Goal: Transaction & Acquisition: Book appointment/travel/reservation

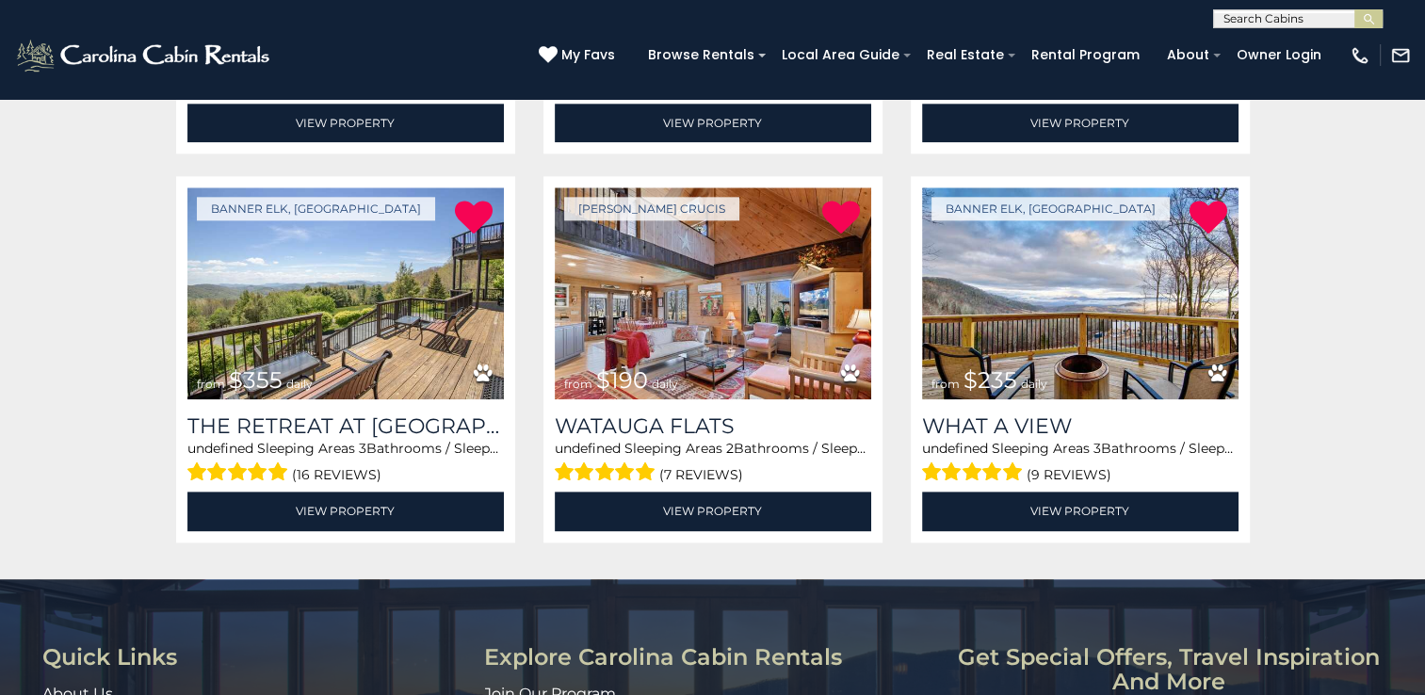
scroll to position [2227, 0]
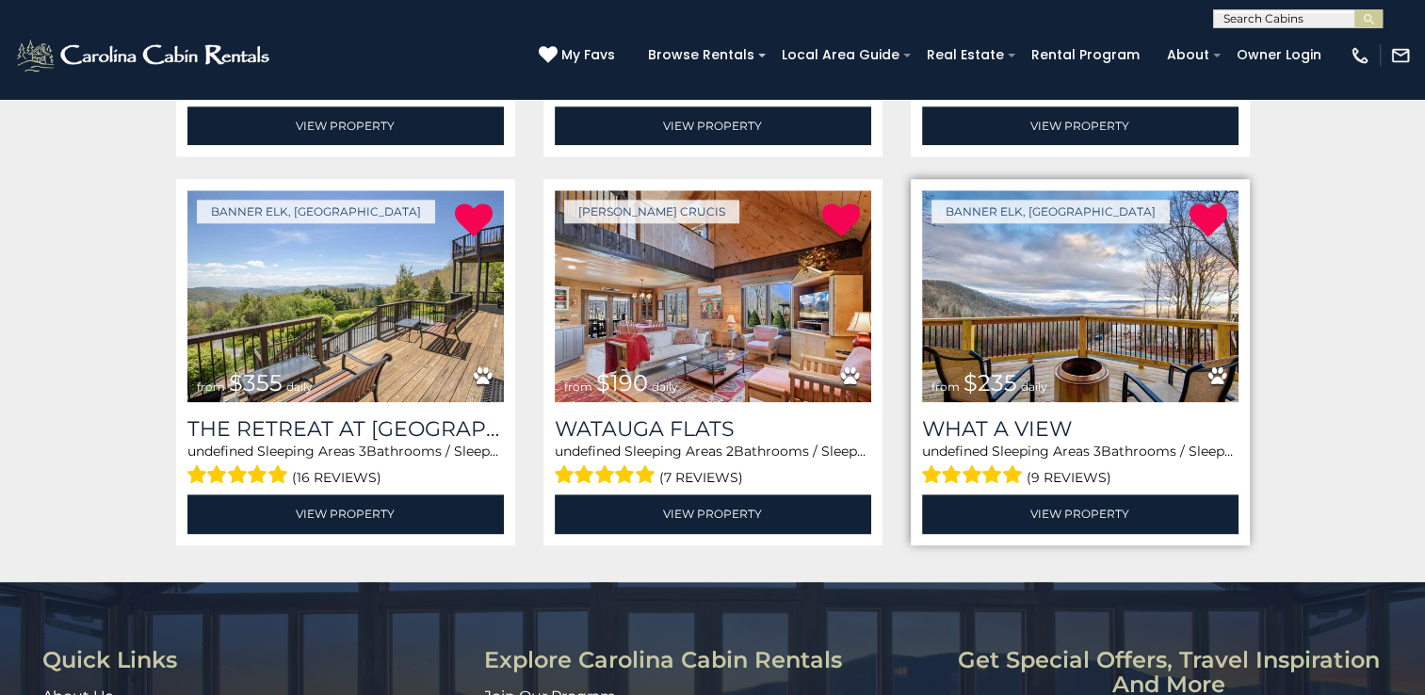
click at [1063, 313] on img at bounding box center [1080, 296] width 316 height 212
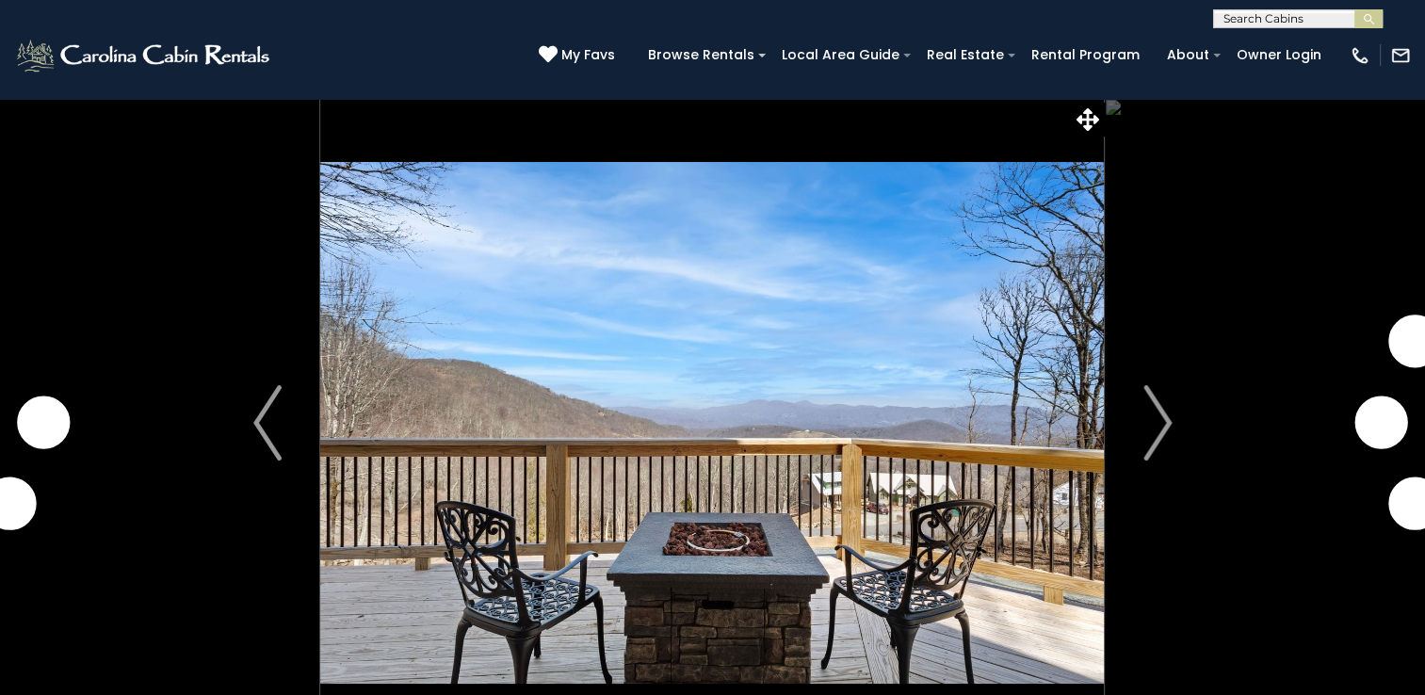
scroll to position [94, 0]
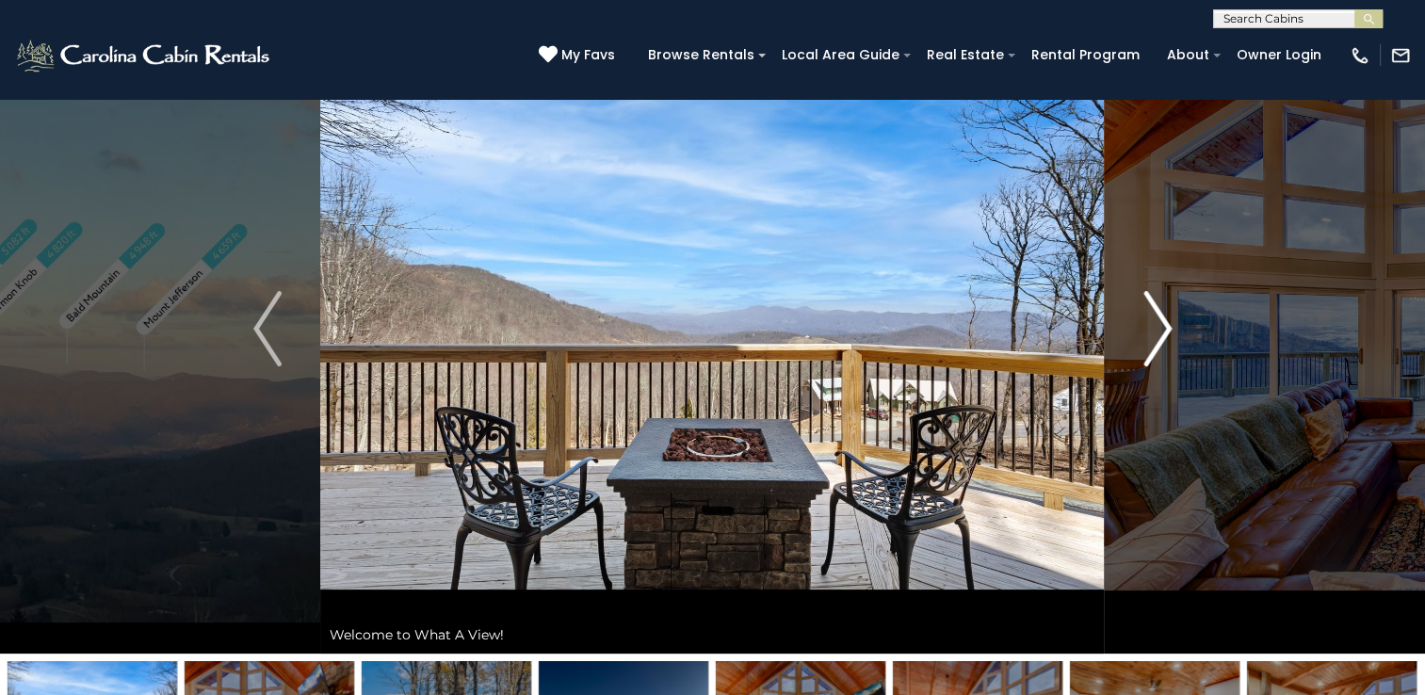
click at [1164, 325] on img "Next" at bounding box center [1157, 328] width 28 height 75
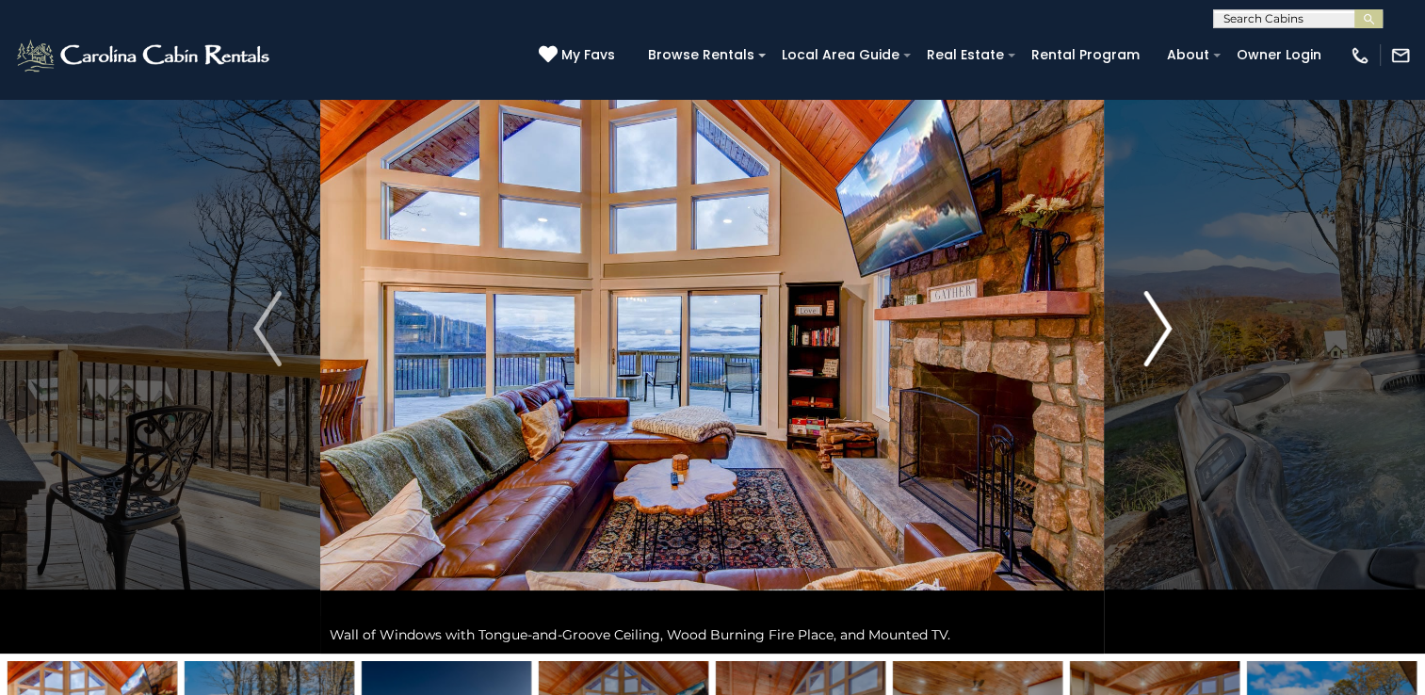
click at [1164, 325] on img "Next" at bounding box center [1157, 328] width 28 height 75
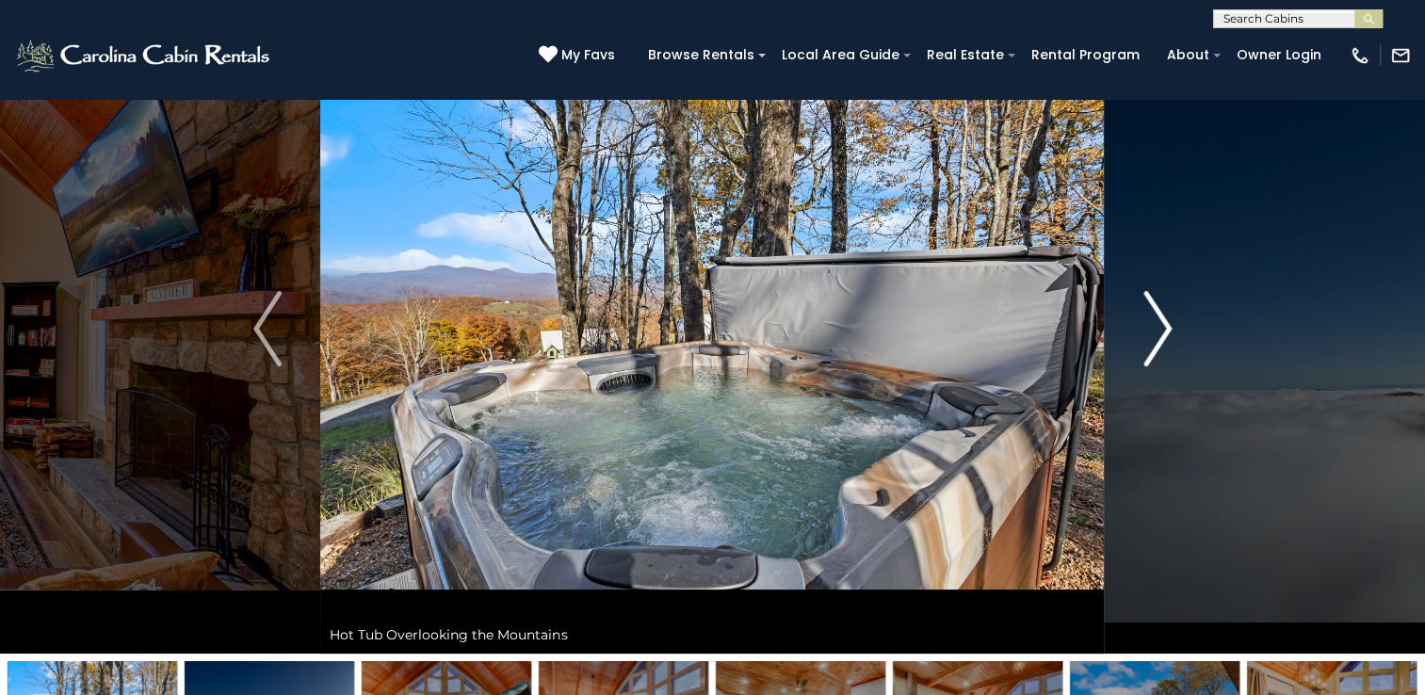
click at [1164, 325] on img "Next" at bounding box center [1157, 328] width 28 height 75
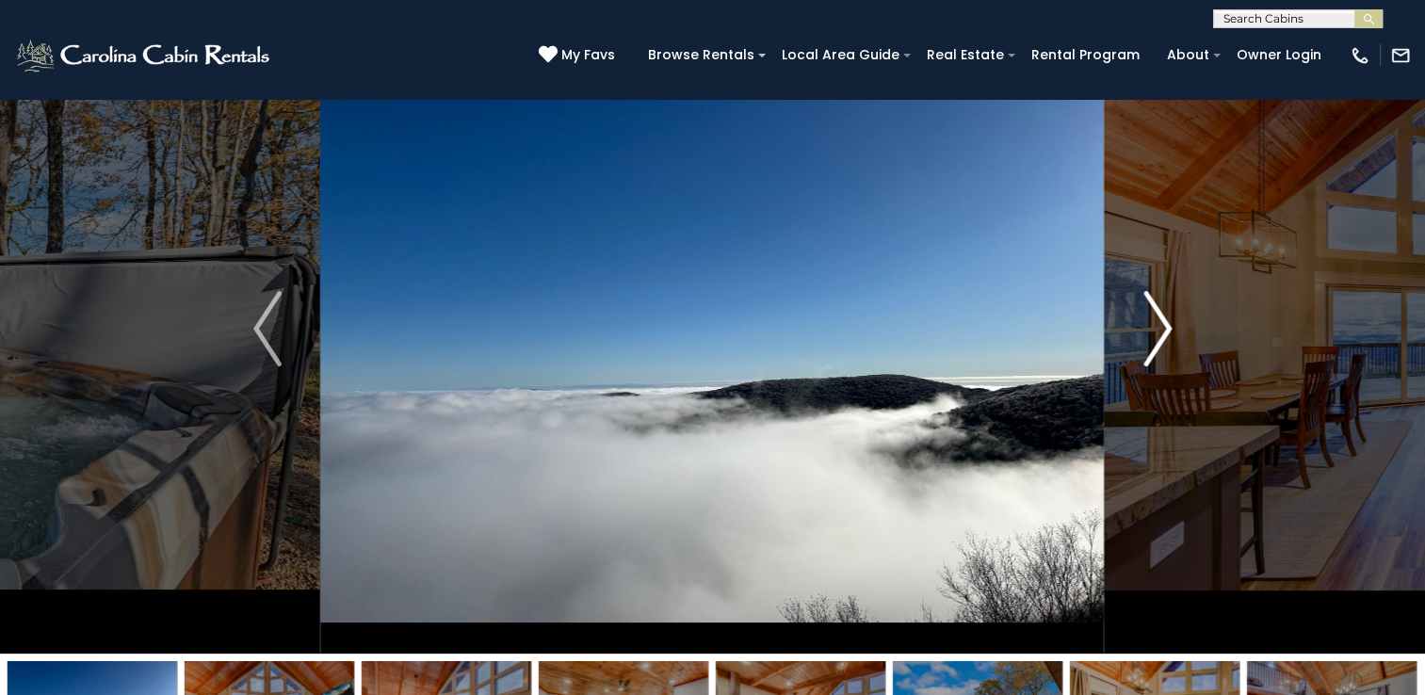
click at [1164, 325] on img "Next" at bounding box center [1157, 328] width 28 height 75
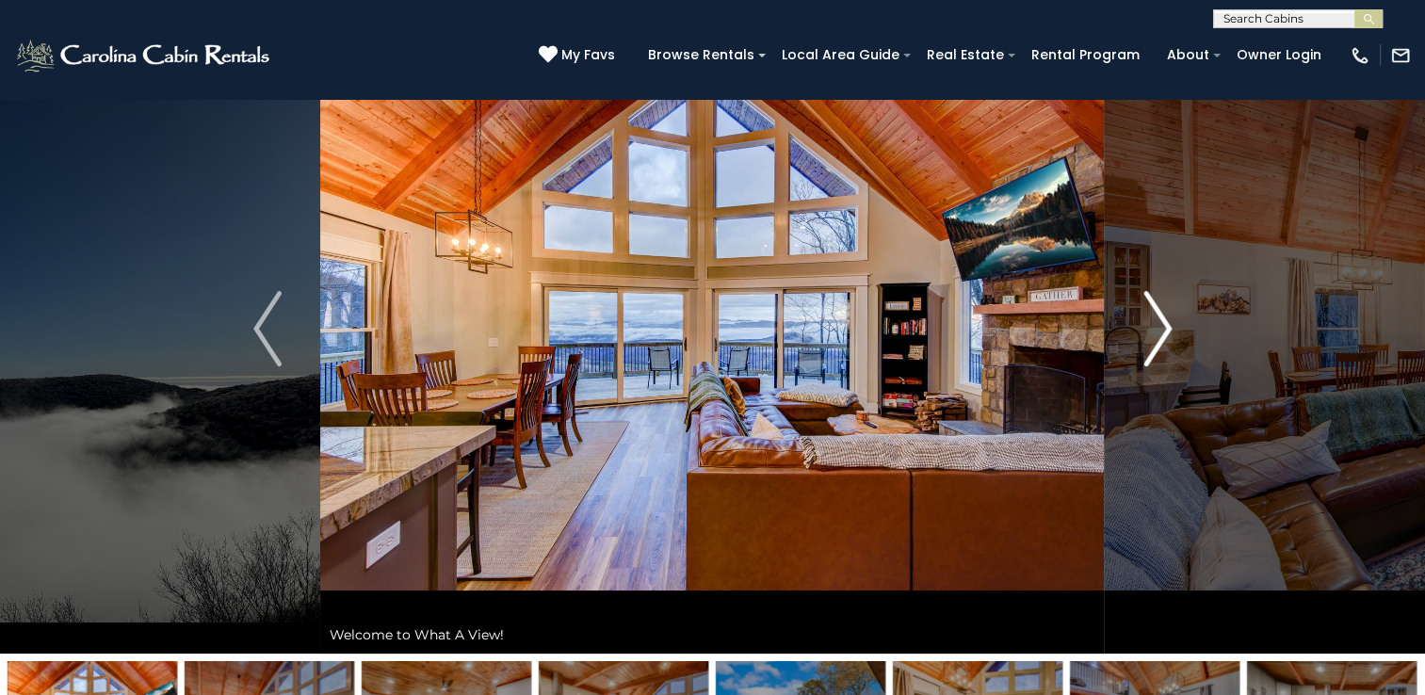
click at [1164, 325] on img "Next" at bounding box center [1157, 328] width 28 height 75
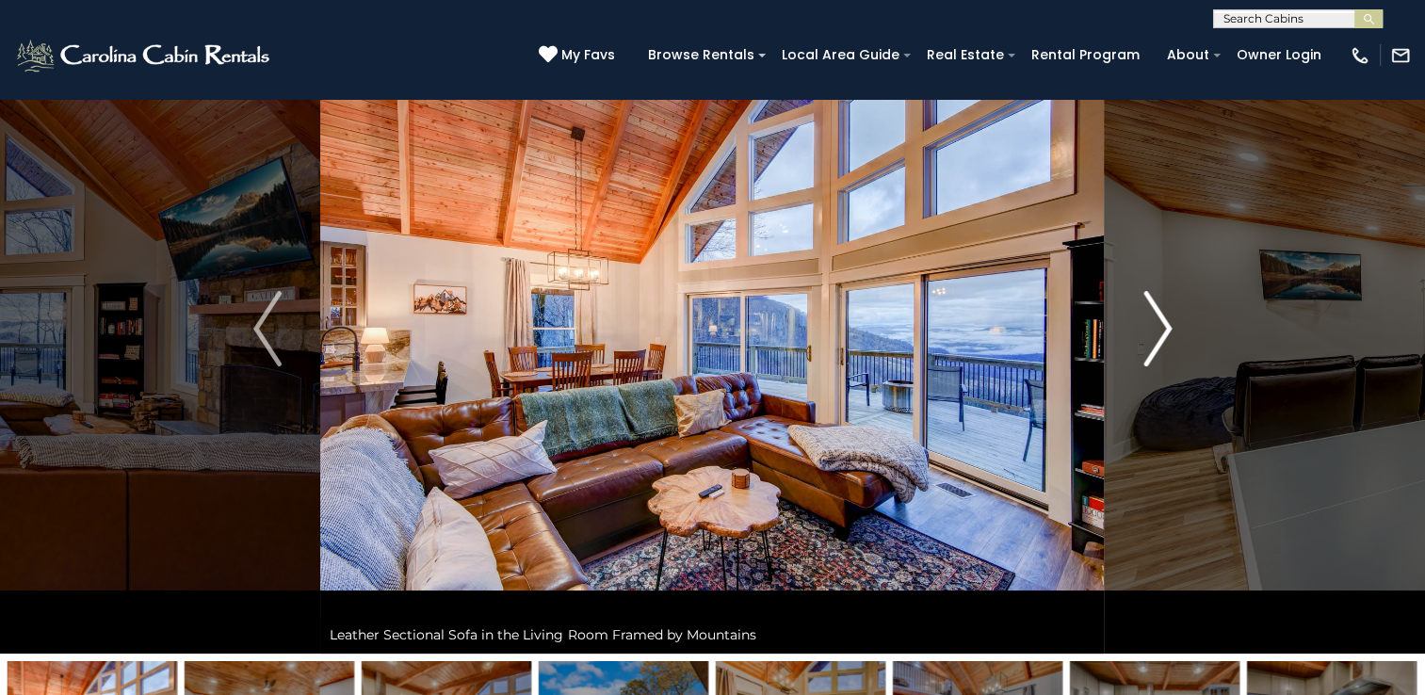
click at [1164, 324] on img "Next" at bounding box center [1157, 328] width 28 height 75
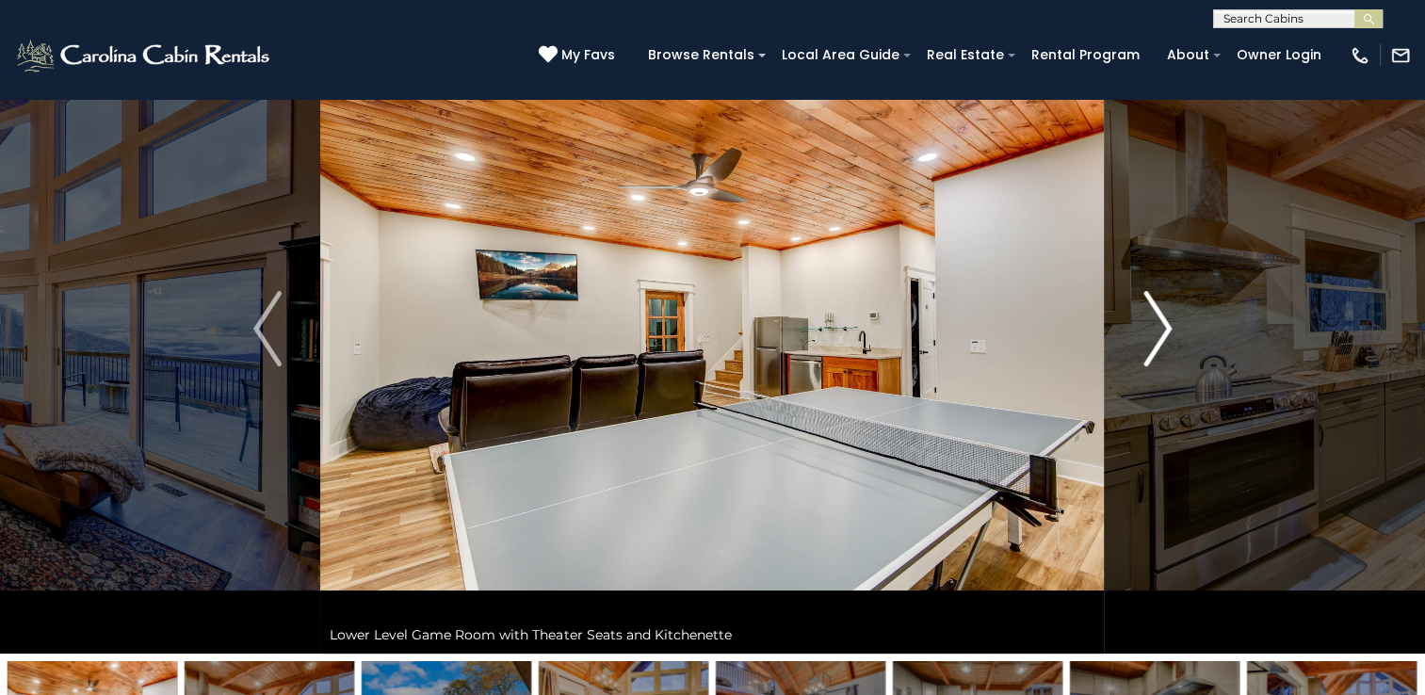
click at [1164, 324] on img "Next" at bounding box center [1157, 328] width 28 height 75
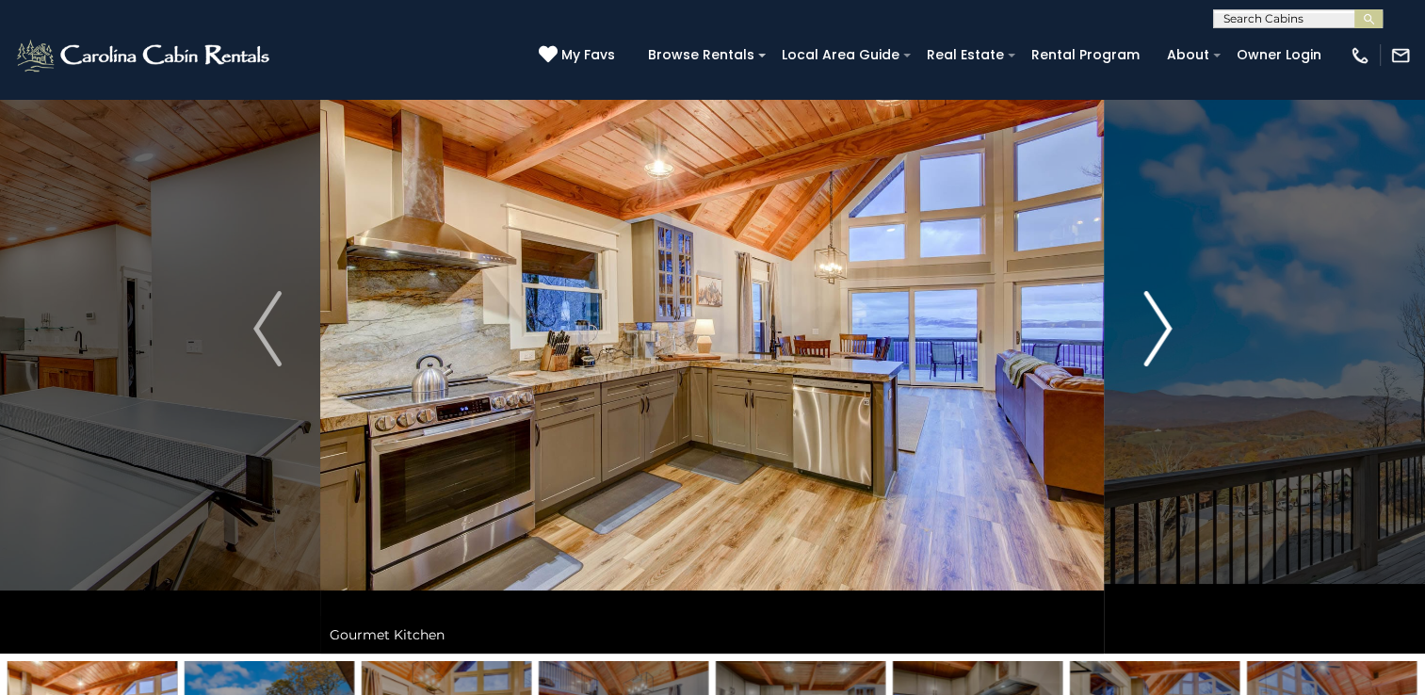
click at [1164, 324] on img "Next" at bounding box center [1157, 328] width 28 height 75
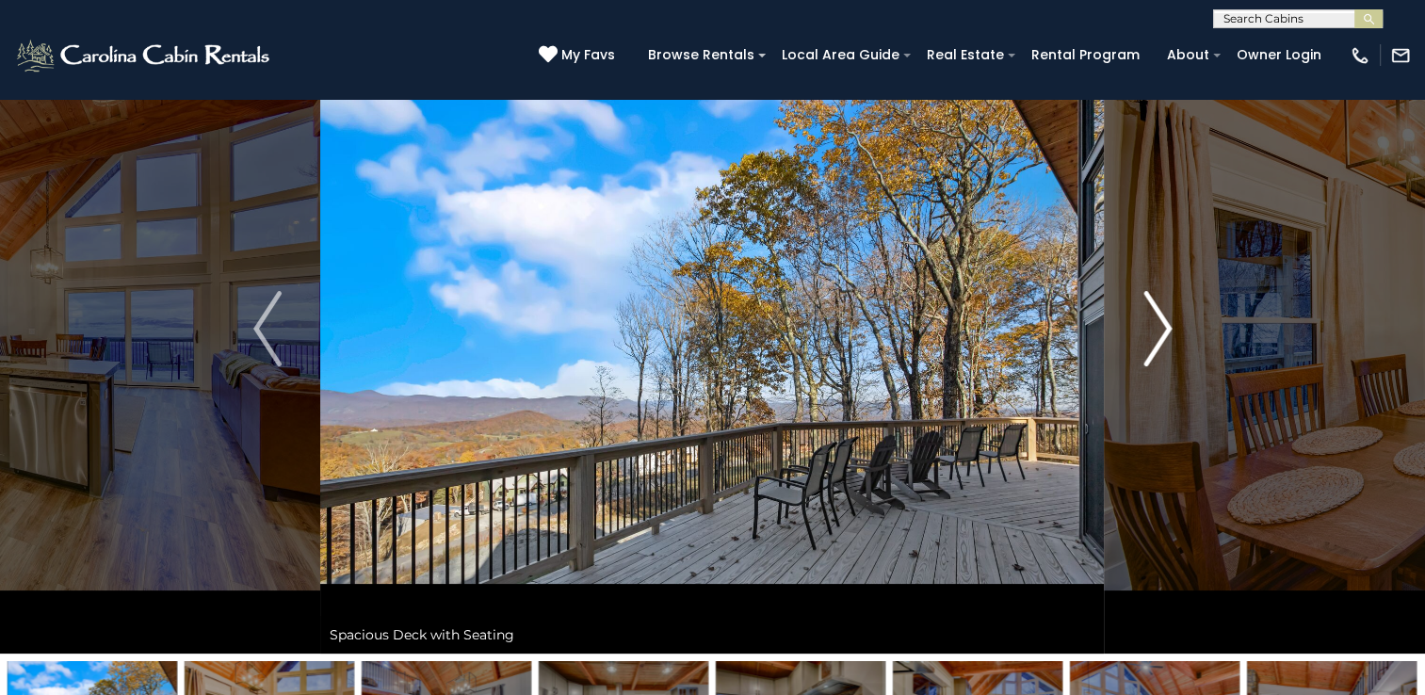
click at [1164, 324] on img "Next" at bounding box center [1157, 328] width 28 height 75
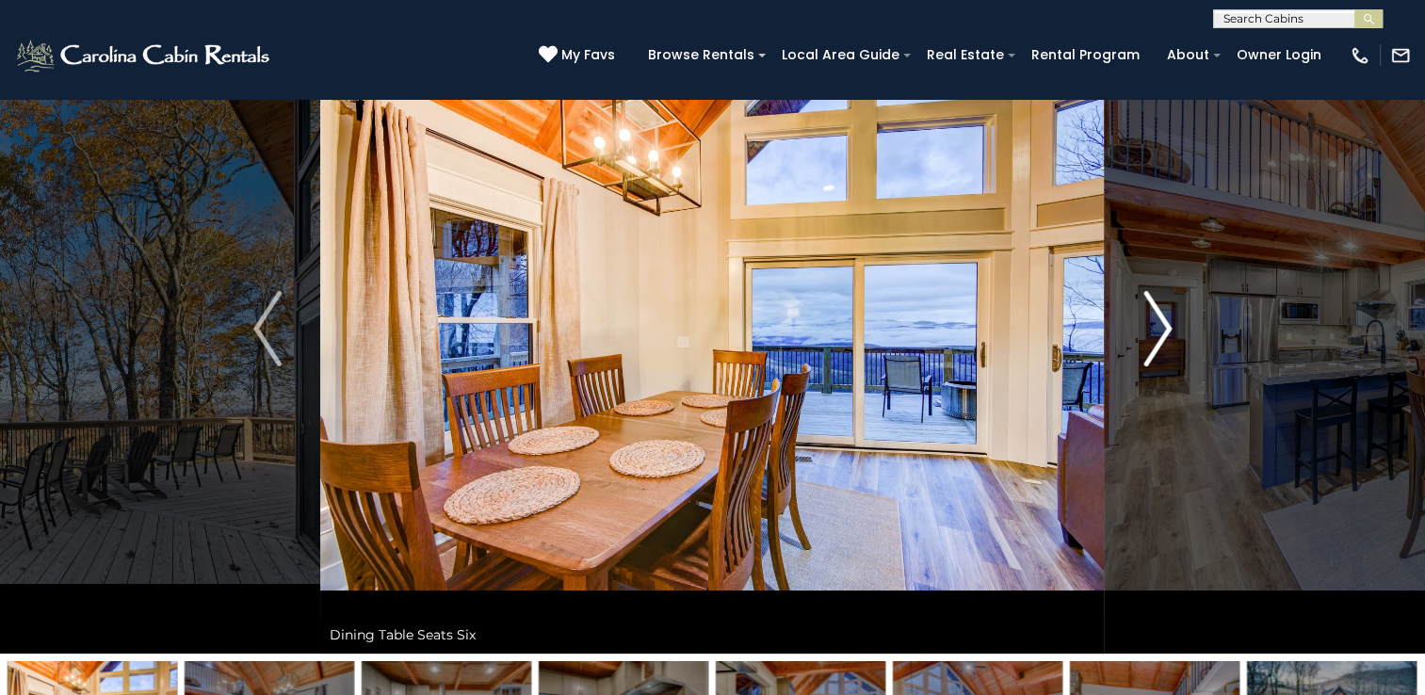
click at [1164, 324] on img "Next" at bounding box center [1157, 328] width 28 height 75
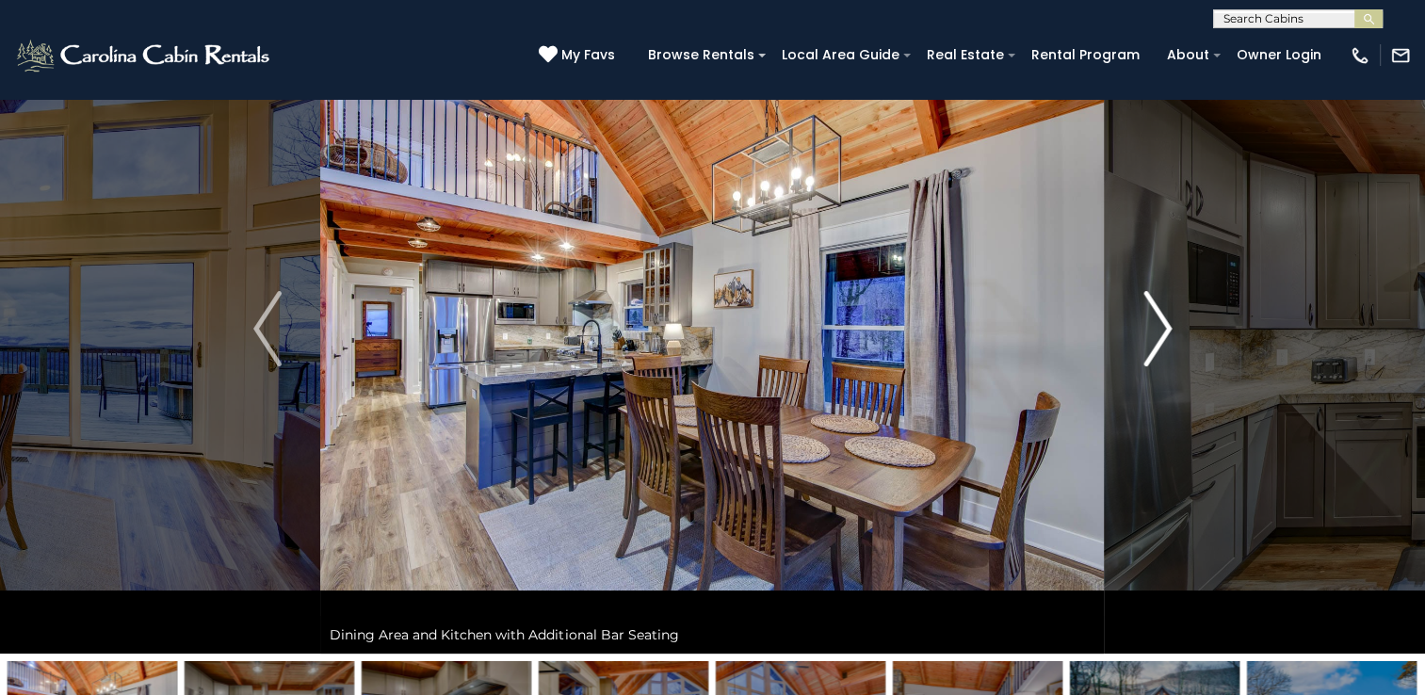
click at [1164, 324] on img "Next" at bounding box center [1157, 328] width 28 height 75
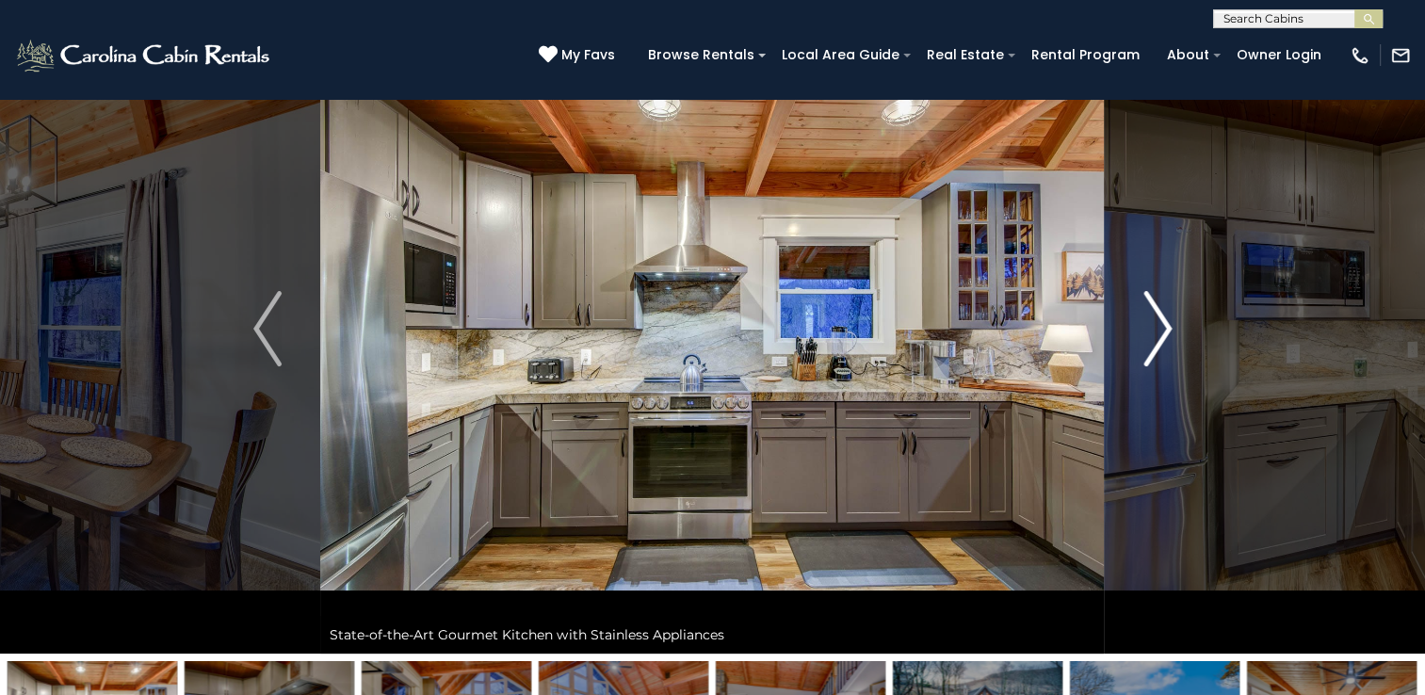
click at [1164, 324] on img "Next" at bounding box center [1157, 328] width 28 height 75
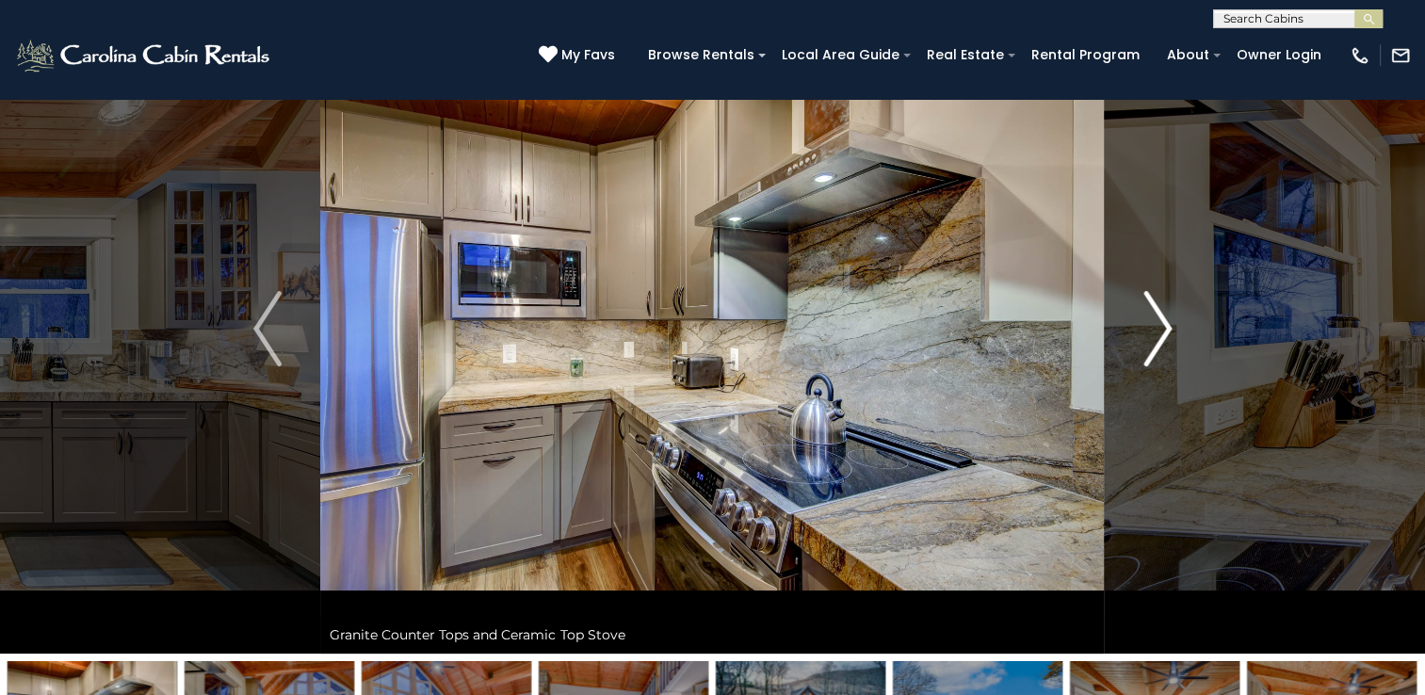
click at [1164, 324] on img "Next" at bounding box center [1157, 328] width 28 height 75
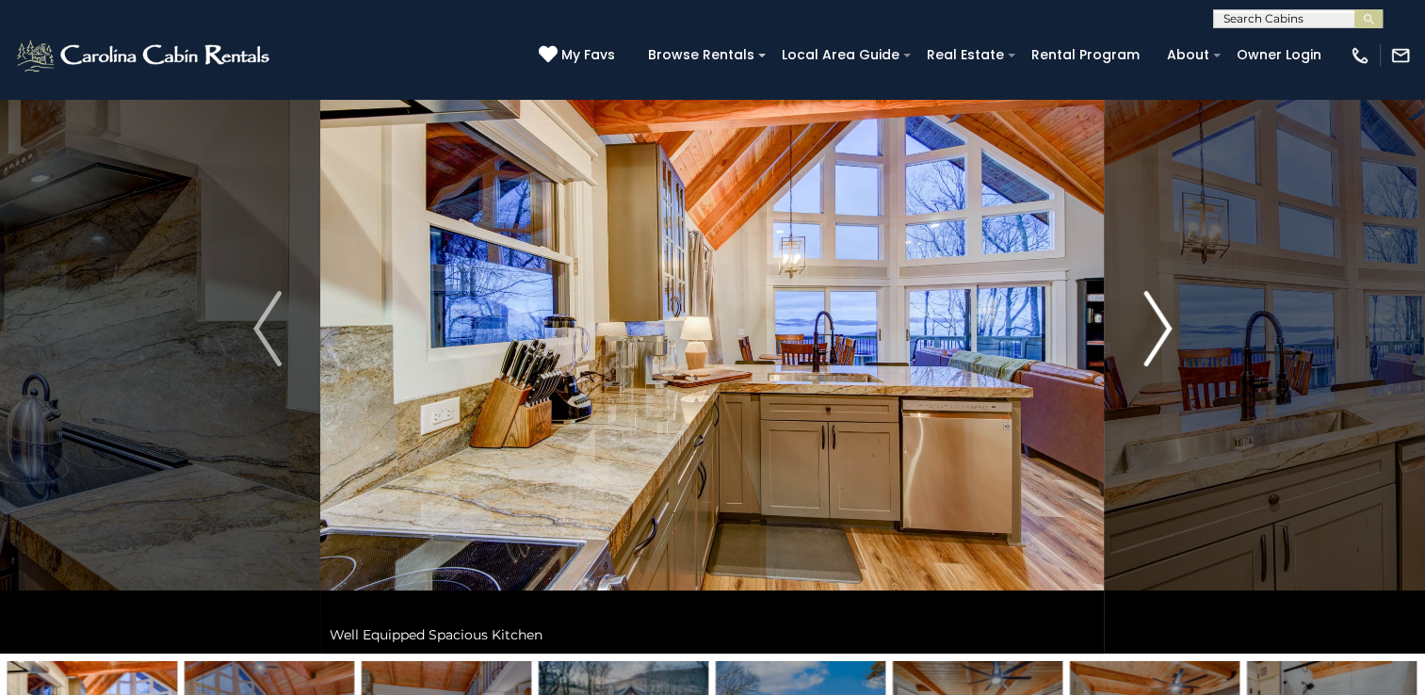
click at [1164, 324] on img "Next" at bounding box center [1157, 328] width 28 height 75
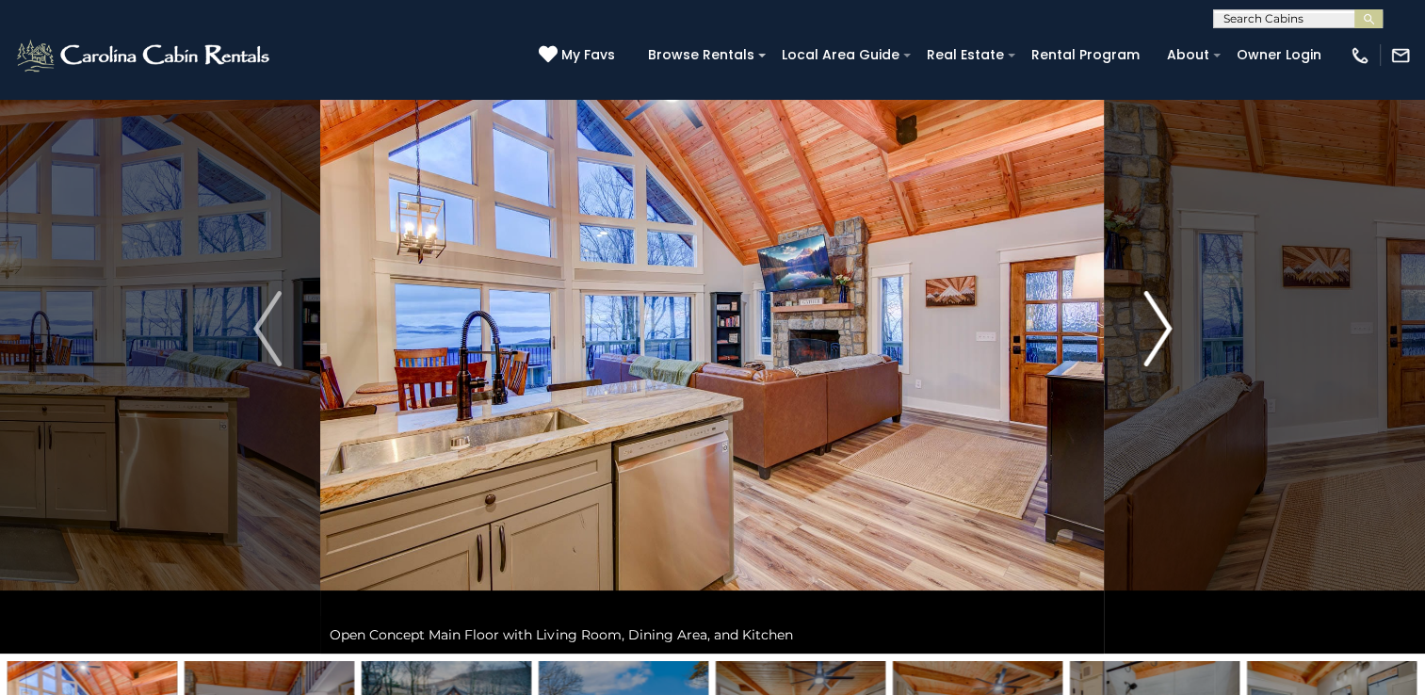
click at [1164, 324] on img "Next" at bounding box center [1157, 328] width 28 height 75
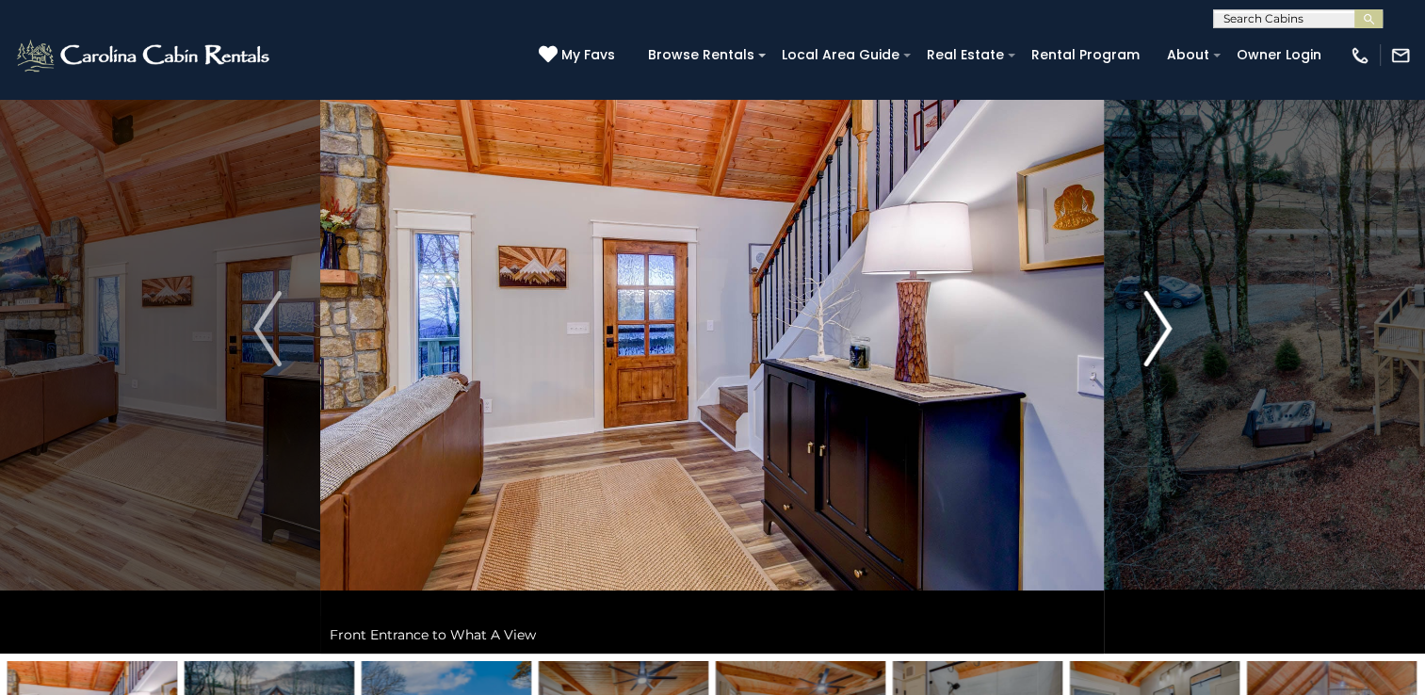
click at [1164, 324] on img "Next" at bounding box center [1157, 328] width 28 height 75
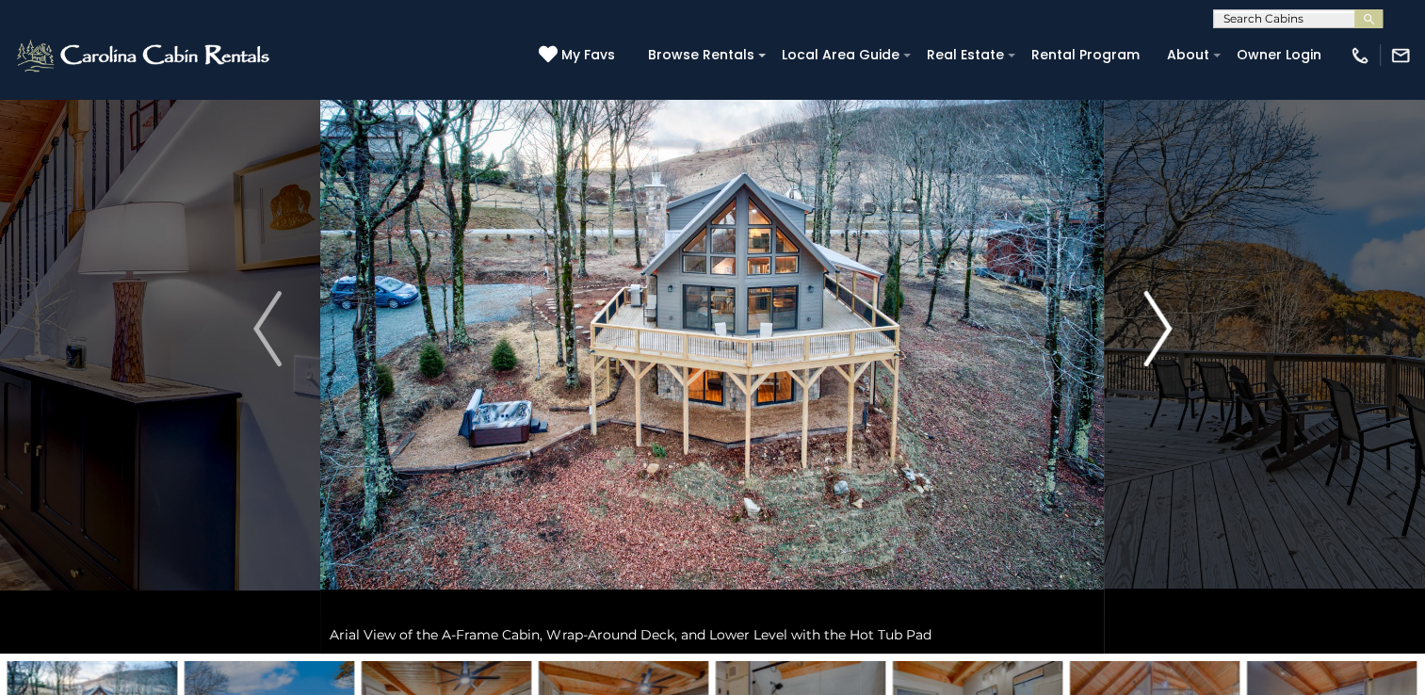
click at [1164, 324] on img "Next" at bounding box center [1157, 328] width 28 height 75
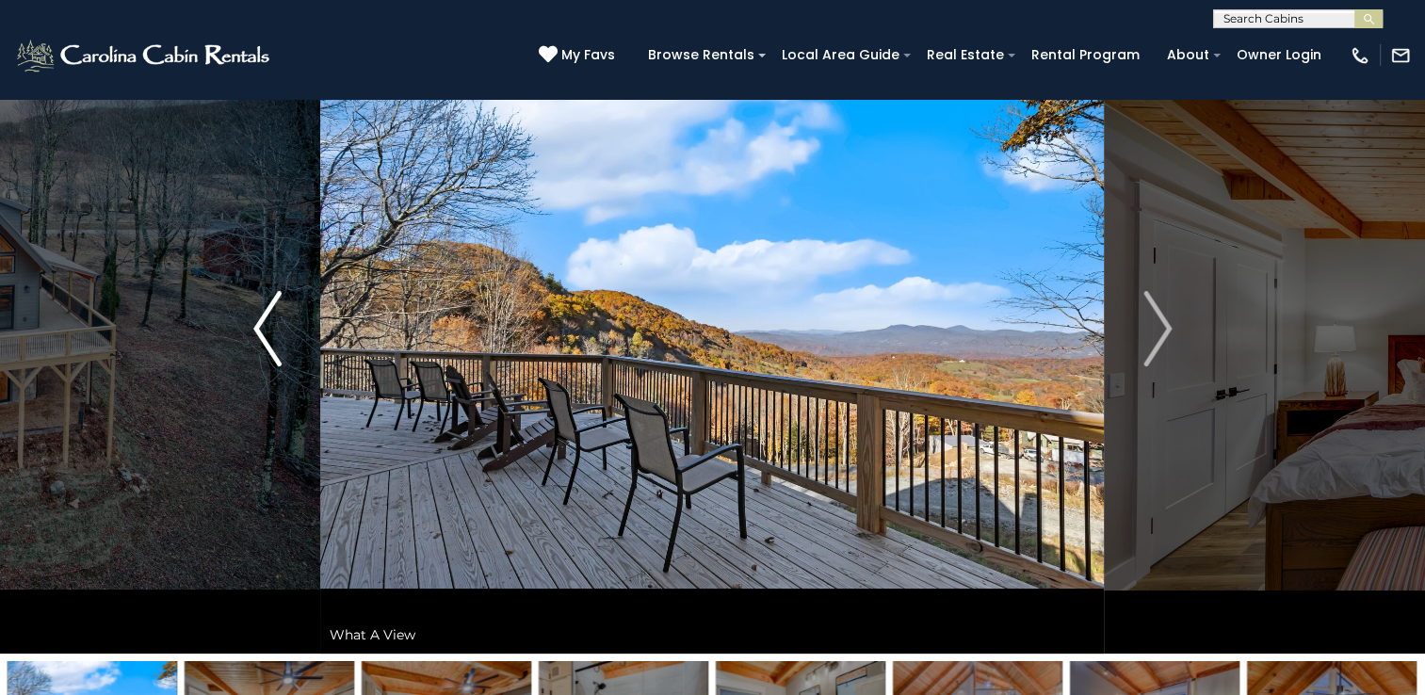
click at [264, 326] on img "Previous" at bounding box center [267, 328] width 28 height 75
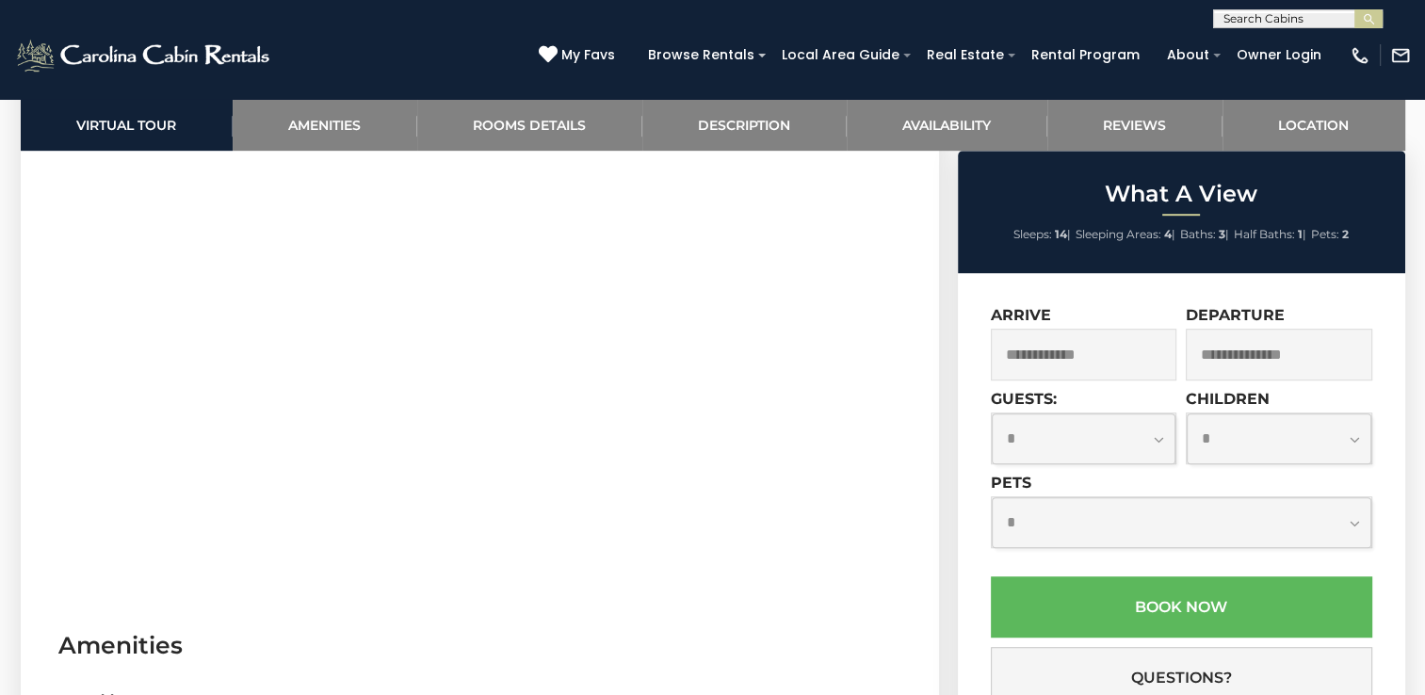
scroll to position [1036, 0]
click at [1071, 354] on input "text" at bounding box center [1084, 355] width 186 height 52
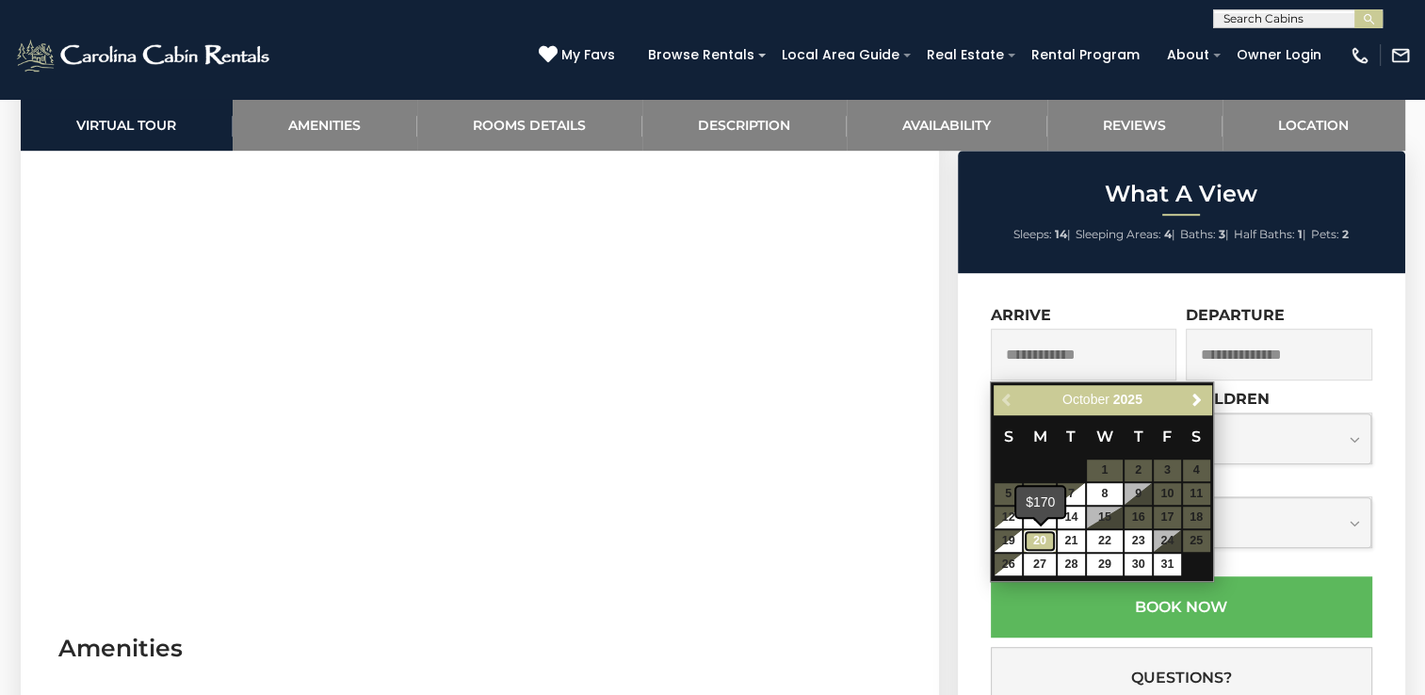
click at [1030, 537] on link "20" at bounding box center [1040, 541] width 32 height 22
type input "**********"
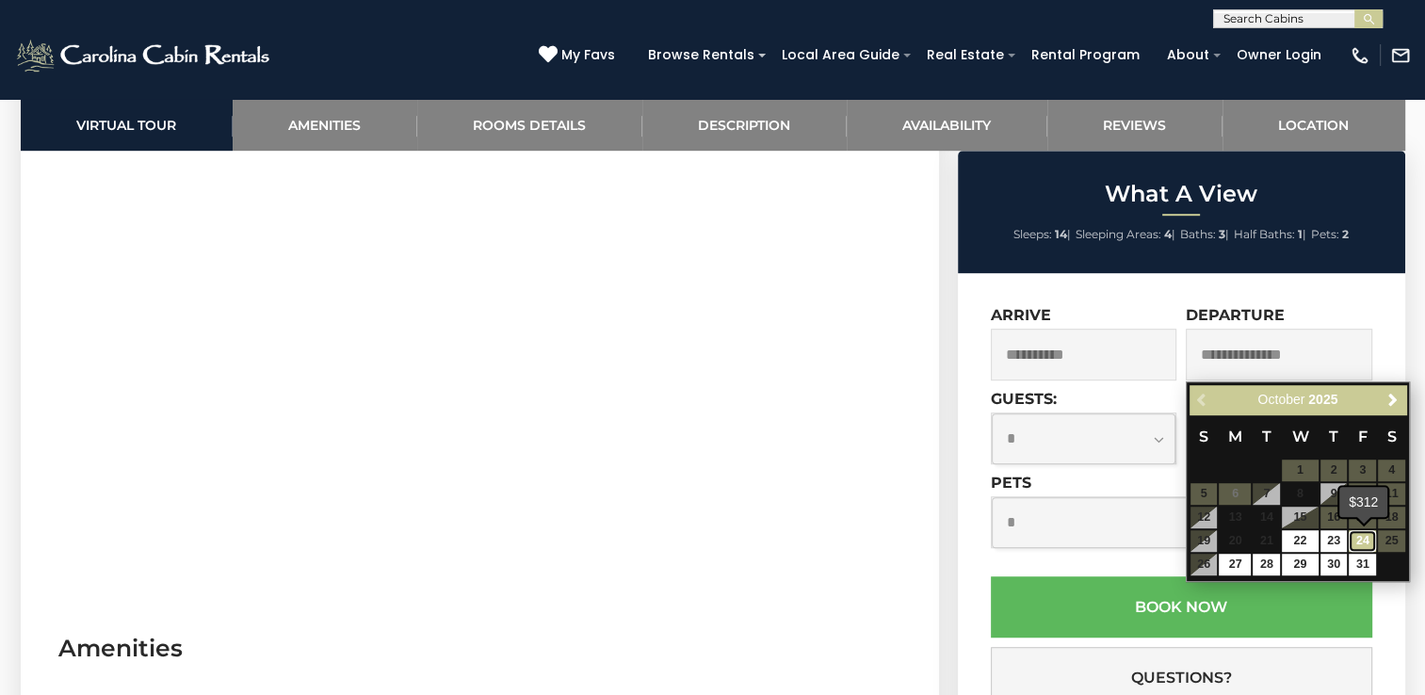
click at [1356, 540] on link "24" at bounding box center [1362, 541] width 27 height 22
type input "**********"
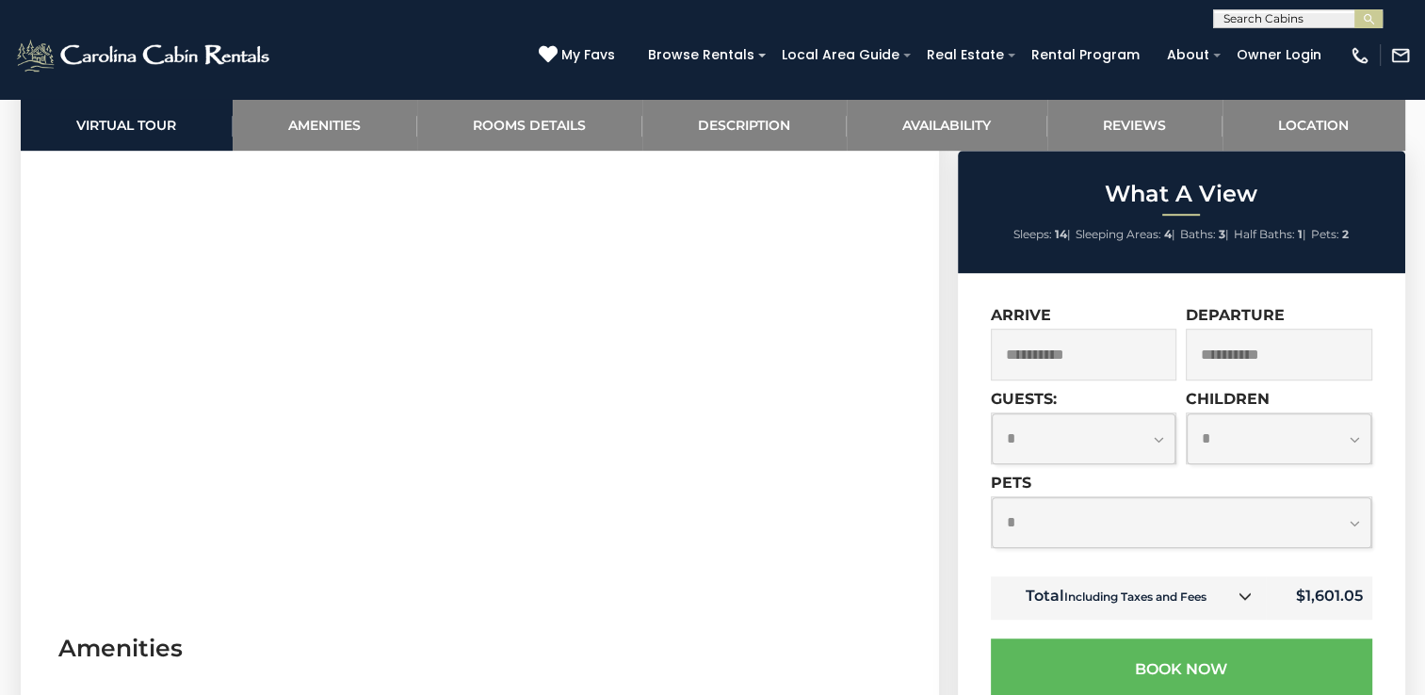
click at [1154, 439] on select "**********" at bounding box center [1084, 438] width 185 height 50
select select "*"
click at [992, 414] on select "**********" at bounding box center [1084, 438] width 185 height 50
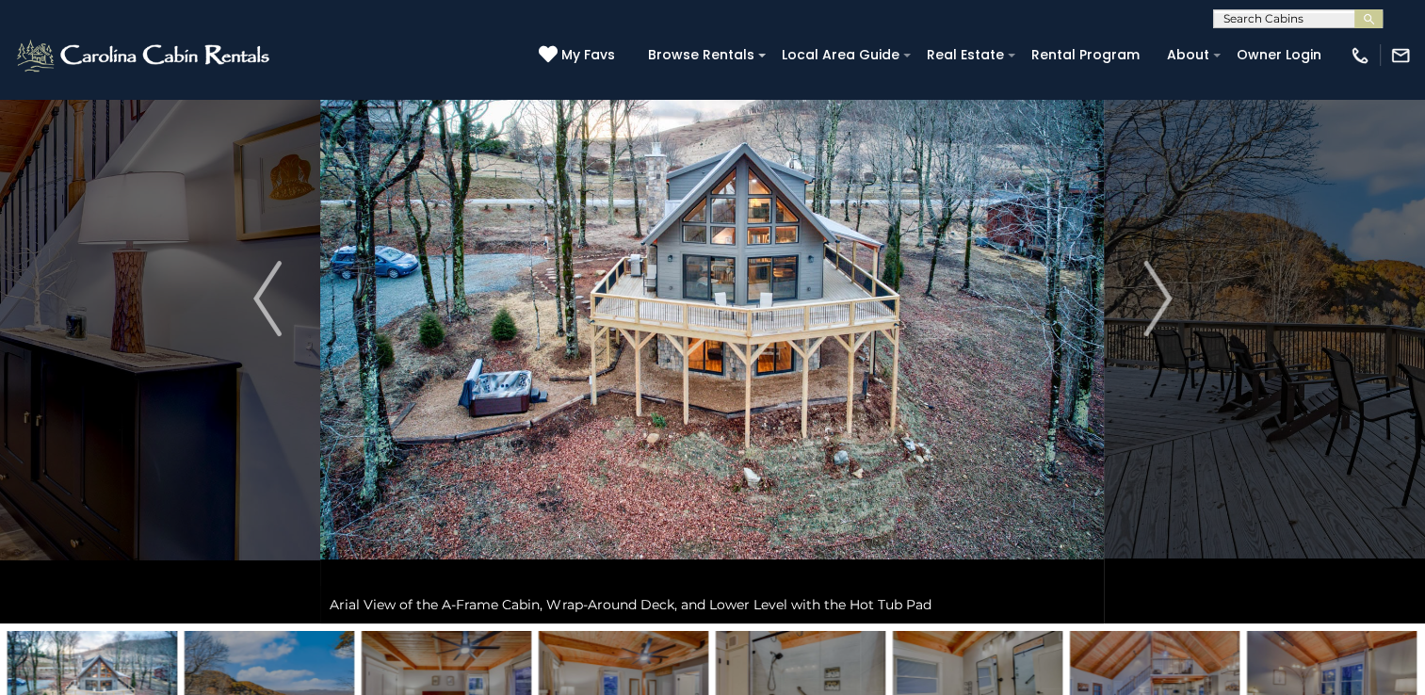
scroll to position [94, 0]
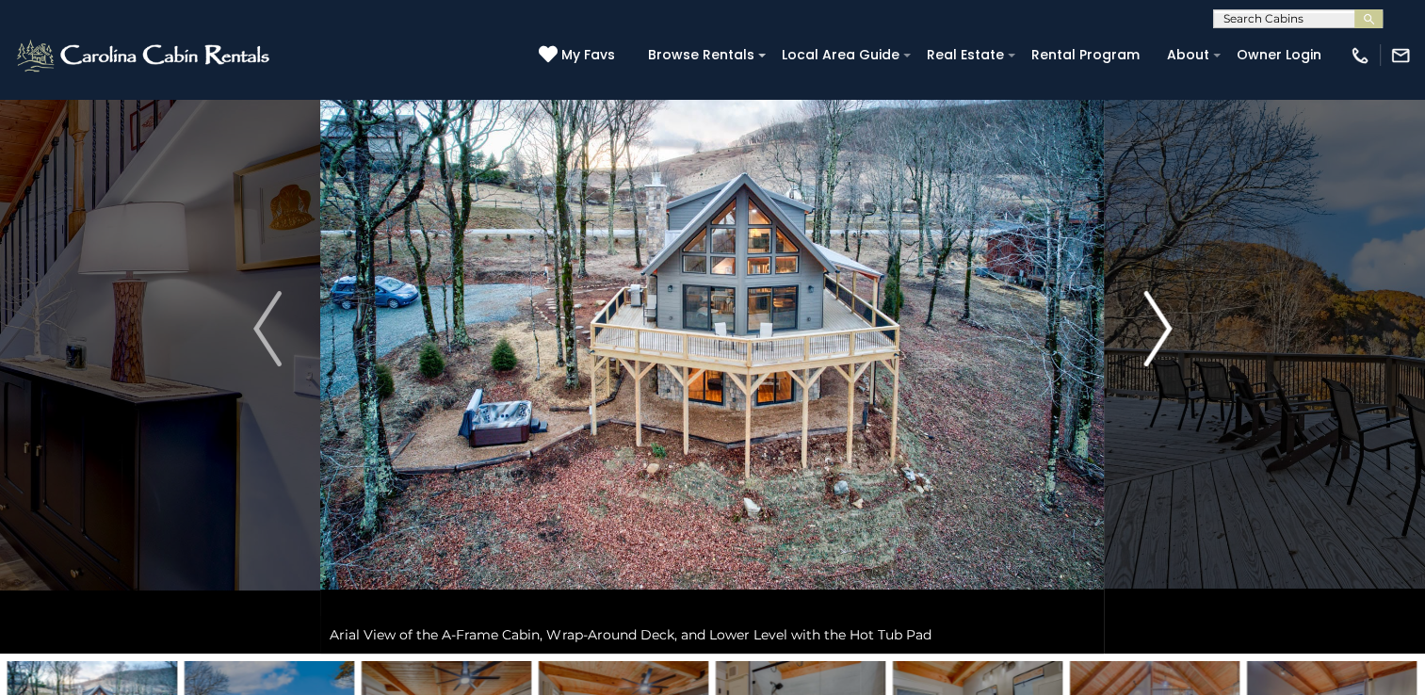
click at [1156, 342] on img "Next" at bounding box center [1157, 328] width 28 height 75
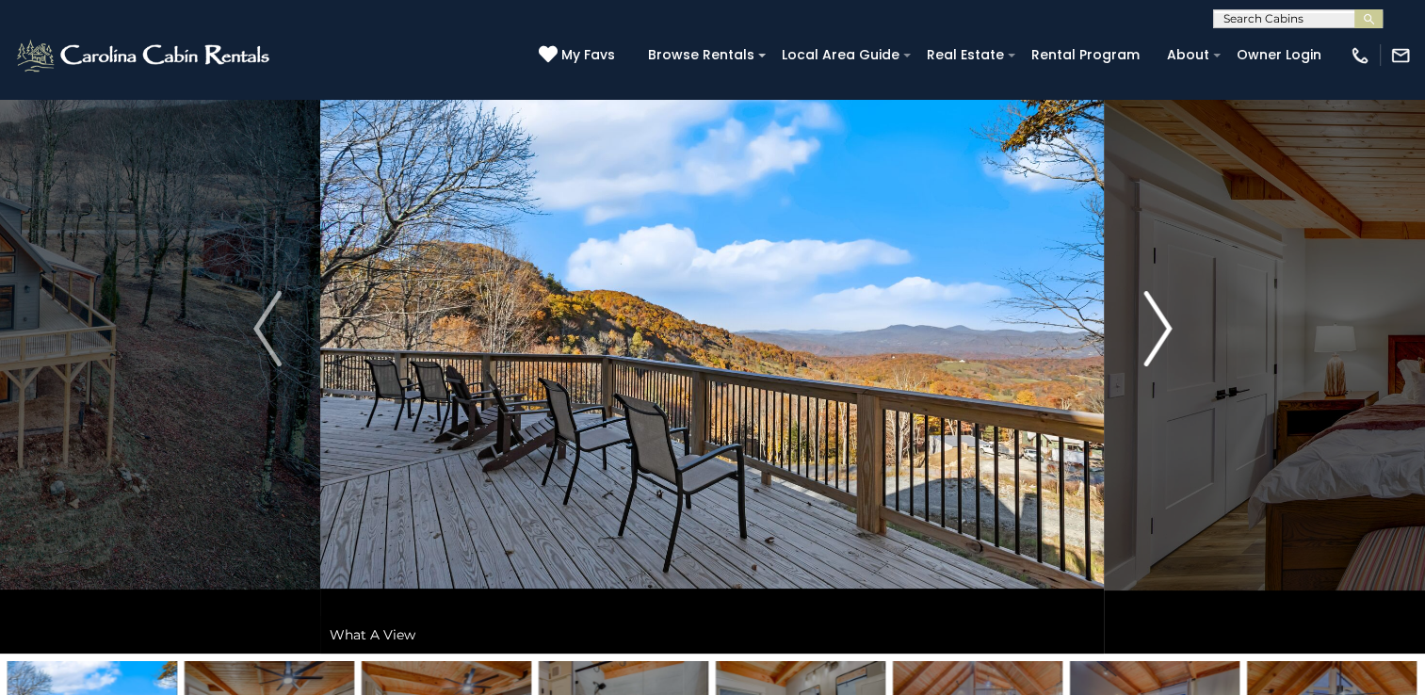
click at [1156, 342] on img "Next" at bounding box center [1157, 328] width 28 height 75
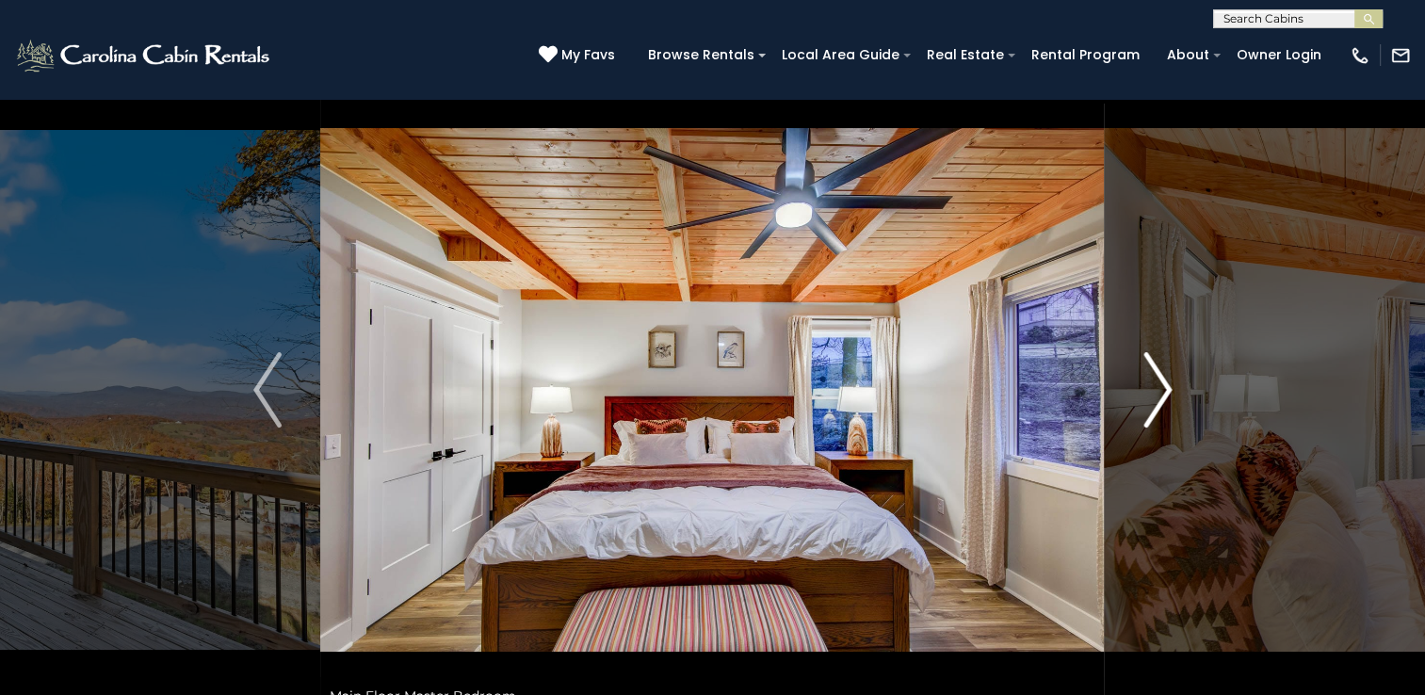
scroll to position [0, 0]
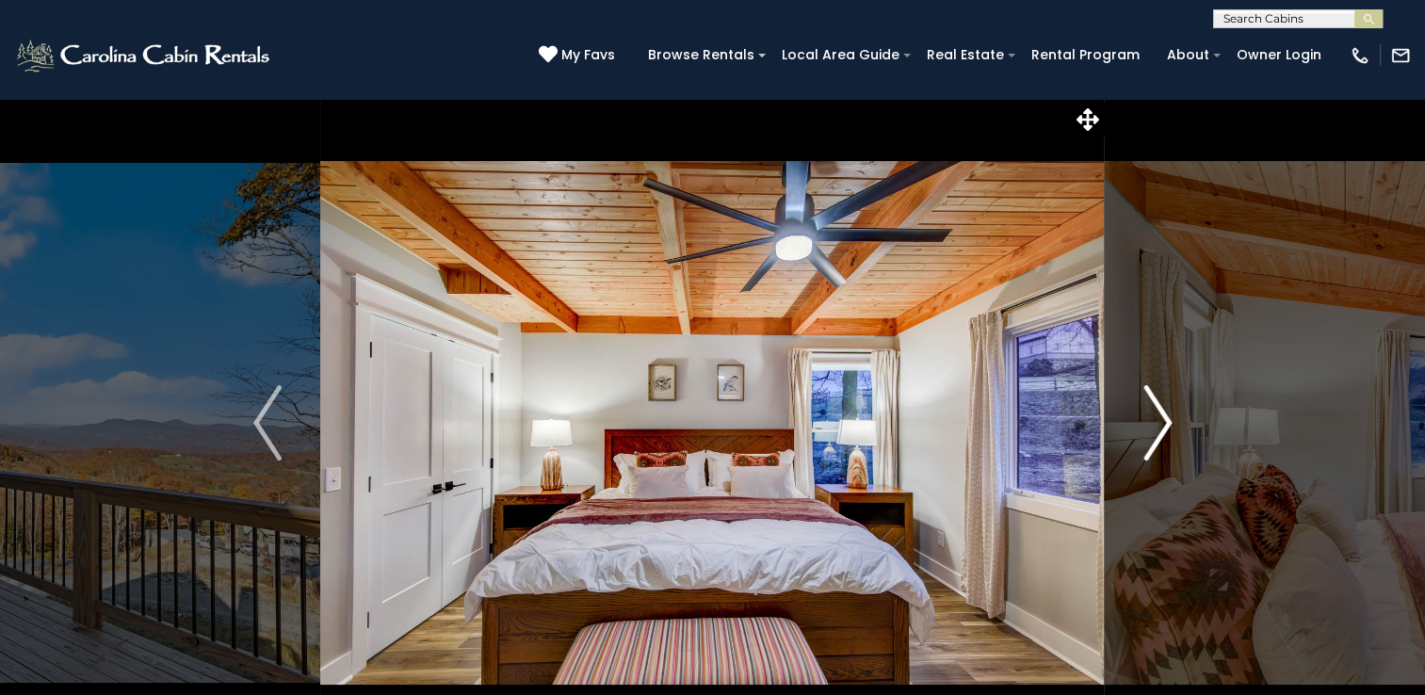
click at [1158, 411] on img "Next" at bounding box center [1157, 422] width 28 height 75
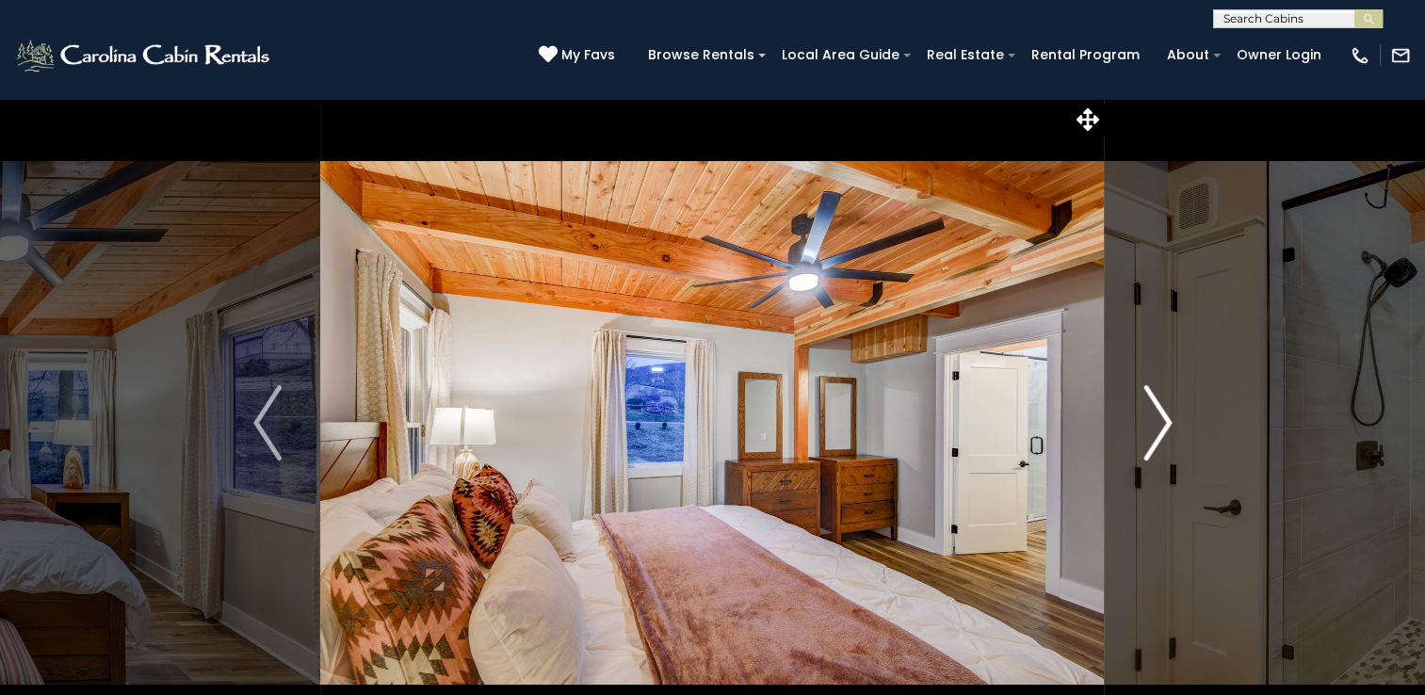
click at [1158, 411] on img "Next" at bounding box center [1157, 422] width 28 height 75
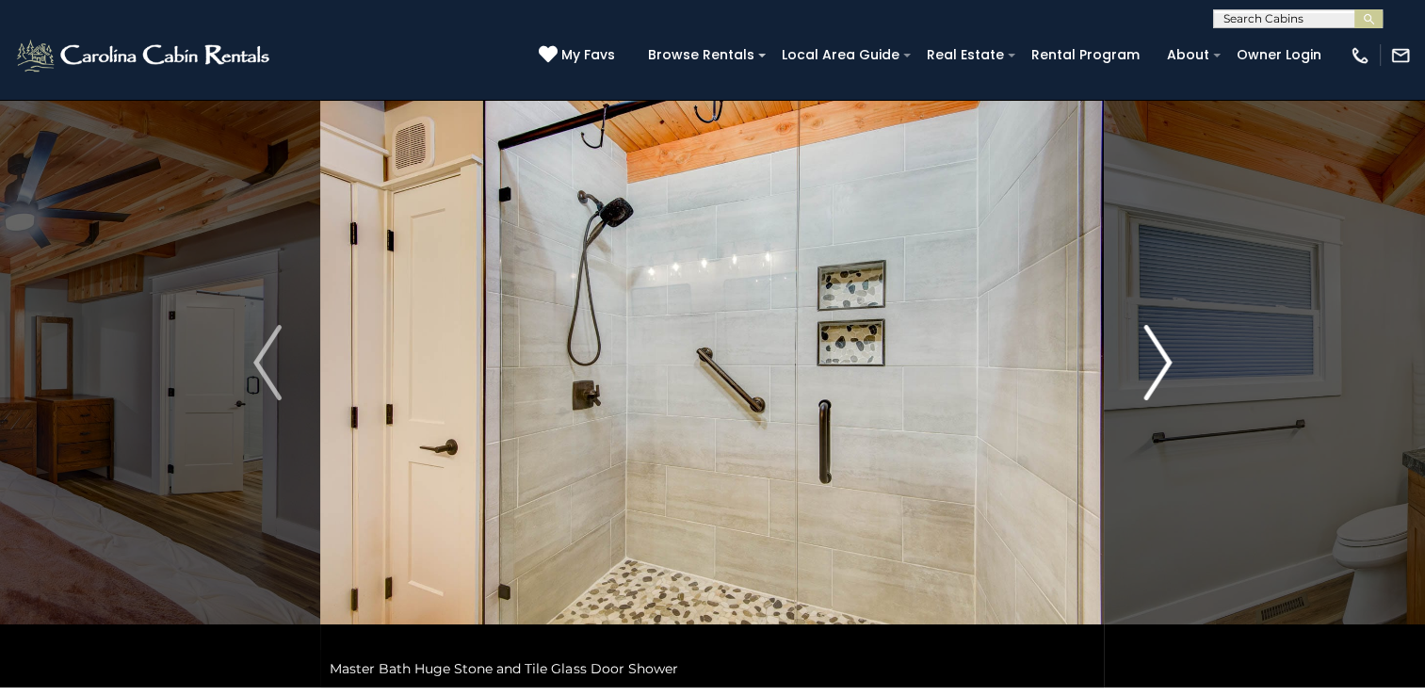
scroll to position [94, 0]
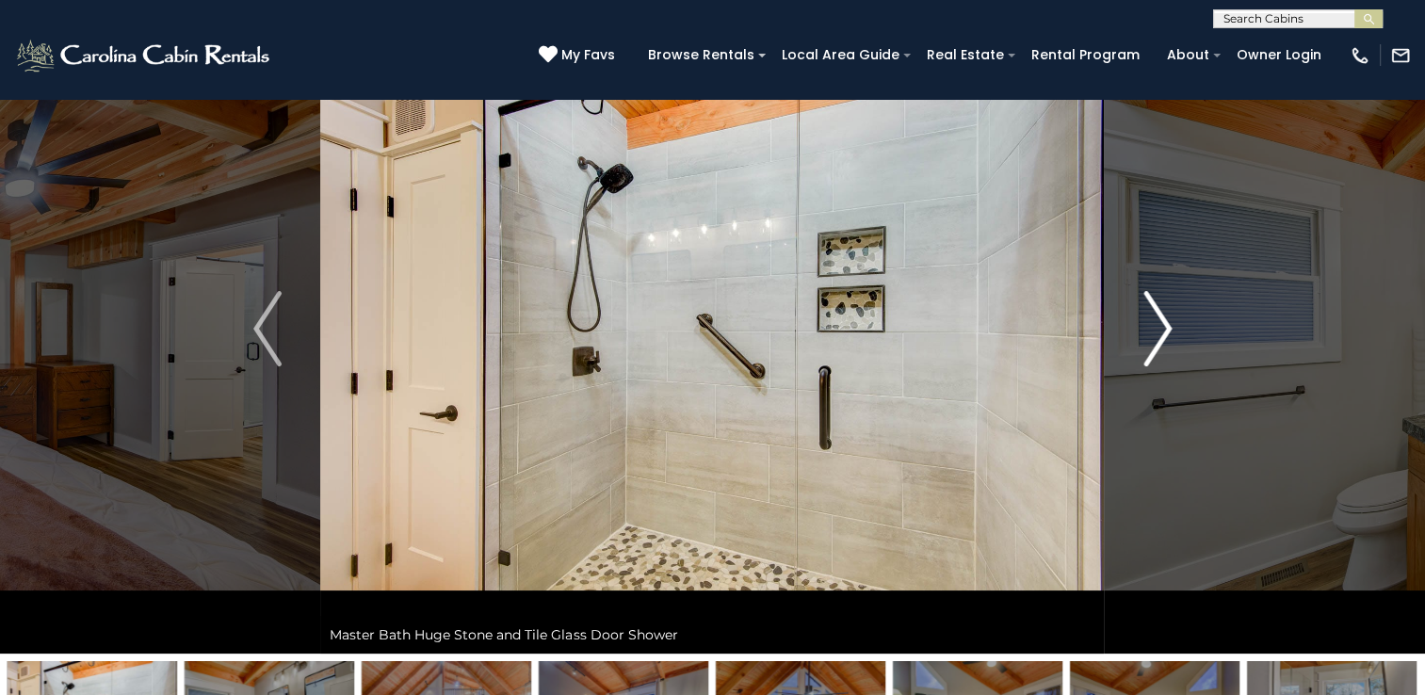
click at [1160, 344] on img "Next" at bounding box center [1157, 328] width 28 height 75
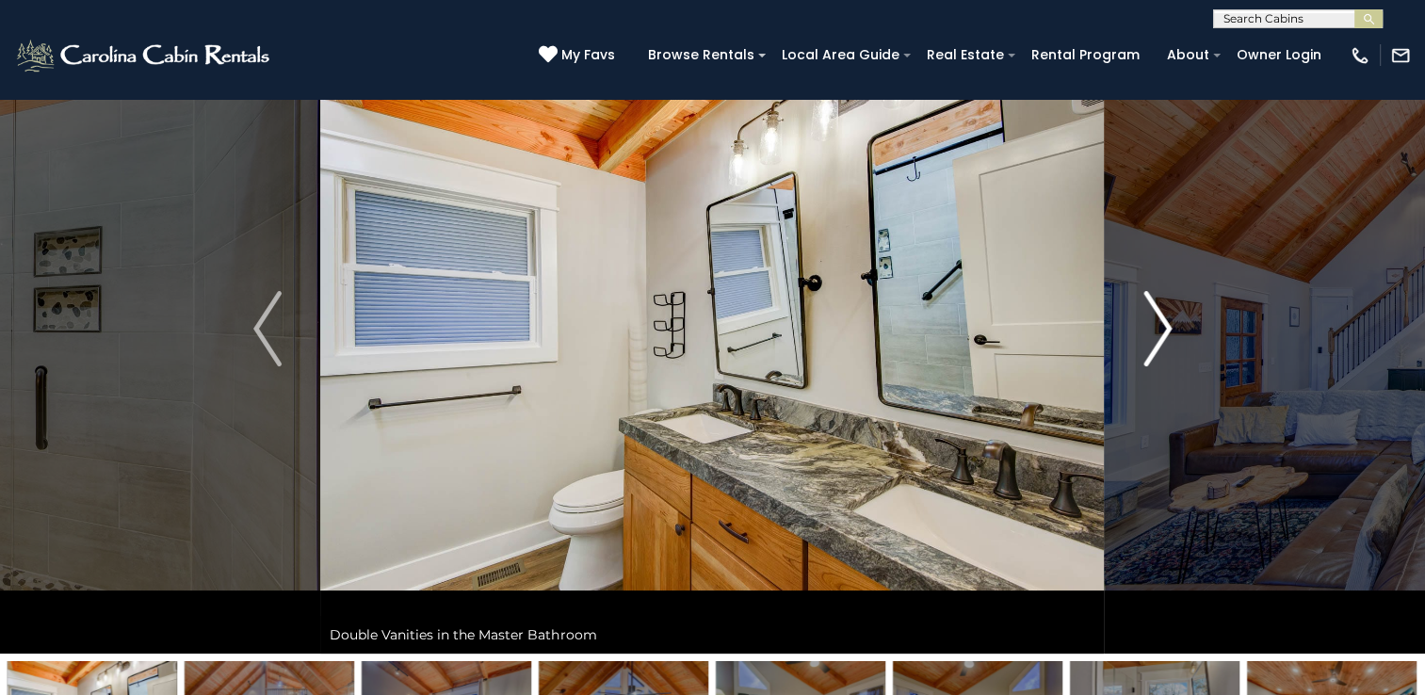
click at [1158, 345] on img "Next" at bounding box center [1157, 328] width 28 height 75
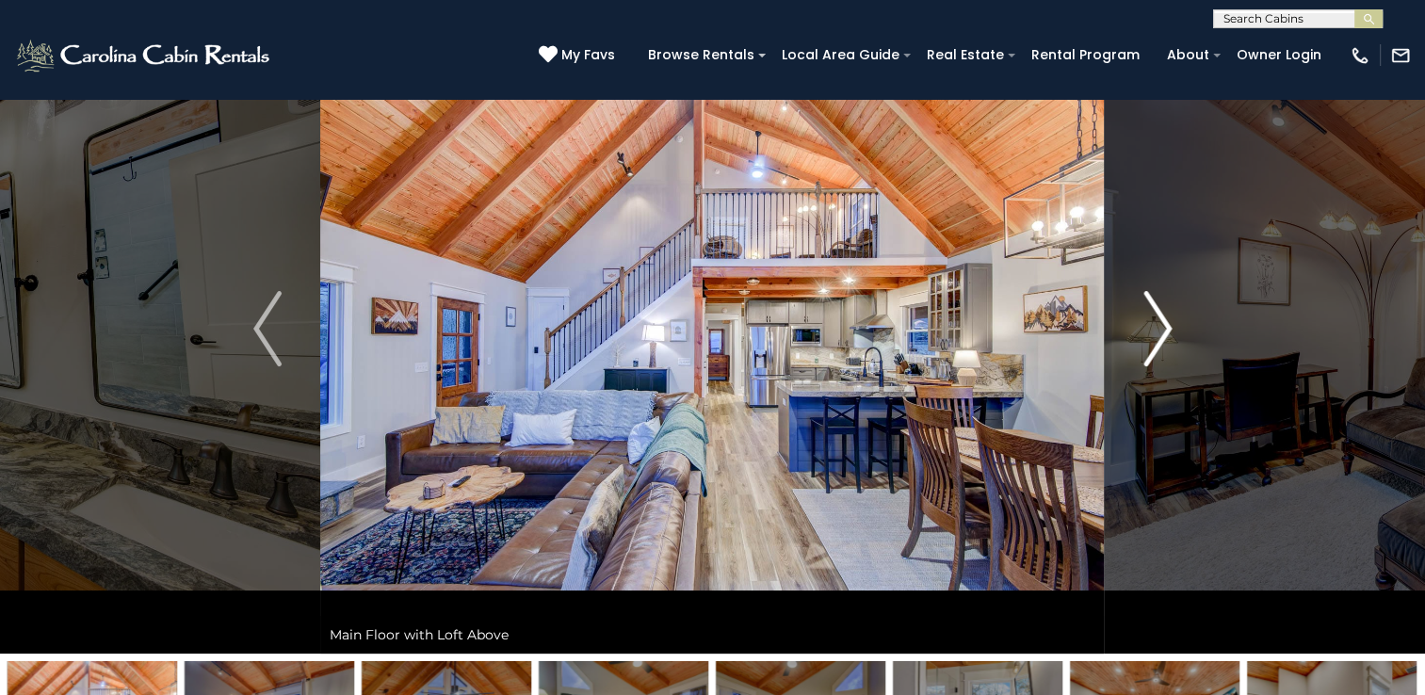
click at [1158, 345] on img "Next" at bounding box center [1157, 328] width 28 height 75
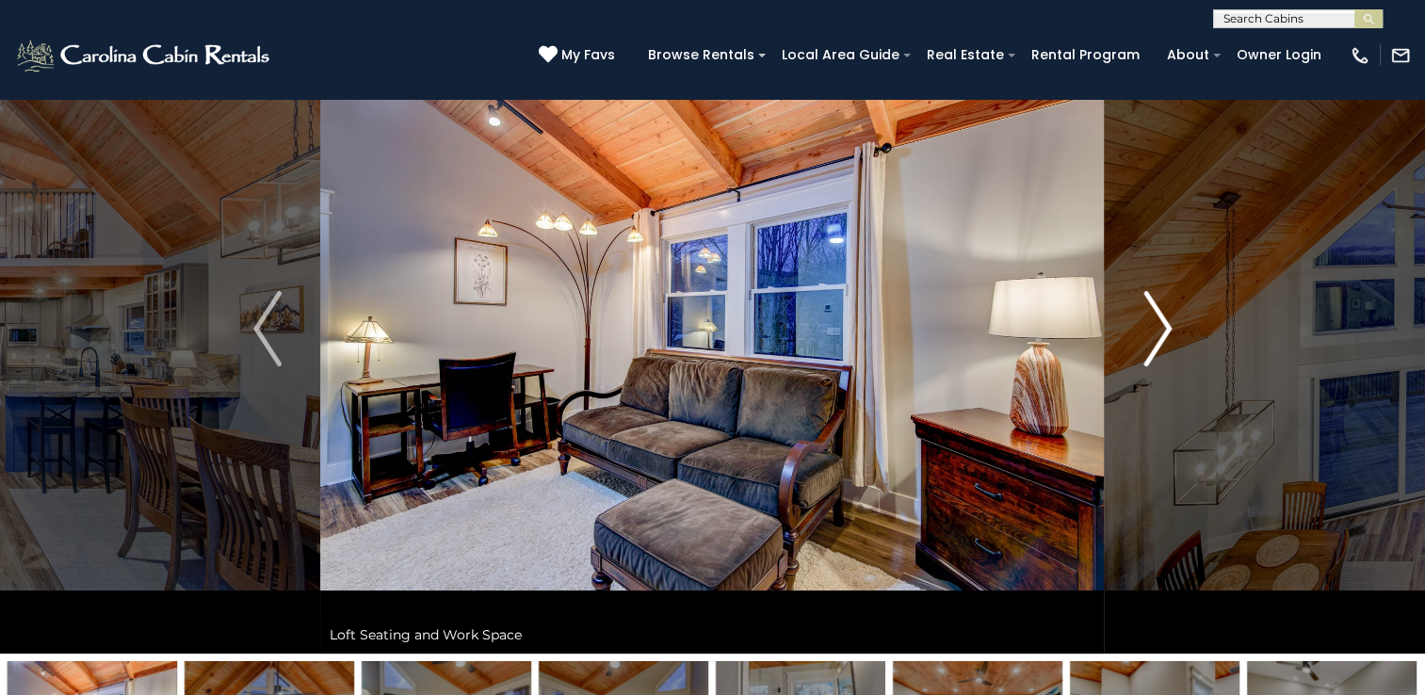
click at [1158, 345] on img "Next" at bounding box center [1157, 328] width 28 height 75
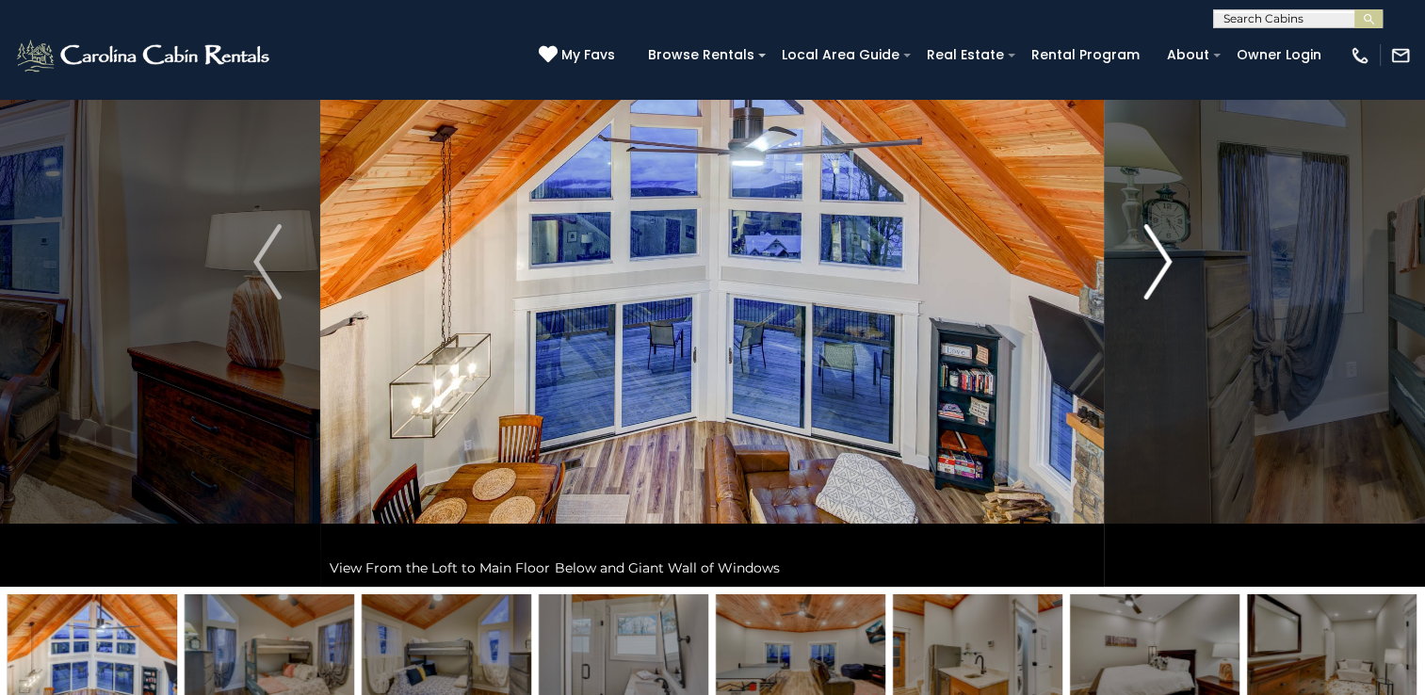
scroll to position [188, 0]
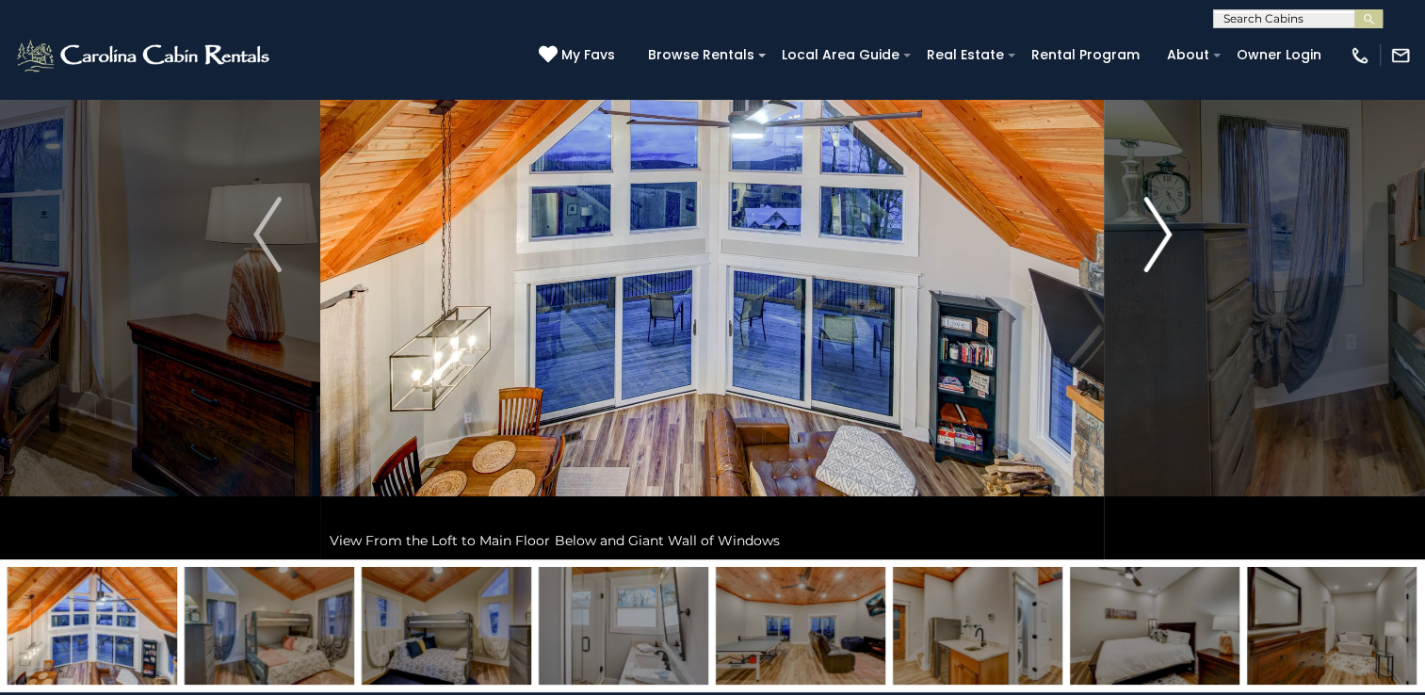
click at [1145, 264] on img "Next" at bounding box center [1157, 234] width 28 height 75
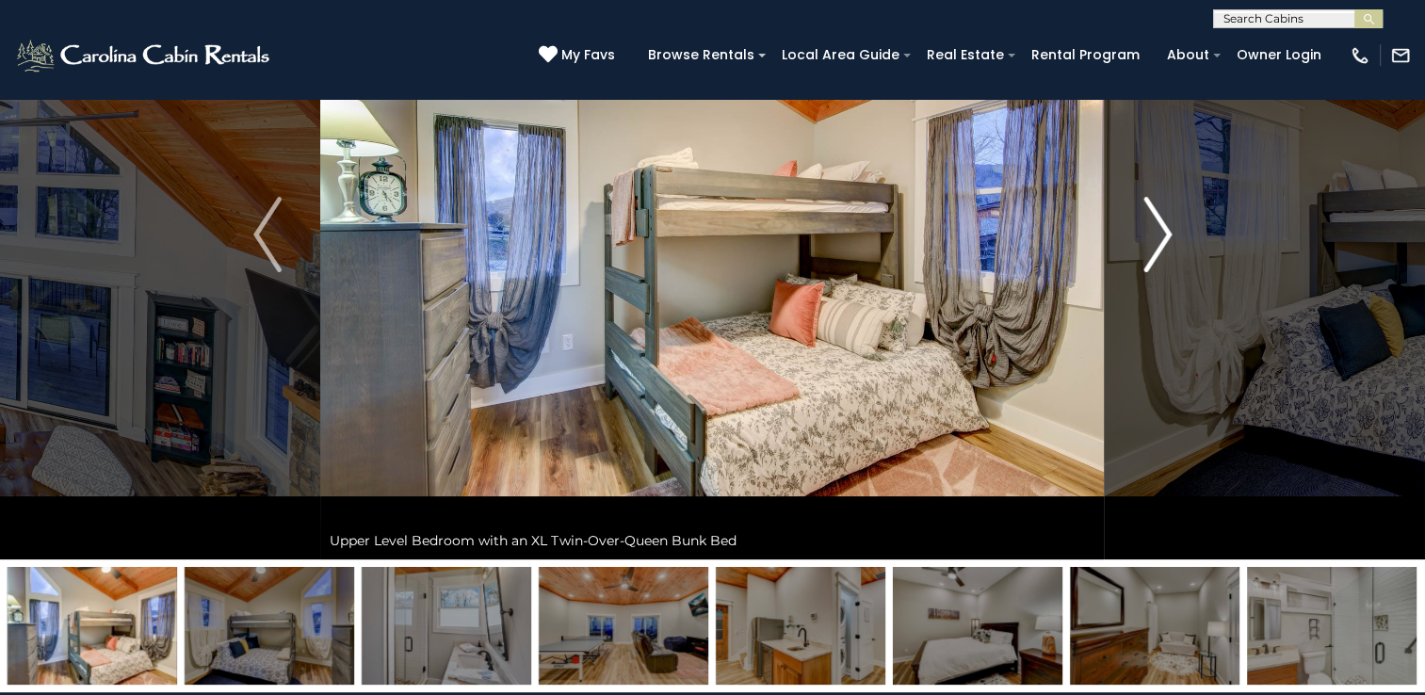
click at [1145, 265] on img "Next" at bounding box center [1157, 234] width 28 height 75
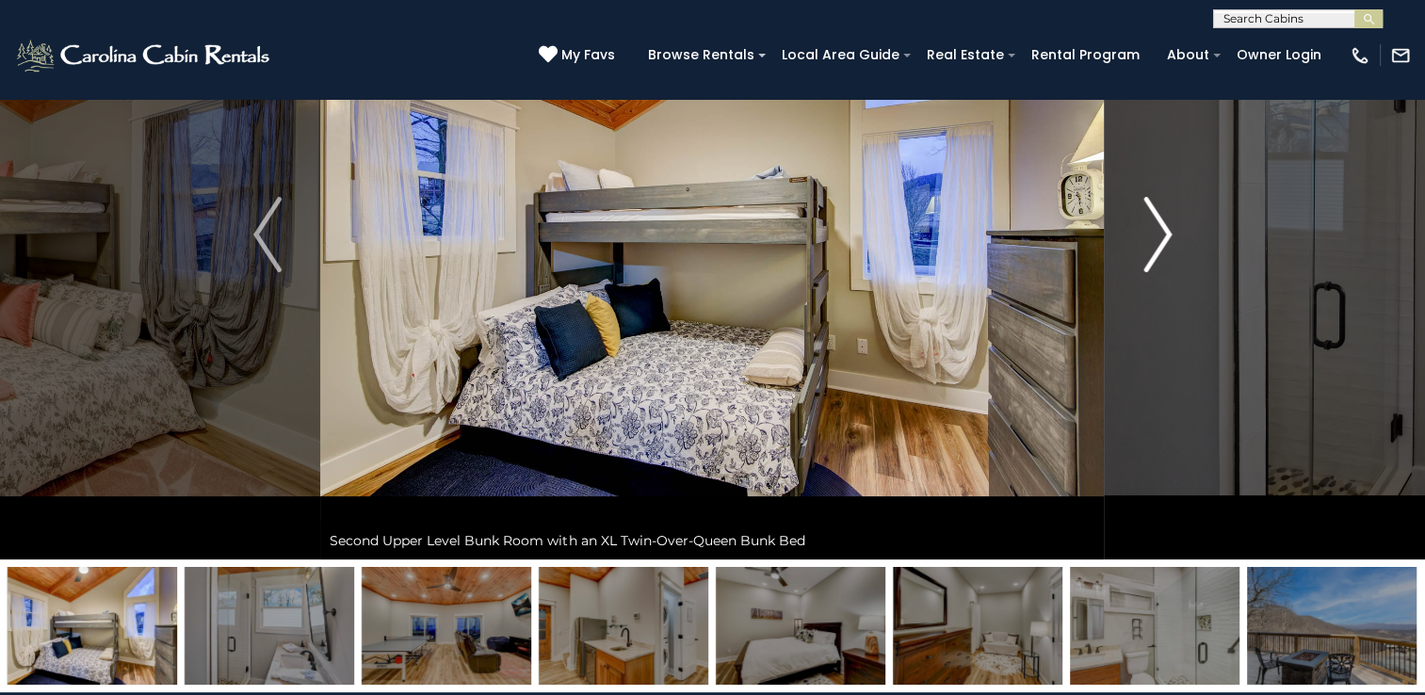
click at [1145, 265] on img "Next" at bounding box center [1157, 234] width 28 height 75
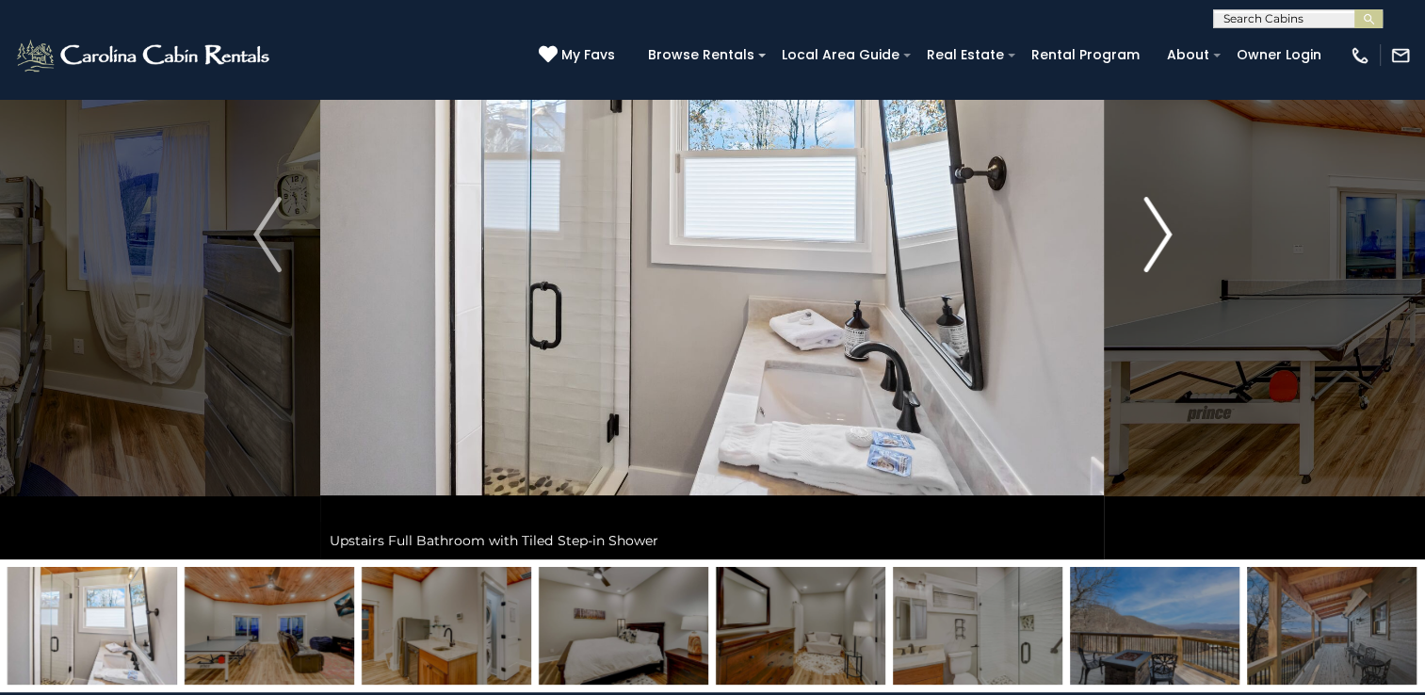
click at [1145, 265] on img "Next" at bounding box center [1157, 234] width 28 height 75
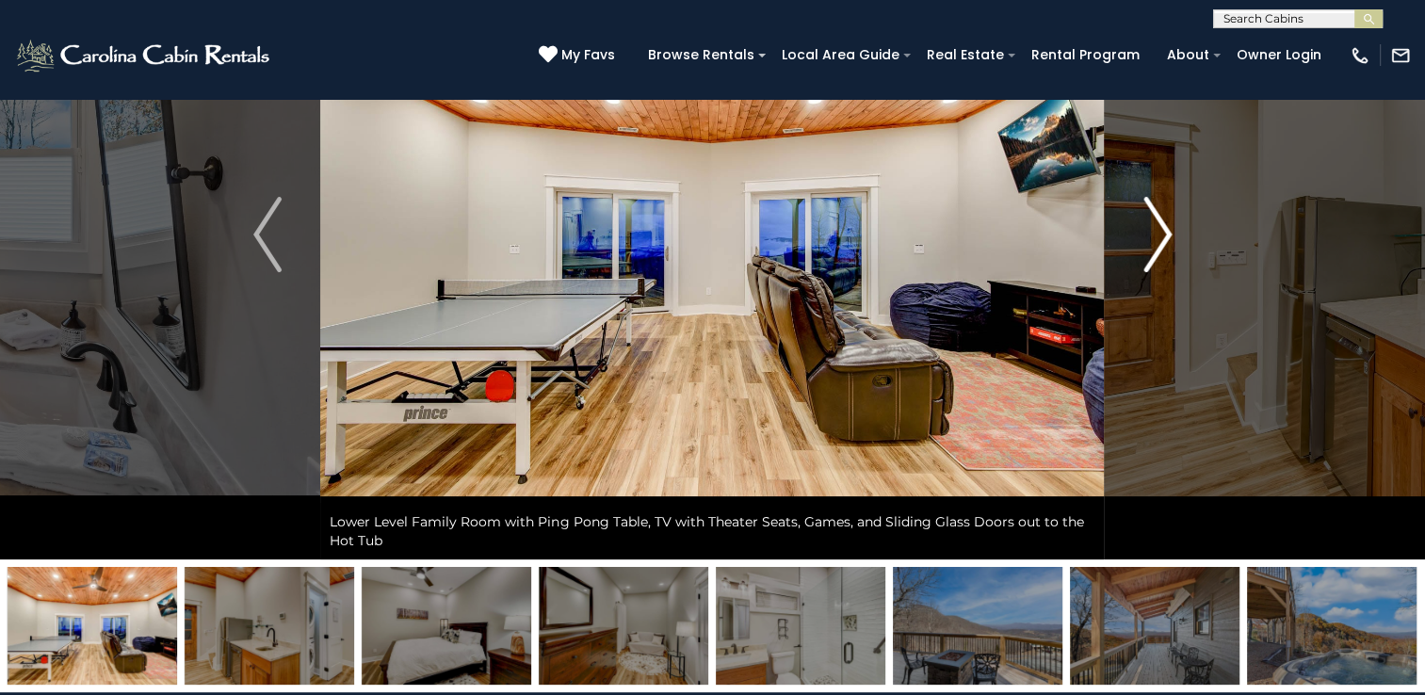
click at [1145, 265] on img "Next" at bounding box center [1157, 234] width 28 height 75
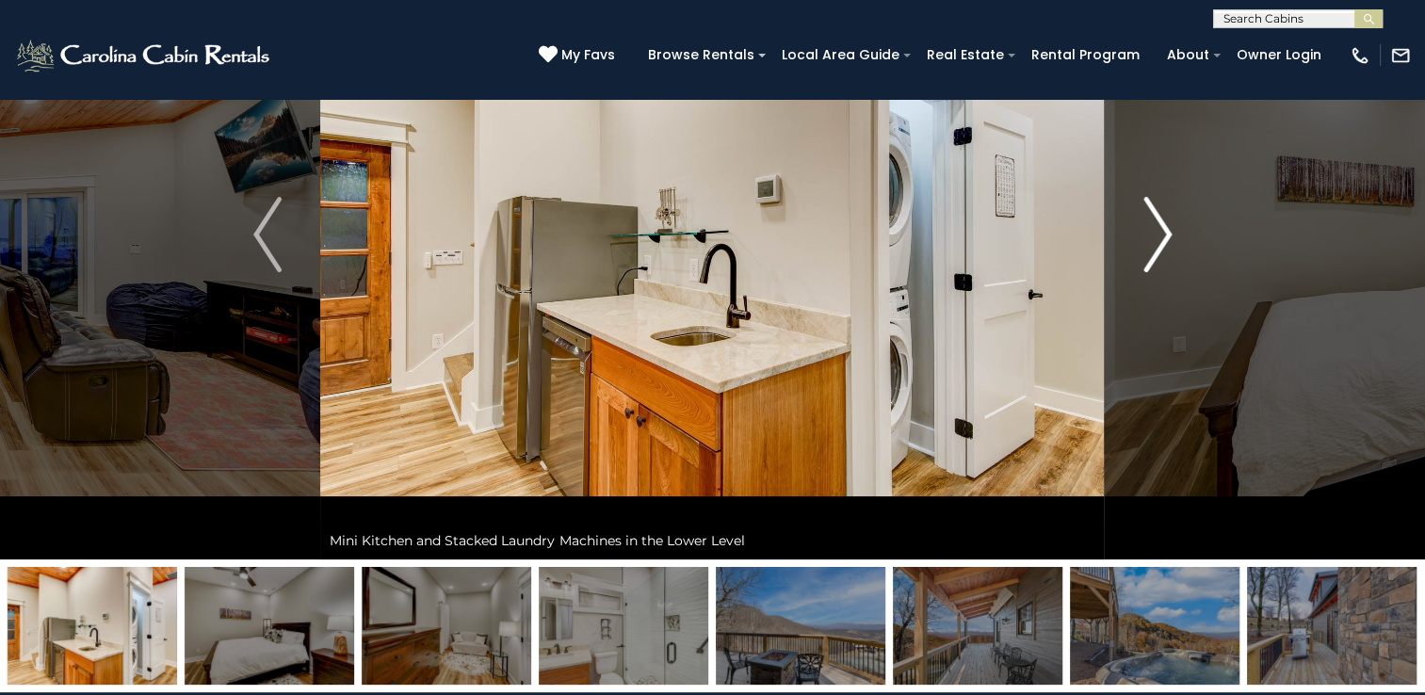
click at [1145, 265] on img "Next" at bounding box center [1157, 234] width 28 height 75
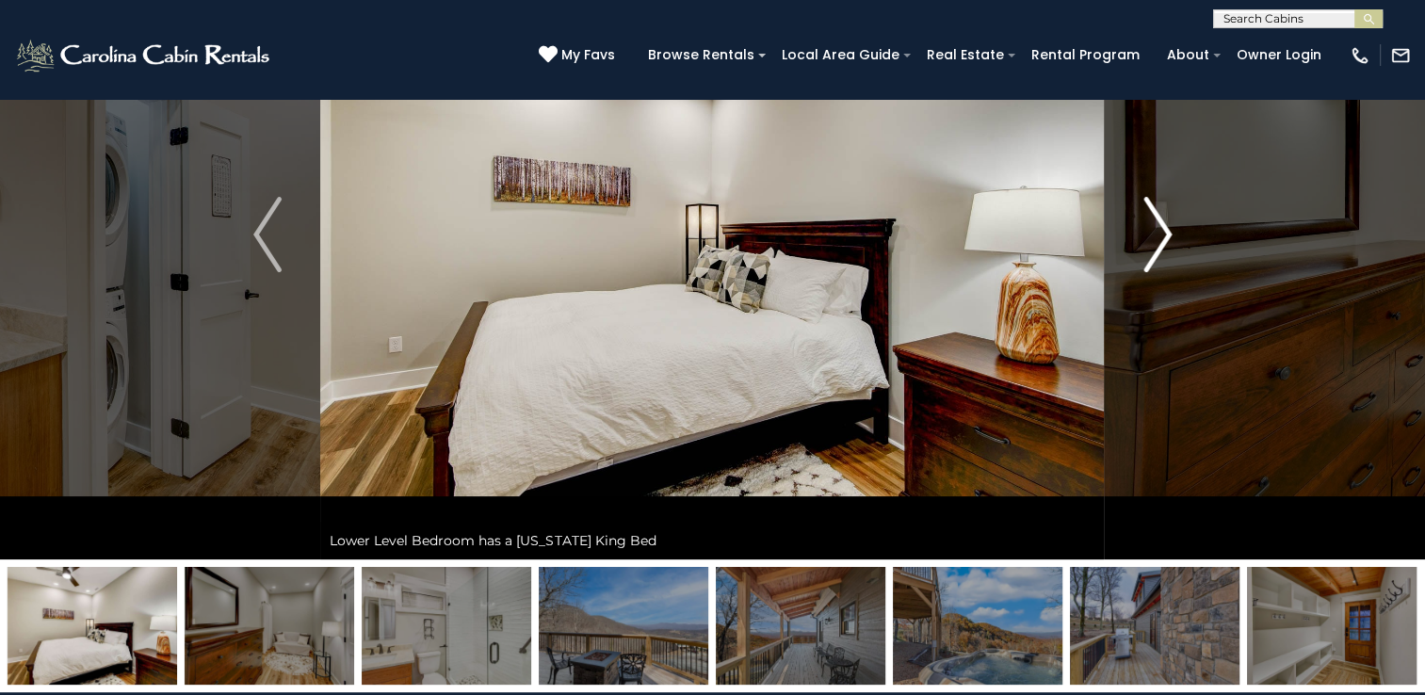
click at [1145, 266] on img "Next" at bounding box center [1157, 234] width 28 height 75
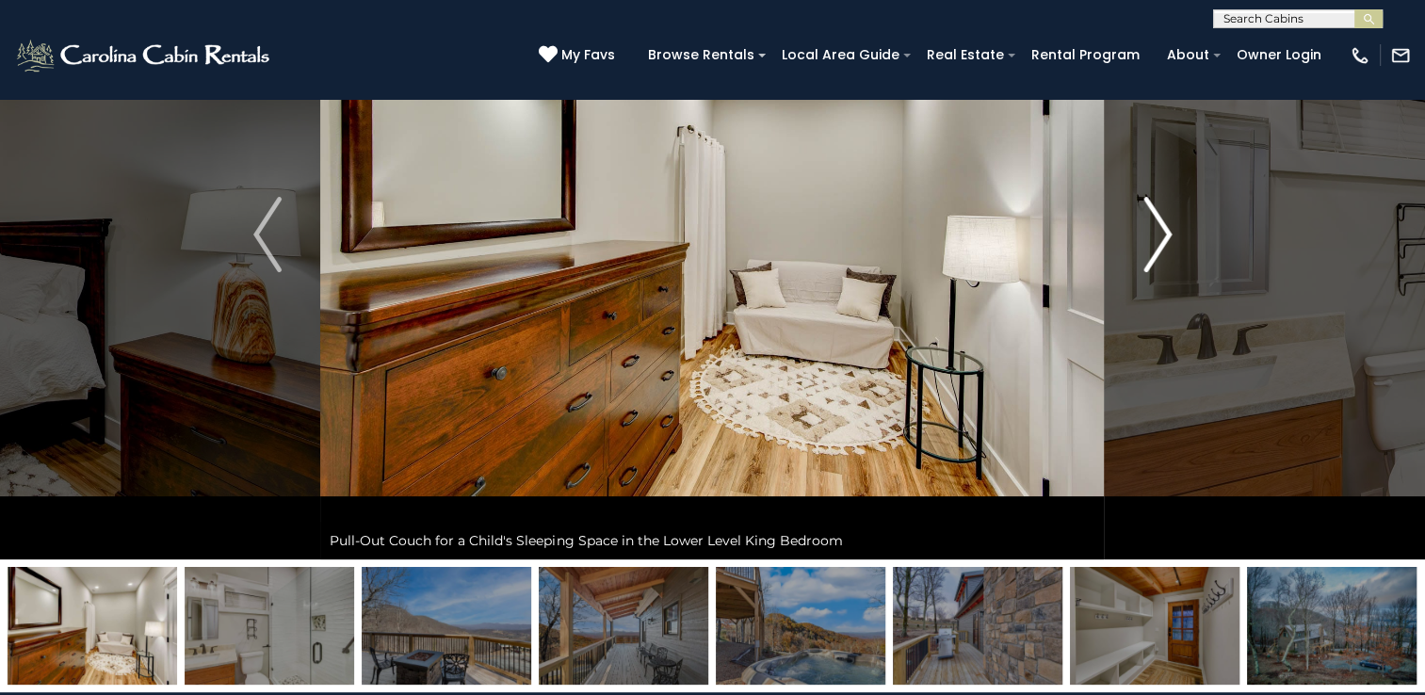
click at [1145, 266] on img "Next" at bounding box center [1157, 234] width 28 height 75
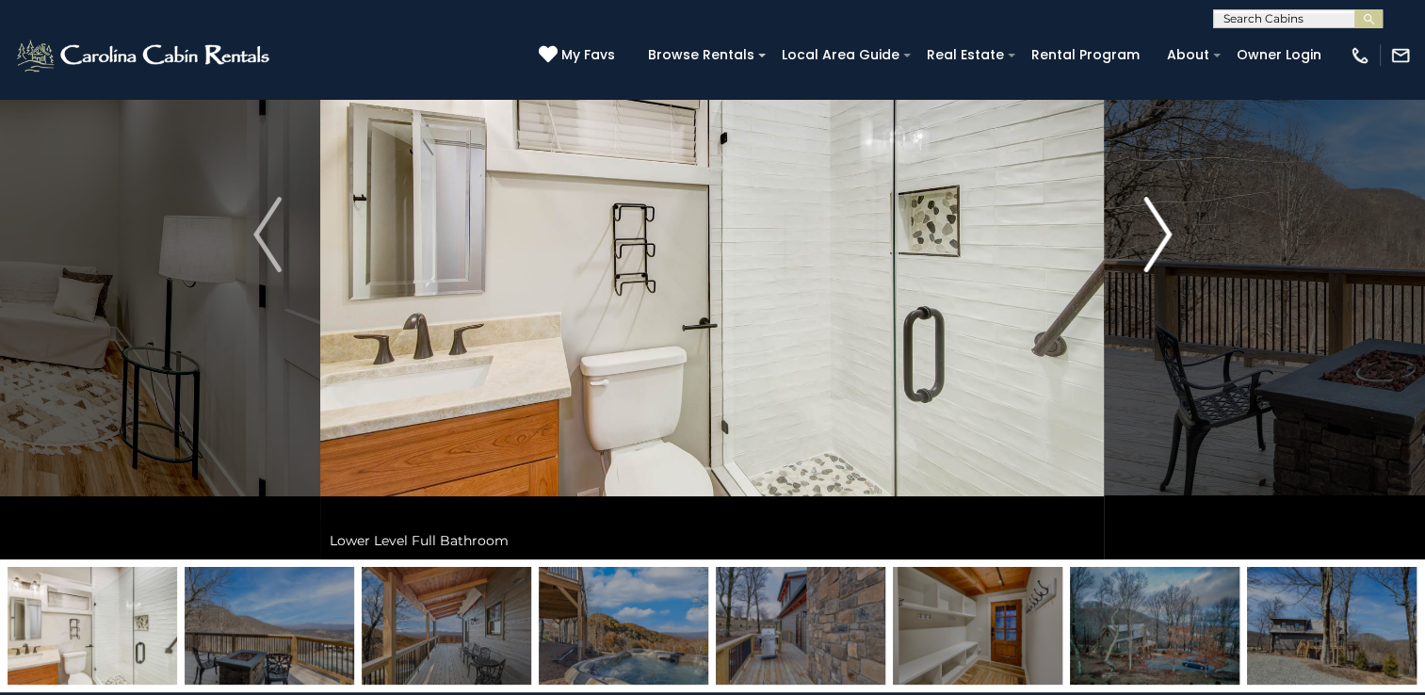
click at [1145, 266] on img "Next" at bounding box center [1157, 234] width 28 height 75
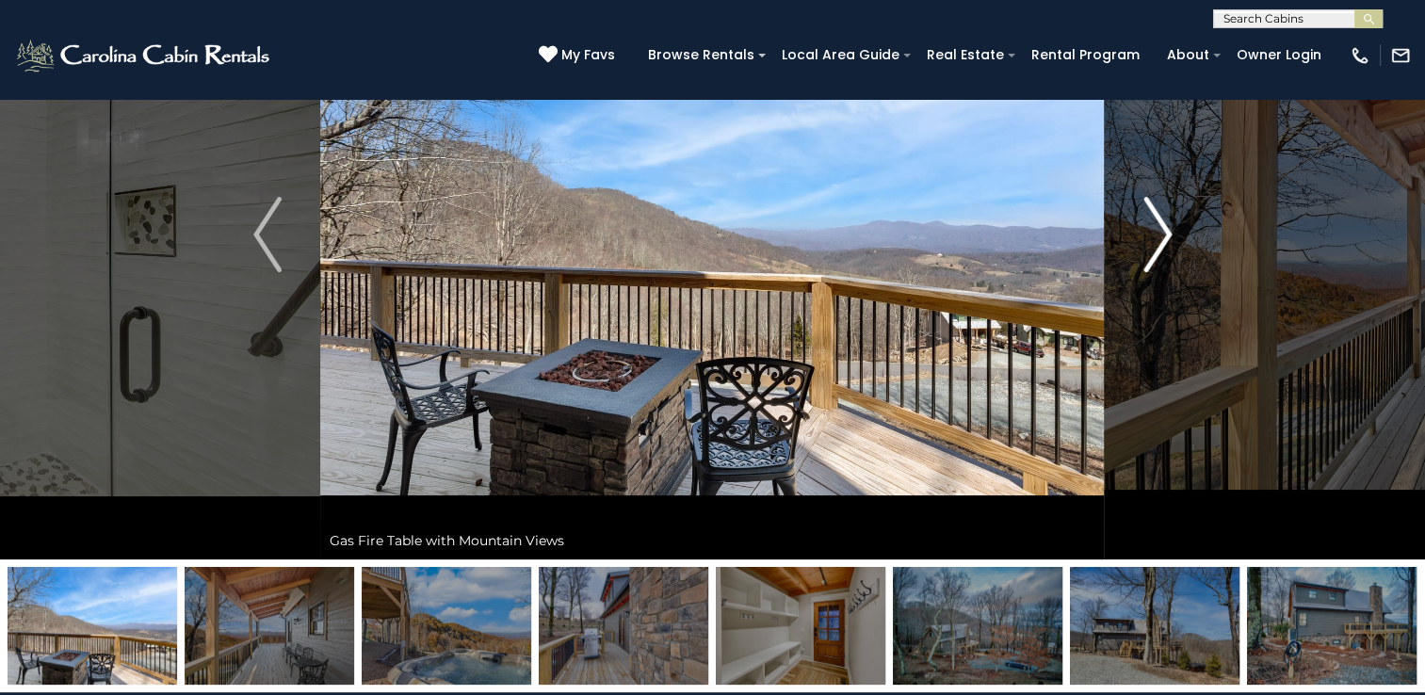
click at [1145, 266] on img "Next" at bounding box center [1157, 234] width 28 height 75
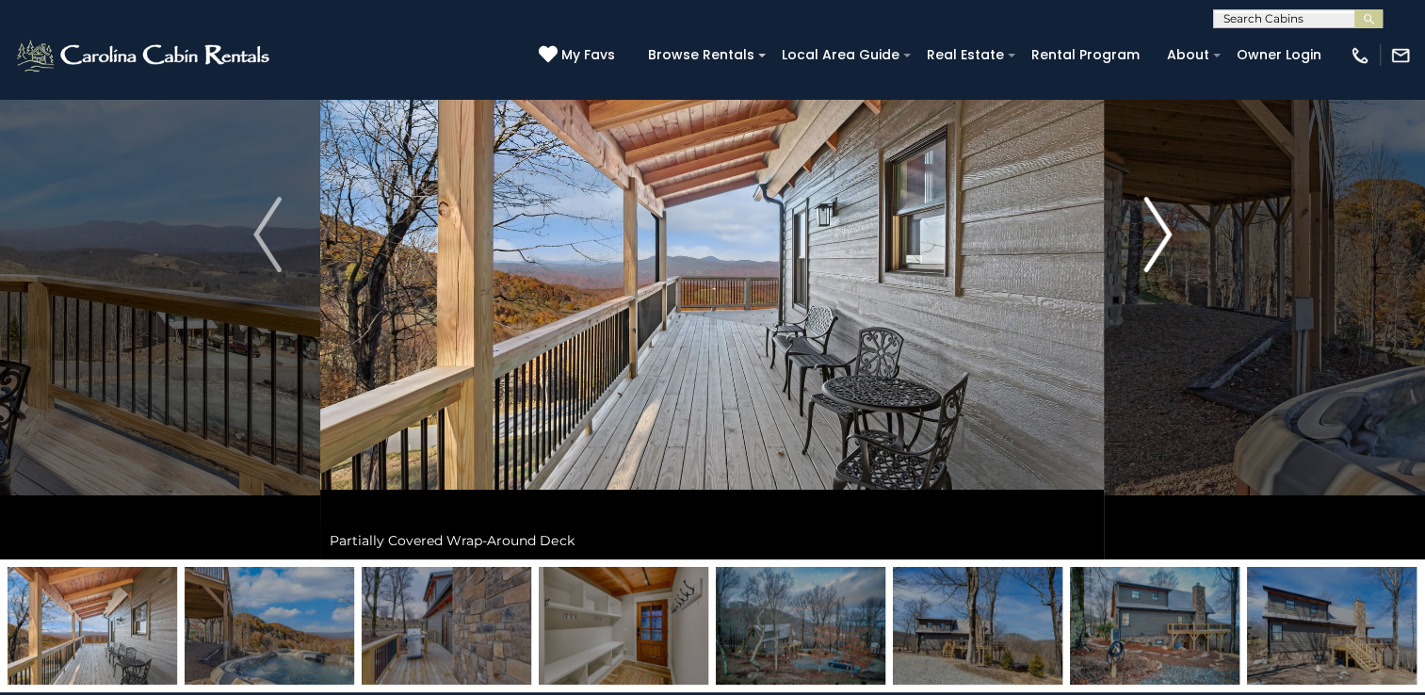
click at [1145, 266] on img "Next" at bounding box center [1157, 234] width 28 height 75
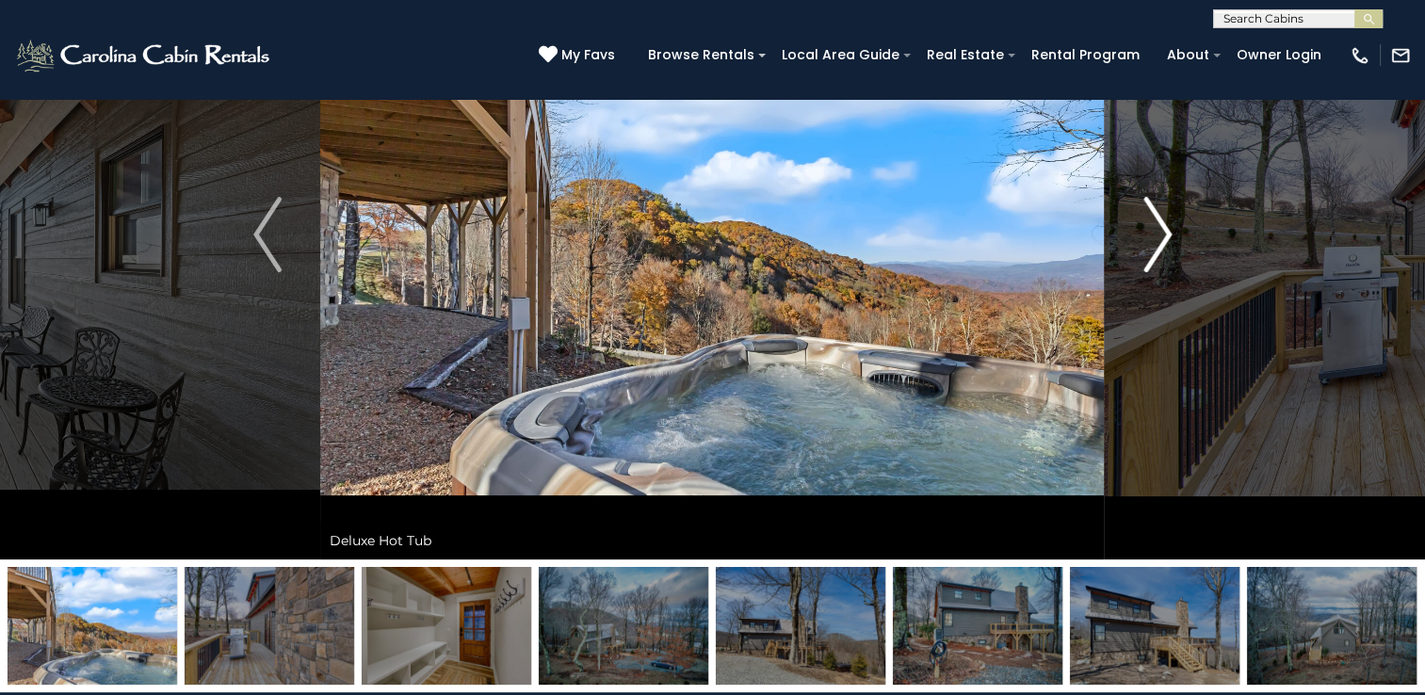
click at [1145, 266] on img "Next" at bounding box center [1157, 234] width 28 height 75
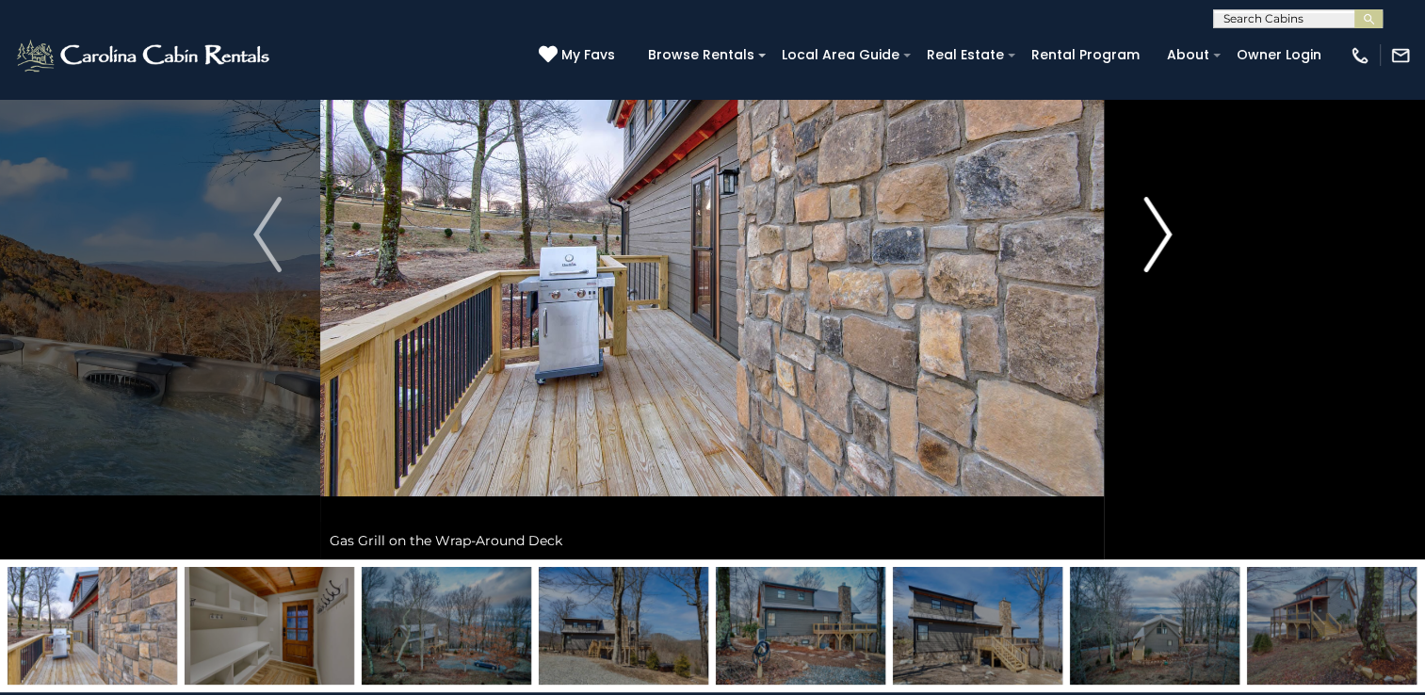
click at [1145, 266] on img "Next" at bounding box center [1157, 234] width 28 height 75
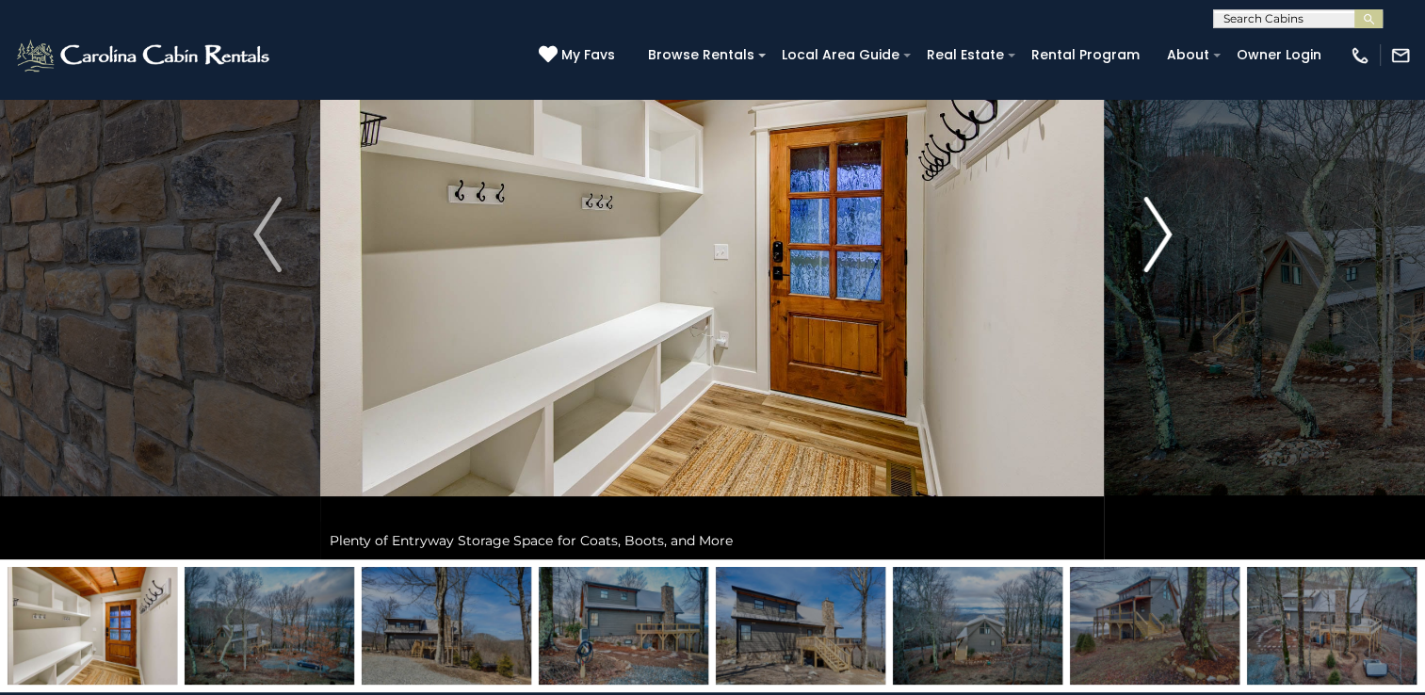
click at [1145, 266] on img "Next" at bounding box center [1157, 234] width 28 height 75
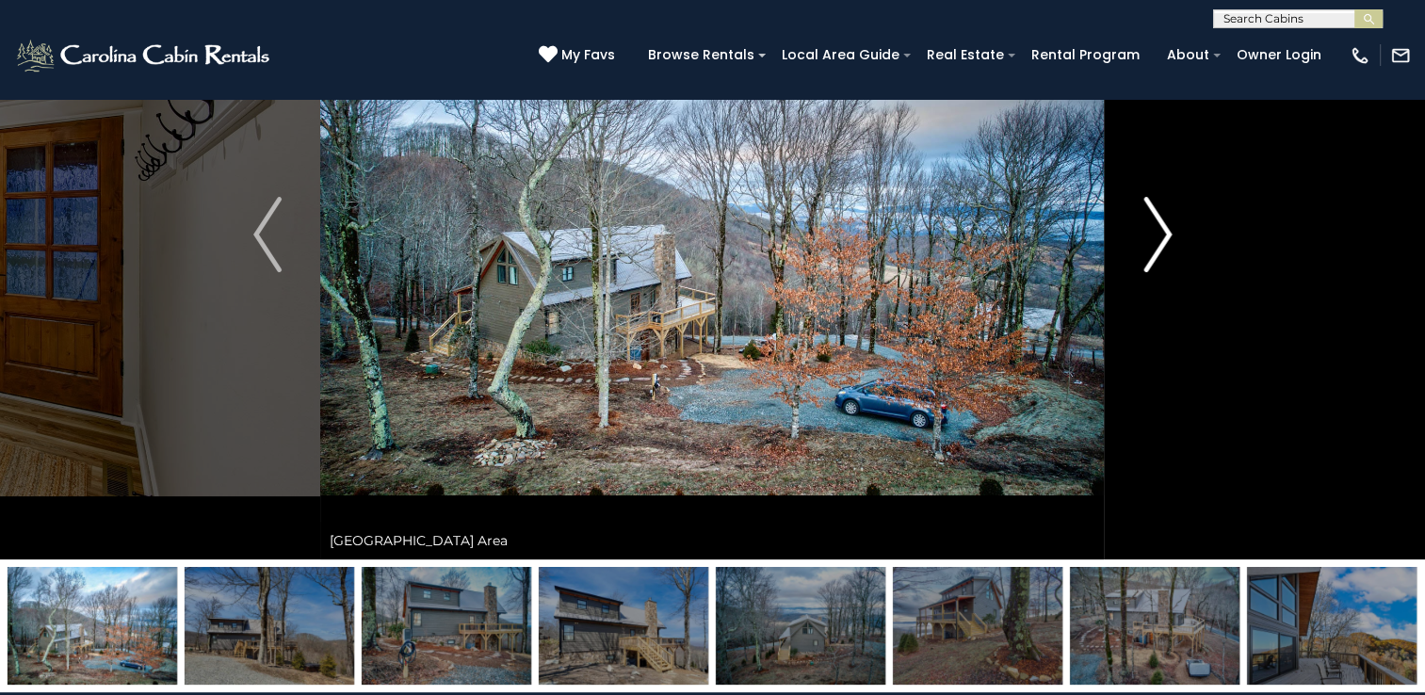
click at [1145, 266] on img "Next" at bounding box center [1157, 234] width 28 height 75
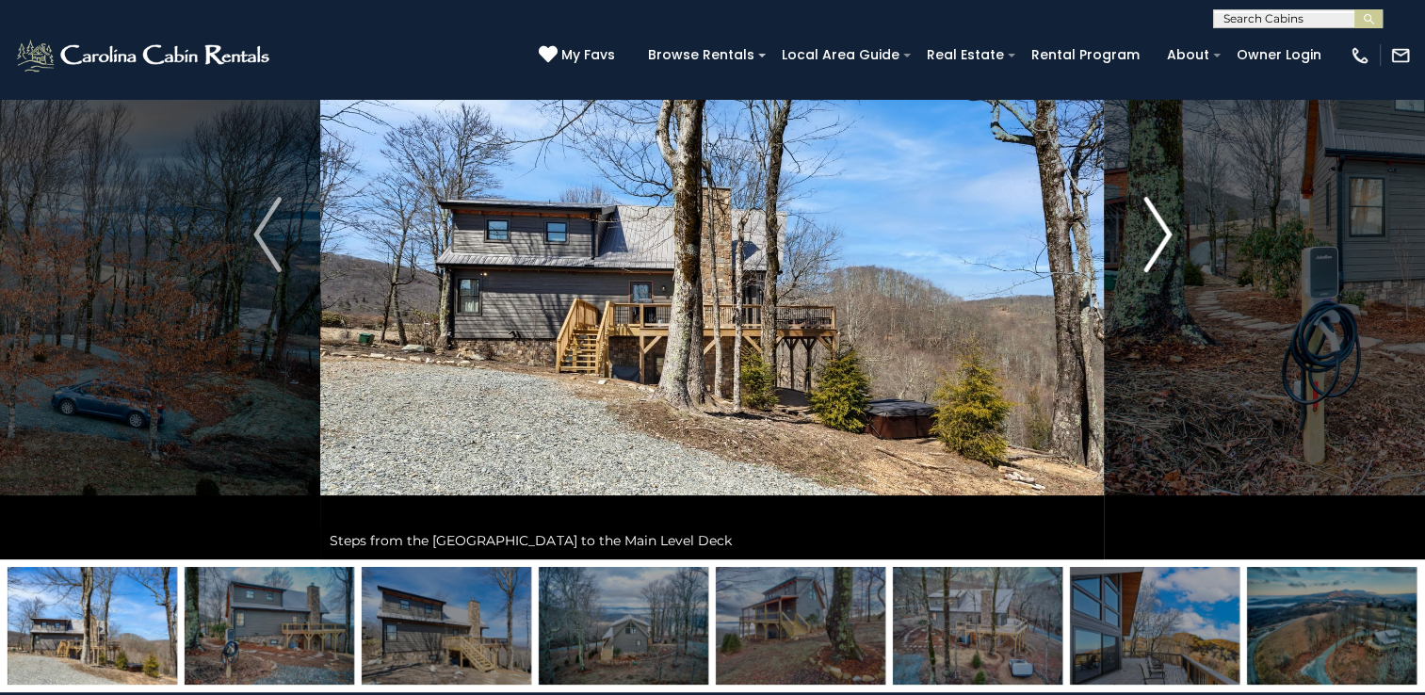
click at [1143, 267] on img "Next" at bounding box center [1157, 234] width 28 height 75
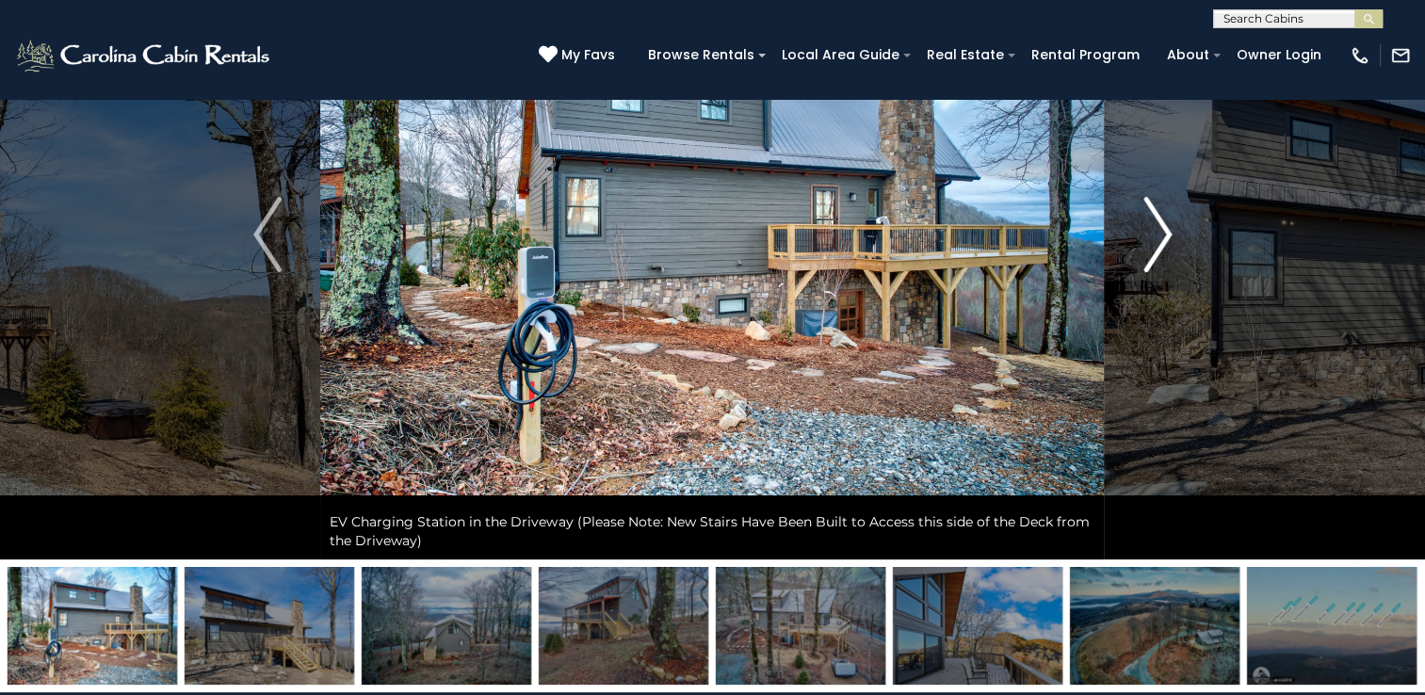
click at [1143, 267] on img "Next" at bounding box center [1157, 234] width 28 height 75
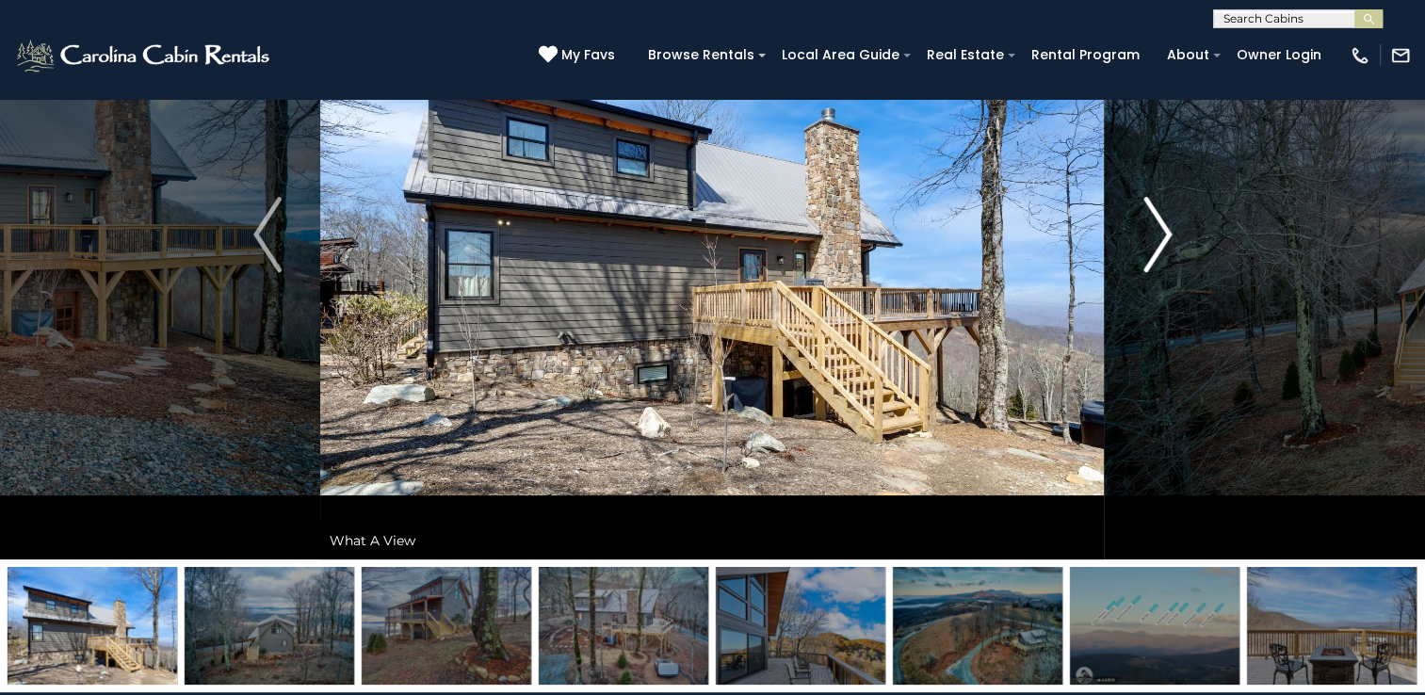
click at [1143, 267] on img "Next" at bounding box center [1157, 234] width 28 height 75
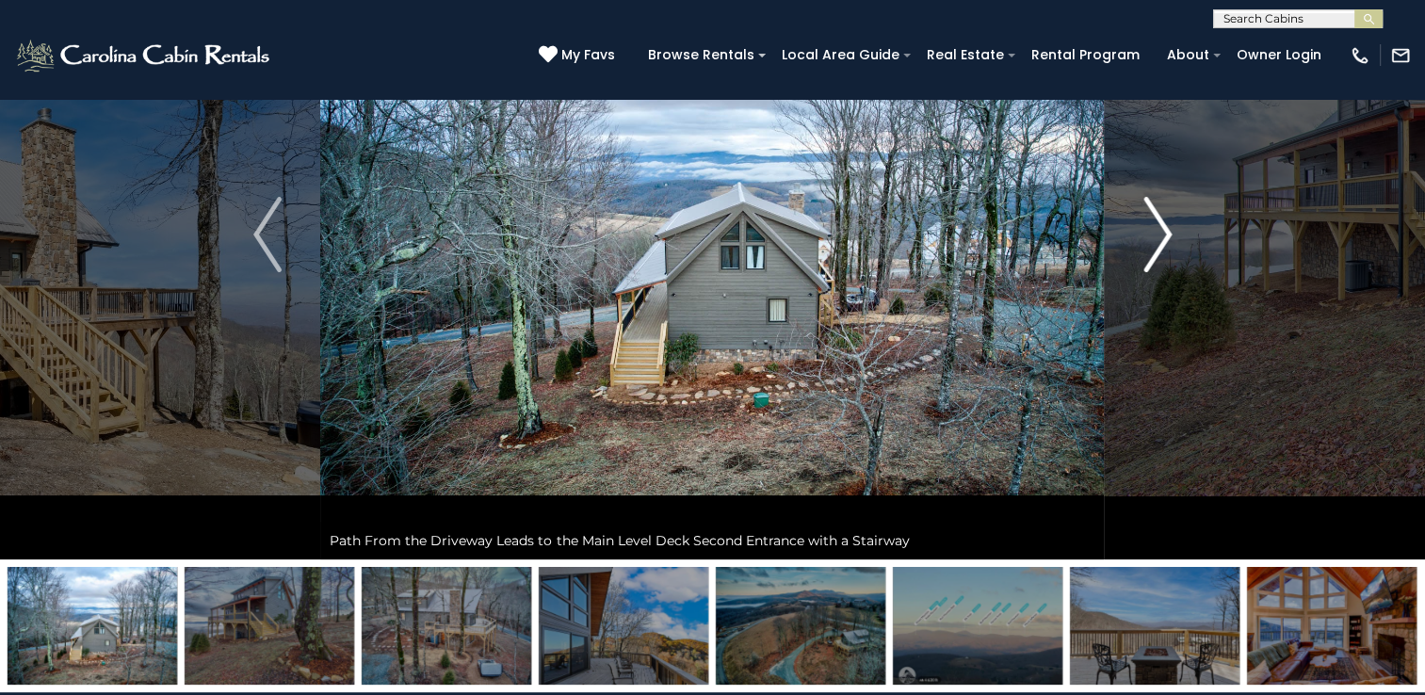
click at [1143, 267] on img "Next" at bounding box center [1157, 234] width 28 height 75
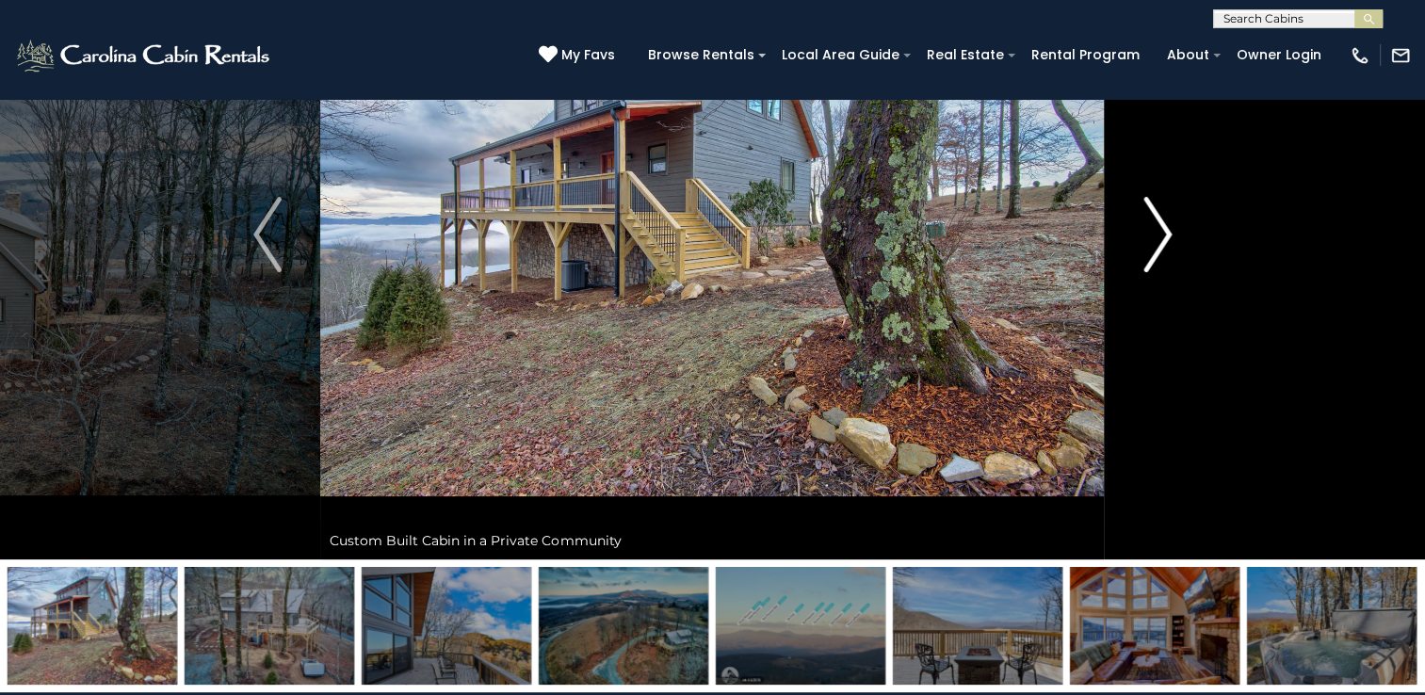
click at [1143, 267] on img "Next" at bounding box center [1157, 234] width 28 height 75
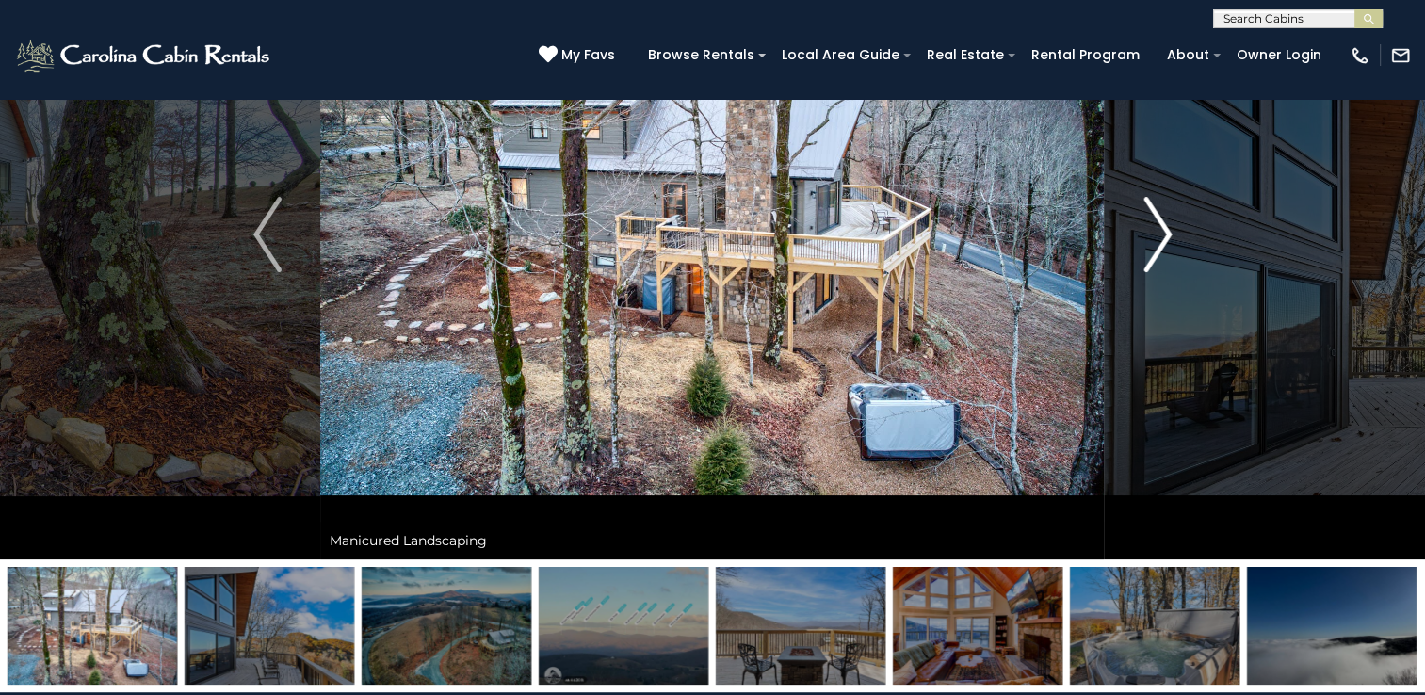
click at [1143, 267] on img "Next" at bounding box center [1157, 234] width 28 height 75
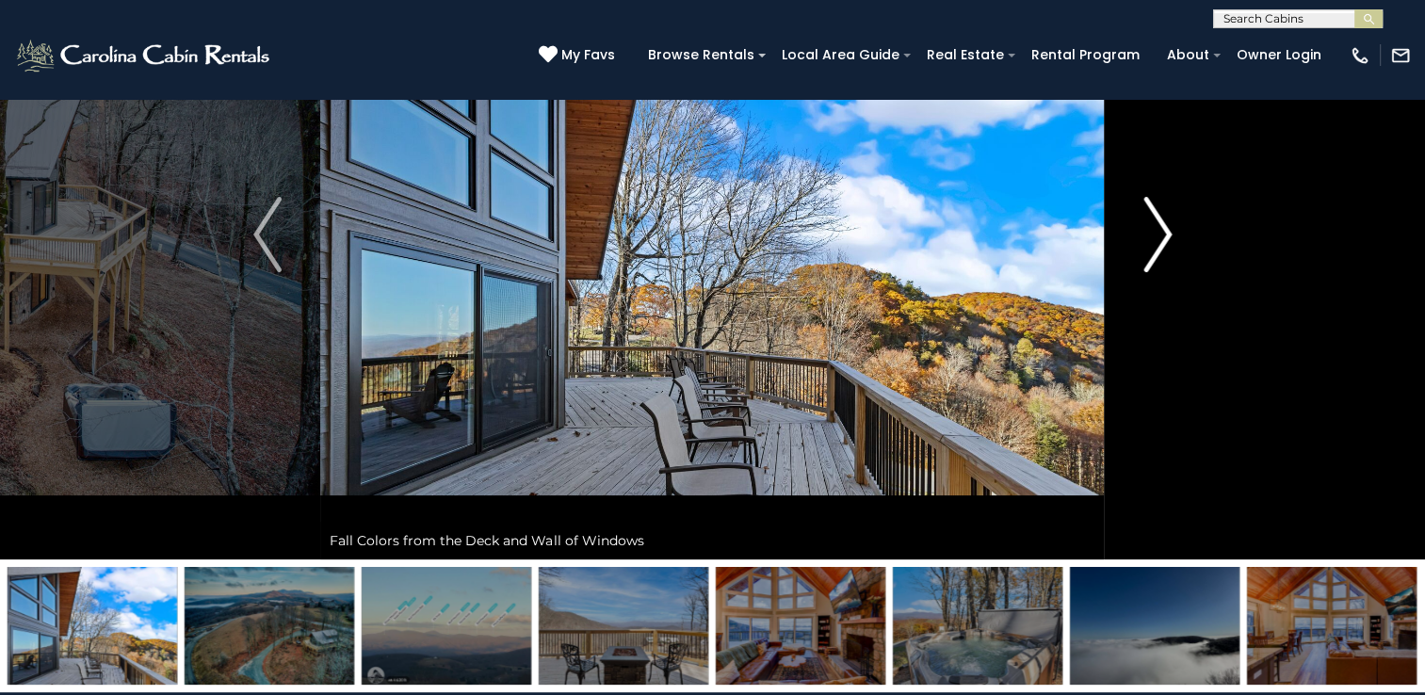
click at [1143, 267] on img "Next" at bounding box center [1157, 234] width 28 height 75
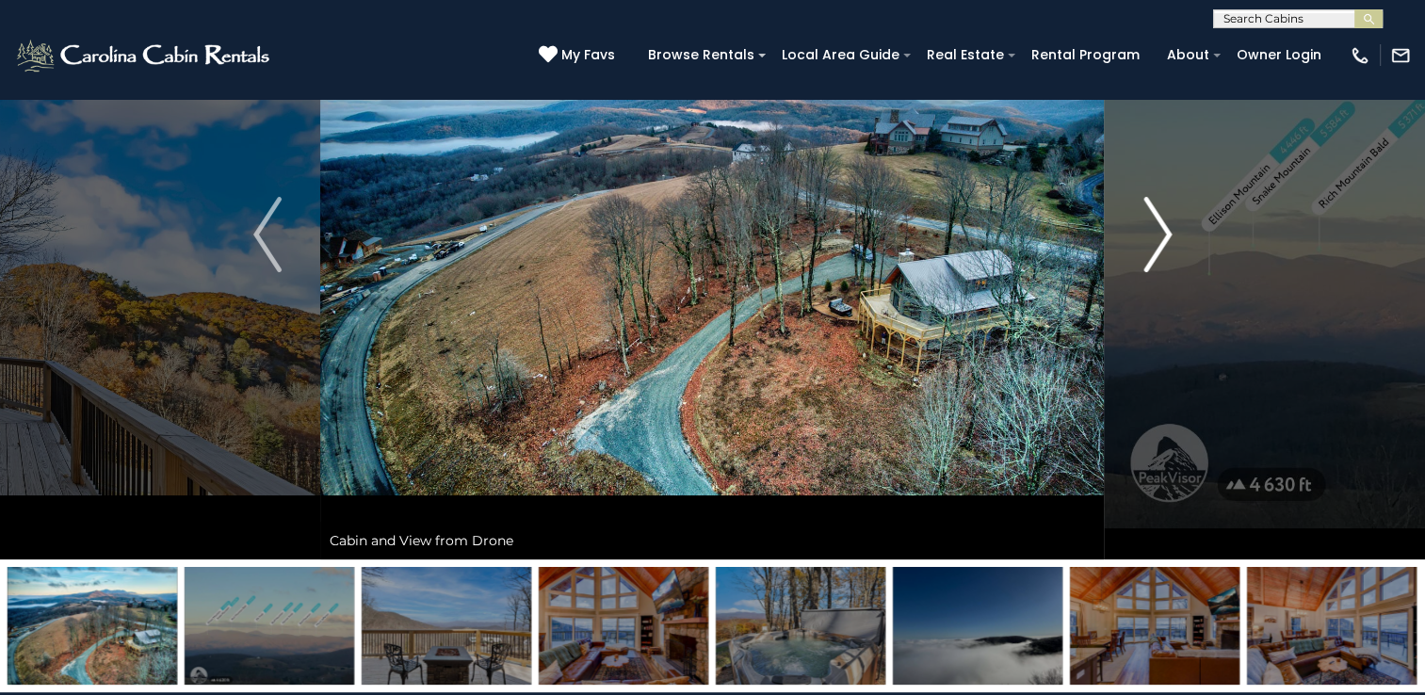
click at [1143, 267] on img "Next" at bounding box center [1157, 234] width 28 height 75
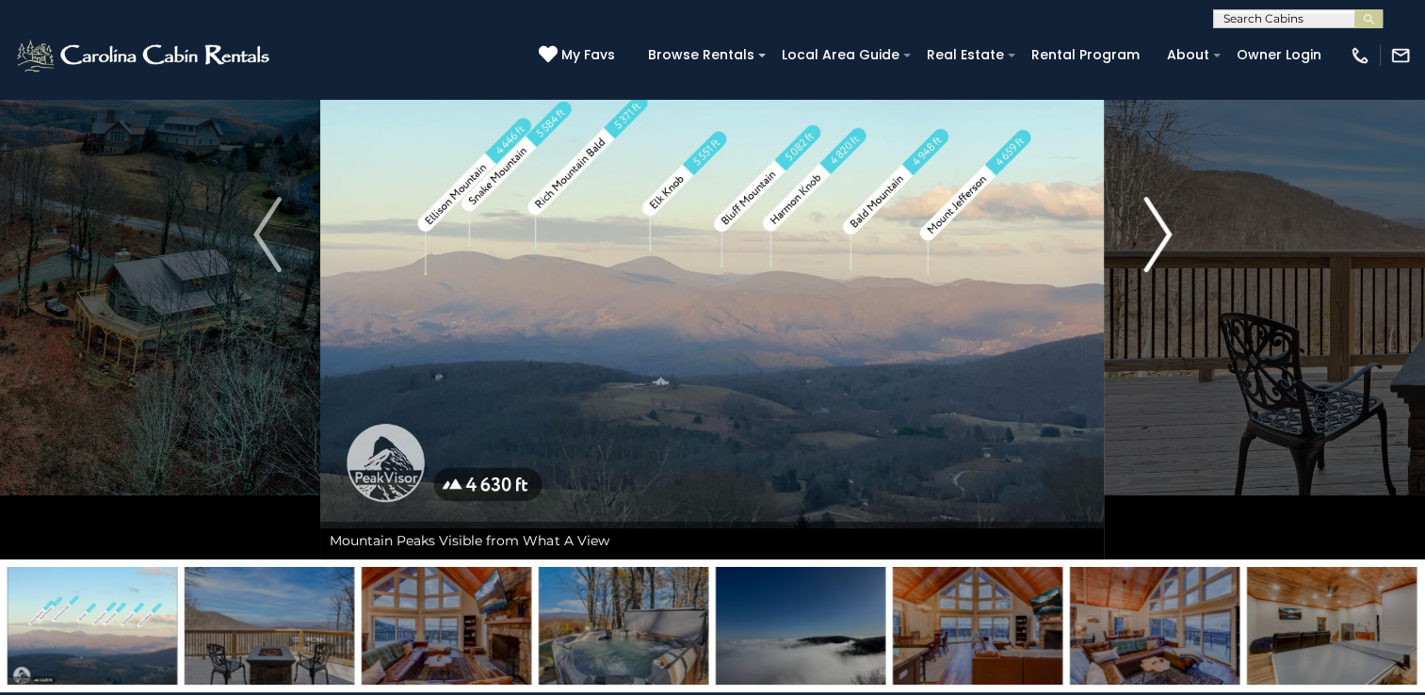
click at [1143, 267] on img "Next" at bounding box center [1157, 234] width 28 height 75
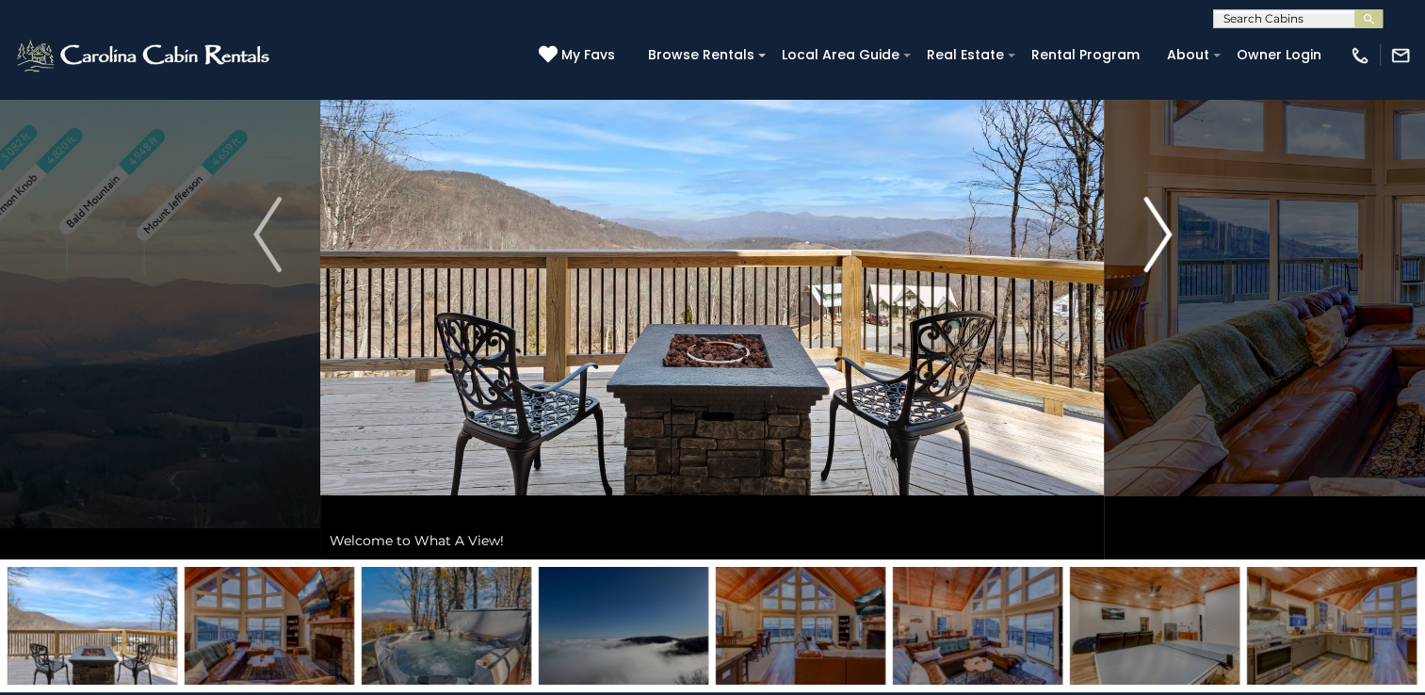
click at [1143, 267] on img "Next" at bounding box center [1157, 234] width 28 height 75
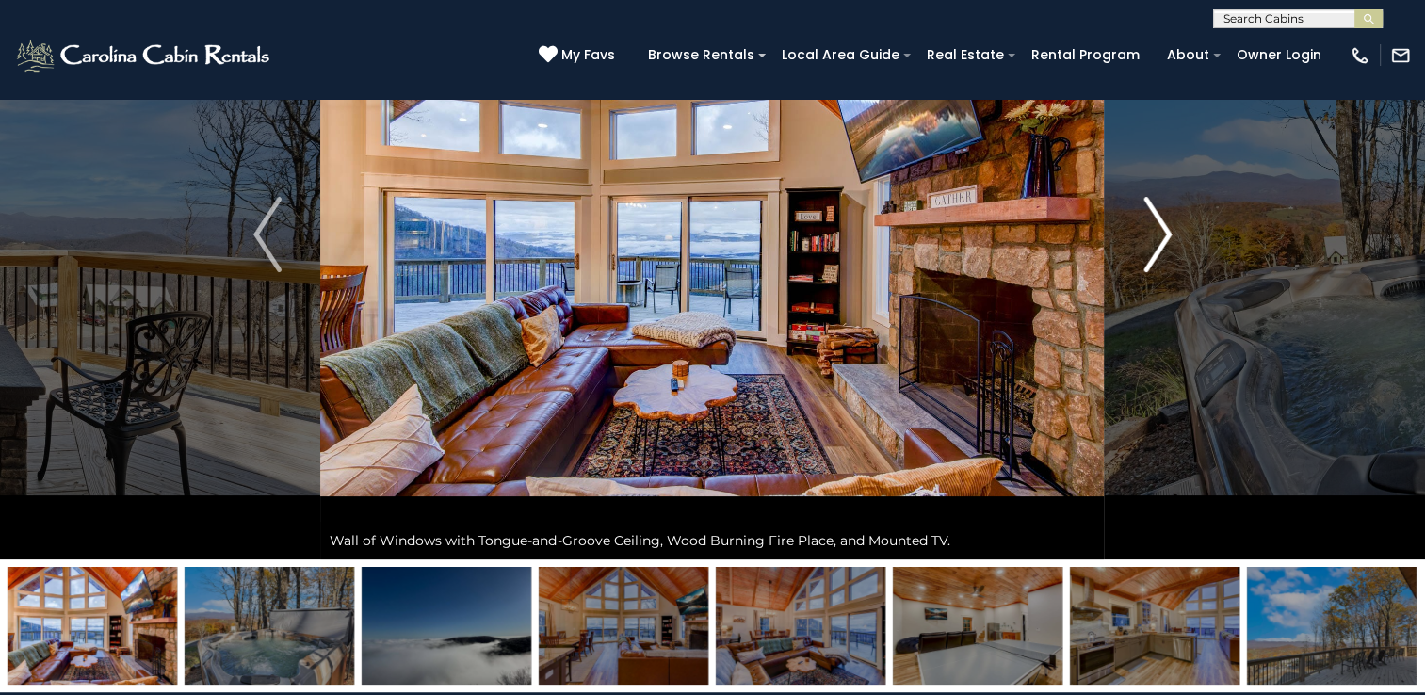
scroll to position [0, 0]
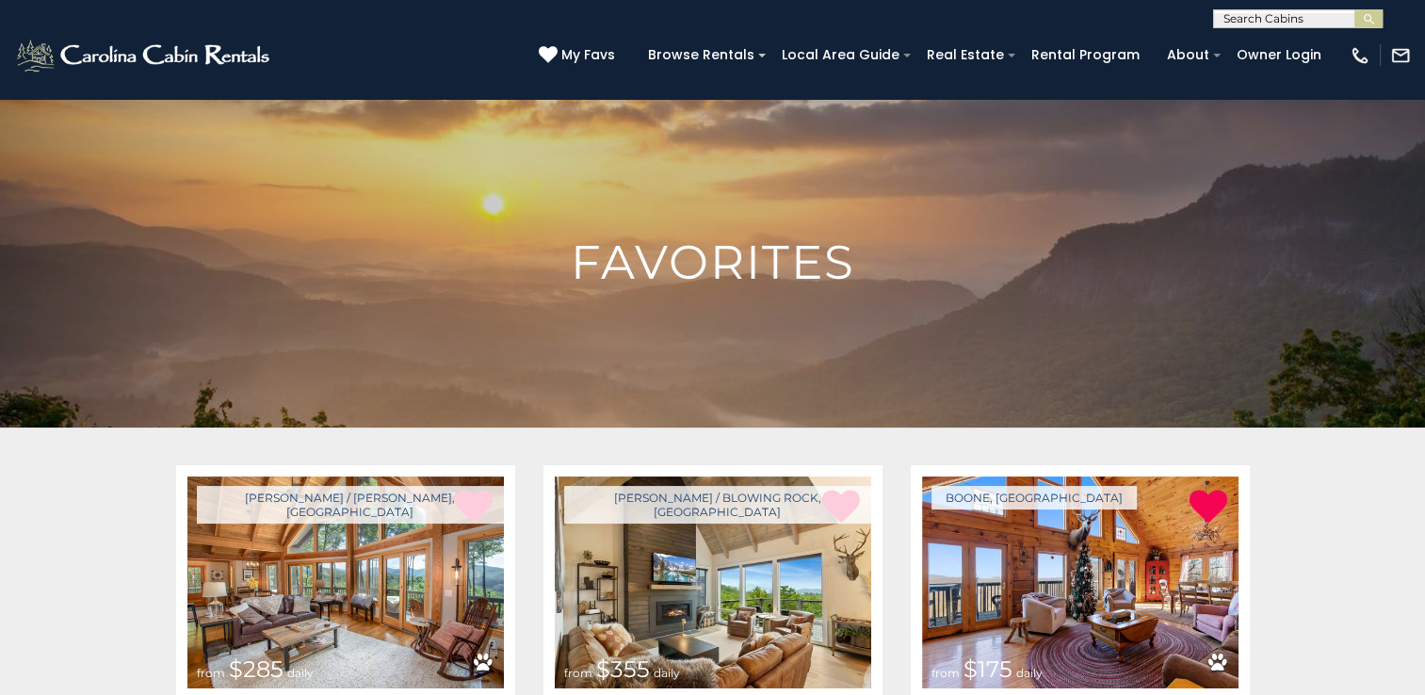
scroll to position [2227, 0]
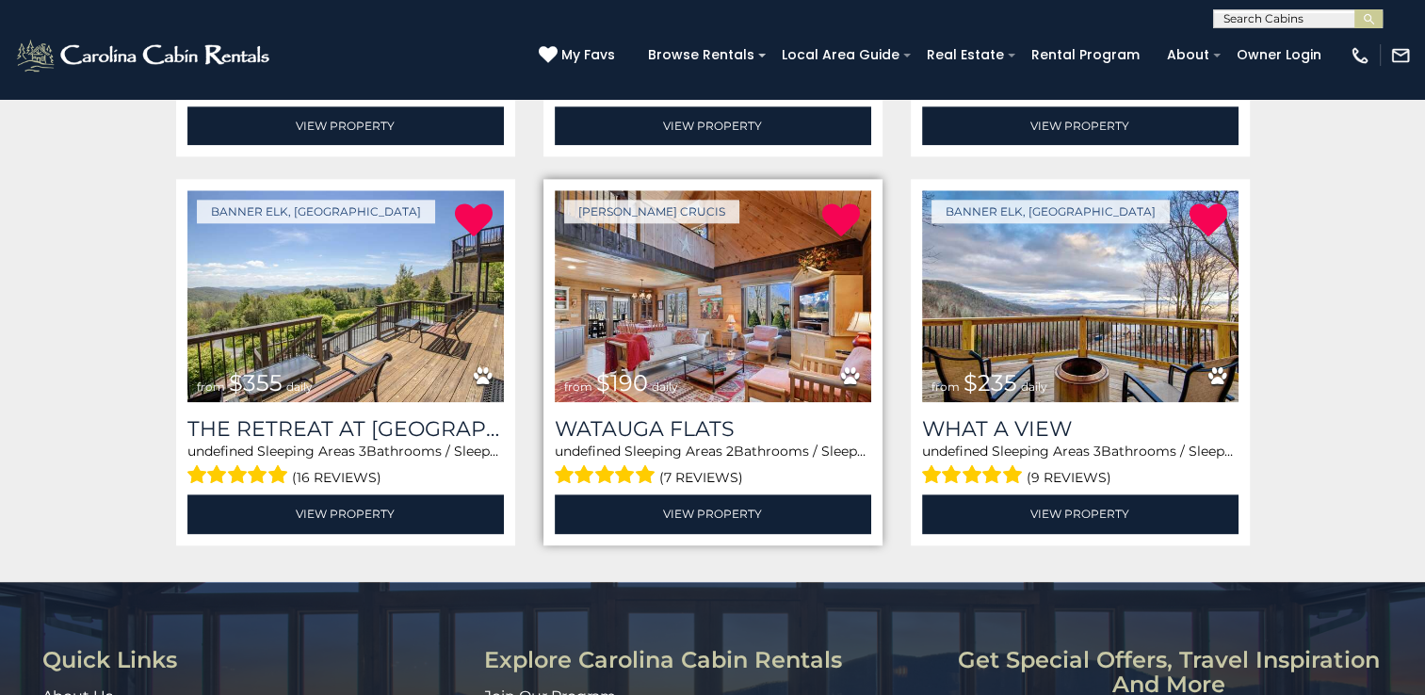
click at [685, 299] on img at bounding box center [713, 296] width 316 height 212
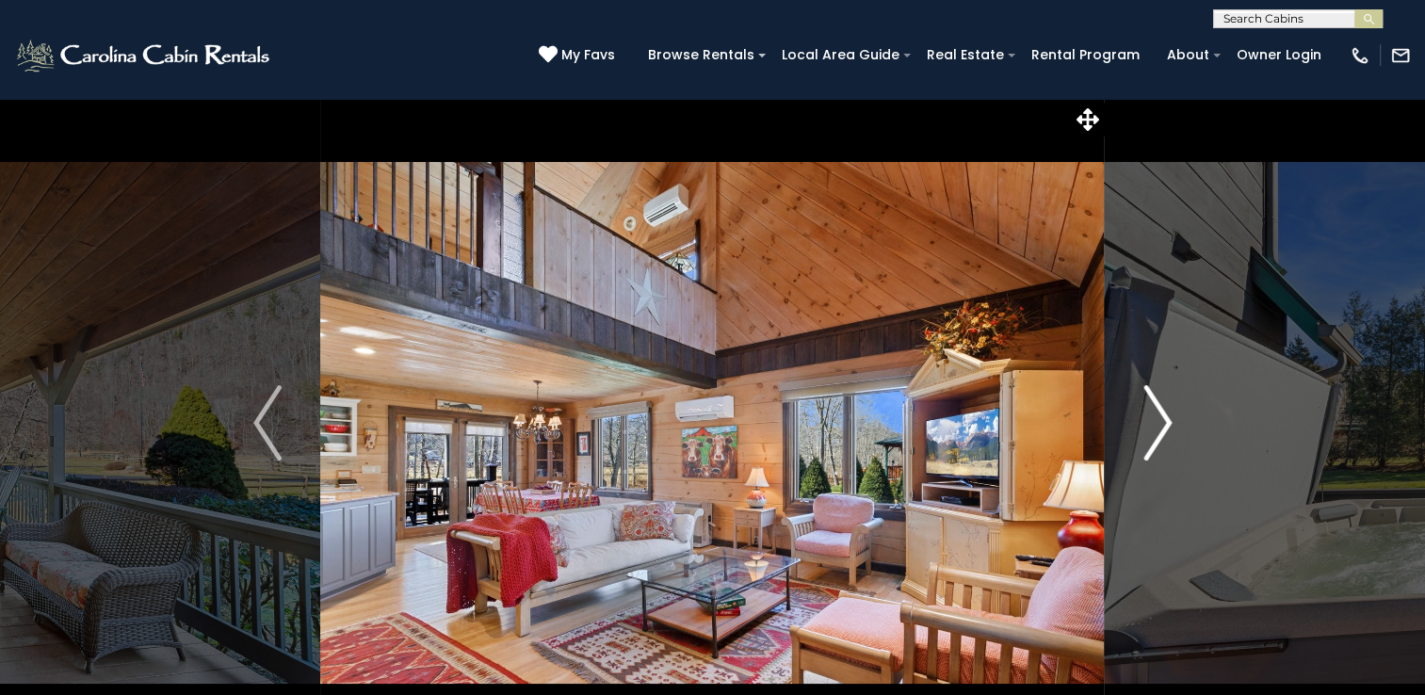
click at [1165, 424] on img "Next" at bounding box center [1157, 422] width 28 height 75
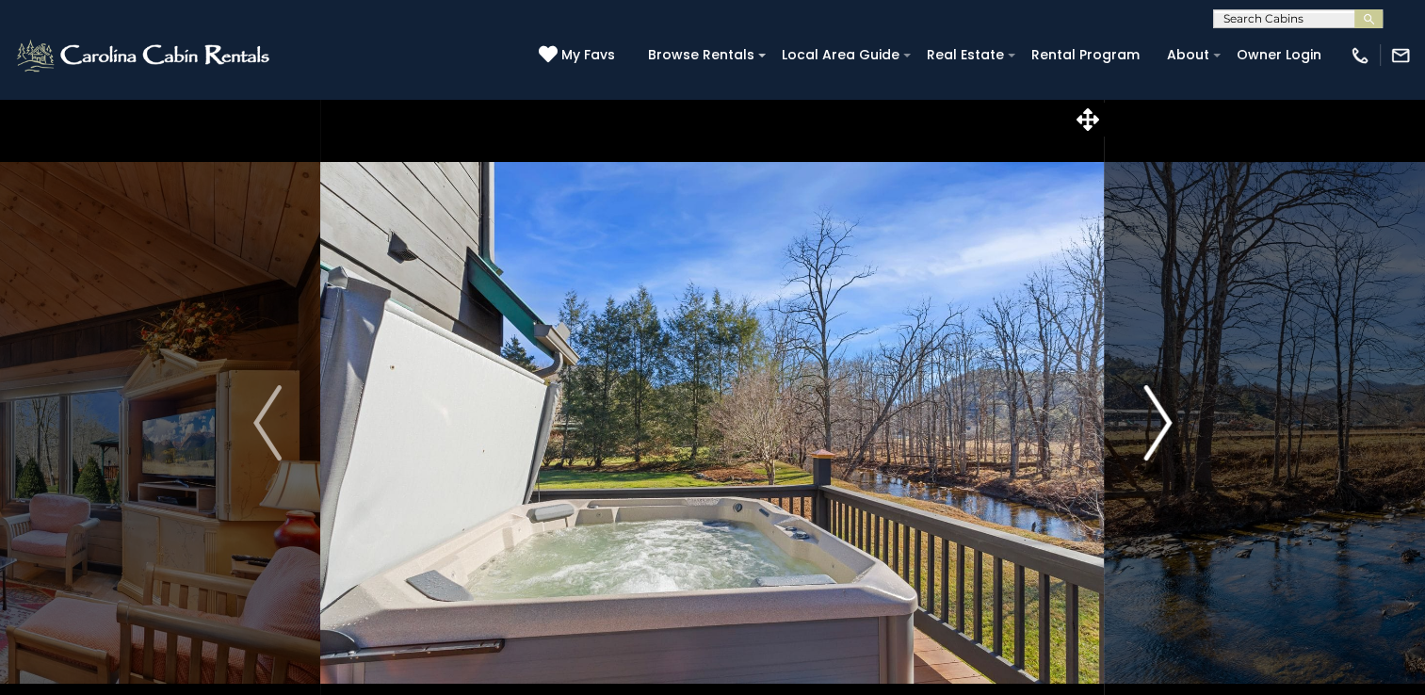
click at [1165, 424] on img "Next" at bounding box center [1157, 422] width 28 height 75
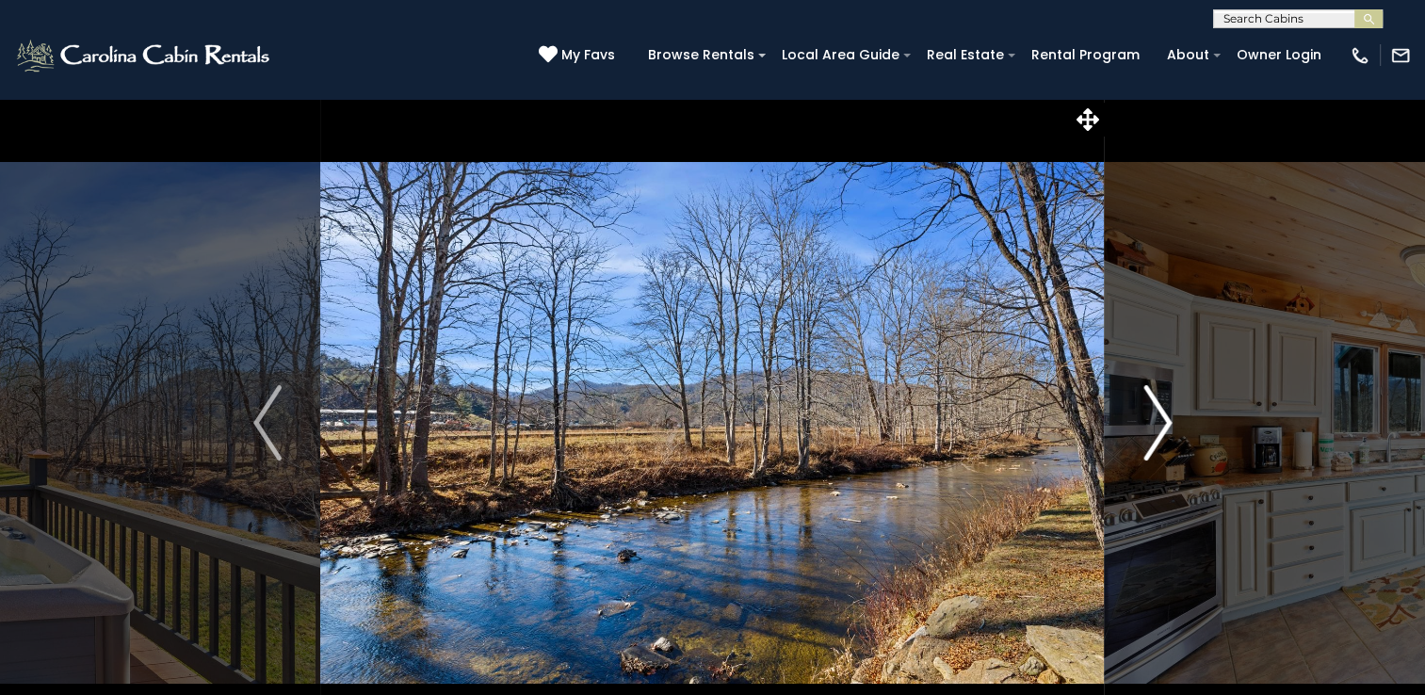
click at [1165, 424] on img "Next" at bounding box center [1157, 422] width 28 height 75
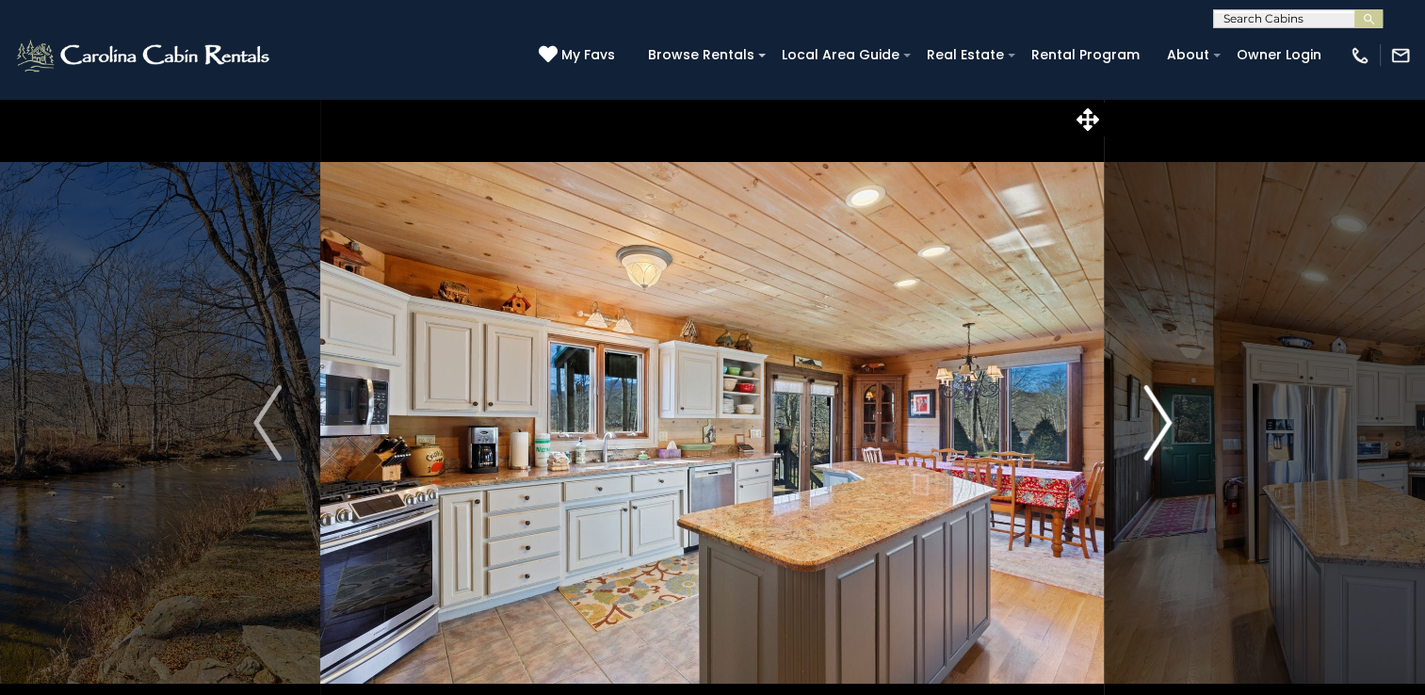
click at [1165, 424] on img "Next" at bounding box center [1157, 422] width 28 height 75
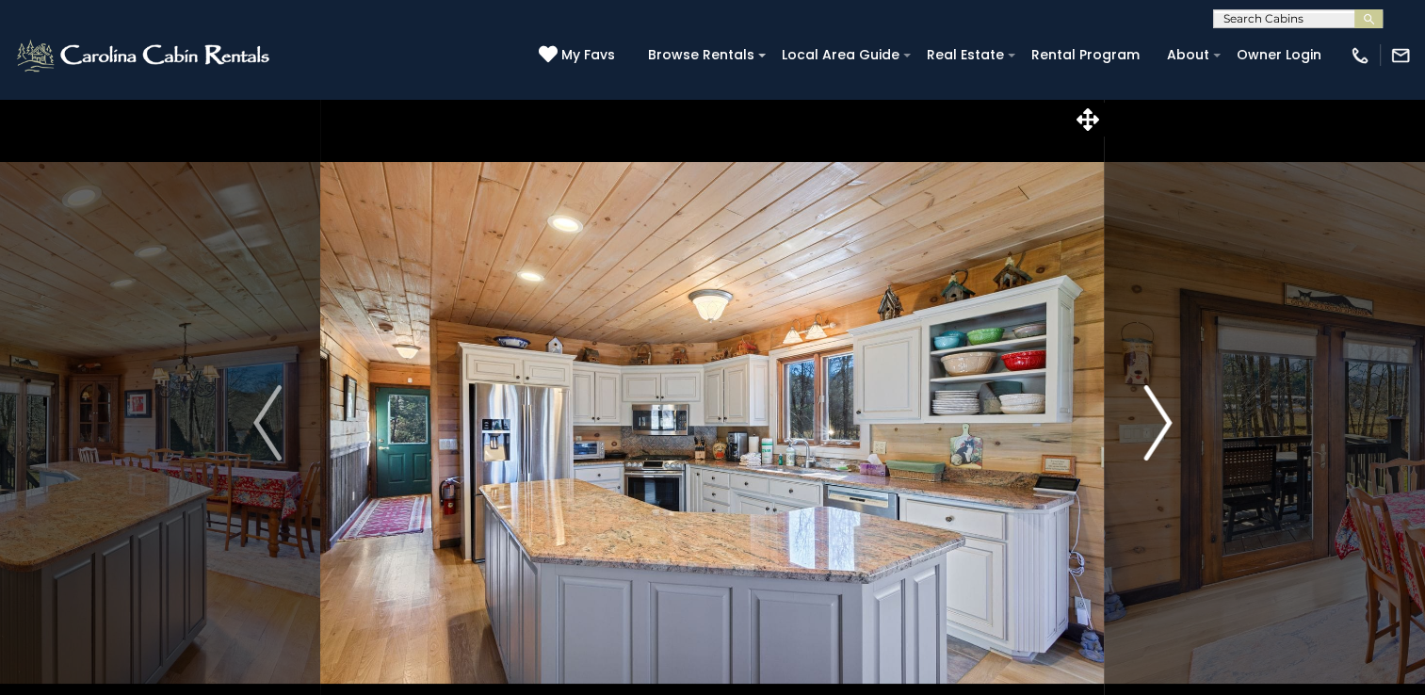
click at [1165, 424] on img "Next" at bounding box center [1157, 422] width 28 height 75
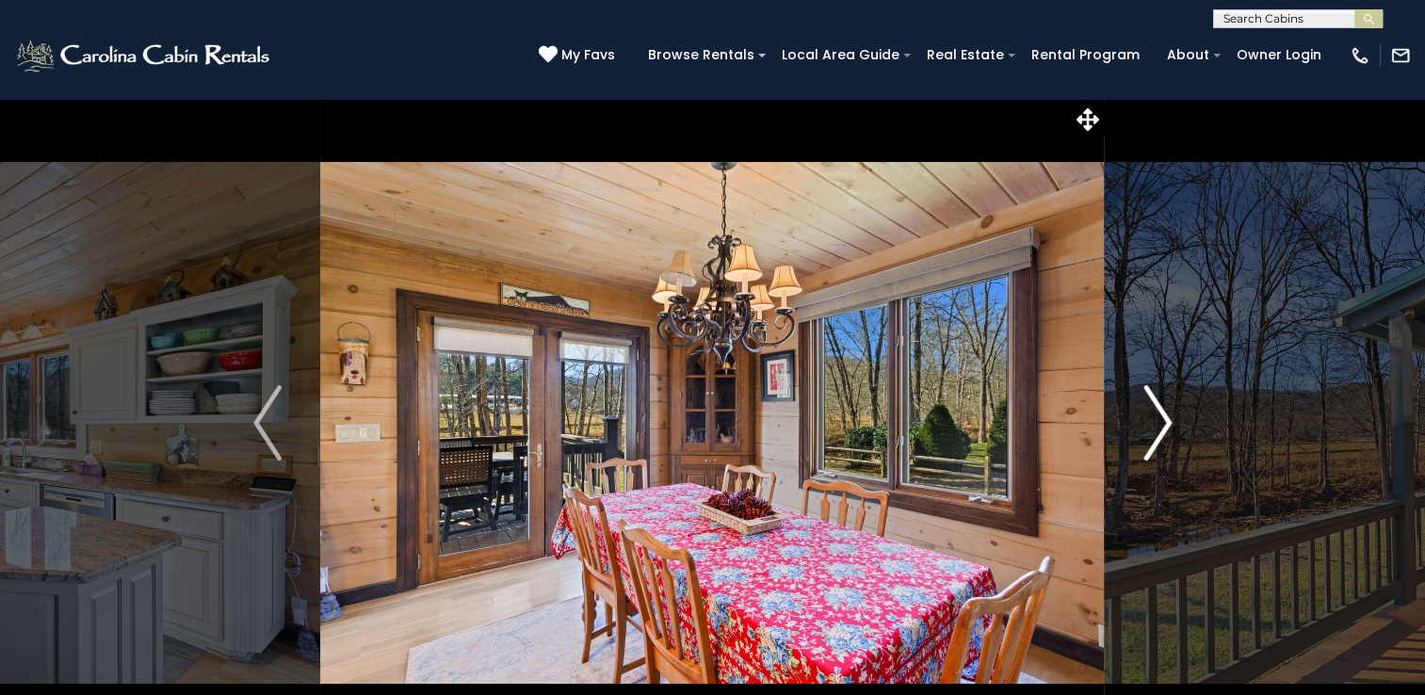
click at [1165, 424] on img "Next" at bounding box center [1157, 422] width 28 height 75
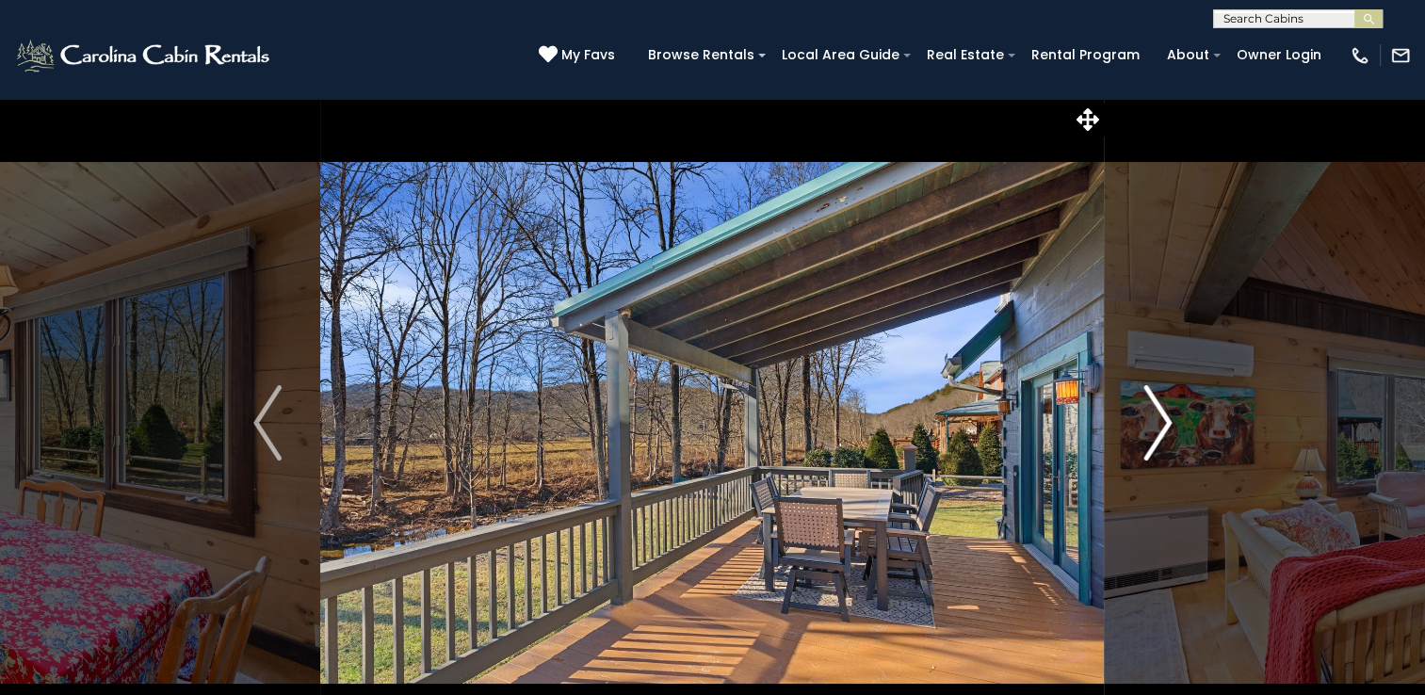
click at [1165, 424] on img "Next" at bounding box center [1157, 422] width 28 height 75
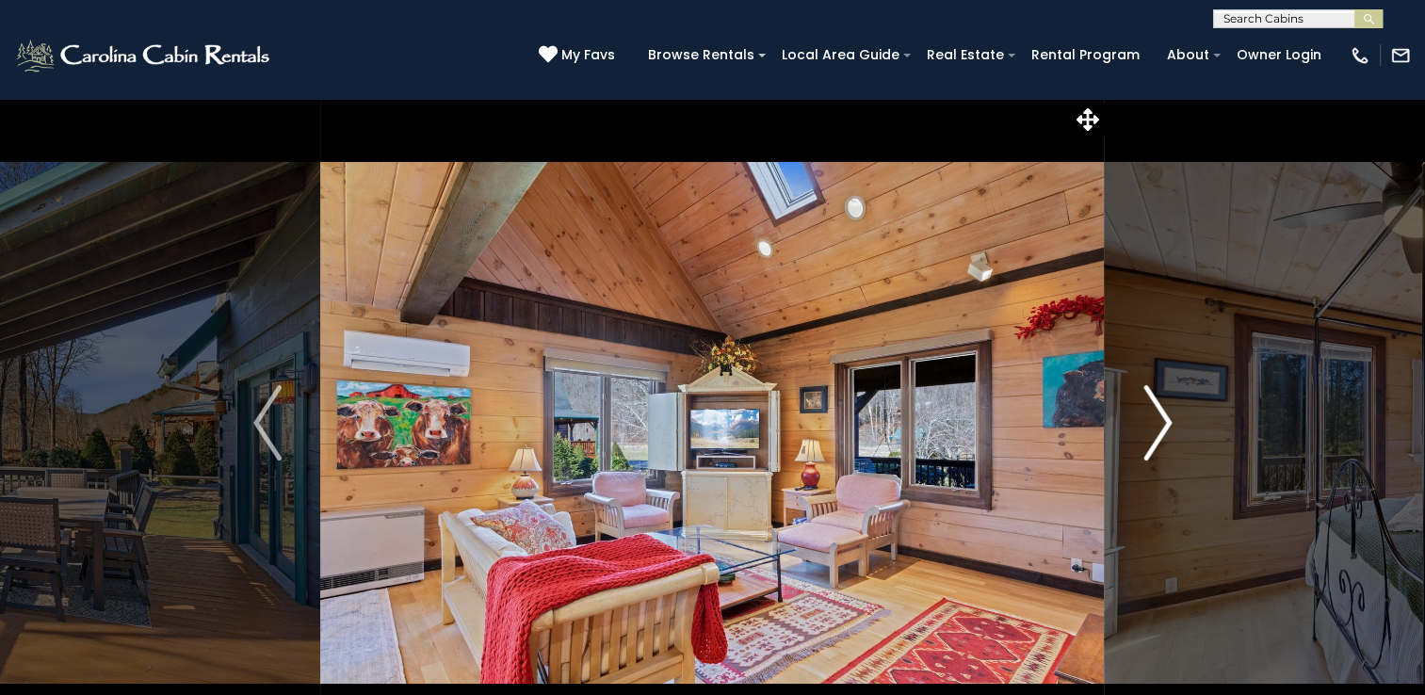
click at [1159, 430] on img "Next" at bounding box center [1157, 422] width 28 height 75
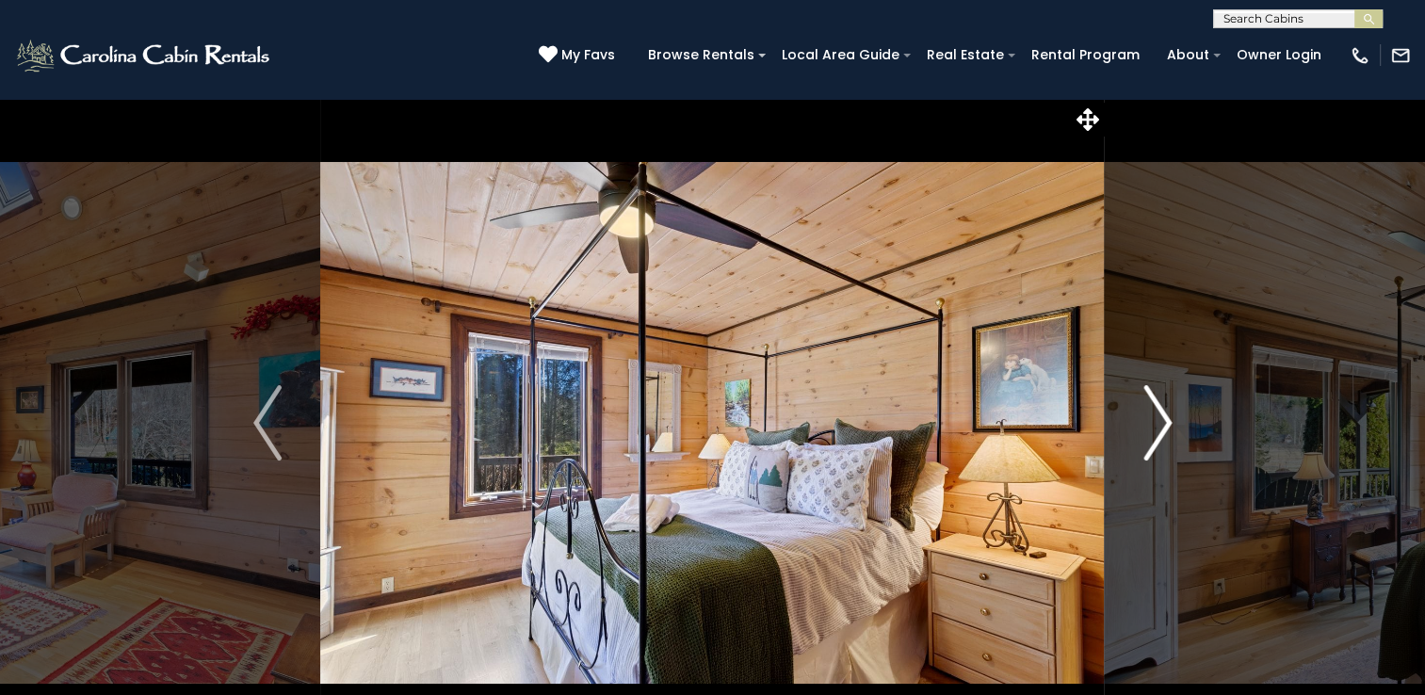
click at [1166, 435] on img "Next" at bounding box center [1157, 422] width 28 height 75
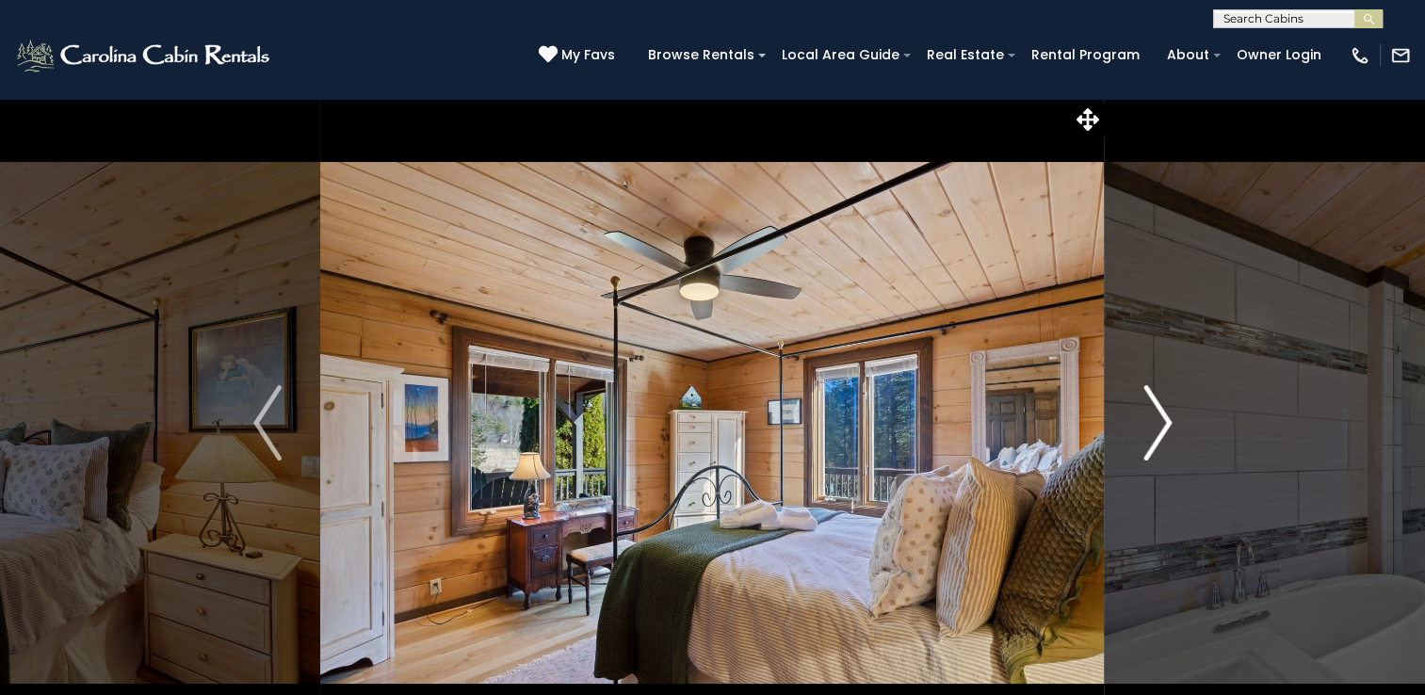
click at [1166, 435] on img "Next" at bounding box center [1157, 422] width 28 height 75
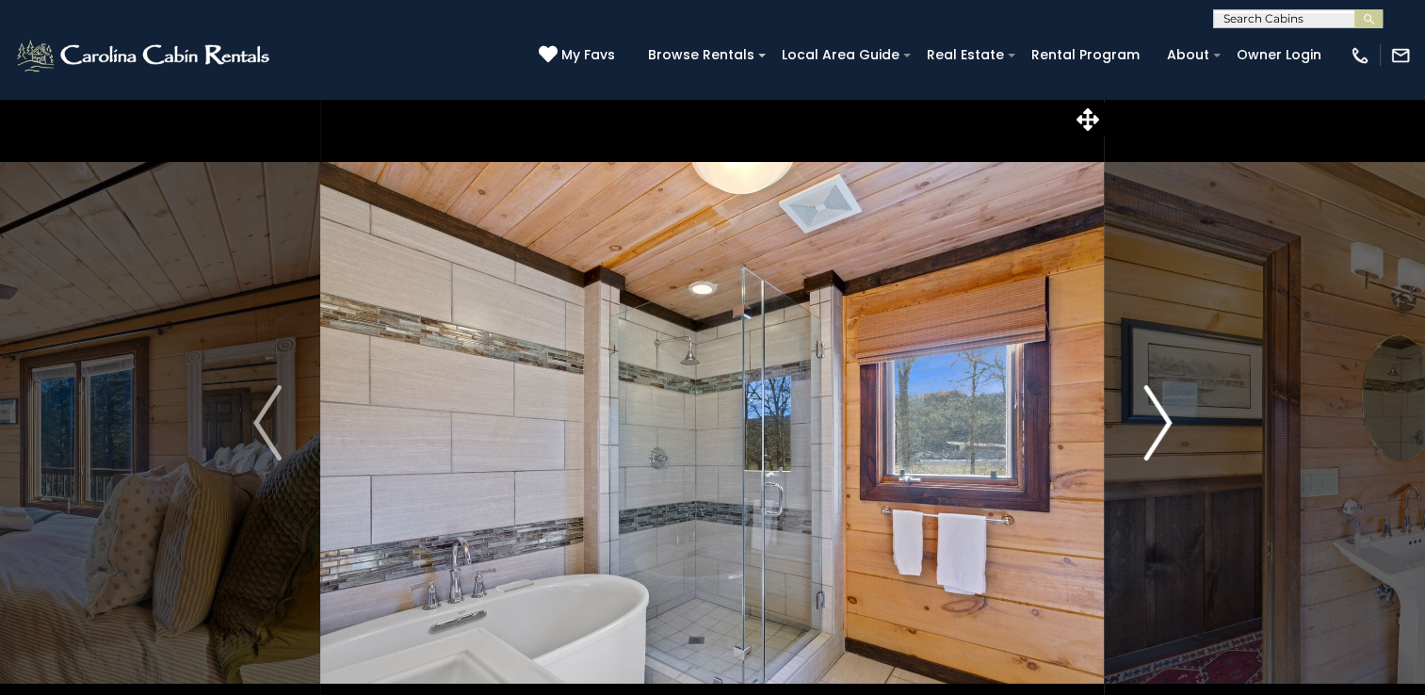
click at [1166, 435] on img "Next" at bounding box center [1157, 422] width 28 height 75
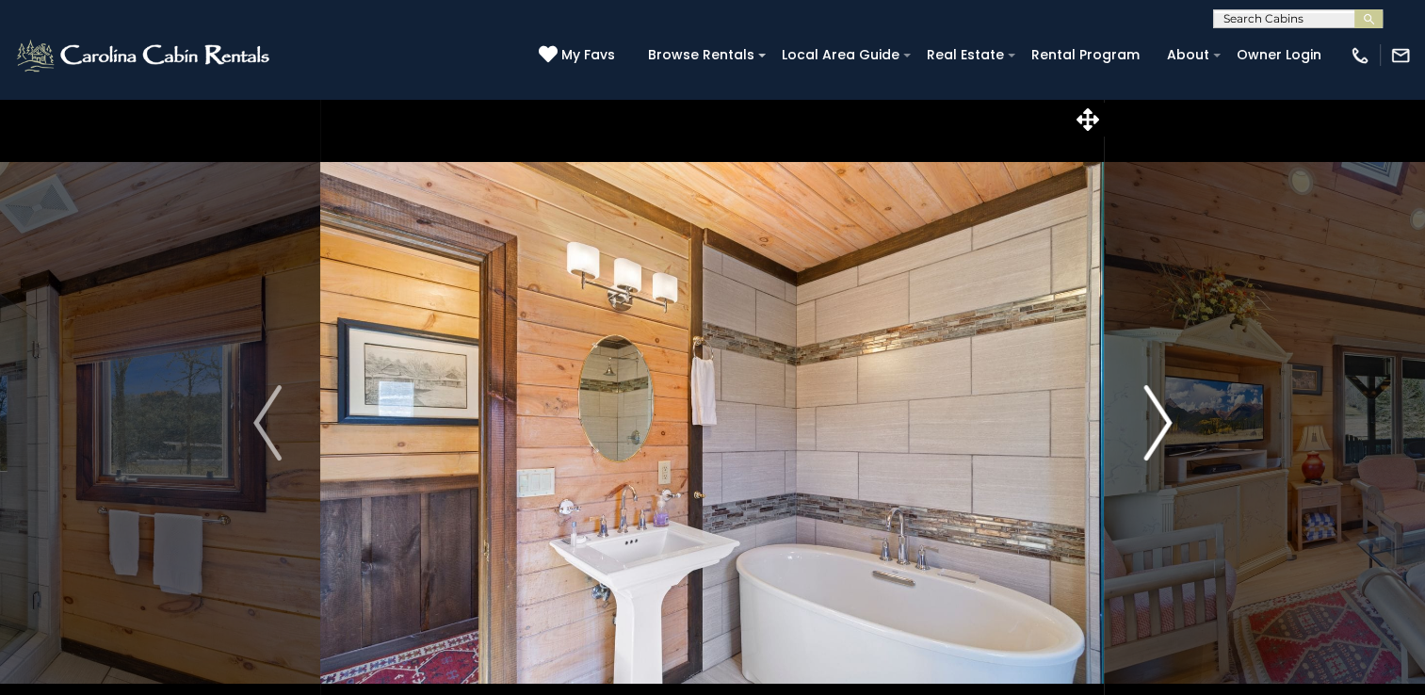
click at [1166, 435] on img "Next" at bounding box center [1157, 422] width 28 height 75
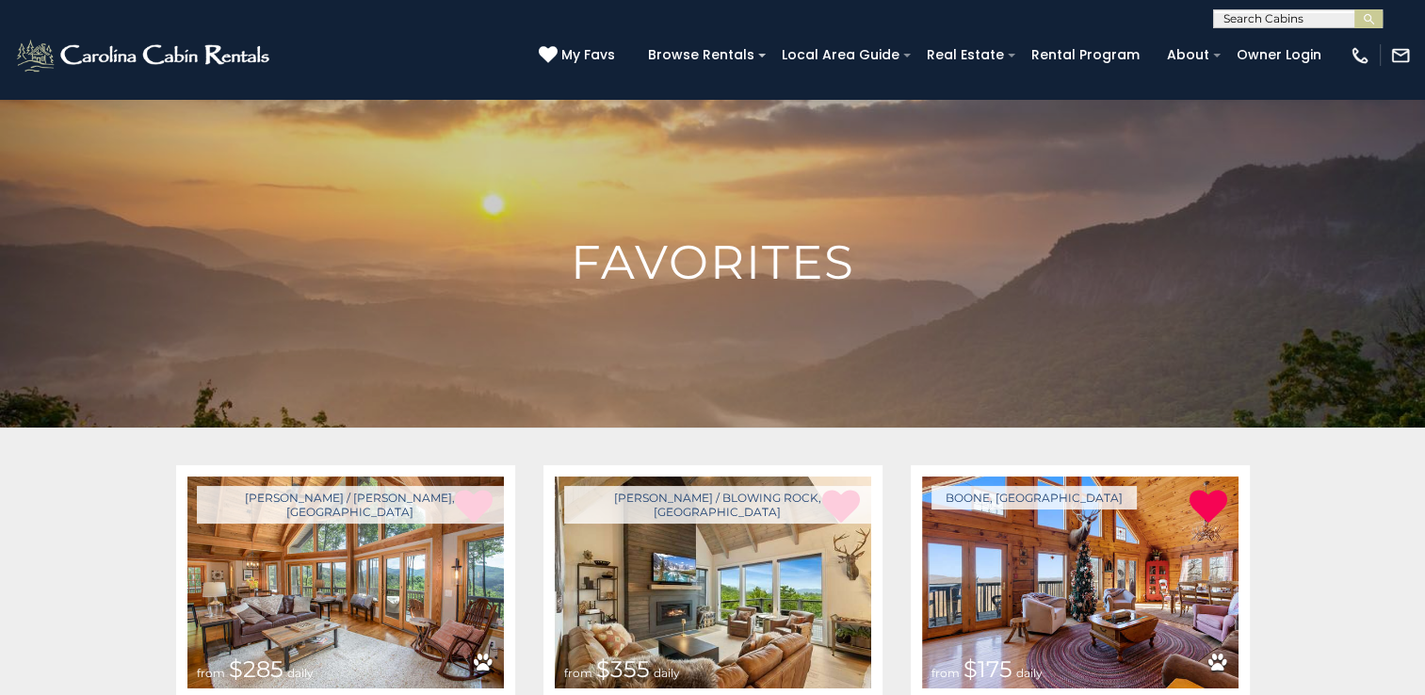
scroll to position [2227, 0]
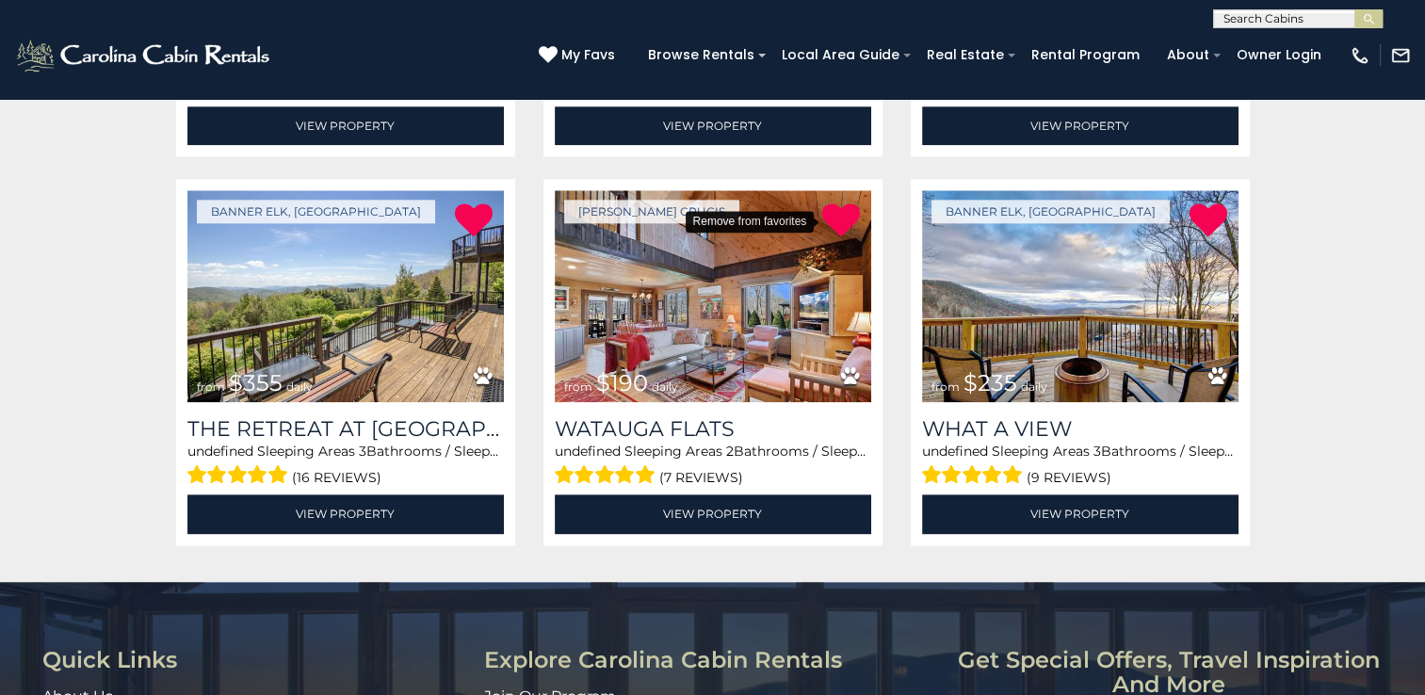
drag, startPoint x: 837, startPoint y: 217, endPoint x: 832, endPoint y: 88, distance: 129.1
click at [837, 217] on icon at bounding box center [841, 221] width 38 height 38
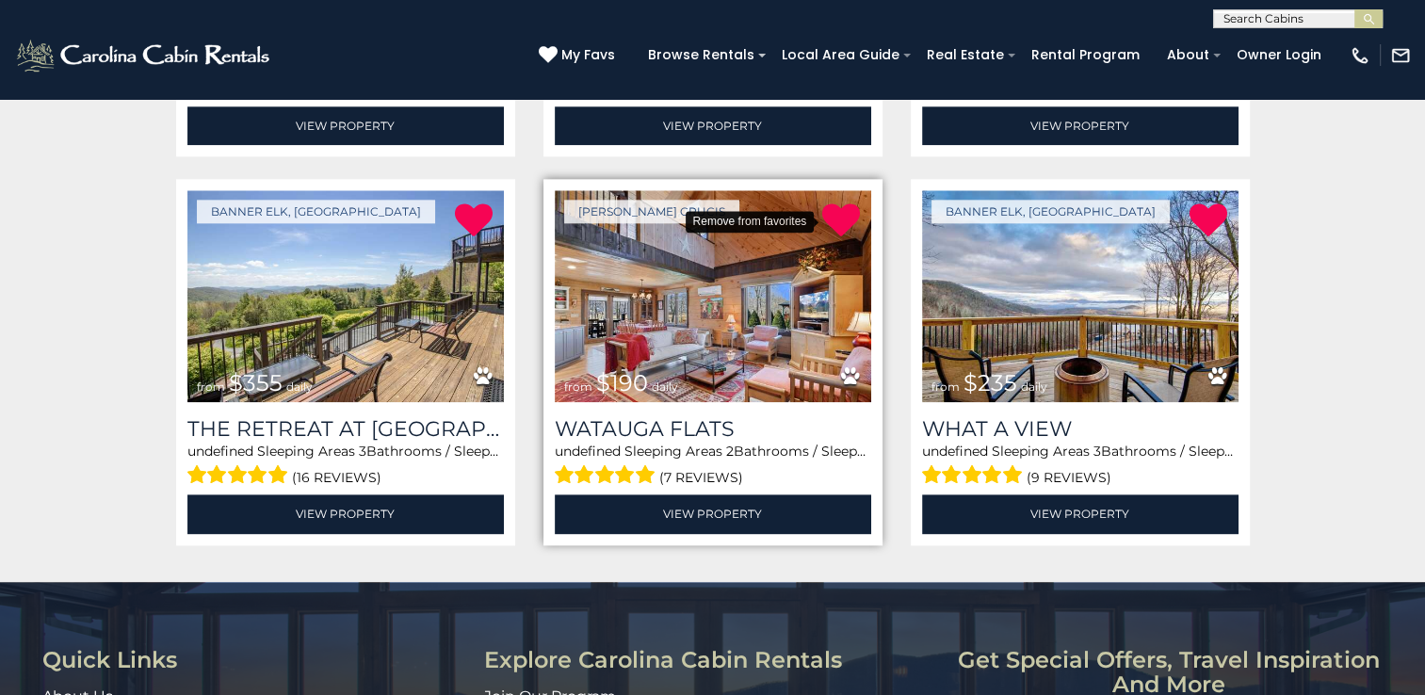
click at [834, 213] on icon at bounding box center [841, 221] width 38 height 38
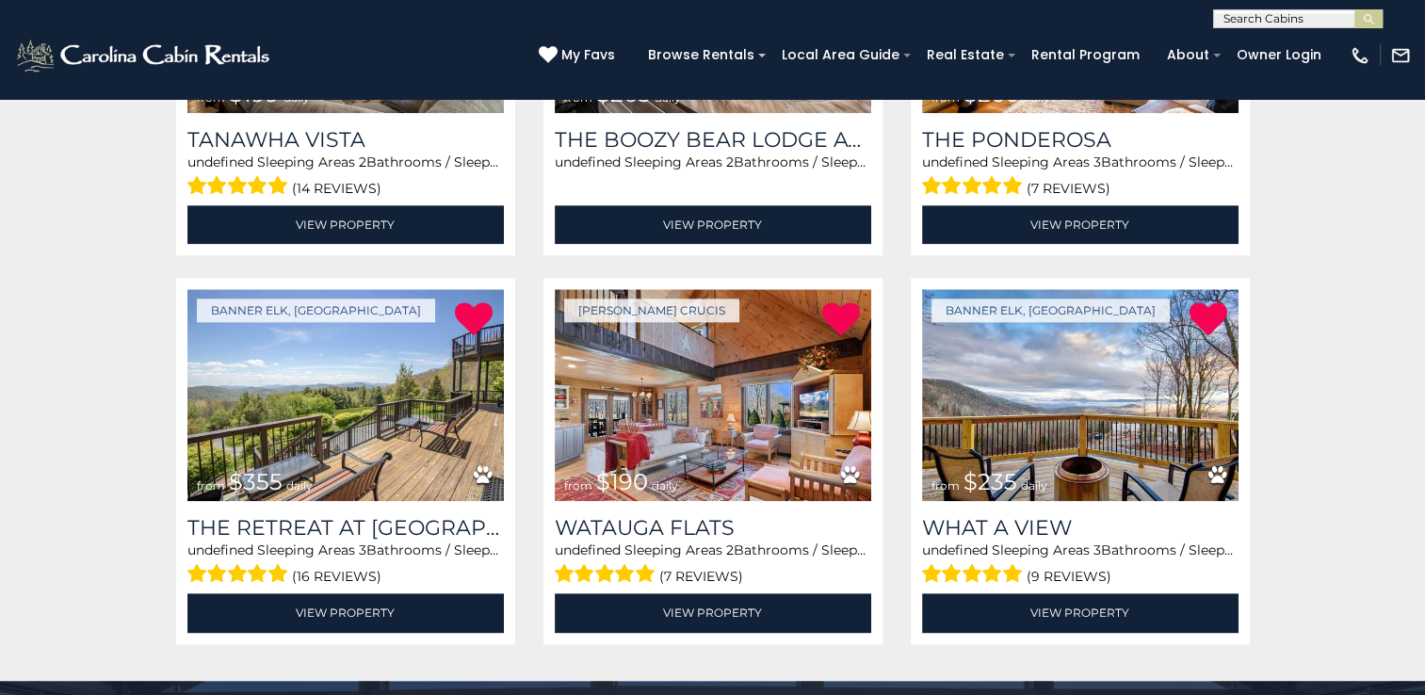
scroll to position [2227, 0]
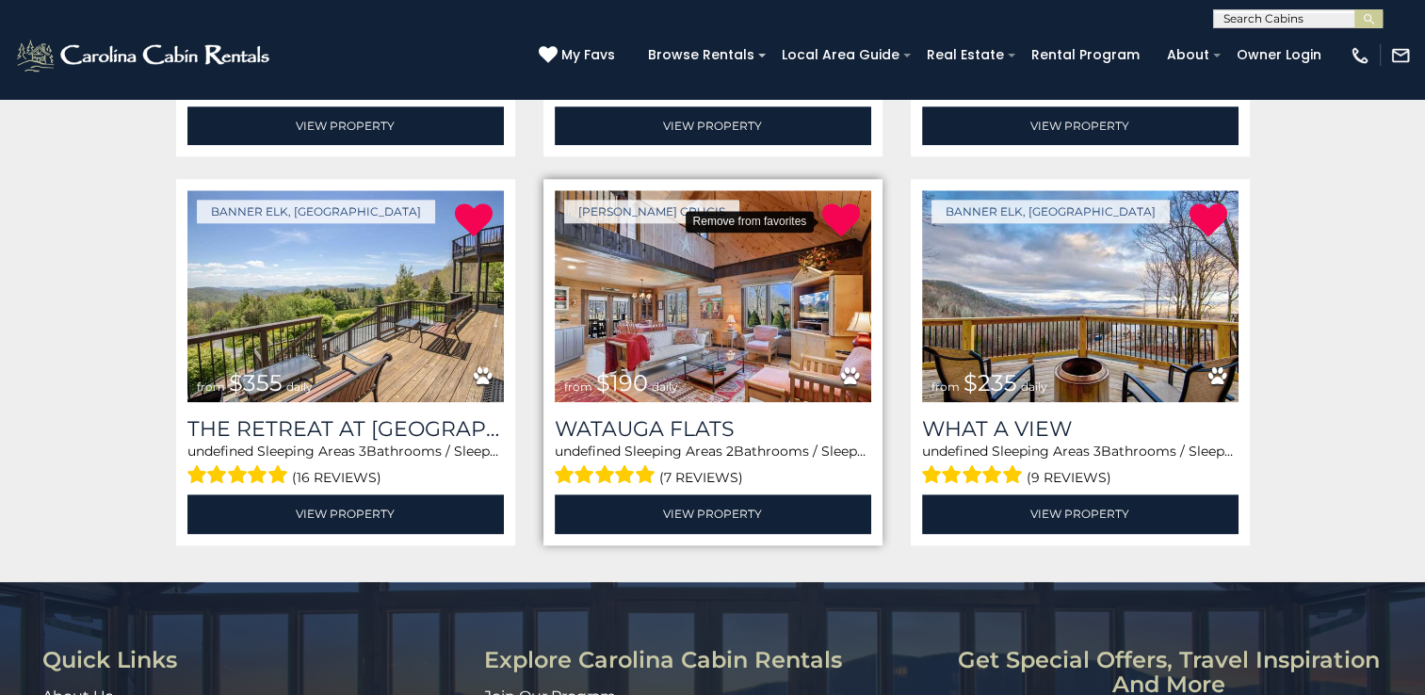
click at [842, 216] on icon at bounding box center [841, 221] width 38 height 38
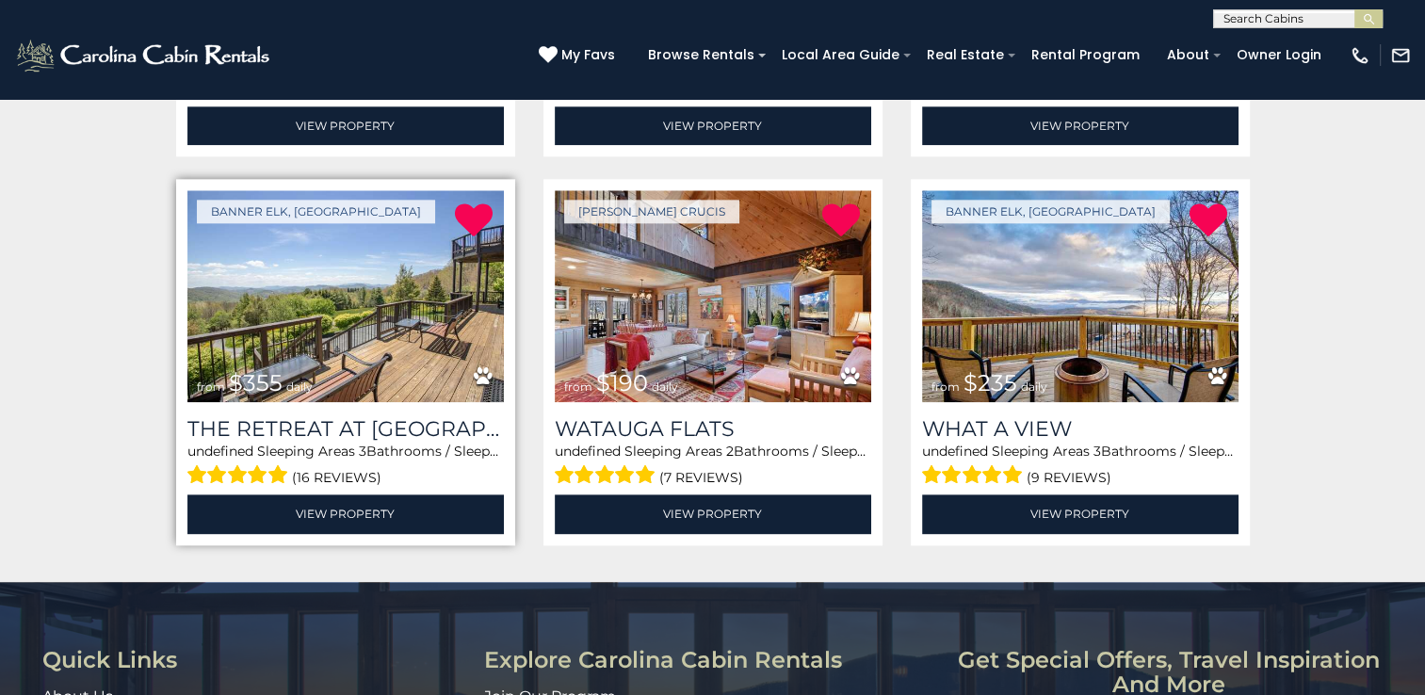
click at [310, 243] on img at bounding box center [345, 296] width 316 height 212
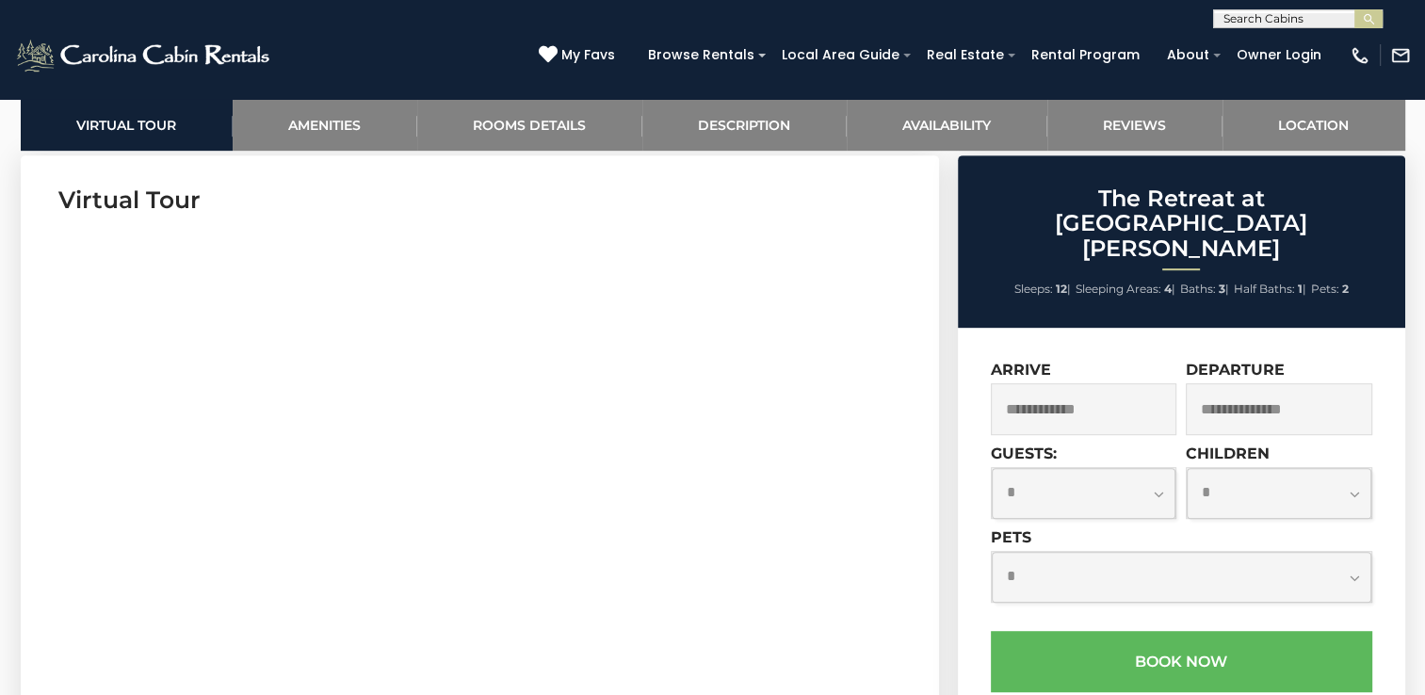
scroll to position [942, 0]
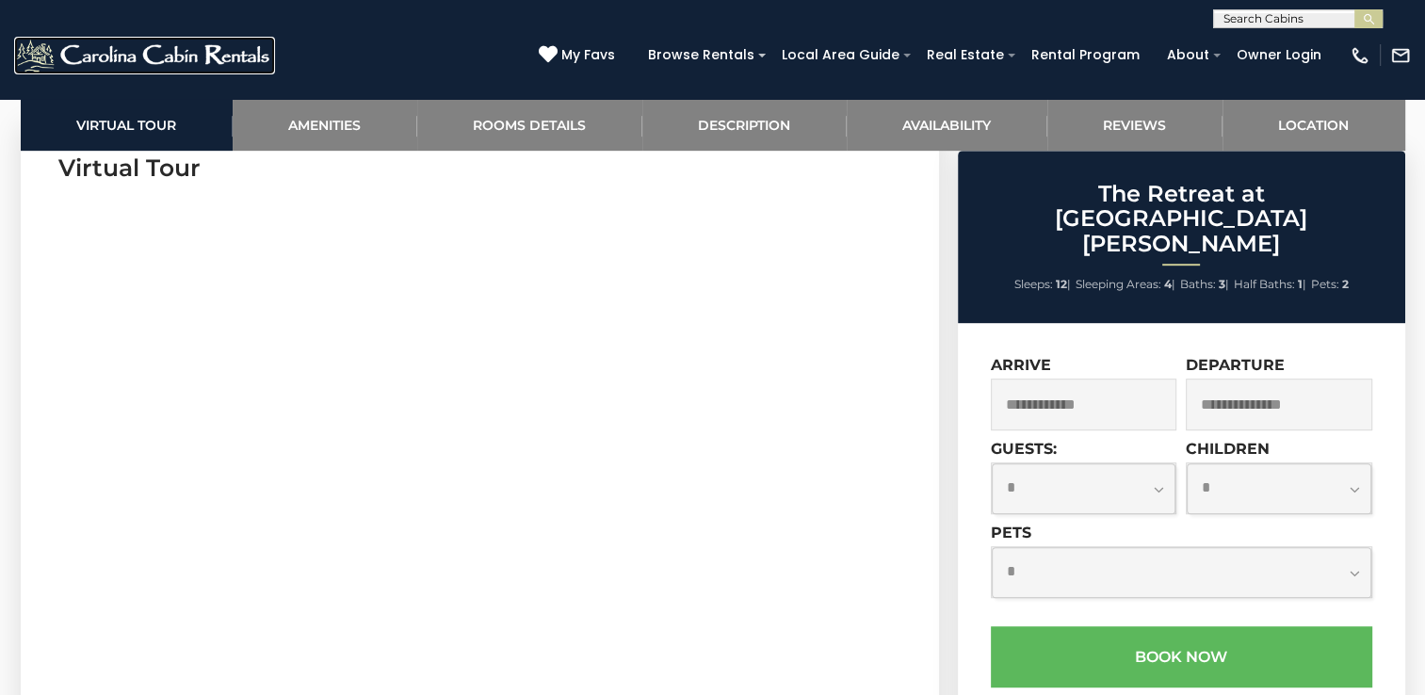
click at [215, 57] on img at bounding box center [144, 56] width 261 height 38
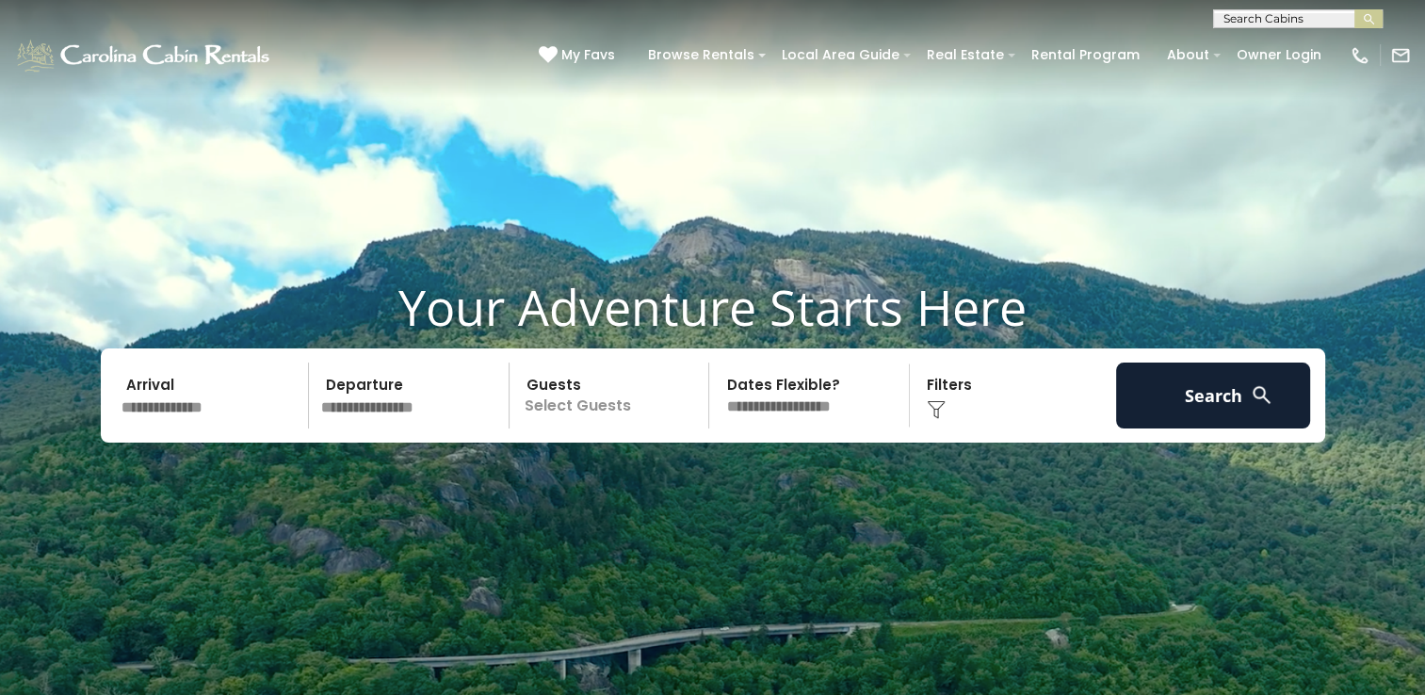
click at [198, 403] on input "text" at bounding box center [212, 396] width 195 height 66
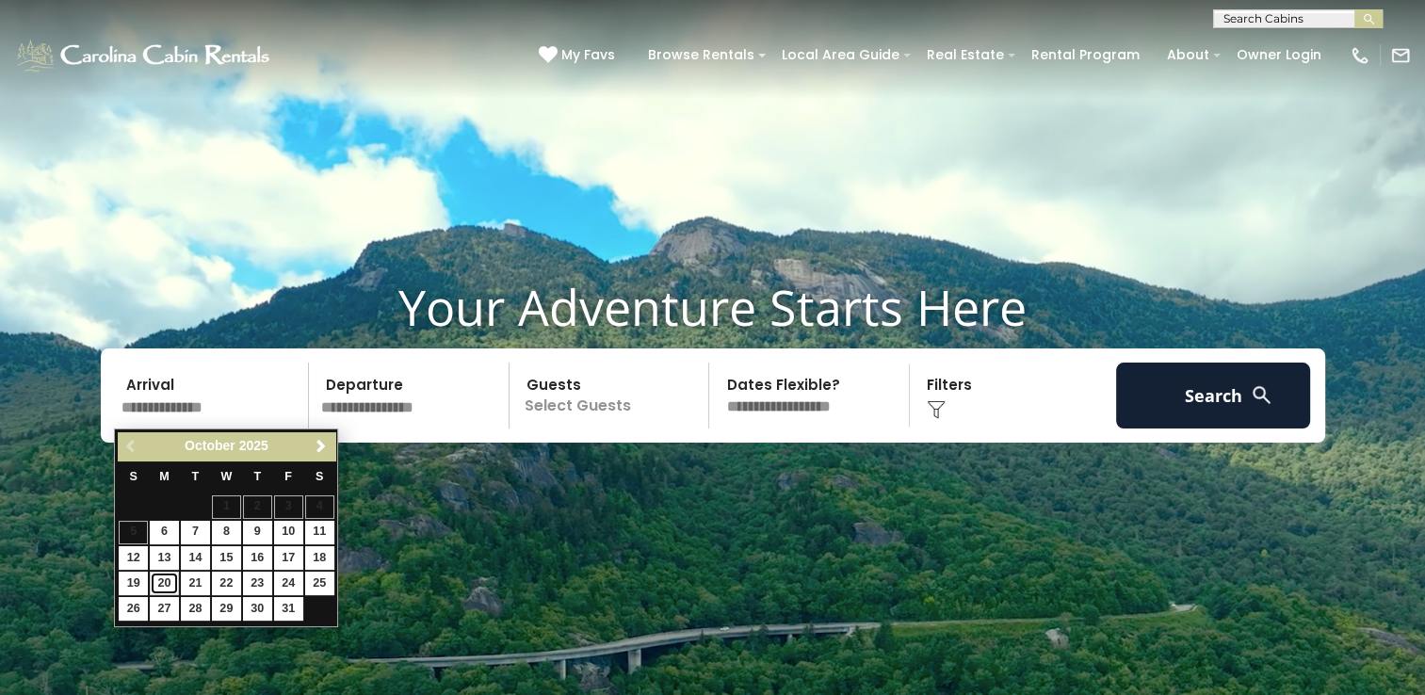
click at [163, 581] on link "20" at bounding box center [164, 584] width 29 height 24
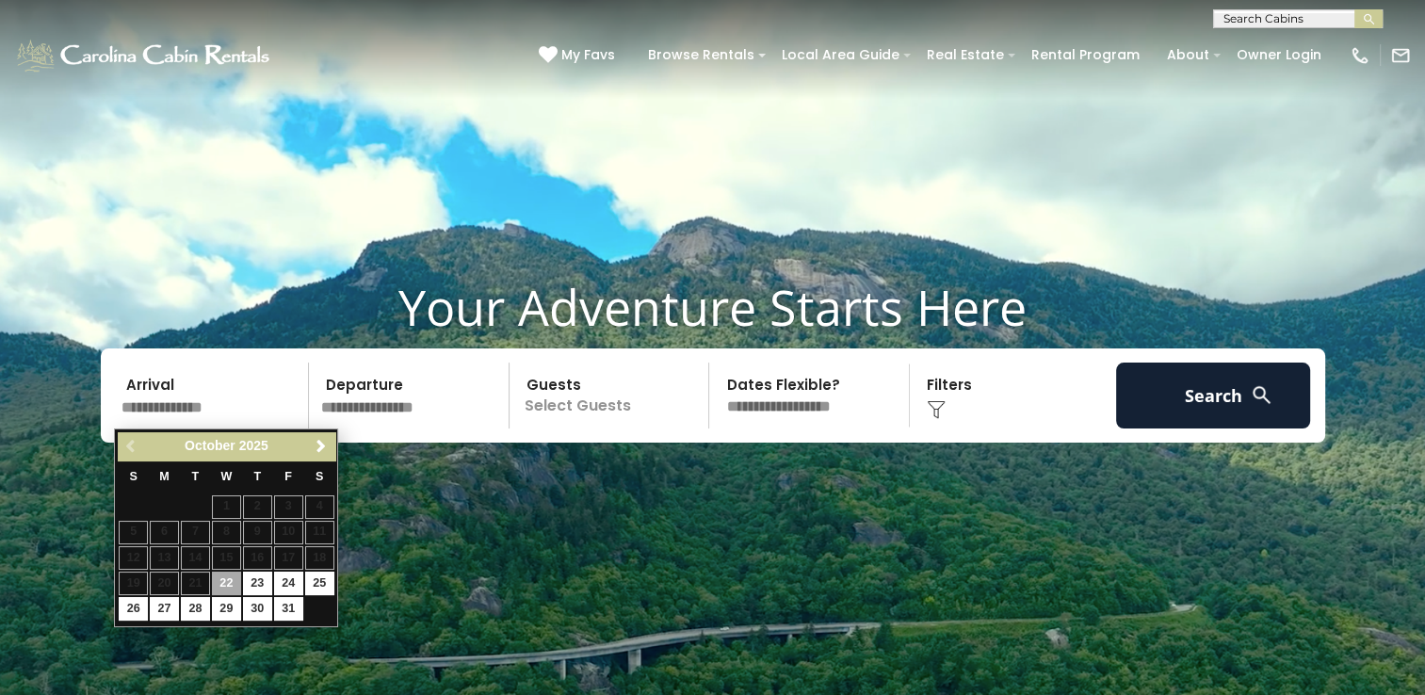
type input "********"
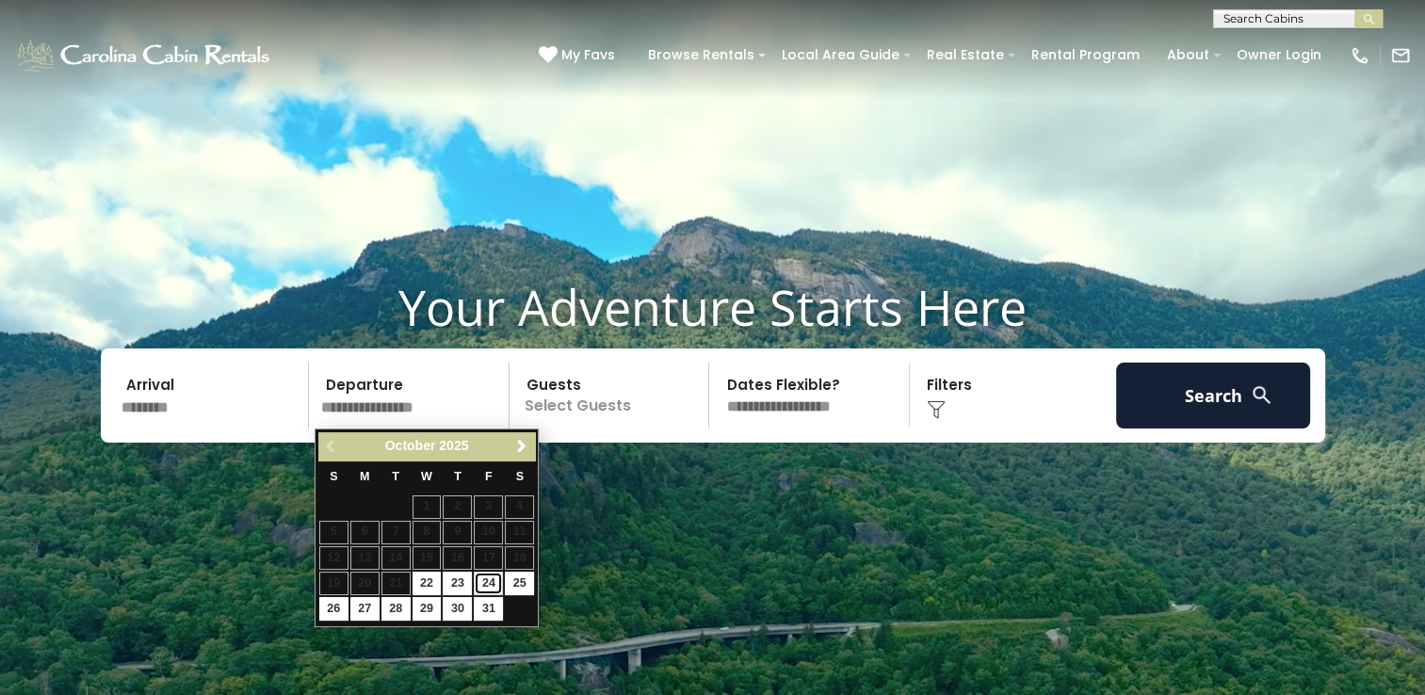
click at [486, 574] on link "24" at bounding box center [488, 584] width 29 height 24
type input "********"
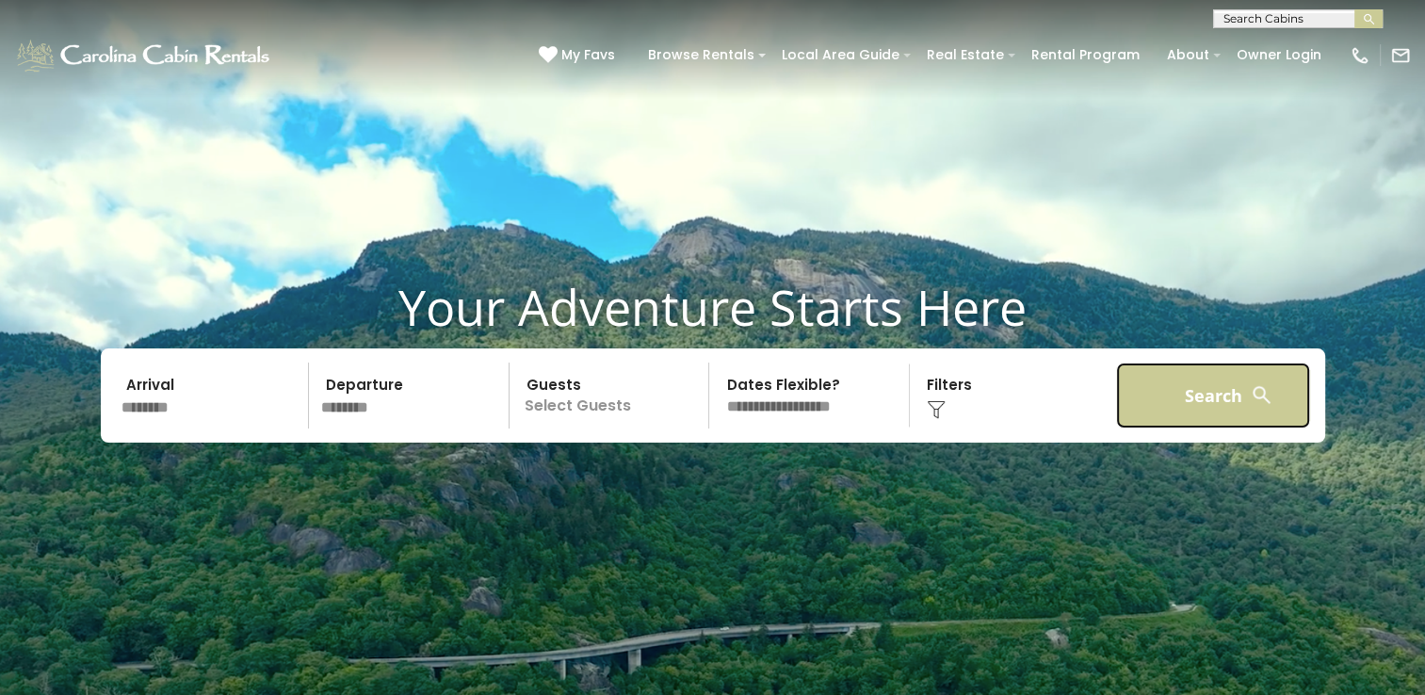
click at [1179, 395] on button "Search" at bounding box center [1213, 396] width 195 height 66
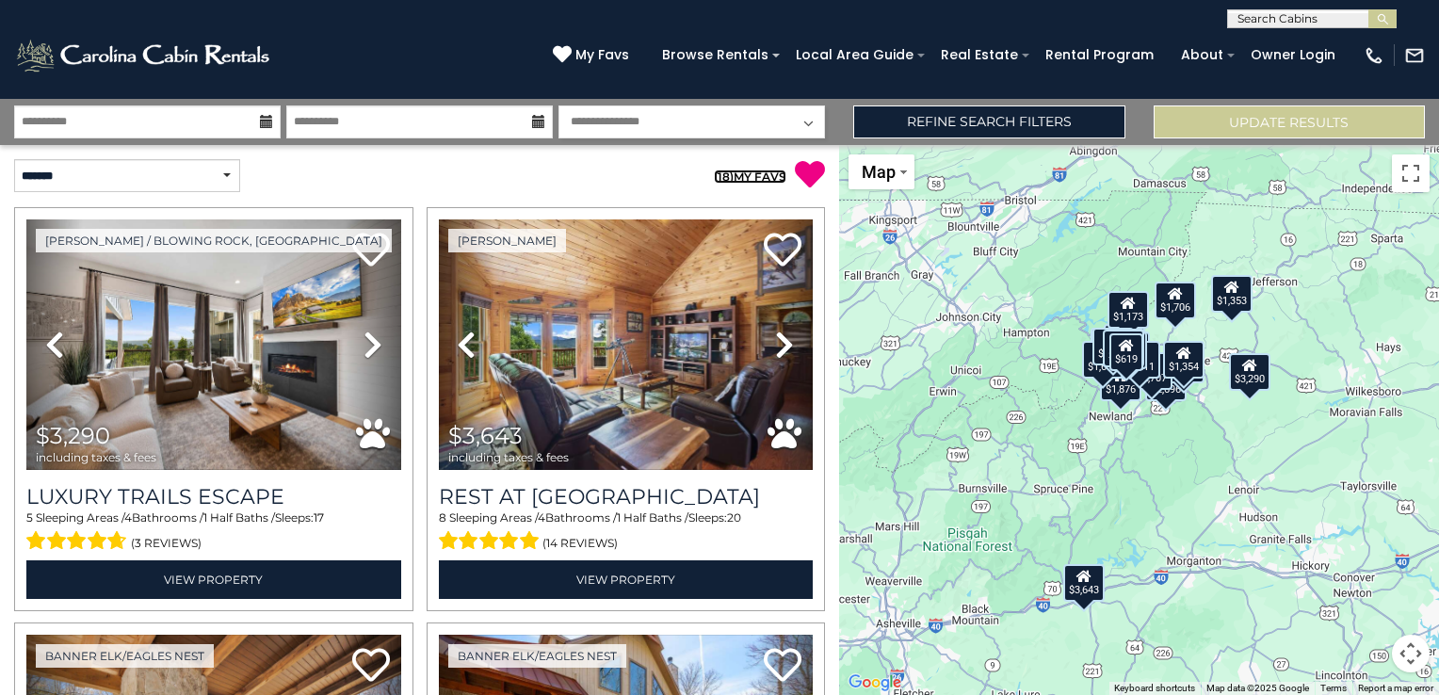
click at [746, 174] on link "( 18 ) MY FAVS" at bounding box center [750, 177] width 73 height 14
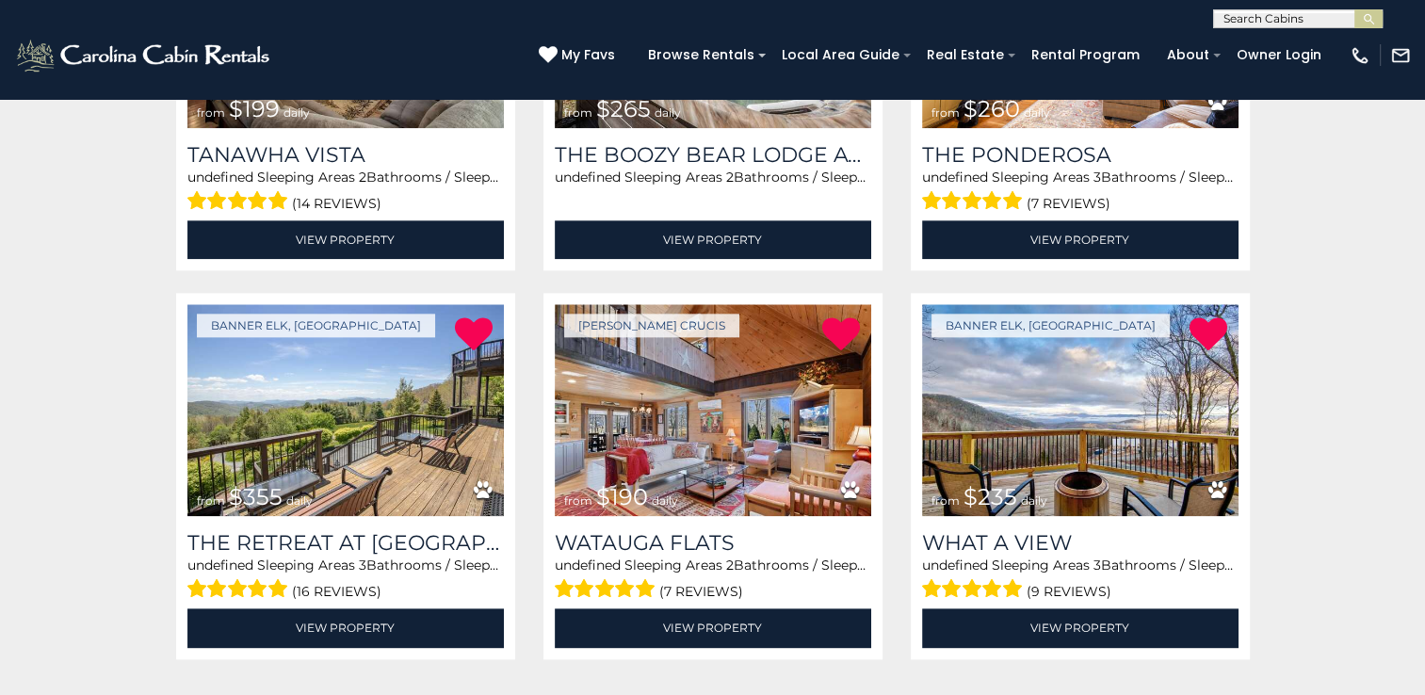
scroll to position [2072, 0]
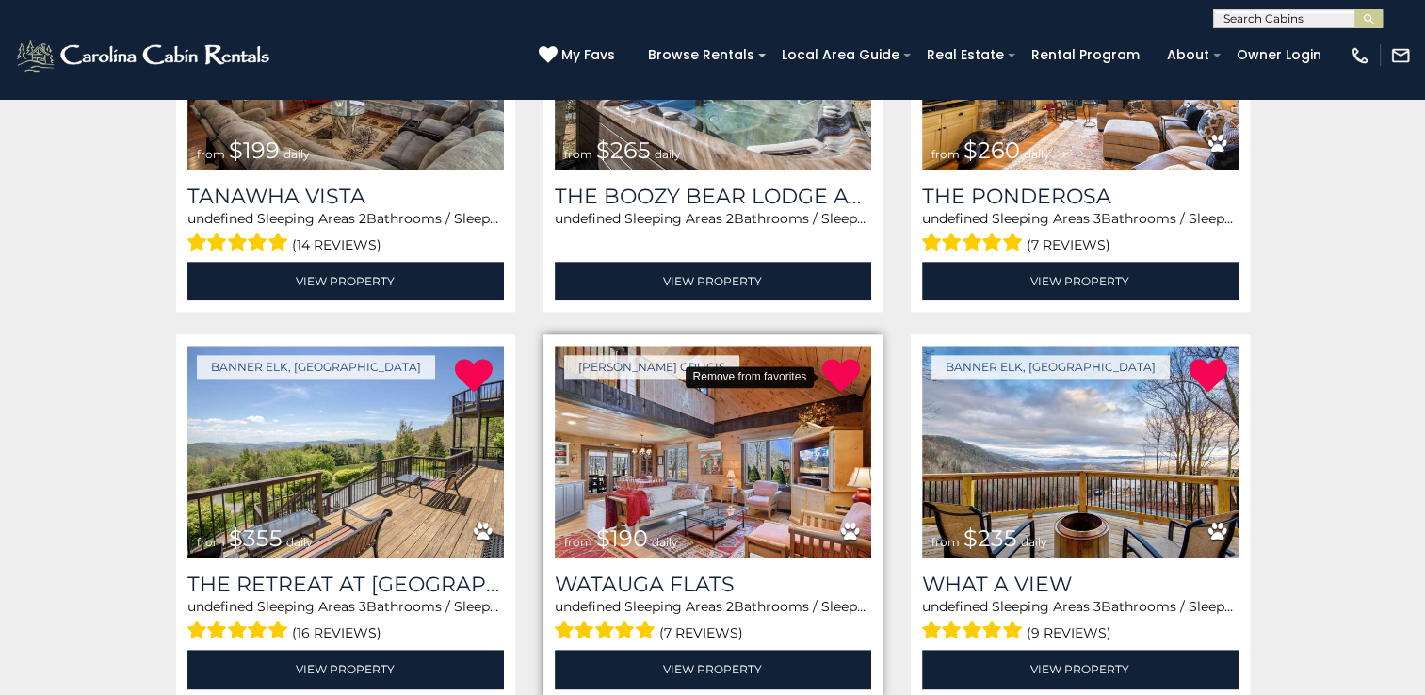
click at [845, 367] on icon at bounding box center [841, 376] width 38 height 38
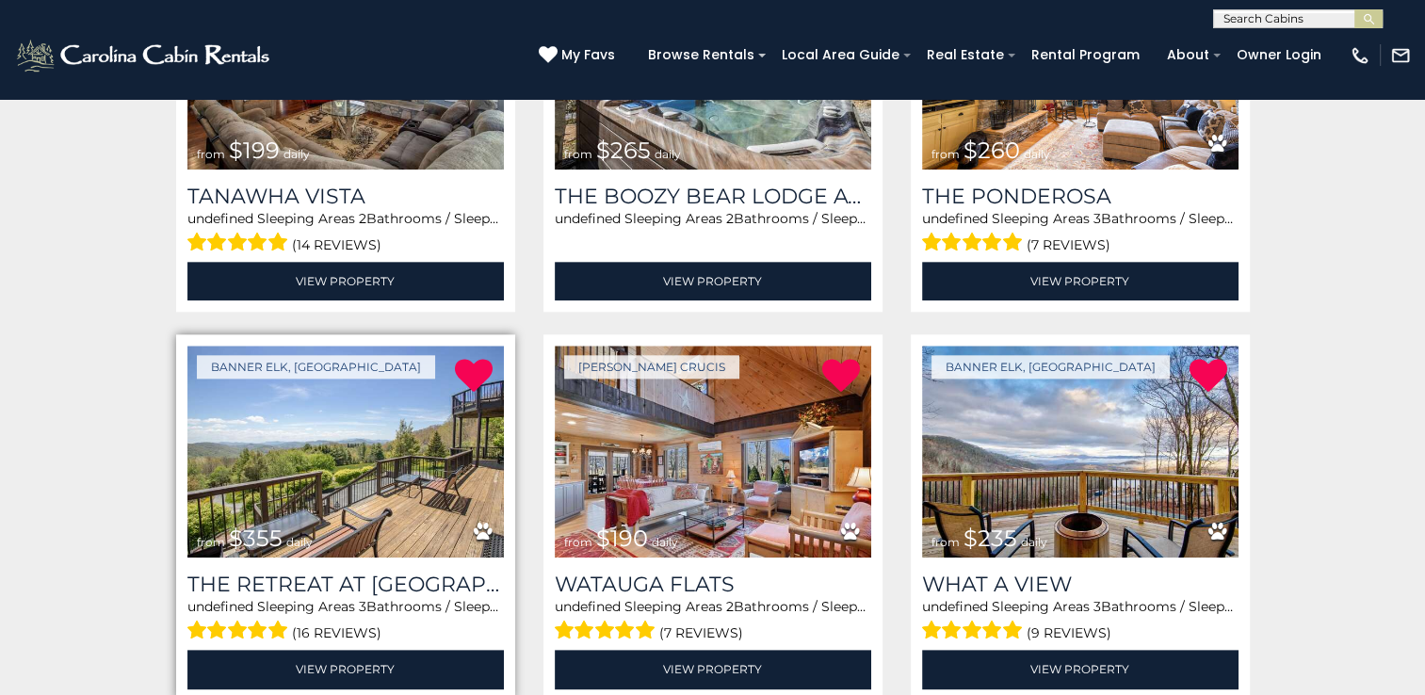
click at [327, 428] on img at bounding box center [345, 452] width 316 height 212
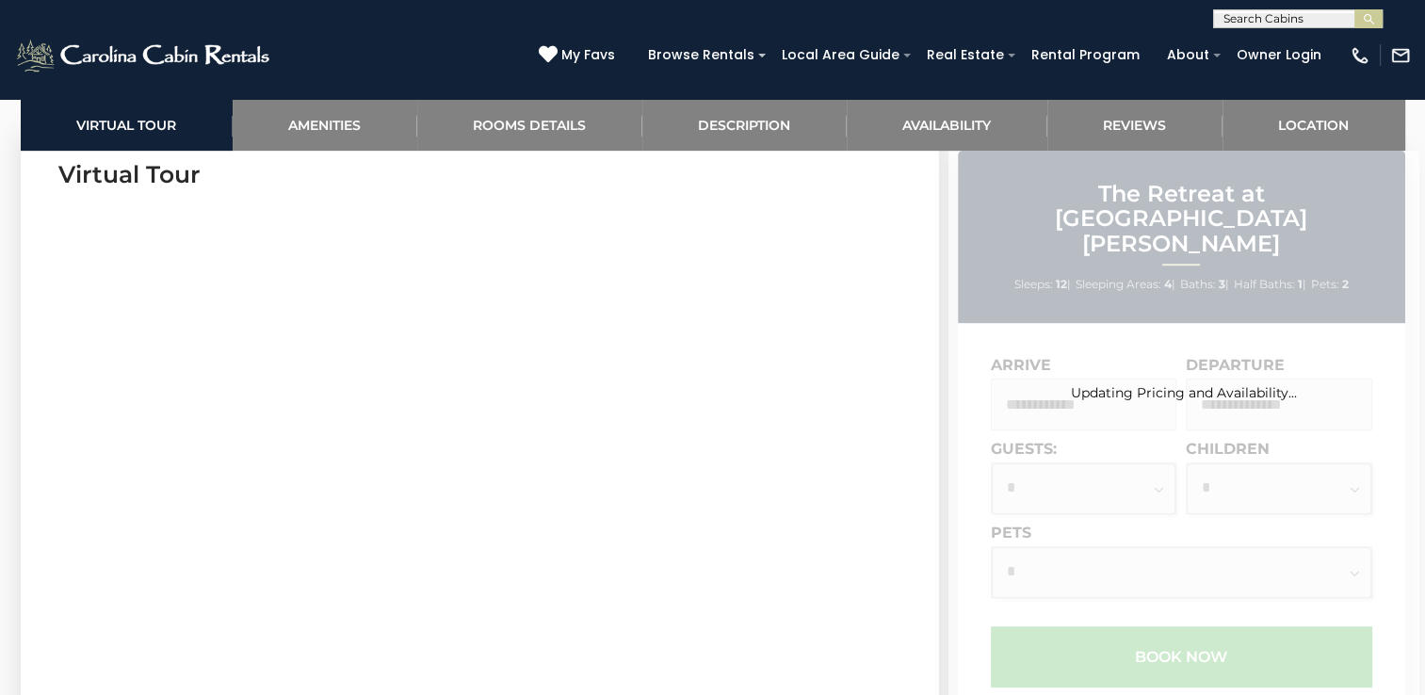
scroll to position [942, 0]
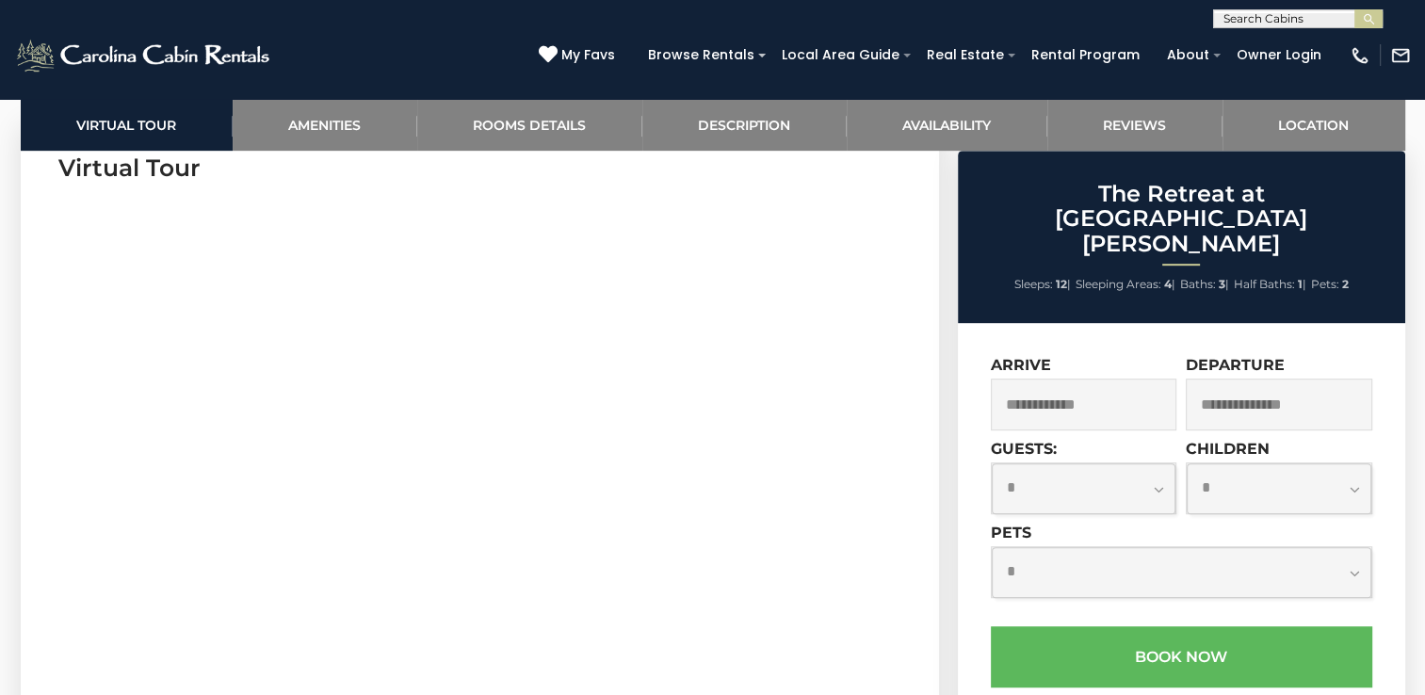
click at [1135, 379] on input "text" at bounding box center [1084, 405] width 186 height 52
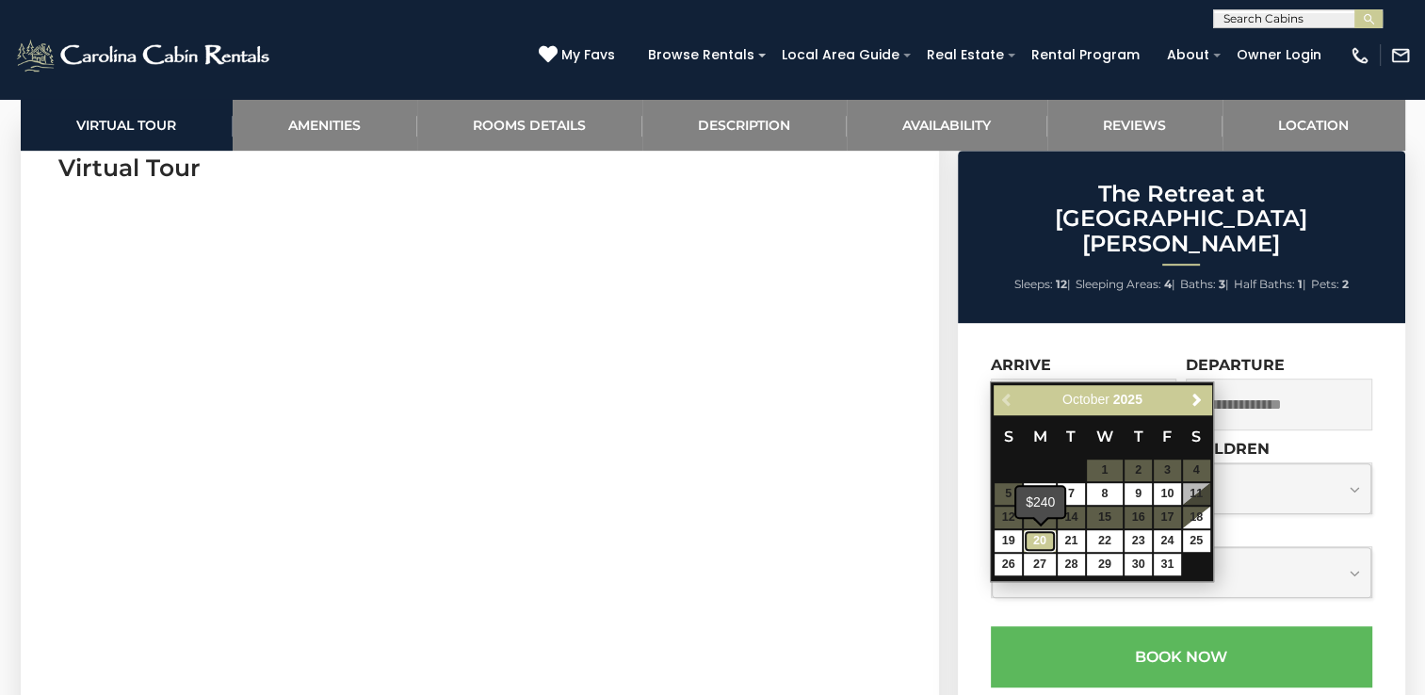
click at [1047, 538] on link "20" at bounding box center [1040, 541] width 32 height 22
type input "**********"
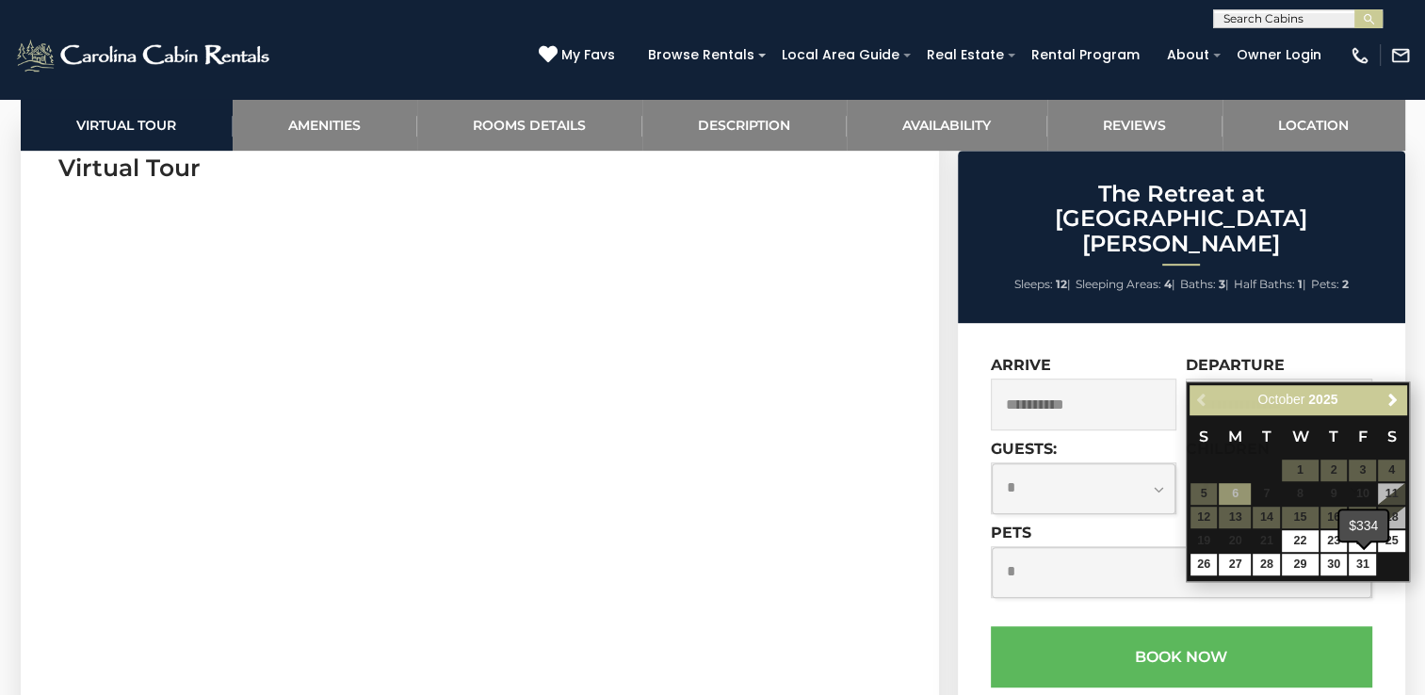
click at [1358, 541] on span at bounding box center [1363, 544] width 15 height 8
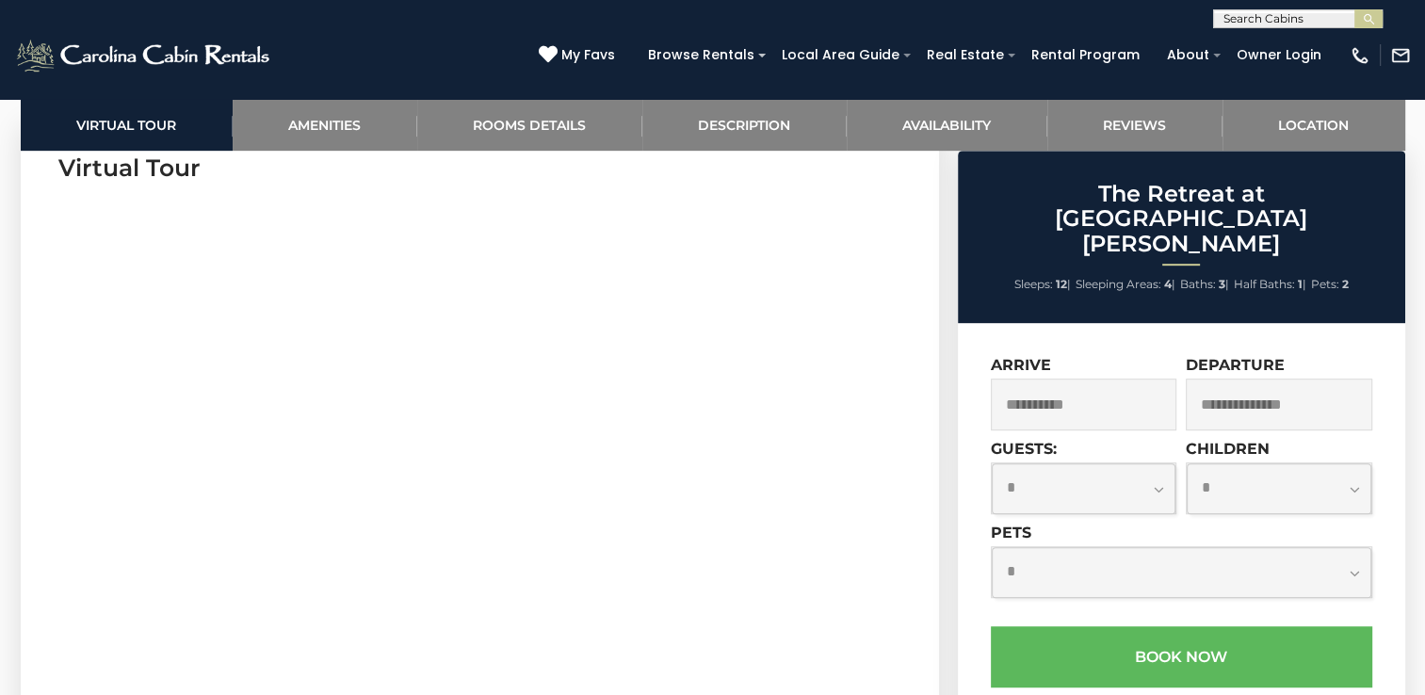
click at [1283, 379] on input "text" at bounding box center [1279, 405] width 186 height 52
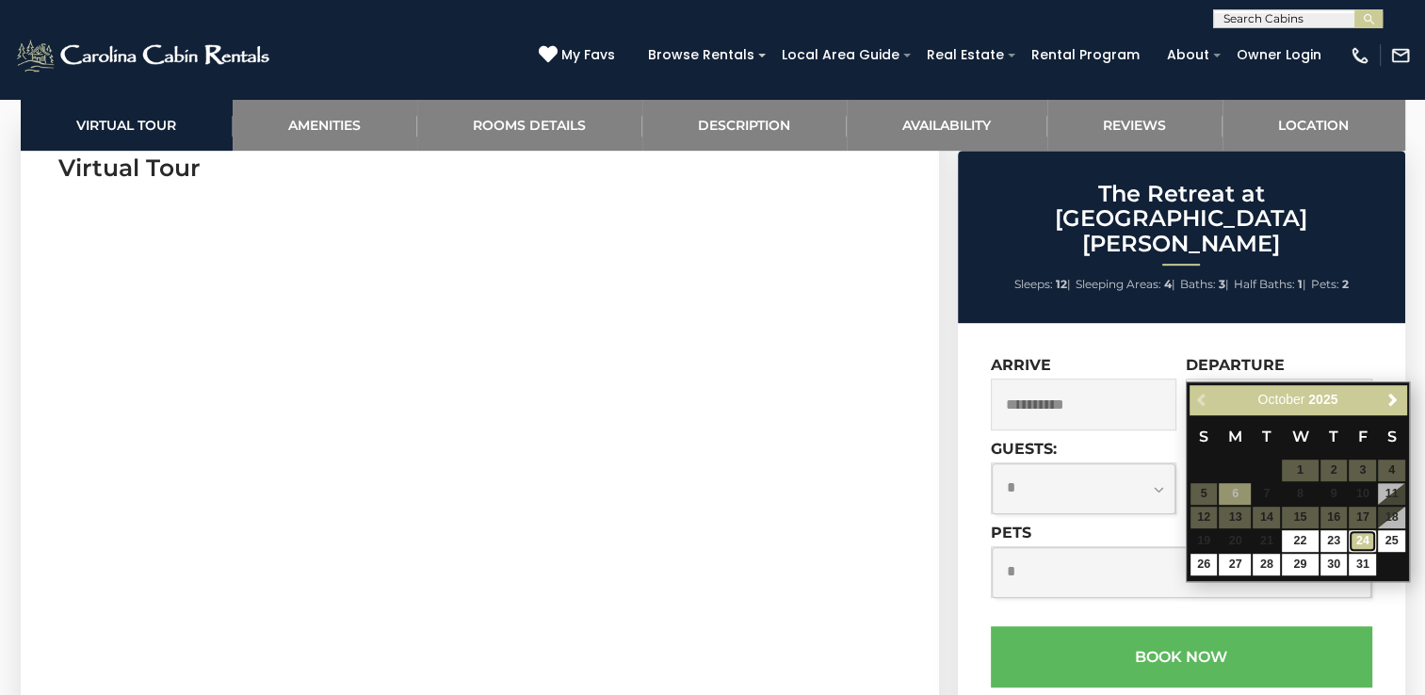
click at [1358, 535] on link "24" at bounding box center [1362, 541] width 27 height 22
type input "**********"
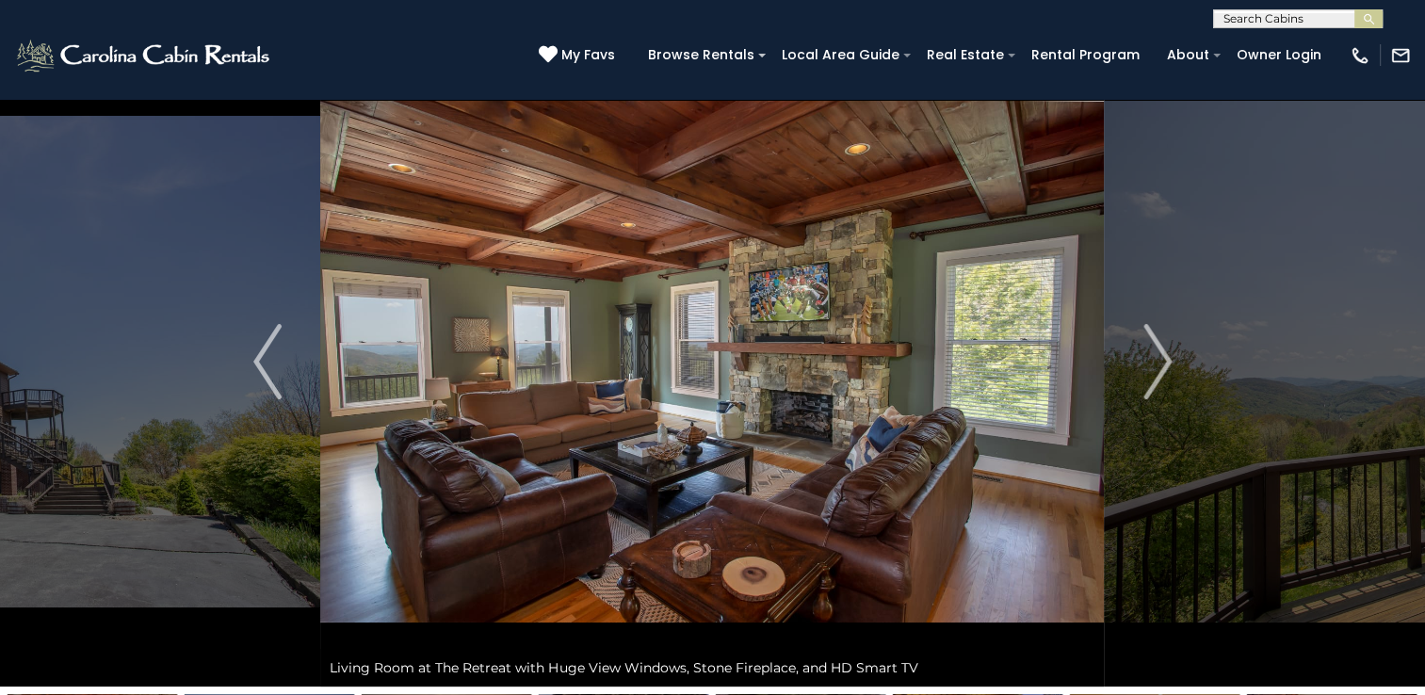
scroll to position [94, 0]
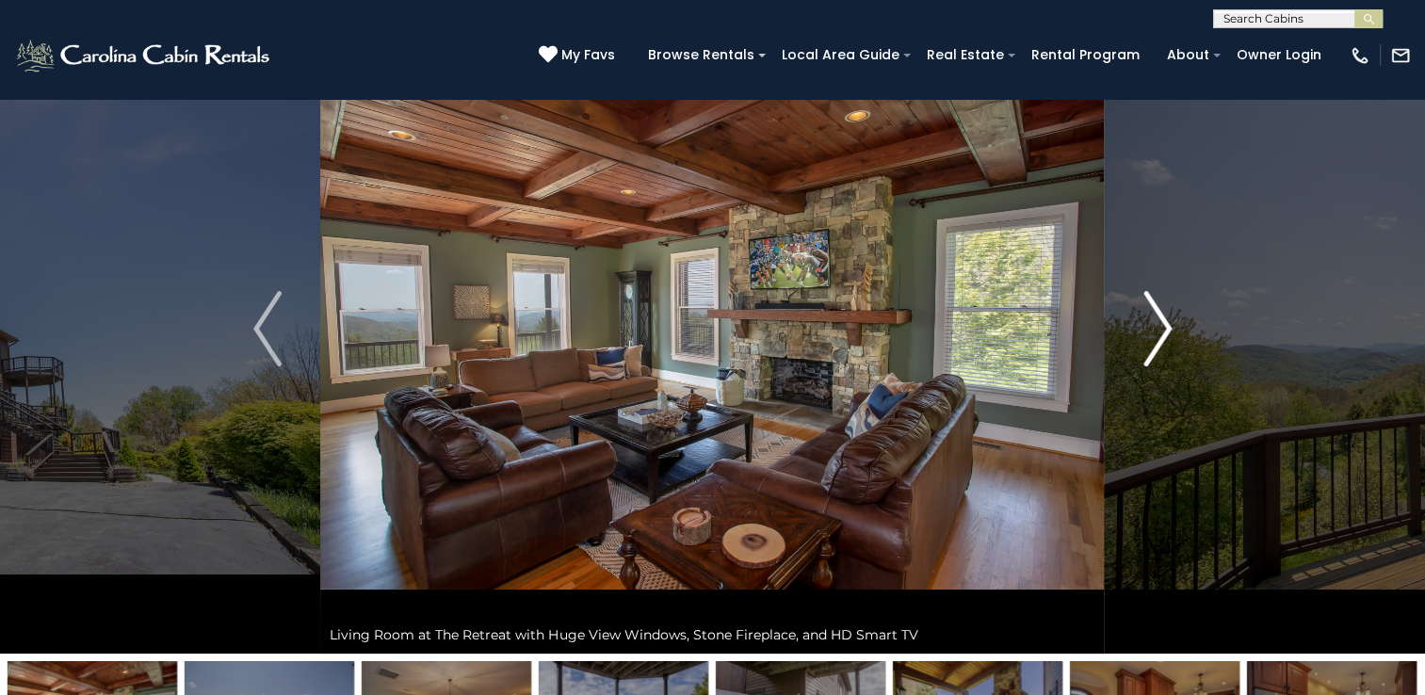
click at [1143, 310] on img "Next" at bounding box center [1157, 328] width 28 height 75
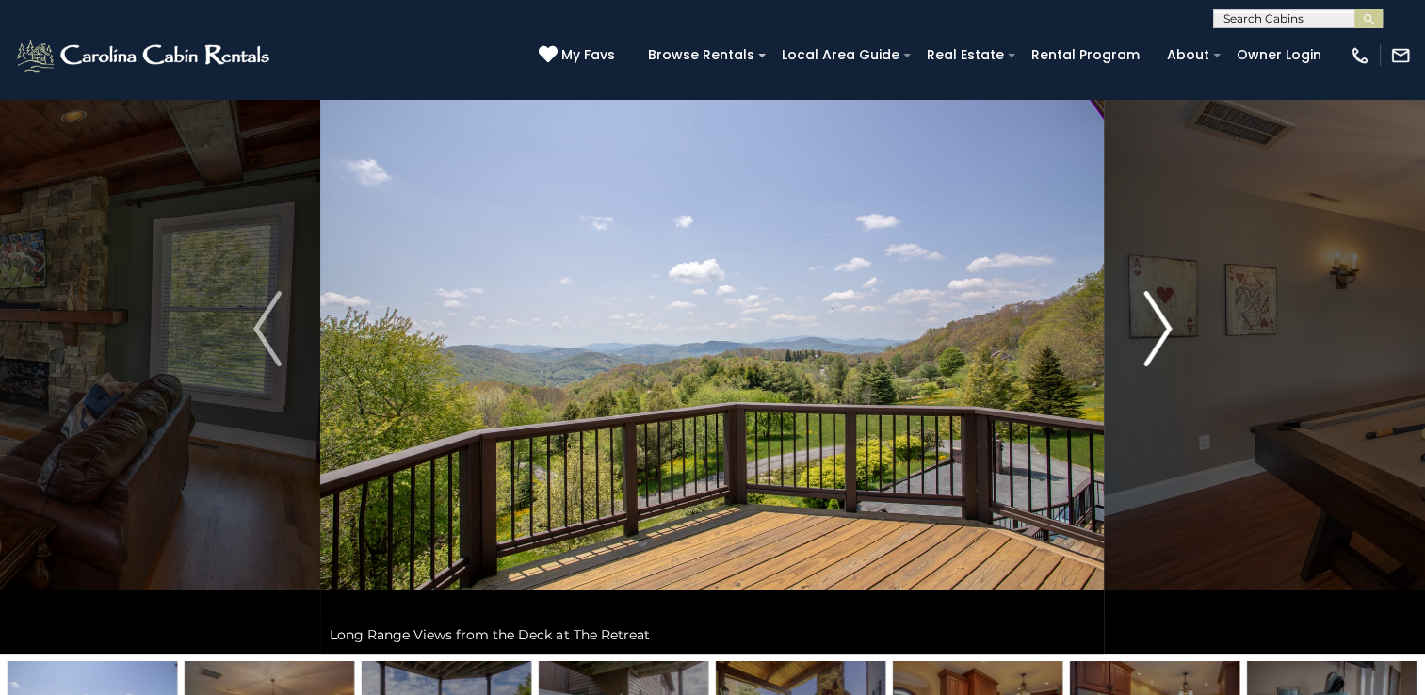
click at [1143, 316] on img "Next" at bounding box center [1157, 328] width 28 height 75
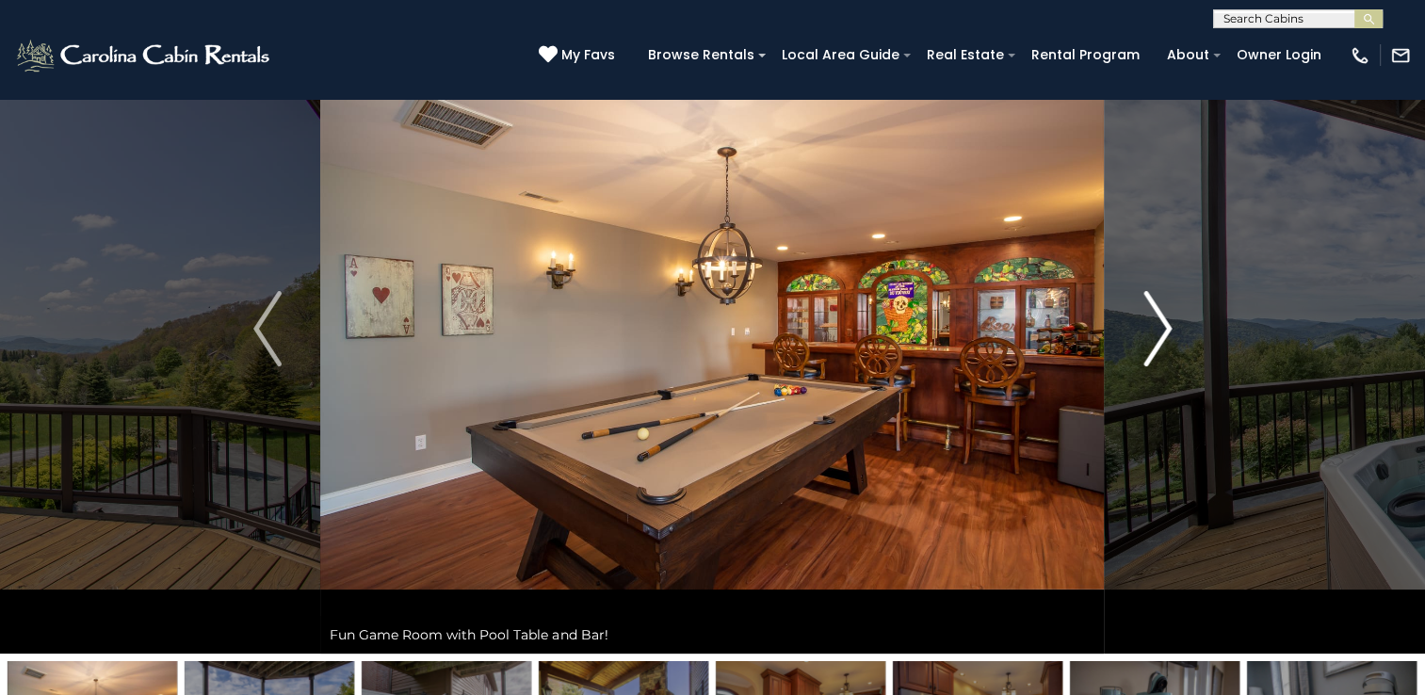
click at [1144, 317] on img "Next" at bounding box center [1157, 328] width 28 height 75
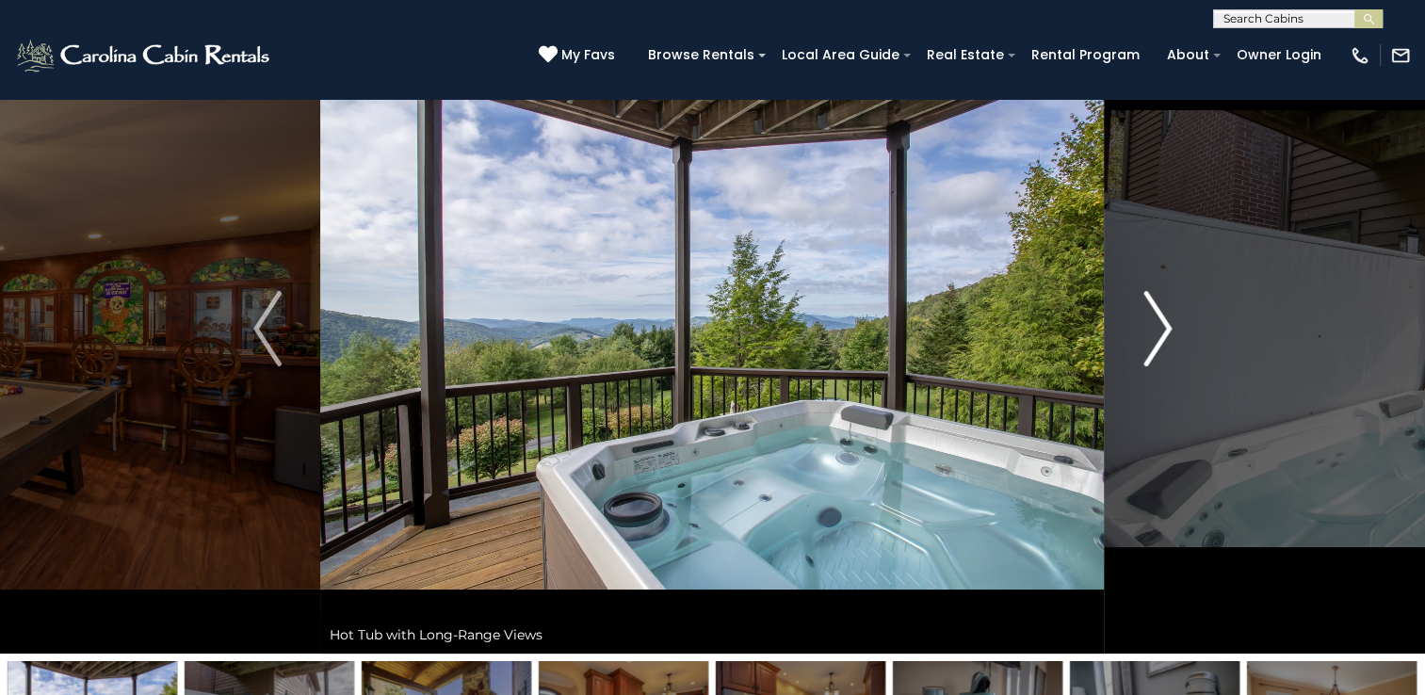
click at [1145, 317] on img "Next" at bounding box center [1157, 328] width 28 height 75
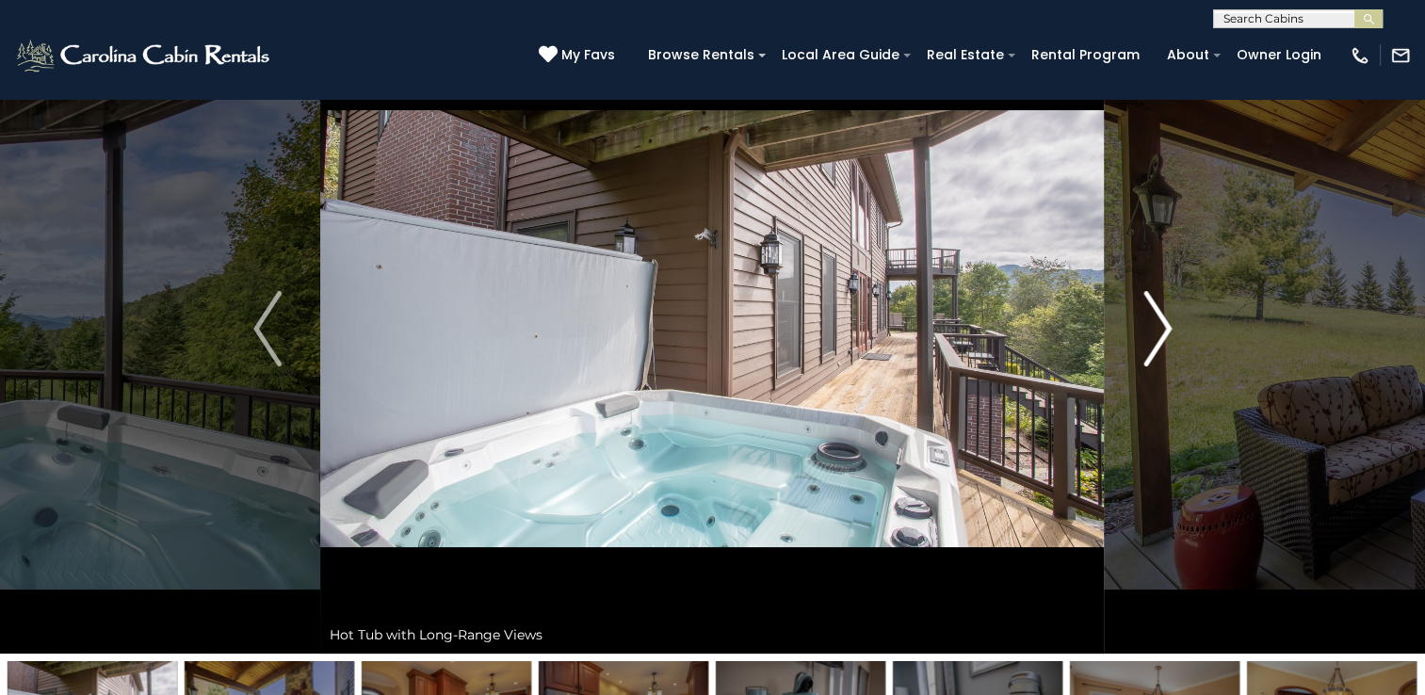
click at [1161, 331] on img "Next" at bounding box center [1157, 328] width 28 height 75
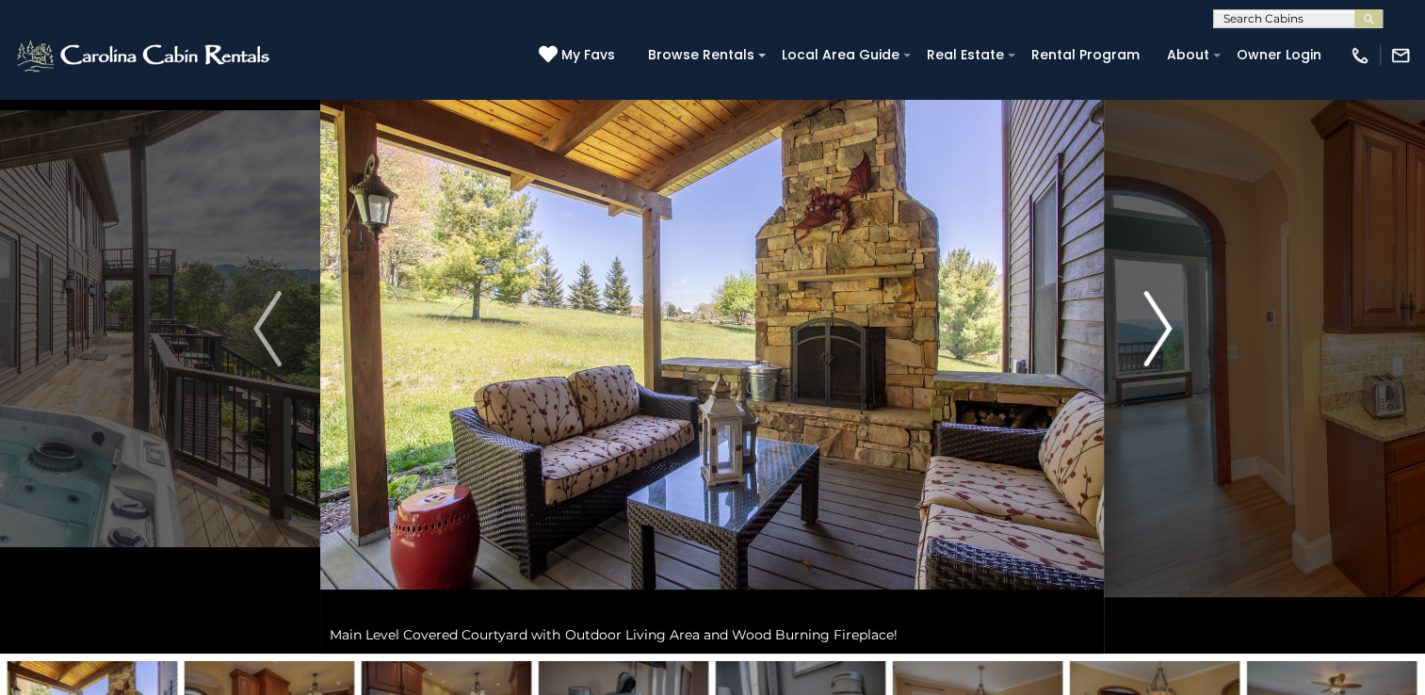
click at [1161, 331] on img "Next" at bounding box center [1157, 328] width 28 height 75
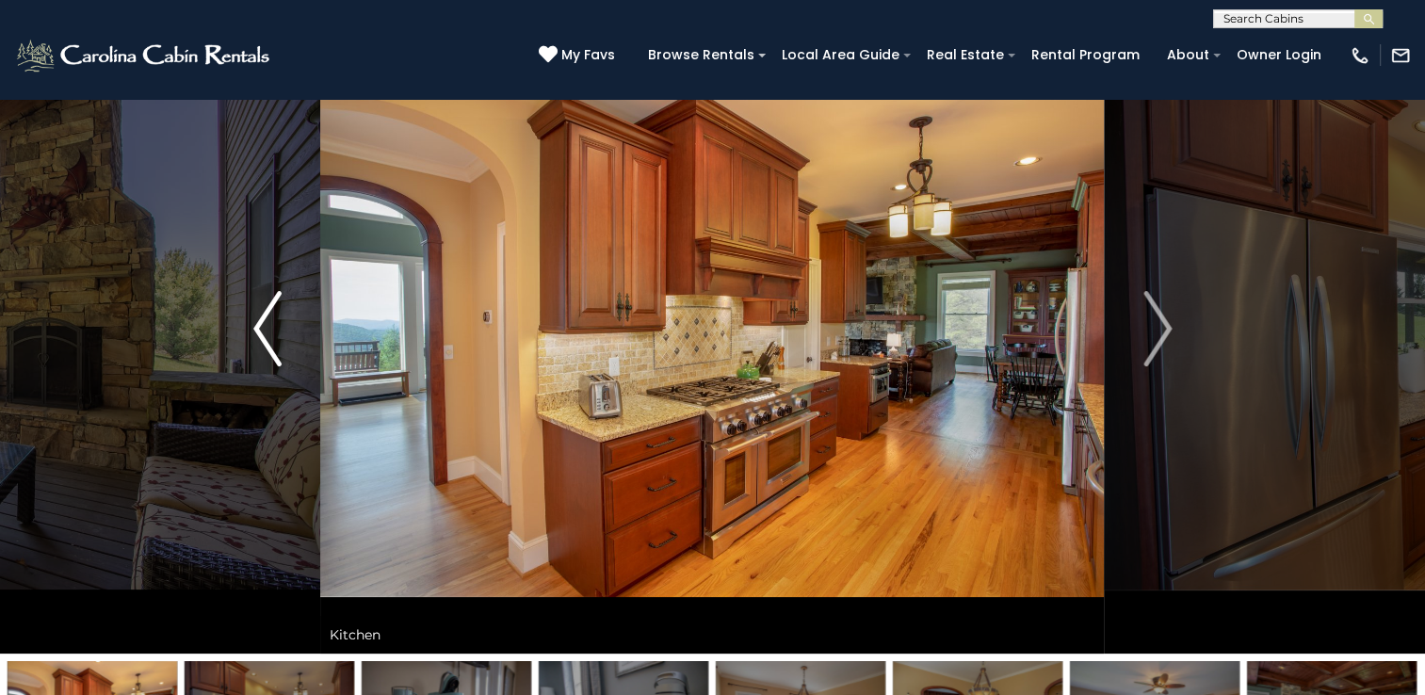
click at [261, 315] on img "Previous" at bounding box center [267, 328] width 28 height 75
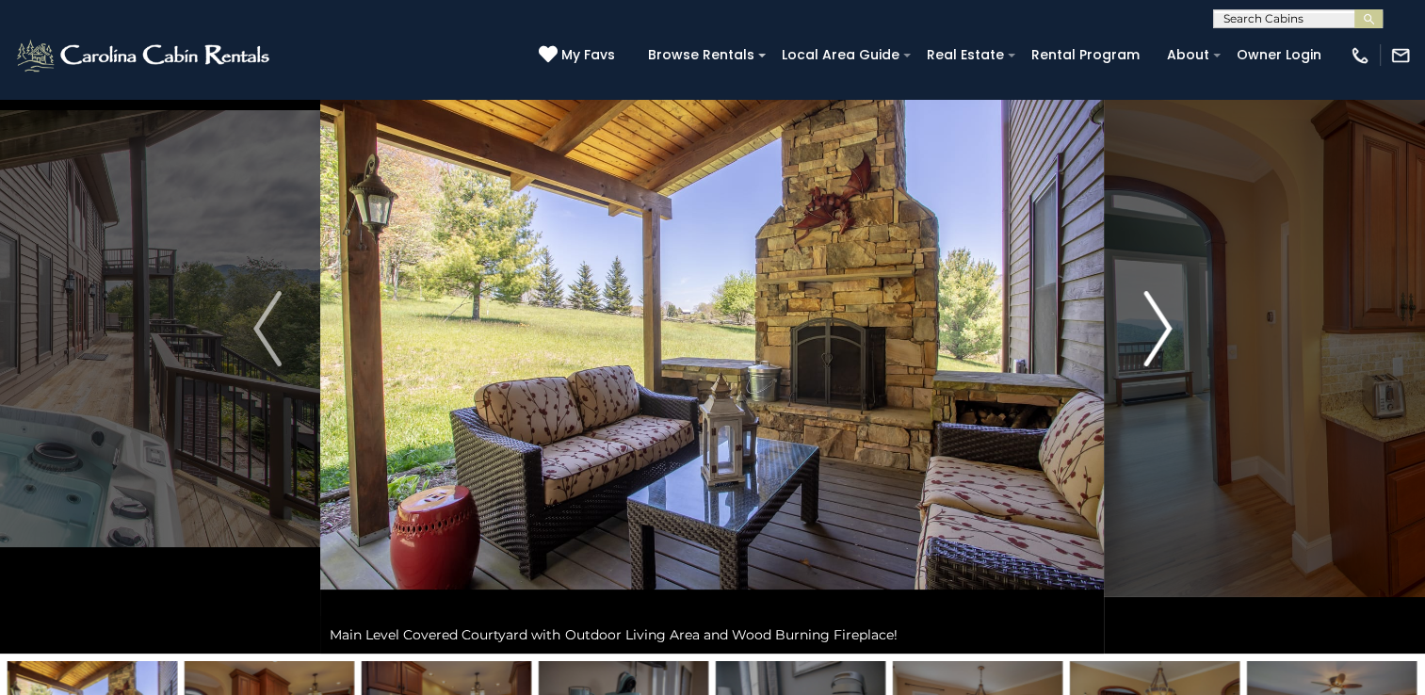
click at [1170, 326] on img "Next" at bounding box center [1157, 328] width 28 height 75
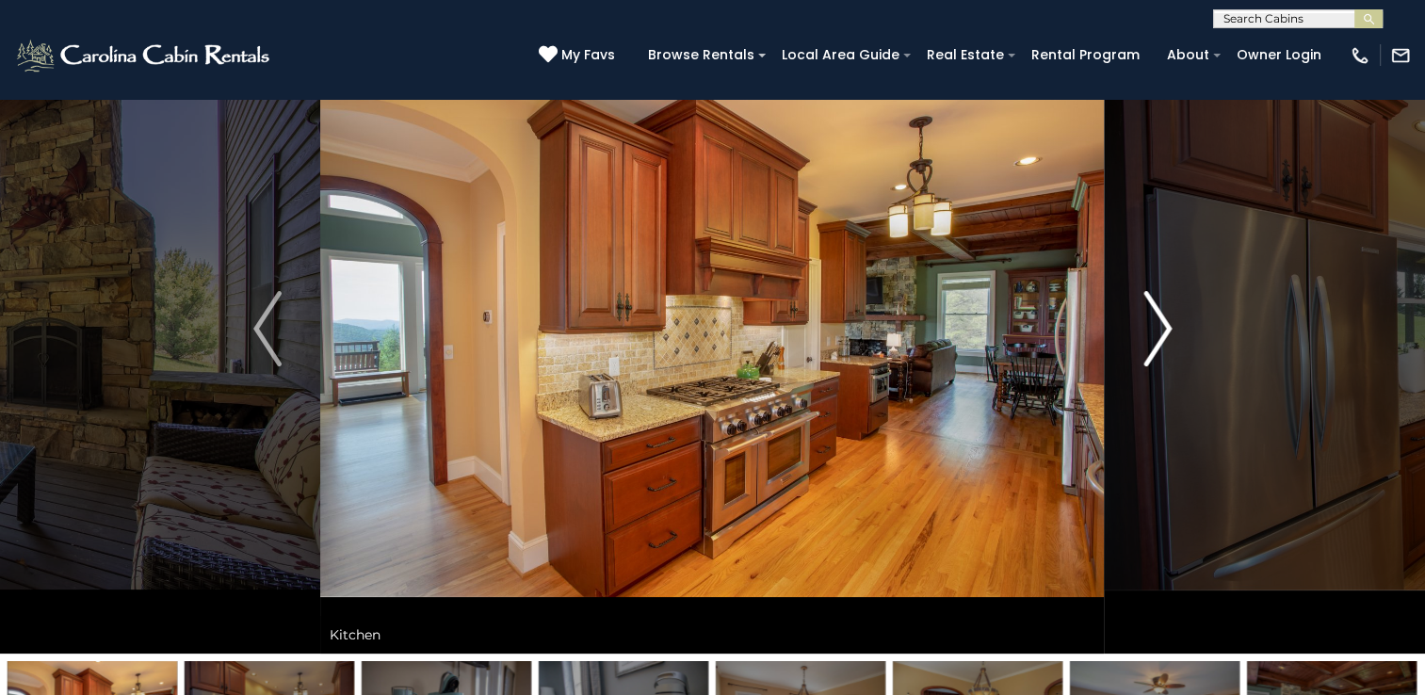
click at [1168, 326] on img "Next" at bounding box center [1157, 328] width 28 height 75
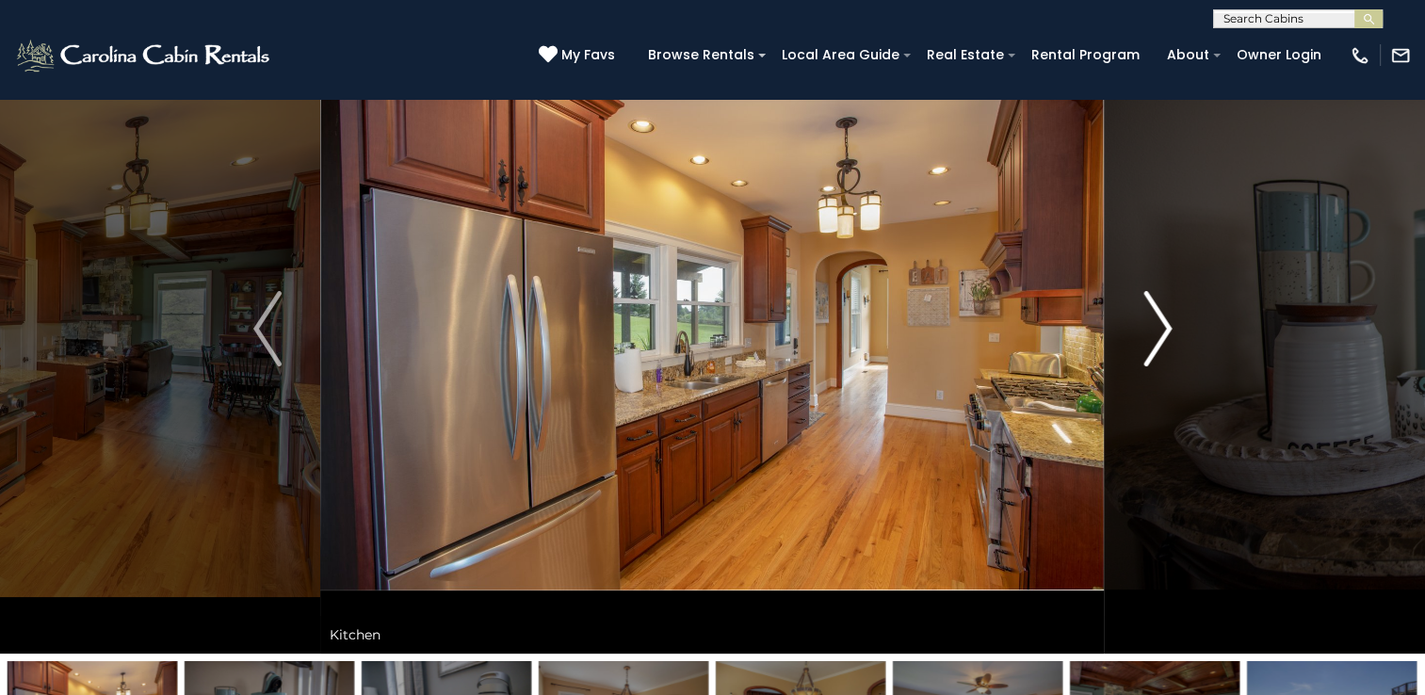
click at [1168, 326] on img "Next" at bounding box center [1157, 328] width 28 height 75
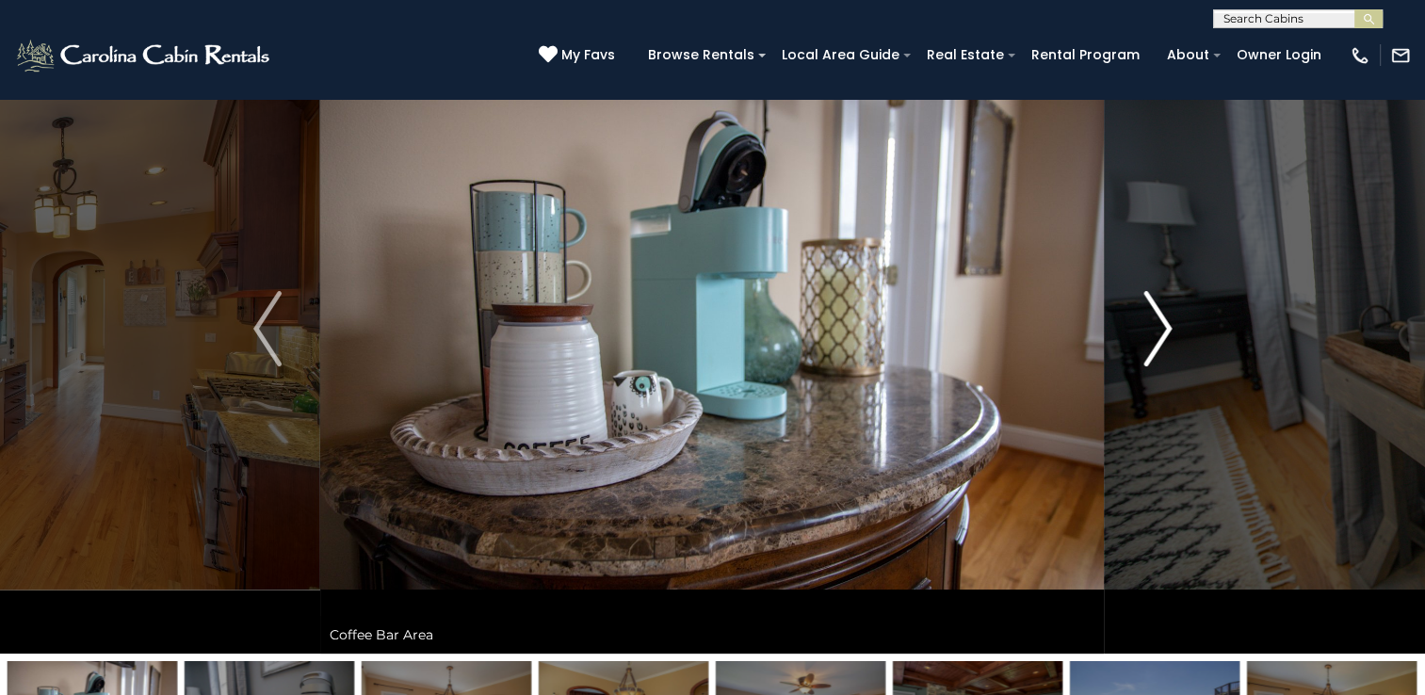
click at [1168, 326] on img "Next" at bounding box center [1157, 328] width 28 height 75
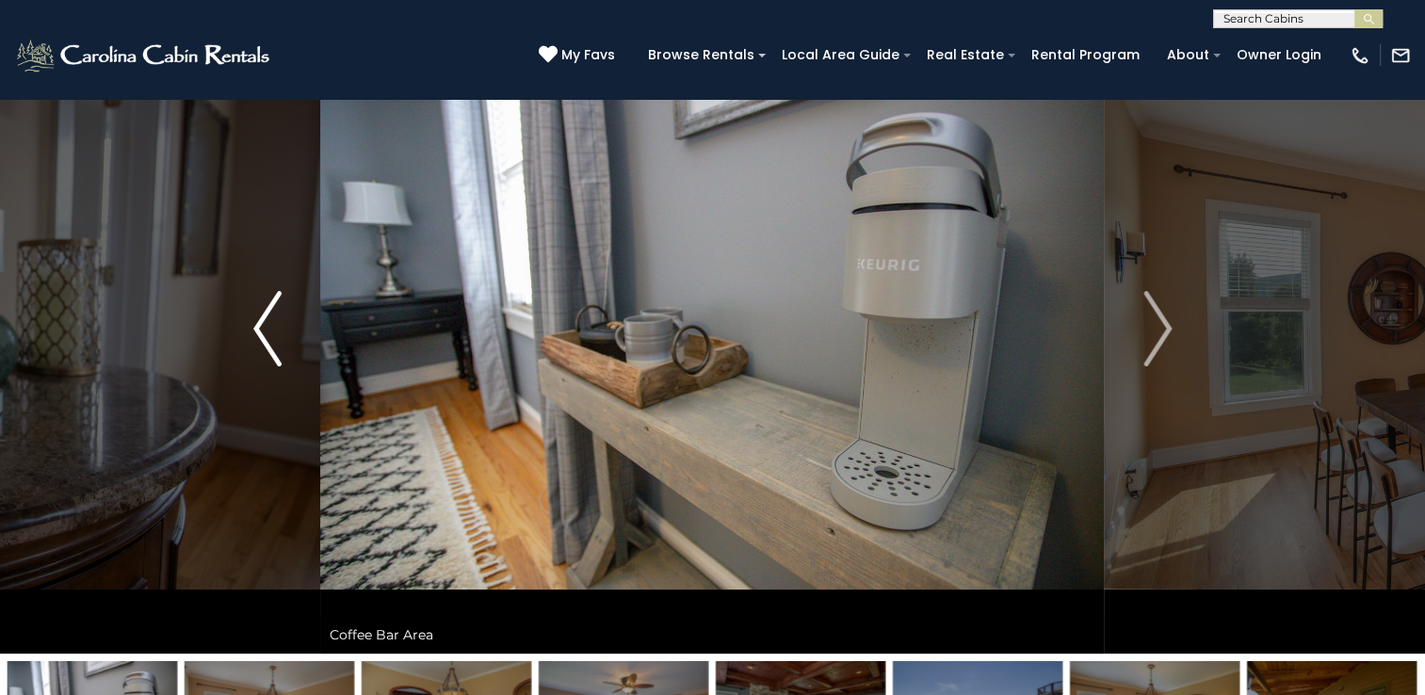
click at [290, 338] on button "Previous" at bounding box center [267, 329] width 105 height 650
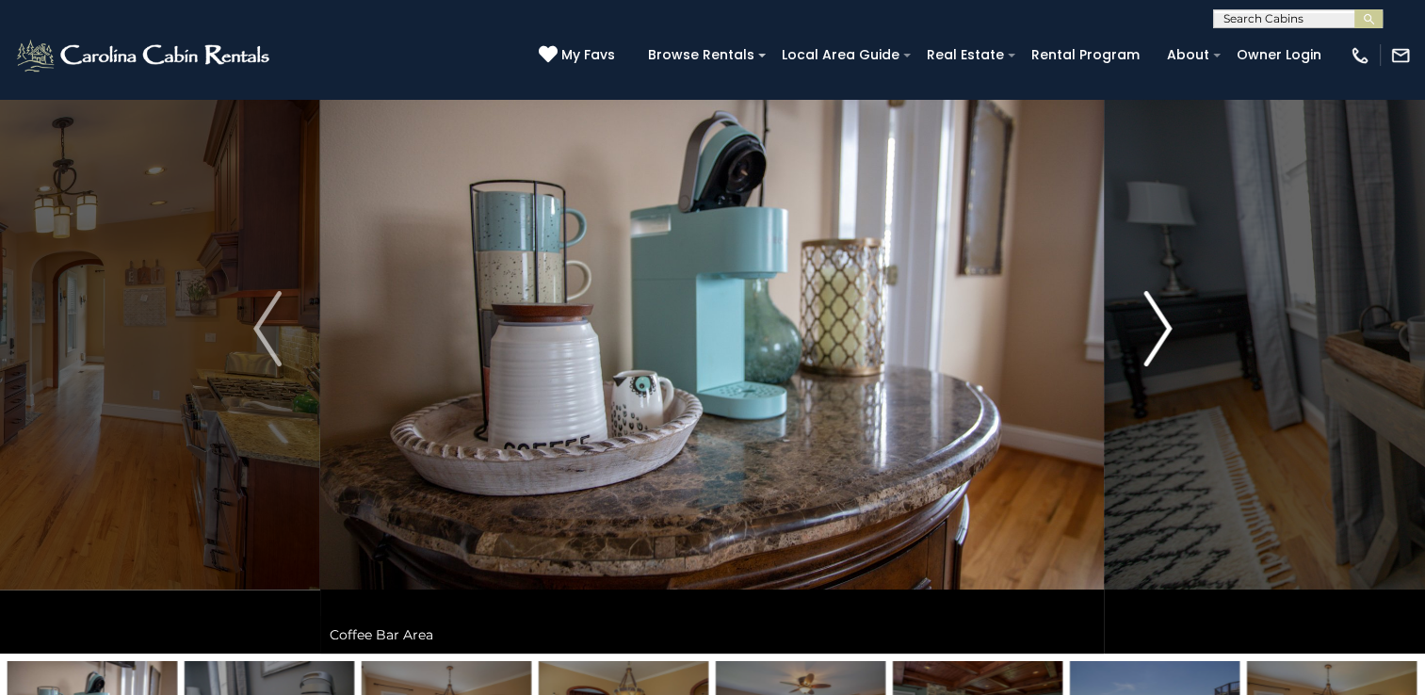
click at [1158, 329] on img "Next" at bounding box center [1157, 328] width 28 height 75
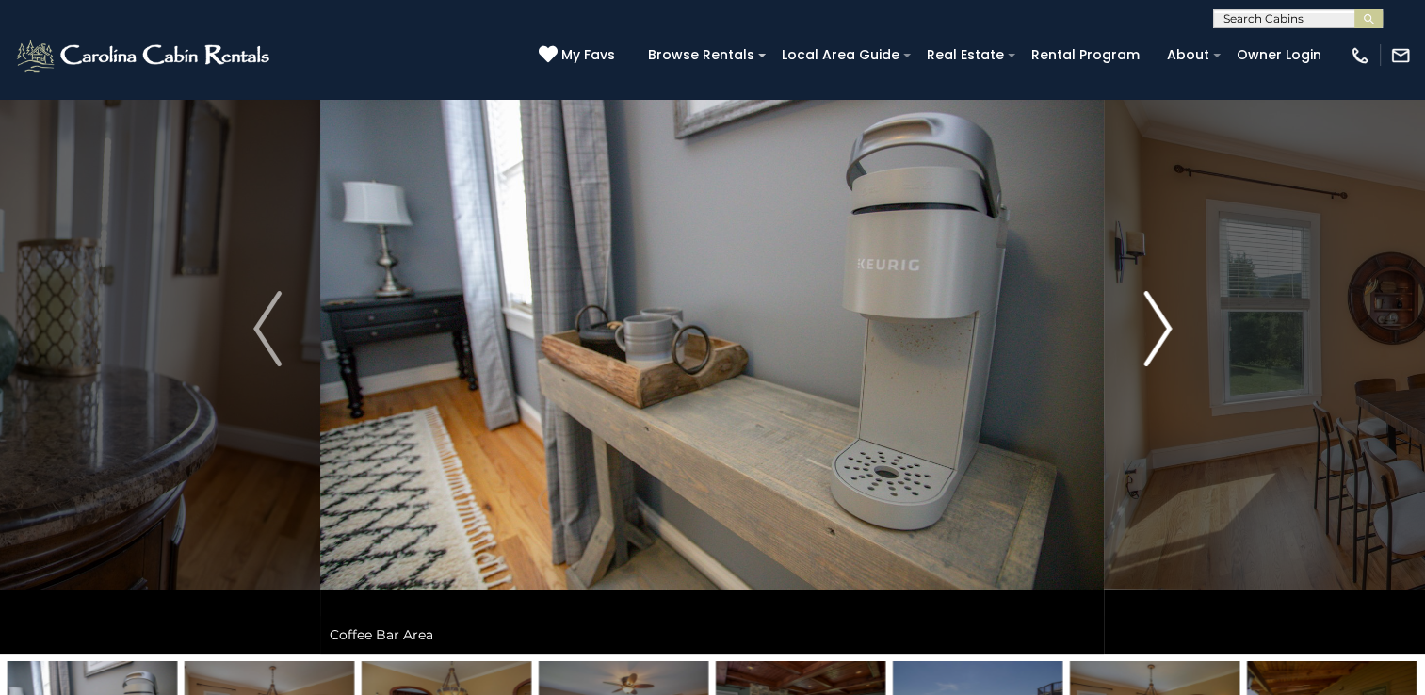
click at [1158, 329] on img "Next" at bounding box center [1157, 328] width 28 height 75
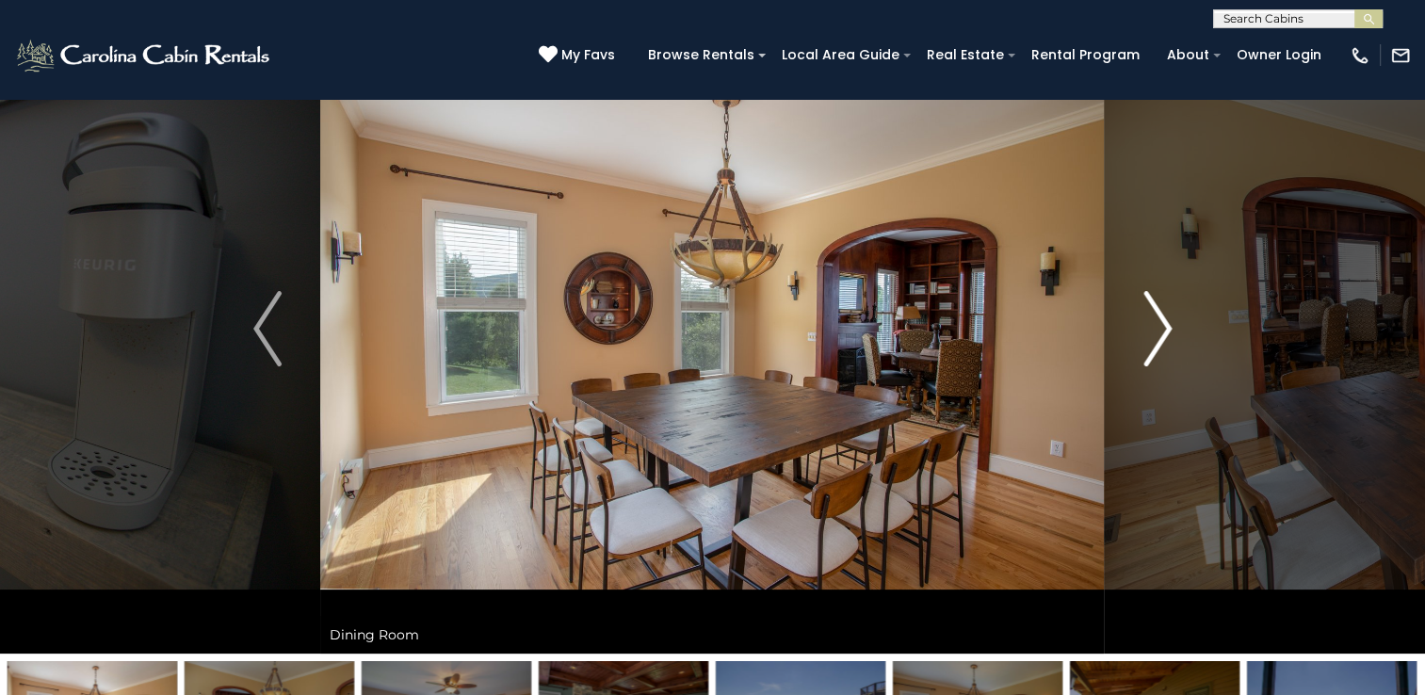
click at [1158, 329] on img "Next" at bounding box center [1157, 328] width 28 height 75
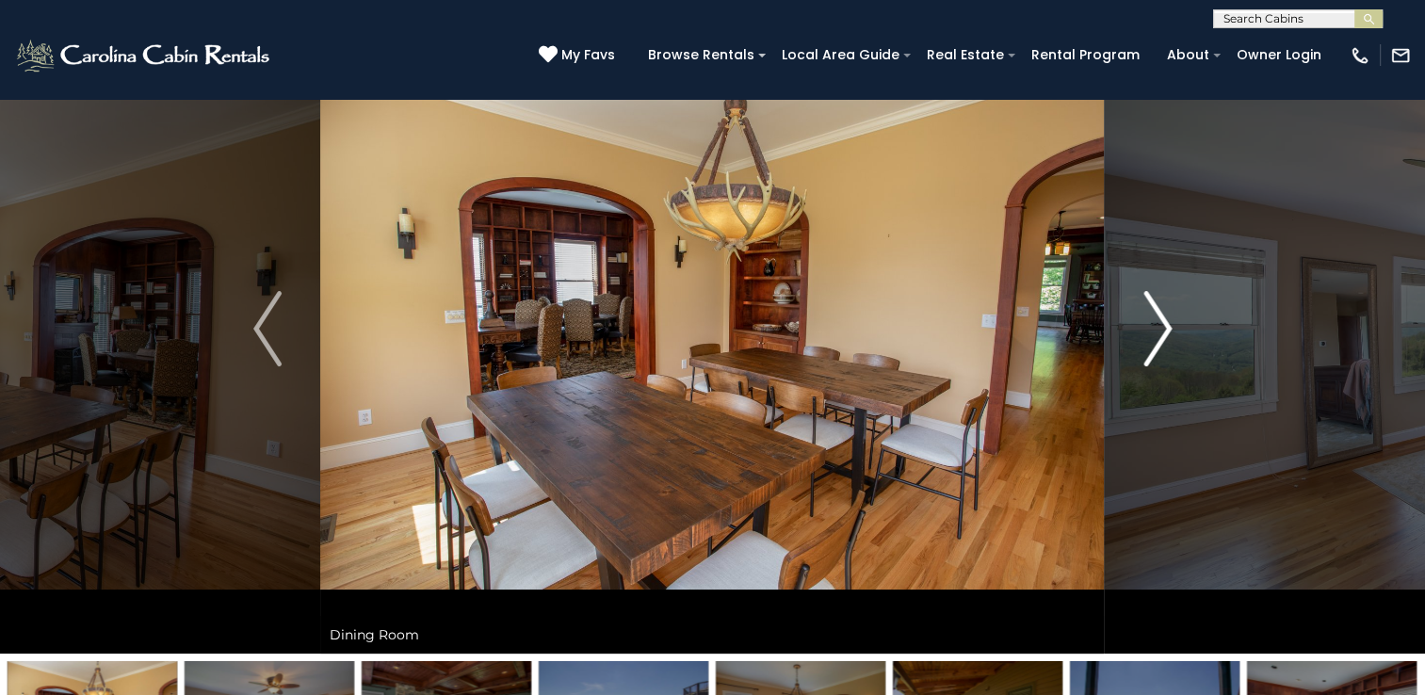
click at [1158, 329] on img "Next" at bounding box center [1157, 328] width 28 height 75
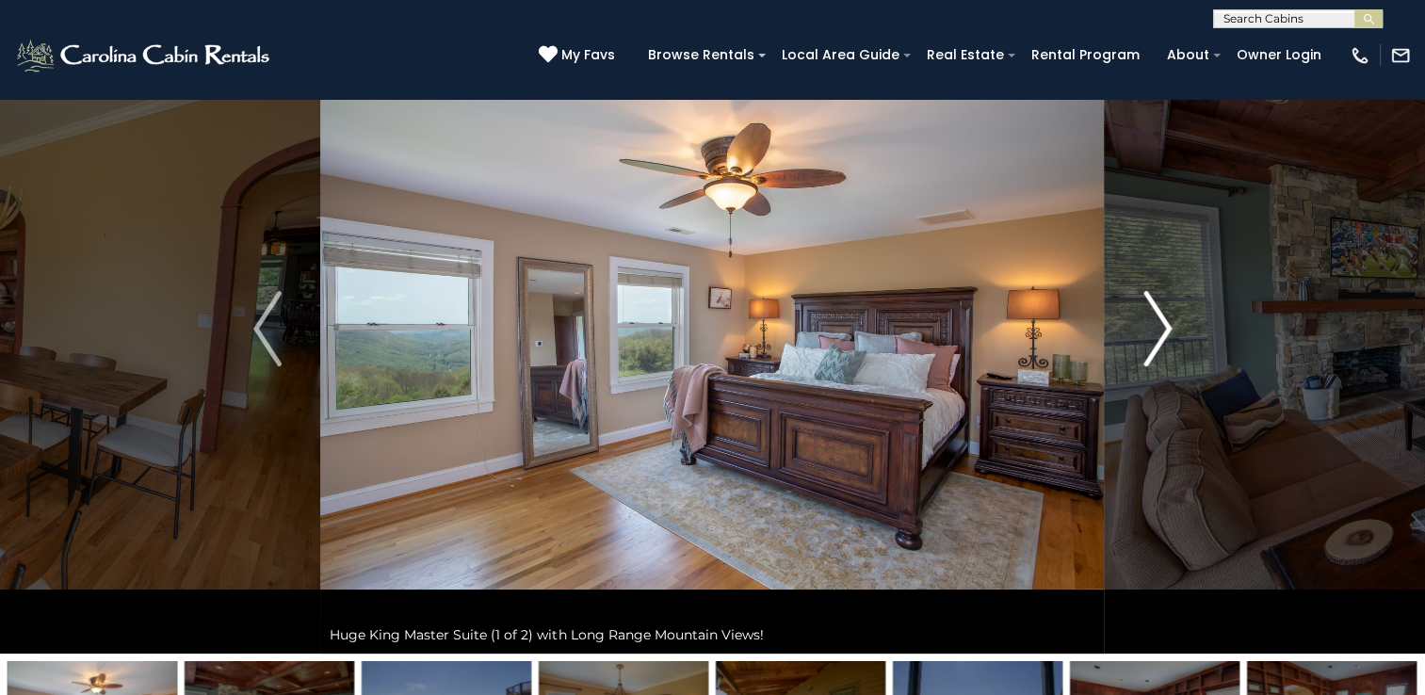
click at [1158, 329] on img "Next" at bounding box center [1157, 328] width 28 height 75
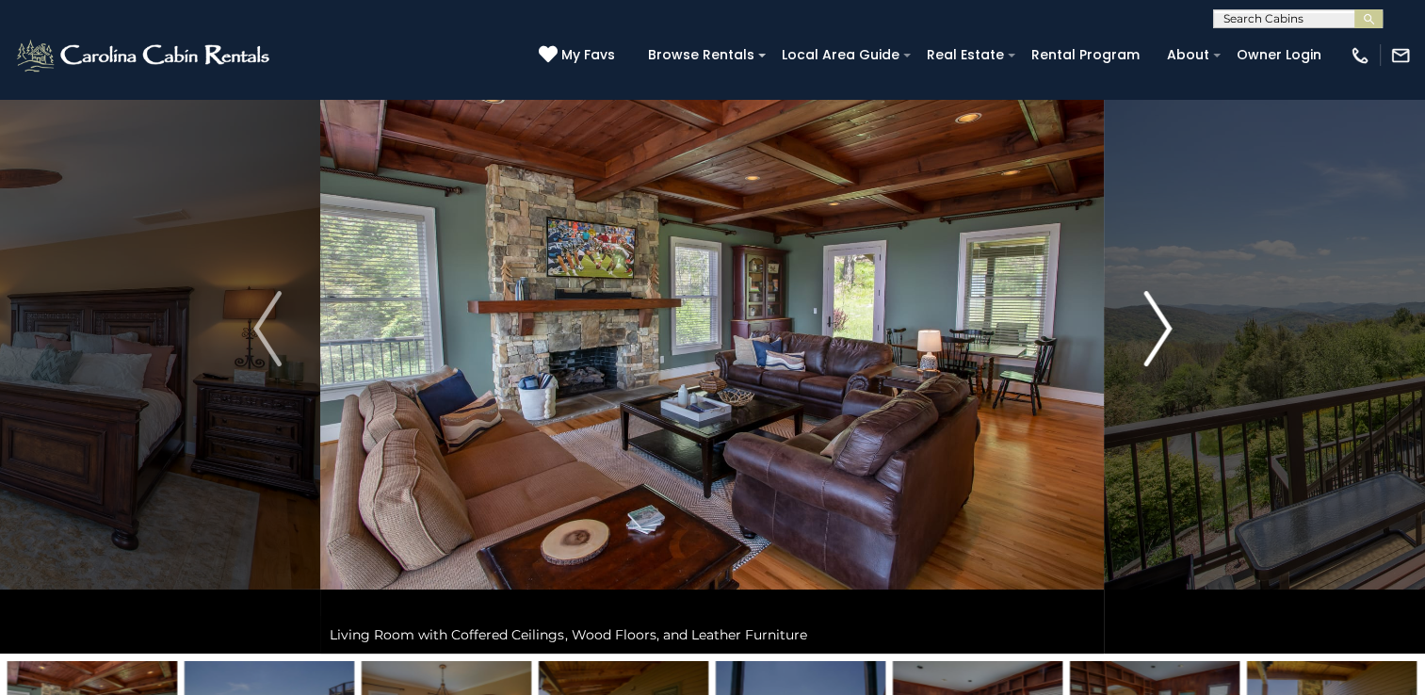
click at [1158, 329] on img "Next" at bounding box center [1157, 328] width 28 height 75
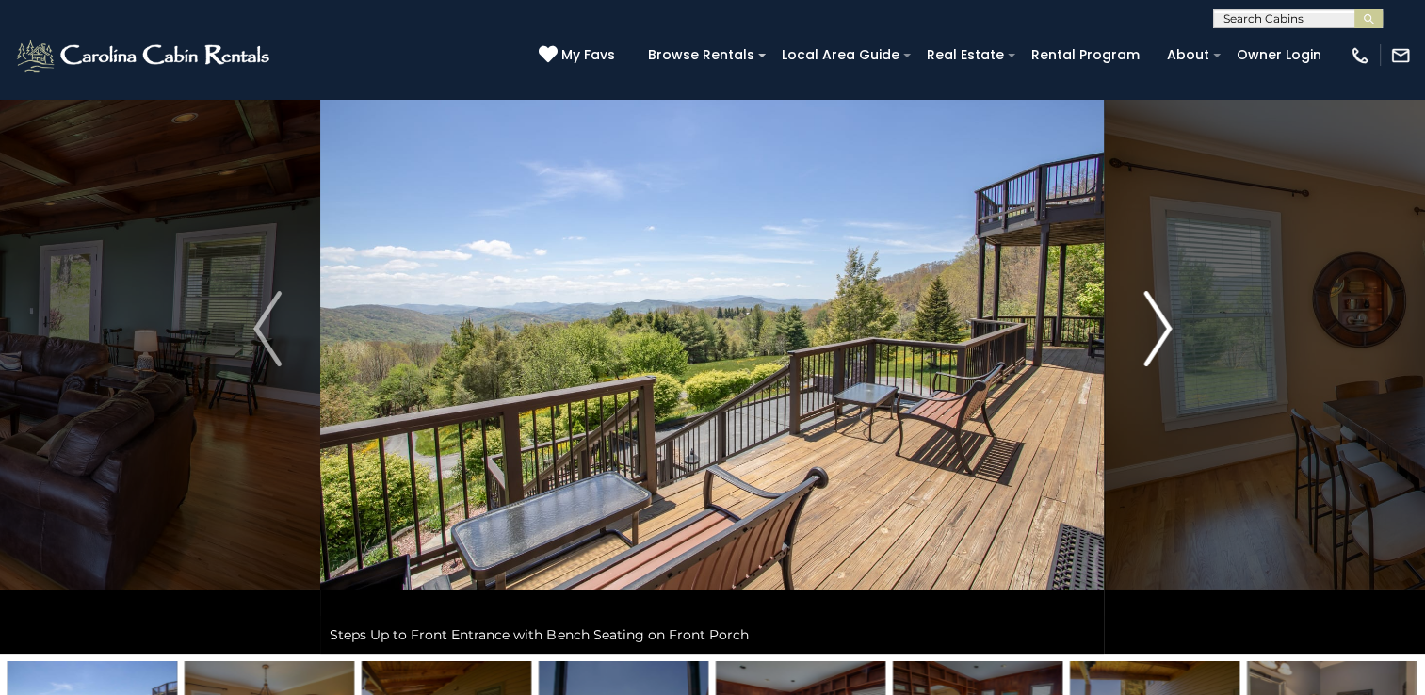
click at [1157, 326] on img "Next" at bounding box center [1157, 328] width 28 height 75
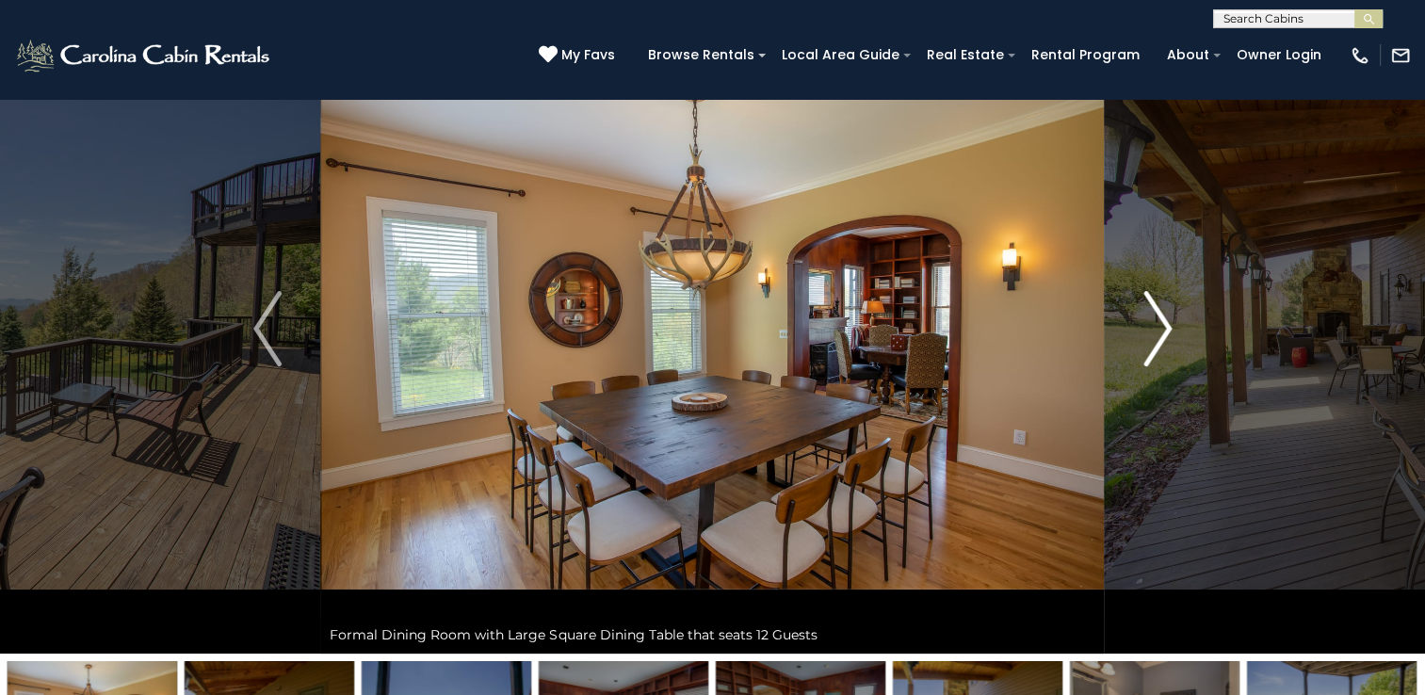
click at [1157, 326] on img "Next" at bounding box center [1157, 328] width 28 height 75
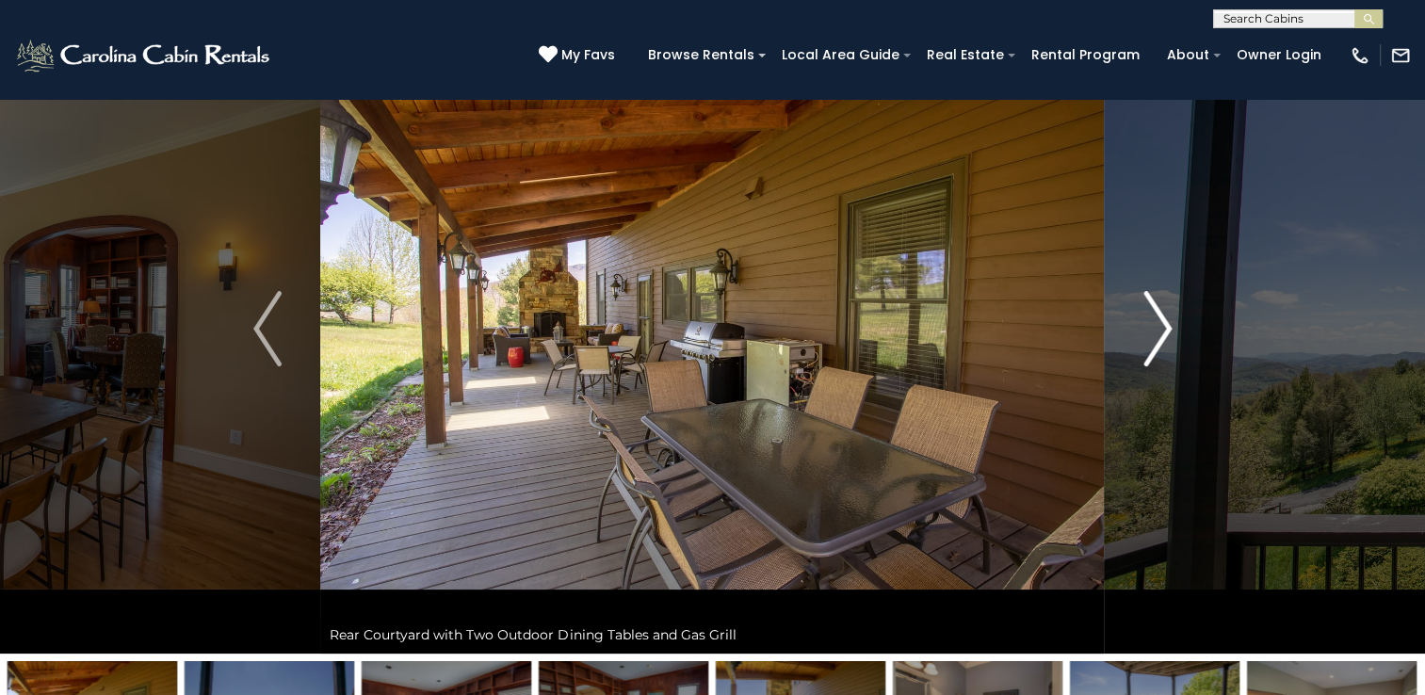
click at [1157, 326] on img "Next" at bounding box center [1157, 328] width 28 height 75
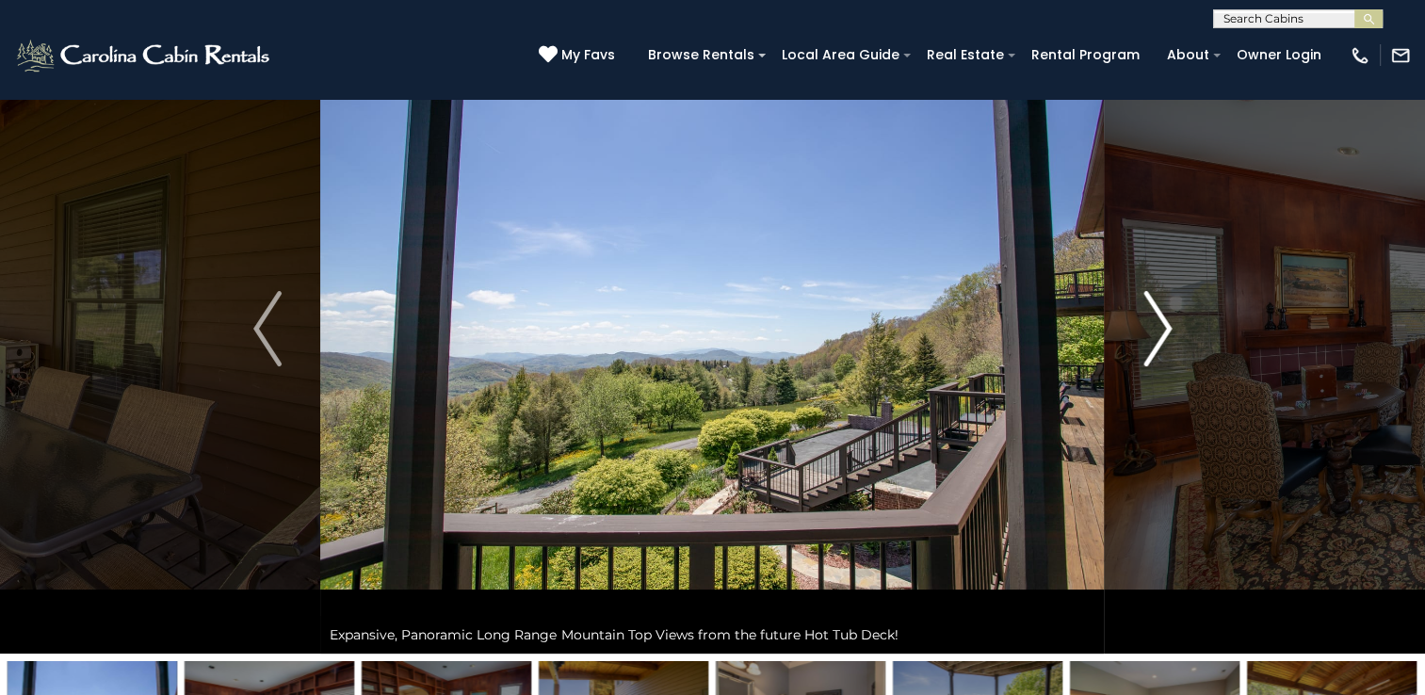
click at [1157, 326] on img "Next" at bounding box center [1157, 328] width 28 height 75
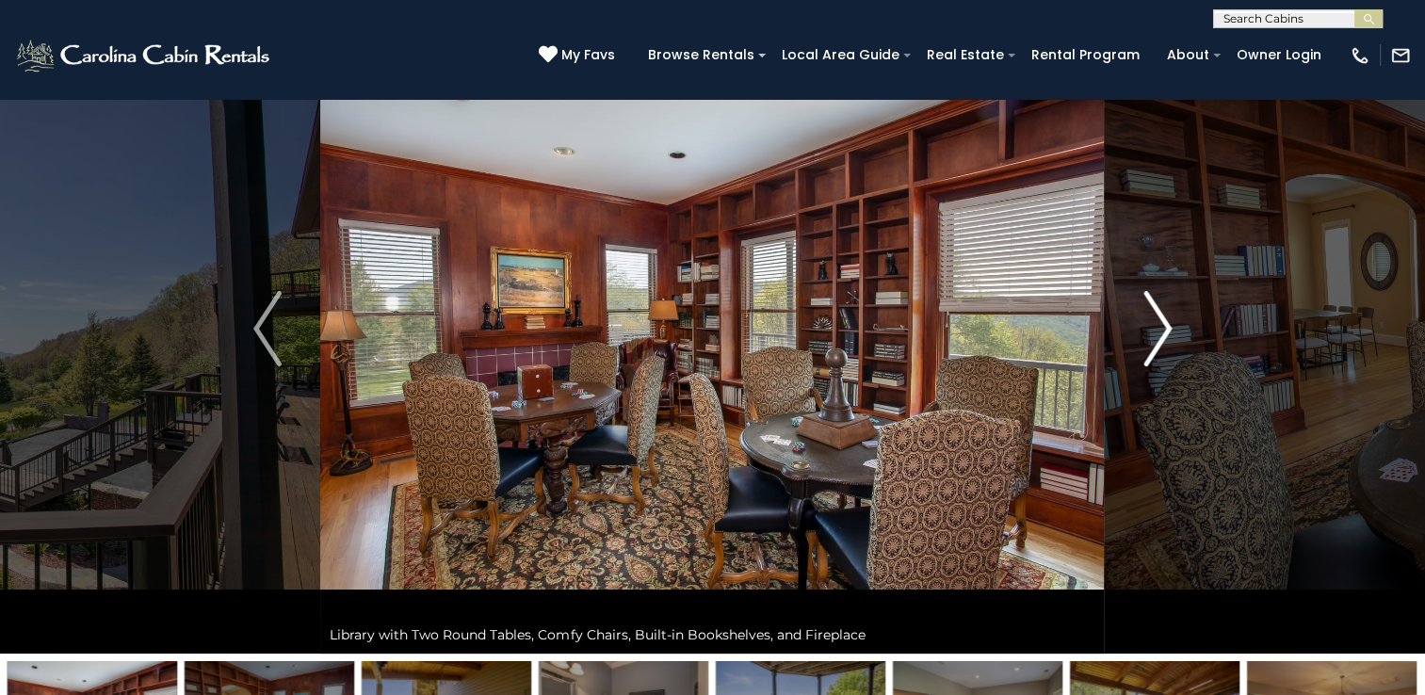
click at [1157, 326] on img "Next" at bounding box center [1157, 328] width 28 height 75
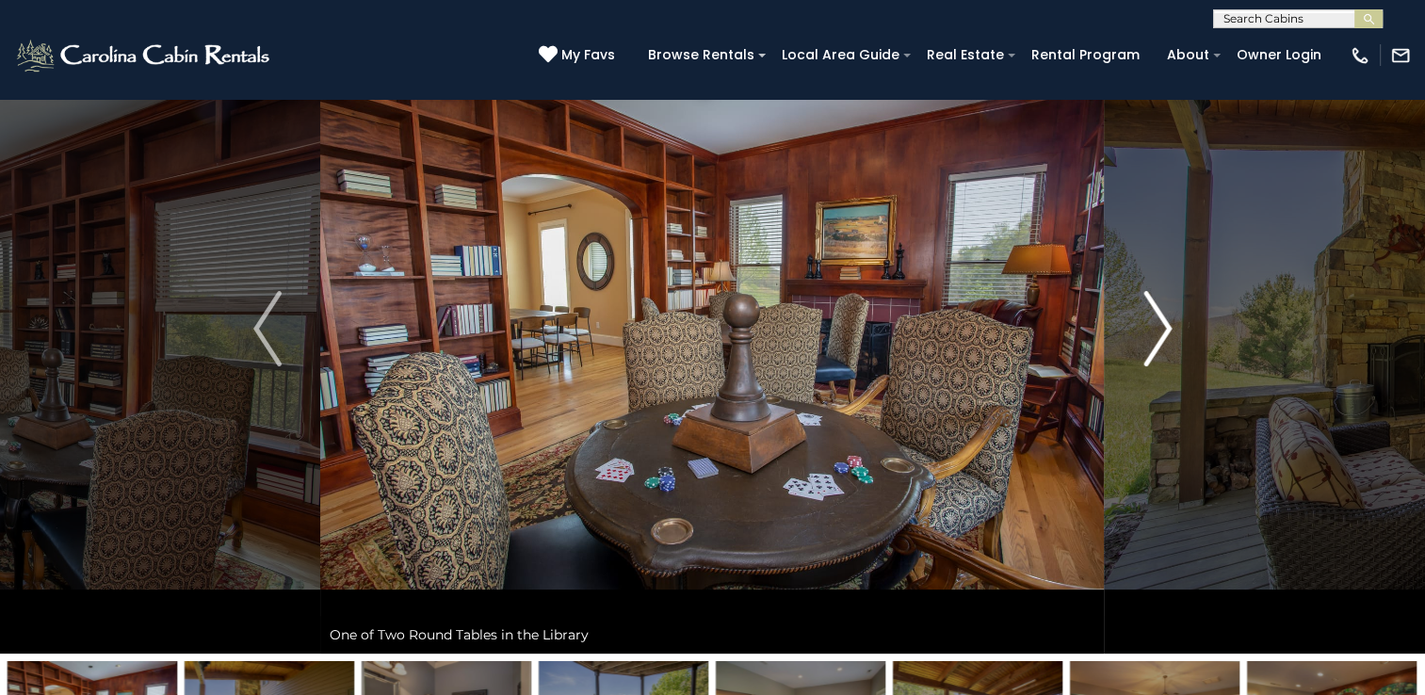
click at [1157, 326] on img "Next" at bounding box center [1157, 328] width 28 height 75
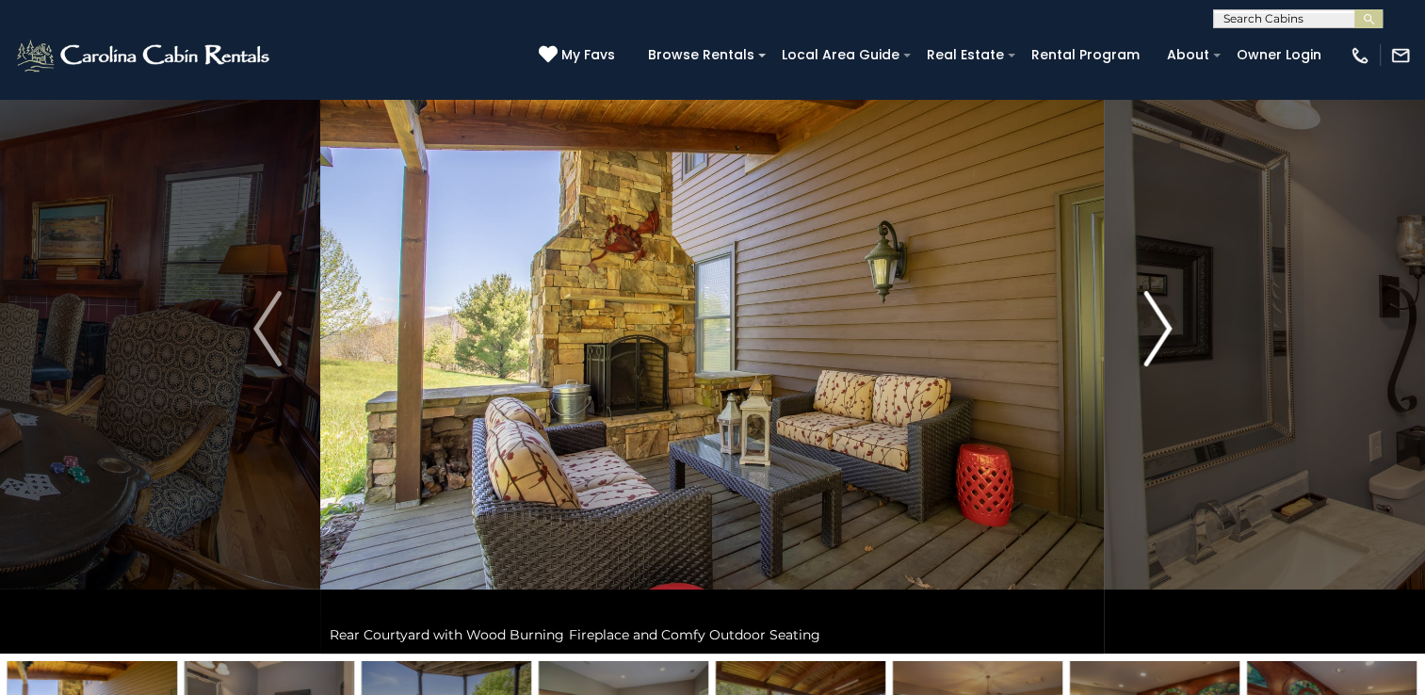
click at [1157, 326] on img "Next" at bounding box center [1157, 328] width 28 height 75
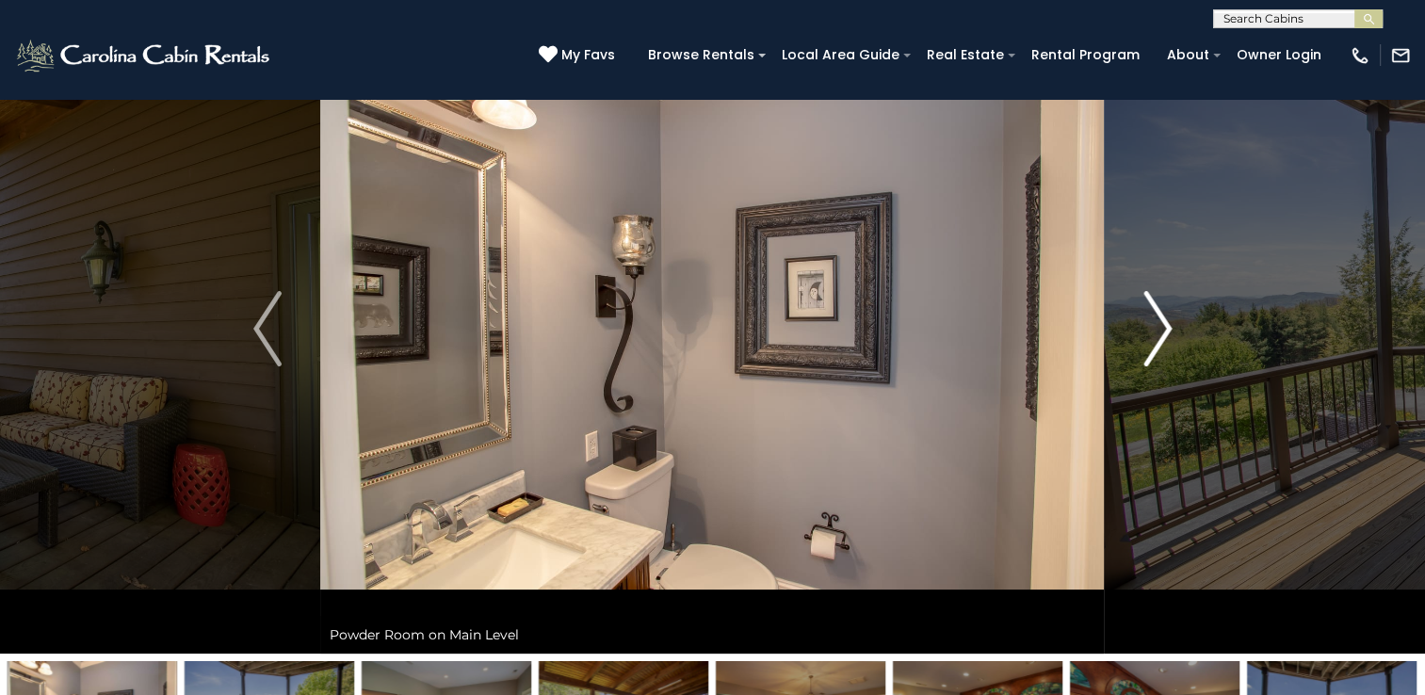
click at [1157, 326] on img "Next" at bounding box center [1157, 328] width 28 height 75
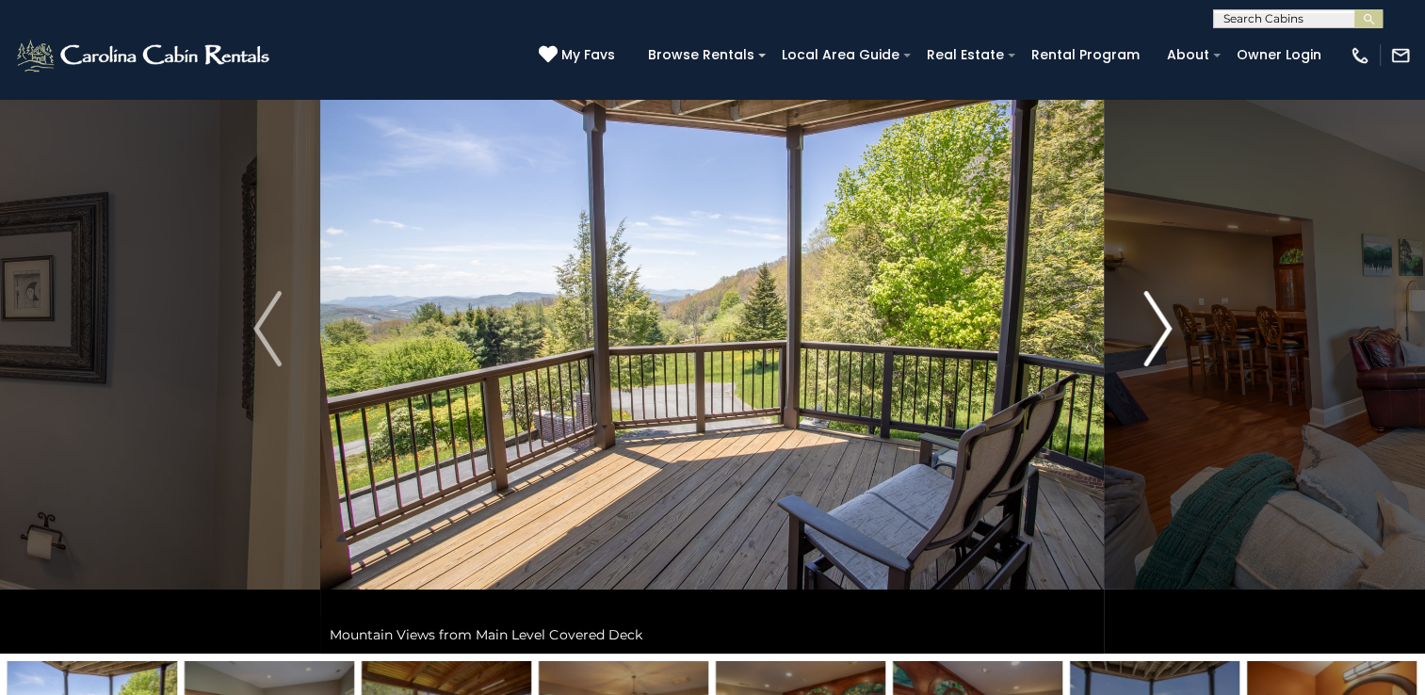
click at [1157, 326] on img "Next" at bounding box center [1157, 328] width 28 height 75
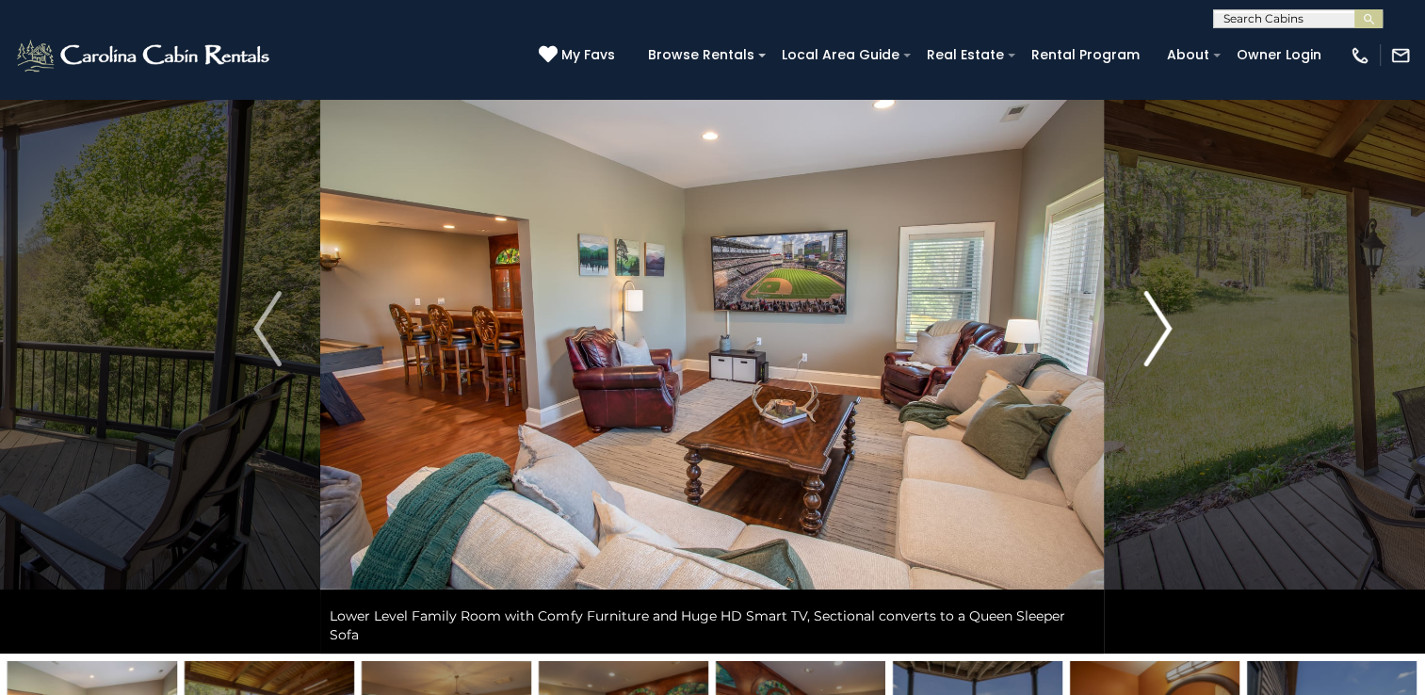
click at [1157, 326] on img "Next" at bounding box center [1157, 328] width 28 height 75
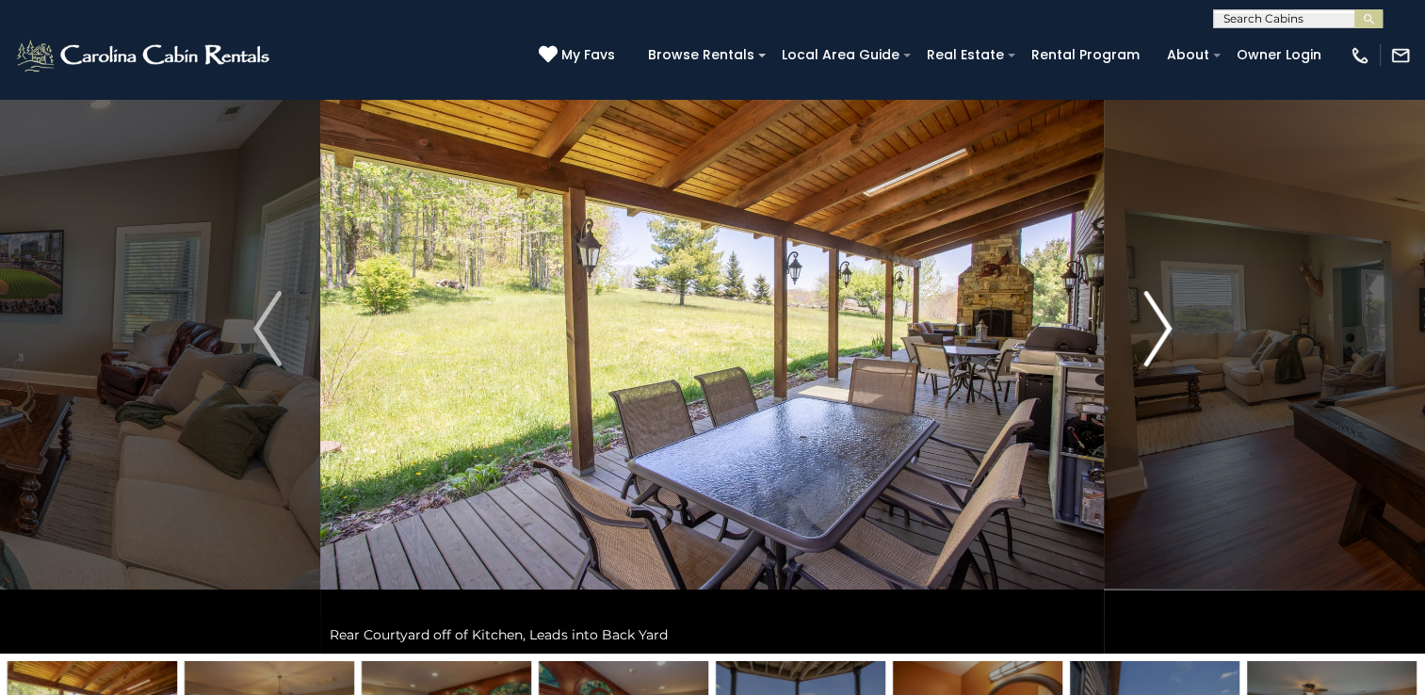
click at [1157, 326] on img "Next" at bounding box center [1157, 328] width 28 height 75
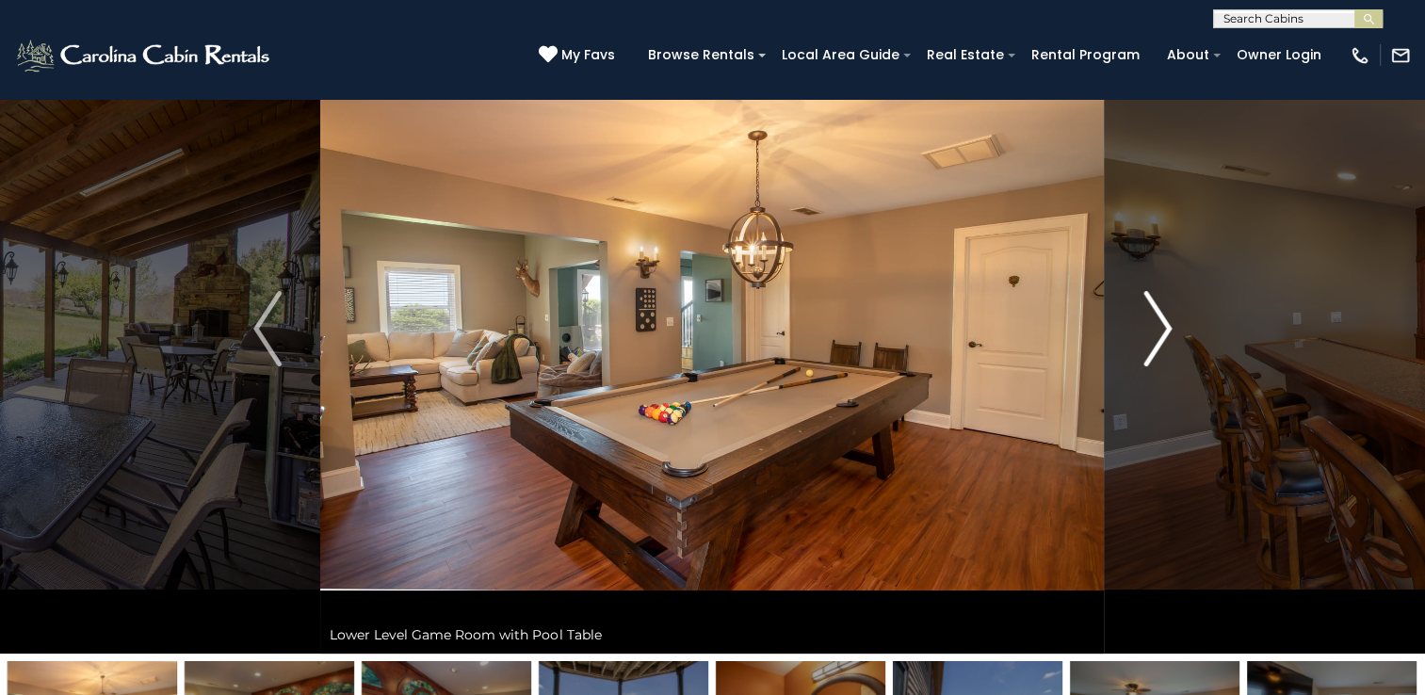
click at [1157, 326] on img "Next" at bounding box center [1157, 328] width 28 height 75
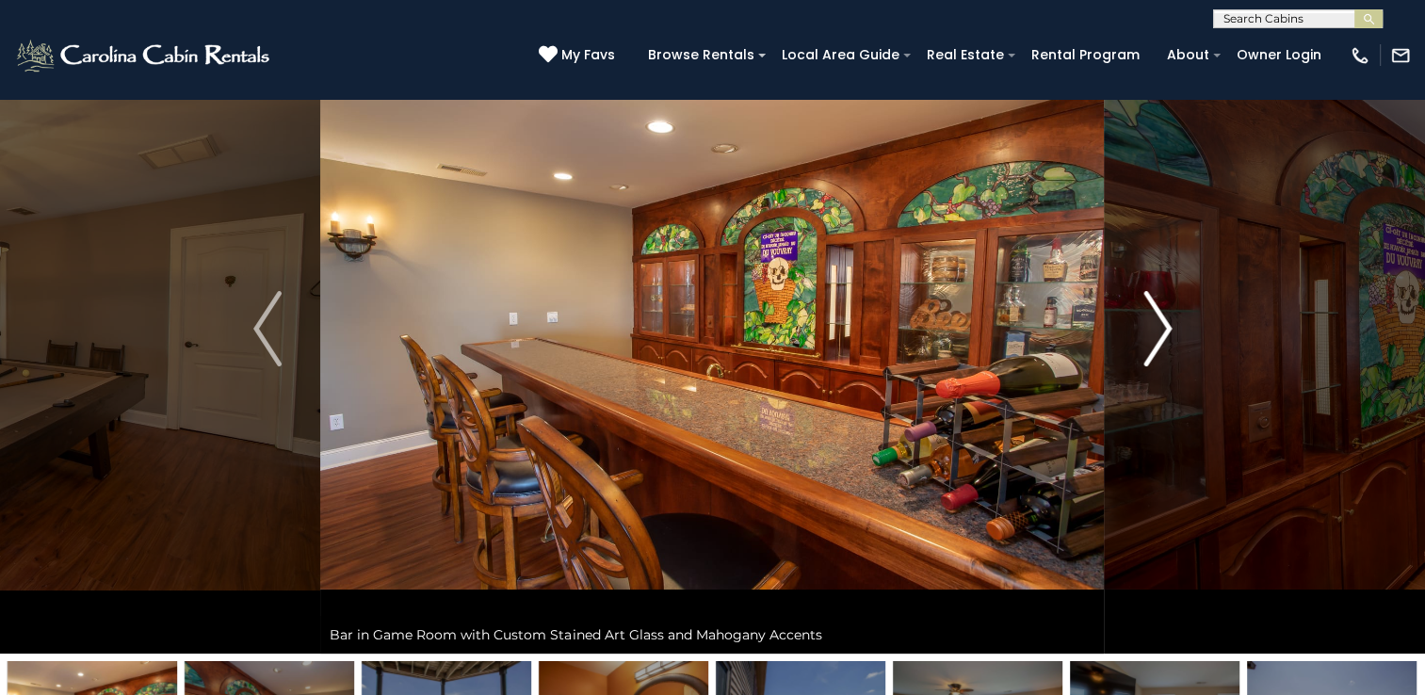
click at [1156, 326] on img "Next" at bounding box center [1157, 328] width 28 height 75
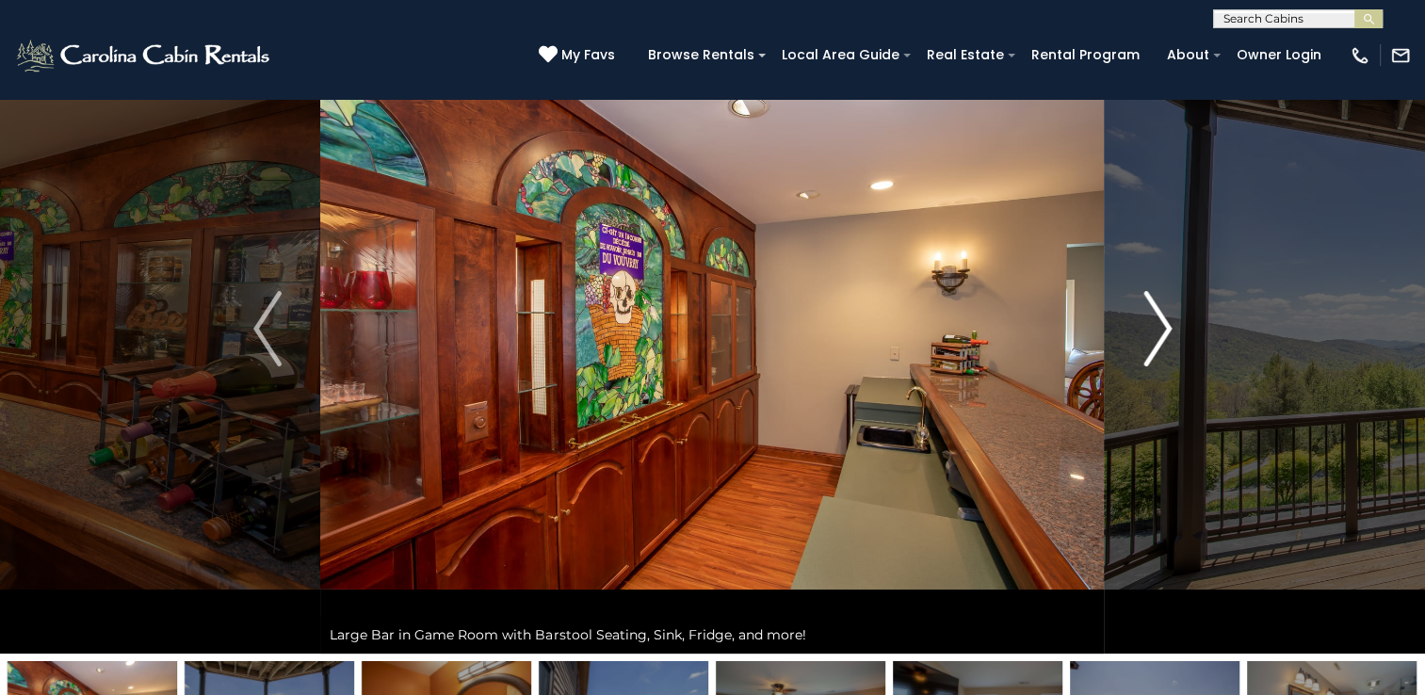
click at [1156, 325] on img "Next" at bounding box center [1157, 328] width 28 height 75
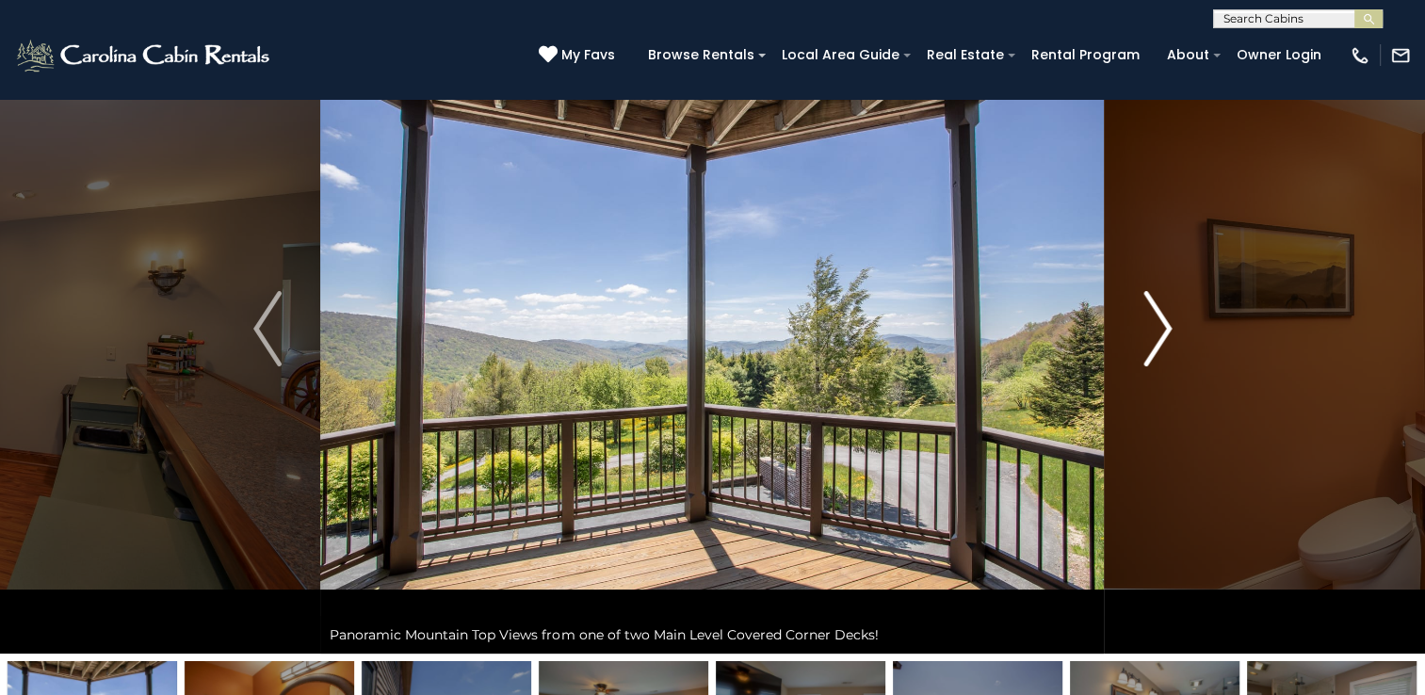
click at [1156, 325] on img "Next" at bounding box center [1157, 328] width 28 height 75
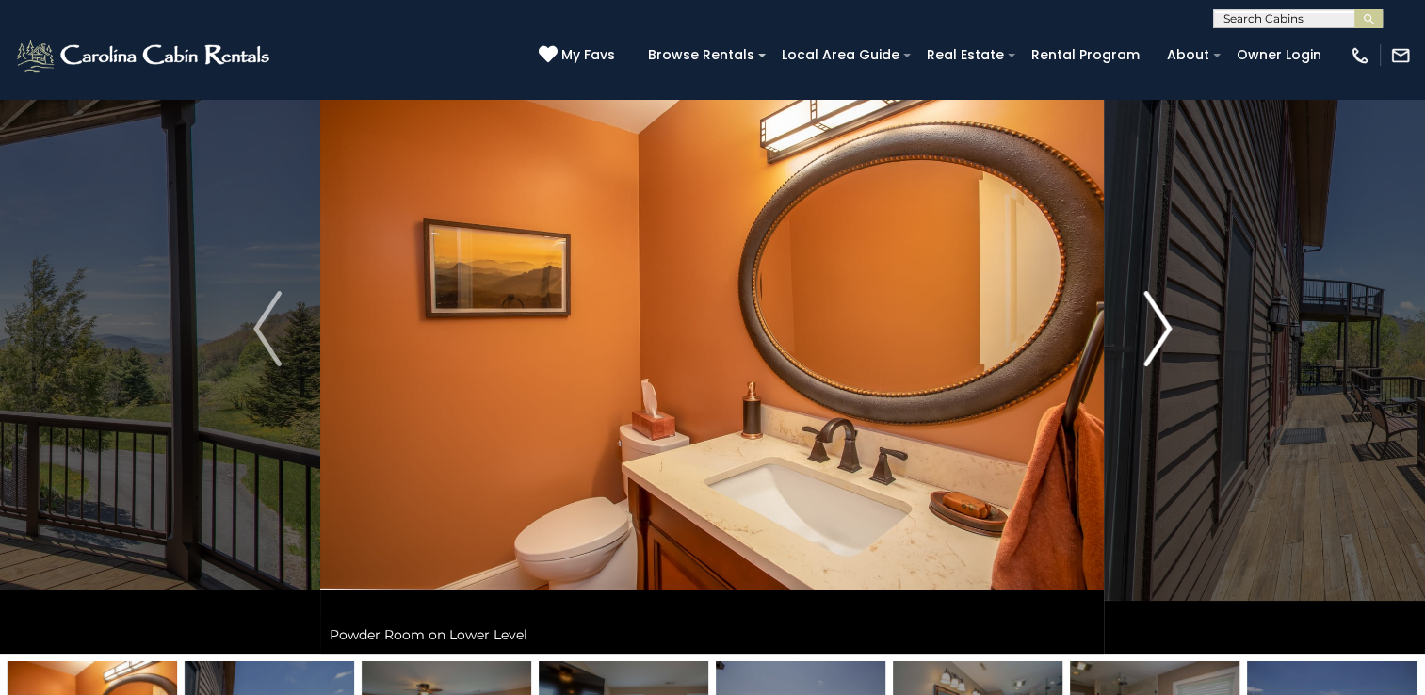
click at [1156, 325] on img "Next" at bounding box center [1157, 328] width 28 height 75
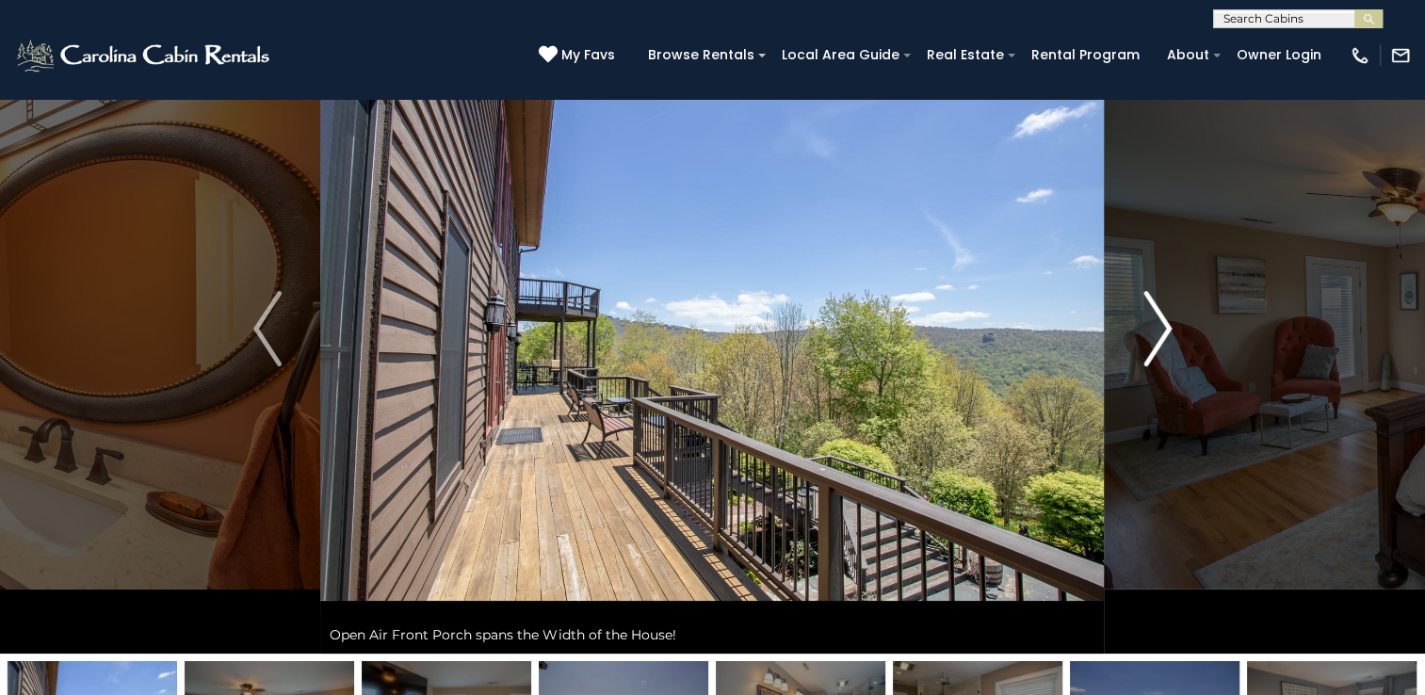
click at [1156, 325] on img "Next" at bounding box center [1157, 328] width 28 height 75
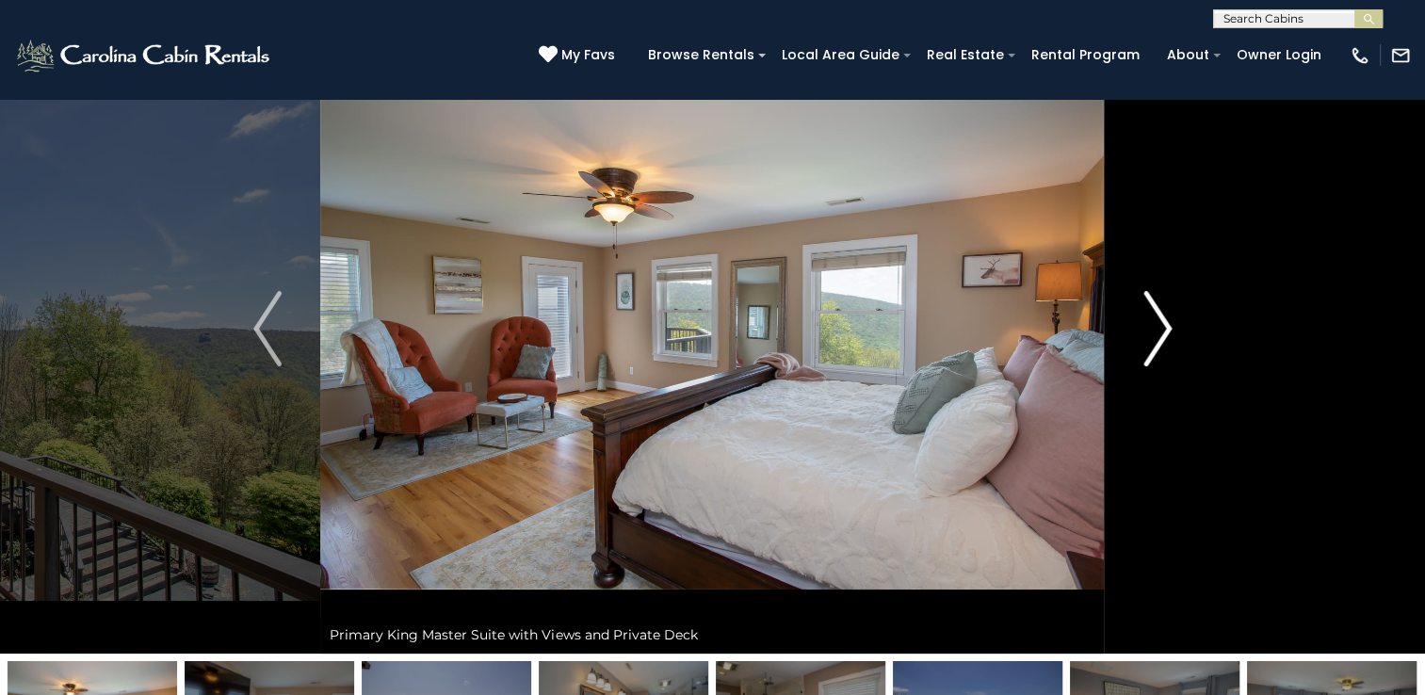
click at [1156, 325] on img "Next" at bounding box center [1157, 328] width 28 height 75
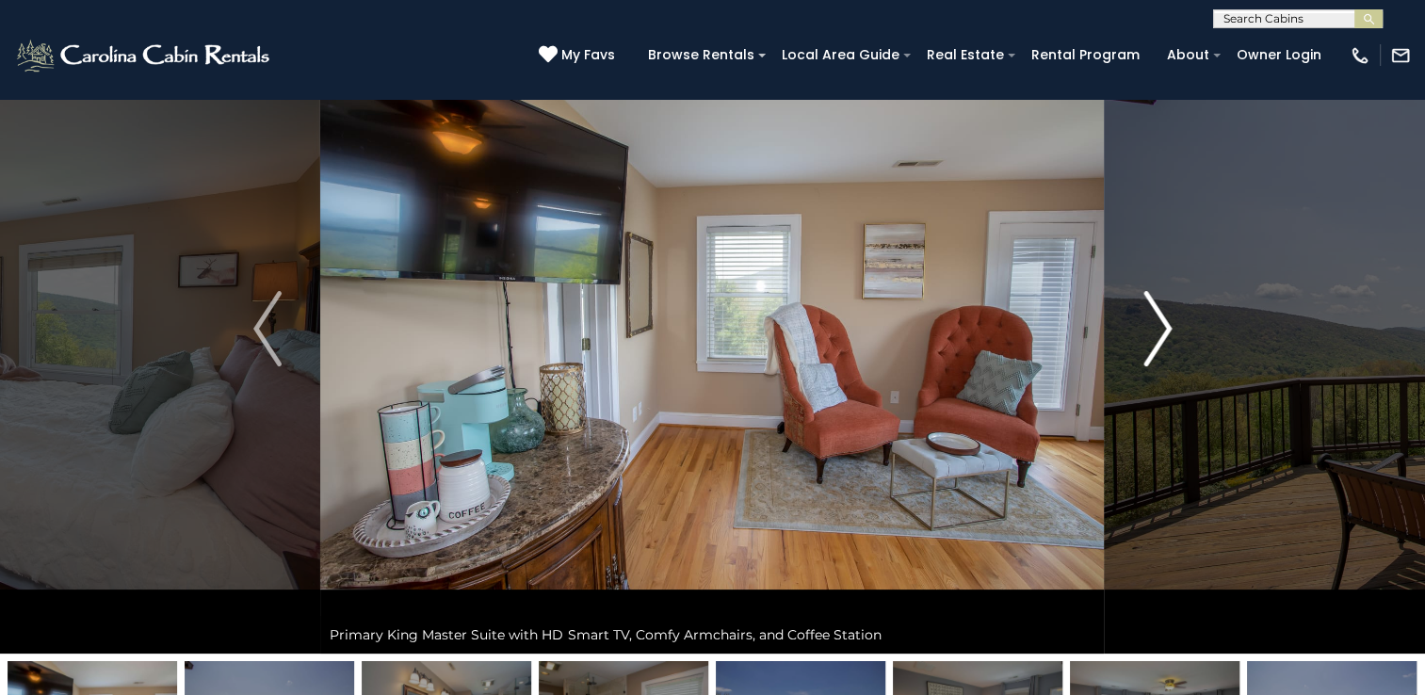
click at [1156, 326] on img "Next" at bounding box center [1157, 328] width 28 height 75
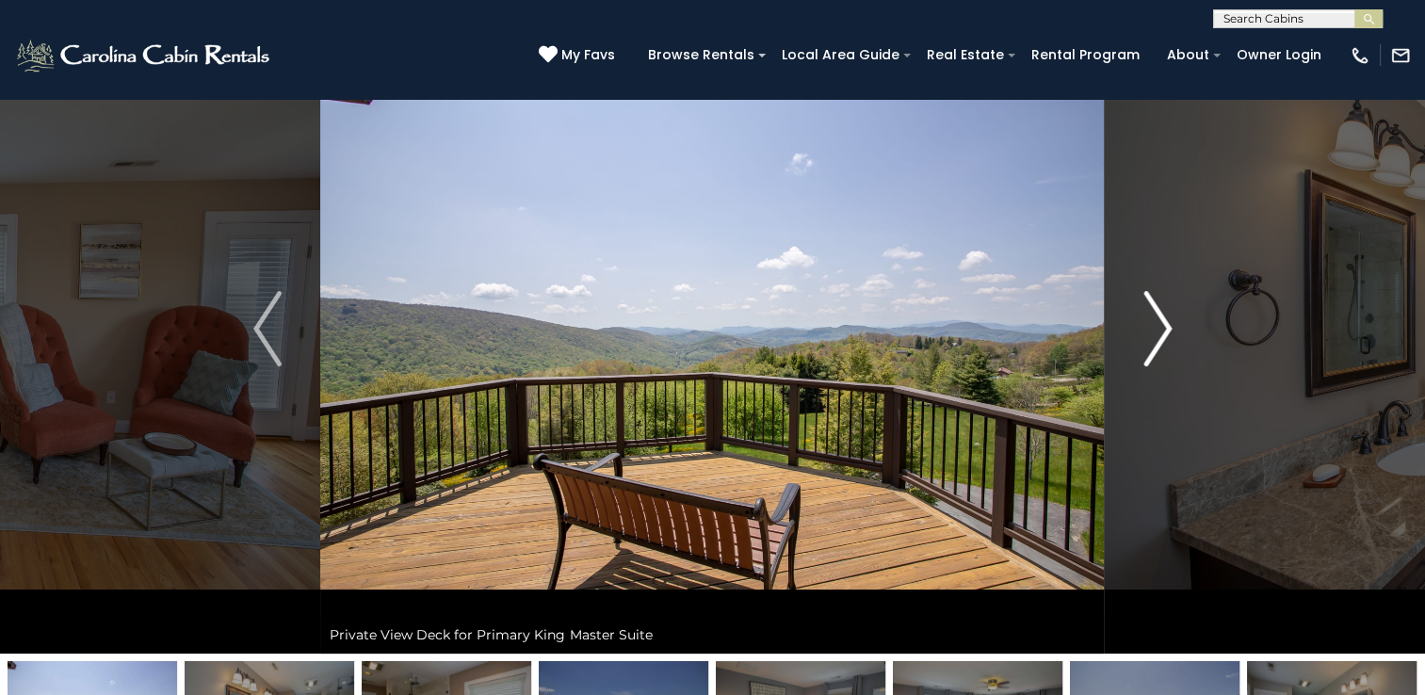
drag, startPoint x: 1156, startPoint y: 326, endPoint x: 1157, endPoint y: 303, distance: 22.6
click at [1157, 303] on img "Next" at bounding box center [1157, 328] width 28 height 75
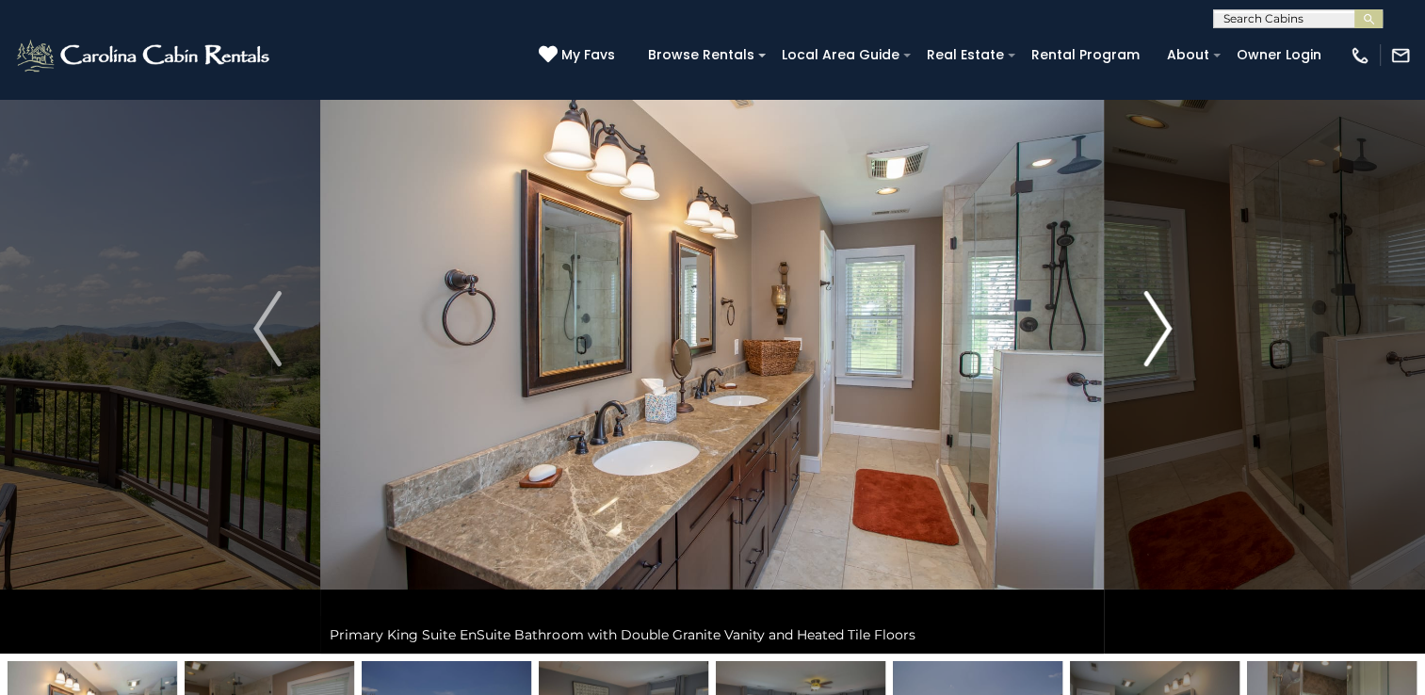
click at [1156, 312] on img "Next" at bounding box center [1157, 328] width 28 height 75
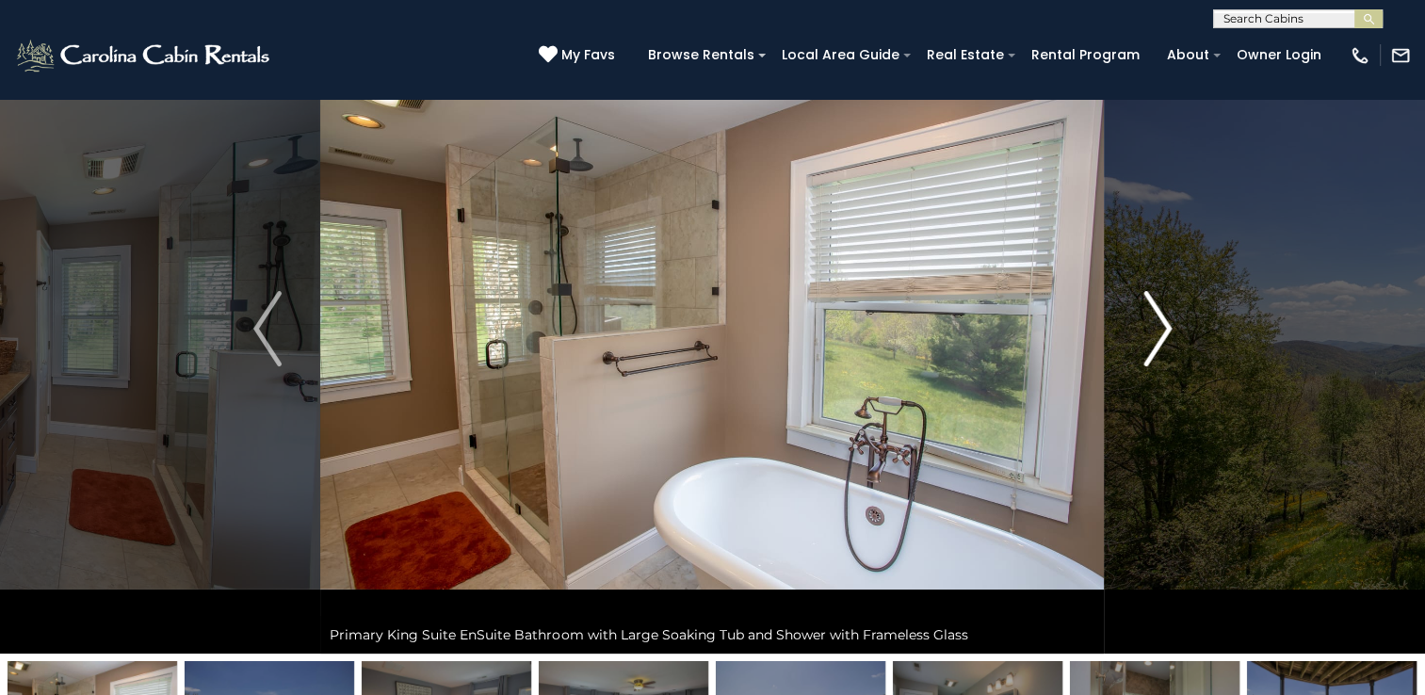
click at [1156, 312] on img "Next" at bounding box center [1157, 328] width 28 height 75
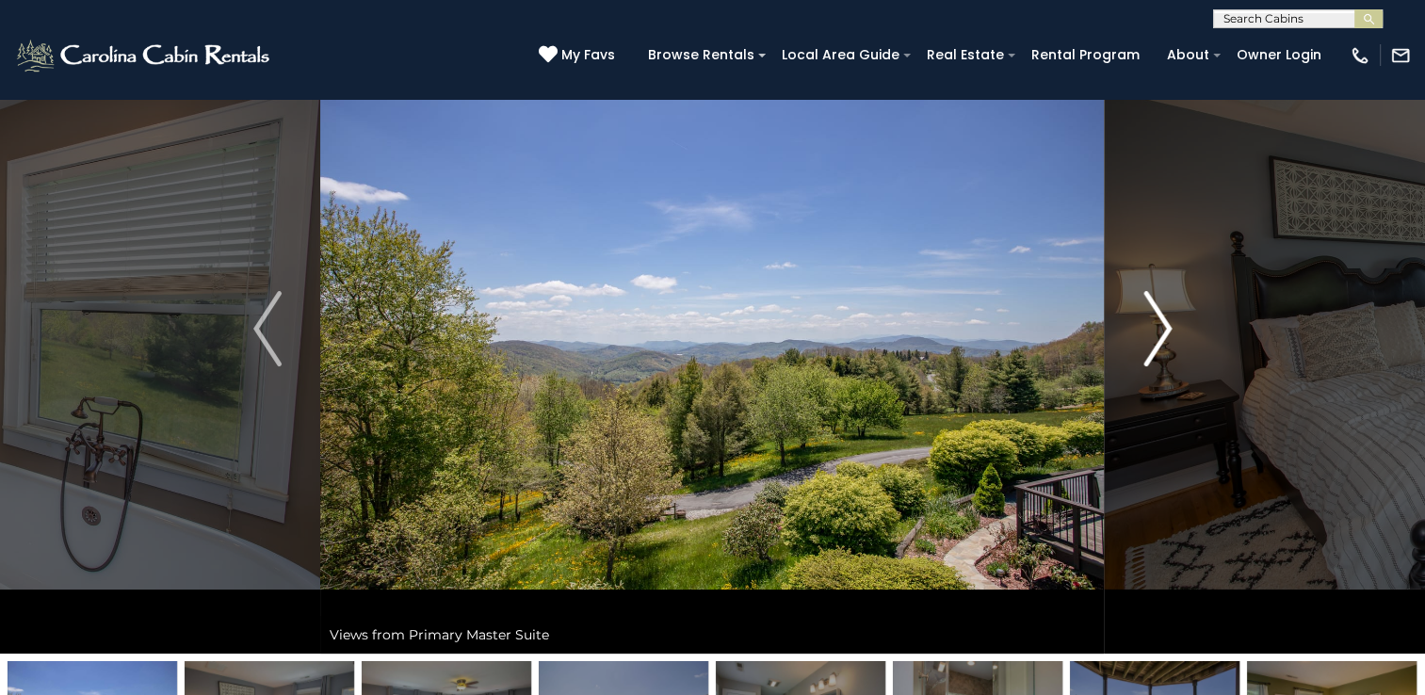
click at [1156, 312] on img "Next" at bounding box center [1157, 328] width 28 height 75
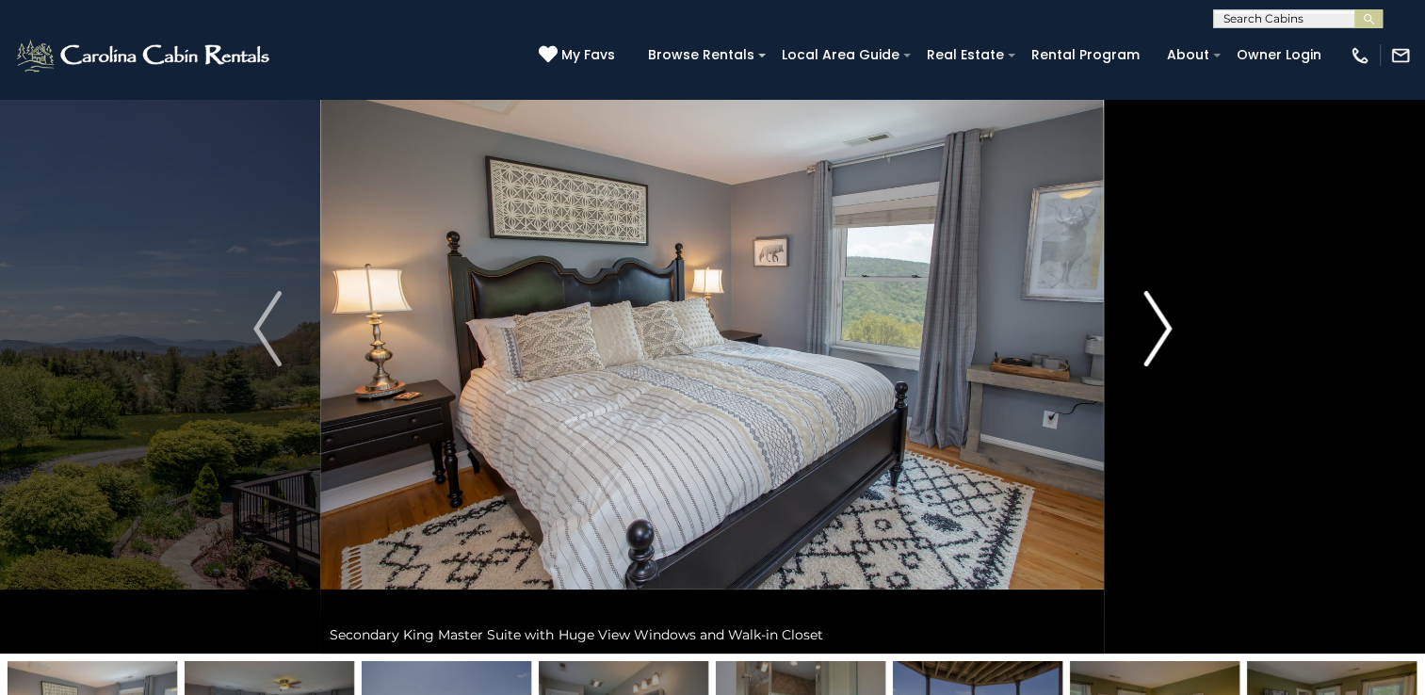
click at [1172, 336] on img "Next" at bounding box center [1157, 328] width 28 height 75
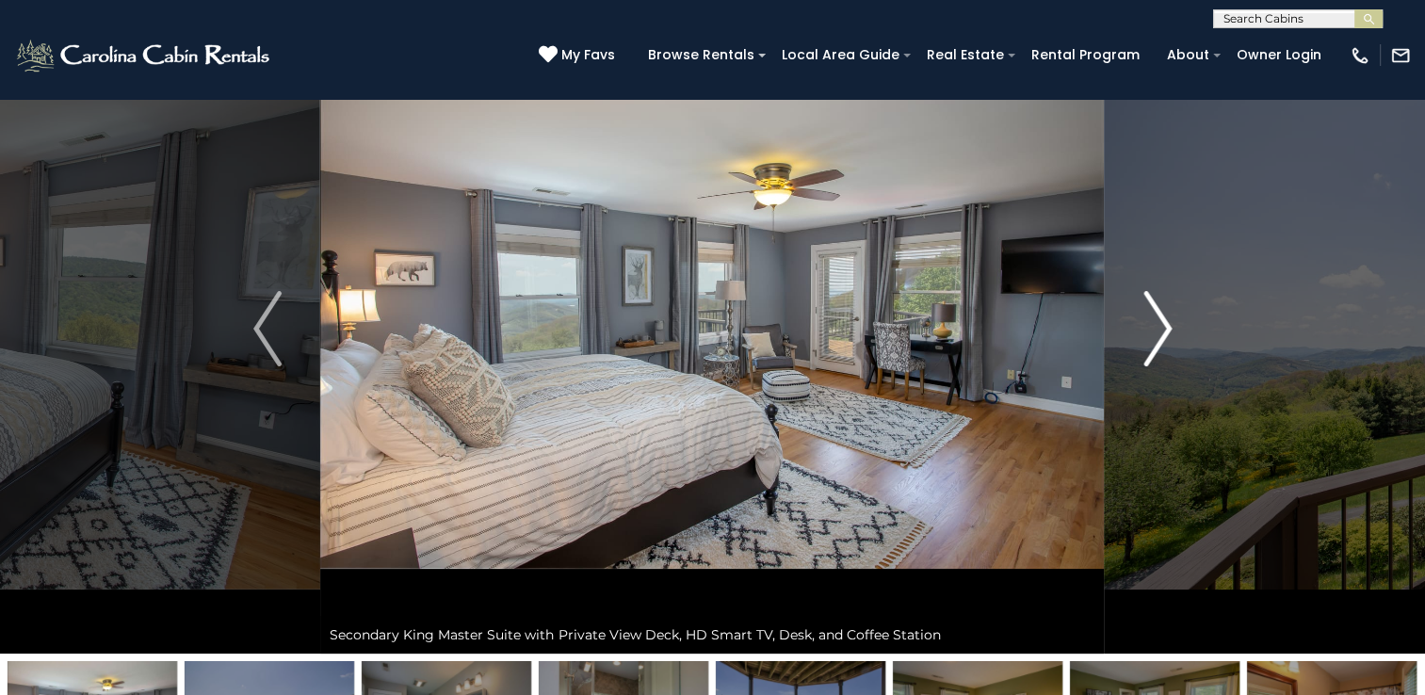
click at [1172, 335] on img "Next" at bounding box center [1157, 328] width 28 height 75
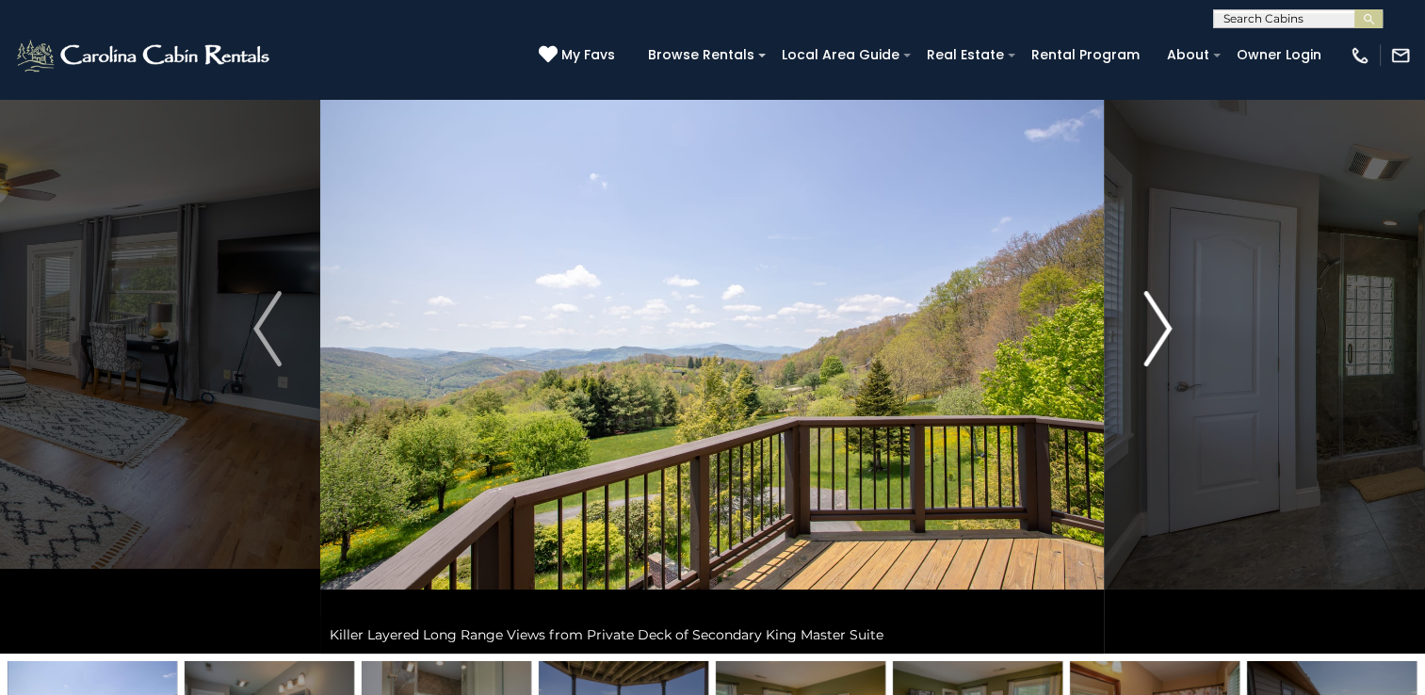
click at [1172, 335] on img "Next" at bounding box center [1157, 328] width 28 height 75
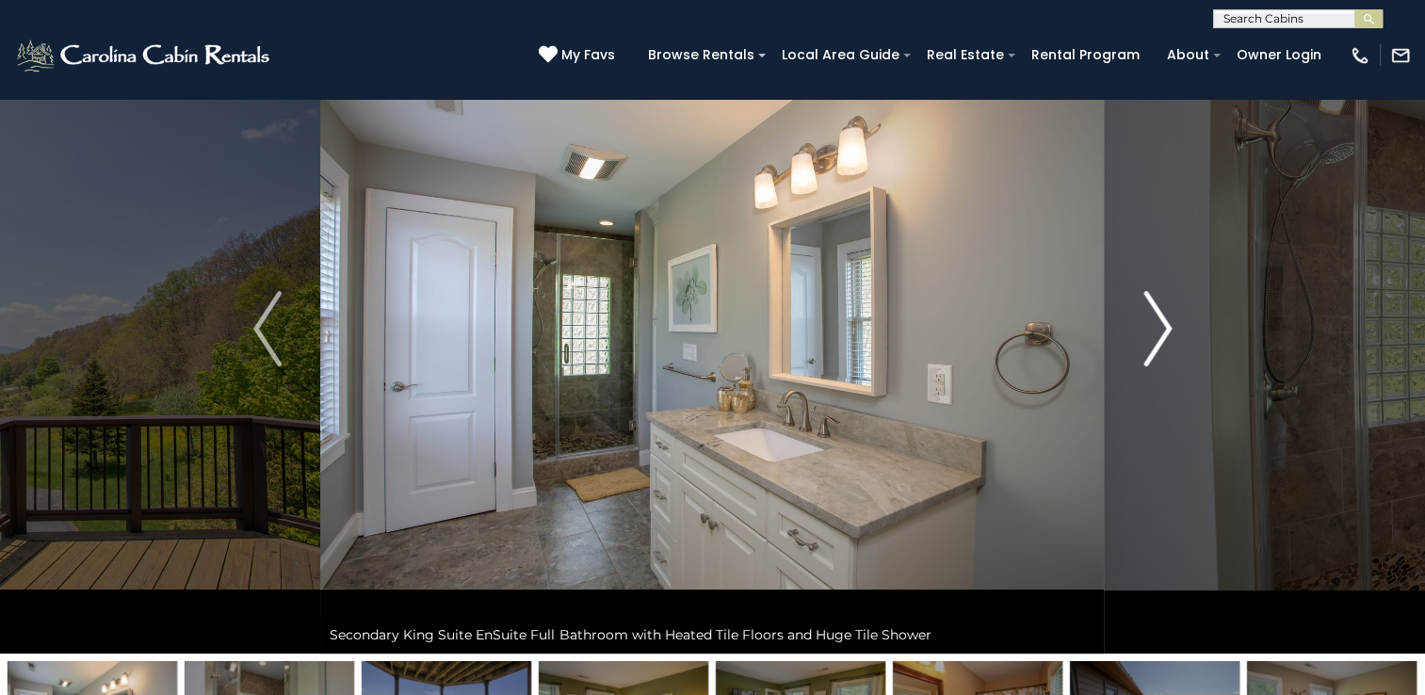
click at [1172, 335] on img "Next" at bounding box center [1157, 328] width 28 height 75
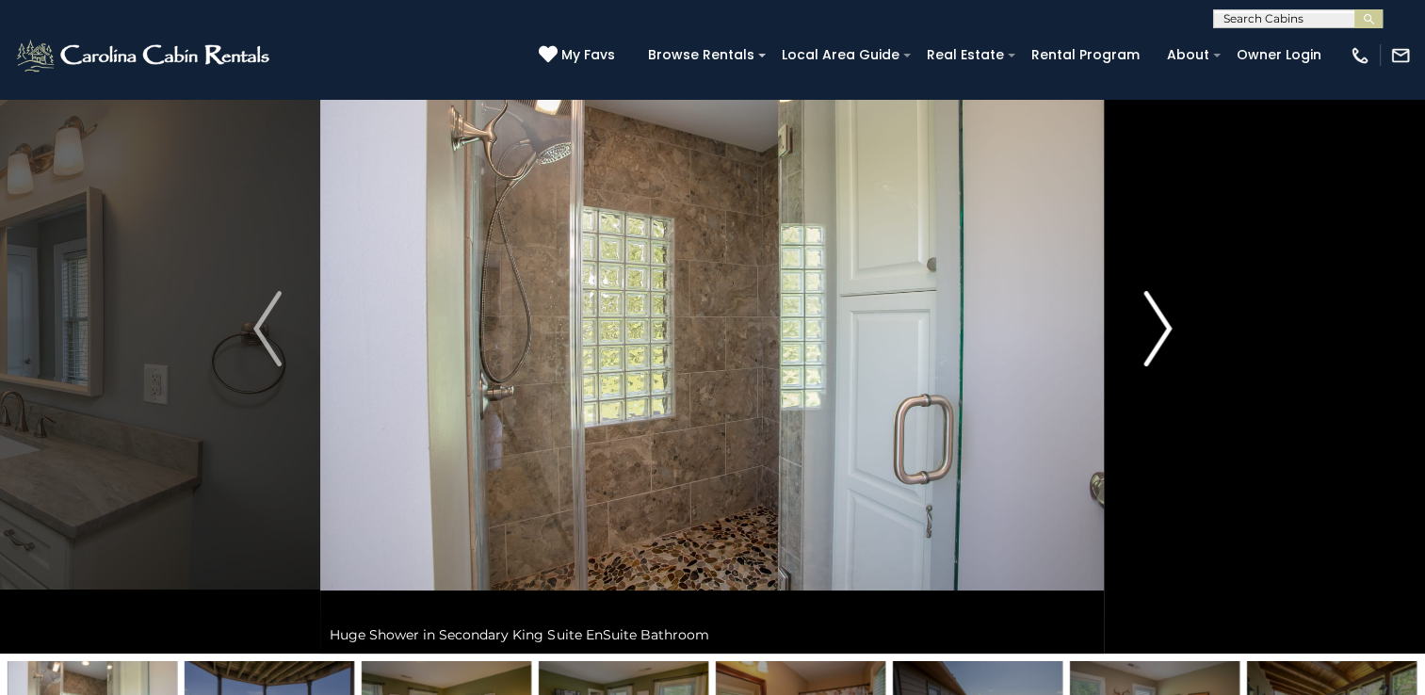
click at [1172, 335] on img "Next" at bounding box center [1157, 328] width 28 height 75
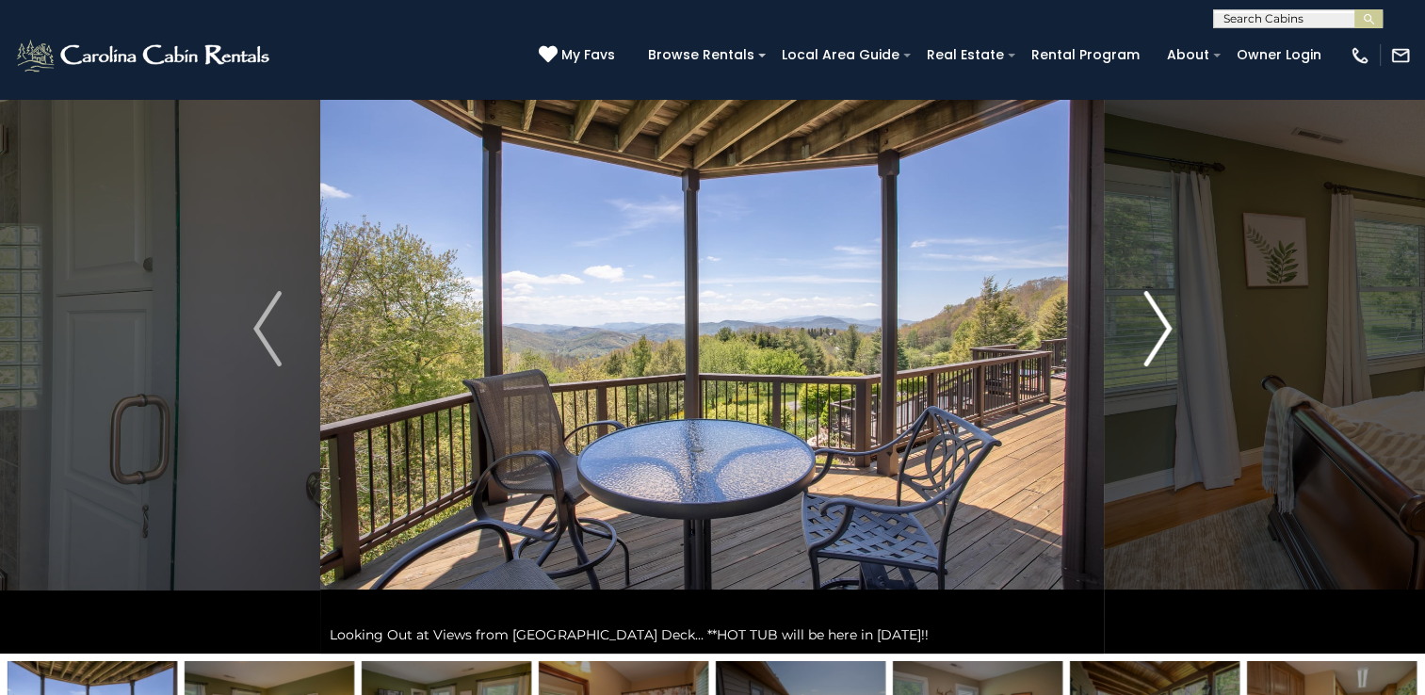
click at [1172, 335] on img "Next" at bounding box center [1157, 328] width 28 height 75
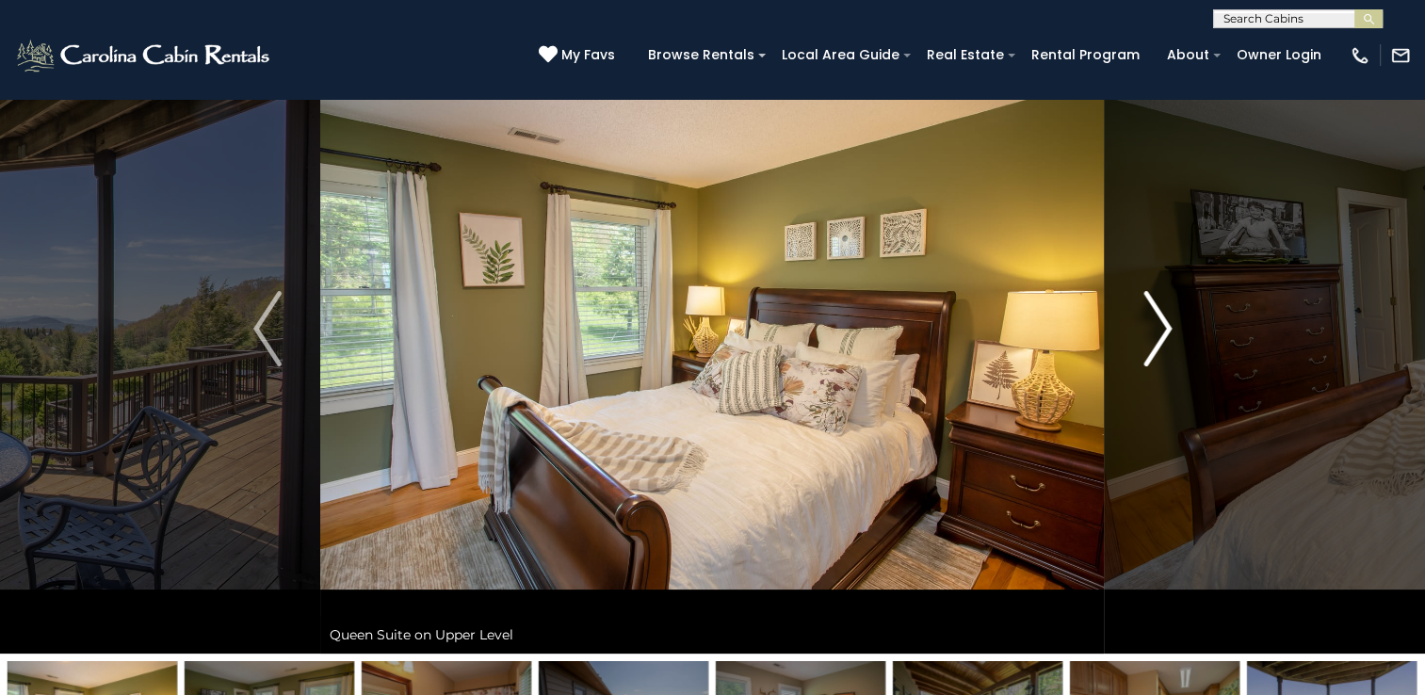
click at [1153, 329] on img "Next" at bounding box center [1157, 328] width 28 height 75
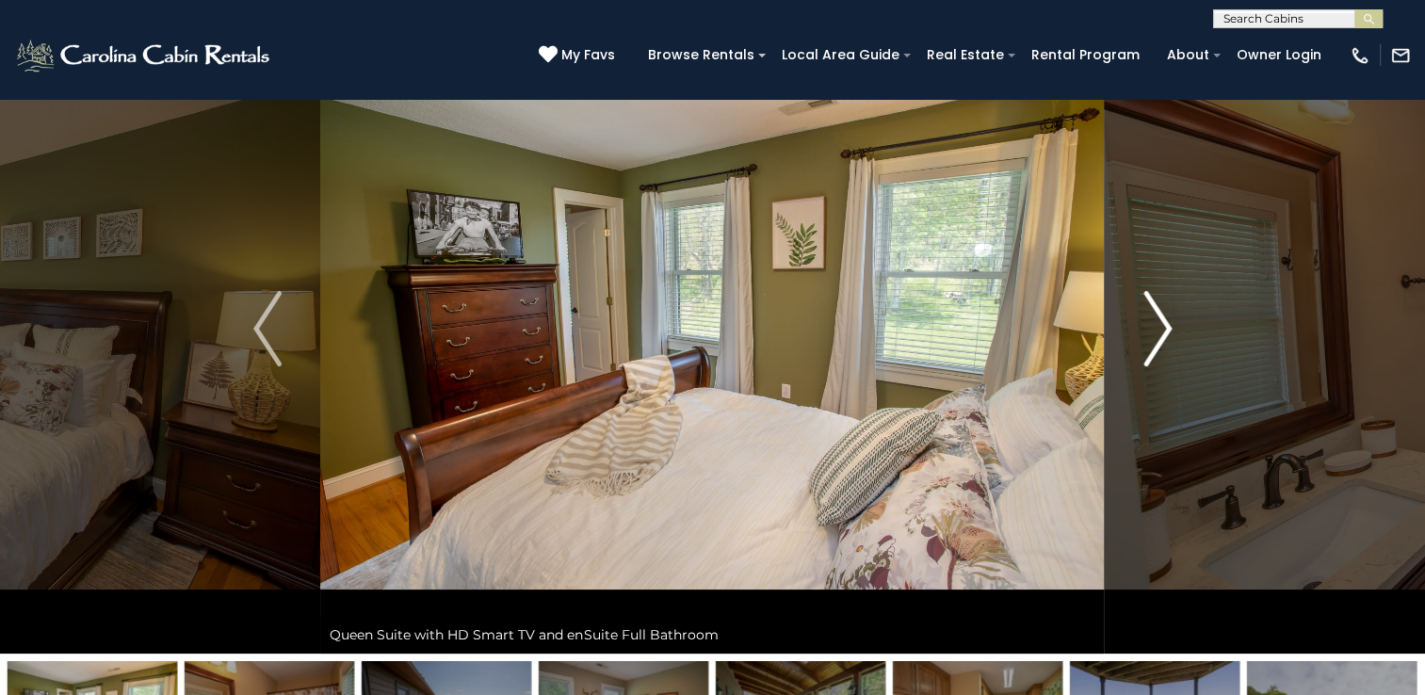
click at [1165, 317] on img "Next" at bounding box center [1157, 328] width 28 height 75
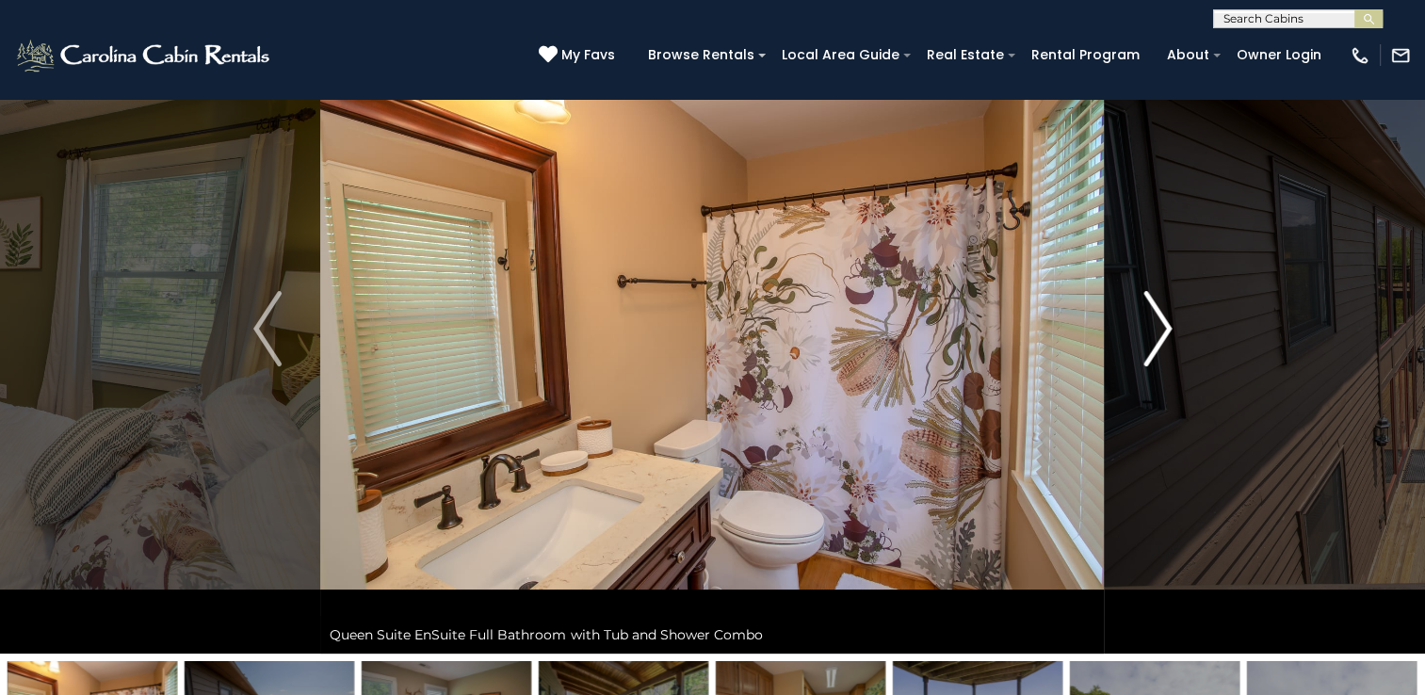
click at [1165, 322] on img "Next" at bounding box center [1157, 328] width 28 height 75
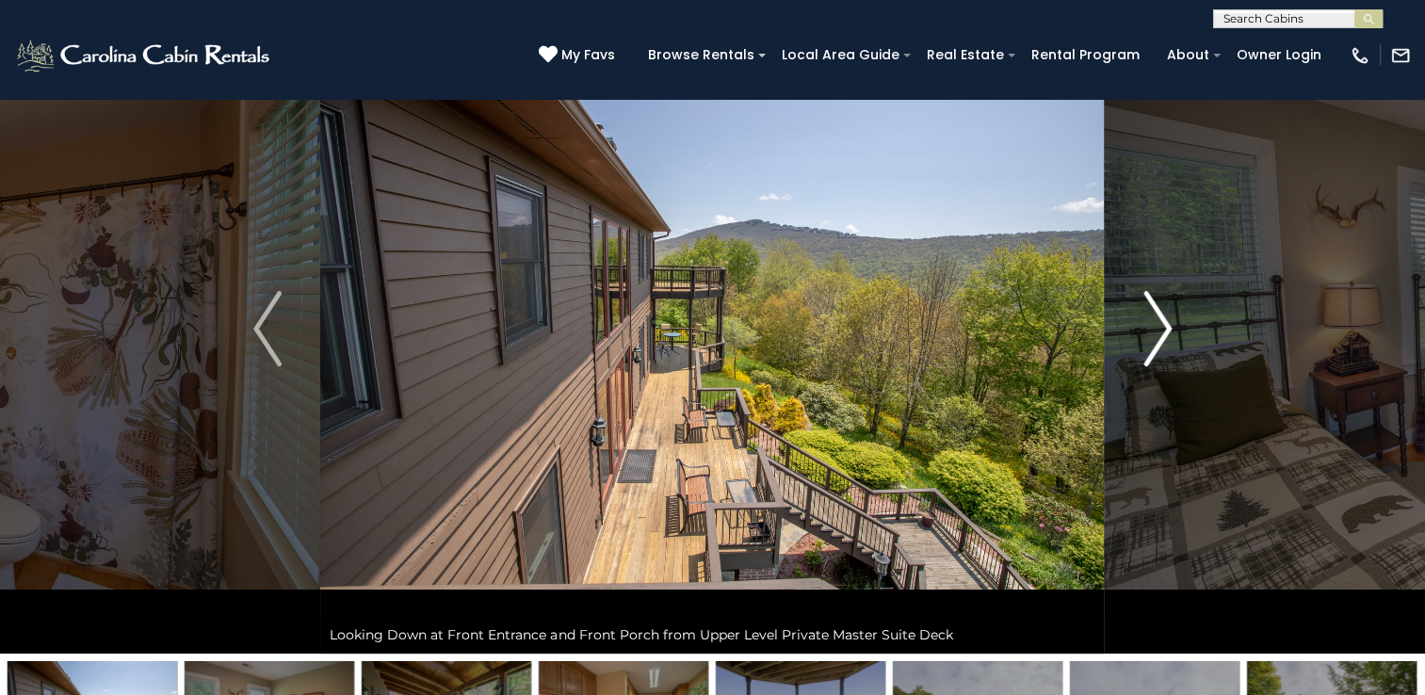
click at [1165, 322] on img "Next" at bounding box center [1157, 328] width 28 height 75
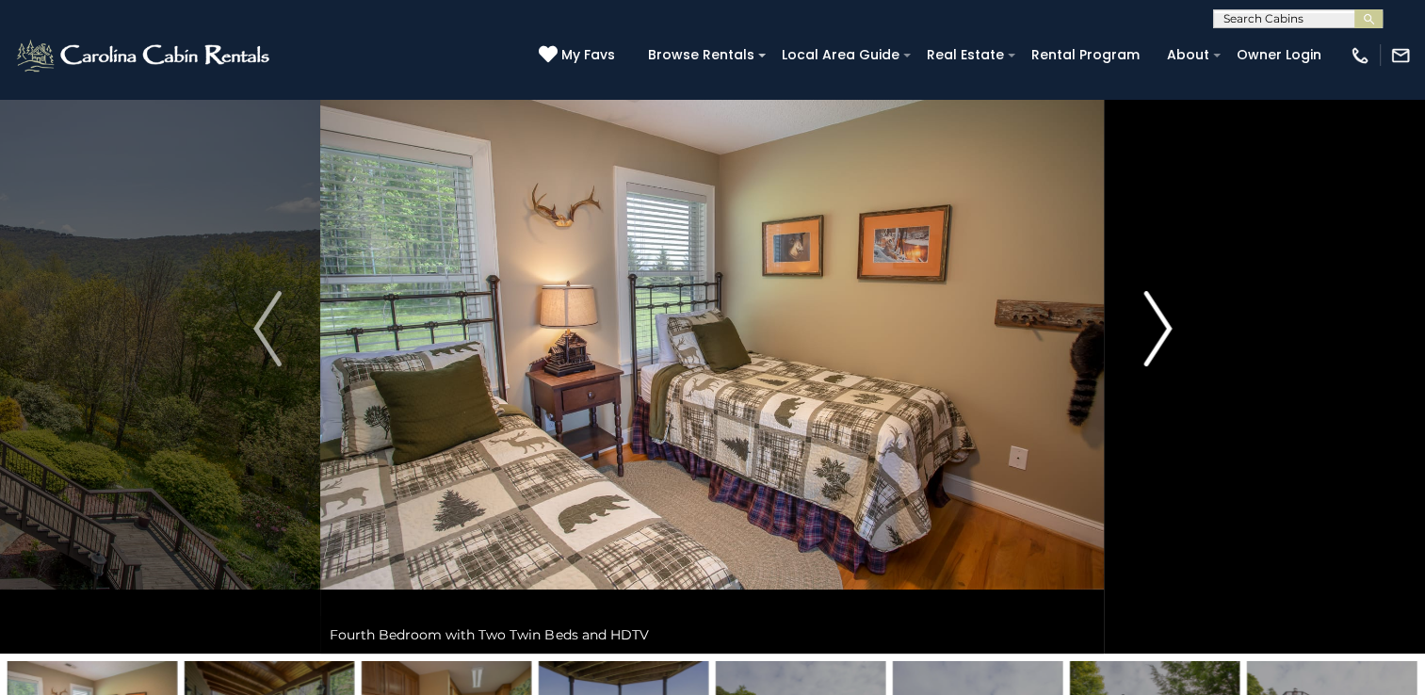
click at [1165, 322] on img "Next" at bounding box center [1157, 328] width 28 height 75
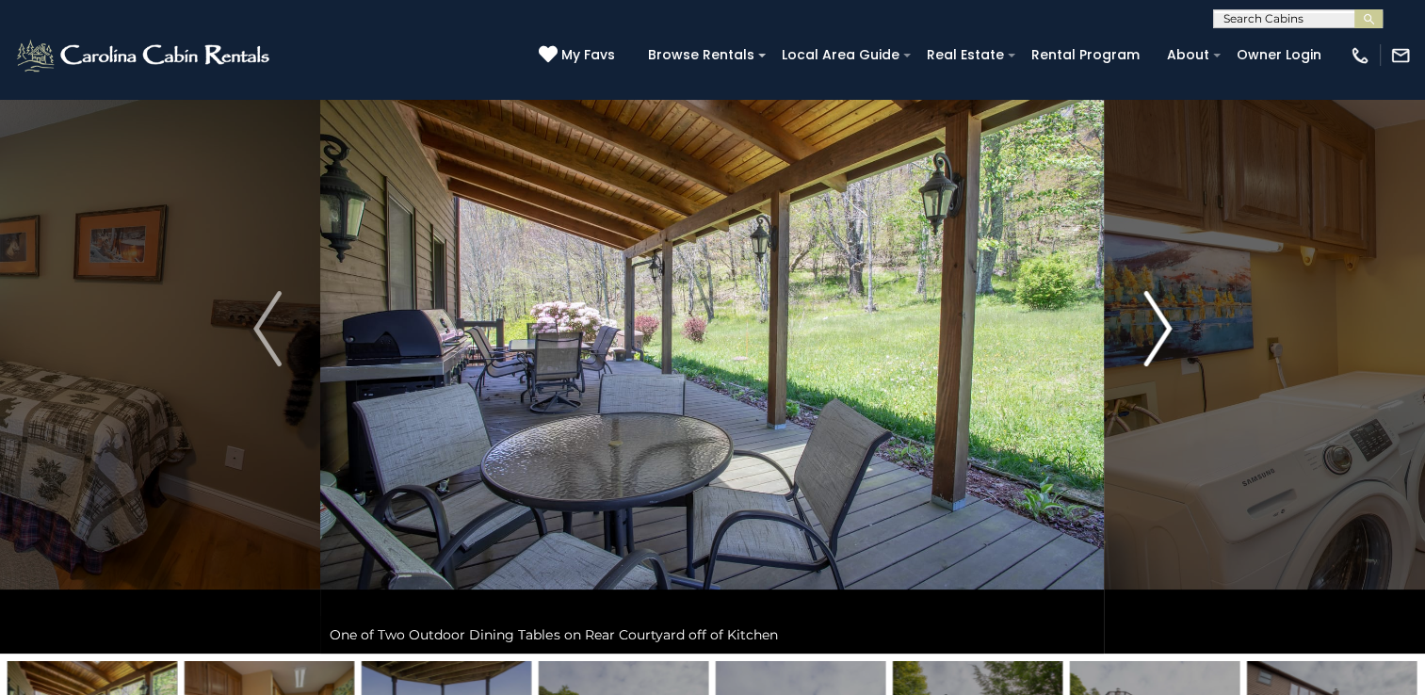
click at [1165, 322] on img "Next" at bounding box center [1157, 328] width 28 height 75
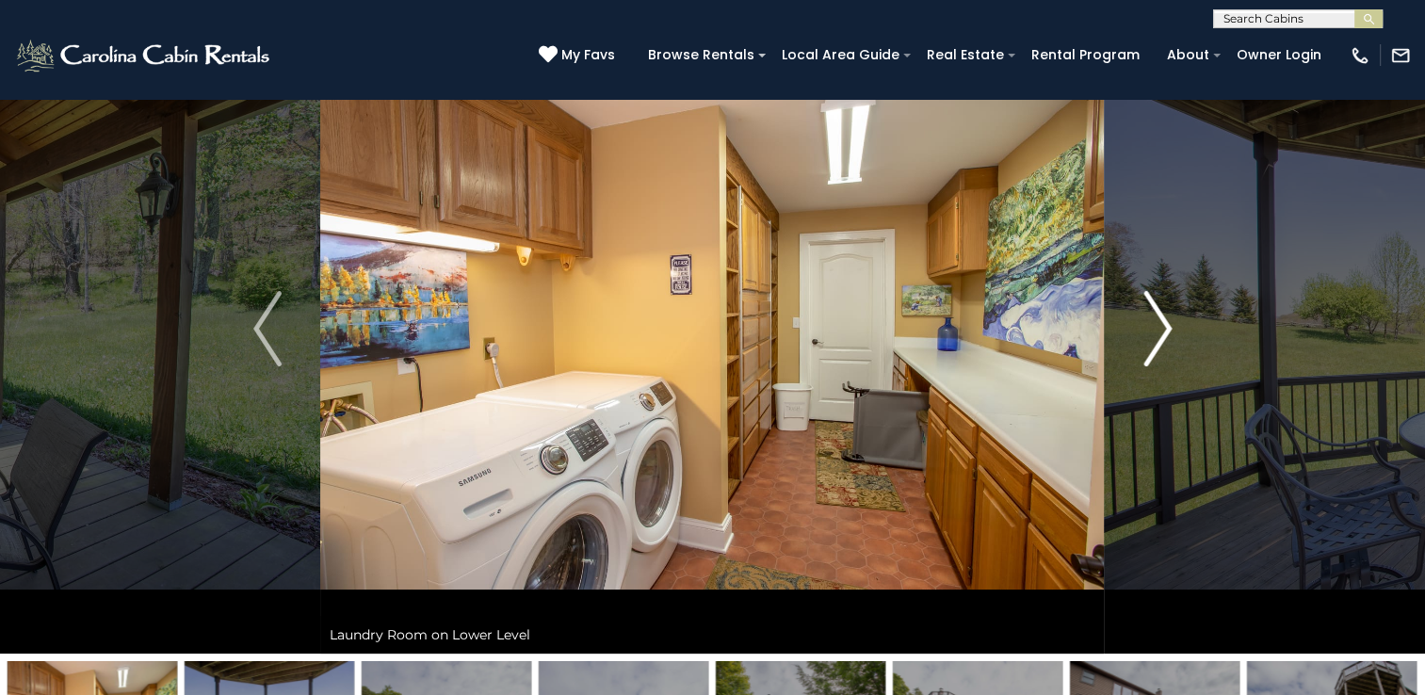
click at [1165, 322] on img "Next" at bounding box center [1157, 328] width 28 height 75
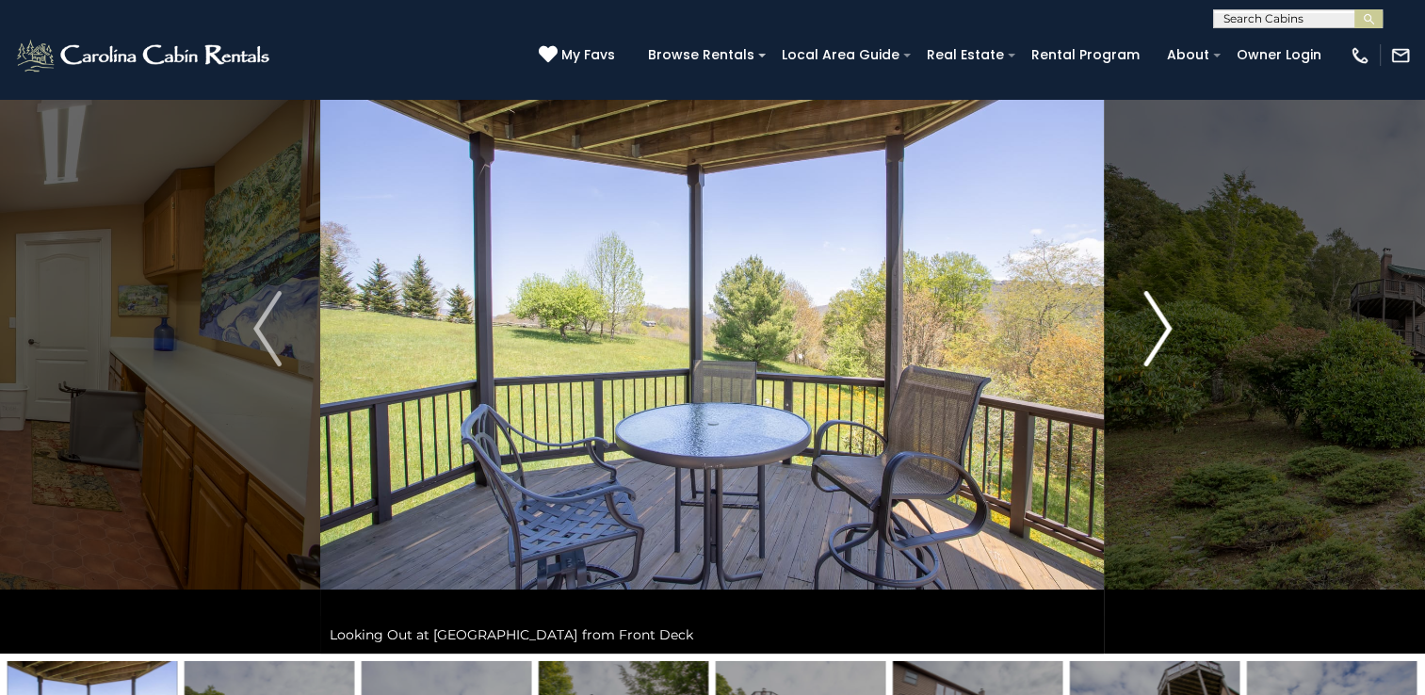
click at [1165, 322] on img "Next" at bounding box center [1157, 328] width 28 height 75
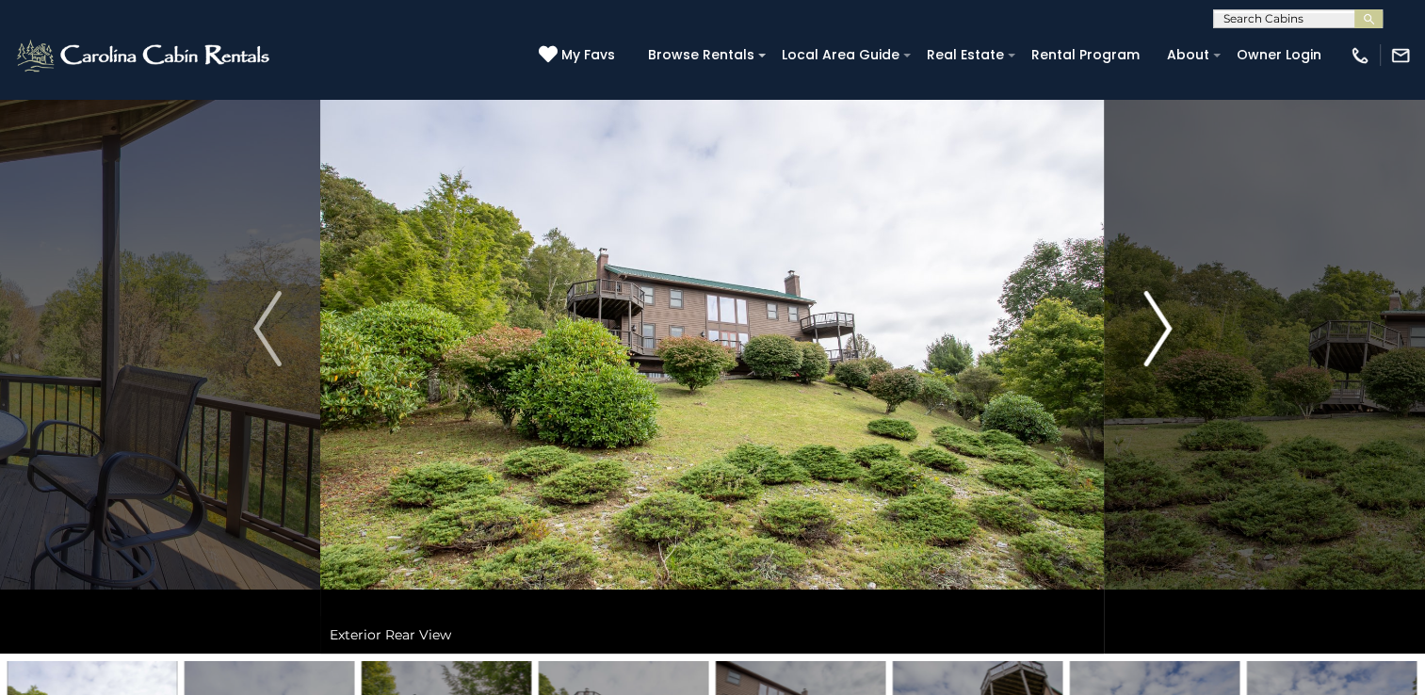
click at [1156, 346] on img "Next" at bounding box center [1157, 328] width 28 height 75
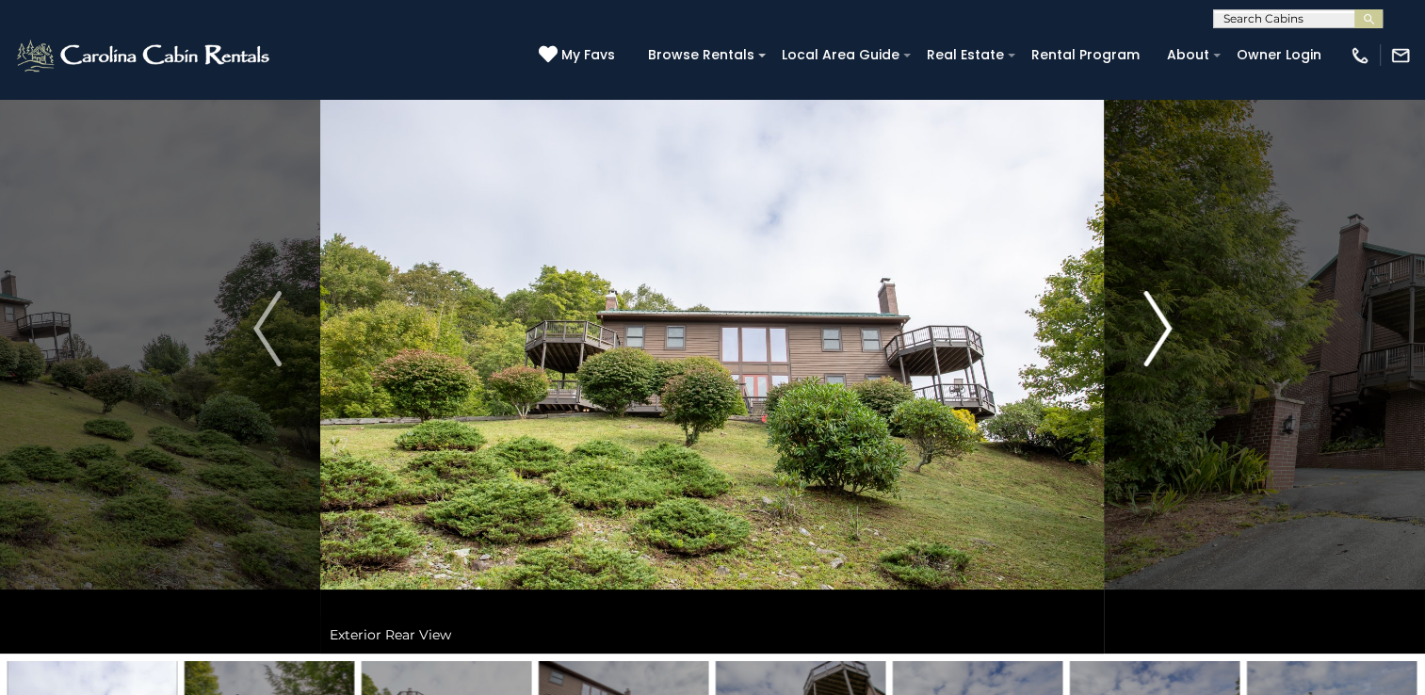
click at [1156, 346] on img "Next" at bounding box center [1157, 328] width 28 height 75
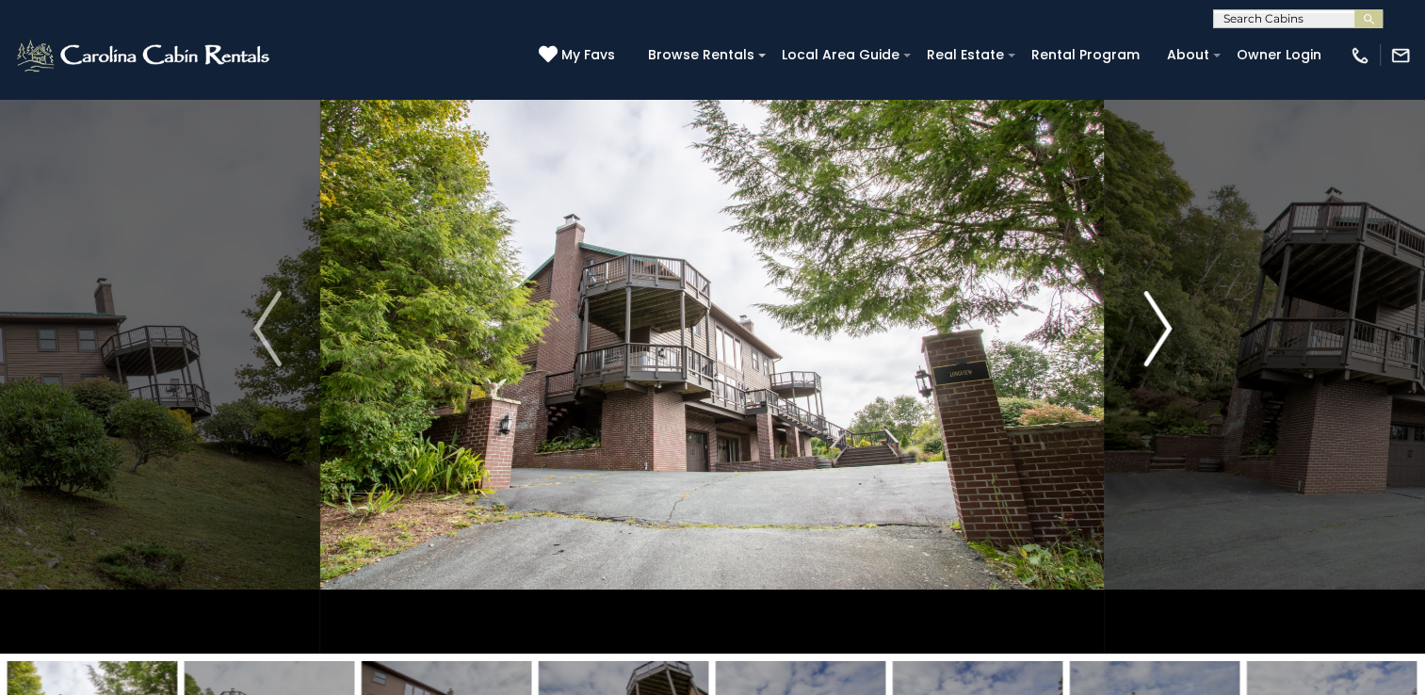
click at [1156, 346] on img "Next" at bounding box center [1157, 328] width 28 height 75
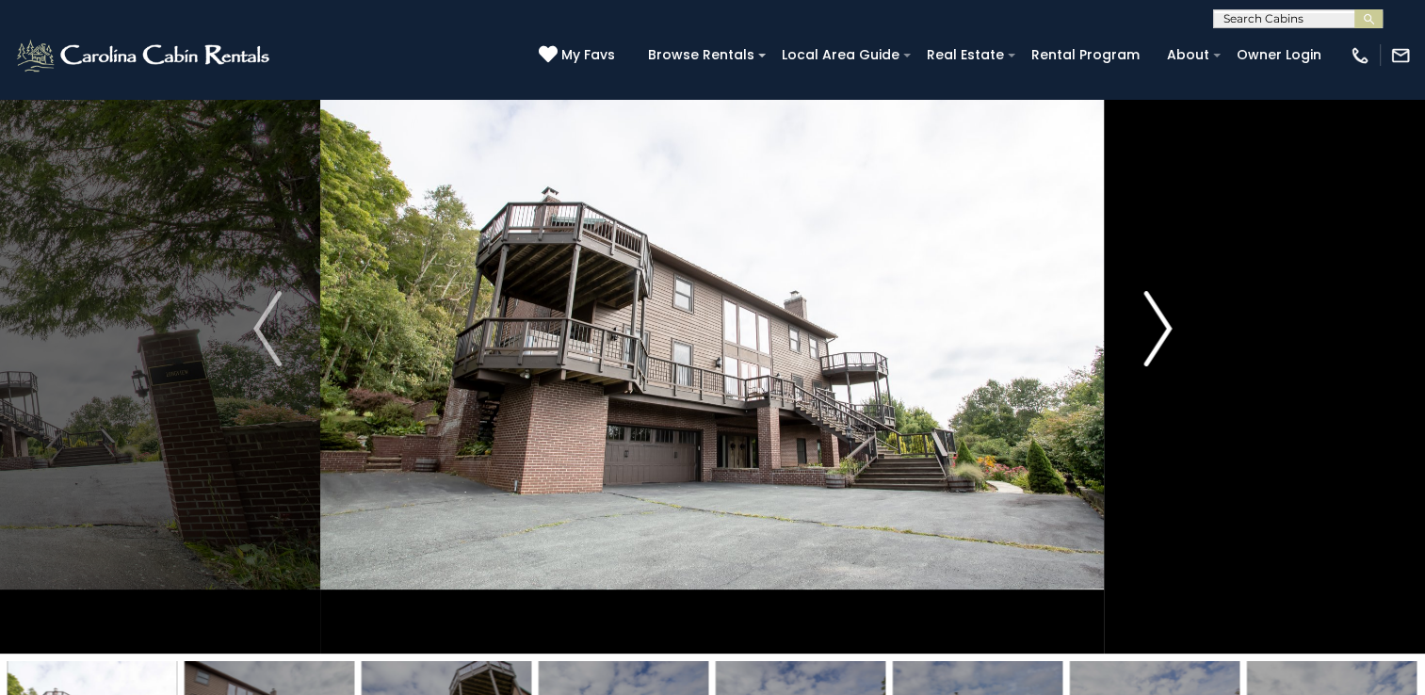
click at [1156, 346] on img "Next" at bounding box center [1157, 328] width 28 height 75
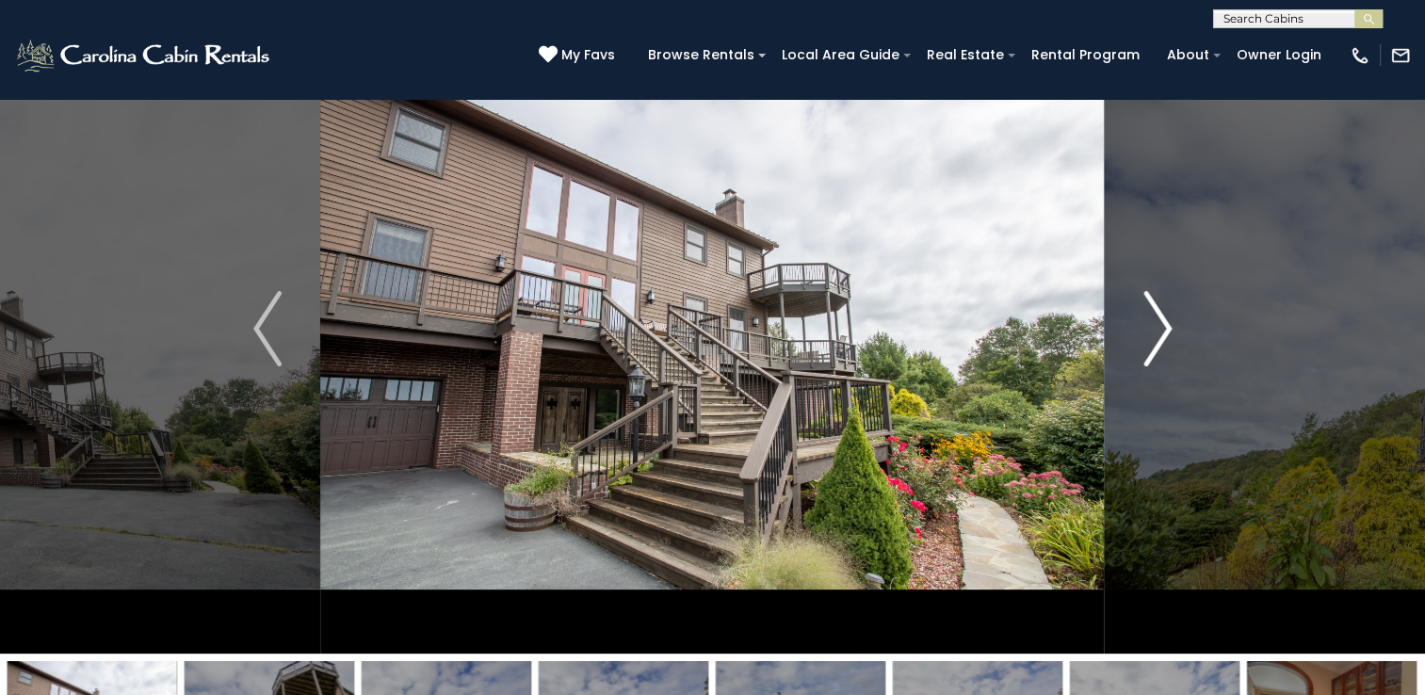
click at [1156, 346] on img "Next" at bounding box center [1157, 328] width 28 height 75
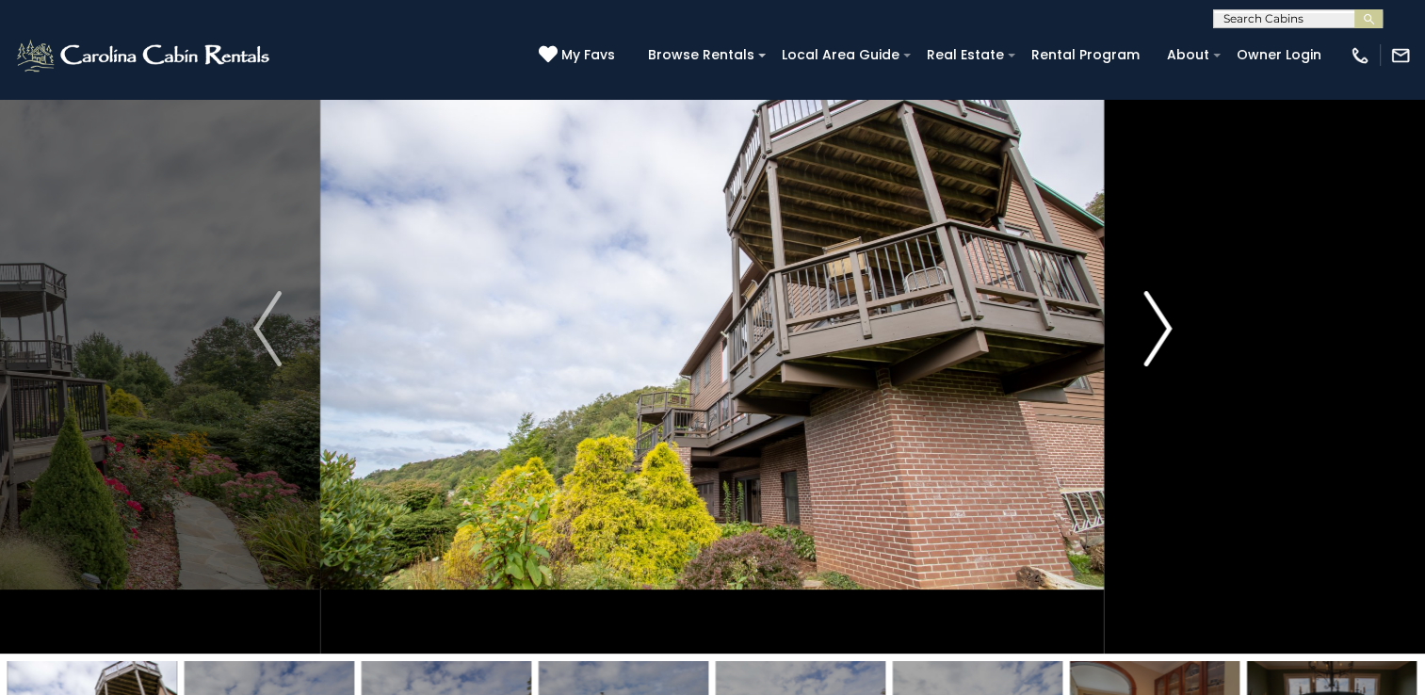
click at [1156, 346] on img "Next" at bounding box center [1157, 328] width 28 height 75
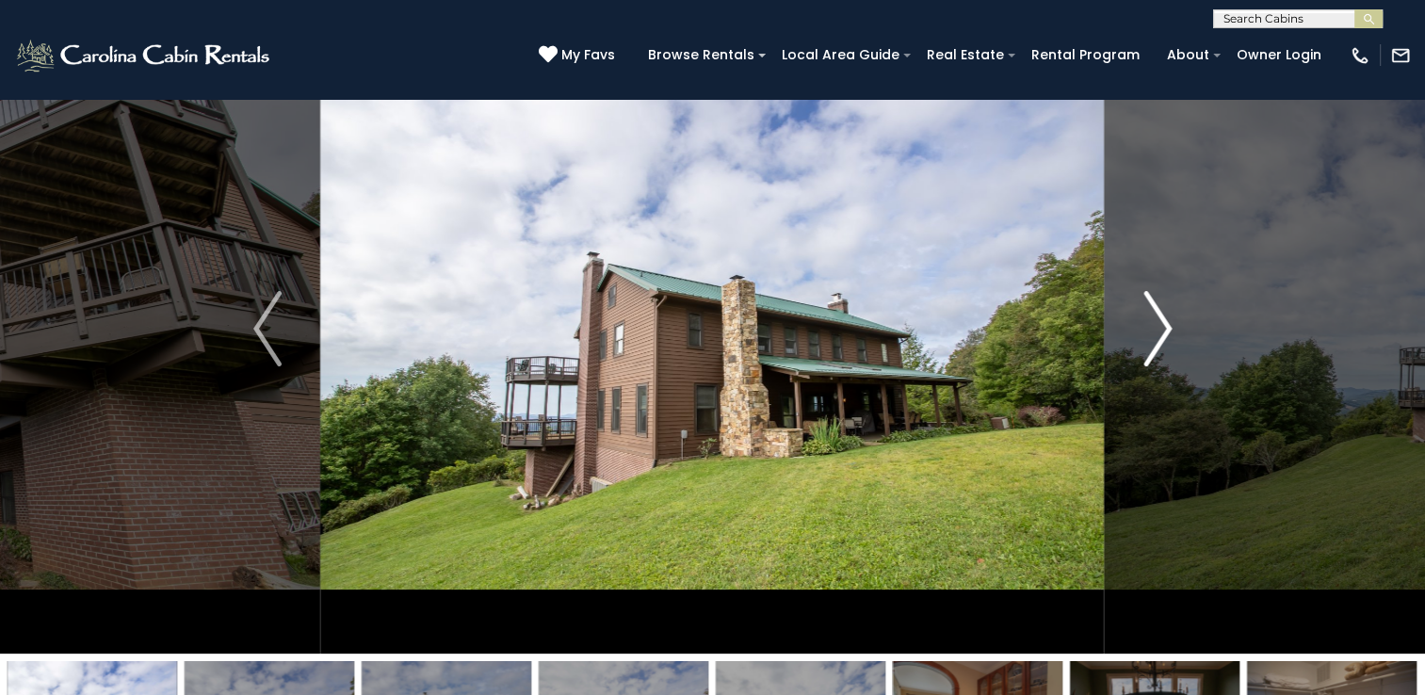
click at [1156, 346] on img "Next" at bounding box center [1157, 328] width 28 height 75
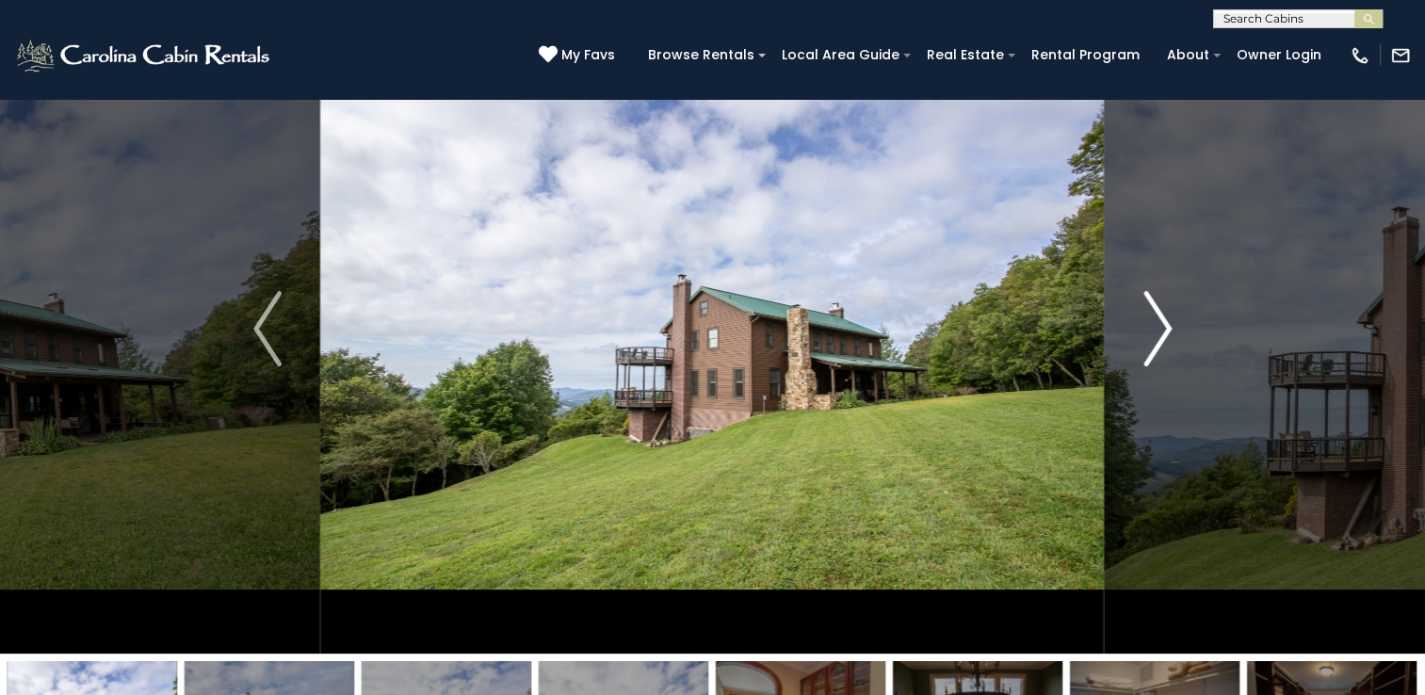
click at [1156, 346] on img "Next" at bounding box center [1157, 328] width 28 height 75
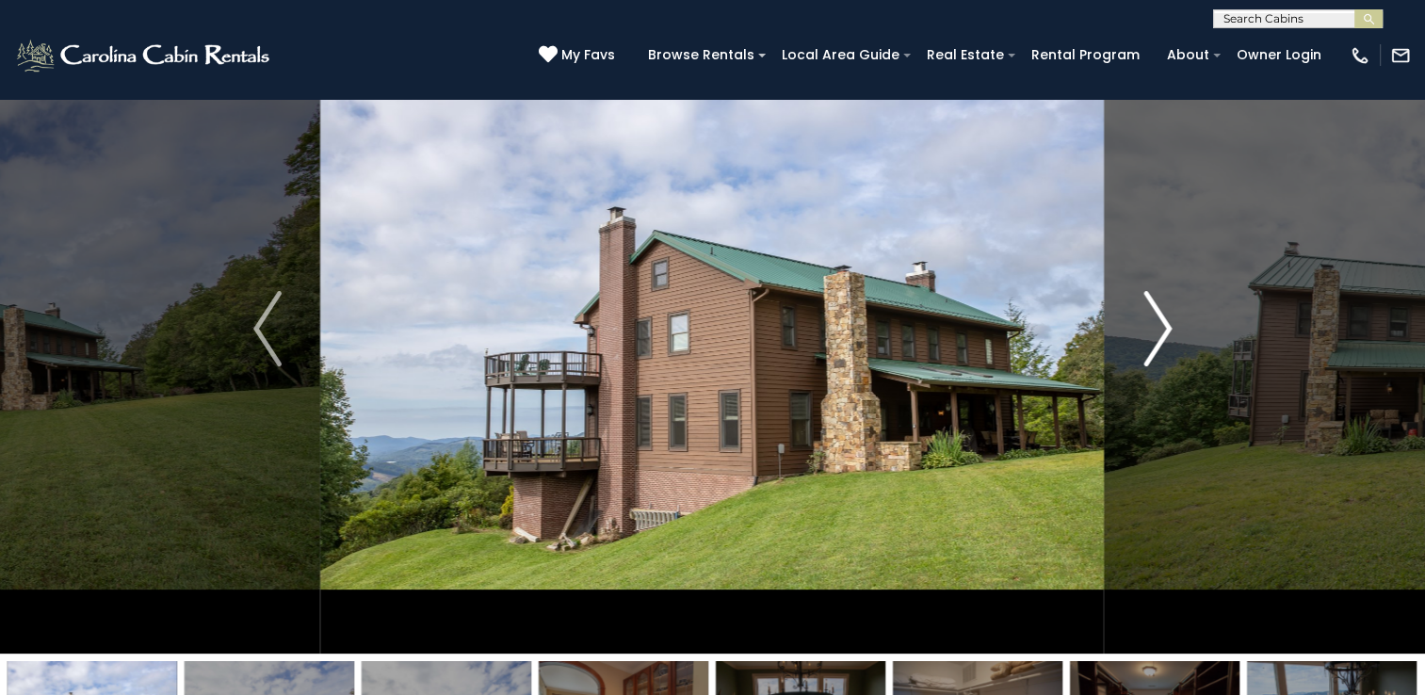
click at [1156, 345] on img "Next" at bounding box center [1157, 328] width 28 height 75
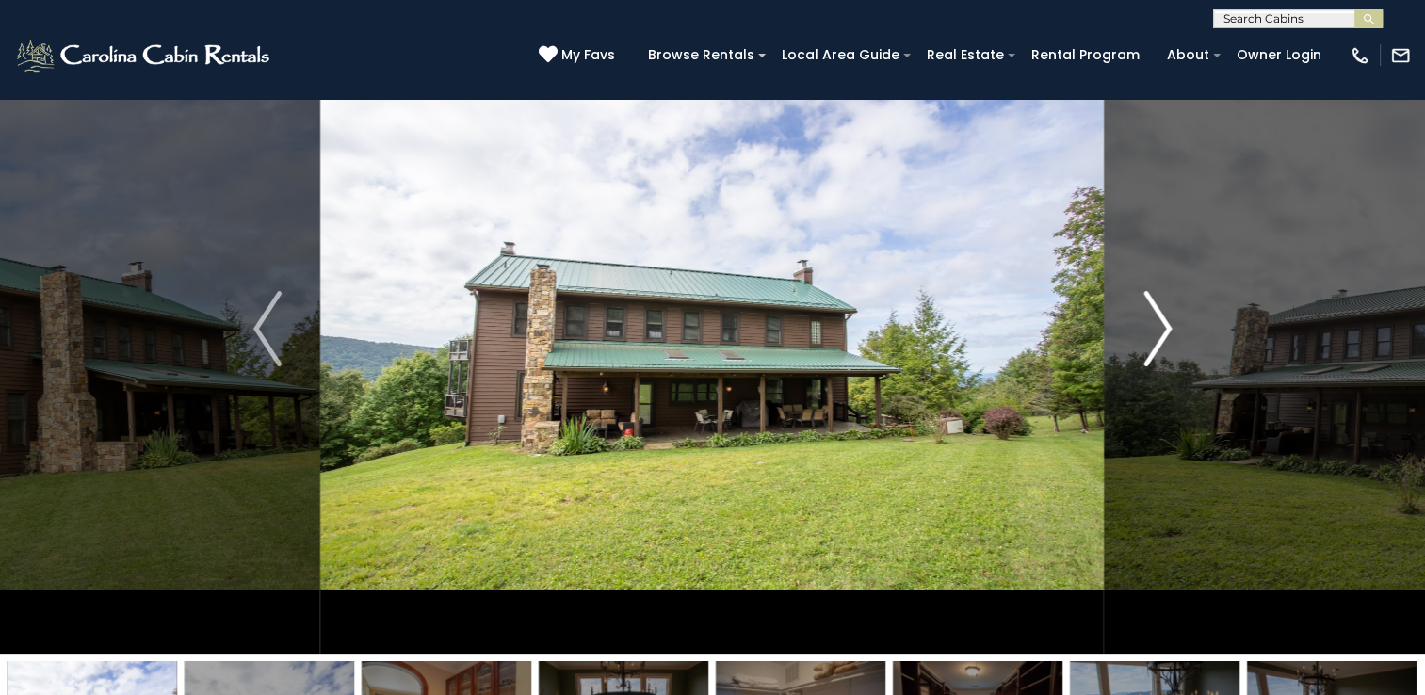
click at [1151, 353] on img "Next" at bounding box center [1157, 328] width 28 height 75
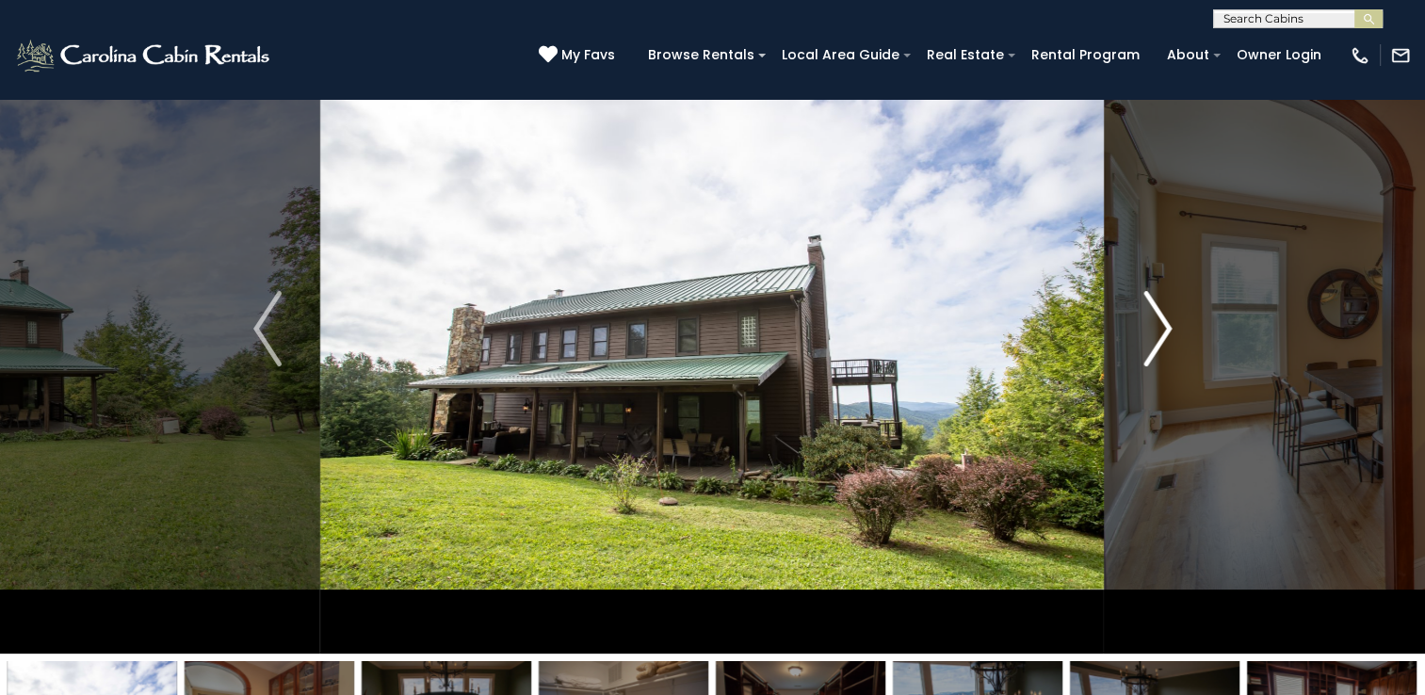
click at [1151, 352] on img "Next" at bounding box center [1157, 328] width 28 height 75
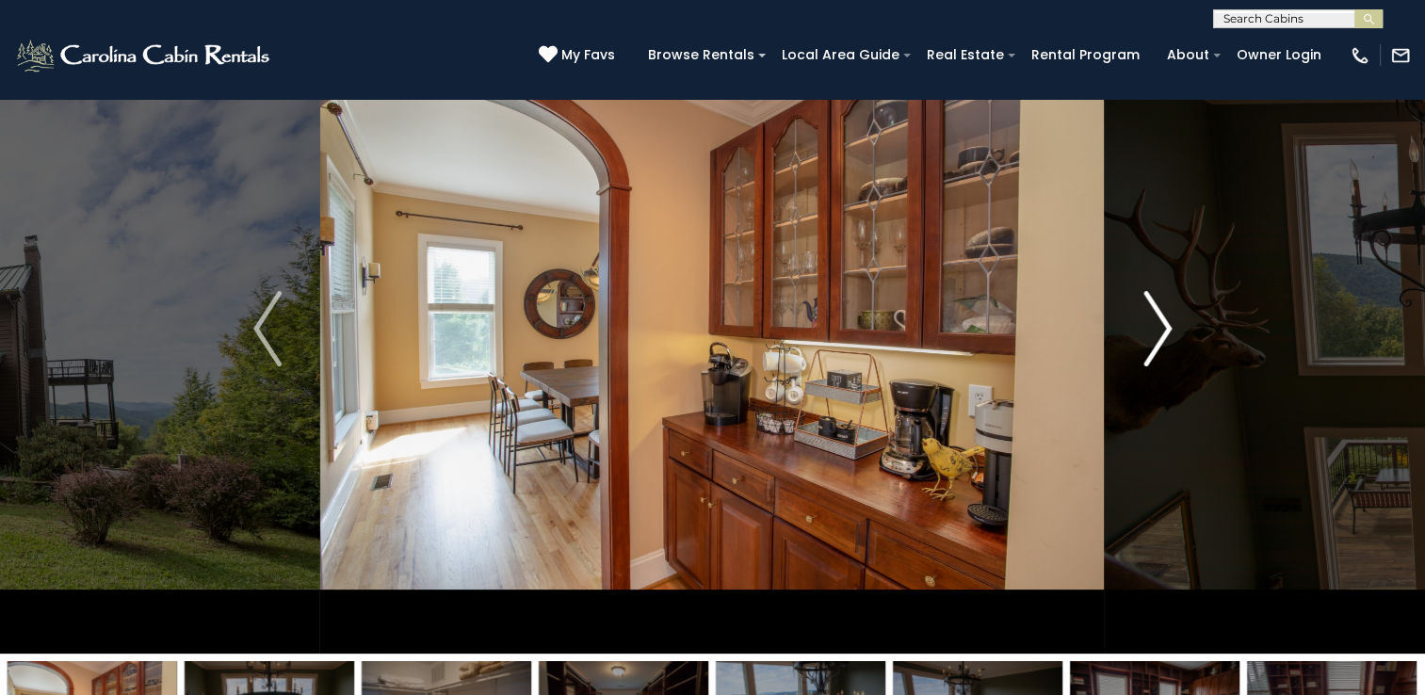
click at [1154, 353] on img "Next" at bounding box center [1157, 328] width 28 height 75
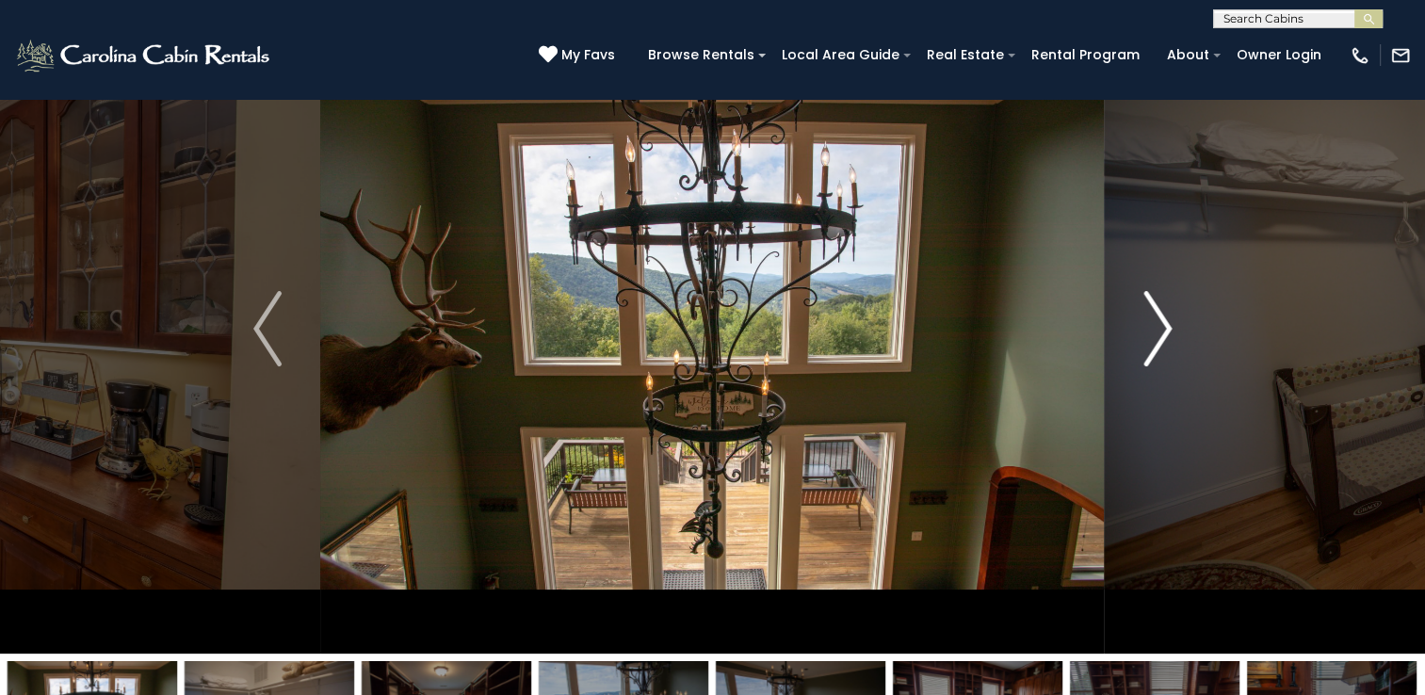
click at [1154, 353] on img "Next" at bounding box center [1157, 328] width 28 height 75
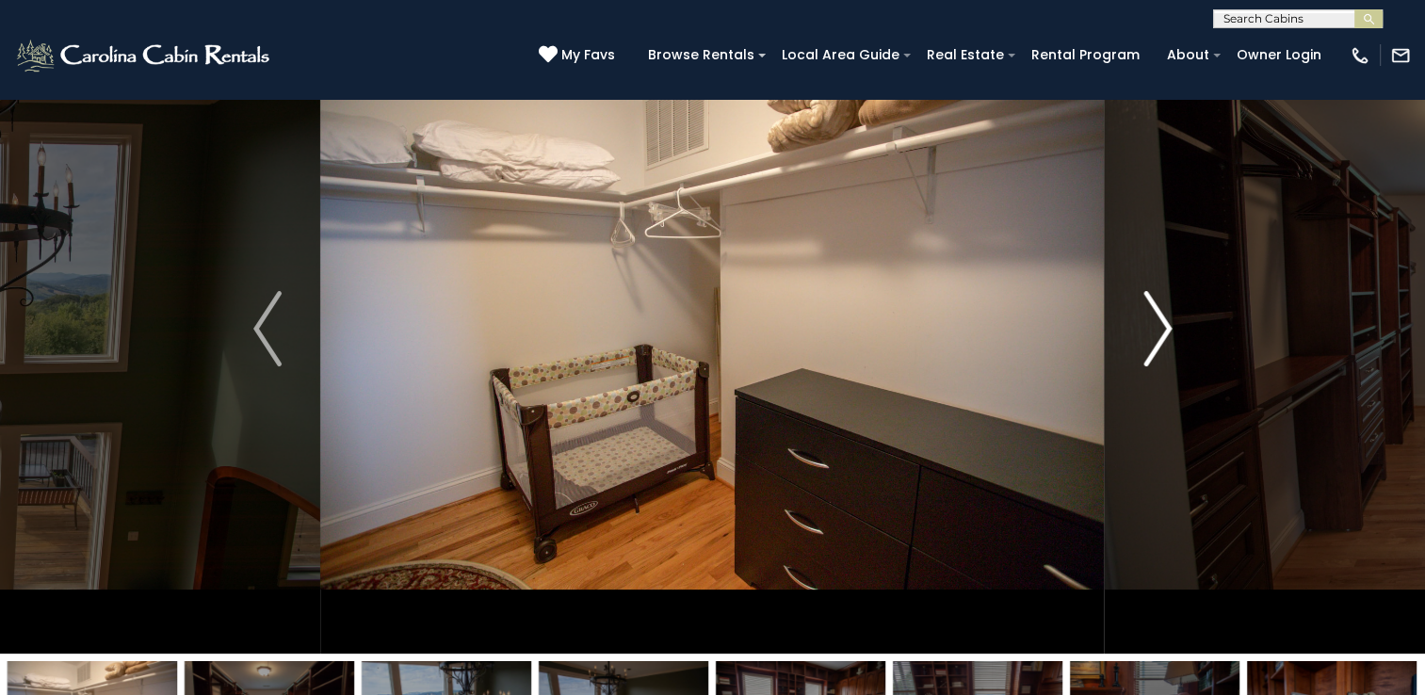
click at [1154, 353] on img "Next" at bounding box center [1157, 328] width 28 height 75
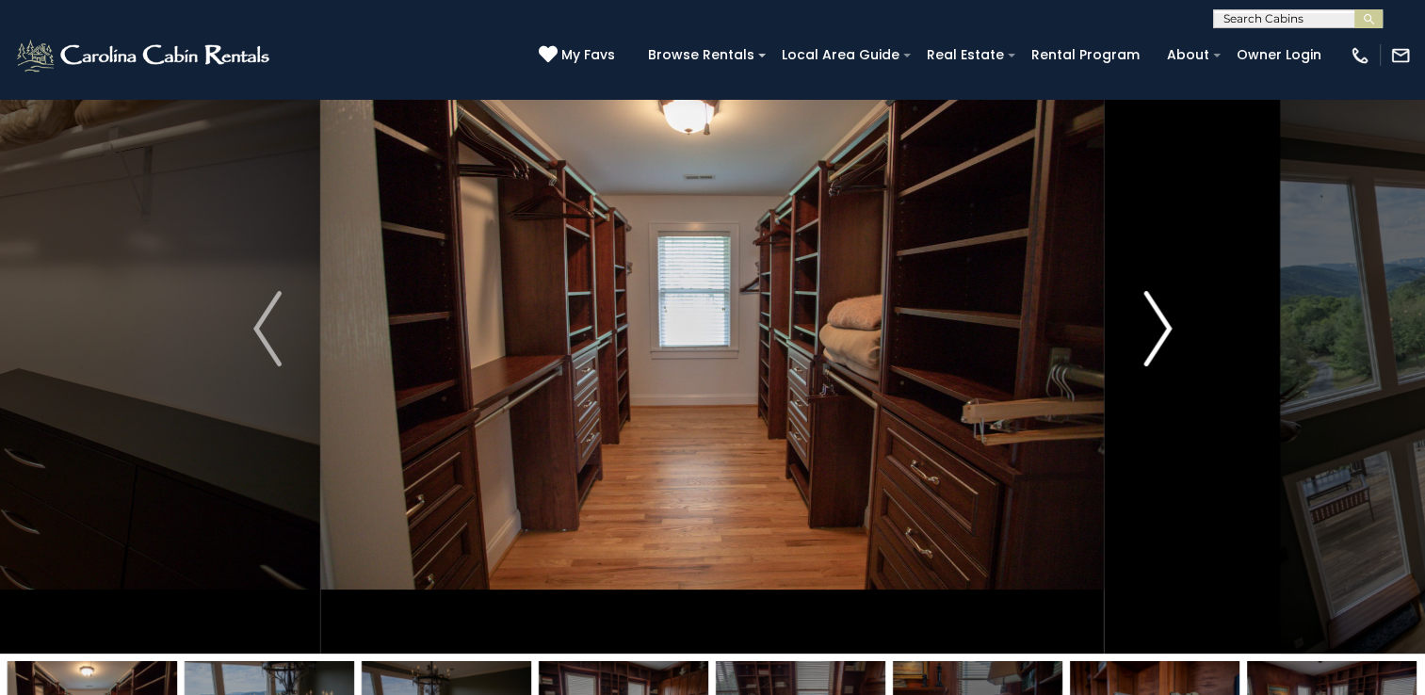
click at [1154, 353] on img "Next" at bounding box center [1157, 328] width 28 height 75
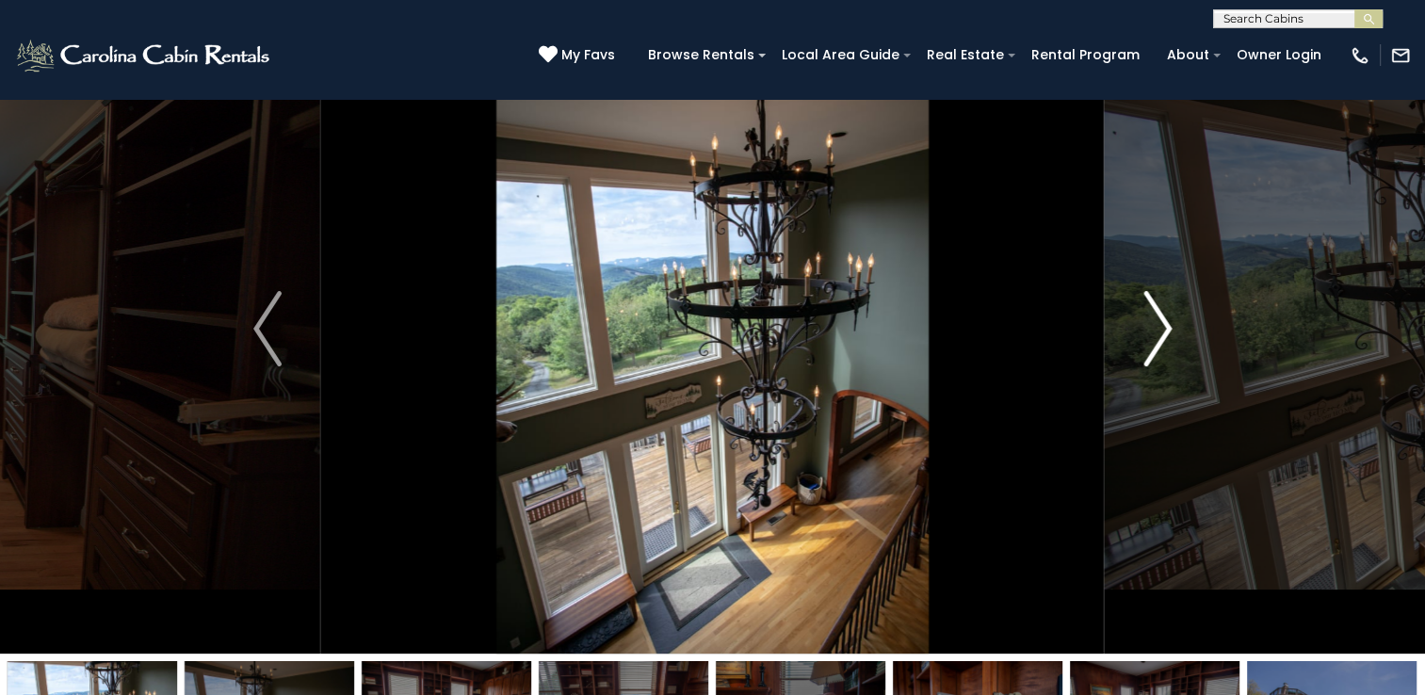
click at [1154, 353] on img "Next" at bounding box center [1157, 328] width 28 height 75
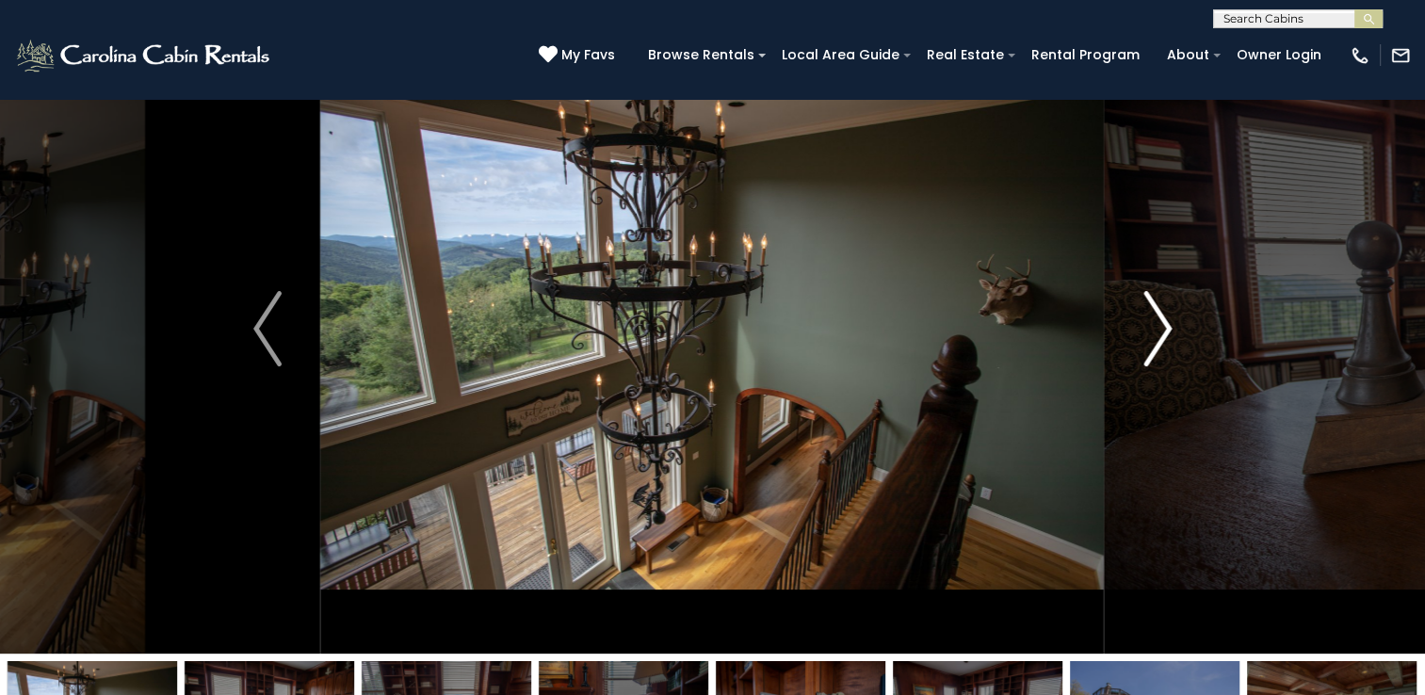
click at [1154, 353] on img "Next" at bounding box center [1157, 328] width 28 height 75
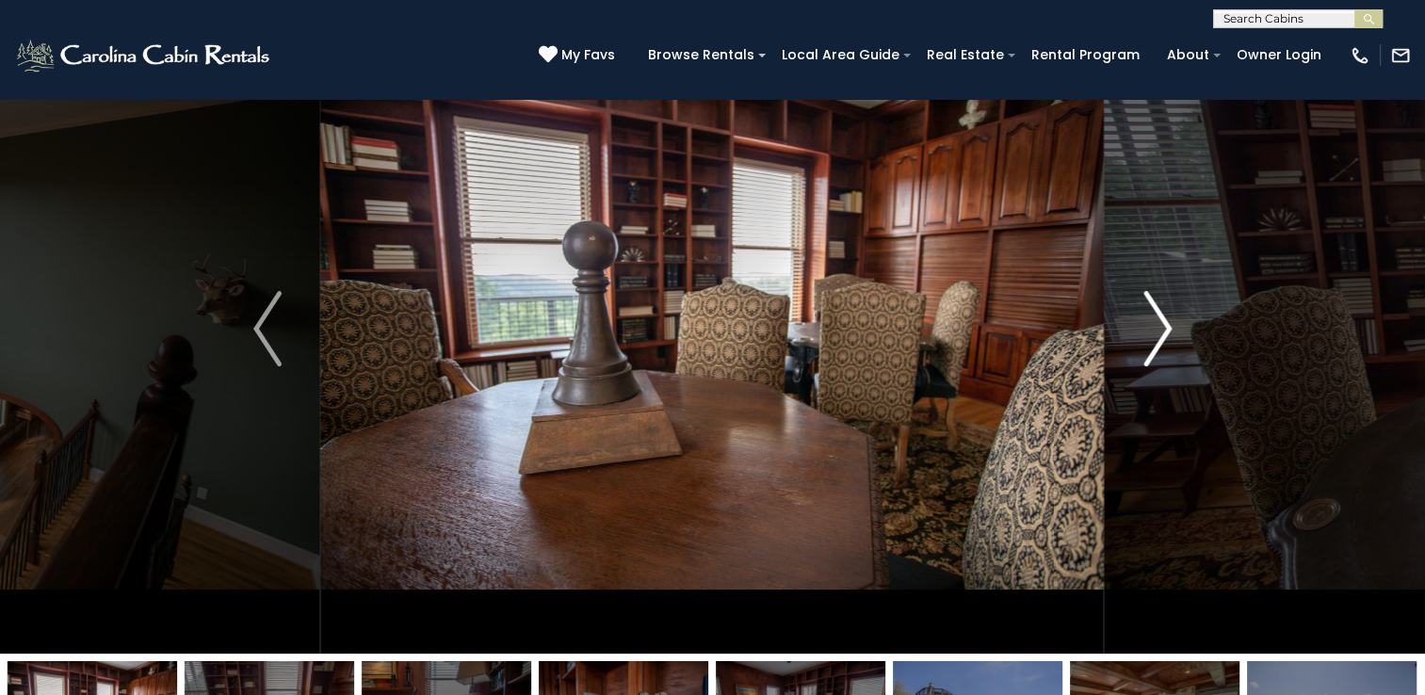
click at [1154, 353] on img "Next" at bounding box center [1157, 328] width 28 height 75
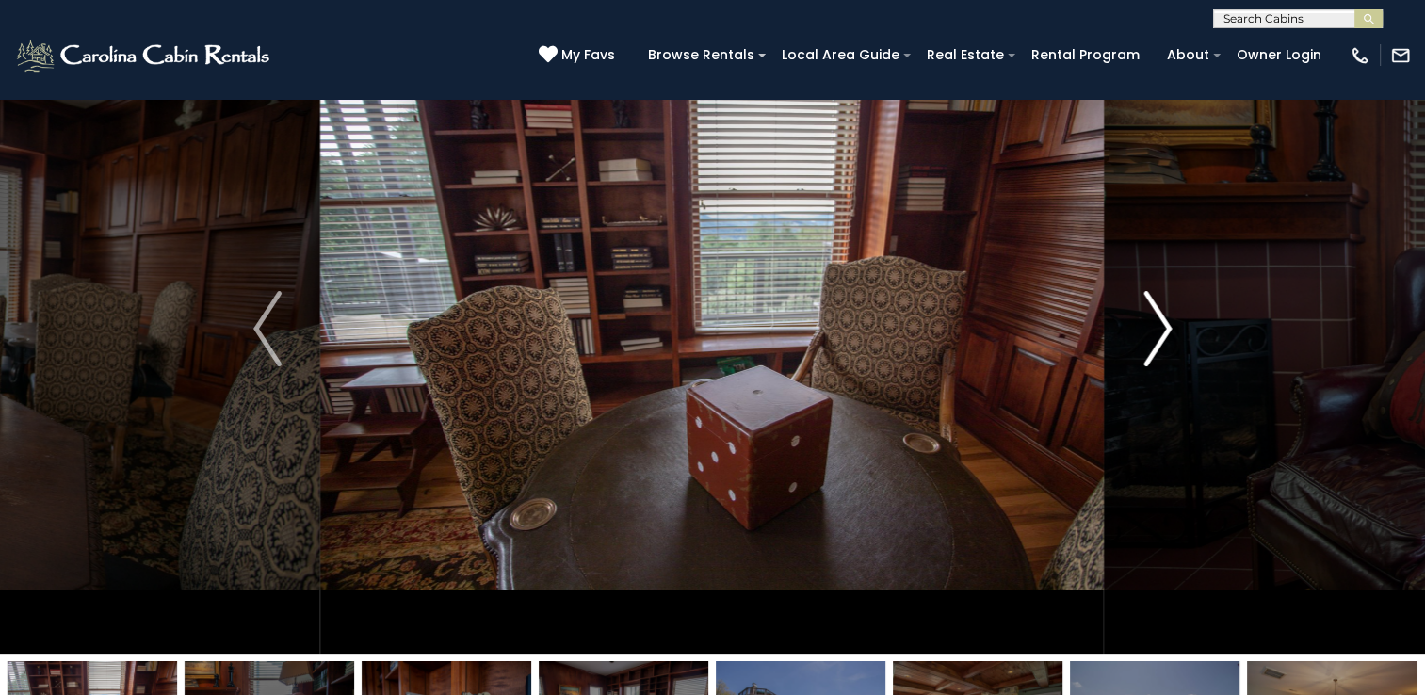
click at [1154, 353] on img "Next" at bounding box center [1157, 328] width 28 height 75
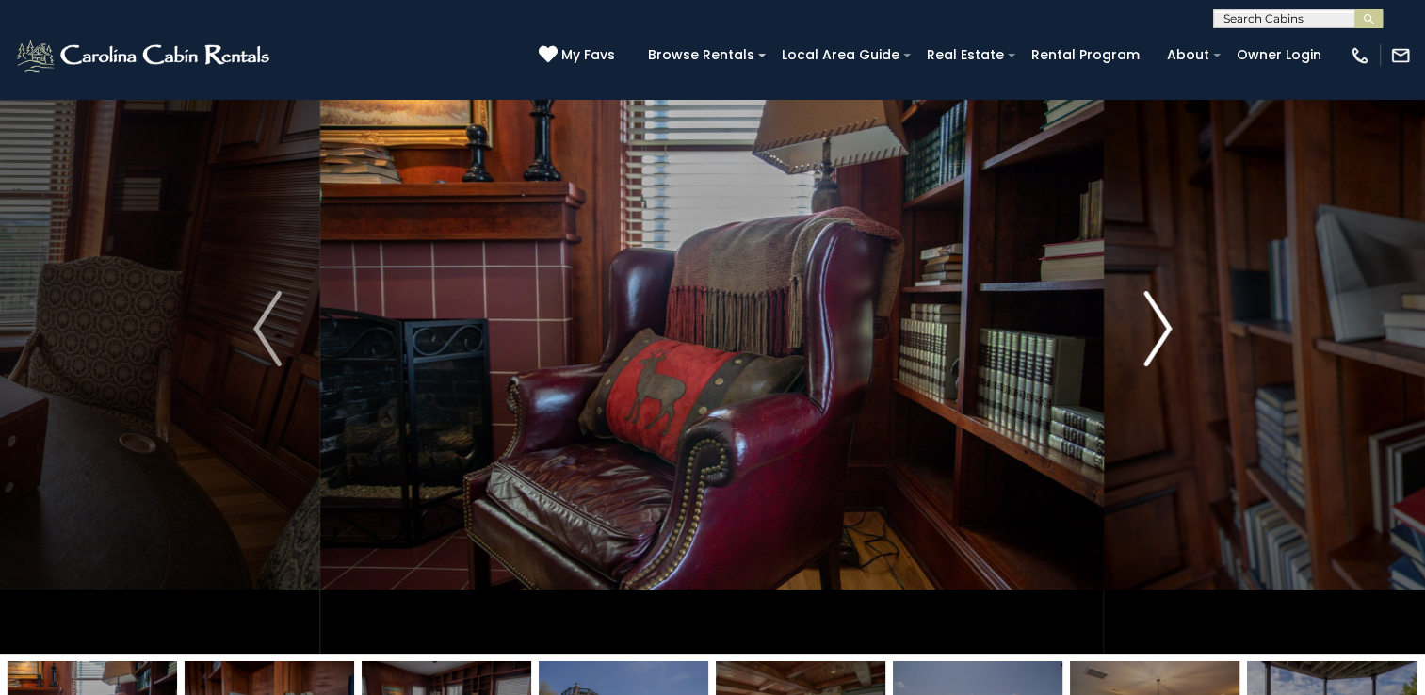
click at [1154, 353] on img "Next" at bounding box center [1157, 328] width 28 height 75
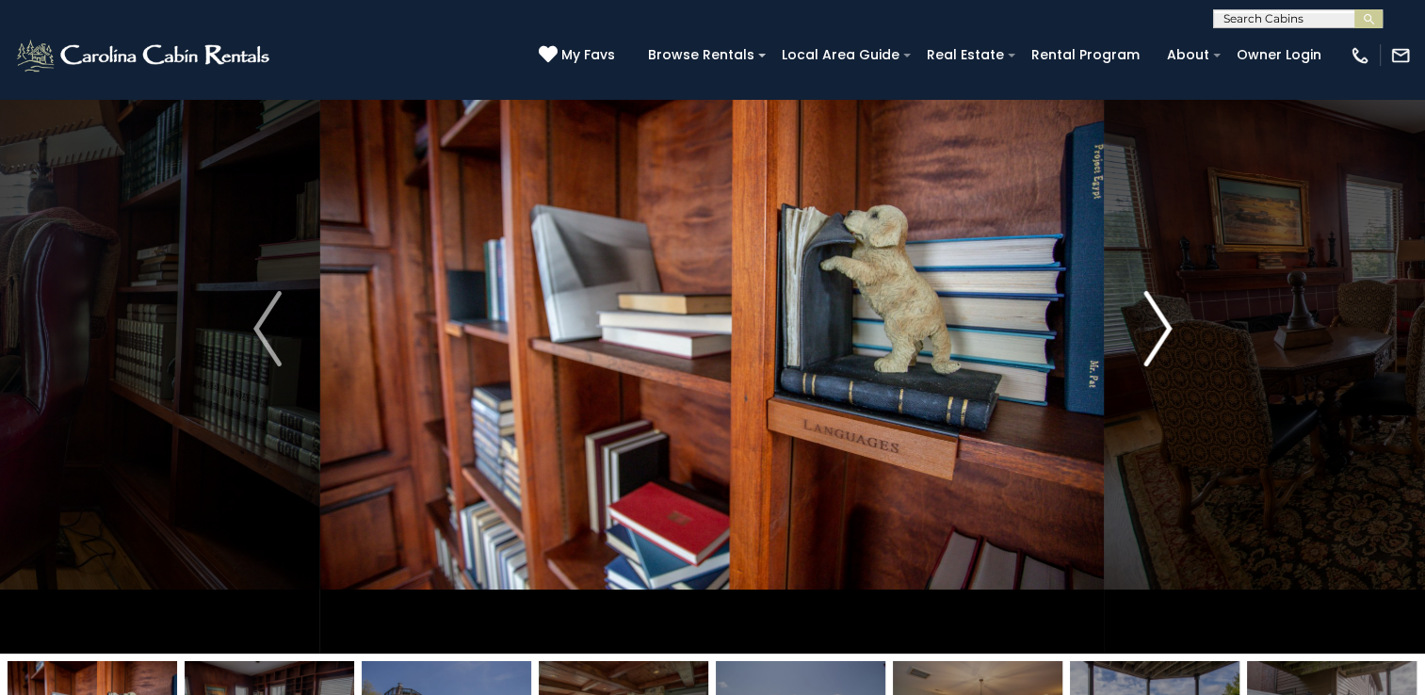
click at [1154, 353] on img "Next" at bounding box center [1157, 328] width 28 height 75
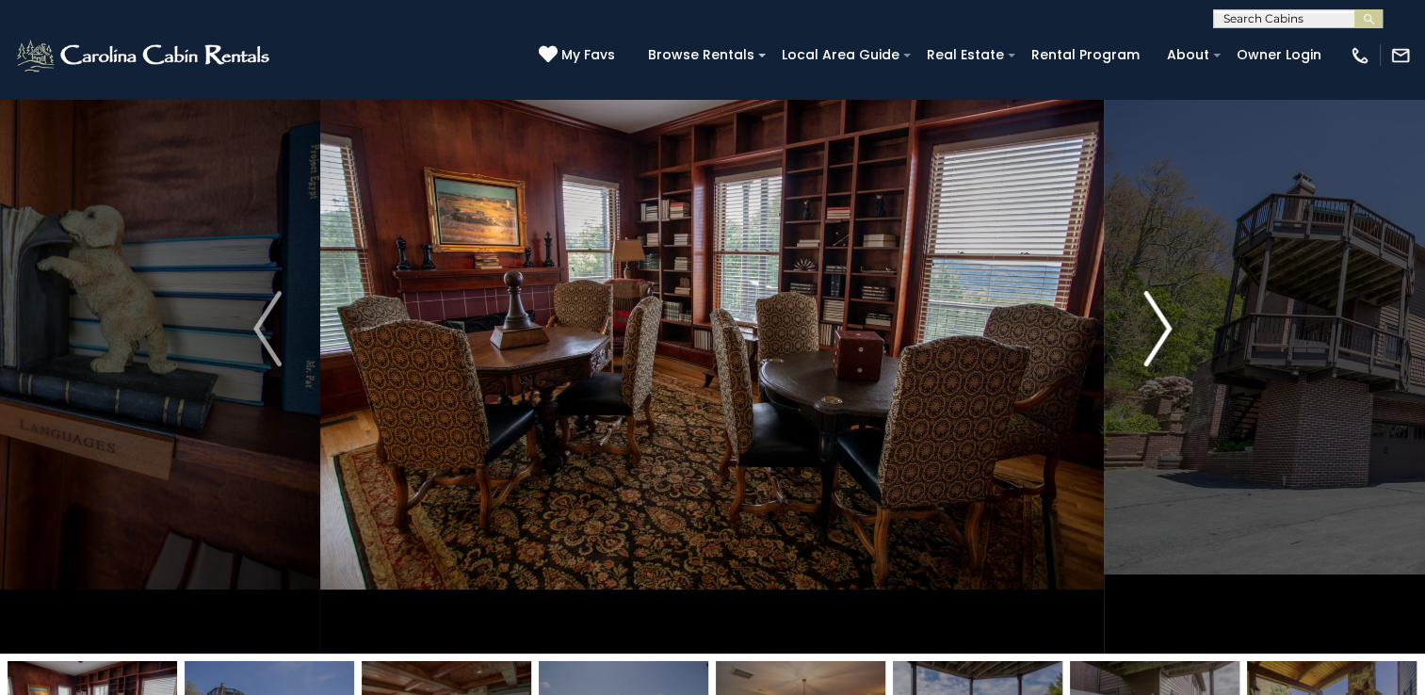
click at [1154, 353] on img "Next" at bounding box center [1157, 328] width 28 height 75
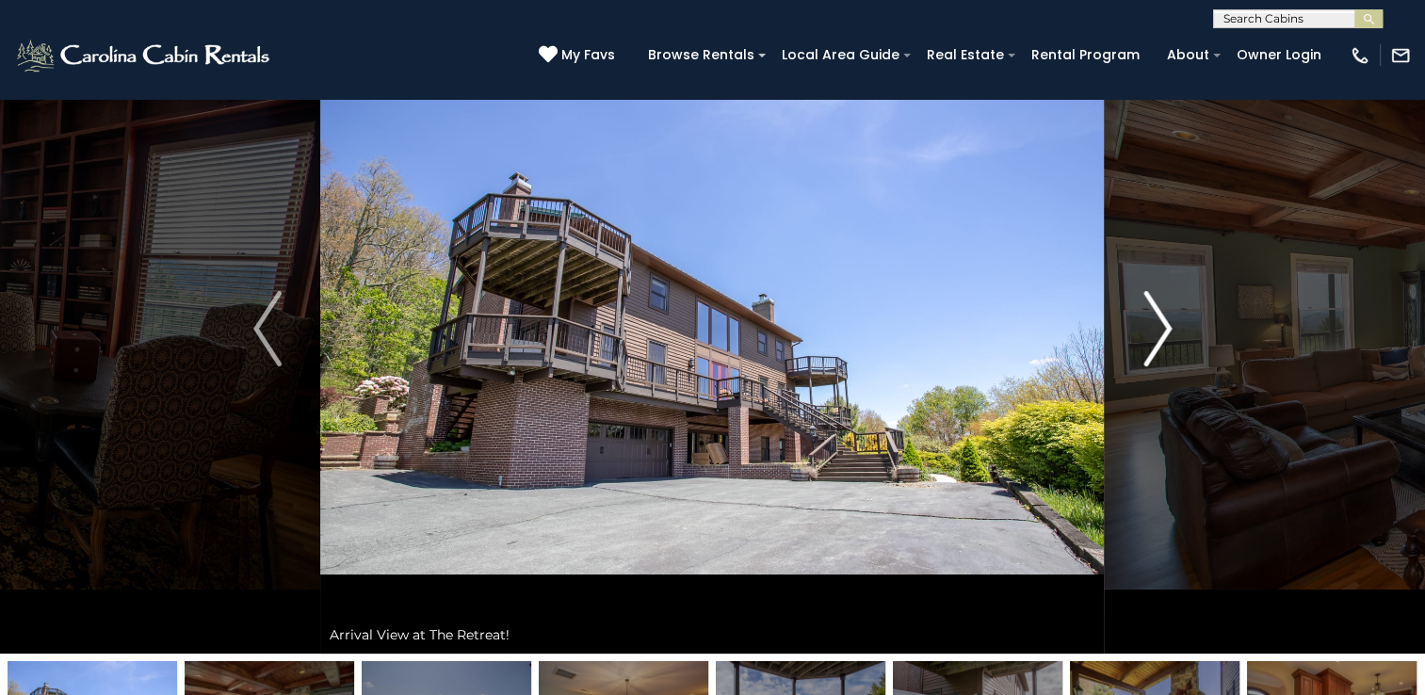
click at [1154, 353] on img "Next" at bounding box center [1157, 328] width 28 height 75
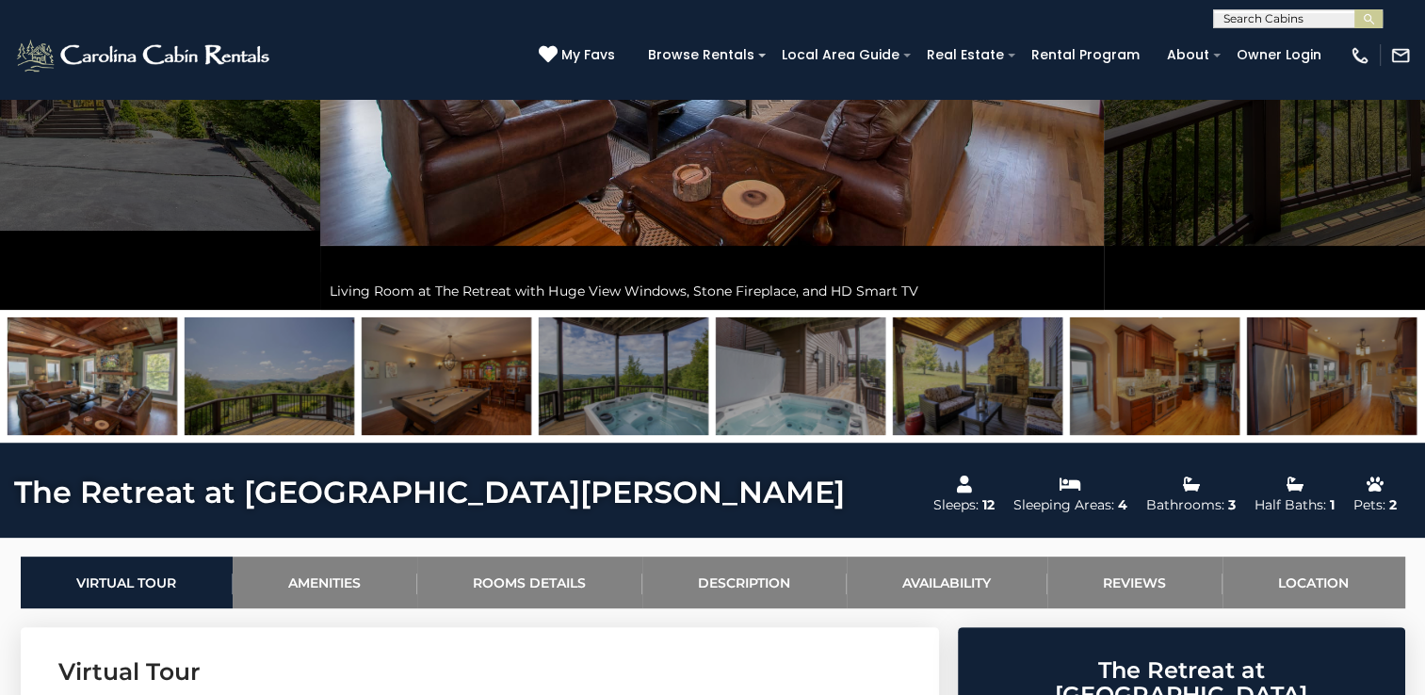
scroll to position [471, 0]
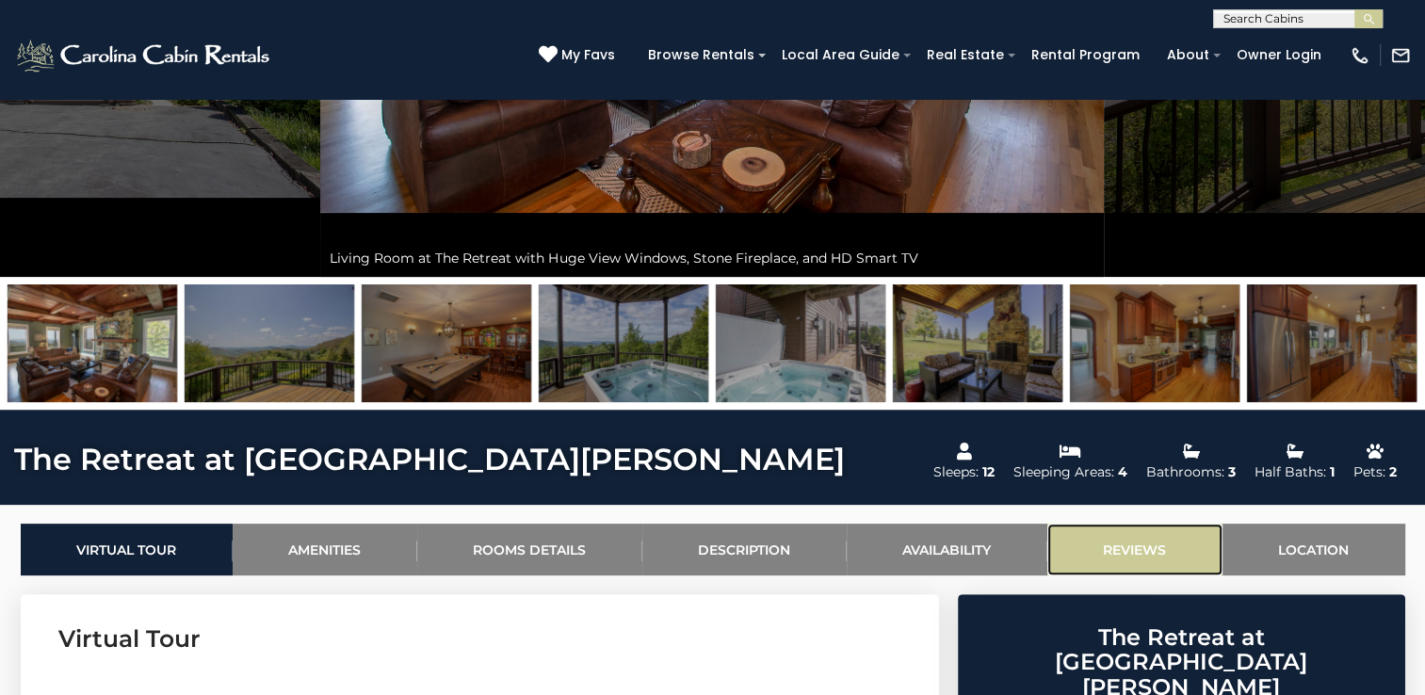
click at [1108, 555] on link "Reviews" at bounding box center [1134, 550] width 175 height 52
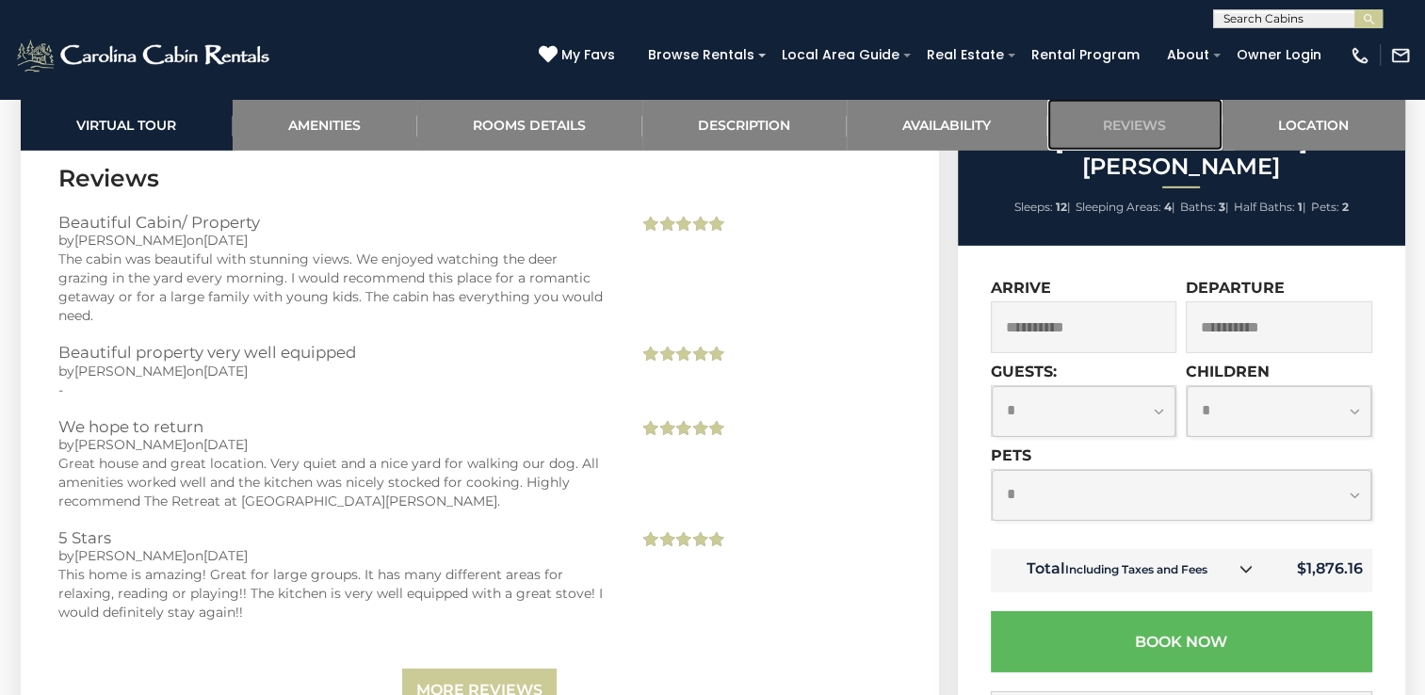
scroll to position [5570, 0]
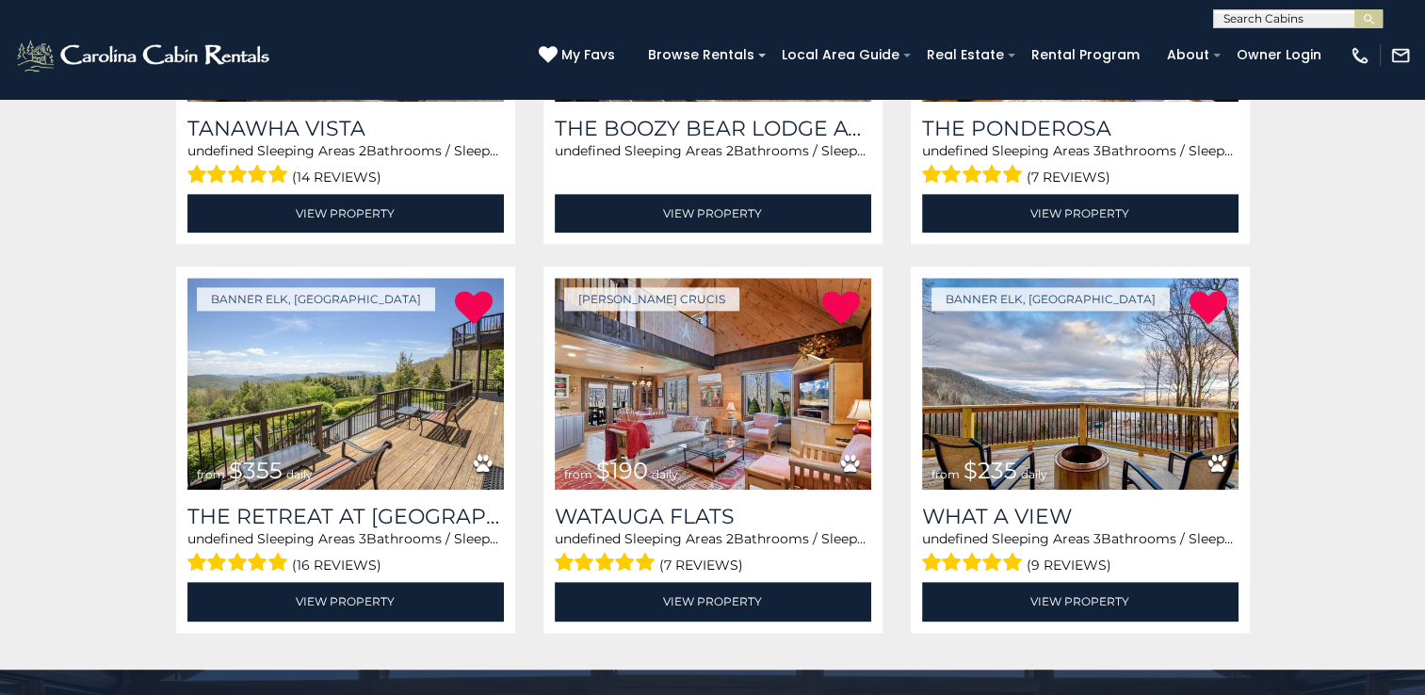
scroll to position [2133, 0]
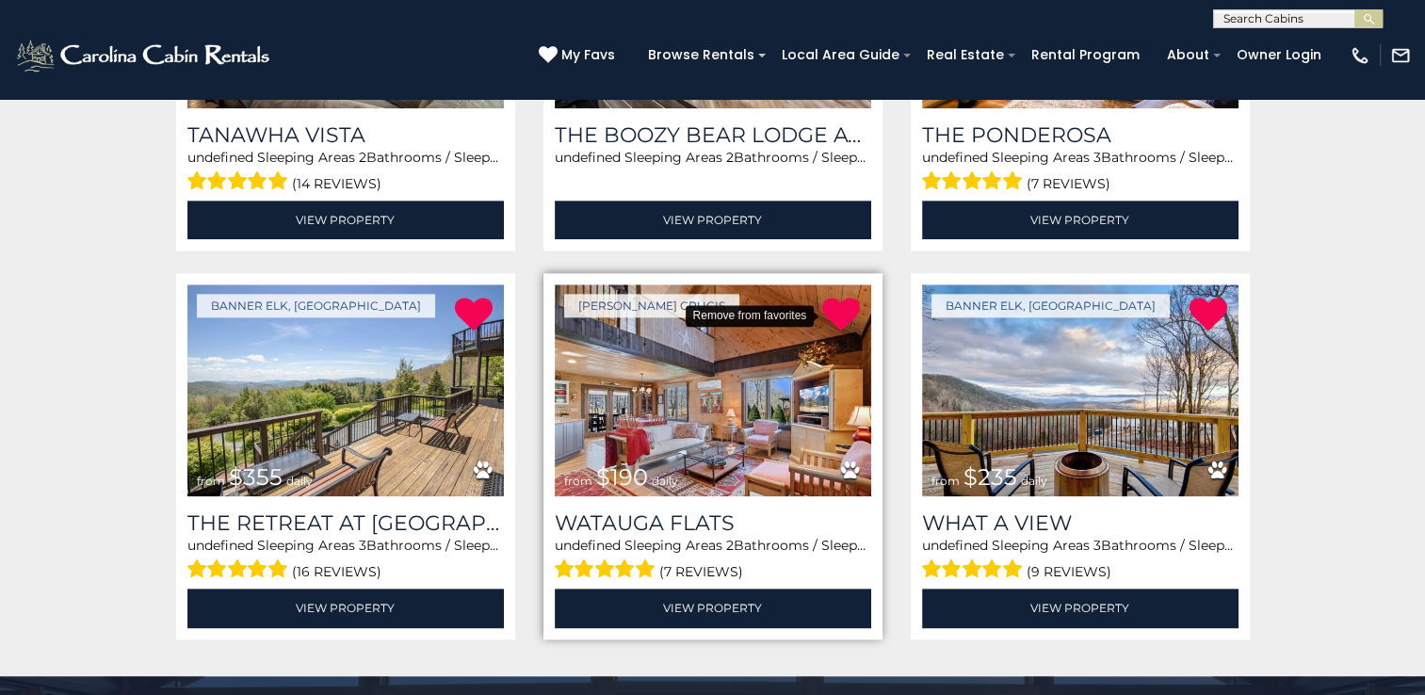
click at [834, 311] on icon at bounding box center [841, 315] width 38 height 38
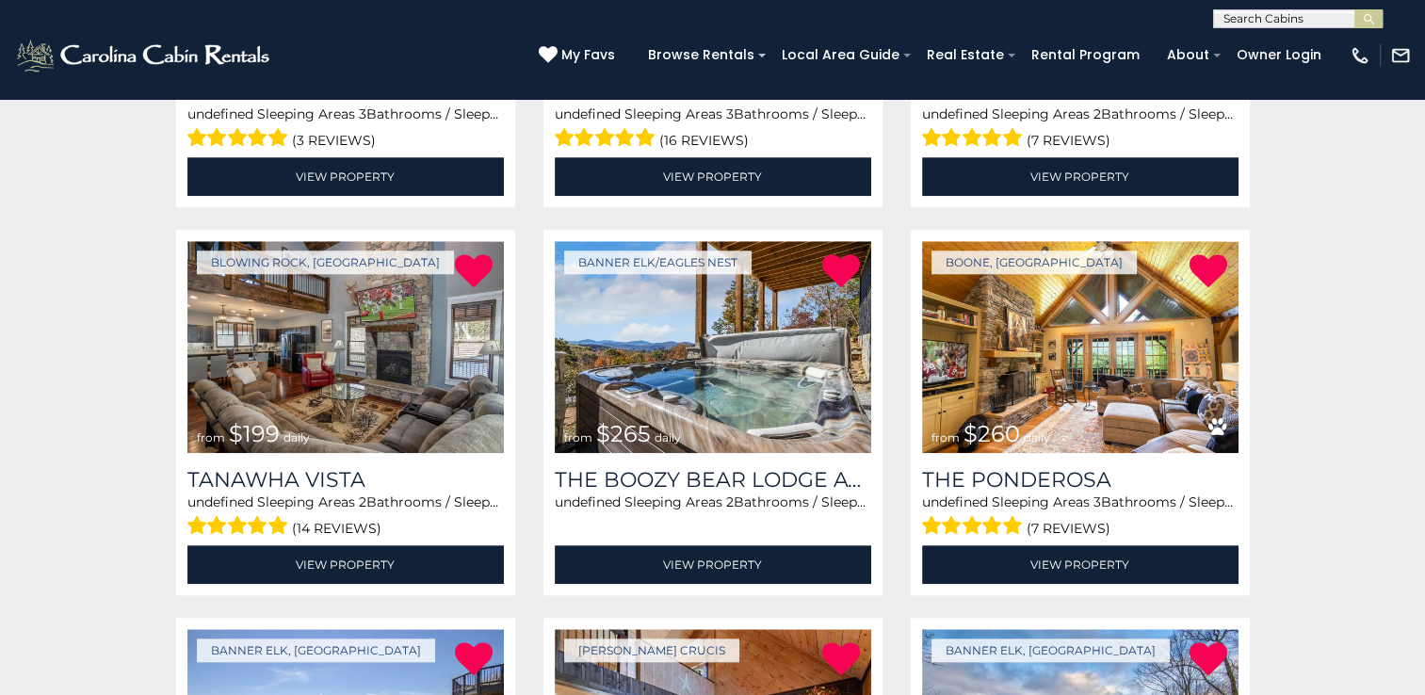
scroll to position [1756, 0]
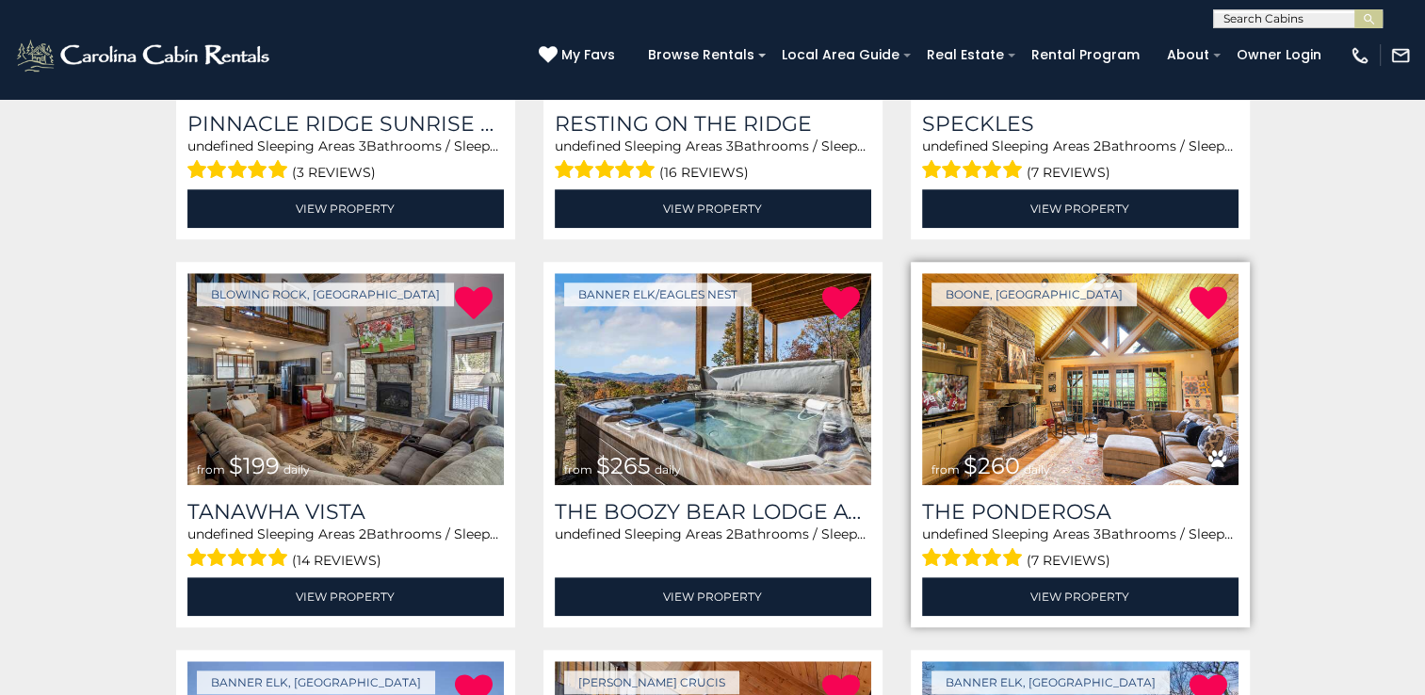
click at [1074, 399] on img at bounding box center [1080, 379] width 316 height 212
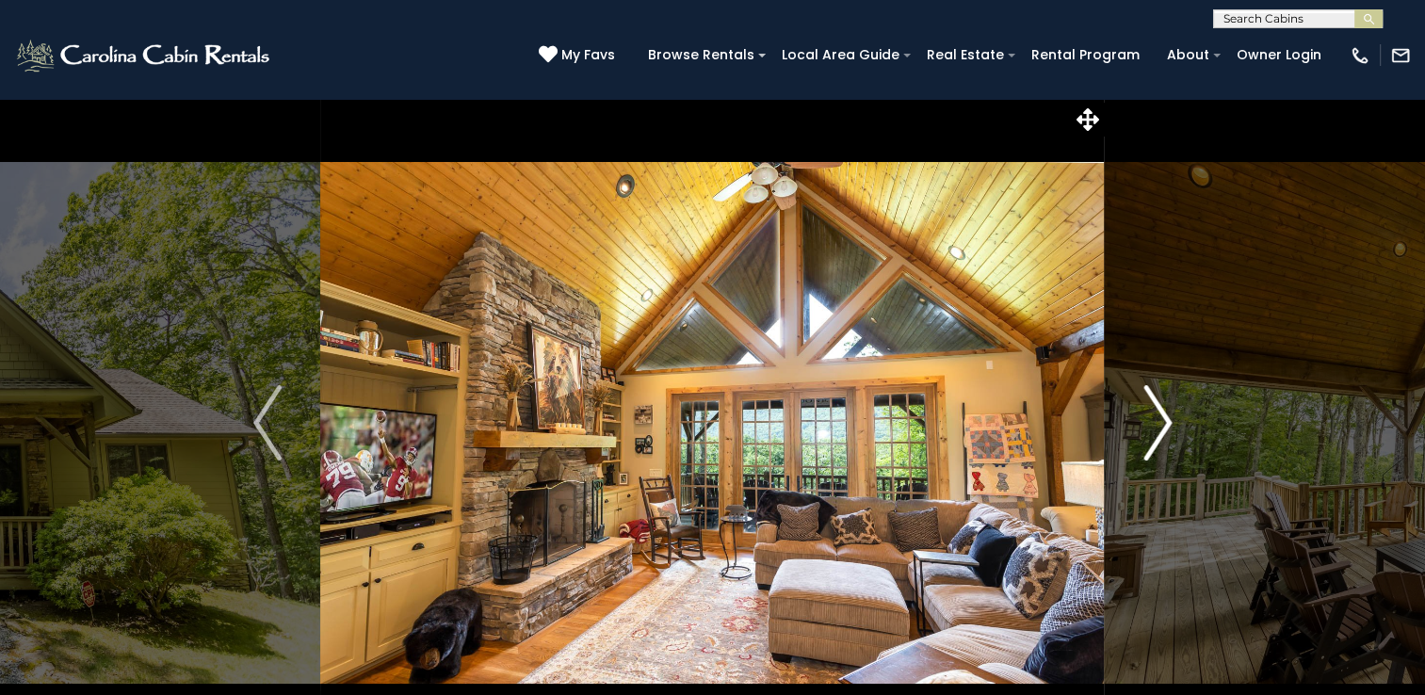
click at [1168, 426] on img "Next" at bounding box center [1157, 422] width 28 height 75
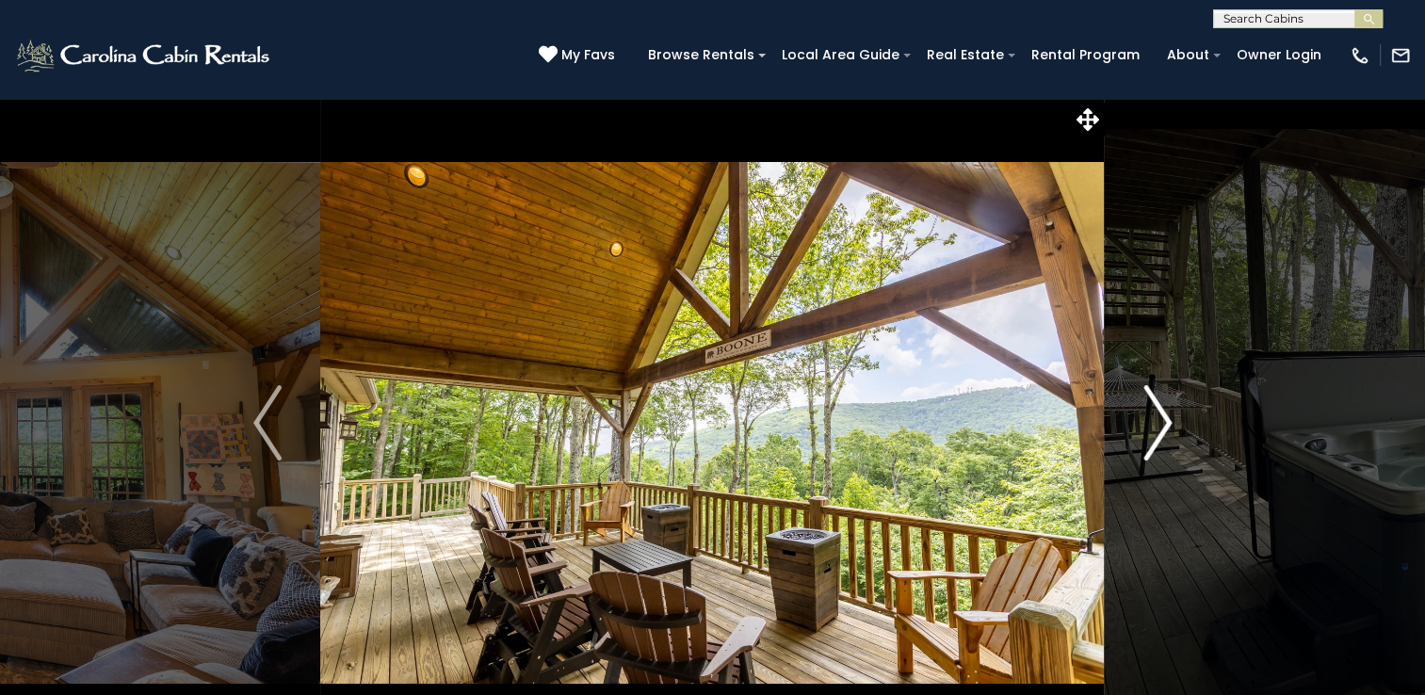
click at [1168, 426] on img "Next" at bounding box center [1157, 422] width 28 height 75
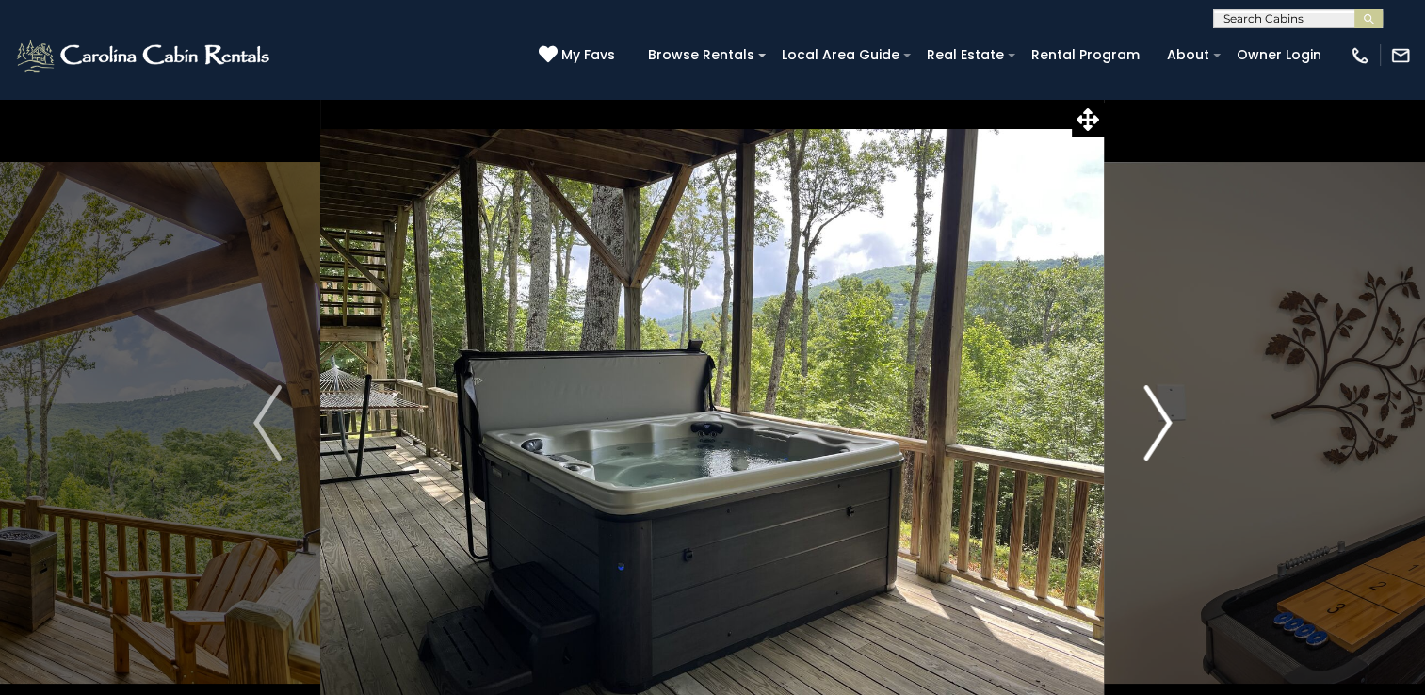
click at [1168, 425] on img "Next" at bounding box center [1157, 422] width 28 height 75
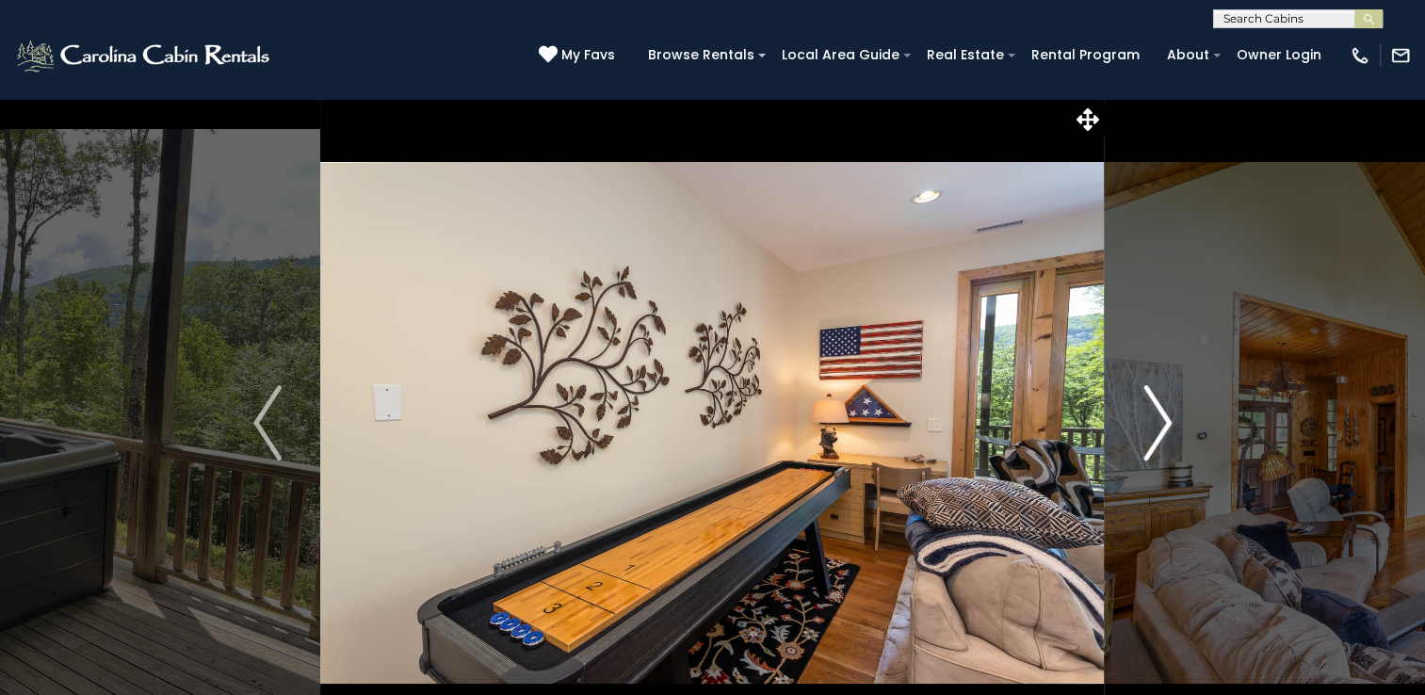
click at [1168, 425] on img "Next" at bounding box center [1157, 422] width 28 height 75
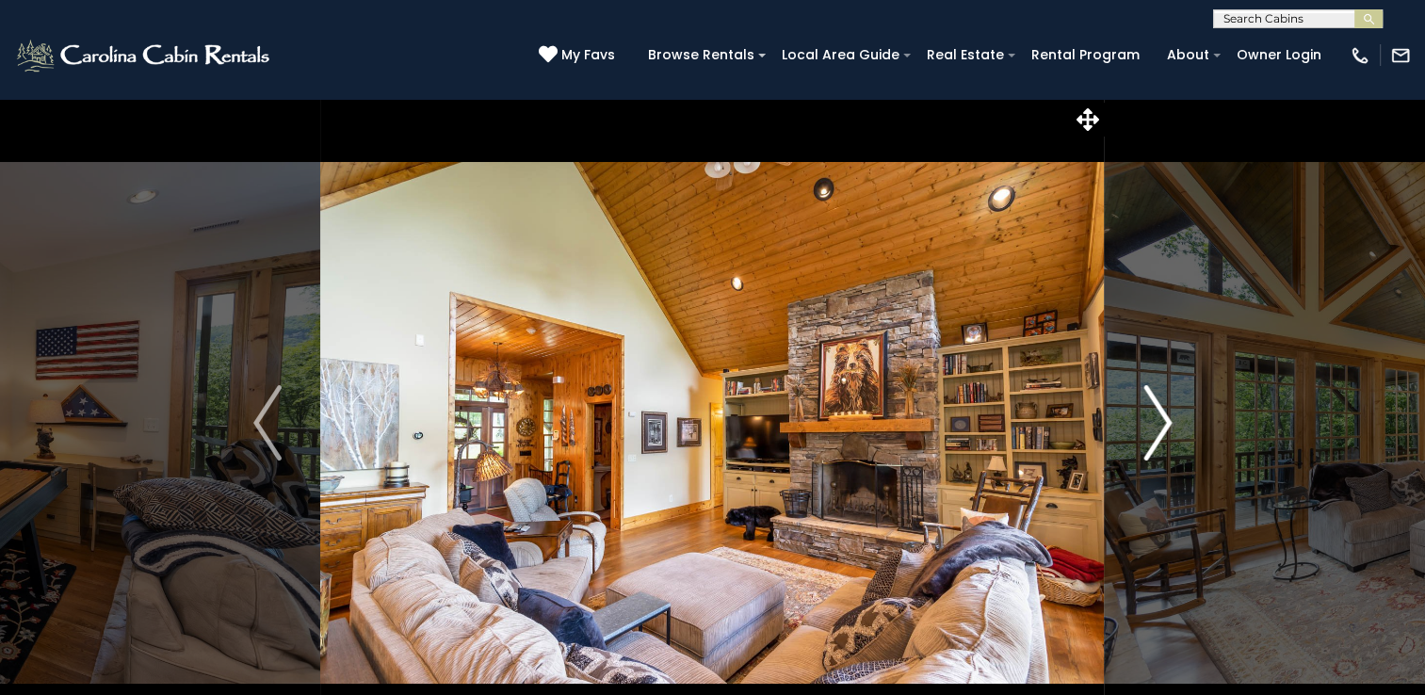
click at [1153, 412] on img "Next" at bounding box center [1157, 422] width 28 height 75
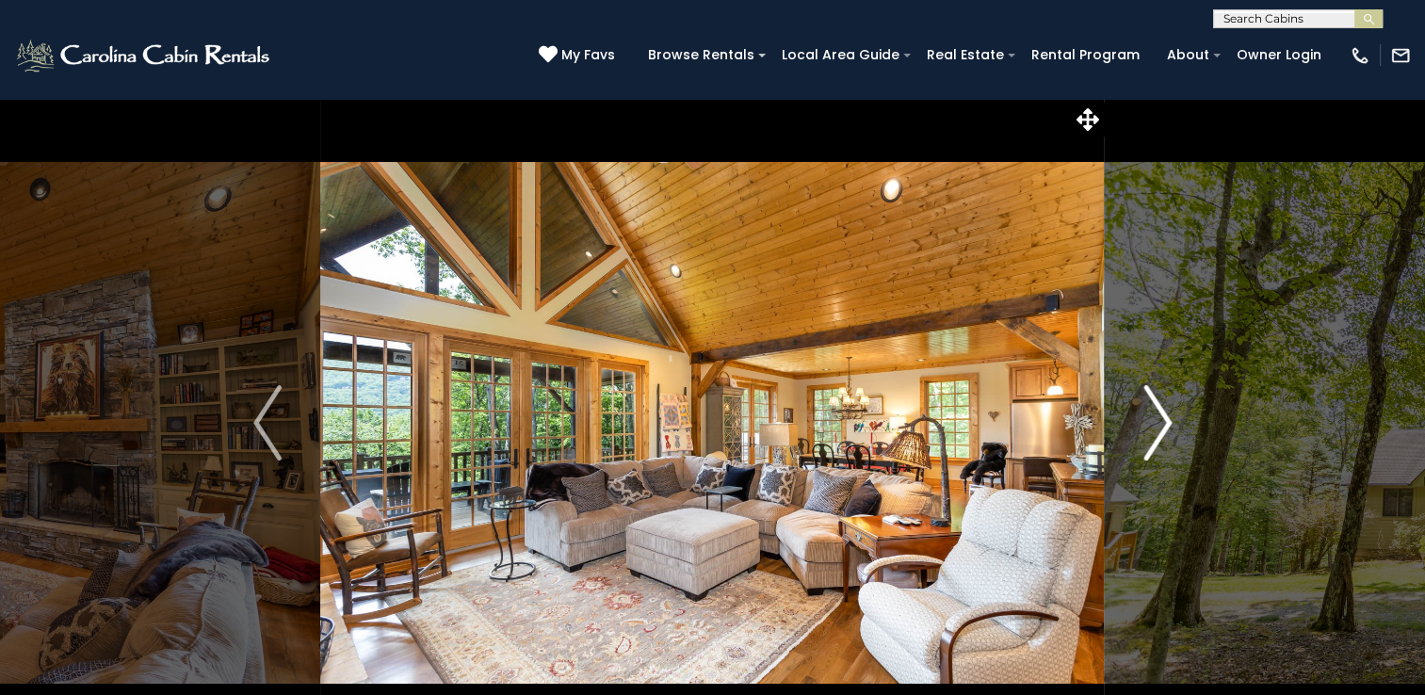
click at [1156, 418] on img "Next" at bounding box center [1157, 422] width 28 height 75
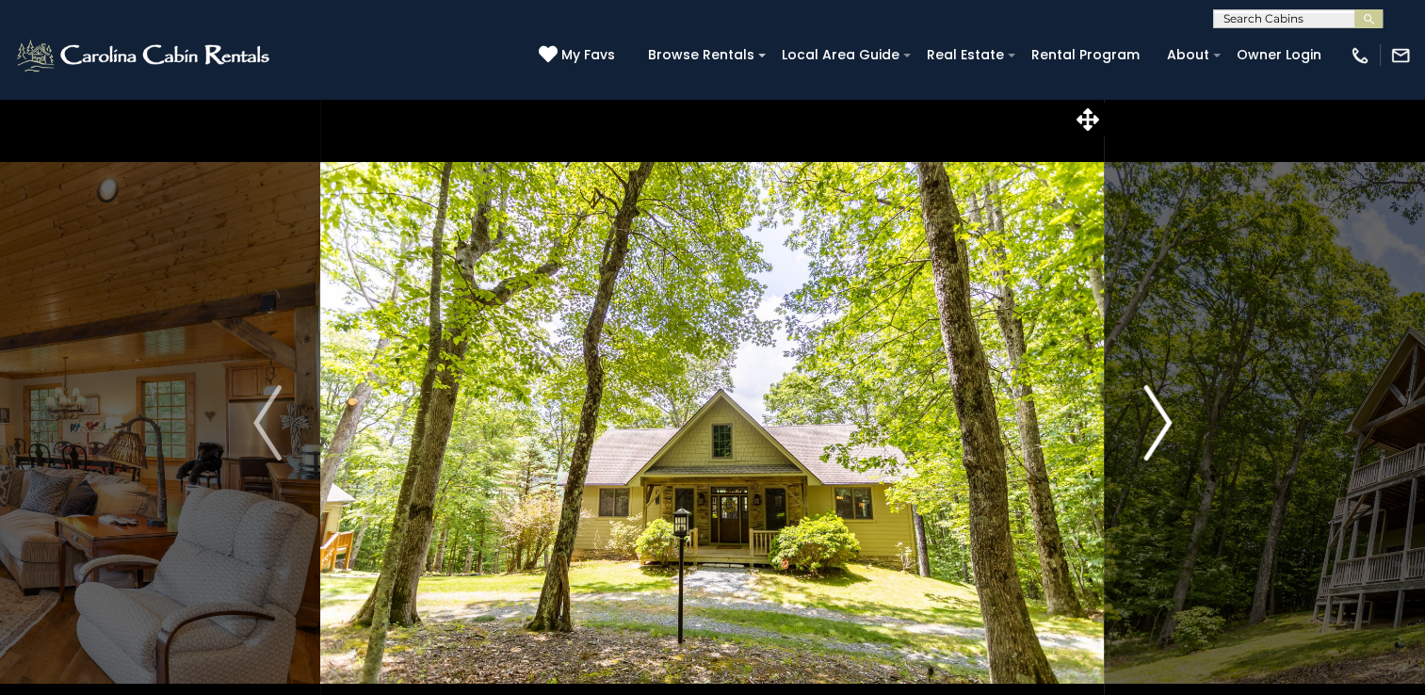
click at [1161, 423] on img "Next" at bounding box center [1157, 422] width 28 height 75
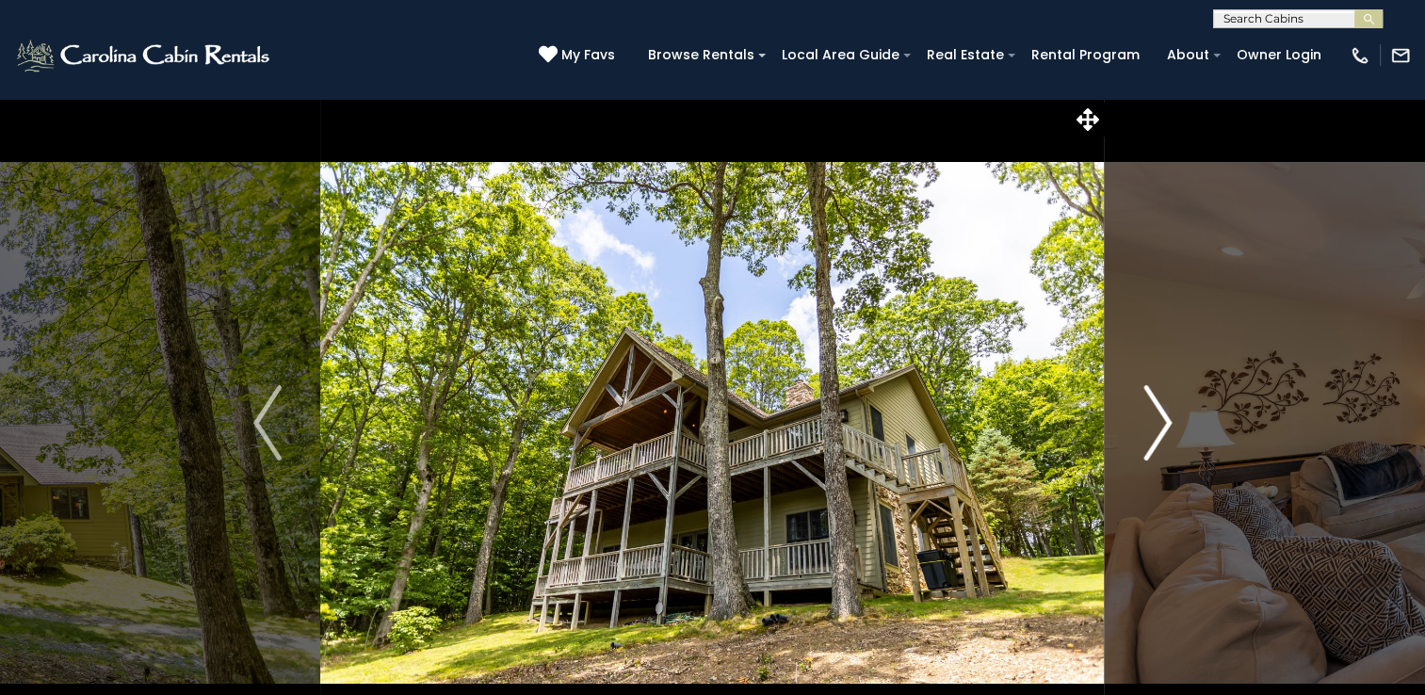
drag, startPoint x: 1161, startPoint y: 423, endPoint x: 1161, endPoint y: 410, distance: 13.2
click at [1161, 410] on img "Next" at bounding box center [1157, 422] width 28 height 75
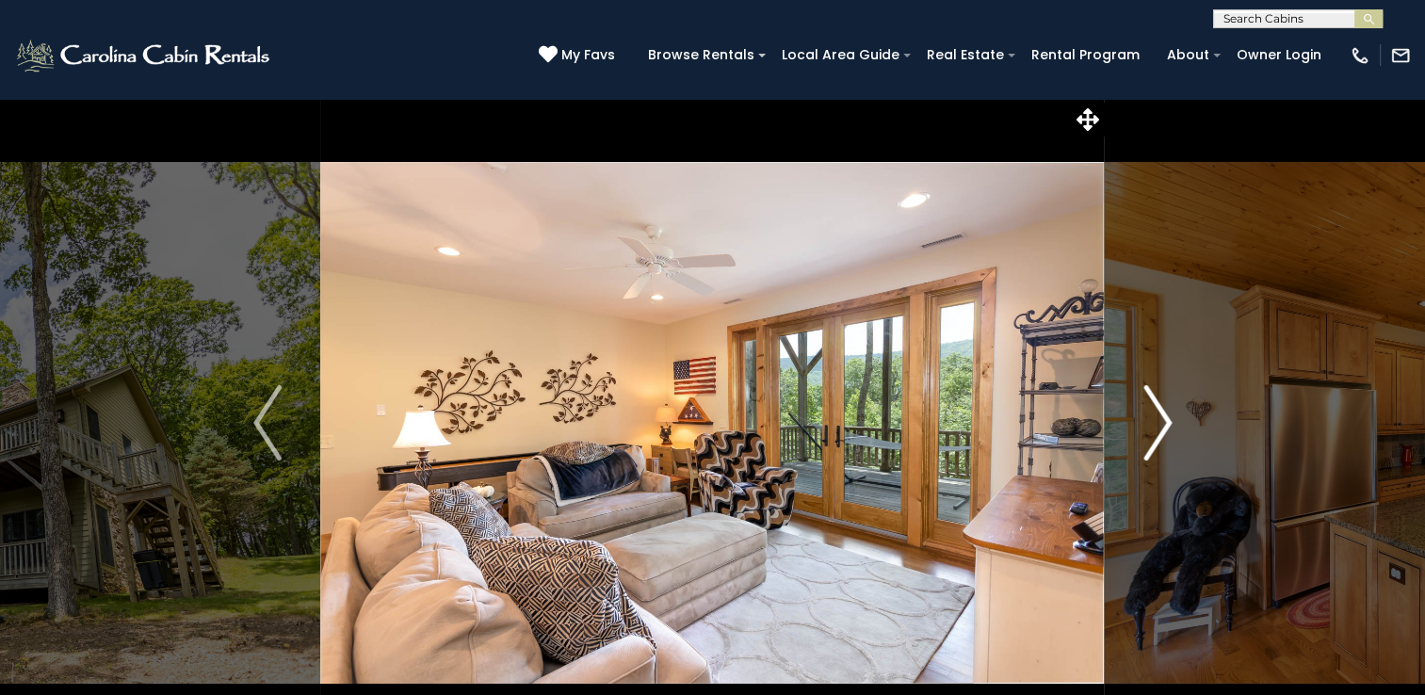
click at [1155, 416] on img "Next" at bounding box center [1157, 422] width 28 height 75
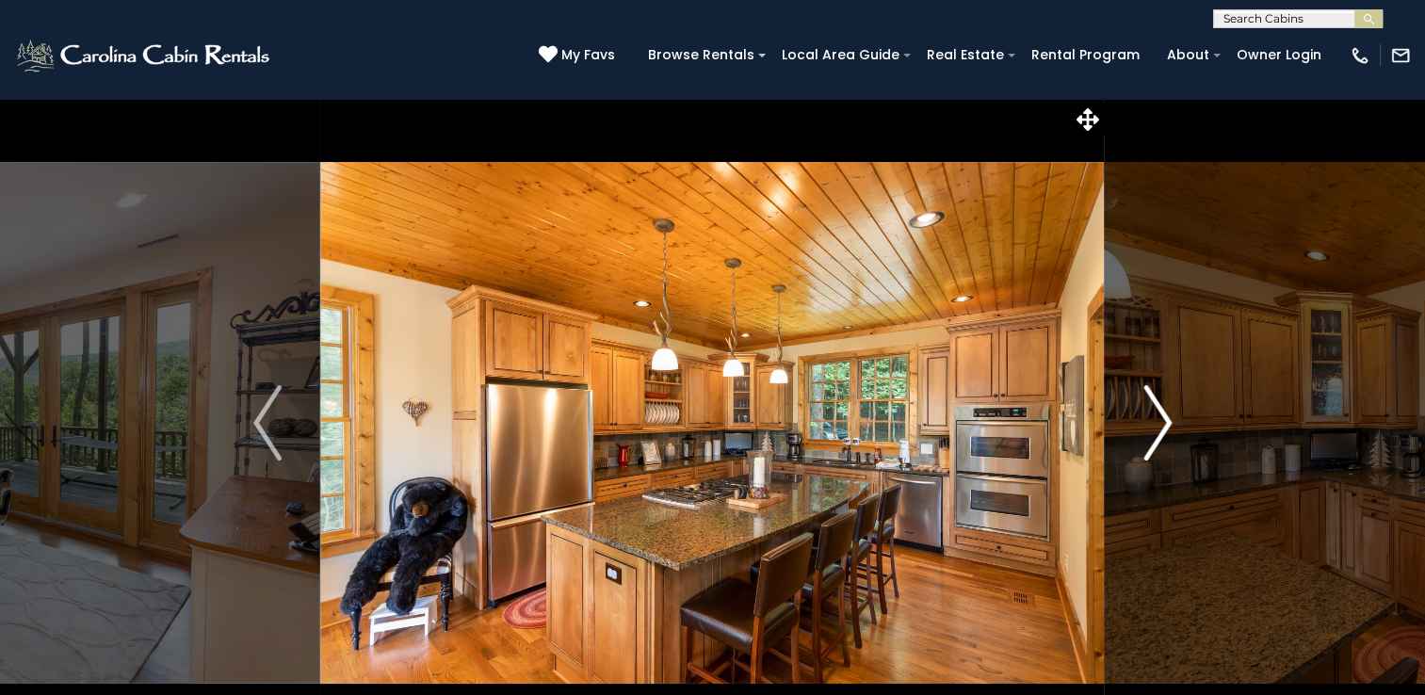
click at [1155, 416] on img "Next" at bounding box center [1157, 422] width 28 height 75
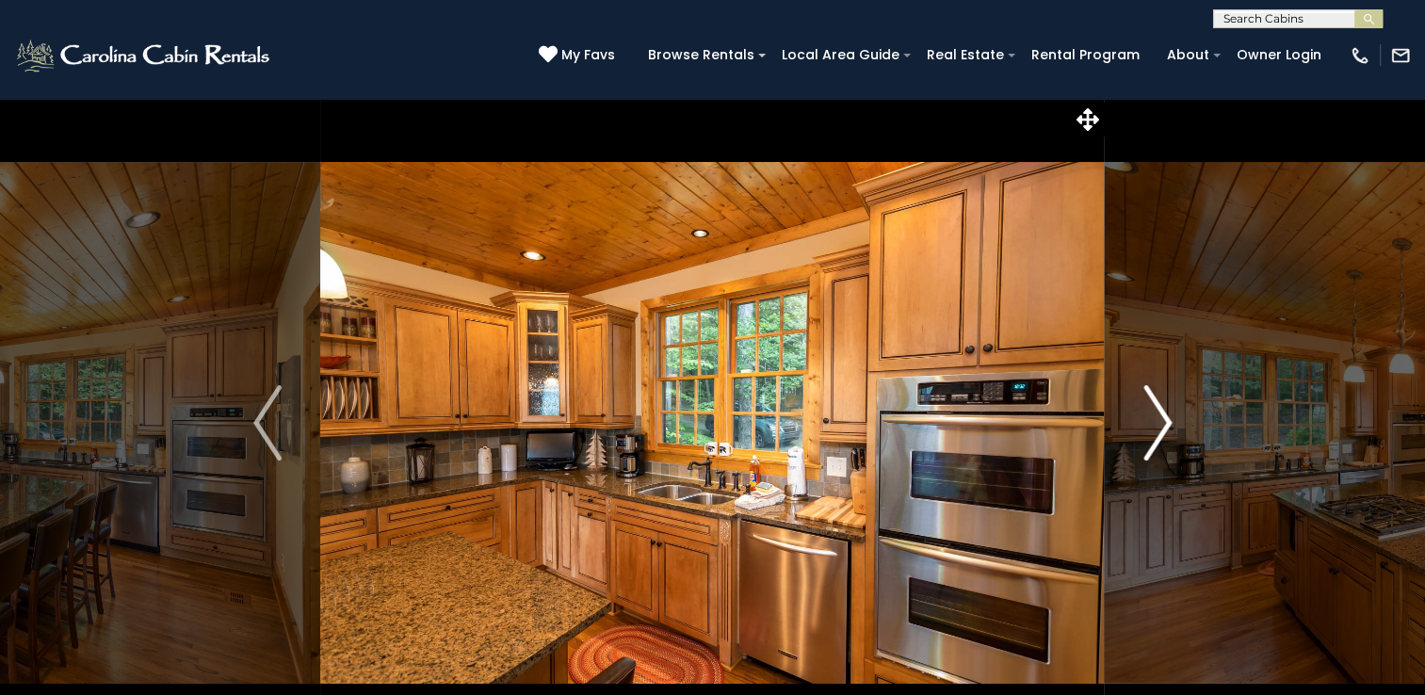
click at [1155, 416] on img "Next" at bounding box center [1157, 422] width 28 height 75
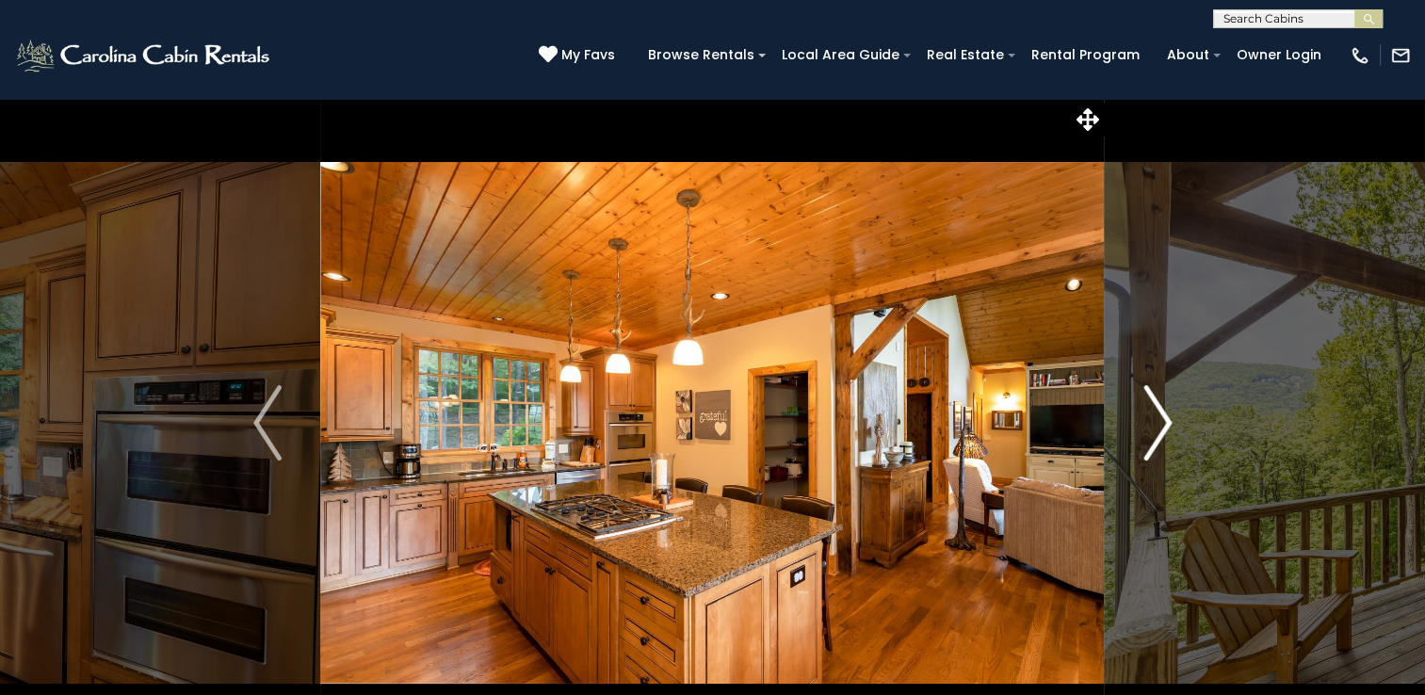
click at [1155, 416] on img "Next" at bounding box center [1157, 422] width 28 height 75
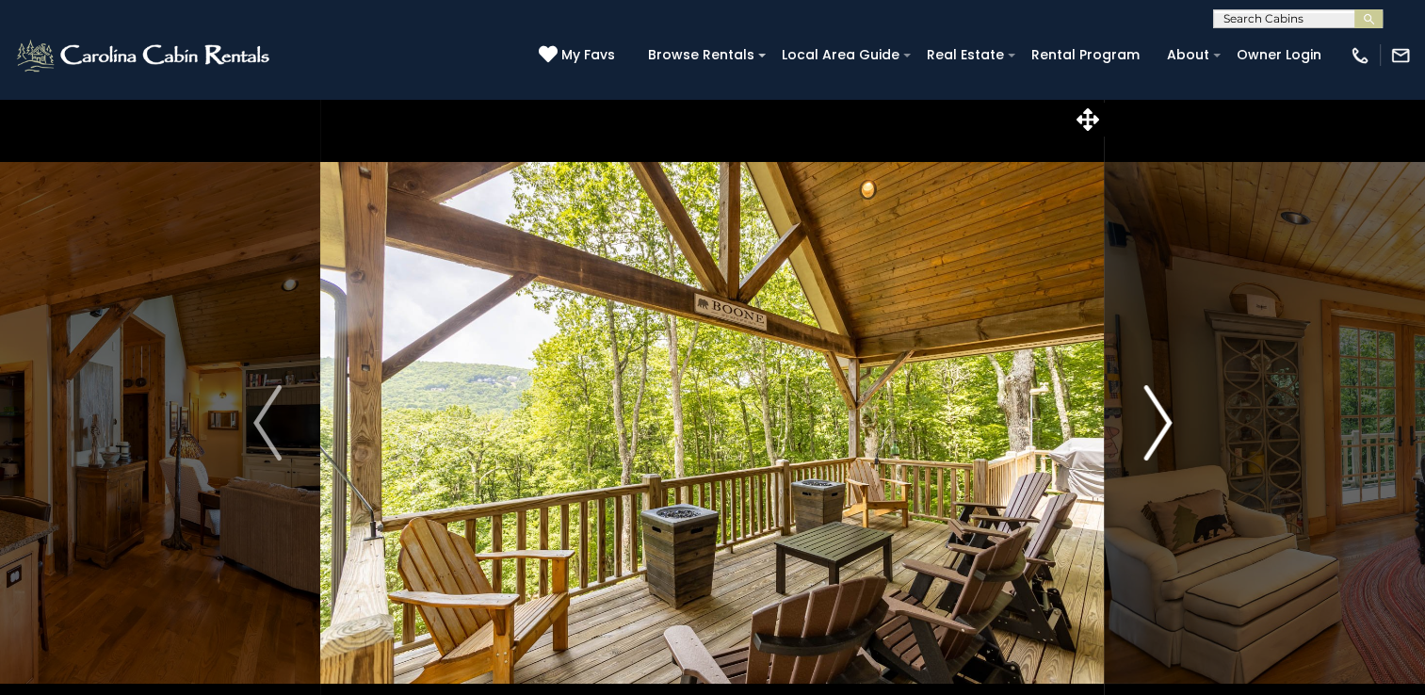
click at [1155, 416] on img "Next" at bounding box center [1157, 422] width 28 height 75
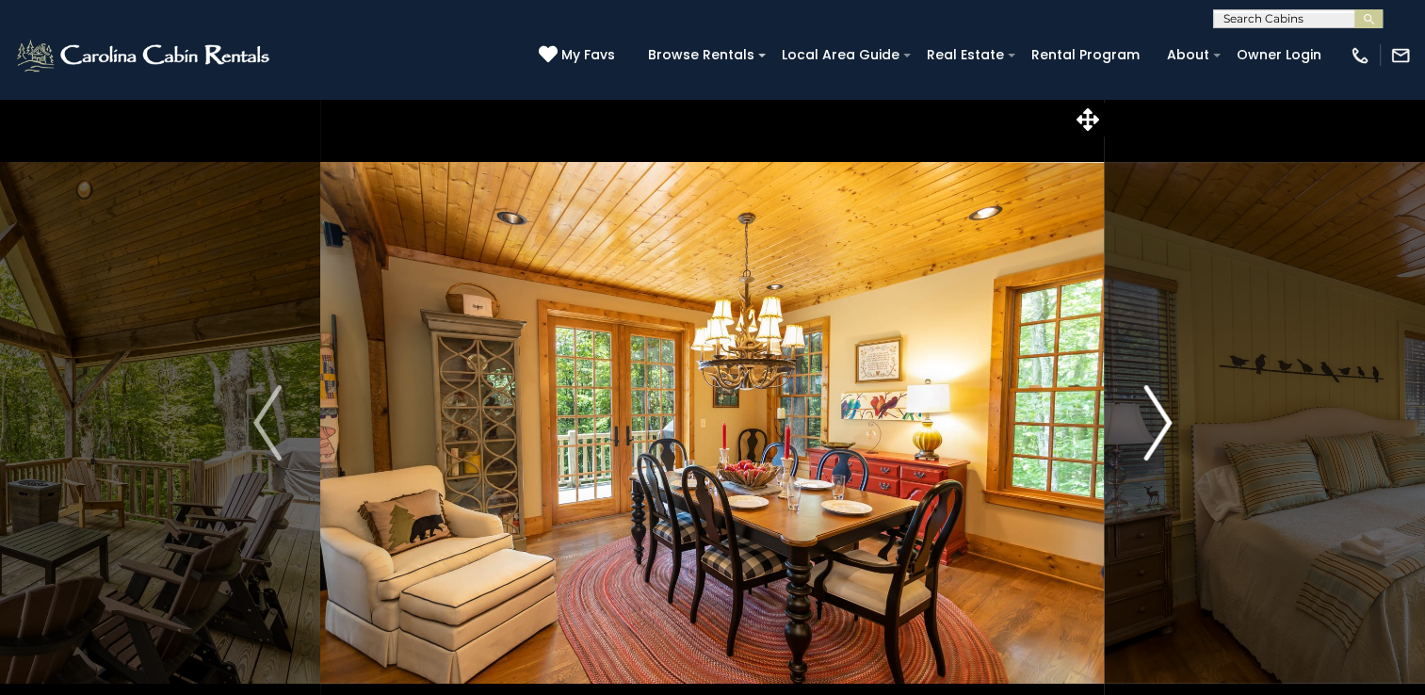
click at [1155, 416] on img "Next" at bounding box center [1157, 422] width 28 height 75
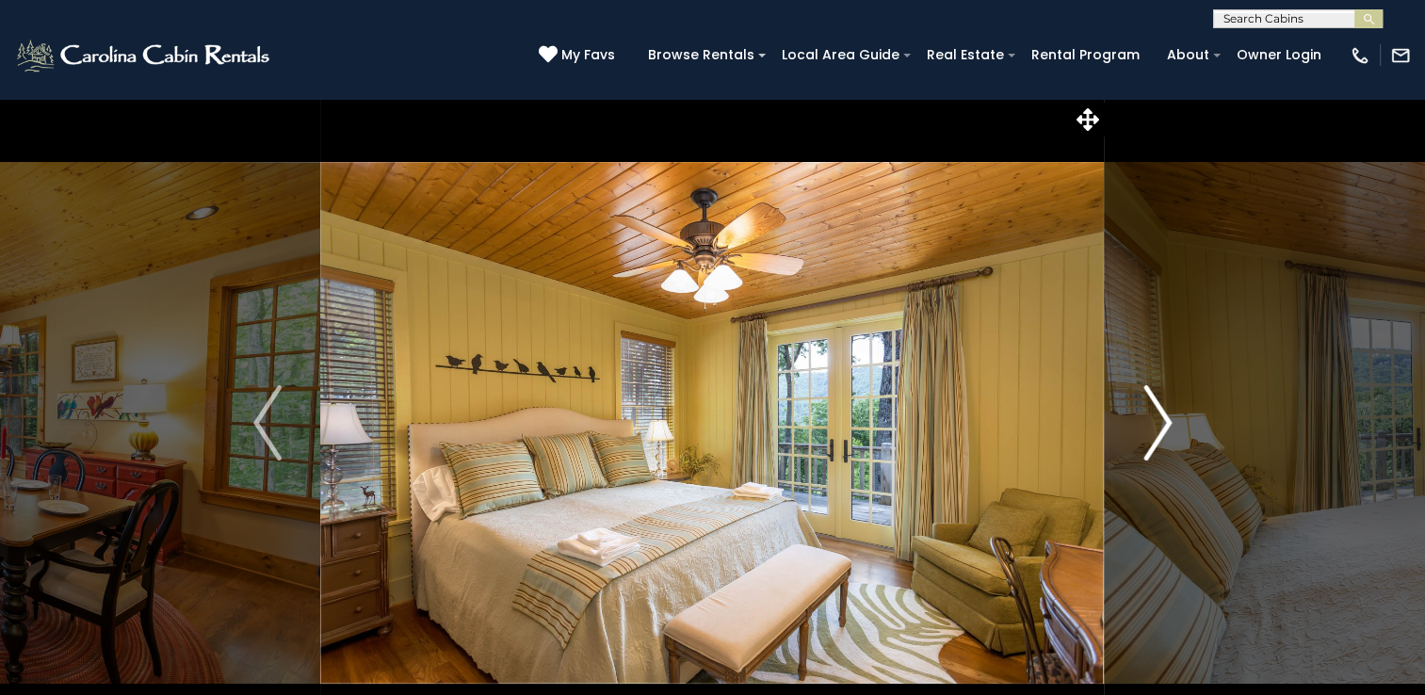
click at [1155, 416] on img "Next" at bounding box center [1157, 422] width 28 height 75
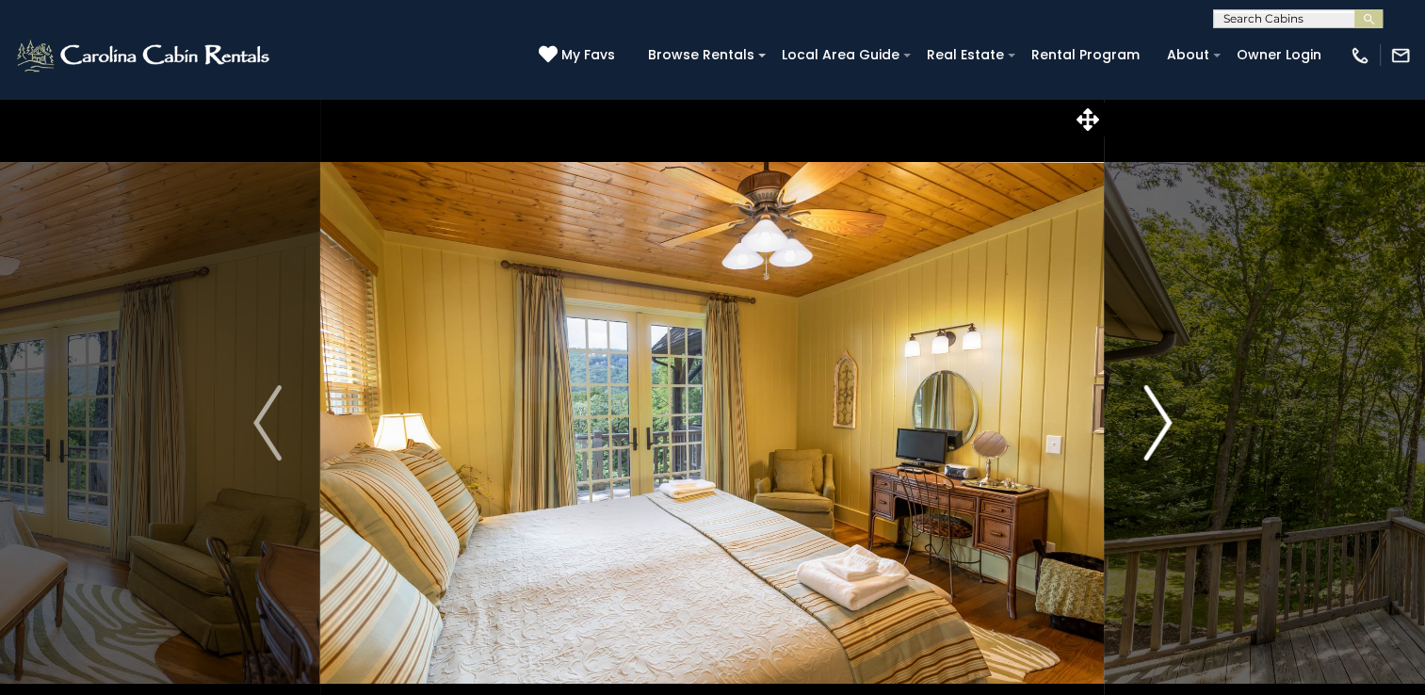
click at [1155, 416] on img "Next" at bounding box center [1157, 422] width 28 height 75
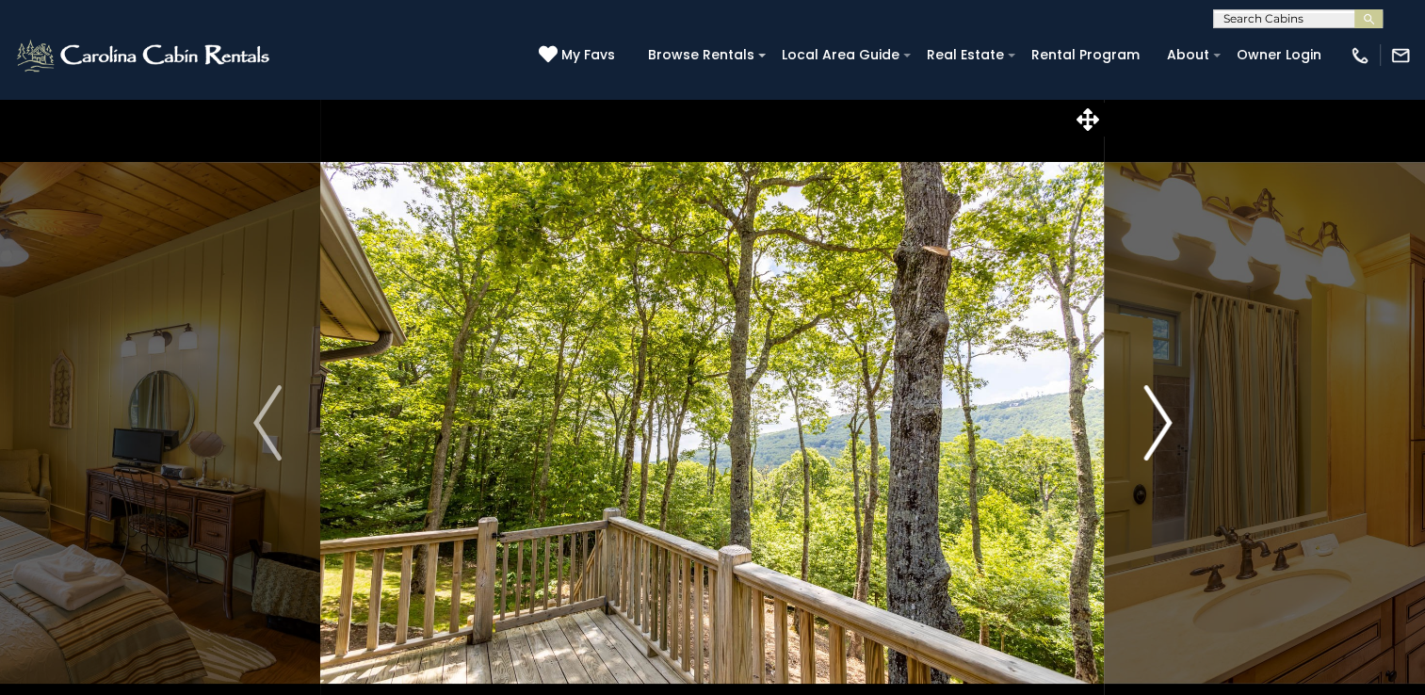
click at [1155, 416] on img "Next" at bounding box center [1157, 422] width 28 height 75
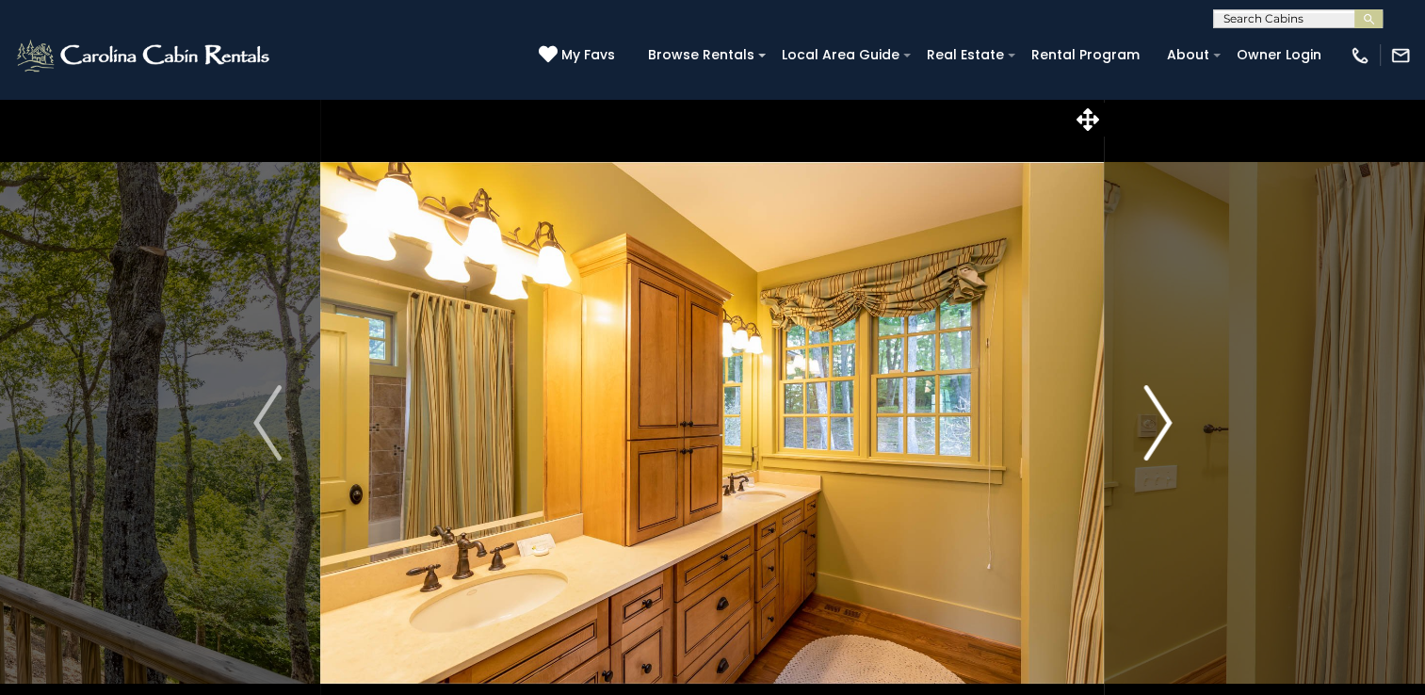
click at [1155, 416] on img "Next" at bounding box center [1157, 422] width 28 height 75
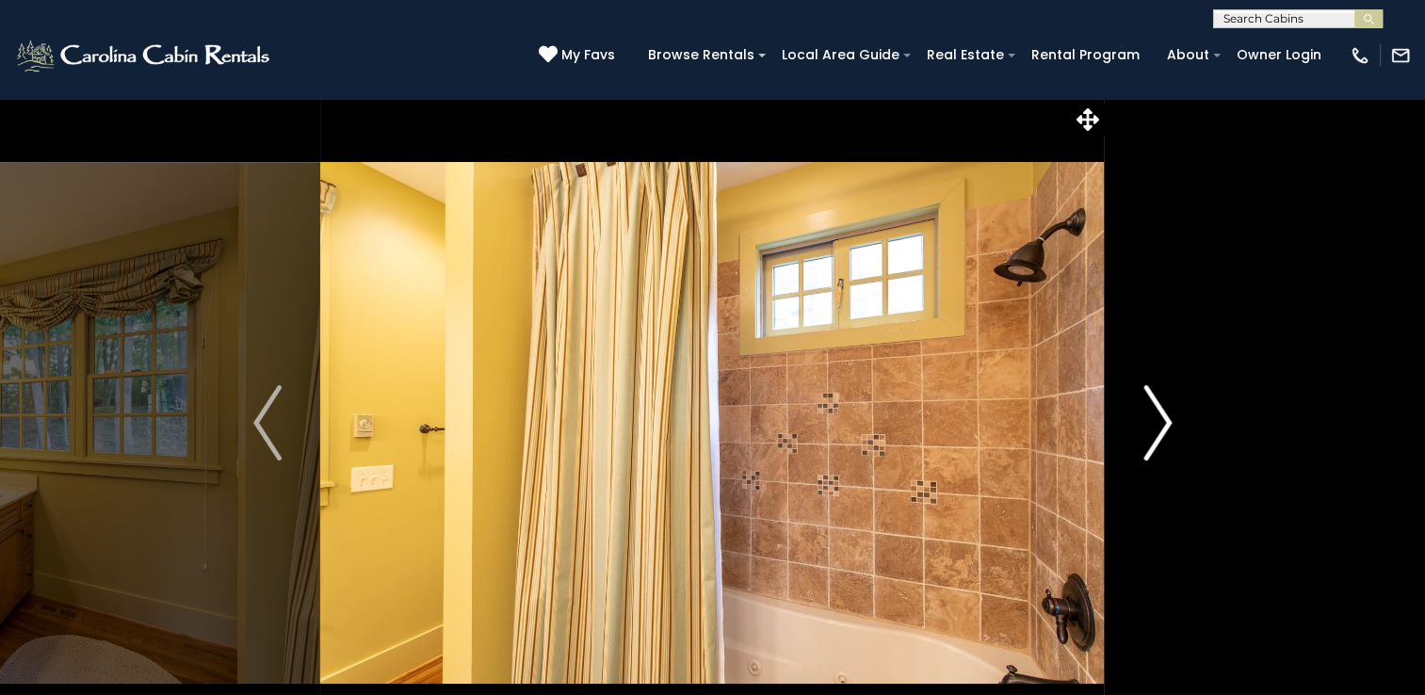
click at [1155, 416] on img "Next" at bounding box center [1157, 422] width 28 height 75
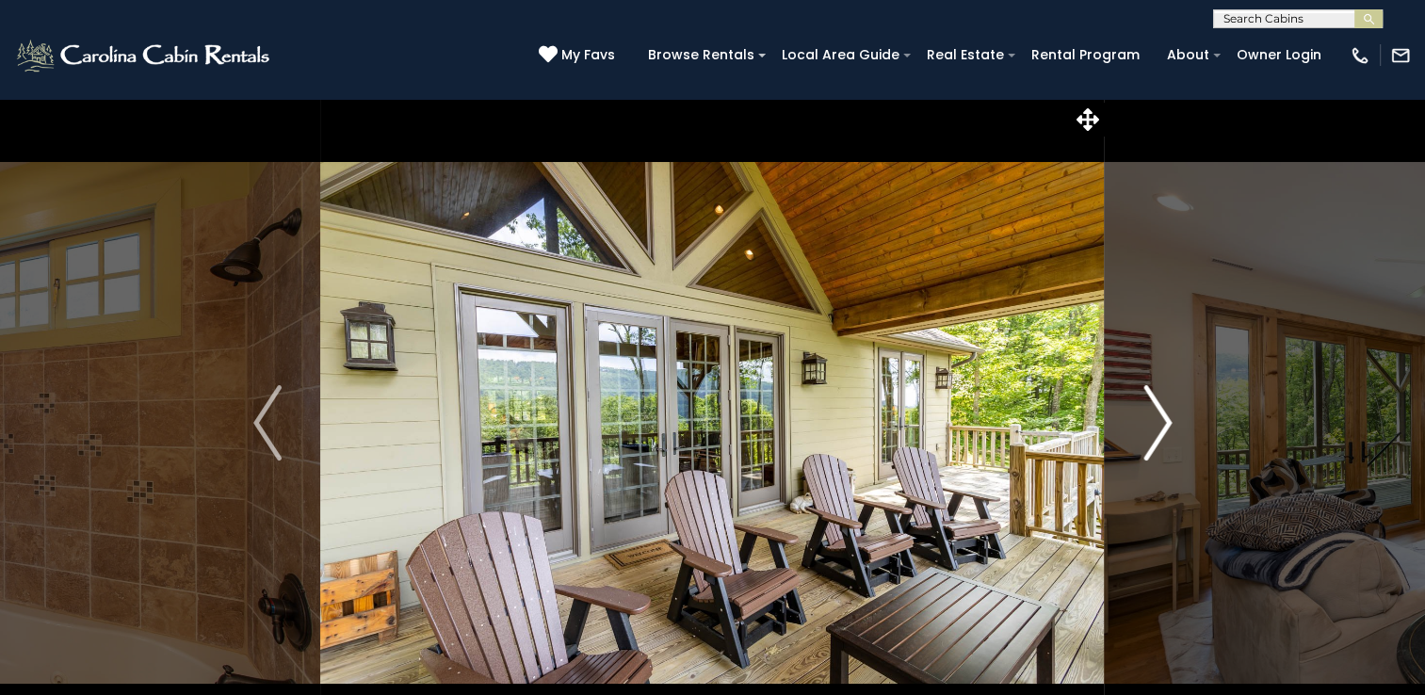
click at [1155, 416] on img "Next" at bounding box center [1157, 422] width 28 height 75
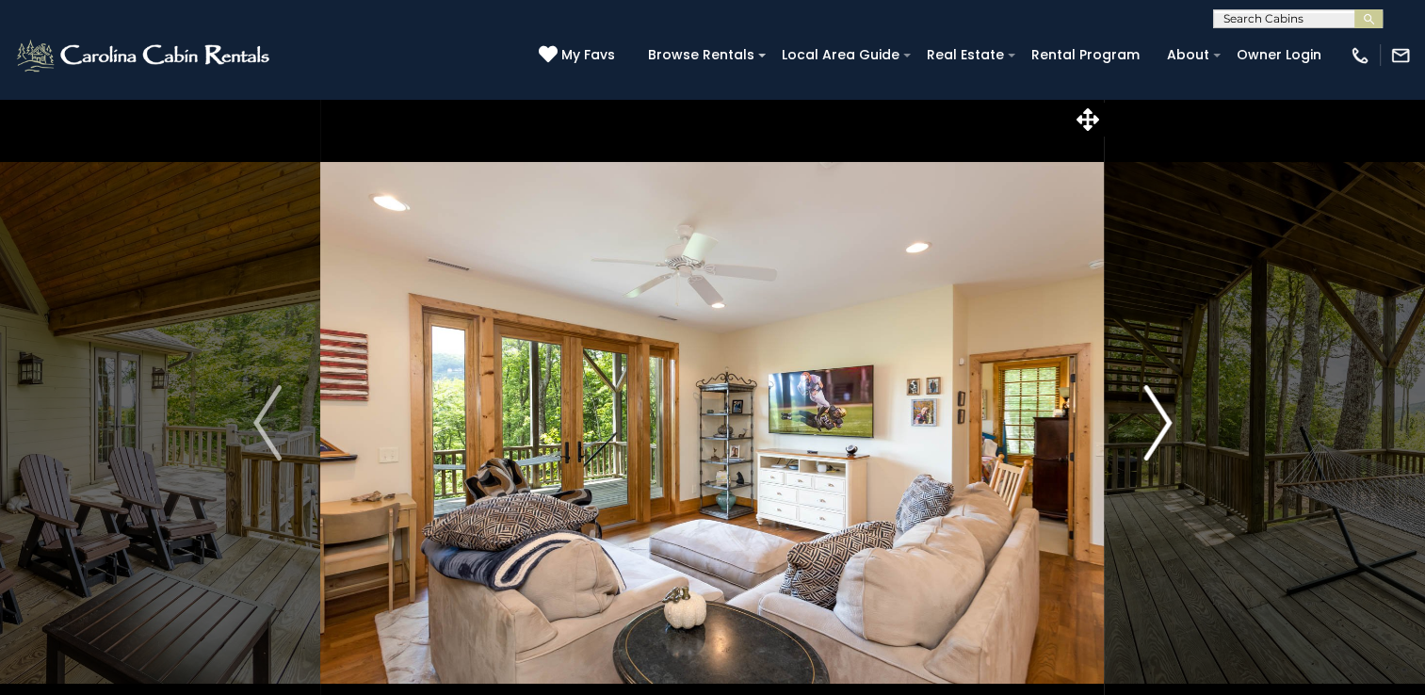
click at [1155, 416] on img "Next" at bounding box center [1157, 422] width 28 height 75
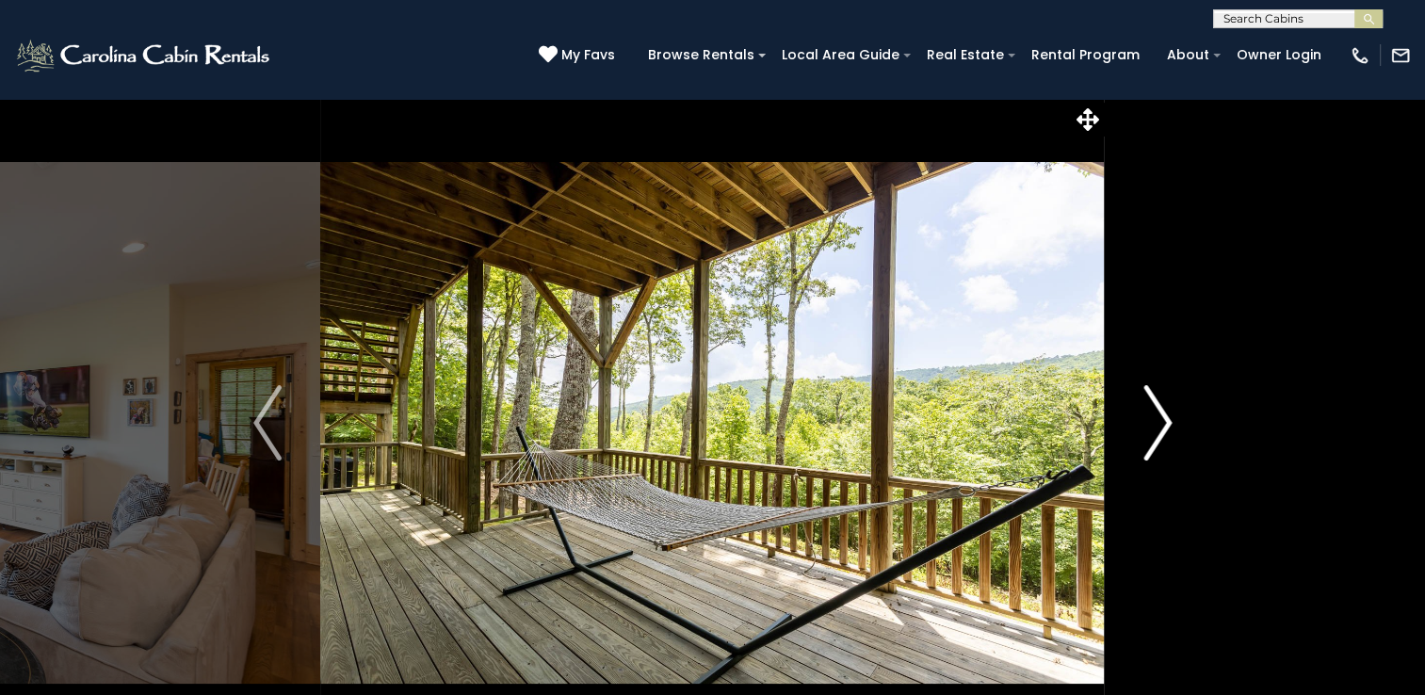
click at [1155, 416] on img "Next" at bounding box center [1157, 422] width 28 height 75
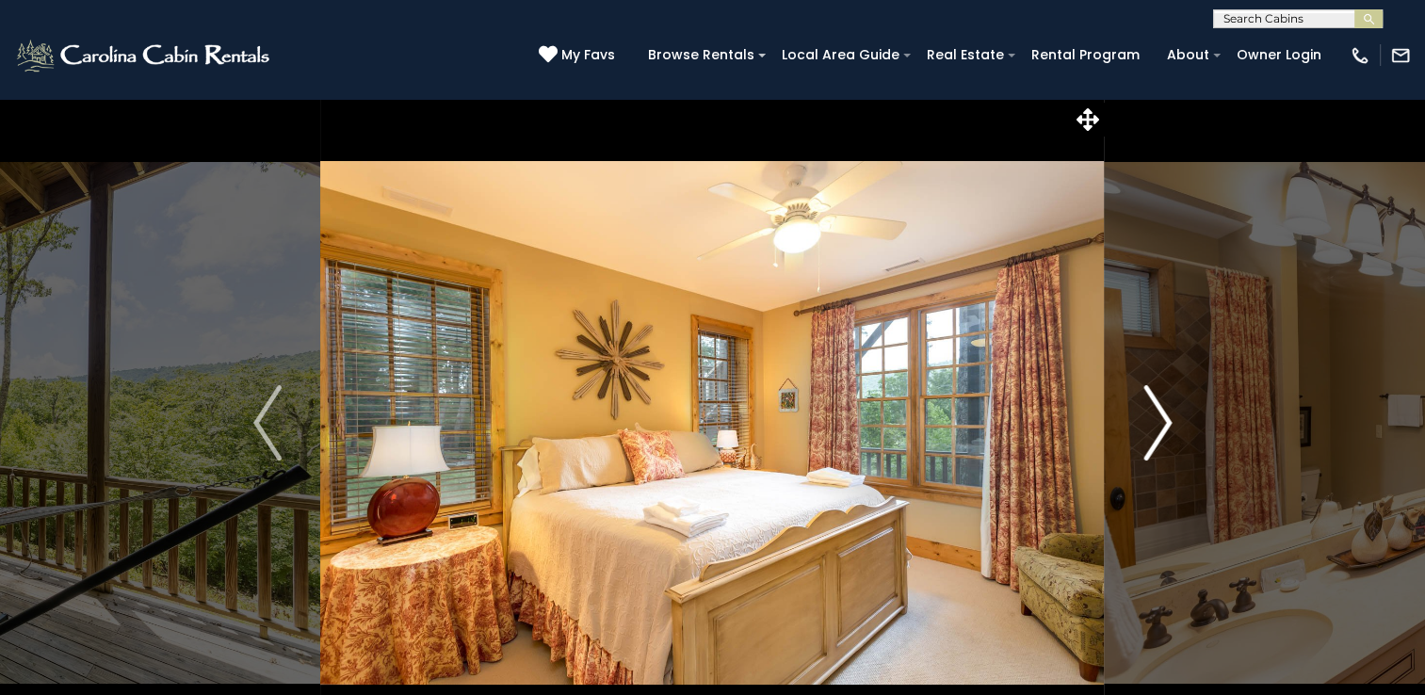
click at [1155, 416] on img "Next" at bounding box center [1157, 422] width 28 height 75
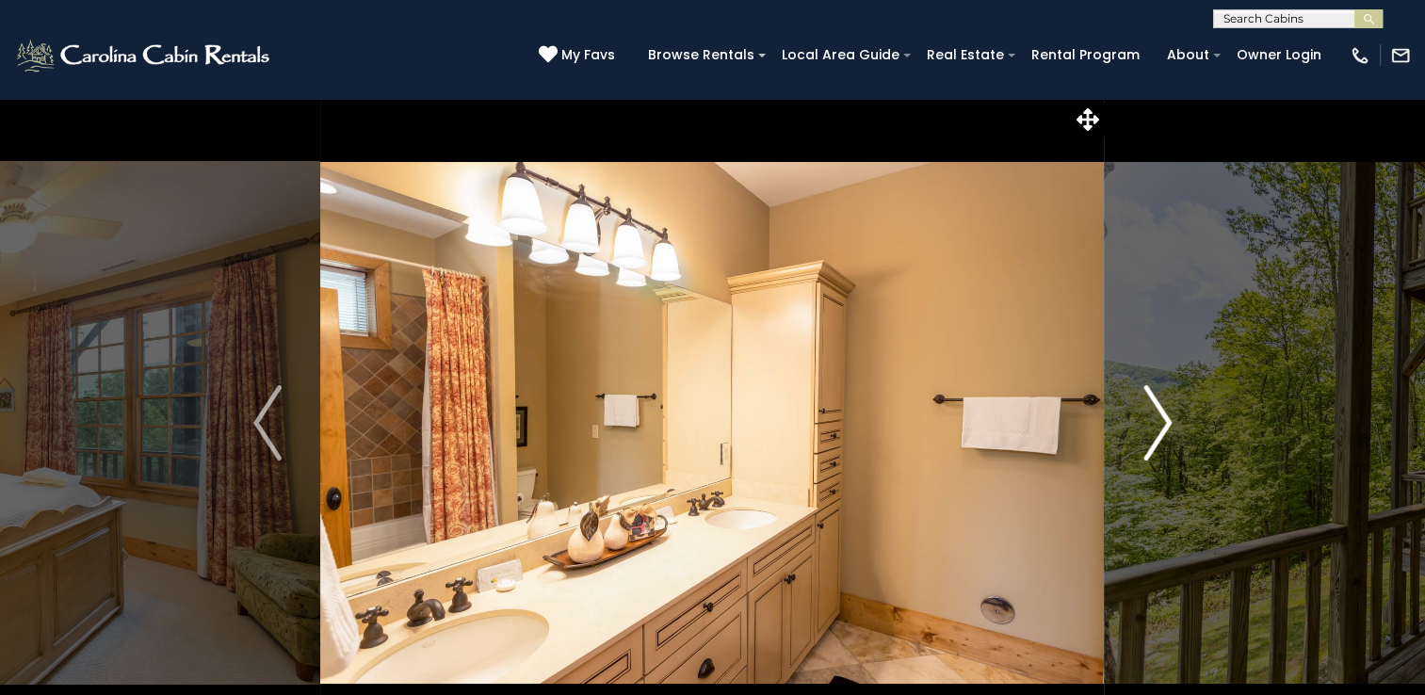
click at [1155, 416] on img "Next" at bounding box center [1157, 422] width 28 height 75
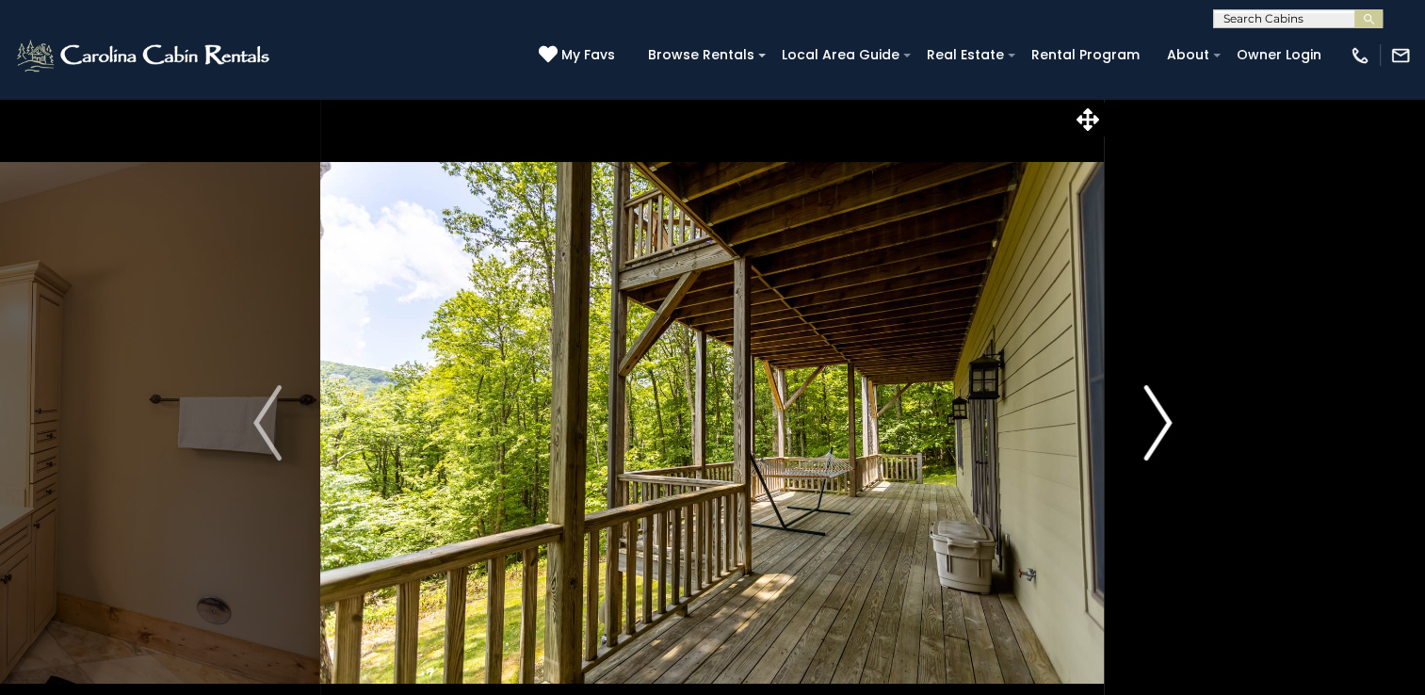
click at [1155, 416] on img "Next" at bounding box center [1157, 422] width 28 height 75
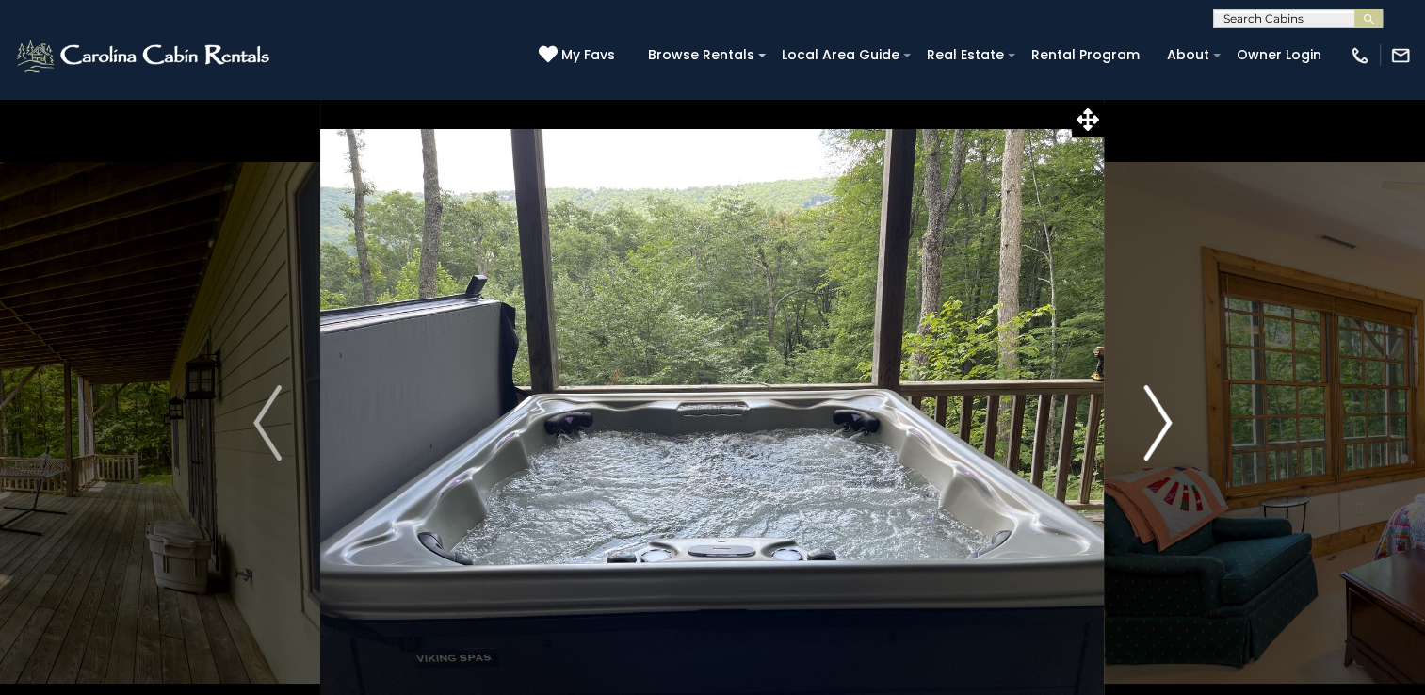
click at [1155, 416] on img "Next" at bounding box center [1157, 422] width 28 height 75
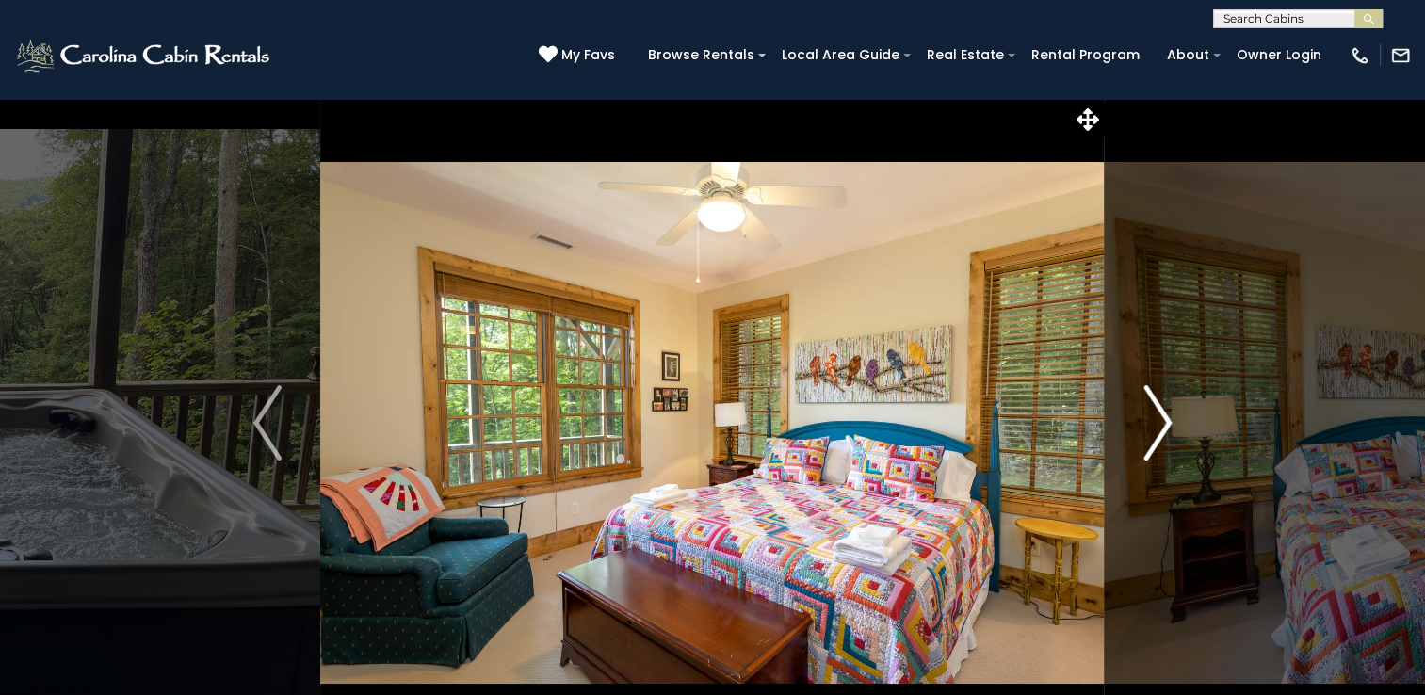
click at [1155, 416] on img "Next" at bounding box center [1157, 422] width 28 height 75
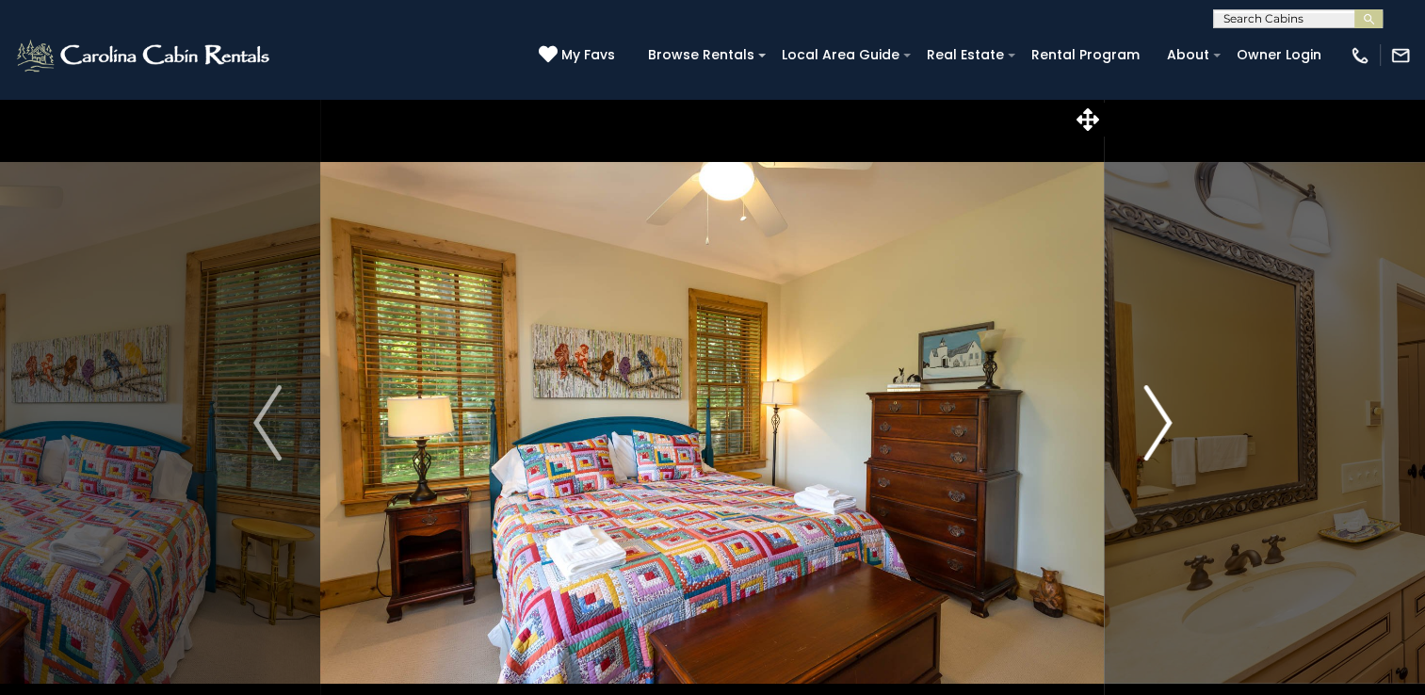
click at [1155, 416] on img "Next" at bounding box center [1157, 422] width 28 height 75
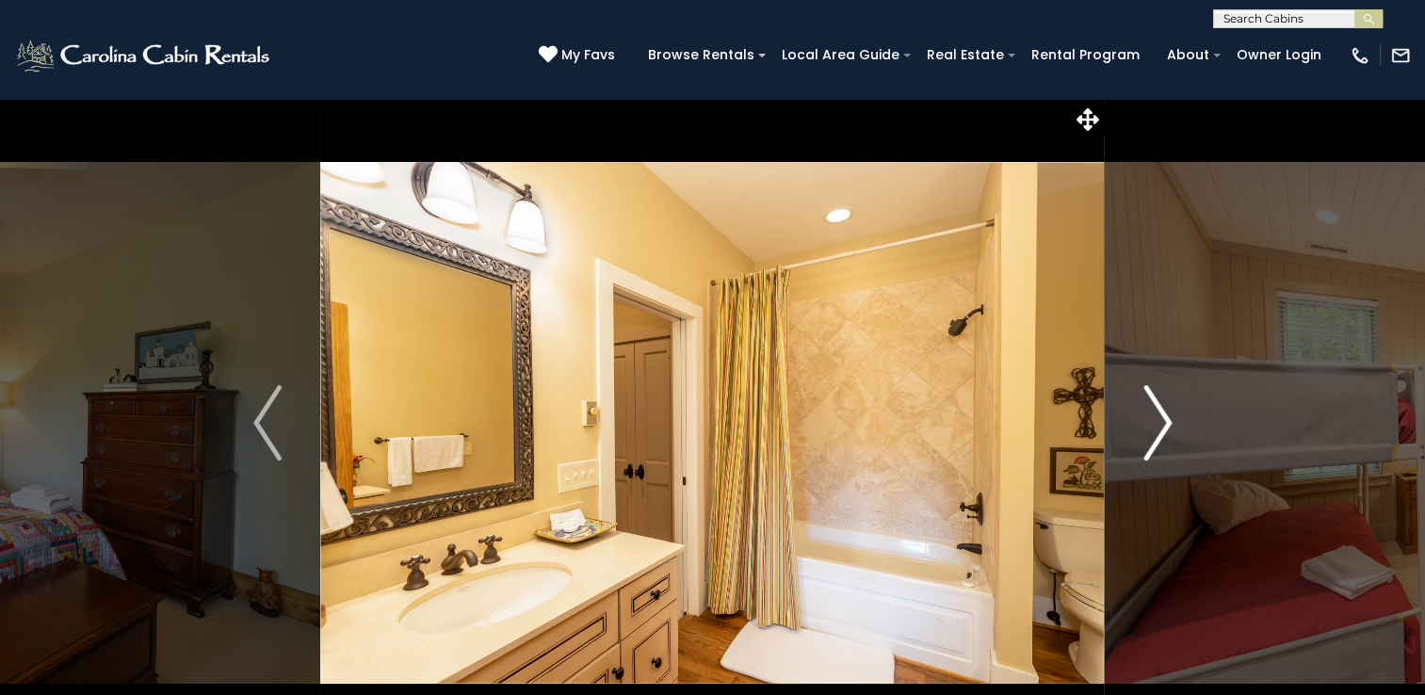
click at [1155, 416] on img "Next" at bounding box center [1157, 422] width 28 height 75
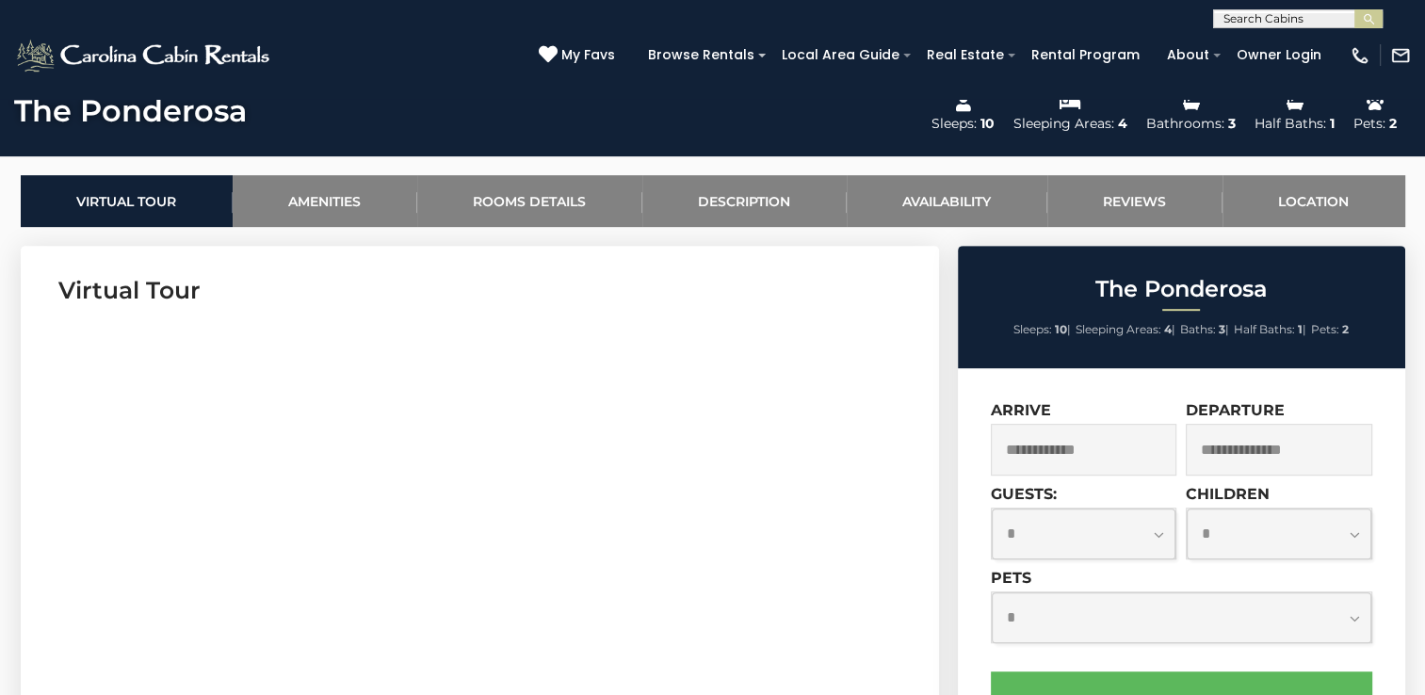
scroll to position [942, 0]
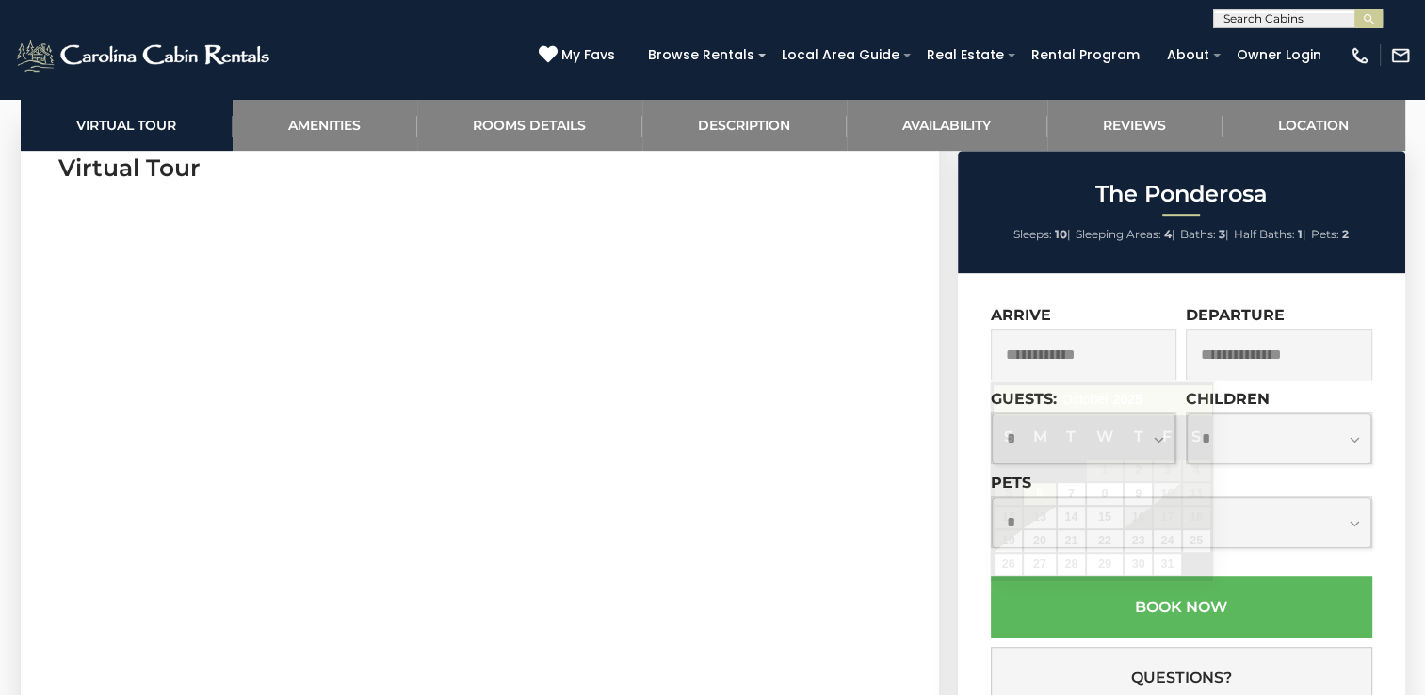
click at [1111, 367] on input "text" at bounding box center [1084, 355] width 186 height 52
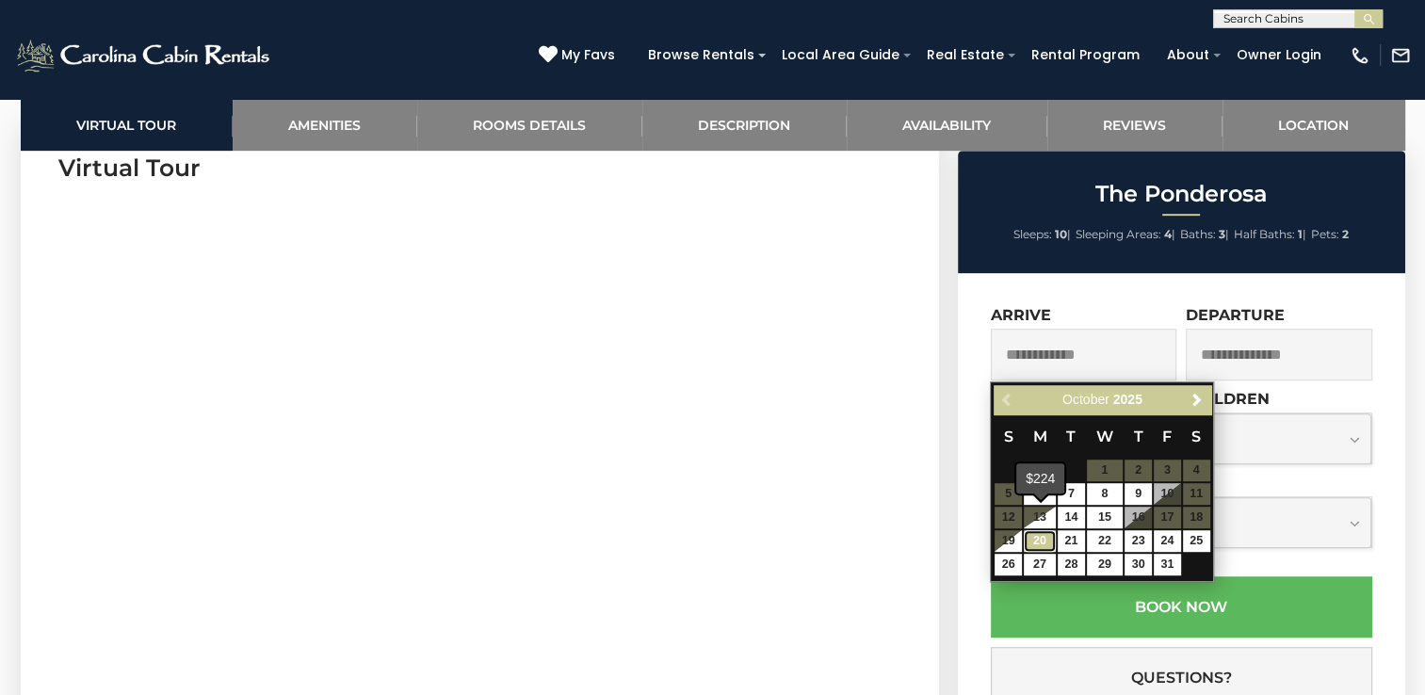
click at [1033, 530] on link "20" at bounding box center [1040, 541] width 32 height 22
type input "**********"
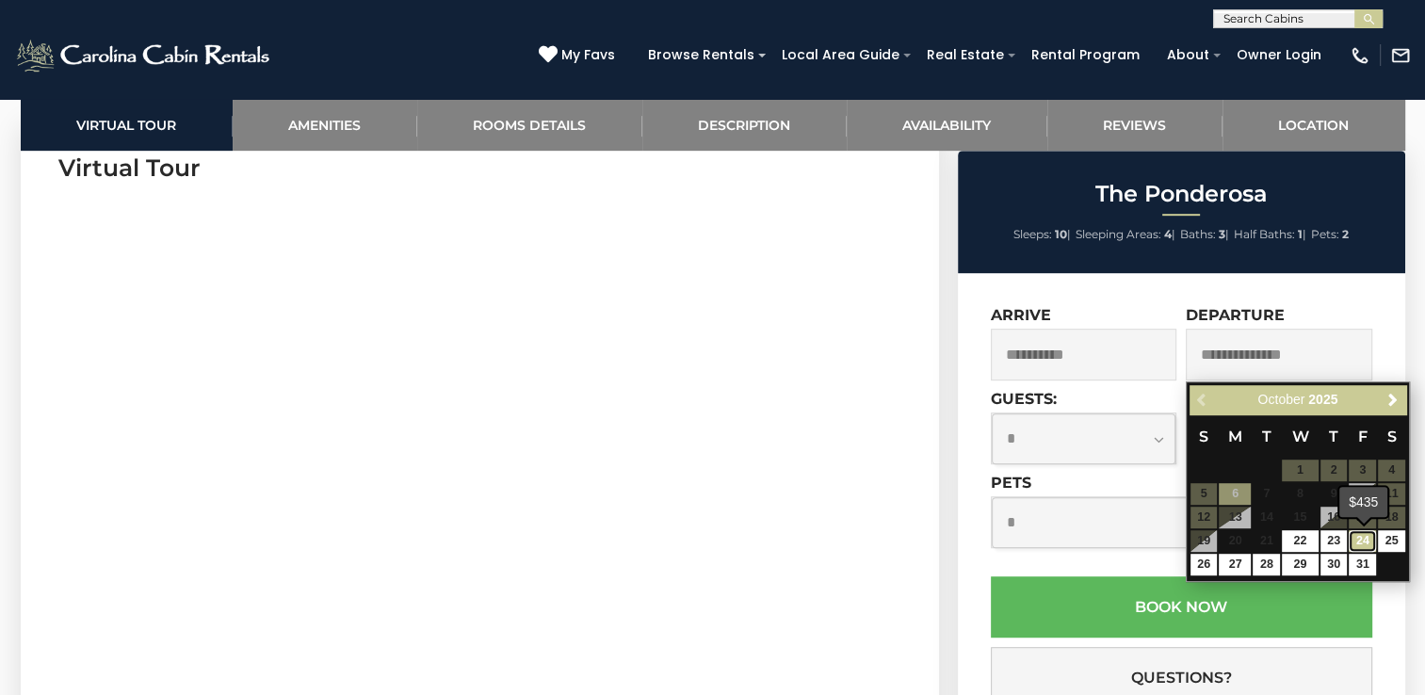
click at [1362, 541] on link "24" at bounding box center [1362, 541] width 27 height 22
type input "**********"
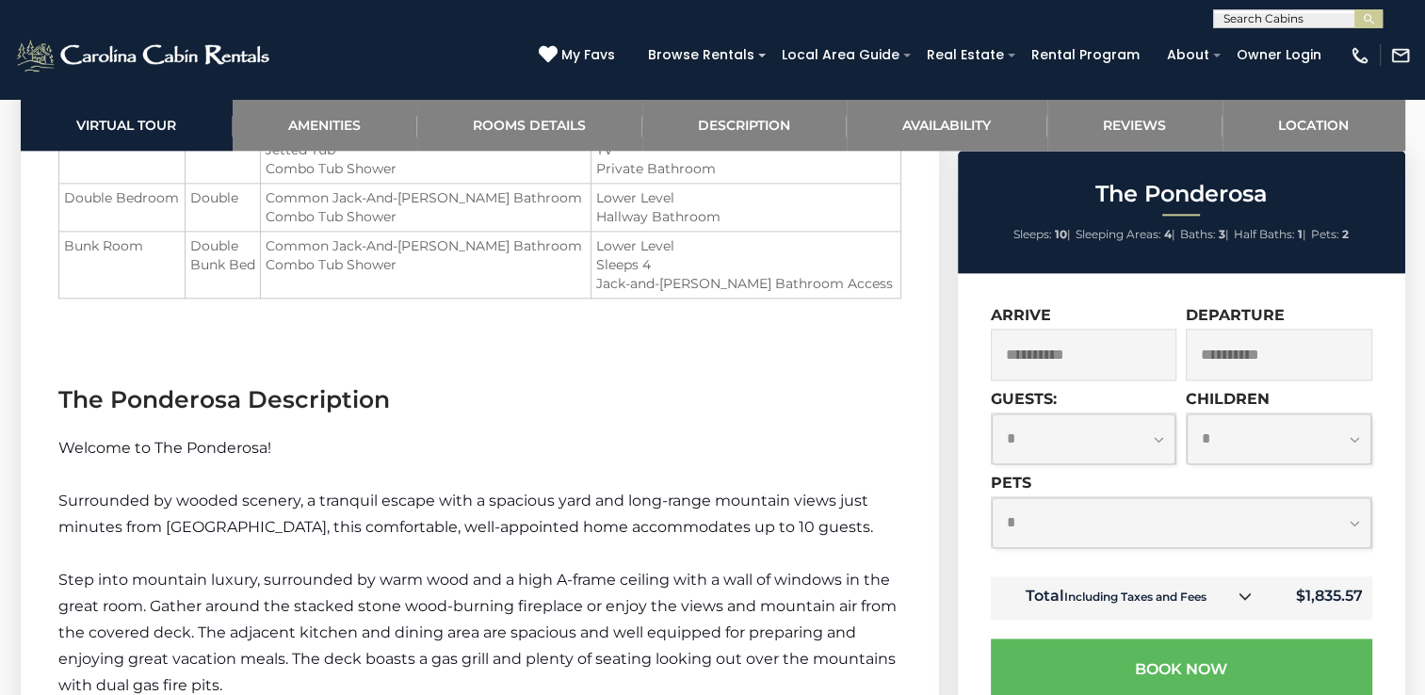
scroll to position [2543, 0]
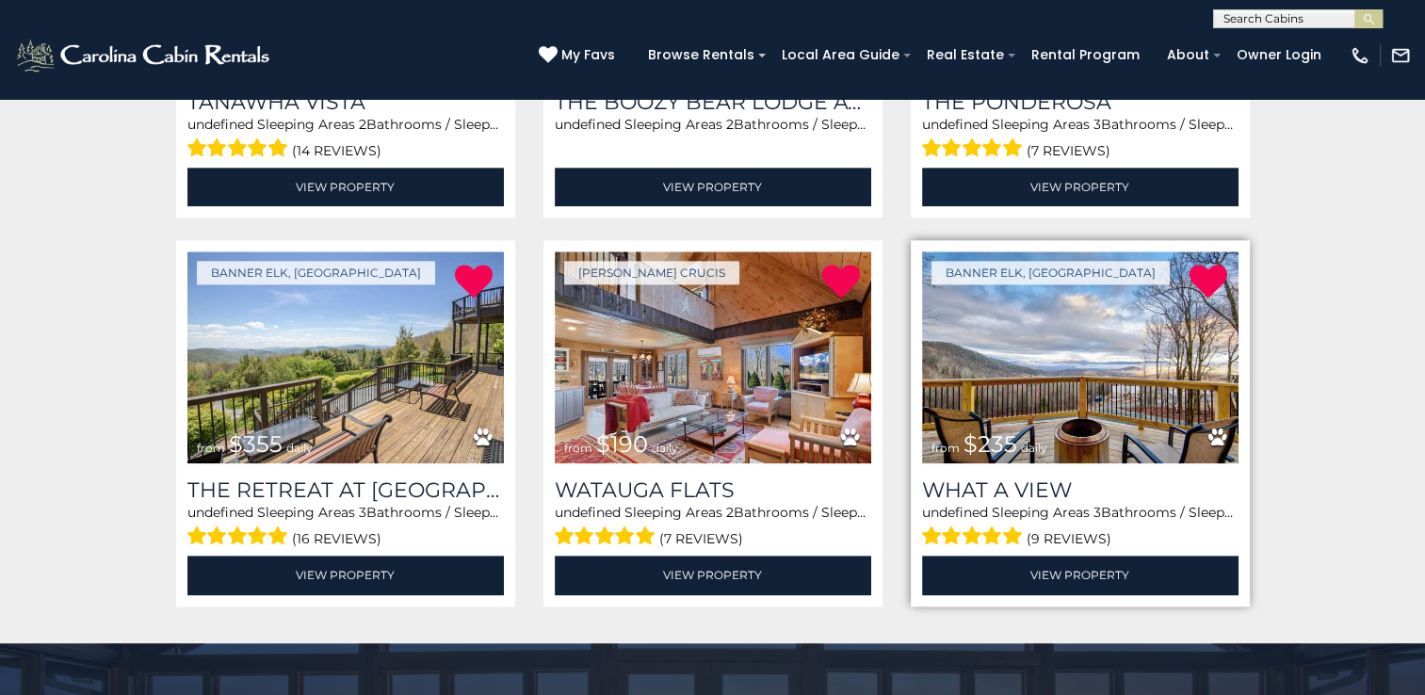
scroll to position [2133, 0]
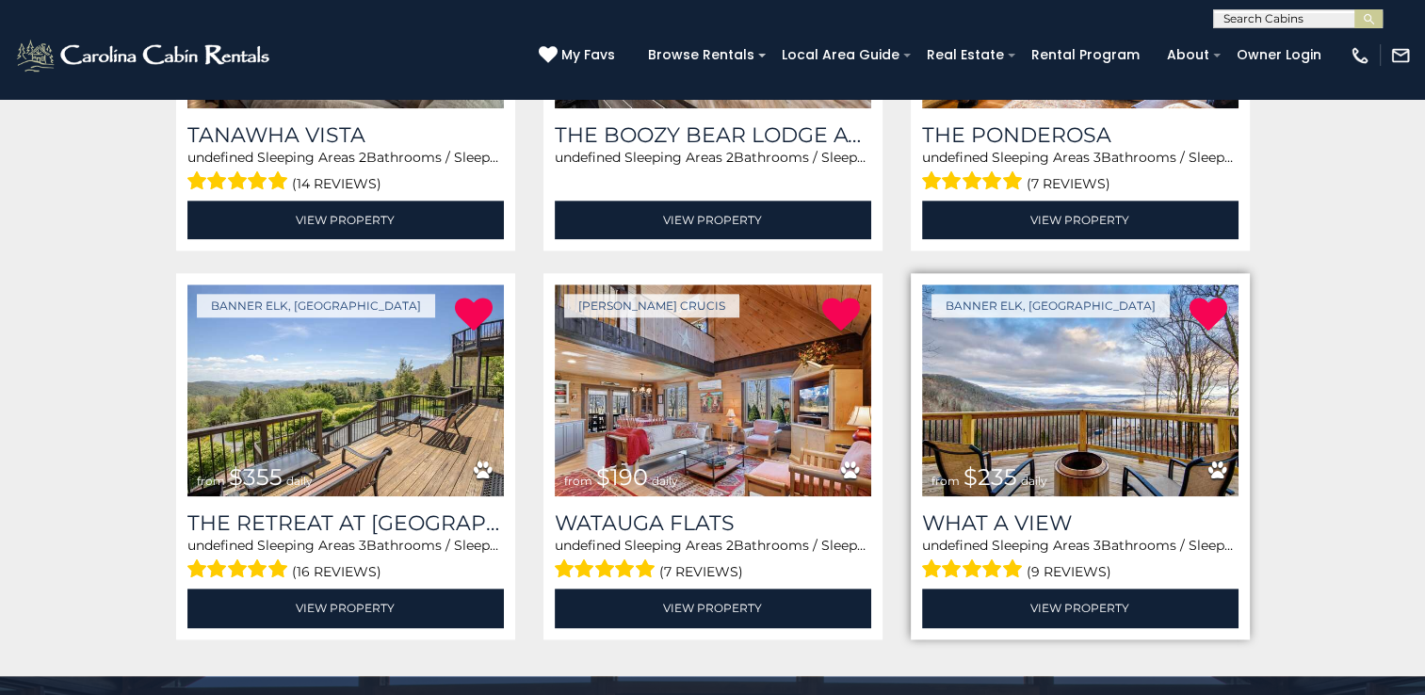
click at [1075, 394] on img at bounding box center [1080, 390] width 316 height 212
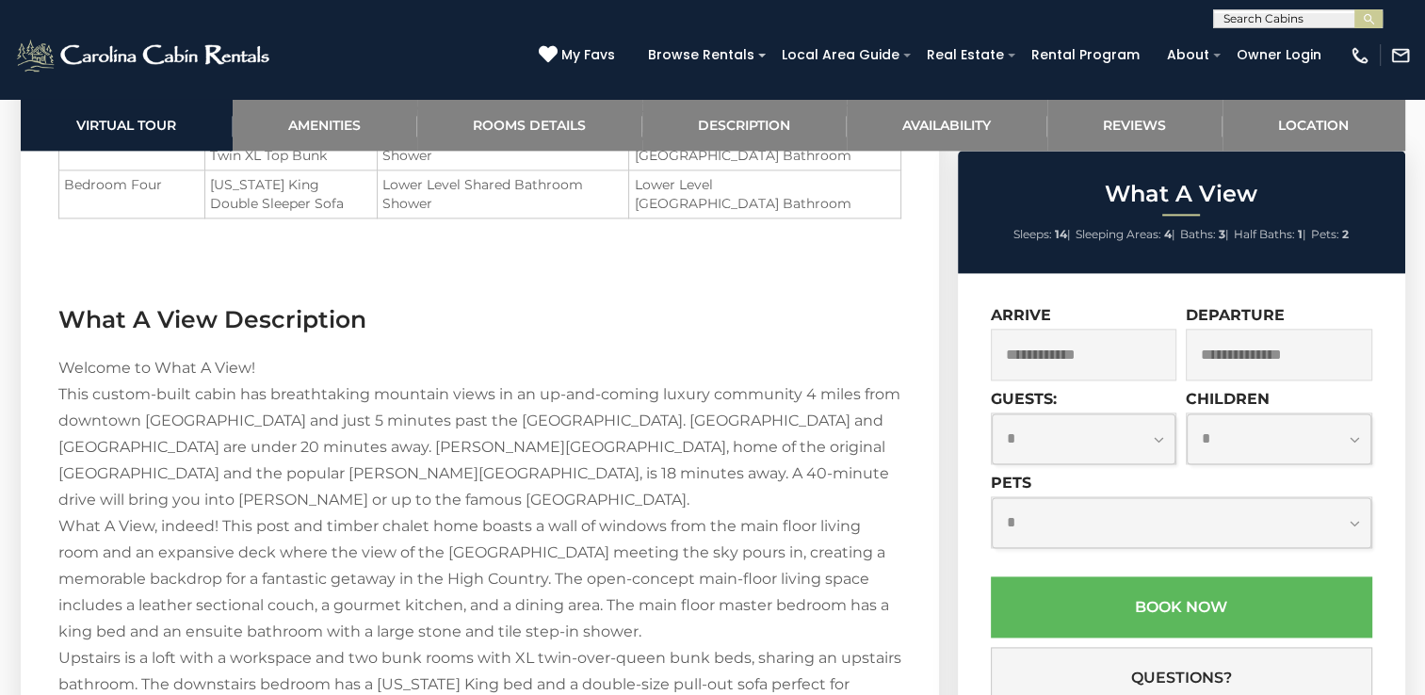
scroll to position [2449, 0]
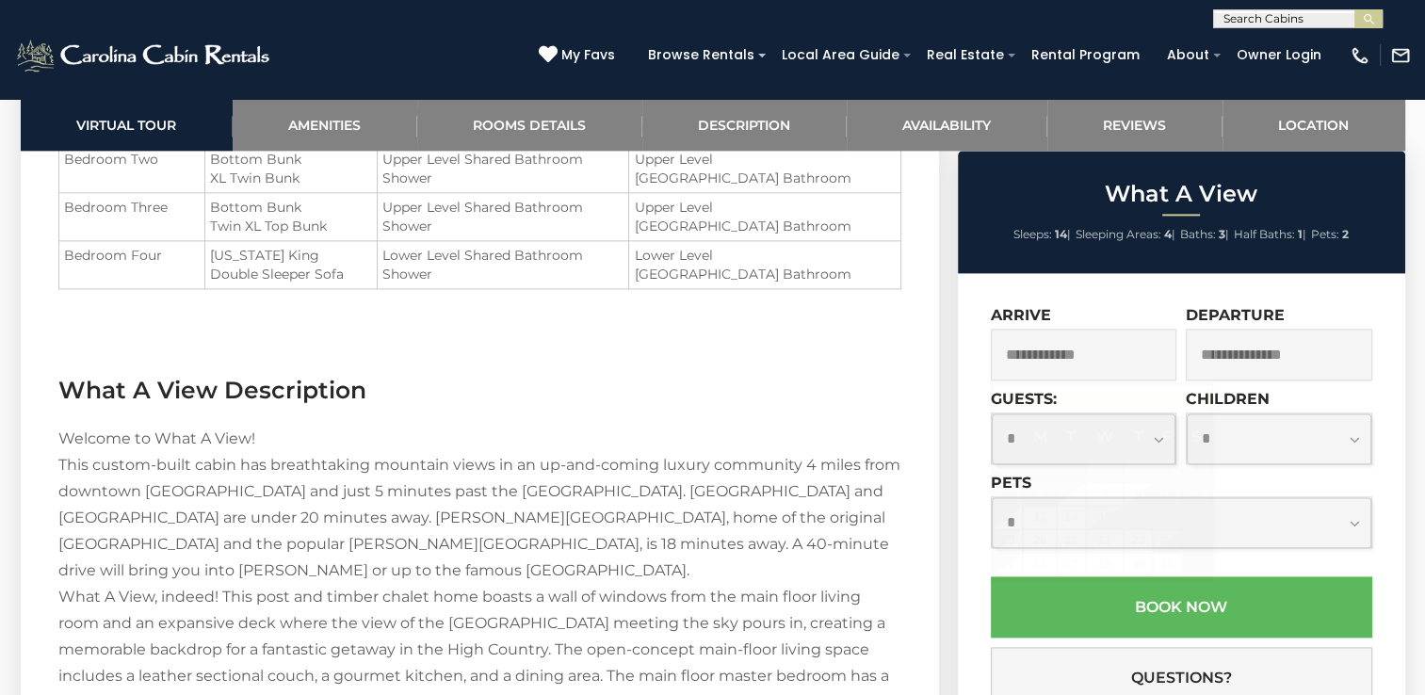
click at [1070, 351] on input "text" at bounding box center [1084, 355] width 186 height 52
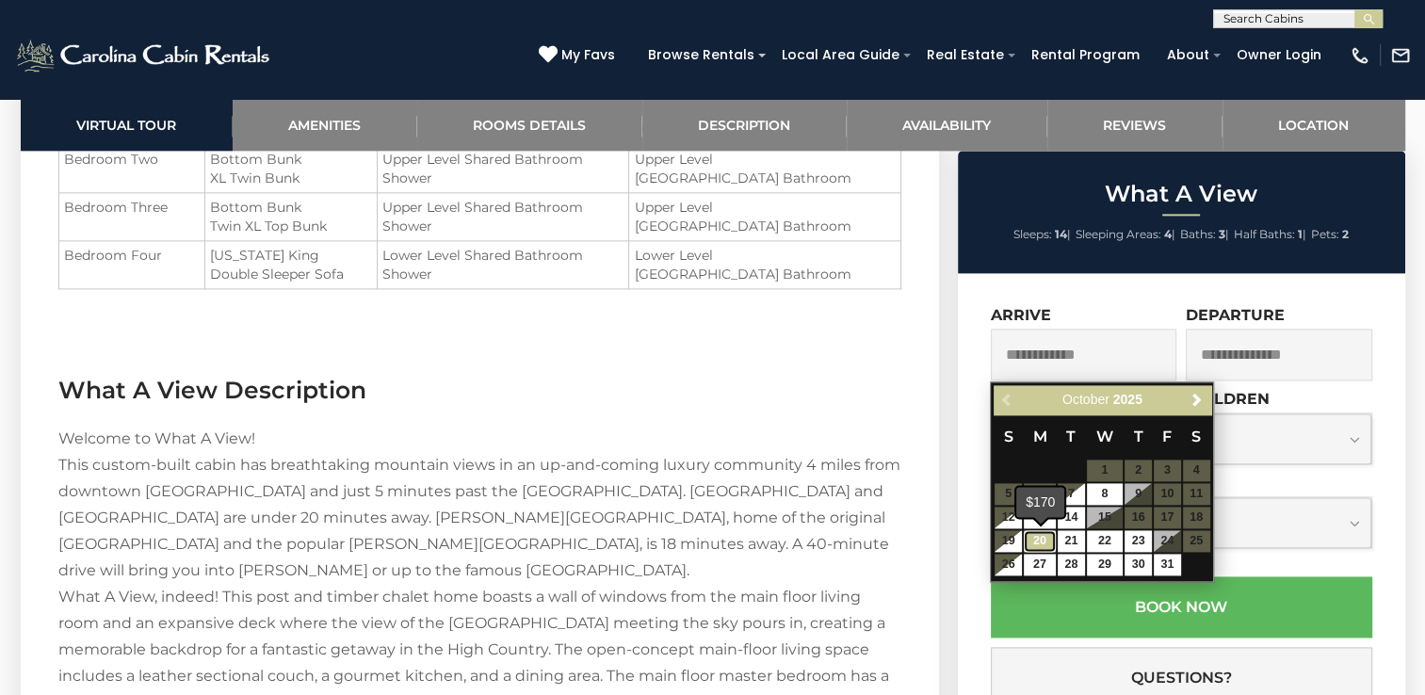
click at [1036, 537] on link "20" at bounding box center [1040, 541] width 32 height 22
type input "**********"
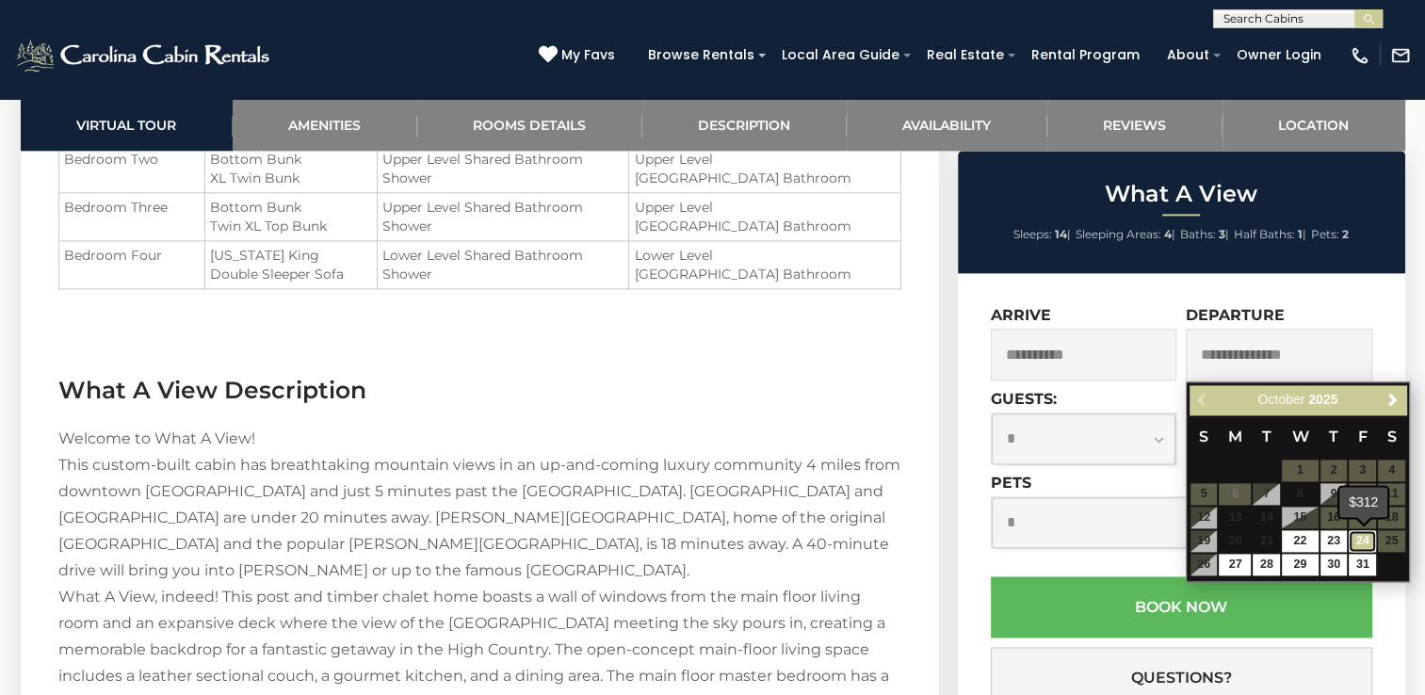
click at [1357, 544] on link "24" at bounding box center [1362, 541] width 27 height 22
type input "**********"
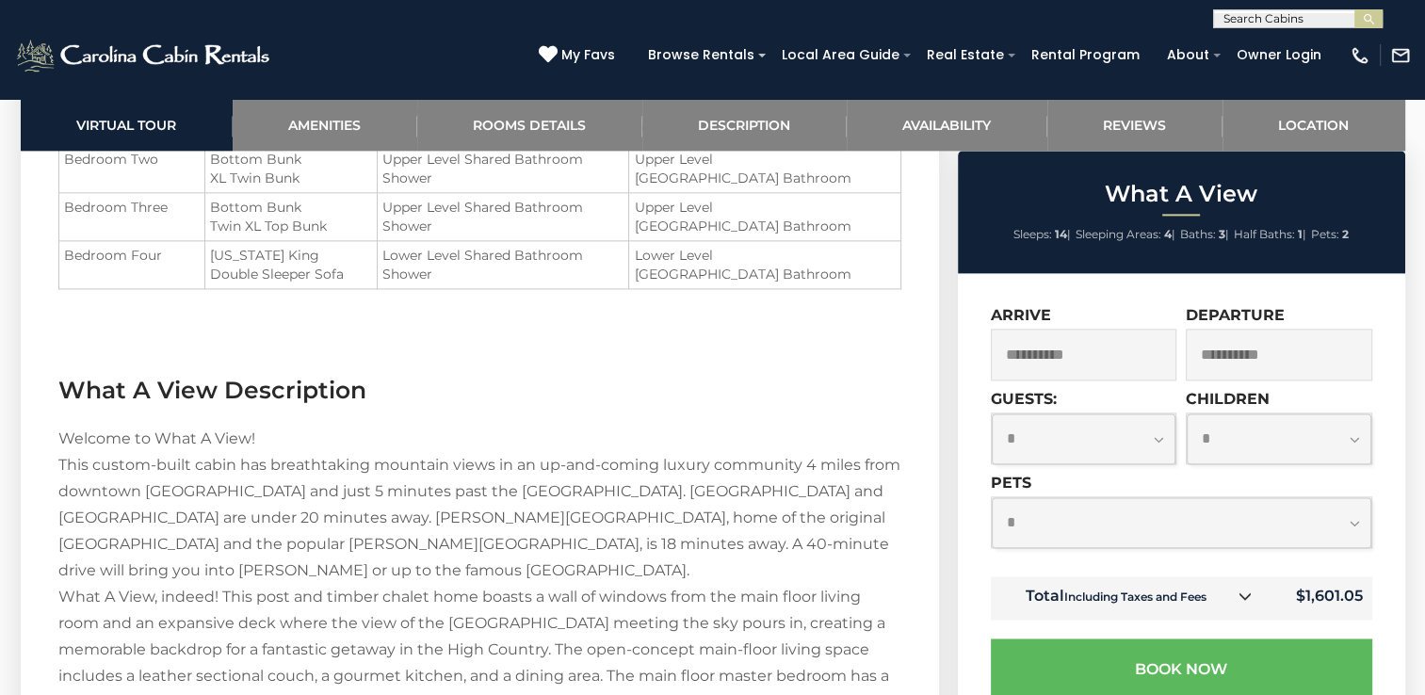
click at [1160, 435] on select "**********" at bounding box center [1084, 438] width 185 height 50
select select "*"
click at [992, 414] on select "**********" at bounding box center [1084, 438] width 185 height 50
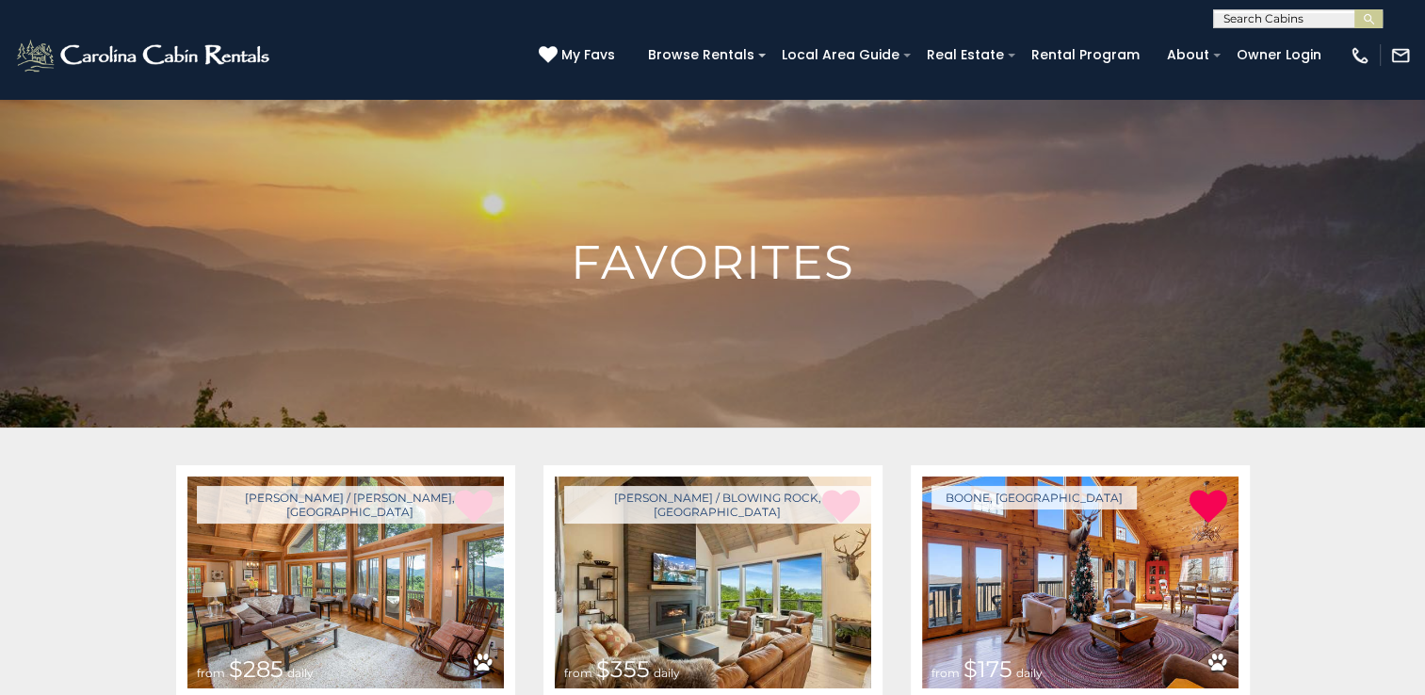
scroll to position [2133, 0]
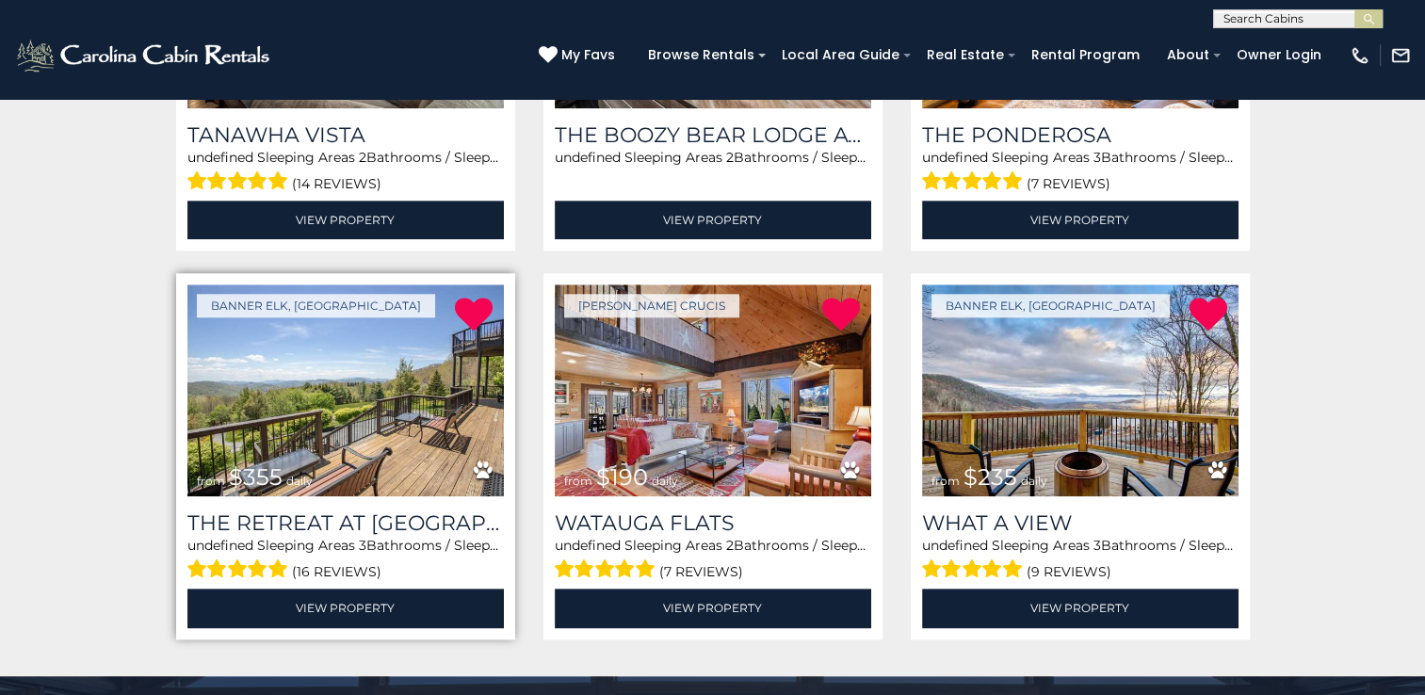
click at [376, 392] on img at bounding box center [345, 390] width 316 height 212
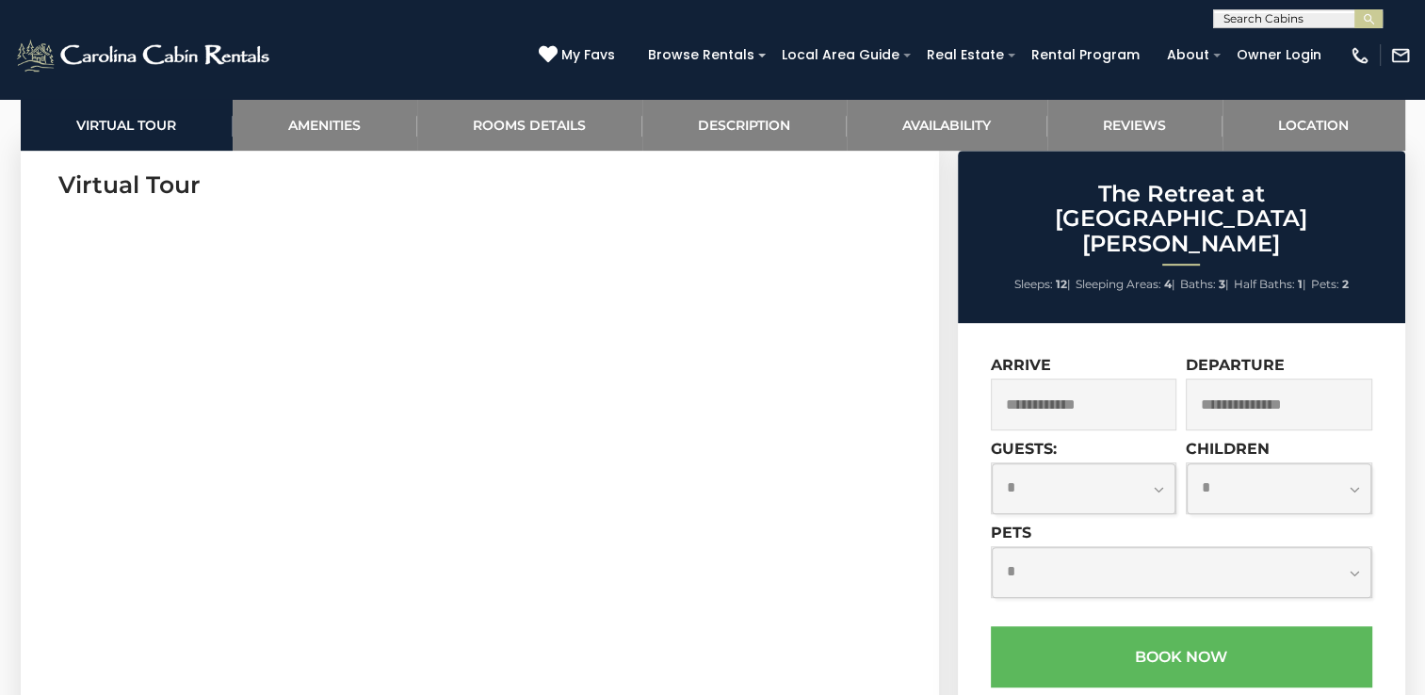
scroll to position [942, 0]
click at [1068, 379] on input "text" at bounding box center [1084, 405] width 186 height 52
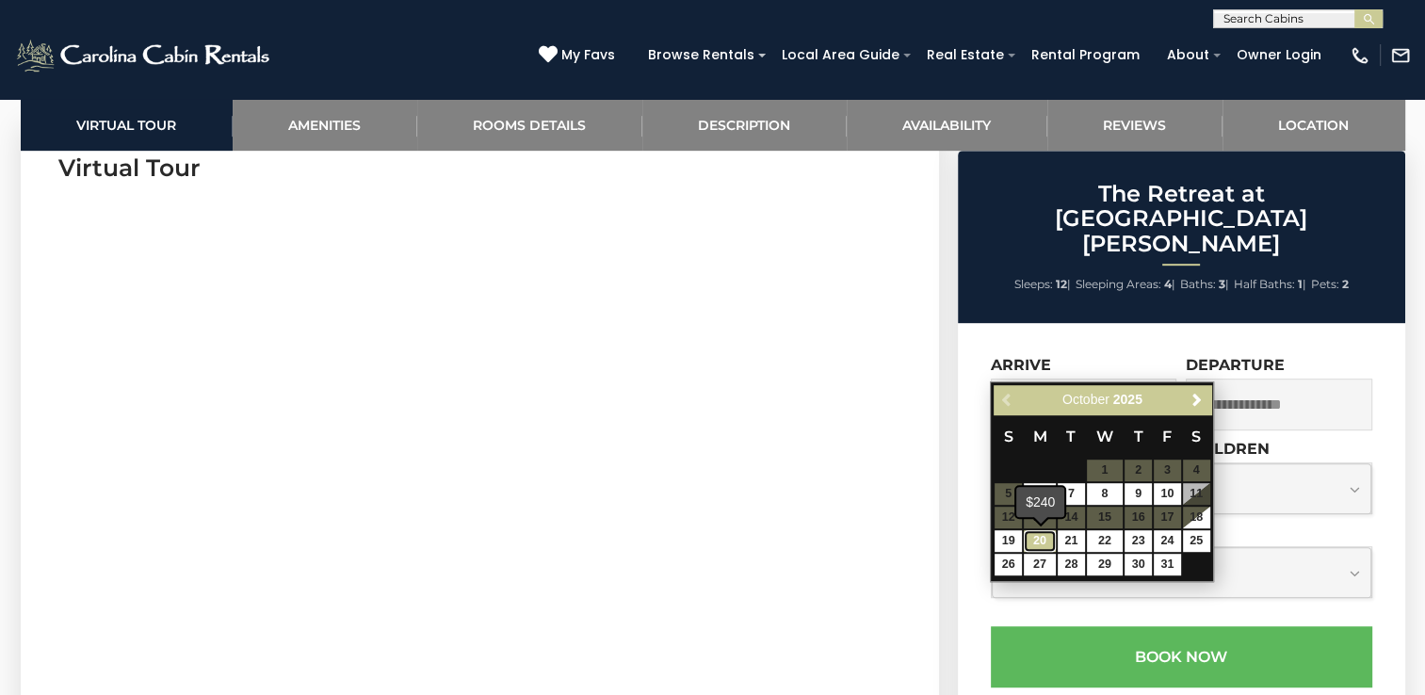
click at [1032, 537] on link "20" at bounding box center [1040, 541] width 32 height 22
type input "**********"
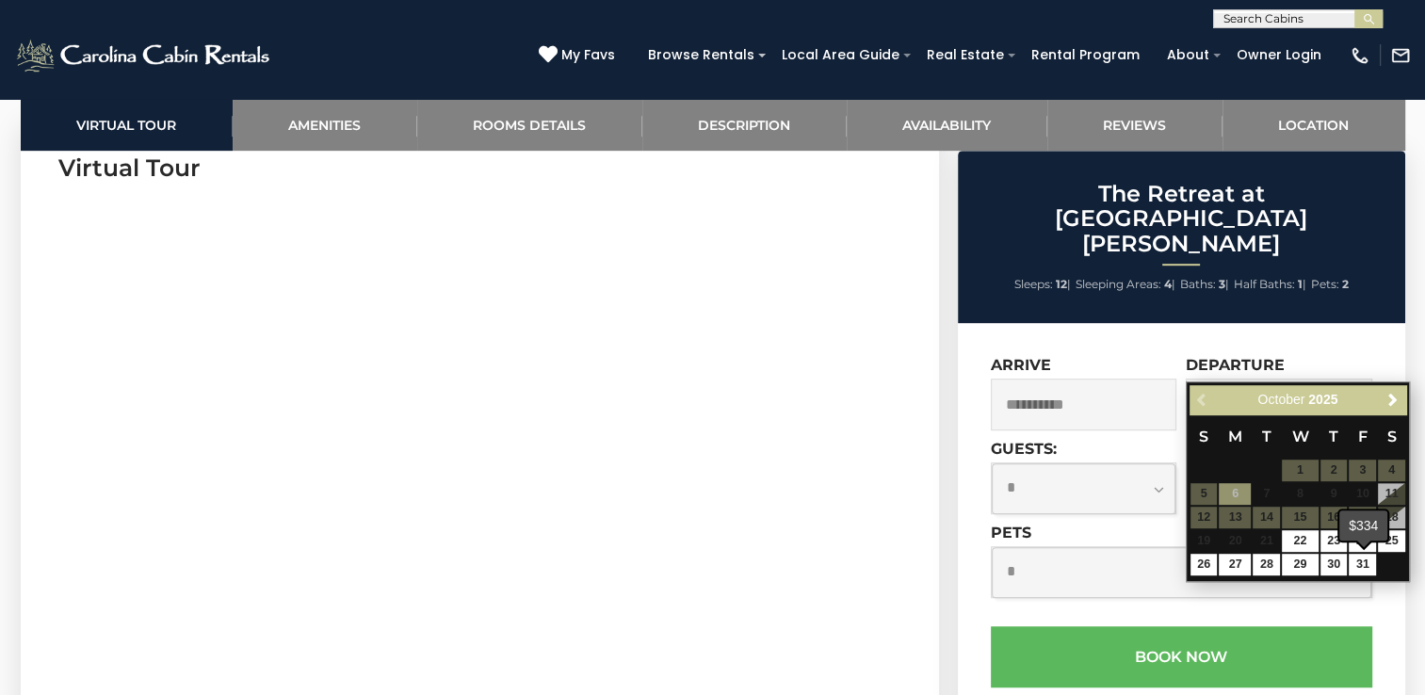
click at [1360, 541] on span at bounding box center [1363, 544] width 15 height 8
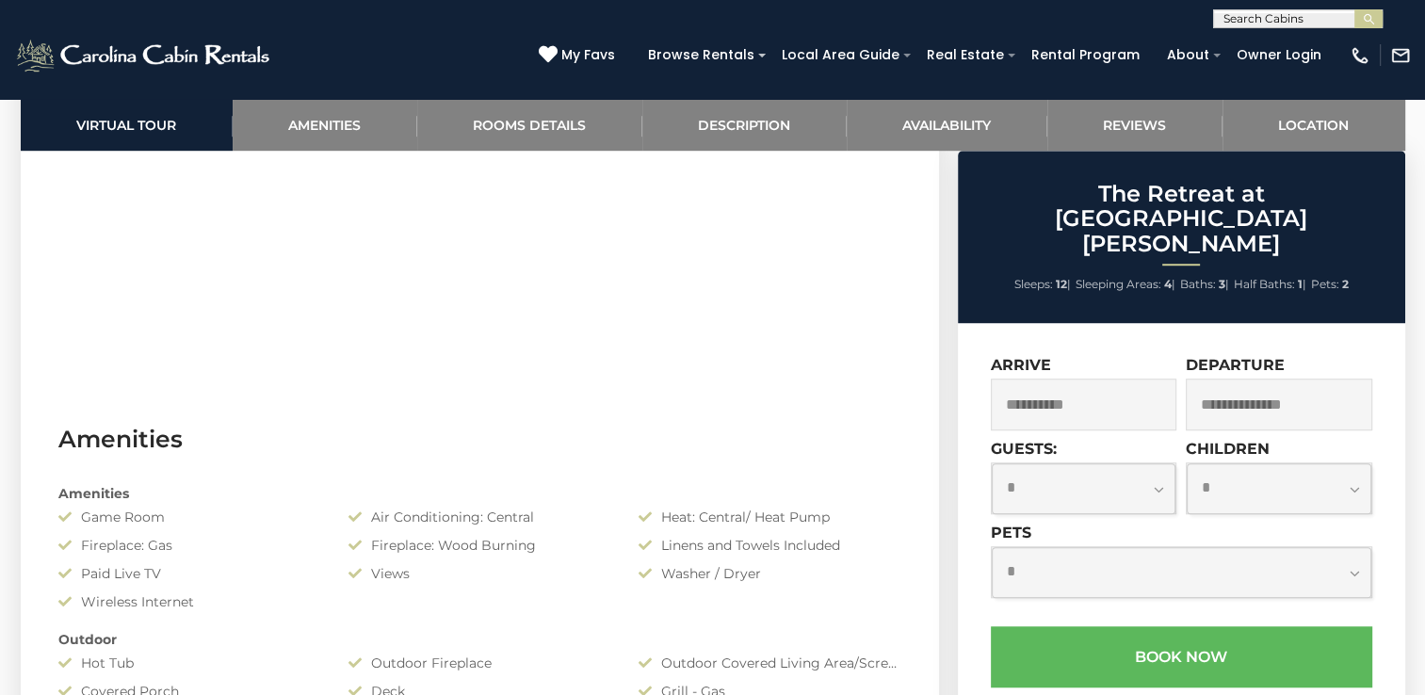
scroll to position [1130, 0]
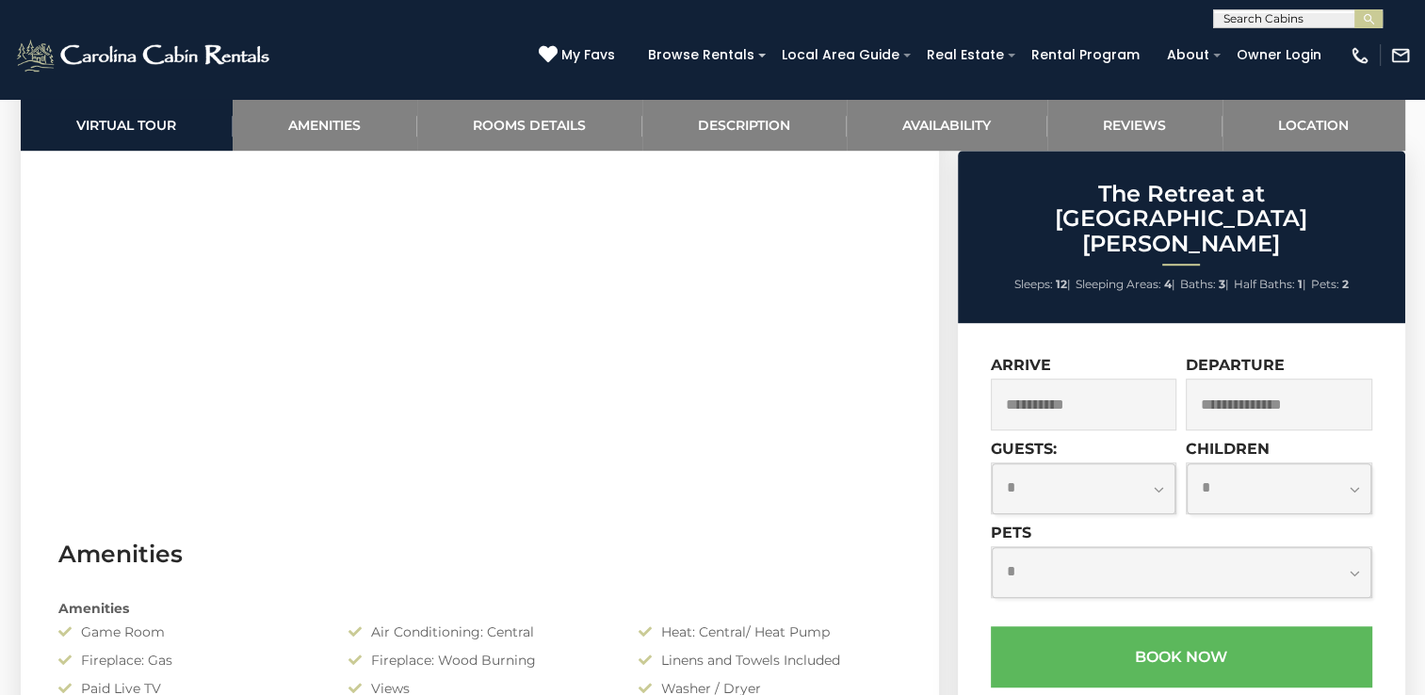
click at [1240, 379] on input "text" at bounding box center [1279, 405] width 186 height 52
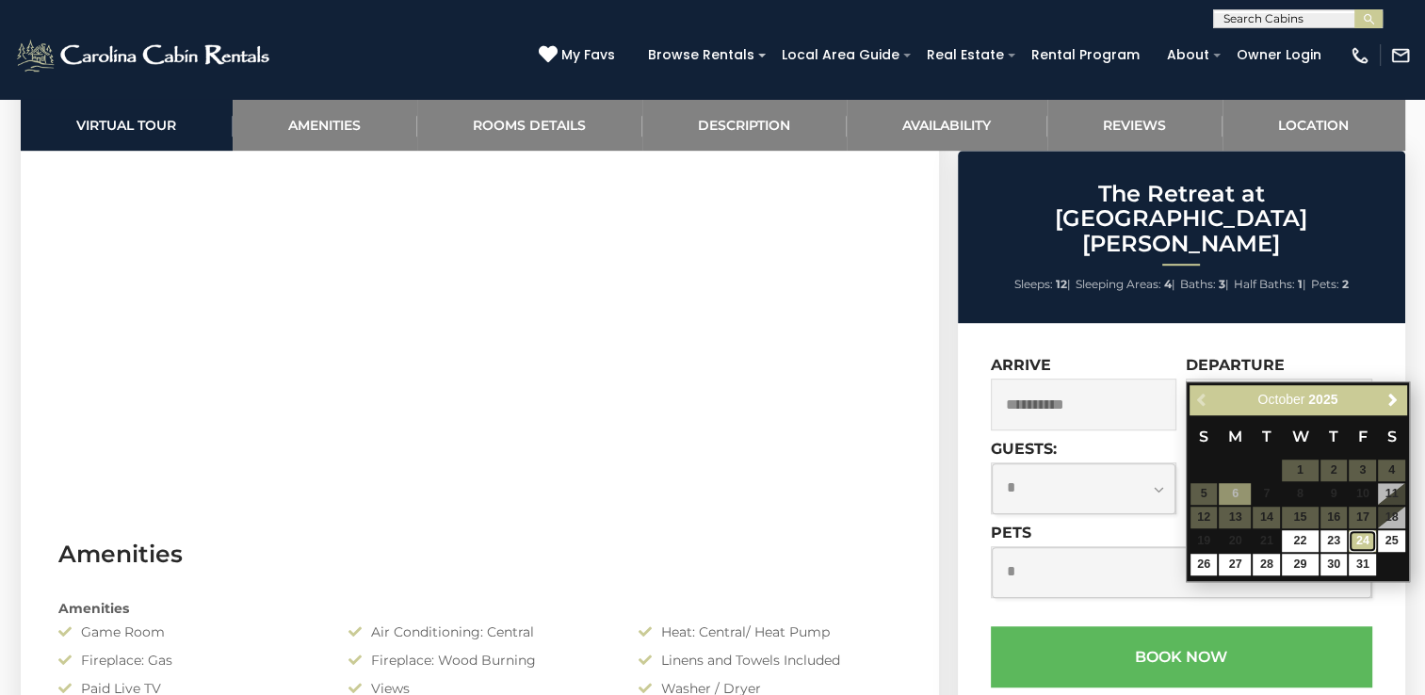
click at [1361, 542] on link "24" at bounding box center [1362, 541] width 27 height 22
type input "**********"
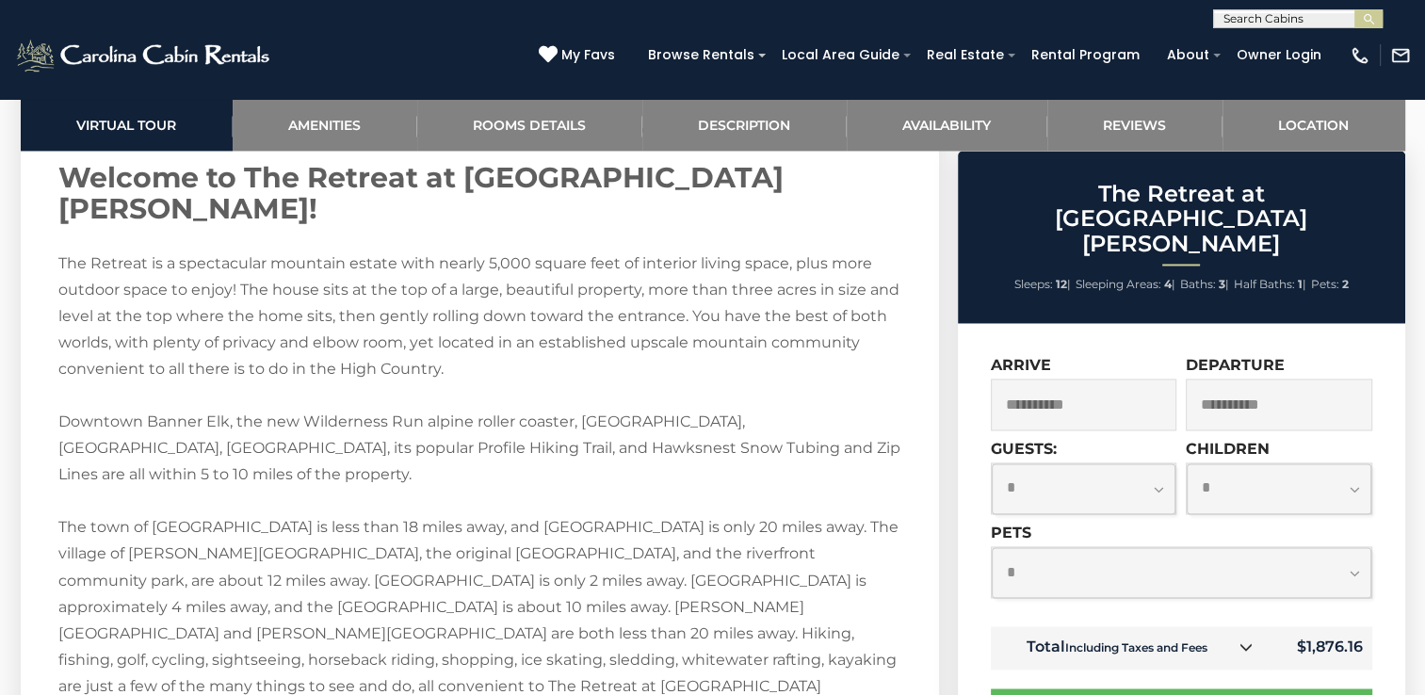
scroll to position [3014, 0]
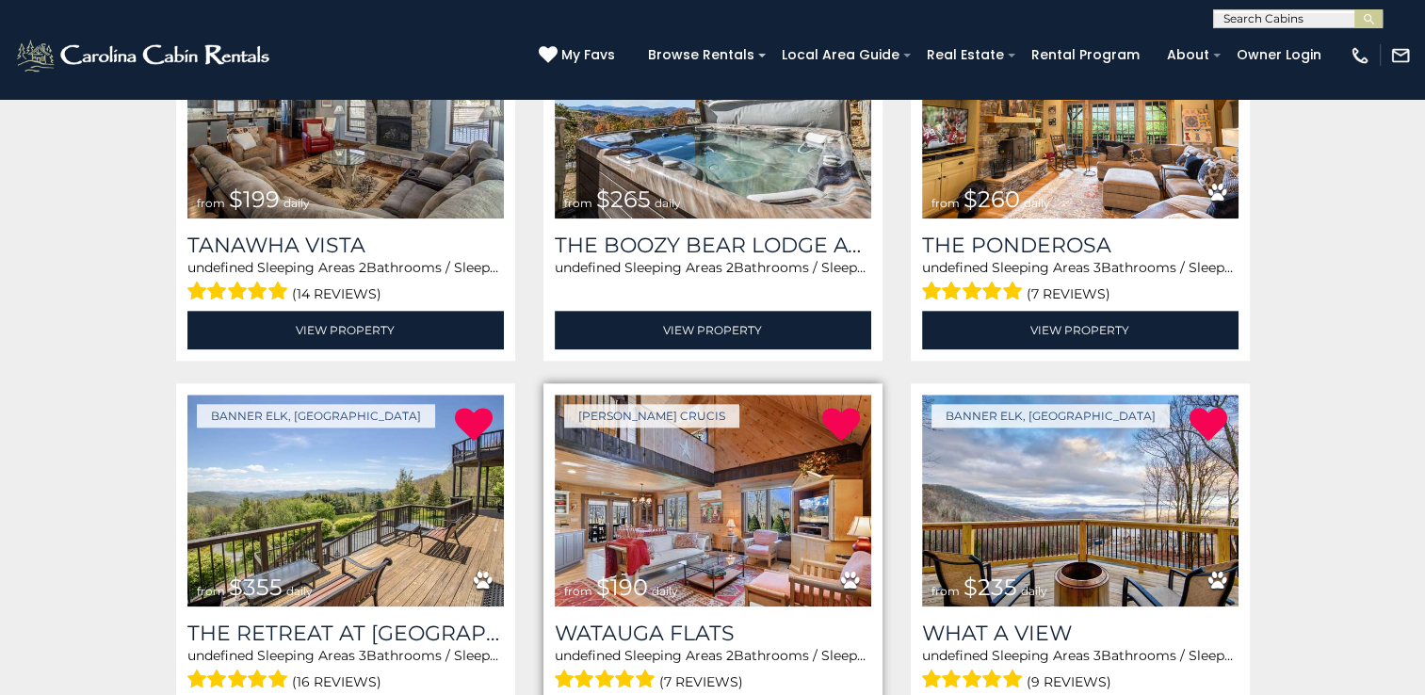
scroll to position [1851, 0]
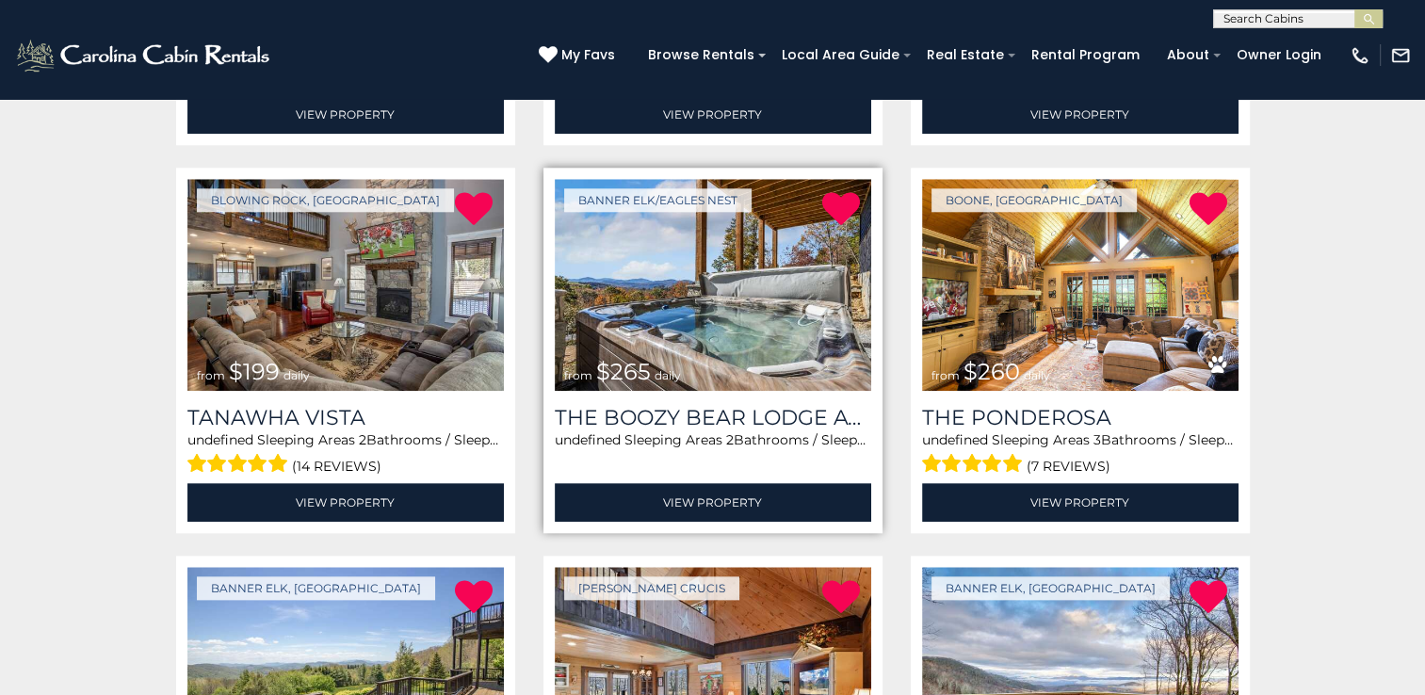
click at [690, 263] on img at bounding box center [713, 285] width 316 height 212
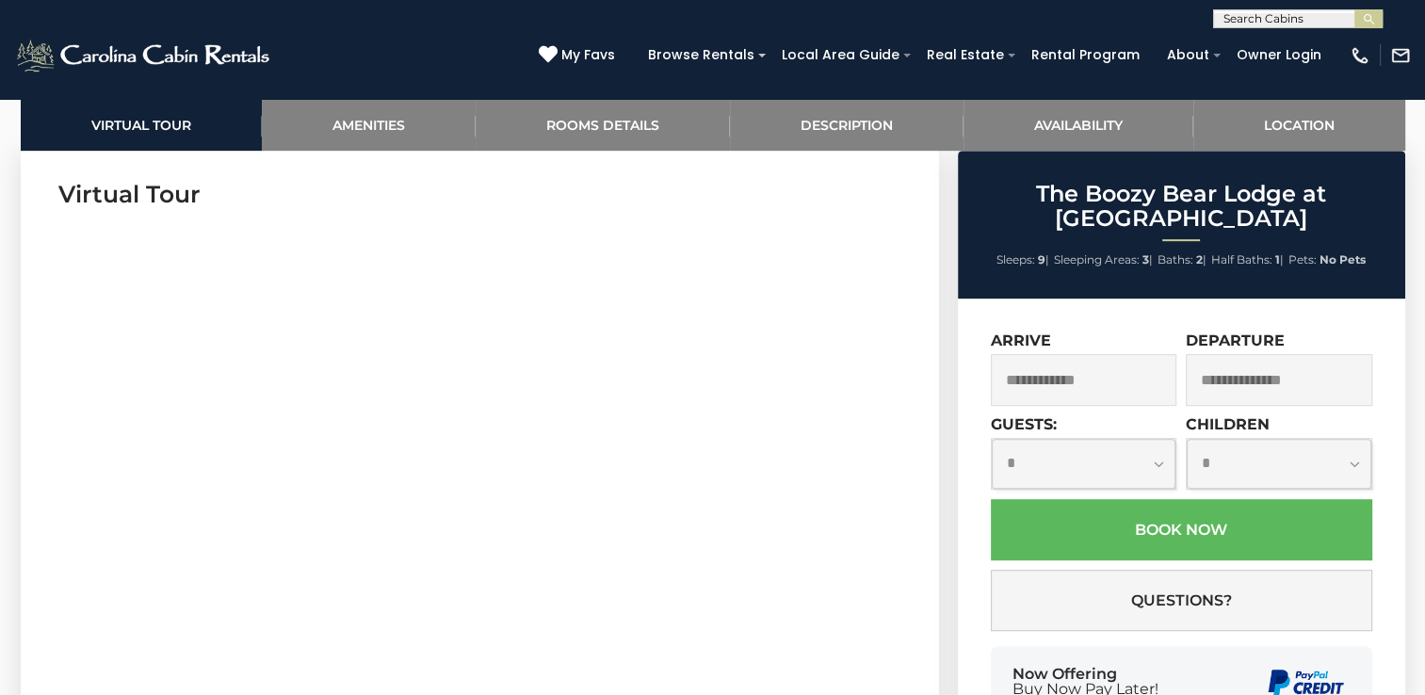
scroll to position [942, 0]
click at [1047, 380] on input "text" at bounding box center [1084, 380] width 186 height 52
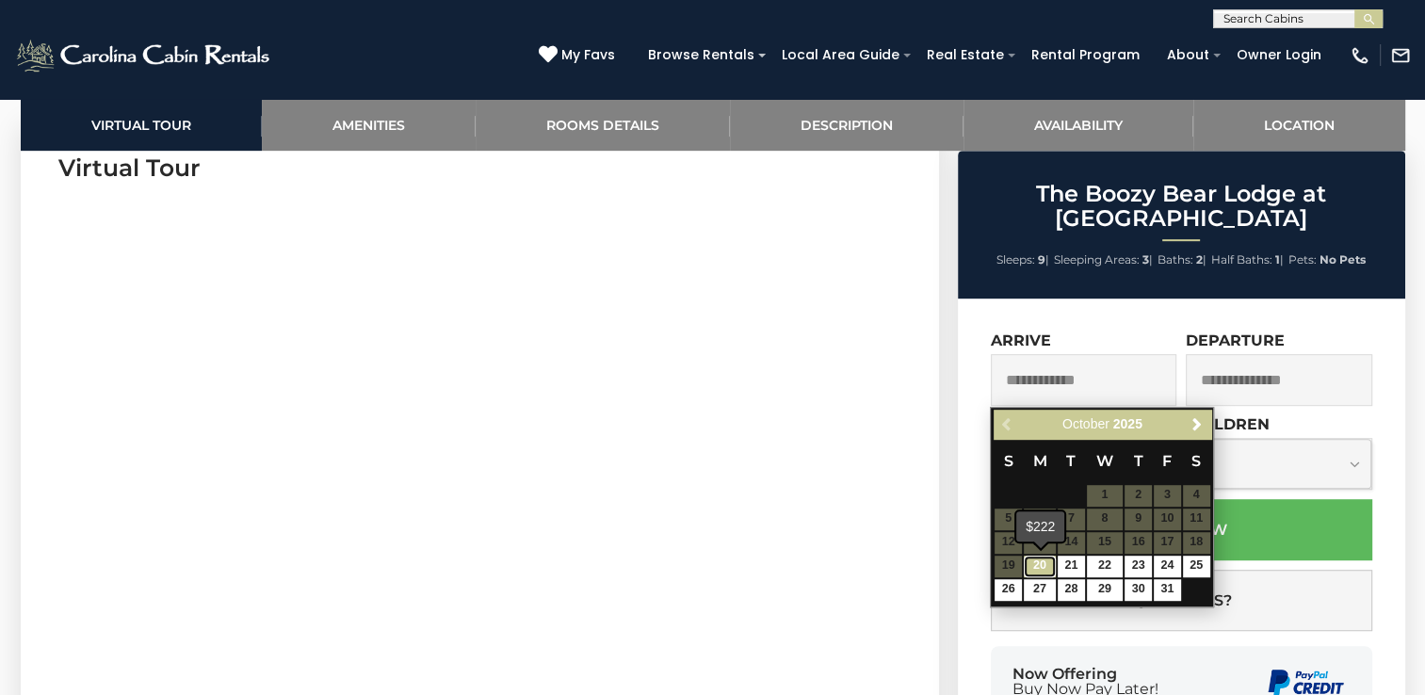
click at [1042, 567] on link "20" at bounding box center [1040, 567] width 32 height 22
type input "**********"
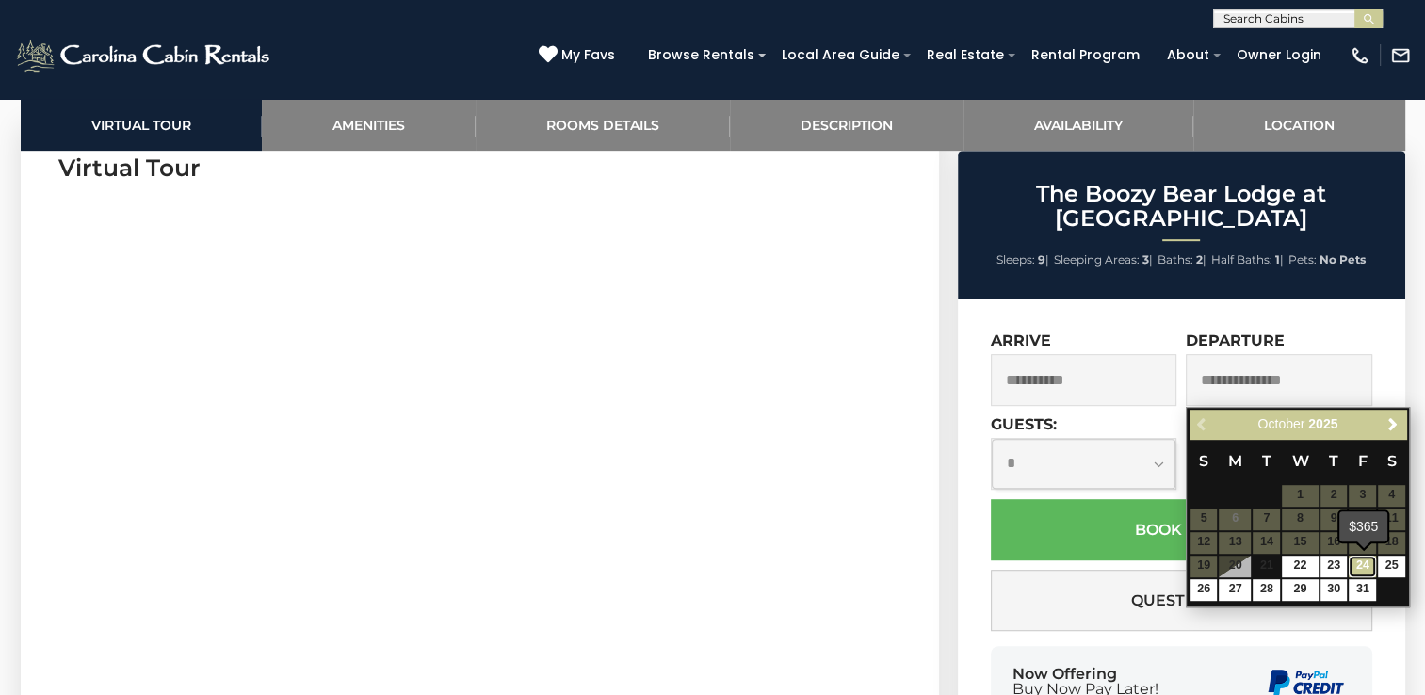
click at [1363, 563] on link "24" at bounding box center [1362, 567] width 27 height 22
type input "**********"
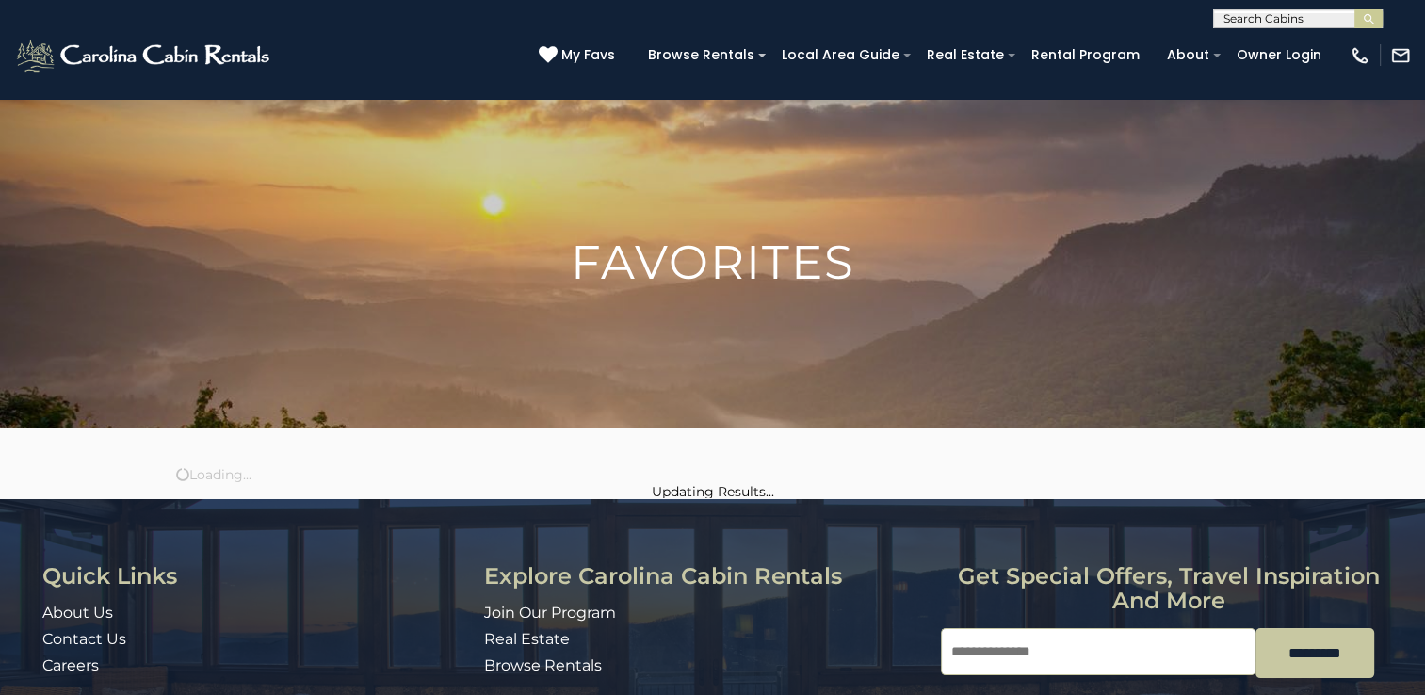
scroll to position [1851, 0]
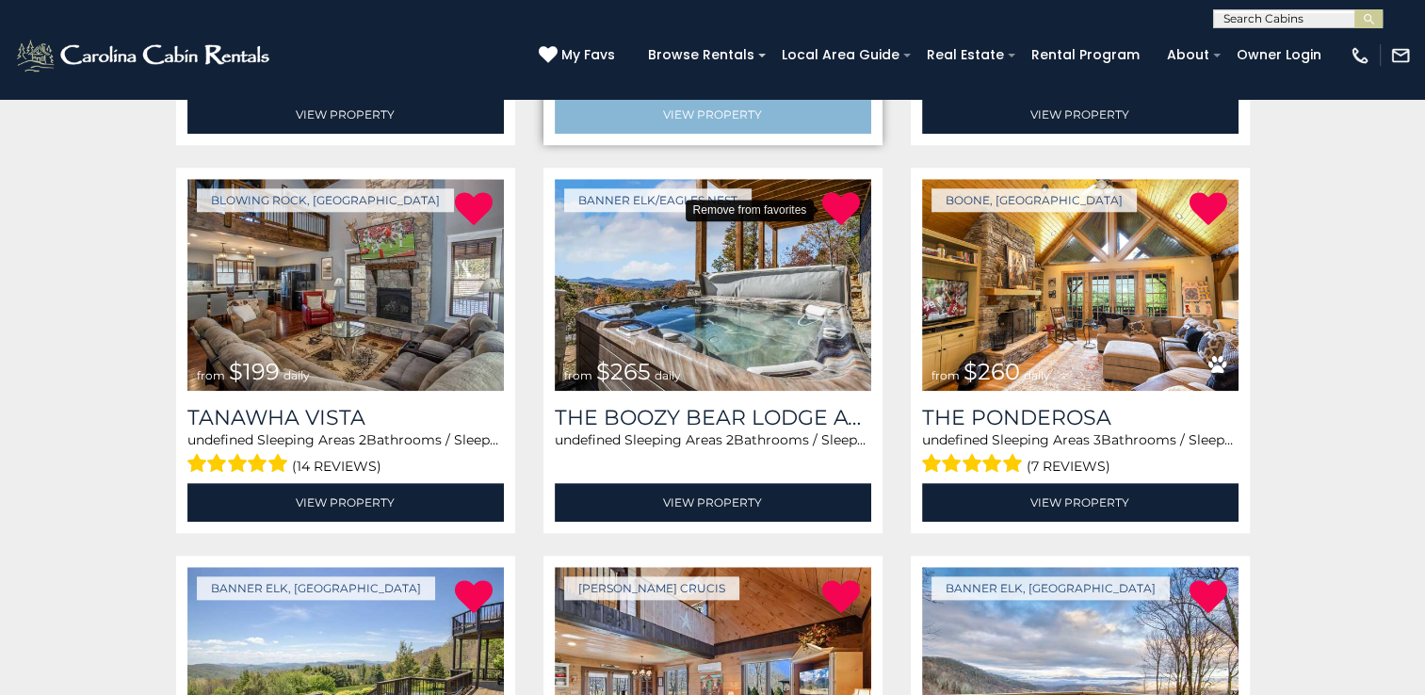
drag, startPoint x: 841, startPoint y: 209, endPoint x: 814, endPoint y: 100, distance: 112.6
click at [840, 209] on icon at bounding box center [841, 209] width 38 height 38
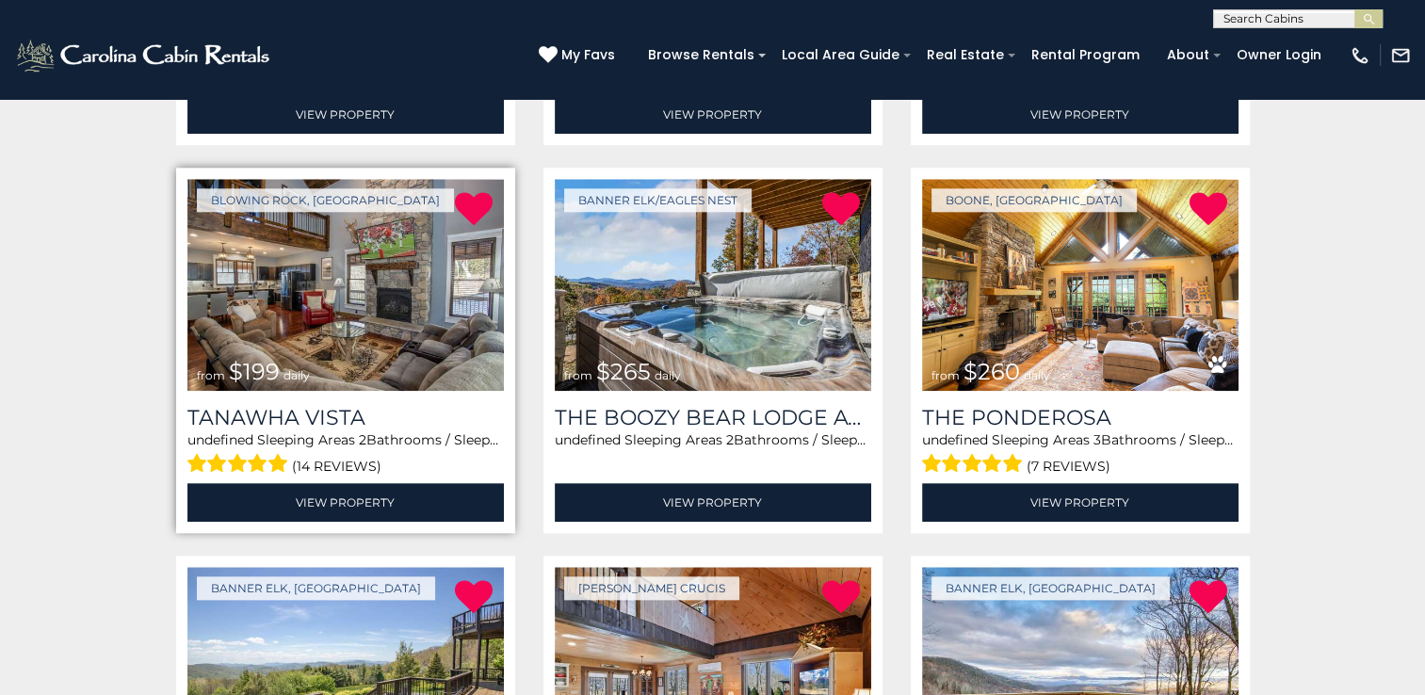
click at [307, 273] on img at bounding box center [345, 285] width 316 height 212
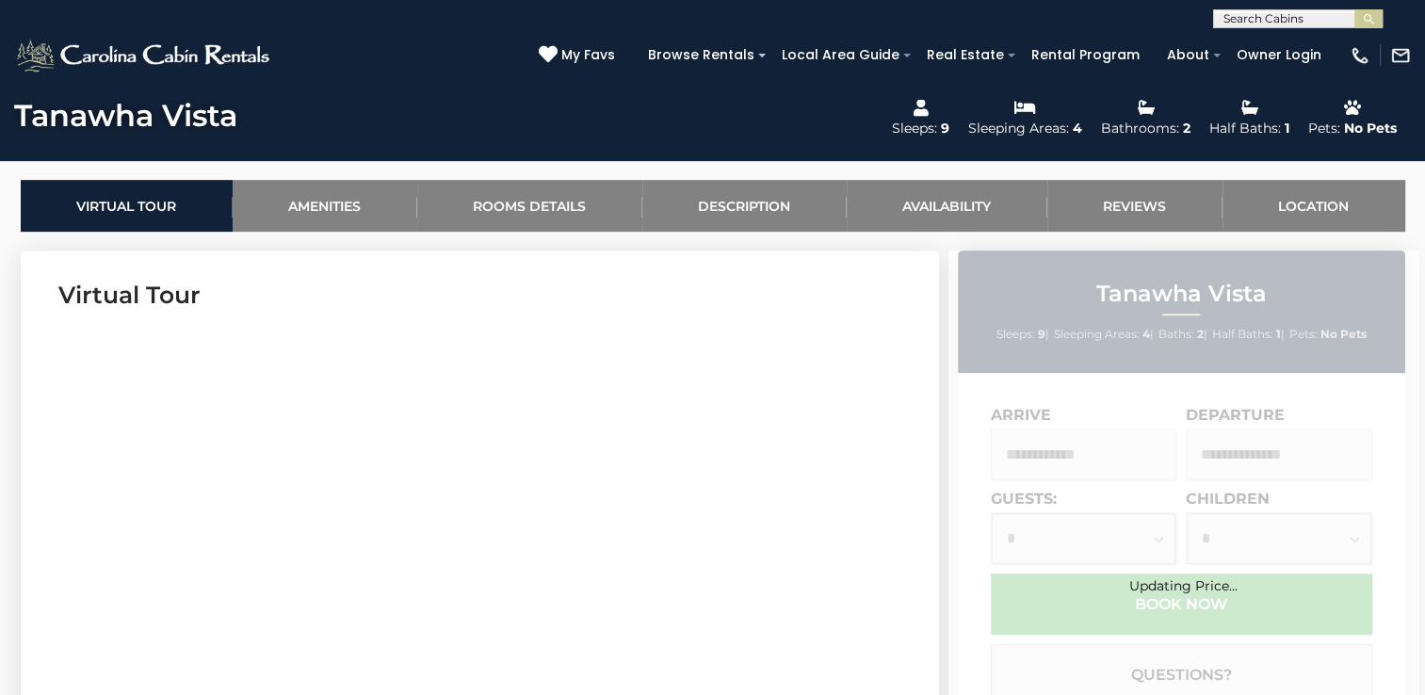
scroll to position [848, 0]
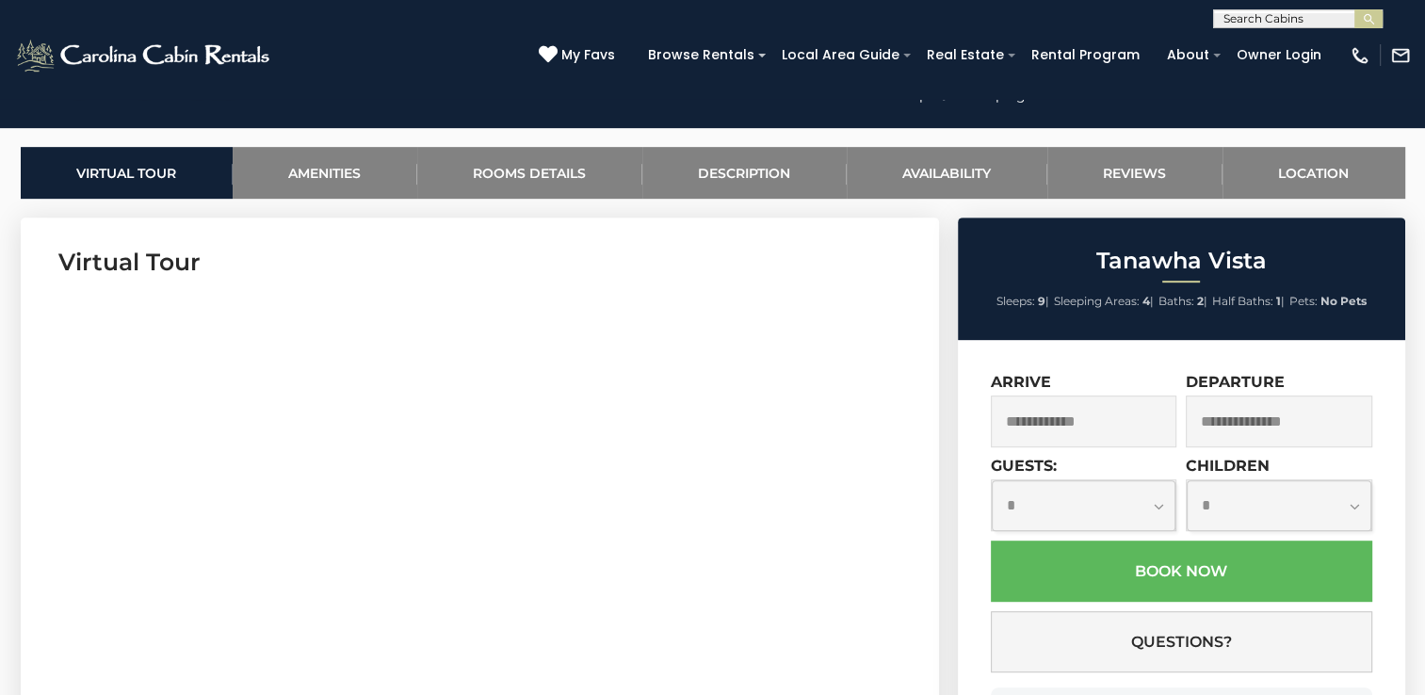
click at [1082, 417] on input "text" at bounding box center [1084, 422] width 186 height 52
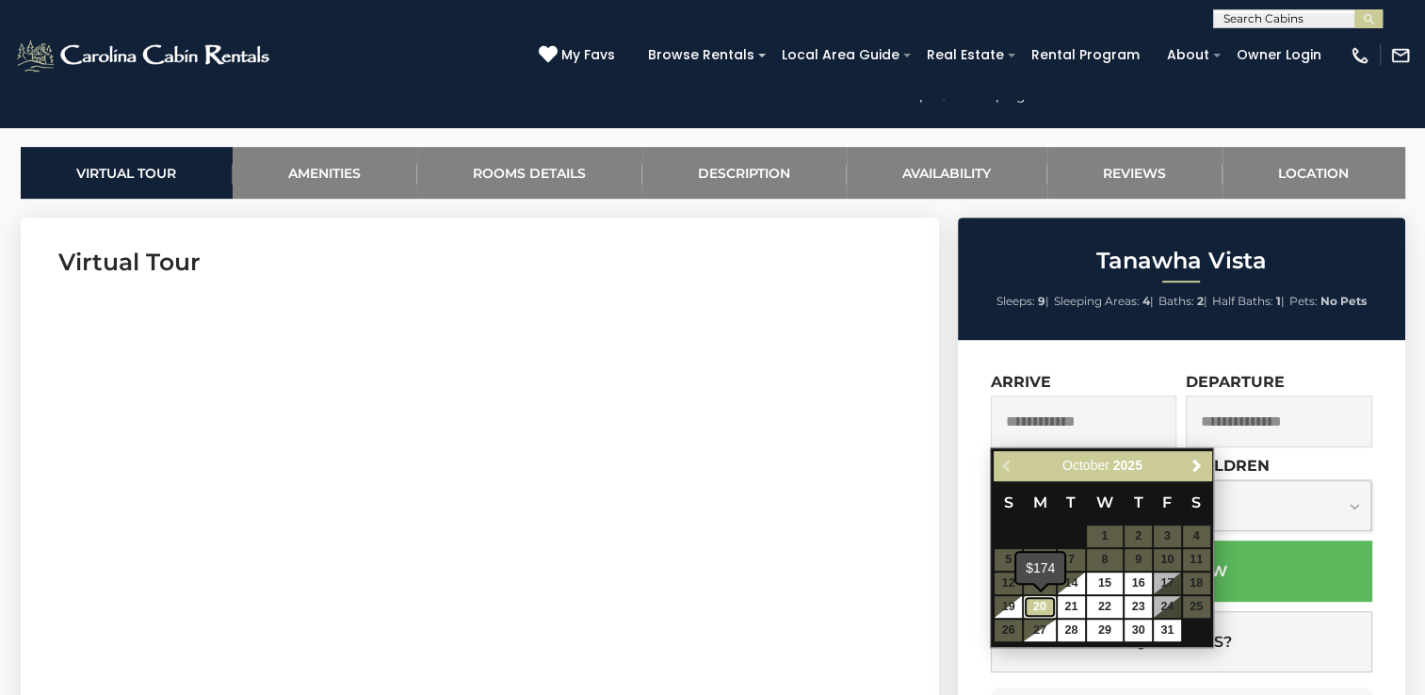
click at [1039, 606] on link "20" at bounding box center [1040, 607] width 32 height 22
type input "**********"
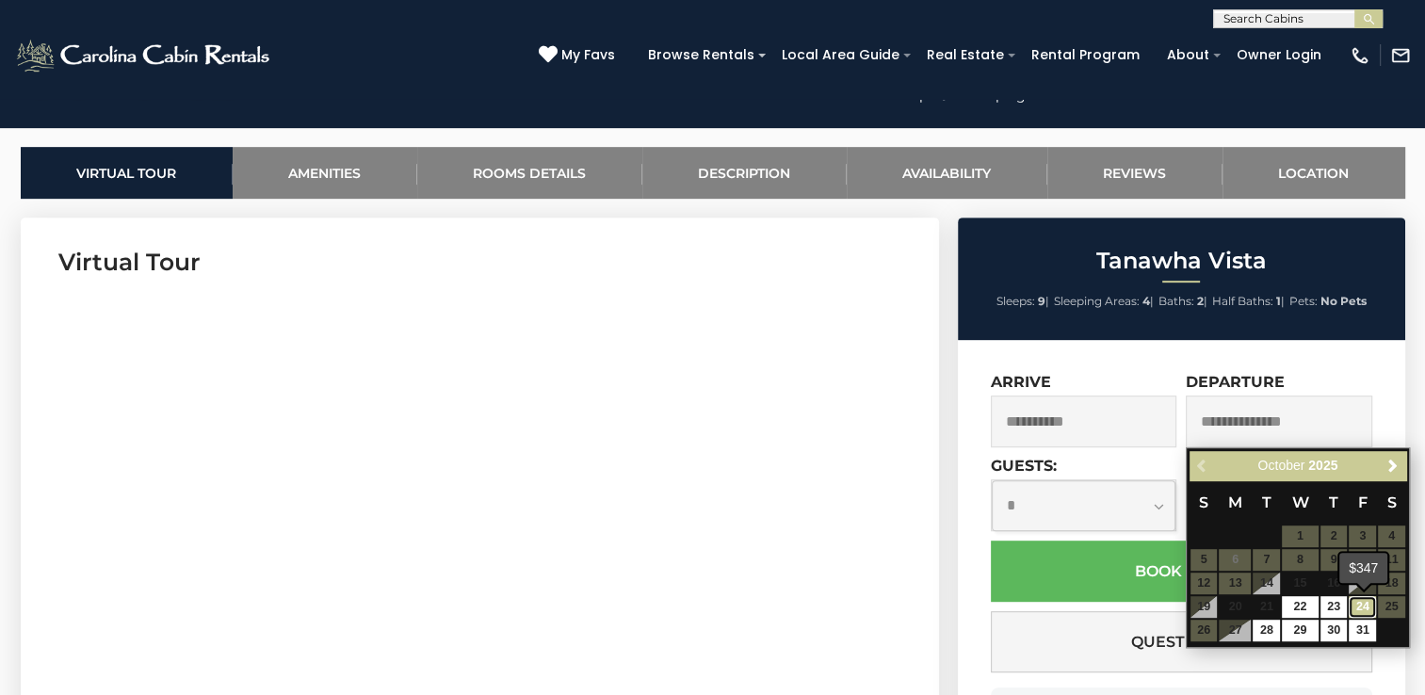
click at [1366, 605] on link "24" at bounding box center [1362, 607] width 27 height 22
type input "**********"
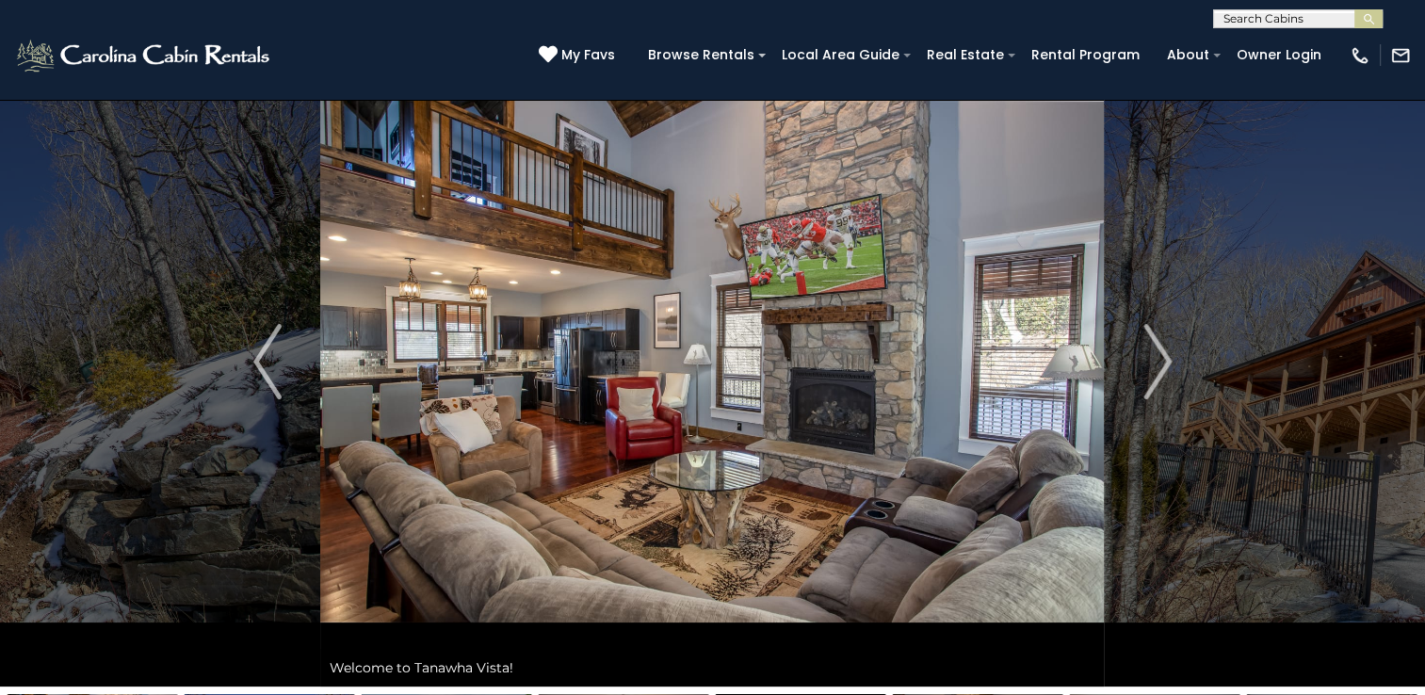
scroll to position [94, 0]
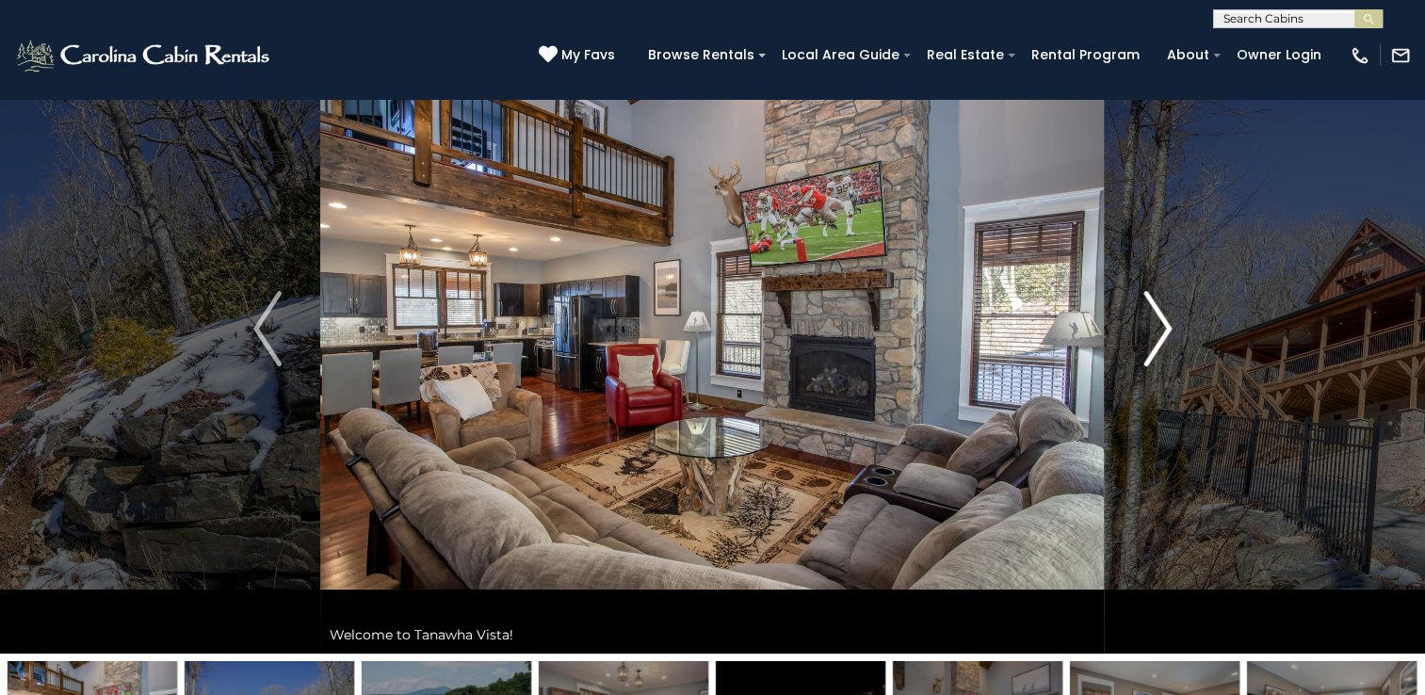
click at [1166, 327] on img "Next" at bounding box center [1157, 328] width 28 height 75
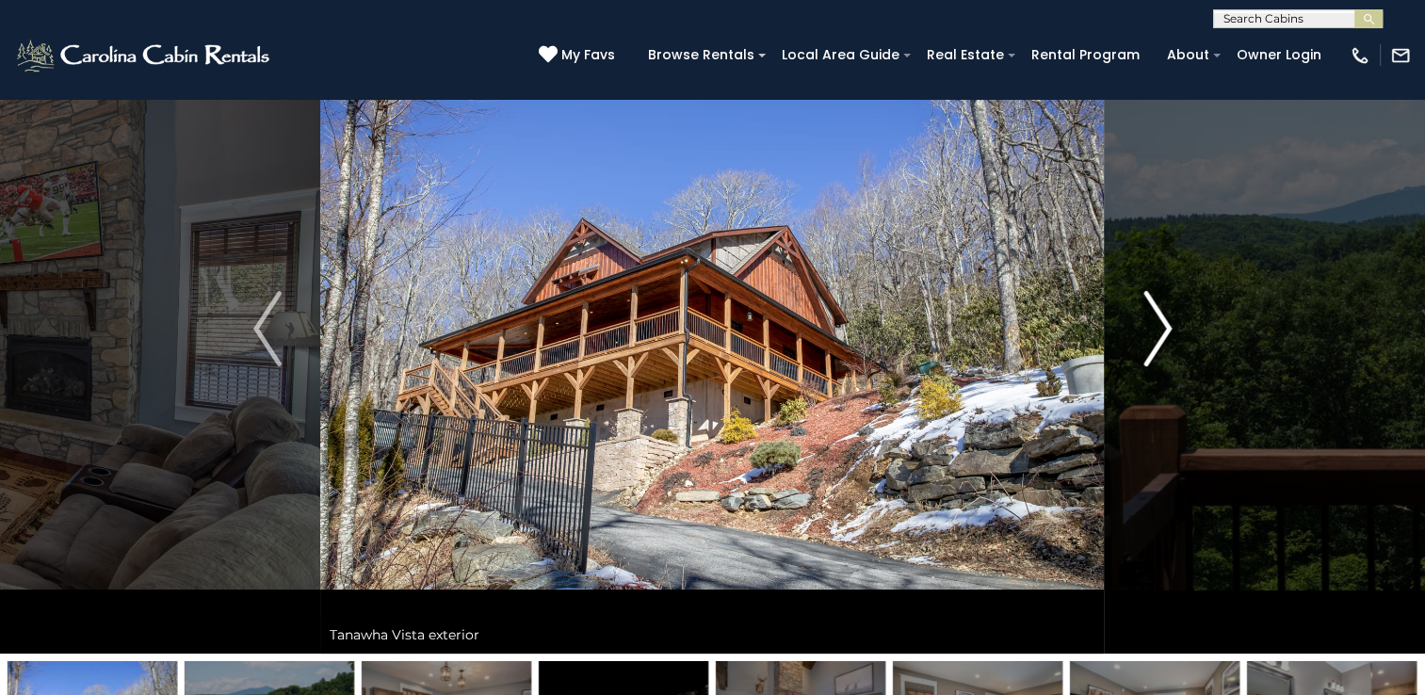
click at [1166, 327] on img "Next" at bounding box center [1157, 328] width 28 height 75
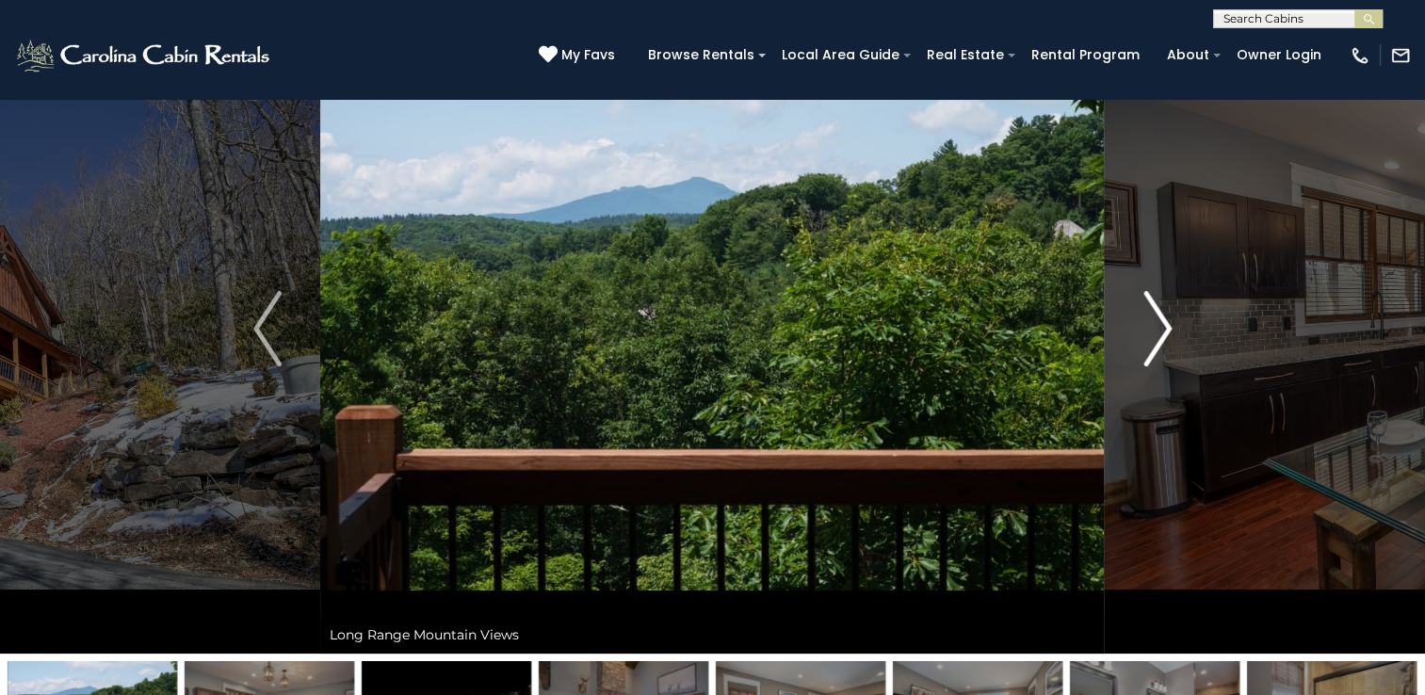
click at [1166, 327] on img "Next" at bounding box center [1157, 328] width 28 height 75
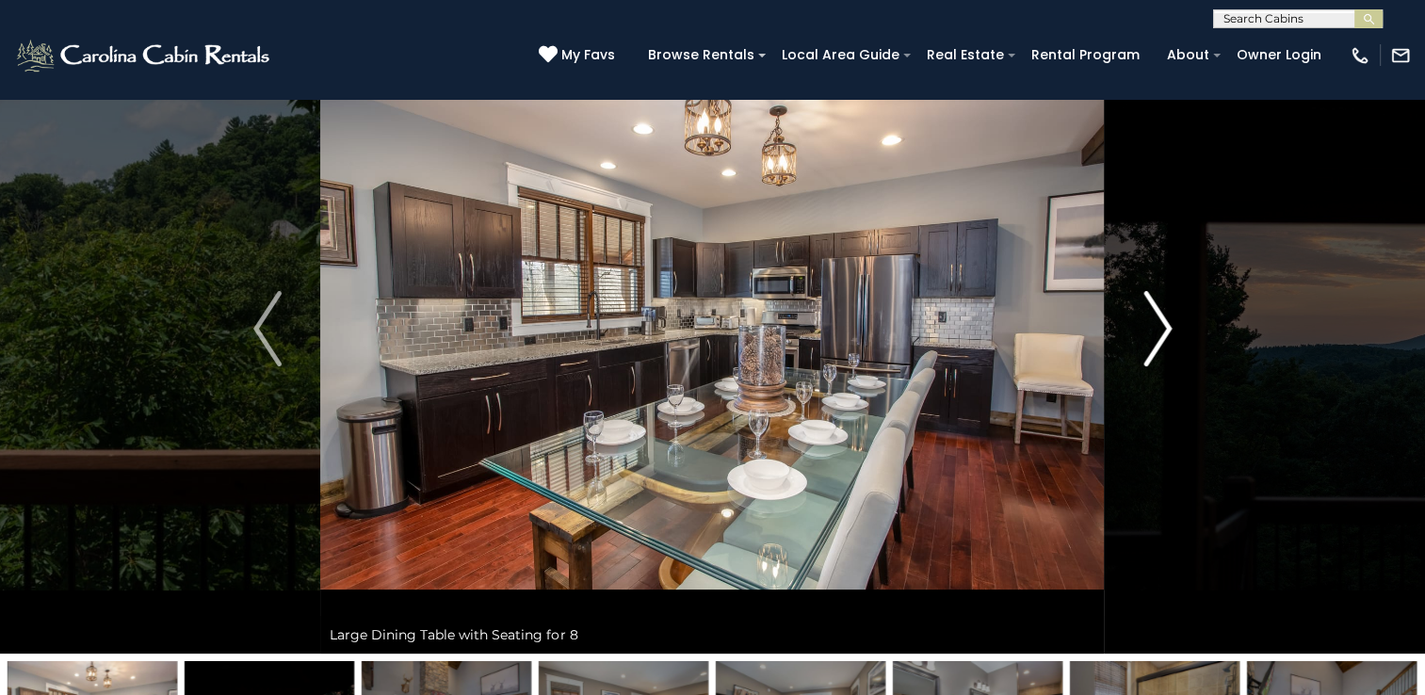
click at [1166, 327] on img "Next" at bounding box center [1157, 328] width 28 height 75
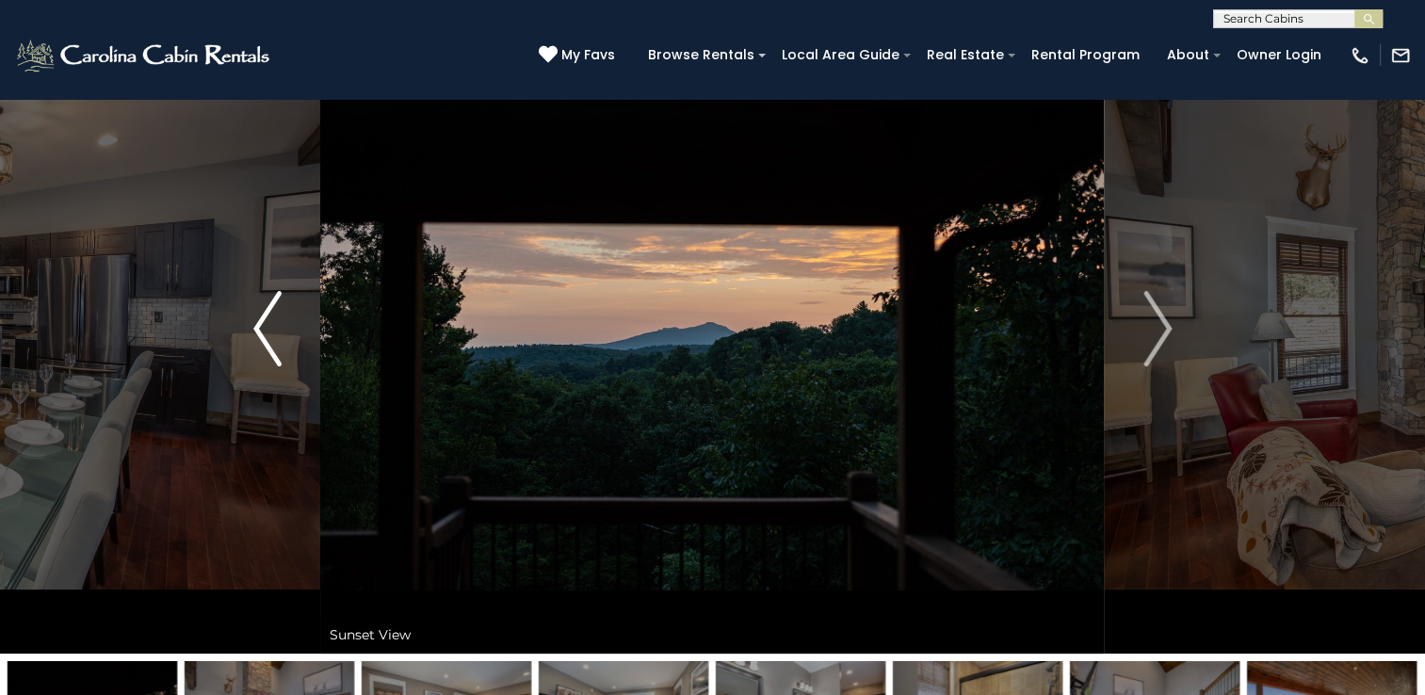
click at [256, 319] on img "Previous" at bounding box center [267, 328] width 28 height 75
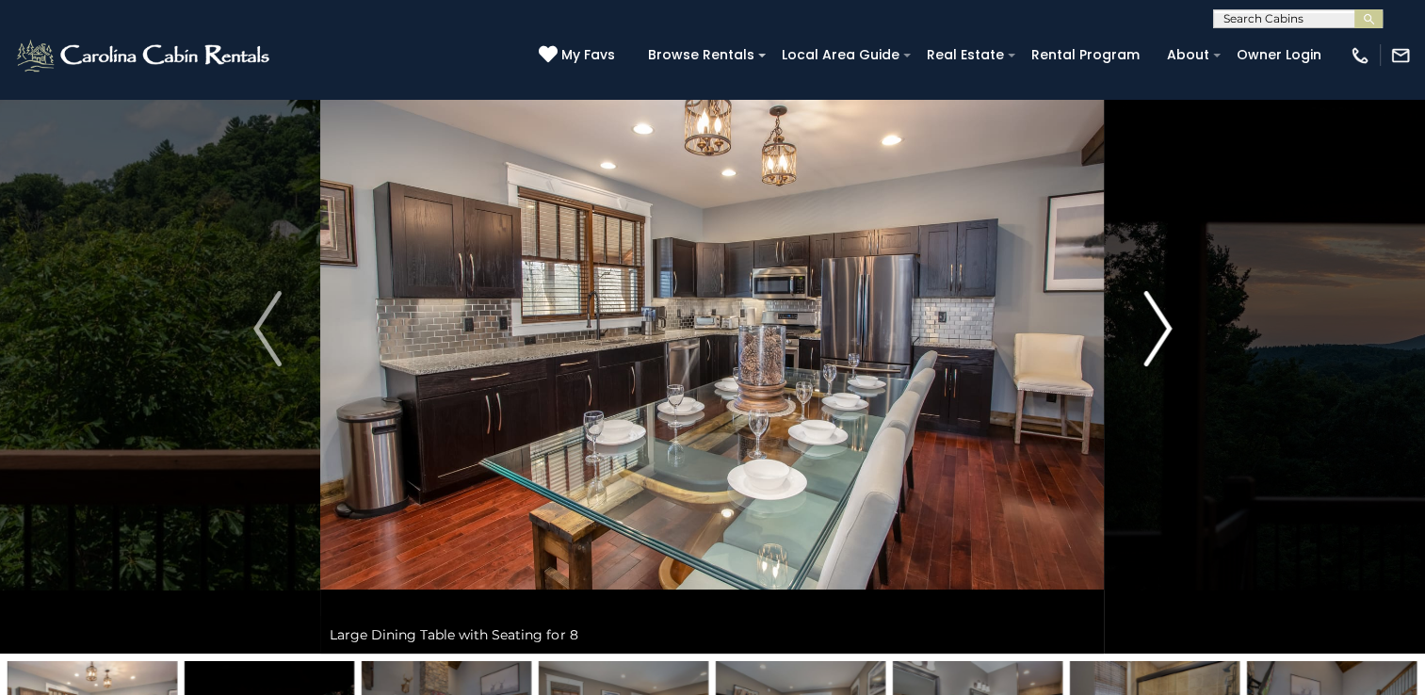
click at [1164, 319] on img "Next" at bounding box center [1157, 328] width 28 height 75
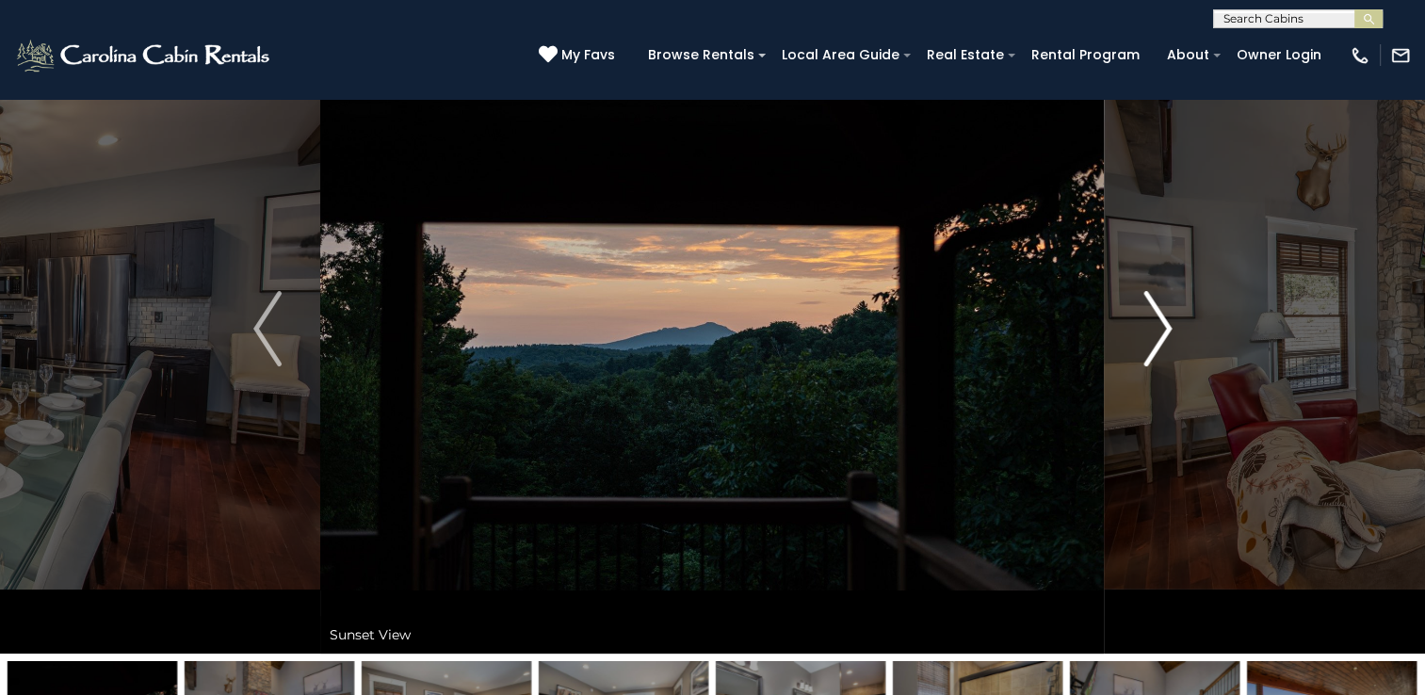
click at [1160, 320] on img "Next" at bounding box center [1157, 328] width 28 height 75
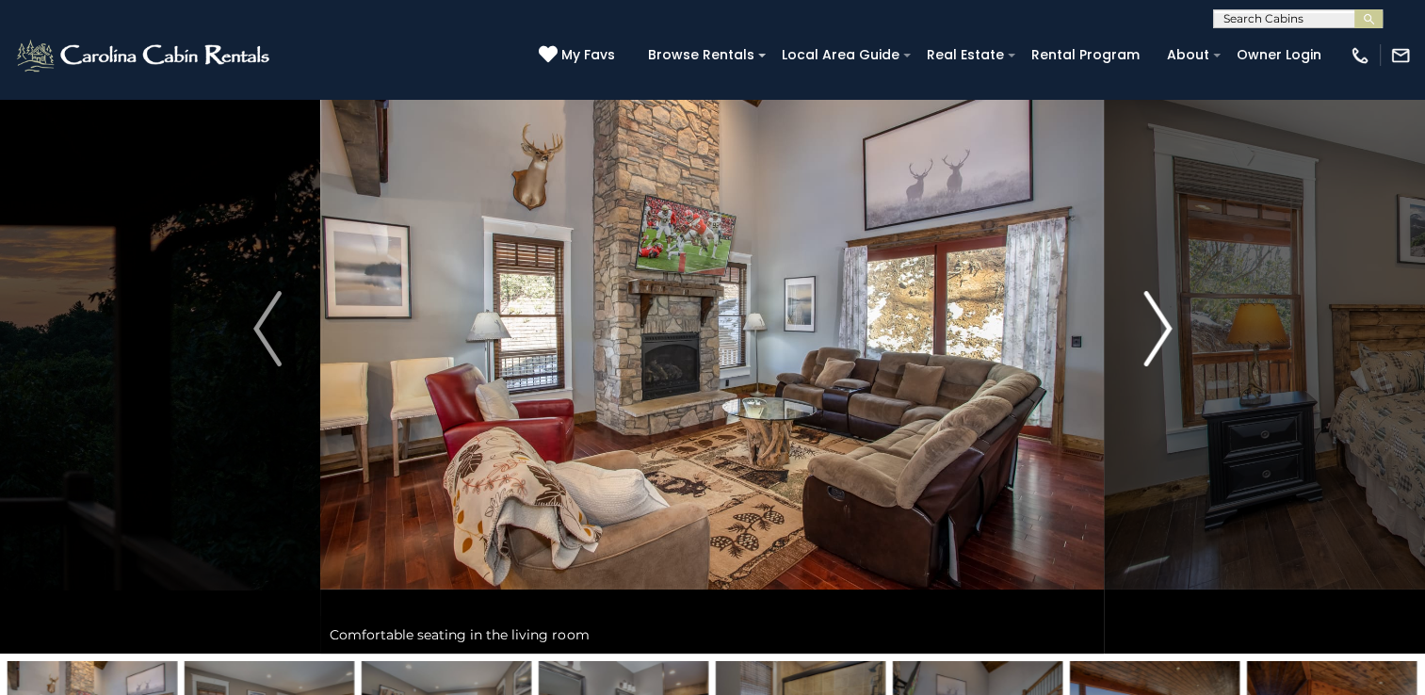
click at [1156, 321] on img "Next" at bounding box center [1157, 328] width 28 height 75
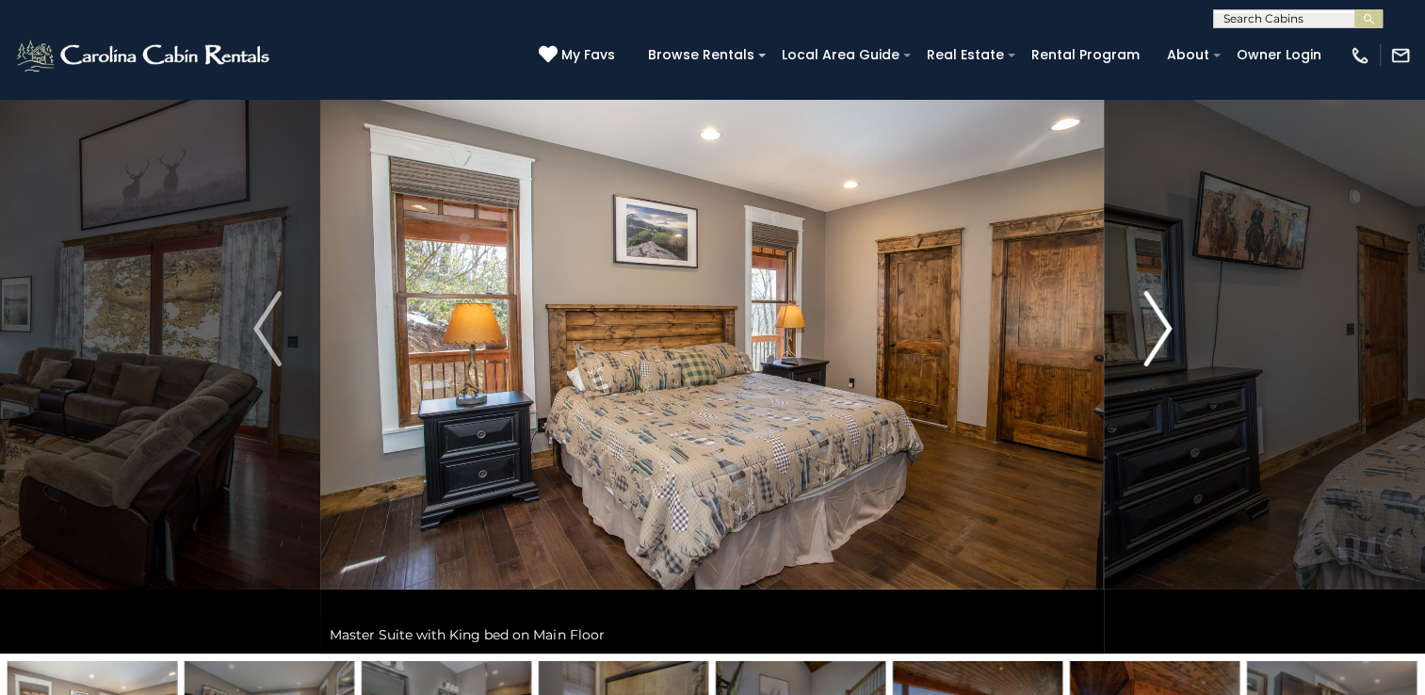
click at [1156, 321] on img "Next" at bounding box center [1157, 328] width 28 height 75
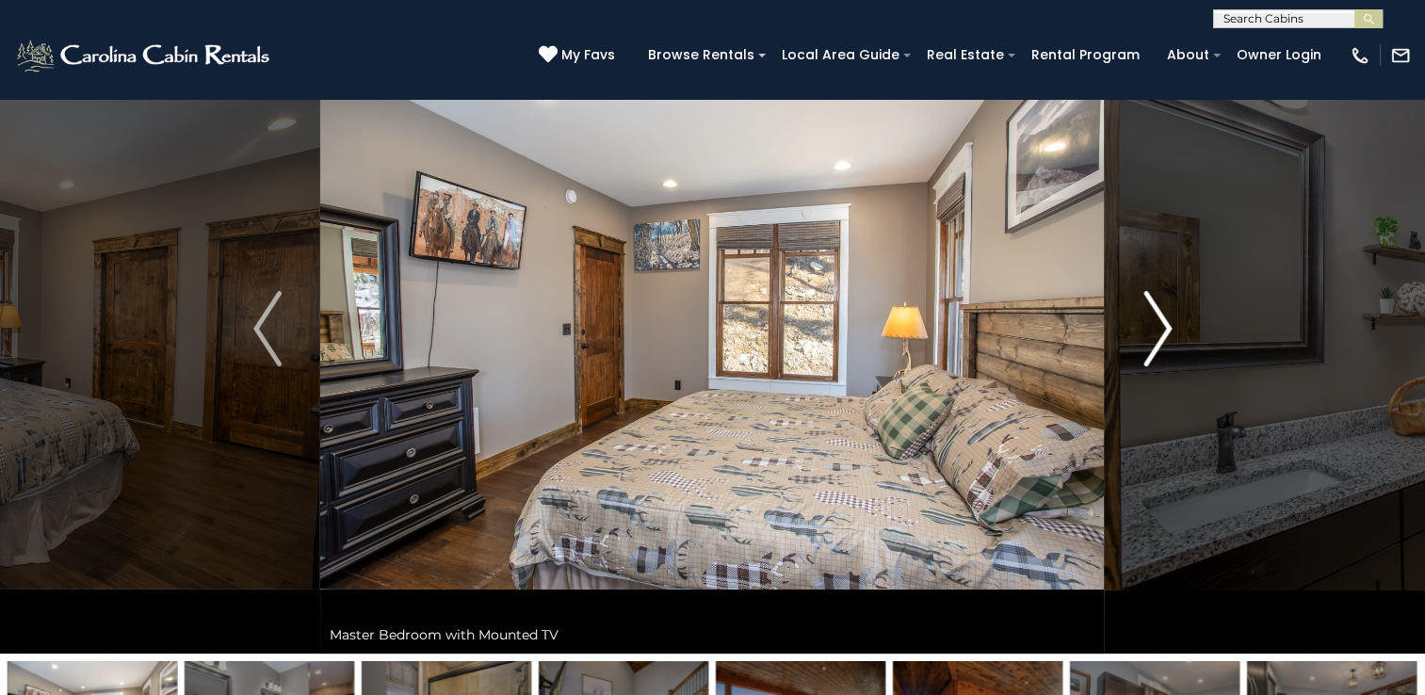
click at [1156, 321] on img "Next" at bounding box center [1157, 328] width 28 height 75
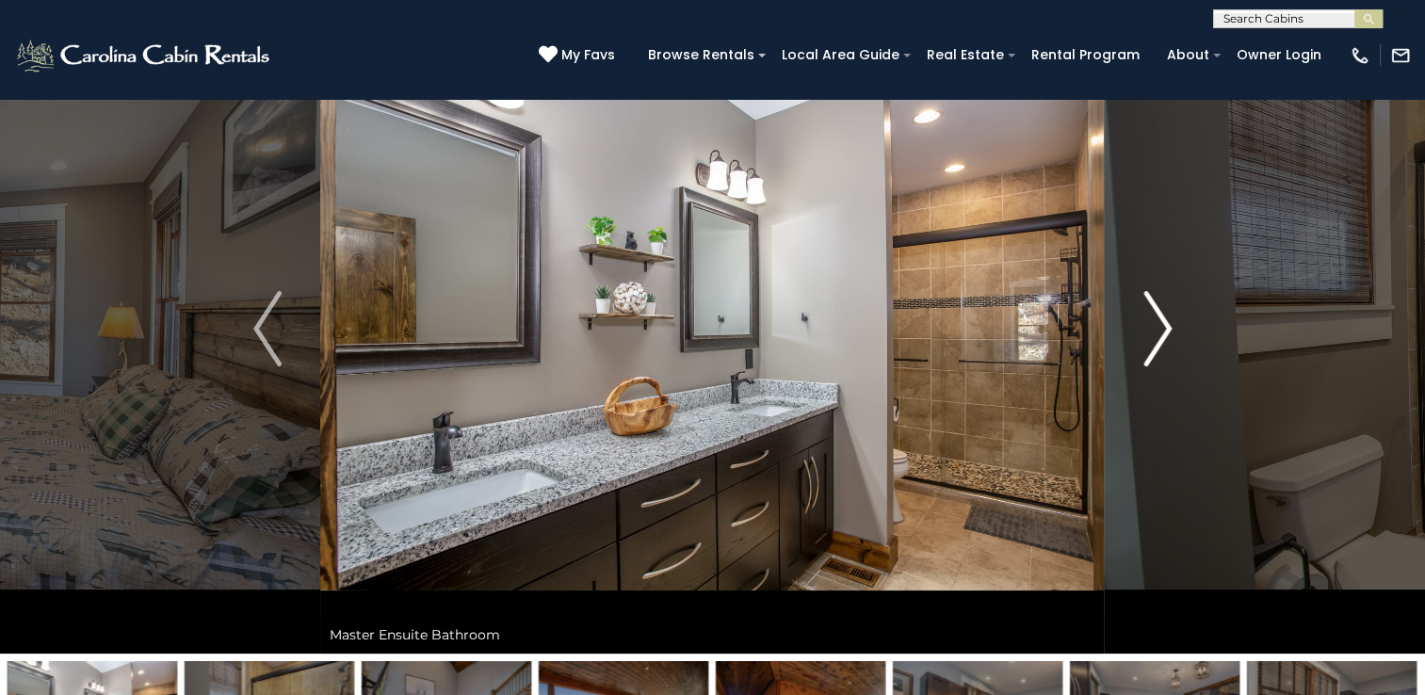
click at [1156, 321] on img "Next" at bounding box center [1157, 328] width 28 height 75
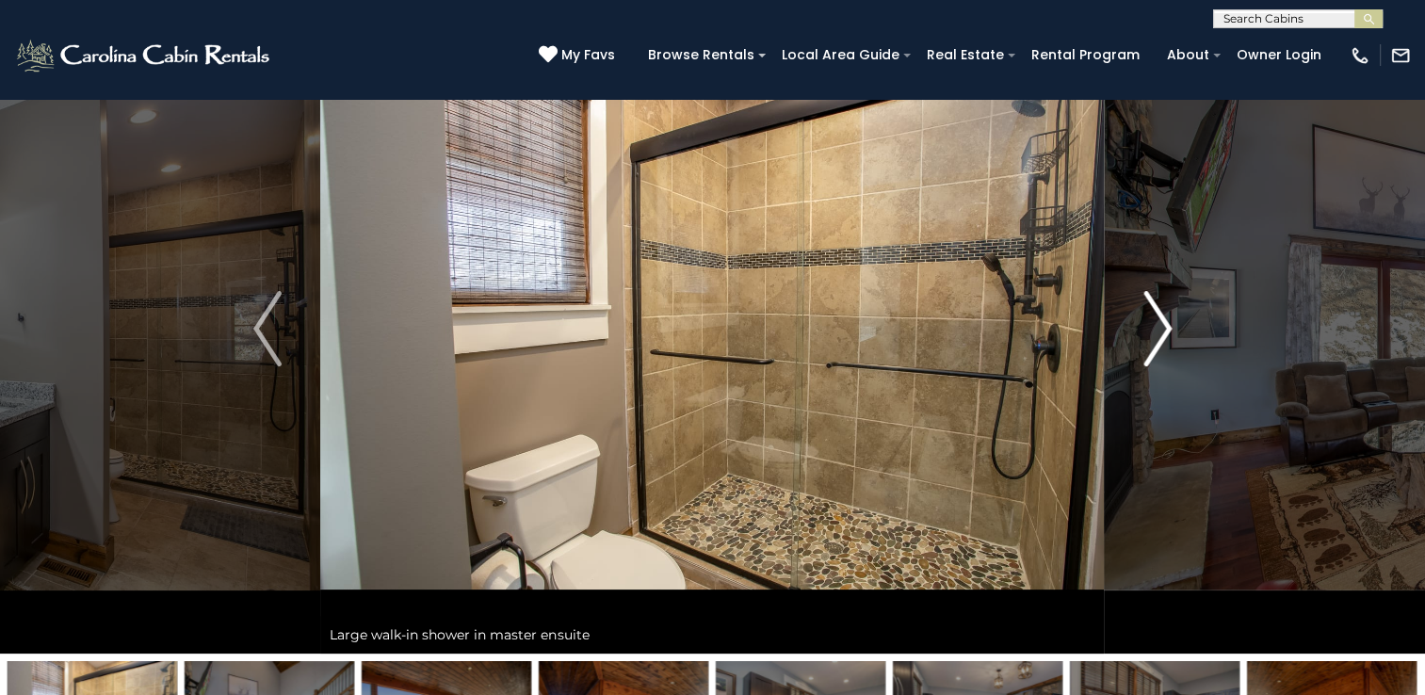
click at [1156, 321] on img "Next" at bounding box center [1157, 328] width 28 height 75
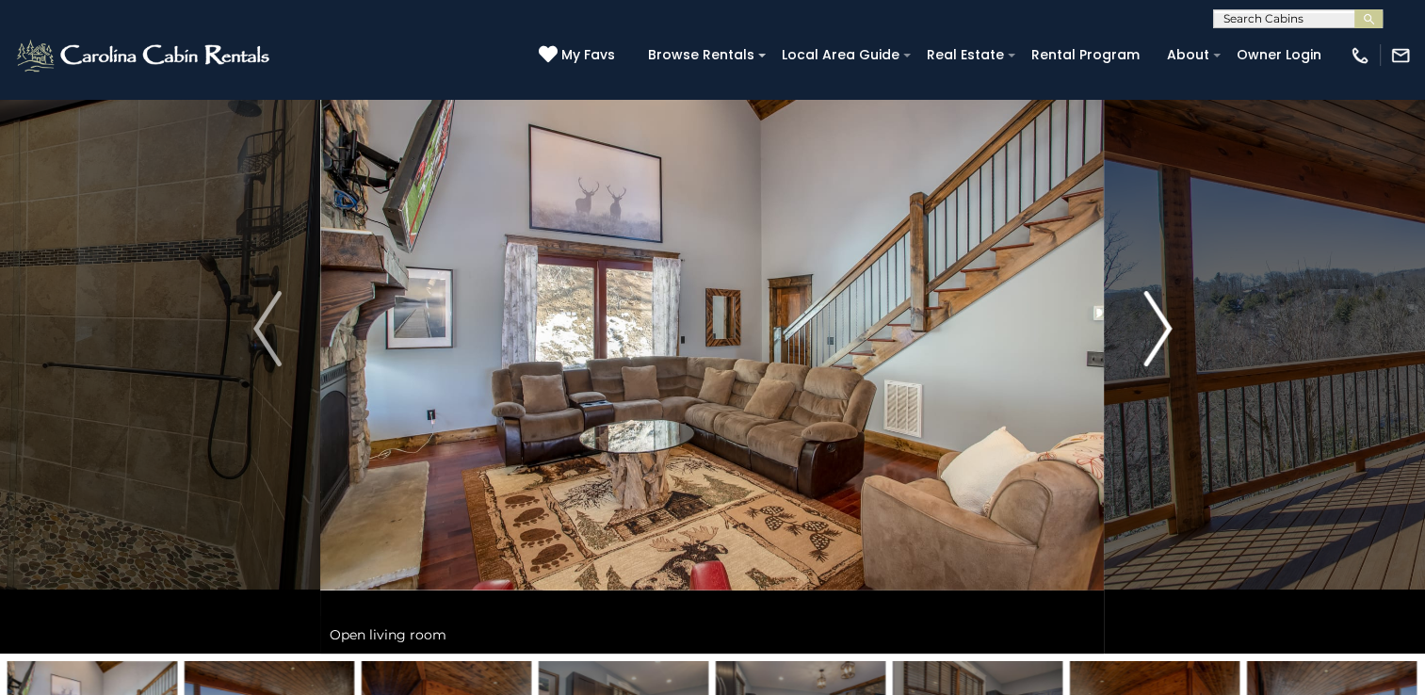
click at [1156, 321] on img "Next" at bounding box center [1157, 328] width 28 height 75
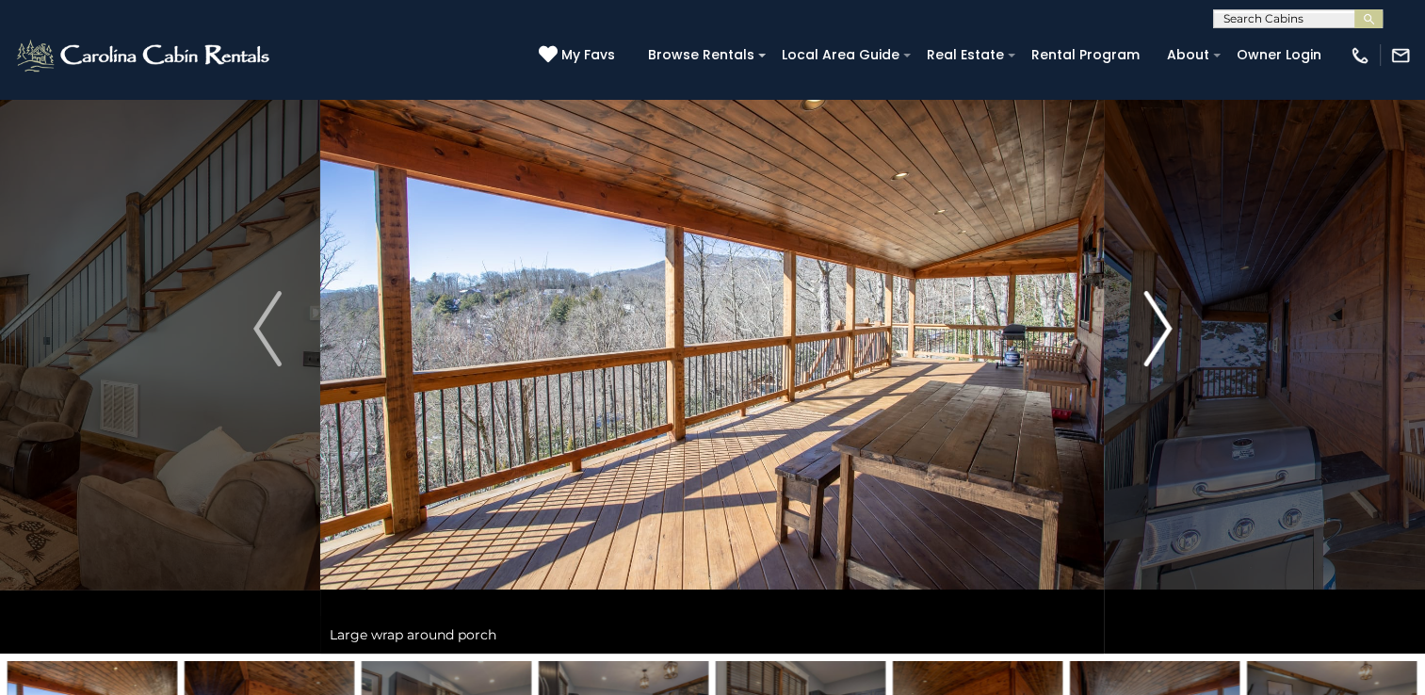
click at [1156, 321] on img "Next" at bounding box center [1157, 328] width 28 height 75
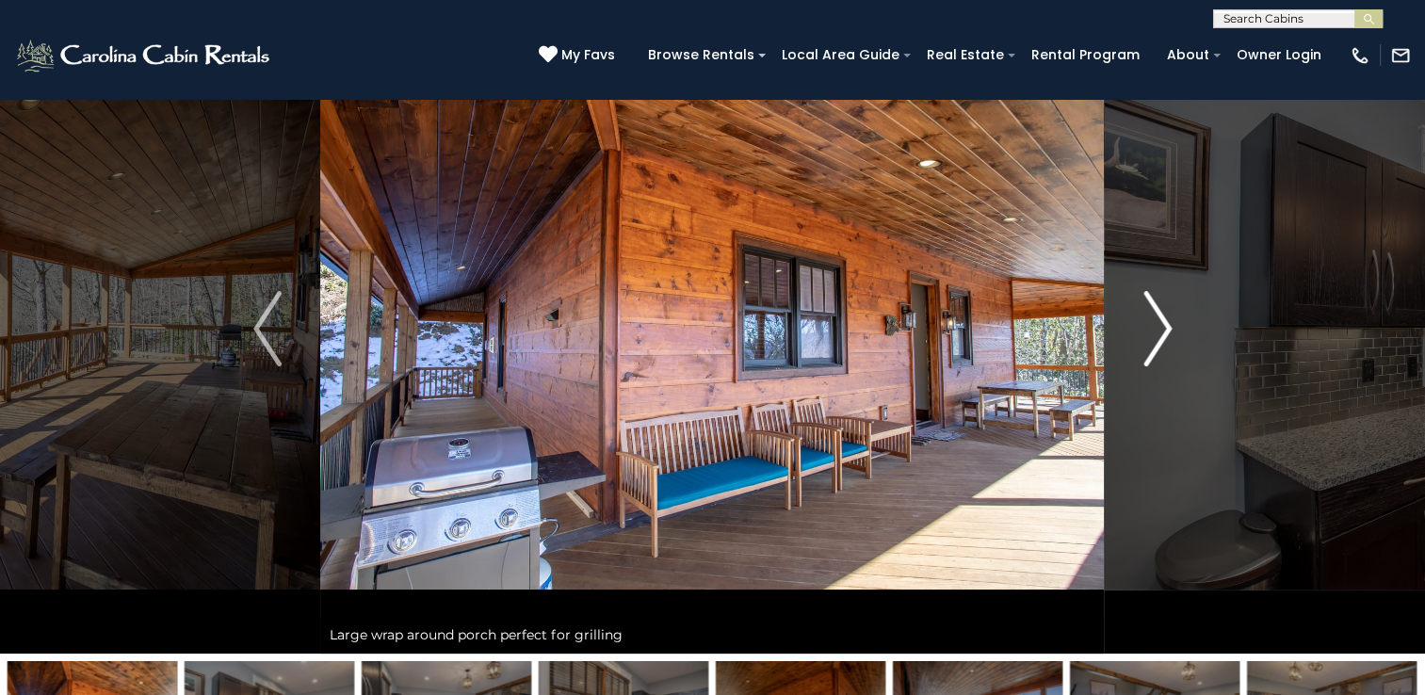
click at [1156, 321] on img "Next" at bounding box center [1157, 328] width 28 height 75
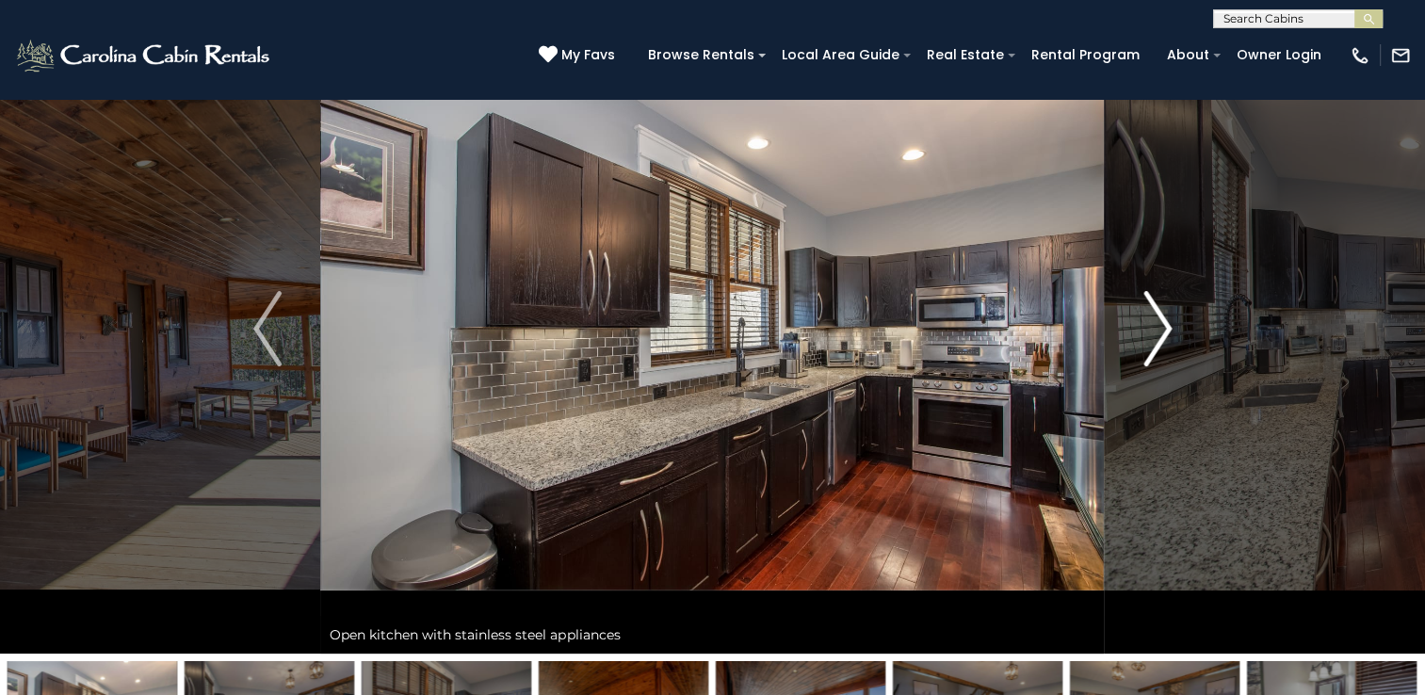
click at [1156, 321] on img "Next" at bounding box center [1157, 328] width 28 height 75
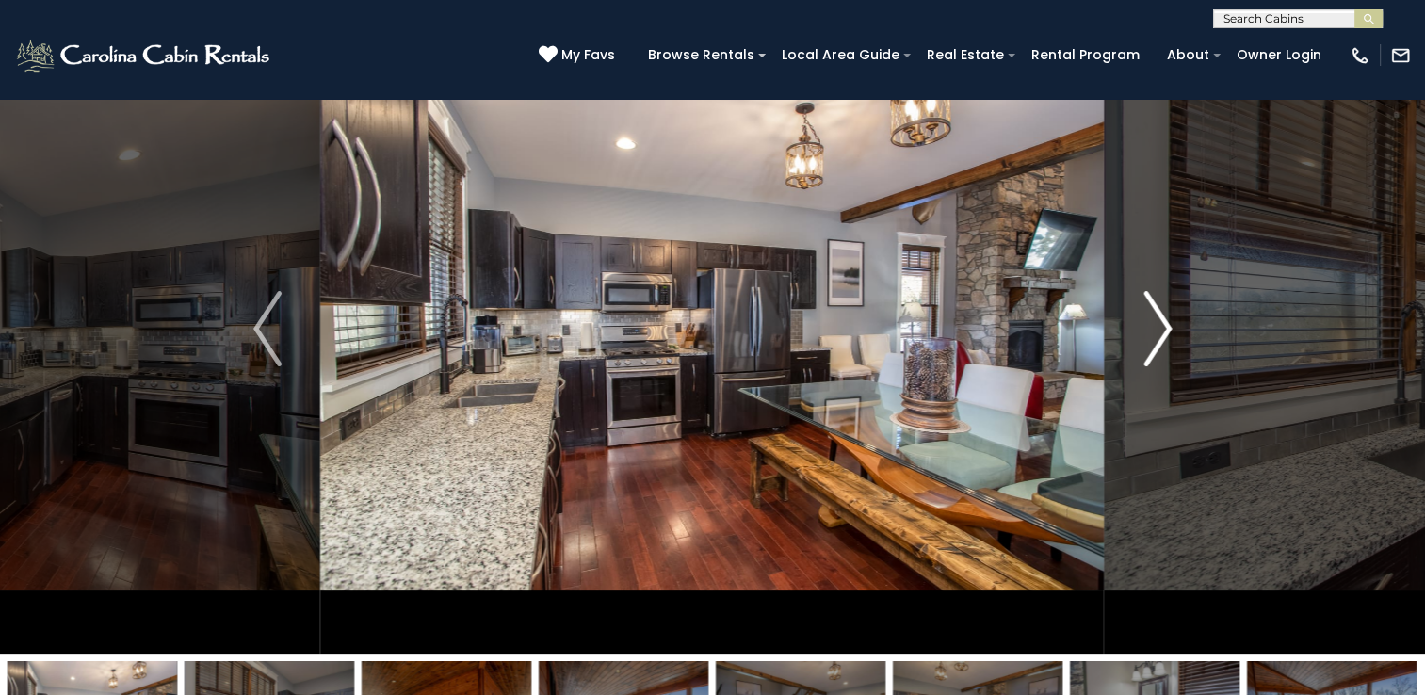
click at [1156, 321] on img "Next" at bounding box center [1157, 328] width 28 height 75
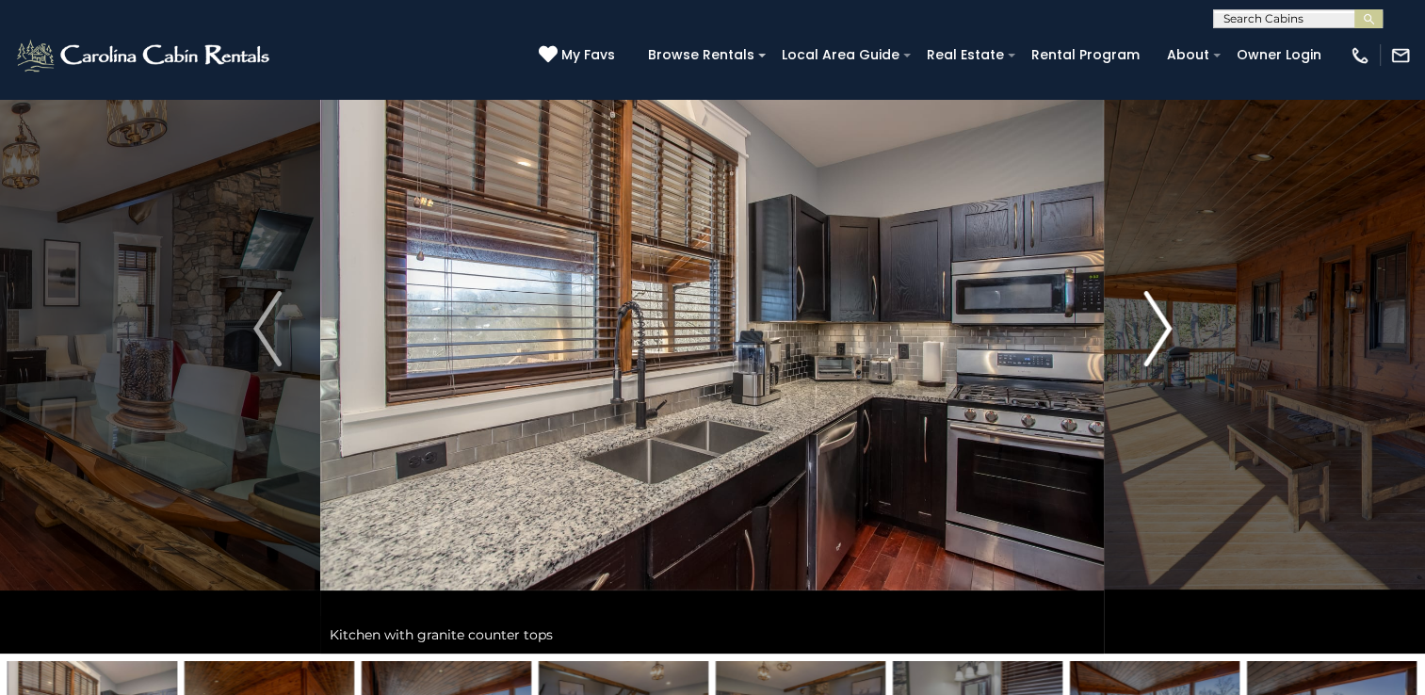
click at [1156, 321] on img "Next" at bounding box center [1157, 328] width 28 height 75
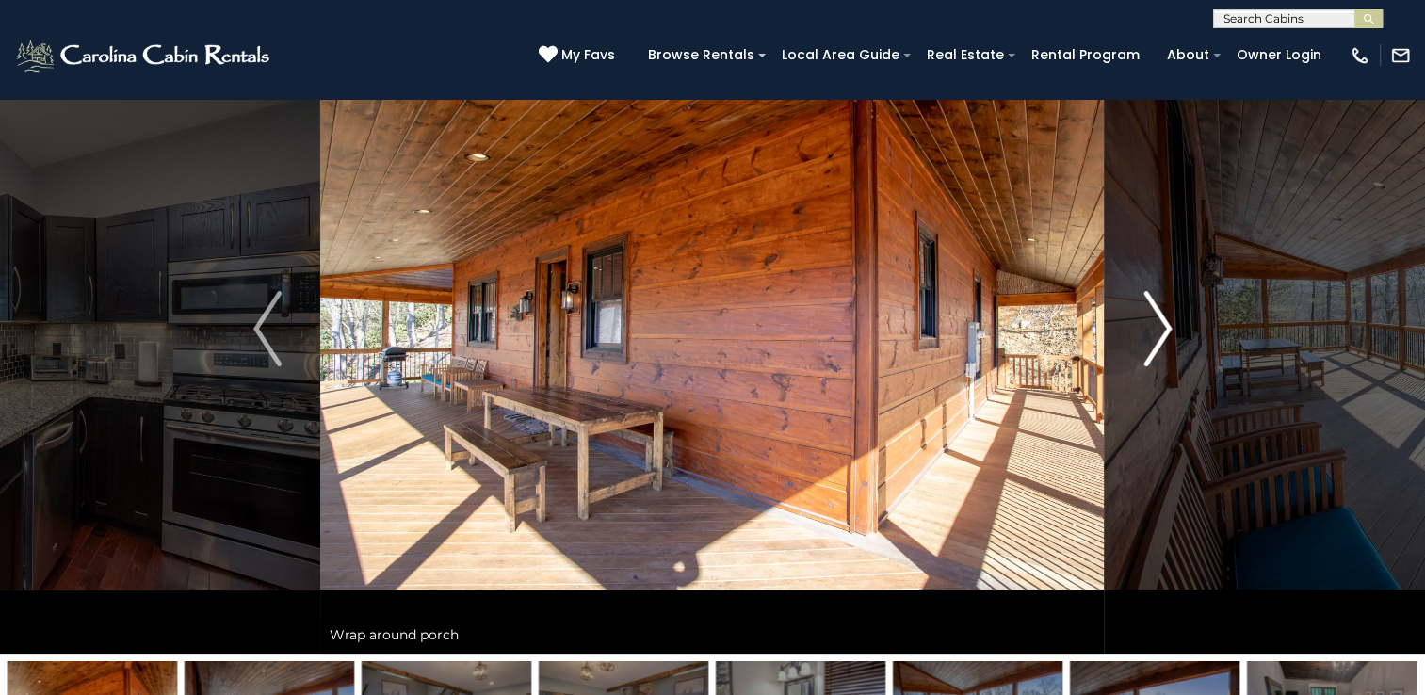
click at [1156, 321] on img "Next" at bounding box center [1157, 328] width 28 height 75
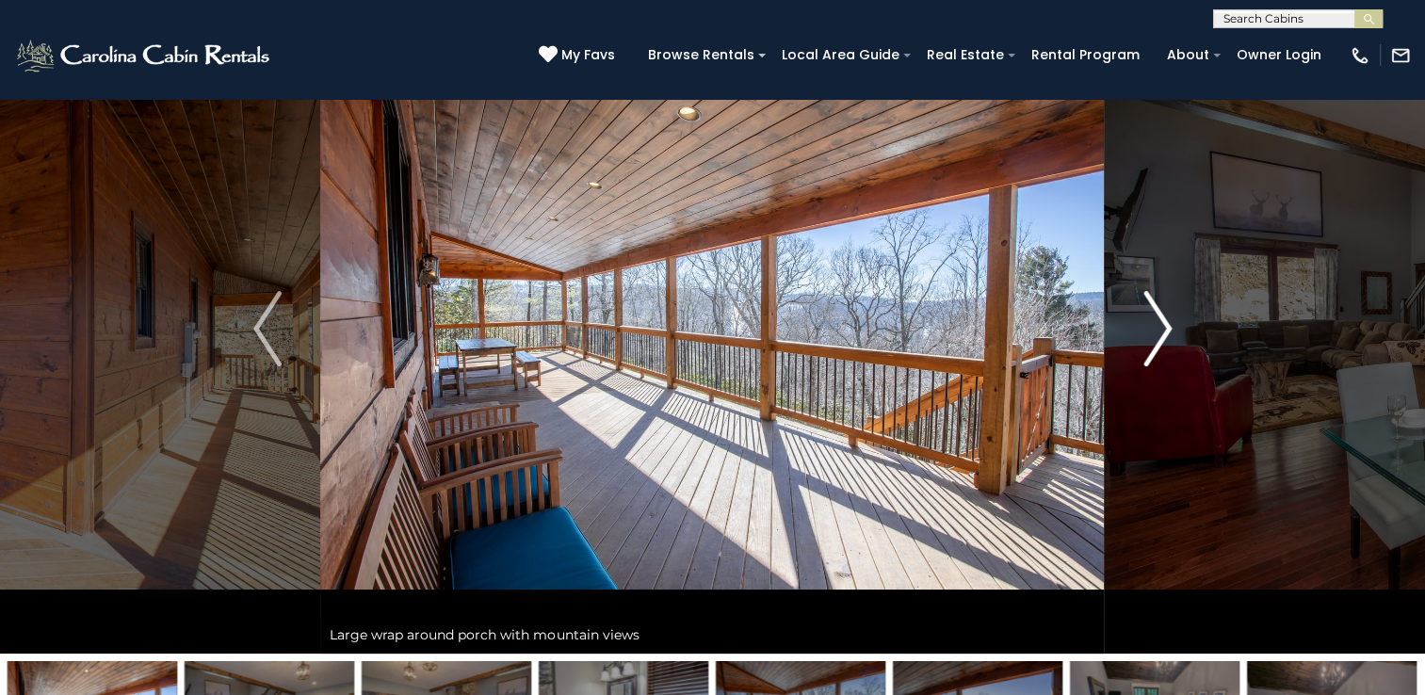
click at [1156, 321] on img "Next" at bounding box center [1157, 328] width 28 height 75
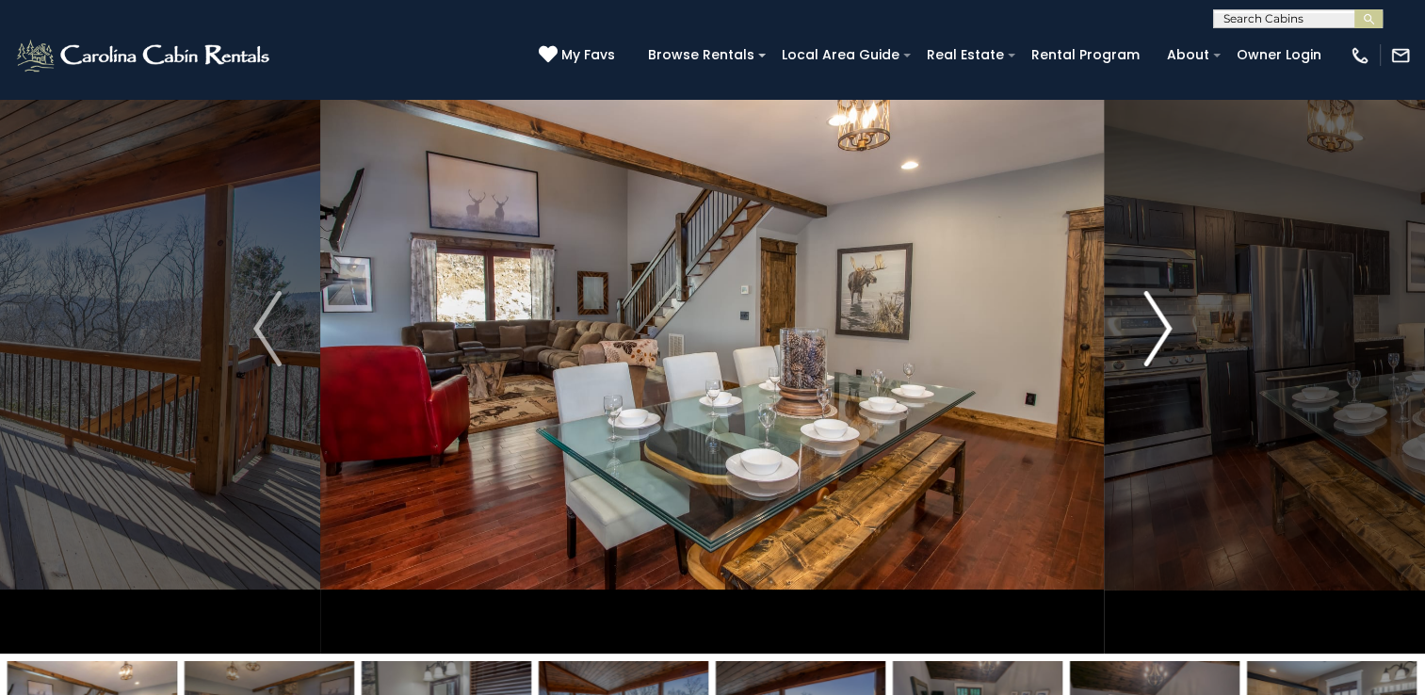
click at [1156, 321] on img "Next" at bounding box center [1157, 328] width 28 height 75
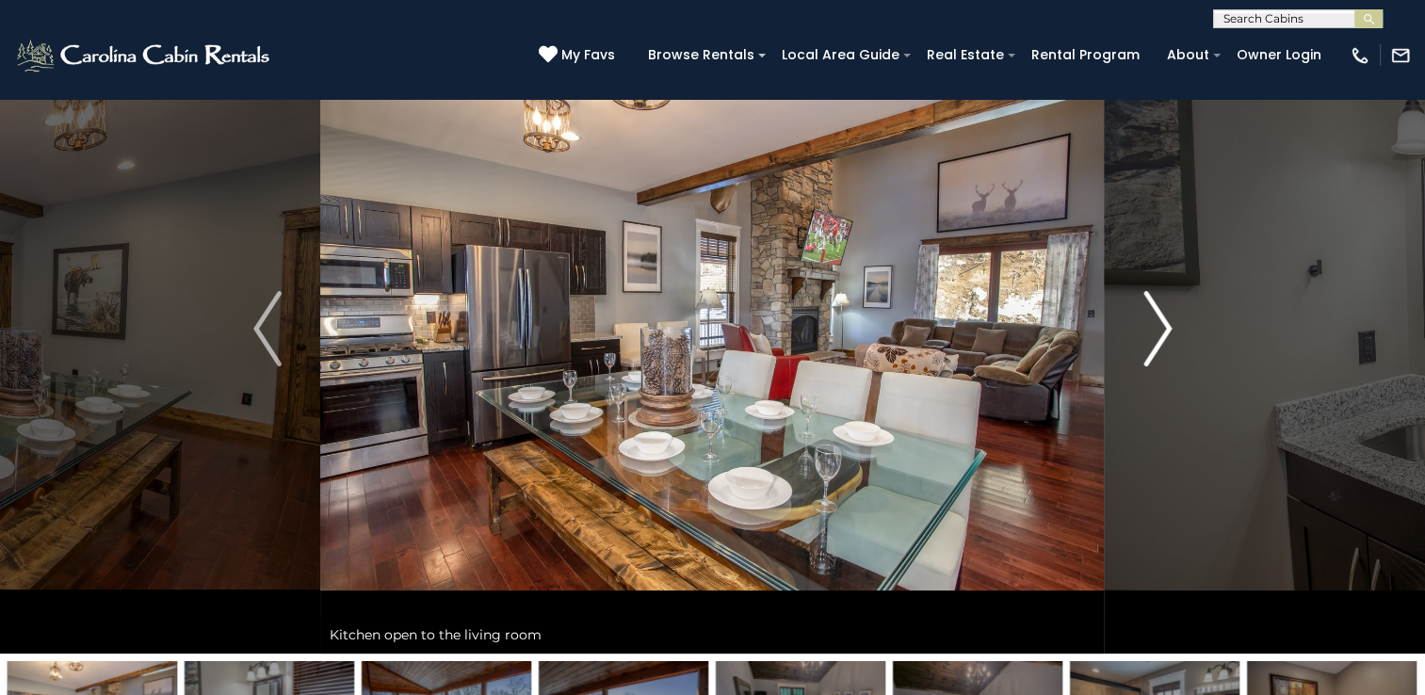
click at [1156, 321] on img "Next" at bounding box center [1157, 328] width 28 height 75
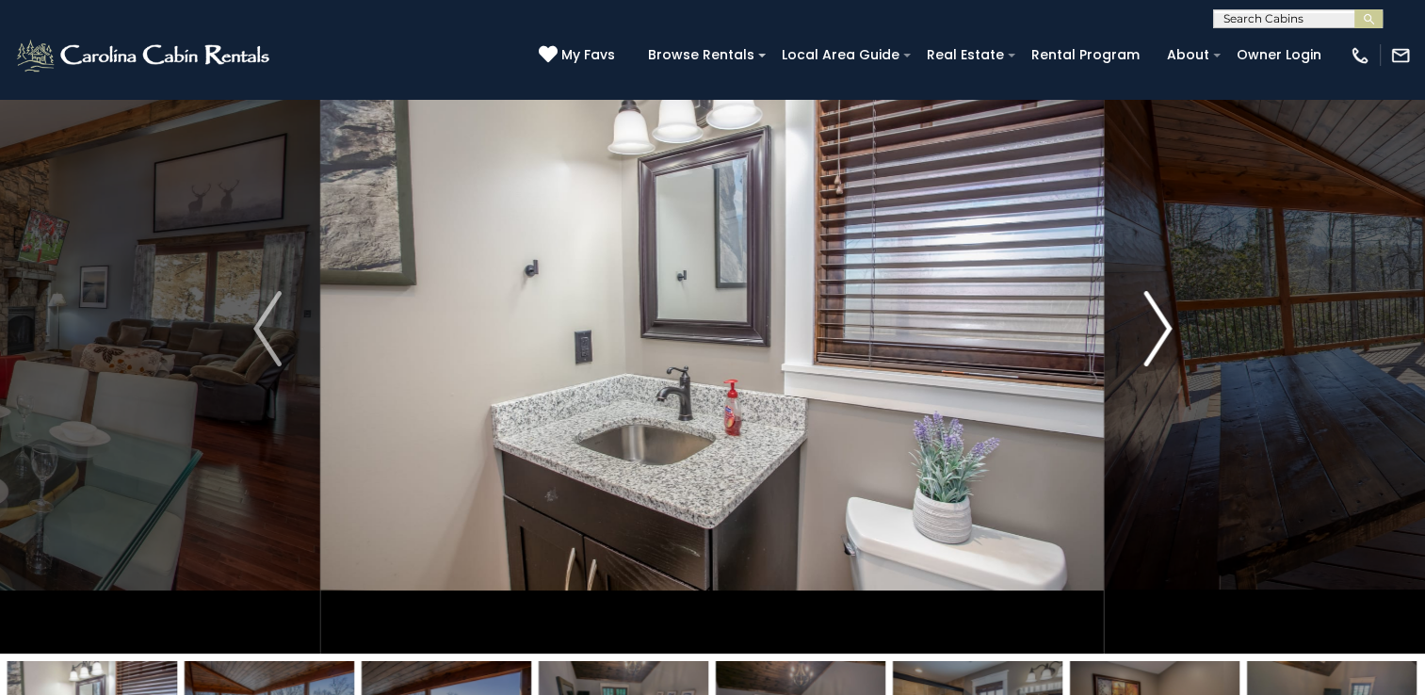
click at [1156, 321] on img "Next" at bounding box center [1157, 328] width 28 height 75
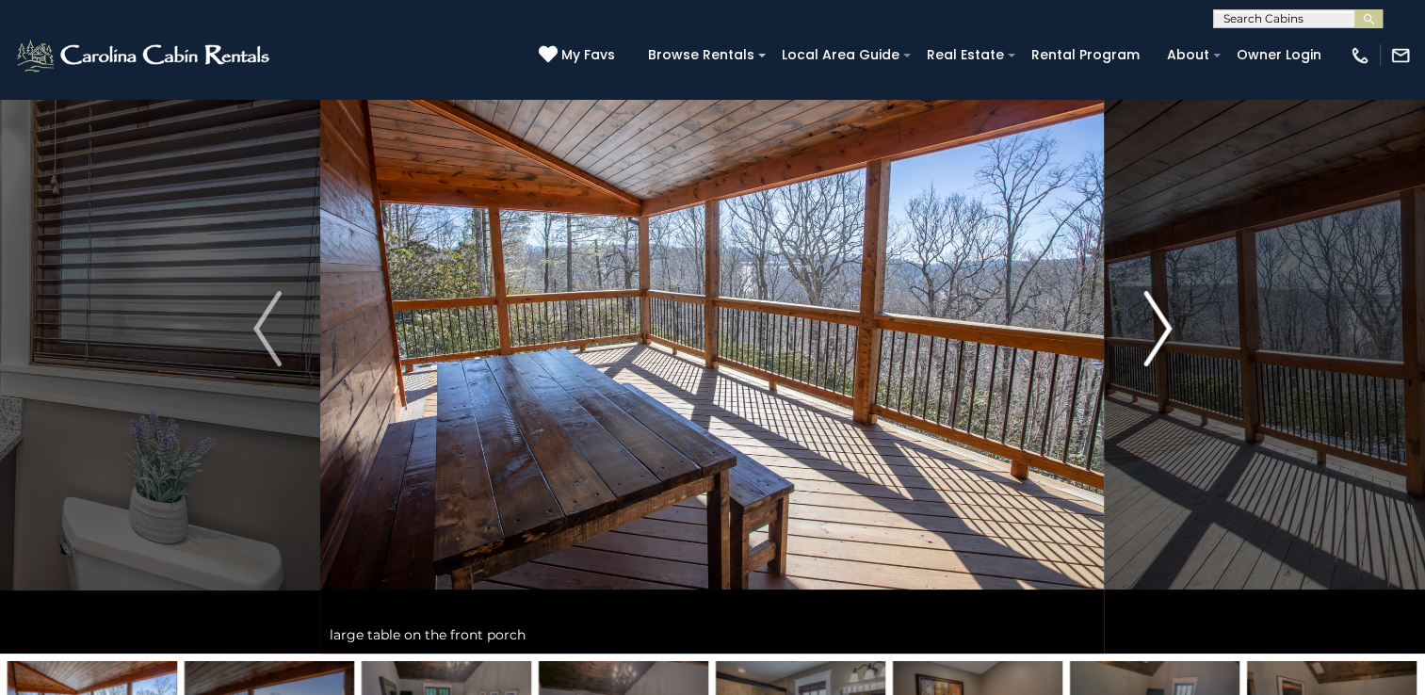
click at [1156, 321] on img "Next" at bounding box center [1157, 328] width 28 height 75
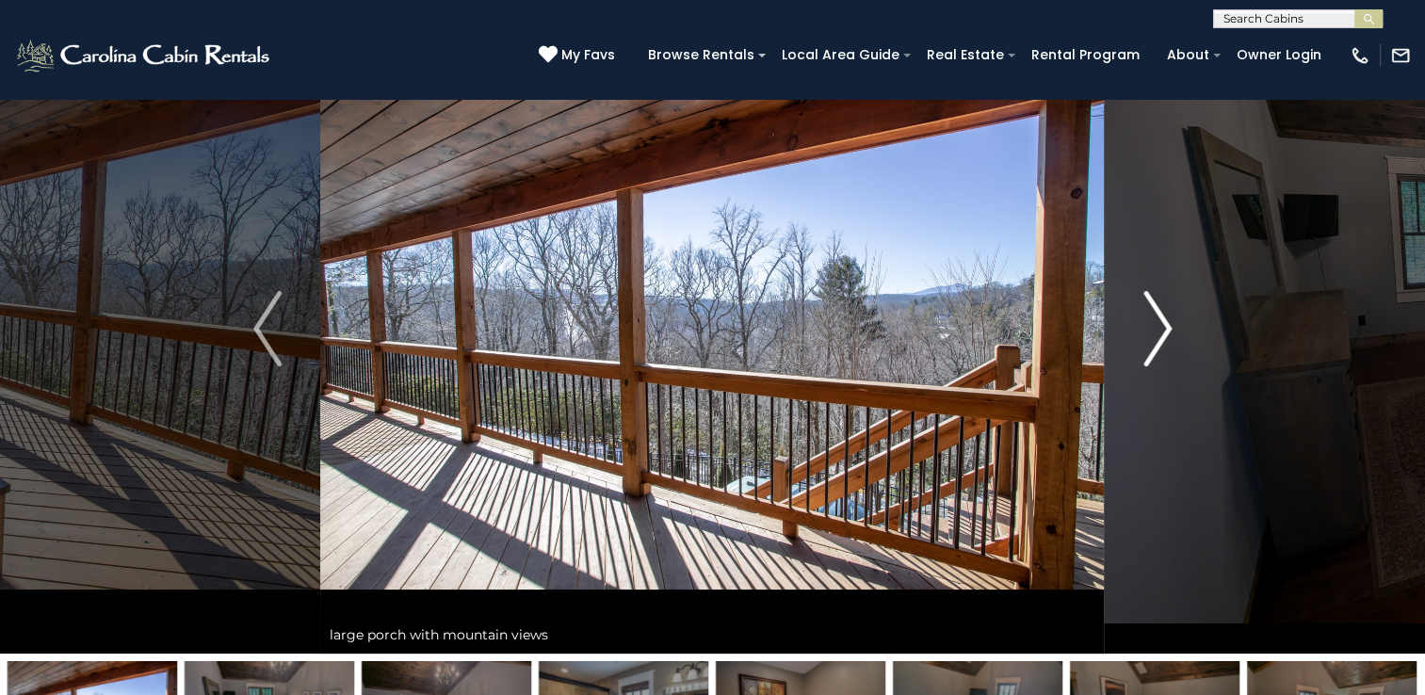
click at [1156, 321] on img "Next" at bounding box center [1157, 328] width 28 height 75
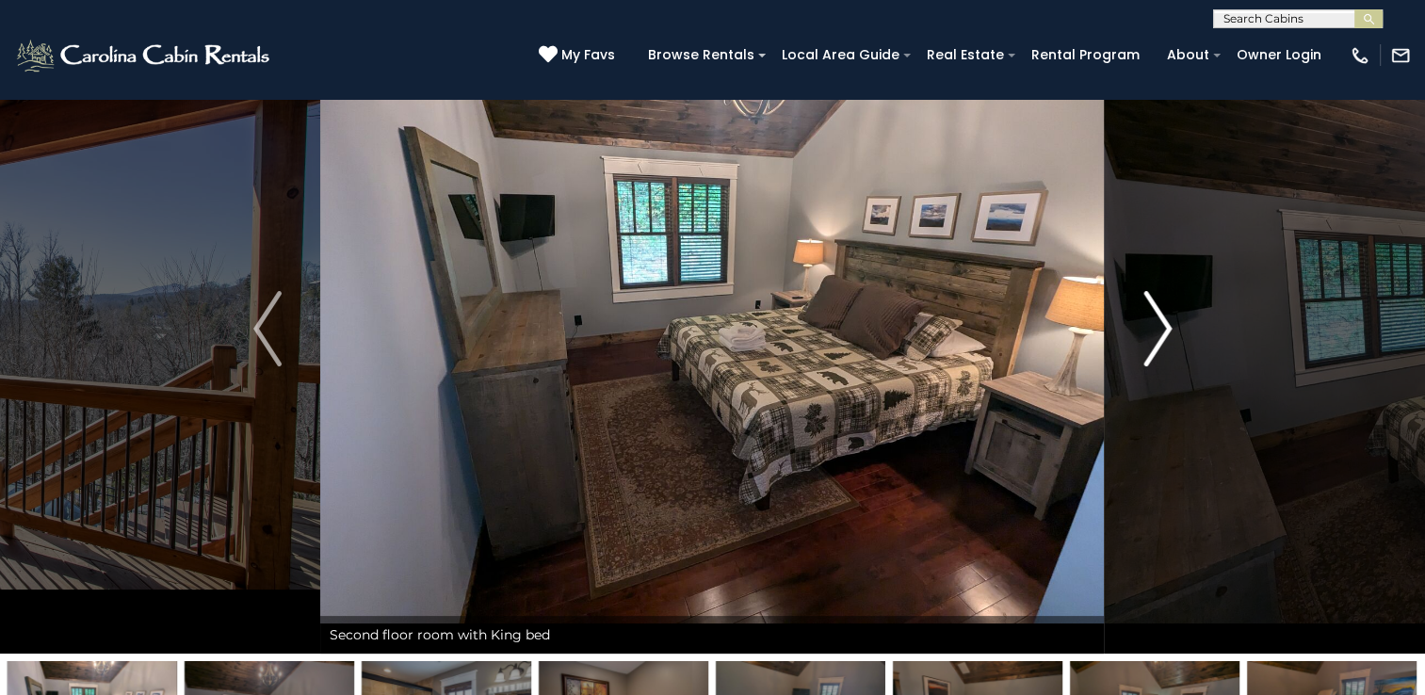
click at [1156, 321] on img "Next" at bounding box center [1157, 328] width 28 height 75
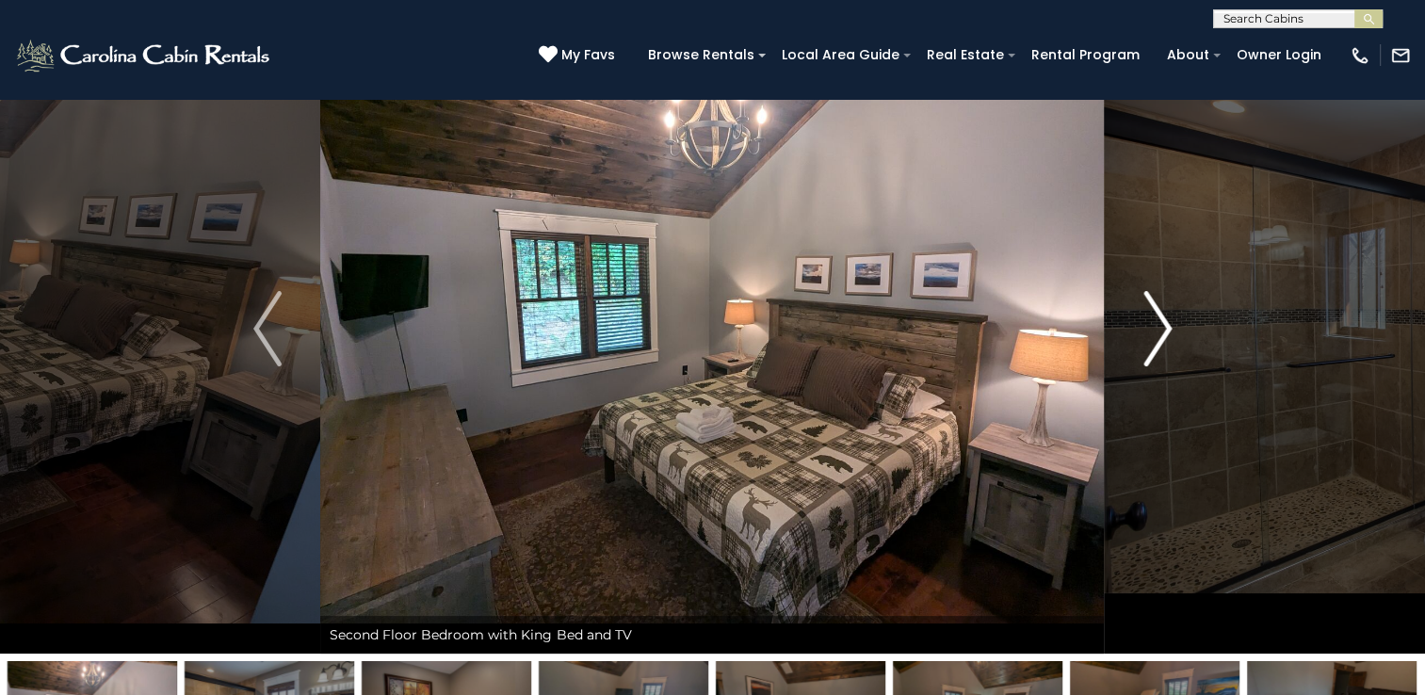
click at [1156, 321] on img "Next" at bounding box center [1157, 328] width 28 height 75
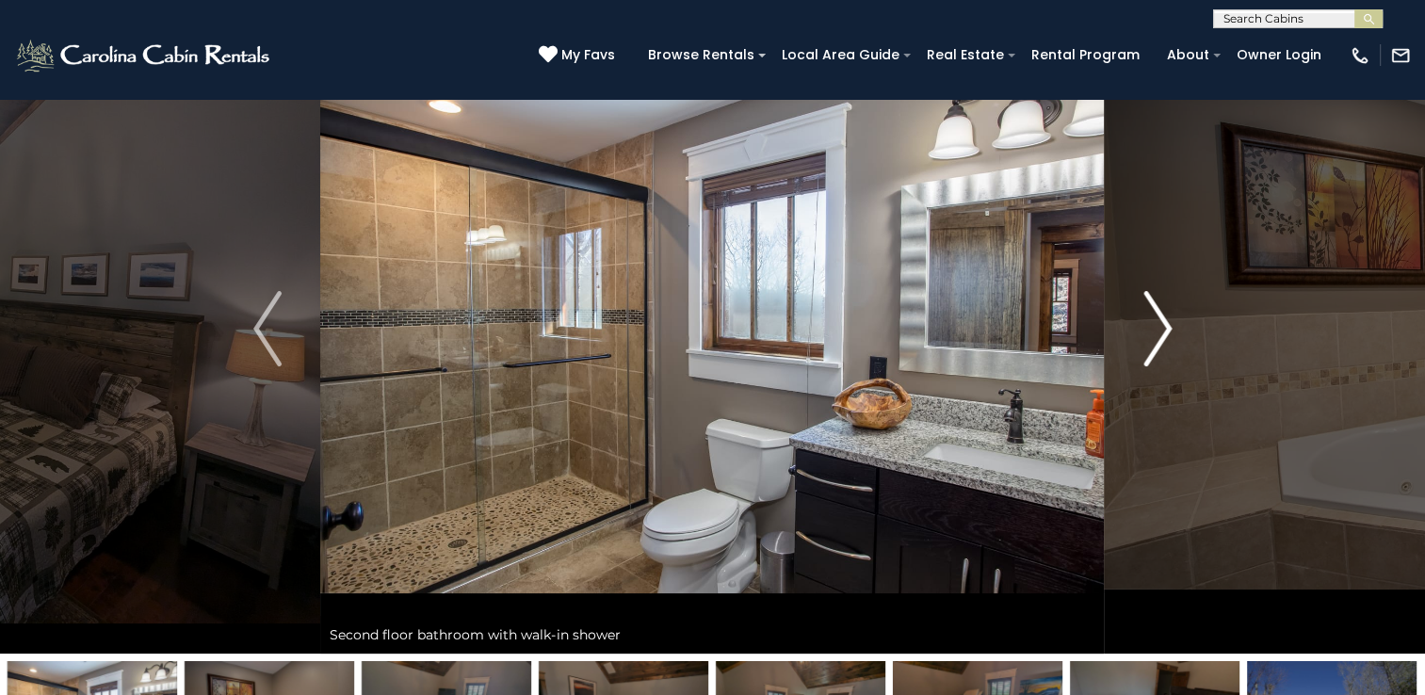
click at [1156, 321] on img "Next" at bounding box center [1157, 328] width 28 height 75
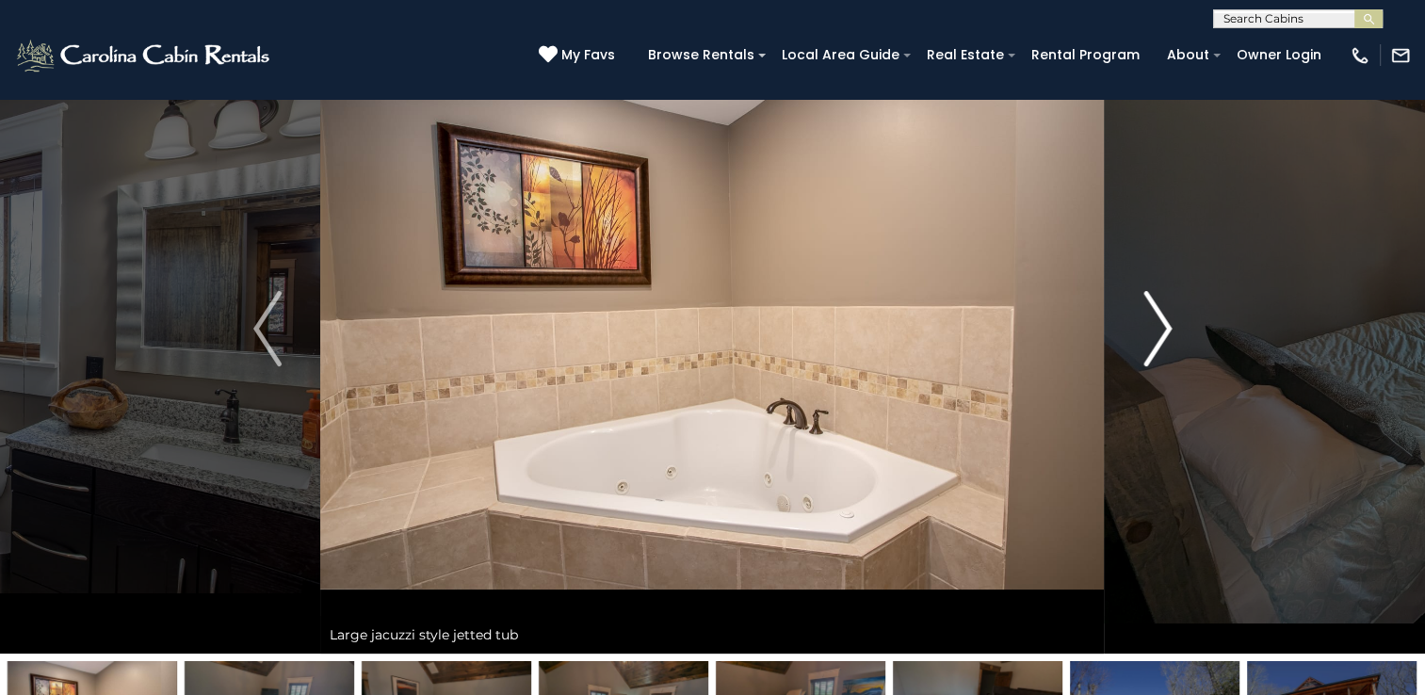
click at [1156, 321] on img "Next" at bounding box center [1157, 328] width 28 height 75
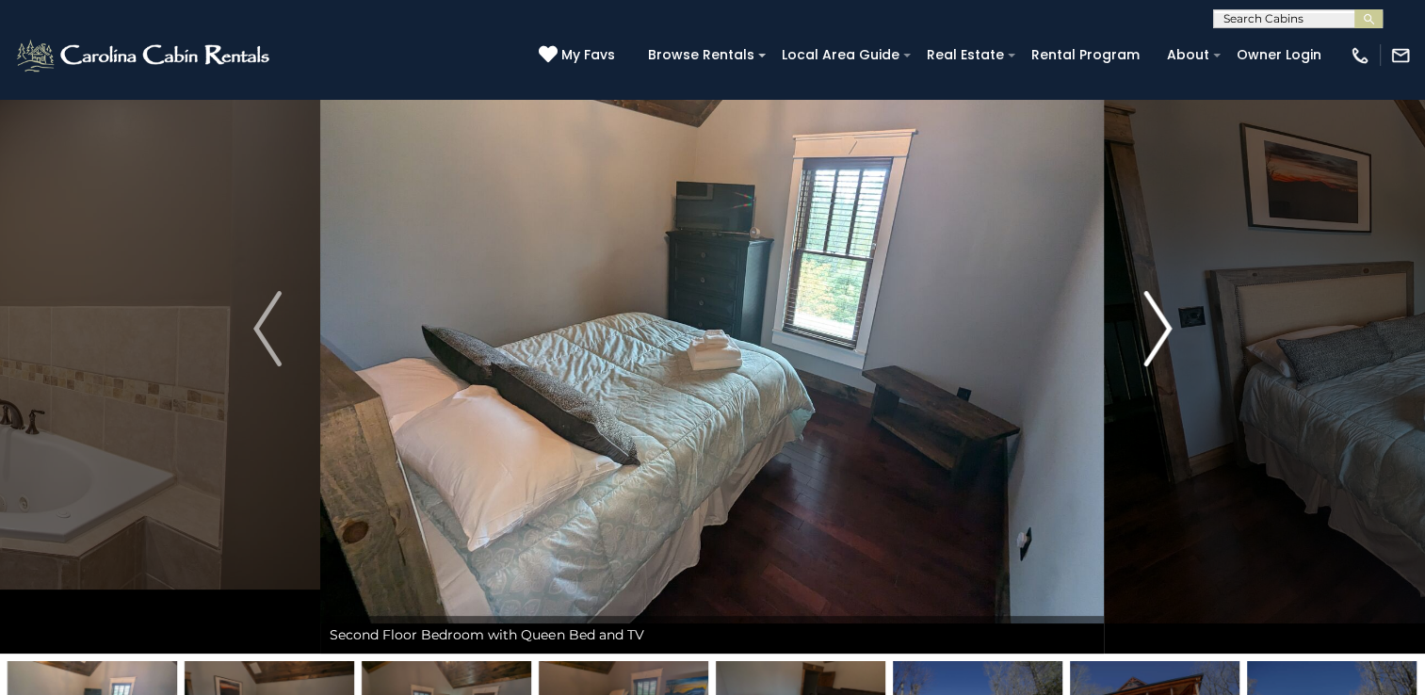
click at [1156, 321] on img "Next" at bounding box center [1157, 328] width 28 height 75
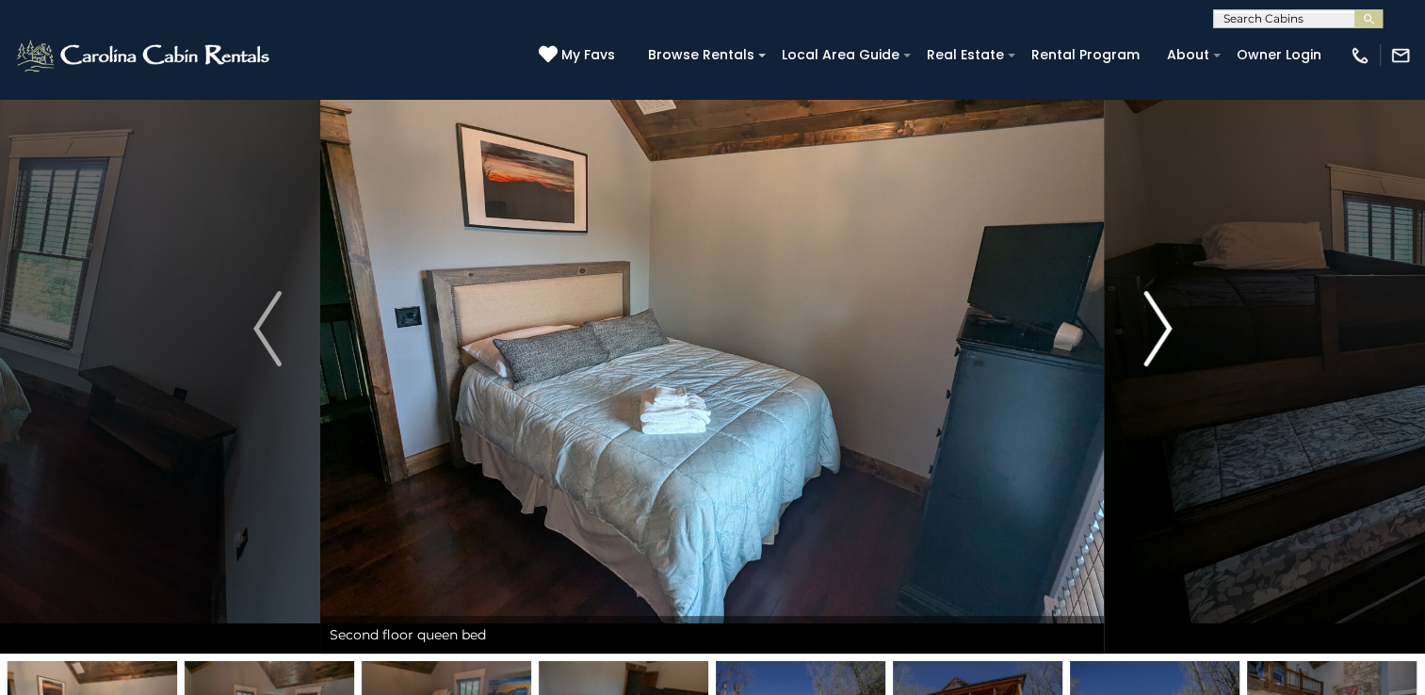
click at [1156, 321] on img "Next" at bounding box center [1157, 328] width 28 height 75
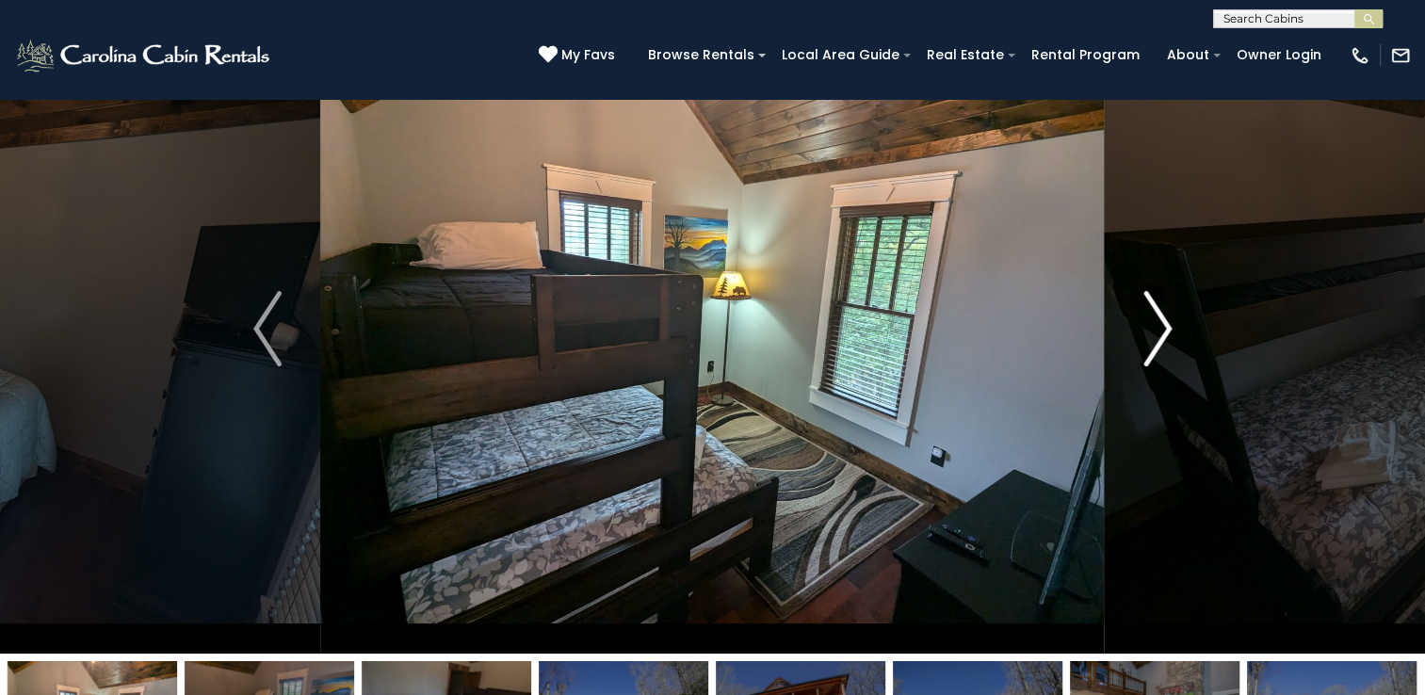
click at [1156, 321] on img "Next" at bounding box center [1157, 328] width 28 height 75
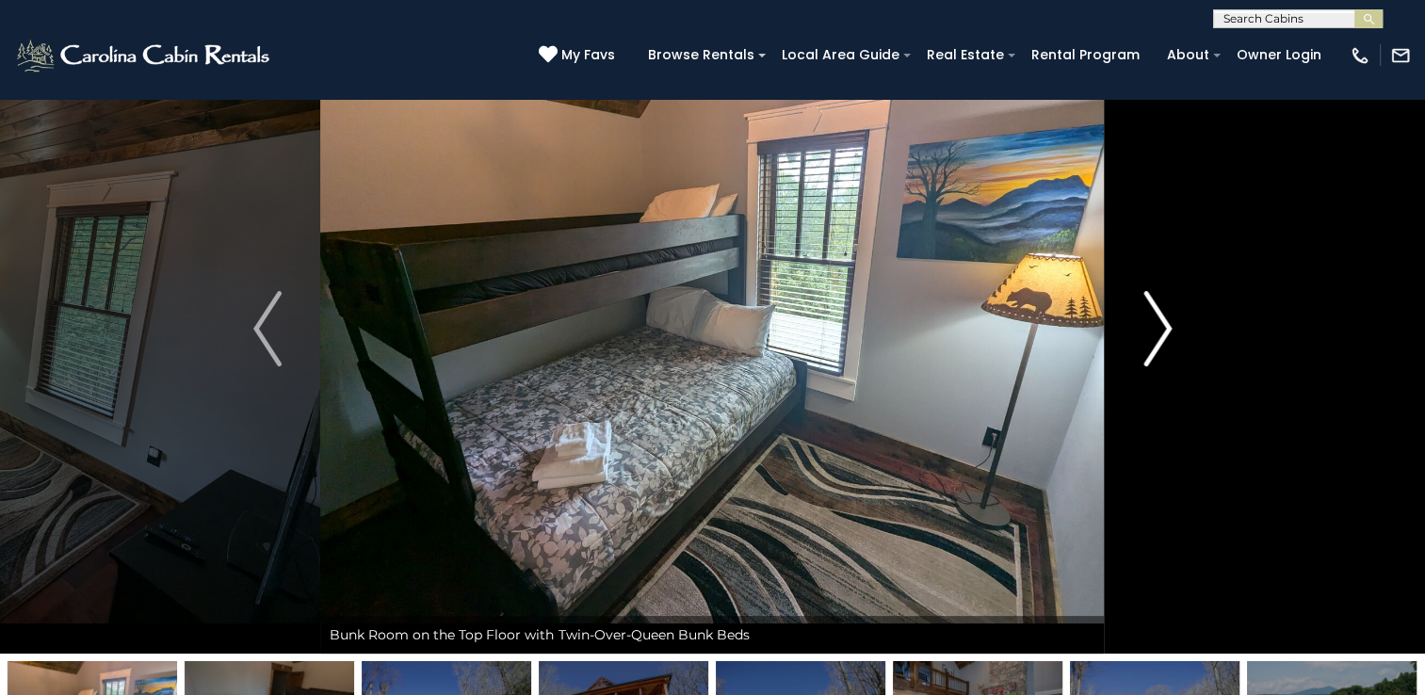
click at [1156, 321] on img "Next" at bounding box center [1157, 328] width 28 height 75
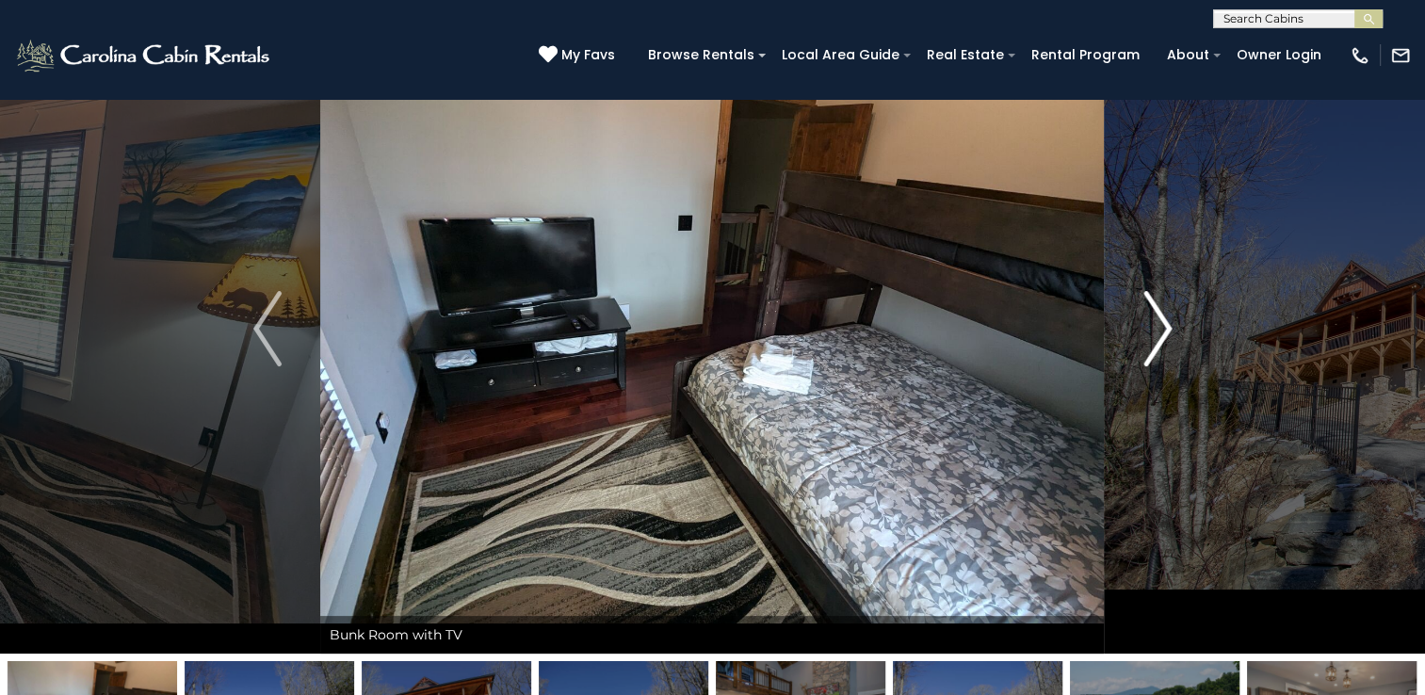
click at [1156, 321] on img "Next" at bounding box center [1157, 328] width 28 height 75
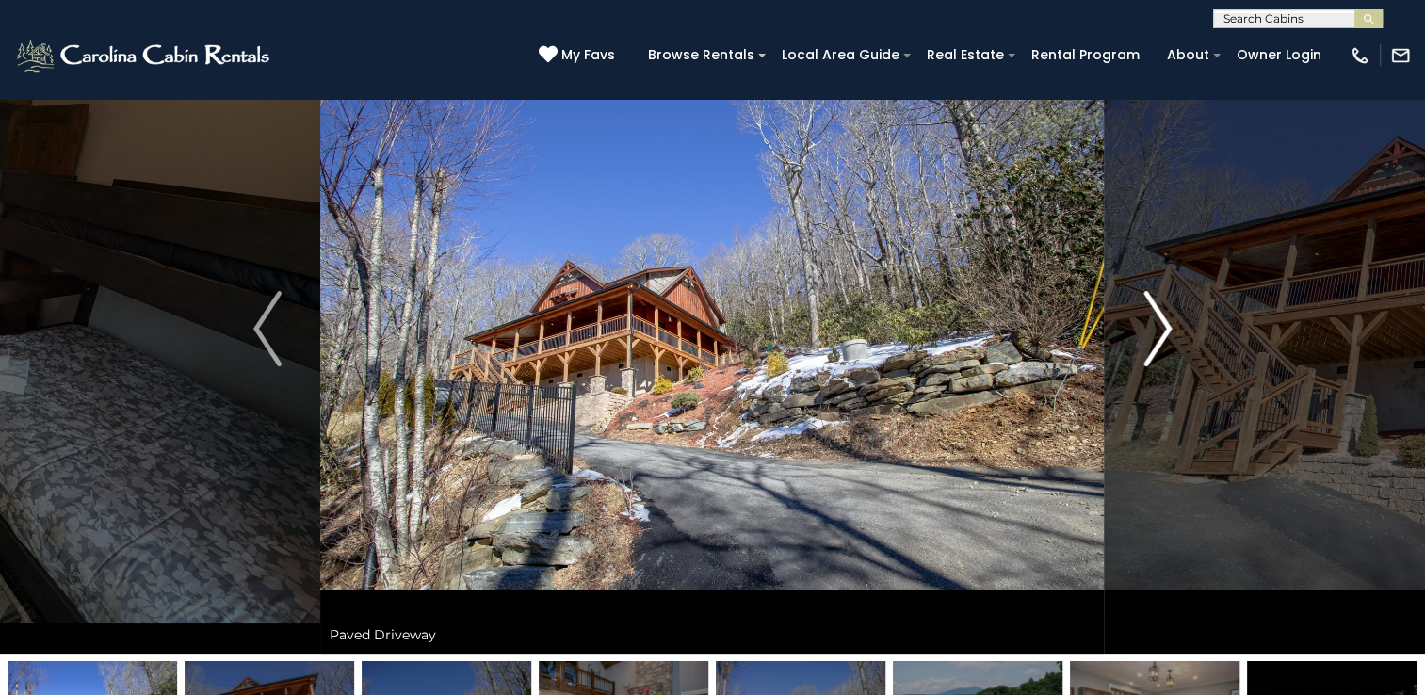
click at [1156, 321] on img "Next" at bounding box center [1157, 328] width 28 height 75
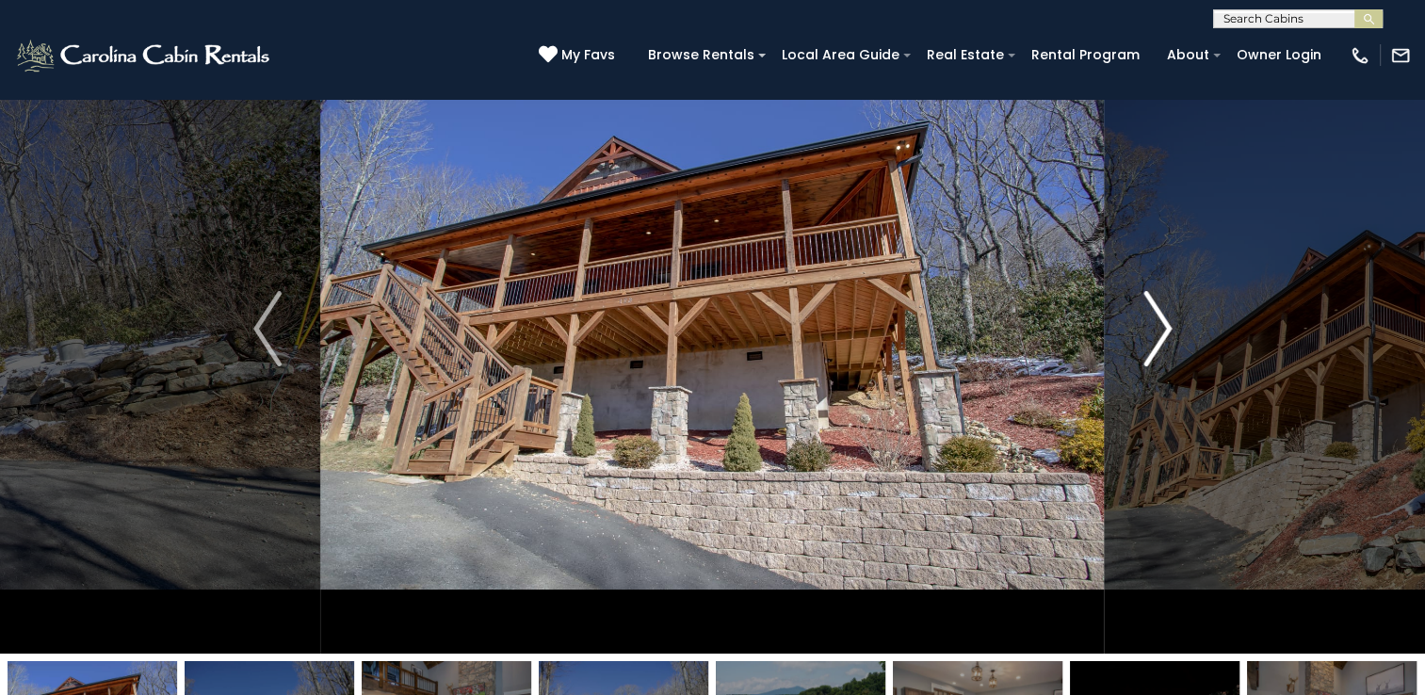
click at [1156, 321] on img "Next" at bounding box center [1157, 328] width 28 height 75
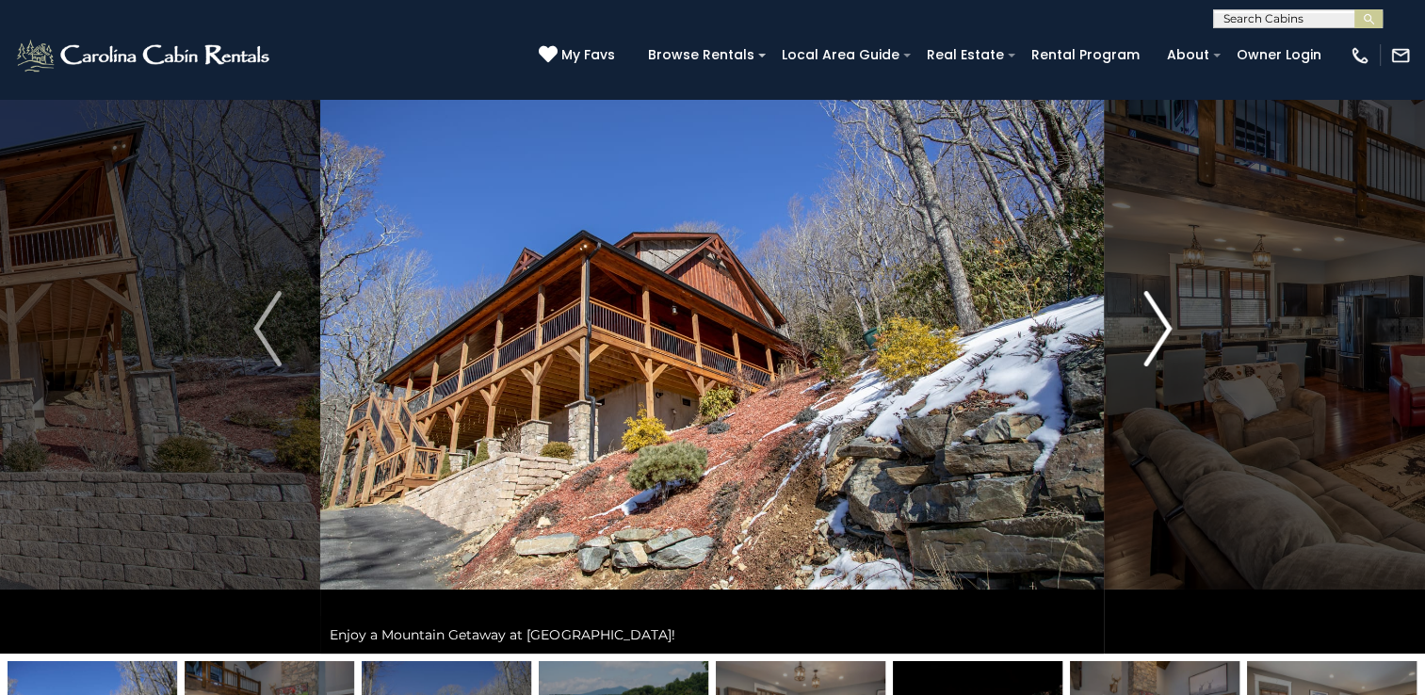
click at [1156, 321] on img "Next" at bounding box center [1157, 328] width 28 height 75
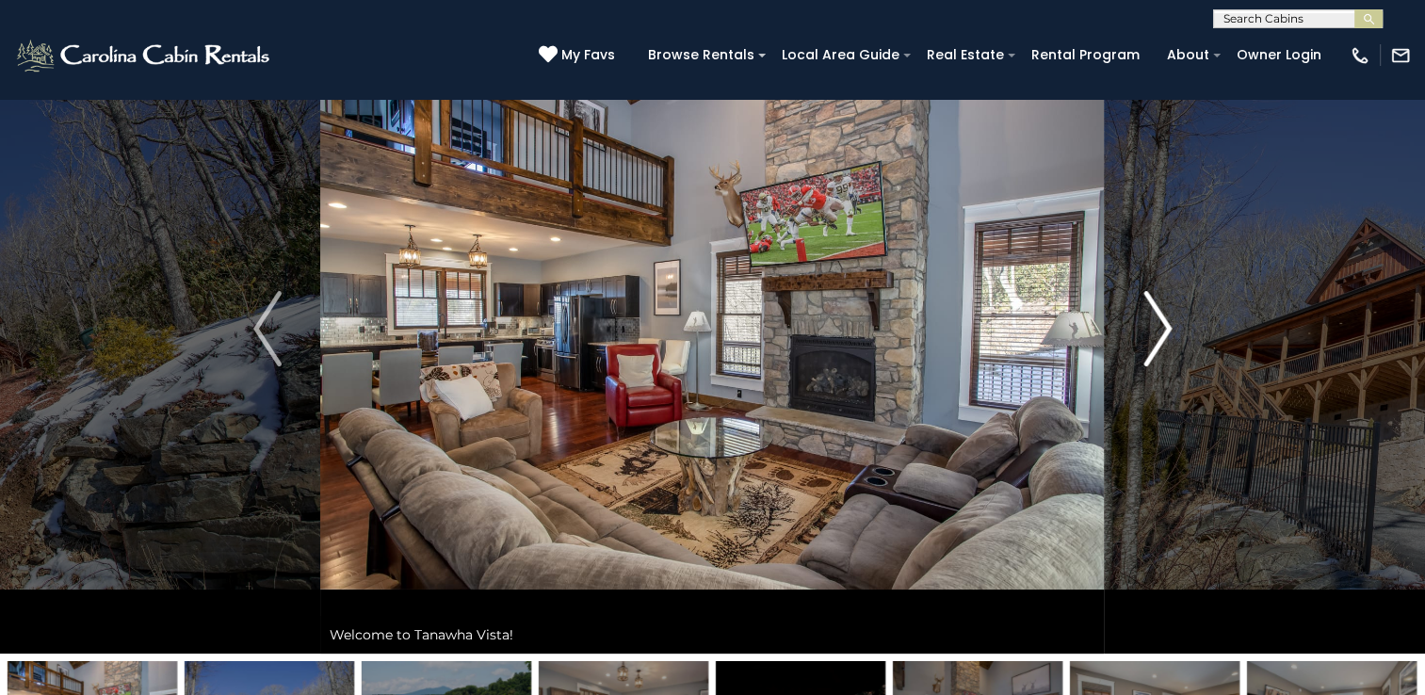
click at [1156, 321] on img "Next" at bounding box center [1157, 328] width 28 height 75
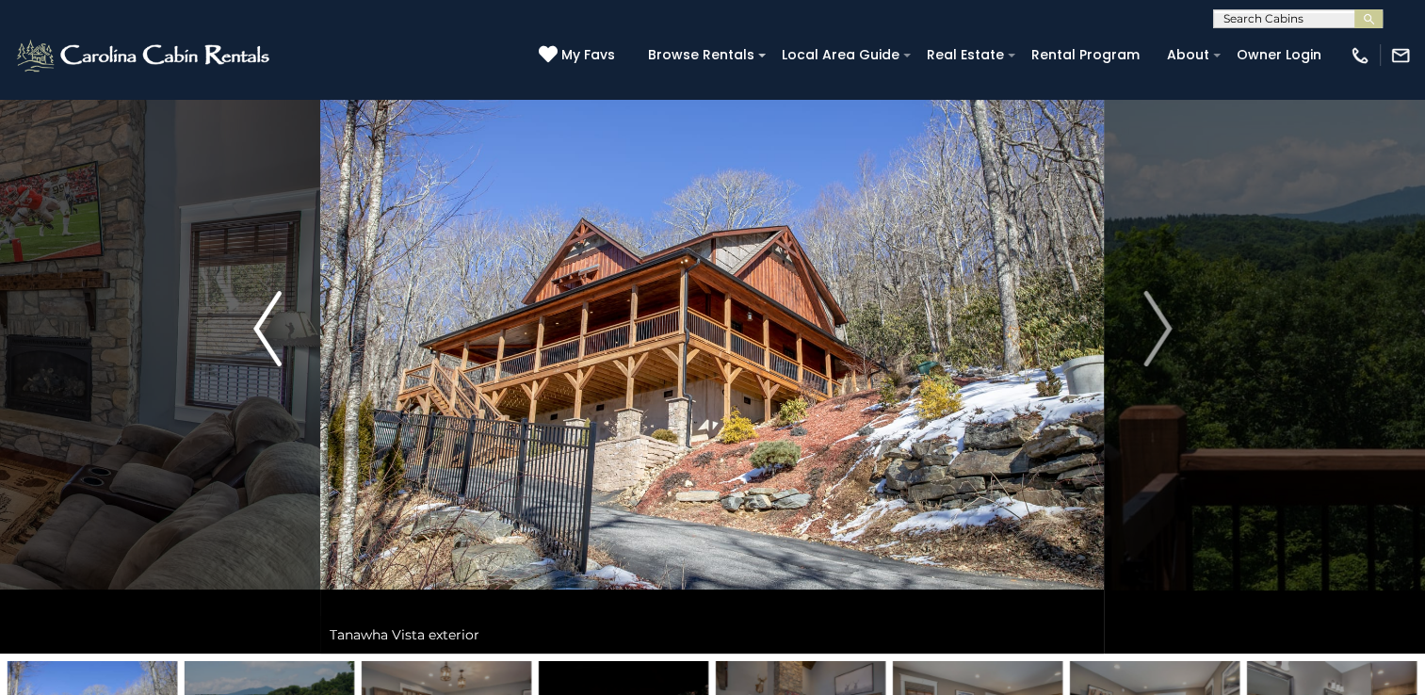
click at [265, 337] on img "Previous" at bounding box center [267, 328] width 28 height 75
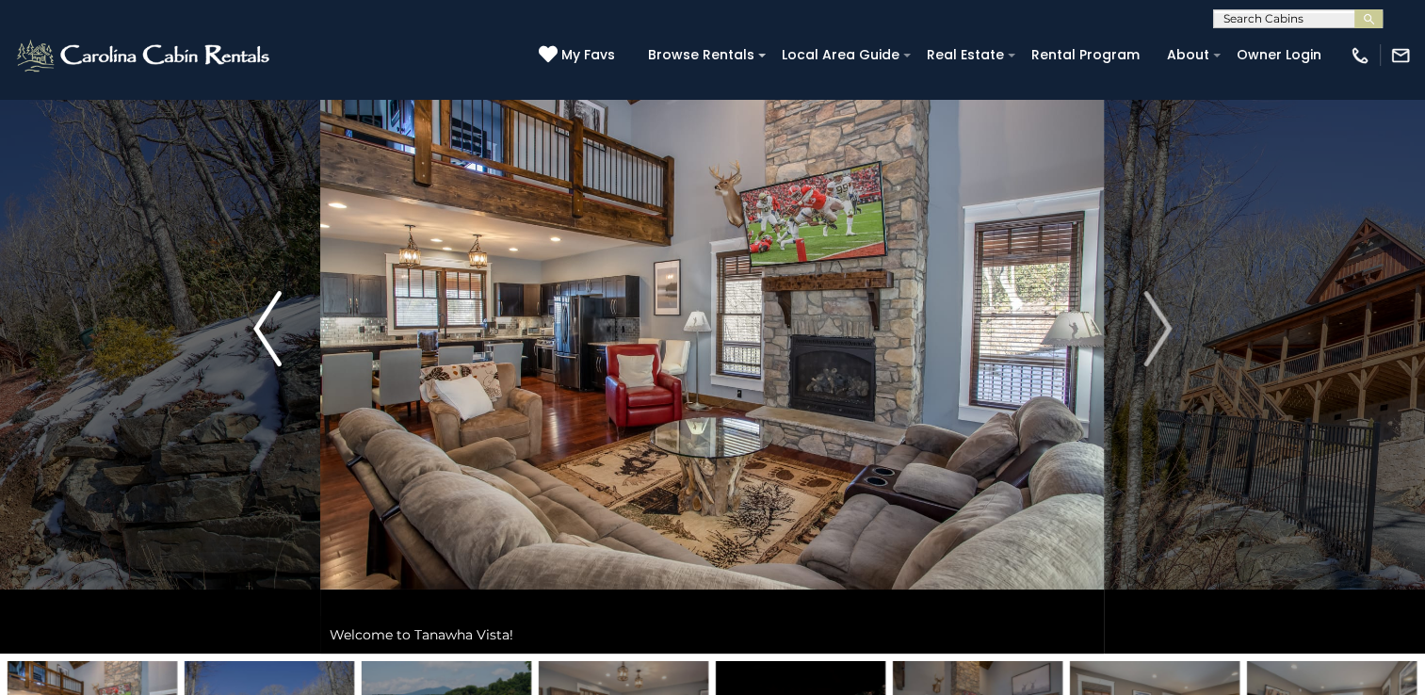
click at [265, 337] on img "Previous" at bounding box center [267, 328] width 28 height 75
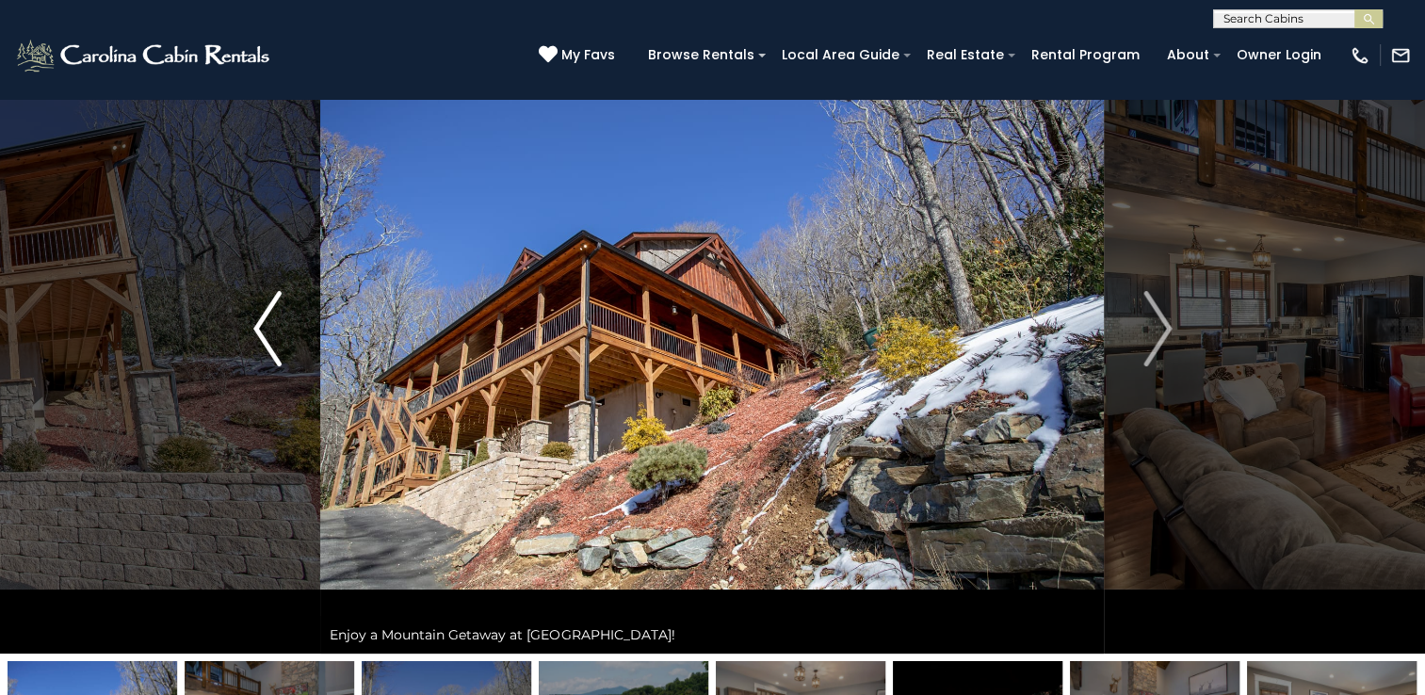
click at [264, 331] on img "Previous" at bounding box center [267, 328] width 28 height 75
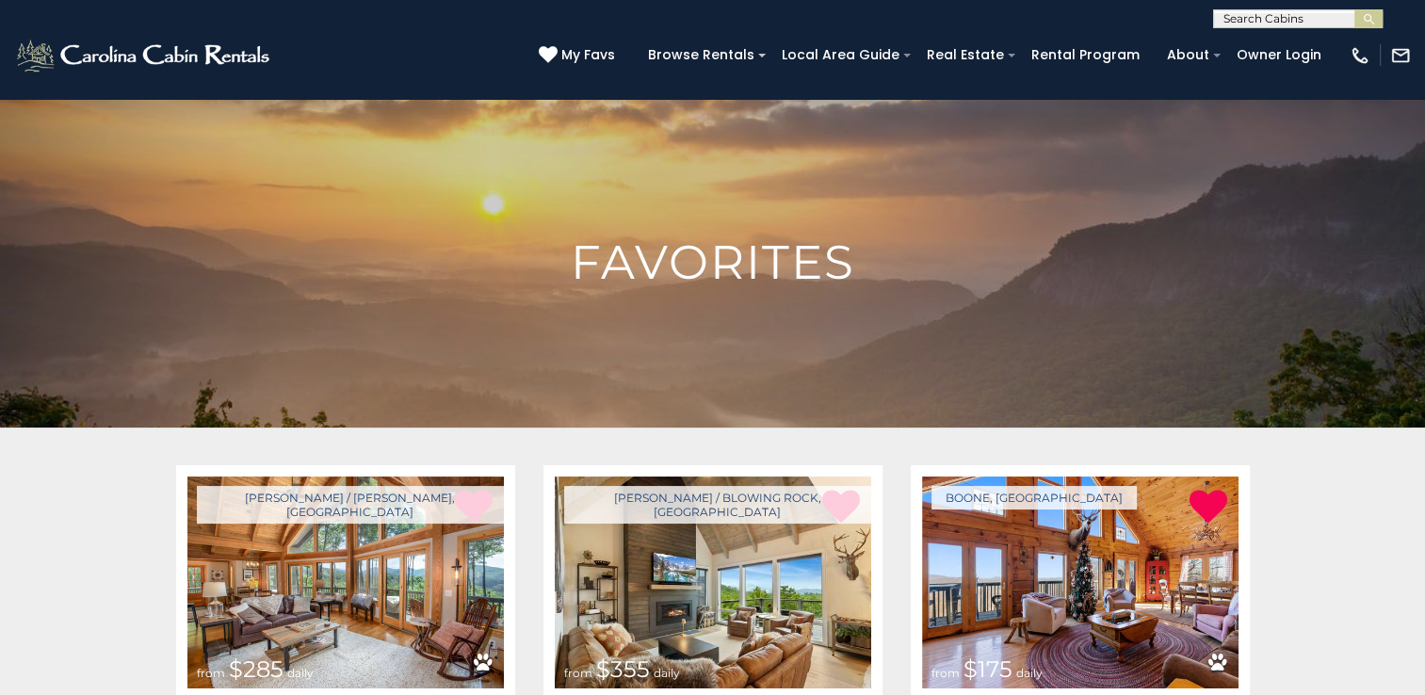
scroll to position [1851, 0]
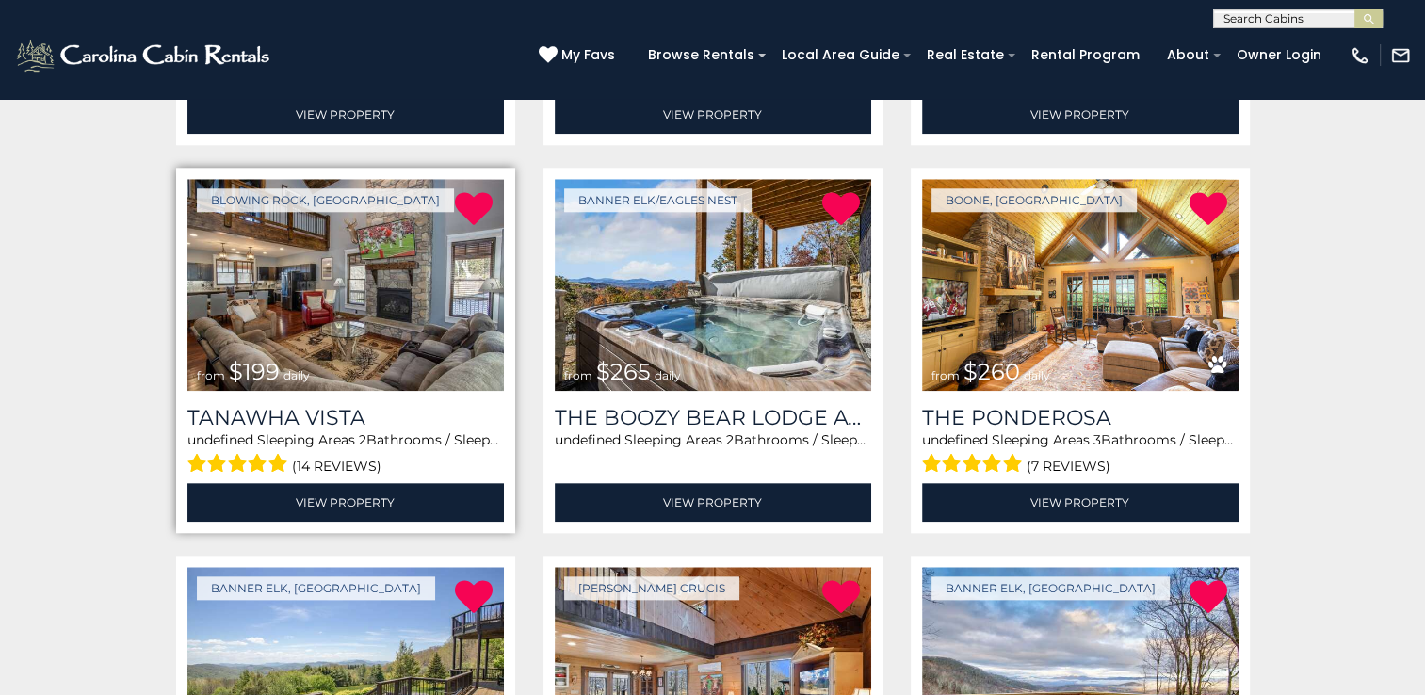
click at [369, 286] on img at bounding box center [345, 285] width 316 height 212
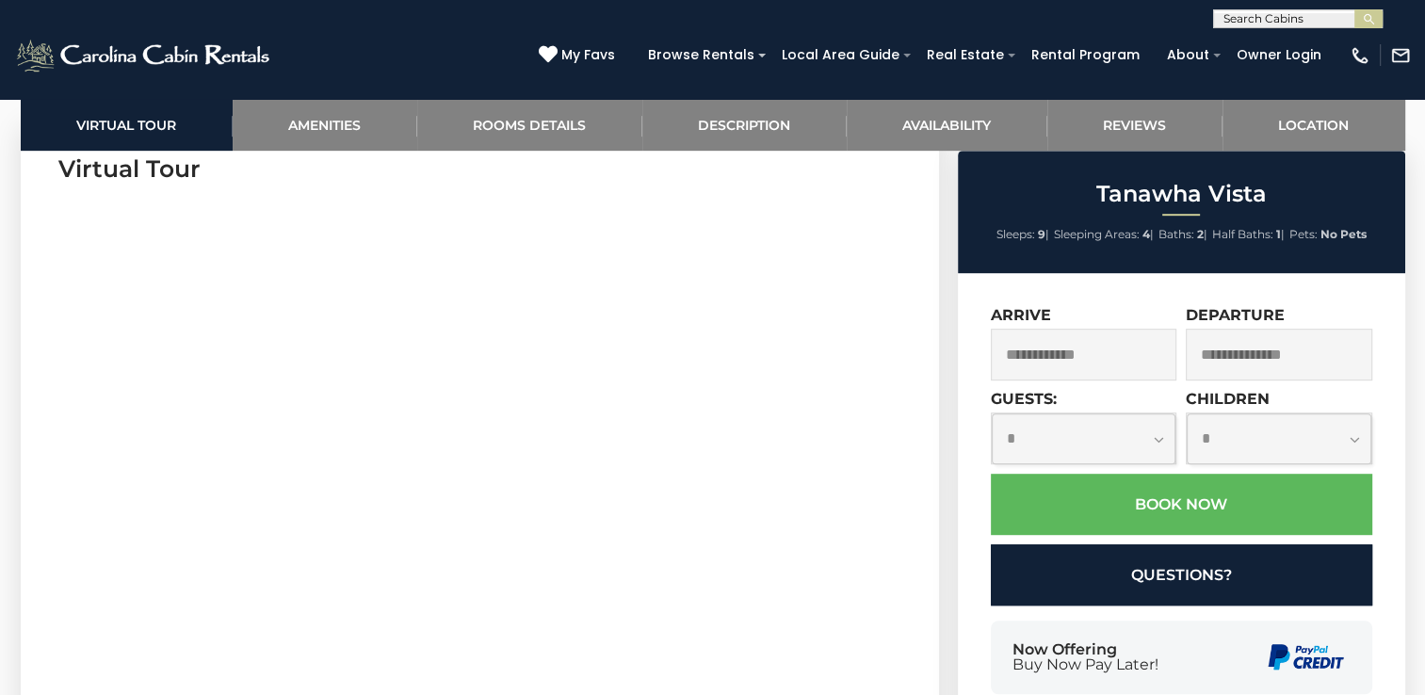
scroll to position [942, 0]
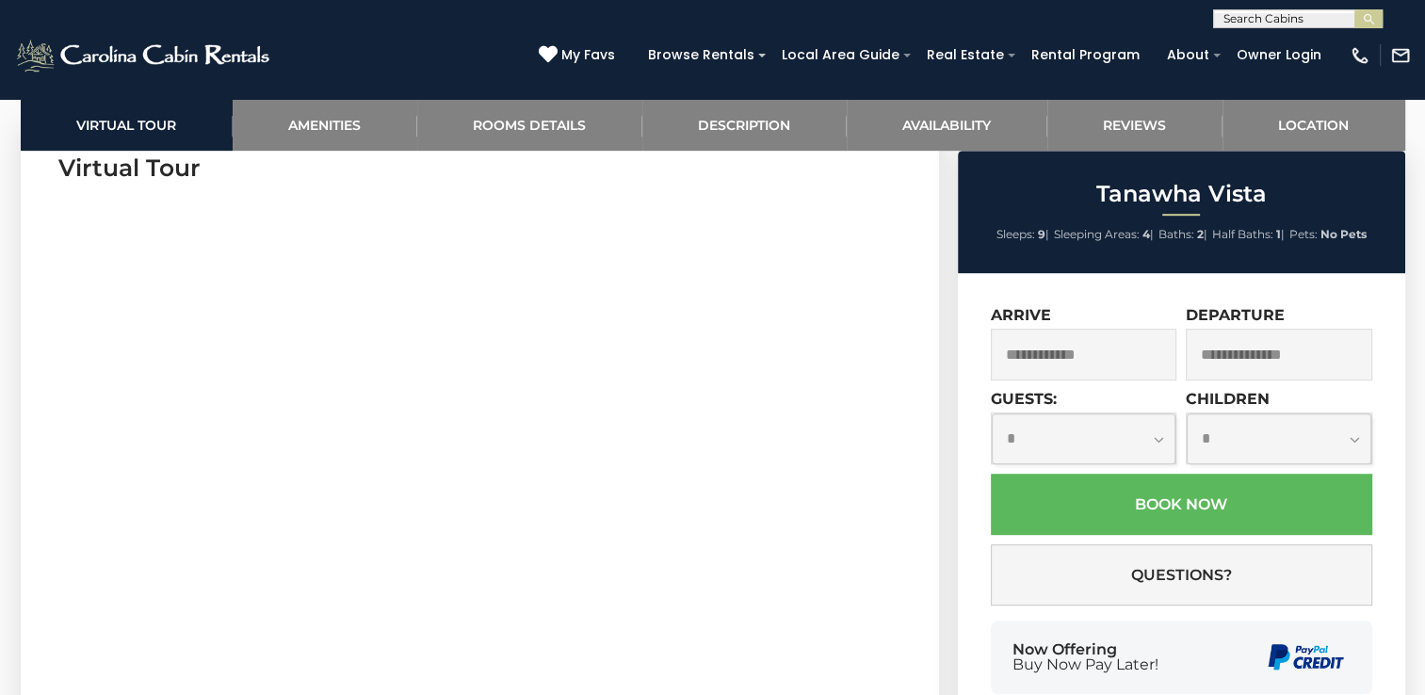
click at [1104, 357] on input "text" at bounding box center [1084, 355] width 186 height 52
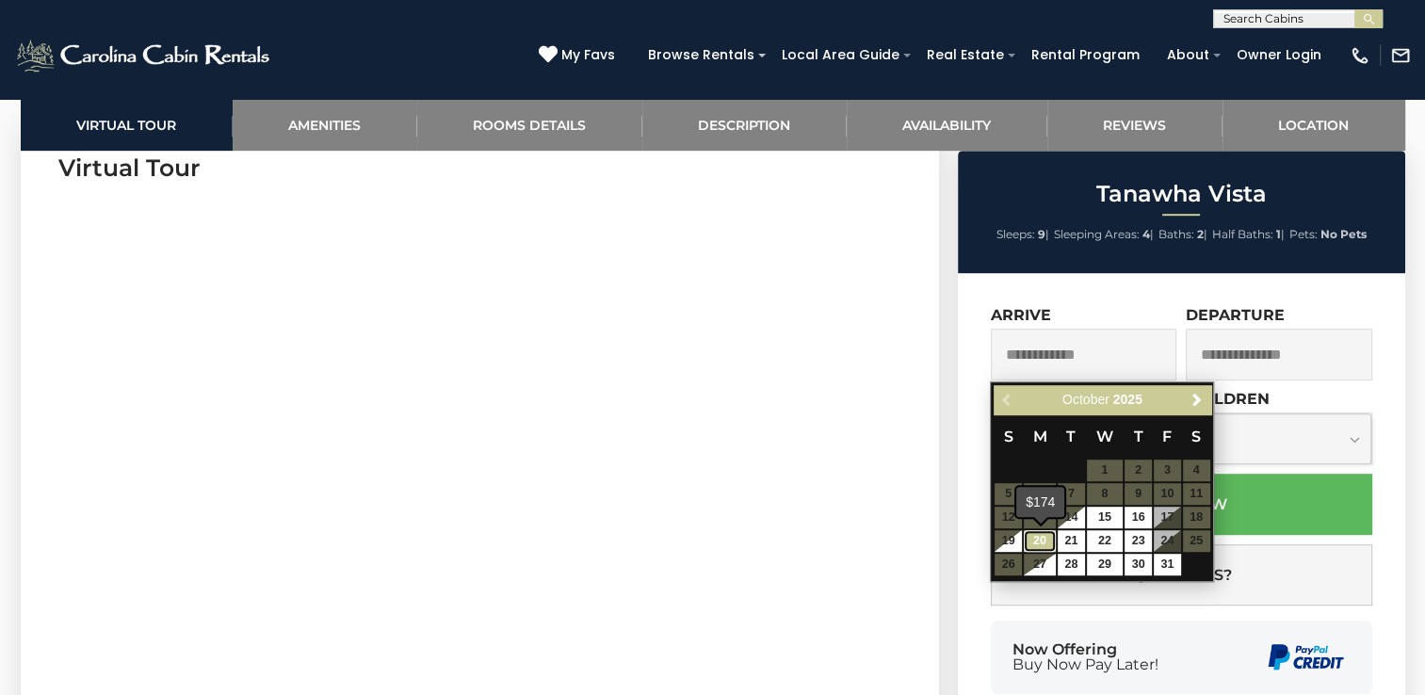
click at [1036, 537] on link "20" at bounding box center [1040, 541] width 32 height 22
type input "**********"
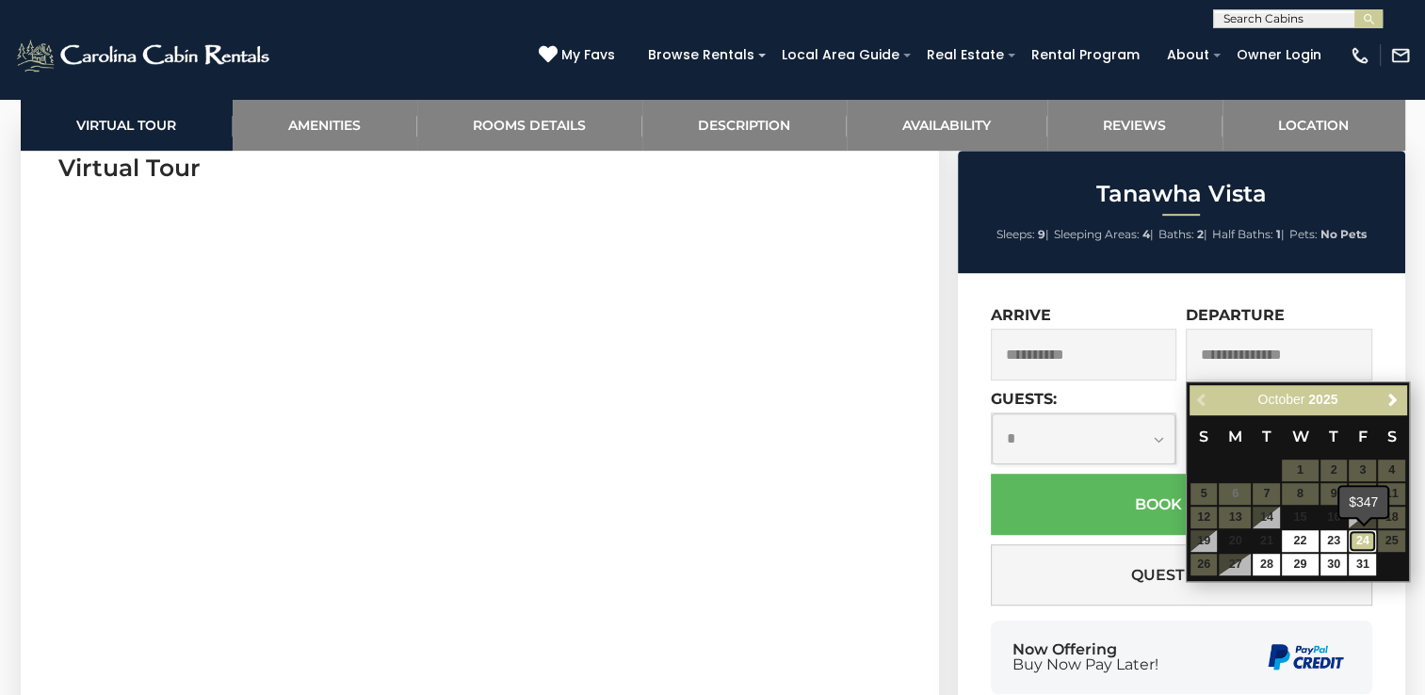
click at [1355, 537] on link "24" at bounding box center [1362, 541] width 27 height 22
type input "**********"
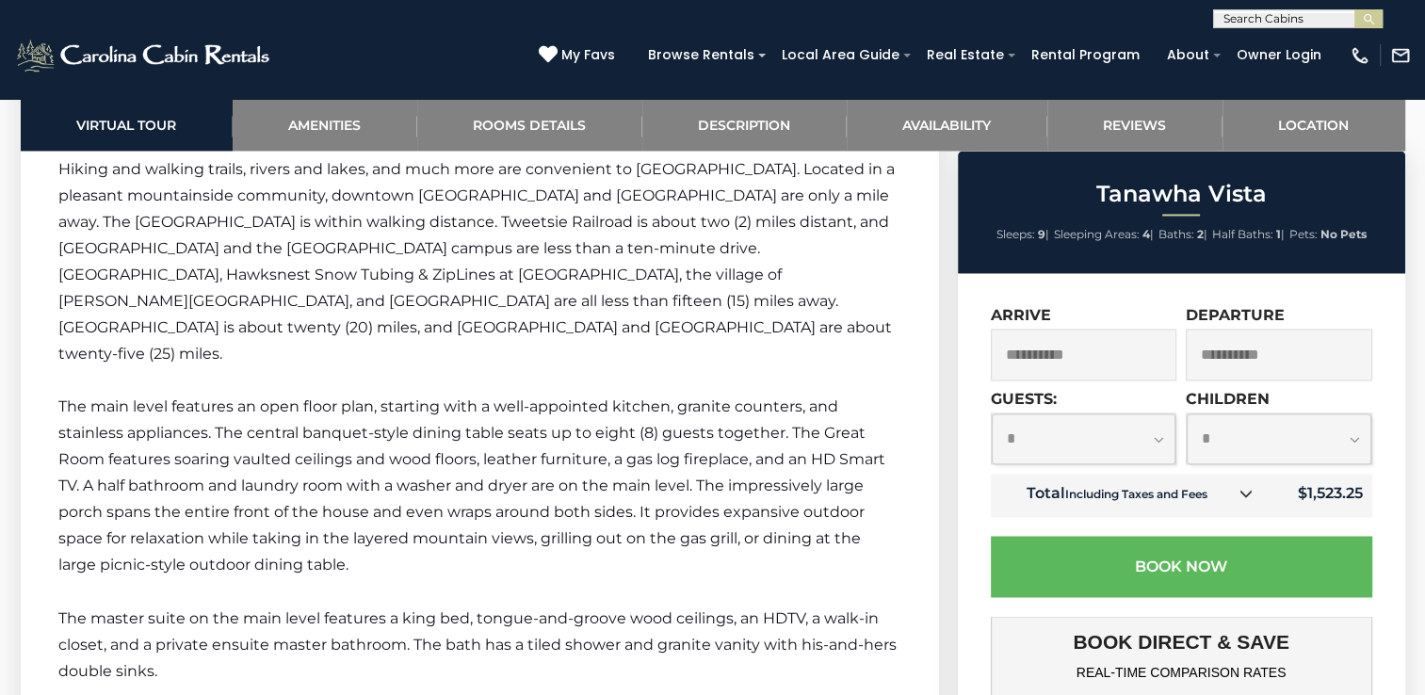
scroll to position [2919, 0]
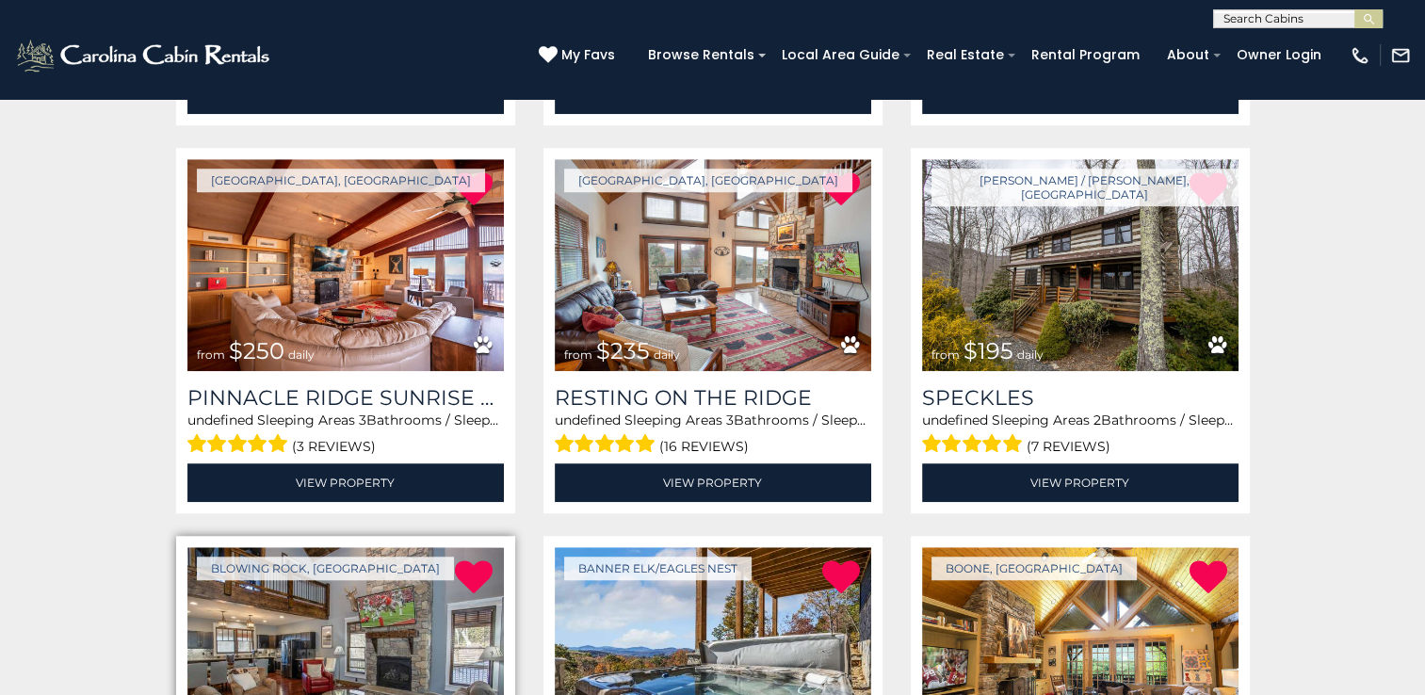
scroll to position [1474, 0]
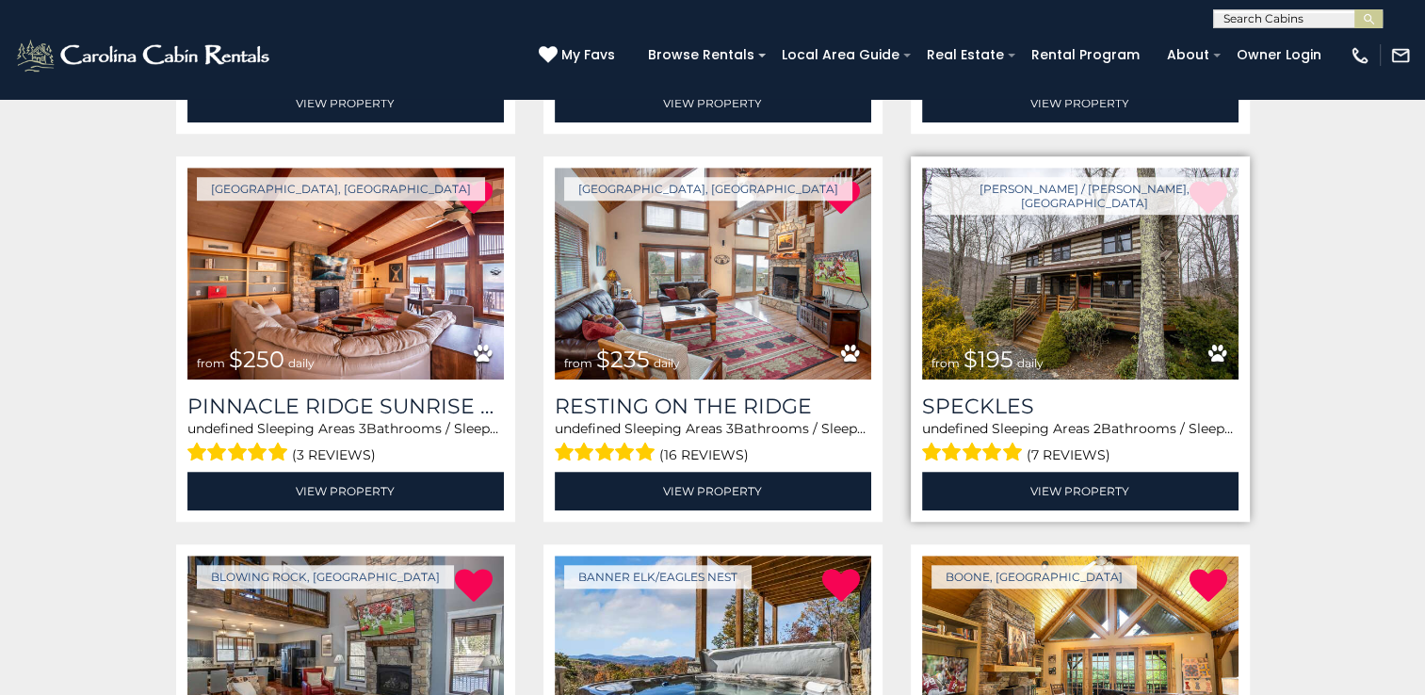
click at [1004, 227] on img at bounding box center [1080, 274] width 316 height 212
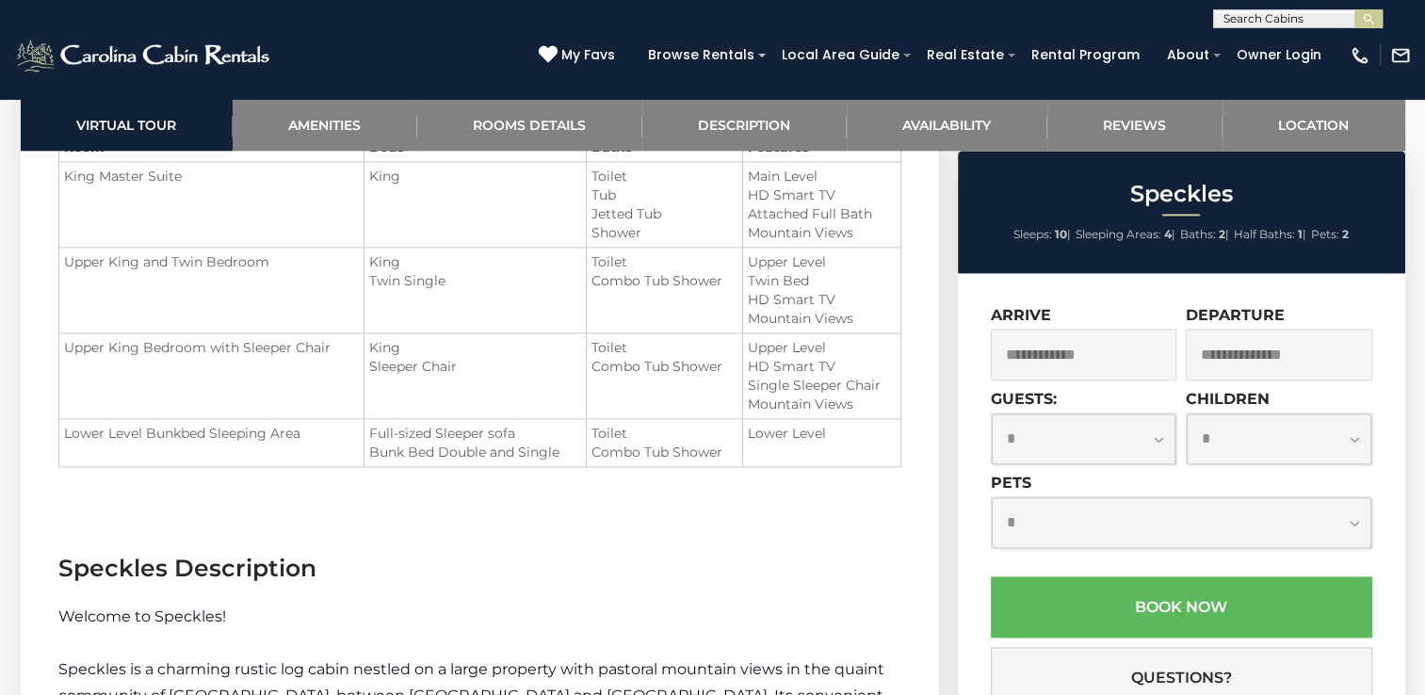
scroll to position [2260, 0]
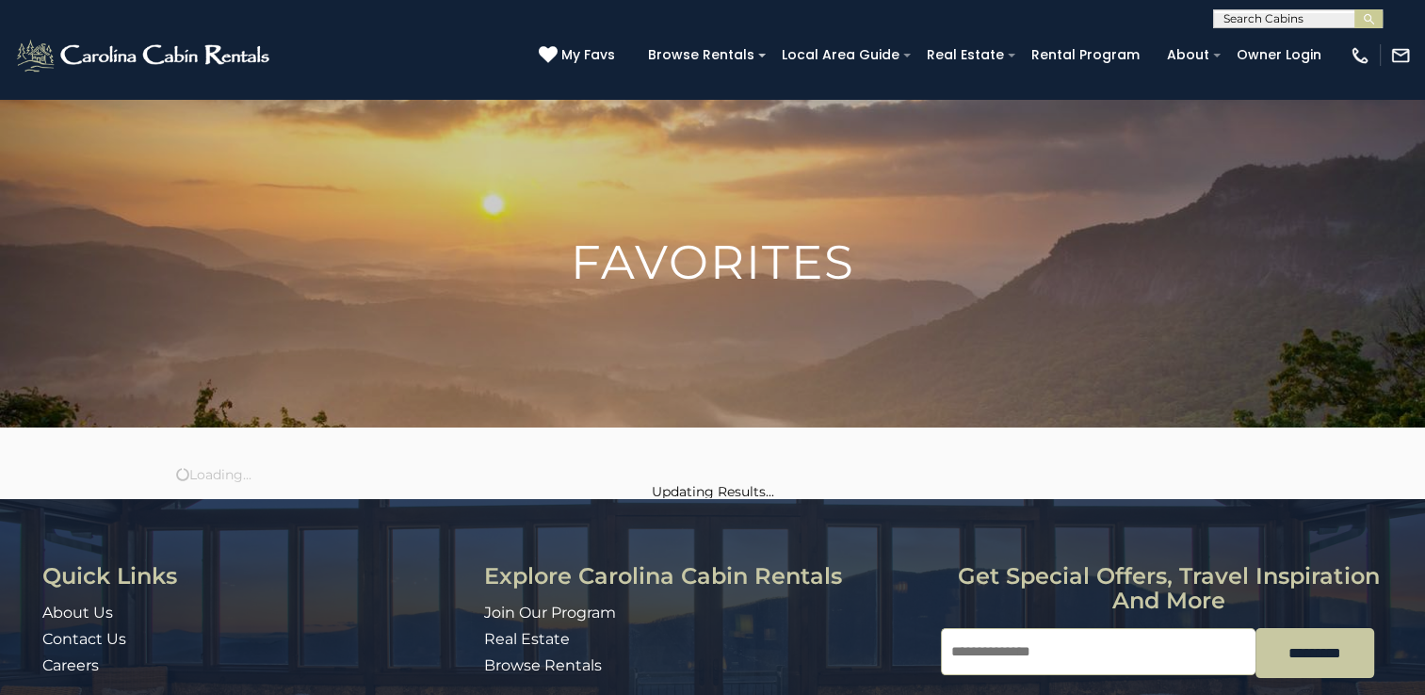
scroll to position [1474, 0]
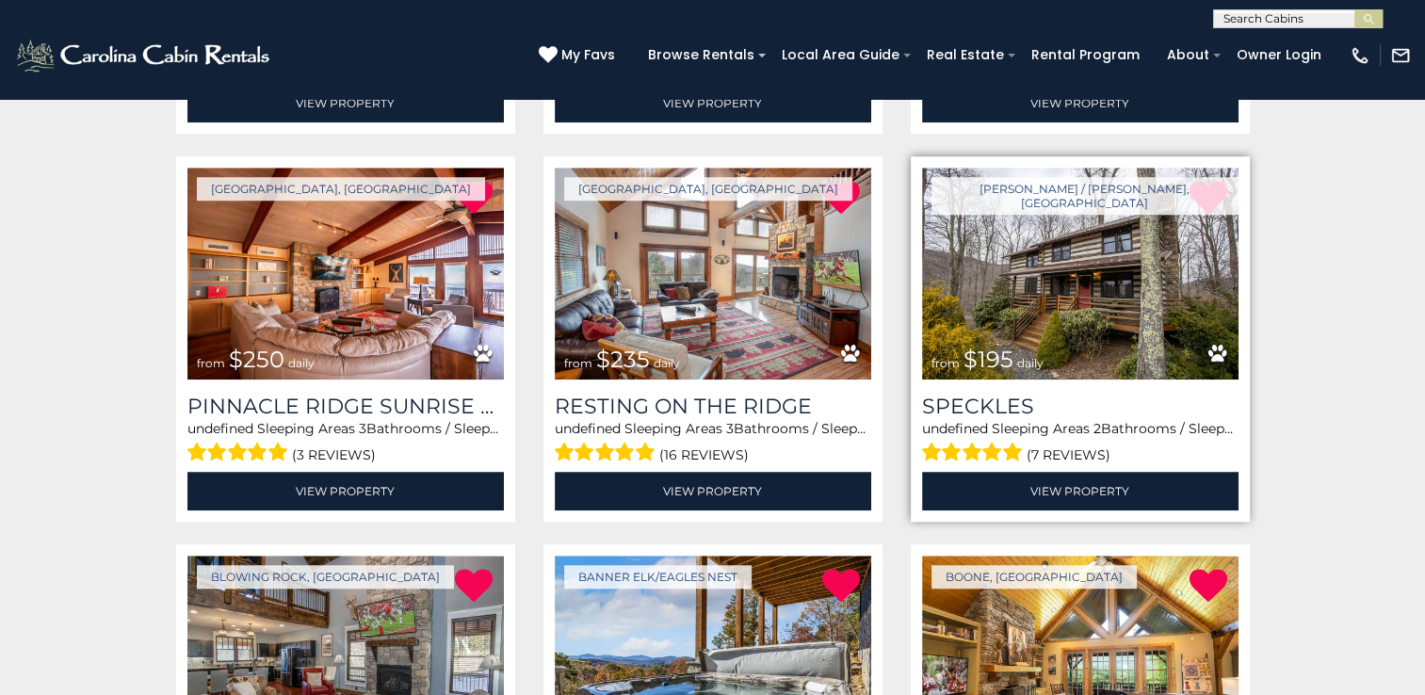
click at [1083, 280] on img at bounding box center [1080, 274] width 316 height 212
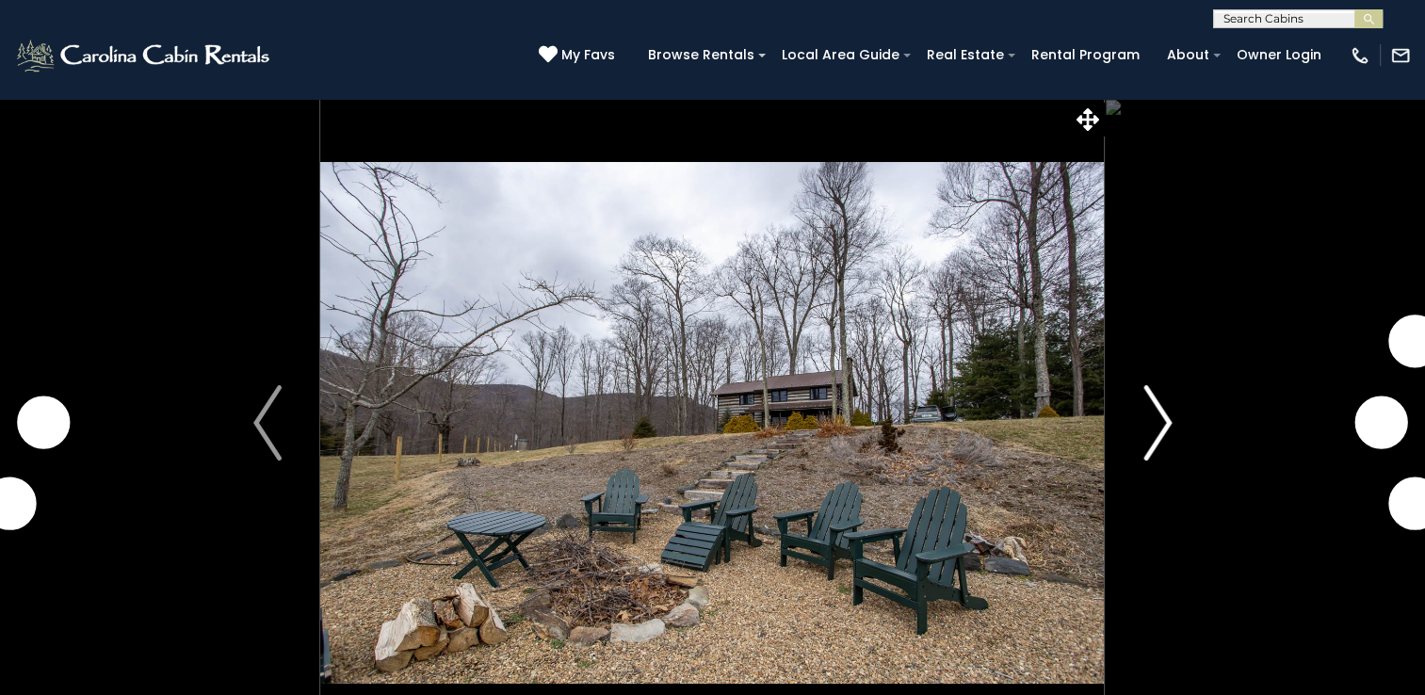
click at [1157, 412] on img "Next" at bounding box center [1157, 422] width 28 height 75
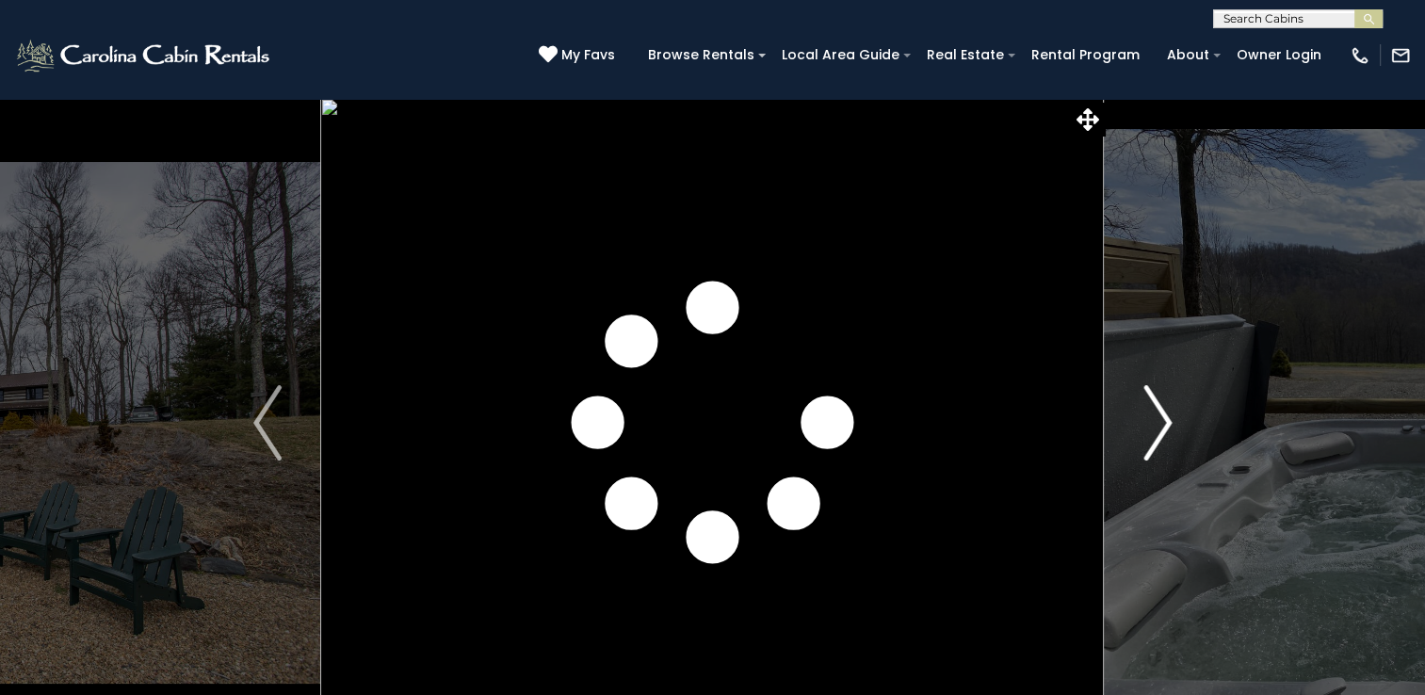
click at [1157, 412] on img "Next" at bounding box center [1157, 422] width 28 height 75
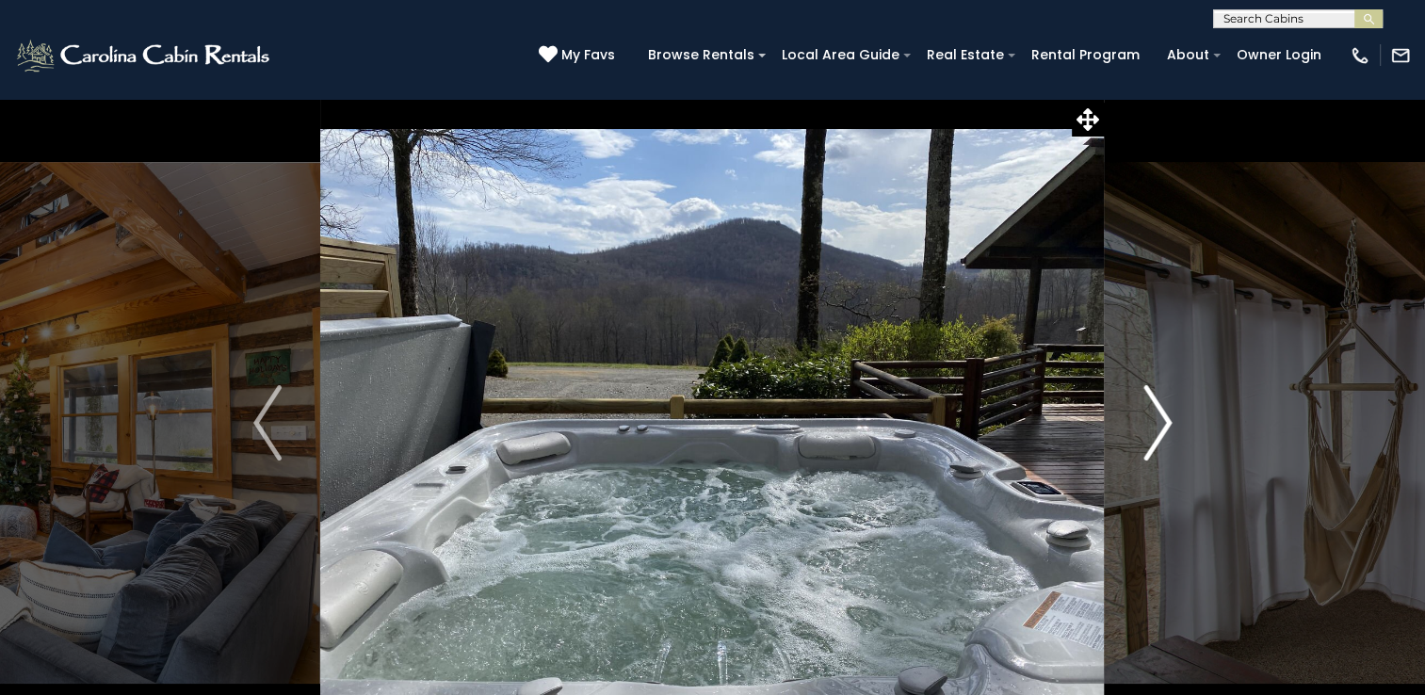
click at [1157, 412] on img "Next" at bounding box center [1157, 422] width 28 height 75
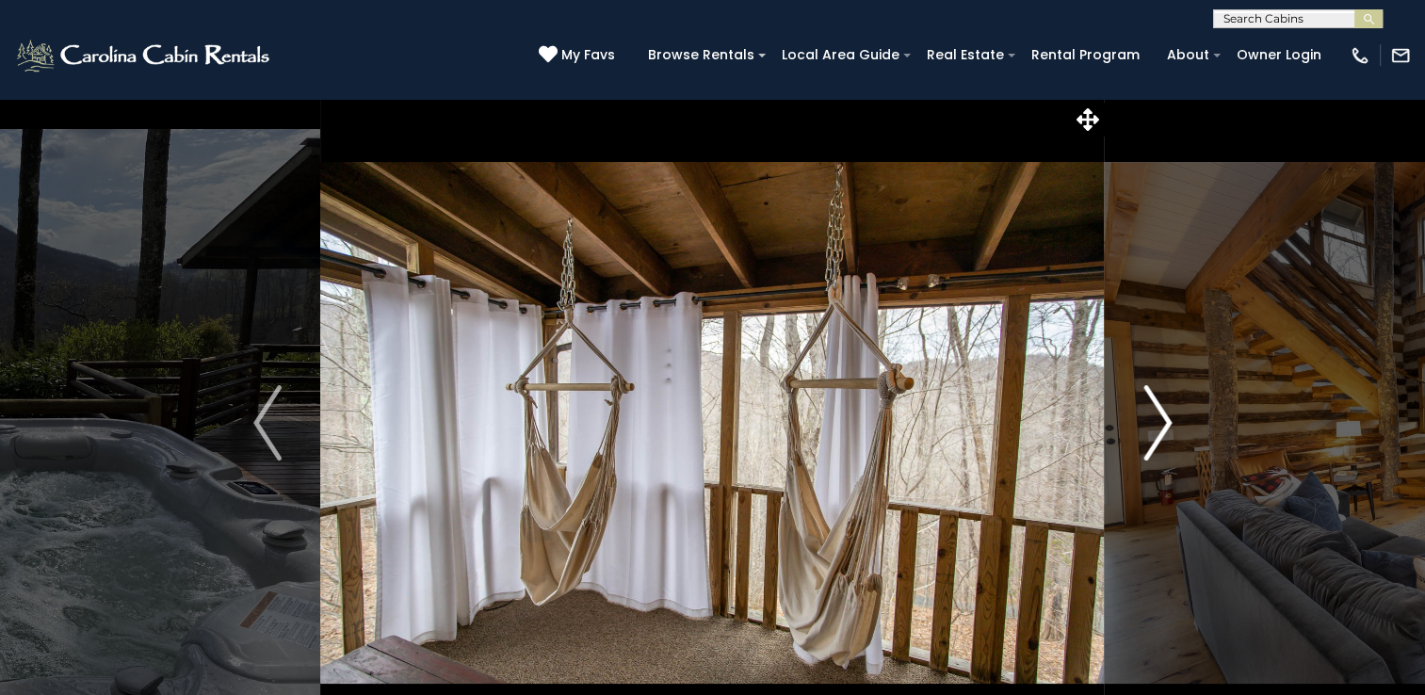
click at [1157, 412] on img "Next" at bounding box center [1157, 422] width 28 height 75
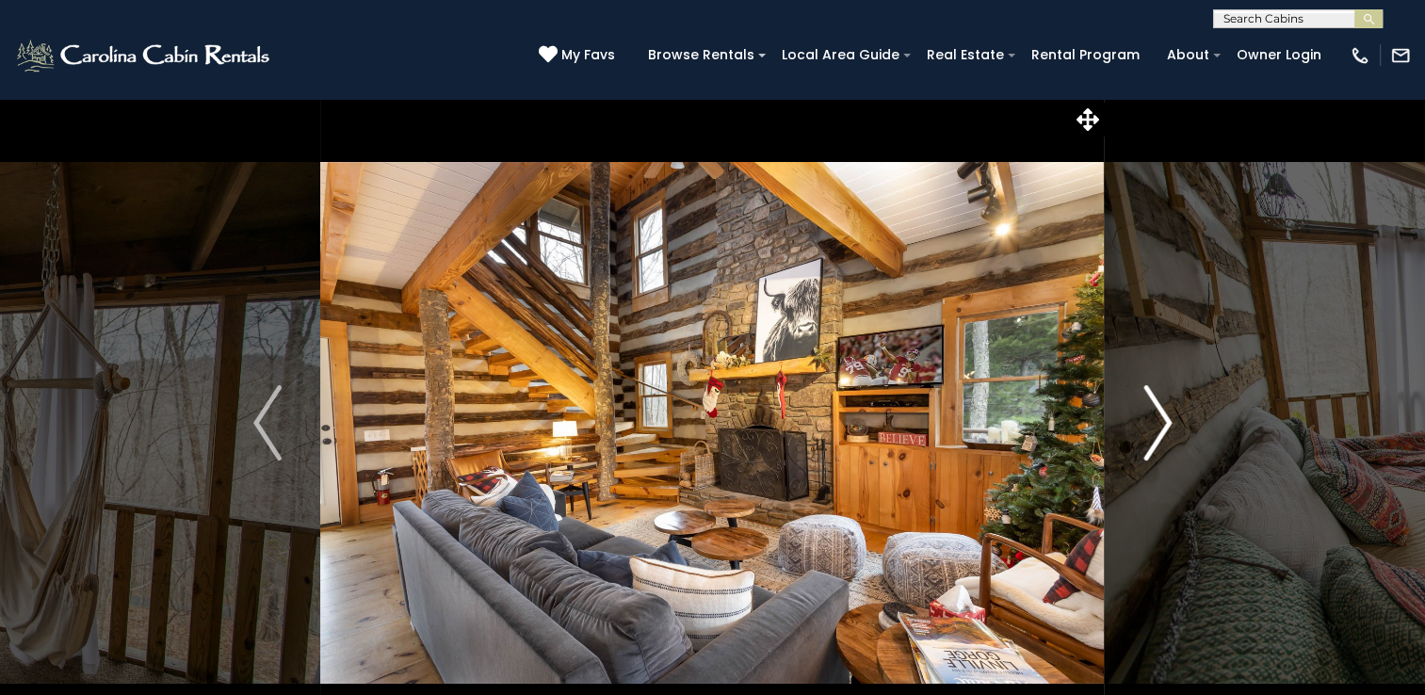
click at [1157, 412] on img "Next" at bounding box center [1157, 422] width 28 height 75
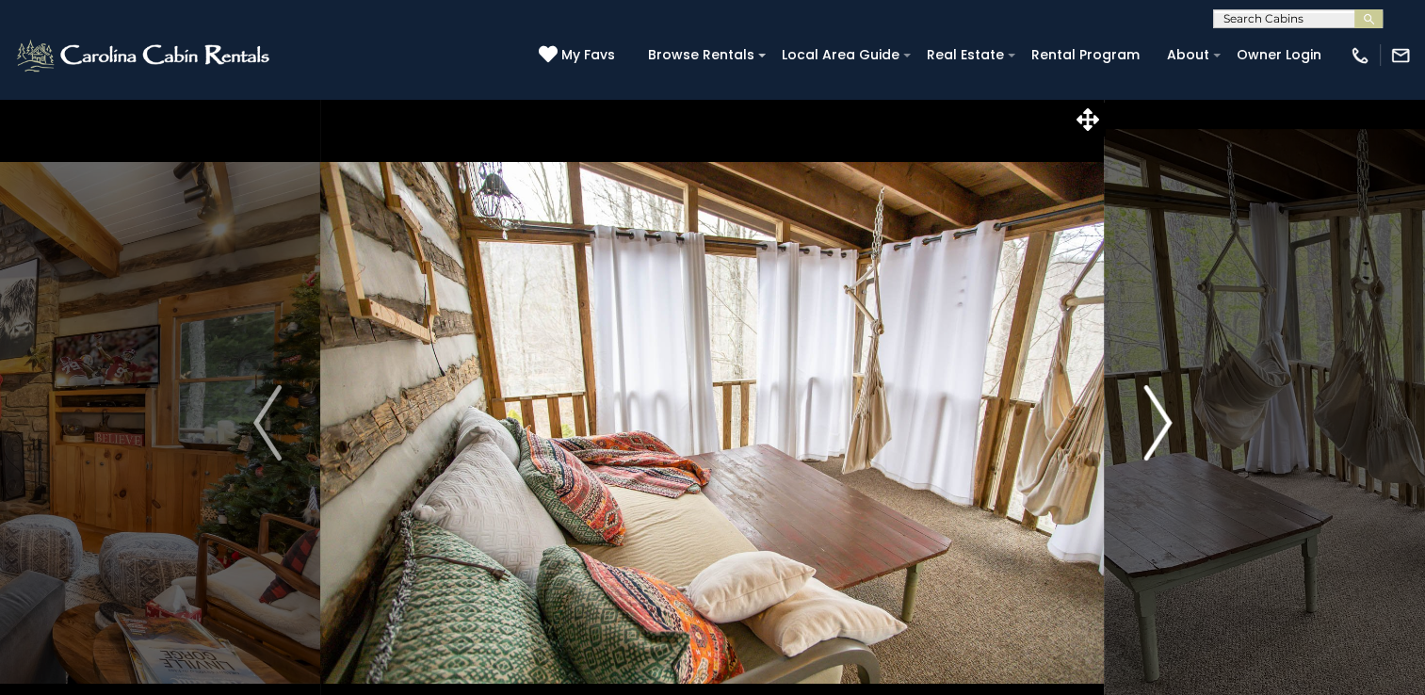
click at [1157, 412] on img "Next" at bounding box center [1157, 422] width 28 height 75
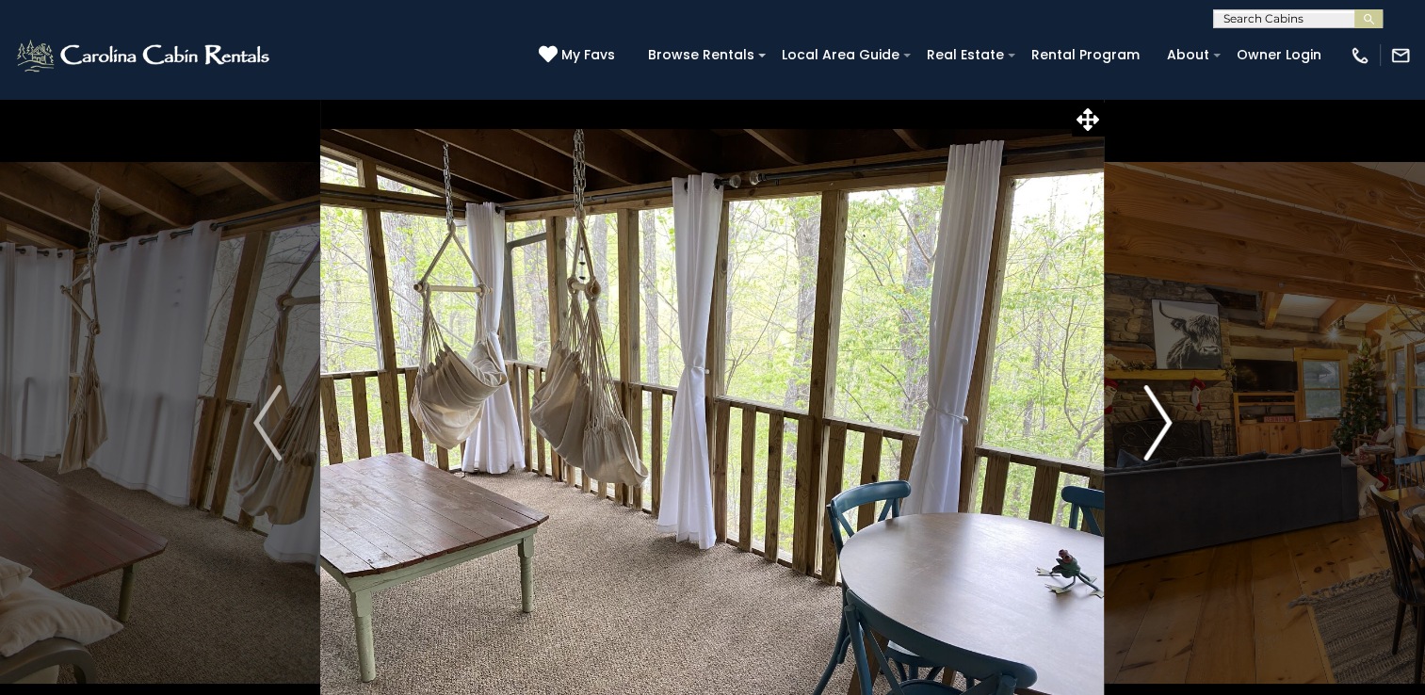
click at [1157, 412] on img "Next" at bounding box center [1157, 422] width 28 height 75
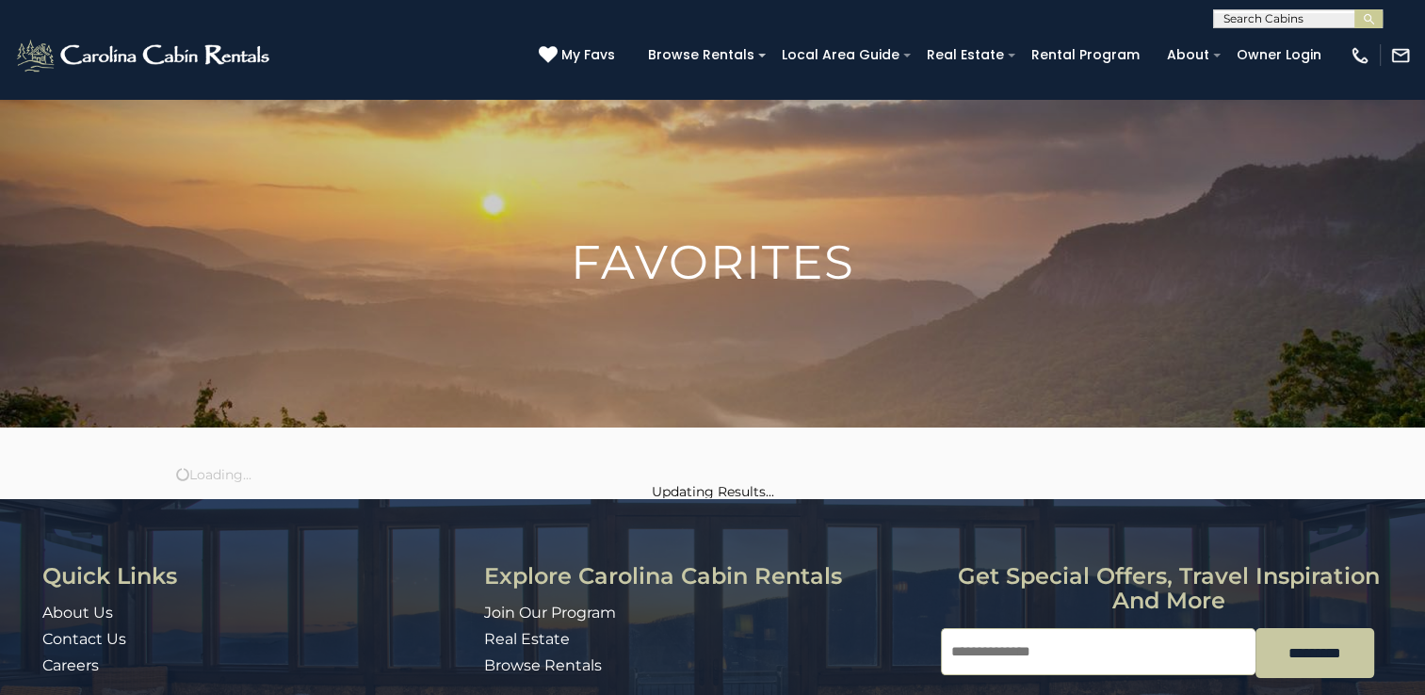
scroll to position [1474, 0]
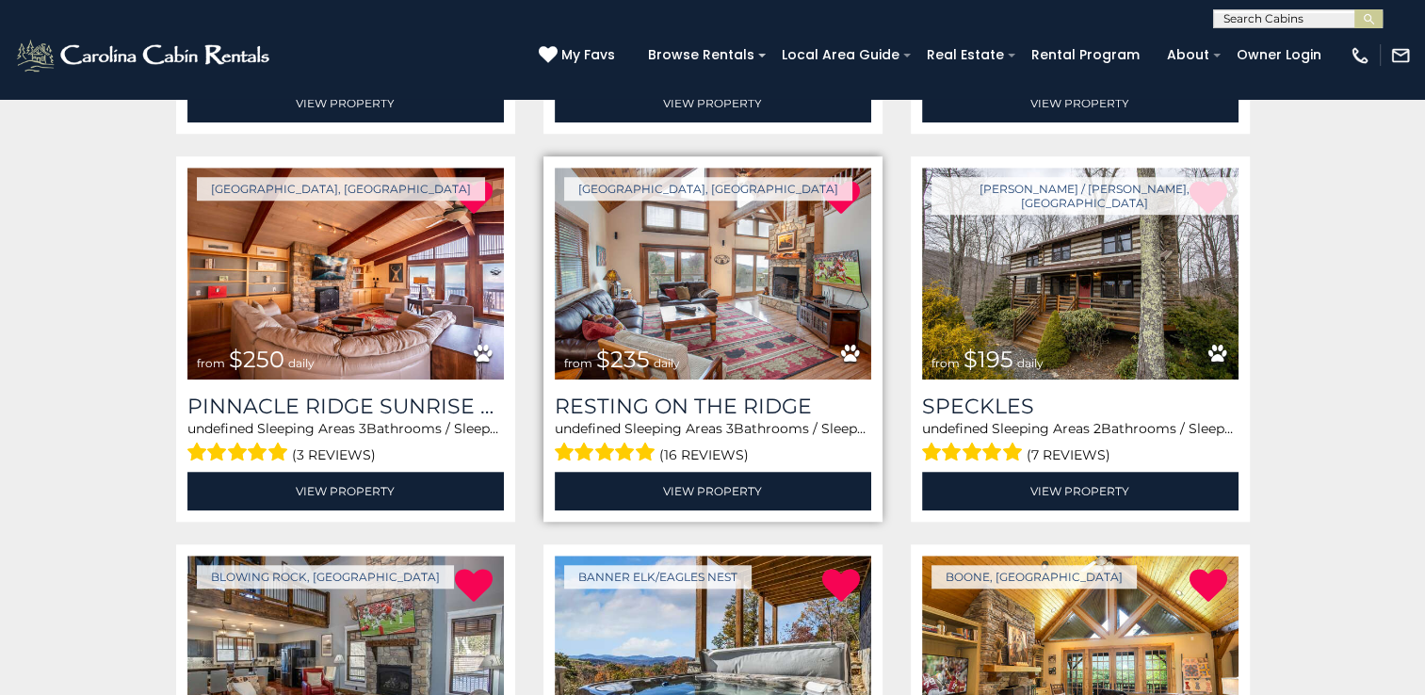
click at [669, 250] on img at bounding box center [713, 274] width 316 height 212
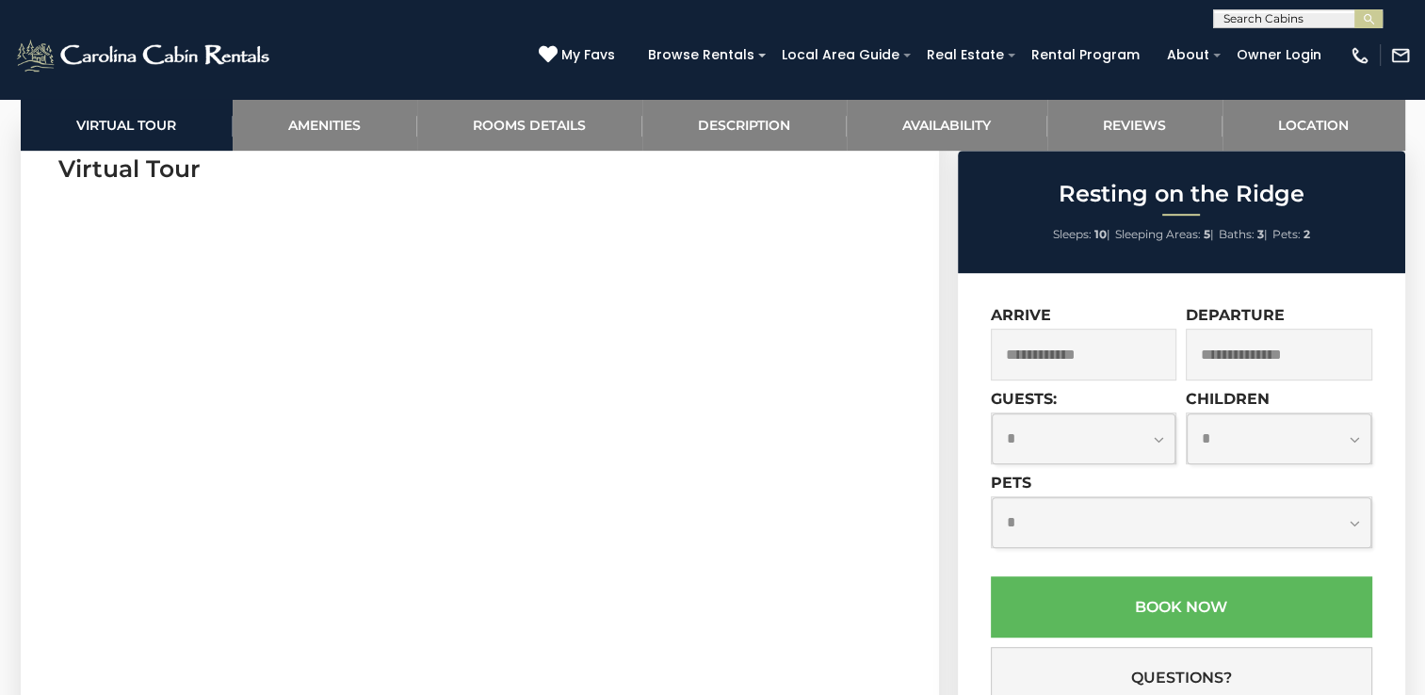
scroll to position [942, 0]
click at [1032, 360] on input "text" at bounding box center [1084, 355] width 186 height 52
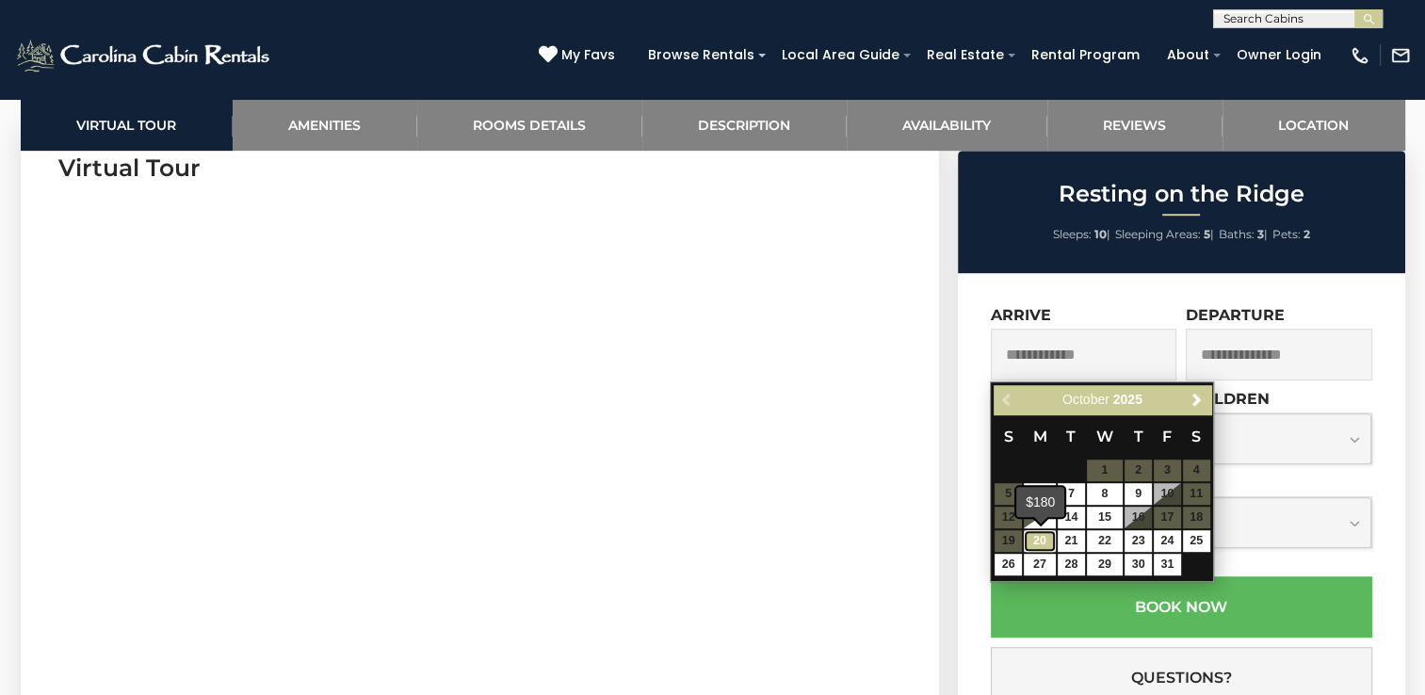
click at [1051, 541] on link "20" at bounding box center [1040, 541] width 32 height 22
type input "**********"
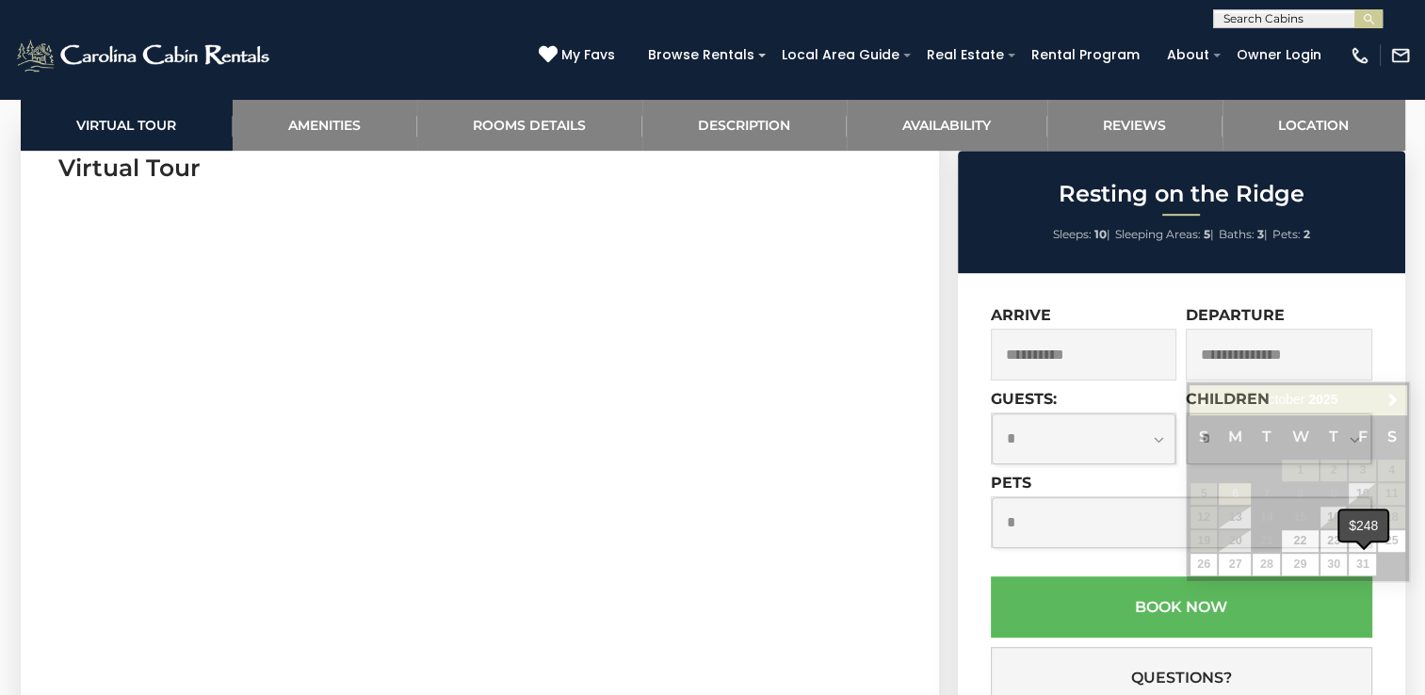
click at [1356, 542] on span at bounding box center [1363, 544] width 15 height 8
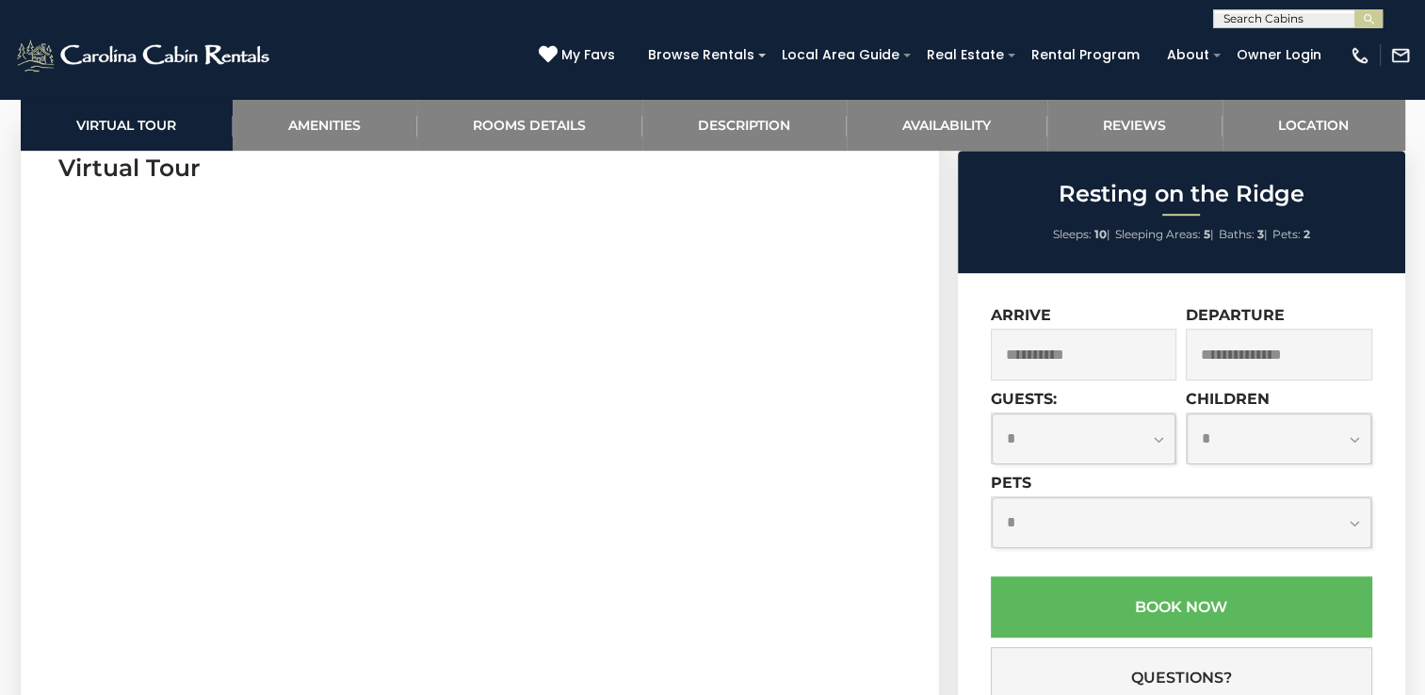
click at [1353, 523] on select "**********" at bounding box center [1182, 522] width 380 height 50
click at [1245, 356] on input "text" at bounding box center [1279, 355] width 186 height 52
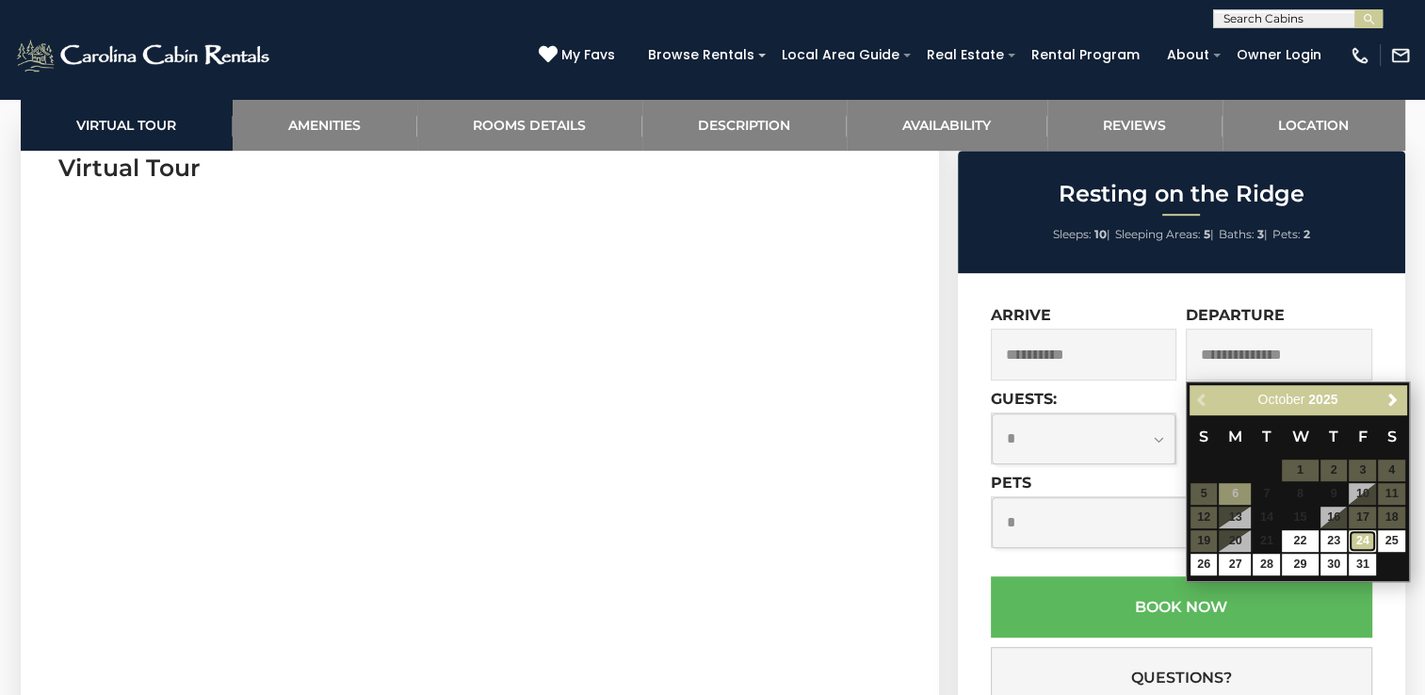
click at [1352, 541] on link "24" at bounding box center [1362, 541] width 27 height 22
type input "**********"
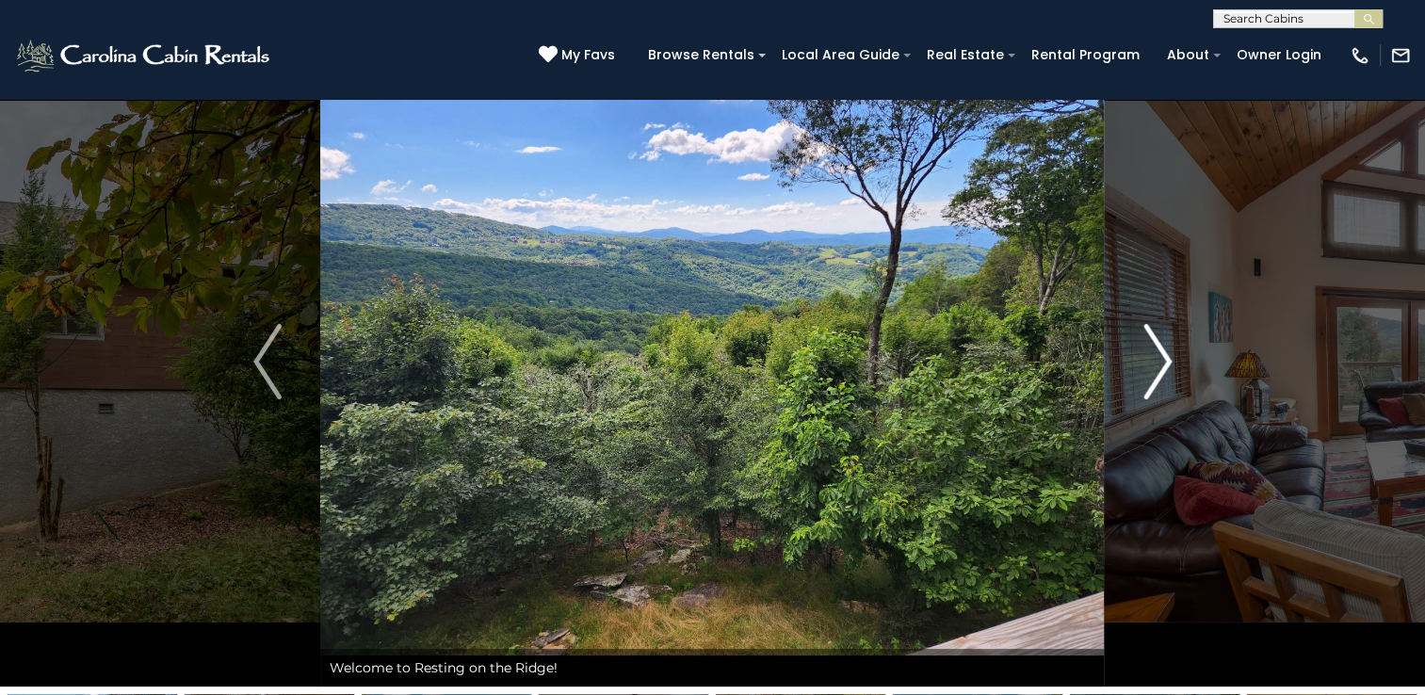
scroll to position [94, 0]
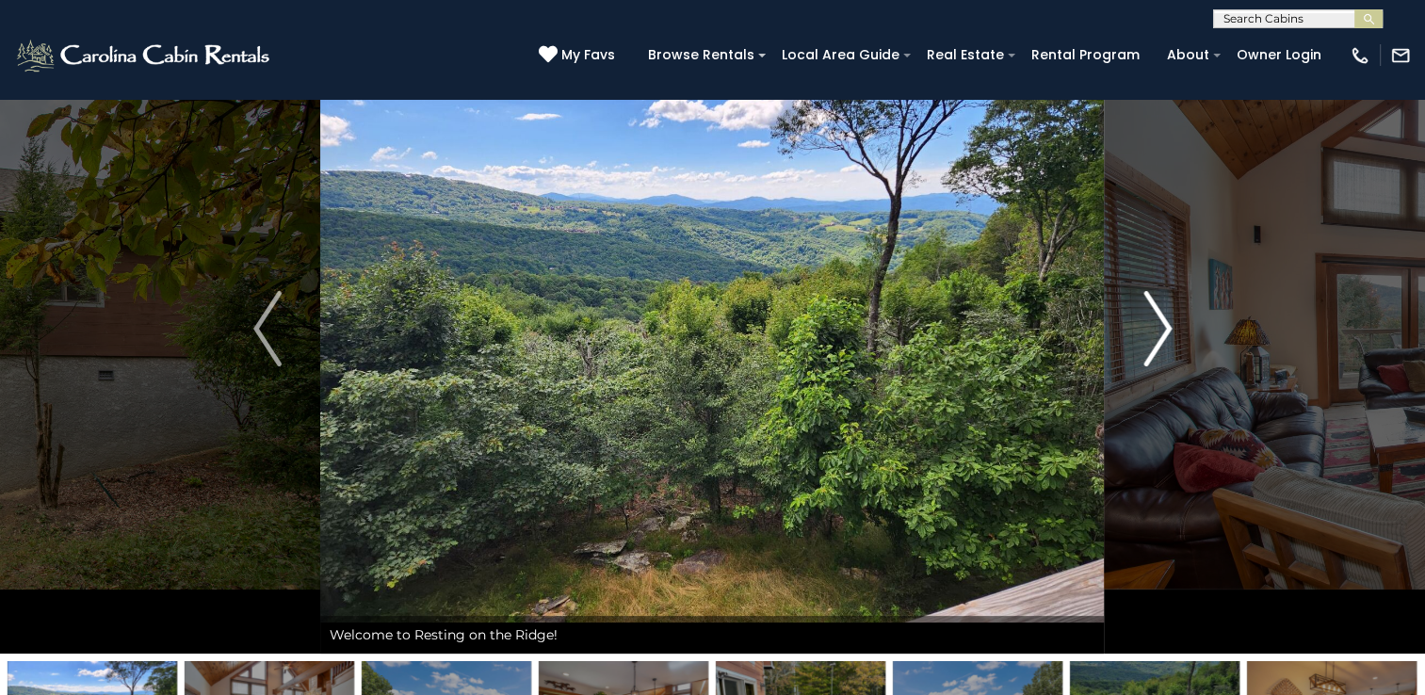
click at [1160, 328] on img "Next" at bounding box center [1157, 328] width 28 height 75
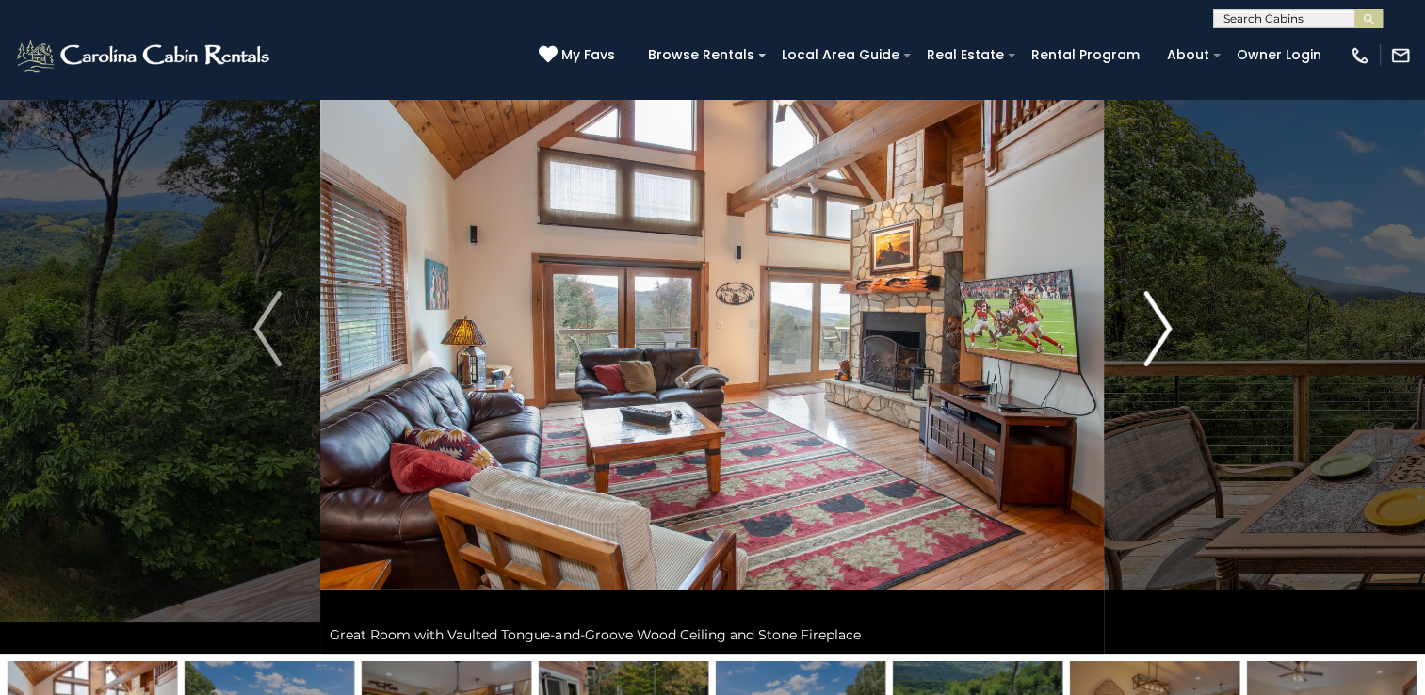
click at [1160, 328] on img "Next" at bounding box center [1157, 328] width 28 height 75
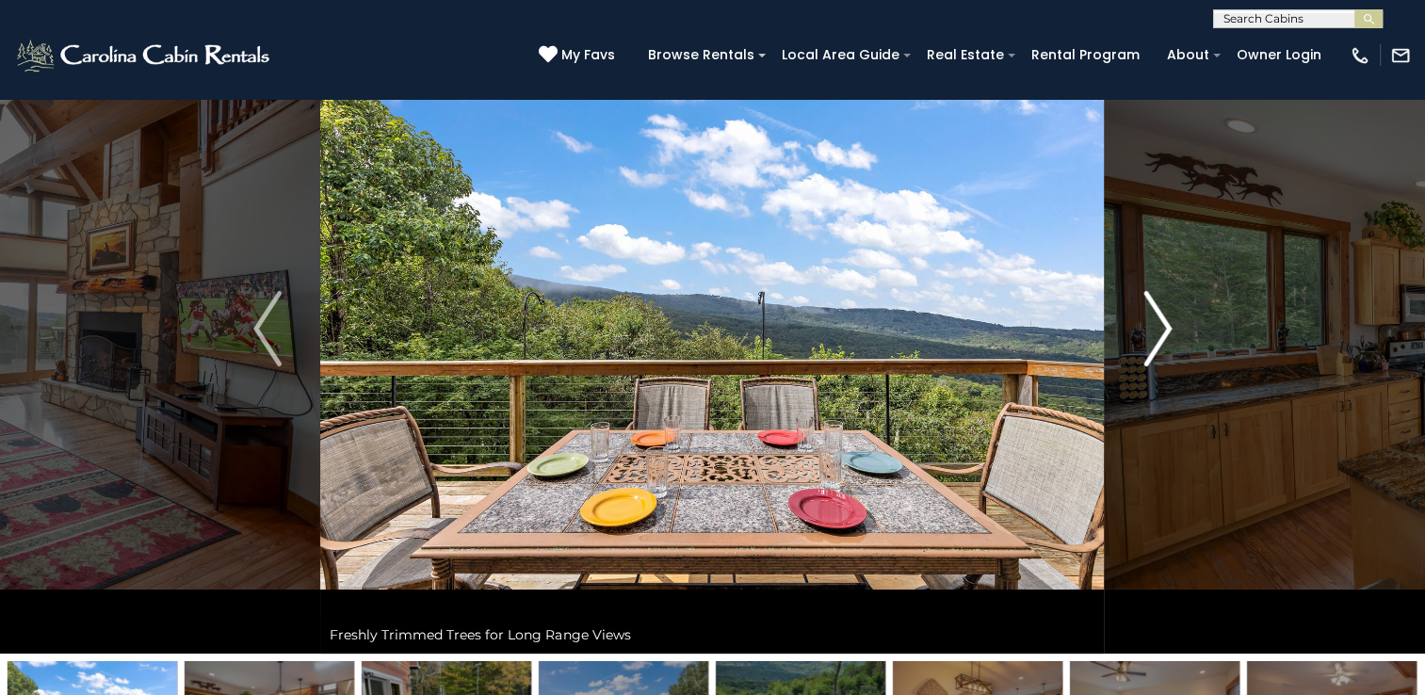
click at [1158, 326] on img "Next" at bounding box center [1157, 328] width 28 height 75
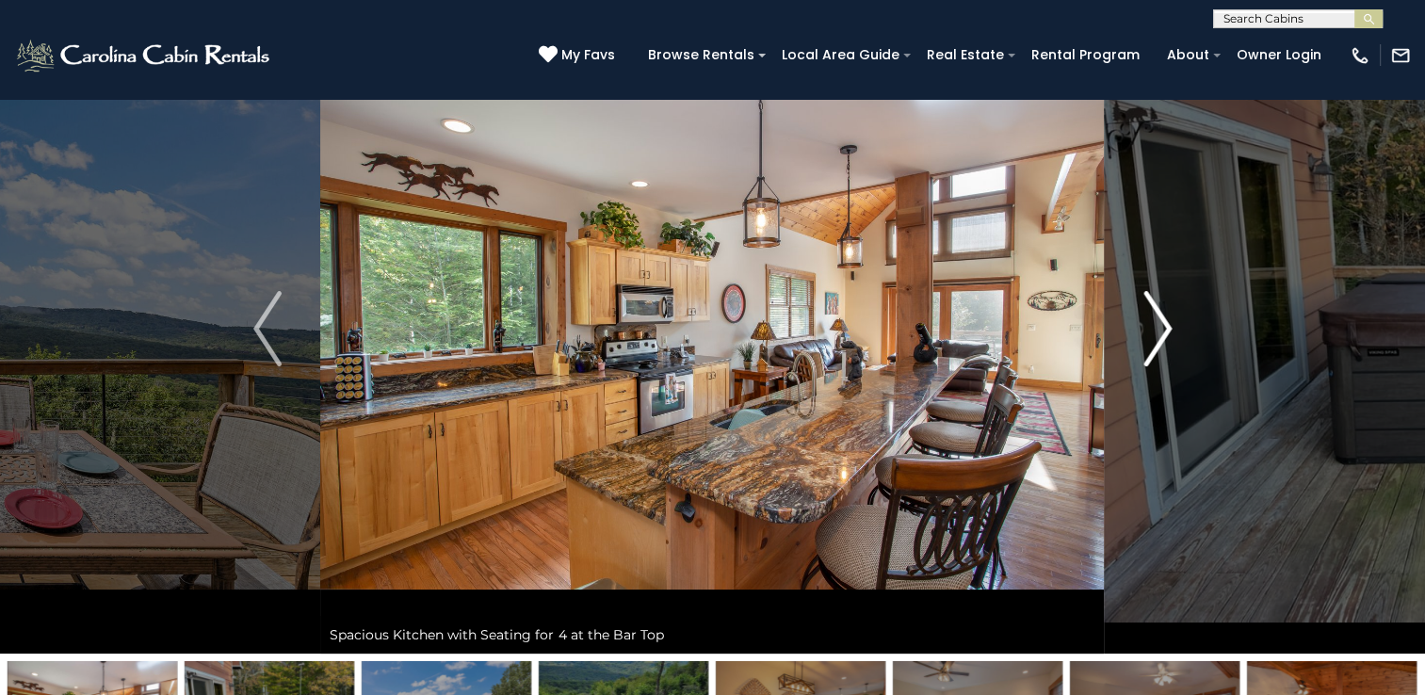
click at [1158, 326] on img "Next" at bounding box center [1157, 328] width 28 height 75
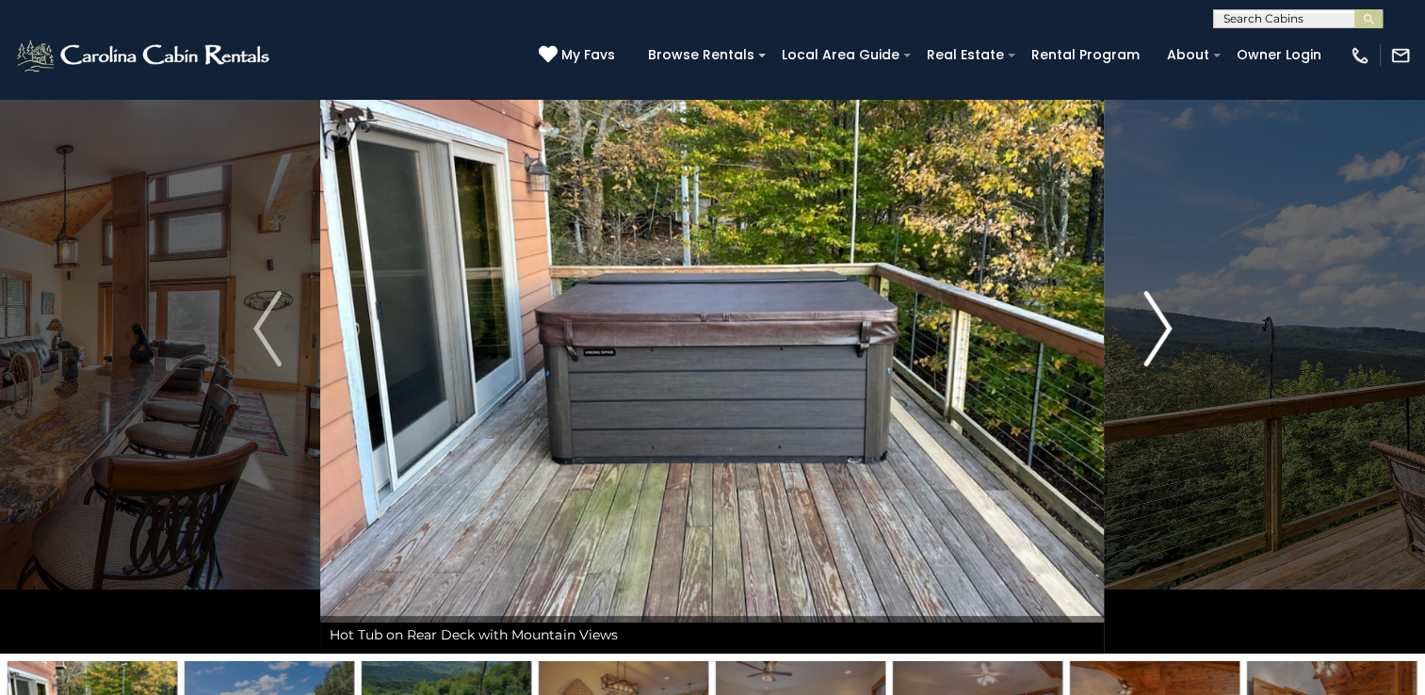
click at [1158, 326] on img "Next" at bounding box center [1157, 328] width 28 height 75
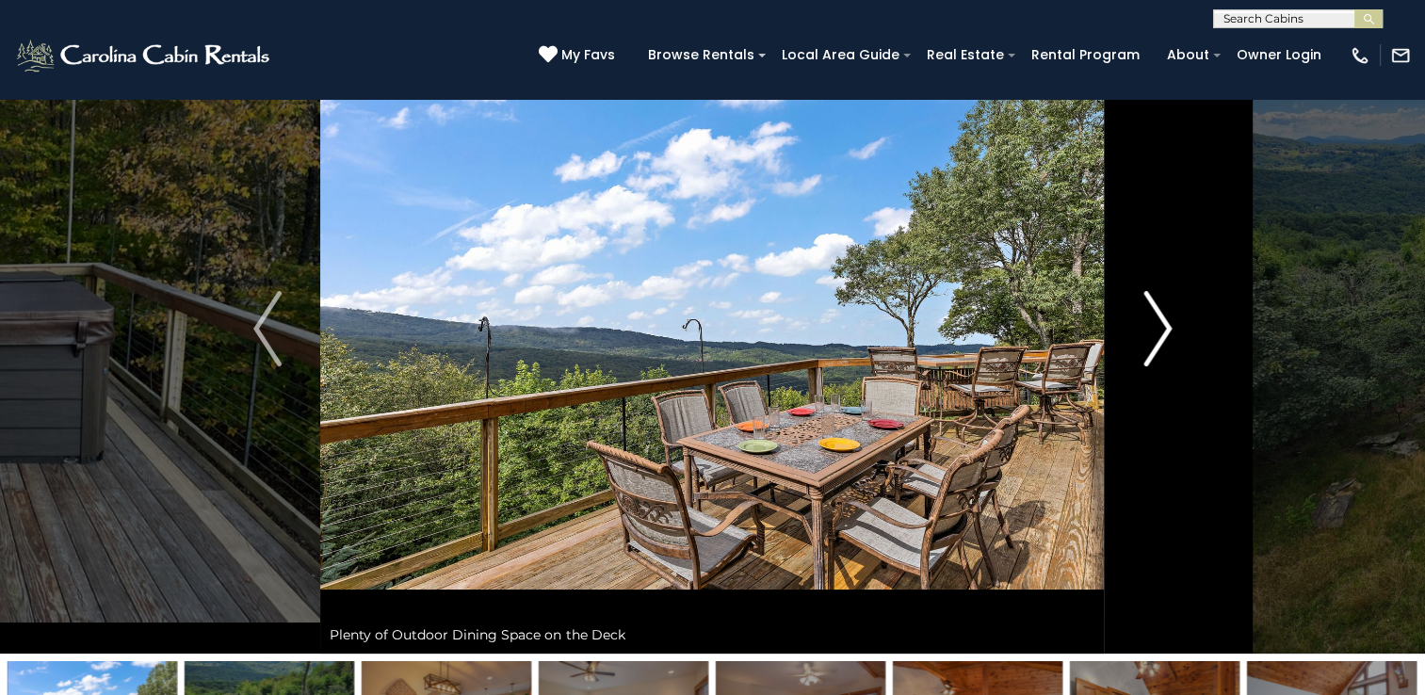
click at [1158, 326] on img "Next" at bounding box center [1157, 328] width 28 height 75
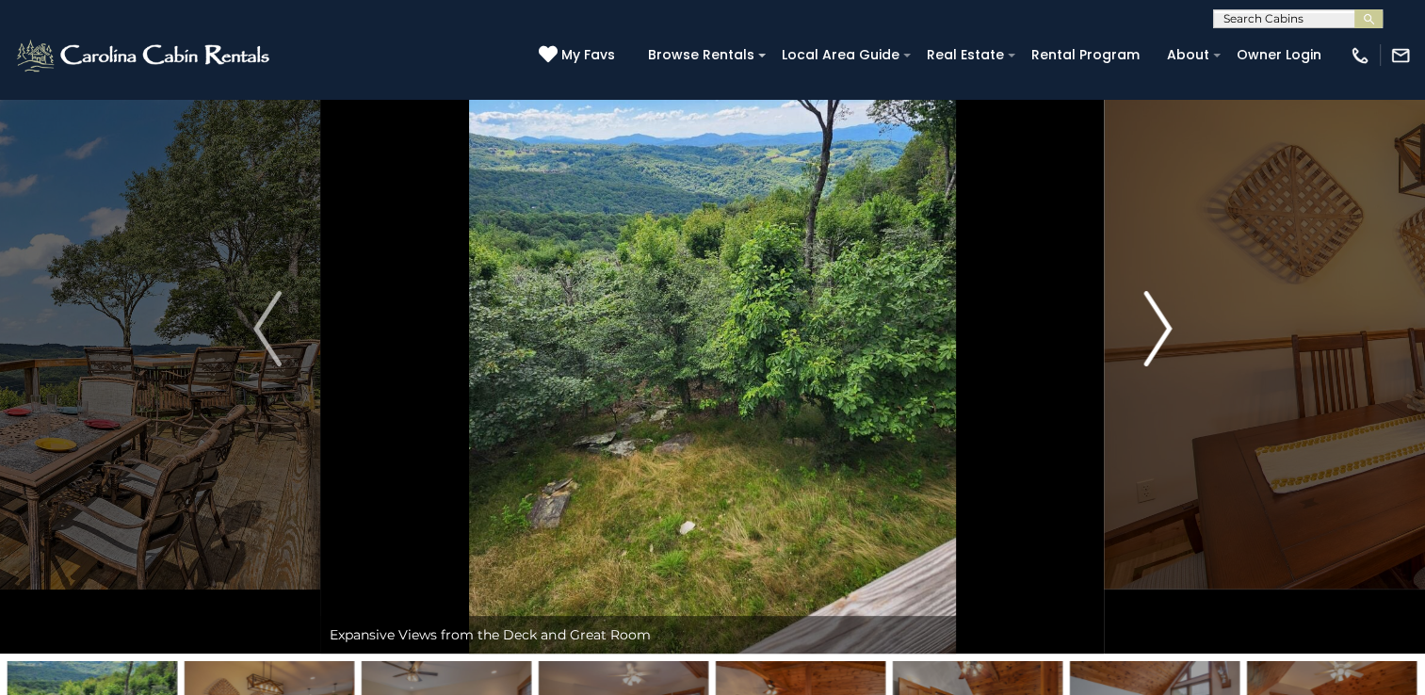
click at [1158, 326] on img "Next" at bounding box center [1157, 328] width 28 height 75
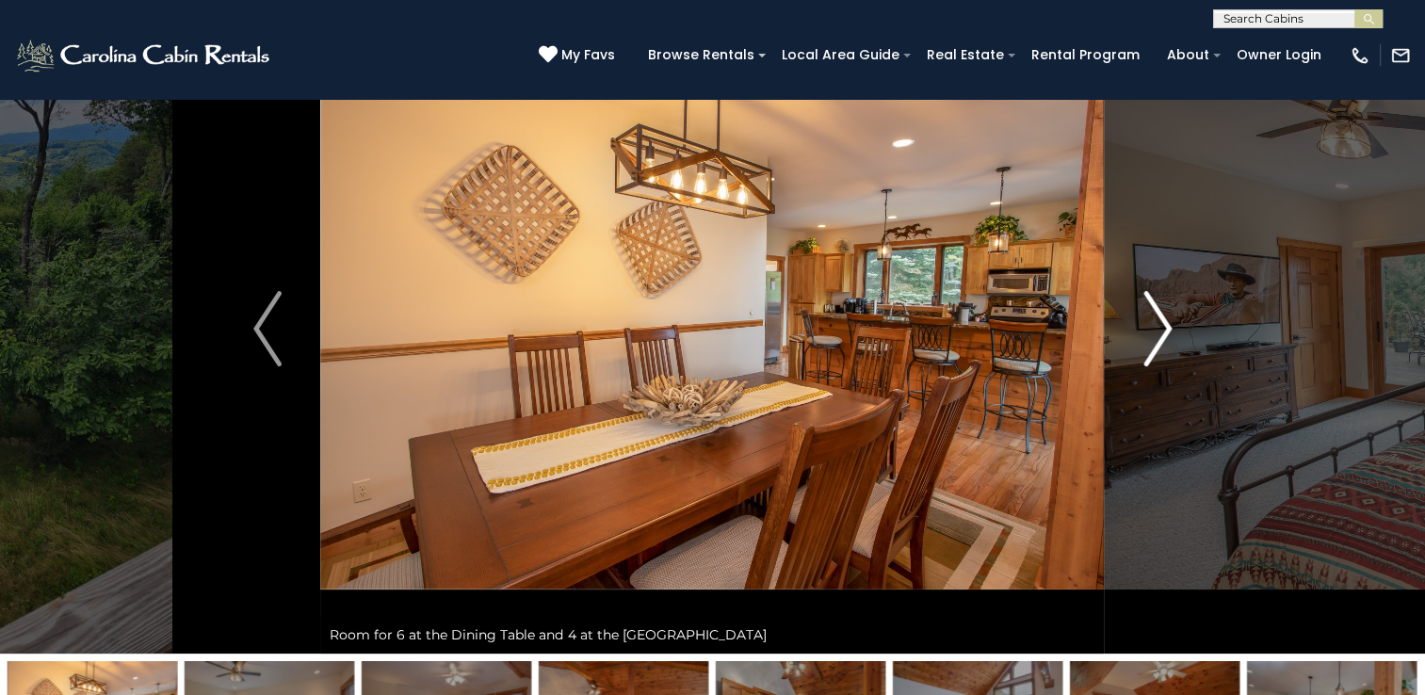
click at [1158, 326] on img "Next" at bounding box center [1157, 328] width 28 height 75
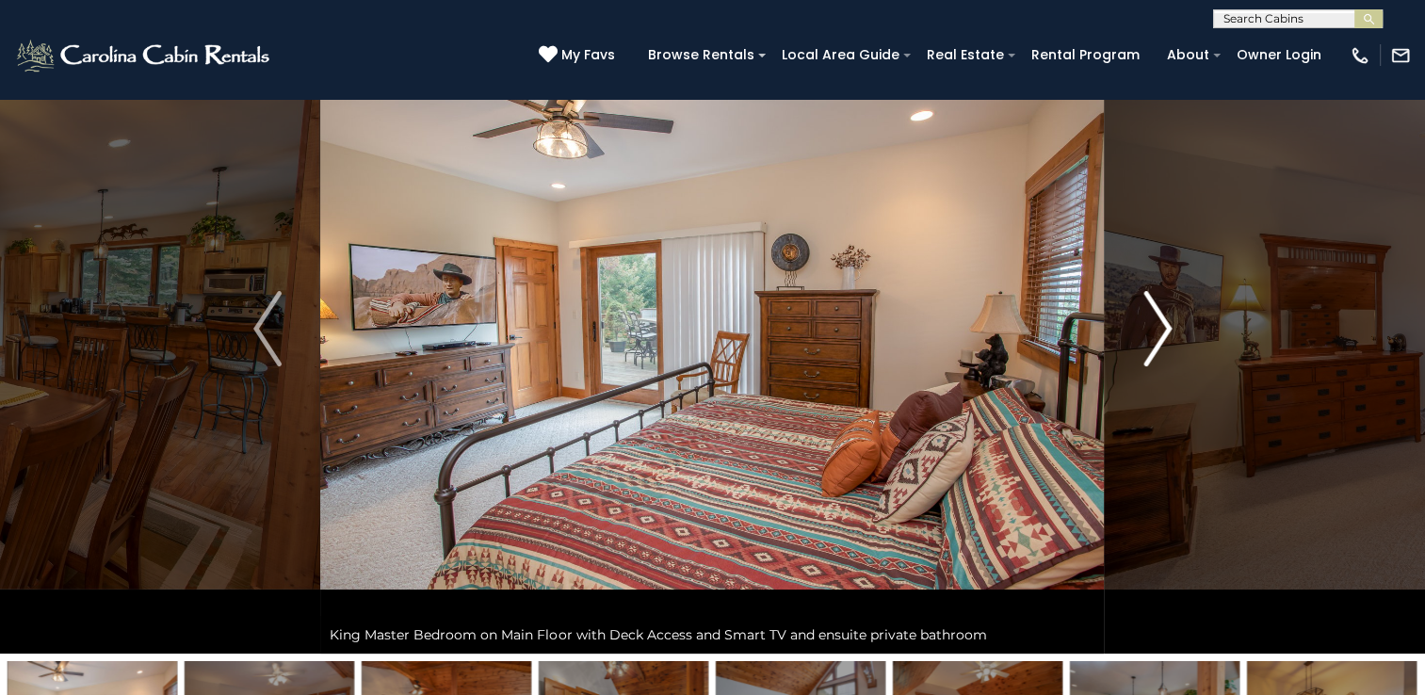
click at [1156, 315] on img "Next" at bounding box center [1157, 328] width 28 height 75
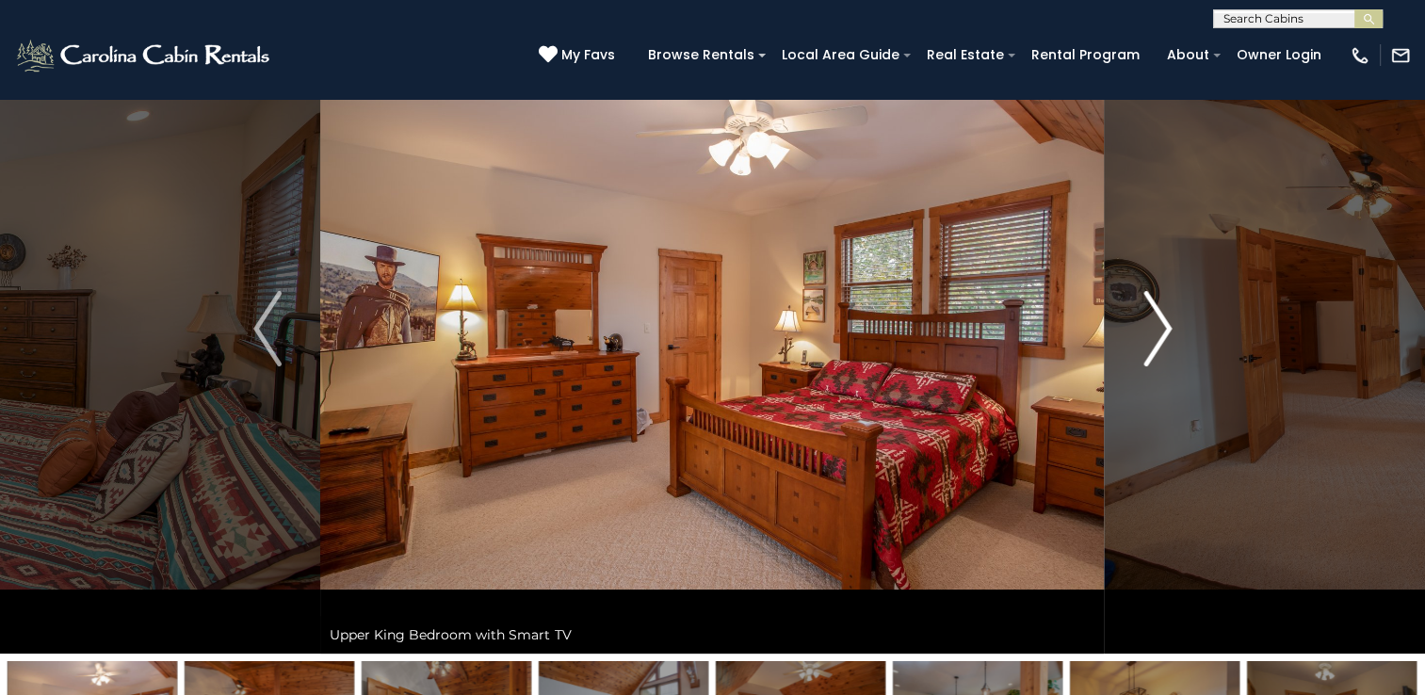
click at [1156, 315] on img "Next" at bounding box center [1157, 328] width 28 height 75
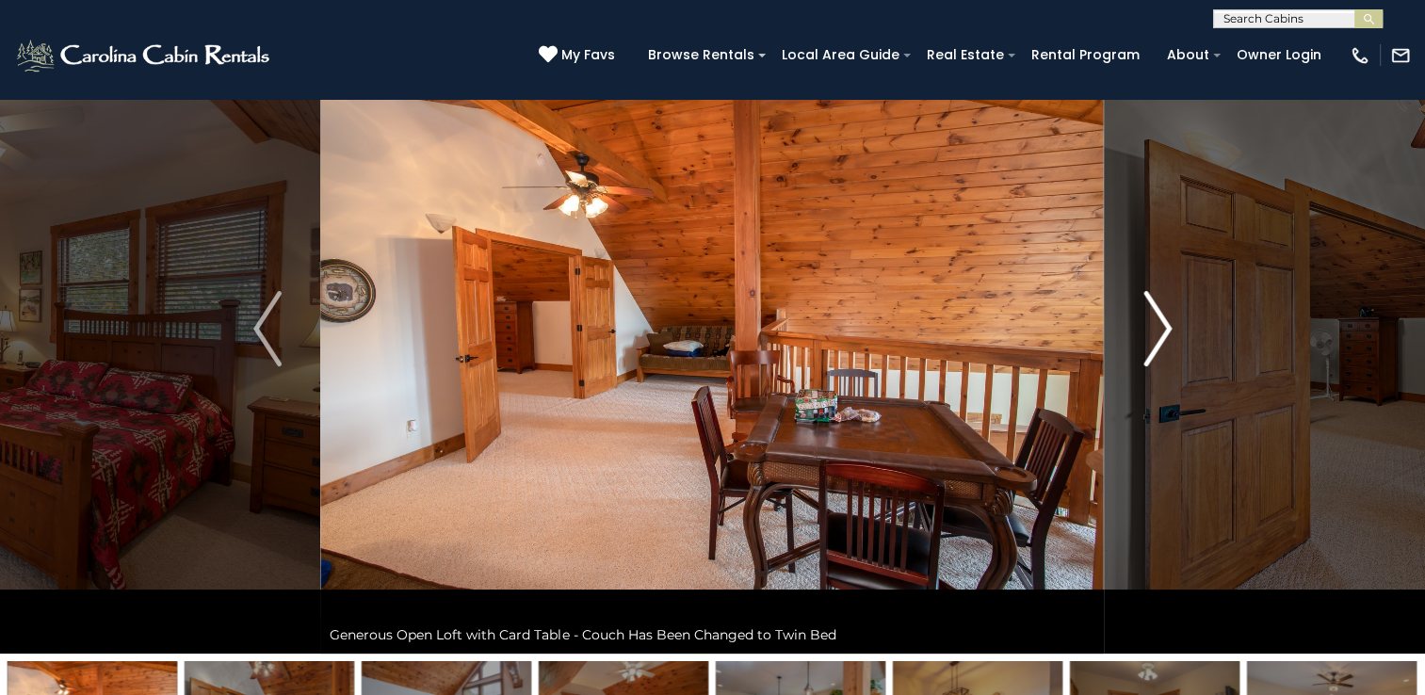
click at [1156, 315] on img "Next" at bounding box center [1157, 328] width 28 height 75
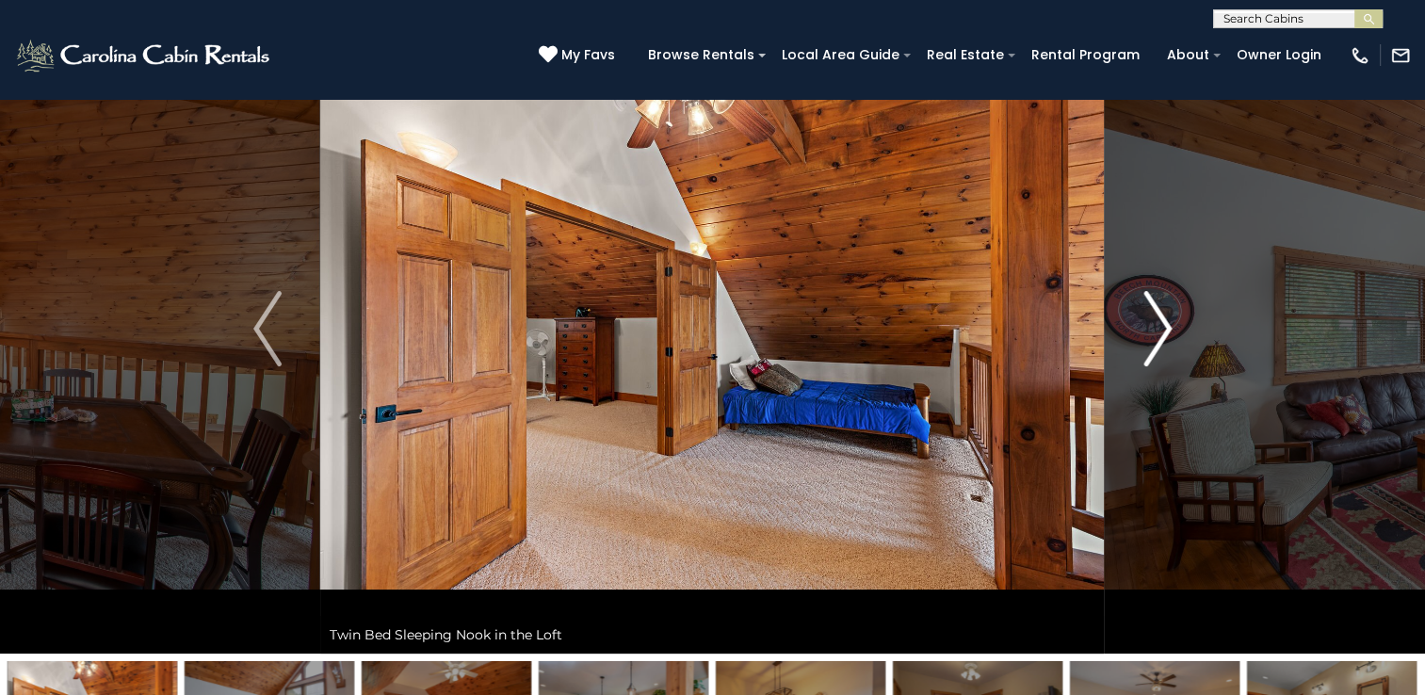
click at [1156, 315] on img "Next" at bounding box center [1157, 328] width 28 height 75
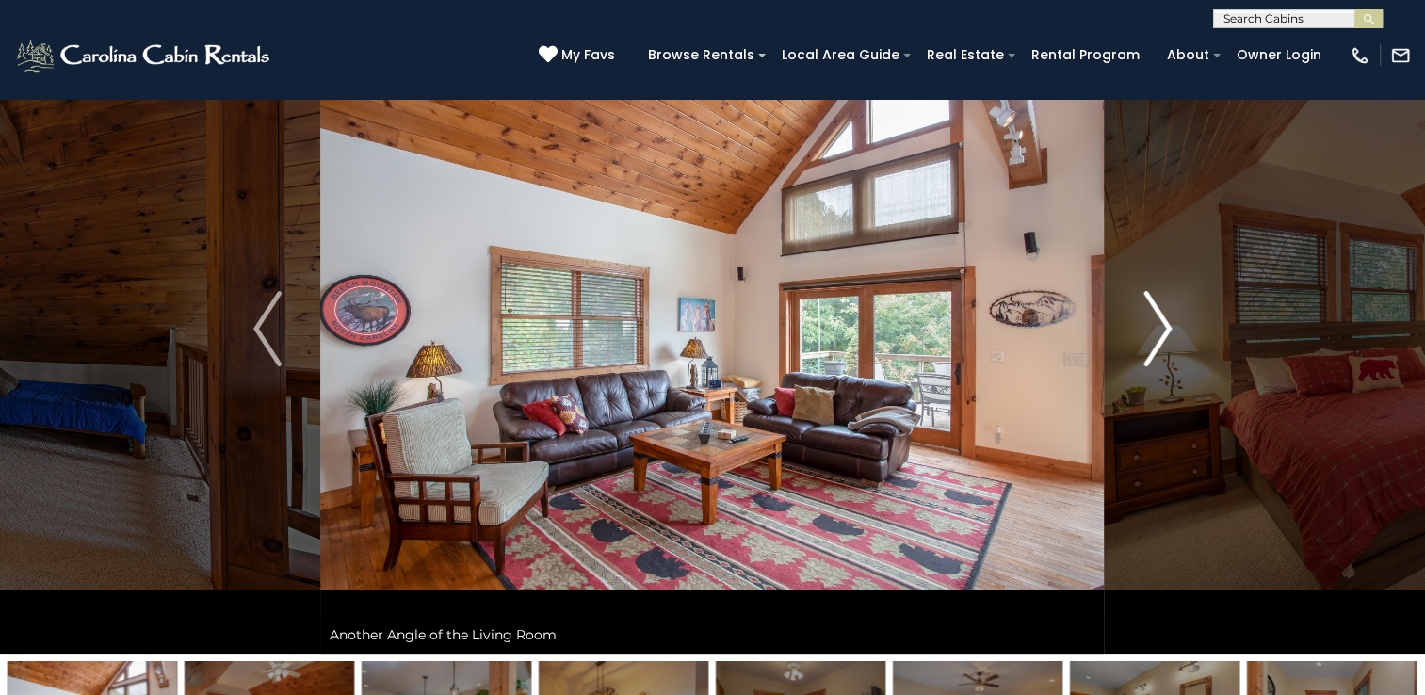
click at [1156, 315] on img "Next" at bounding box center [1157, 328] width 28 height 75
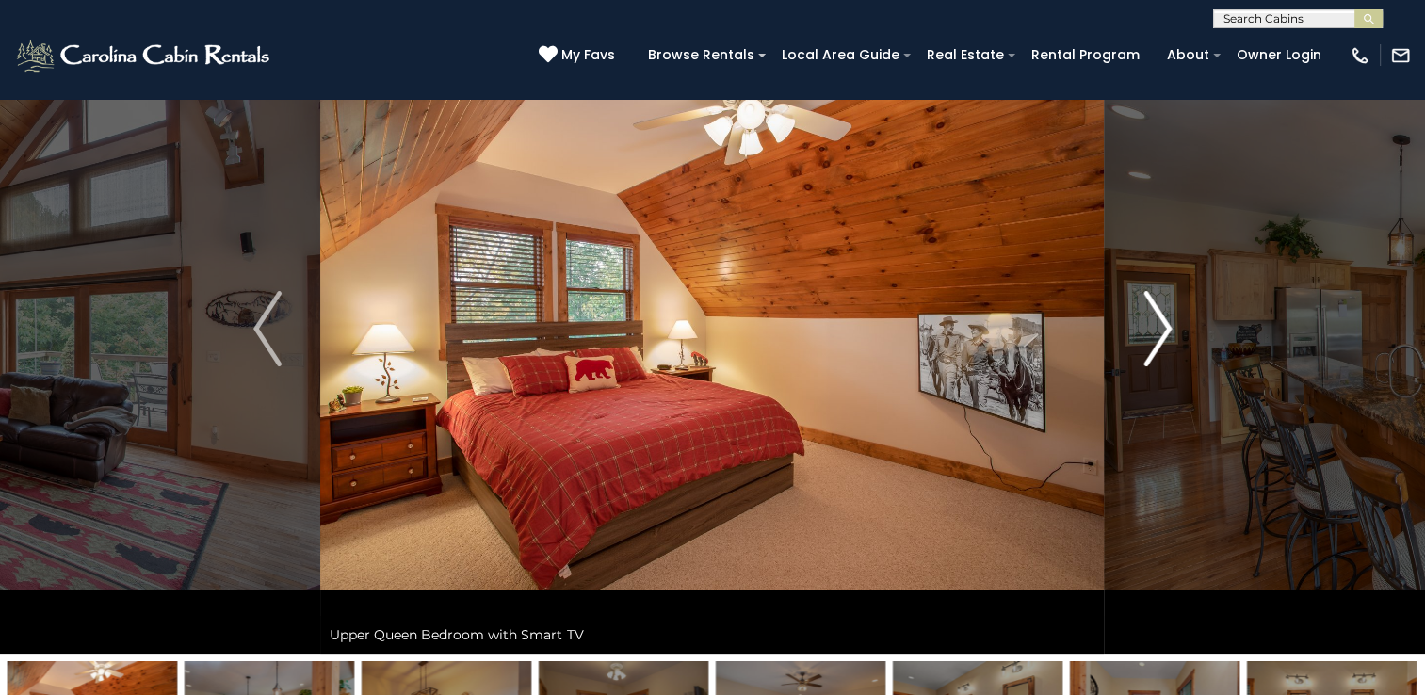
click at [1156, 315] on img "Next" at bounding box center [1157, 328] width 28 height 75
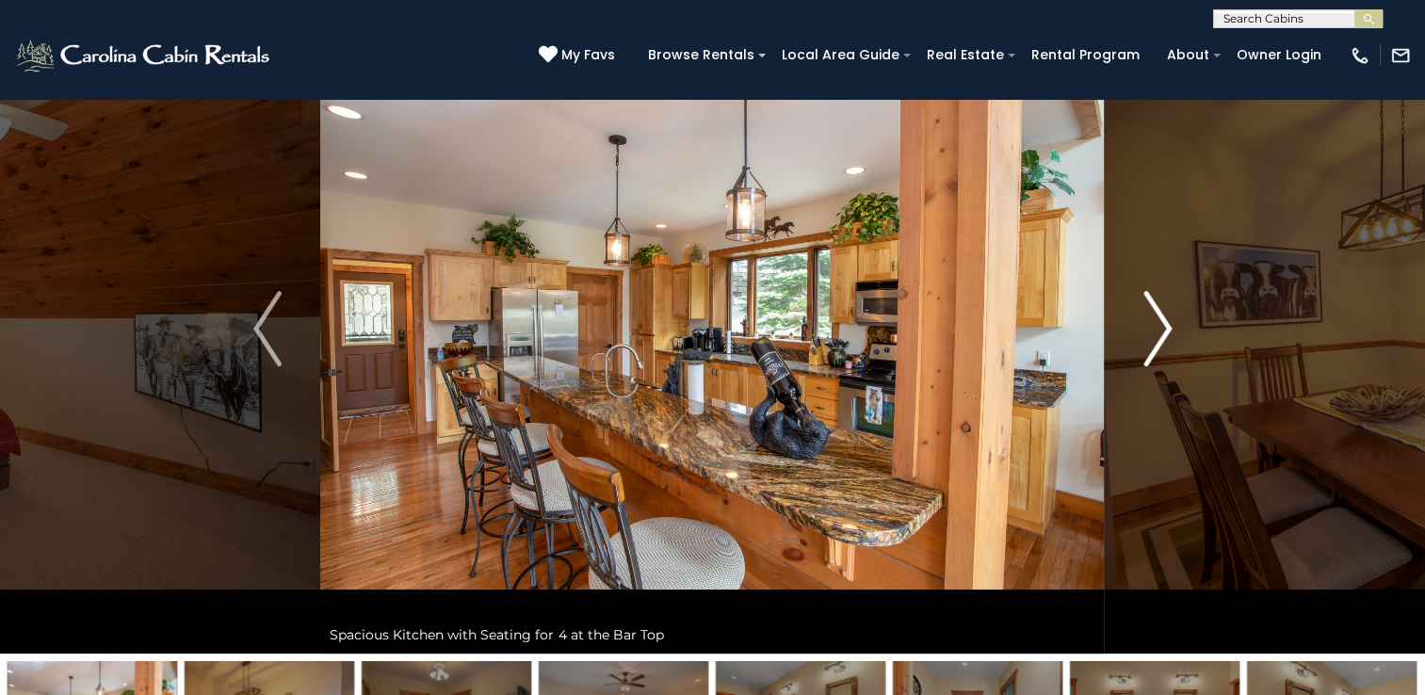
click at [1156, 315] on img "Next" at bounding box center [1157, 328] width 28 height 75
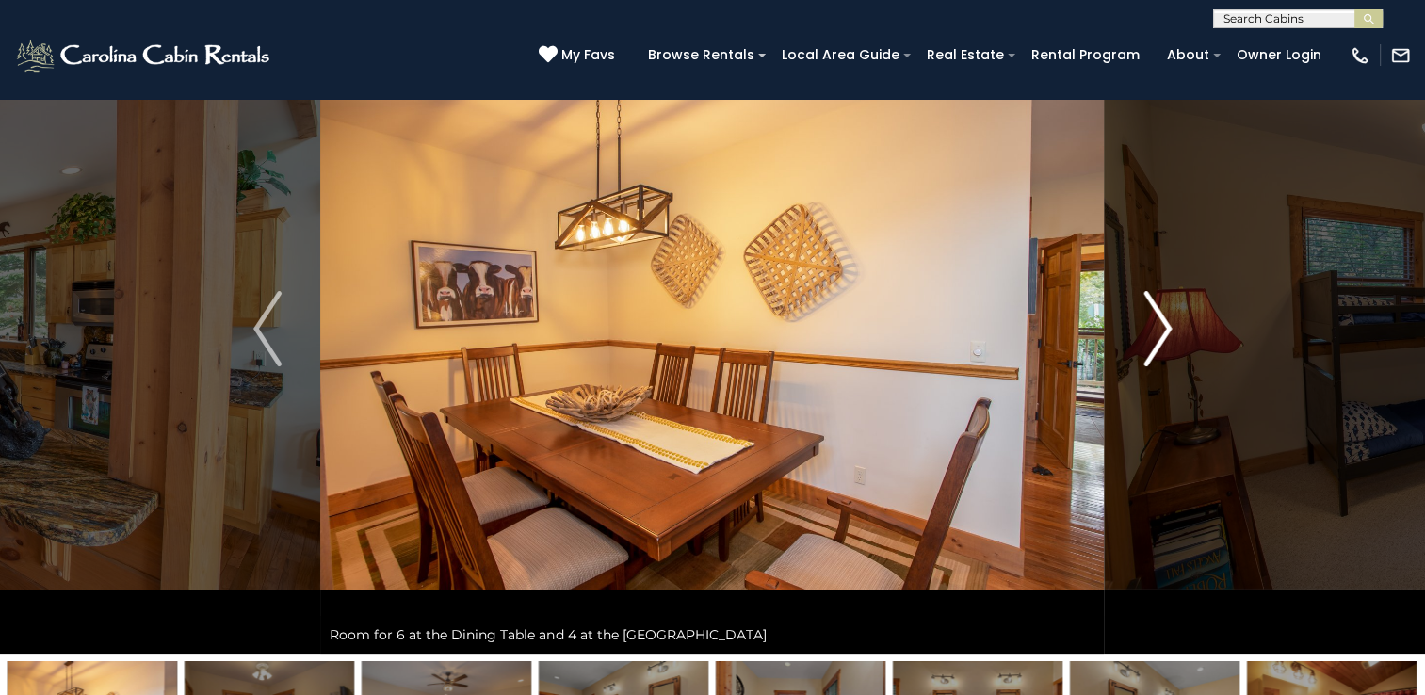
click at [1156, 315] on img "Next" at bounding box center [1157, 328] width 28 height 75
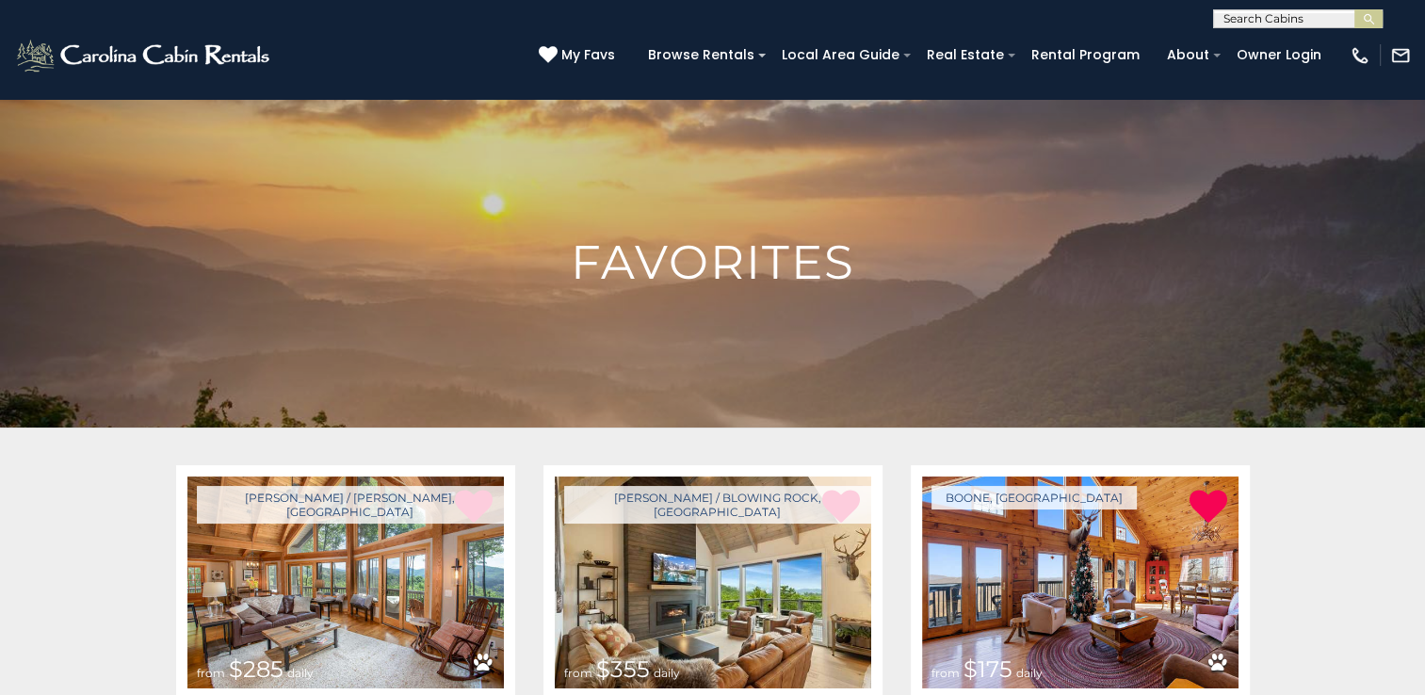
scroll to position [1474, 0]
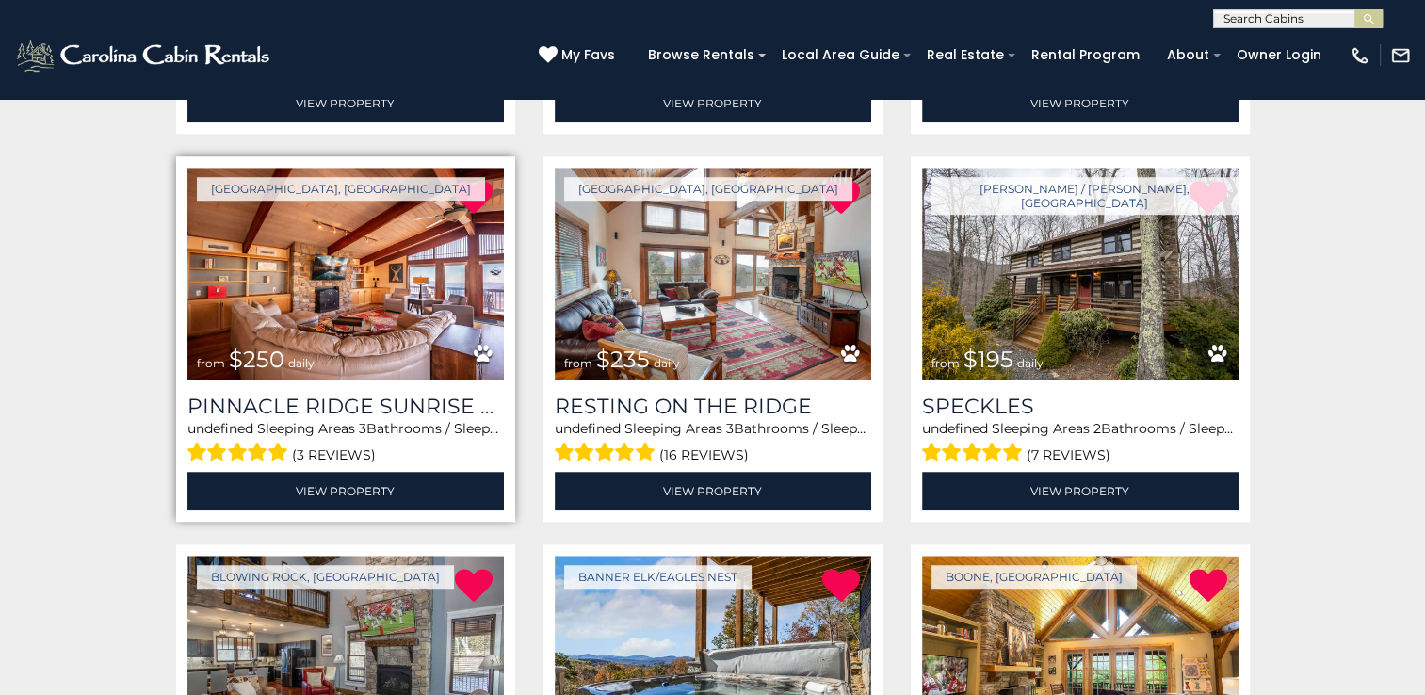
click at [362, 299] on img at bounding box center [345, 274] width 316 height 212
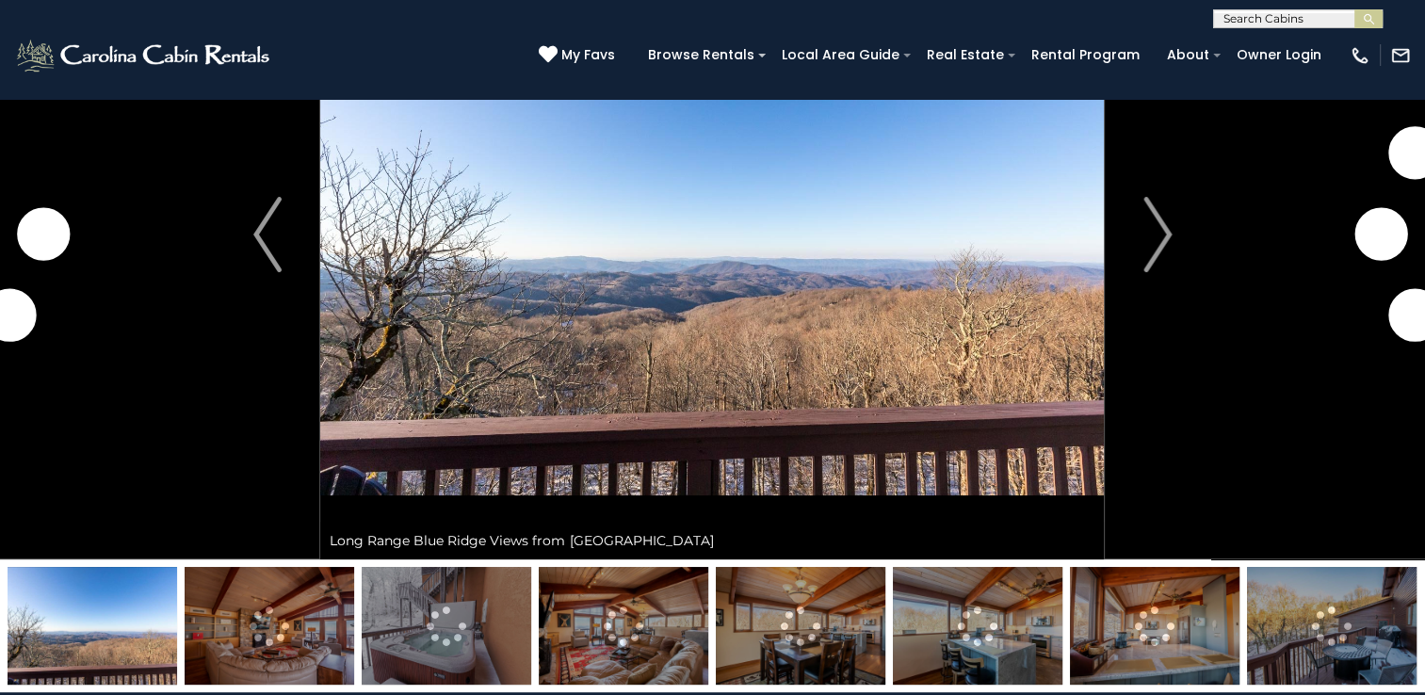
scroll to position [94, 0]
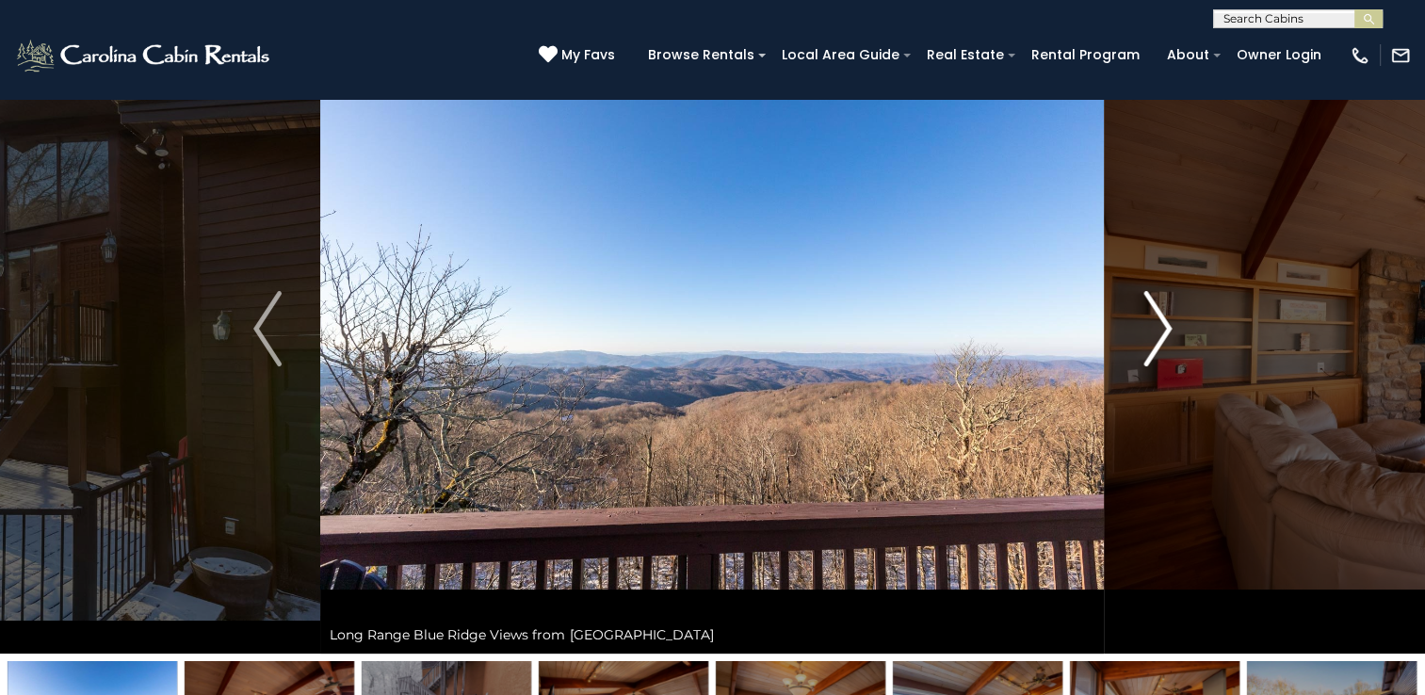
click at [1162, 324] on img "Next" at bounding box center [1157, 328] width 28 height 75
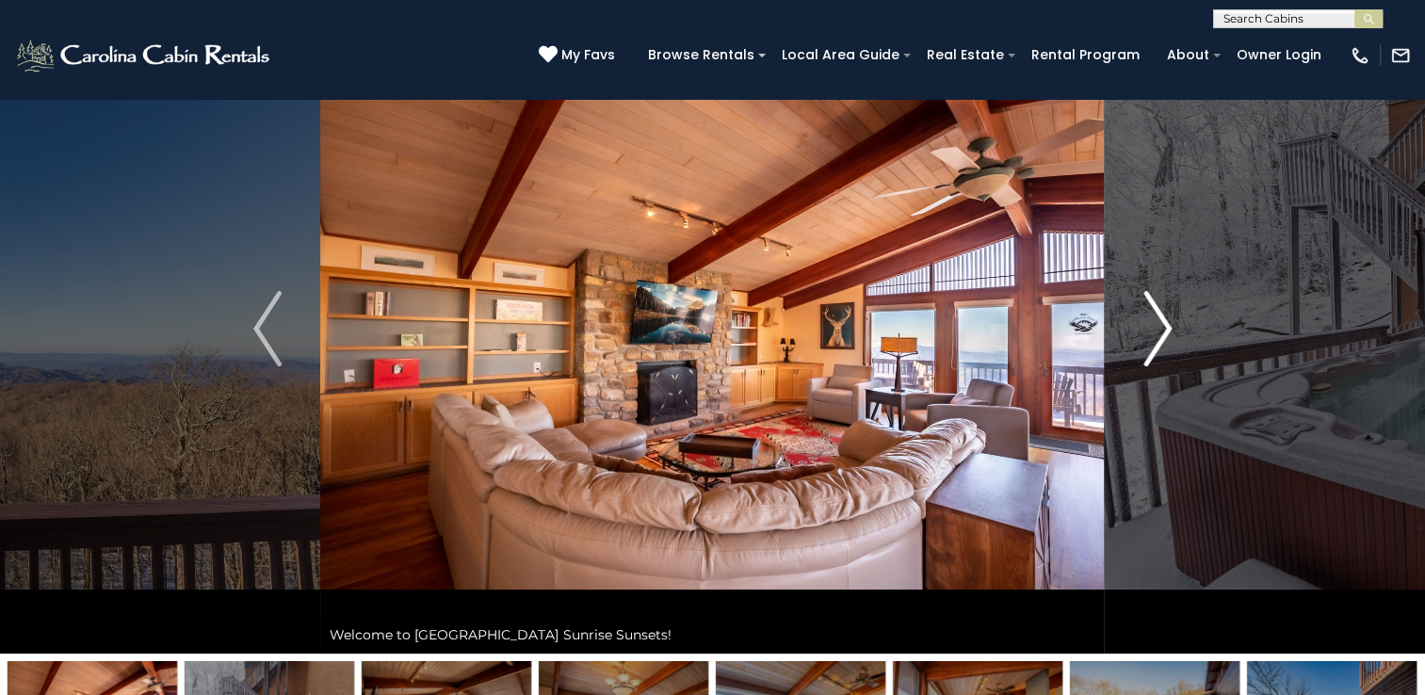
click at [1162, 324] on img "Next" at bounding box center [1157, 328] width 28 height 75
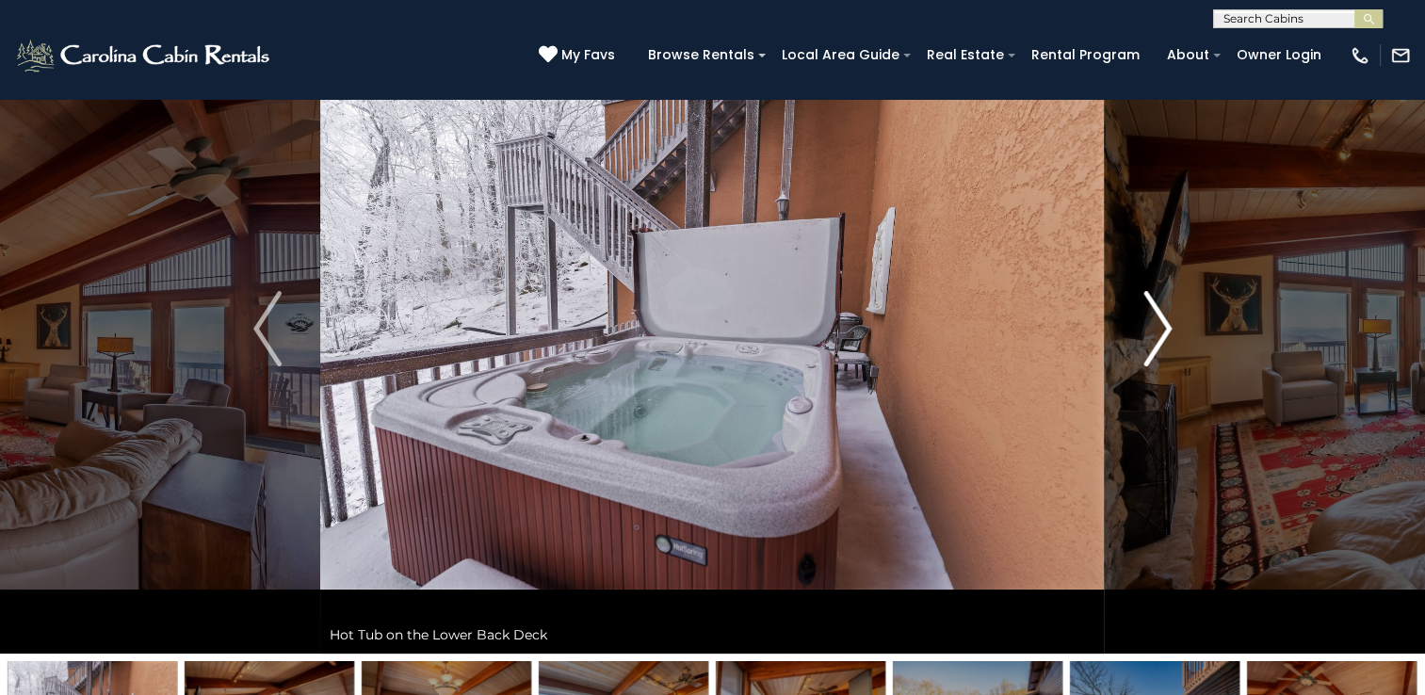
click at [1162, 324] on img "Next" at bounding box center [1157, 328] width 28 height 75
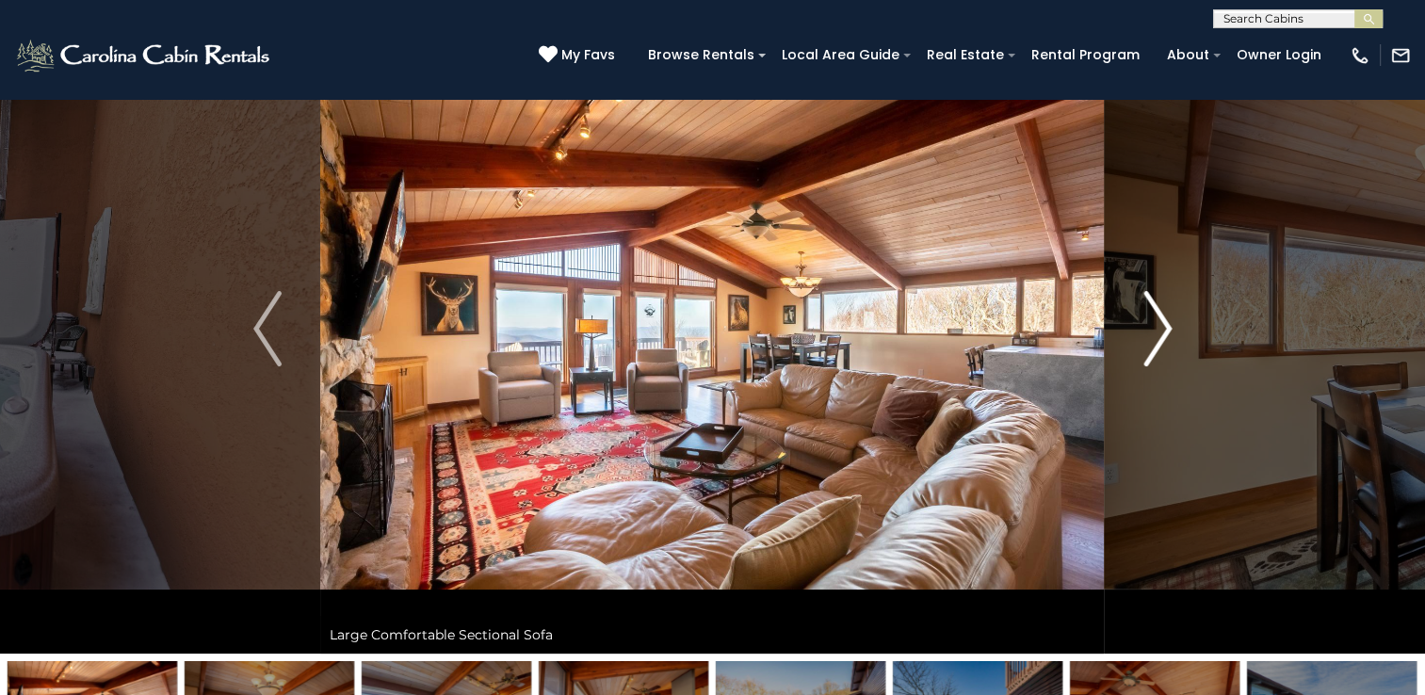
click at [1162, 324] on img "Next" at bounding box center [1157, 328] width 28 height 75
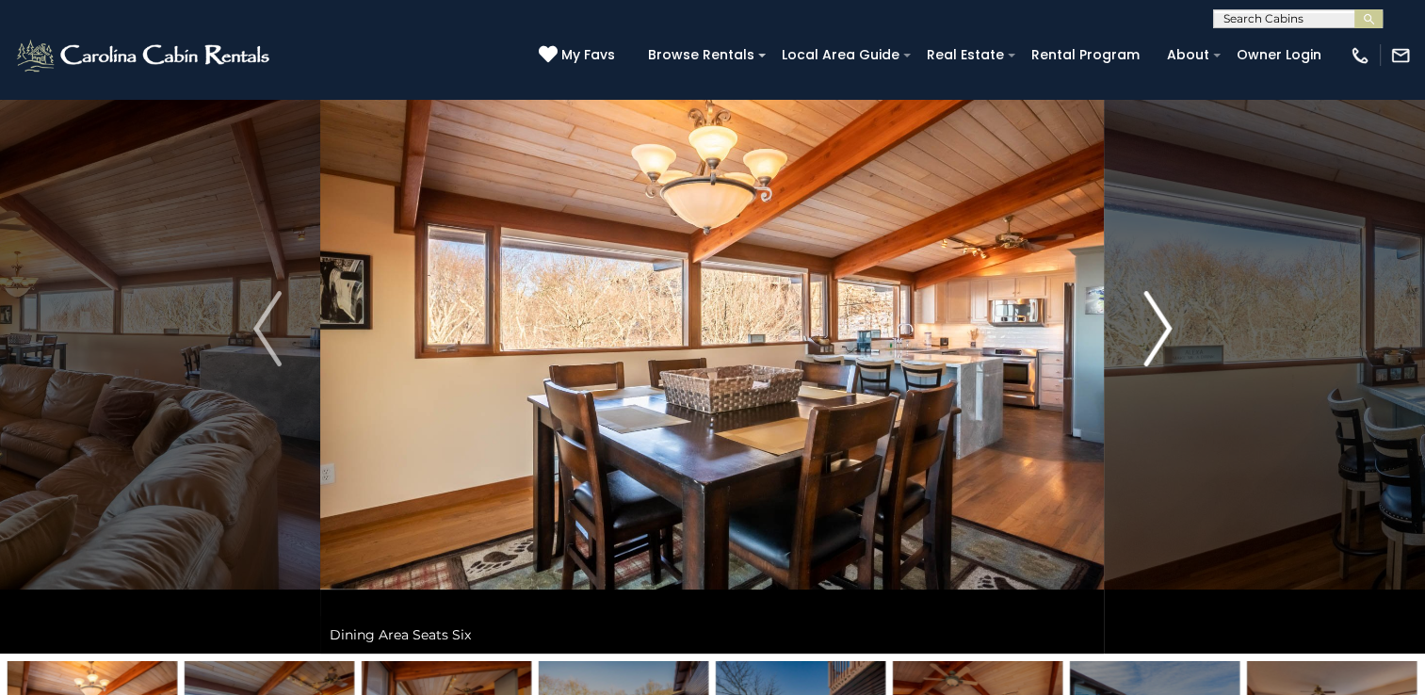
click at [1162, 324] on img "Next" at bounding box center [1157, 328] width 28 height 75
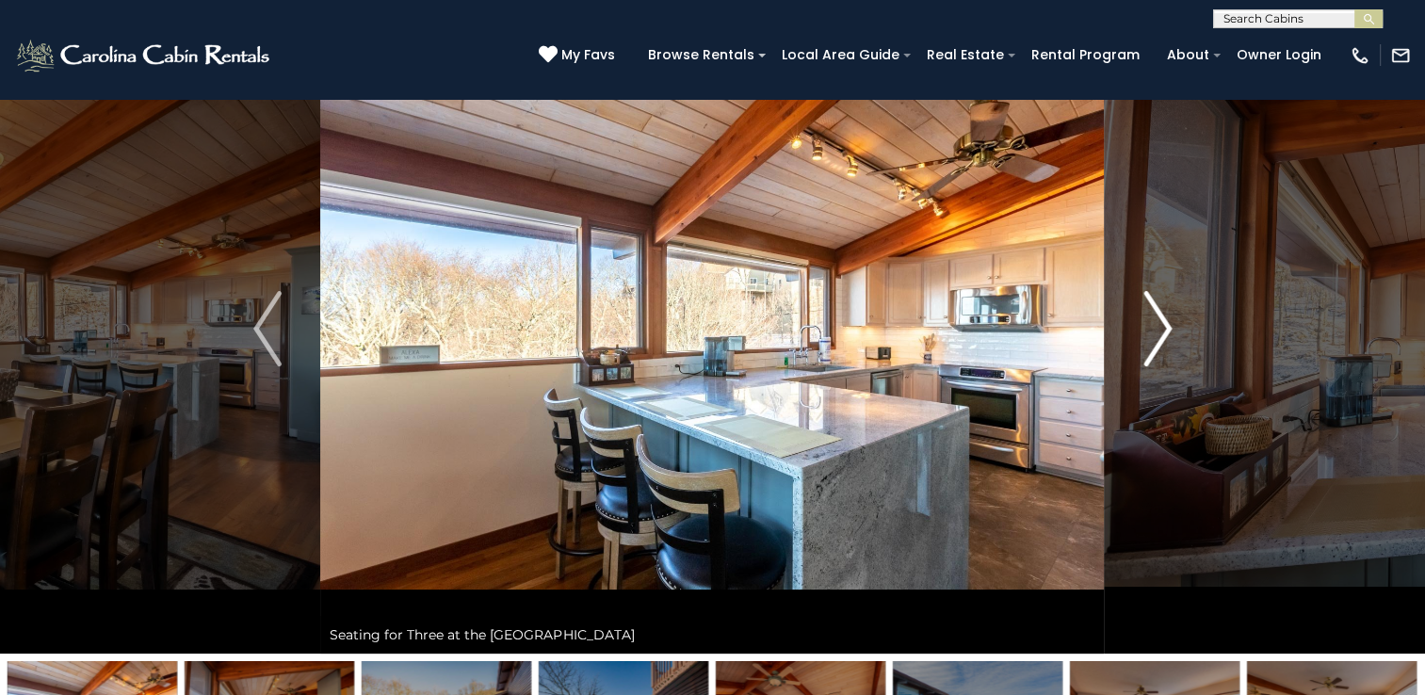
click at [1162, 324] on img "Next" at bounding box center [1157, 328] width 28 height 75
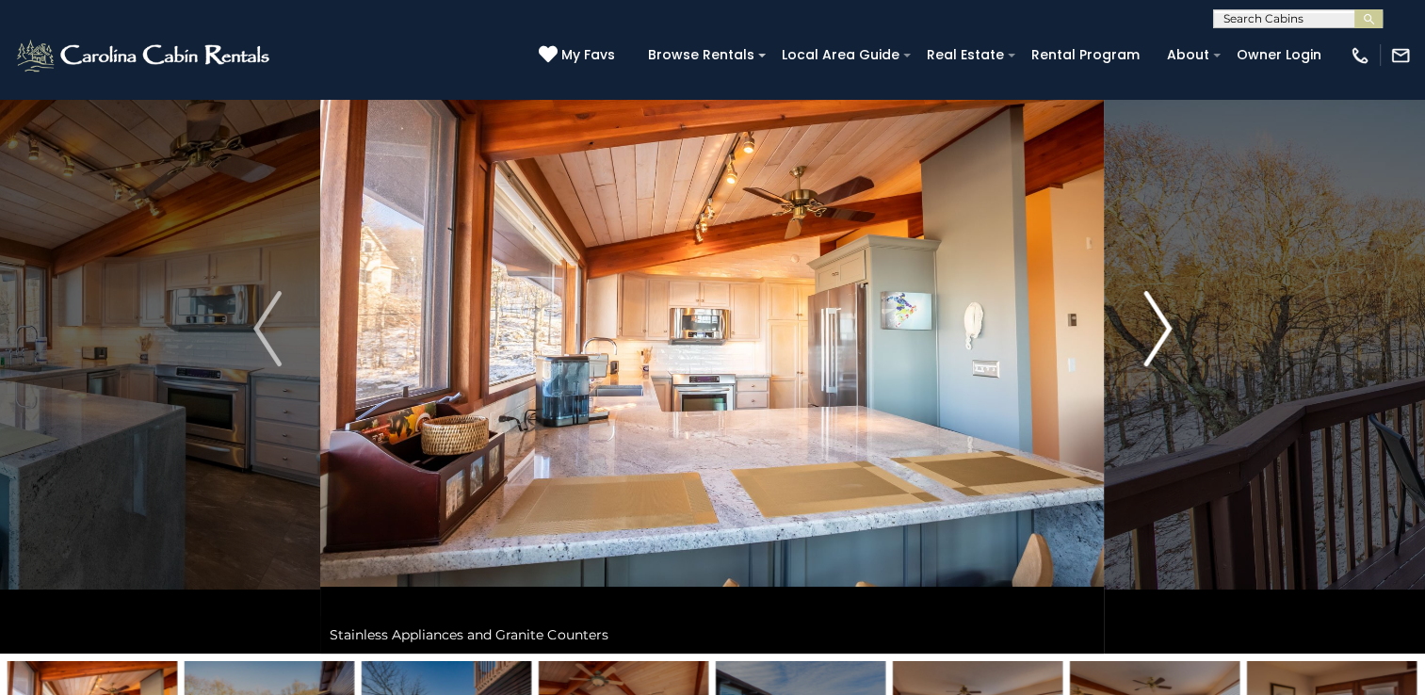
click at [1162, 324] on img "Next" at bounding box center [1157, 328] width 28 height 75
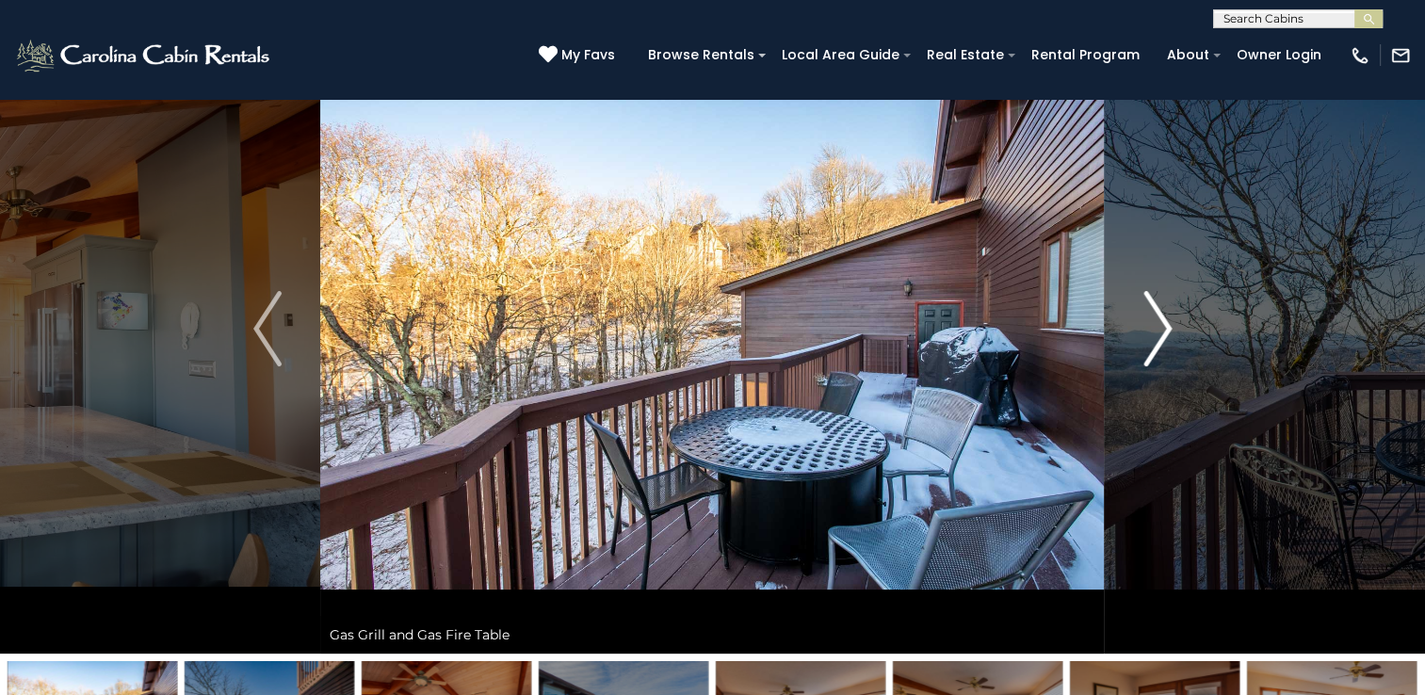
click at [1162, 324] on img "Next" at bounding box center [1157, 328] width 28 height 75
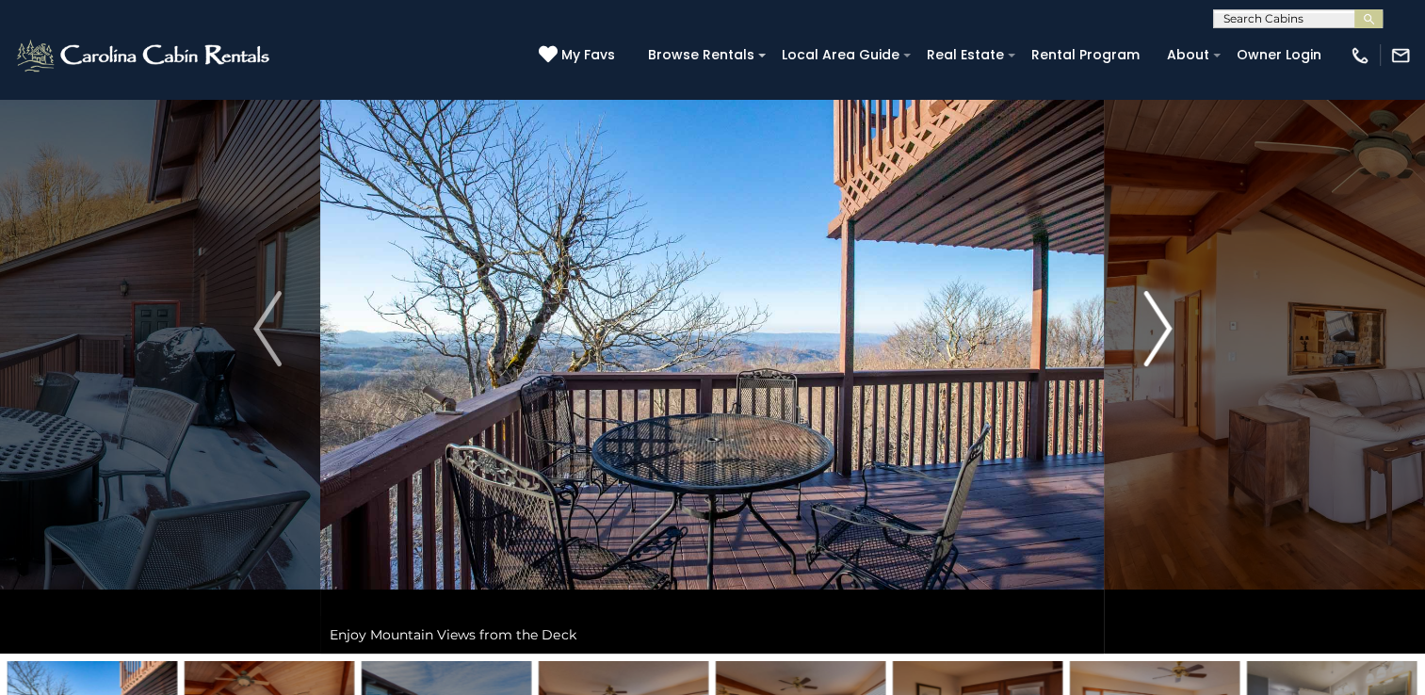
click at [1162, 324] on img "Next" at bounding box center [1157, 328] width 28 height 75
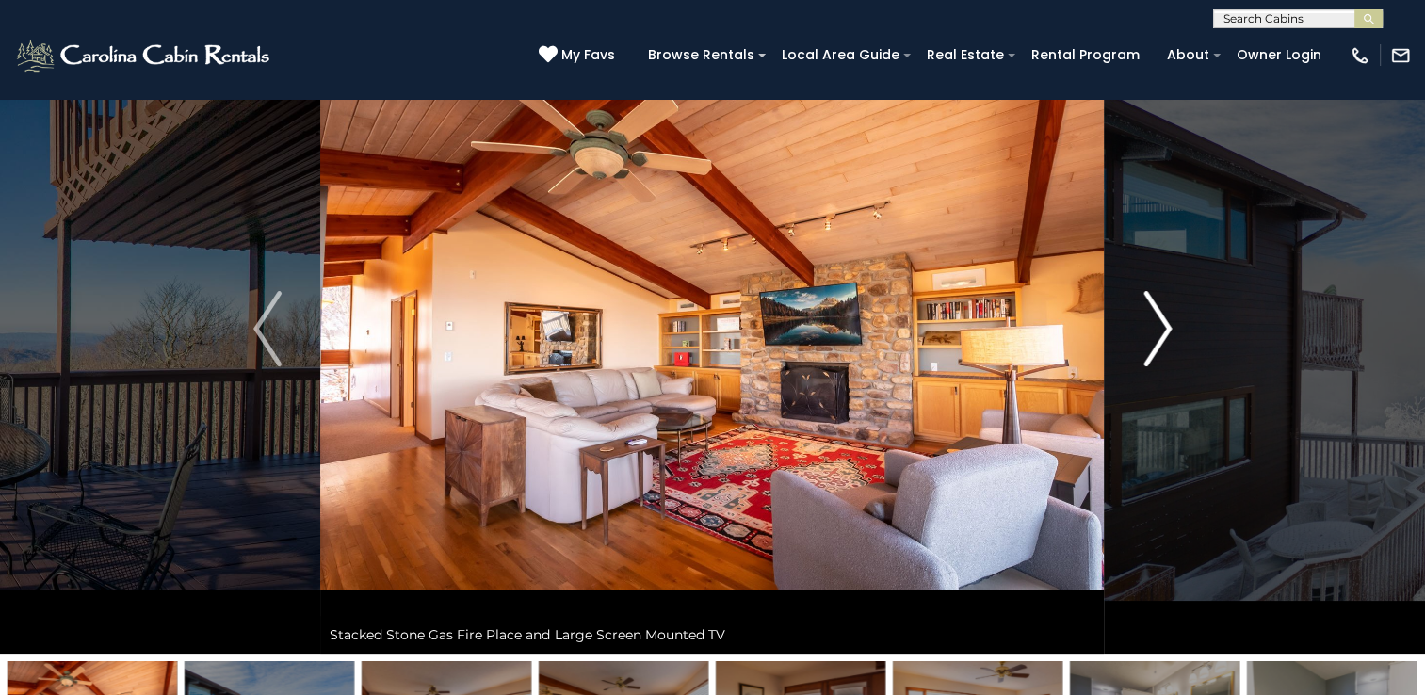
click at [1162, 324] on img "Next" at bounding box center [1157, 328] width 28 height 75
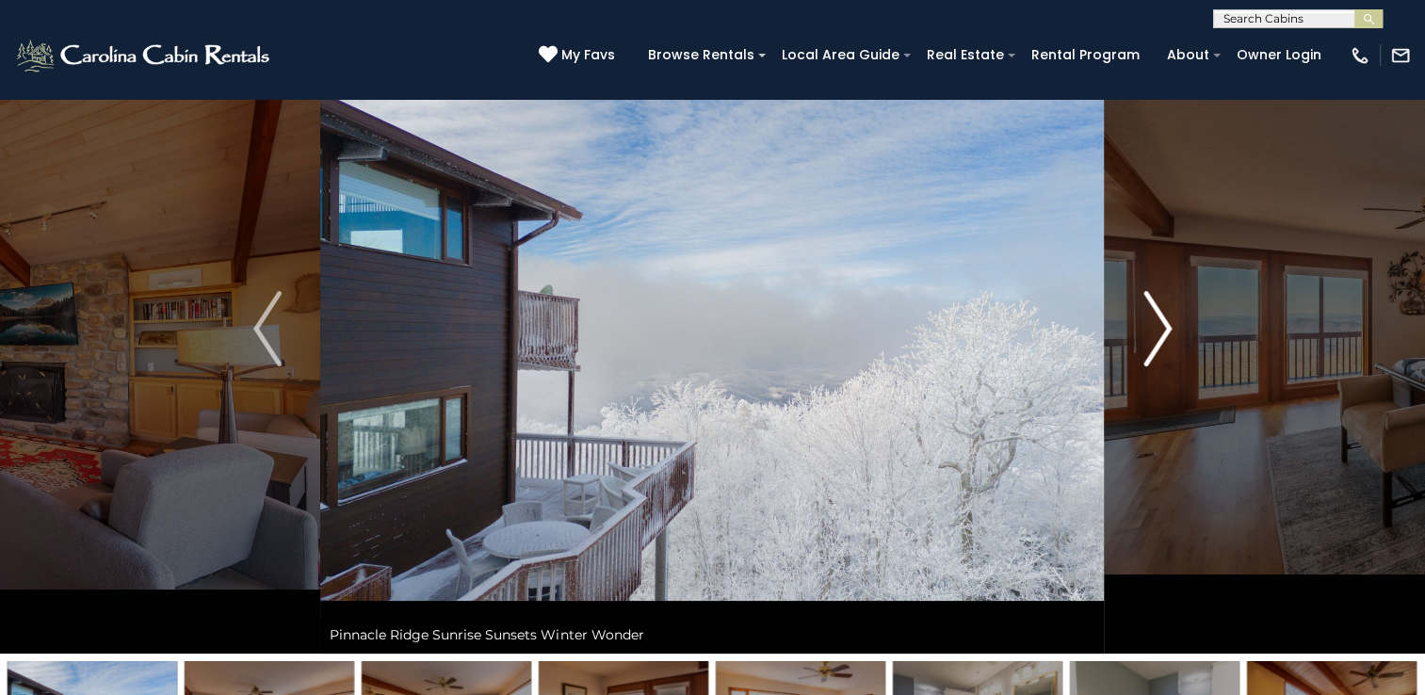
click at [1162, 324] on img "Next" at bounding box center [1157, 328] width 28 height 75
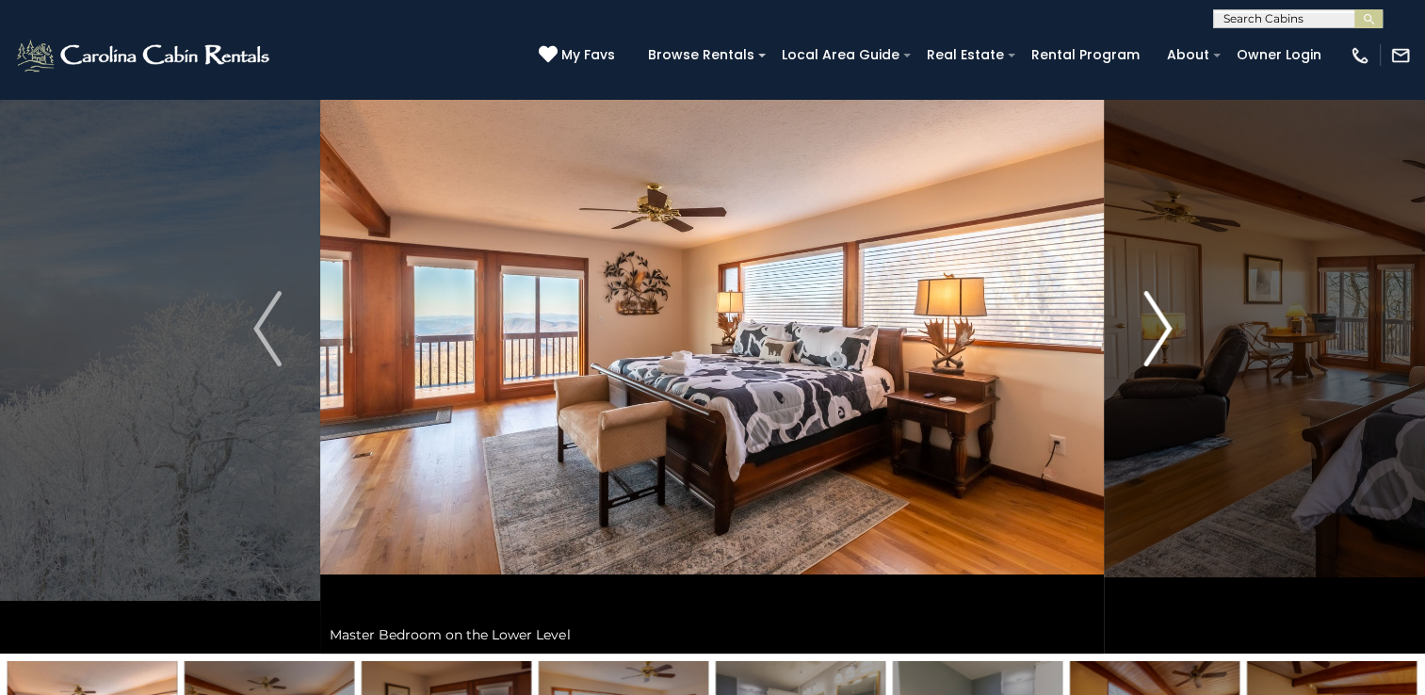
click at [1162, 324] on img "Next" at bounding box center [1157, 328] width 28 height 75
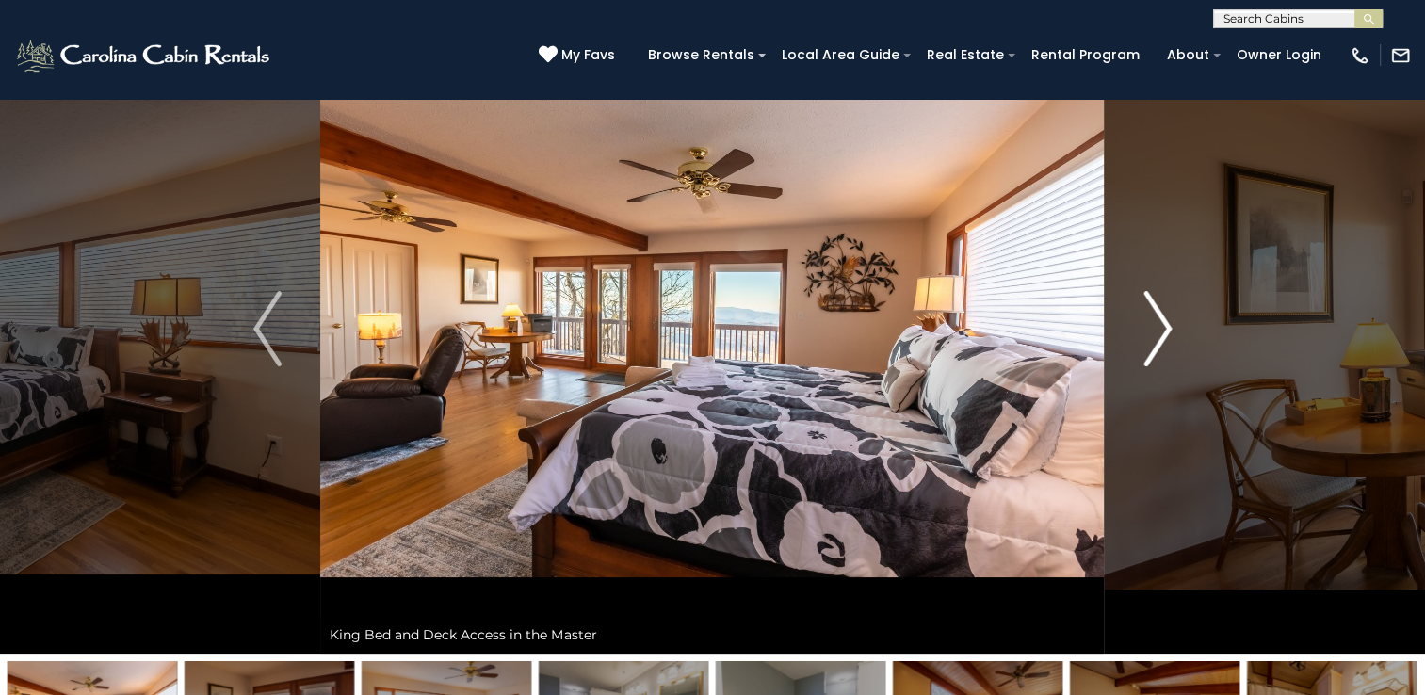
click at [1162, 324] on img "Next" at bounding box center [1157, 328] width 28 height 75
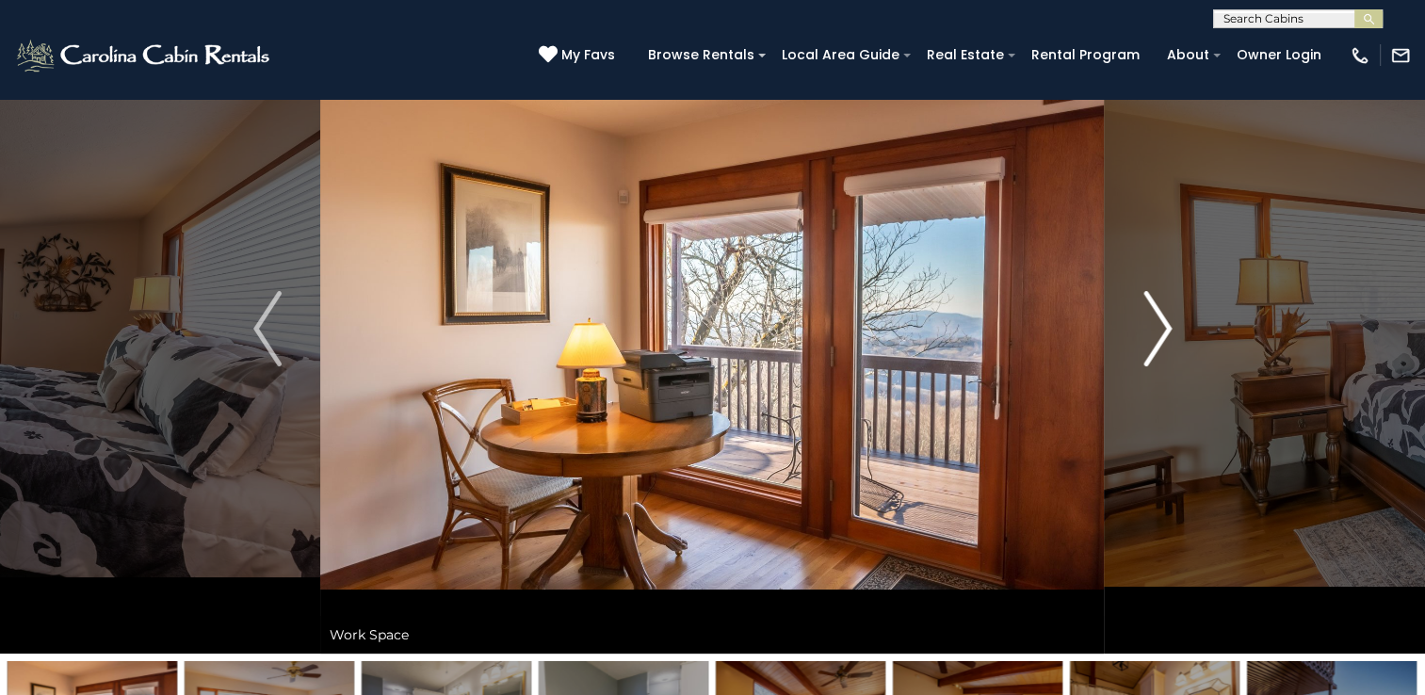
click at [1162, 324] on img "Next" at bounding box center [1157, 328] width 28 height 75
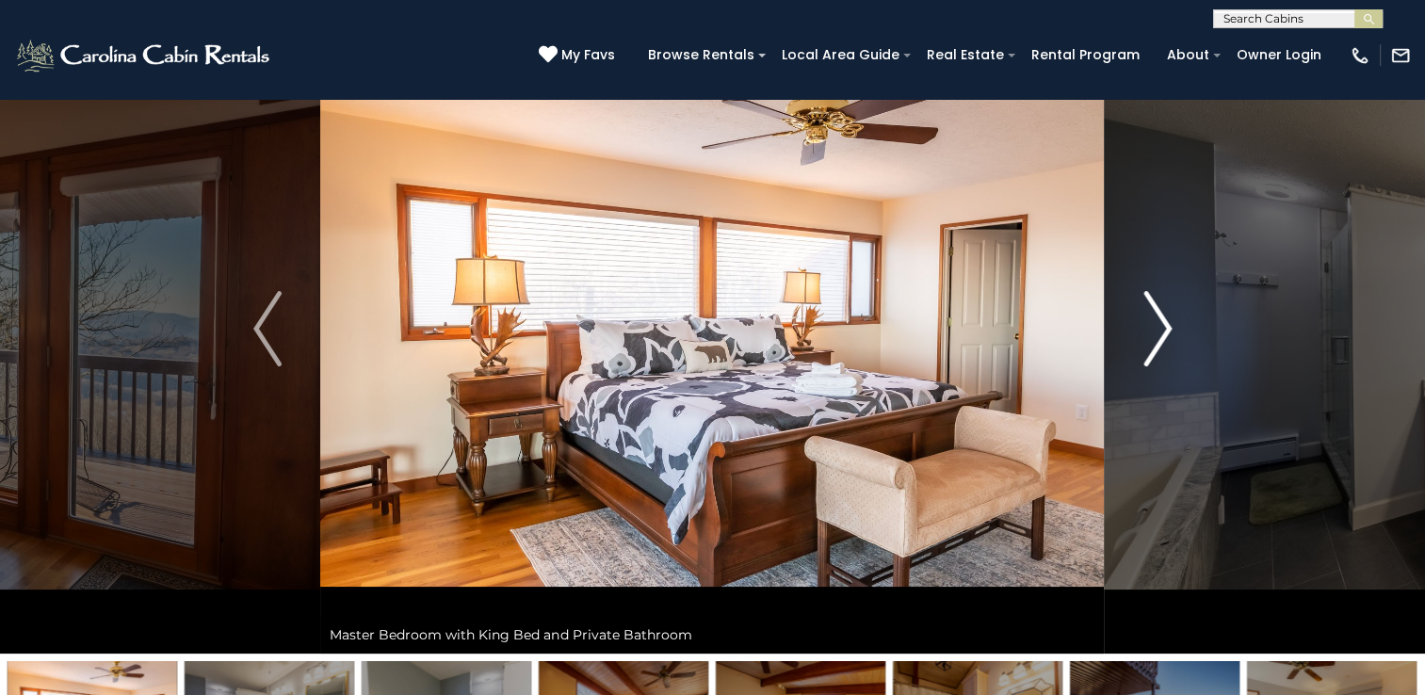
click at [1162, 324] on img "Next" at bounding box center [1157, 328] width 28 height 75
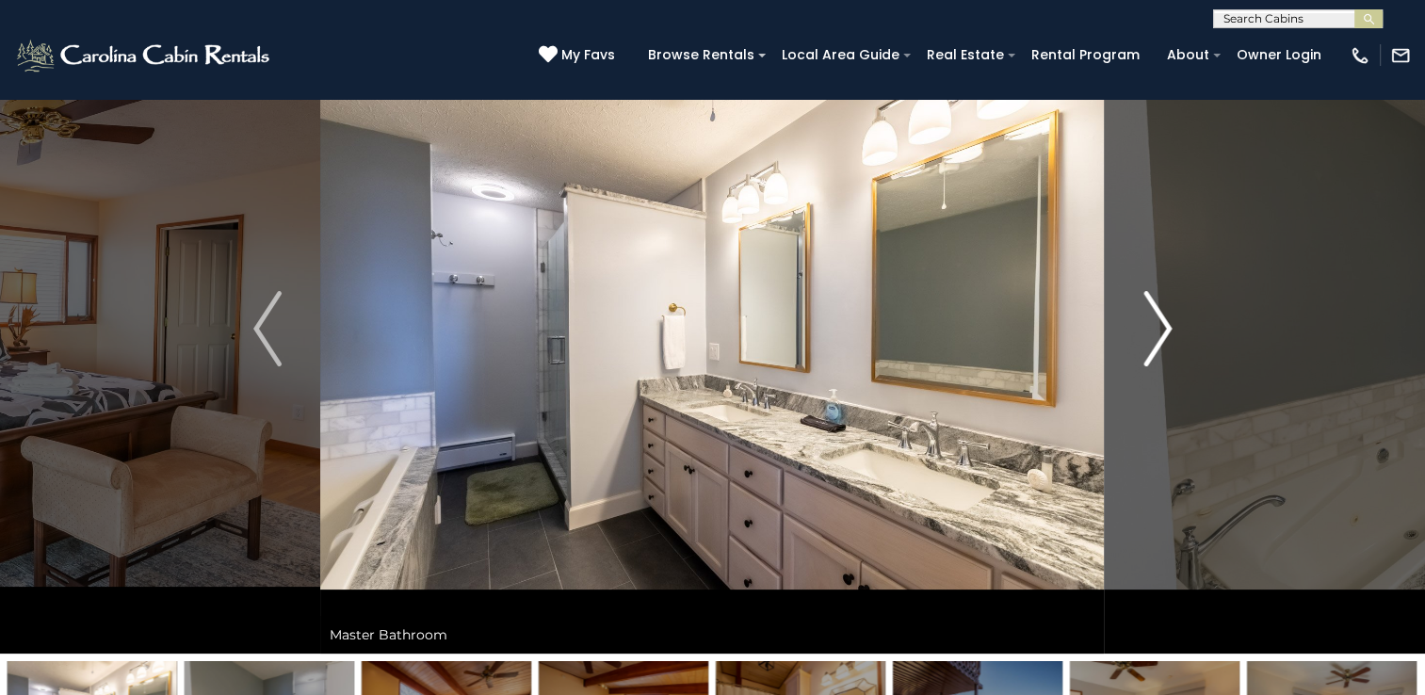
click at [1162, 324] on img "Next" at bounding box center [1157, 328] width 28 height 75
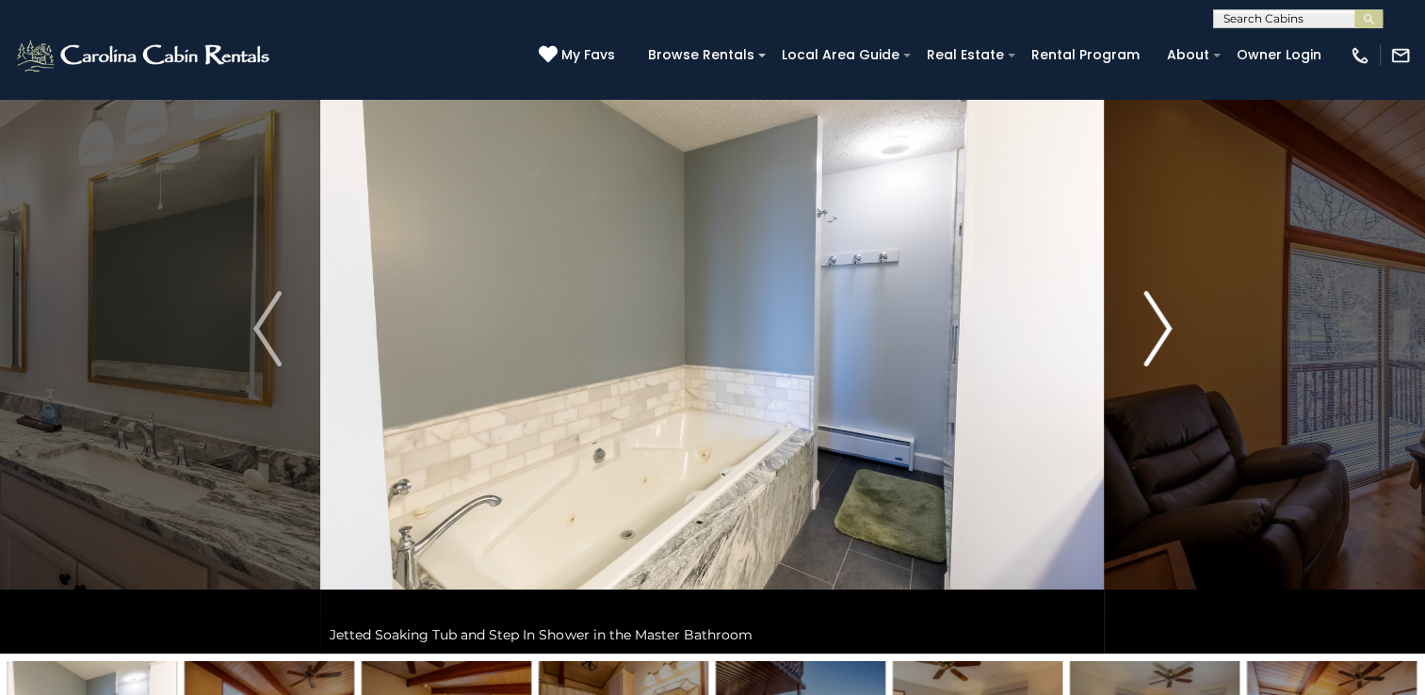
click at [1162, 324] on img "Next" at bounding box center [1157, 328] width 28 height 75
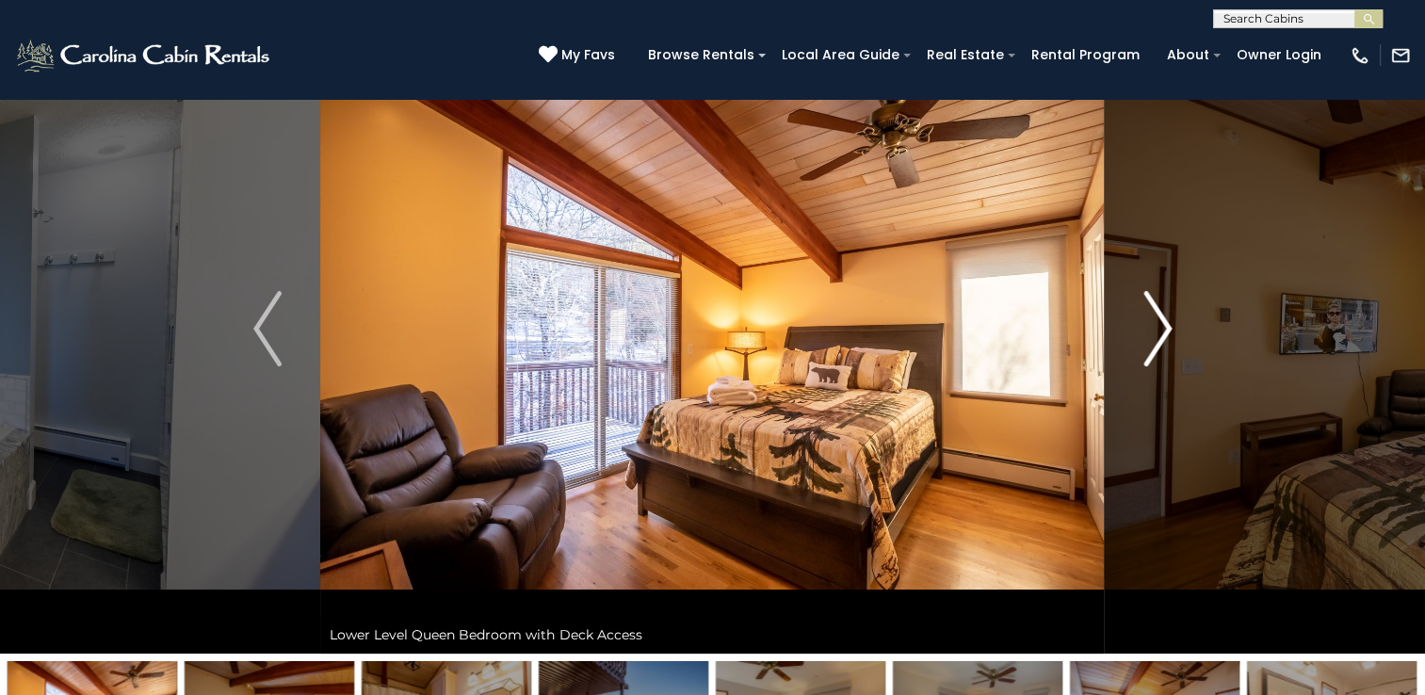
click at [1162, 324] on img "Next" at bounding box center [1157, 328] width 28 height 75
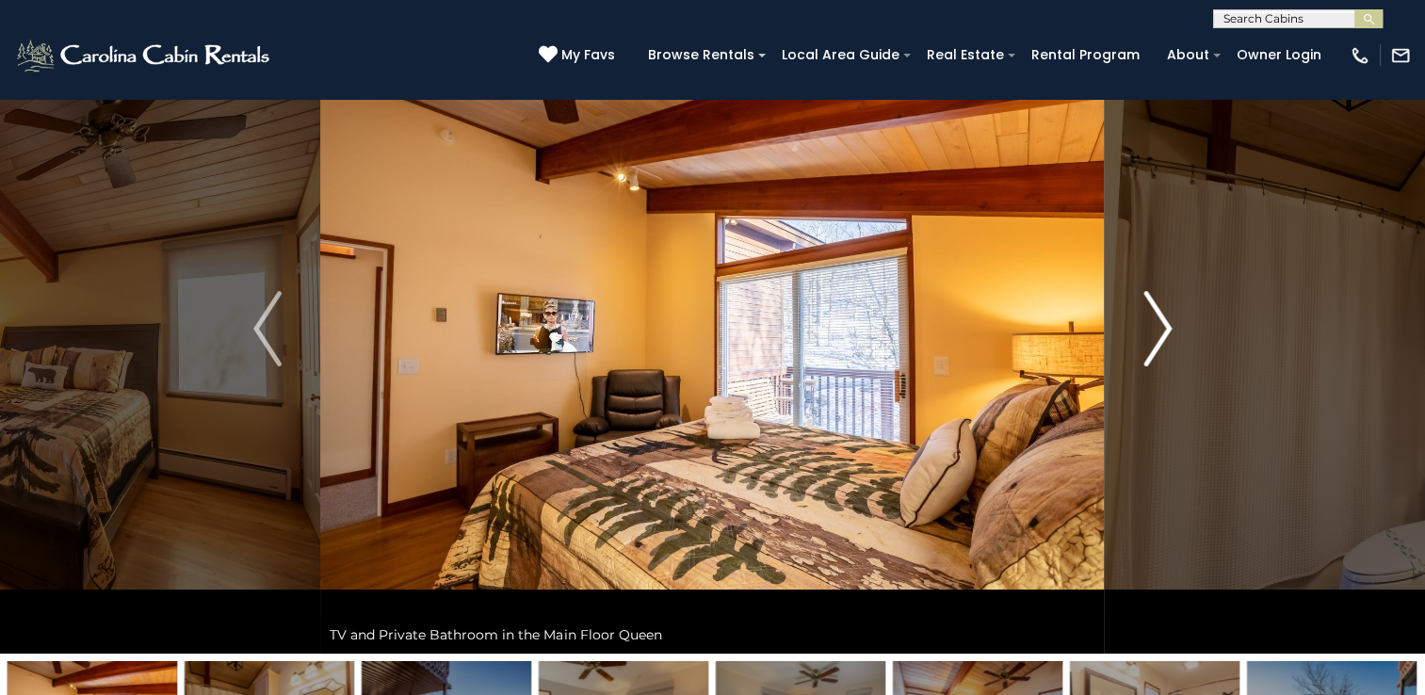
click at [1162, 324] on img "Next" at bounding box center [1157, 328] width 28 height 75
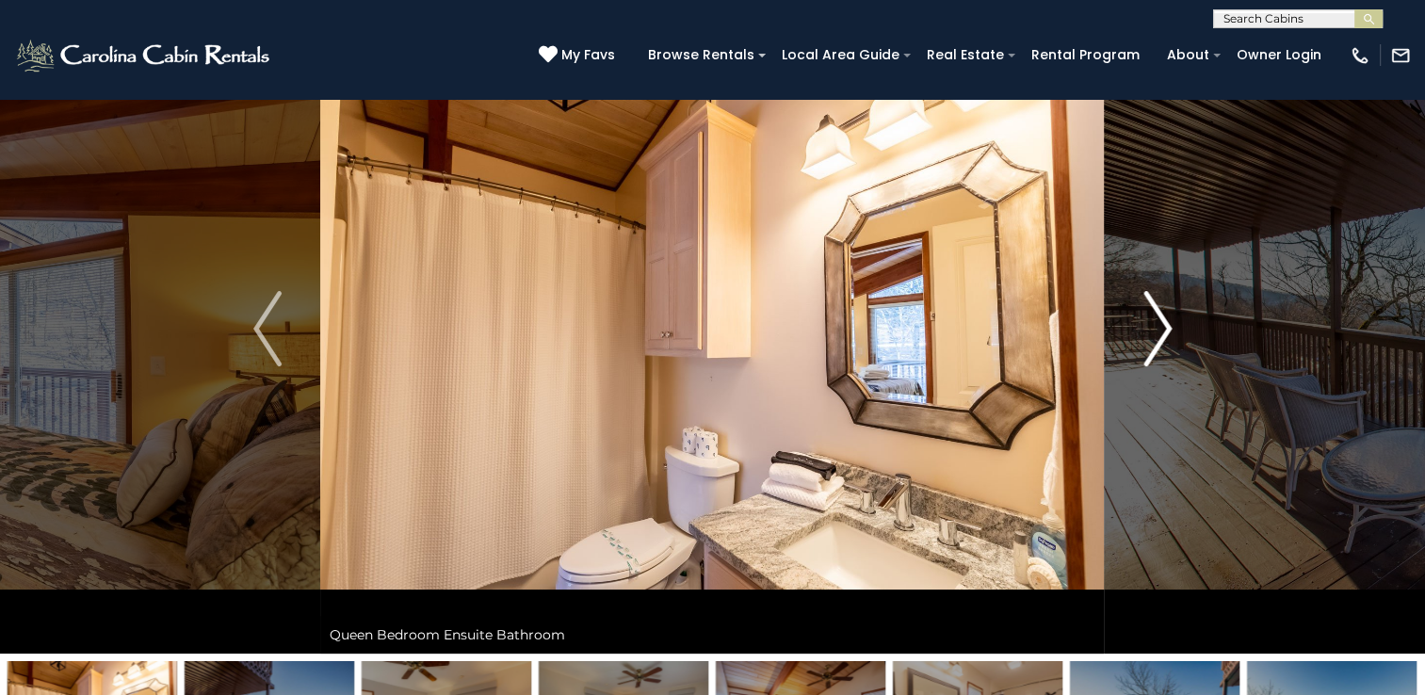
click at [1162, 324] on img "Next" at bounding box center [1157, 328] width 28 height 75
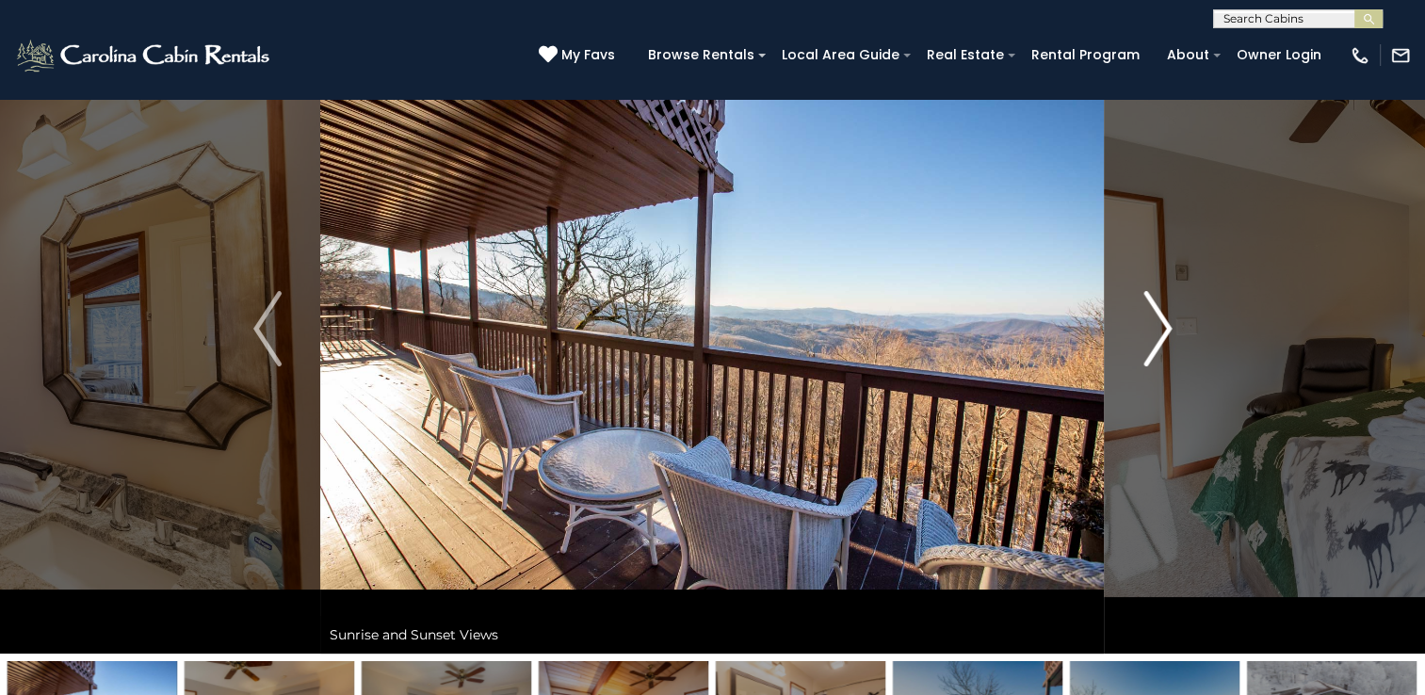
click at [1162, 324] on img "Next" at bounding box center [1157, 328] width 28 height 75
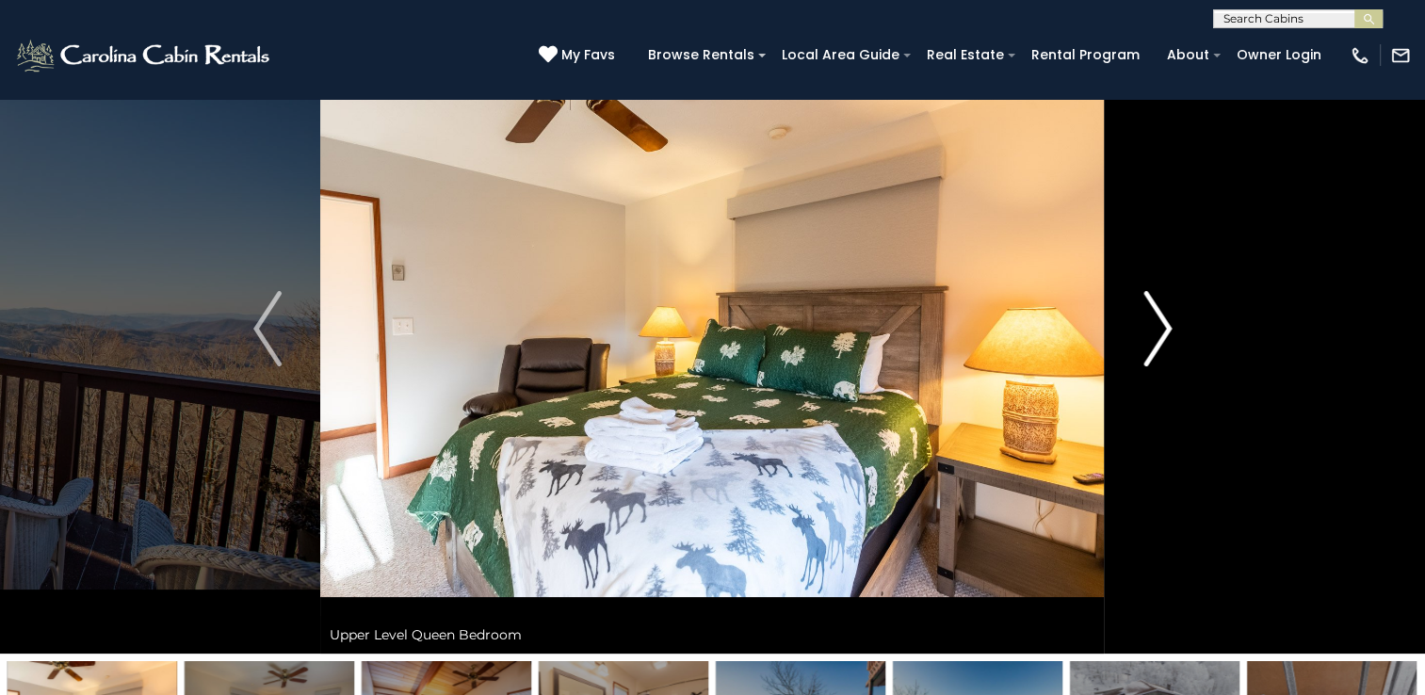
click at [1162, 324] on img "Next" at bounding box center [1157, 328] width 28 height 75
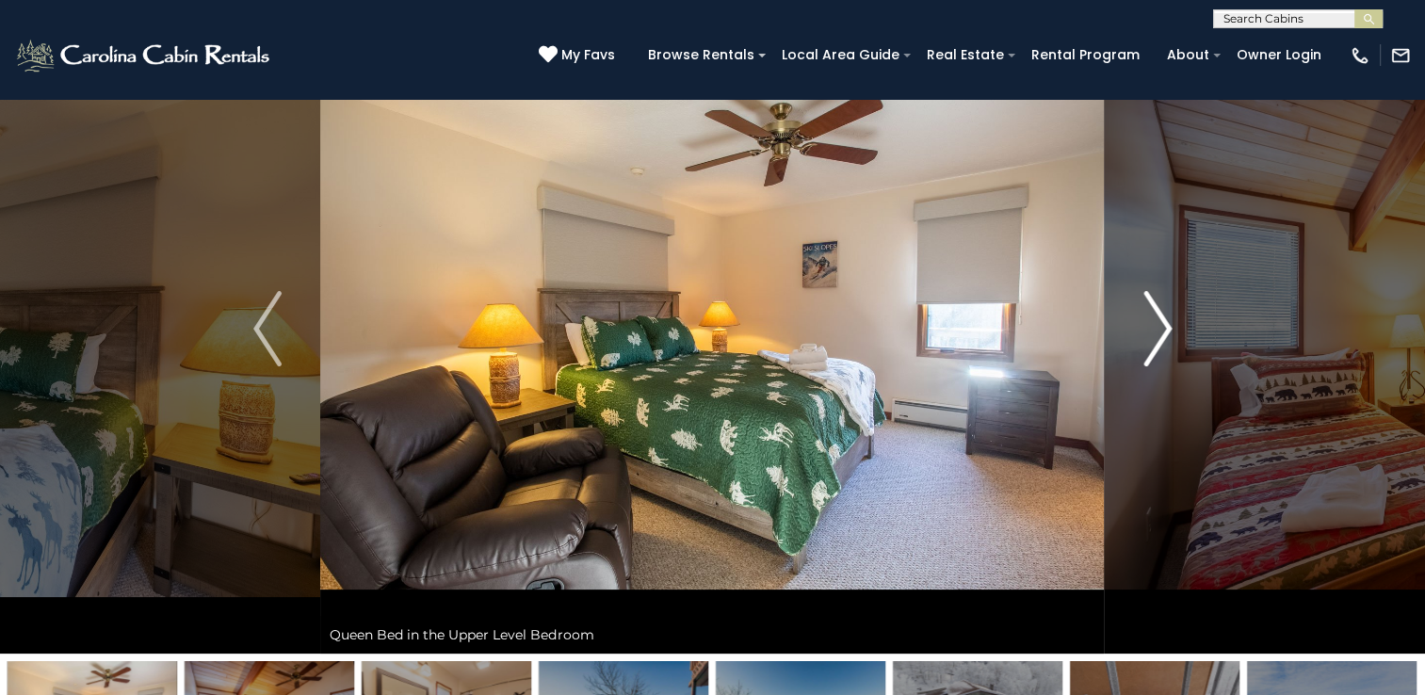
click at [1162, 324] on img "Next" at bounding box center [1157, 328] width 28 height 75
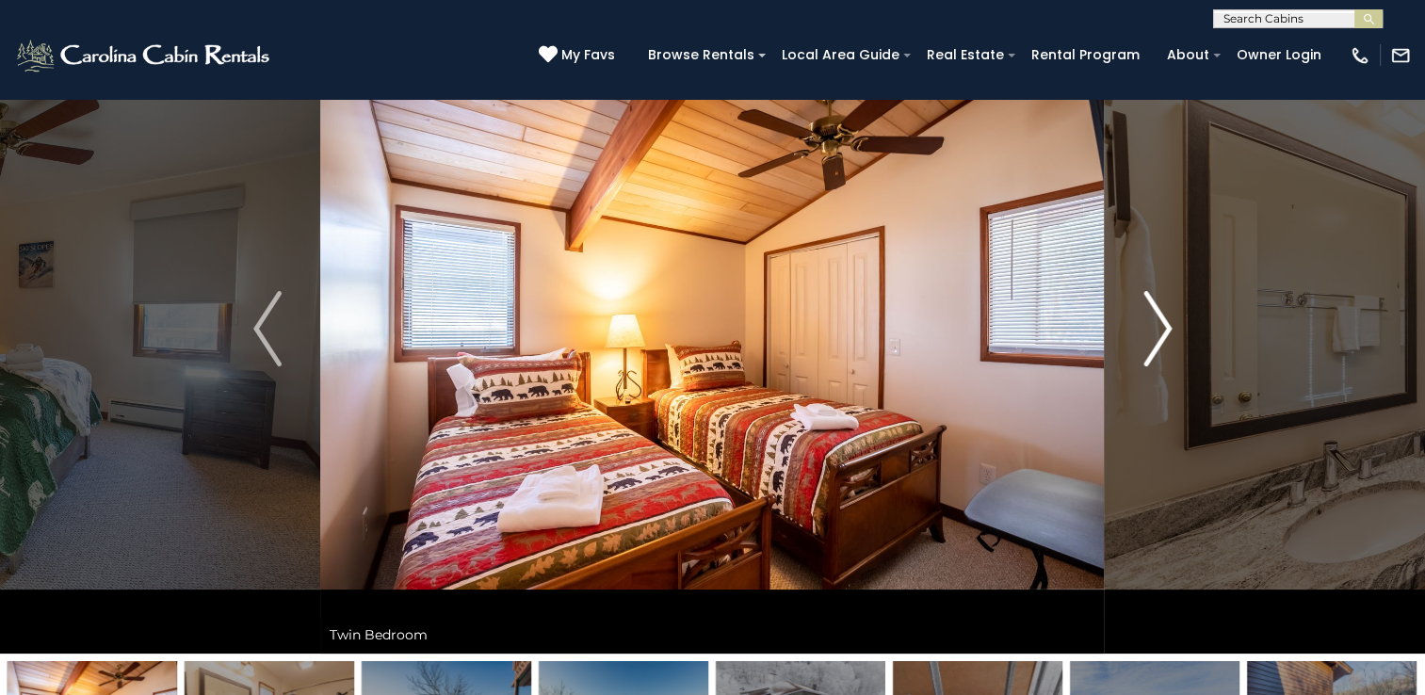
click at [1162, 324] on img "Next" at bounding box center [1157, 328] width 28 height 75
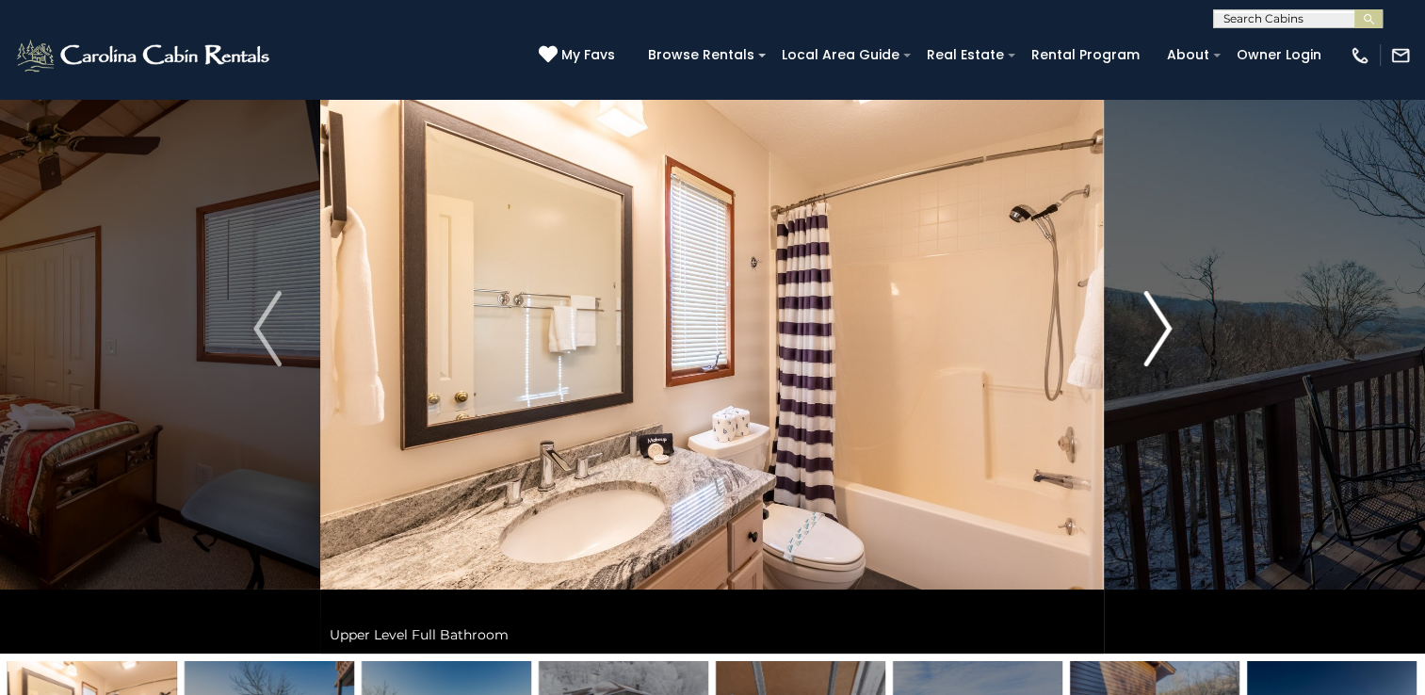
click at [1162, 324] on img "Next" at bounding box center [1157, 328] width 28 height 75
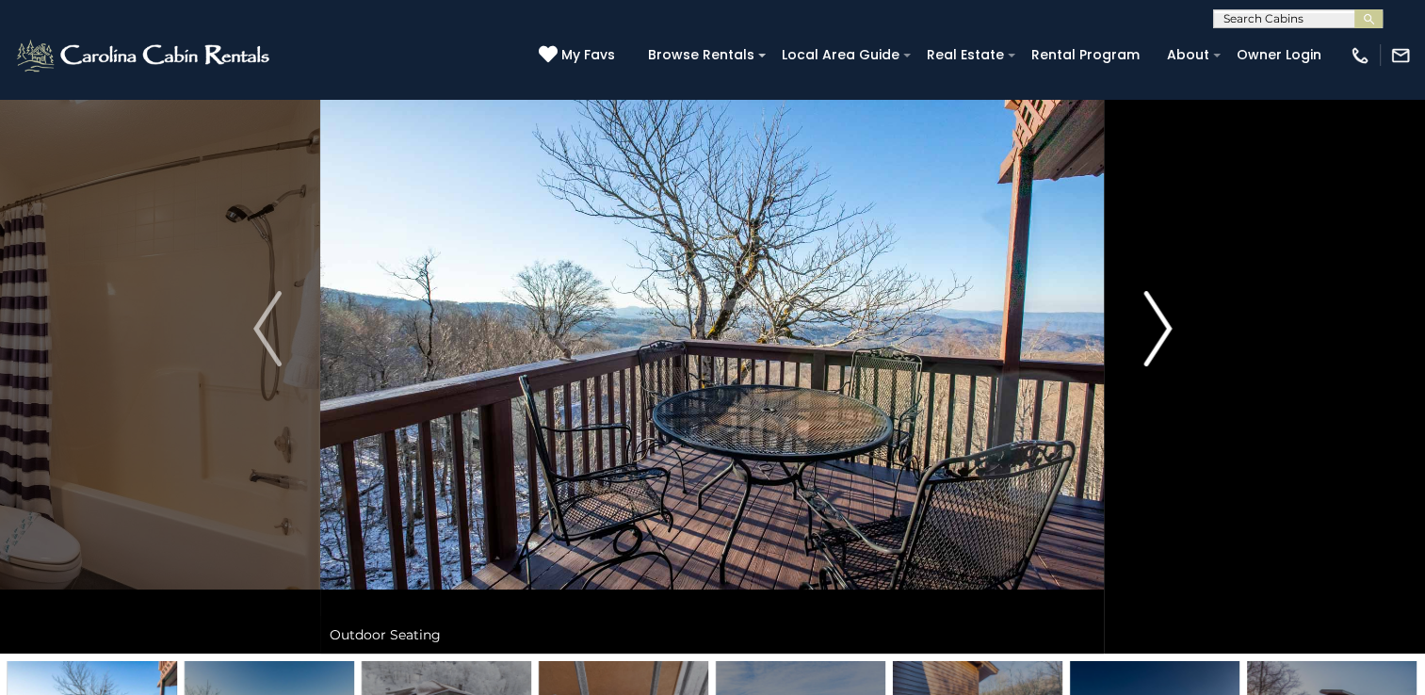
click at [1162, 324] on img "Next" at bounding box center [1157, 328] width 28 height 75
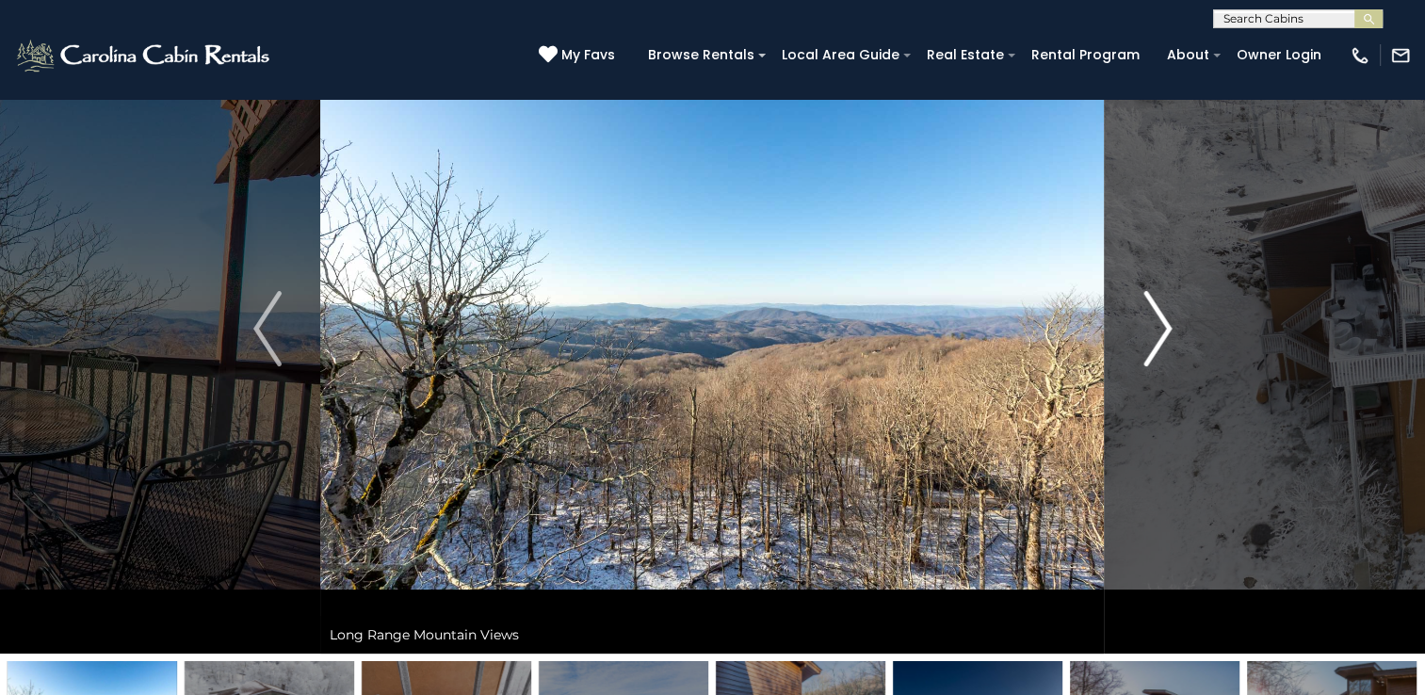
click at [1162, 324] on img "Next" at bounding box center [1157, 328] width 28 height 75
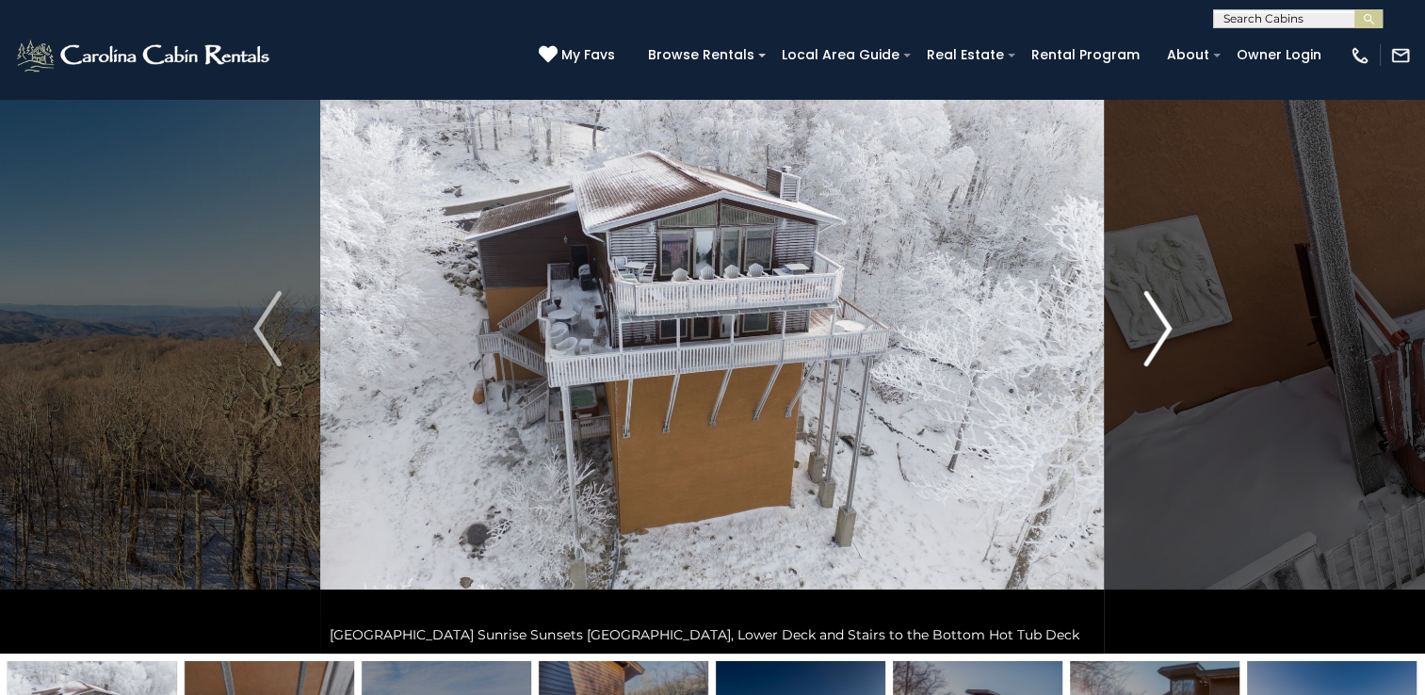
click at [1162, 324] on img "Next" at bounding box center [1157, 328] width 28 height 75
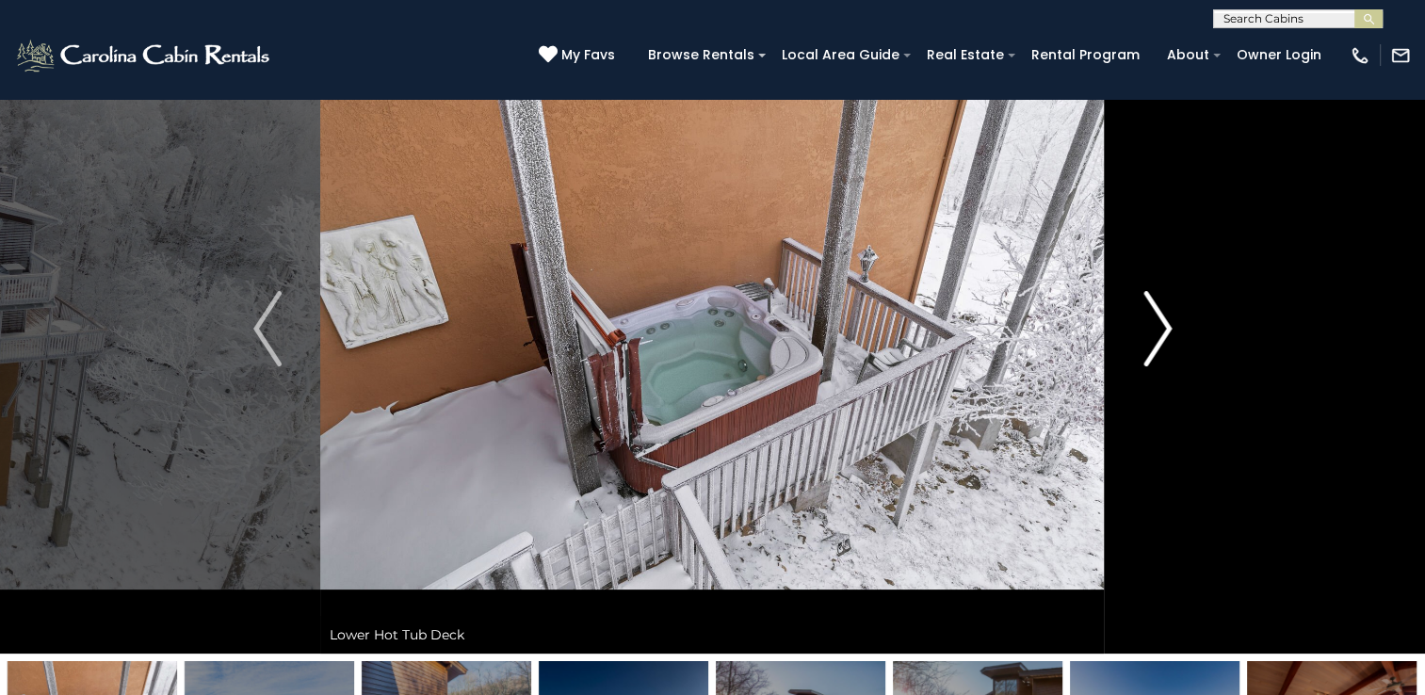
click at [1162, 324] on img "Next" at bounding box center [1157, 328] width 28 height 75
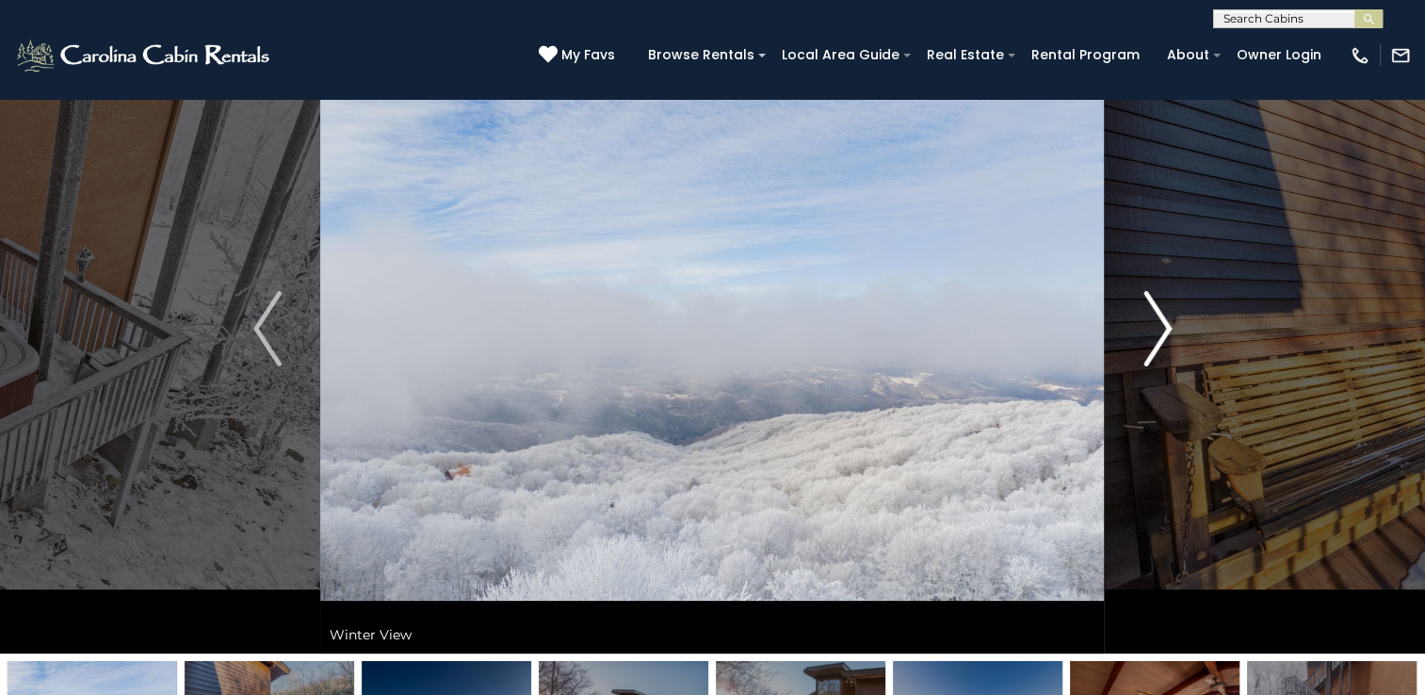
click at [1162, 324] on img "Next" at bounding box center [1157, 328] width 28 height 75
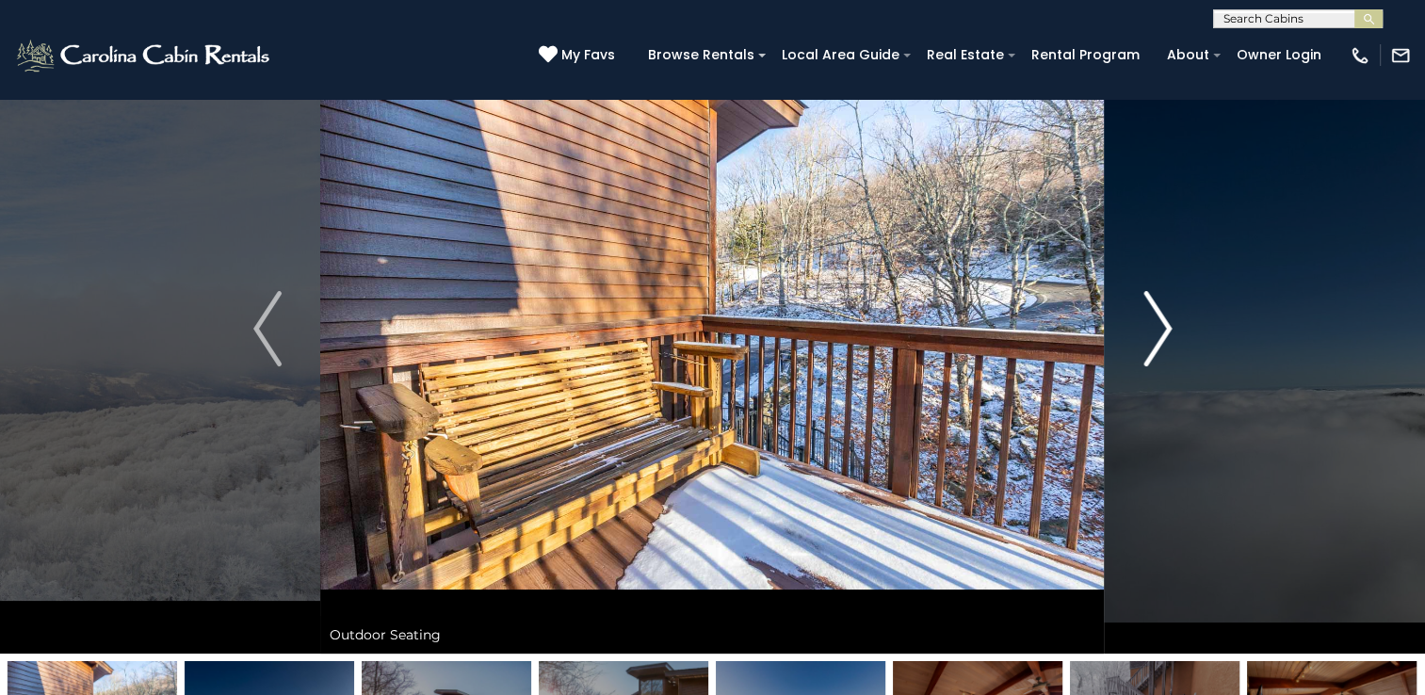
click at [1162, 324] on img "Next" at bounding box center [1157, 328] width 28 height 75
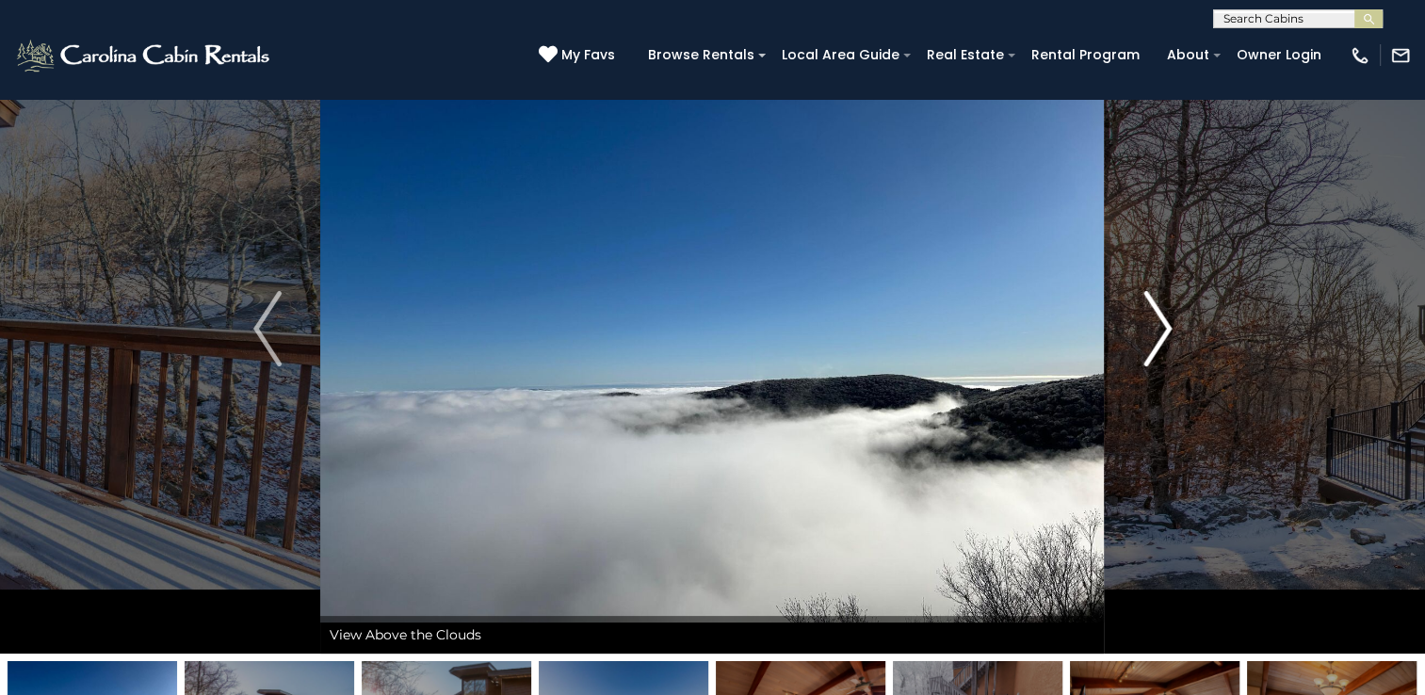
click at [1162, 324] on img "Next" at bounding box center [1157, 328] width 28 height 75
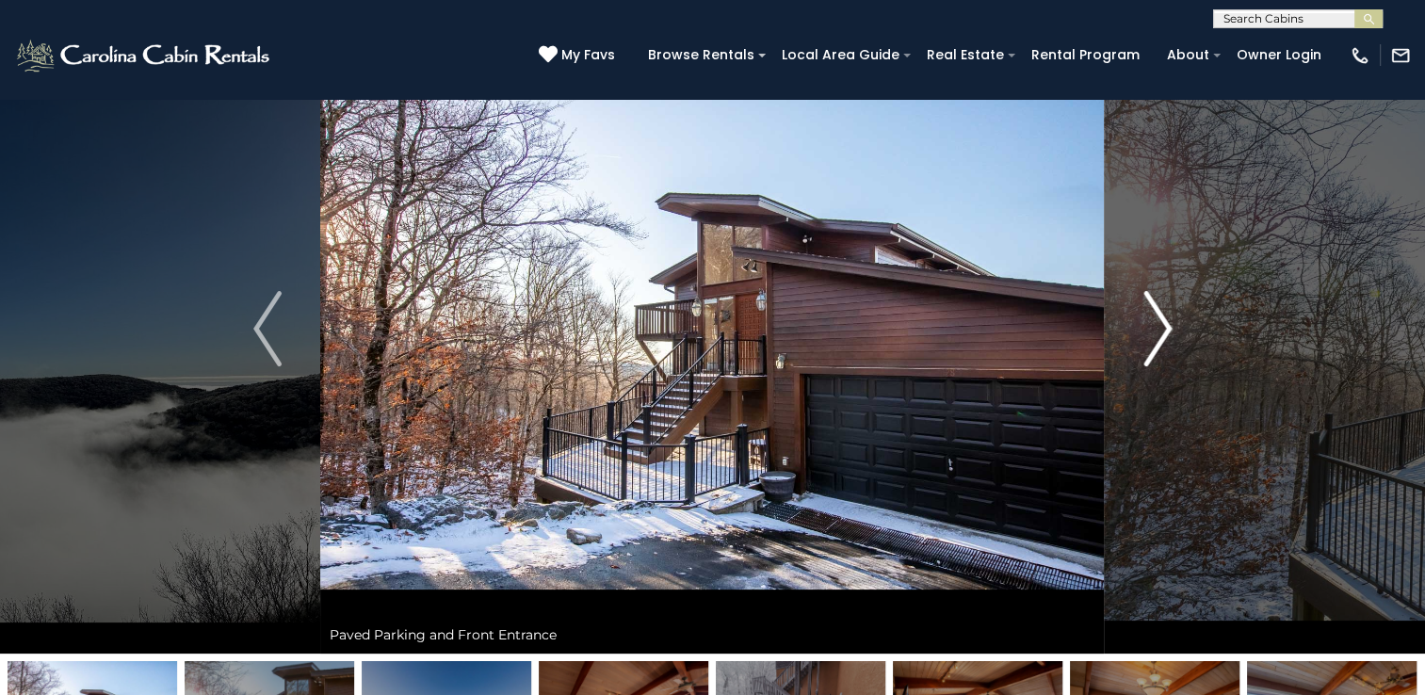
click at [1162, 324] on img "Next" at bounding box center [1157, 328] width 28 height 75
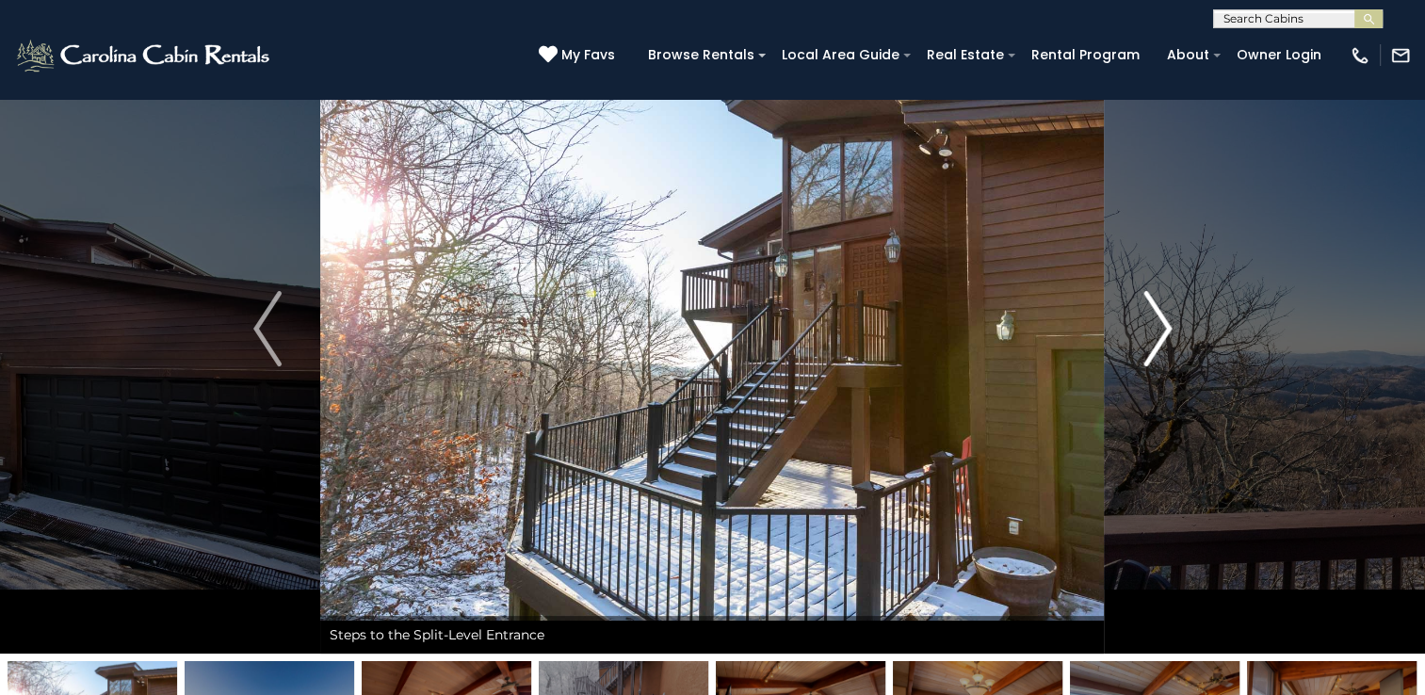
click at [1162, 324] on img "Next" at bounding box center [1157, 328] width 28 height 75
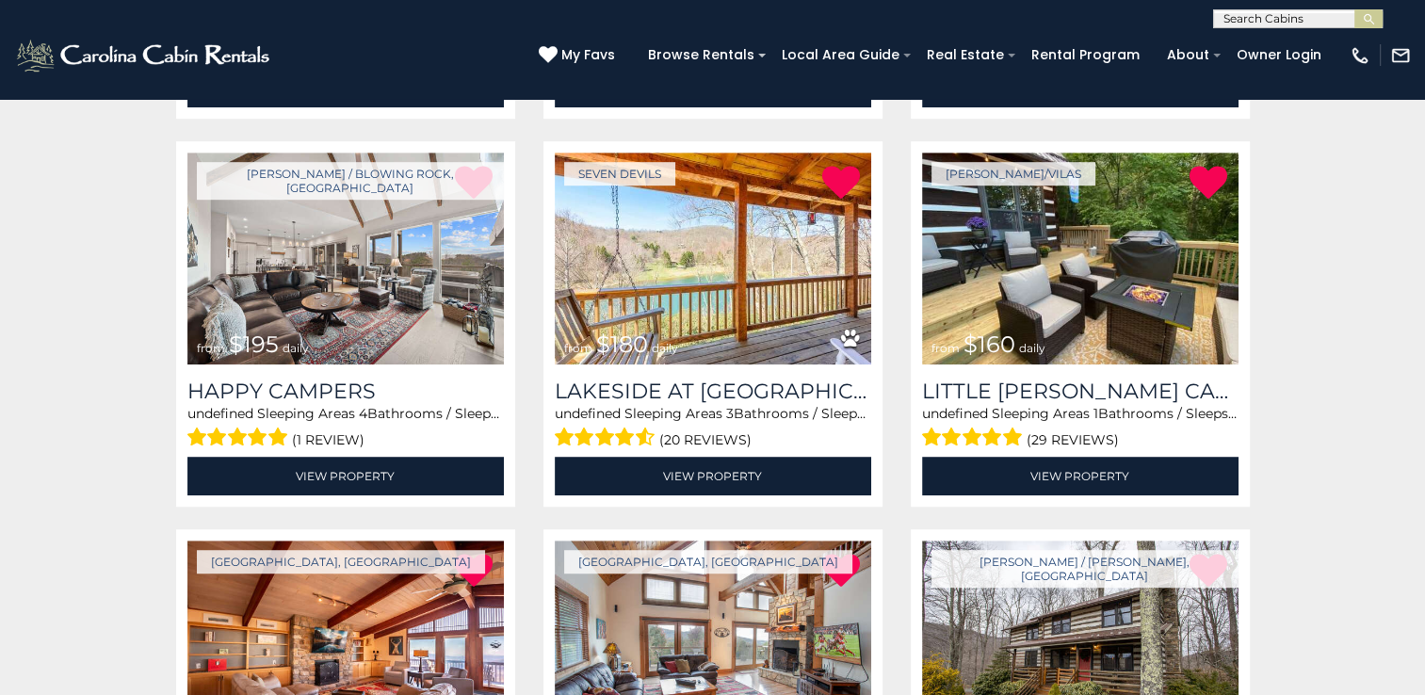
scroll to position [1097, 0]
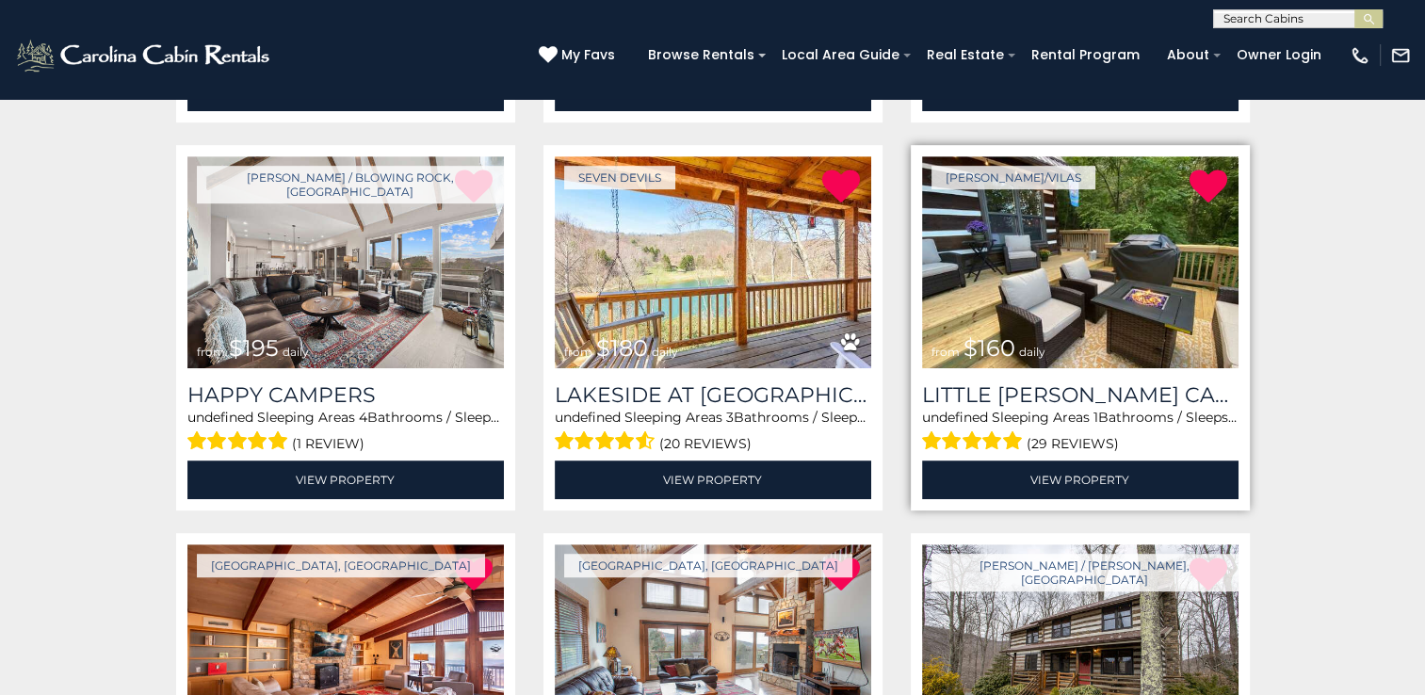
click at [993, 203] on img at bounding box center [1080, 262] width 316 height 212
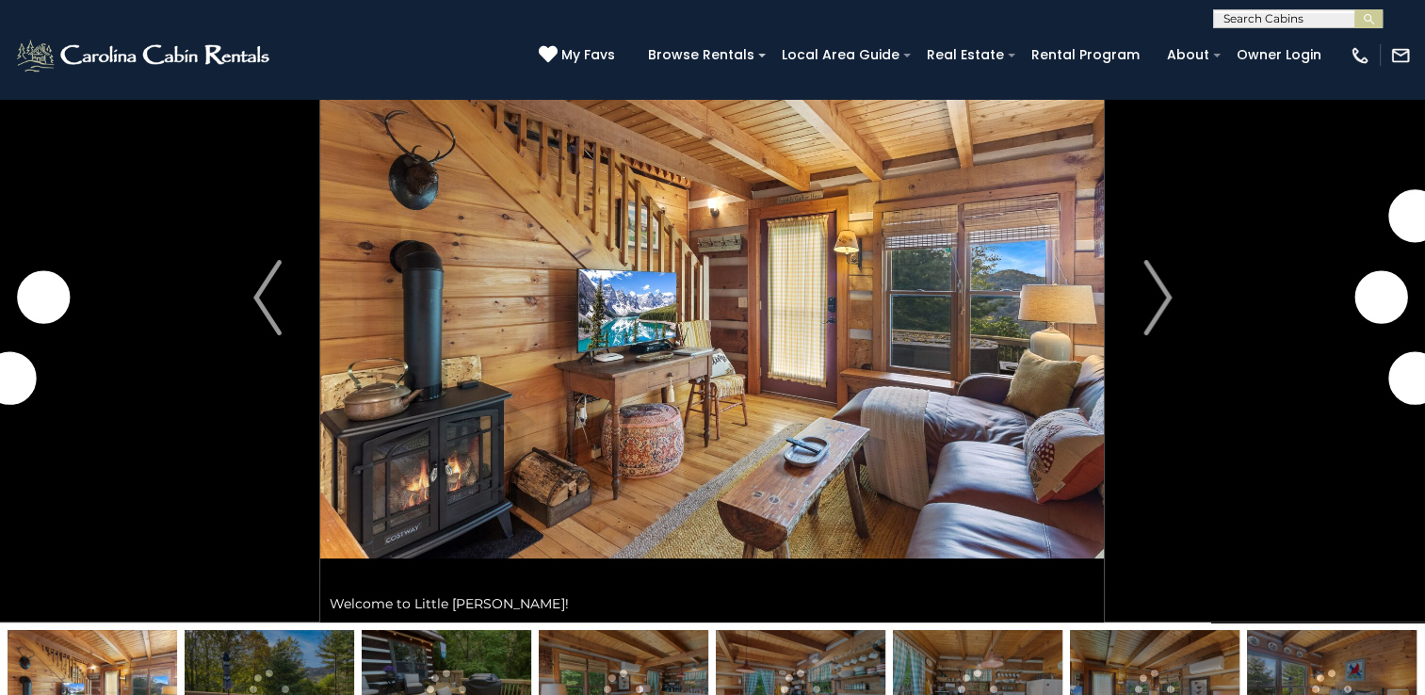
scroll to position [94, 0]
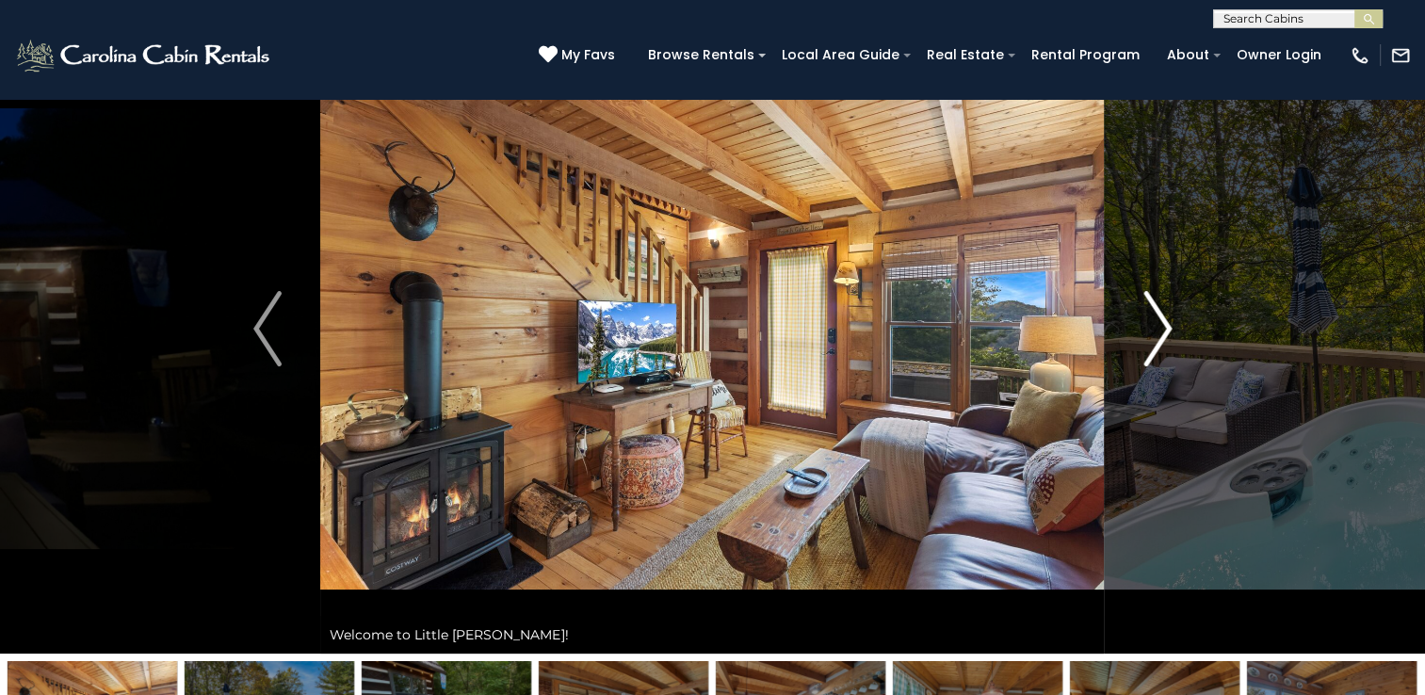
click at [1166, 326] on img "Next" at bounding box center [1157, 328] width 28 height 75
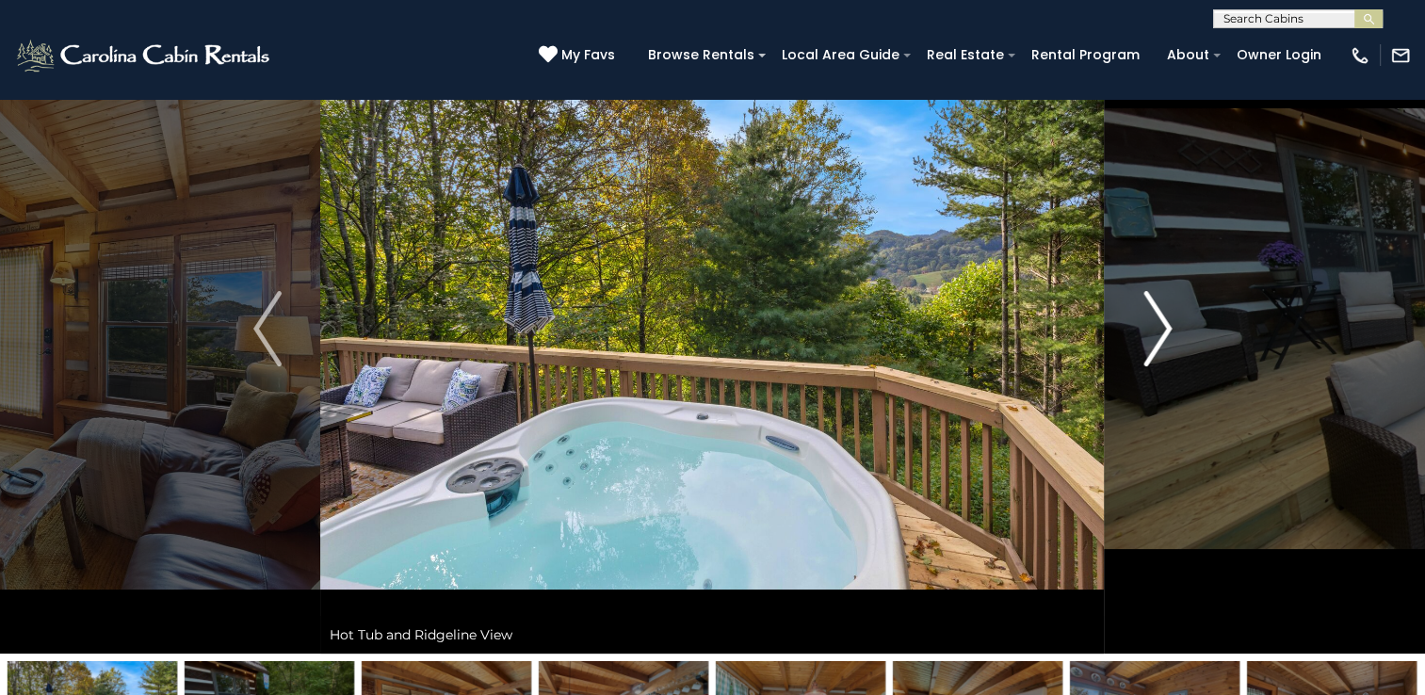
click at [1166, 326] on img "Next" at bounding box center [1157, 328] width 28 height 75
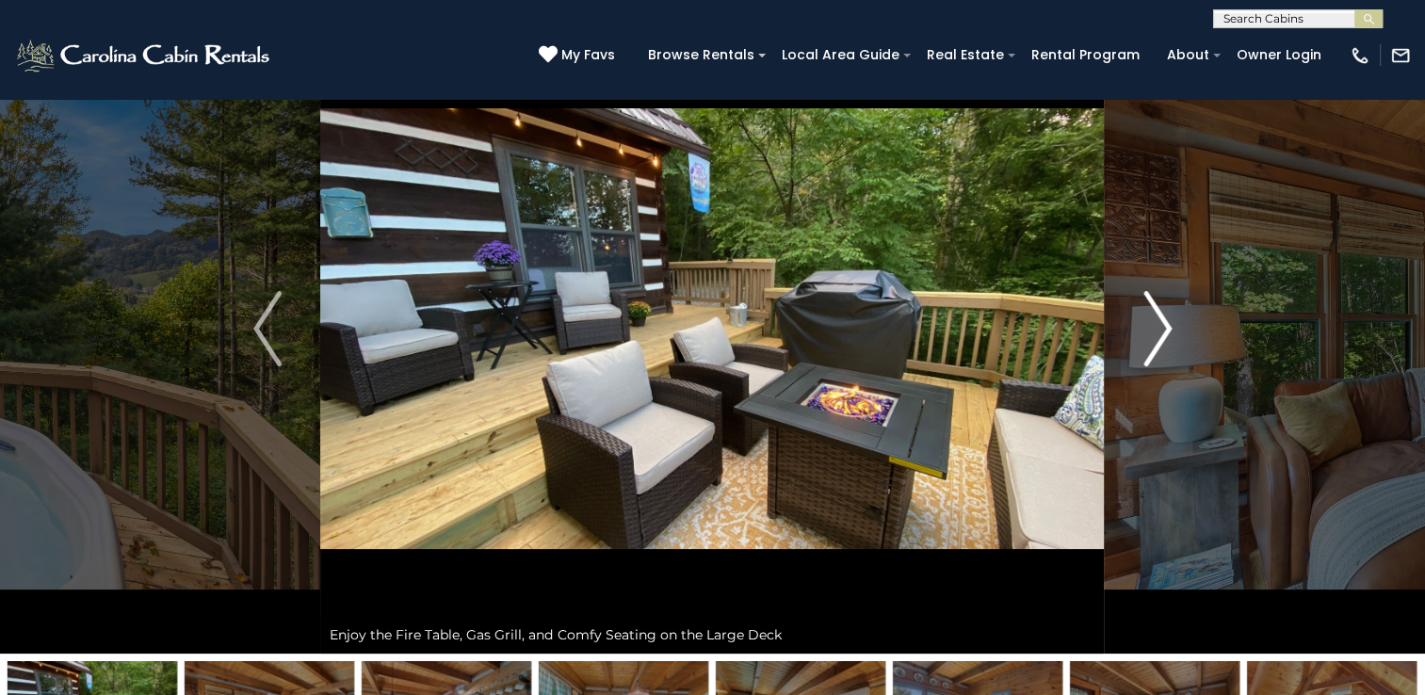
click at [1165, 326] on img "Next" at bounding box center [1157, 328] width 28 height 75
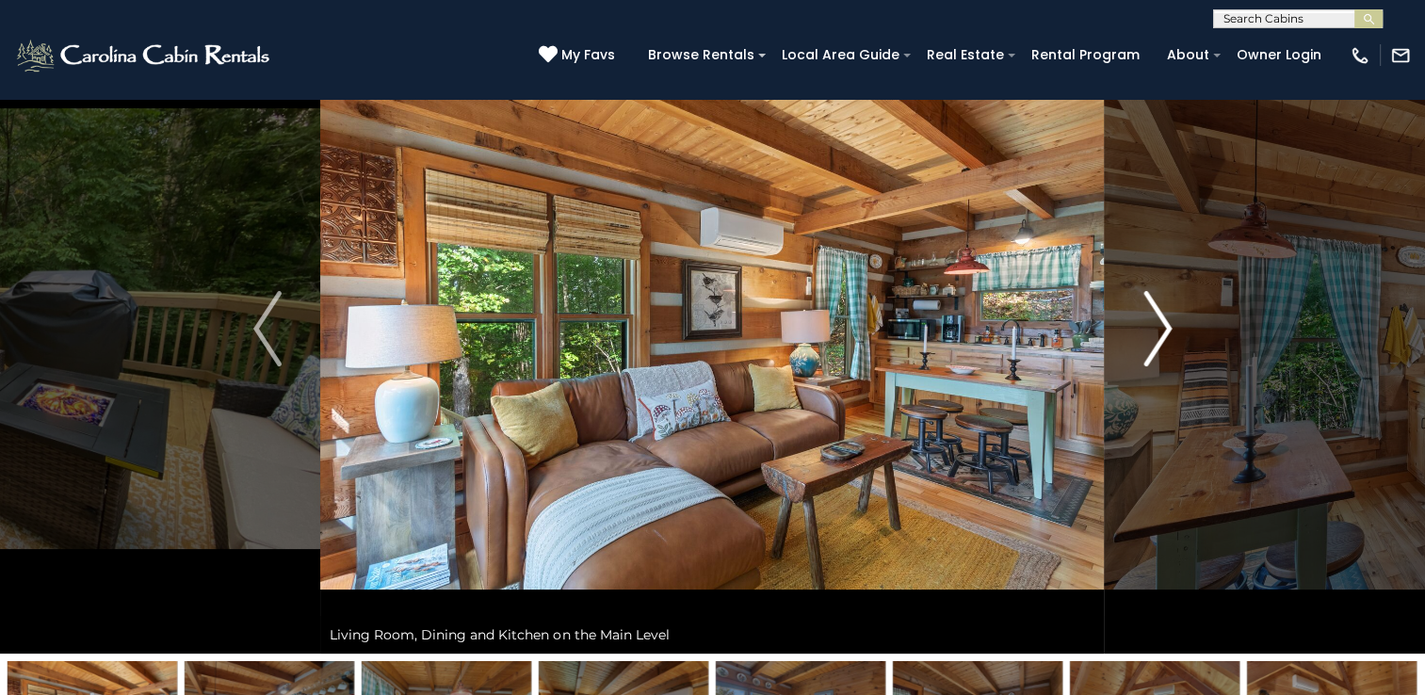
click at [1164, 326] on img "Next" at bounding box center [1157, 328] width 28 height 75
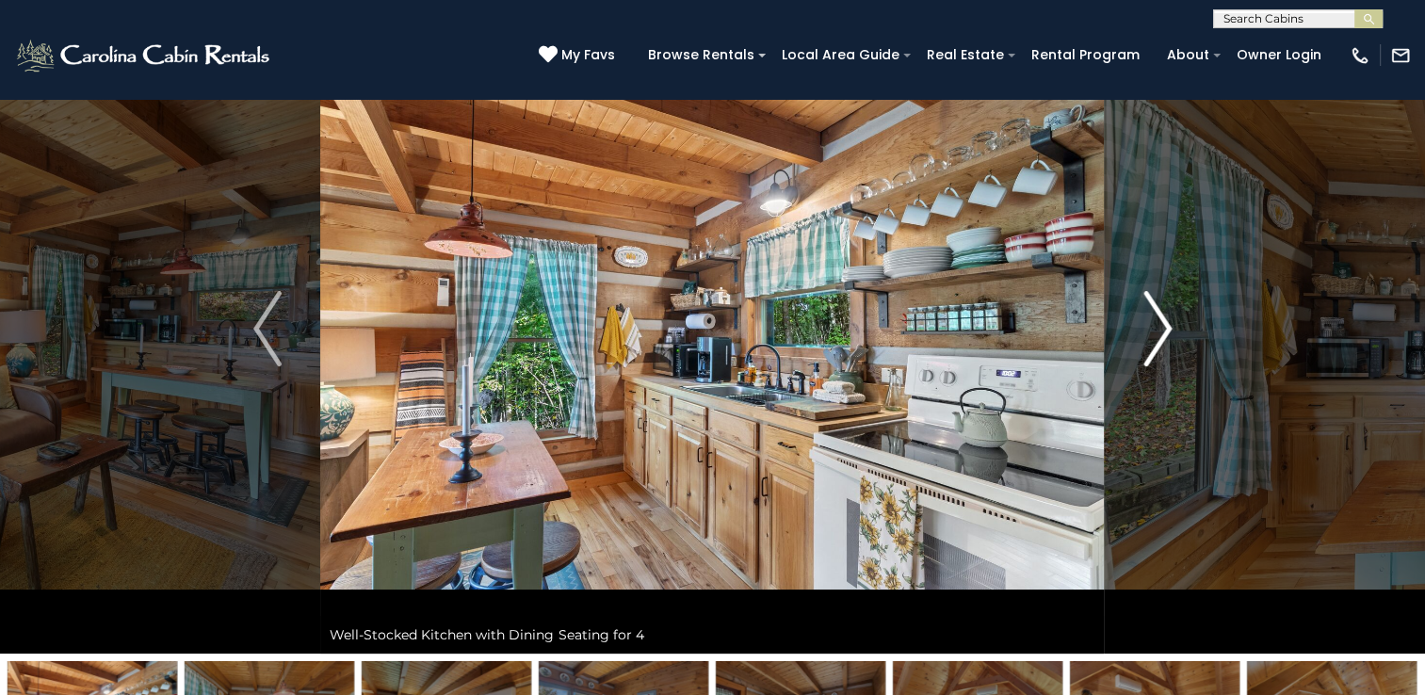
click at [1164, 326] on img "Next" at bounding box center [1157, 328] width 28 height 75
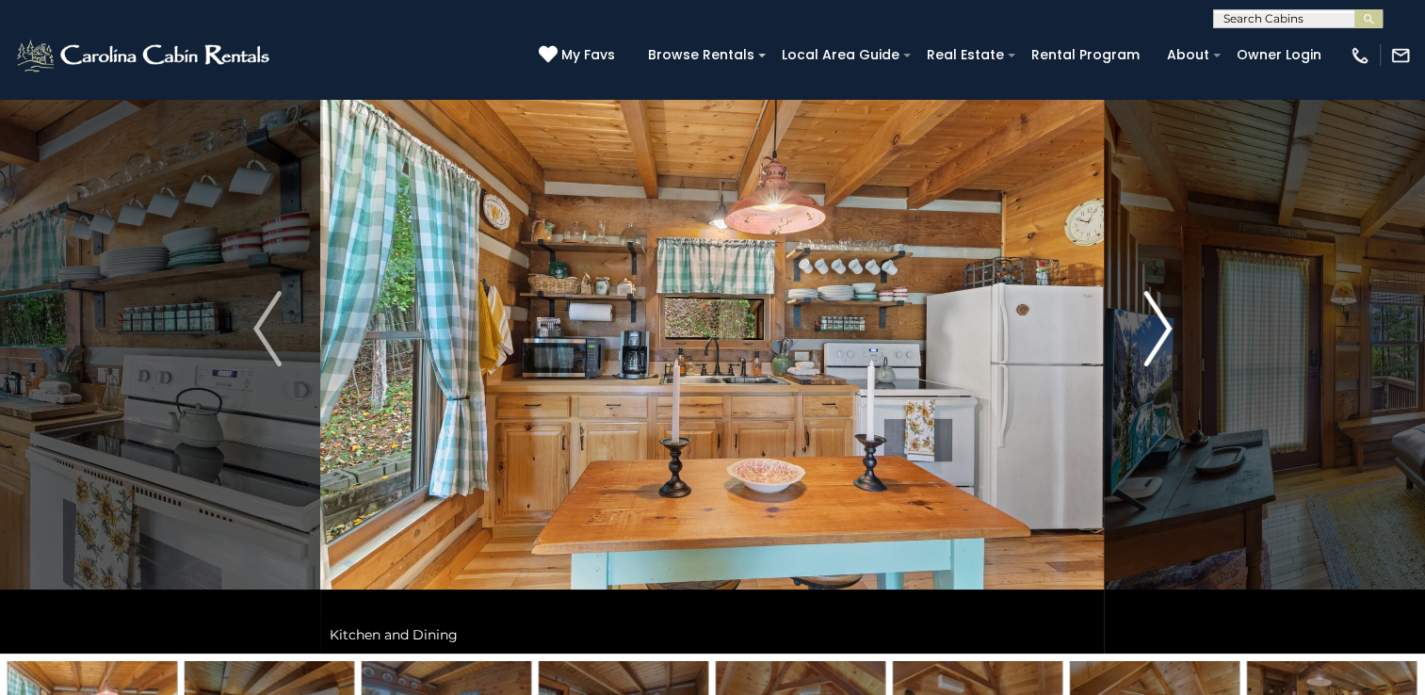
click at [1164, 326] on img "Next" at bounding box center [1157, 328] width 28 height 75
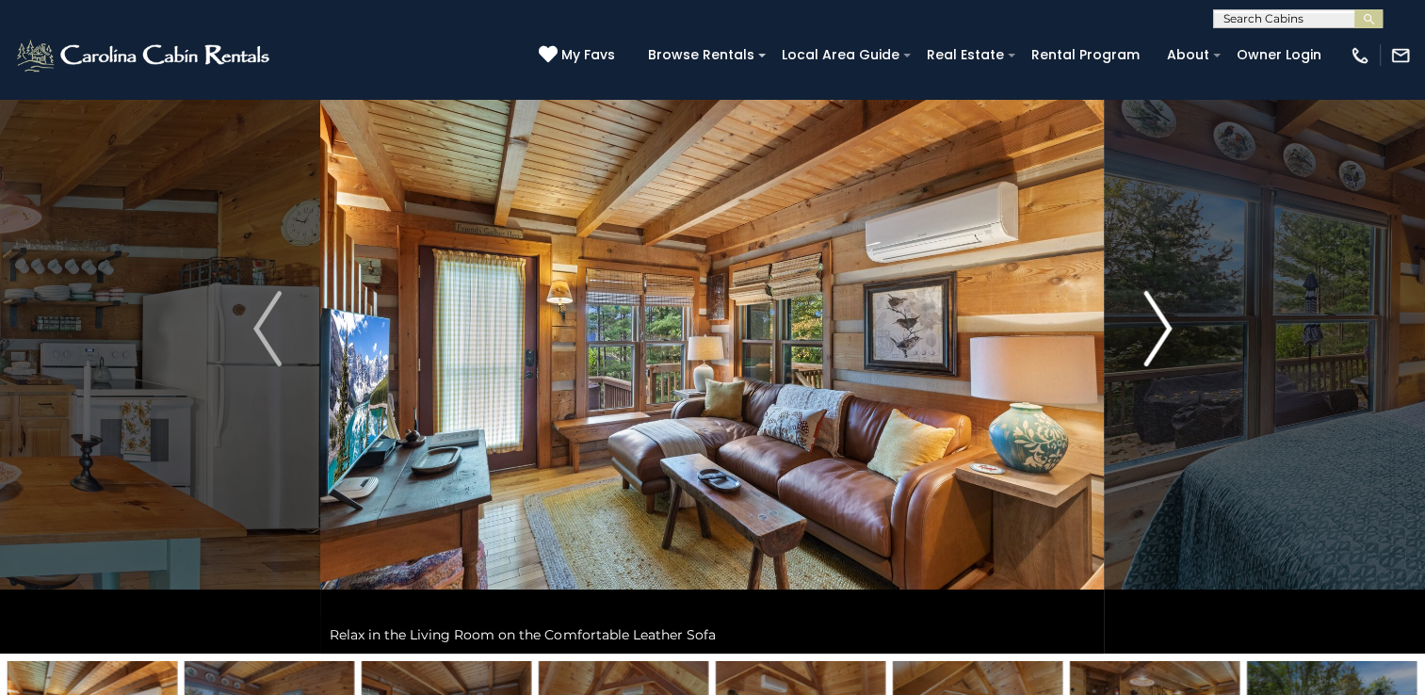
click at [1164, 326] on img "Next" at bounding box center [1157, 328] width 28 height 75
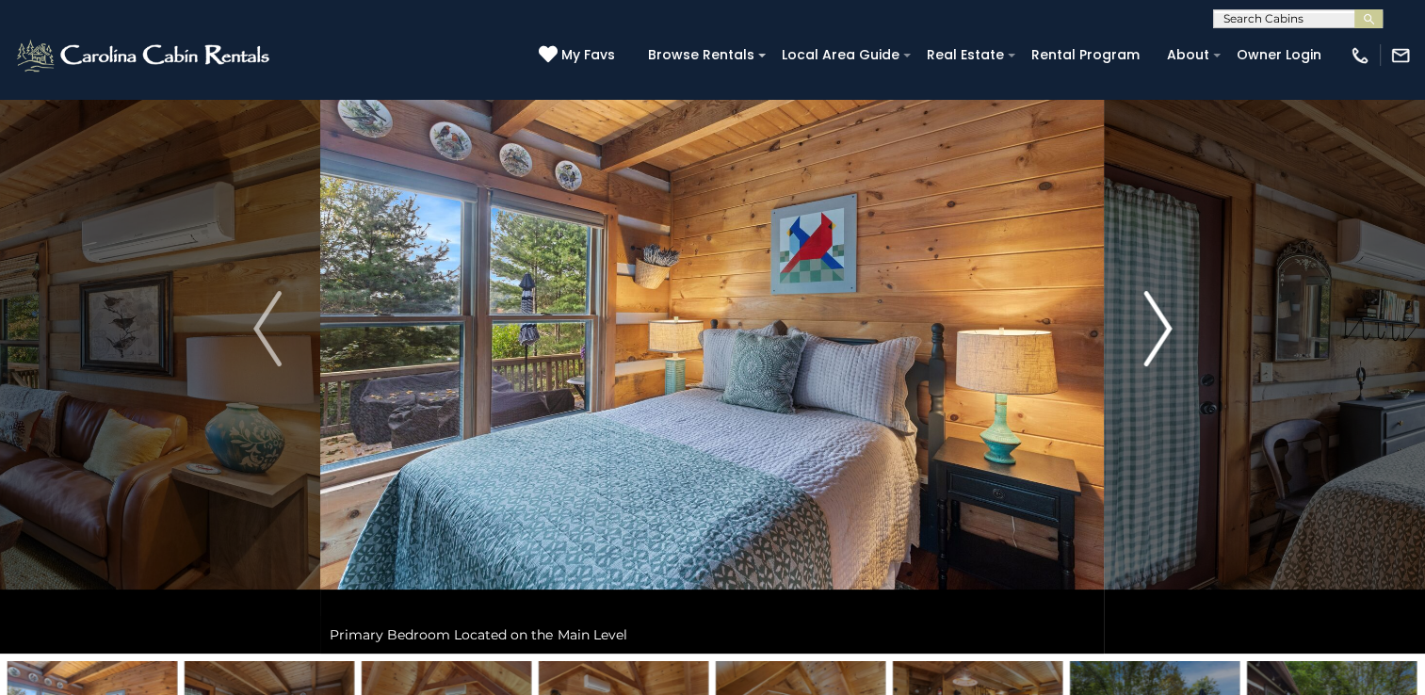
click at [1164, 326] on img "Next" at bounding box center [1157, 328] width 28 height 75
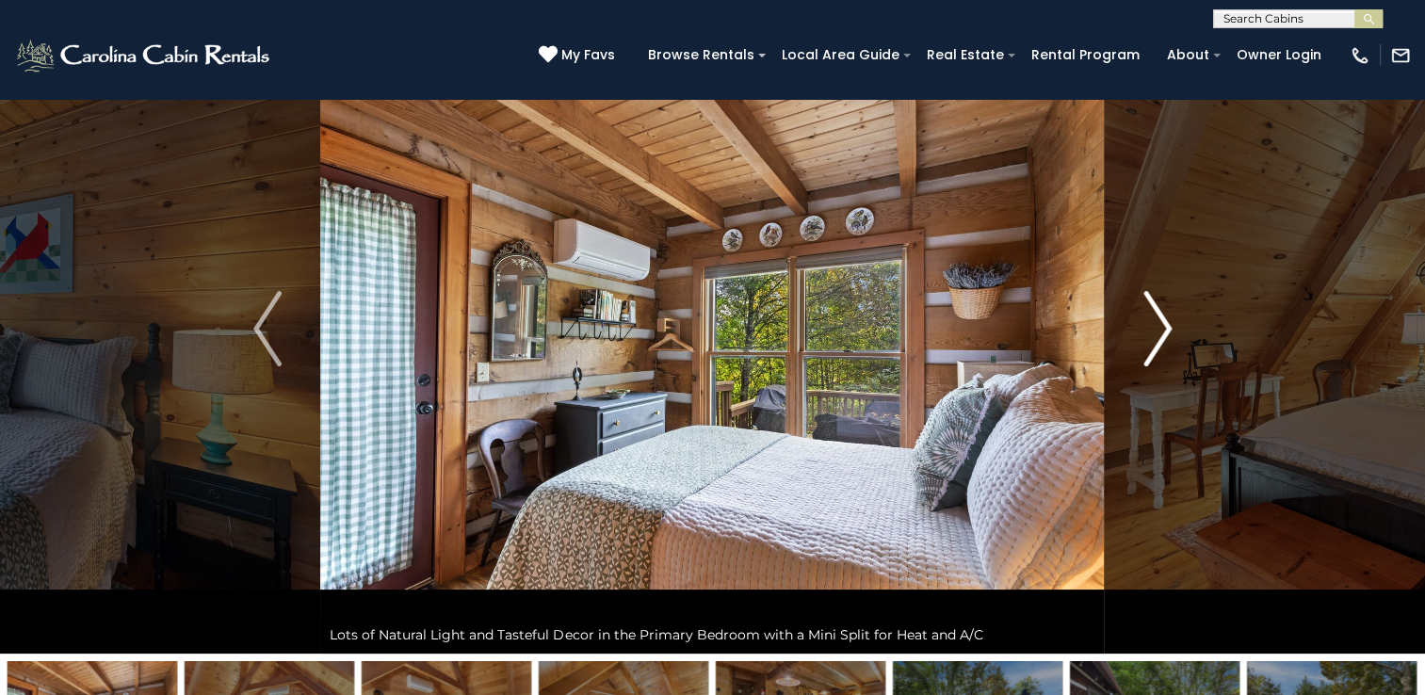
click at [1164, 326] on img "Next" at bounding box center [1157, 328] width 28 height 75
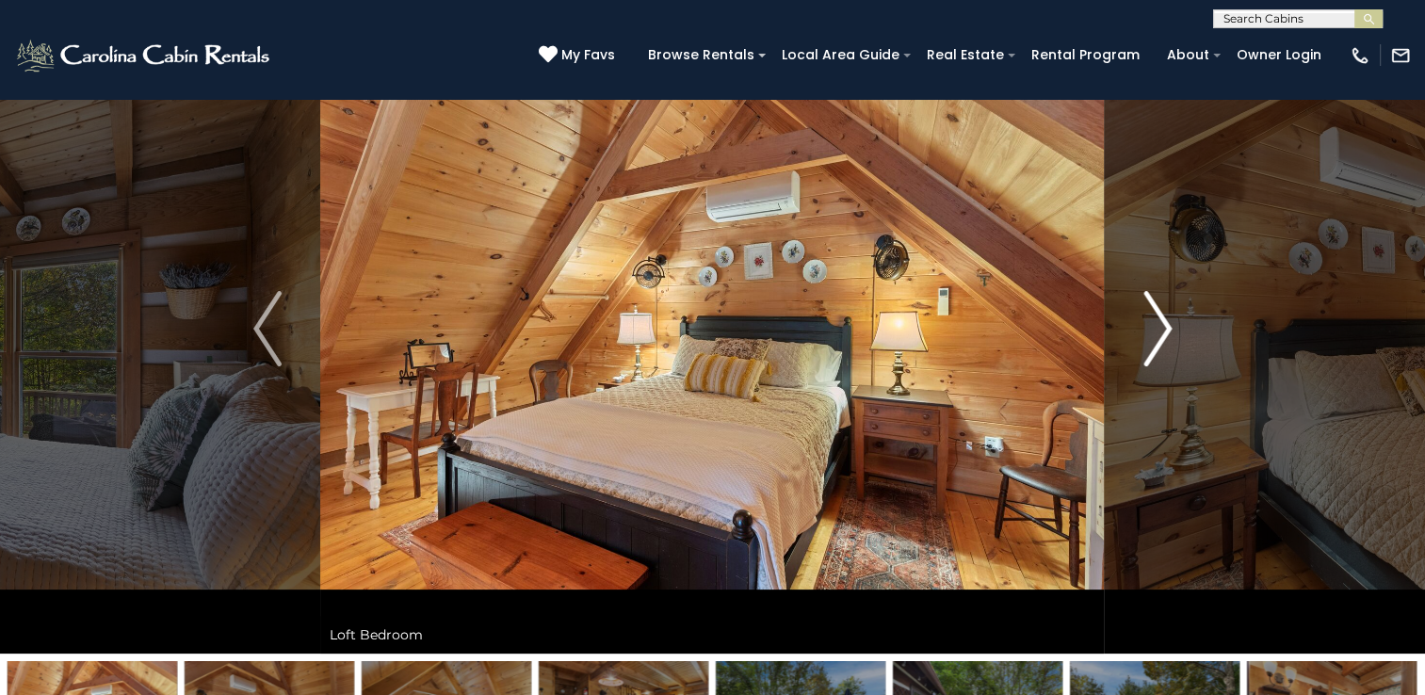
click at [1164, 326] on img "Next" at bounding box center [1157, 328] width 28 height 75
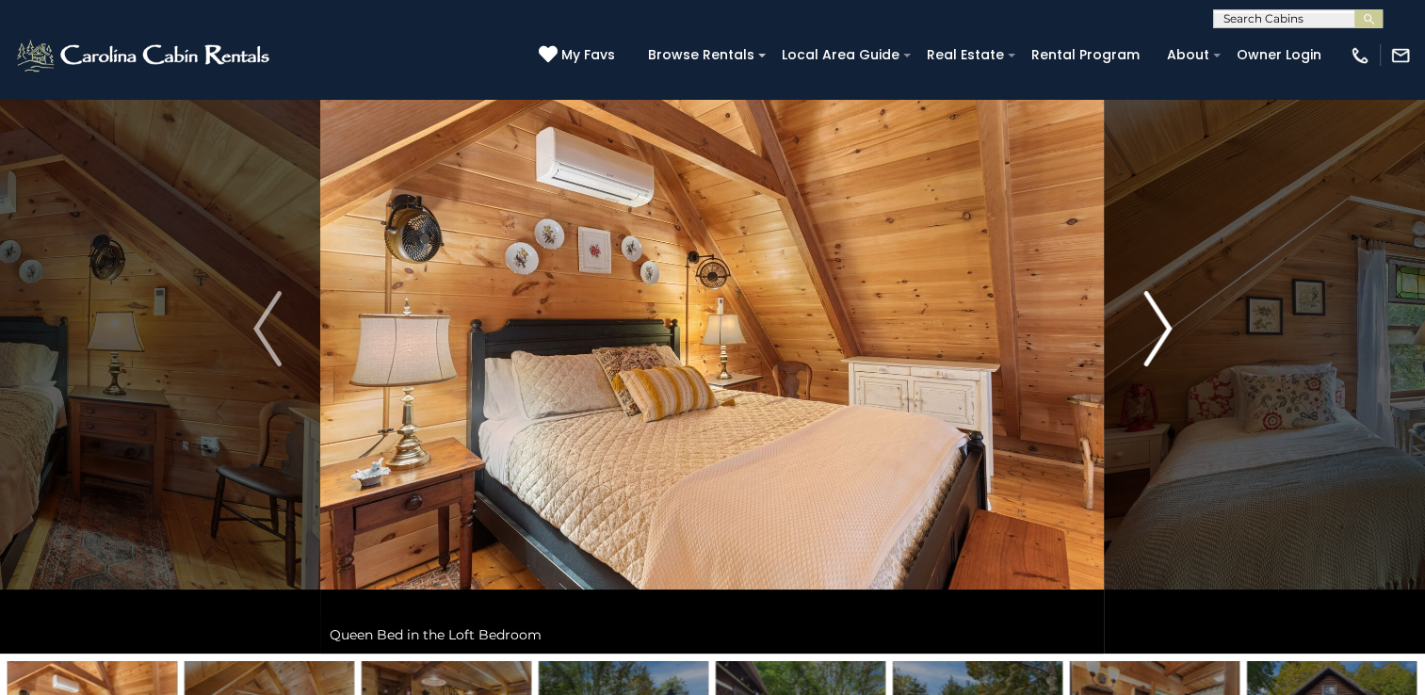
click at [1164, 326] on img "Next" at bounding box center [1157, 328] width 28 height 75
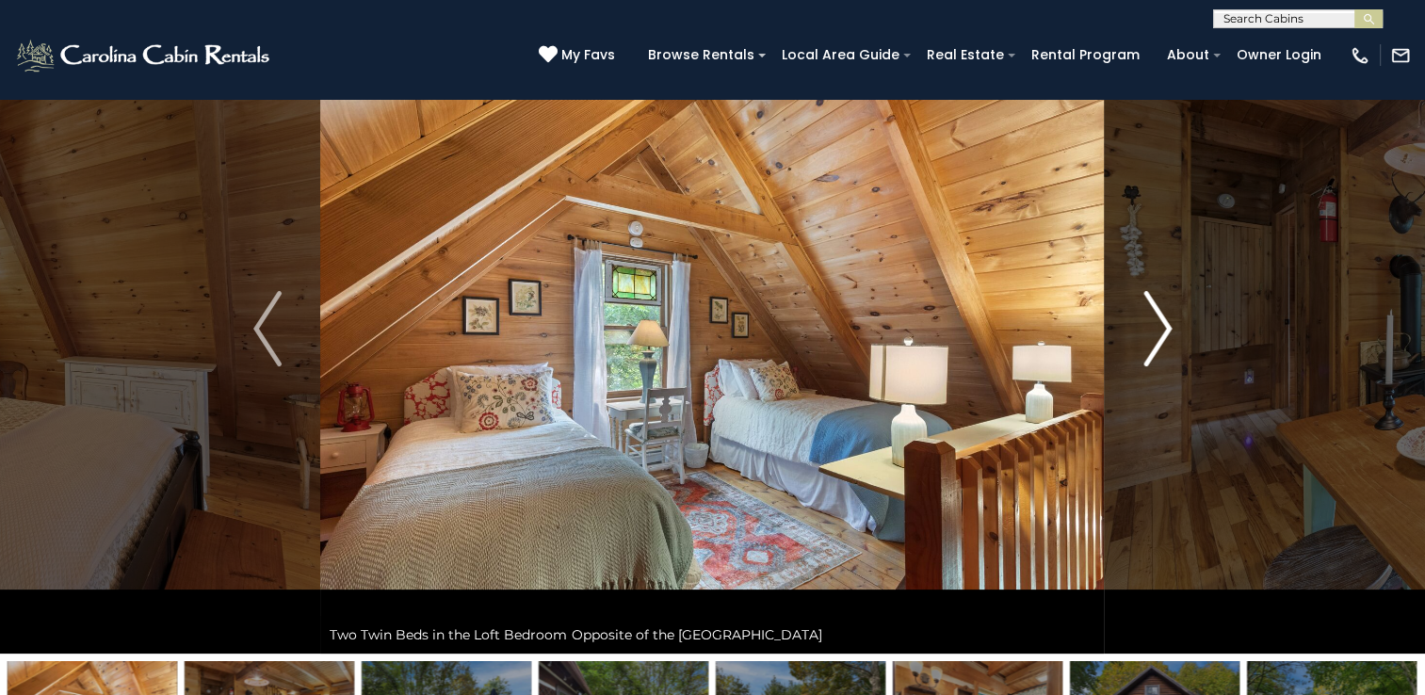
click at [1164, 326] on img "Next" at bounding box center [1157, 328] width 28 height 75
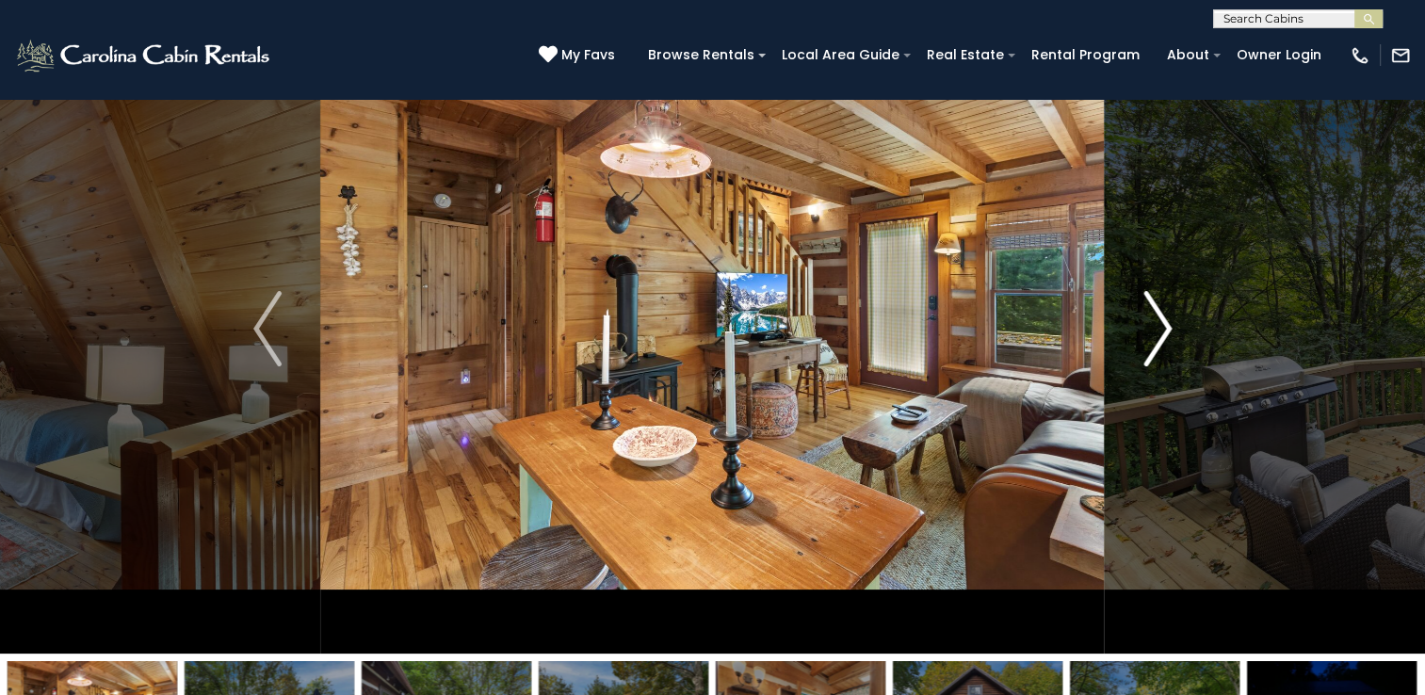
click at [1164, 326] on img "Next" at bounding box center [1157, 328] width 28 height 75
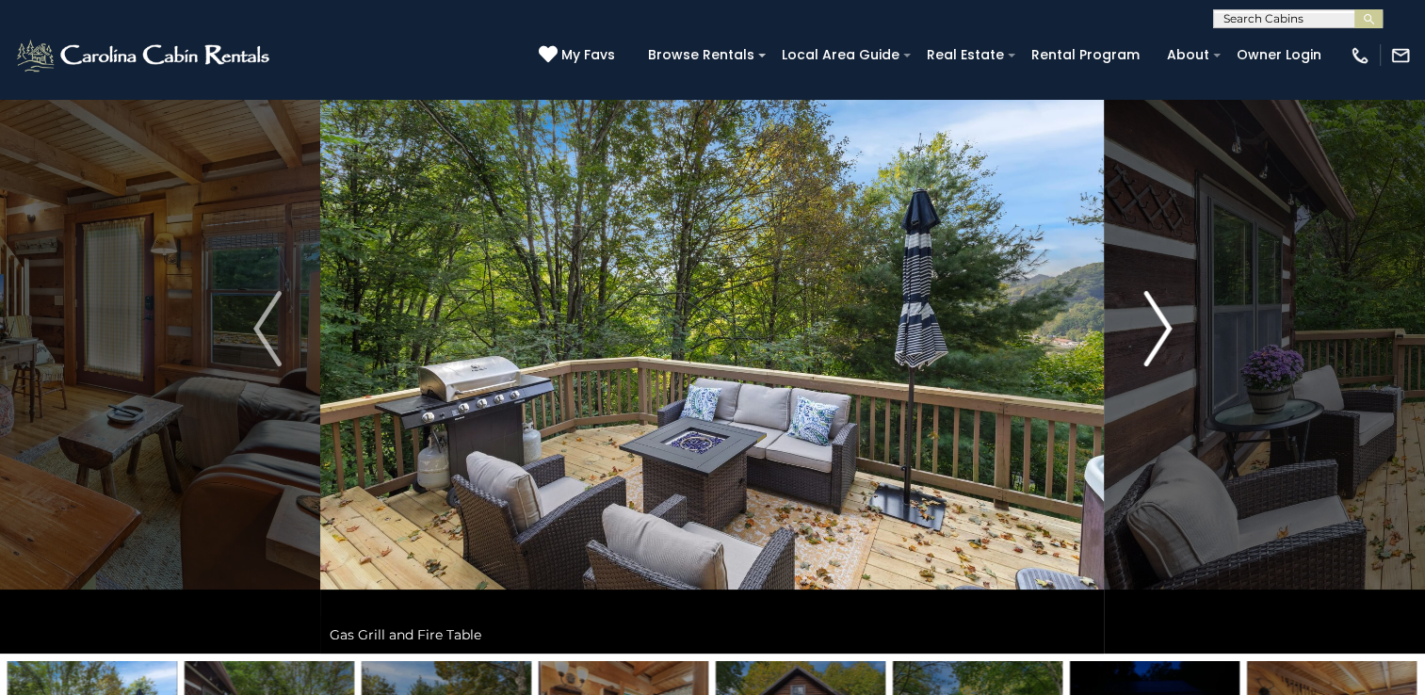
click at [1164, 326] on img "Next" at bounding box center [1157, 328] width 28 height 75
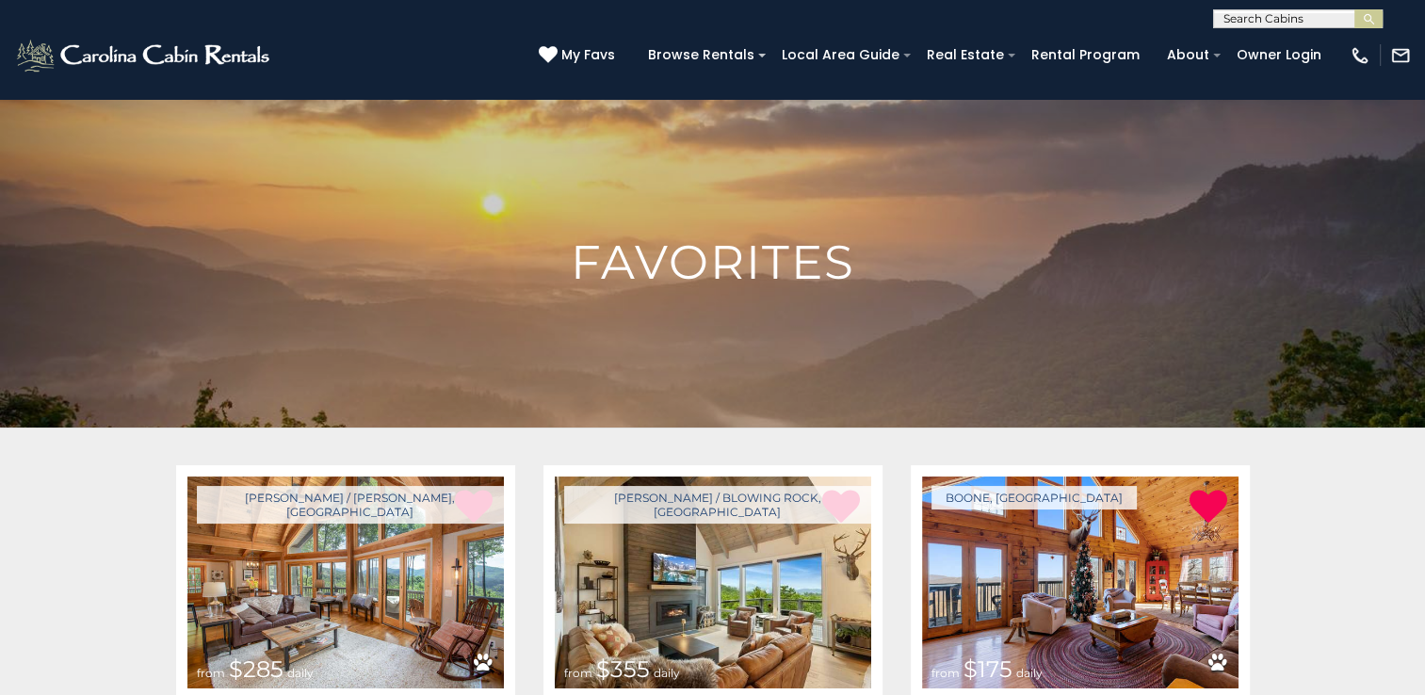
scroll to position [1097, 0]
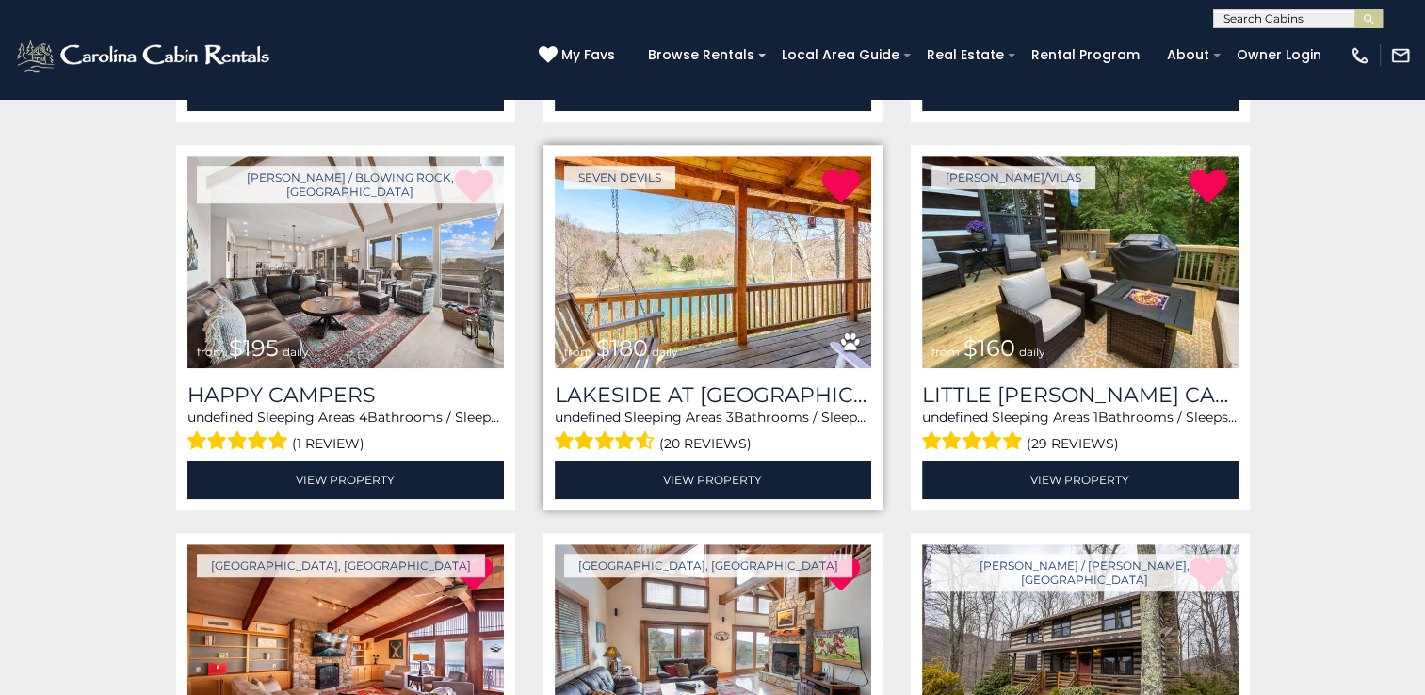
click at [666, 251] on img at bounding box center [713, 262] width 316 height 212
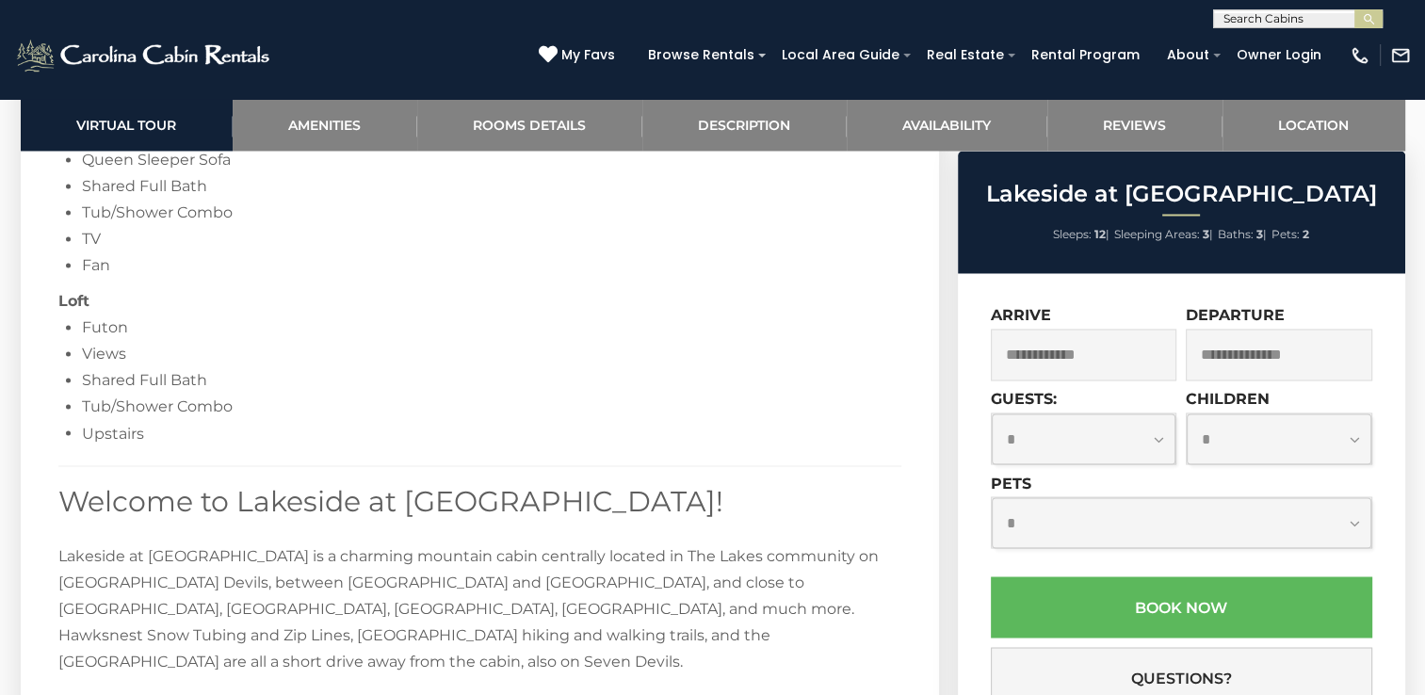
scroll to position [3108, 0]
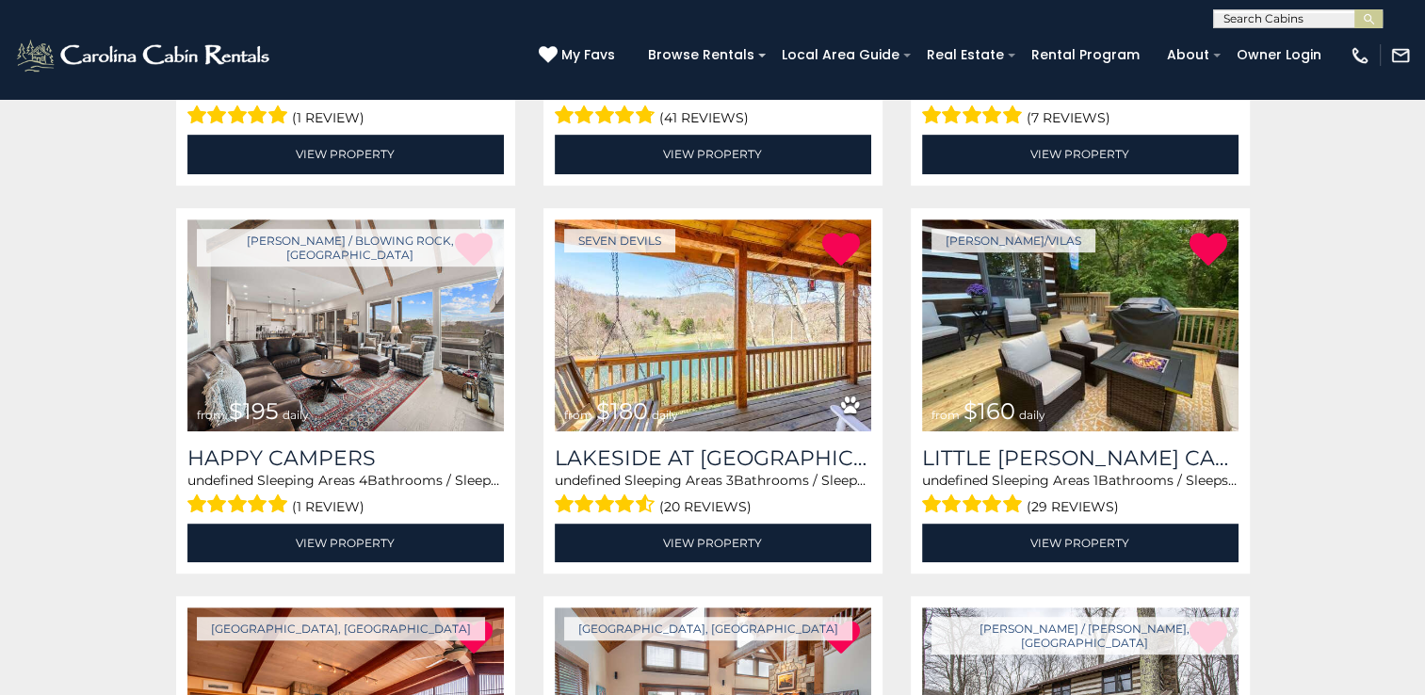
scroll to position [1046, 0]
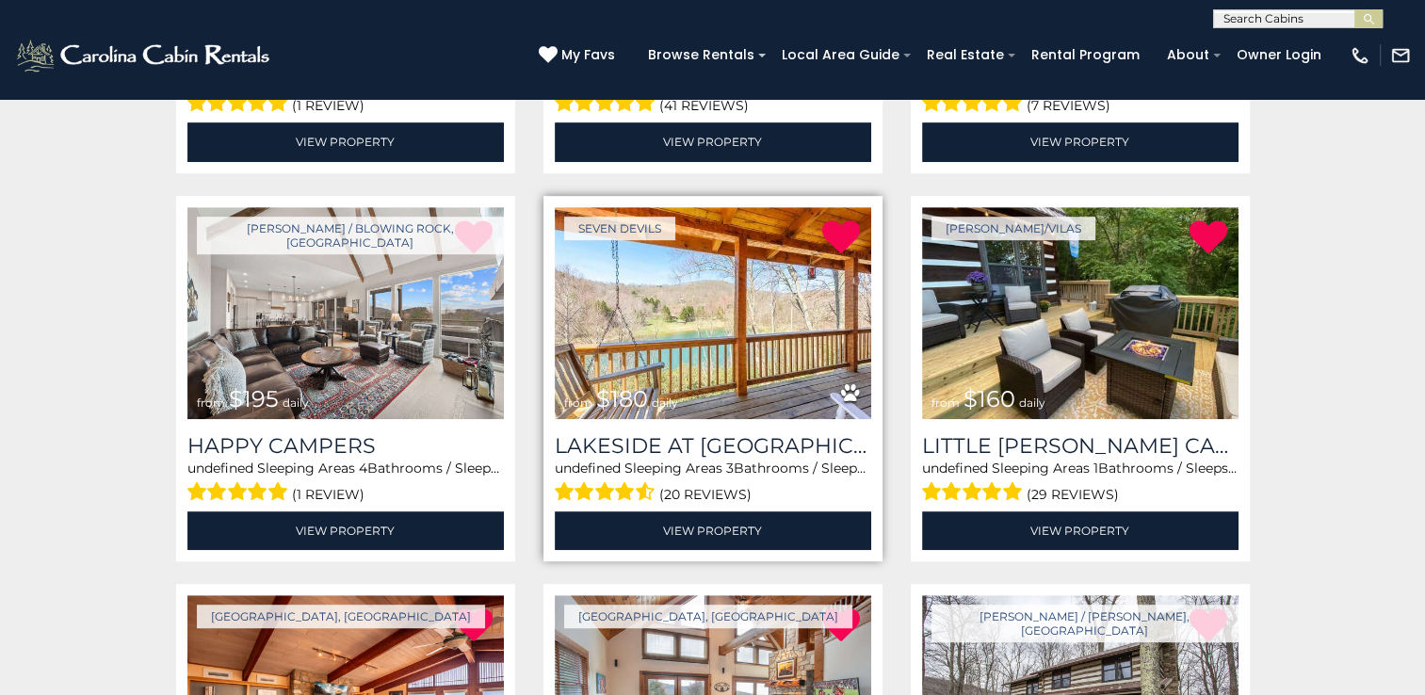
click at [701, 332] on img at bounding box center [713, 313] width 316 height 212
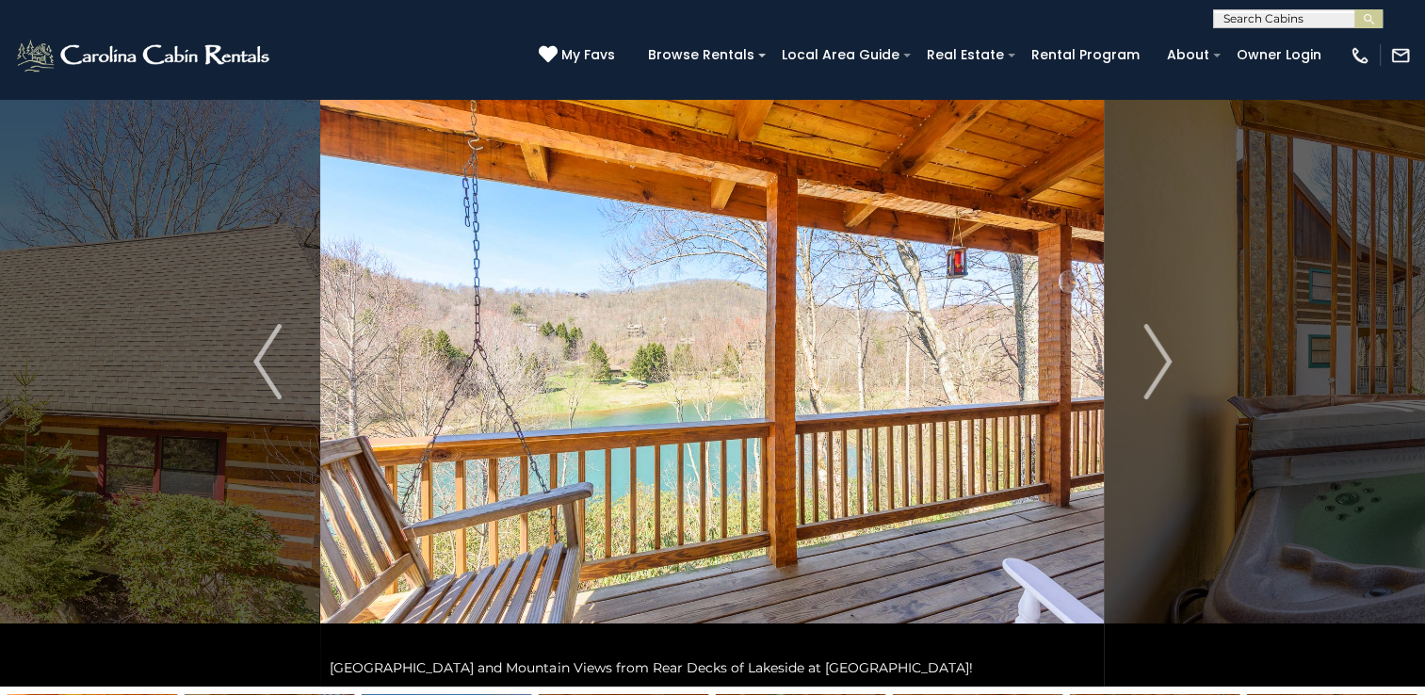
scroll to position [94, 0]
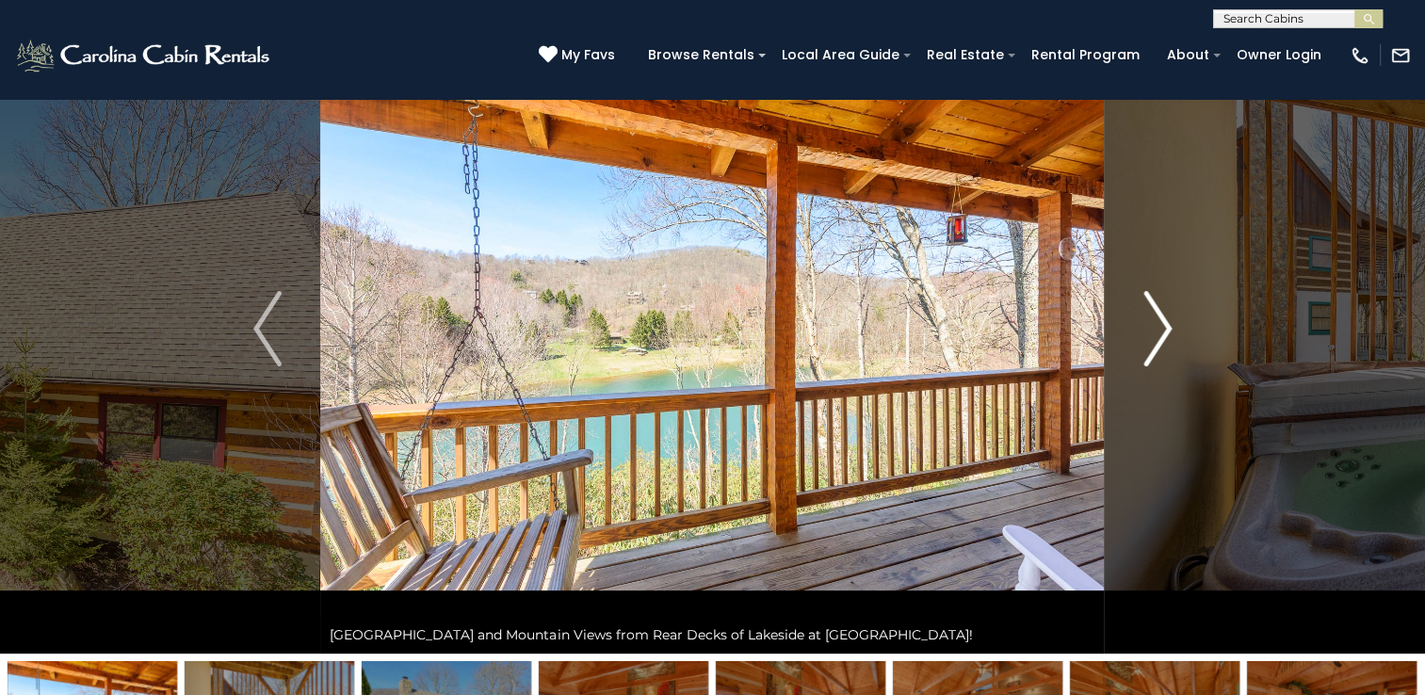
click at [1163, 318] on img "Next" at bounding box center [1157, 328] width 28 height 75
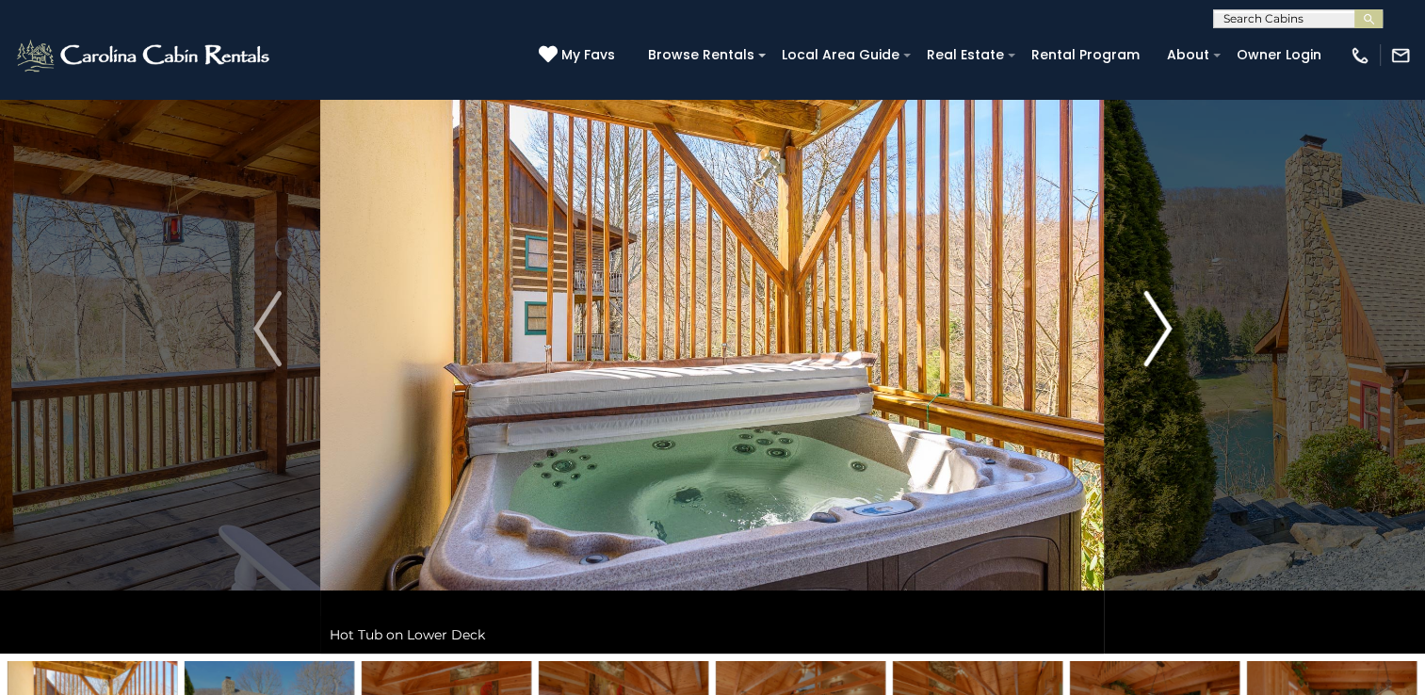
click at [1163, 318] on img "Next" at bounding box center [1157, 328] width 28 height 75
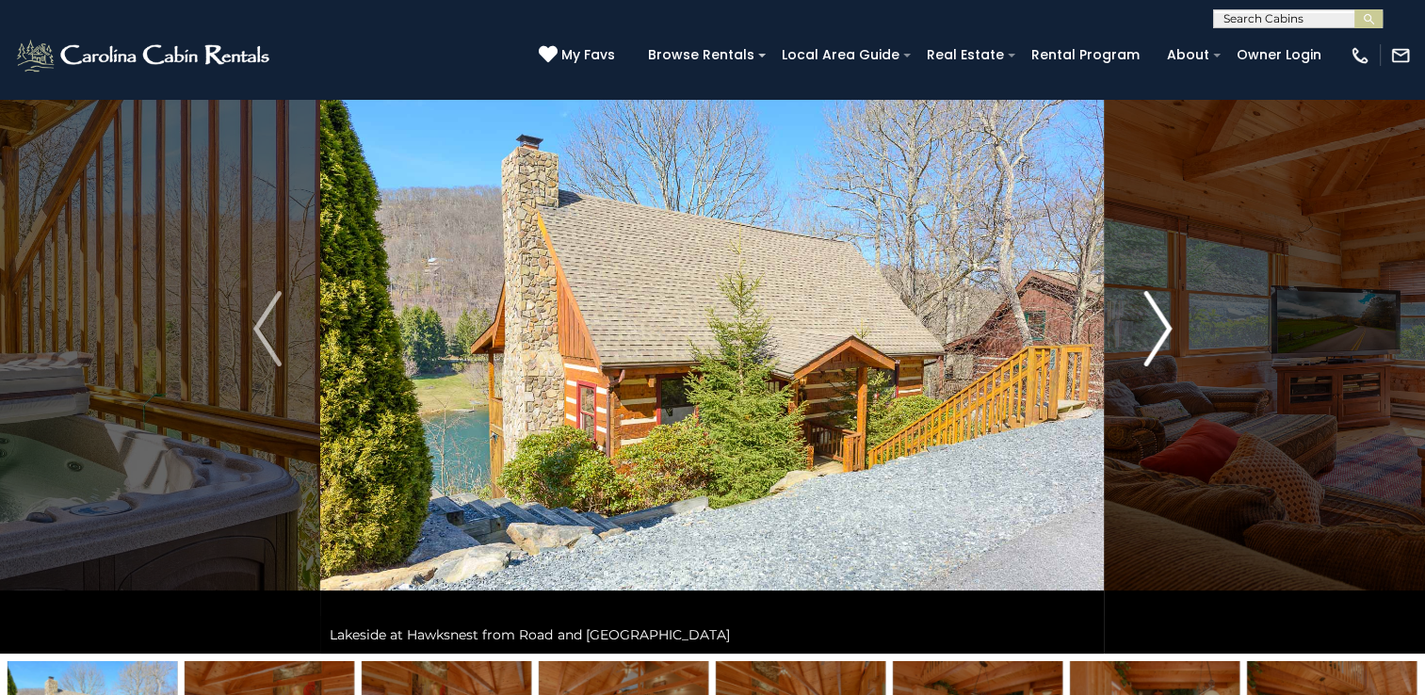
click at [1159, 313] on img "Next" at bounding box center [1157, 328] width 28 height 75
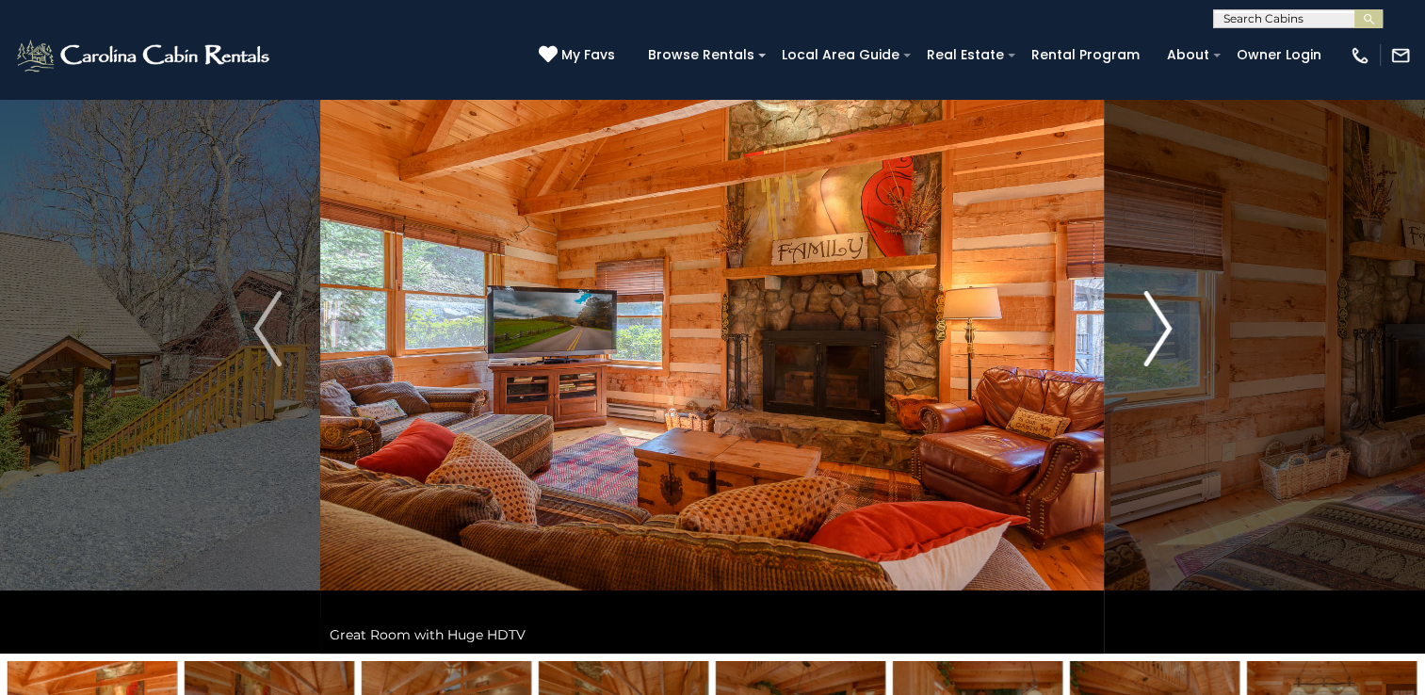
click at [1159, 313] on img "Next" at bounding box center [1157, 328] width 28 height 75
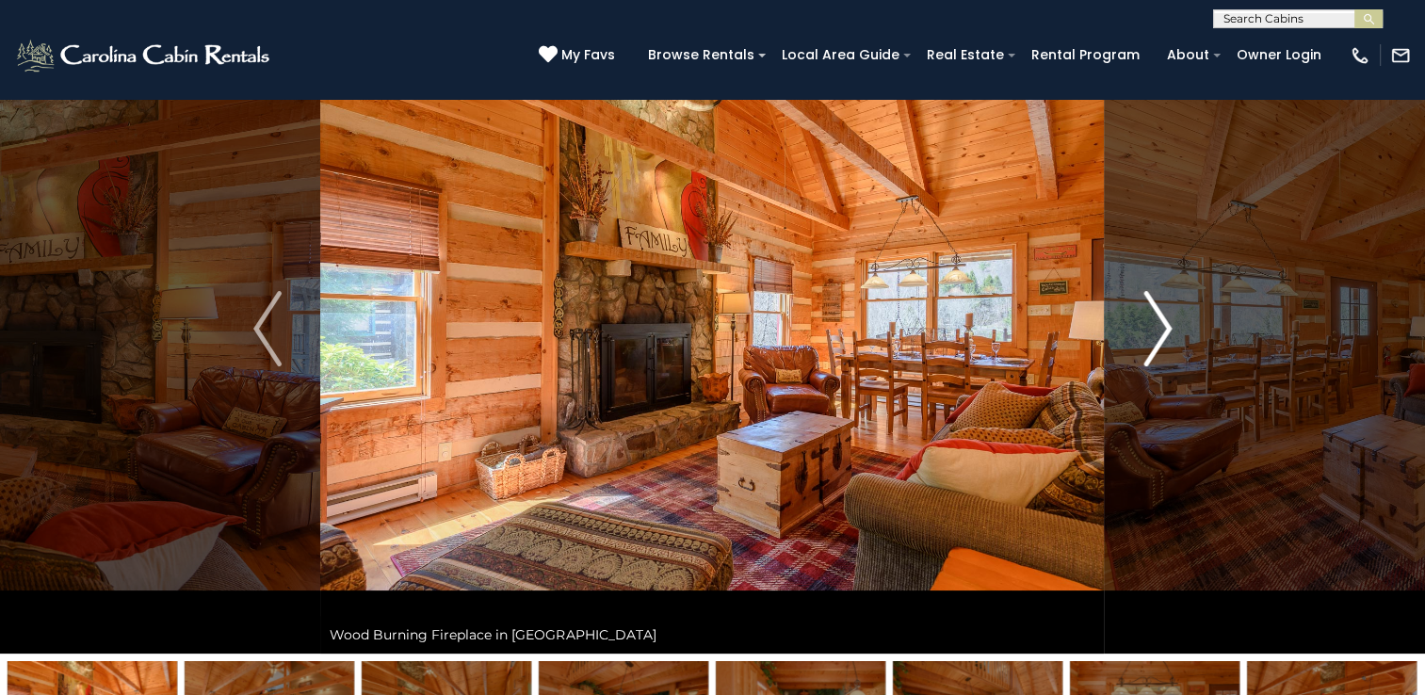
click at [1159, 313] on img "Next" at bounding box center [1157, 328] width 28 height 75
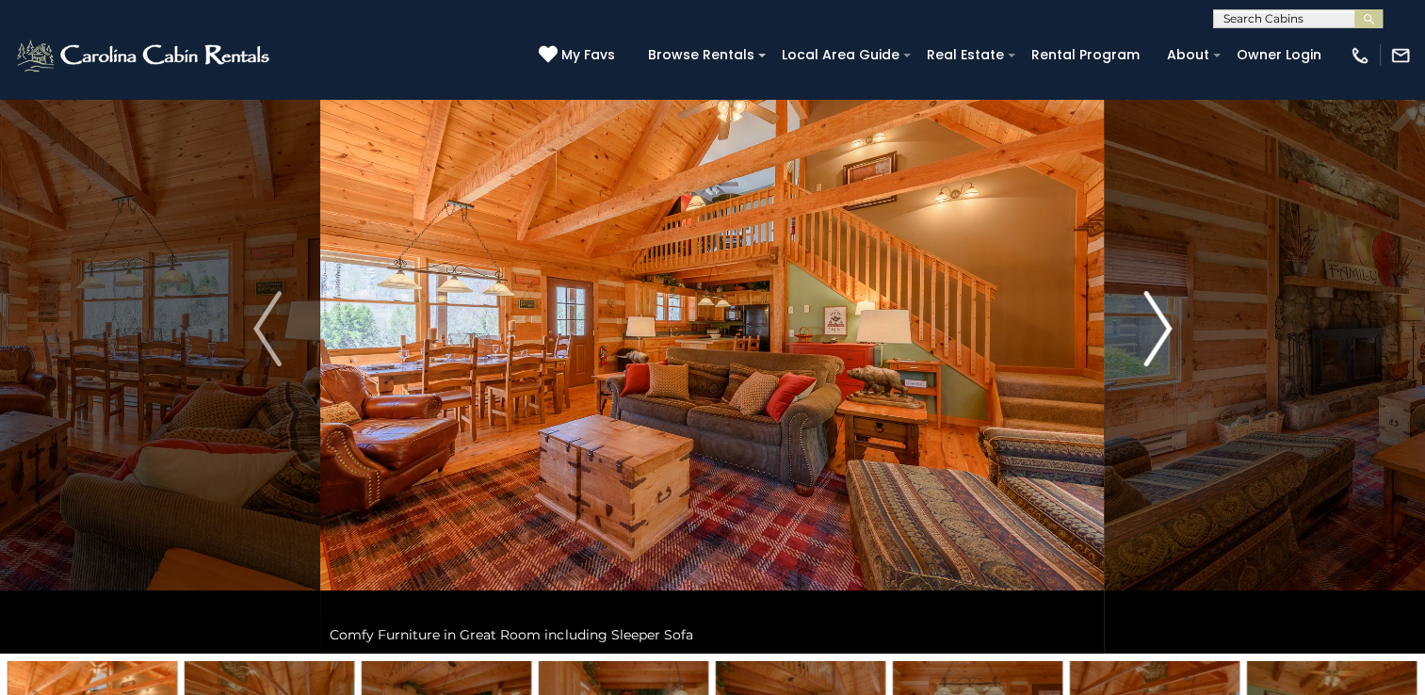
click at [1159, 313] on img "Next" at bounding box center [1157, 328] width 28 height 75
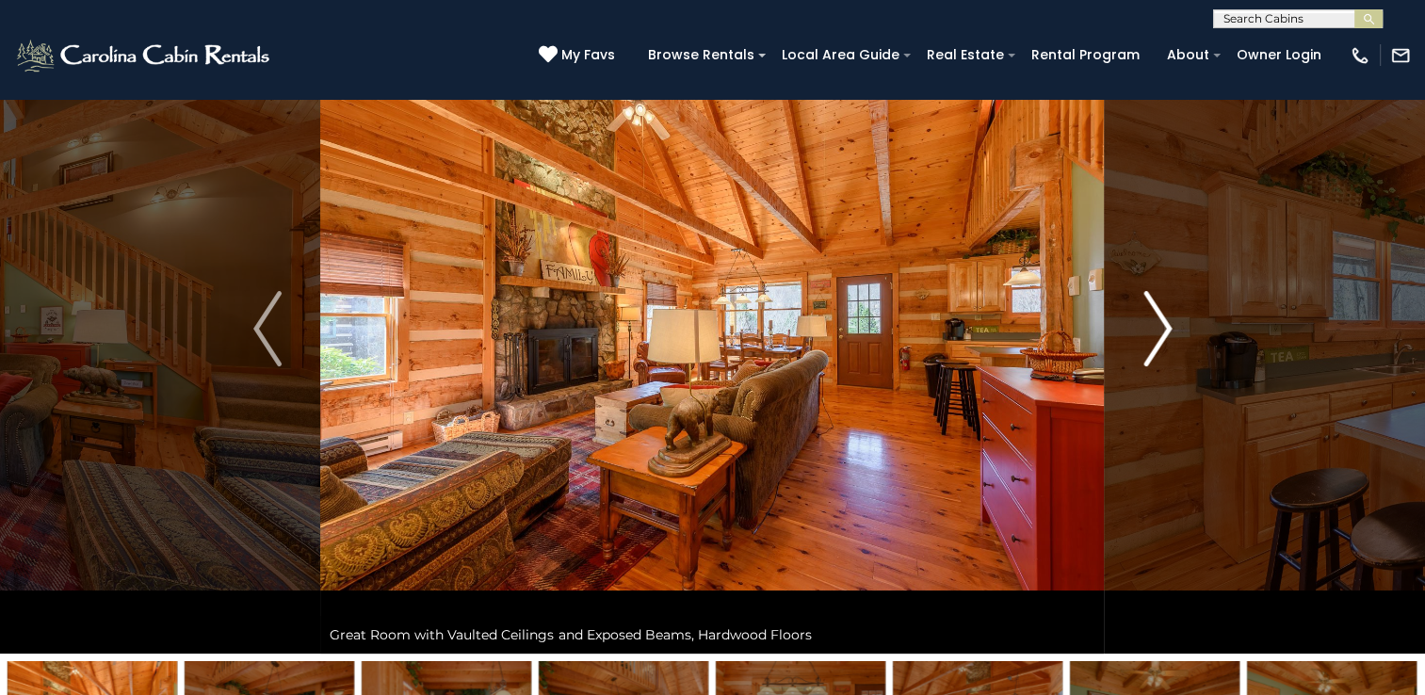
click at [1159, 313] on img "Next" at bounding box center [1157, 328] width 28 height 75
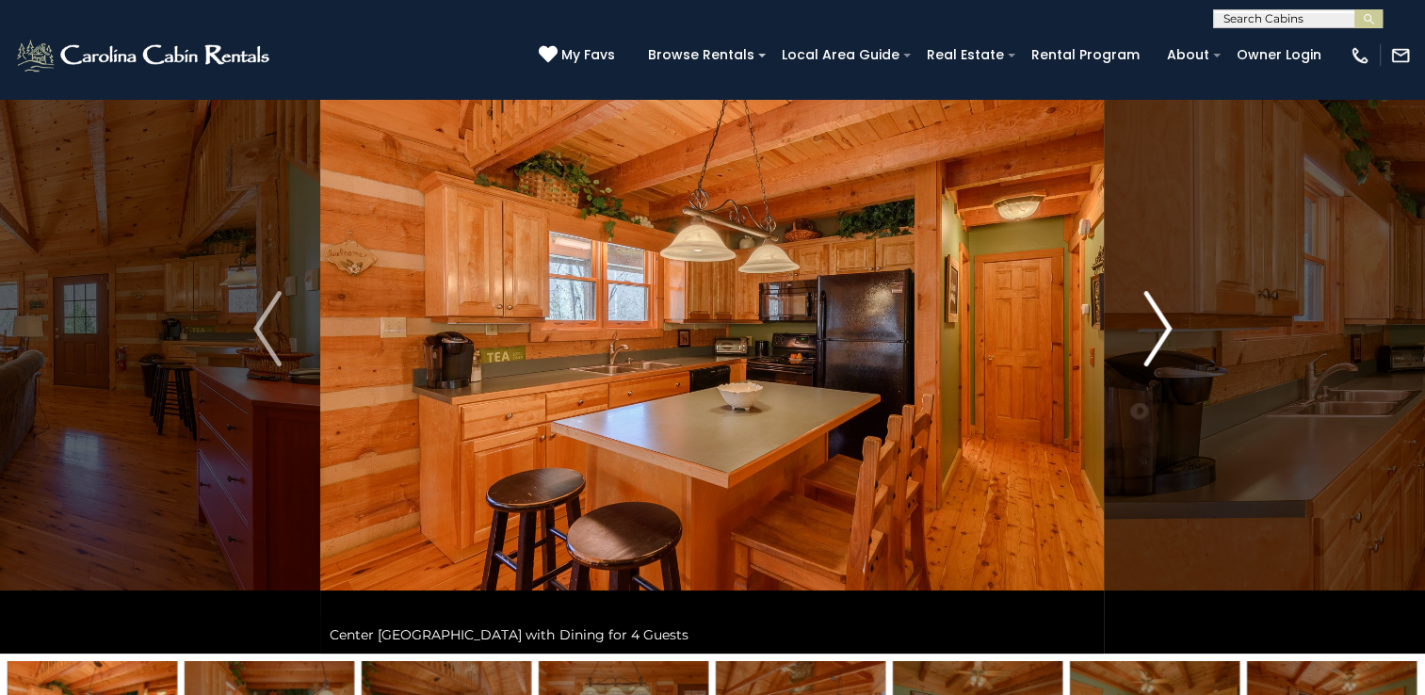
click at [1159, 313] on img "Next" at bounding box center [1157, 328] width 28 height 75
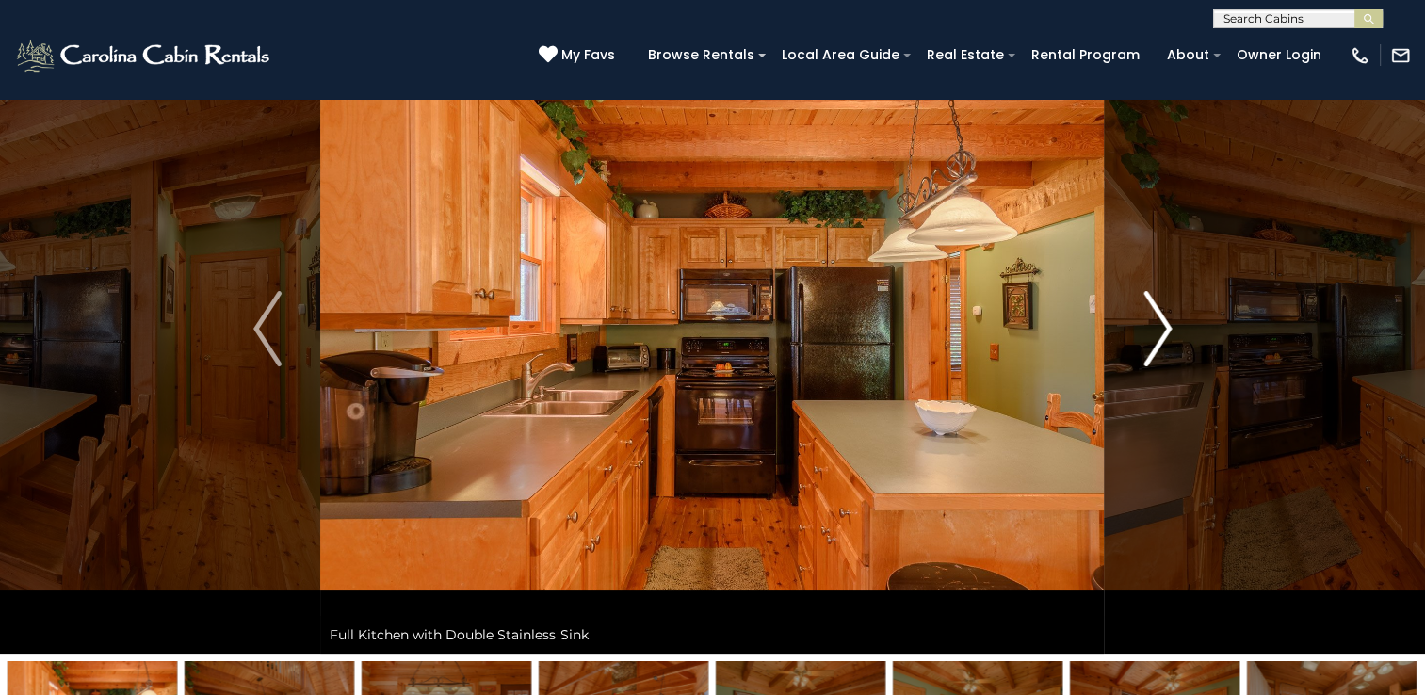
click at [1159, 313] on img "Next" at bounding box center [1157, 328] width 28 height 75
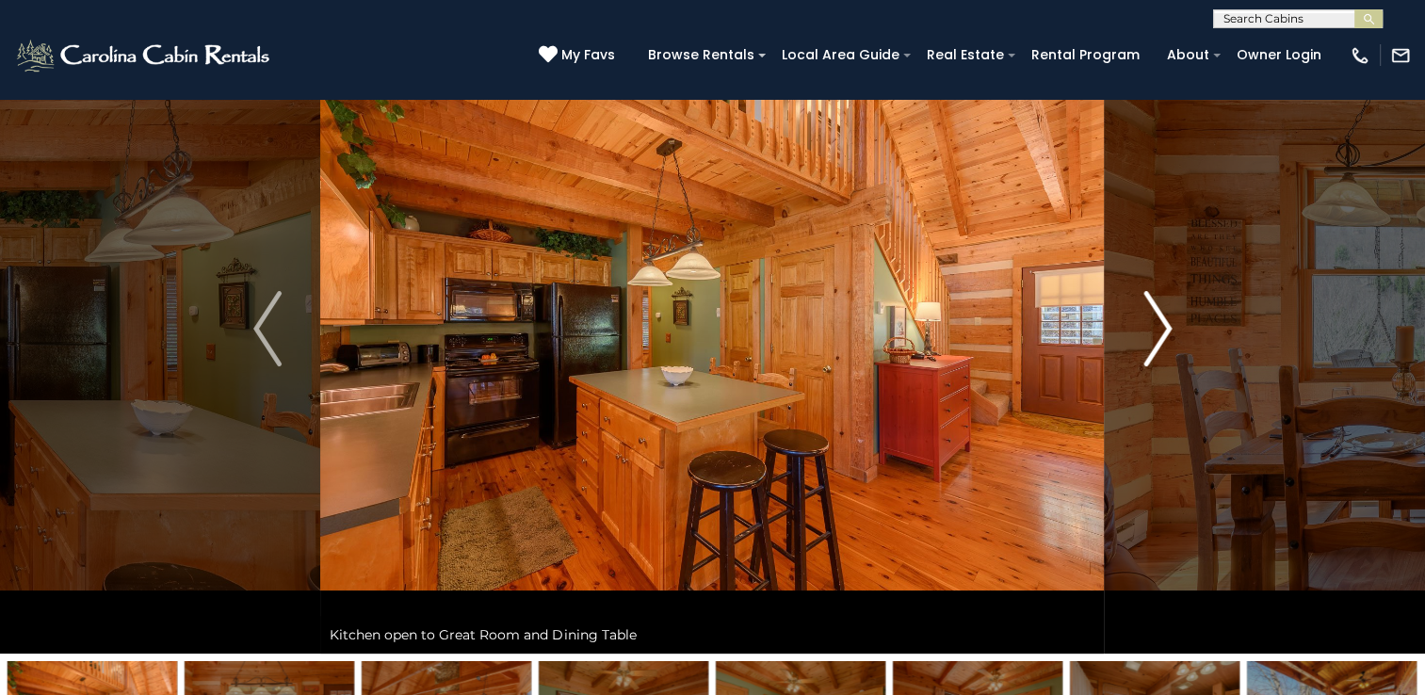
click at [1159, 313] on img "Next" at bounding box center [1157, 328] width 28 height 75
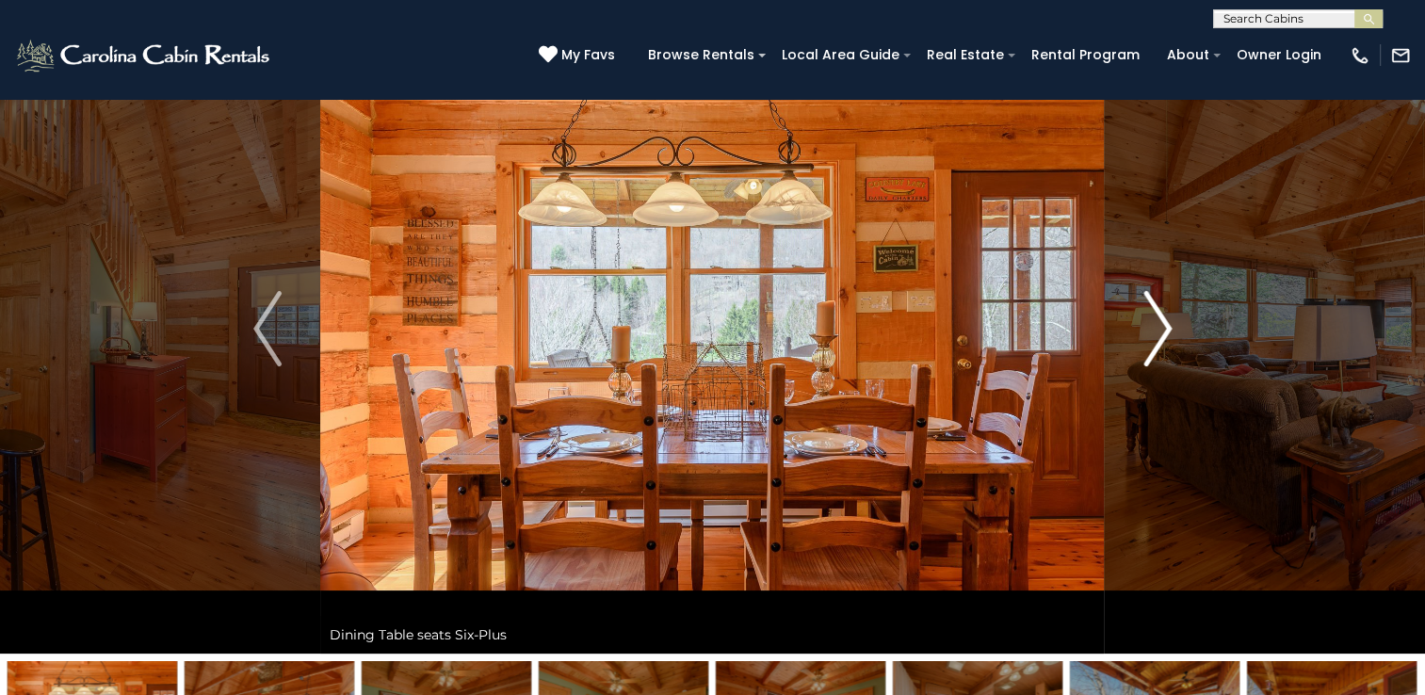
click at [1159, 313] on img "Next" at bounding box center [1157, 328] width 28 height 75
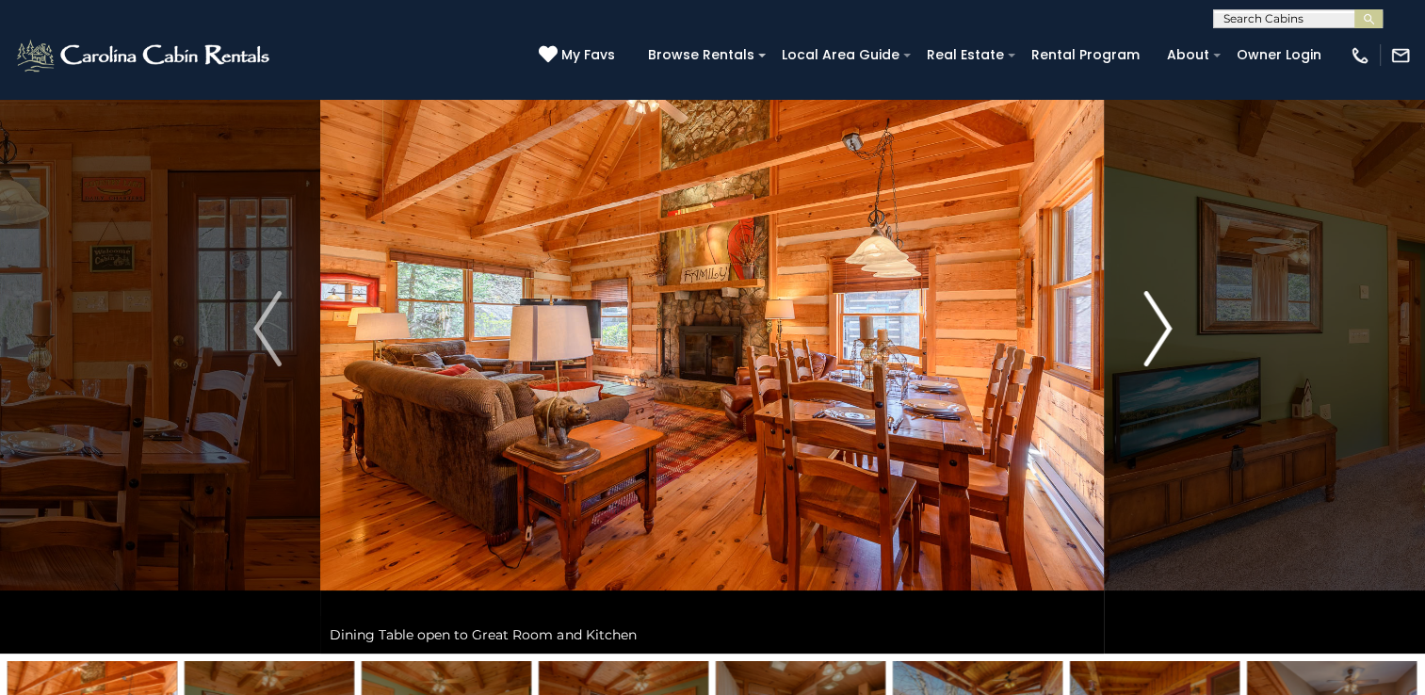
click at [1159, 313] on img "Next" at bounding box center [1157, 328] width 28 height 75
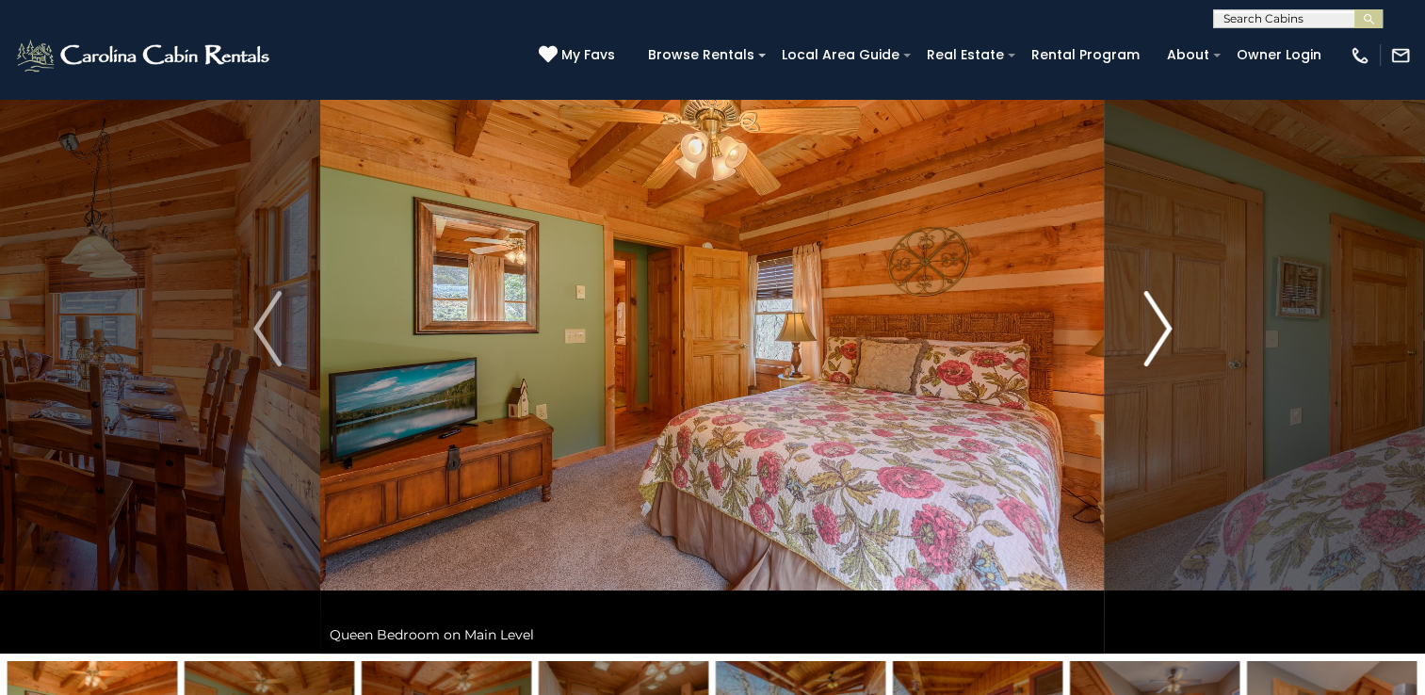
click at [1159, 313] on img "Next" at bounding box center [1157, 328] width 28 height 75
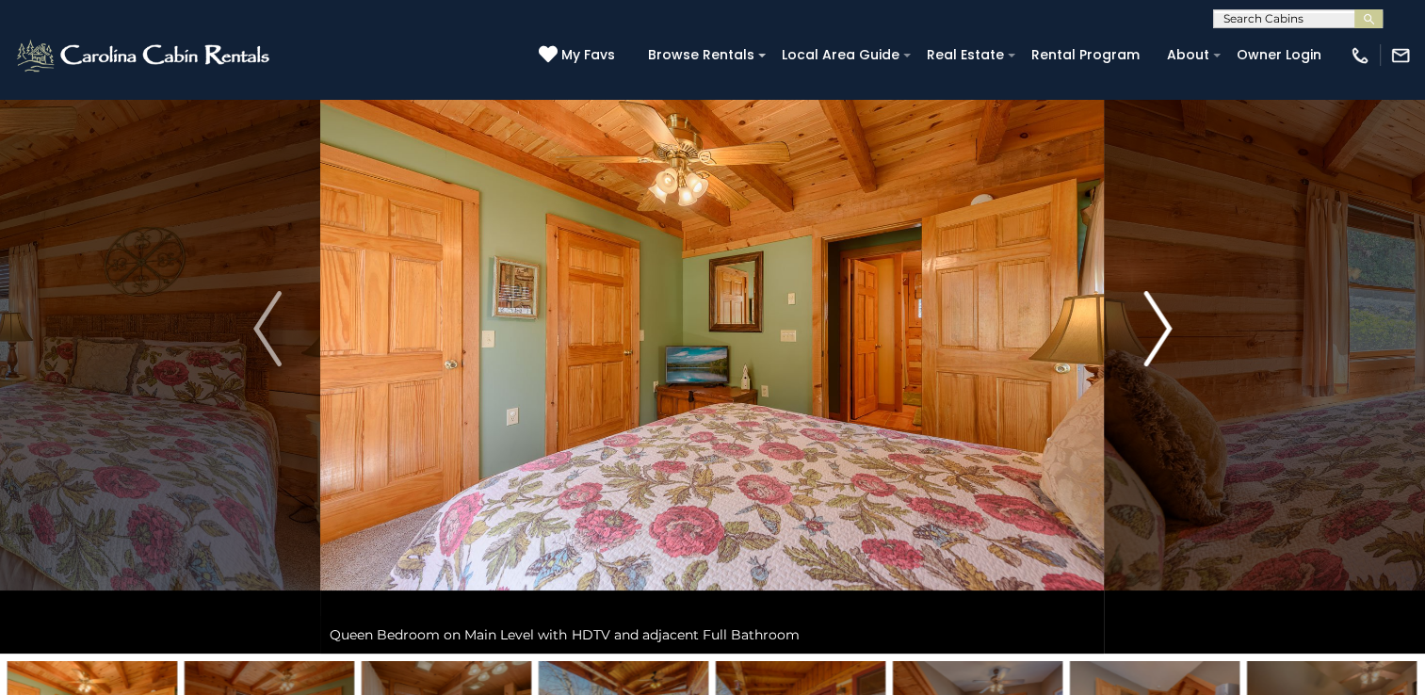
click at [1159, 313] on img "Next" at bounding box center [1157, 328] width 28 height 75
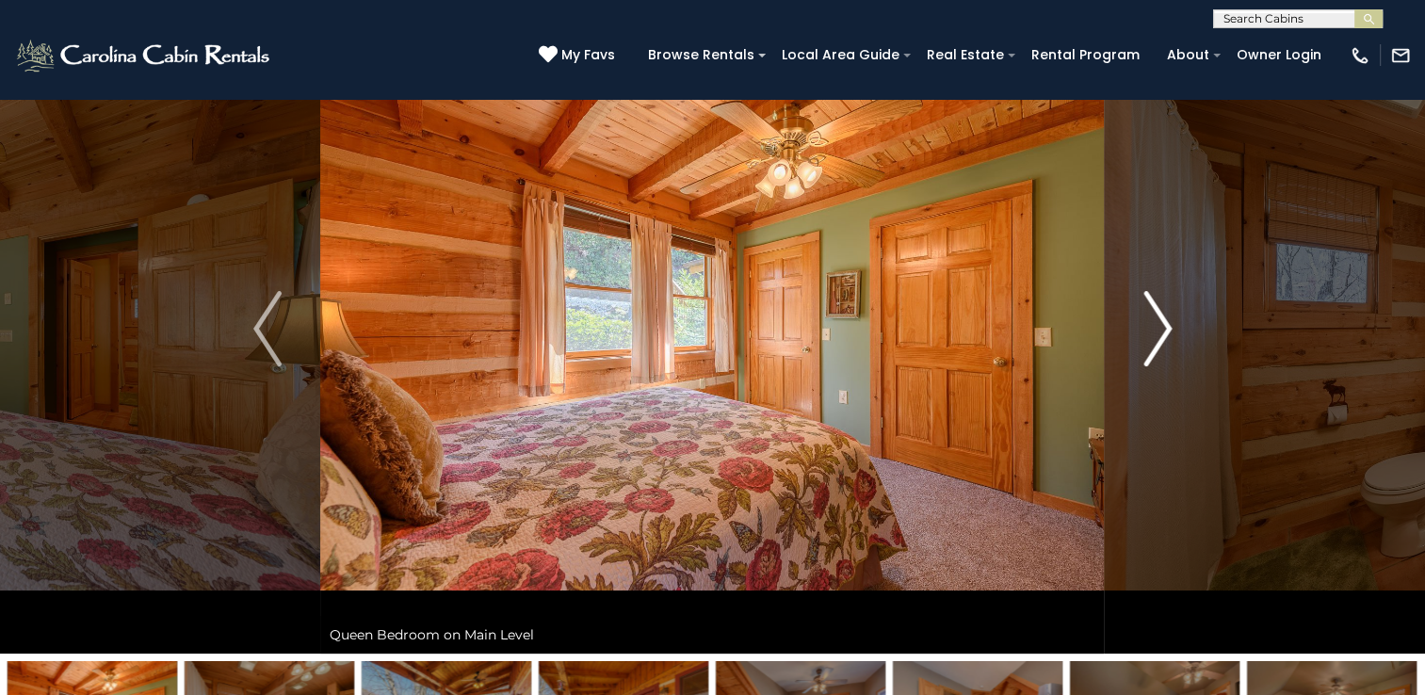
click at [1159, 313] on img "Next" at bounding box center [1157, 328] width 28 height 75
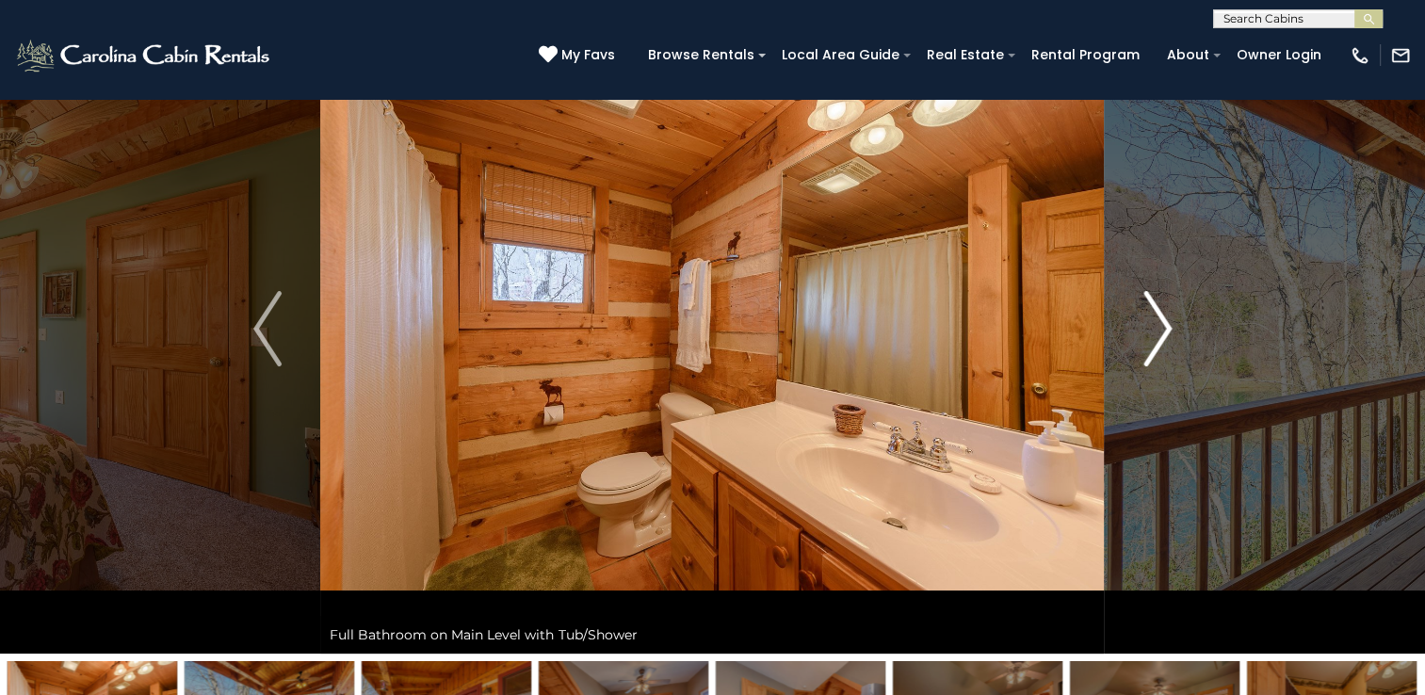
click at [1159, 313] on img "Next" at bounding box center [1157, 328] width 28 height 75
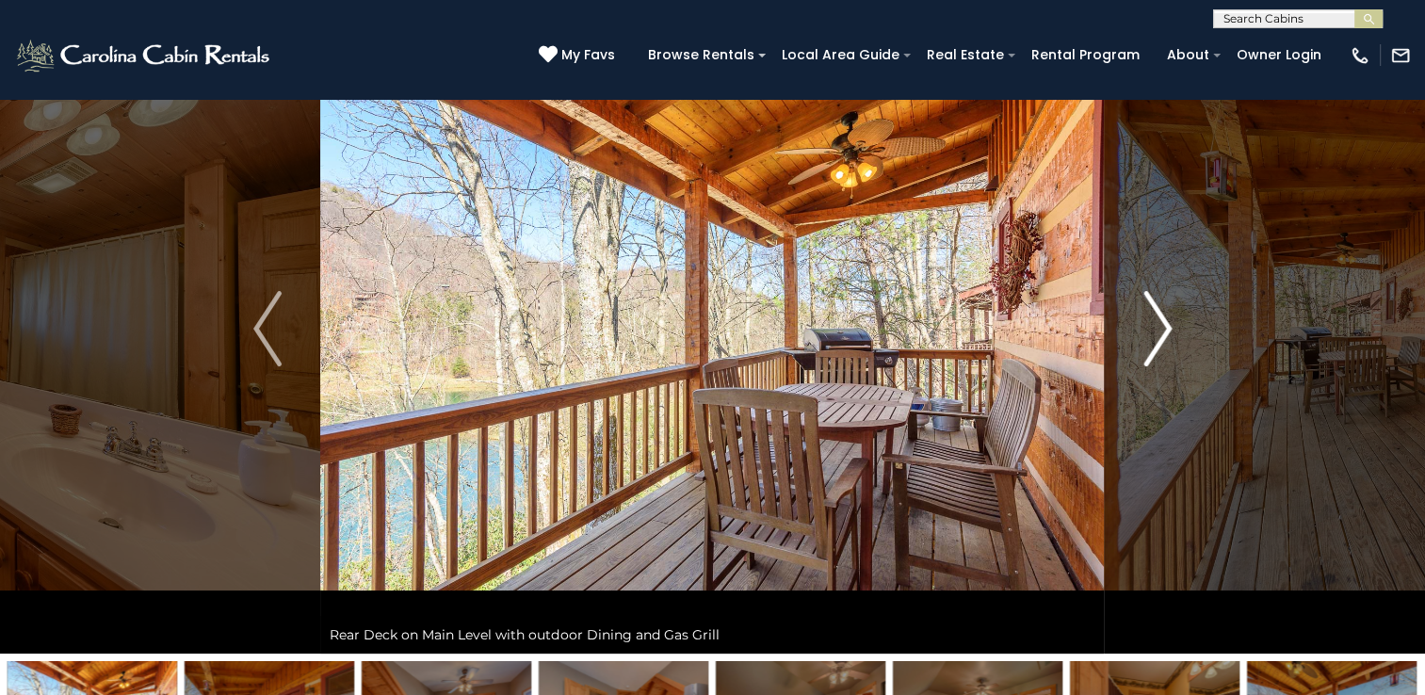
click at [1159, 313] on img "Next" at bounding box center [1157, 328] width 28 height 75
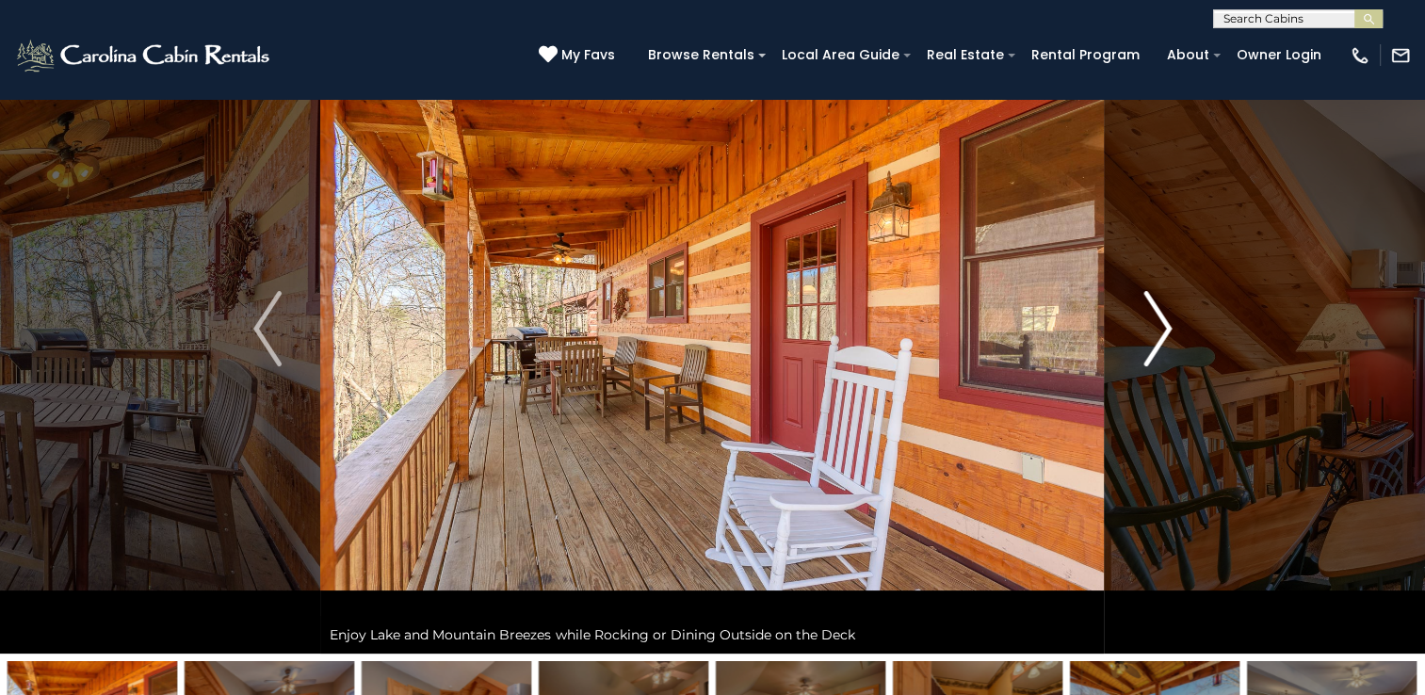
click at [1159, 313] on img "Next" at bounding box center [1157, 328] width 28 height 75
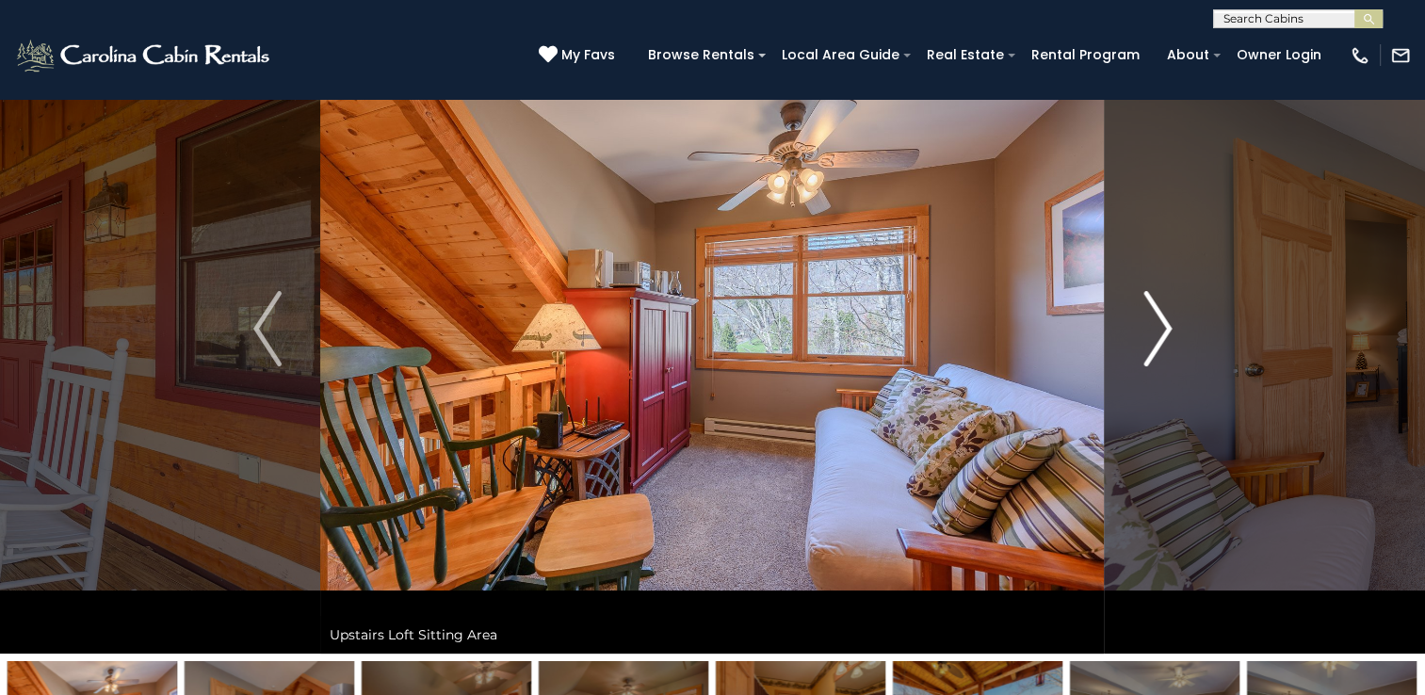
click at [1159, 313] on img "Next" at bounding box center [1157, 328] width 28 height 75
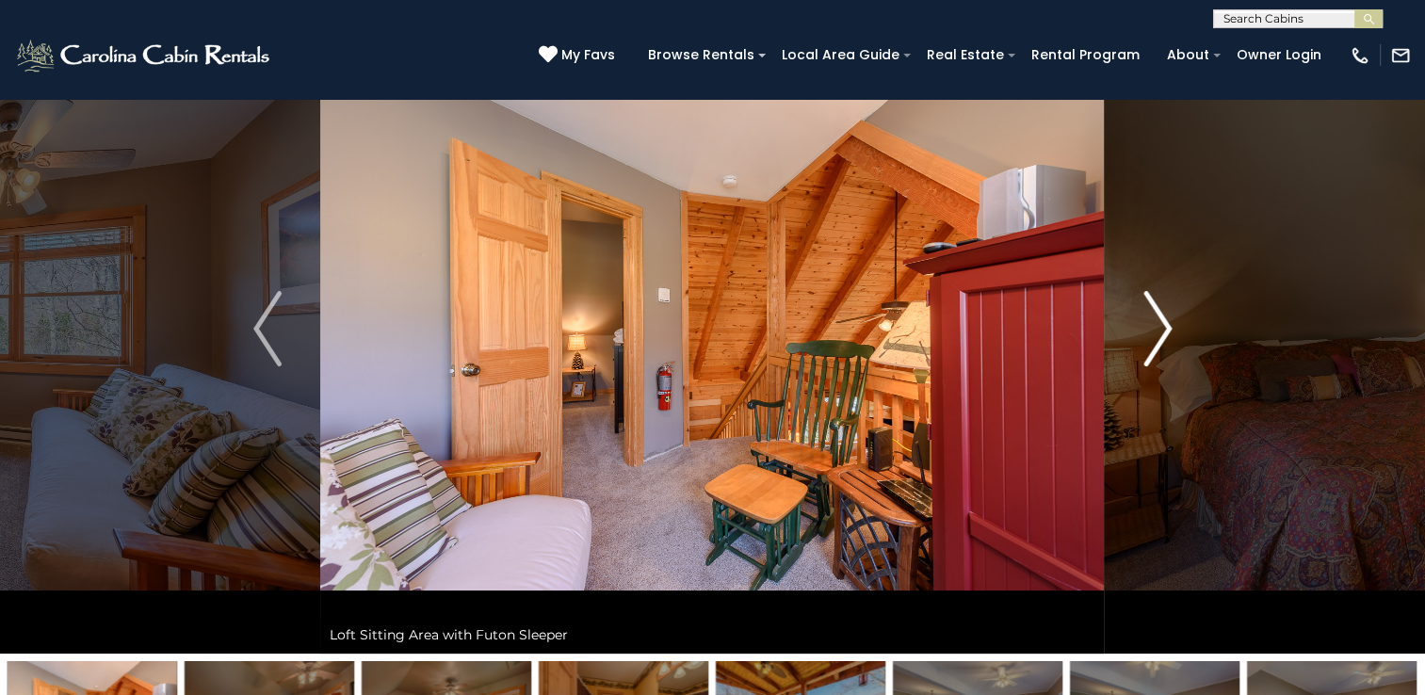
click at [1160, 327] on img "Next" at bounding box center [1157, 328] width 28 height 75
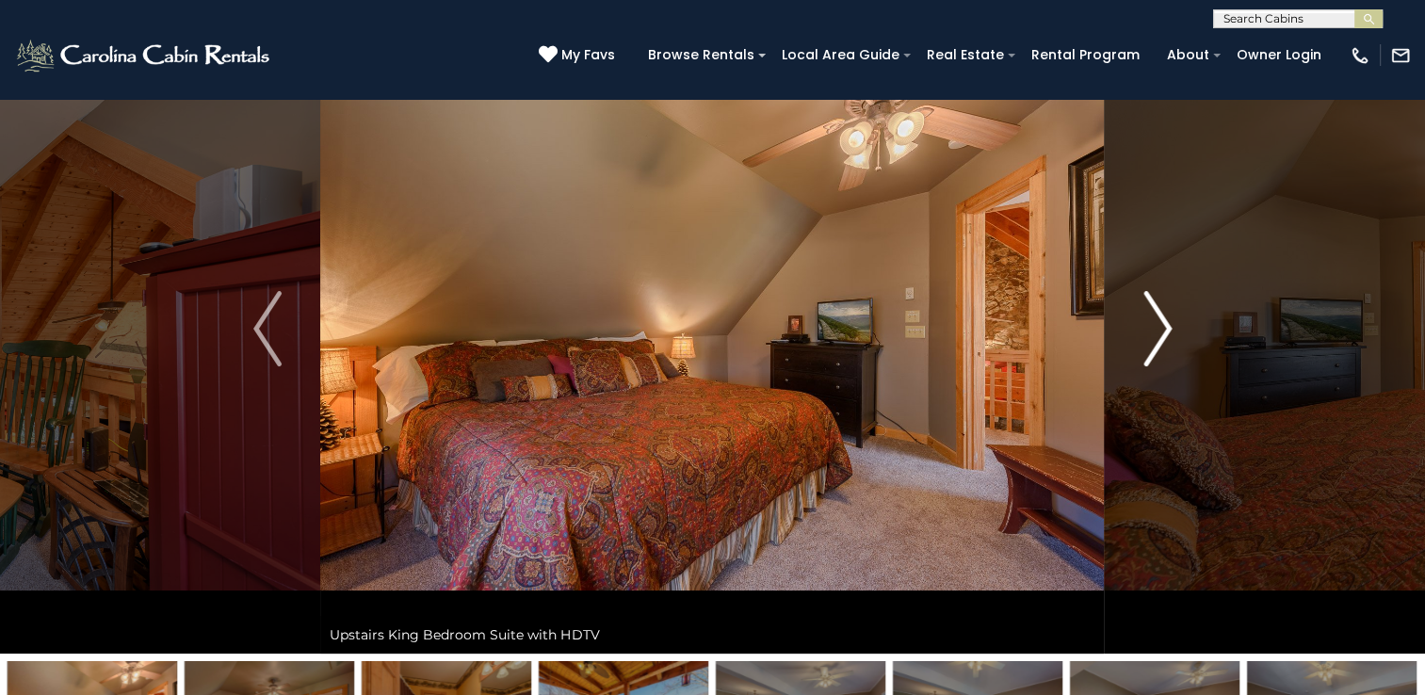
click at [1160, 327] on img "Next" at bounding box center [1157, 328] width 28 height 75
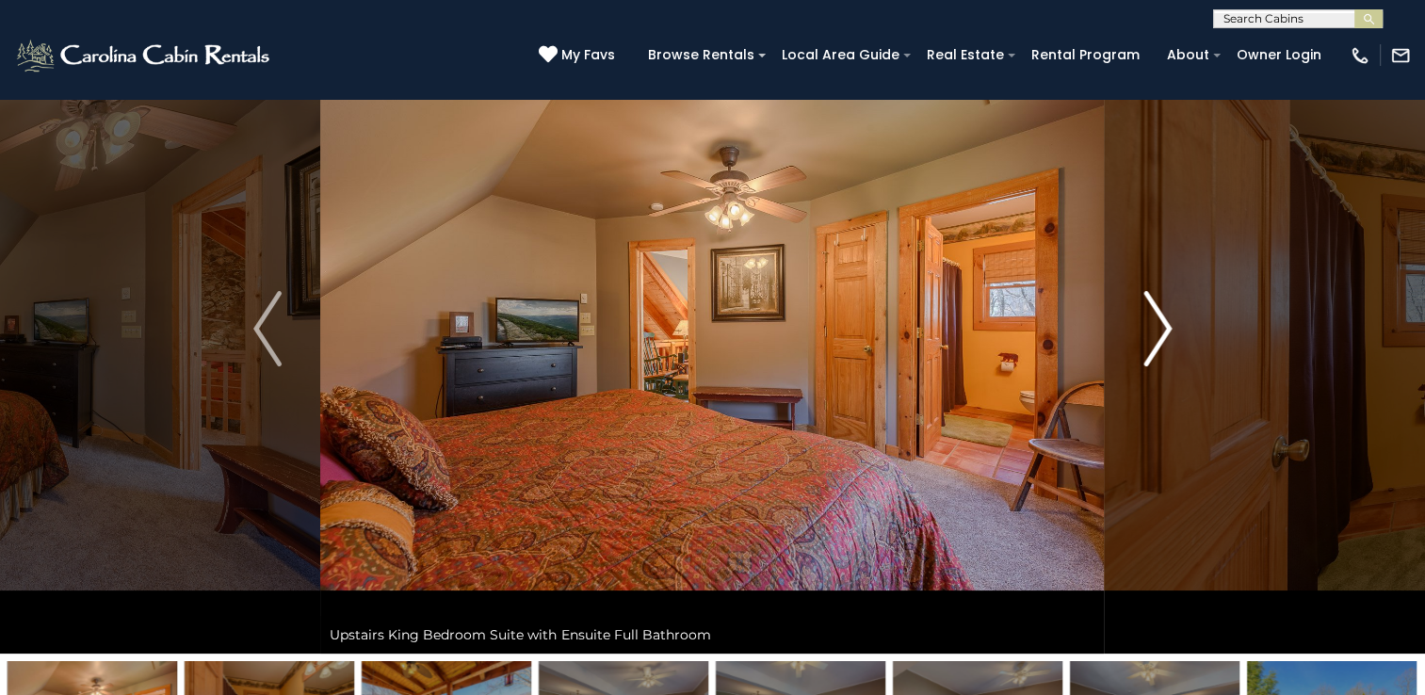
click at [1160, 327] on img "Next" at bounding box center [1157, 328] width 28 height 75
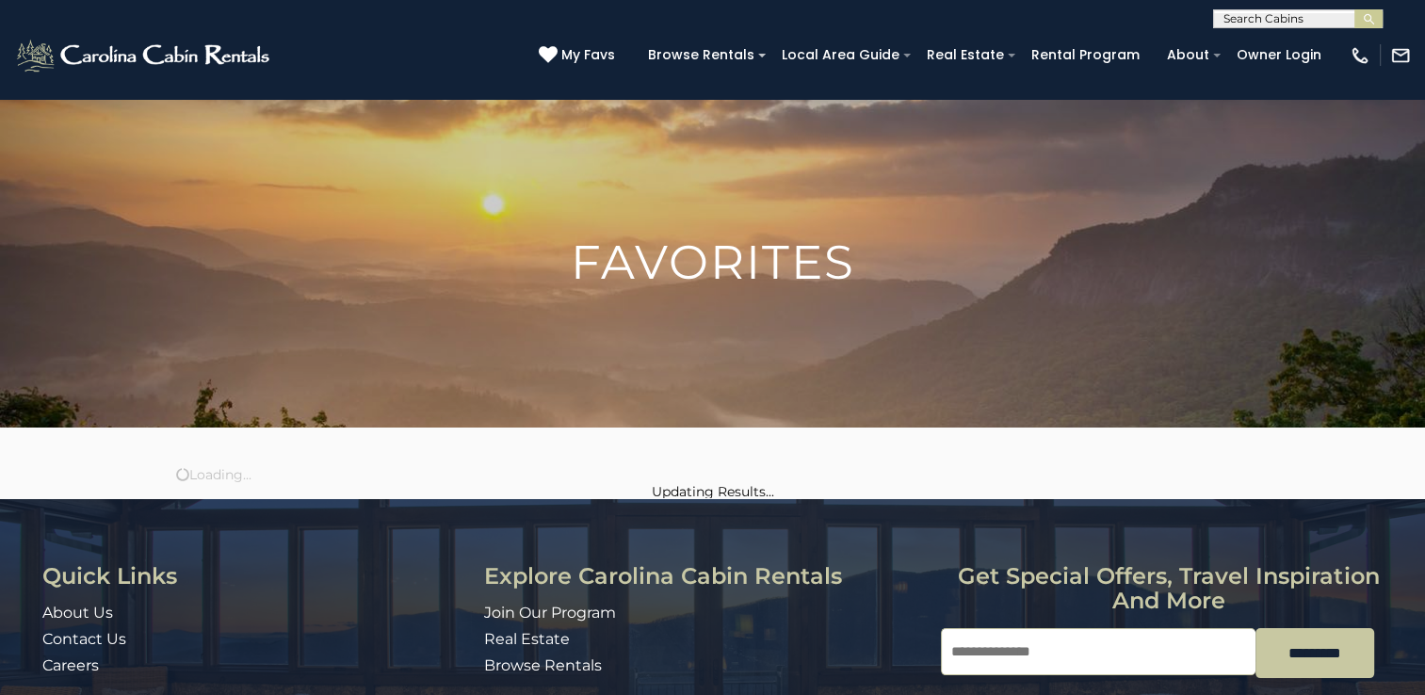
scroll to position [1046, 0]
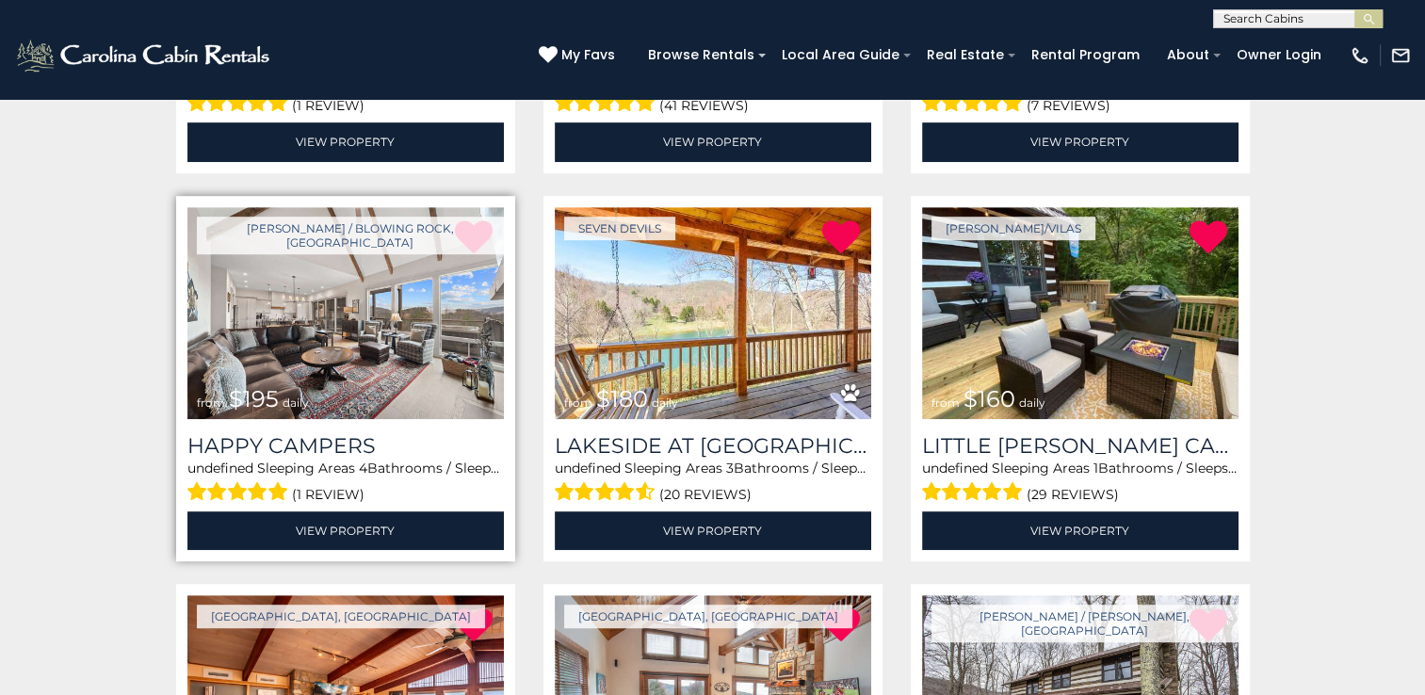
click at [349, 315] on img at bounding box center [345, 313] width 316 height 212
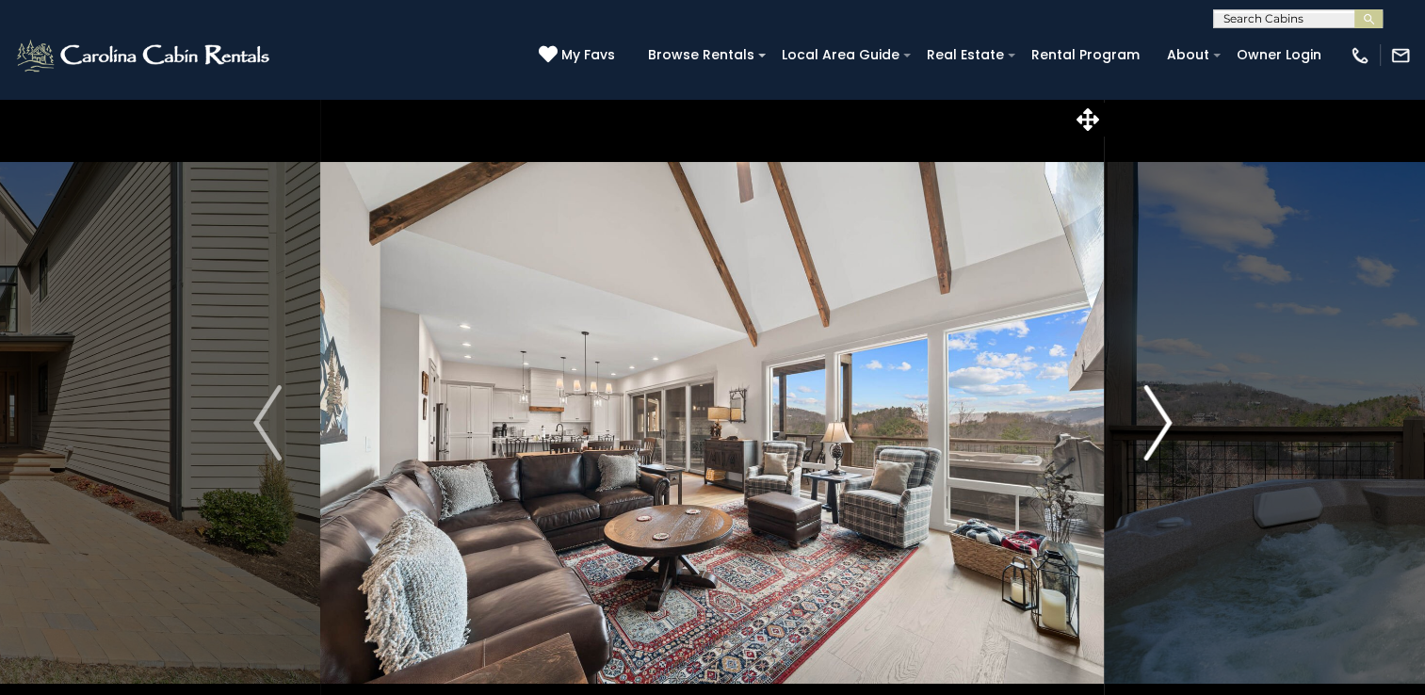
click at [1156, 412] on img "Next" at bounding box center [1157, 422] width 28 height 75
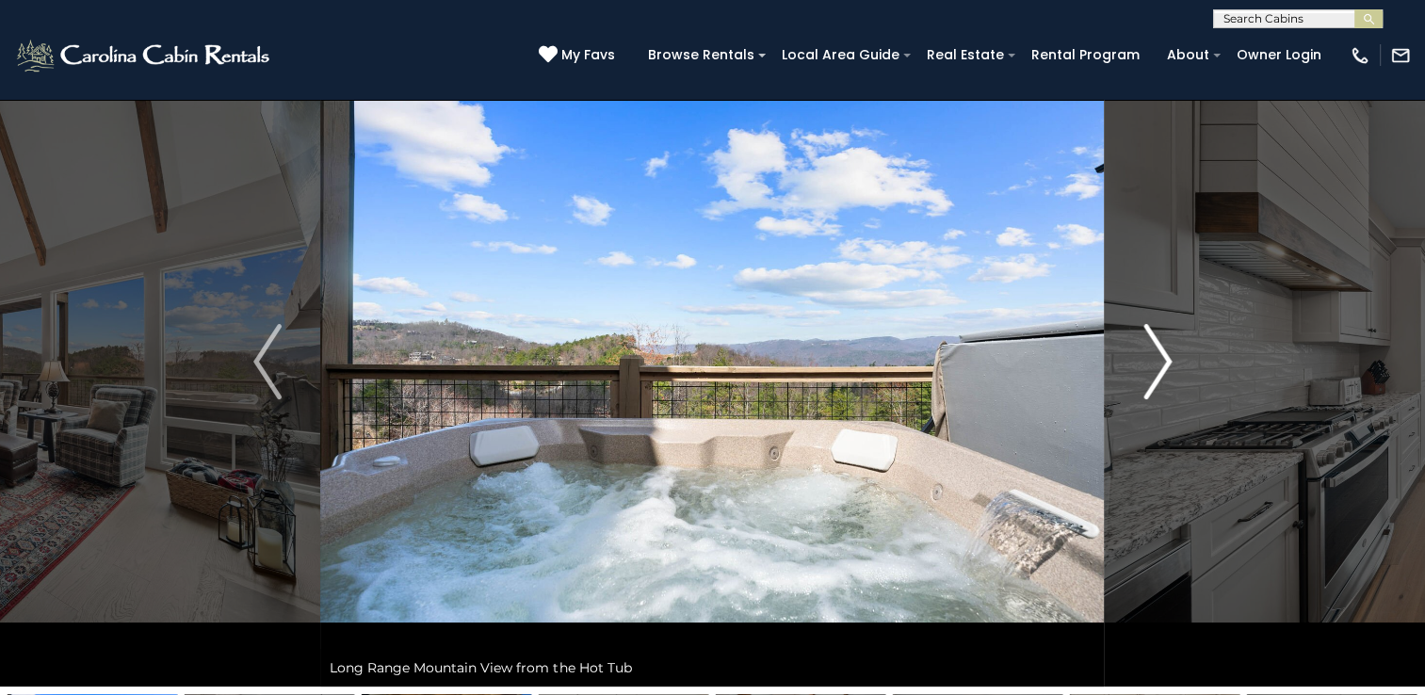
scroll to position [94, 0]
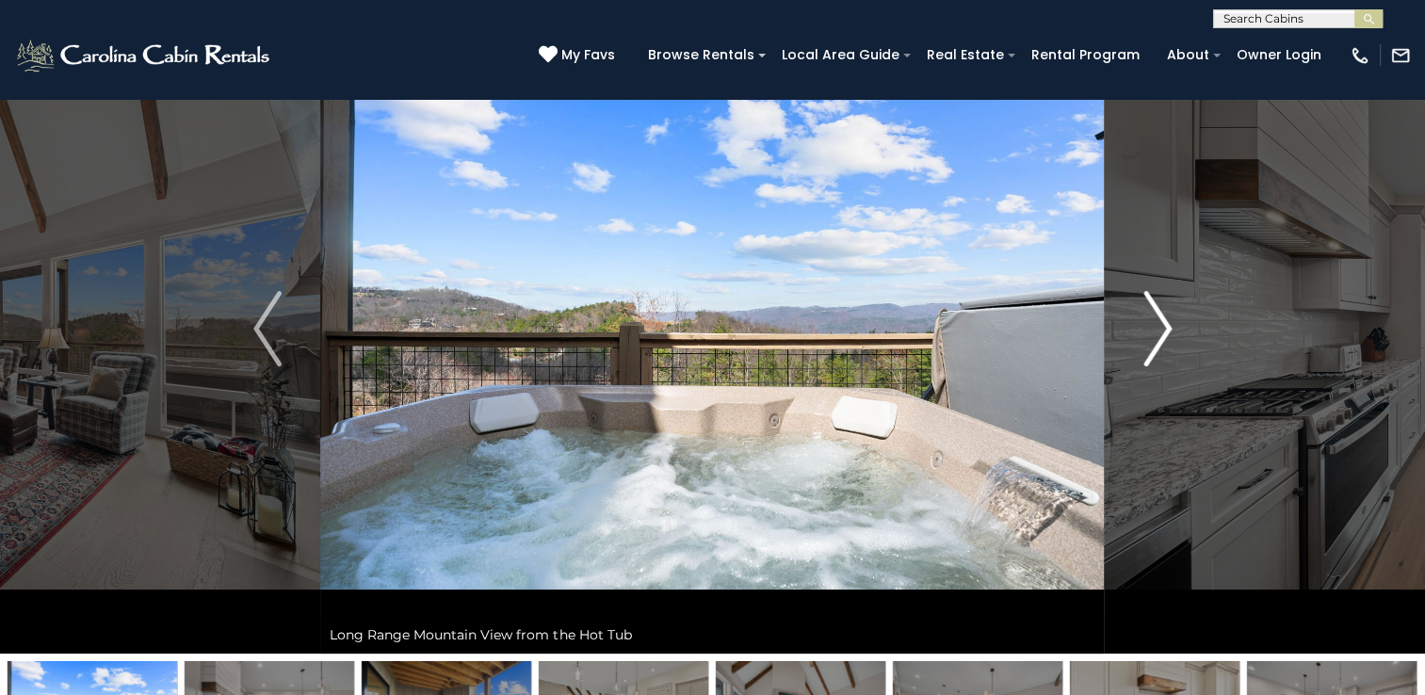
click at [1159, 322] on img "Next" at bounding box center [1157, 328] width 28 height 75
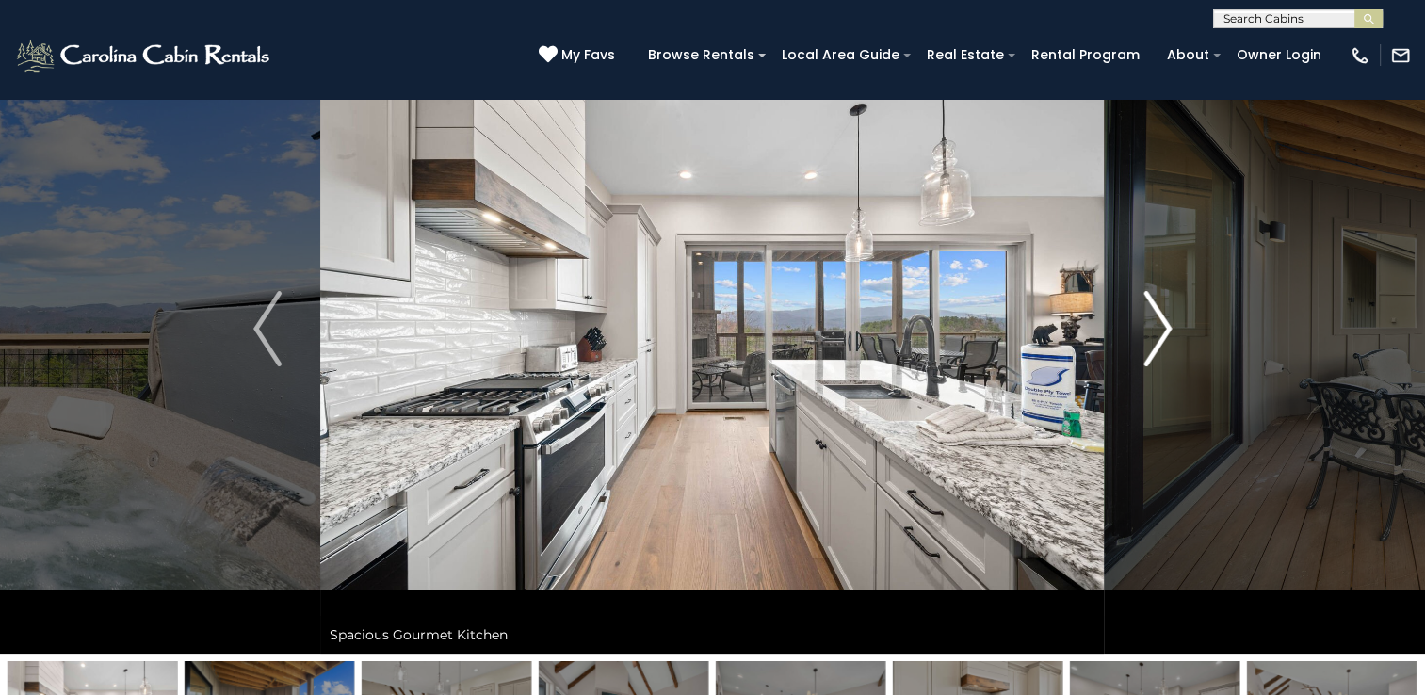
click at [1159, 322] on img "Next" at bounding box center [1157, 328] width 28 height 75
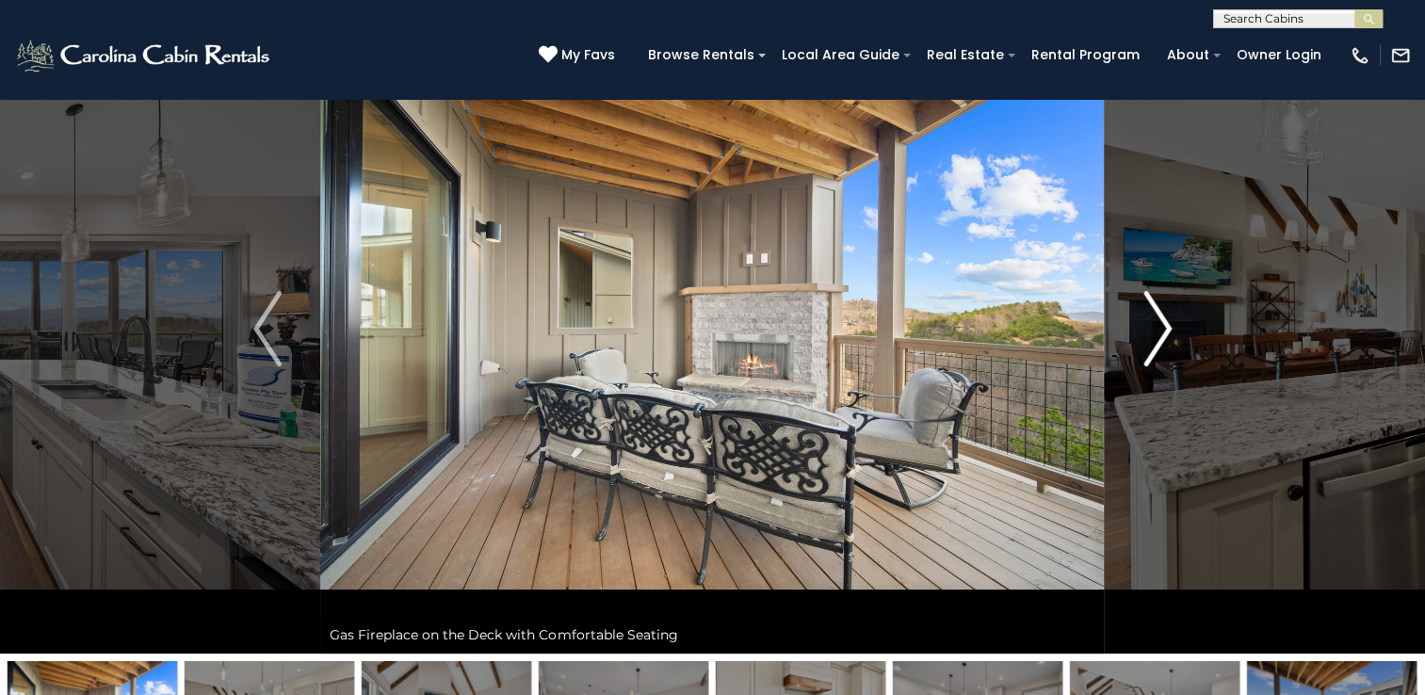
click at [1159, 322] on img "Next" at bounding box center [1157, 328] width 28 height 75
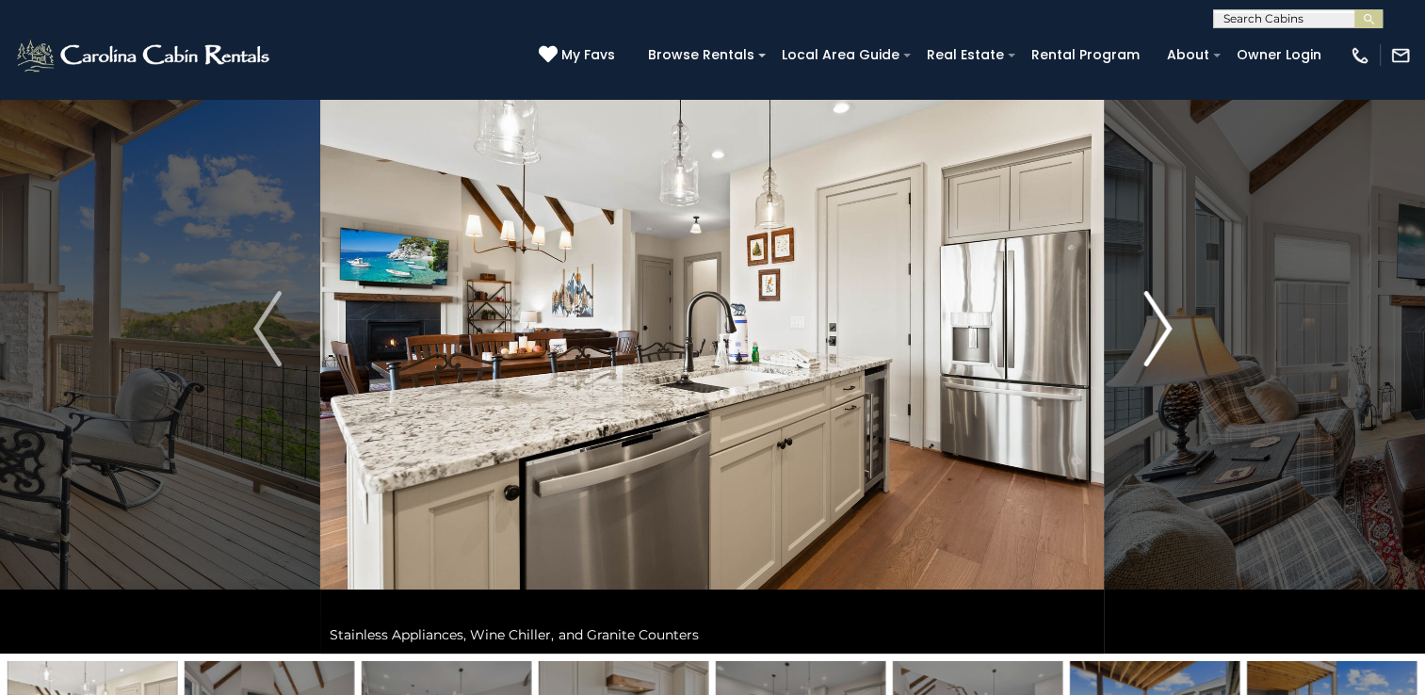
click at [1158, 322] on img "Next" at bounding box center [1157, 328] width 28 height 75
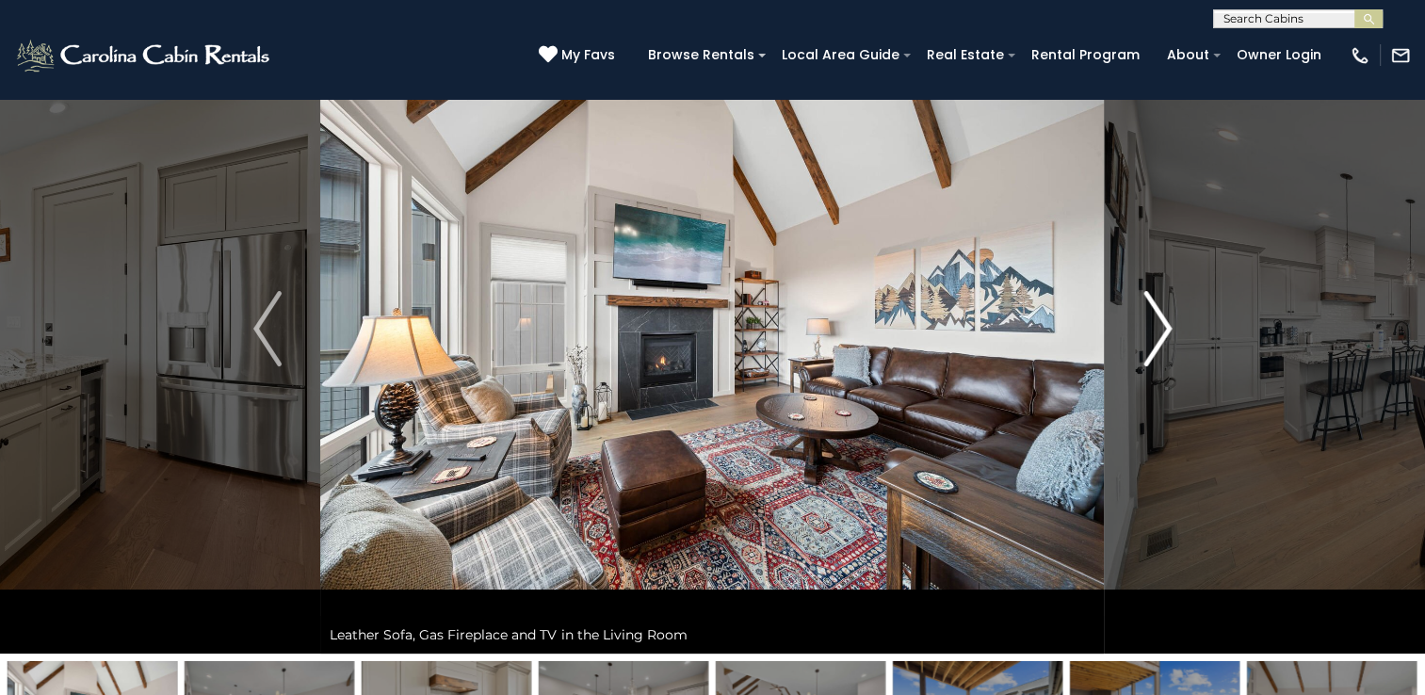
click at [1158, 322] on img "Next" at bounding box center [1157, 328] width 28 height 75
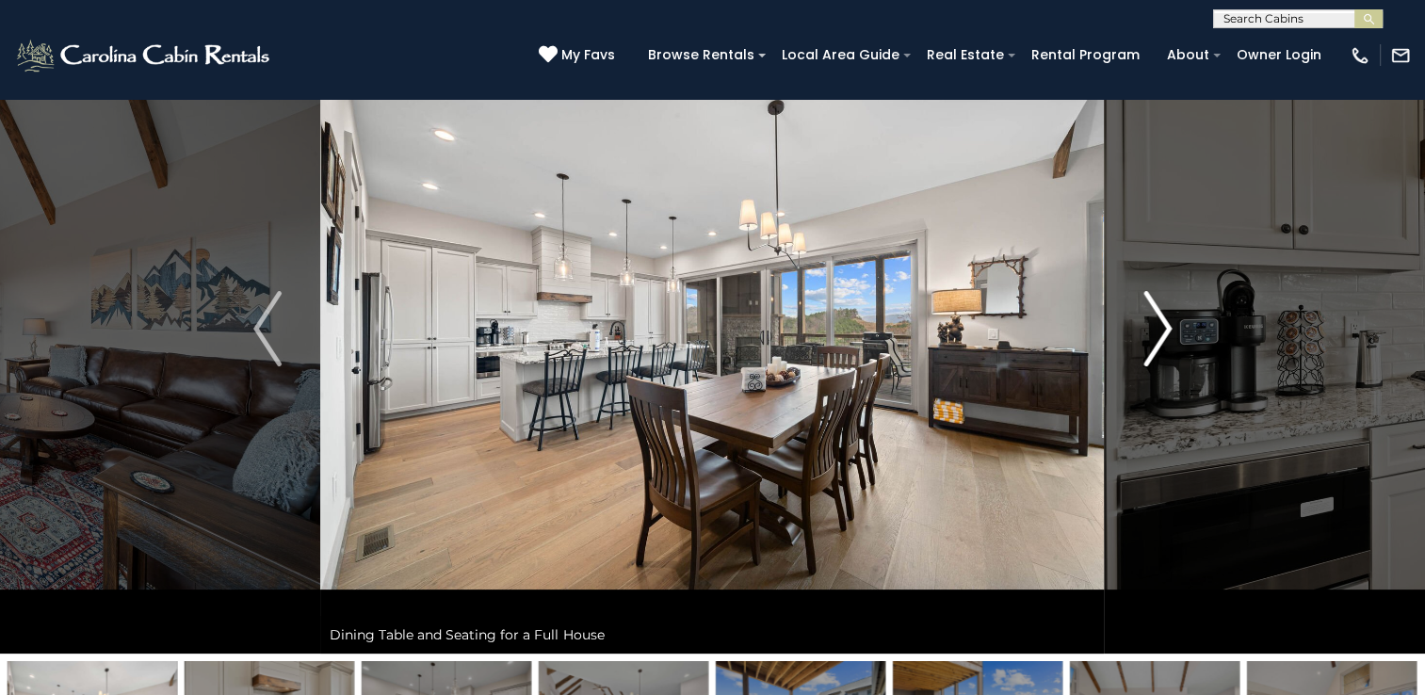
click at [1156, 320] on img "Next" at bounding box center [1157, 328] width 28 height 75
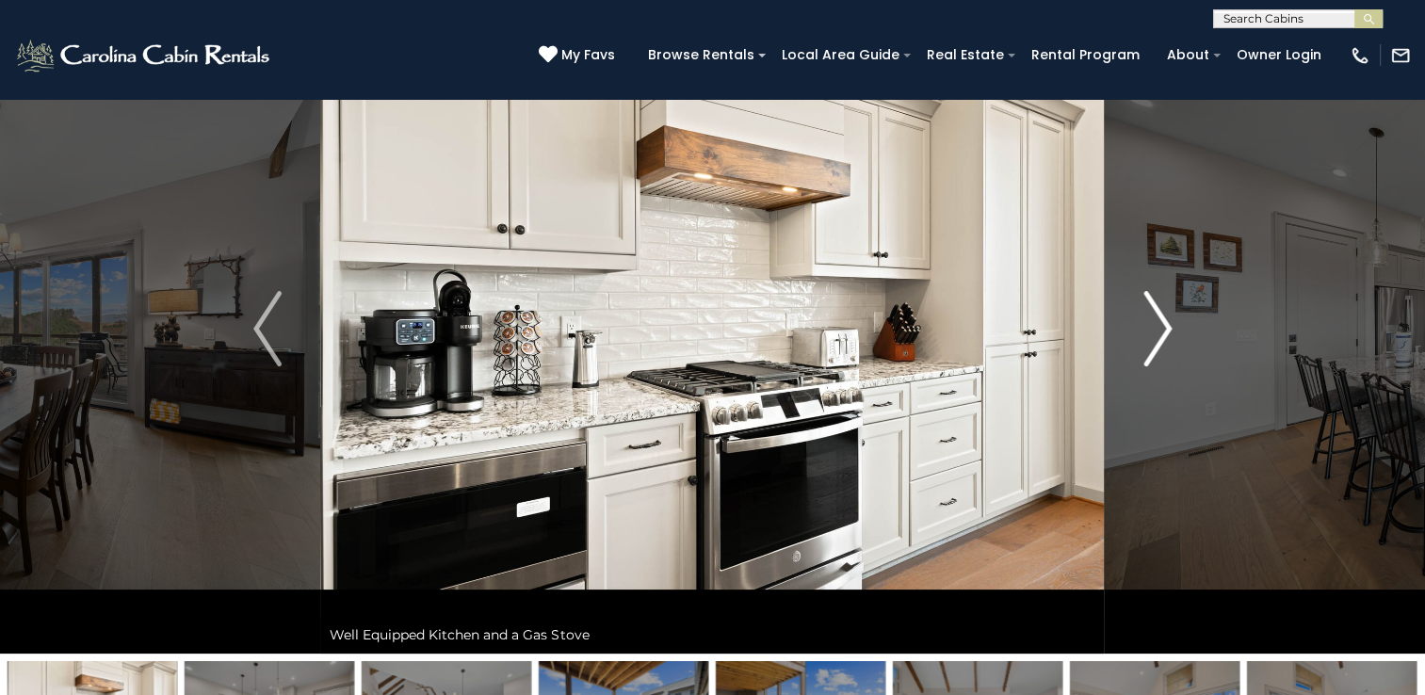
click at [1155, 320] on img "Next" at bounding box center [1157, 328] width 28 height 75
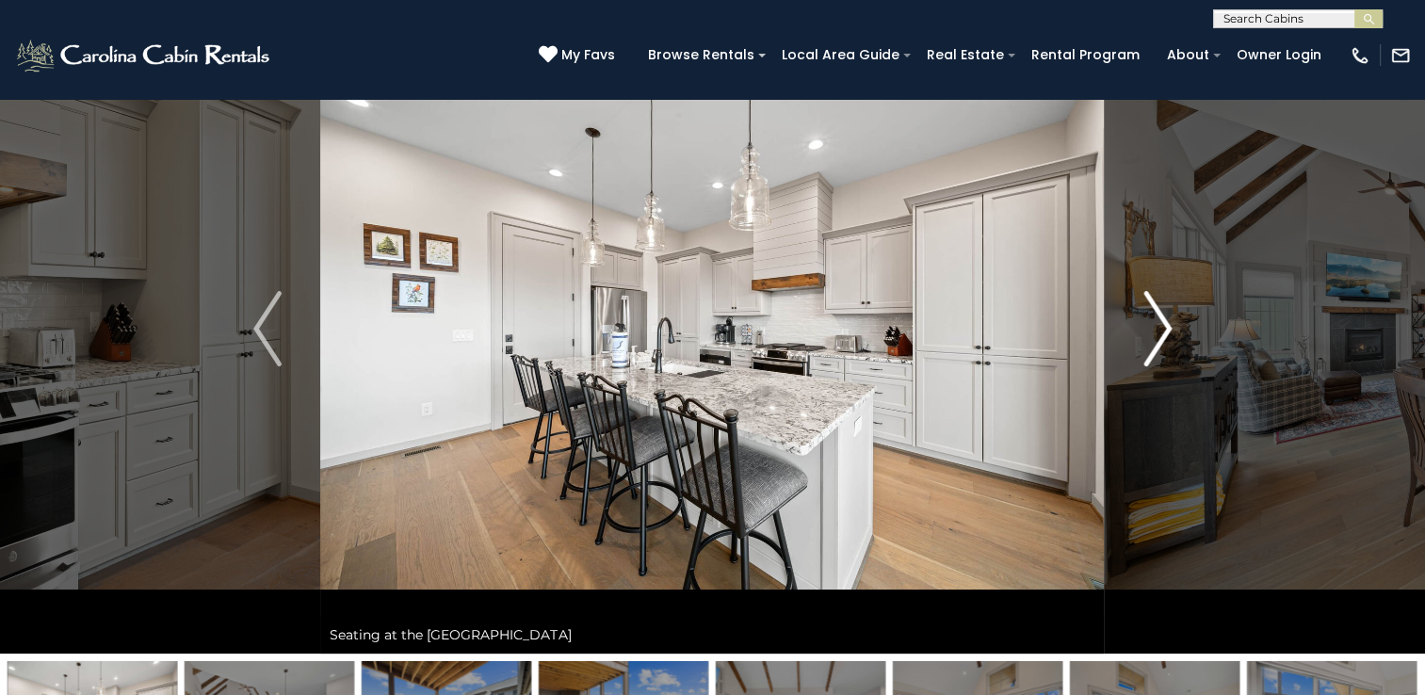
click at [1155, 319] on img "Next" at bounding box center [1157, 328] width 28 height 75
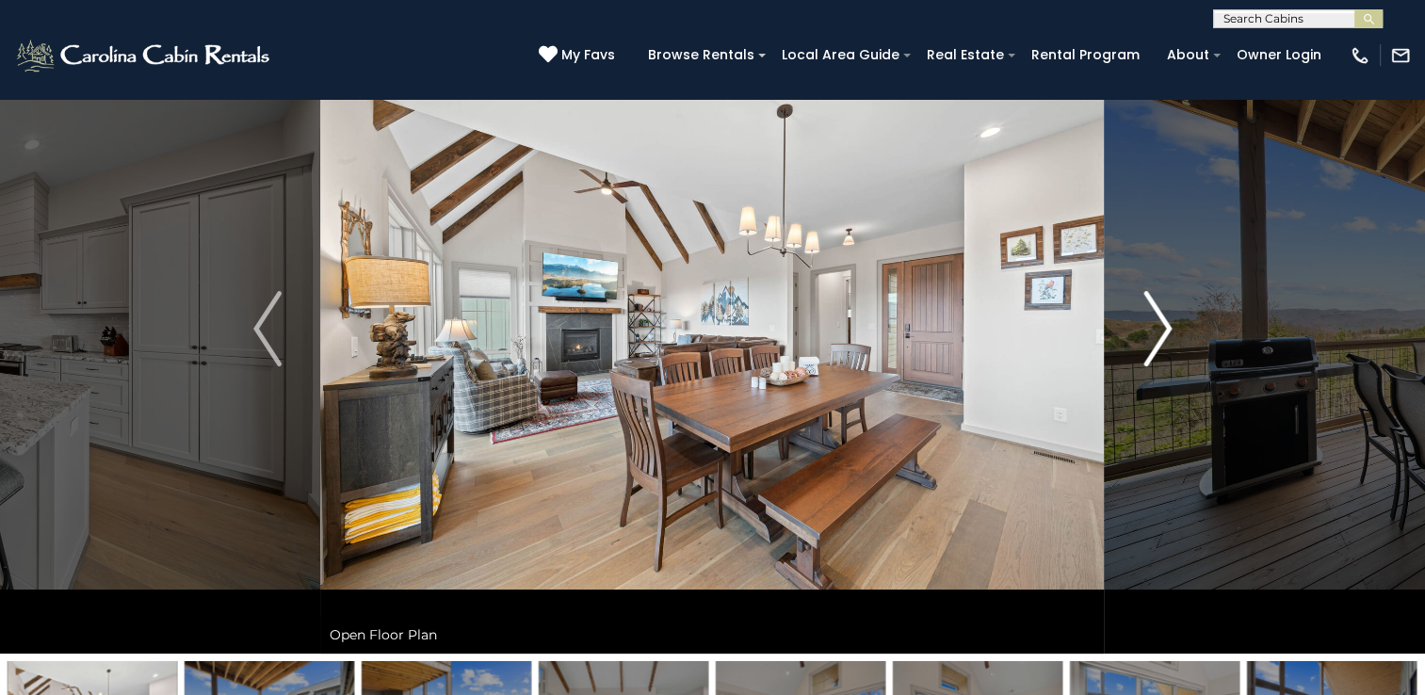
click at [1153, 318] on img "Next" at bounding box center [1157, 328] width 28 height 75
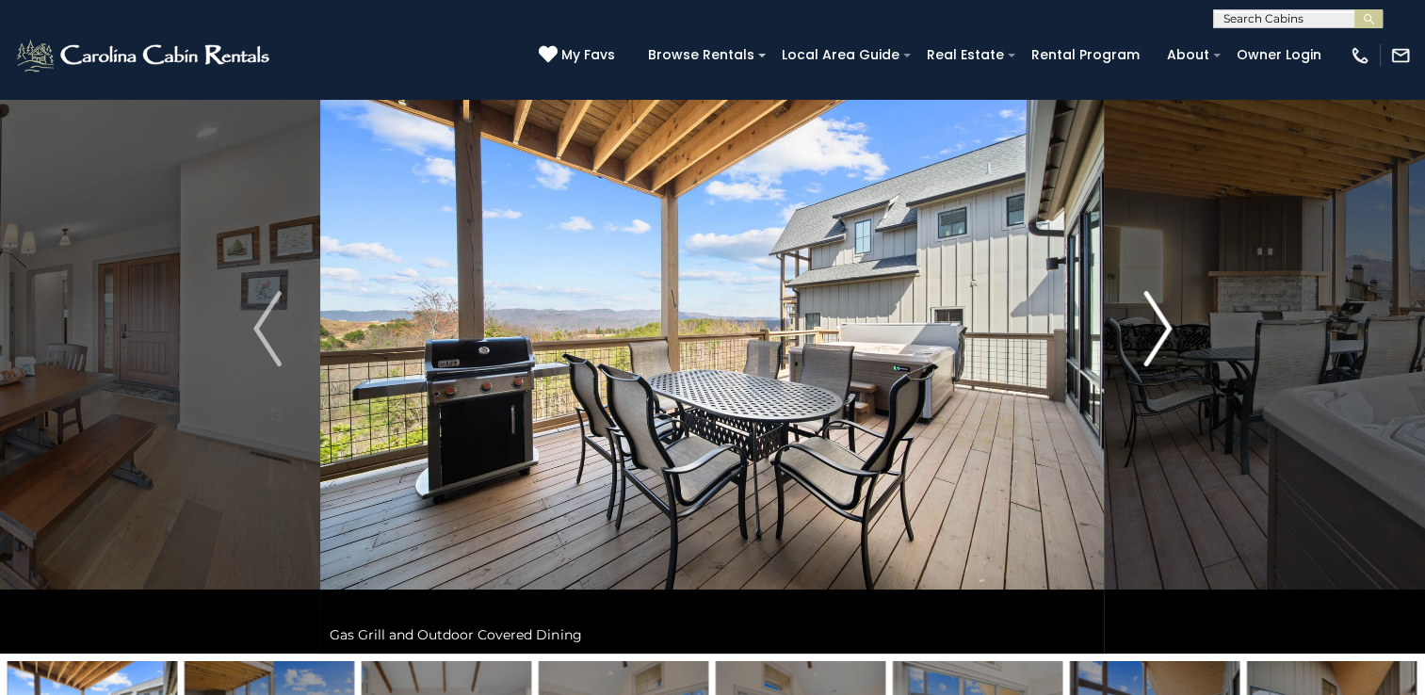
click at [1151, 307] on img "Next" at bounding box center [1157, 328] width 28 height 75
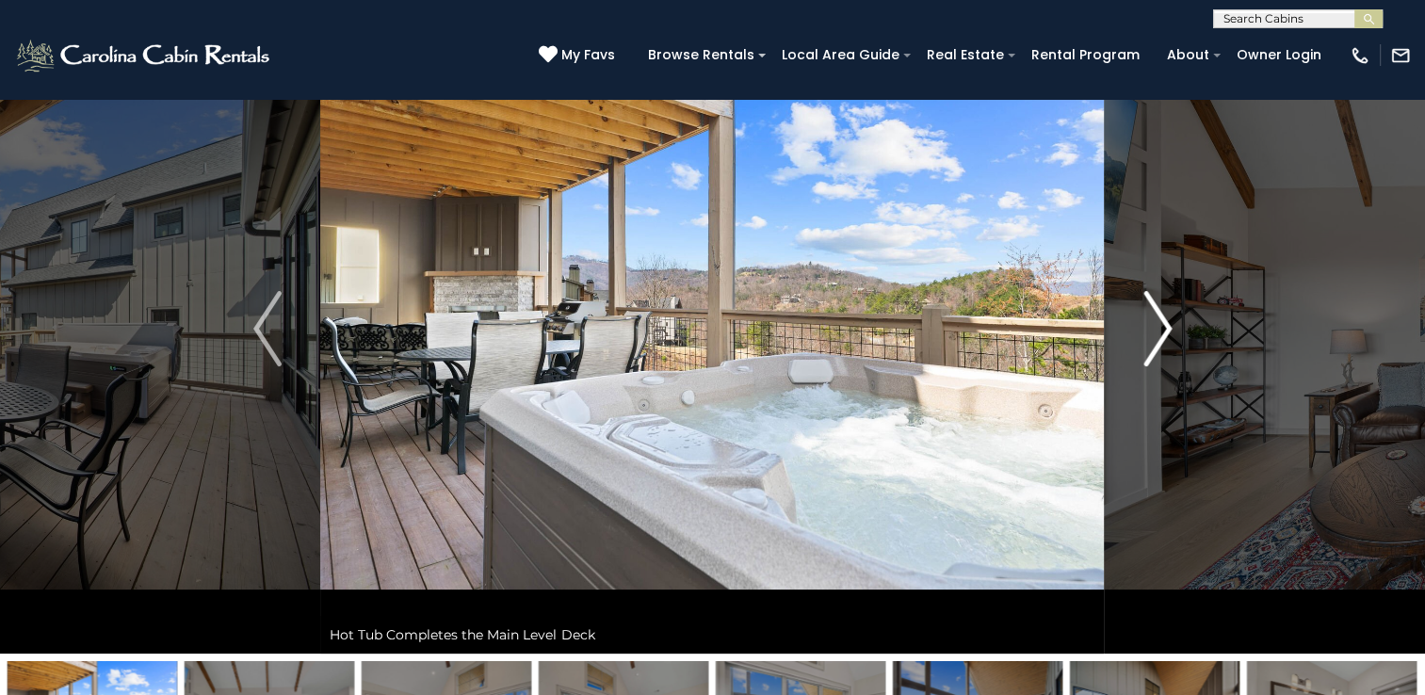
click at [1151, 307] on img "Next" at bounding box center [1157, 328] width 28 height 75
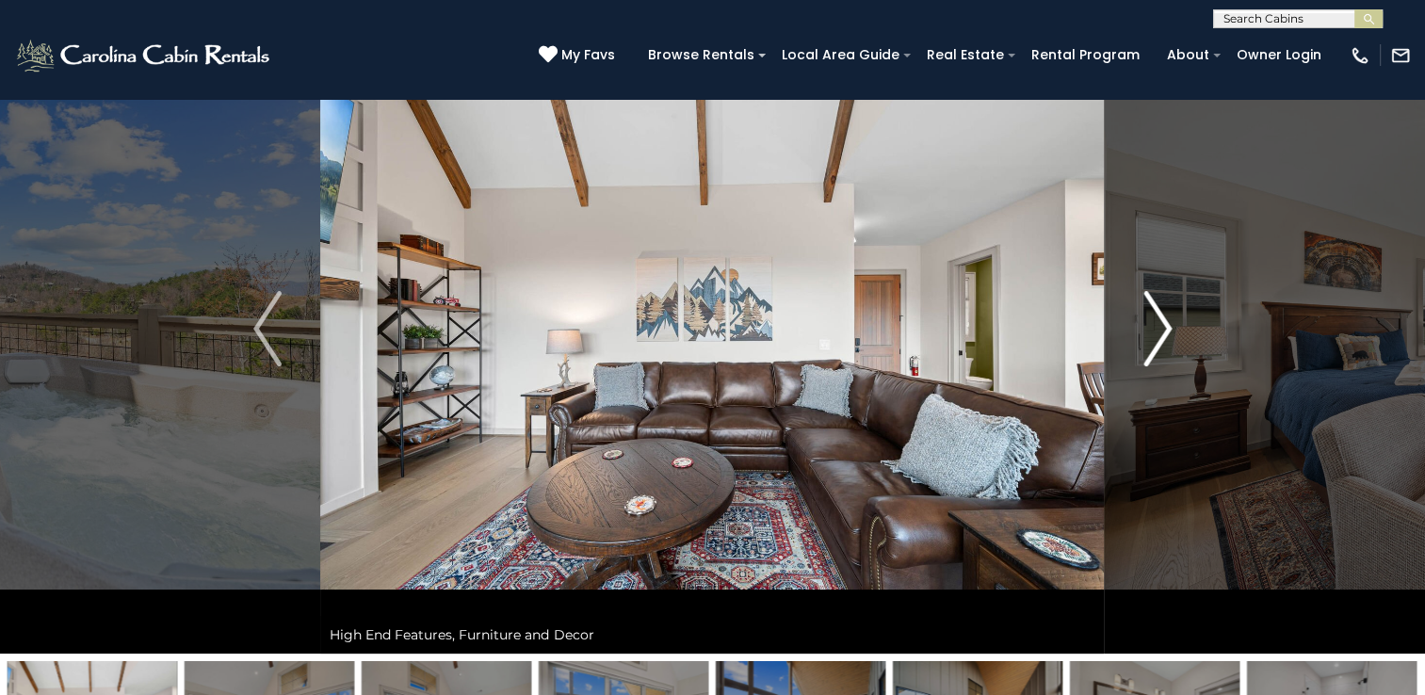
click at [1151, 307] on img "Next" at bounding box center [1157, 328] width 28 height 75
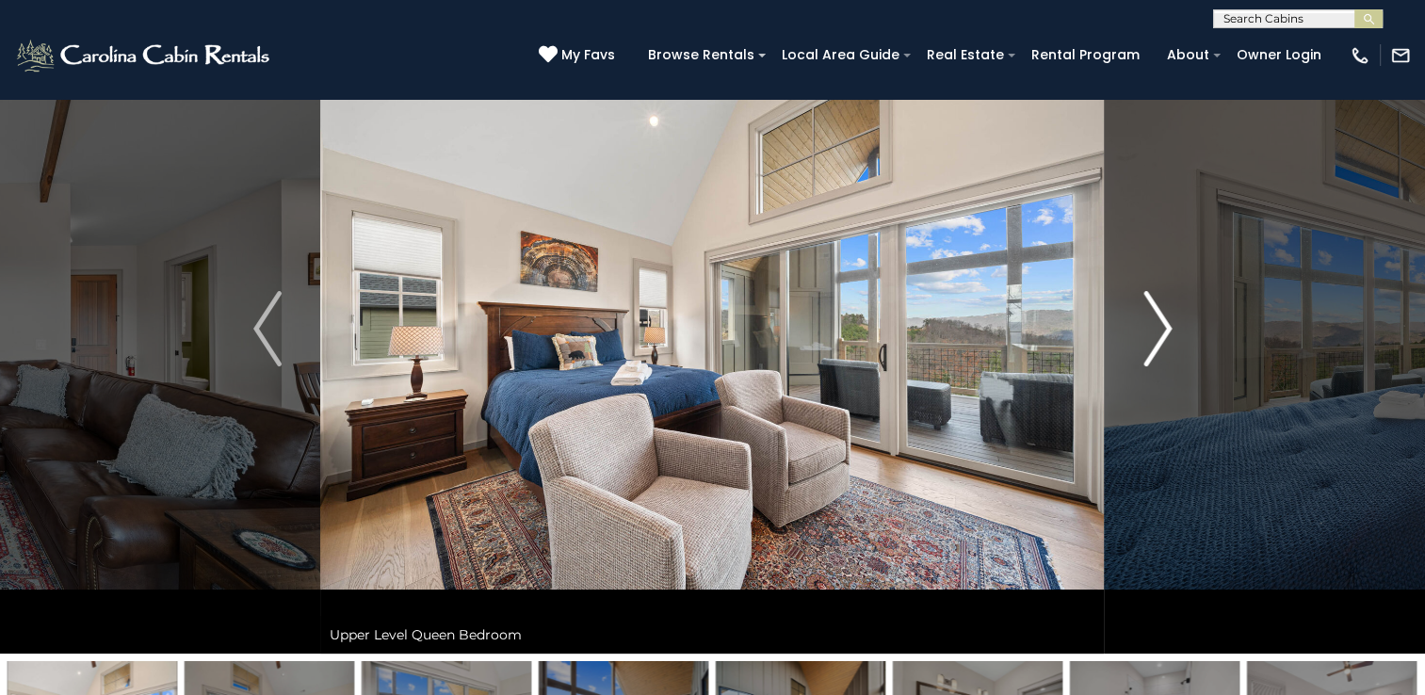
click at [1151, 307] on img "Next" at bounding box center [1157, 328] width 28 height 75
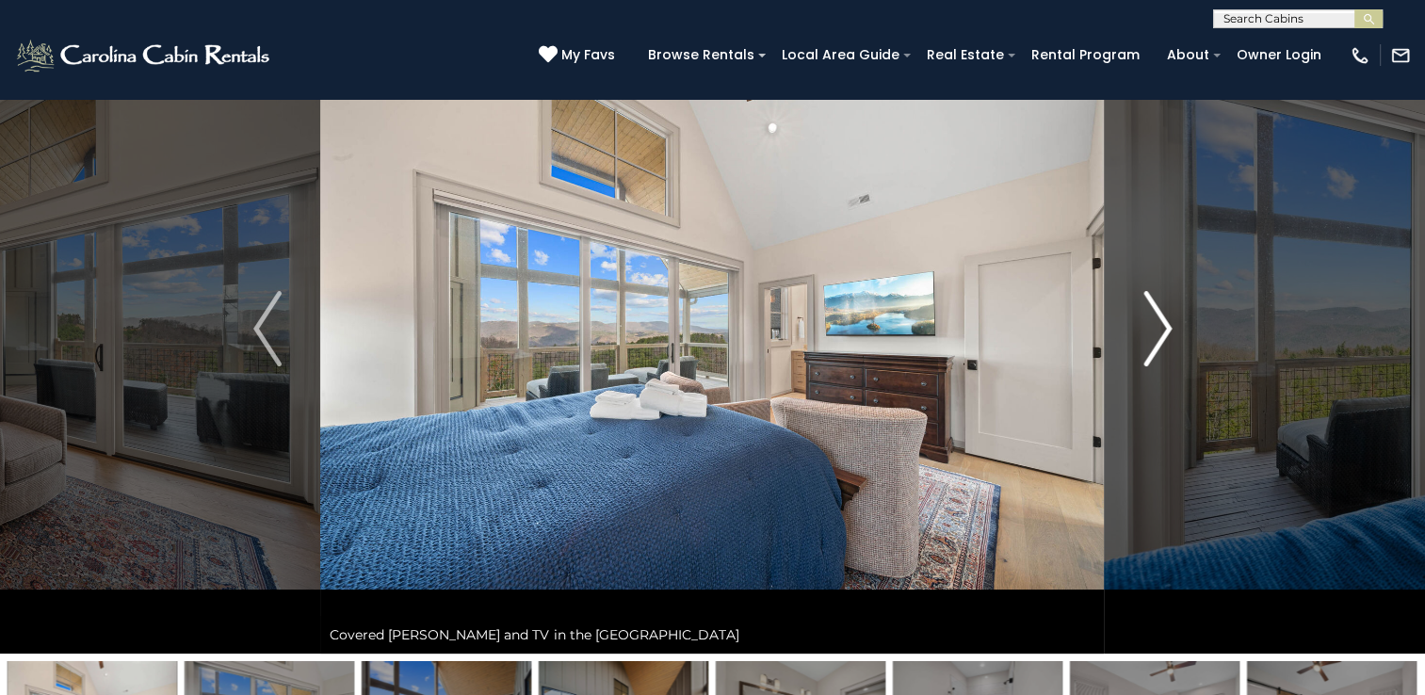
click at [1151, 307] on img "Next" at bounding box center [1157, 328] width 28 height 75
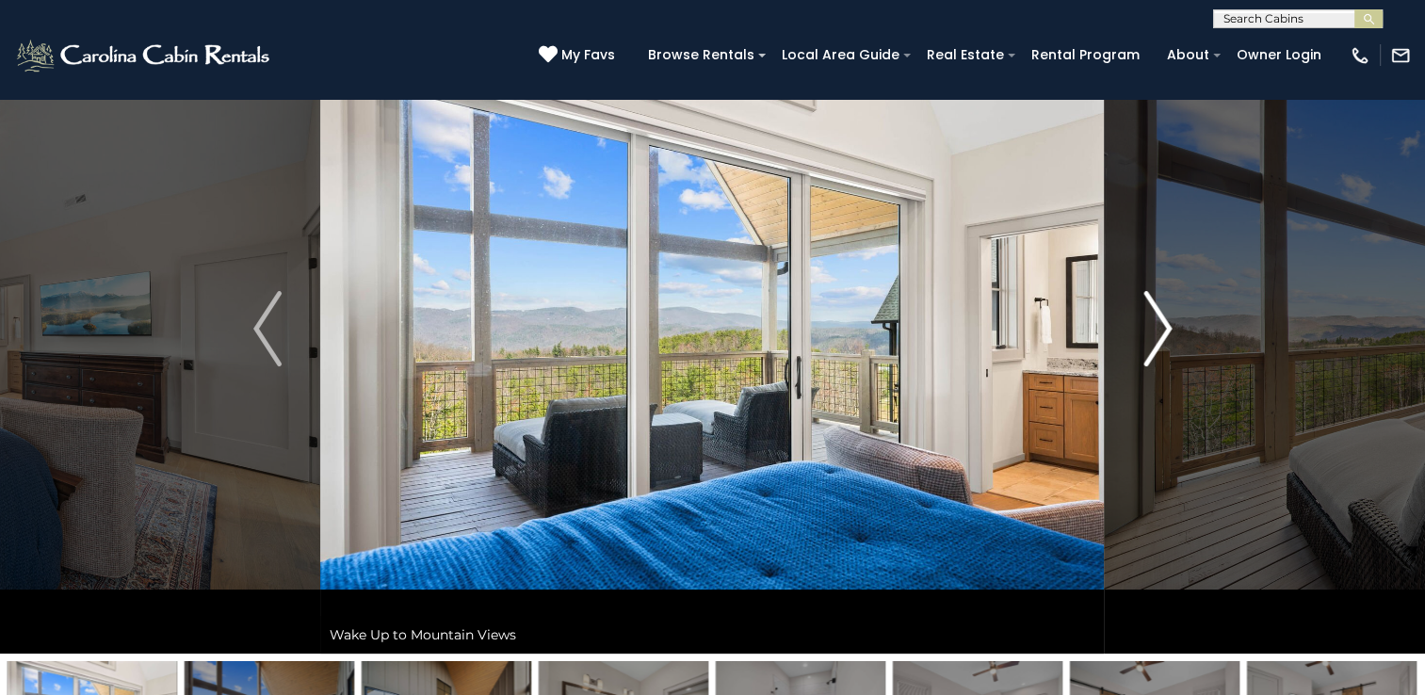
click at [1151, 308] on img "Next" at bounding box center [1157, 328] width 28 height 75
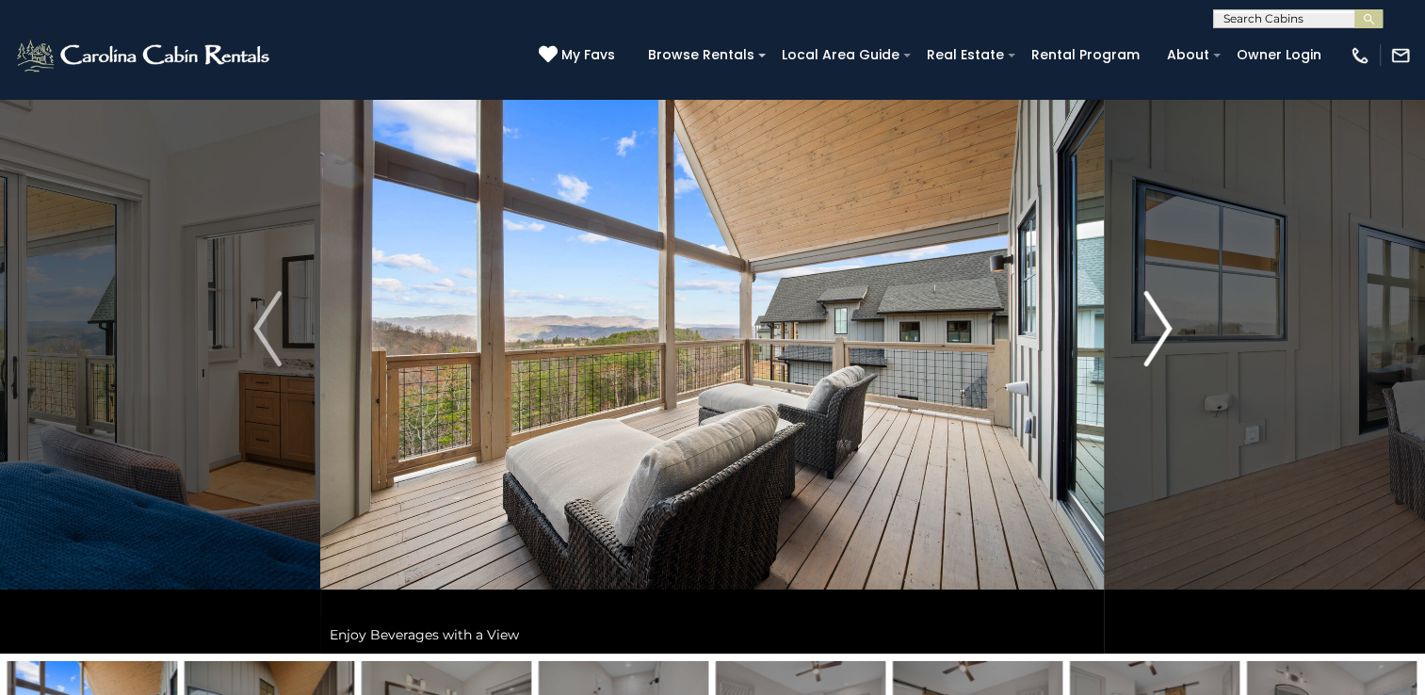
click at [1160, 326] on img "Next" at bounding box center [1157, 328] width 28 height 75
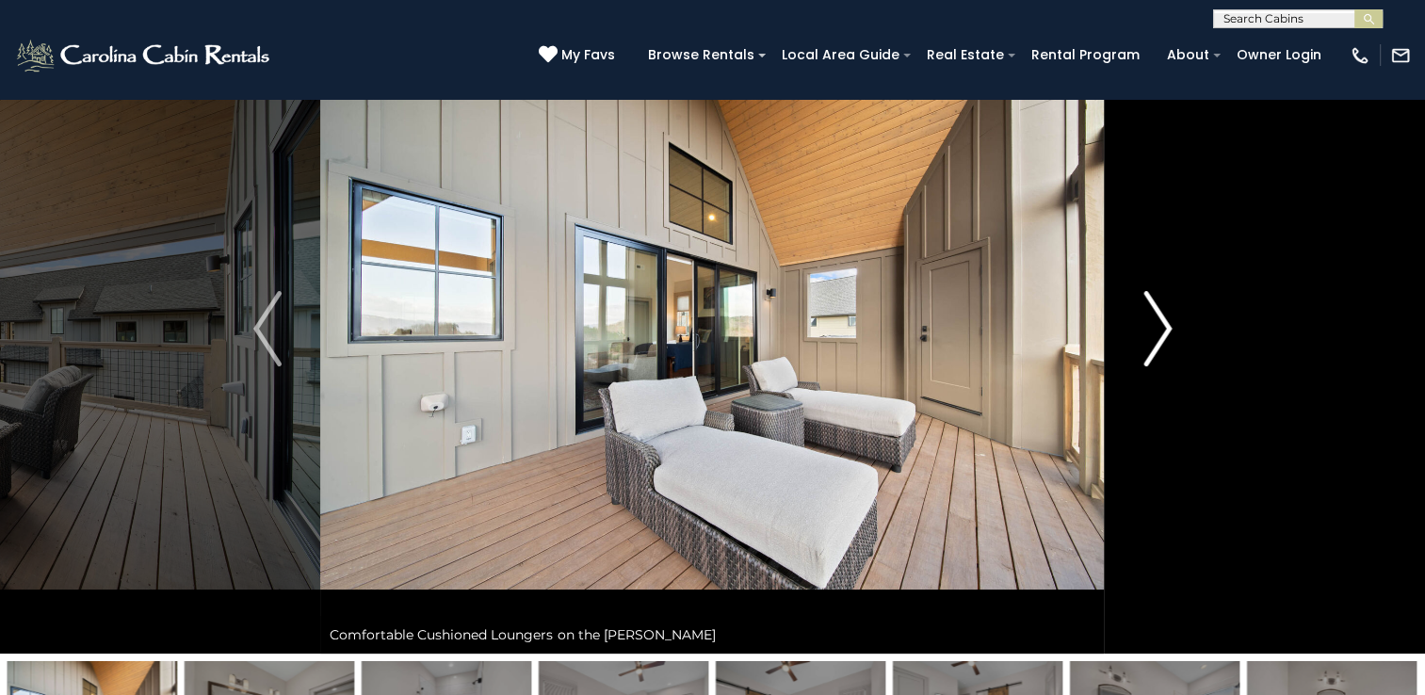
click at [1160, 326] on img "Next" at bounding box center [1157, 328] width 28 height 75
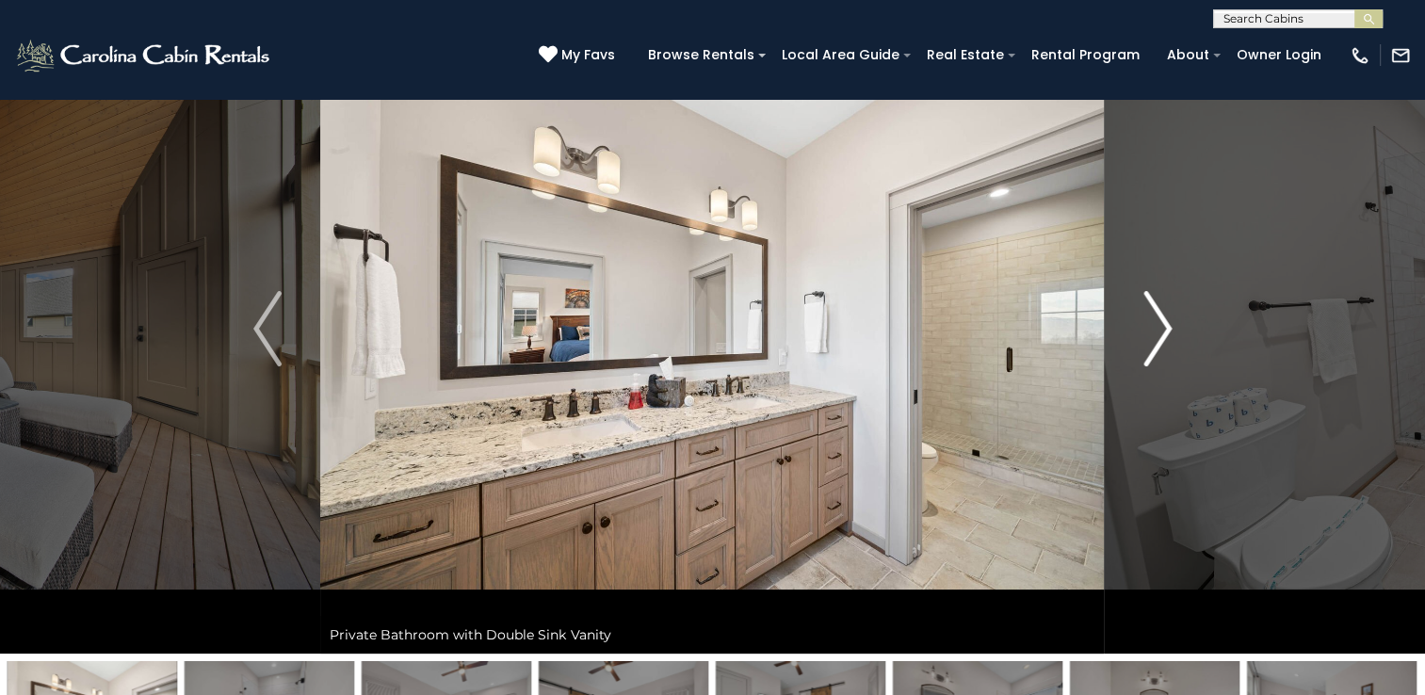
click at [1160, 326] on img "Next" at bounding box center [1157, 328] width 28 height 75
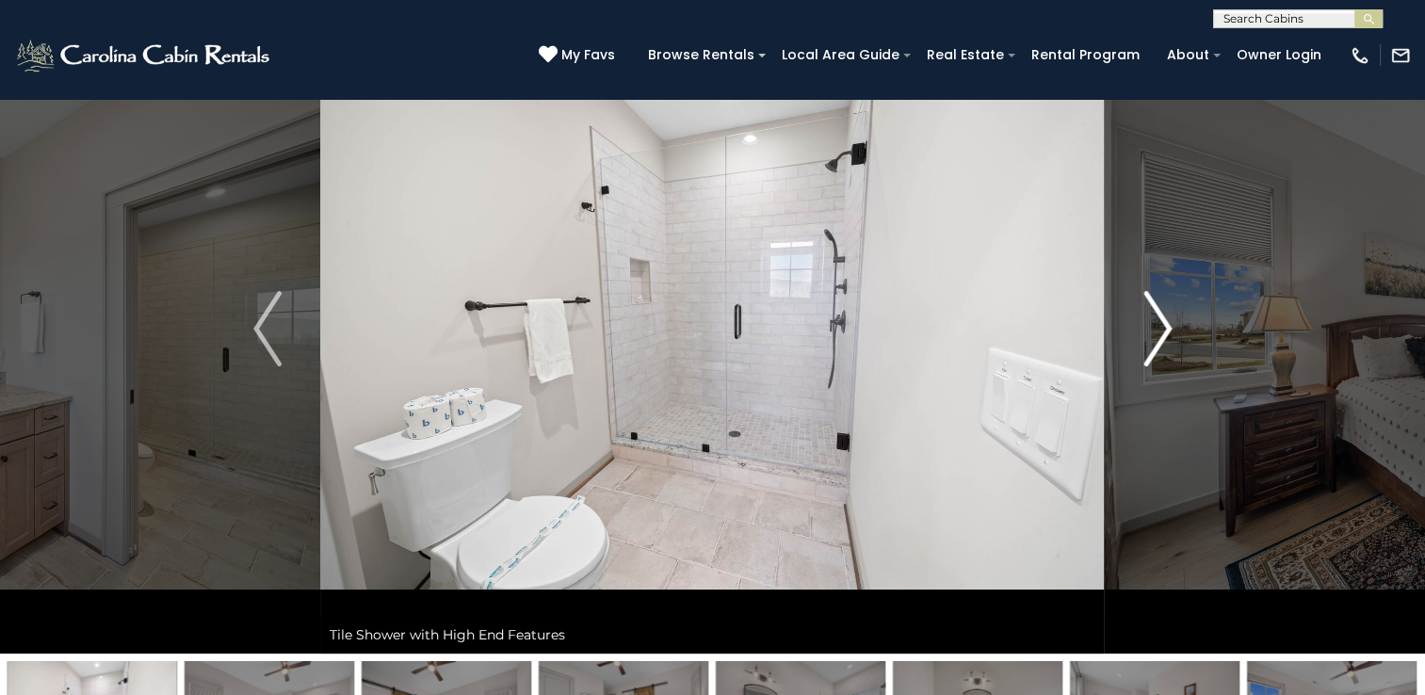
click at [1160, 326] on img "Next" at bounding box center [1157, 328] width 28 height 75
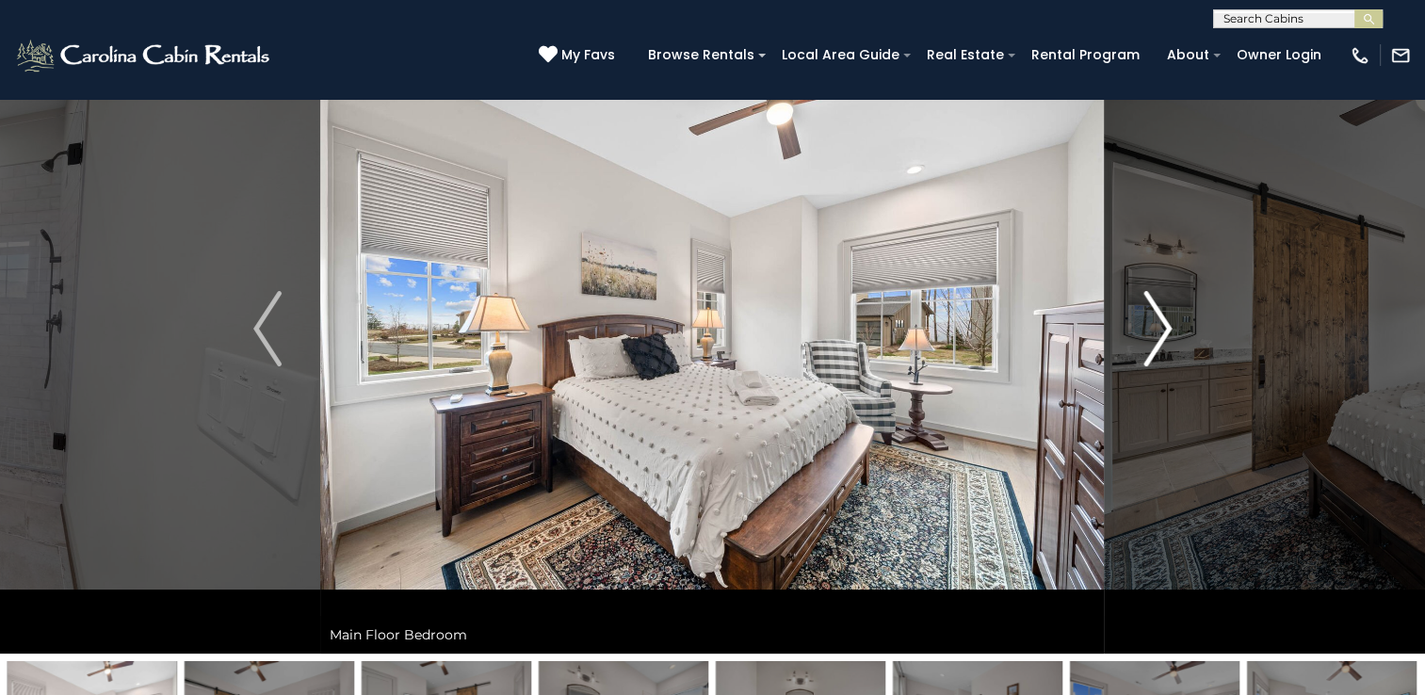
click at [1160, 326] on img "Next" at bounding box center [1157, 328] width 28 height 75
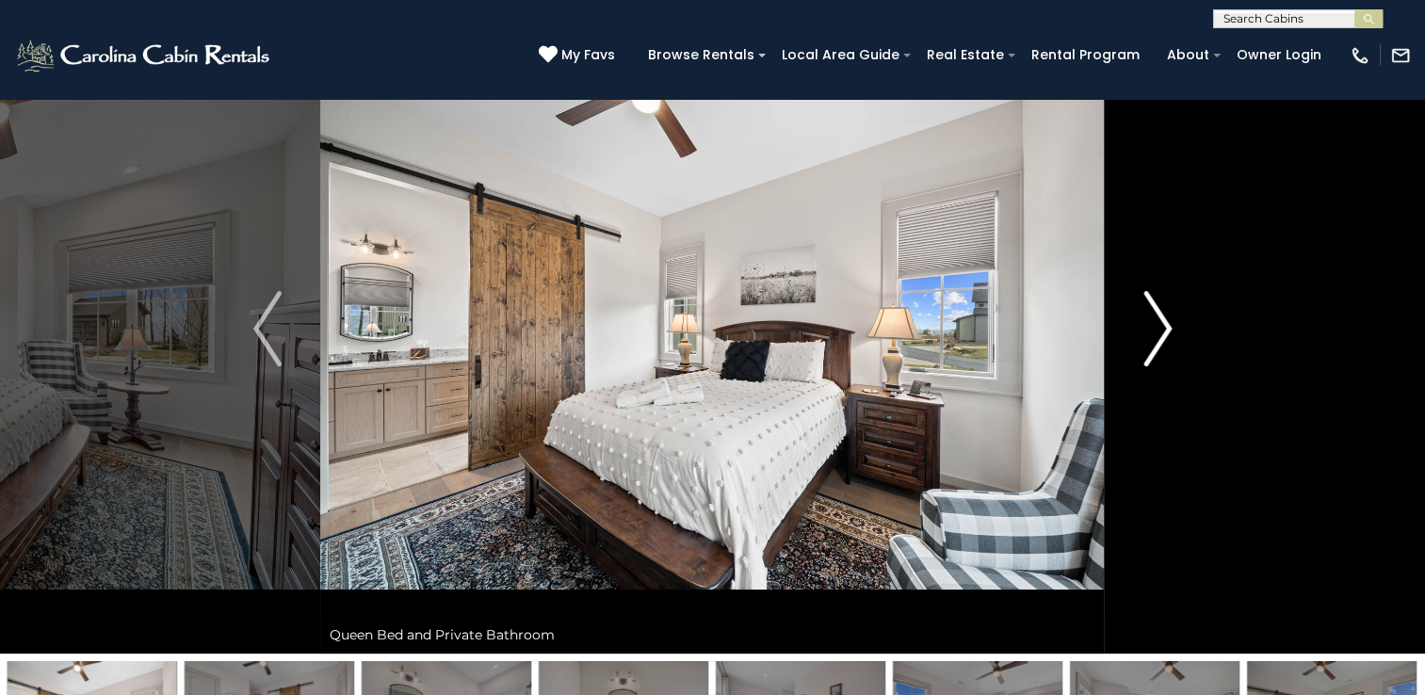
click at [1160, 326] on img "Next" at bounding box center [1157, 328] width 28 height 75
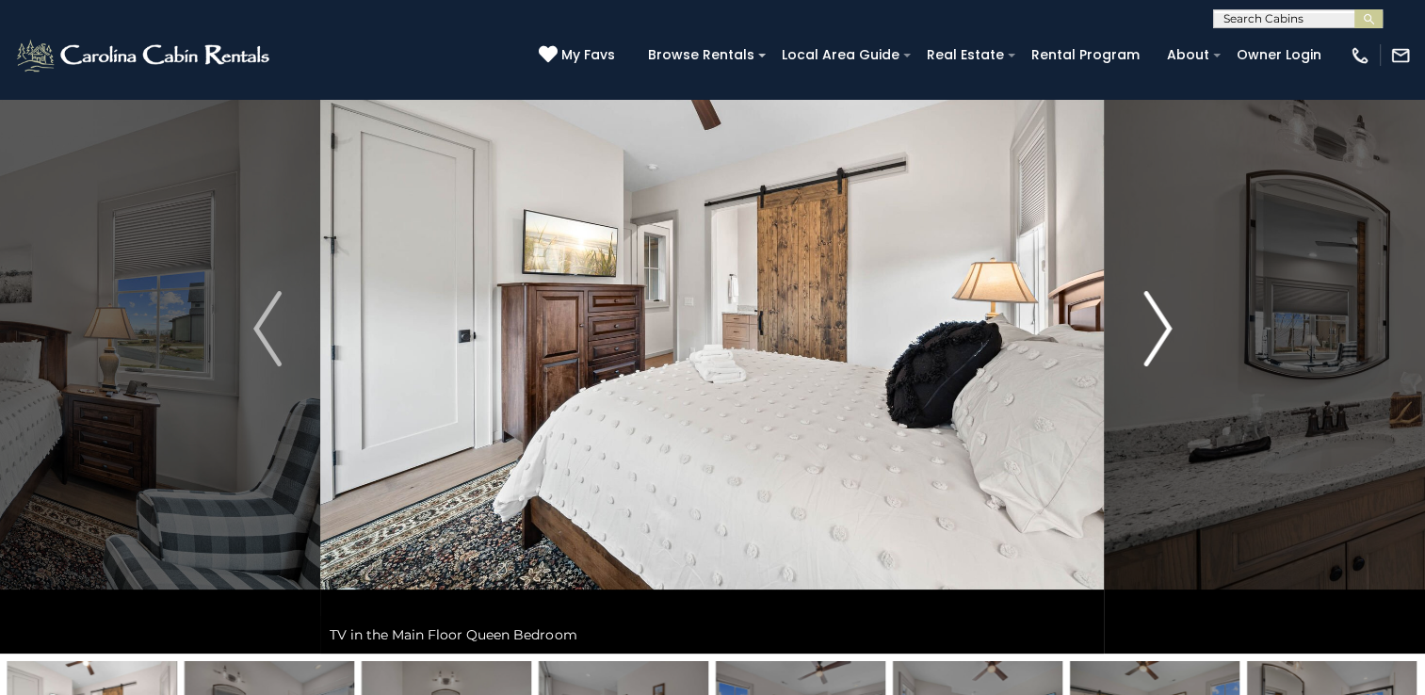
click at [1160, 326] on img "Next" at bounding box center [1157, 328] width 28 height 75
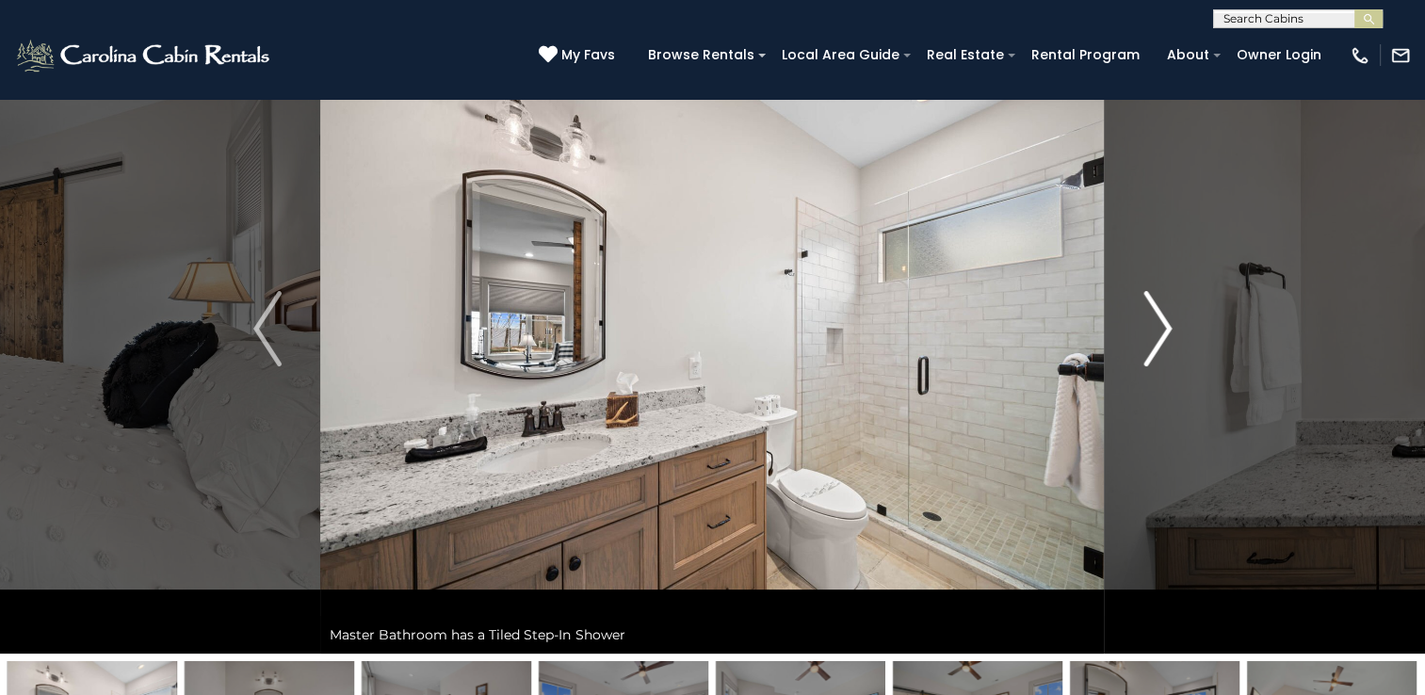
click at [1160, 326] on img "Next" at bounding box center [1157, 328] width 28 height 75
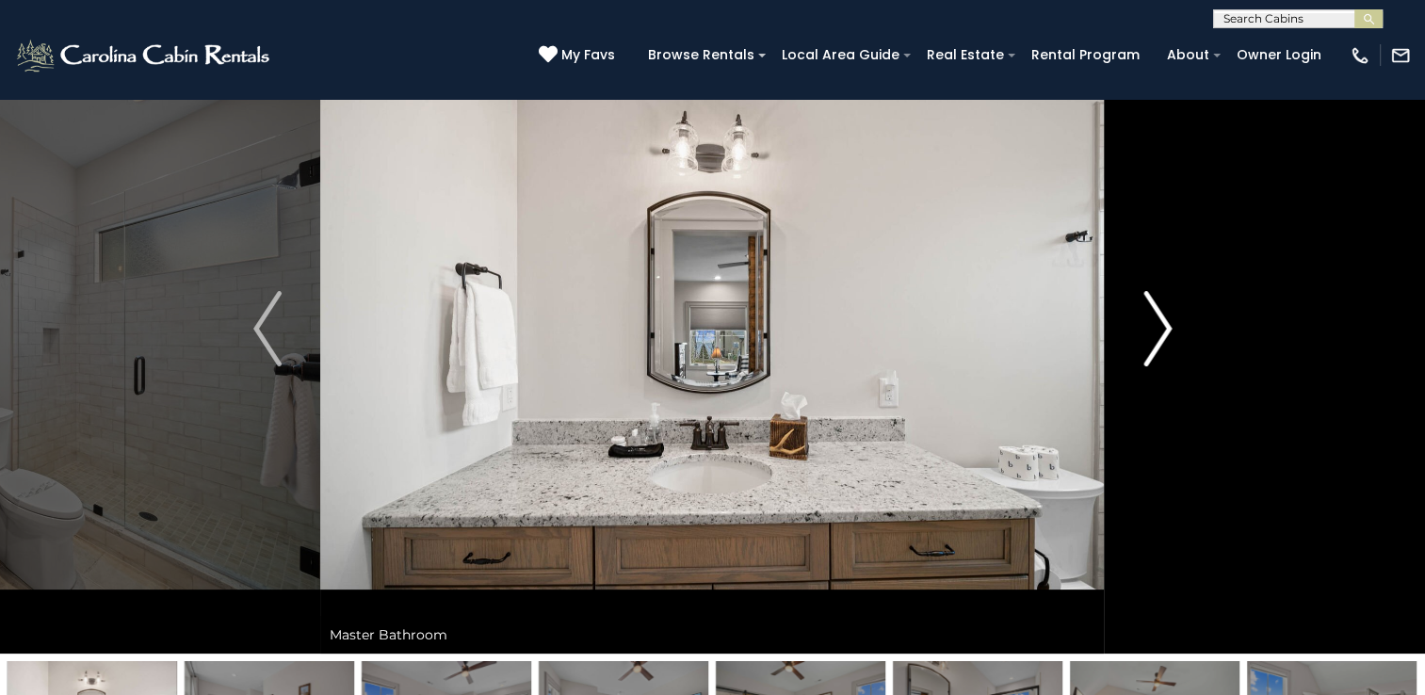
click at [1160, 326] on img "Next" at bounding box center [1157, 328] width 28 height 75
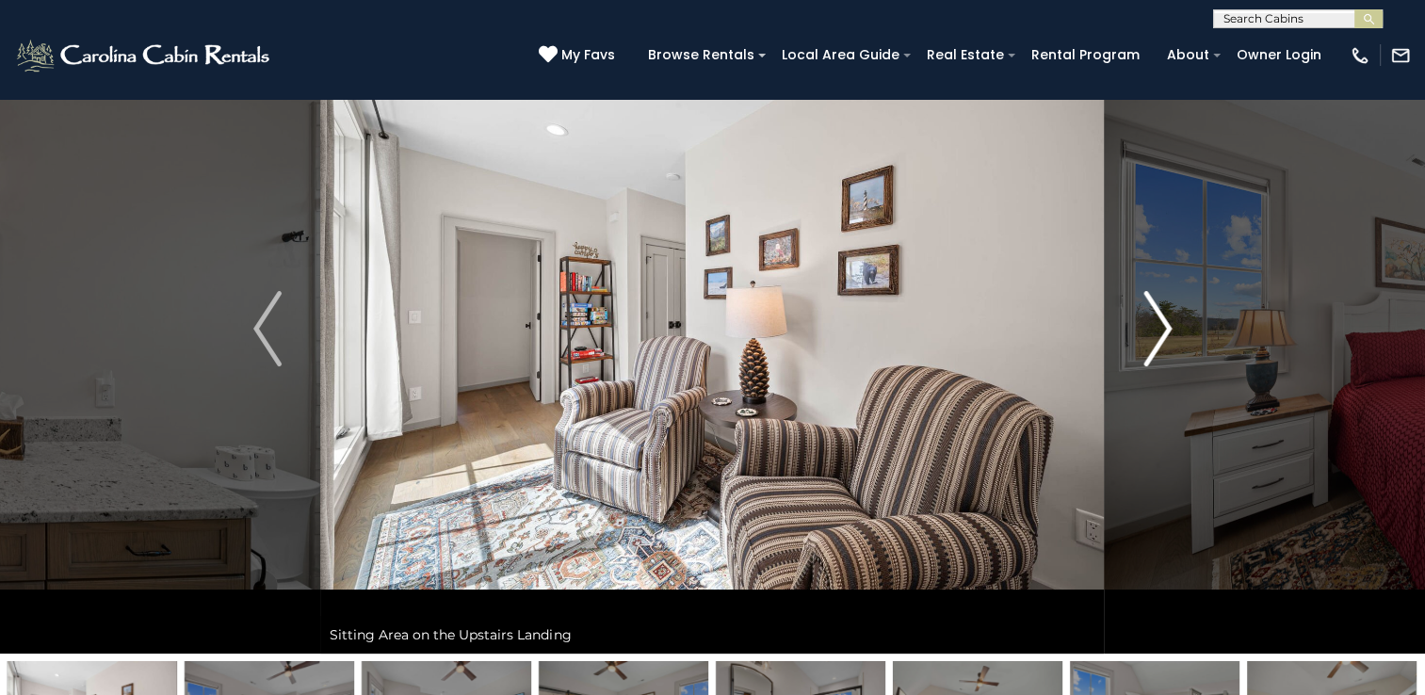
click at [1160, 326] on img "Next" at bounding box center [1157, 328] width 28 height 75
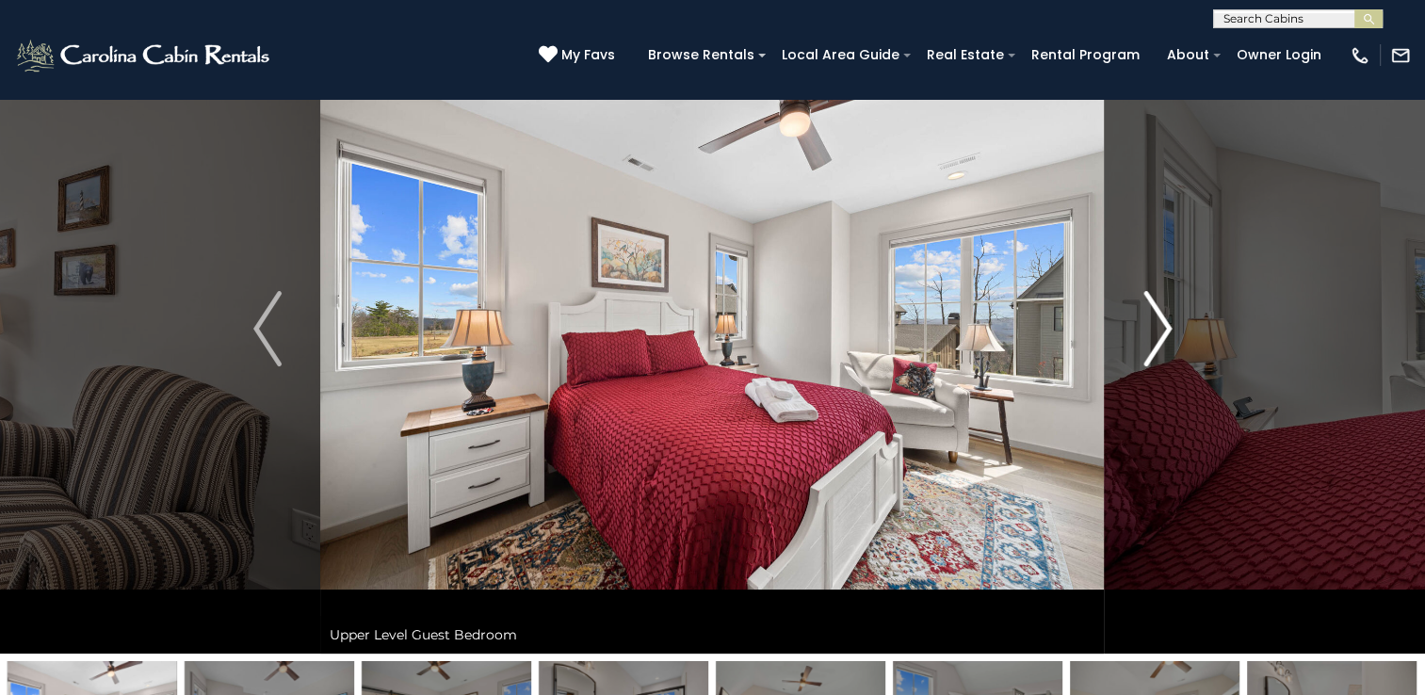
click at [1160, 326] on img "Next" at bounding box center [1157, 328] width 28 height 75
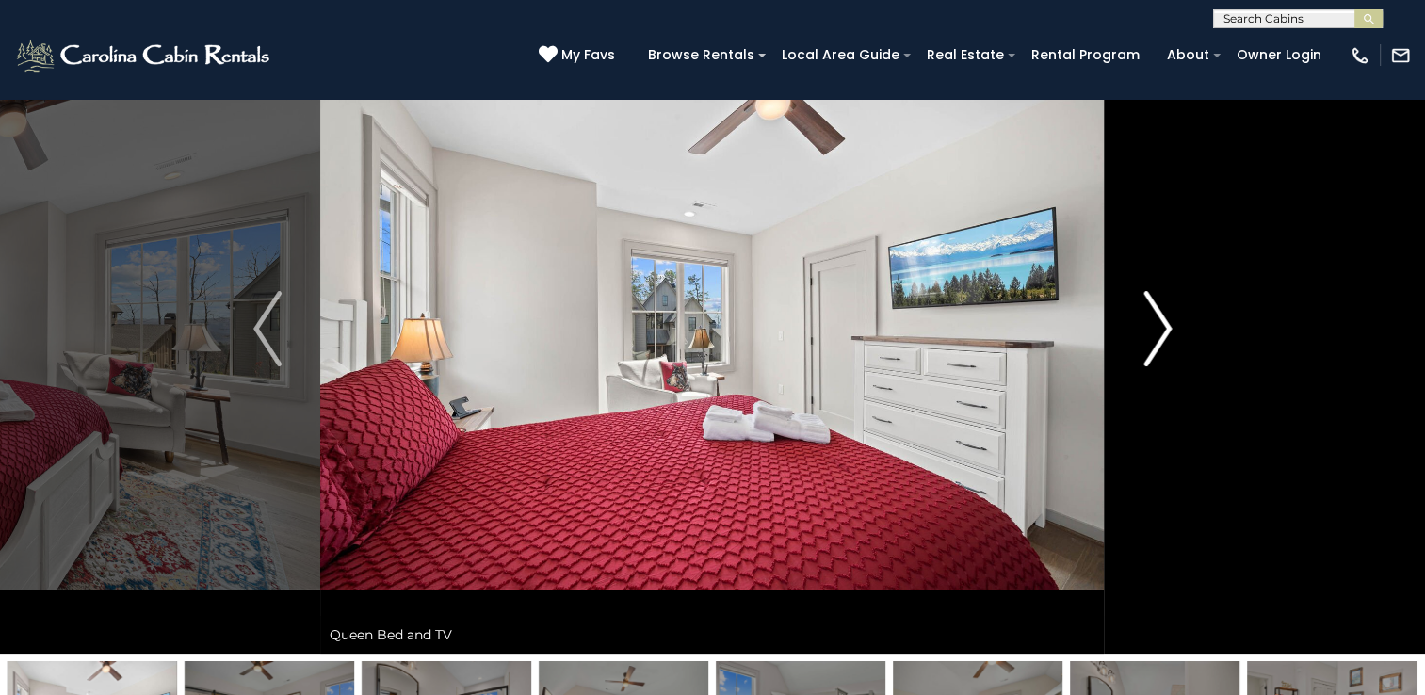
click at [1160, 326] on img "Next" at bounding box center [1157, 328] width 28 height 75
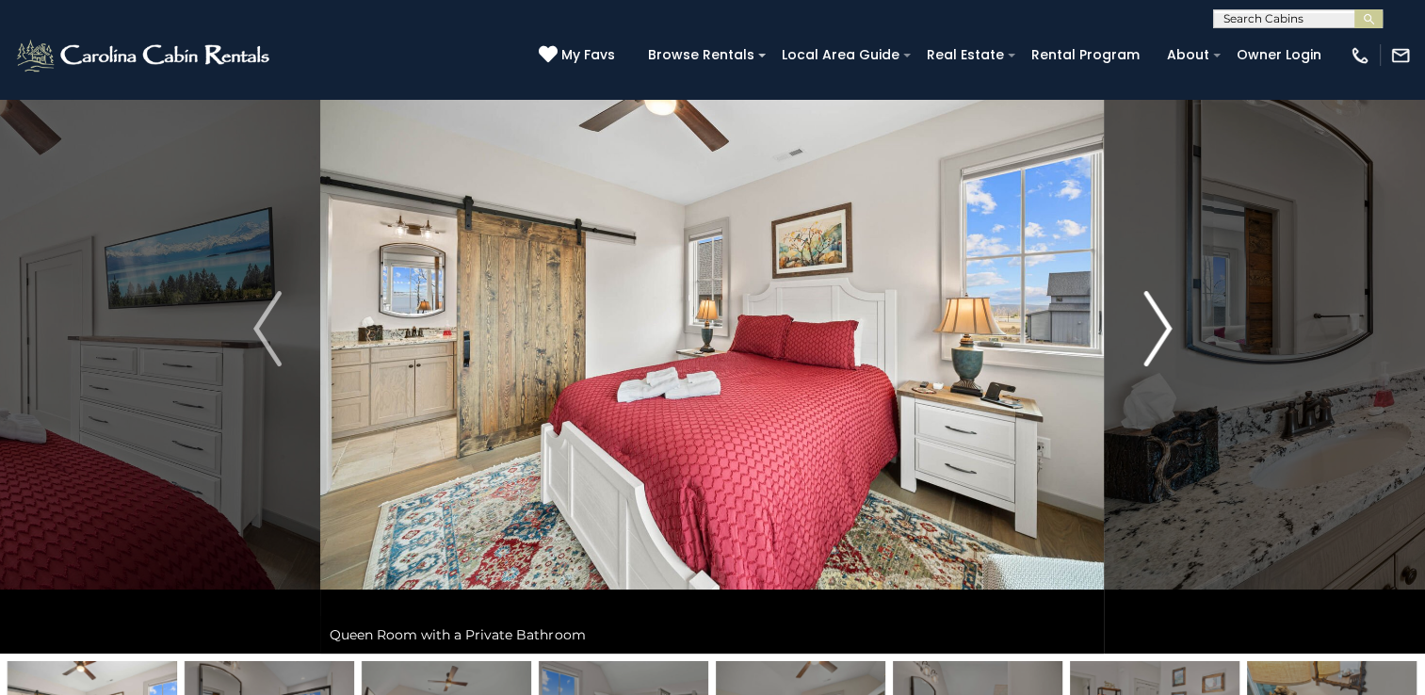
click at [1160, 326] on img "Next" at bounding box center [1157, 328] width 28 height 75
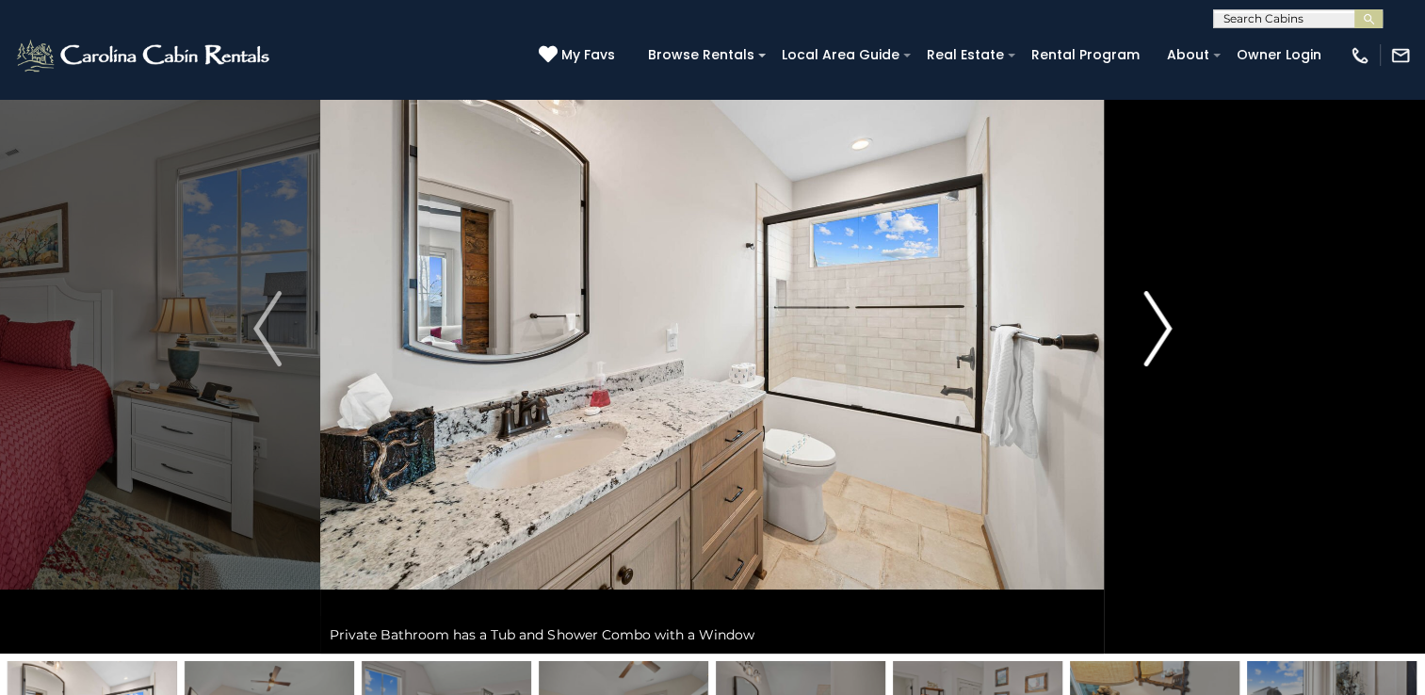
click at [1160, 326] on img "Next" at bounding box center [1157, 328] width 28 height 75
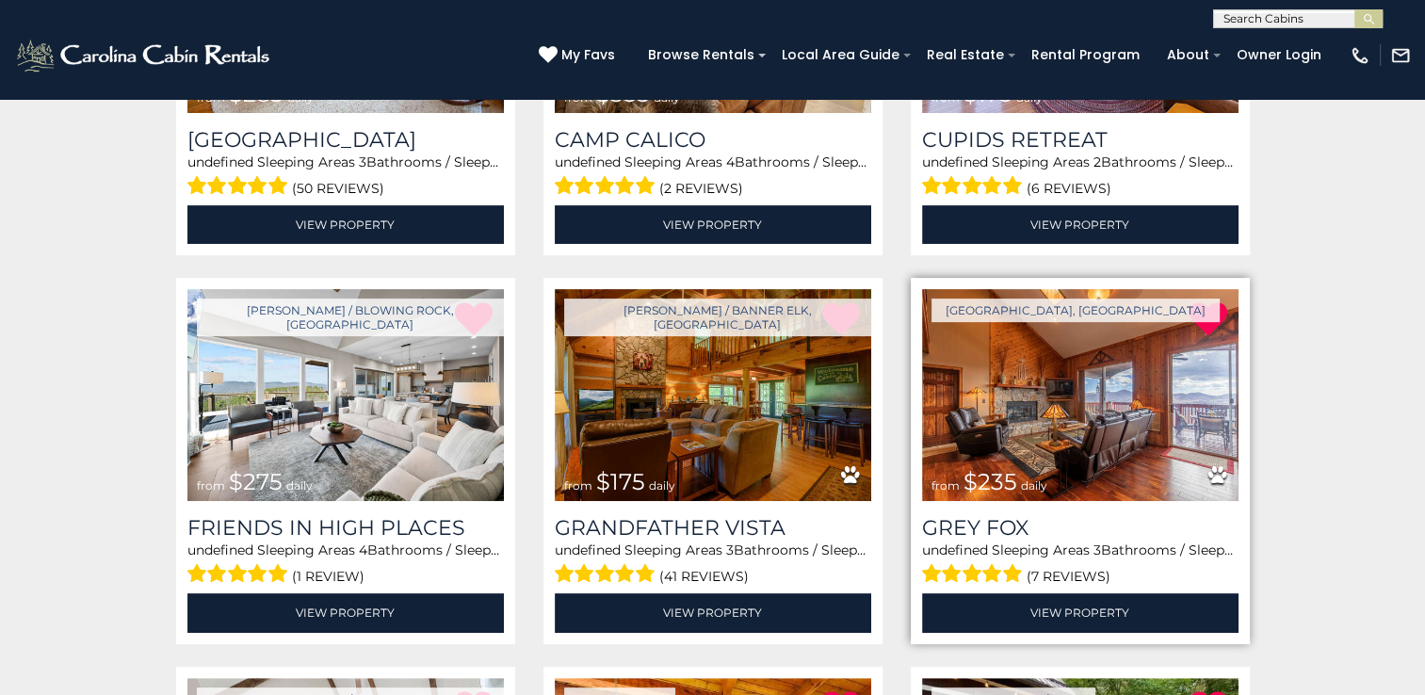
scroll to position [670, 0]
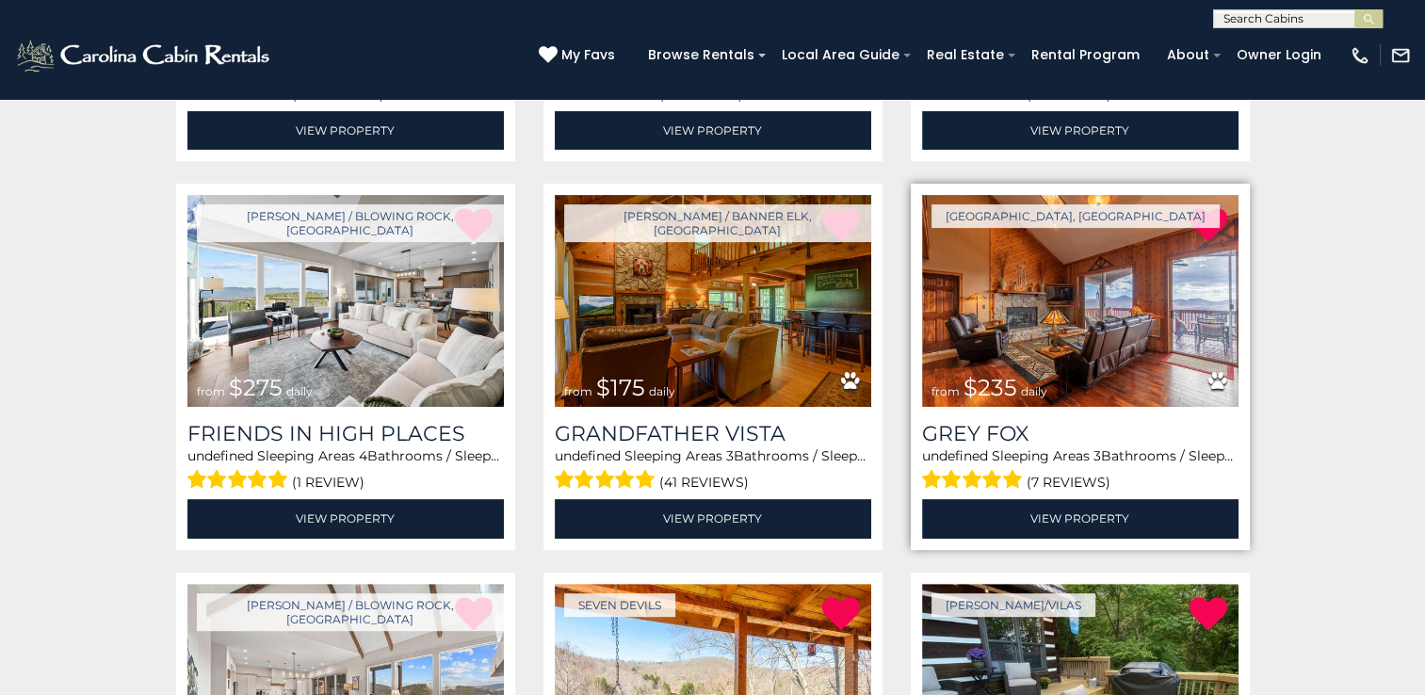
click at [1032, 297] on img at bounding box center [1080, 301] width 316 height 212
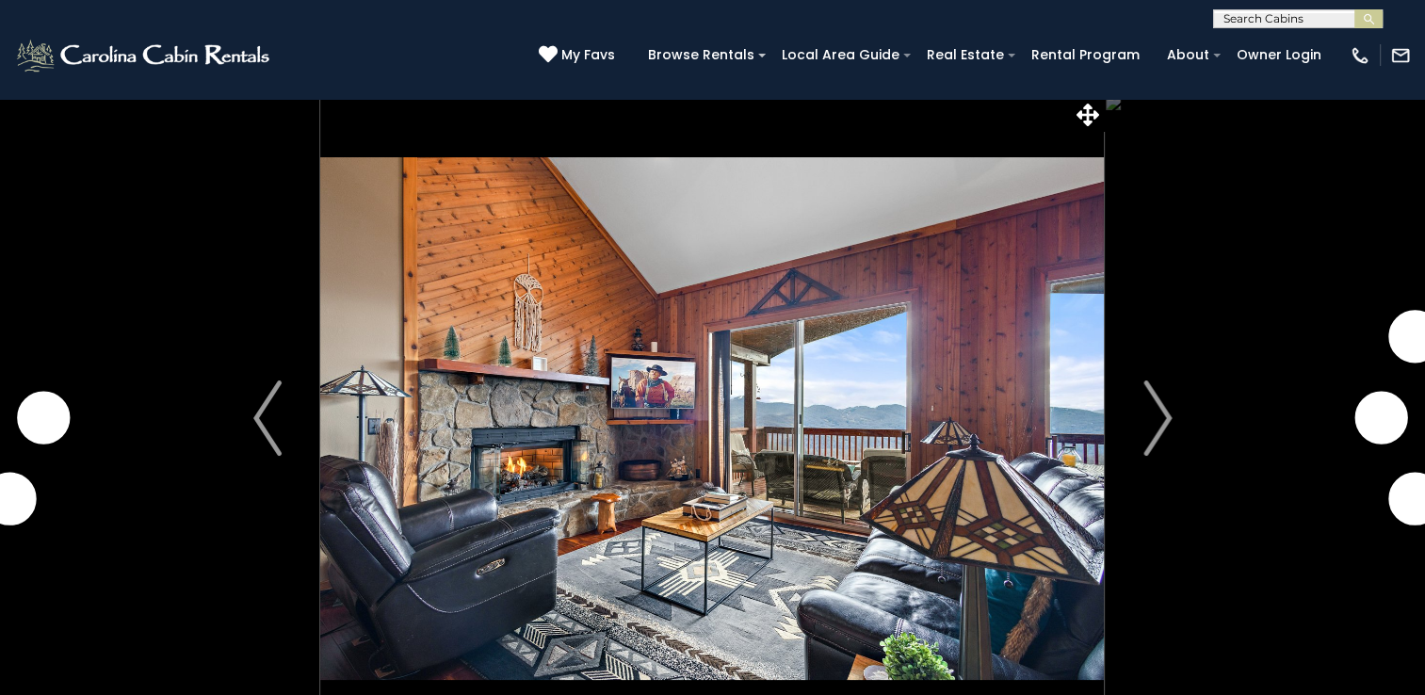
scroll to position [94, 0]
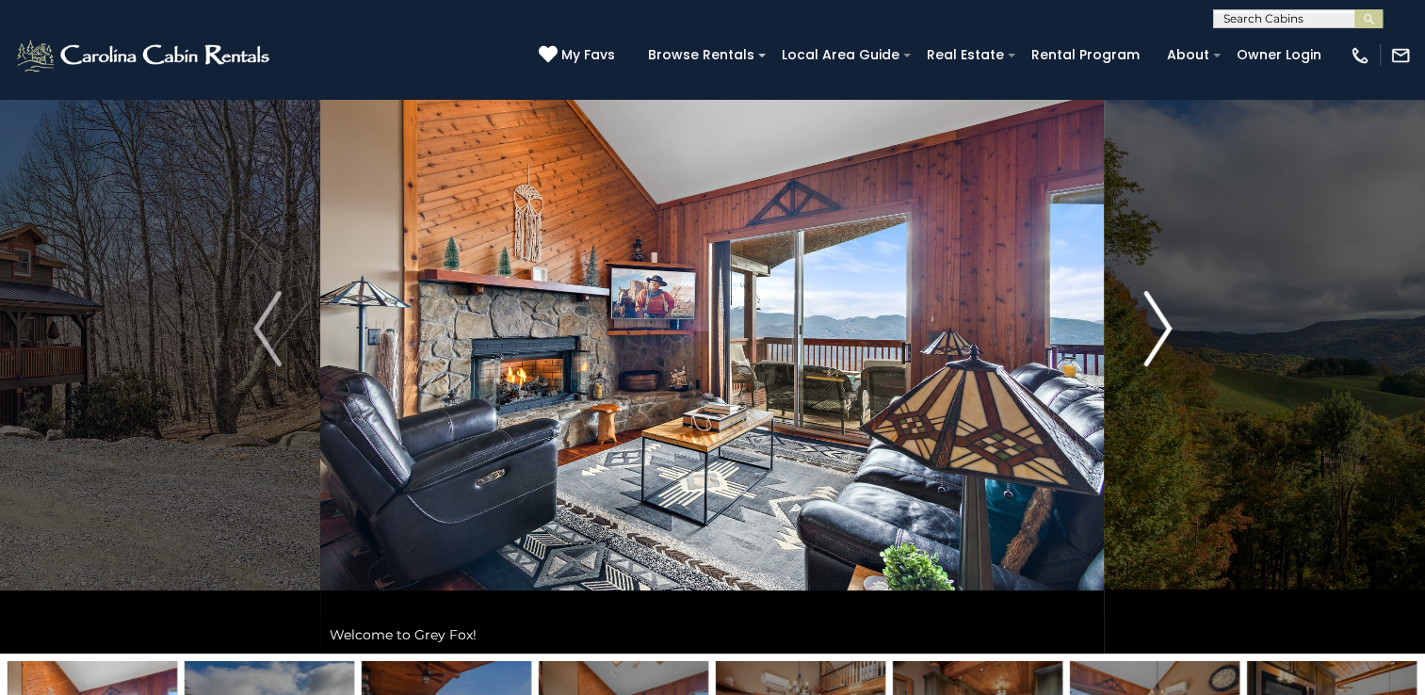
click at [1164, 330] on img "Next" at bounding box center [1157, 328] width 28 height 75
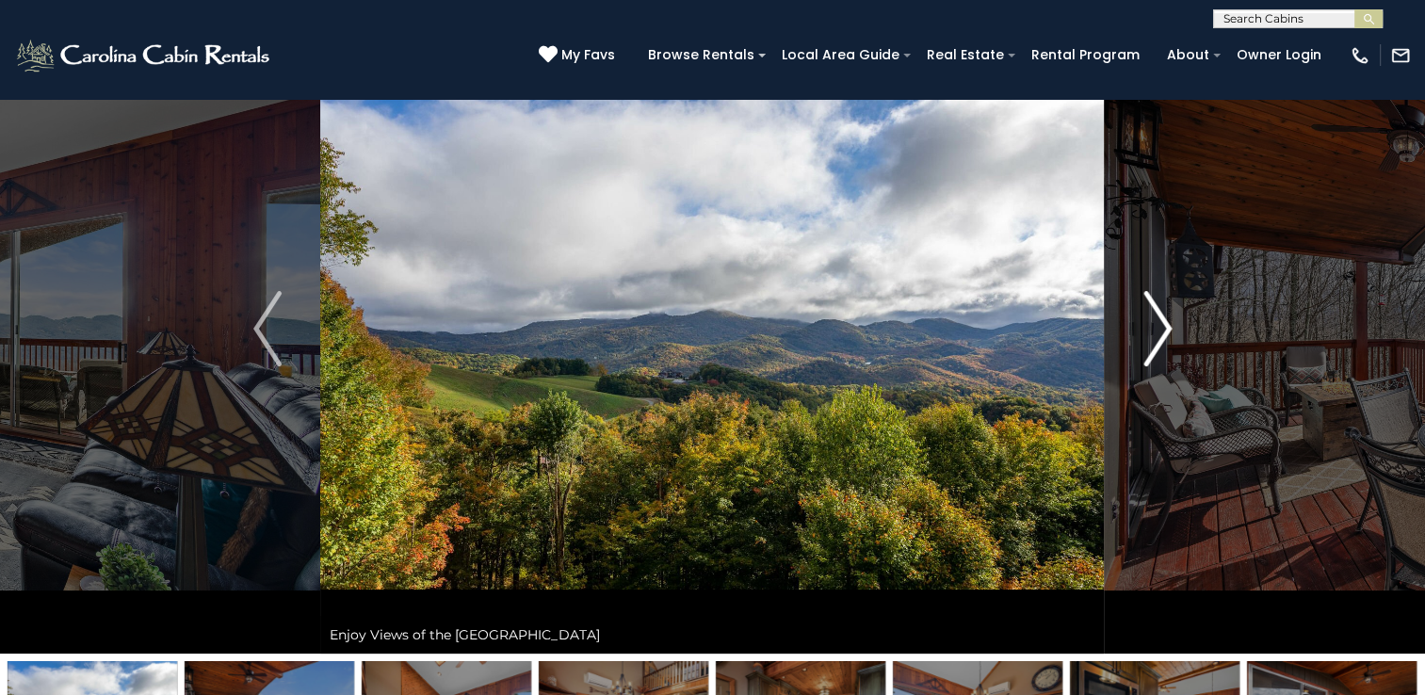
click at [1164, 330] on img "Next" at bounding box center [1157, 328] width 28 height 75
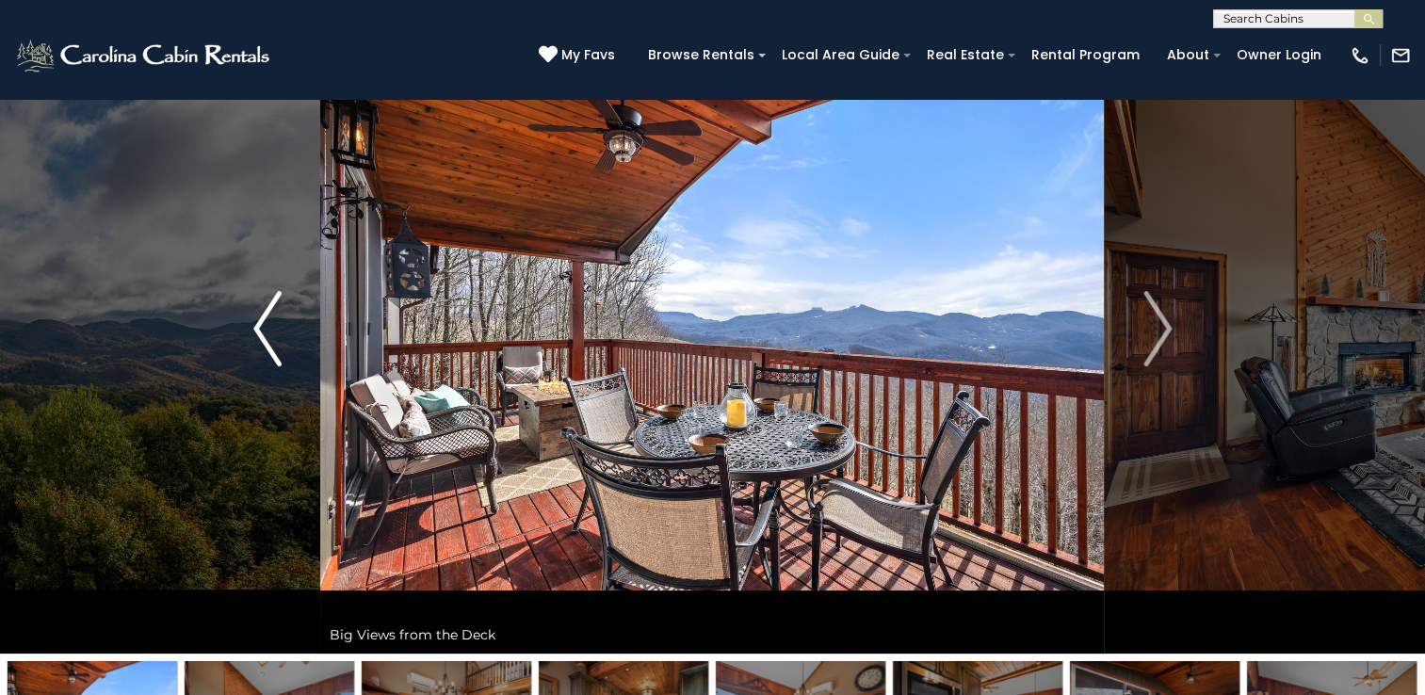
click at [267, 357] on img "Previous" at bounding box center [267, 328] width 28 height 75
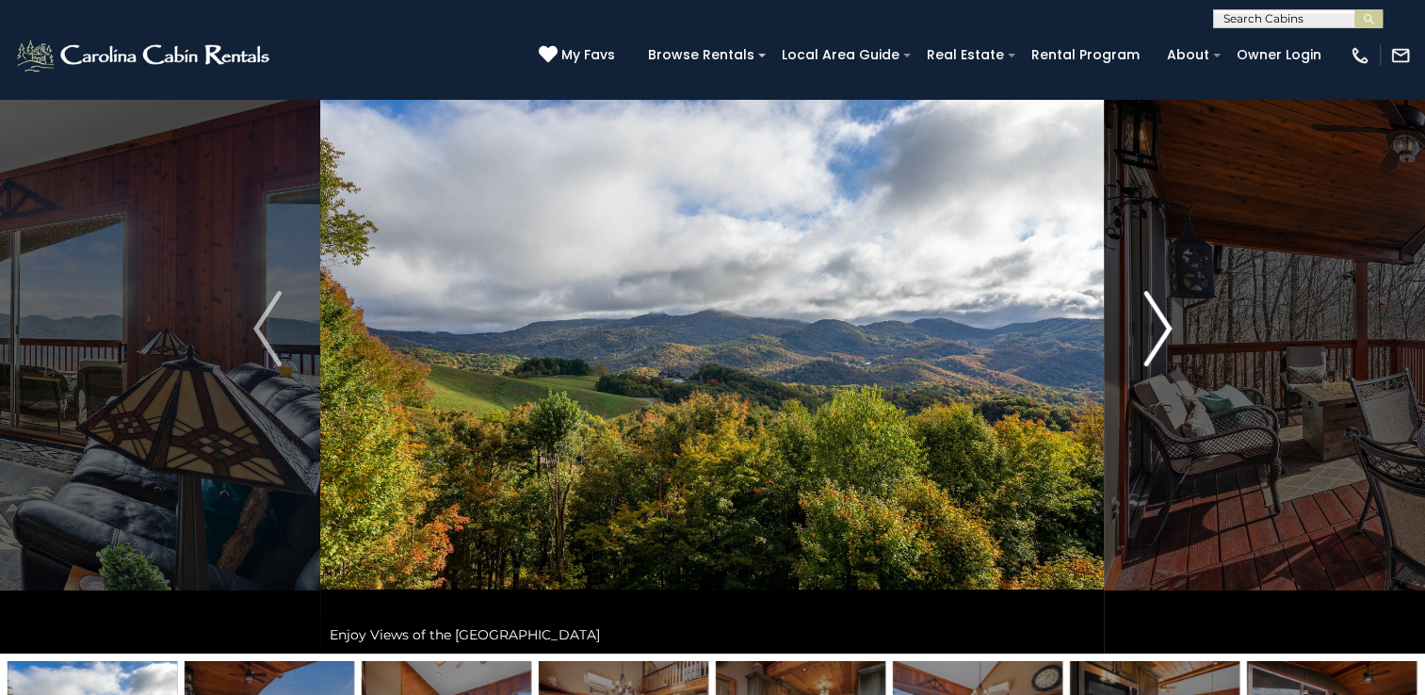
click at [1153, 311] on img "Next" at bounding box center [1157, 328] width 28 height 75
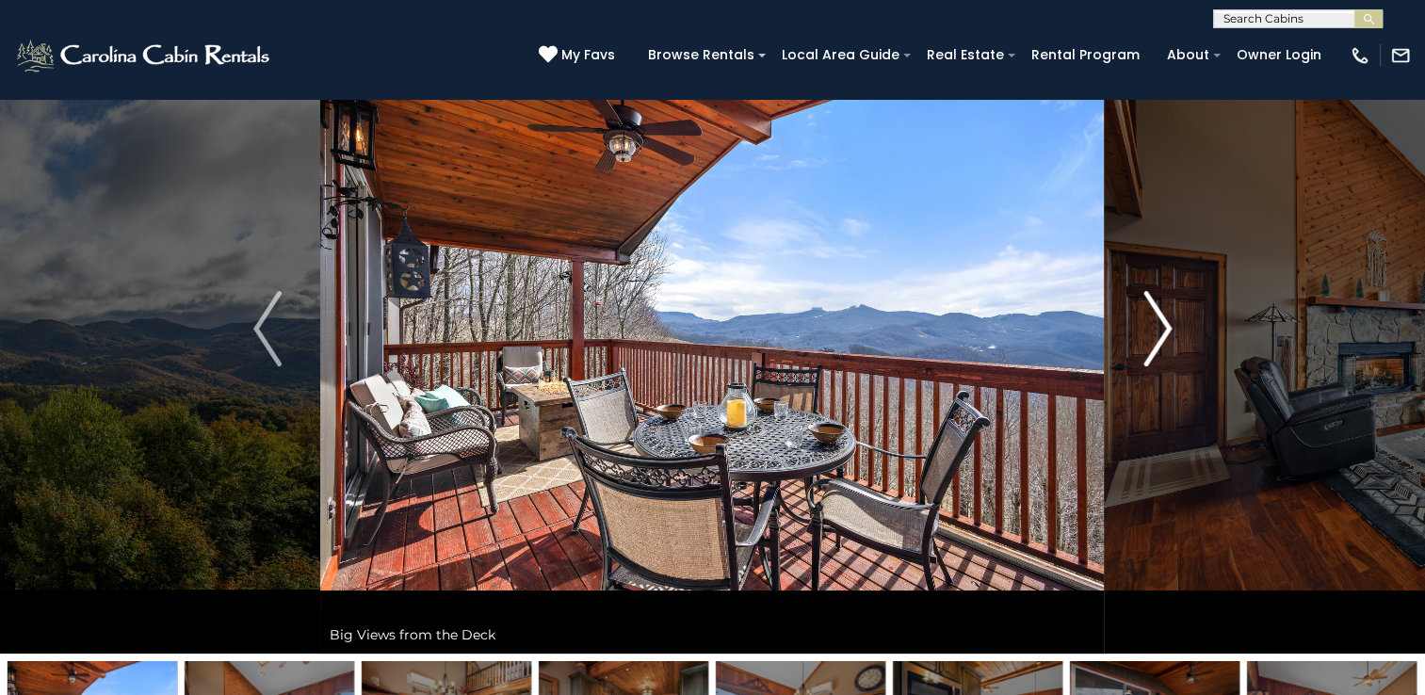
click at [1148, 311] on img "Next" at bounding box center [1157, 328] width 28 height 75
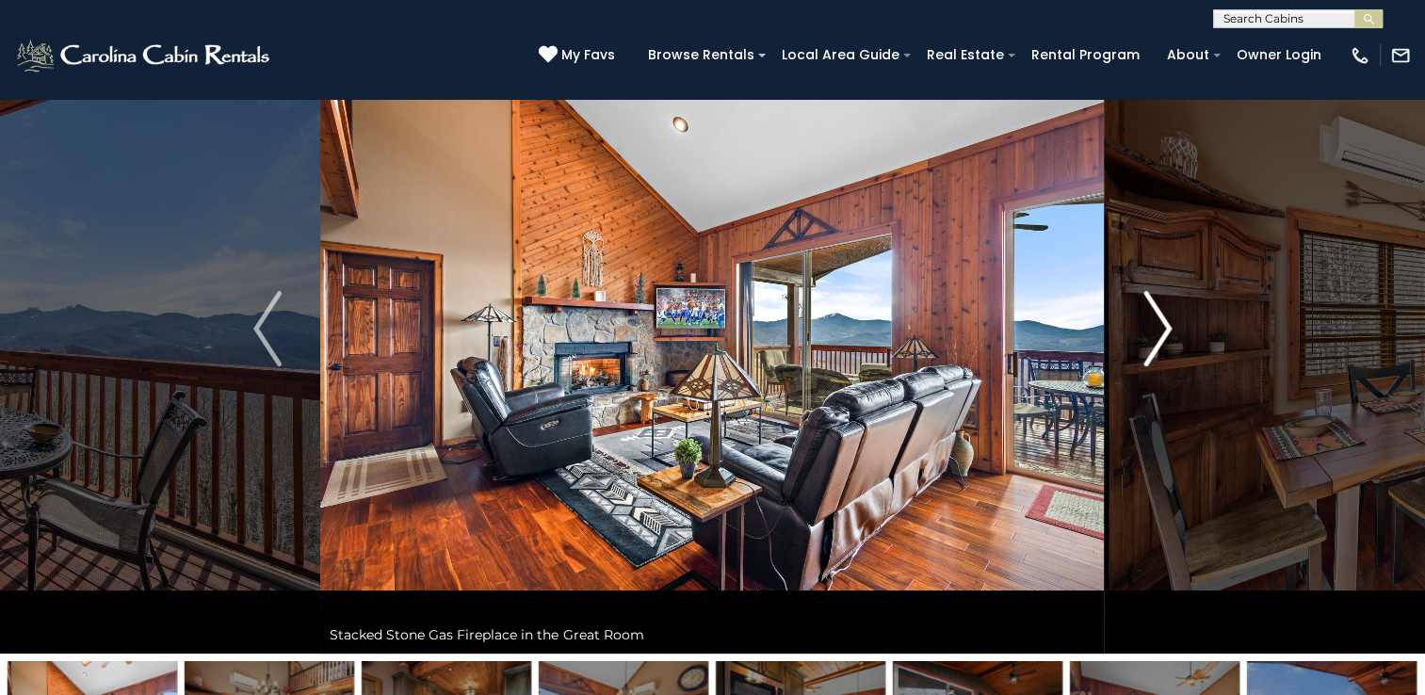
click at [1144, 311] on img "Next" at bounding box center [1157, 328] width 28 height 75
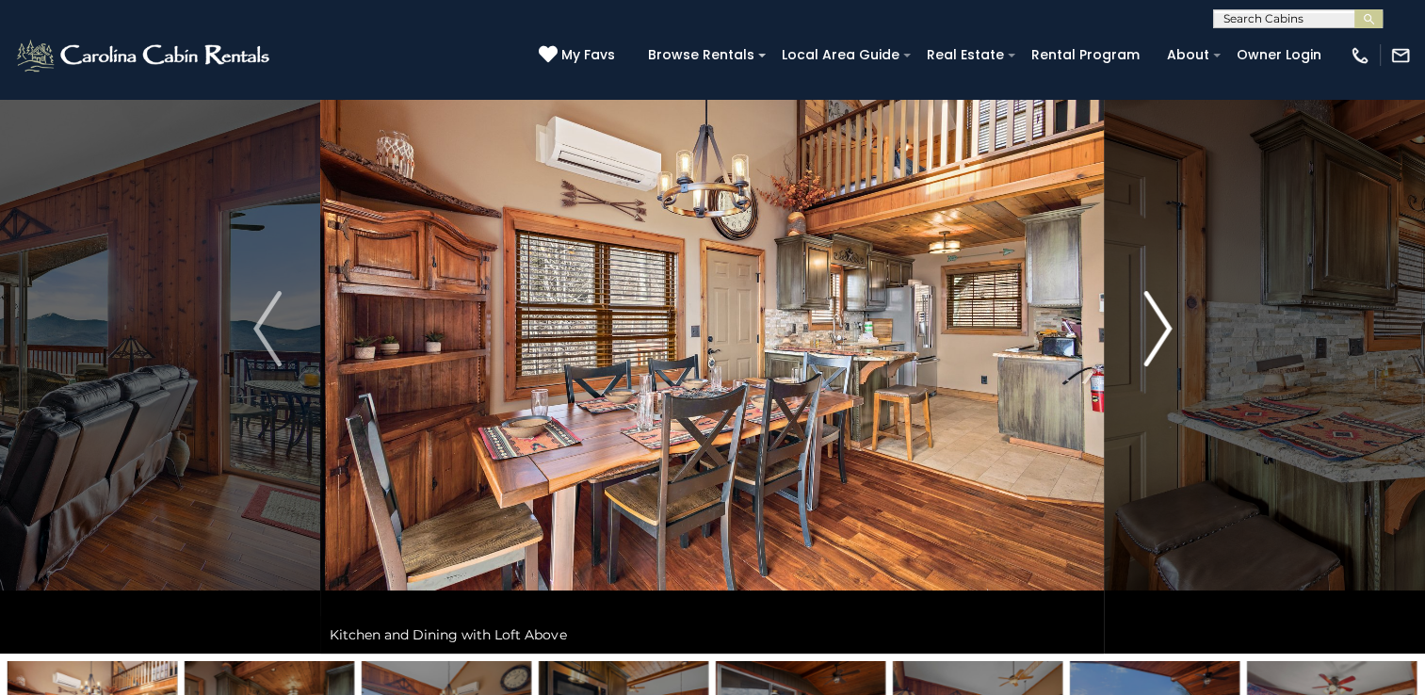
click at [1144, 311] on img "Next" at bounding box center [1157, 328] width 28 height 75
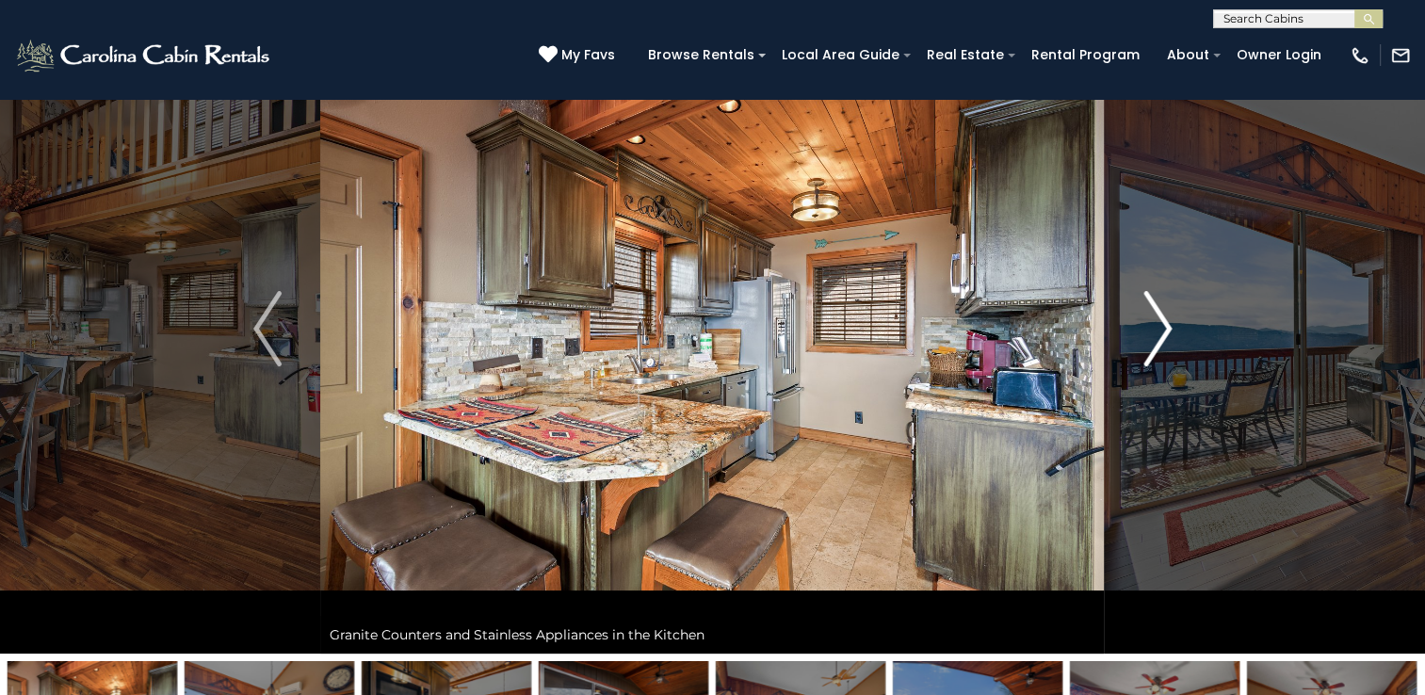
click at [1143, 311] on img "Next" at bounding box center [1157, 328] width 28 height 75
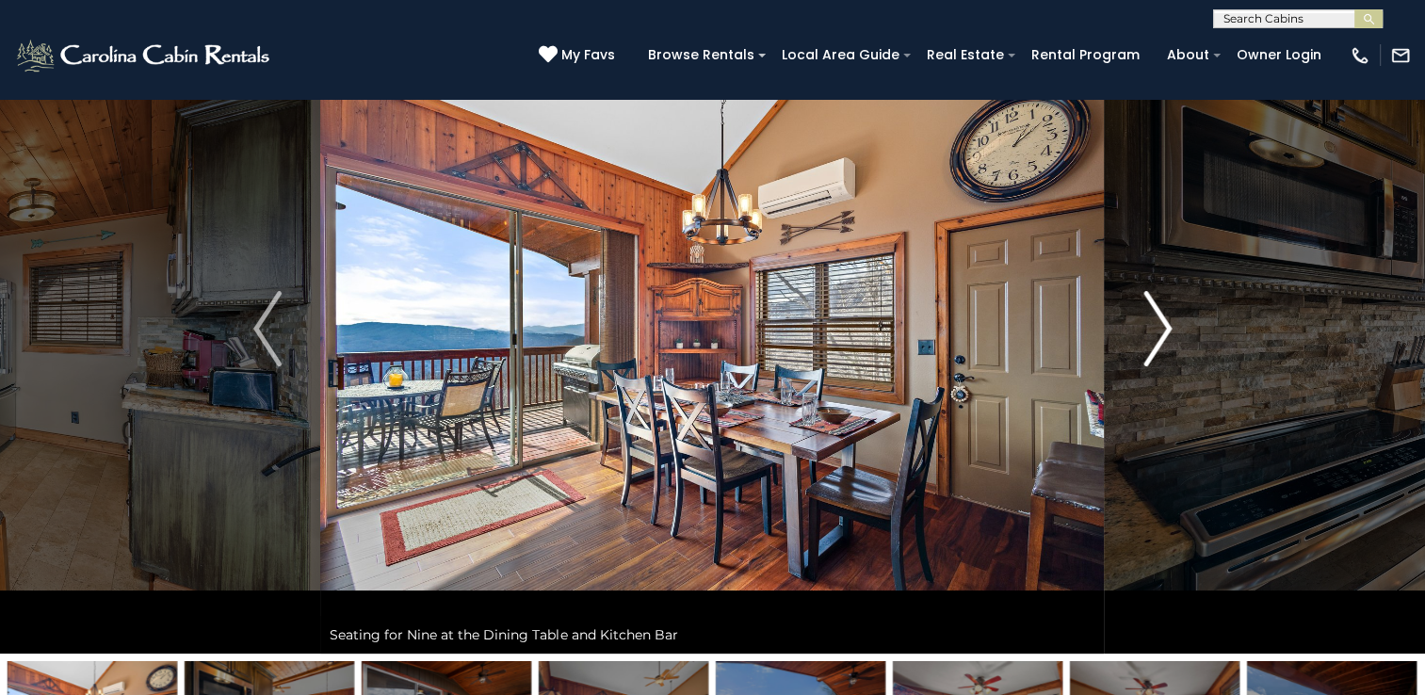
click at [1141, 311] on button "Next" at bounding box center [1157, 329] width 105 height 650
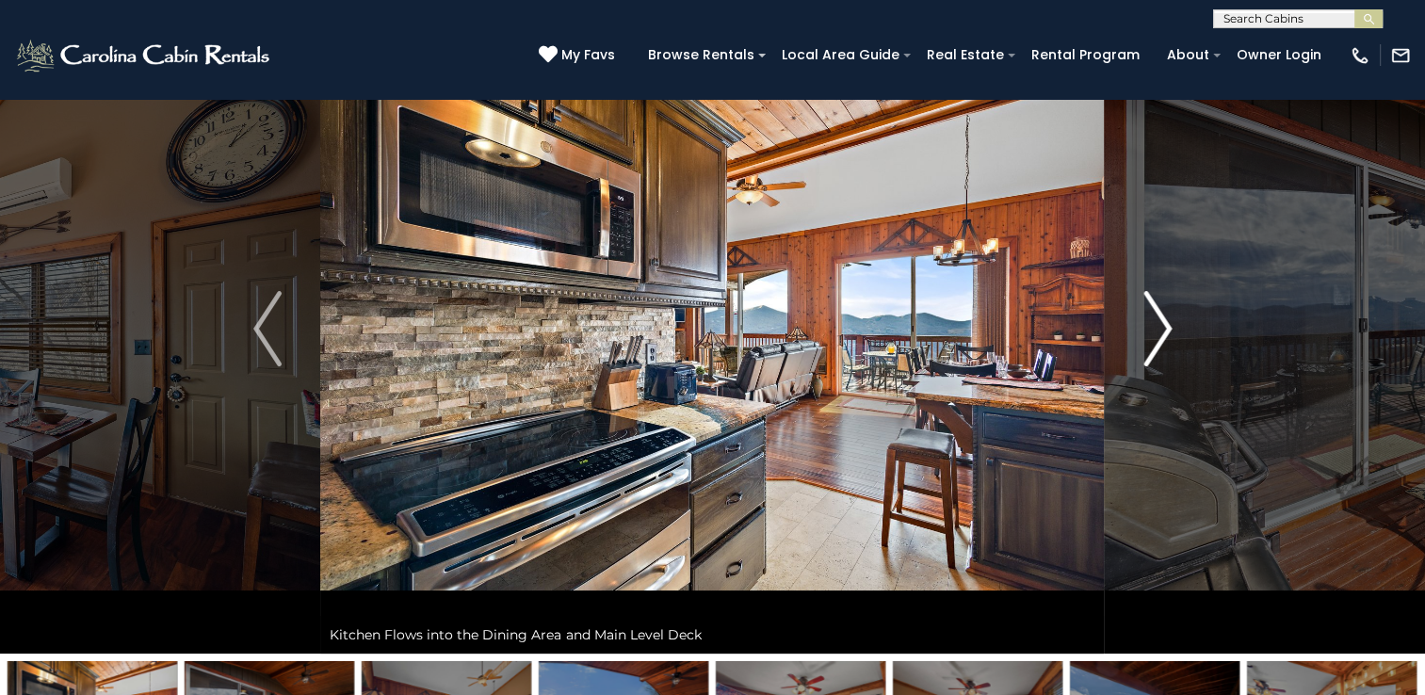
click at [1141, 311] on button "Next" at bounding box center [1157, 329] width 105 height 650
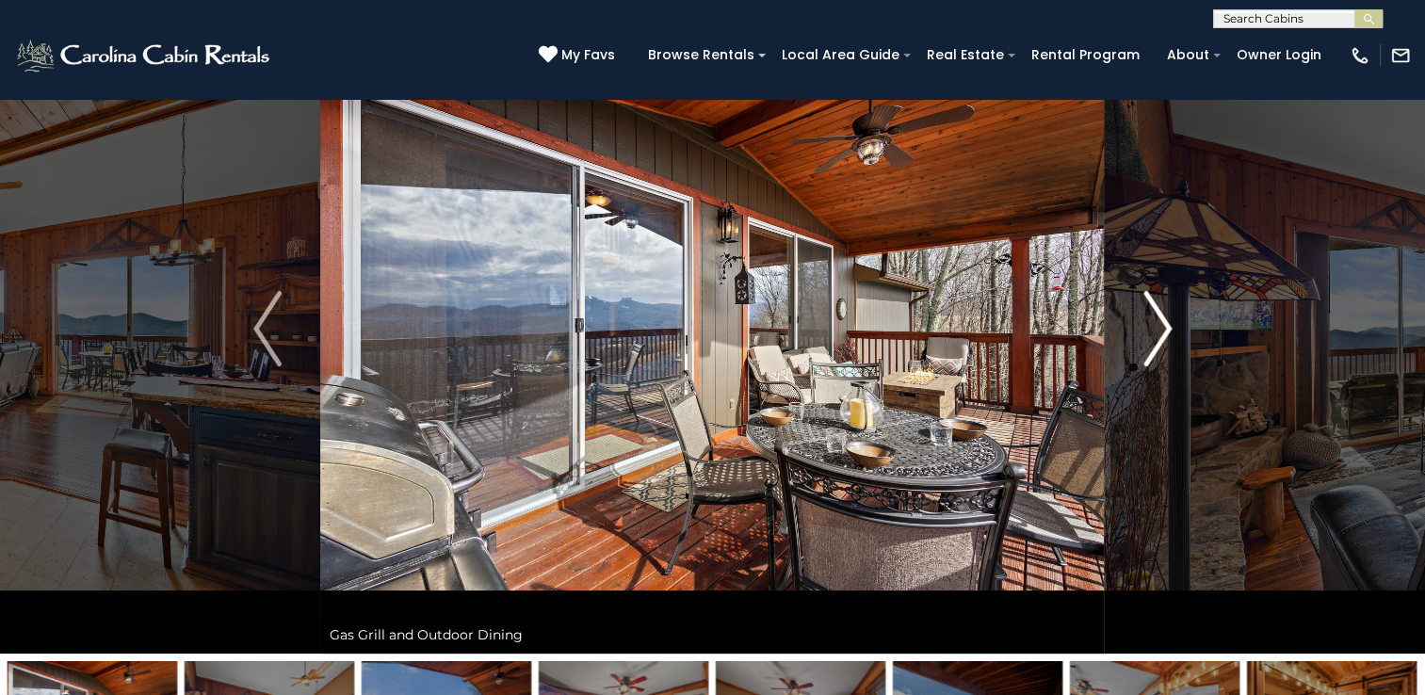
click at [1141, 311] on button "Next" at bounding box center [1157, 329] width 105 height 650
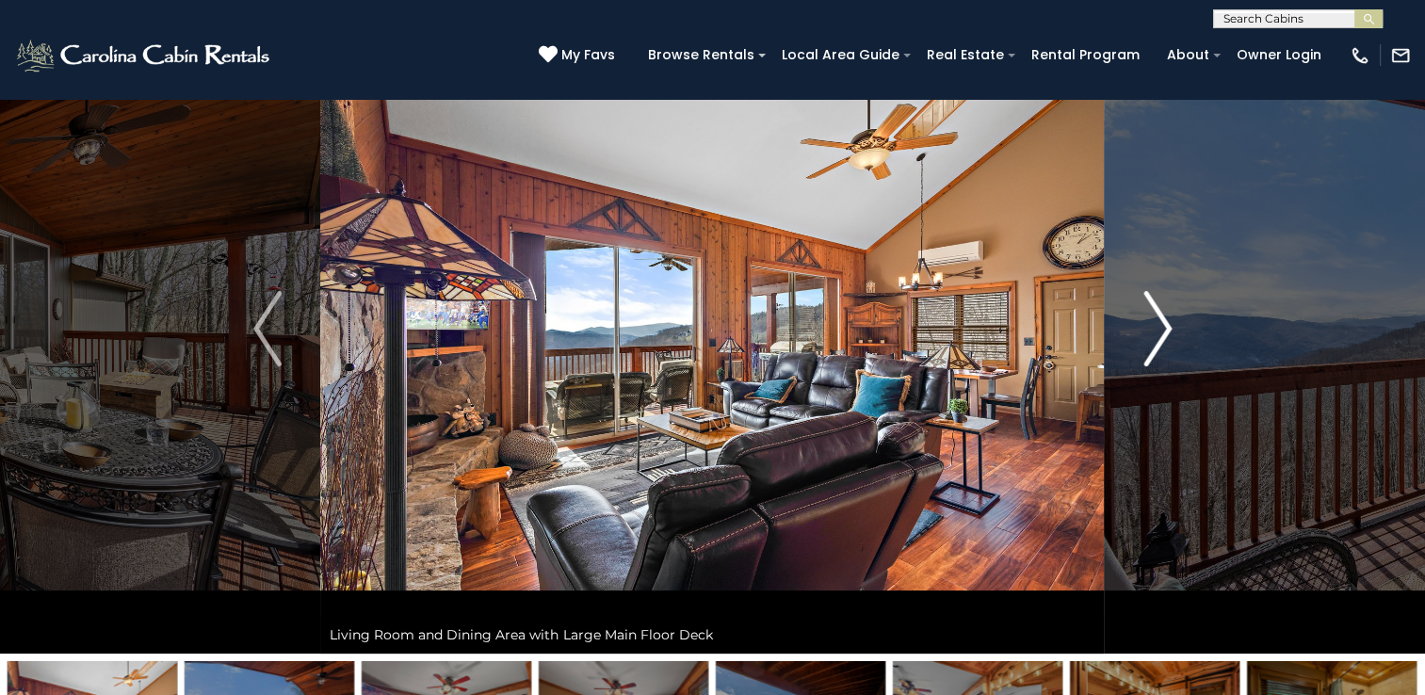
click at [1141, 311] on button "Next" at bounding box center [1157, 329] width 105 height 650
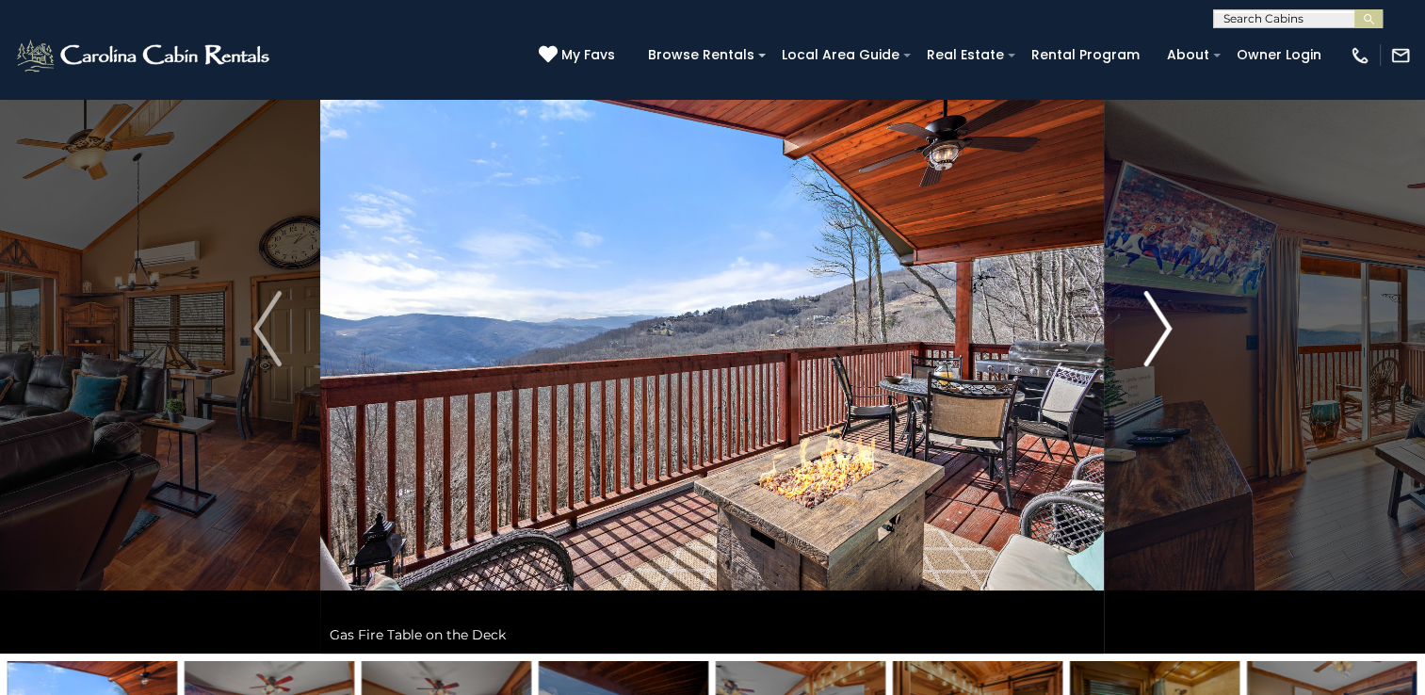
click at [1141, 311] on button "Next" at bounding box center [1157, 329] width 105 height 650
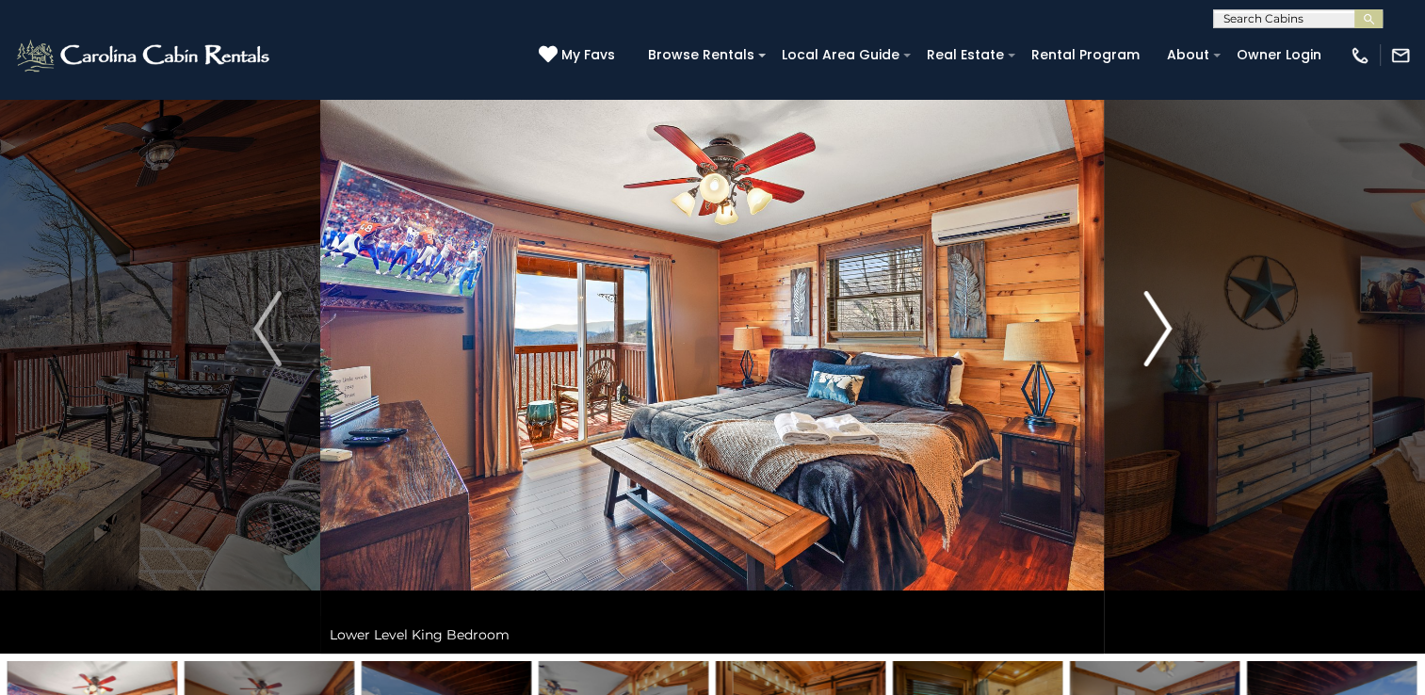
click at [1141, 311] on button "Next" at bounding box center [1157, 329] width 105 height 650
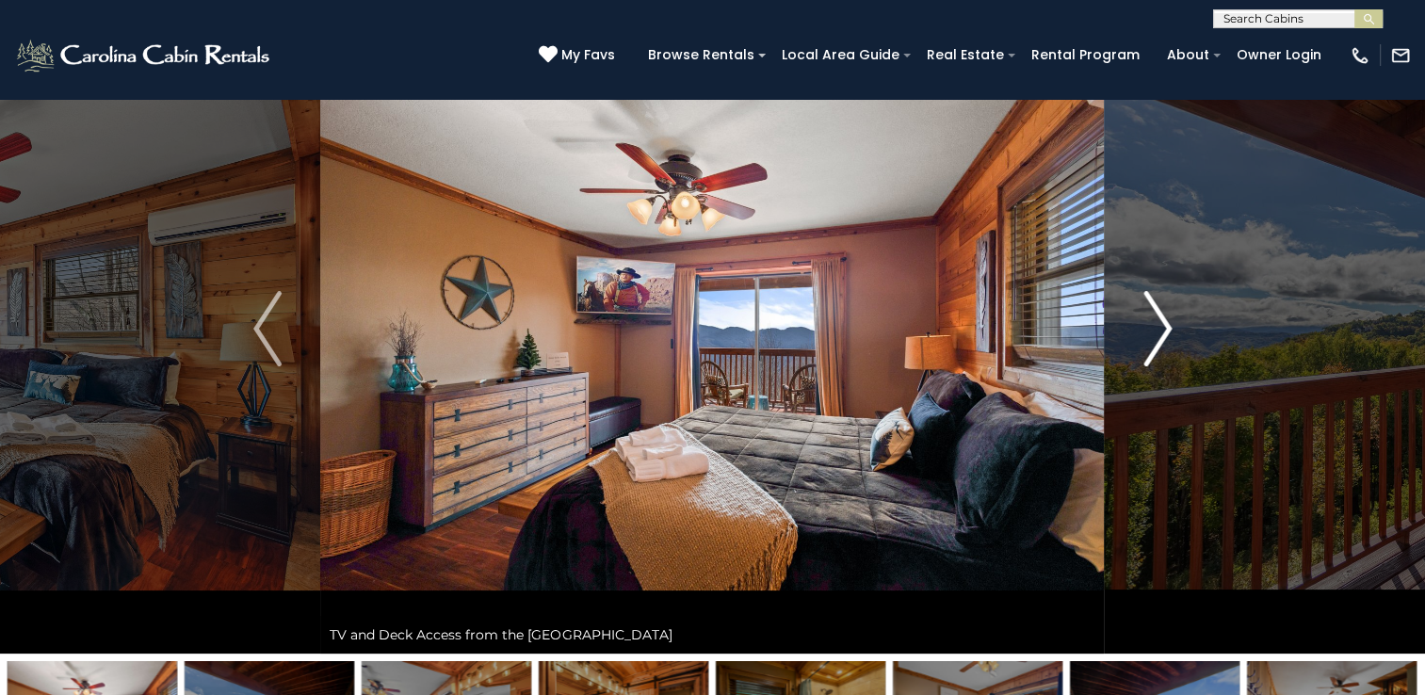
click at [1141, 311] on button "Next" at bounding box center [1157, 329] width 105 height 650
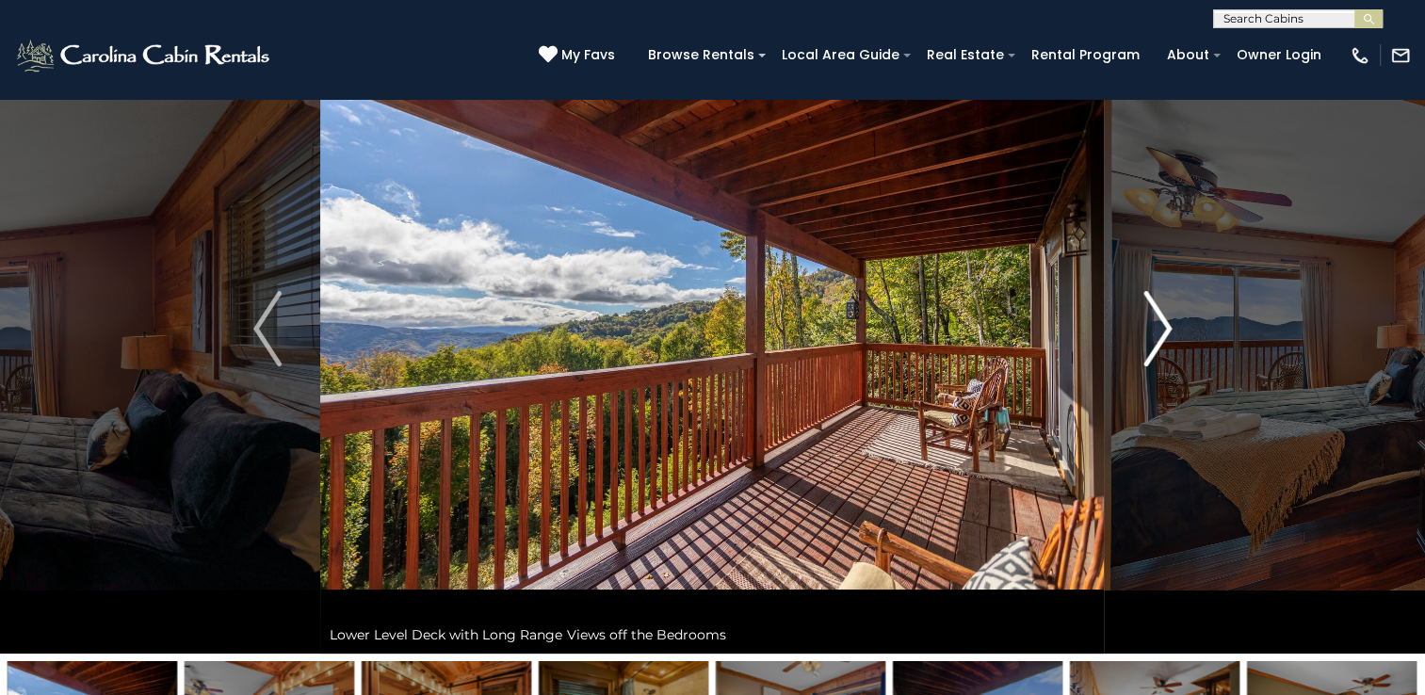
click at [1141, 311] on button "Next" at bounding box center [1157, 329] width 105 height 650
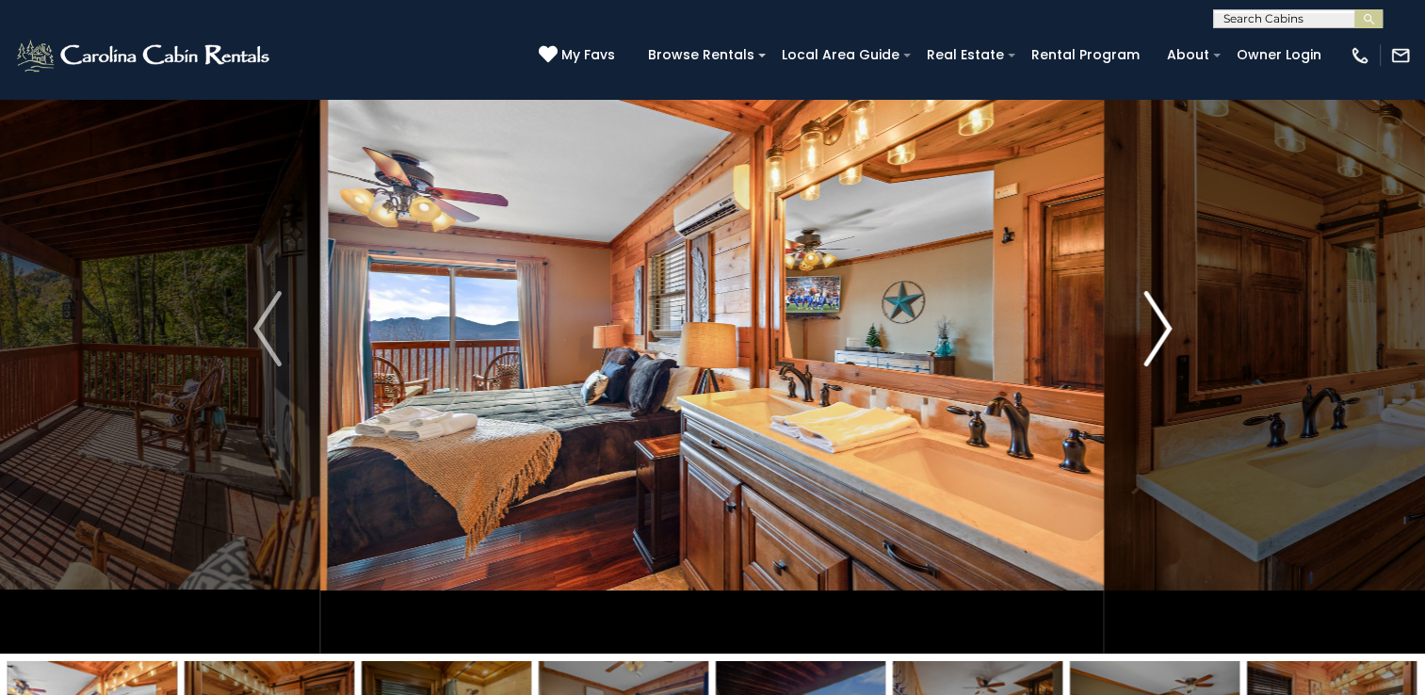
click at [1141, 311] on button "Next" at bounding box center [1157, 329] width 105 height 650
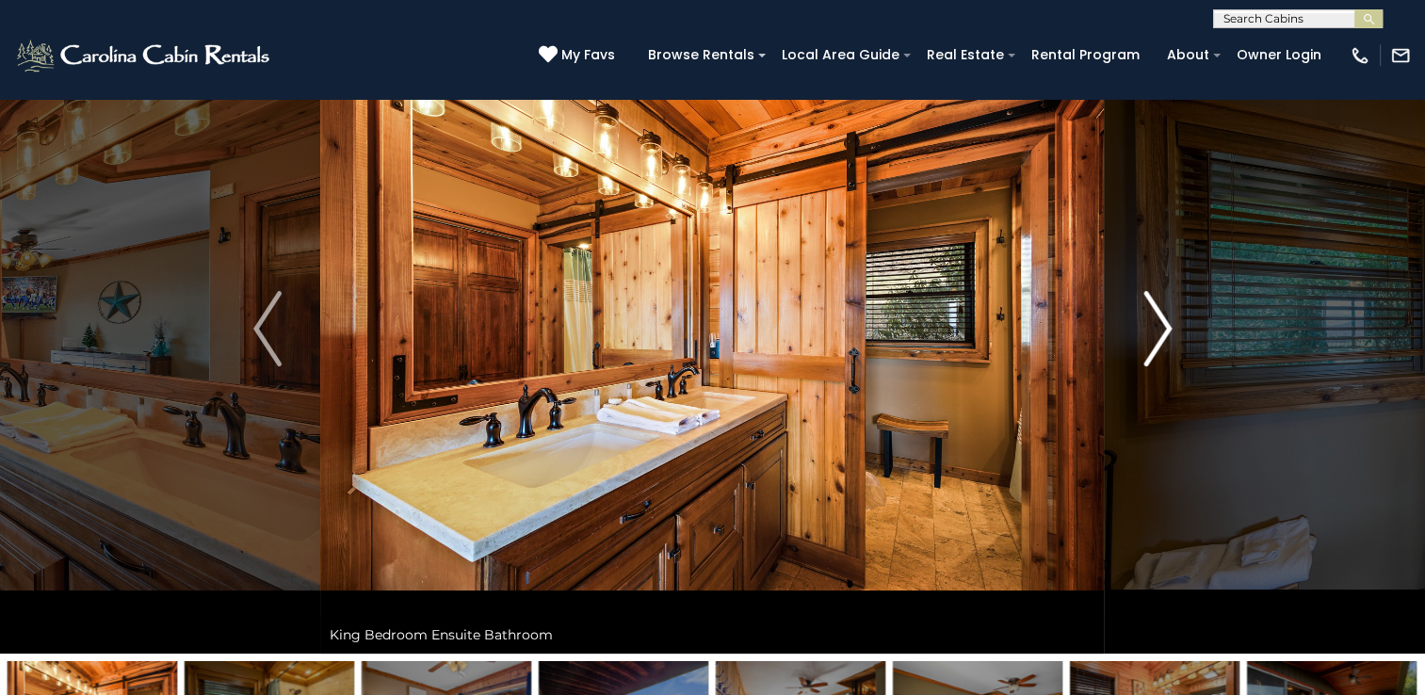
click at [1141, 311] on button "Next" at bounding box center [1157, 329] width 105 height 650
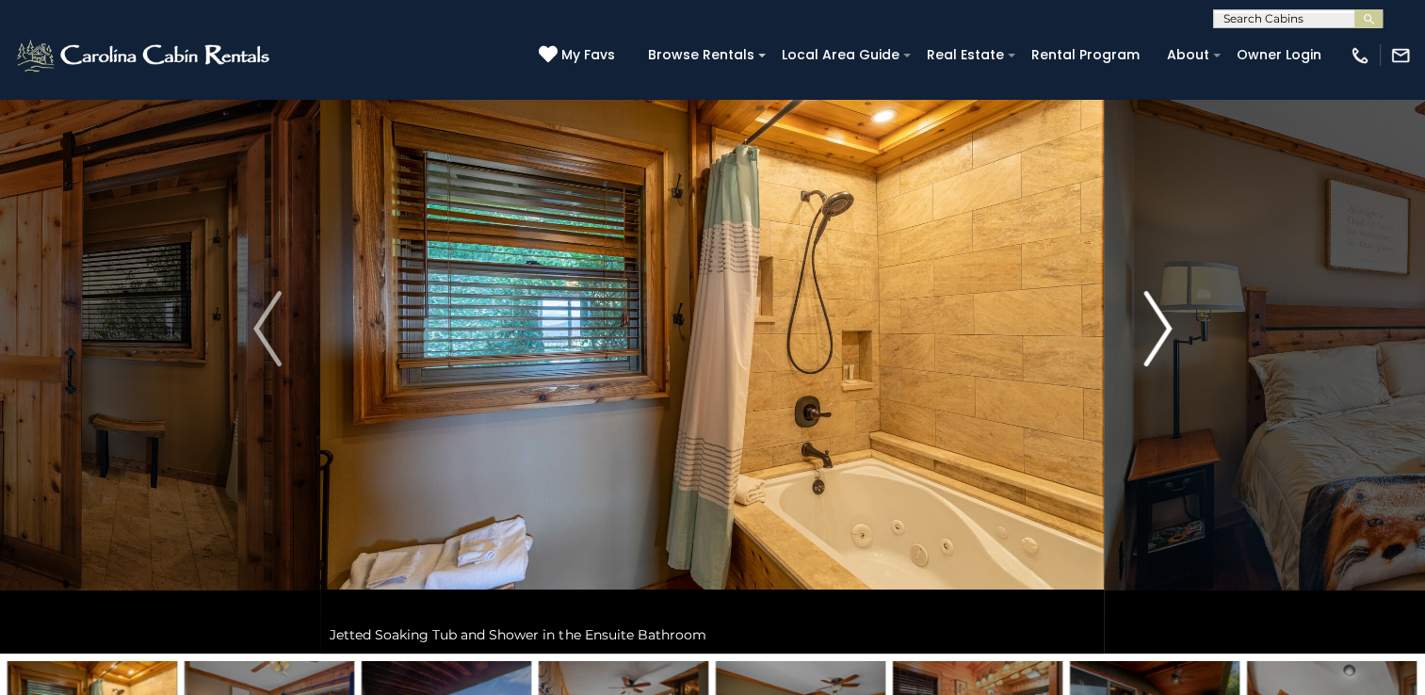
click at [1141, 311] on button "Next" at bounding box center [1157, 329] width 105 height 650
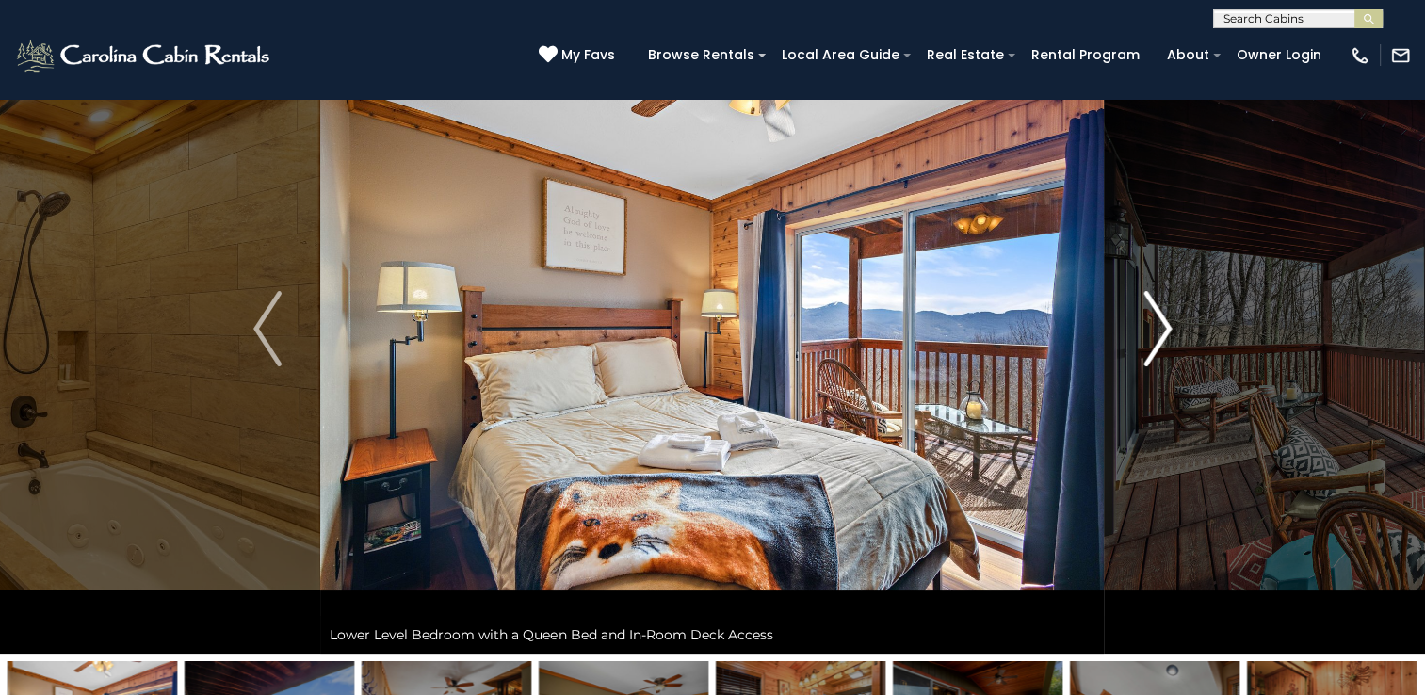
click at [1141, 311] on button "Next" at bounding box center [1157, 329] width 105 height 650
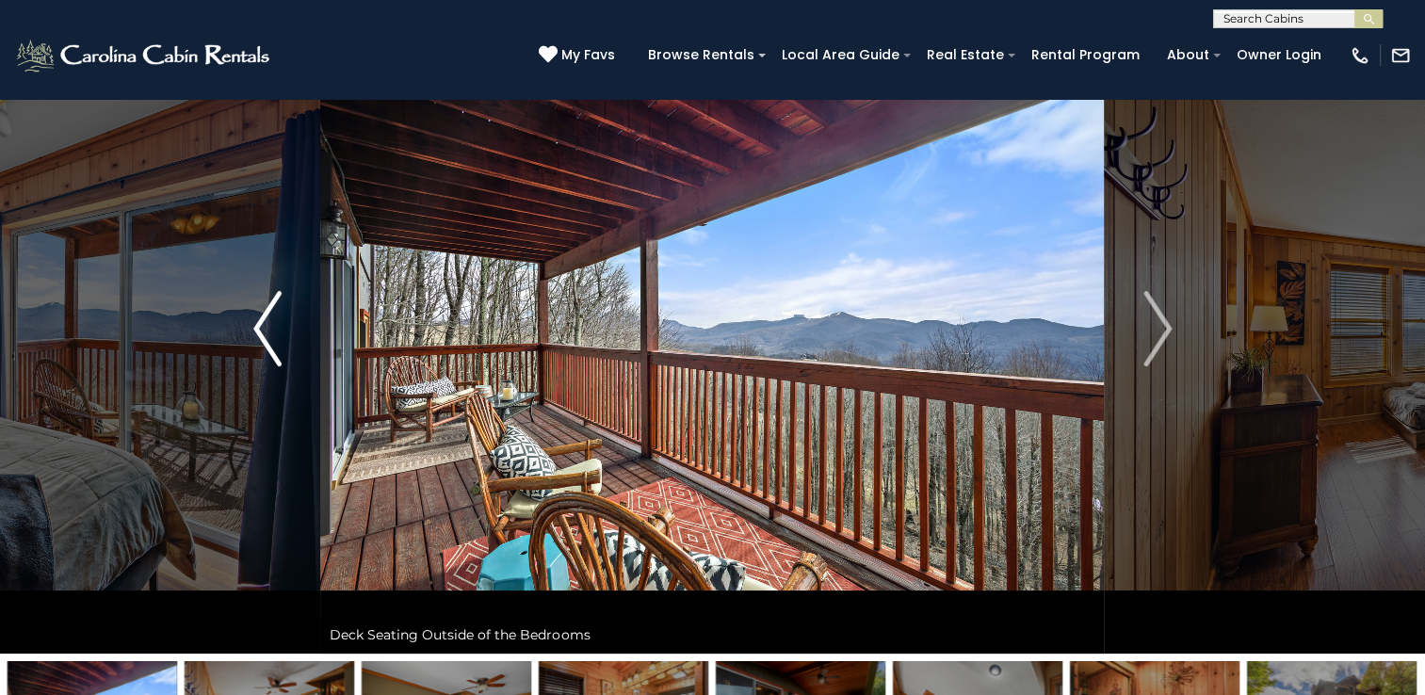
click at [270, 341] on img "Previous" at bounding box center [267, 328] width 28 height 75
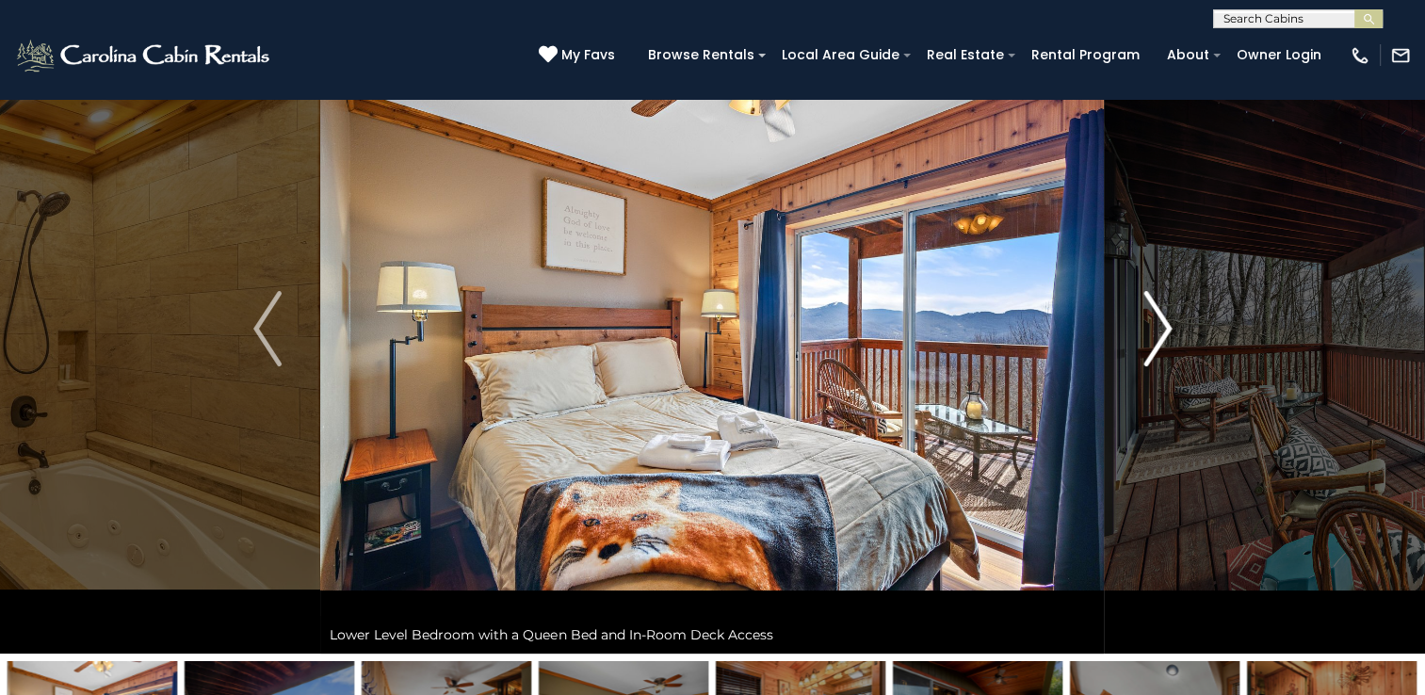
click at [1156, 315] on img "Next" at bounding box center [1157, 328] width 28 height 75
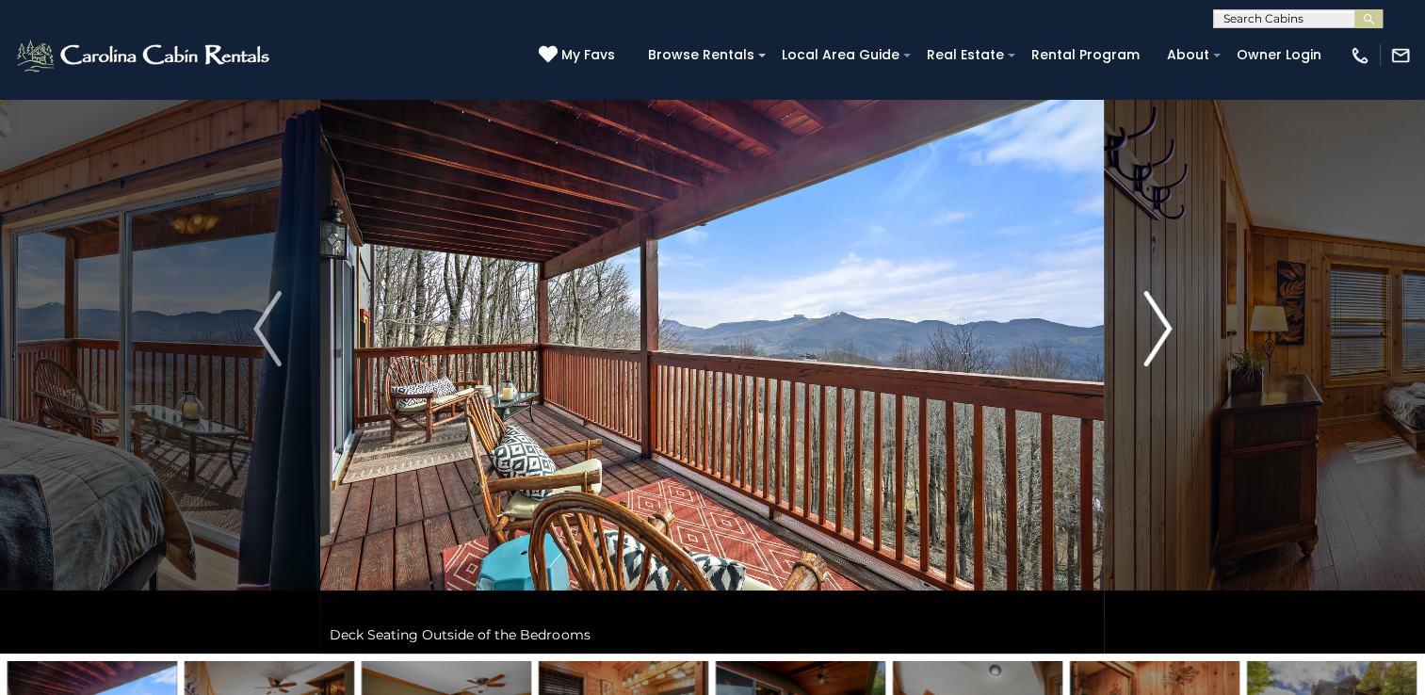
click at [1153, 315] on img "Next" at bounding box center [1157, 328] width 28 height 75
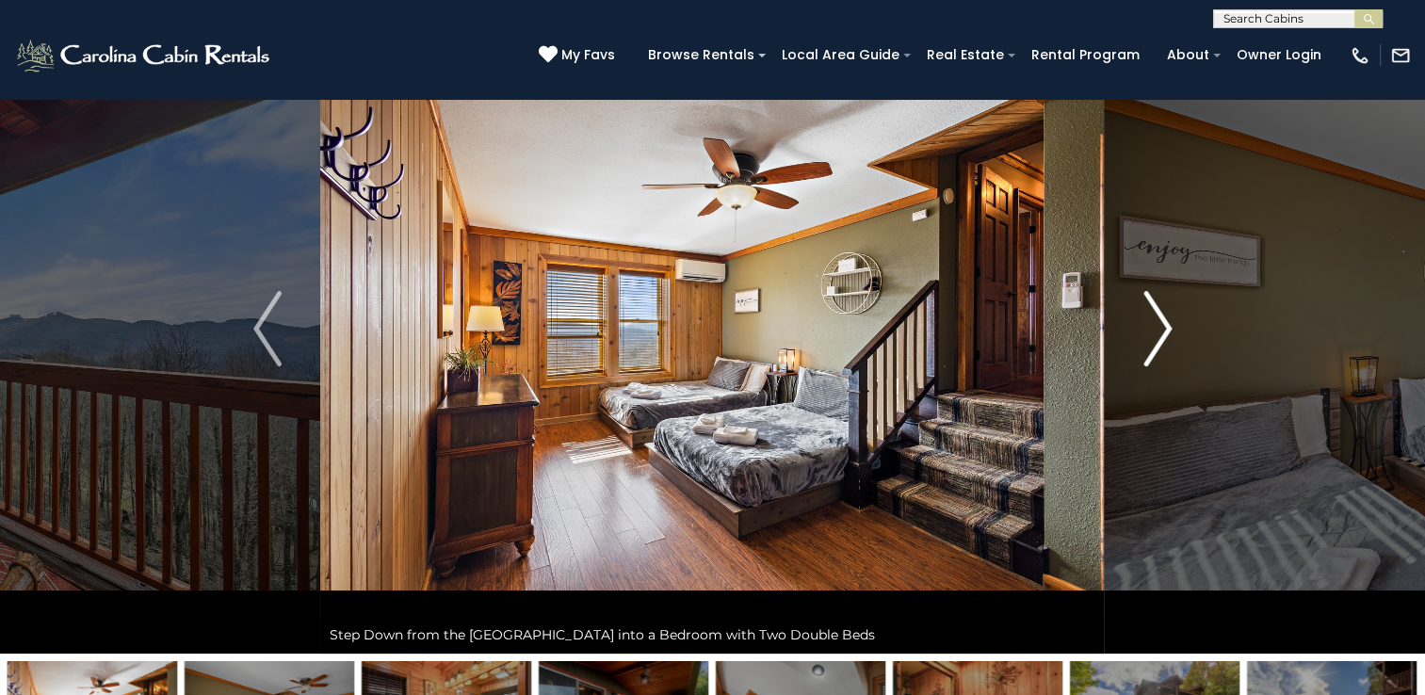
click at [1143, 315] on img "Next" at bounding box center [1157, 328] width 28 height 75
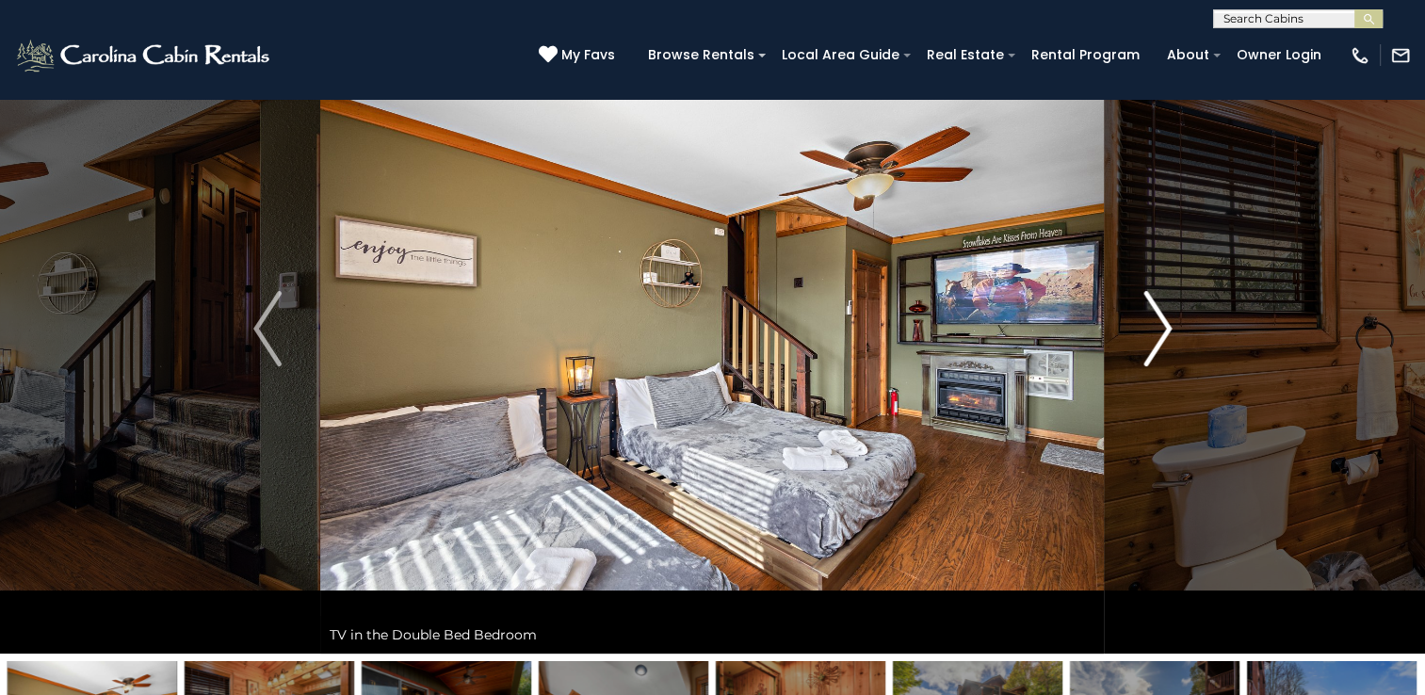
click at [1143, 315] on img "Next" at bounding box center [1157, 328] width 28 height 75
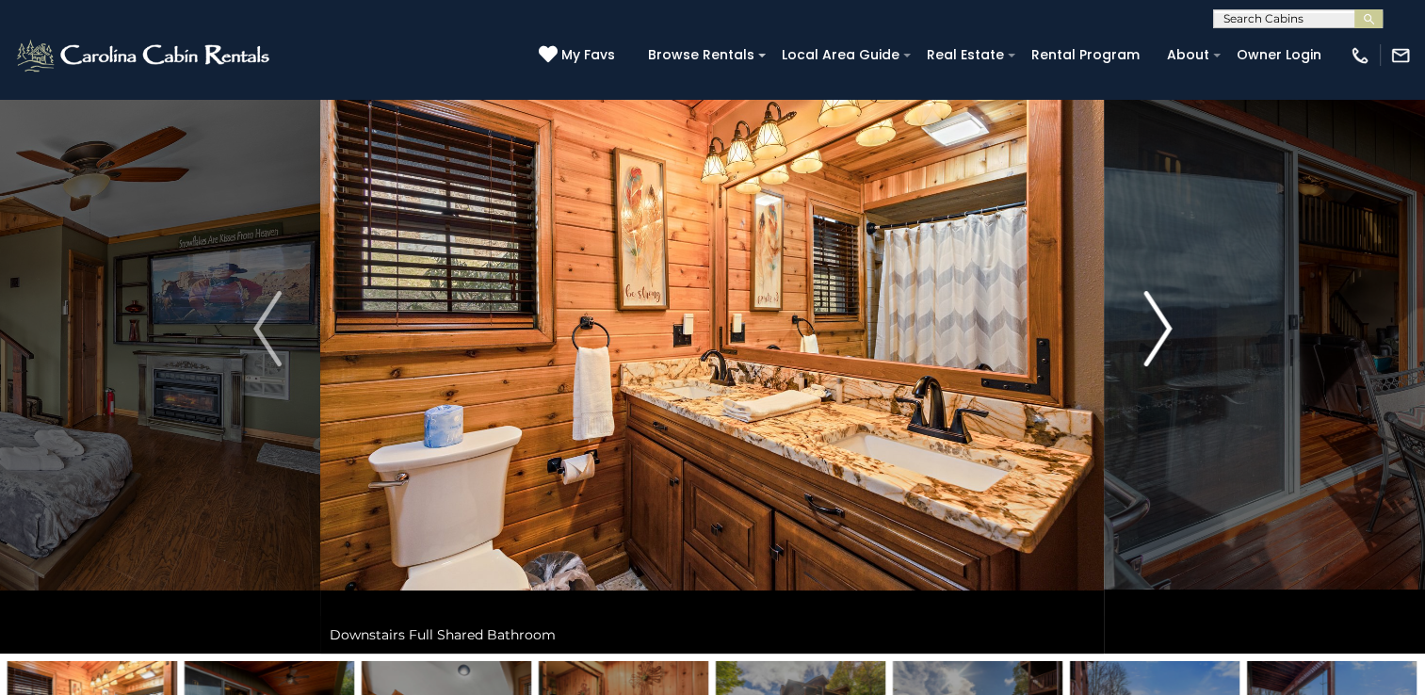
click at [1143, 315] on img "Next" at bounding box center [1157, 328] width 28 height 75
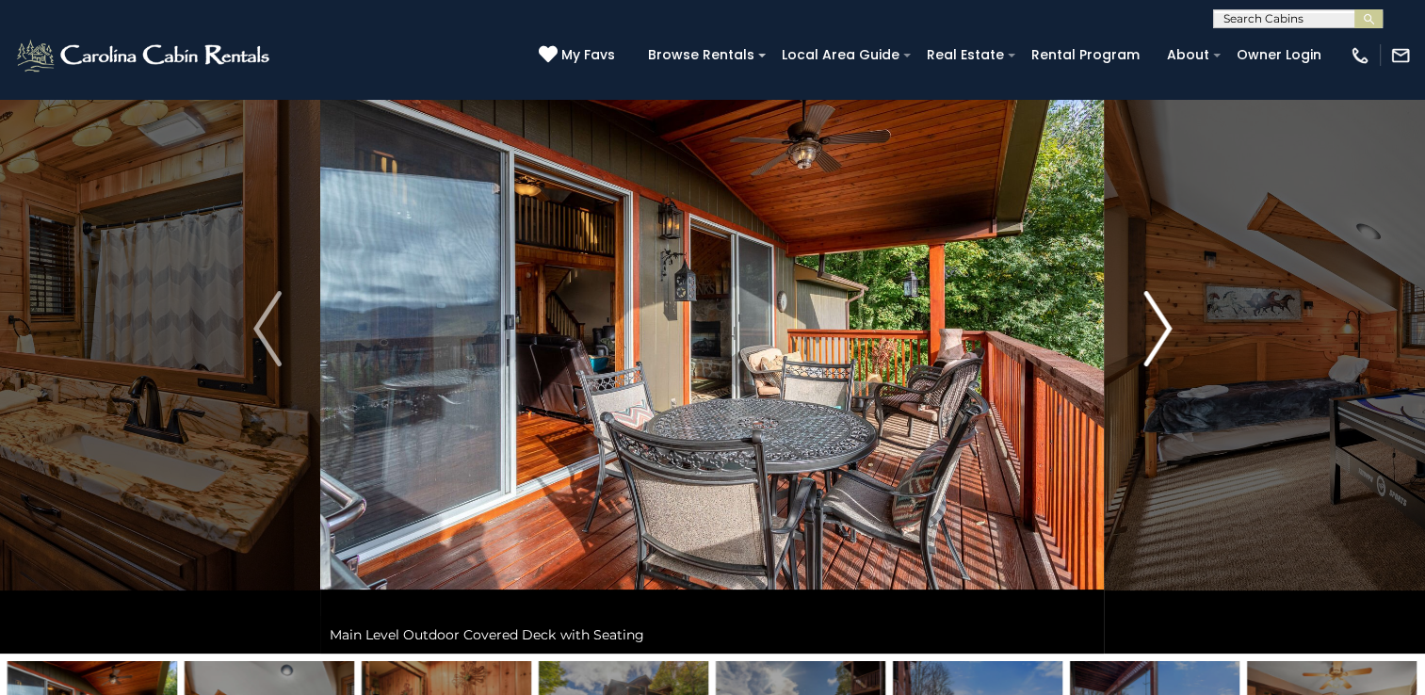
click at [1143, 315] on img "Next" at bounding box center [1157, 328] width 28 height 75
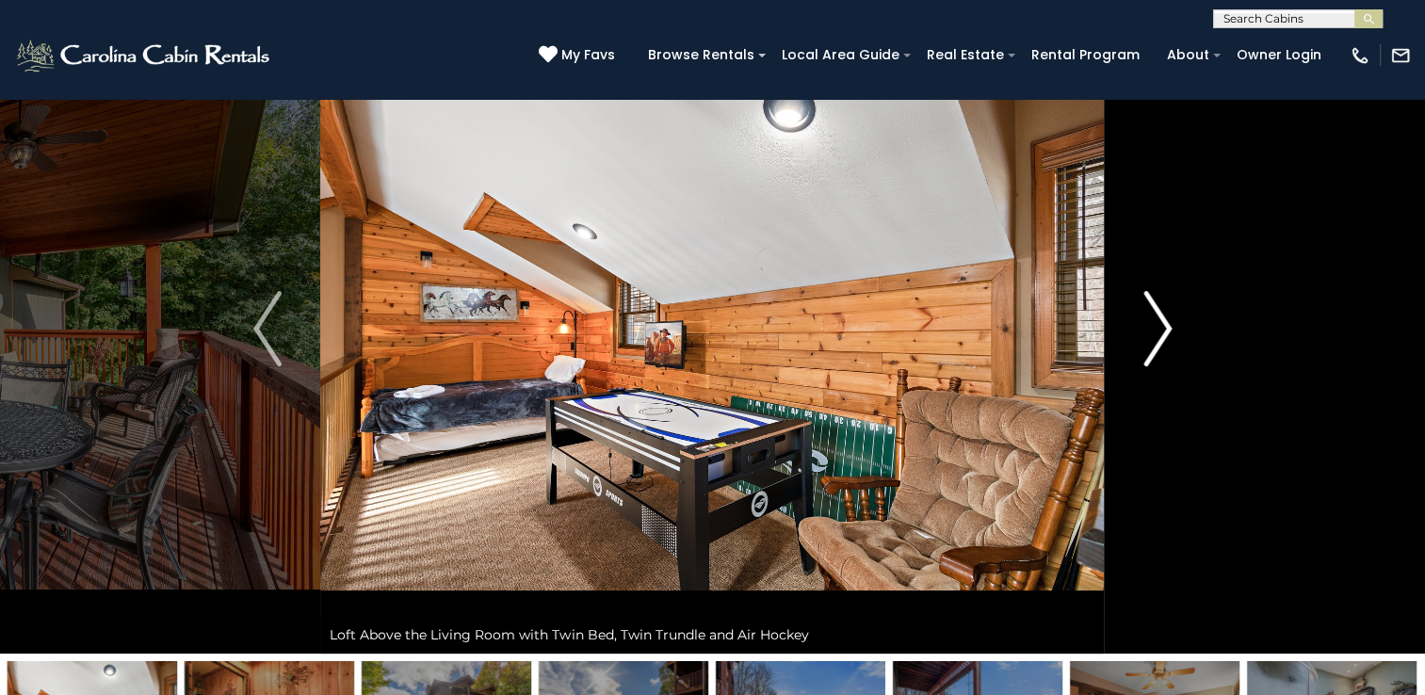
click at [1143, 315] on img "Next" at bounding box center [1157, 328] width 28 height 75
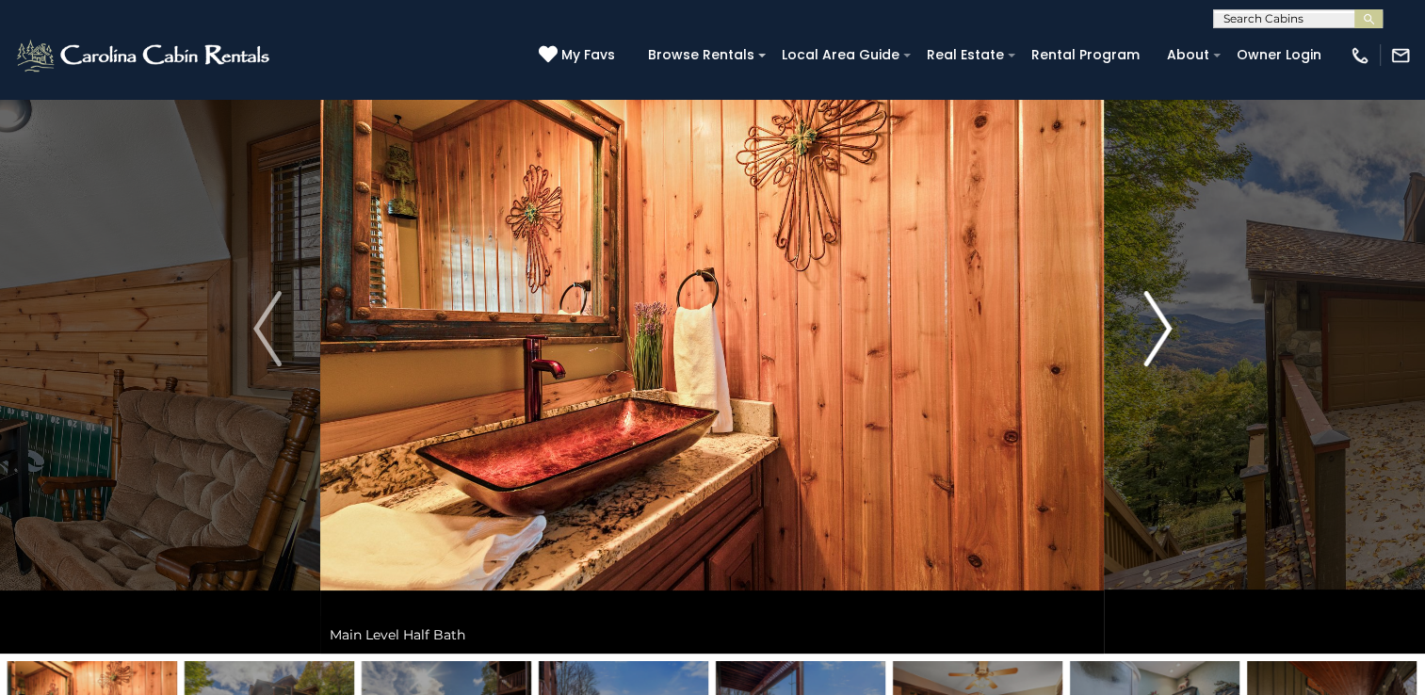
click at [1143, 315] on img "Next" at bounding box center [1157, 328] width 28 height 75
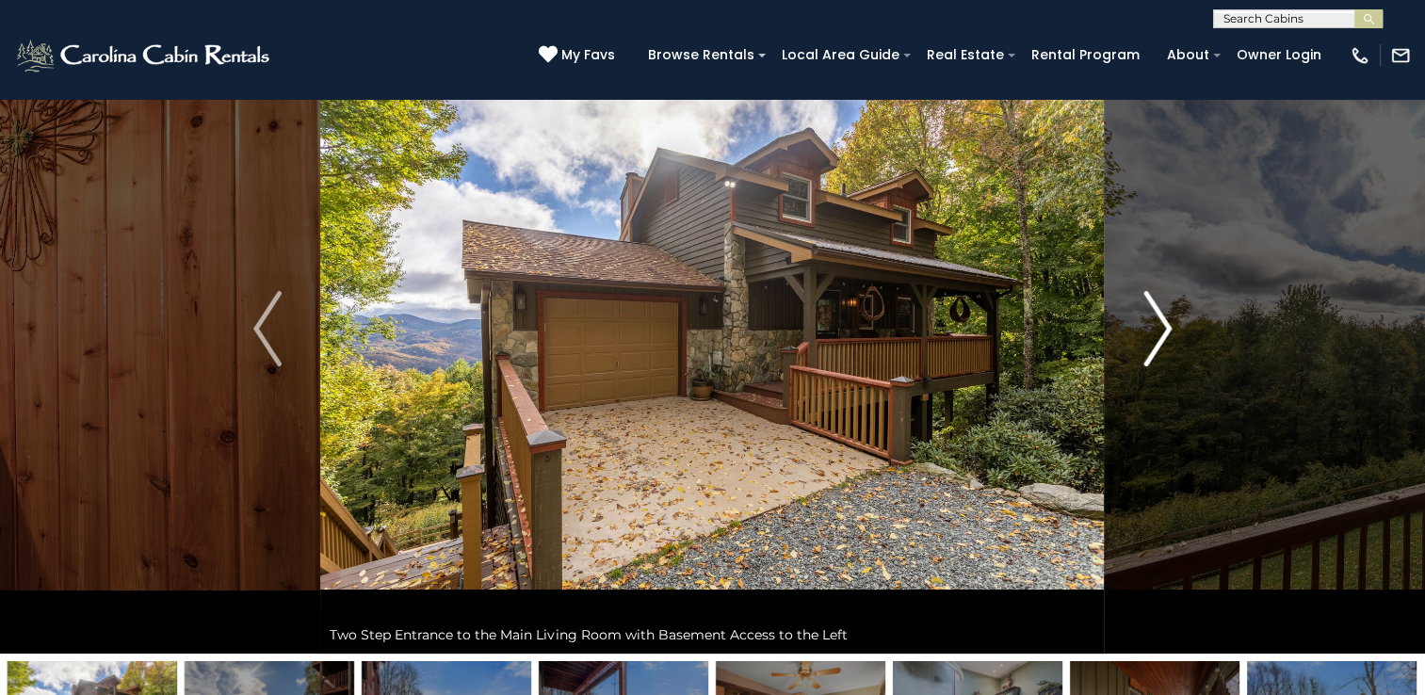
click at [1143, 315] on img "Next" at bounding box center [1157, 328] width 28 height 75
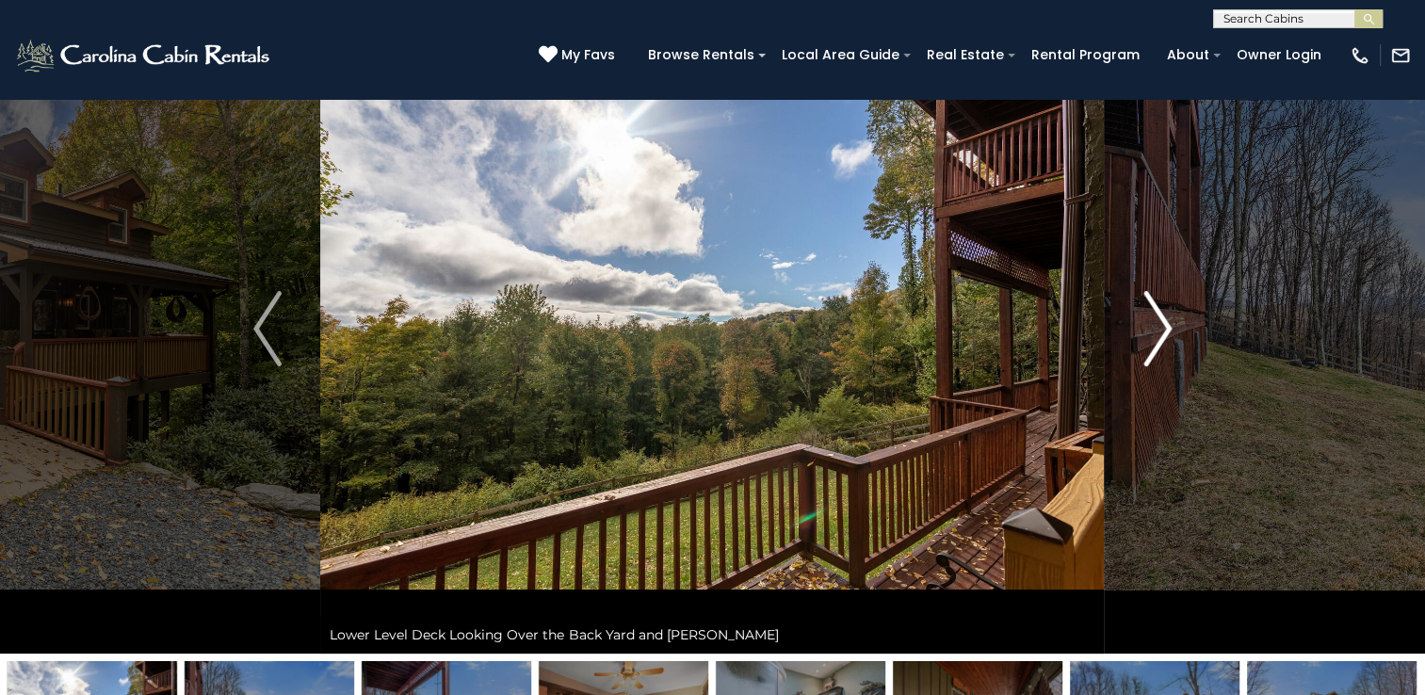
click at [1143, 315] on img "Next" at bounding box center [1157, 328] width 28 height 75
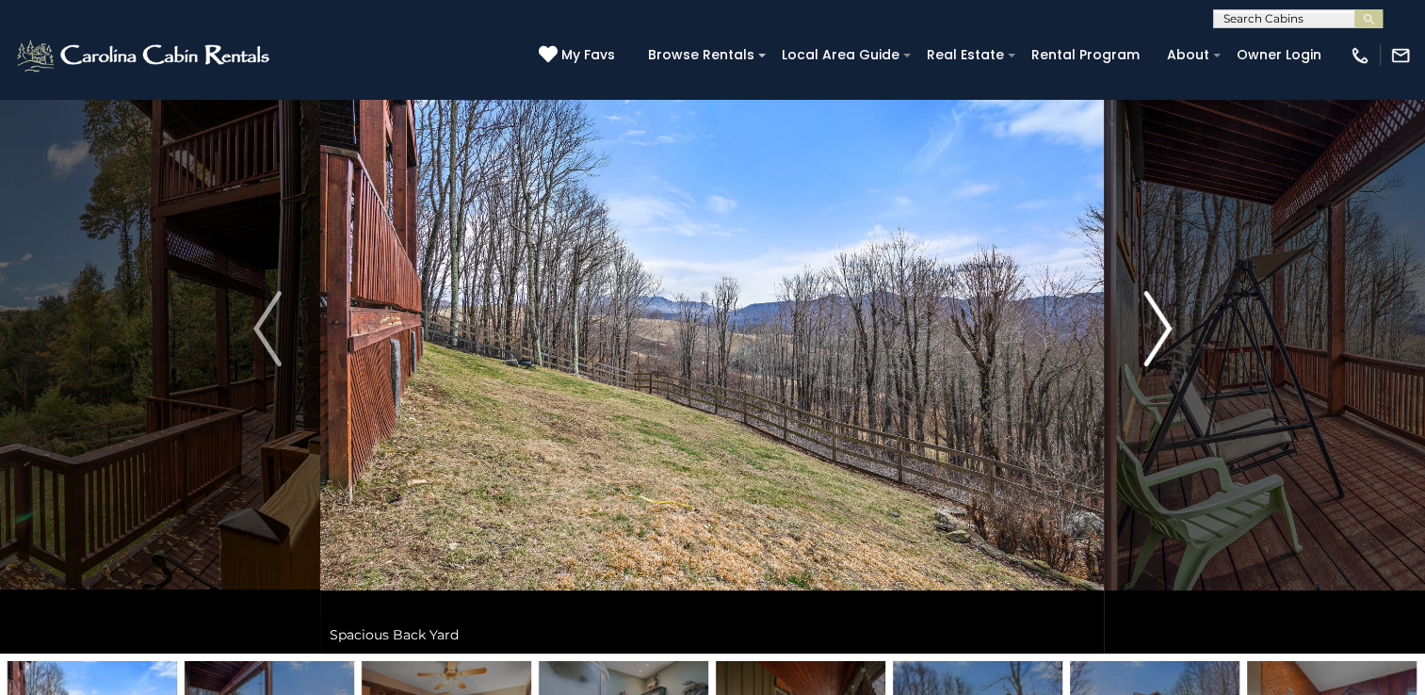
click at [1143, 315] on img "Next" at bounding box center [1157, 328] width 28 height 75
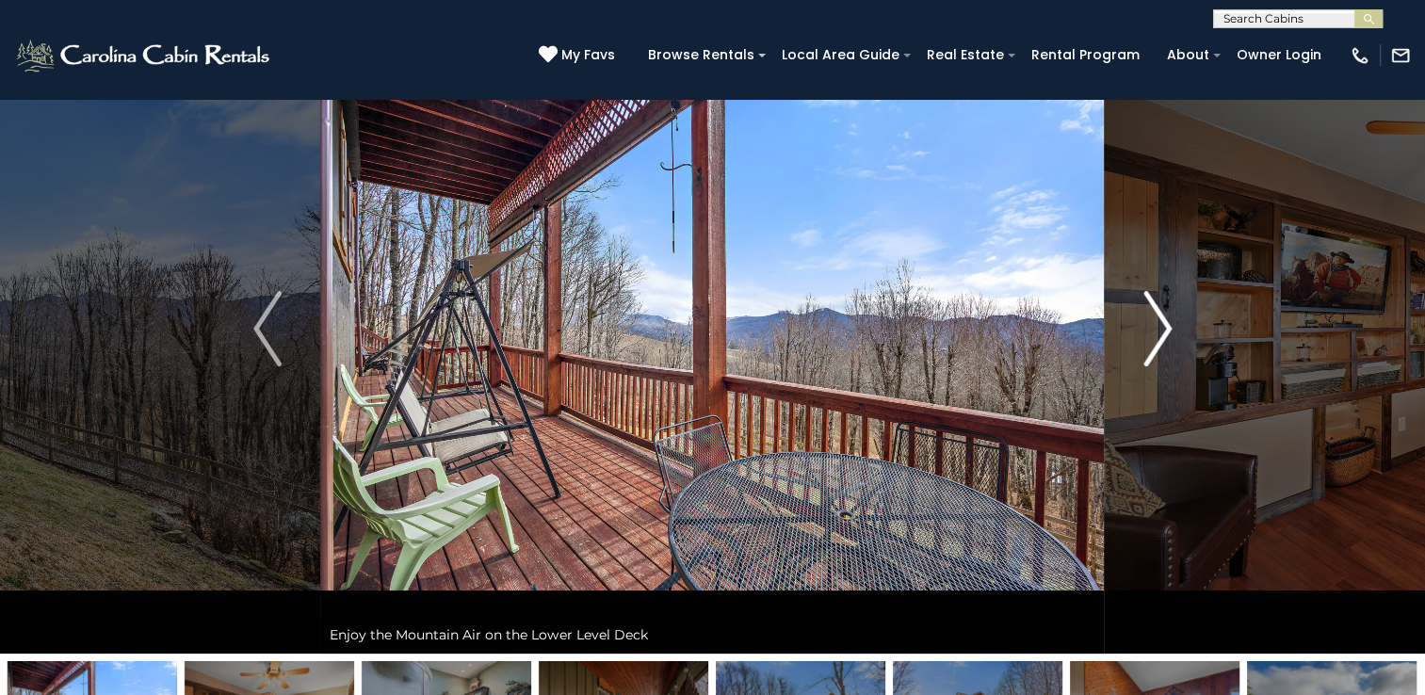
click at [1143, 315] on img "Next" at bounding box center [1157, 328] width 28 height 75
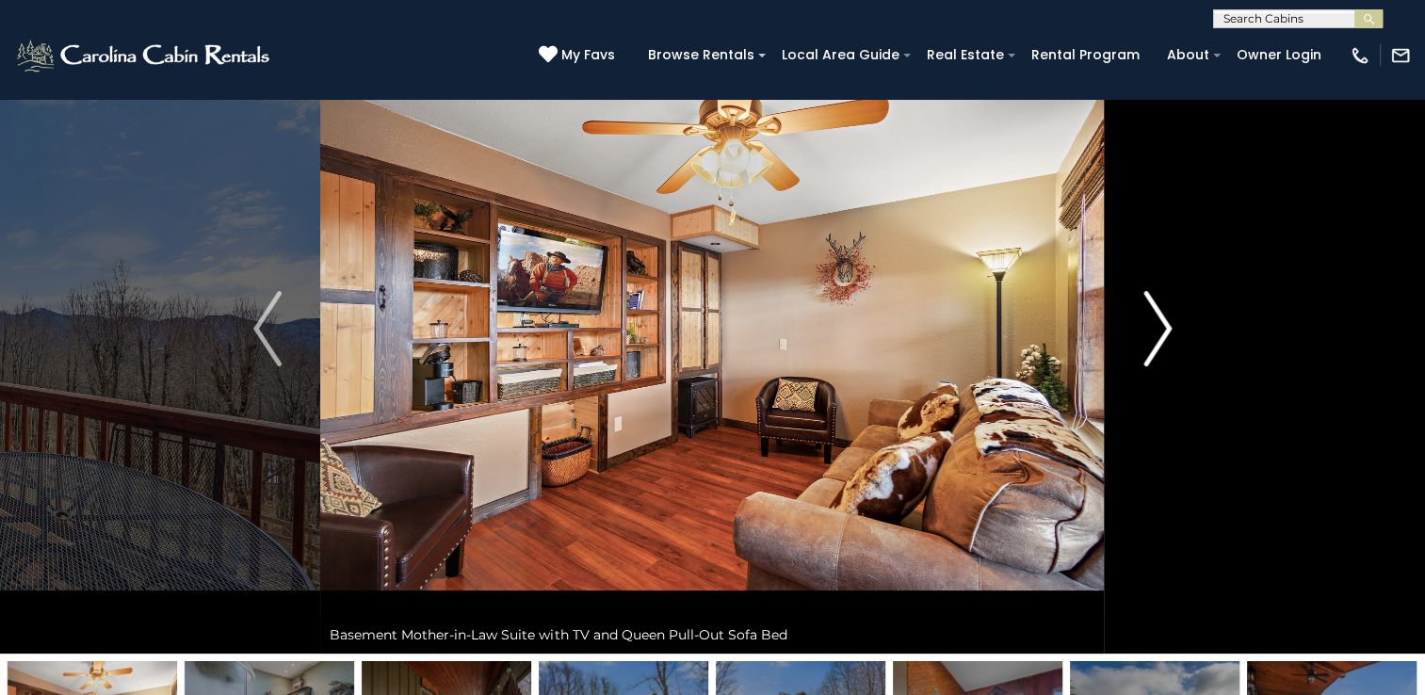
click at [1143, 315] on img "Next" at bounding box center [1157, 328] width 28 height 75
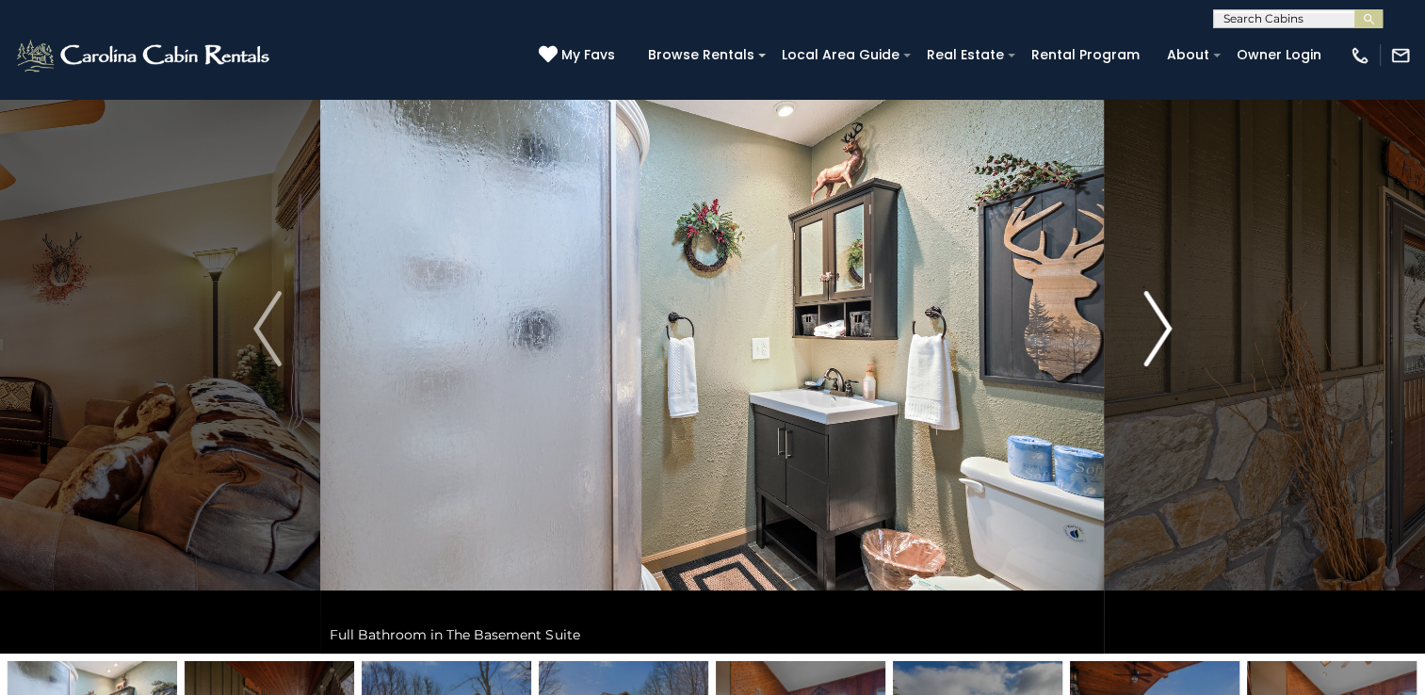
click at [1140, 315] on button "Next" at bounding box center [1157, 329] width 105 height 650
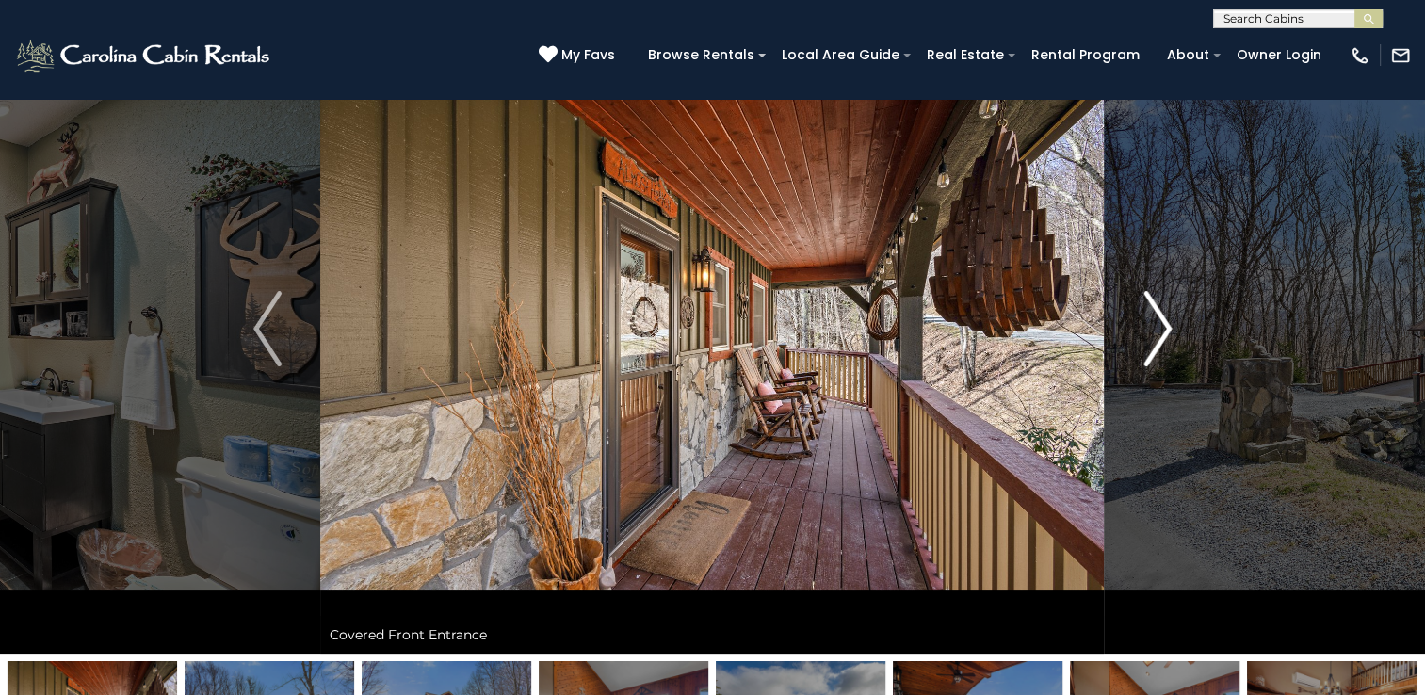
click at [1140, 315] on button "Next" at bounding box center [1157, 329] width 105 height 650
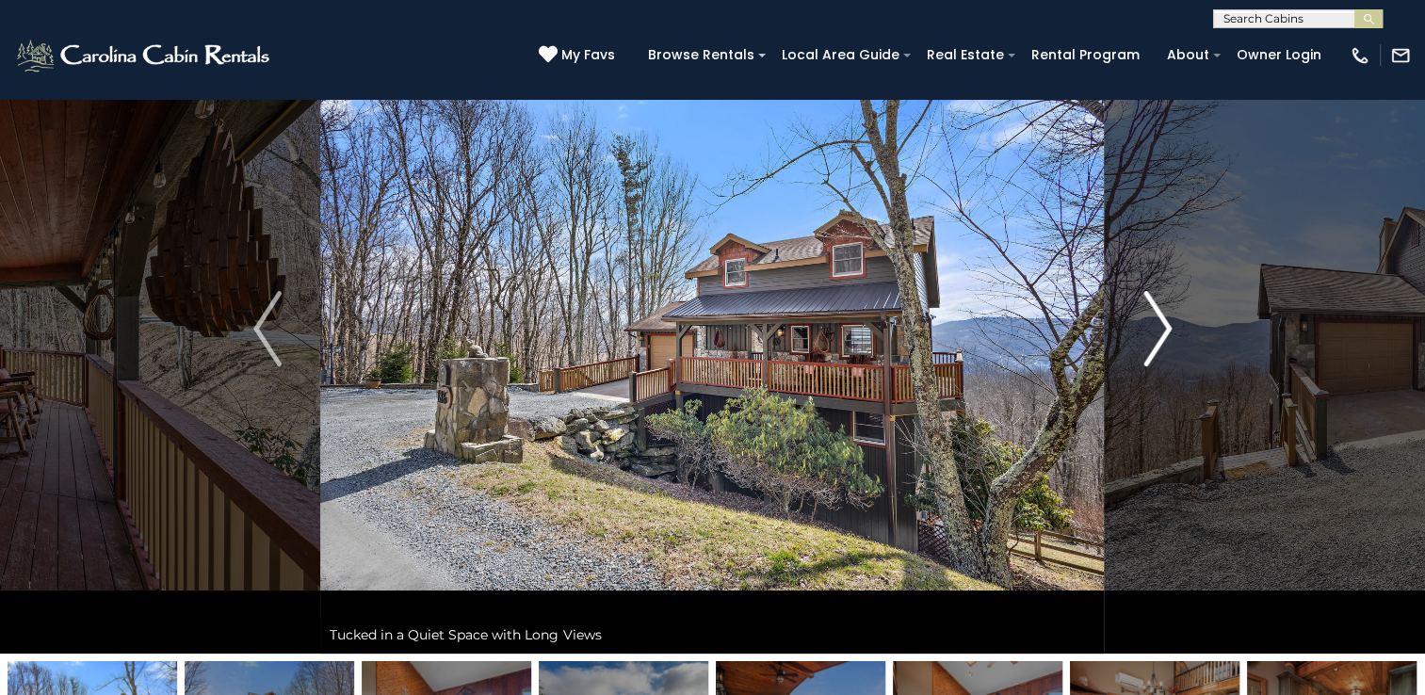
click at [1140, 315] on button "Next" at bounding box center [1157, 329] width 105 height 650
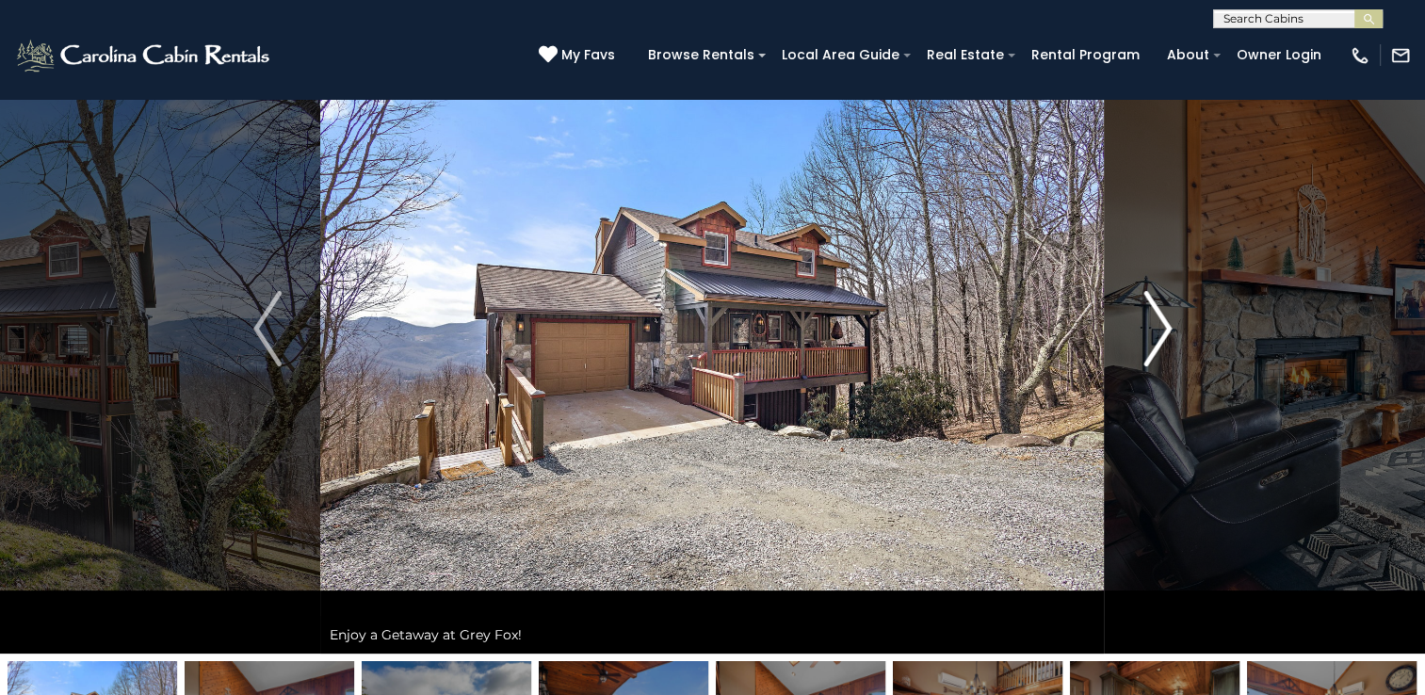
click at [1140, 315] on button "Next" at bounding box center [1157, 329] width 105 height 650
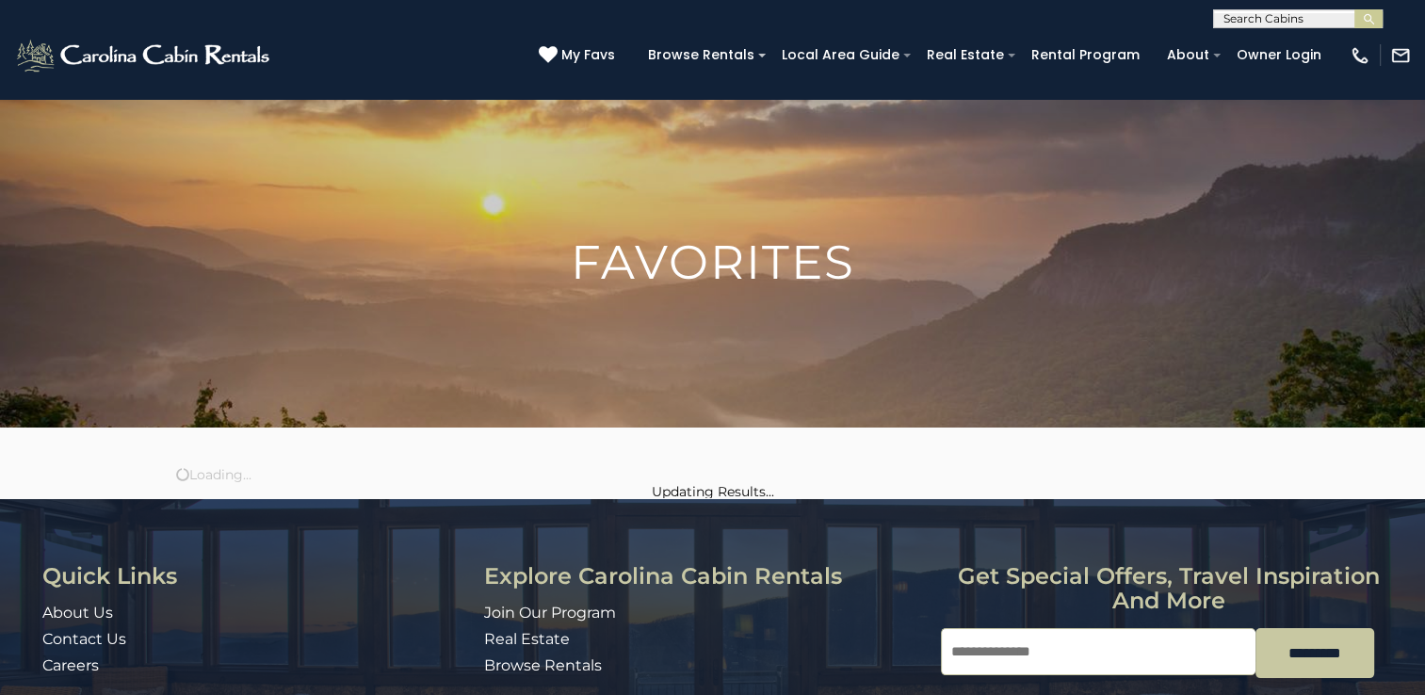
scroll to position [670, 0]
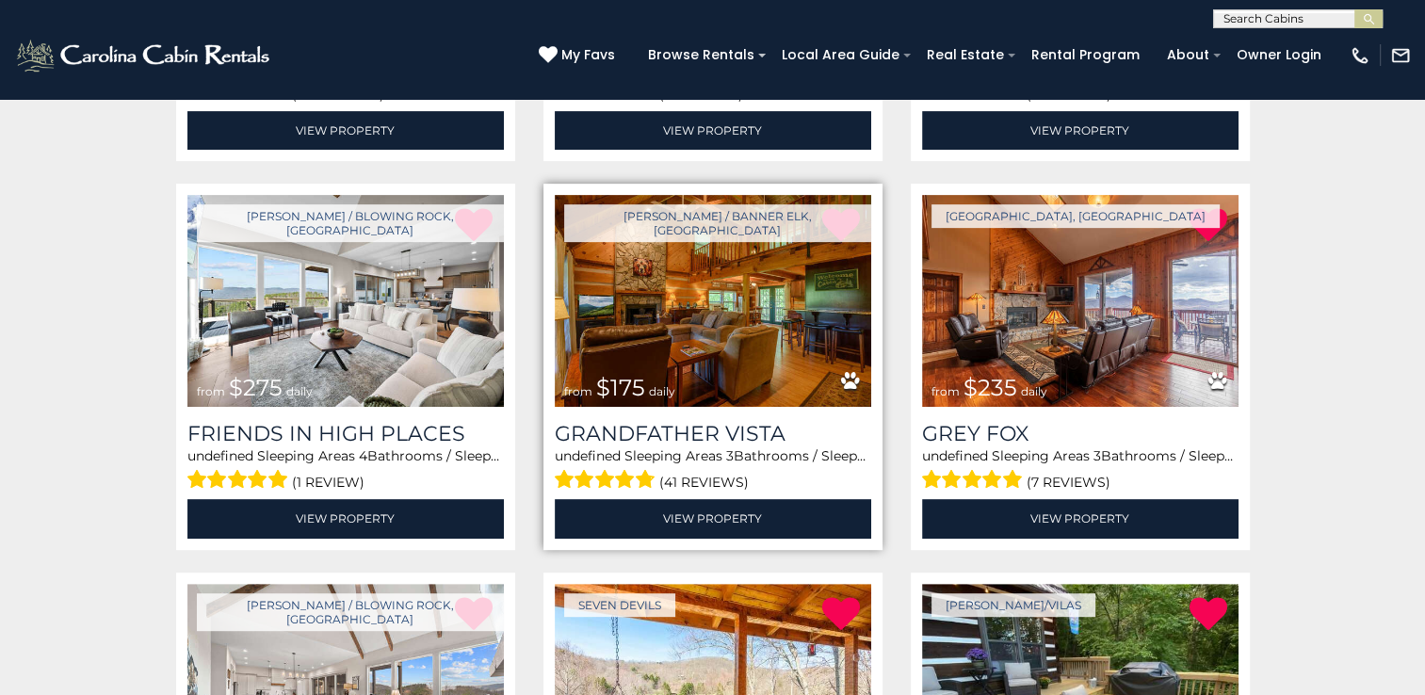
click at [704, 290] on img at bounding box center [713, 301] width 316 height 212
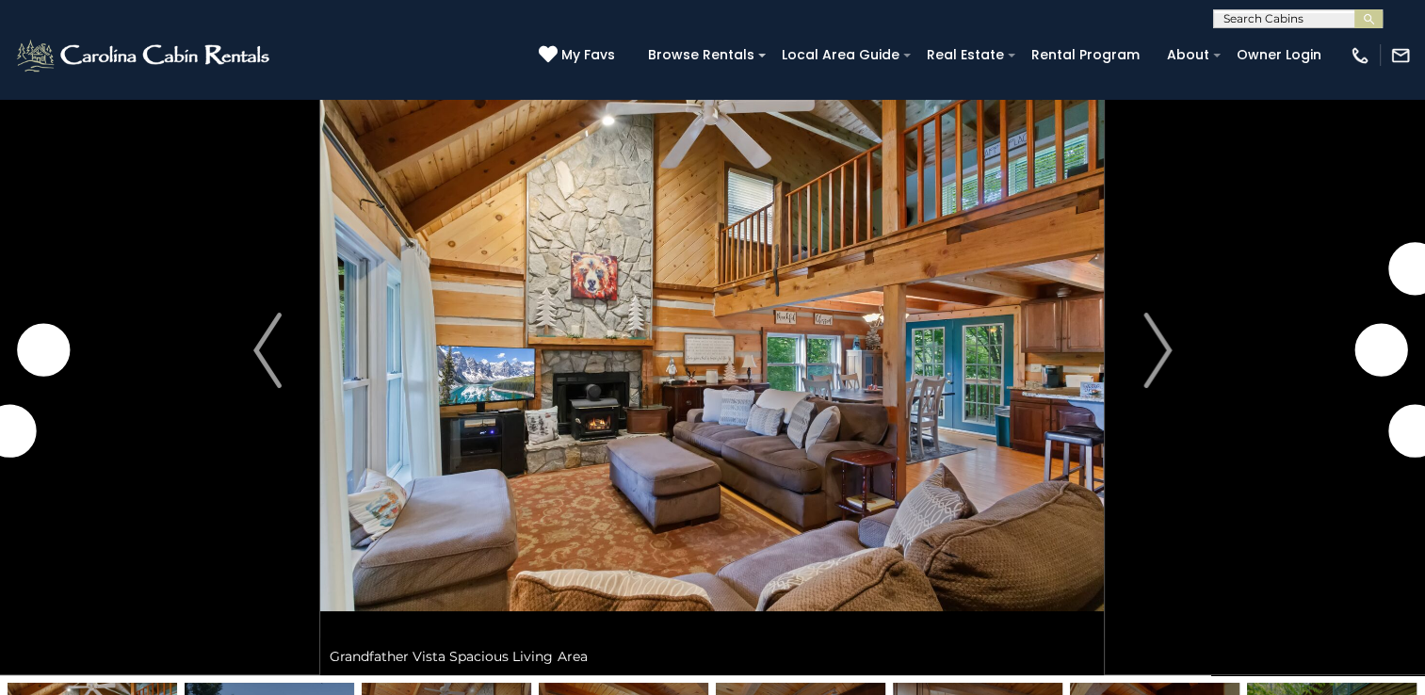
scroll to position [94, 0]
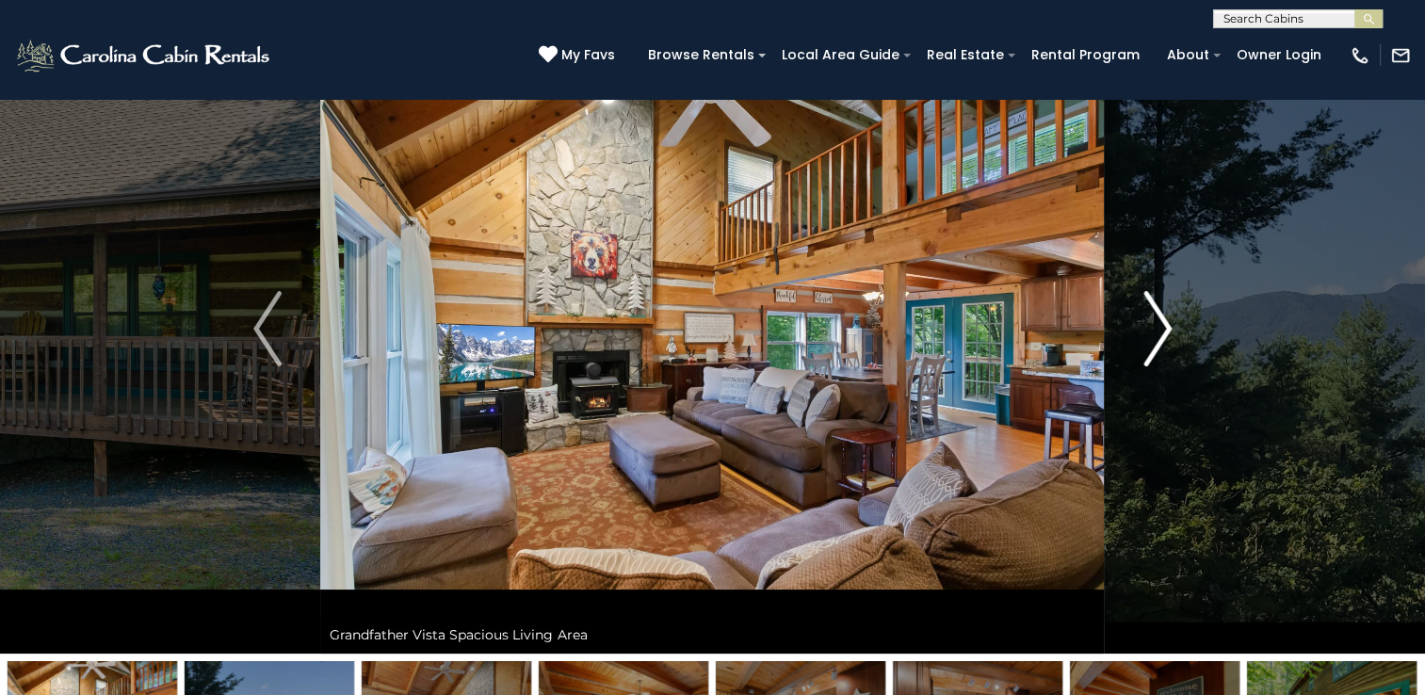
click at [1164, 332] on img "Next" at bounding box center [1157, 328] width 28 height 75
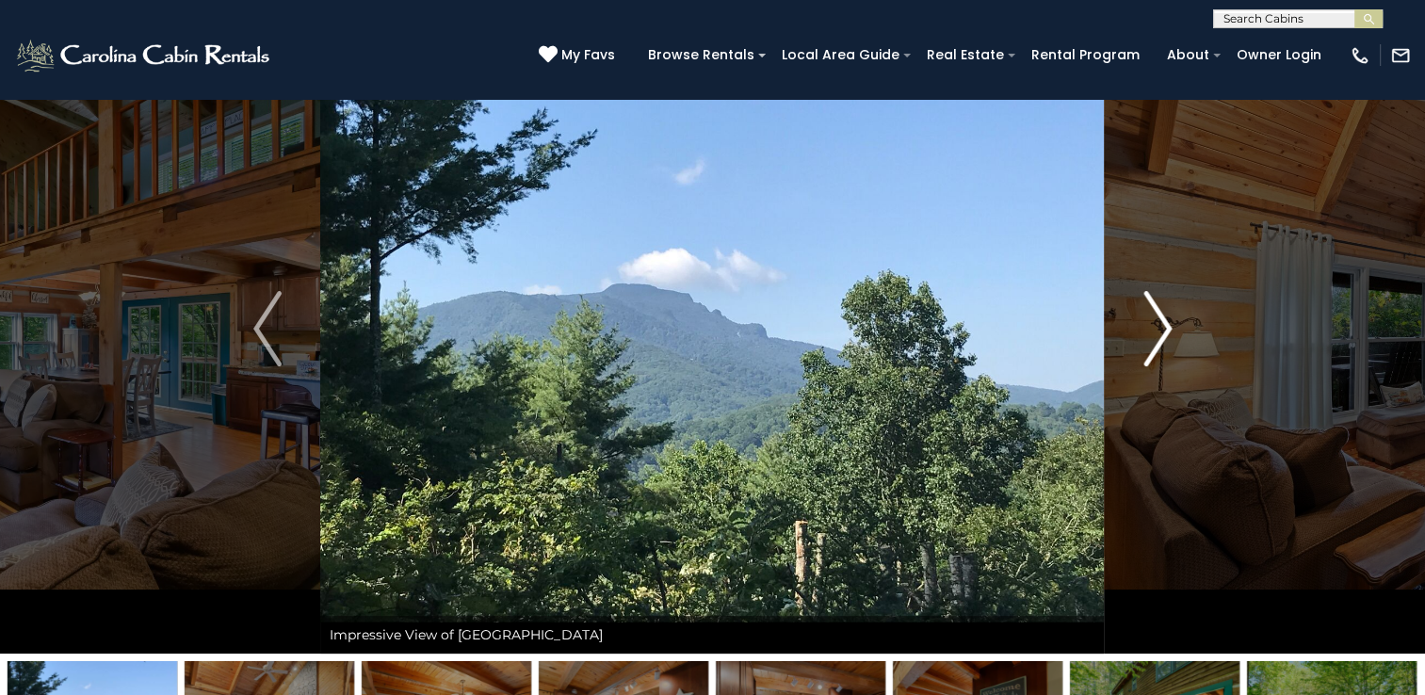
click at [1164, 331] on img "Next" at bounding box center [1157, 328] width 28 height 75
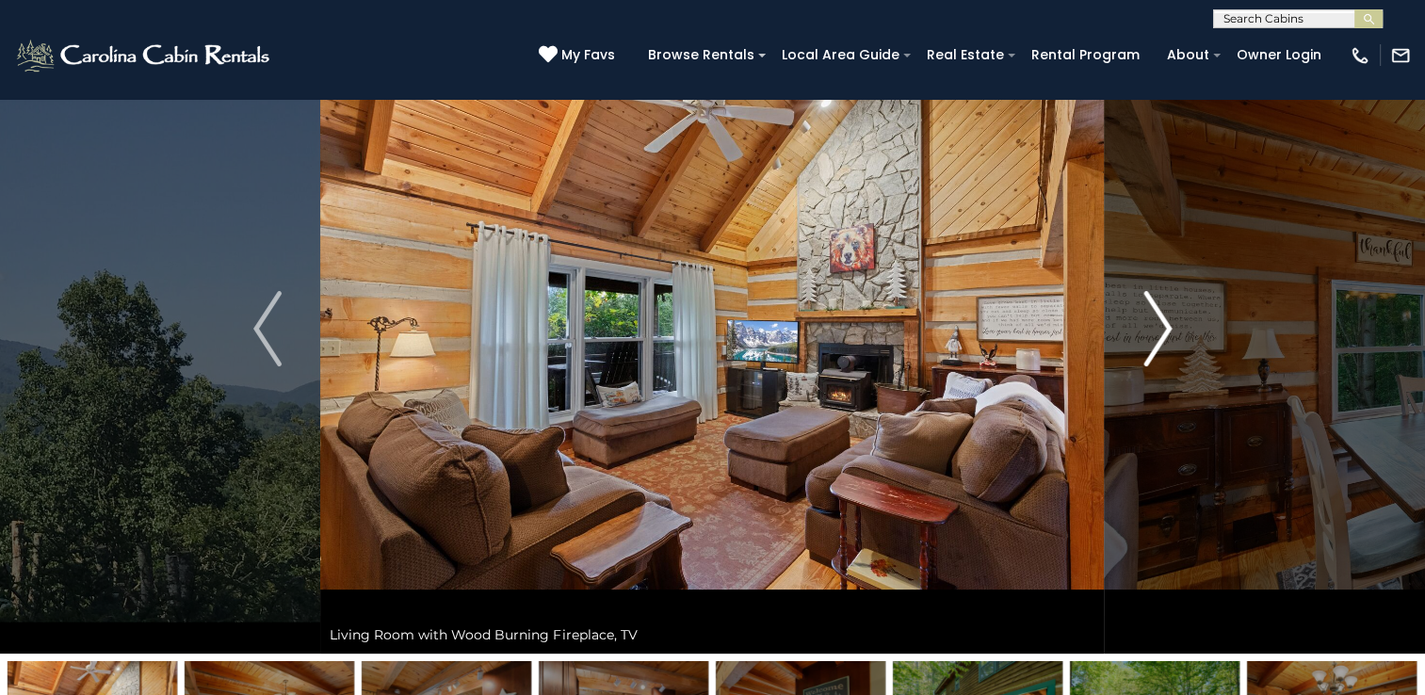
click at [1164, 331] on img "Next" at bounding box center [1157, 328] width 28 height 75
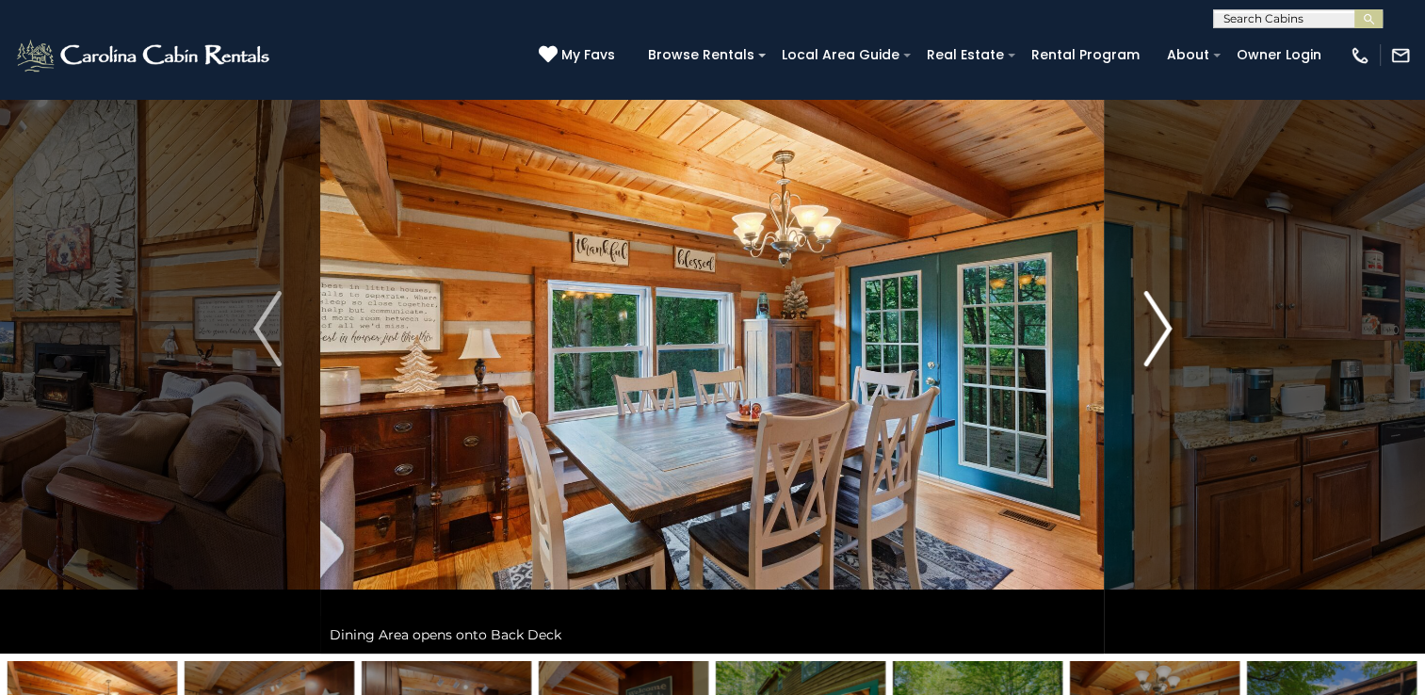
click at [1163, 331] on img "Next" at bounding box center [1157, 328] width 28 height 75
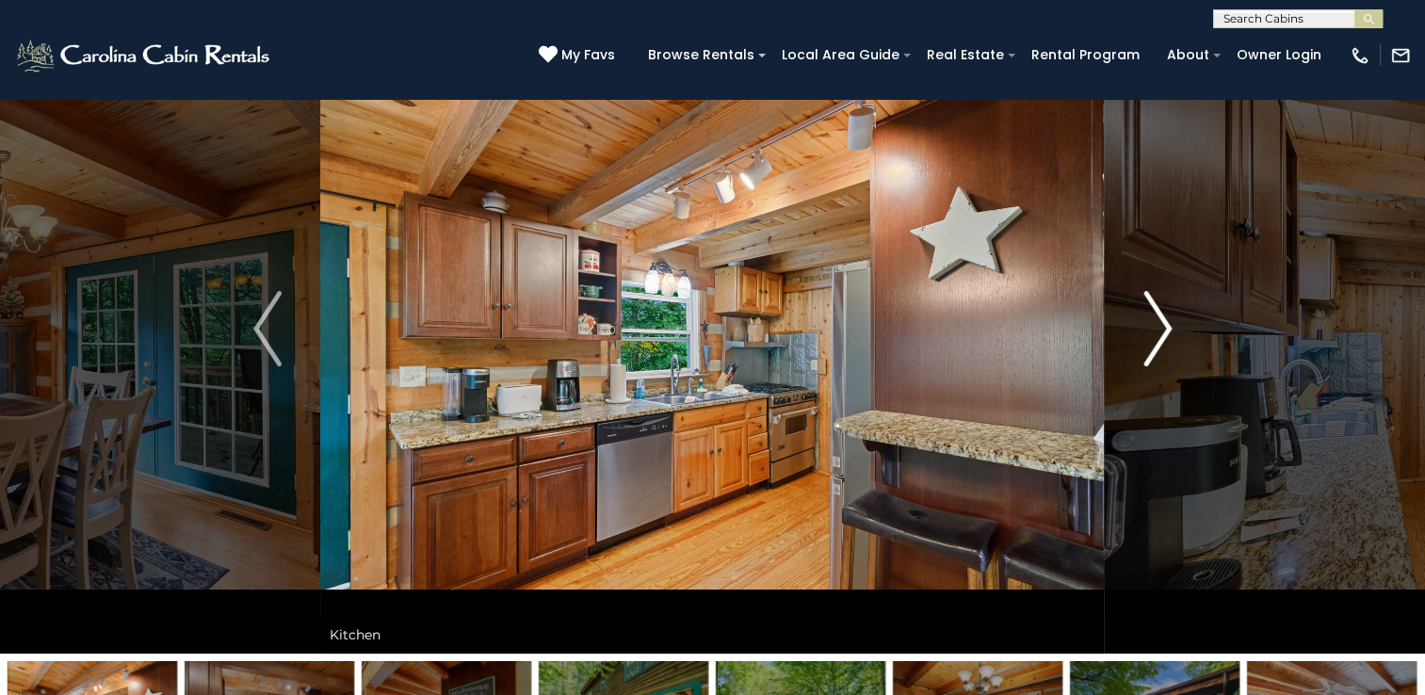
click at [1163, 331] on img "Next" at bounding box center [1157, 328] width 28 height 75
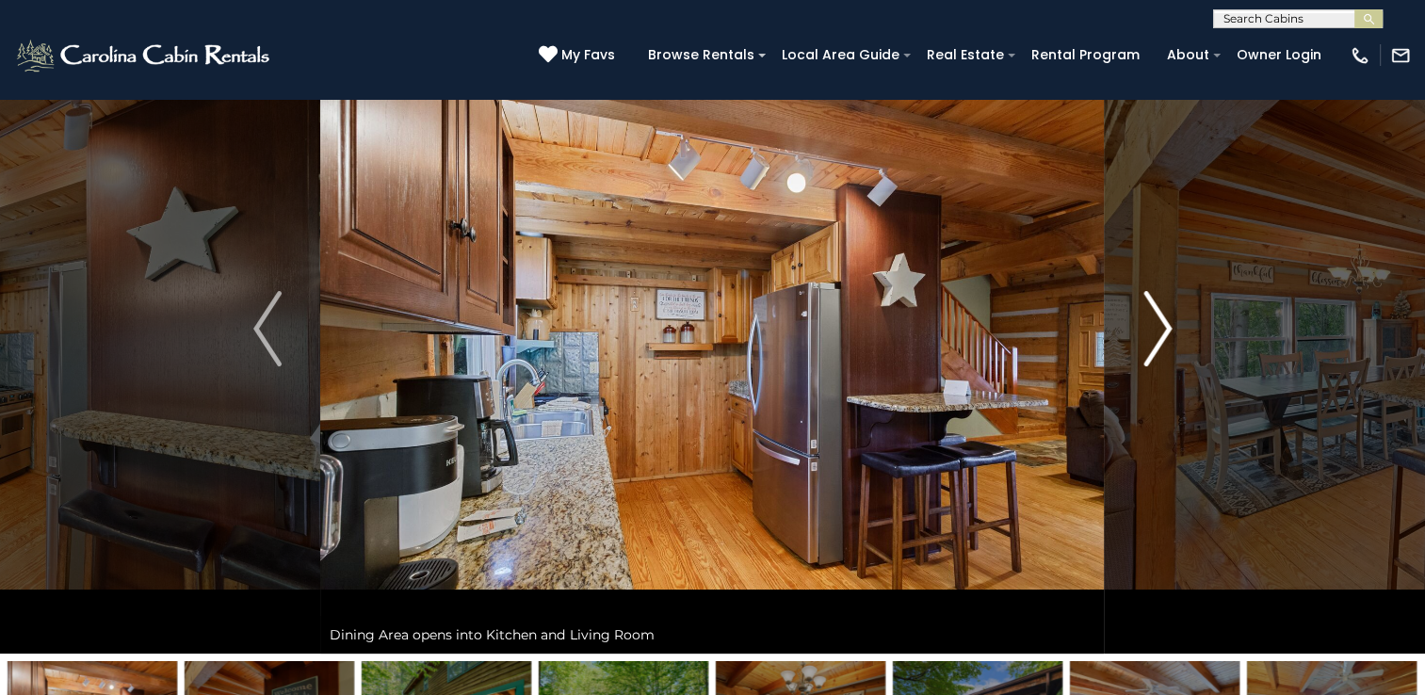
click at [1163, 331] on img "Next" at bounding box center [1157, 328] width 28 height 75
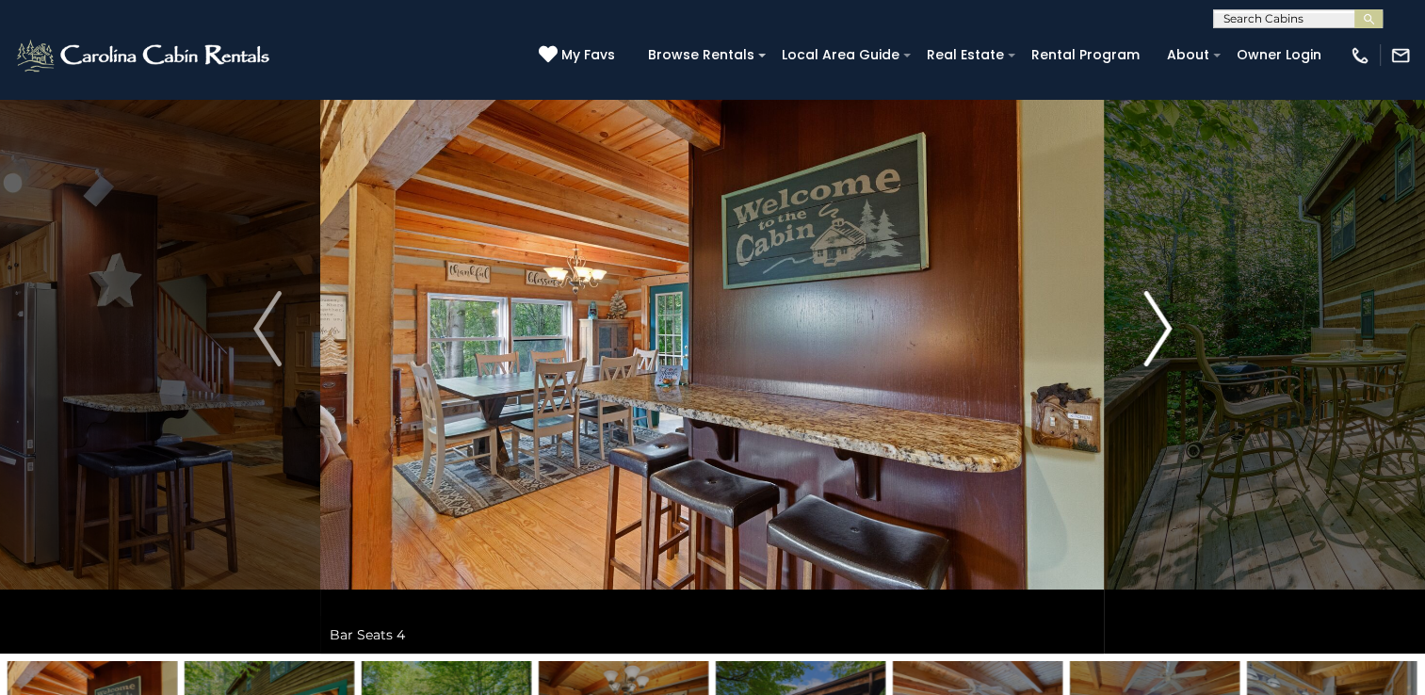
click at [1162, 331] on img "Next" at bounding box center [1157, 328] width 28 height 75
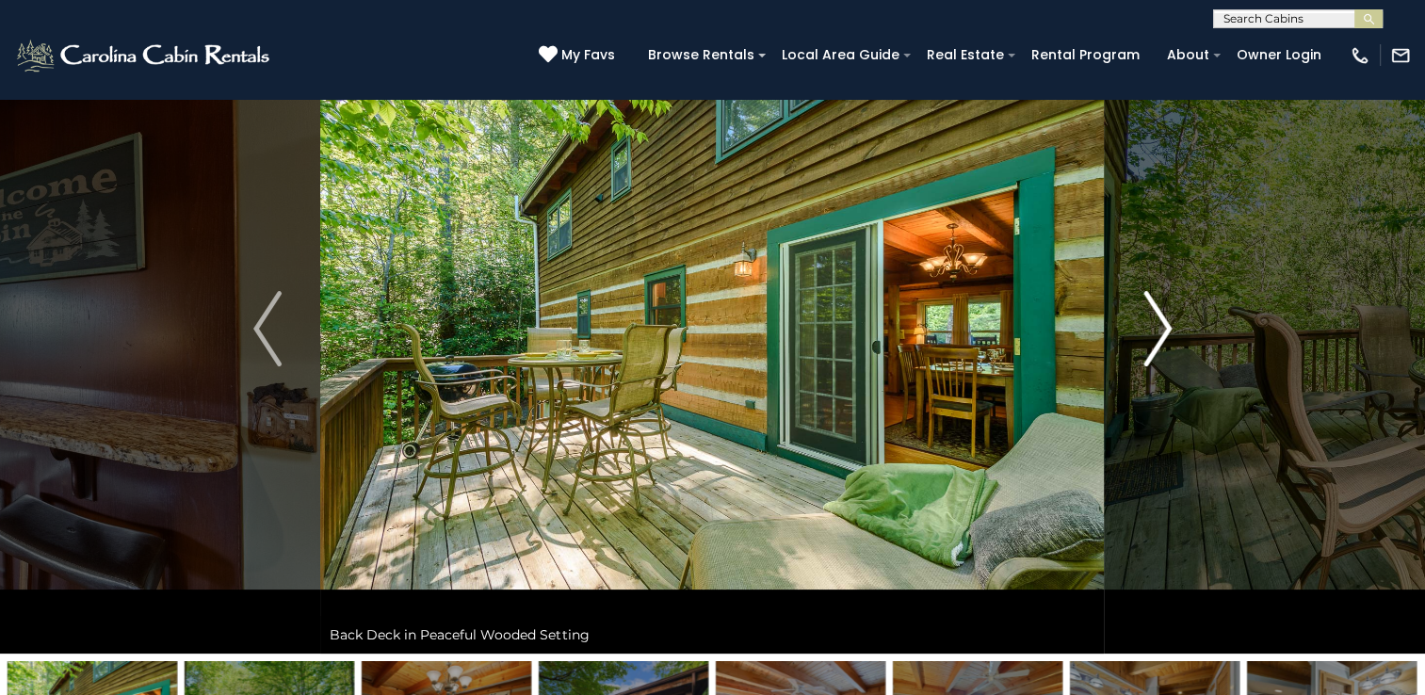
click at [1162, 331] on img "Next" at bounding box center [1157, 328] width 28 height 75
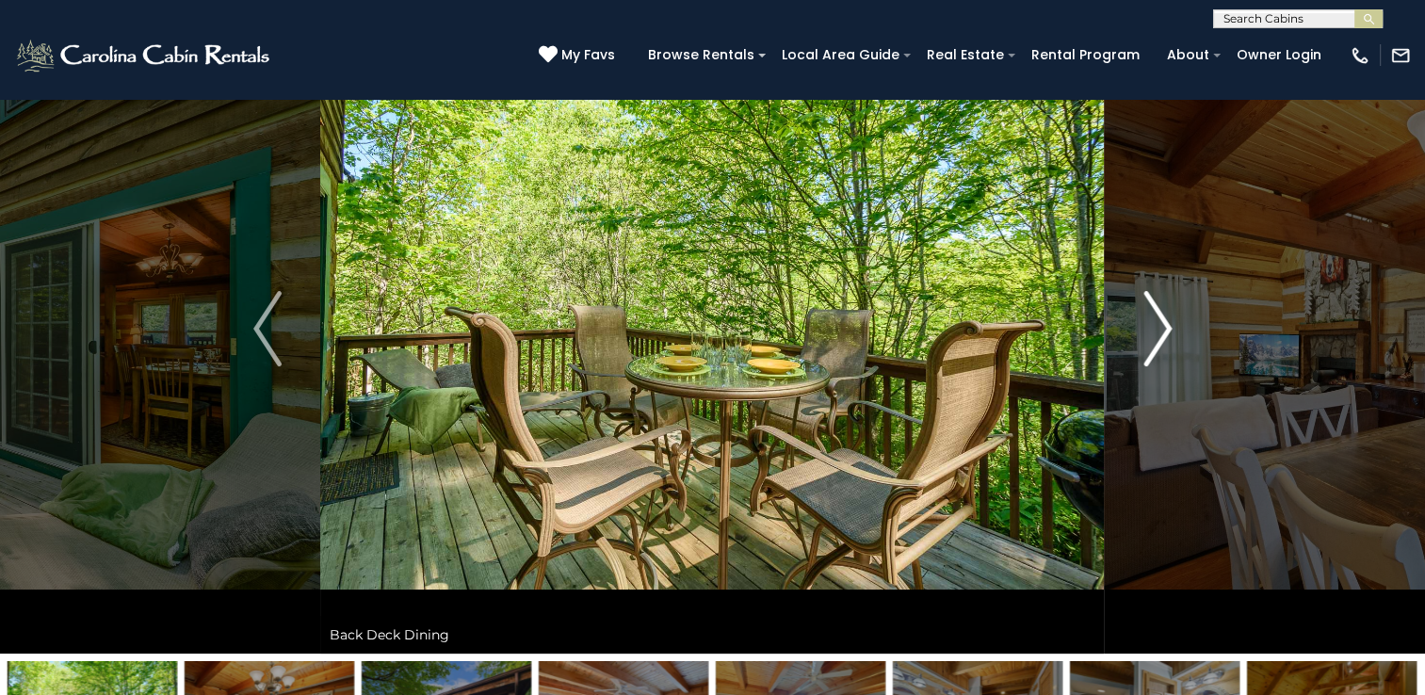
click at [1162, 331] on img "Next" at bounding box center [1157, 328] width 28 height 75
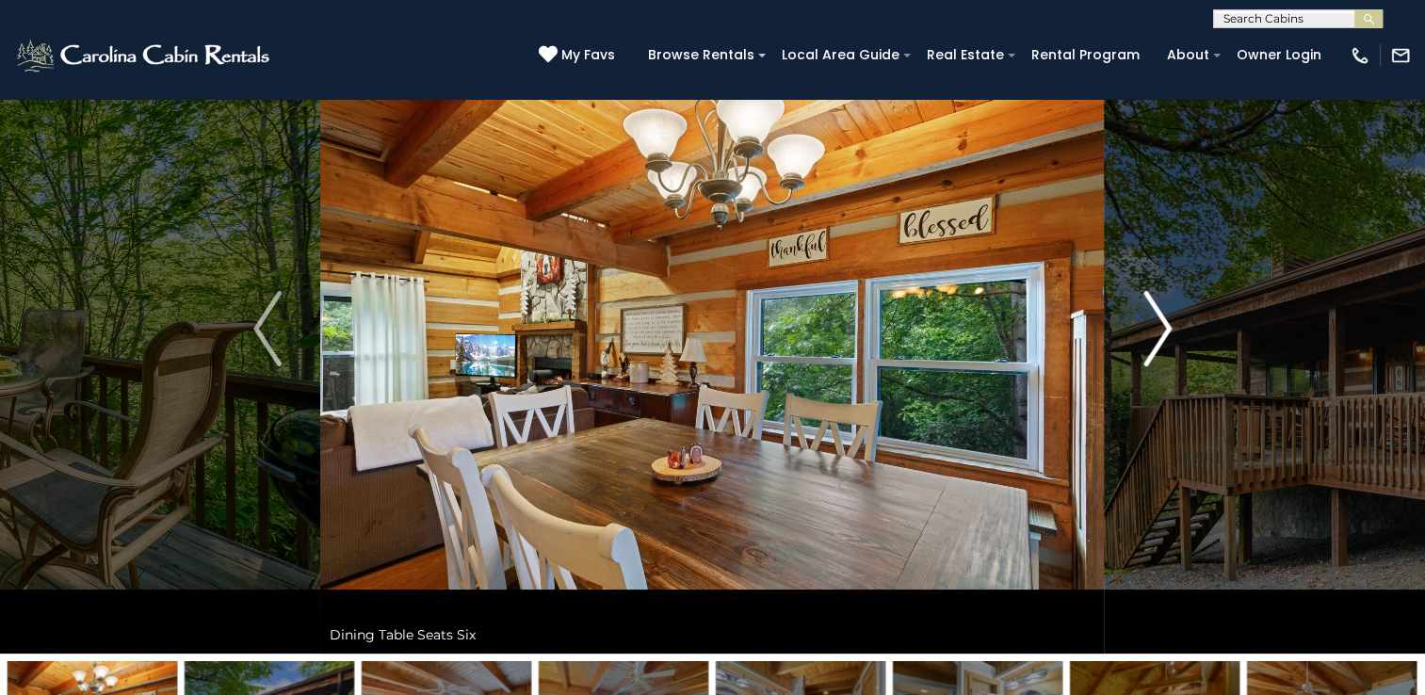
click at [1162, 331] on img "Next" at bounding box center [1157, 328] width 28 height 75
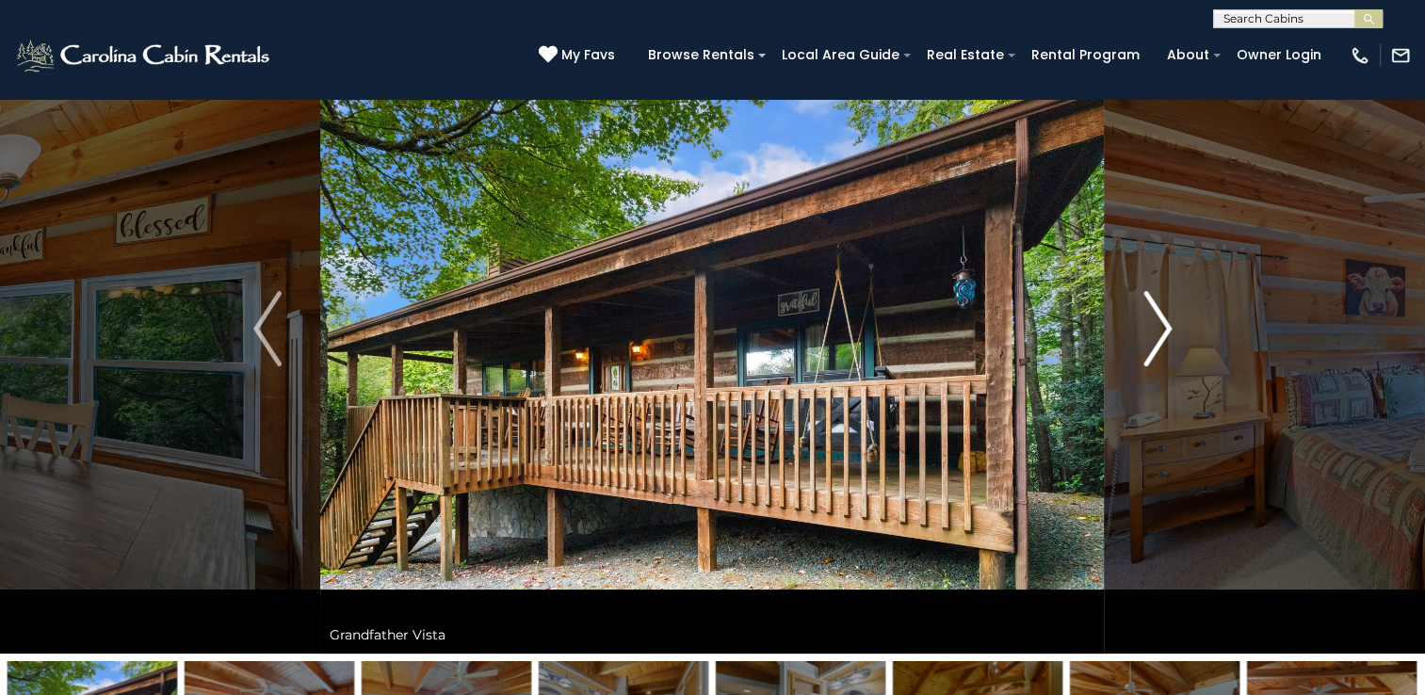
click at [1162, 331] on img "Next" at bounding box center [1157, 328] width 28 height 75
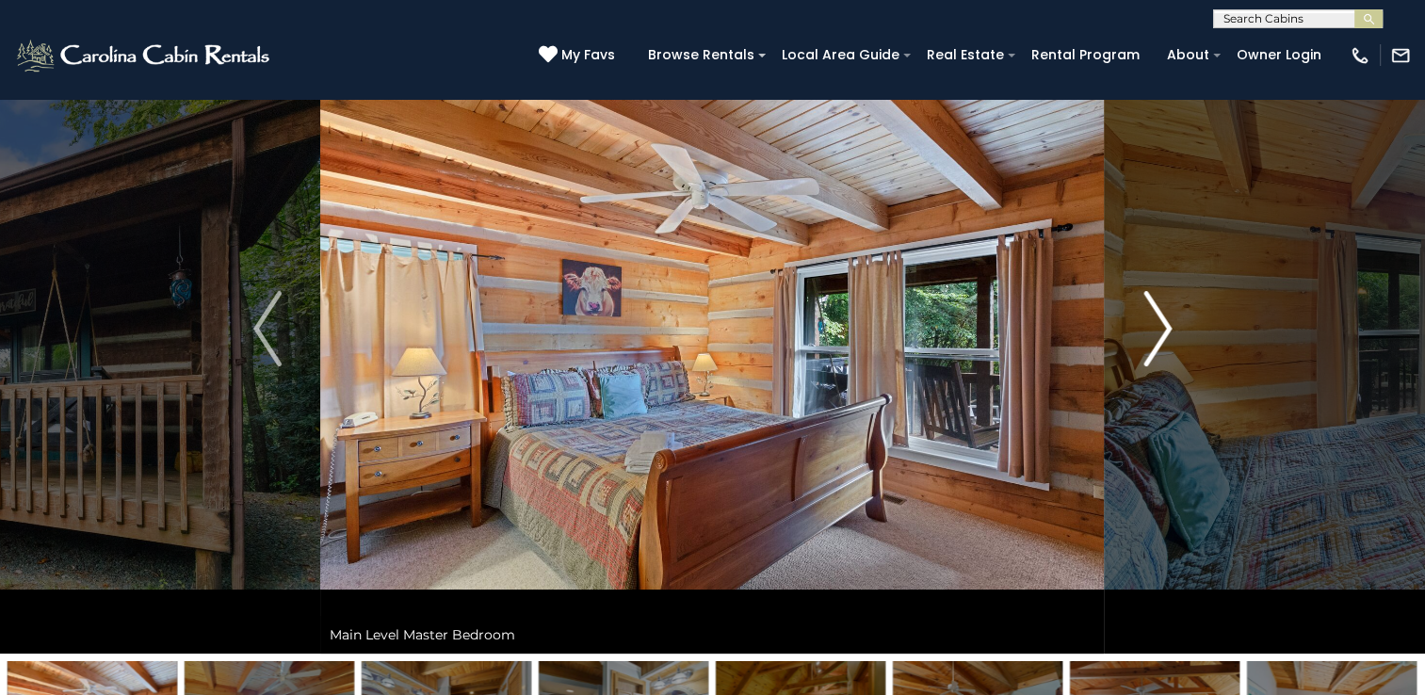
click at [1162, 331] on img "Next" at bounding box center [1157, 328] width 28 height 75
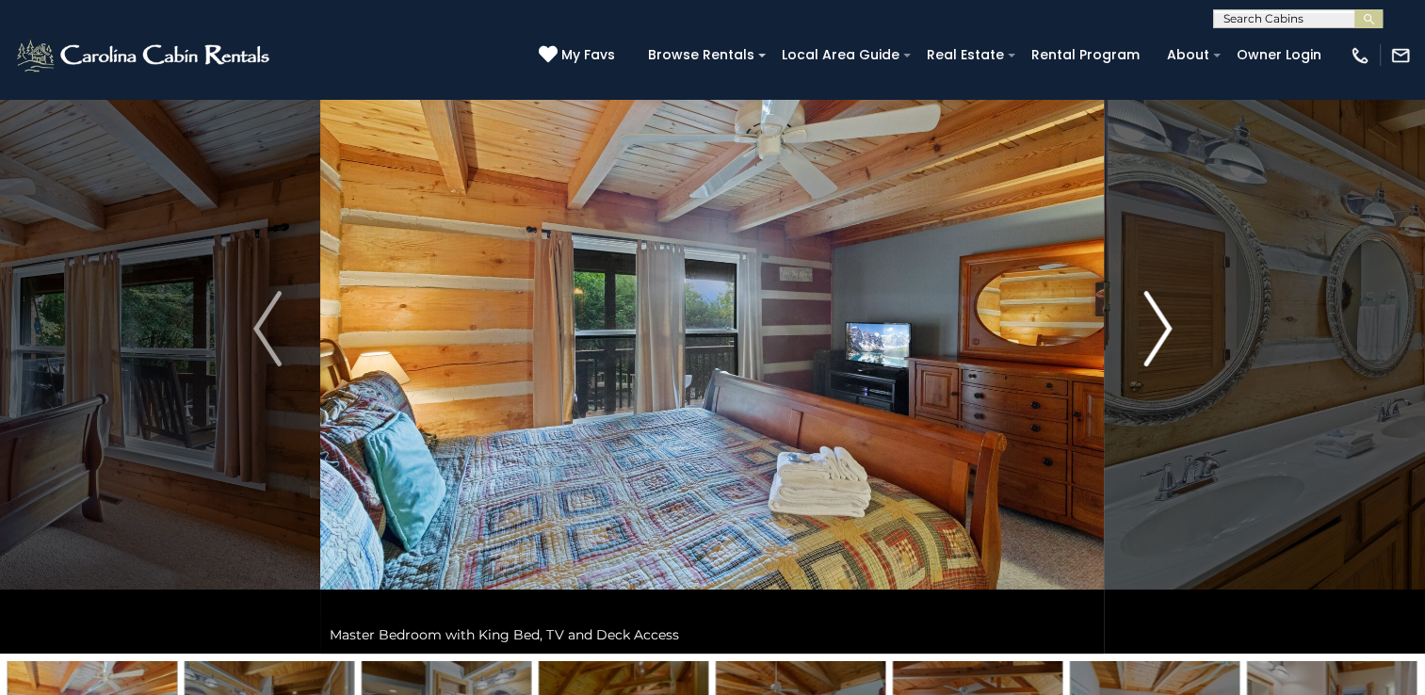
click at [1162, 331] on img "Next" at bounding box center [1157, 328] width 28 height 75
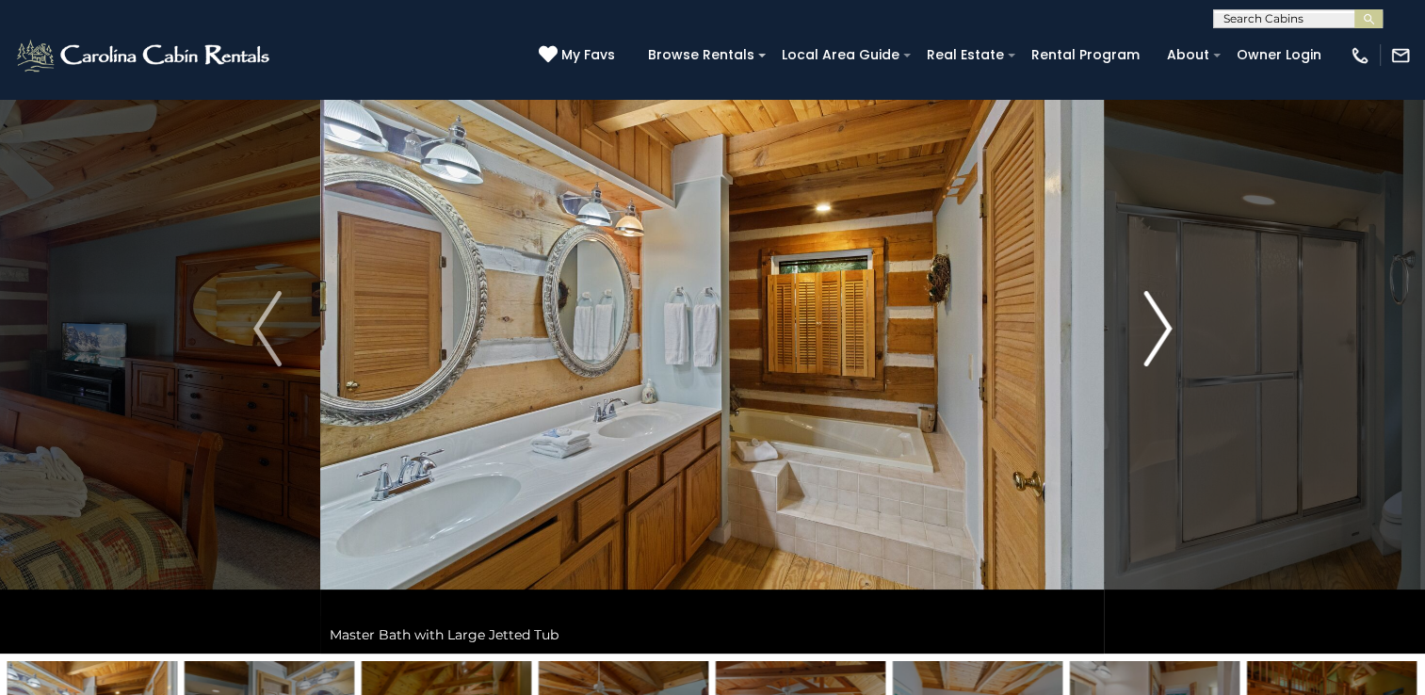
click at [1160, 331] on img "Next" at bounding box center [1157, 328] width 28 height 75
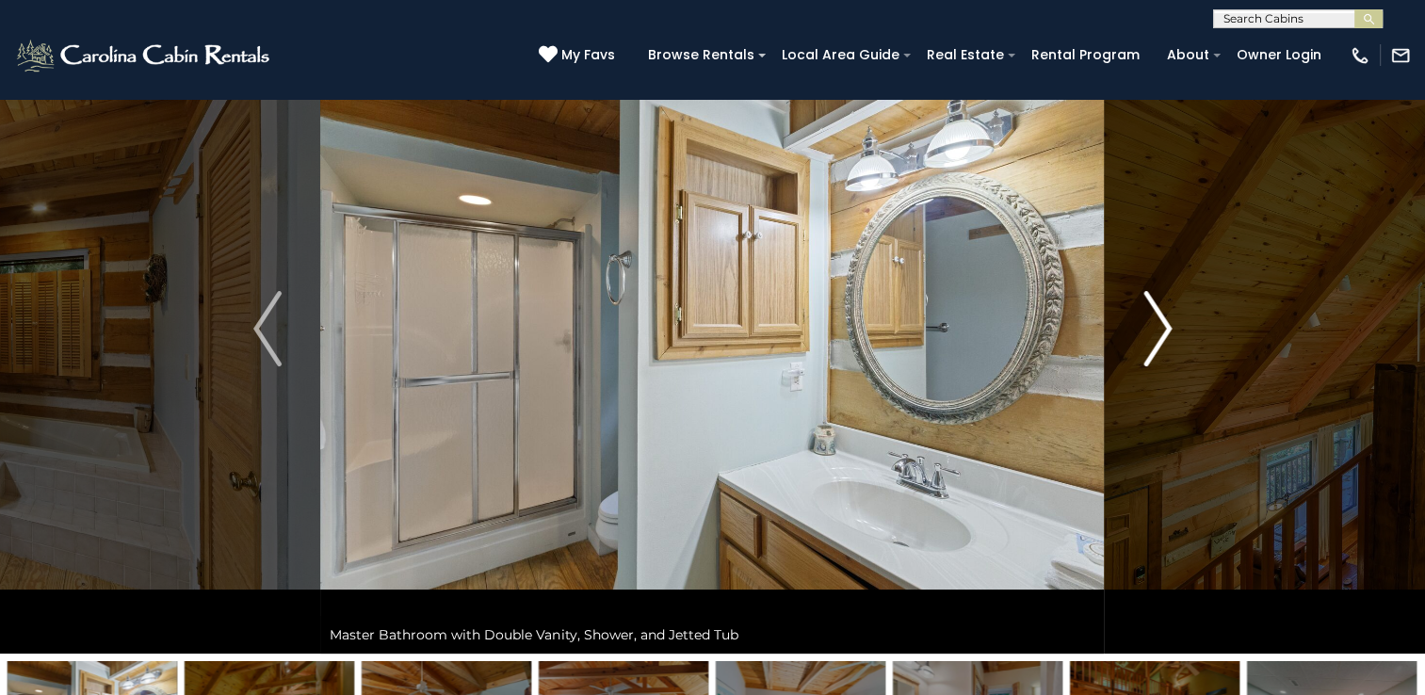
click at [1160, 331] on img "Next" at bounding box center [1157, 328] width 28 height 75
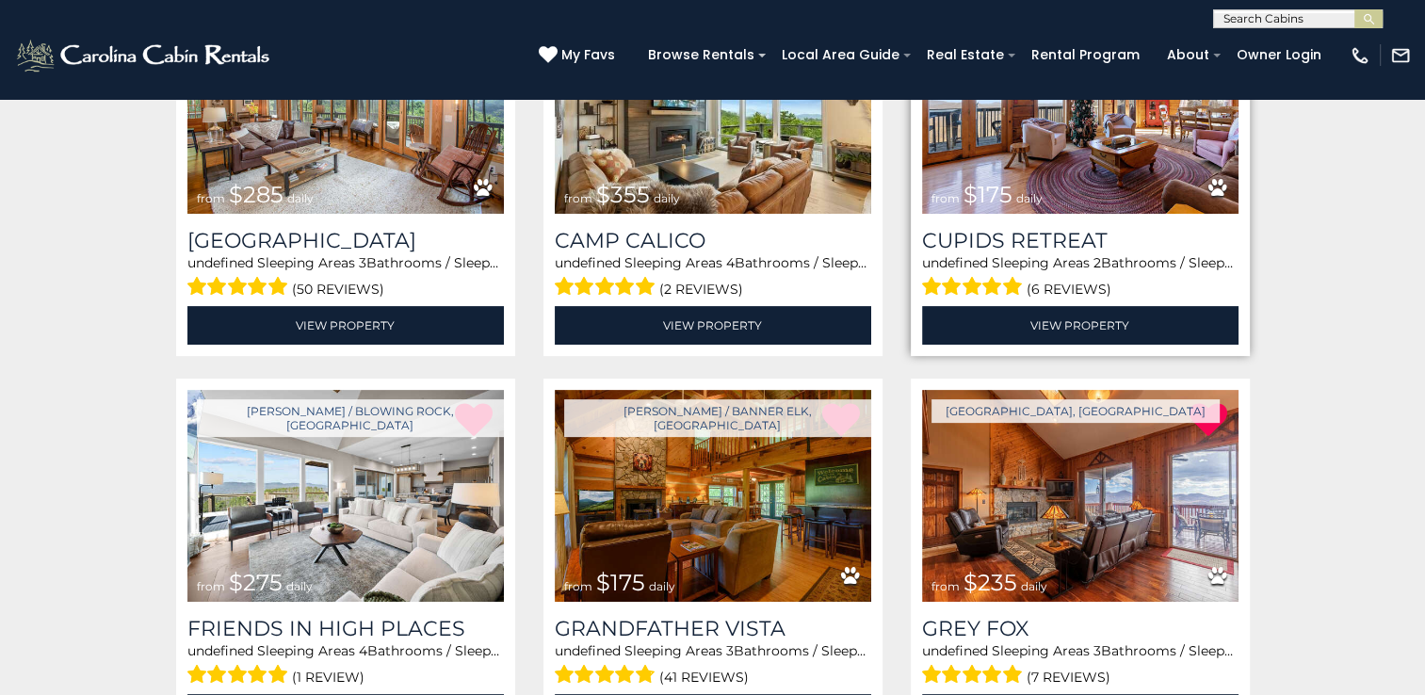
scroll to position [575, 0]
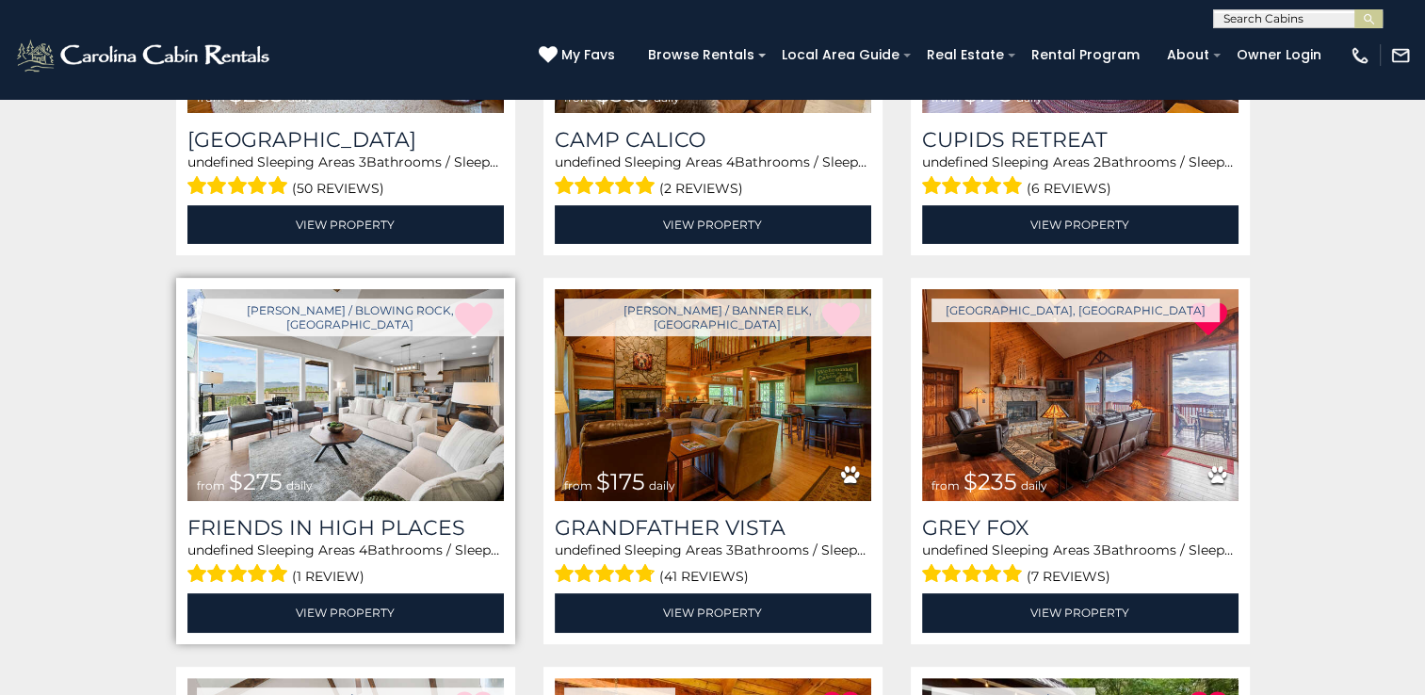
click at [328, 409] on img at bounding box center [345, 395] width 316 height 212
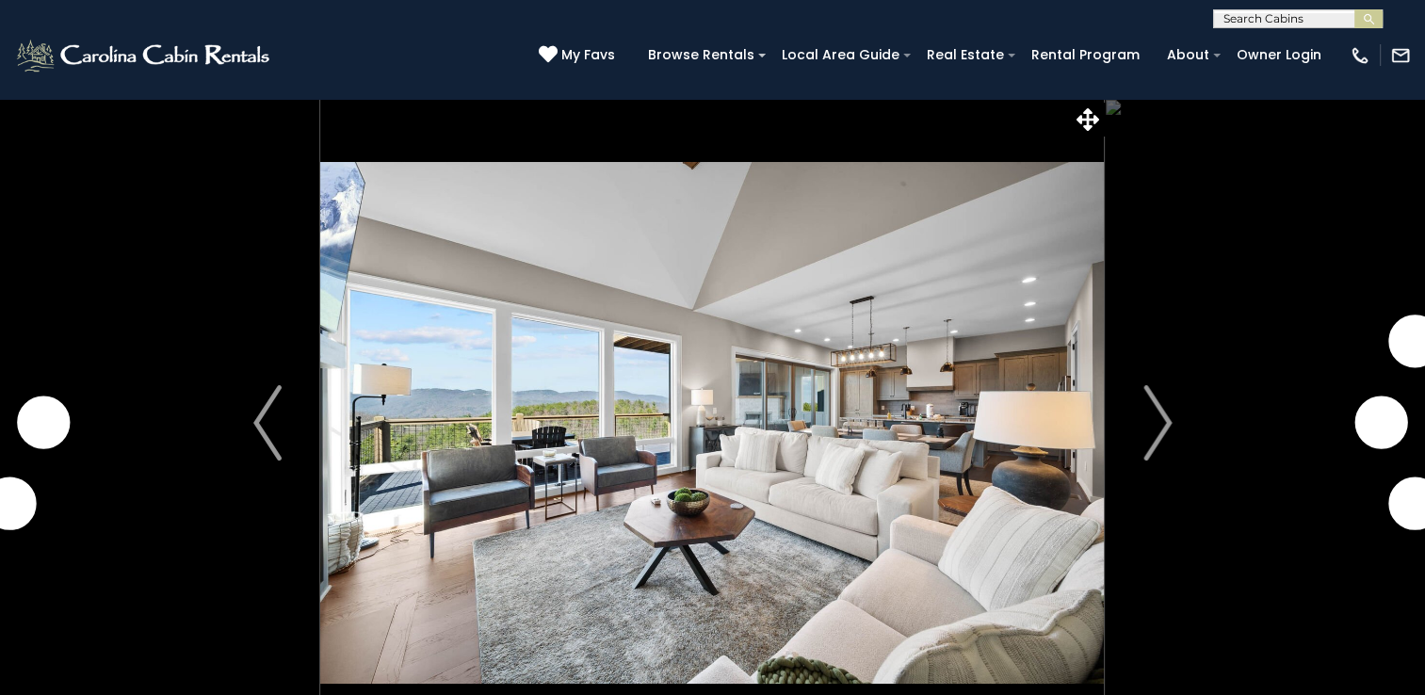
scroll to position [94, 0]
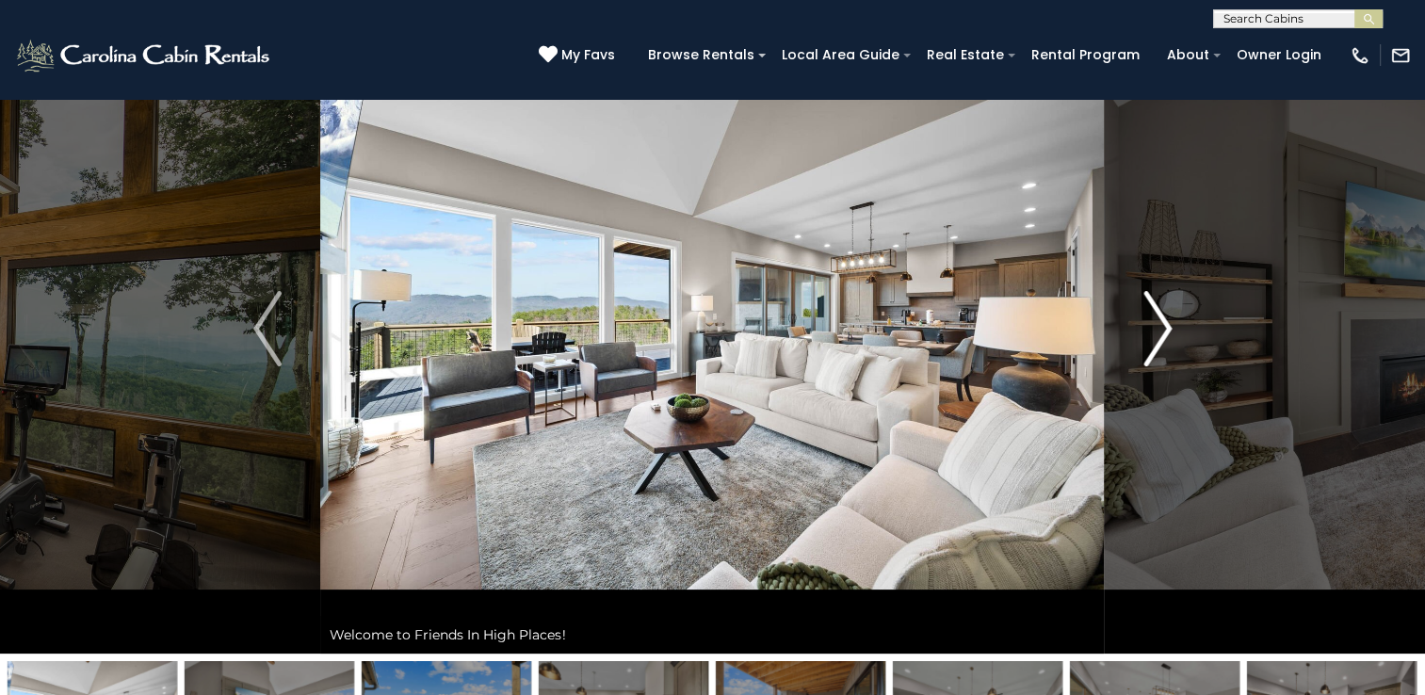
click at [1159, 329] on img "Next" at bounding box center [1157, 328] width 28 height 75
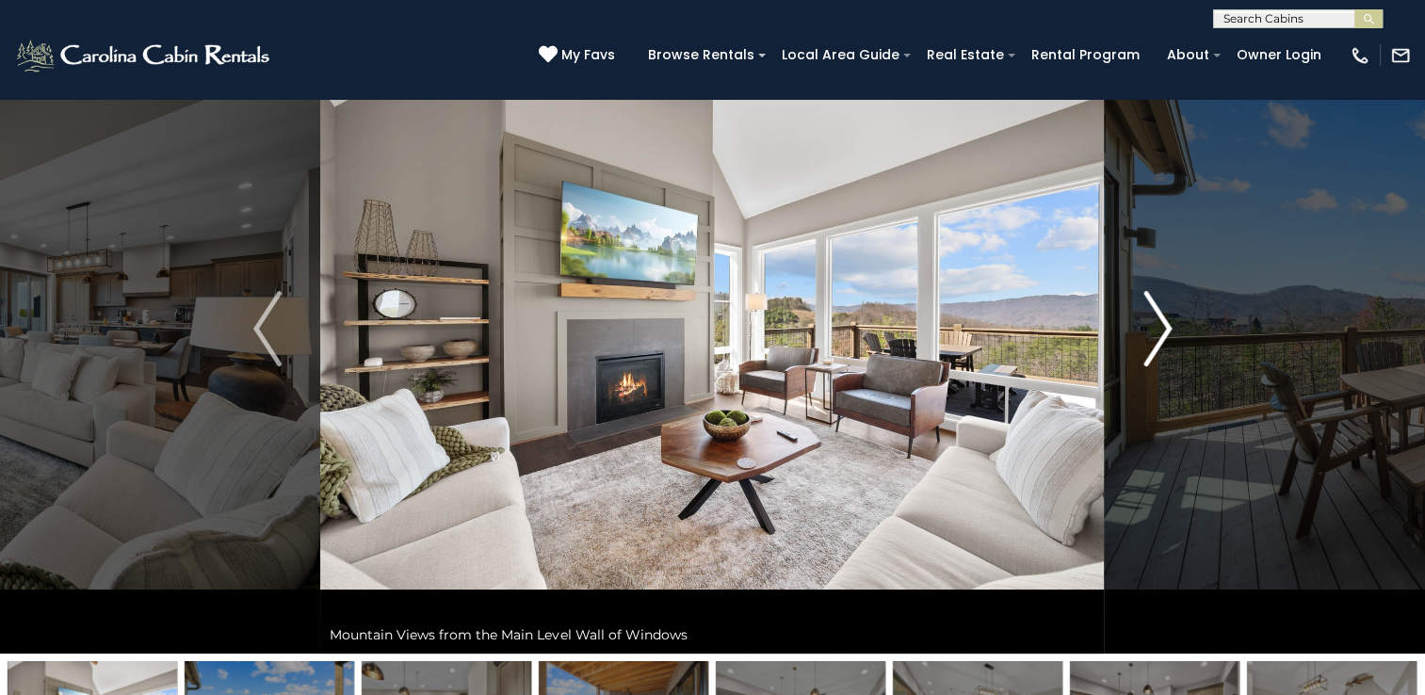
click at [1153, 330] on img "Next" at bounding box center [1157, 328] width 28 height 75
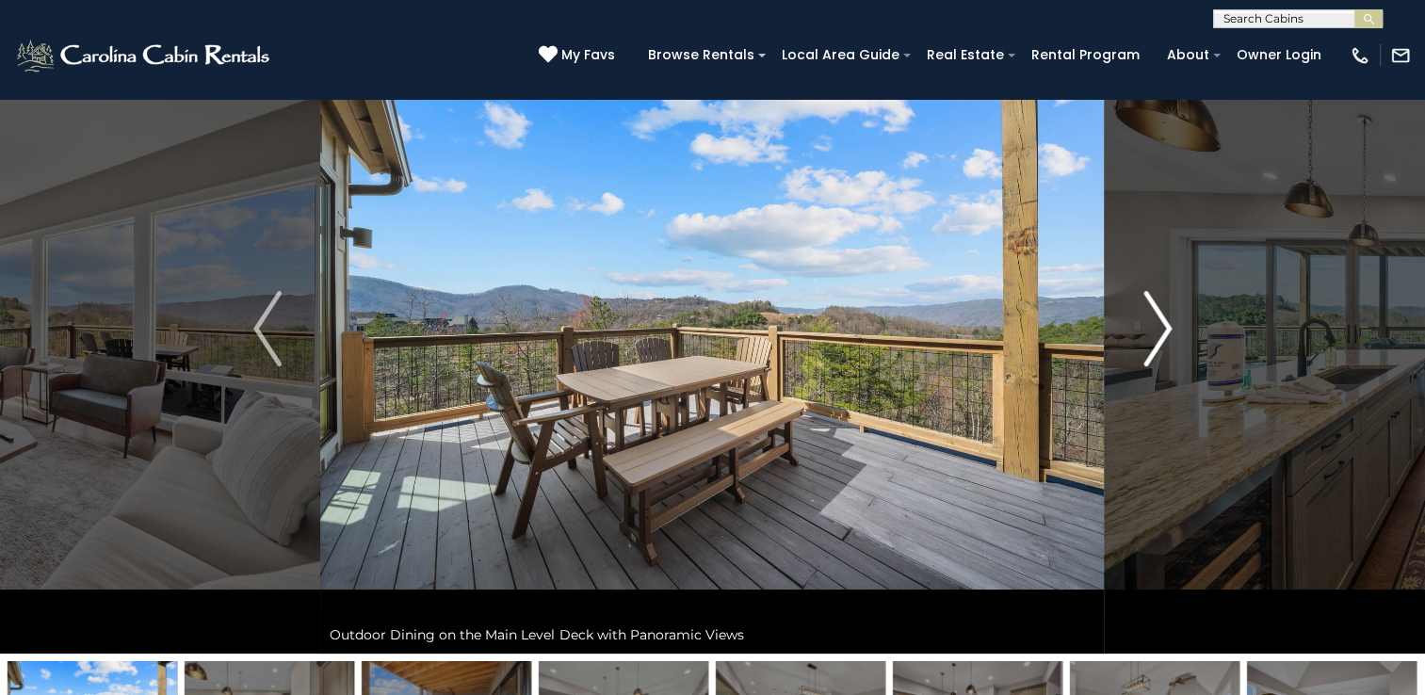
click at [1145, 332] on img "Next" at bounding box center [1157, 328] width 28 height 75
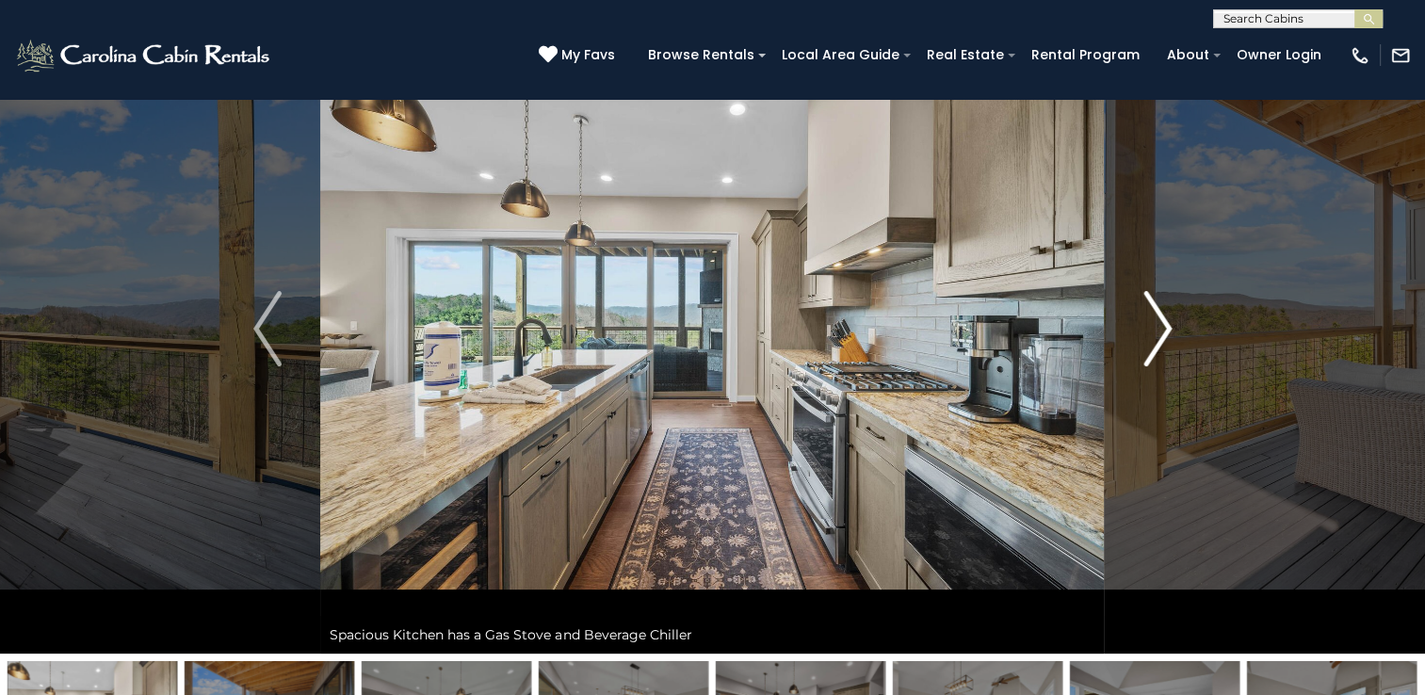
click at [1145, 332] on img "Next" at bounding box center [1157, 328] width 28 height 75
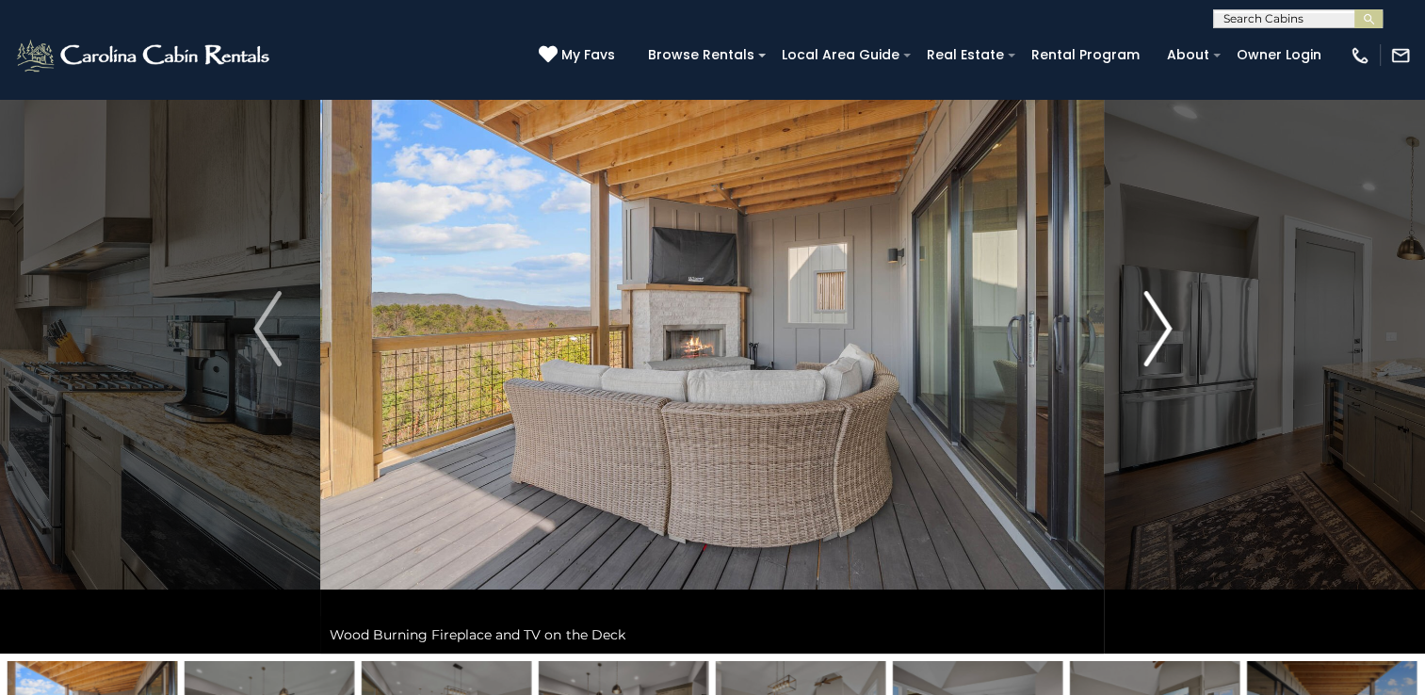
click at [1144, 332] on img "Next" at bounding box center [1157, 328] width 28 height 75
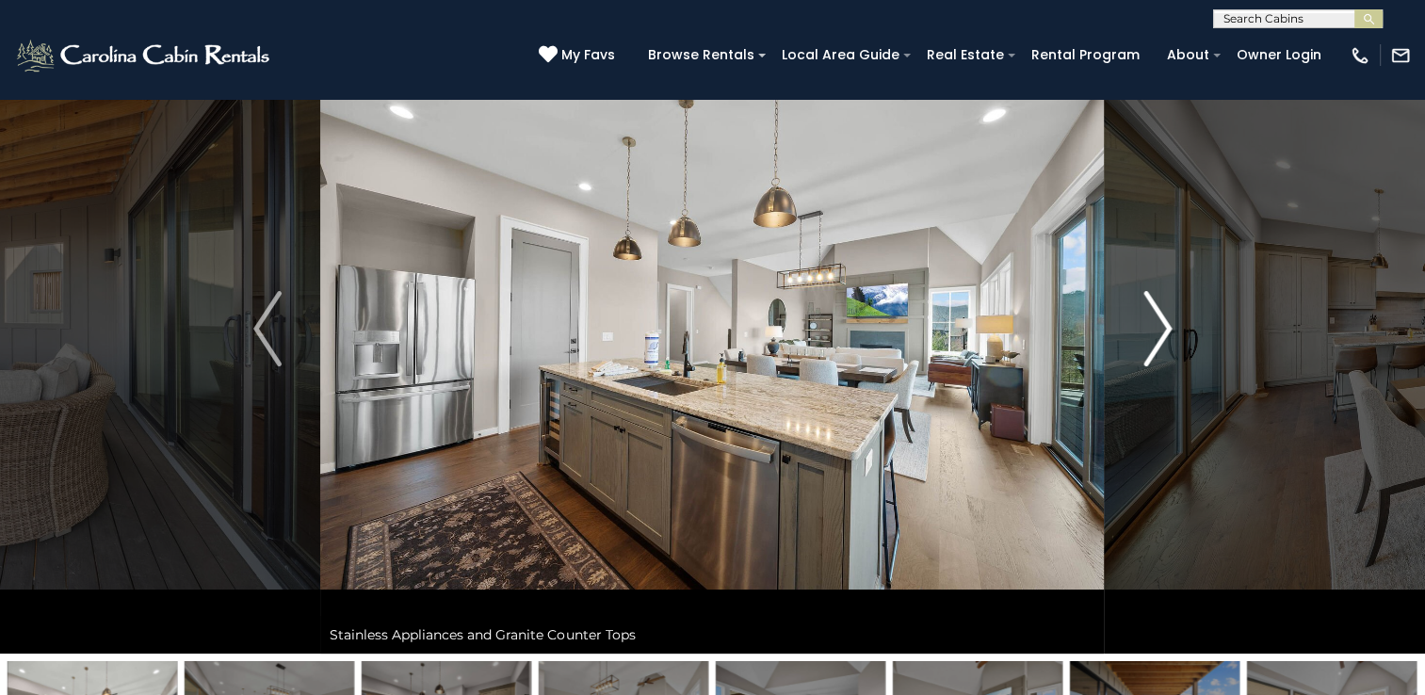
click at [1144, 332] on img "Next" at bounding box center [1157, 328] width 28 height 75
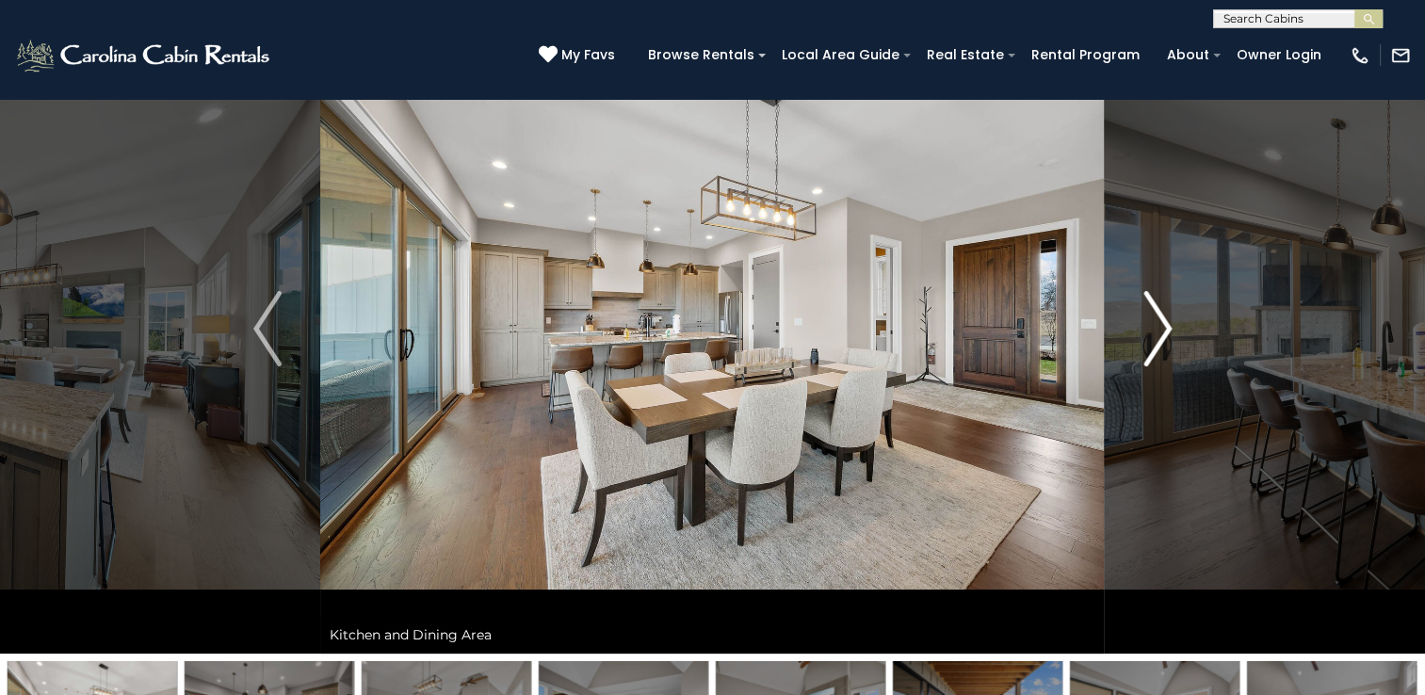
click at [1144, 332] on img "Next" at bounding box center [1157, 328] width 28 height 75
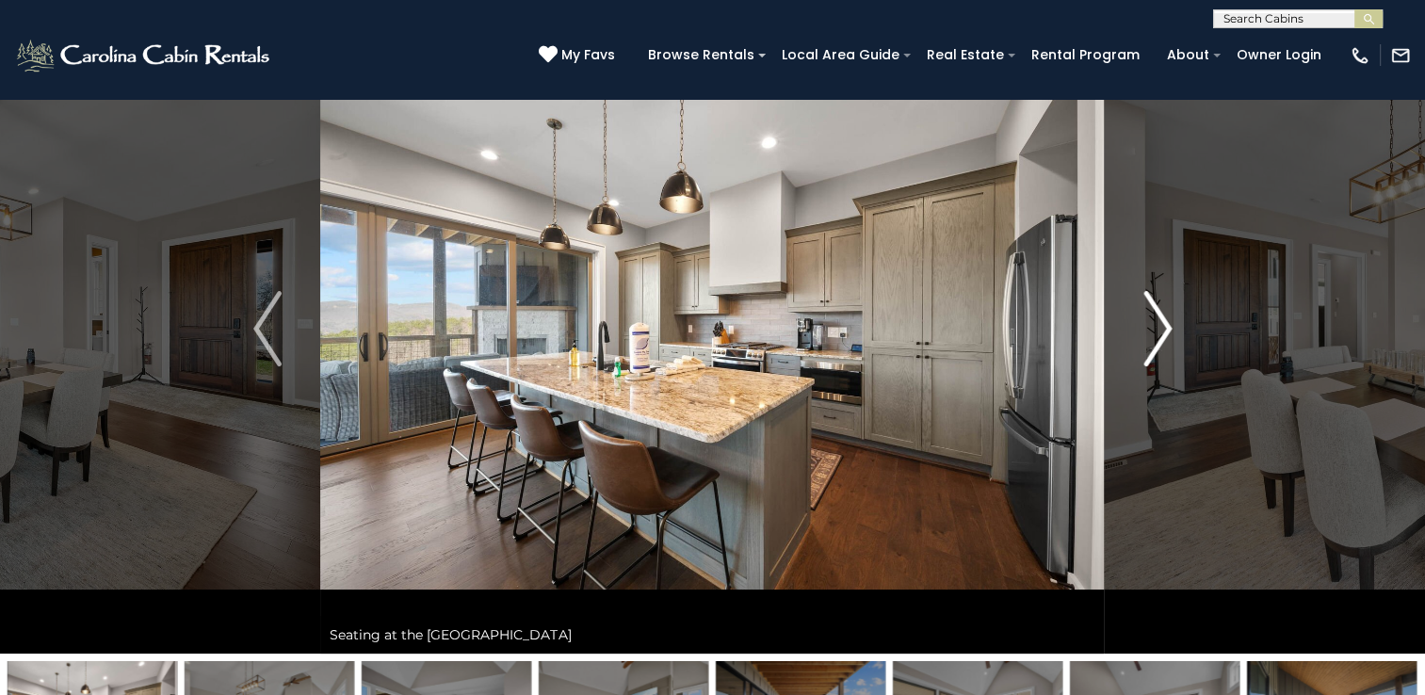
click at [1144, 332] on img "Next" at bounding box center [1157, 328] width 28 height 75
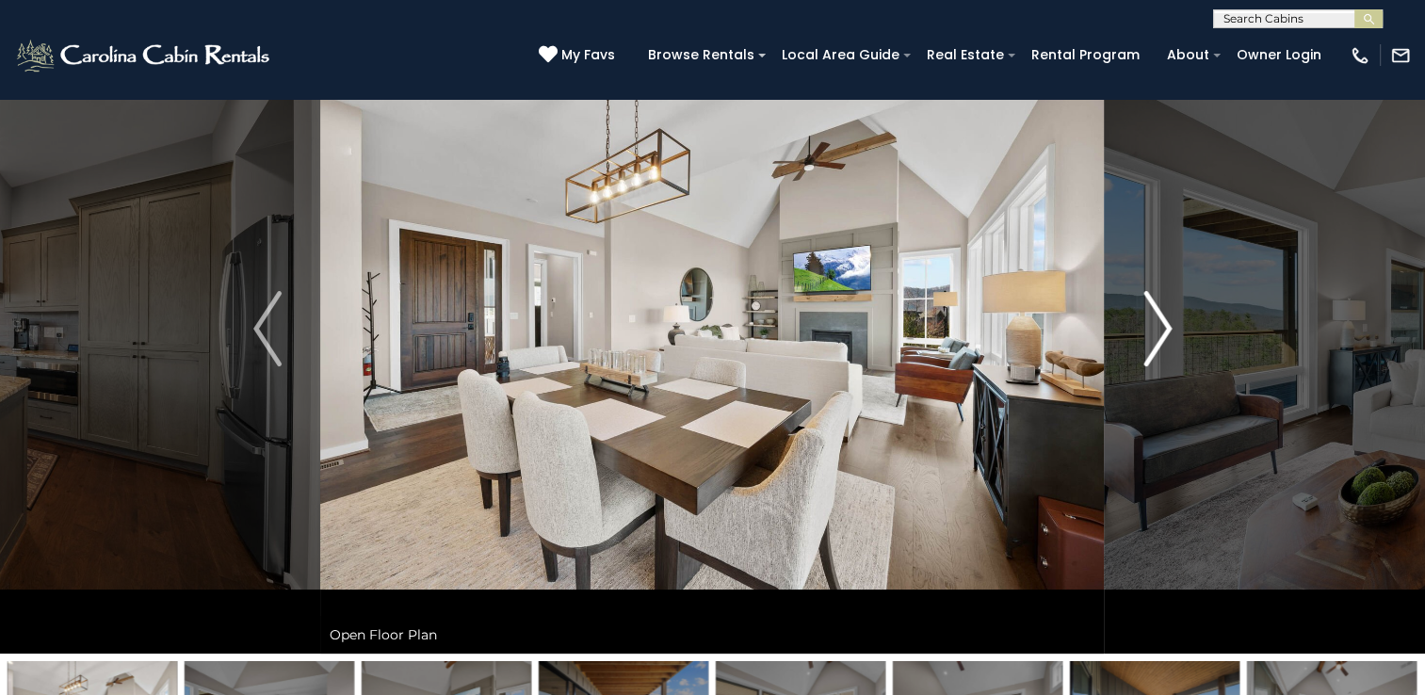
click at [1144, 332] on img "Next" at bounding box center [1157, 328] width 28 height 75
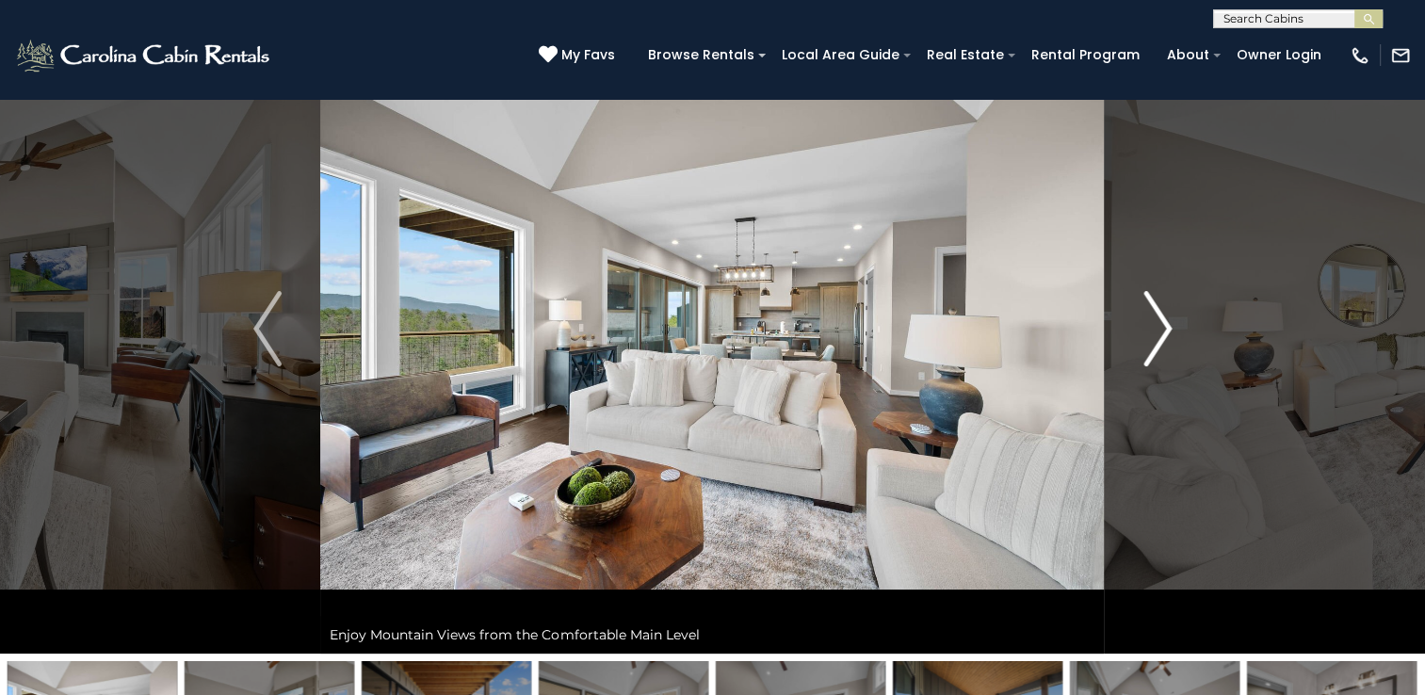
click at [1144, 332] on img "Next" at bounding box center [1157, 328] width 28 height 75
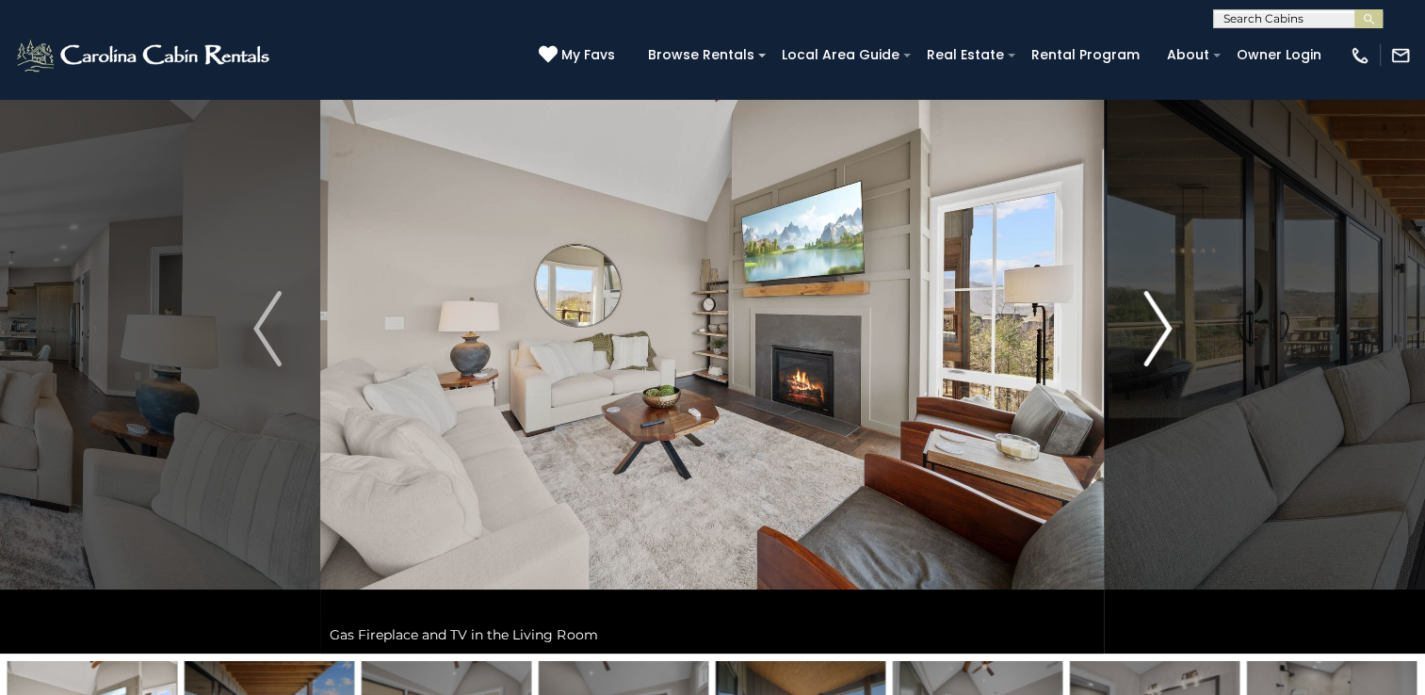
click at [1144, 332] on img "Next" at bounding box center [1157, 328] width 28 height 75
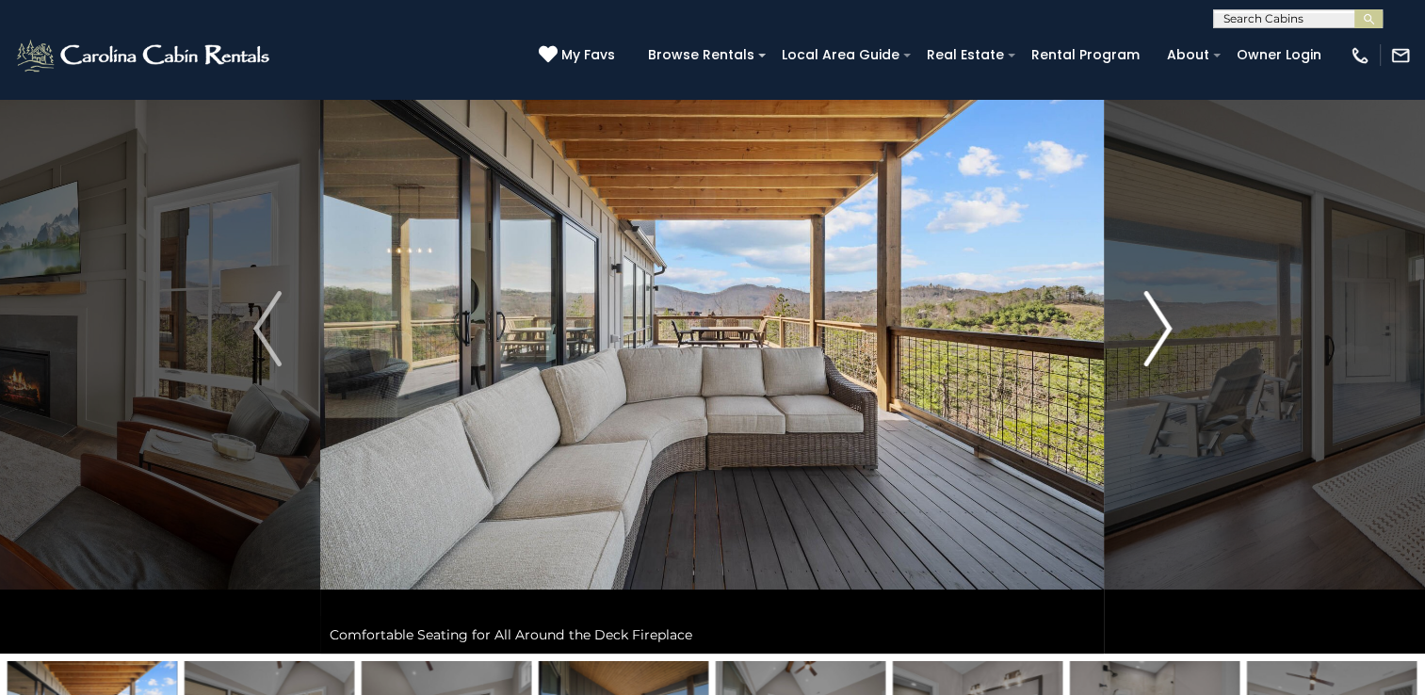
click at [1144, 332] on img "Next" at bounding box center [1157, 328] width 28 height 75
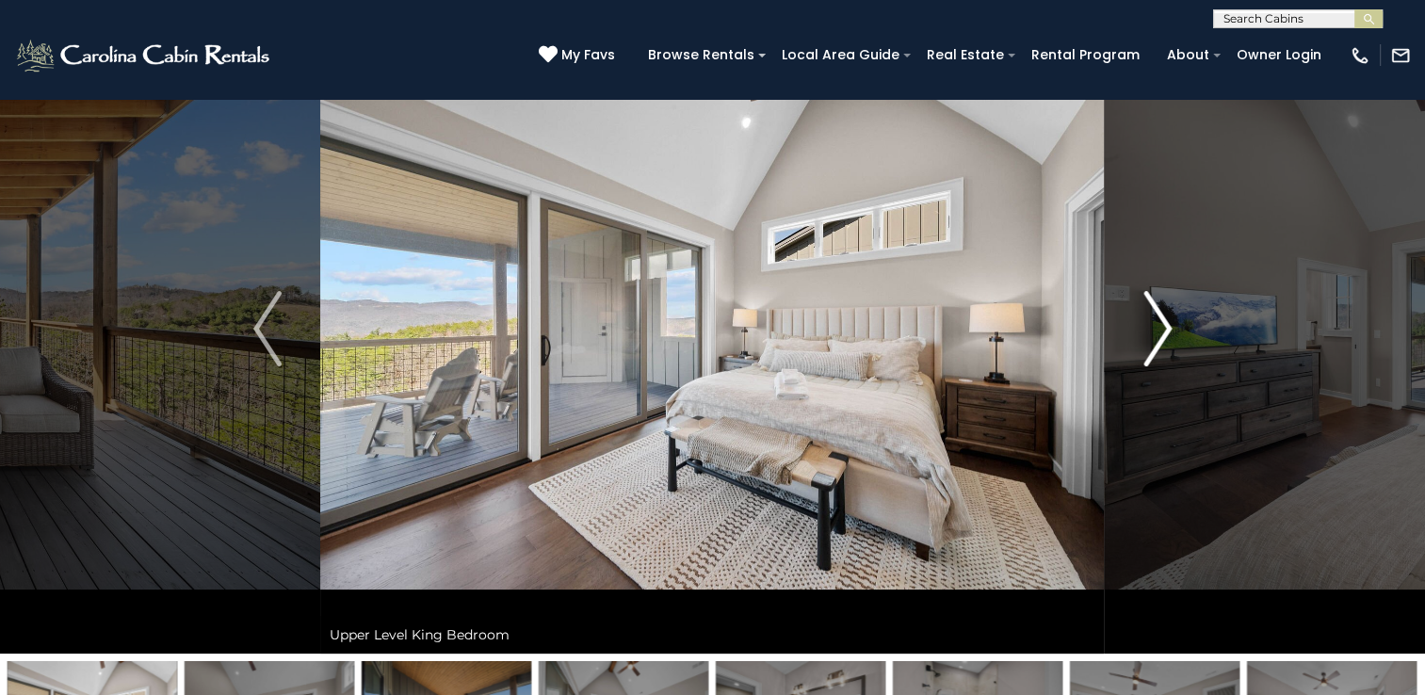
click at [1144, 332] on img "Next" at bounding box center [1157, 328] width 28 height 75
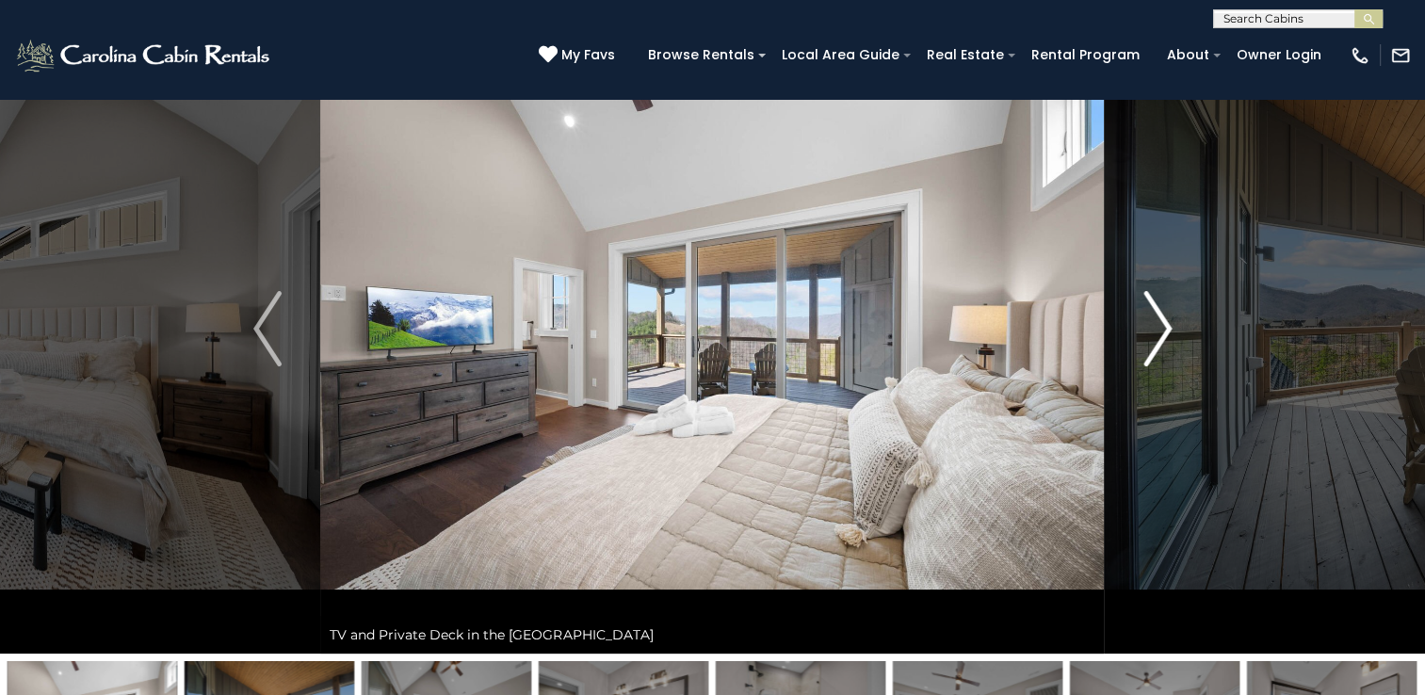
click at [1144, 332] on img "Next" at bounding box center [1157, 328] width 28 height 75
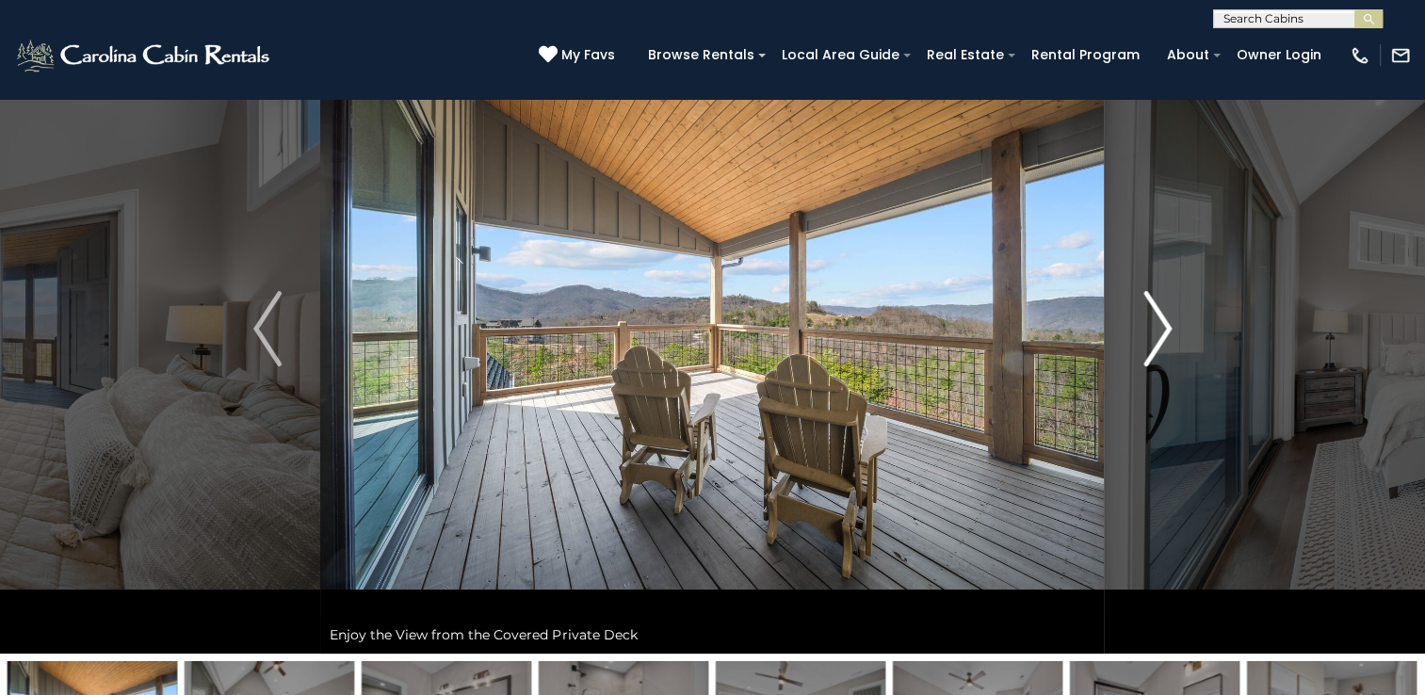
click at [1144, 332] on img "Next" at bounding box center [1157, 328] width 28 height 75
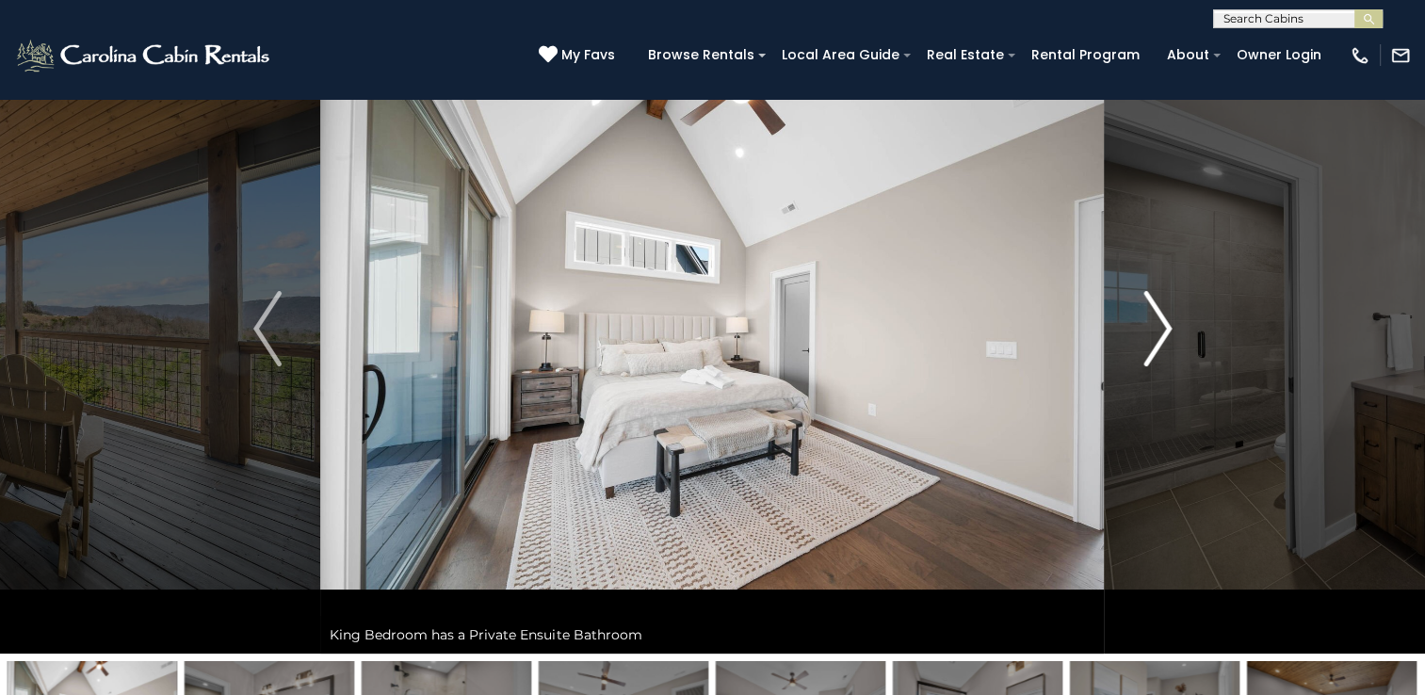
click at [1144, 332] on img "Next" at bounding box center [1157, 328] width 28 height 75
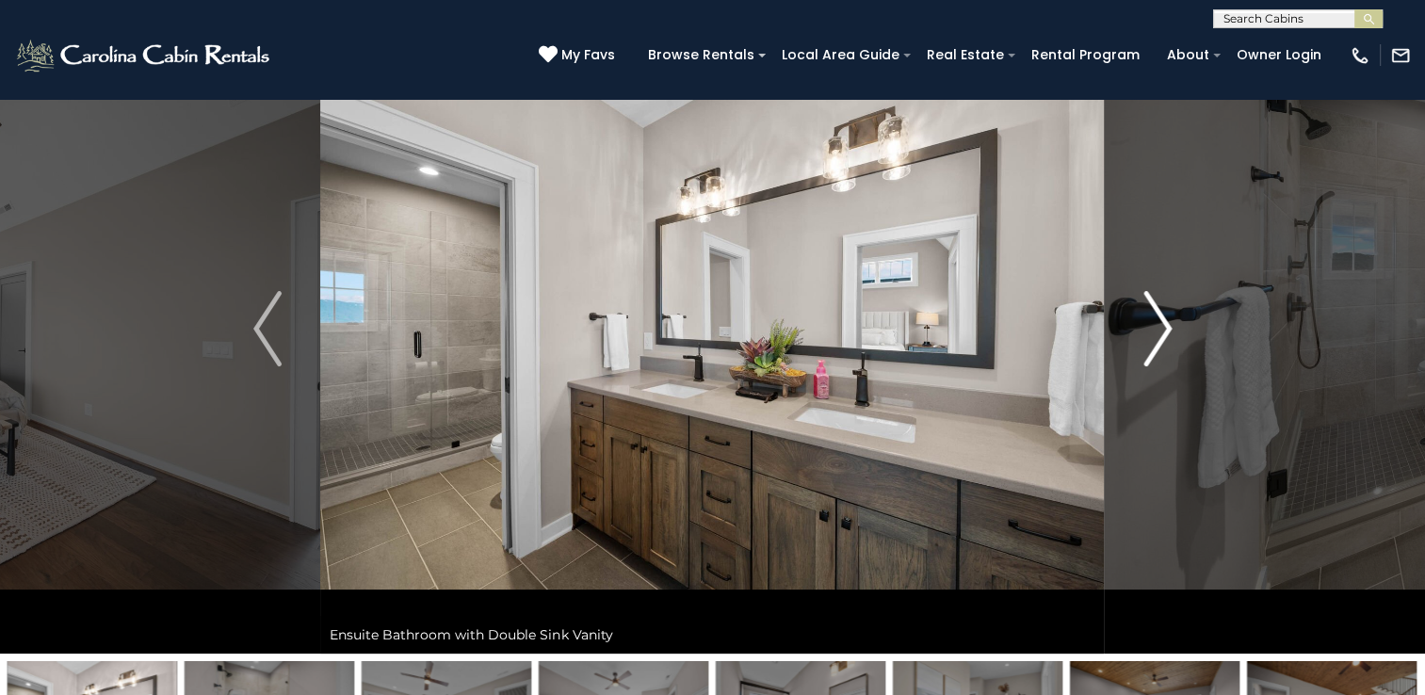
click at [1144, 332] on img "Next" at bounding box center [1157, 328] width 28 height 75
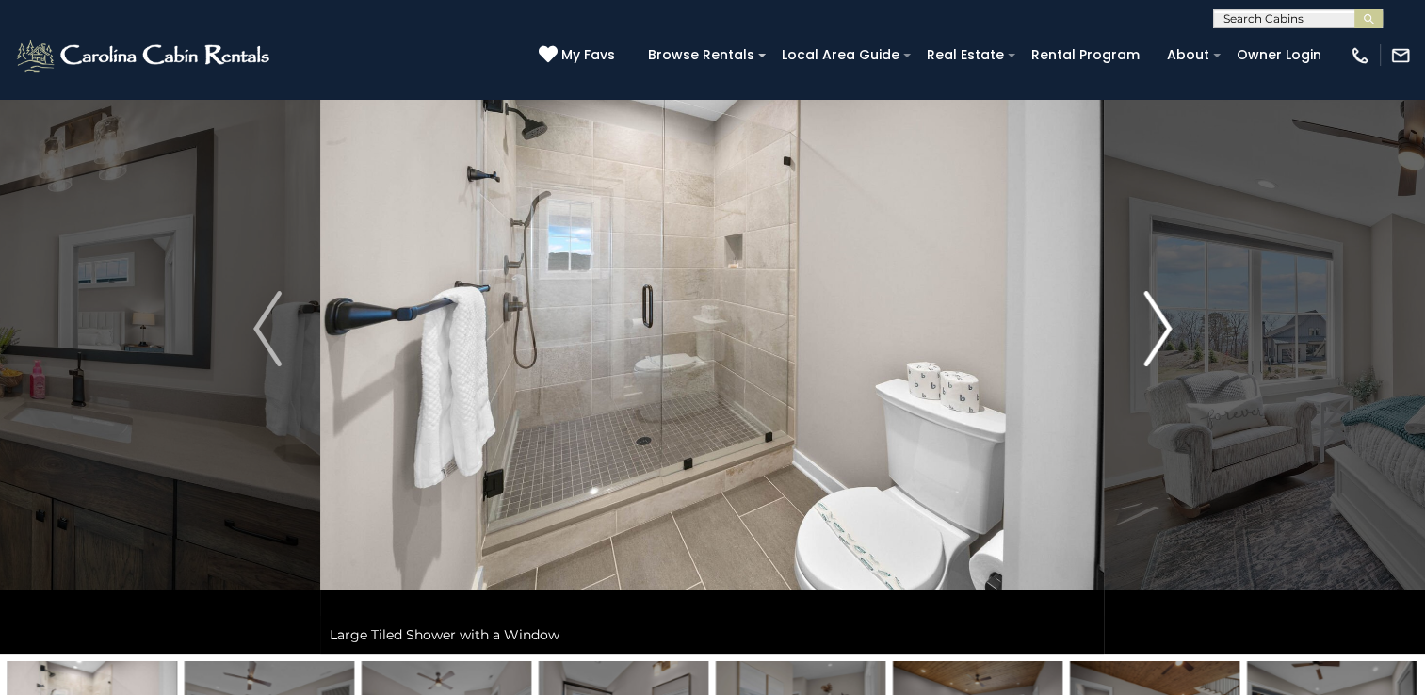
click at [1144, 332] on img "Next" at bounding box center [1157, 328] width 28 height 75
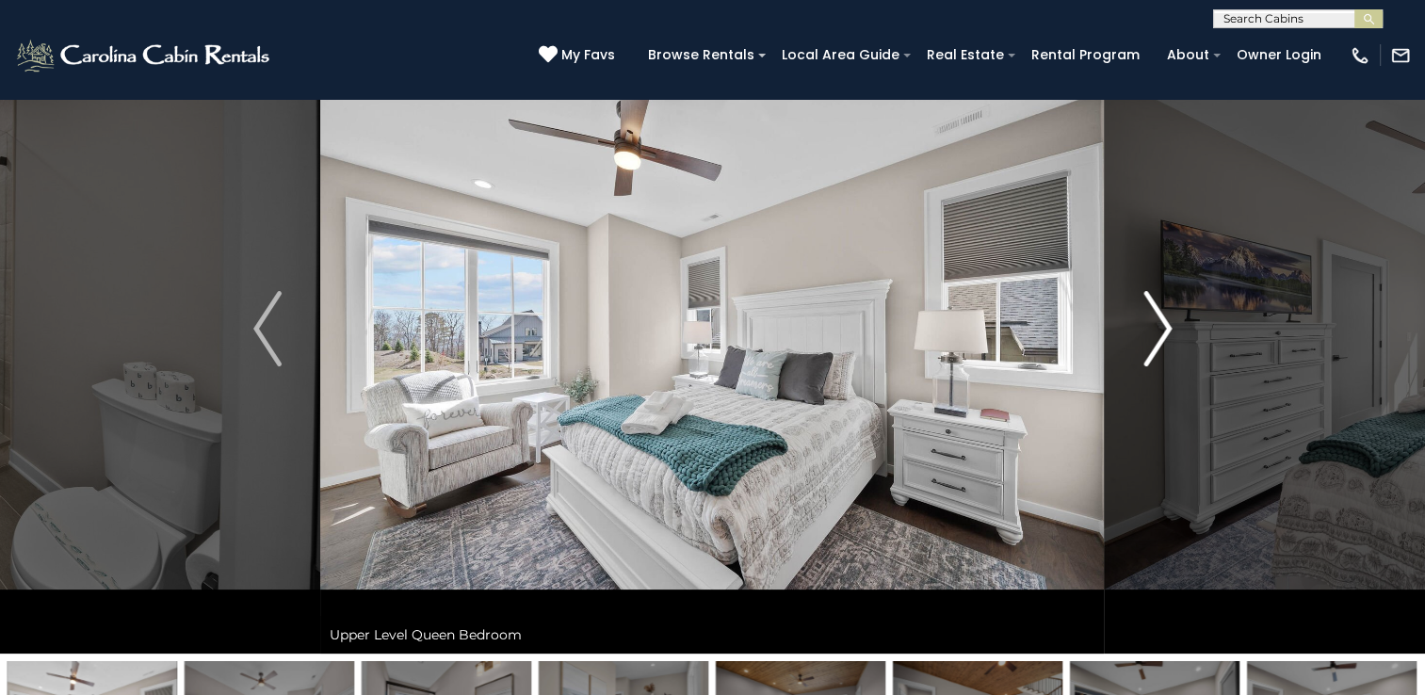
click at [1144, 332] on img "Next" at bounding box center [1157, 328] width 28 height 75
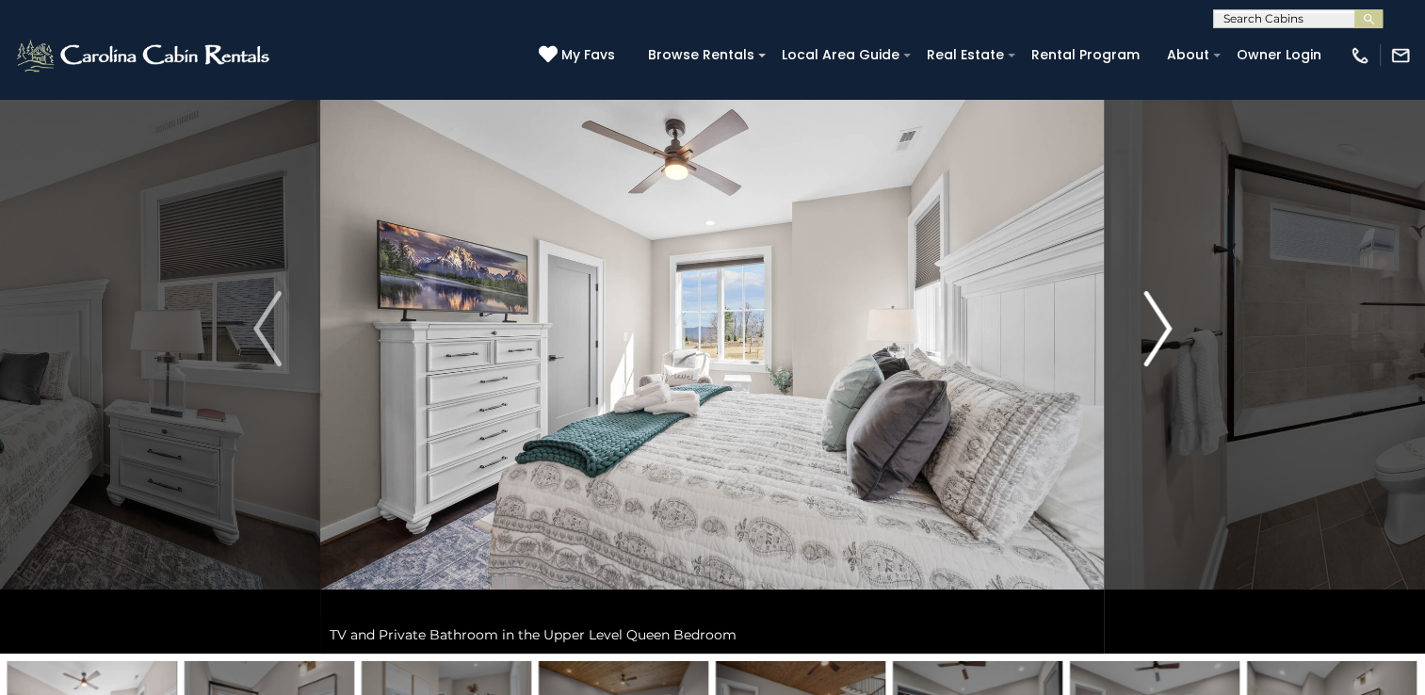
click at [1144, 332] on img "Next" at bounding box center [1157, 328] width 28 height 75
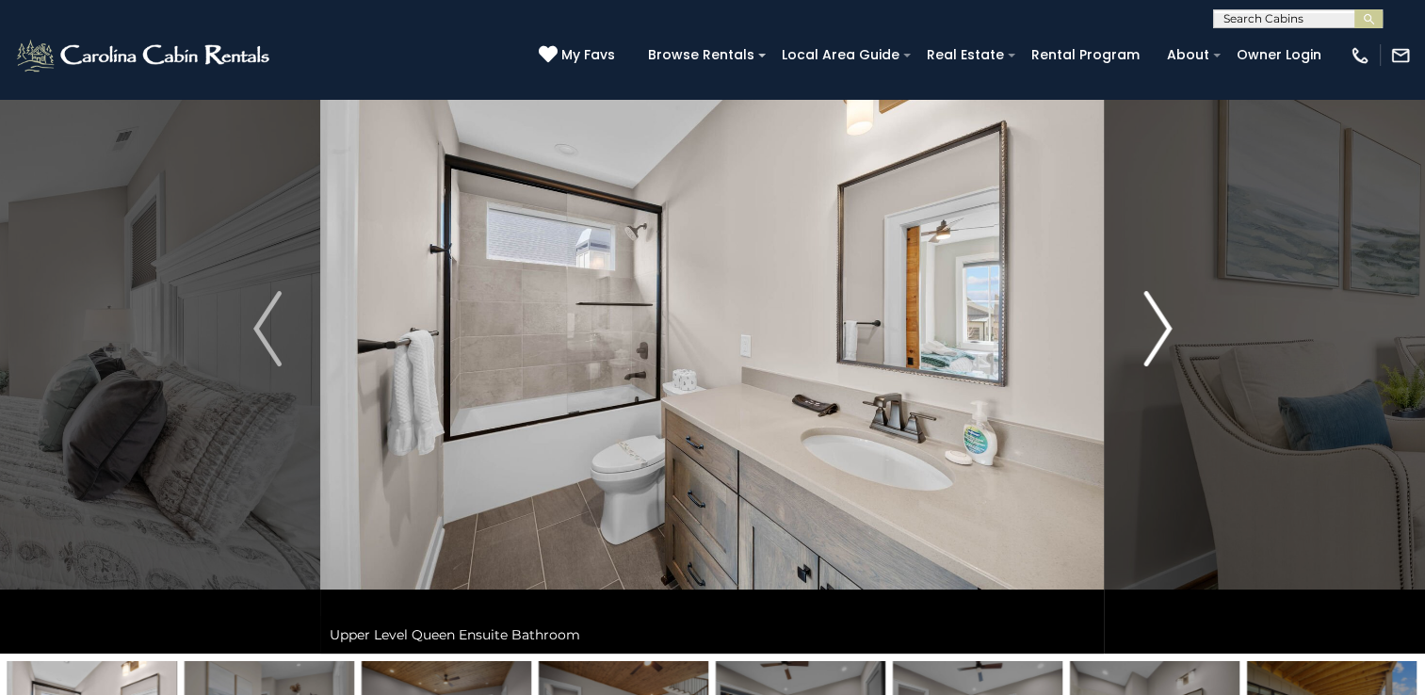
click at [1144, 332] on img "Next" at bounding box center [1157, 328] width 28 height 75
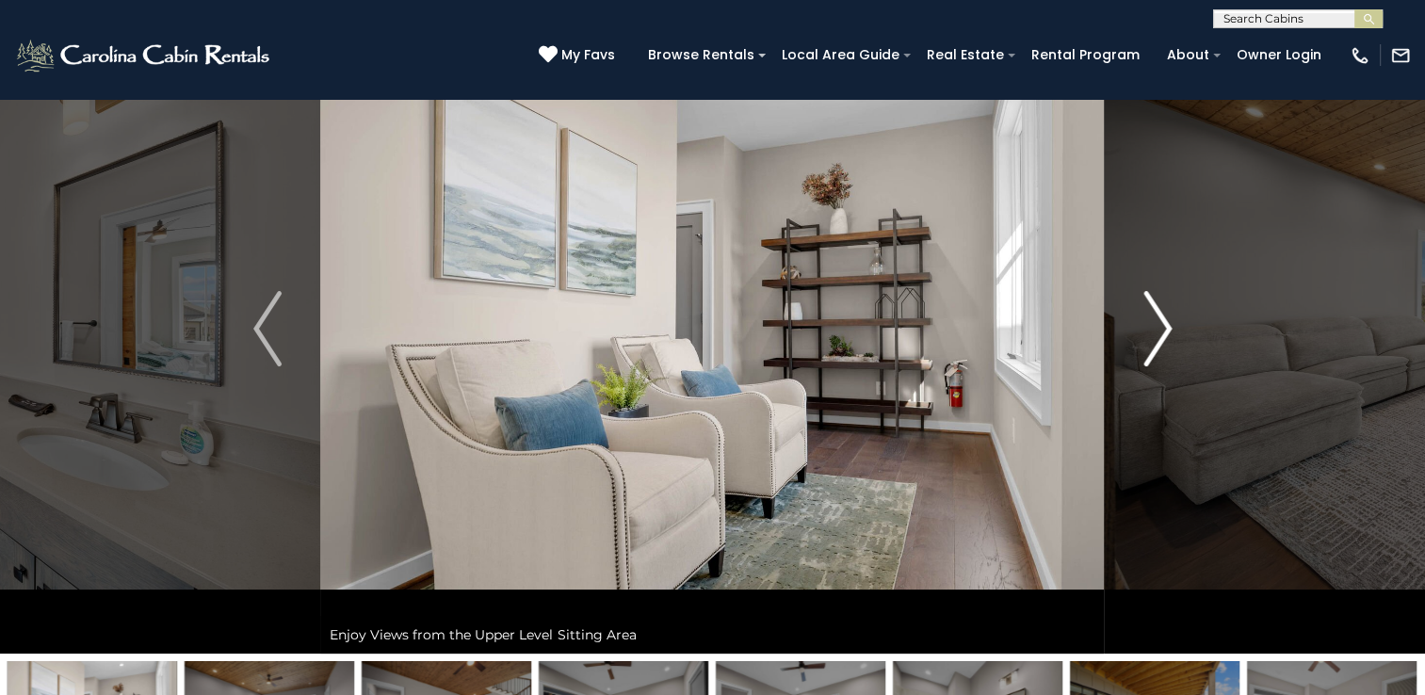
click at [1144, 332] on img "Next" at bounding box center [1157, 328] width 28 height 75
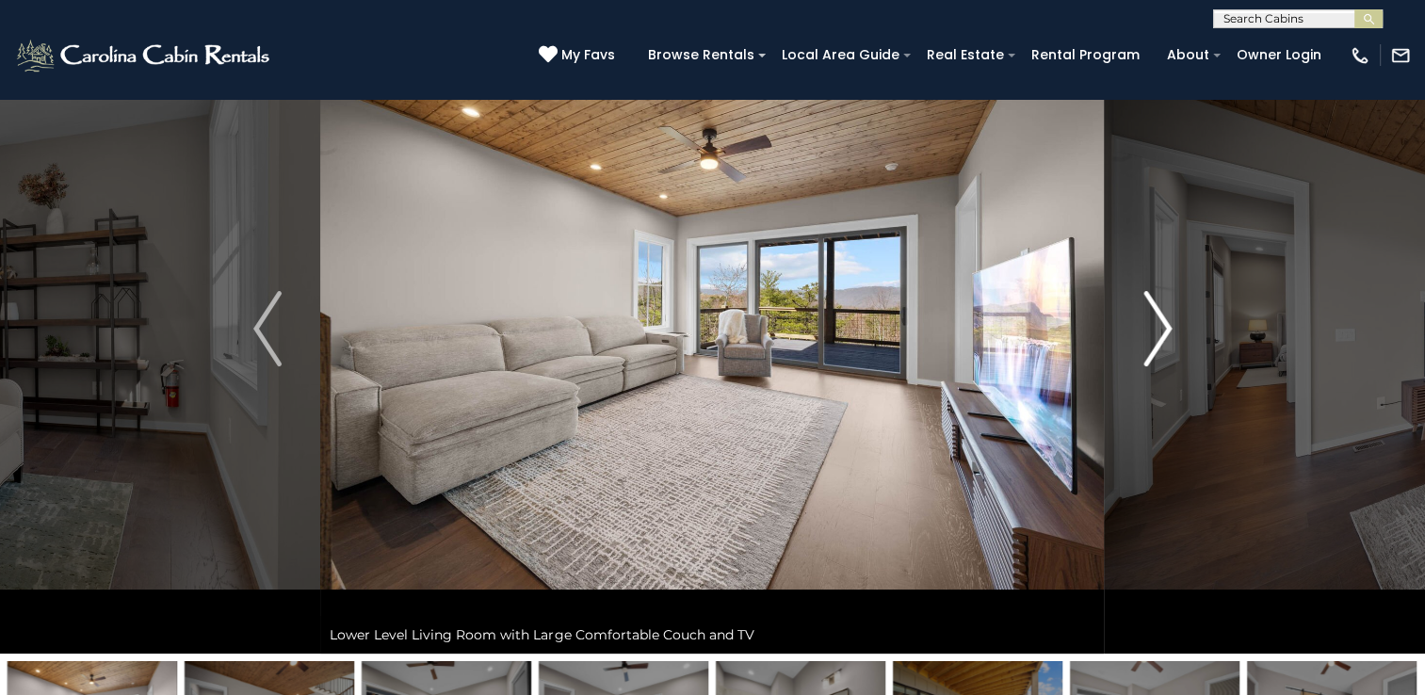
click at [1144, 332] on img "Next" at bounding box center [1157, 328] width 28 height 75
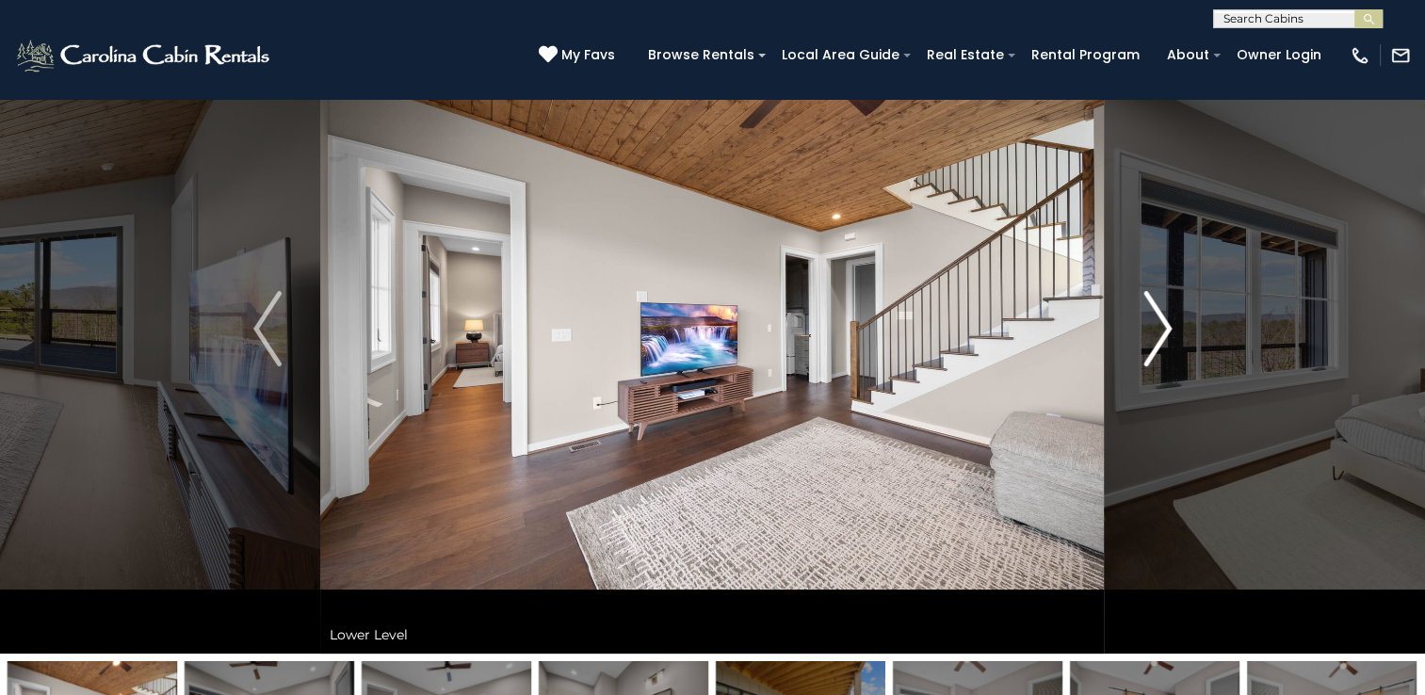
click at [1144, 332] on img "Next" at bounding box center [1157, 328] width 28 height 75
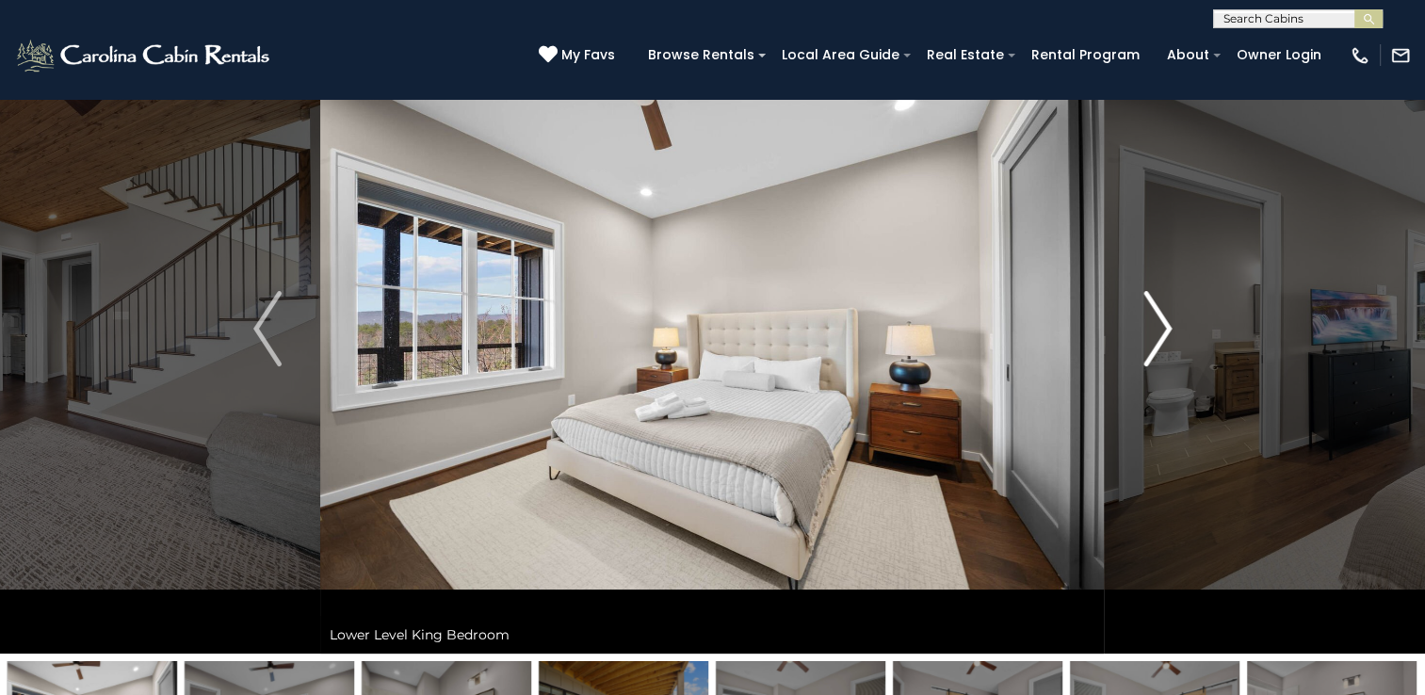
click at [1144, 332] on img "Next" at bounding box center [1157, 328] width 28 height 75
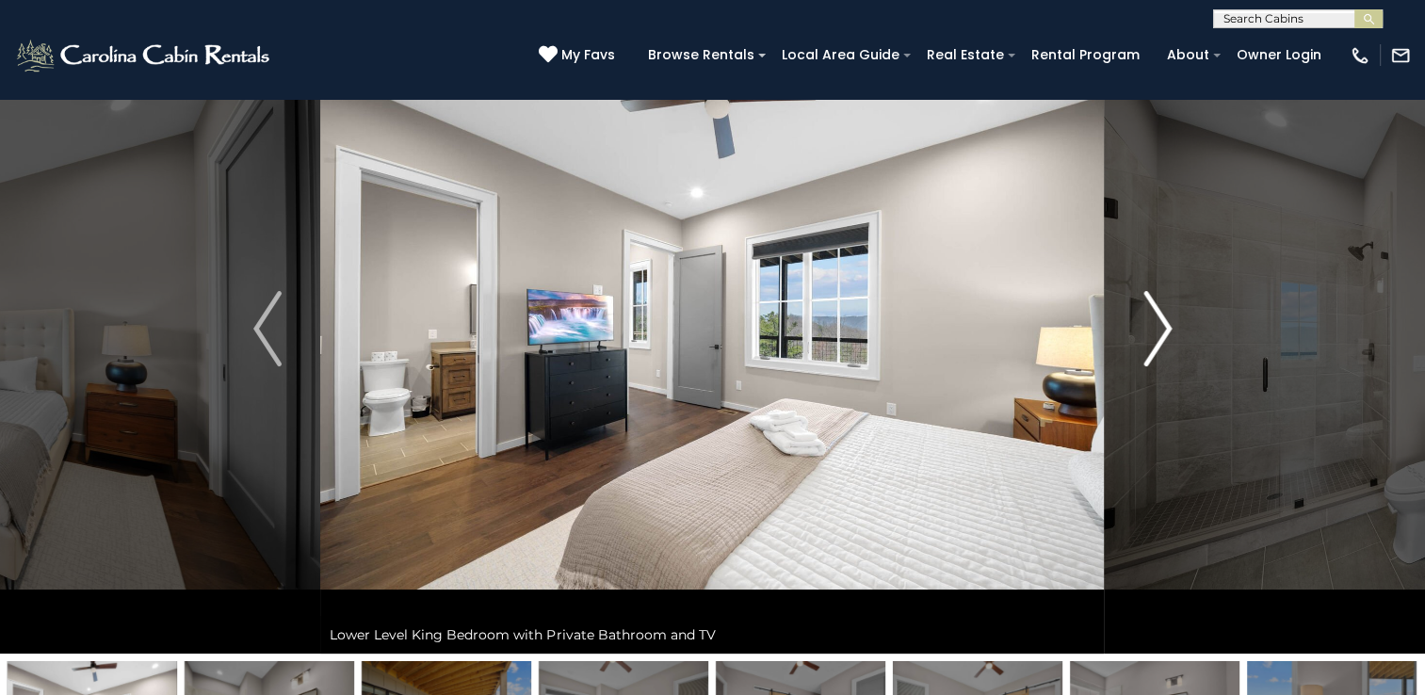
click at [1144, 332] on img "Next" at bounding box center [1157, 328] width 28 height 75
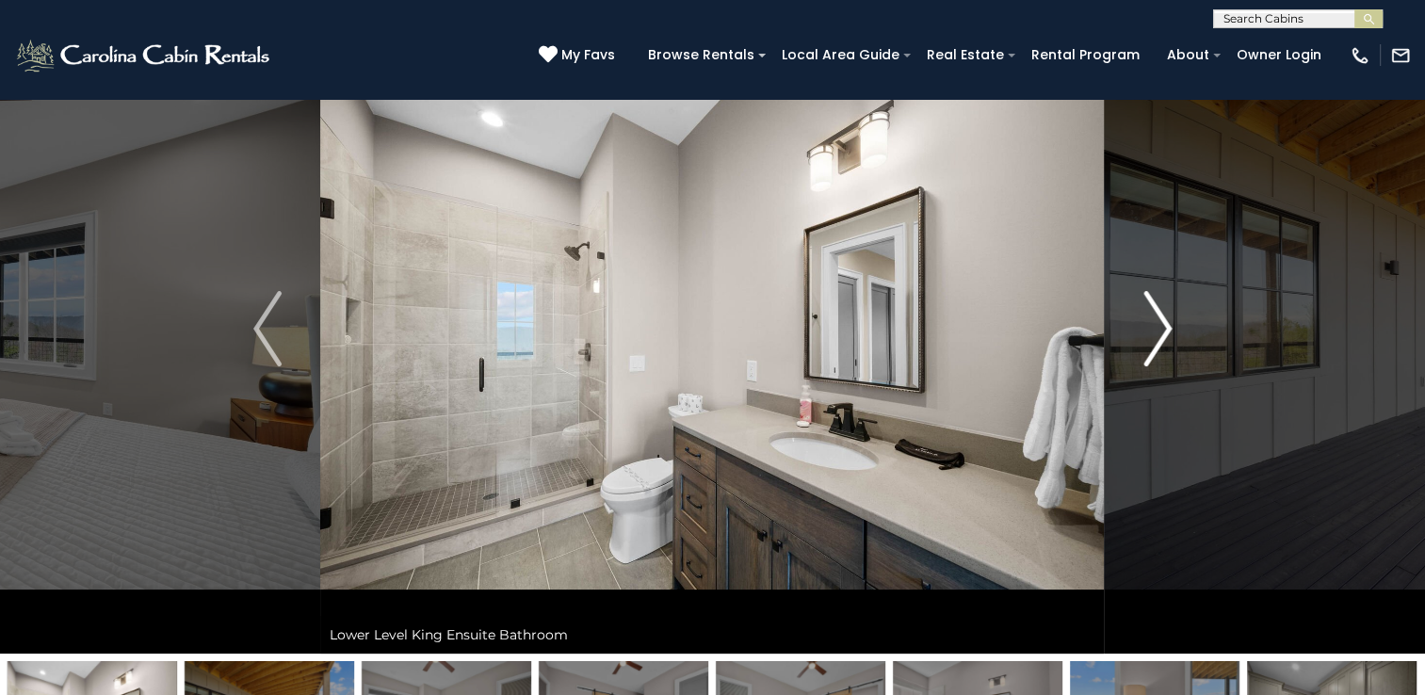
click at [1144, 332] on img "Next" at bounding box center [1157, 328] width 28 height 75
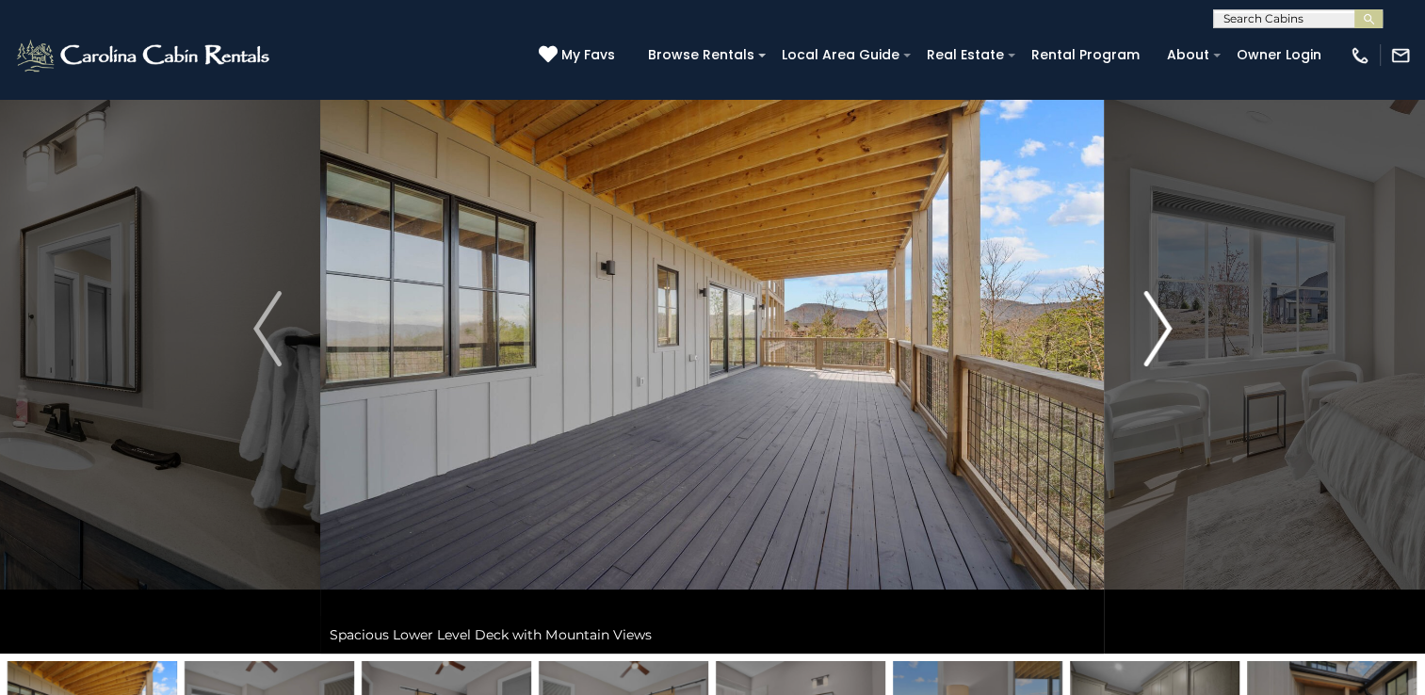
click at [1144, 332] on img "Next" at bounding box center [1157, 328] width 28 height 75
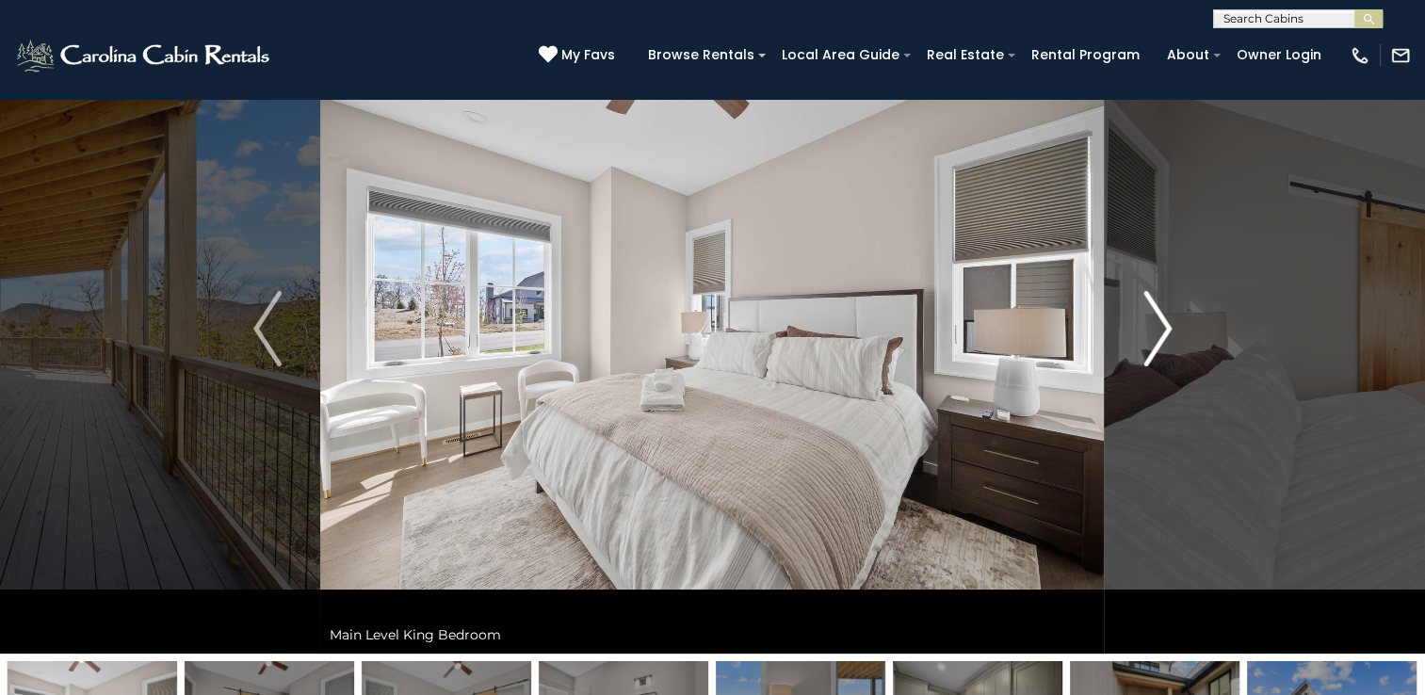
click at [1144, 332] on img "Next" at bounding box center [1157, 328] width 28 height 75
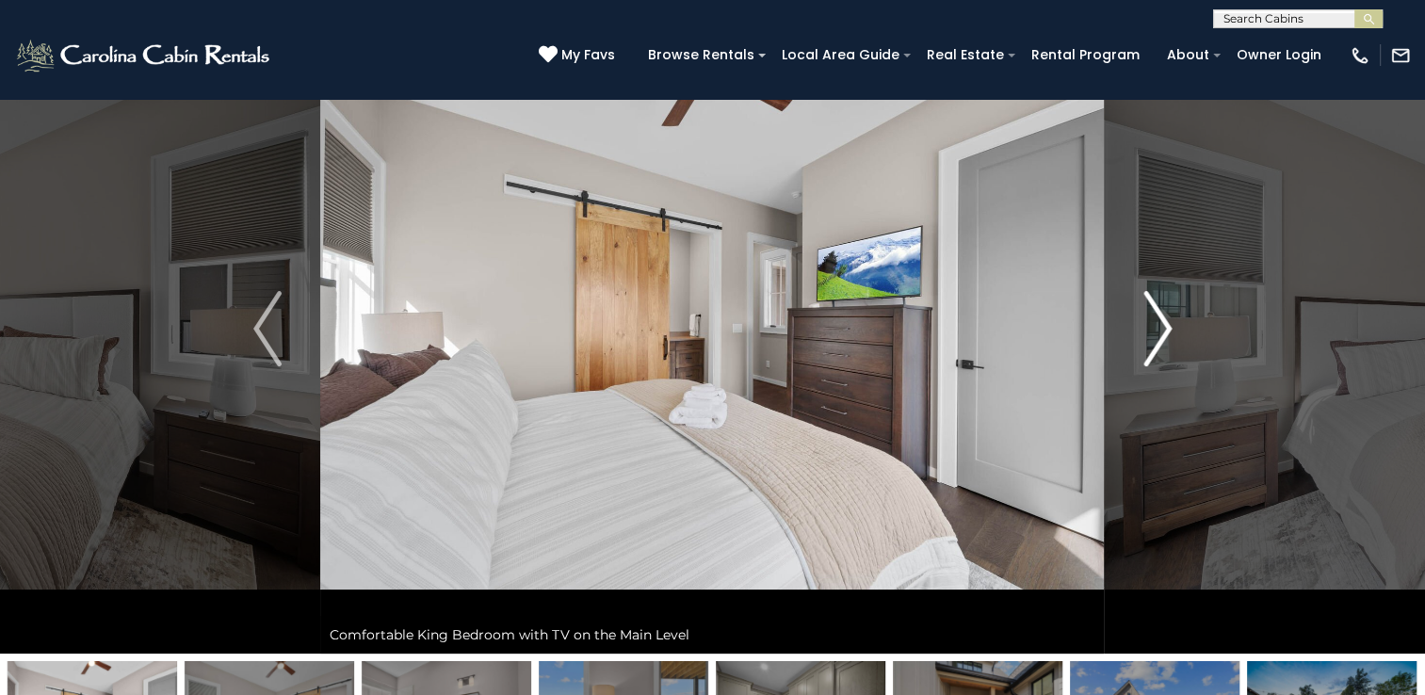
click at [1144, 332] on img "Next" at bounding box center [1157, 328] width 28 height 75
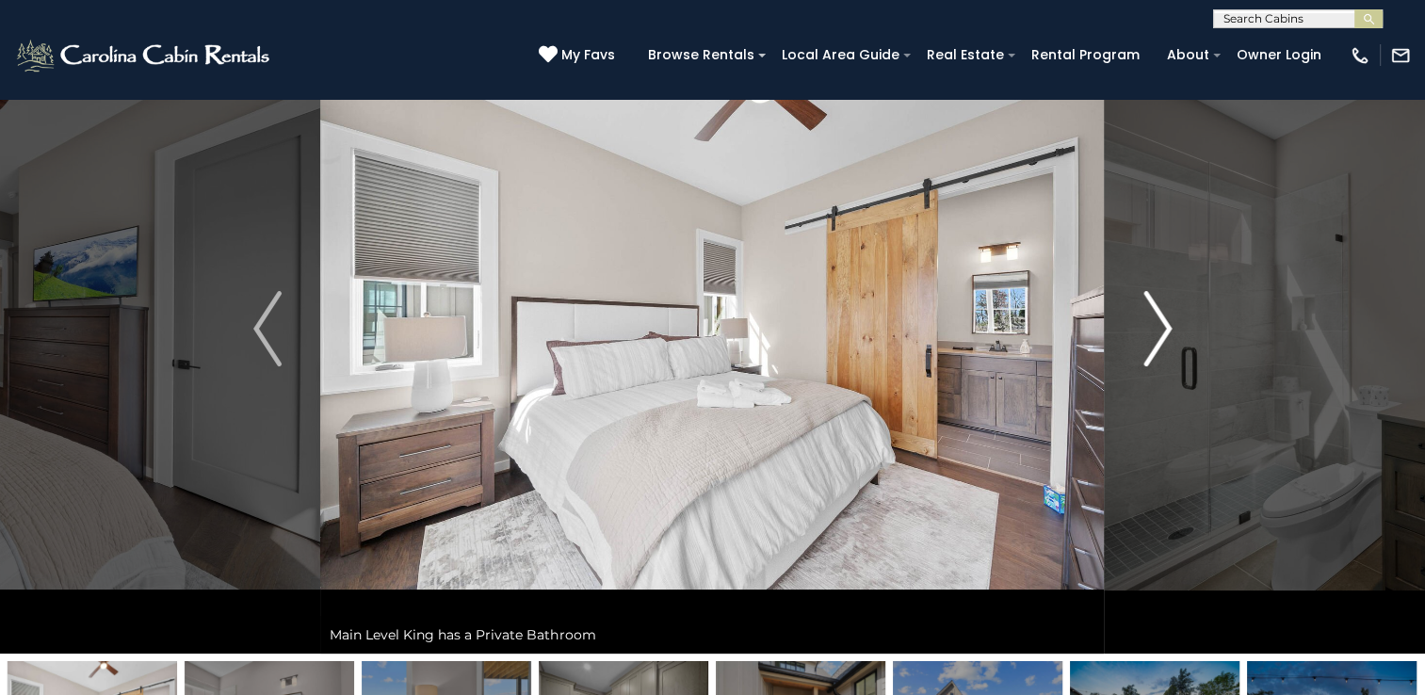
click at [1143, 332] on img "Next" at bounding box center [1157, 328] width 28 height 75
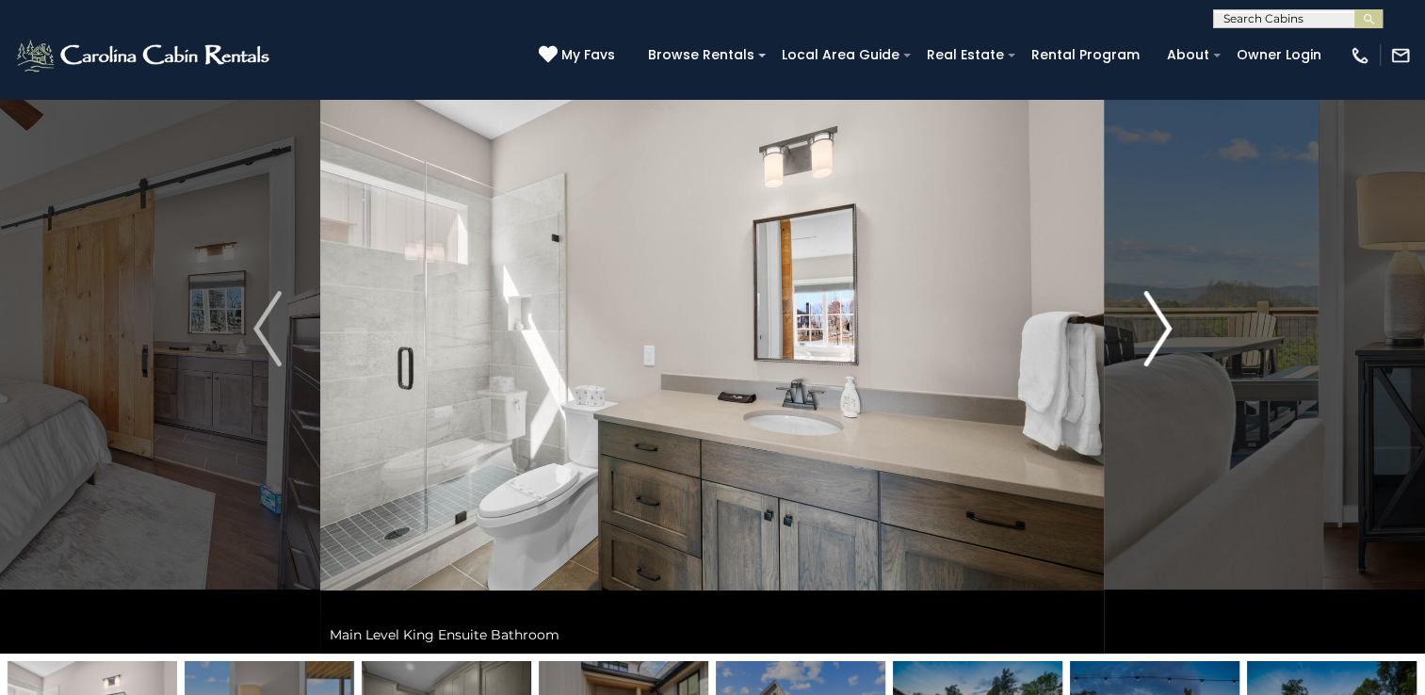
click at [1143, 332] on img "Next" at bounding box center [1157, 328] width 28 height 75
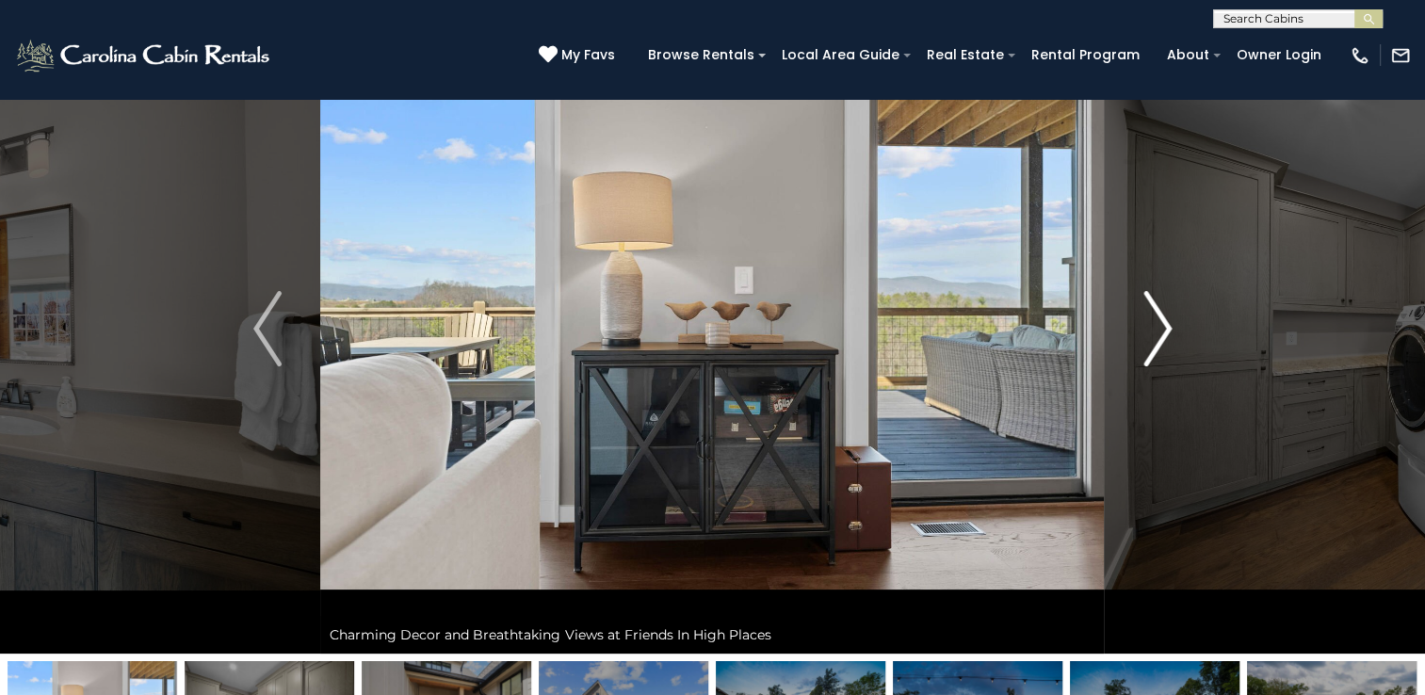
click at [1143, 332] on img "Next" at bounding box center [1157, 328] width 28 height 75
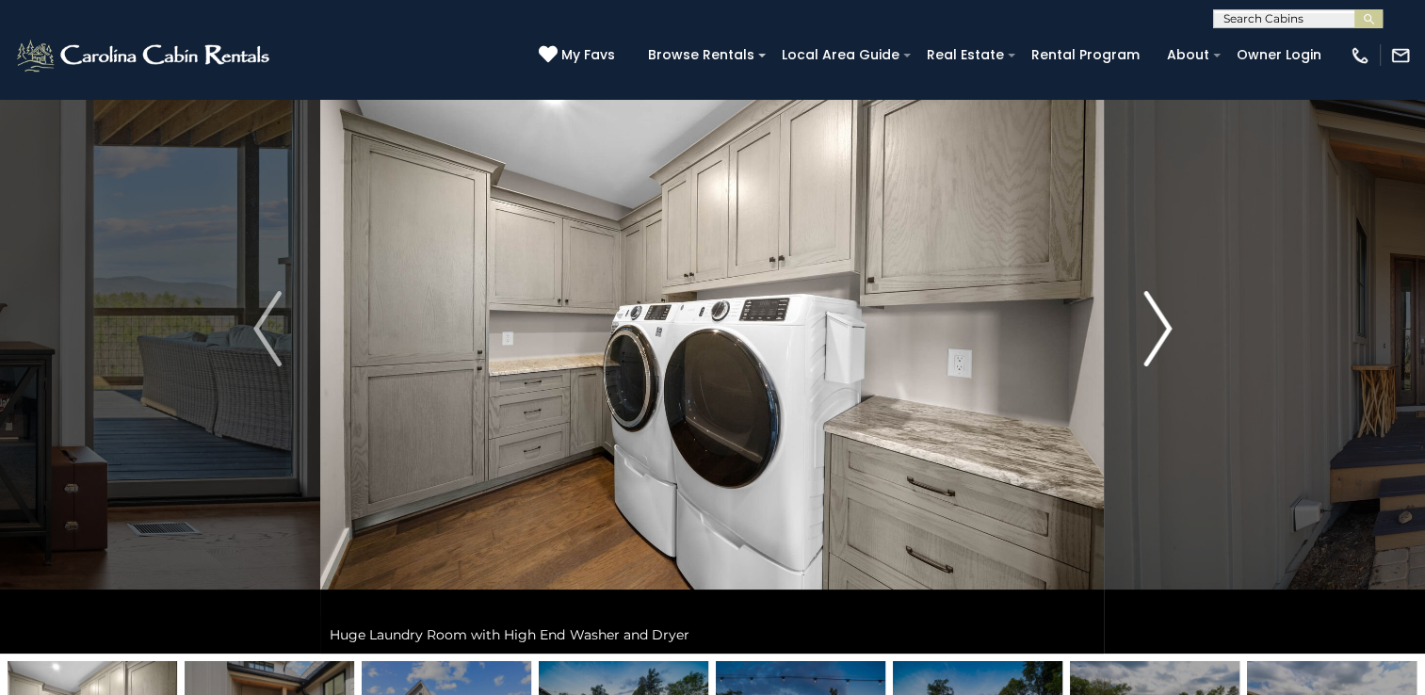
click at [1143, 332] on img "Next" at bounding box center [1157, 328] width 28 height 75
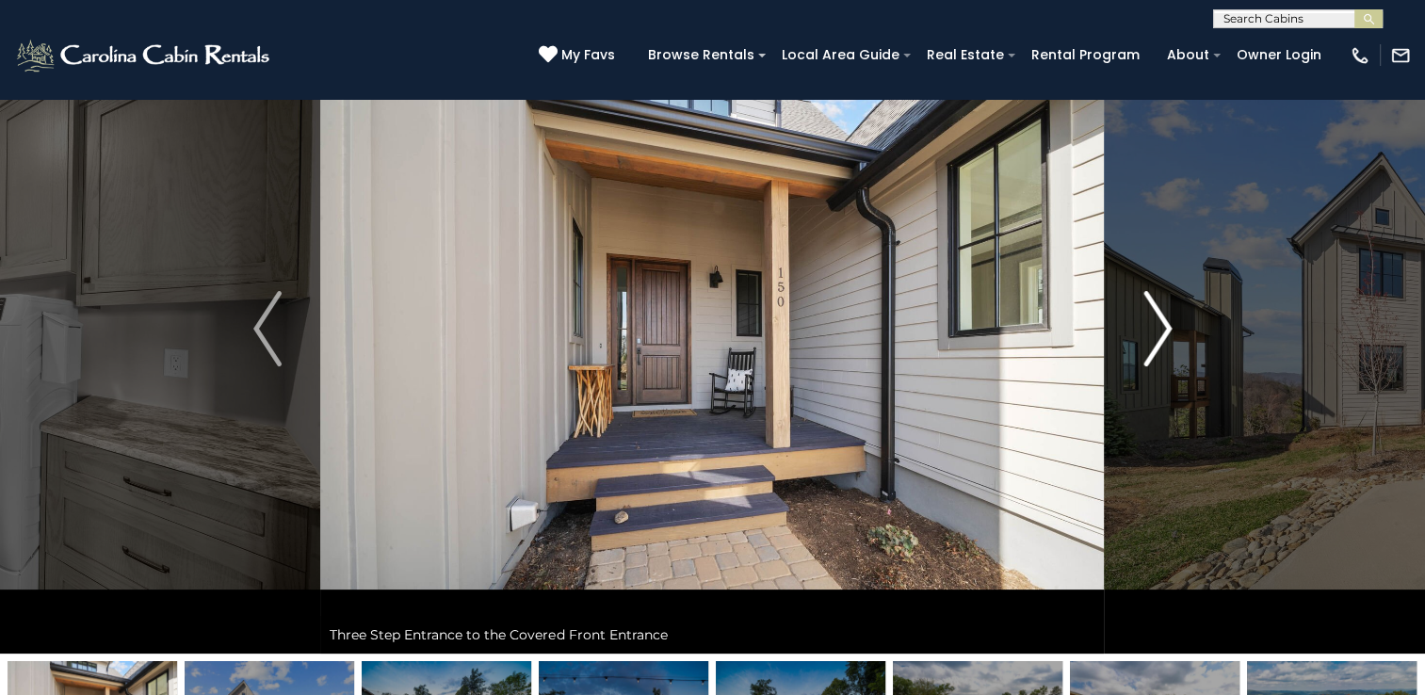
click at [1143, 332] on img "Next" at bounding box center [1157, 328] width 28 height 75
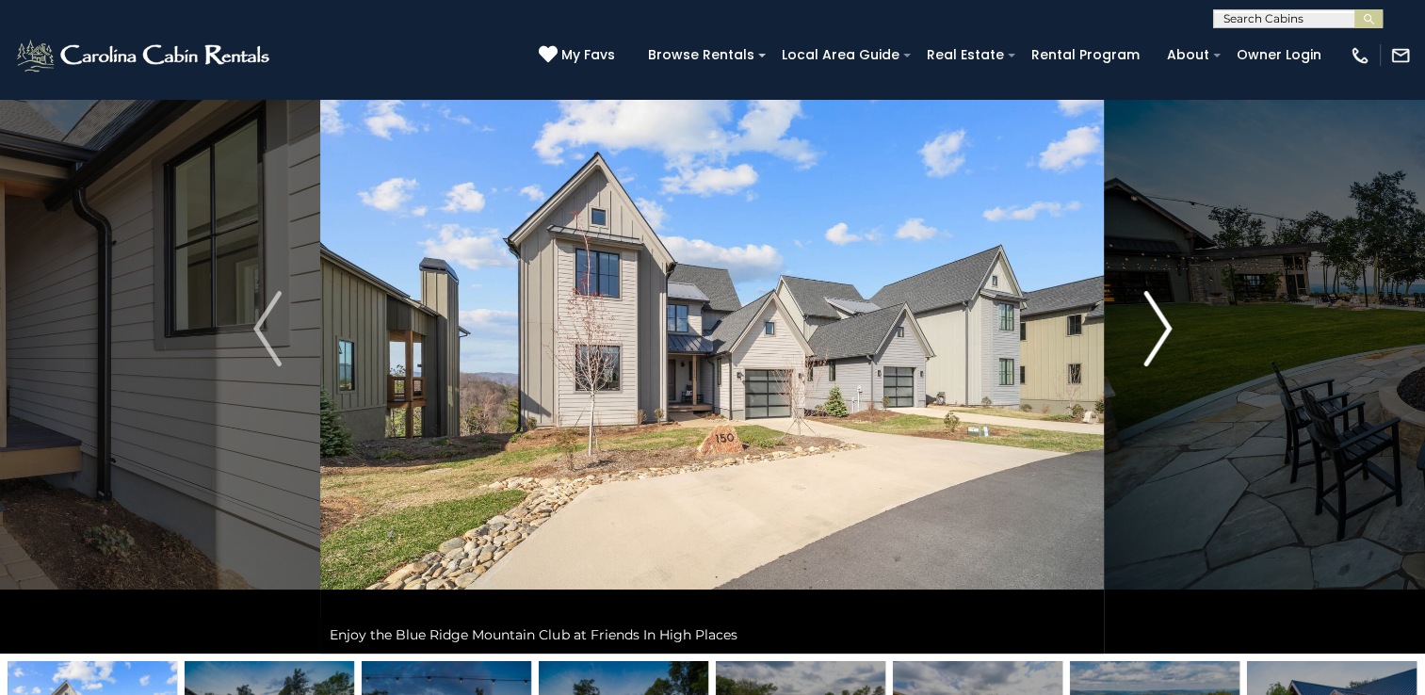
click at [1143, 332] on img "Next" at bounding box center [1157, 328] width 28 height 75
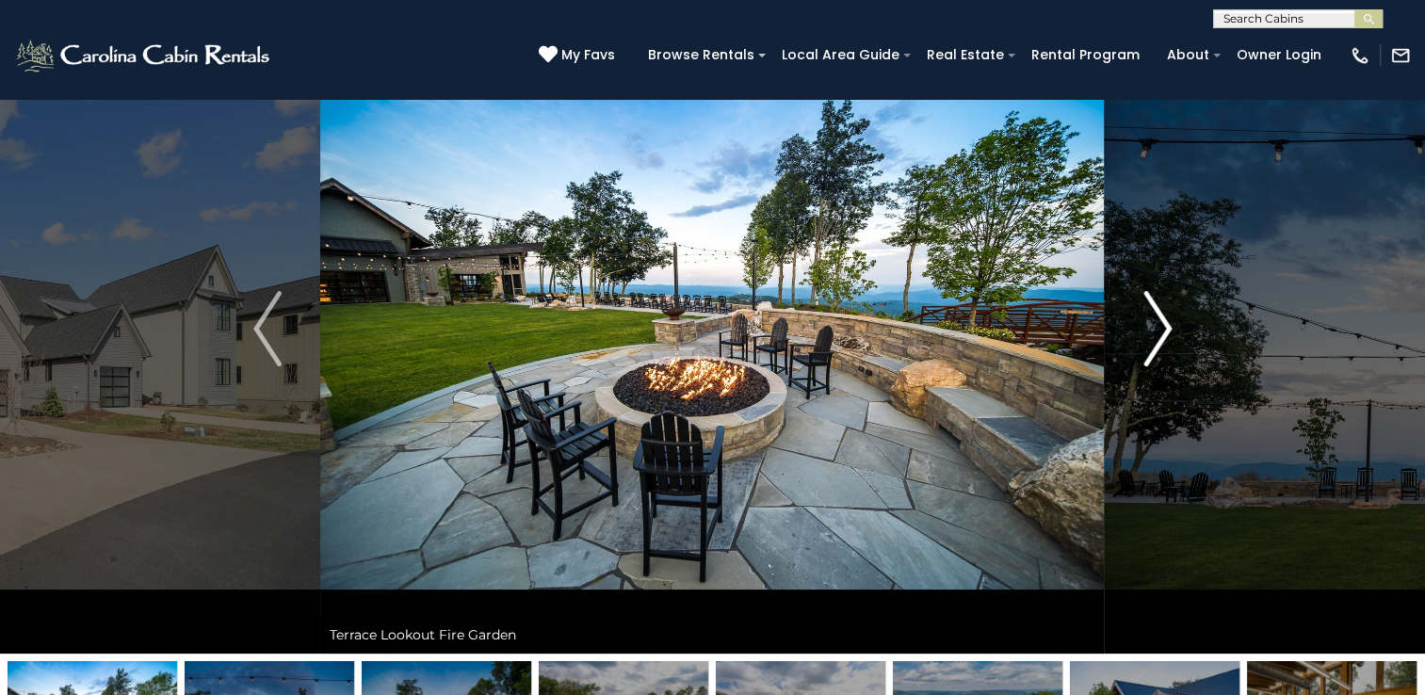
click at [1143, 332] on img "Next" at bounding box center [1157, 328] width 28 height 75
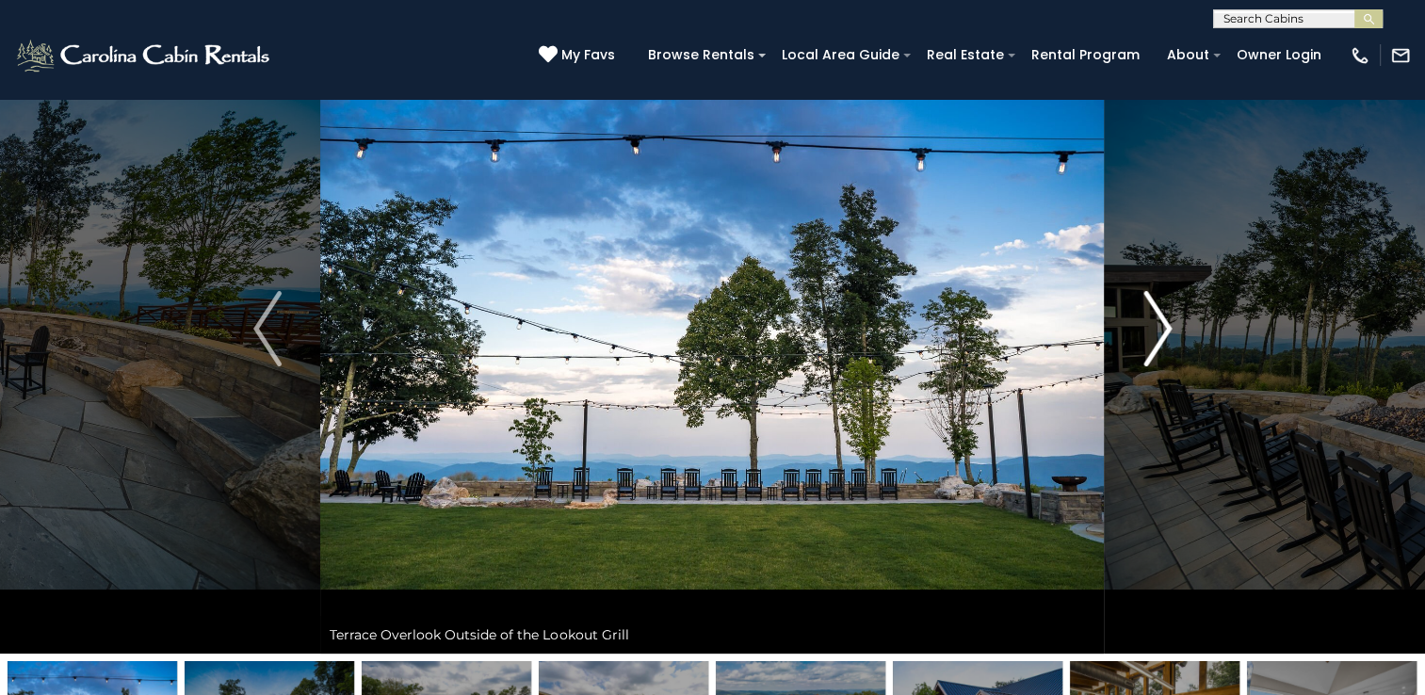
click at [1143, 332] on img "Next" at bounding box center [1157, 328] width 28 height 75
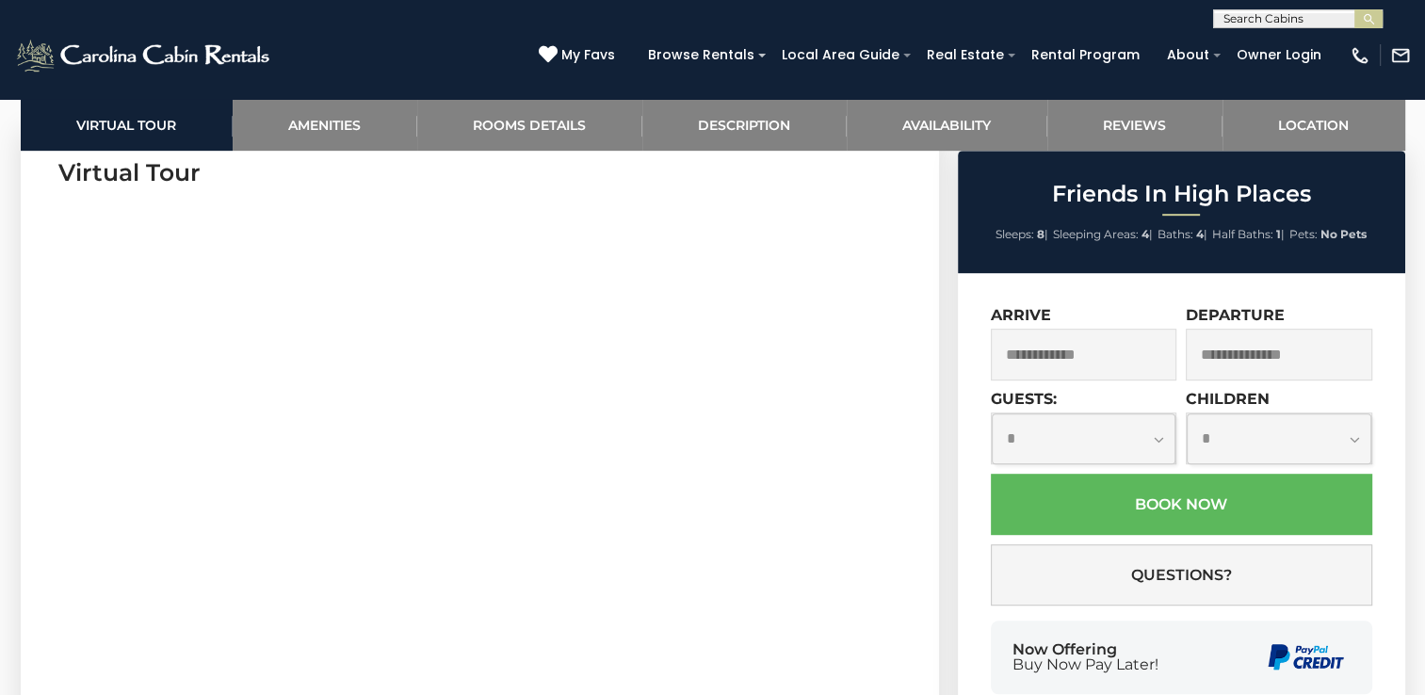
scroll to position [942, 0]
click at [1024, 356] on input "text" at bounding box center [1084, 355] width 186 height 52
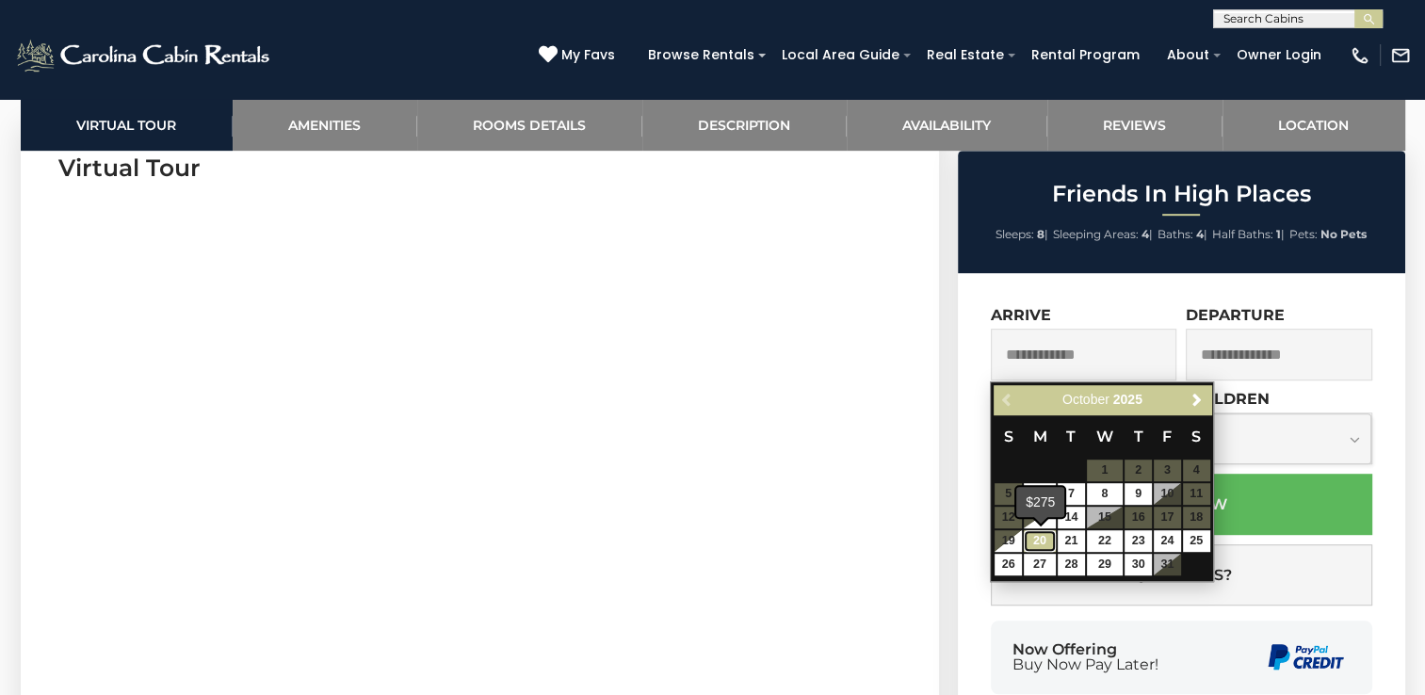
click at [1037, 539] on link "20" at bounding box center [1040, 541] width 32 height 22
type input "**********"
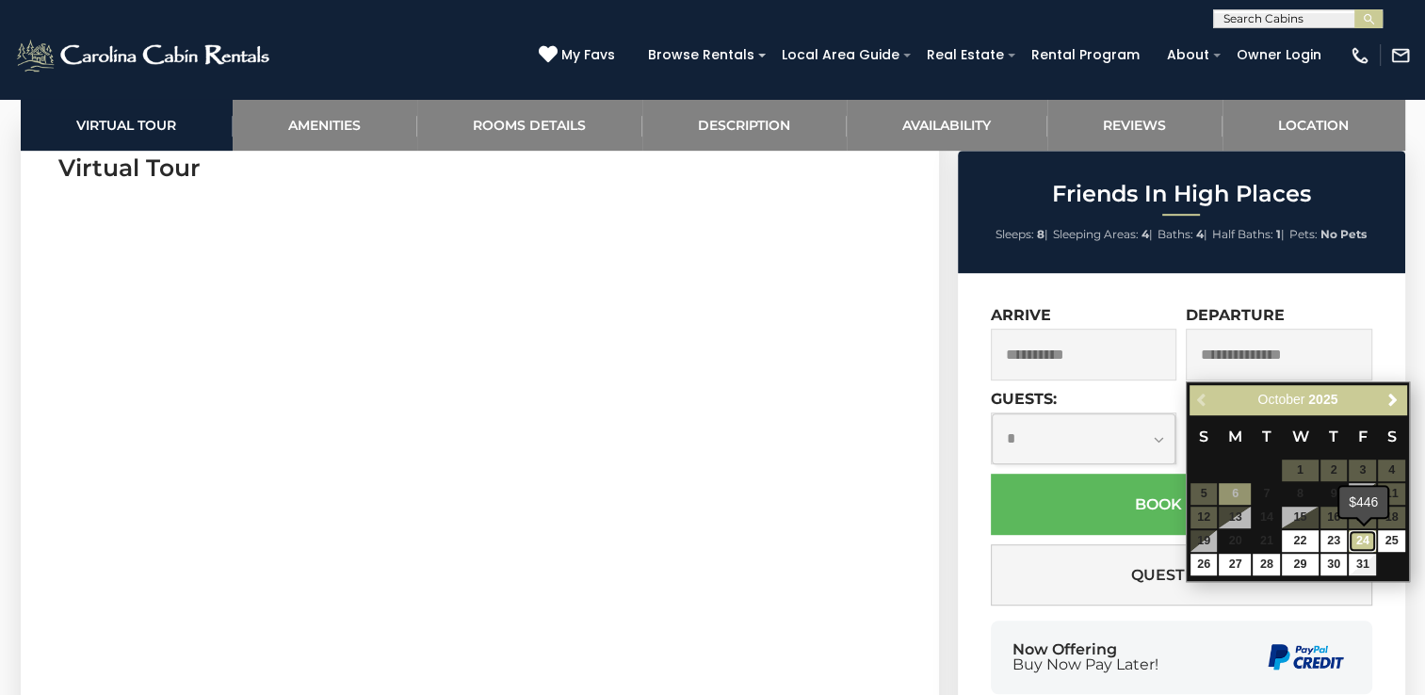
click at [1356, 540] on link "24" at bounding box center [1362, 541] width 27 height 22
type input "**********"
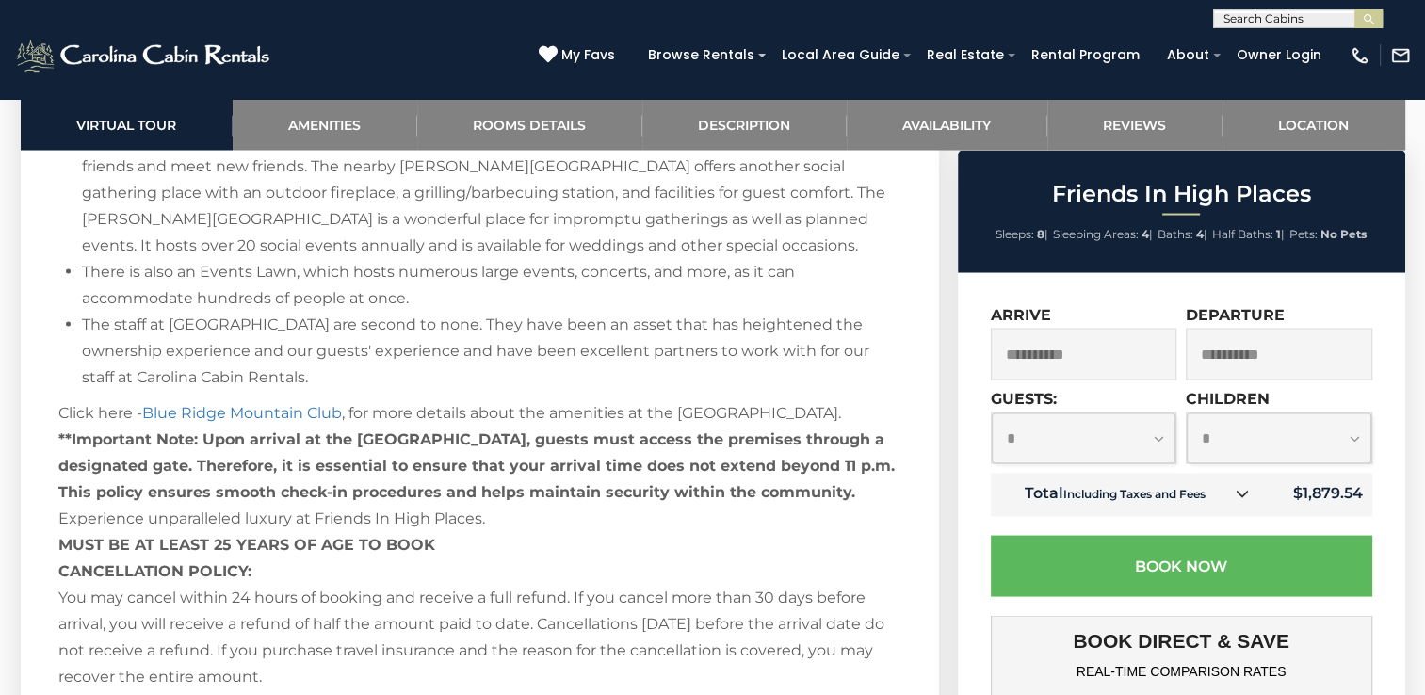
scroll to position [3014, 0]
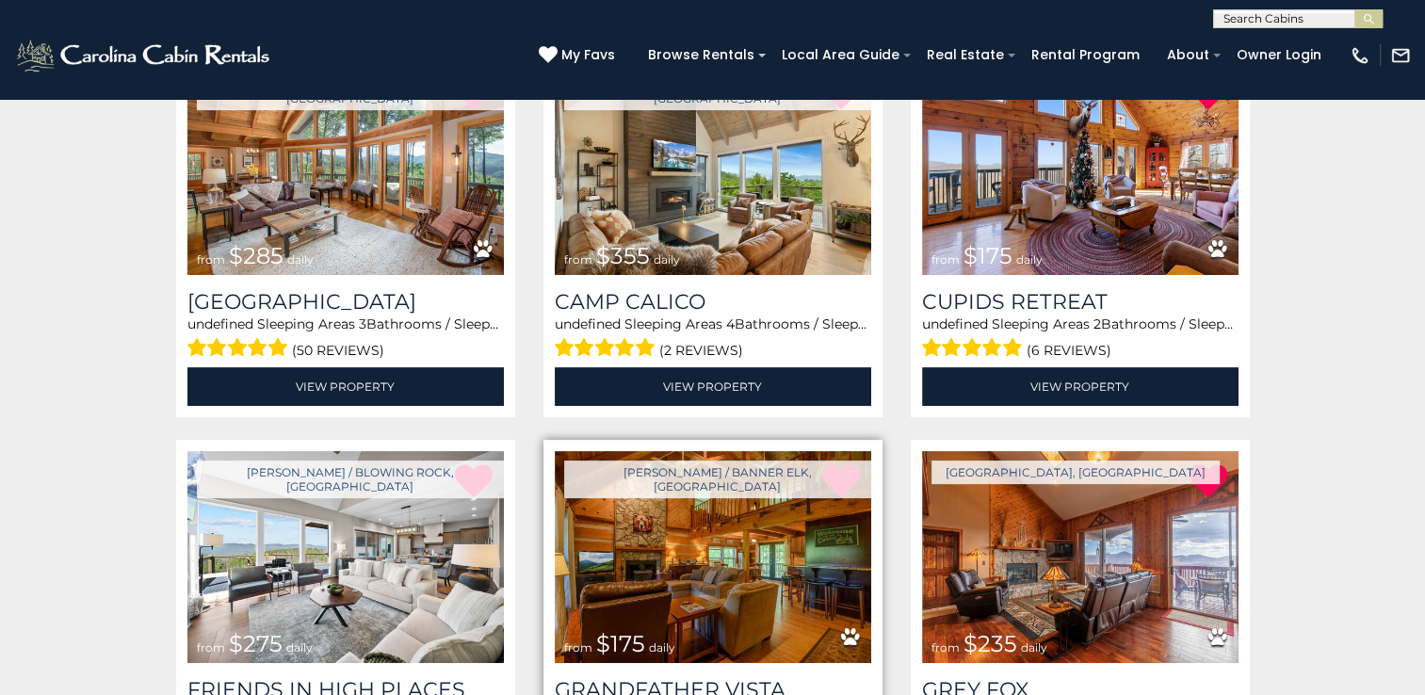
scroll to position [293, 0]
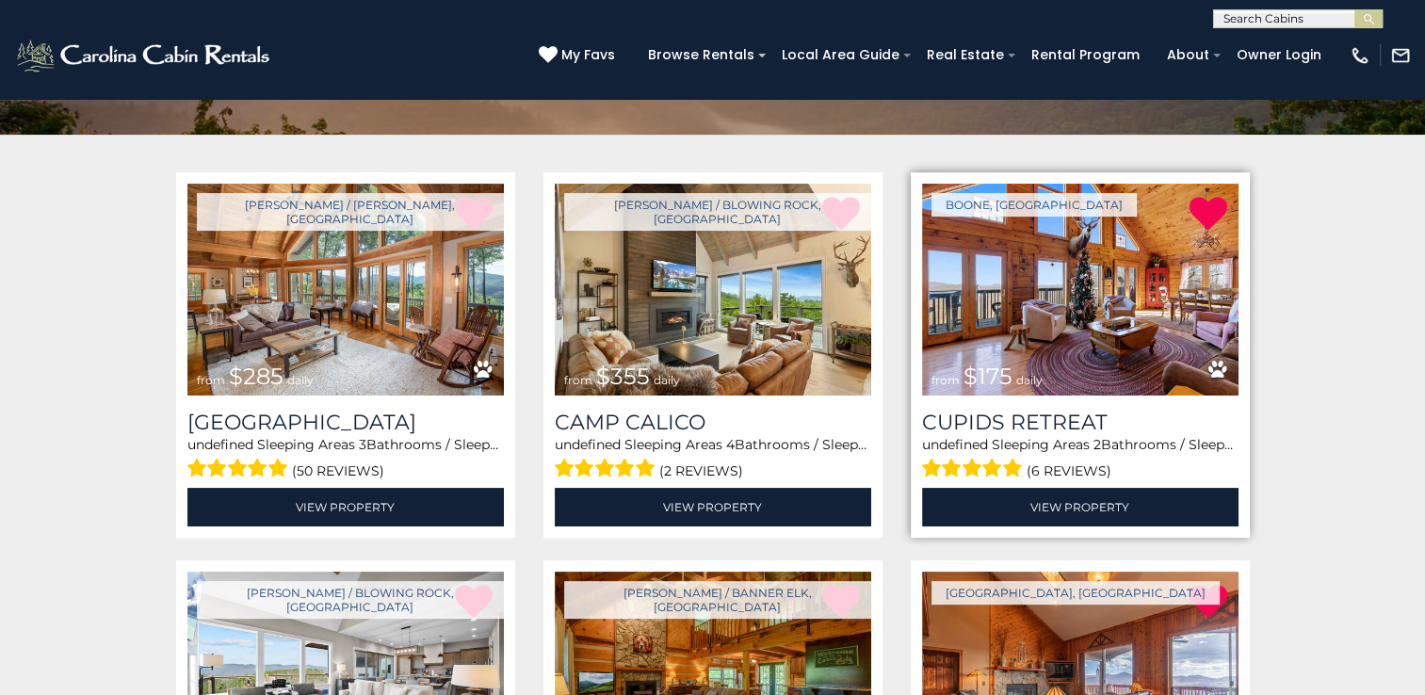
click at [1045, 289] on img at bounding box center [1080, 290] width 316 height 212
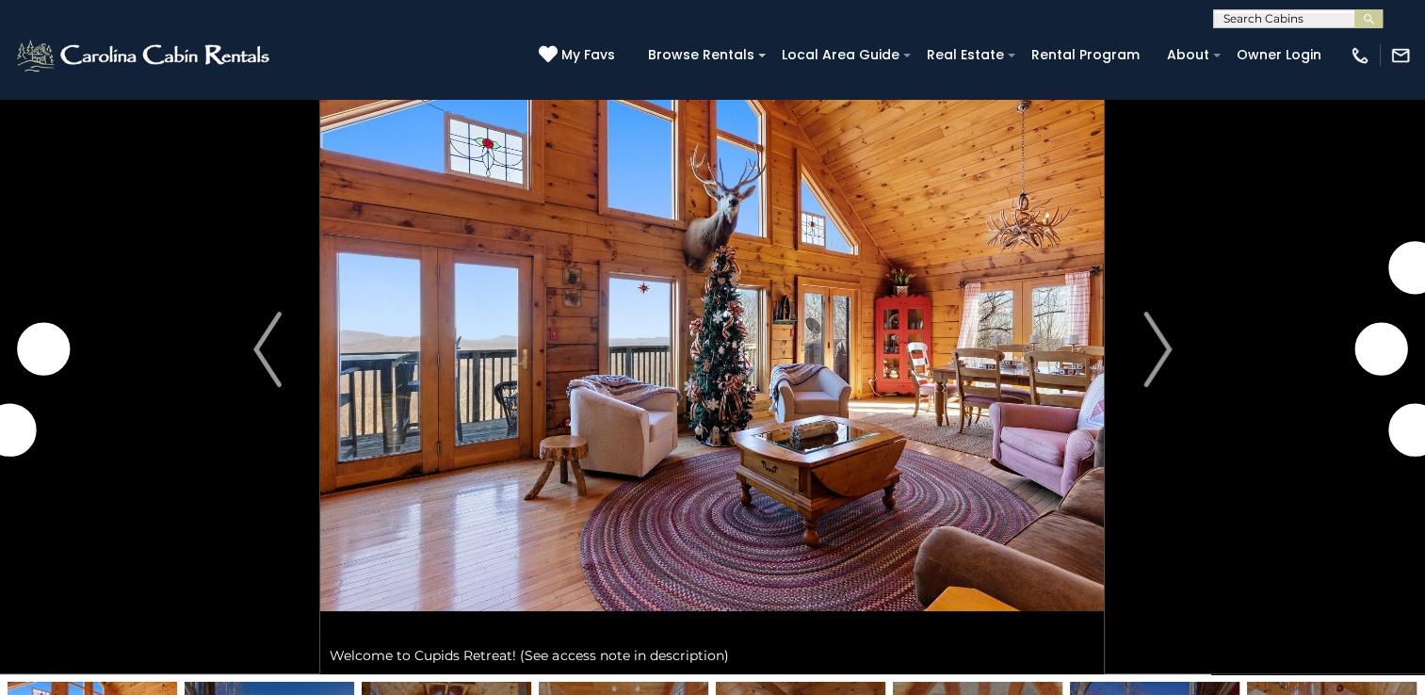
scroll to position [94, 0]
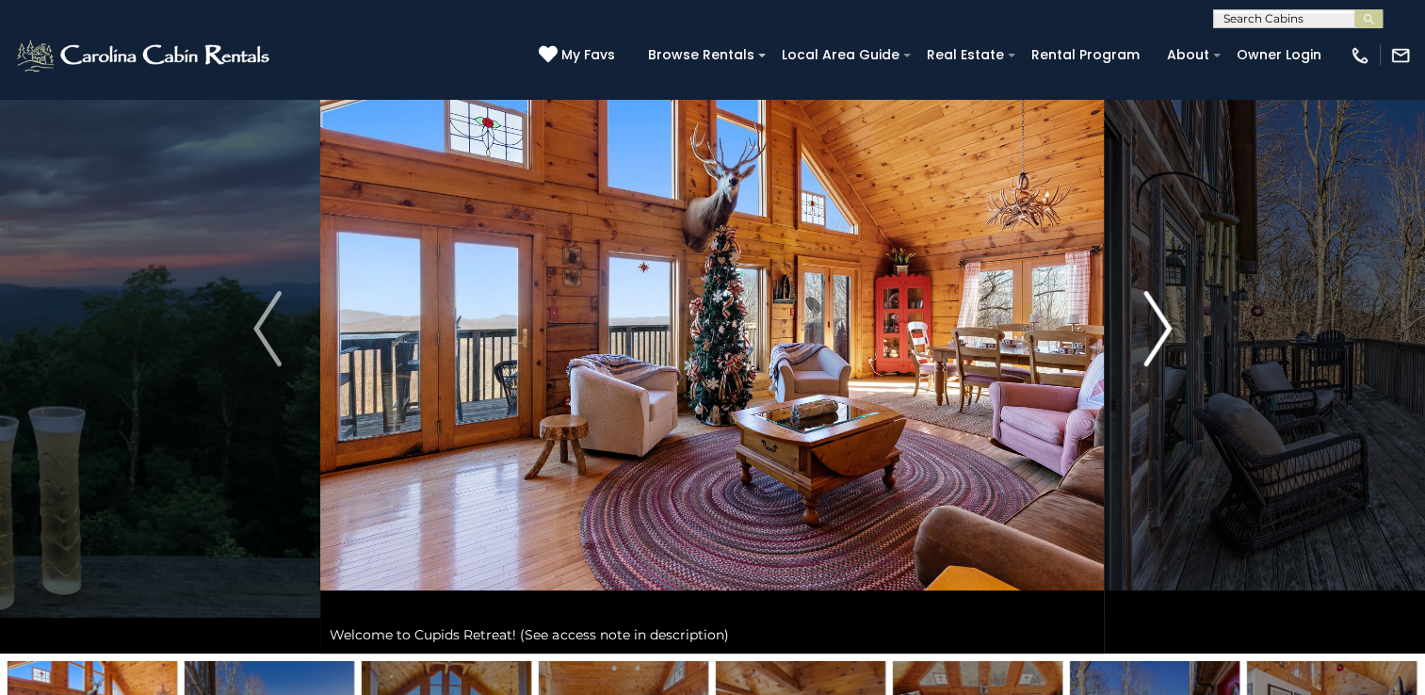
click at [1166, 330] on img "Next" at bounding box center [1157, 328] width 28 height 75
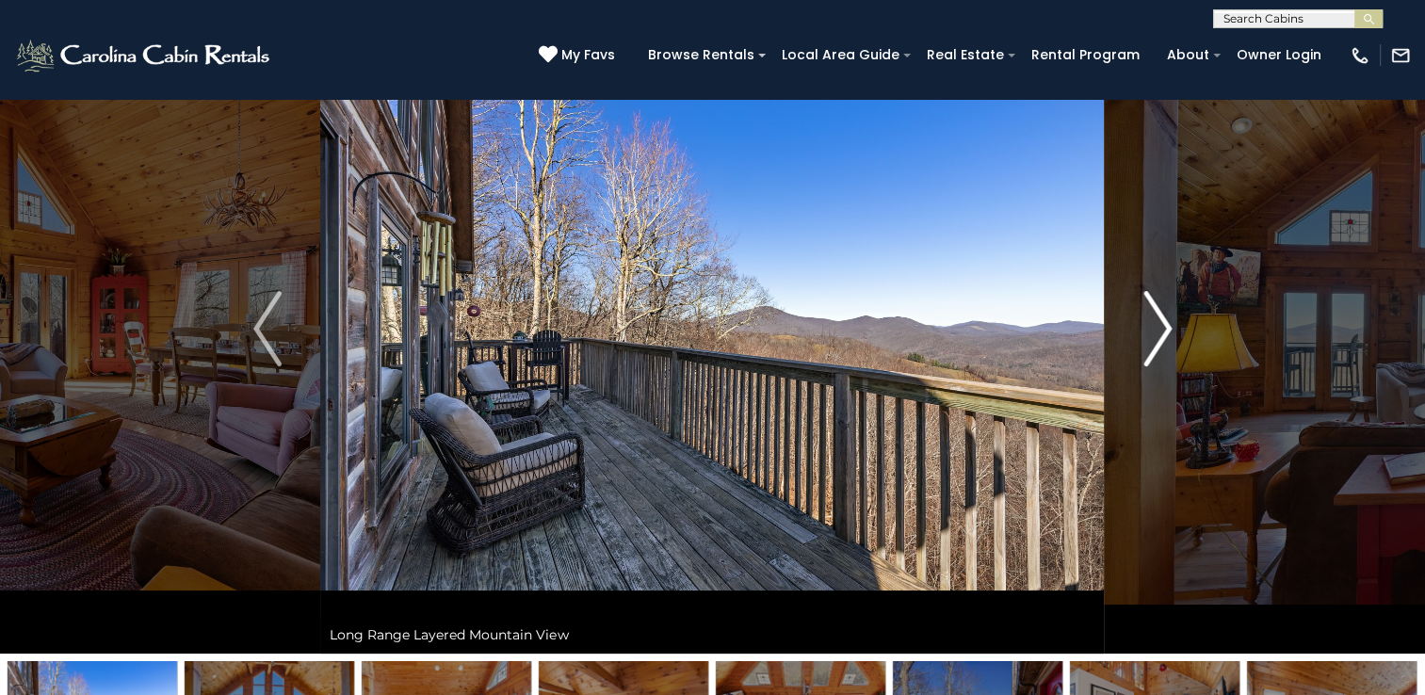
click at [1162, 329] on img "Next" at bounding box center [1157, 328] width 28 height 75
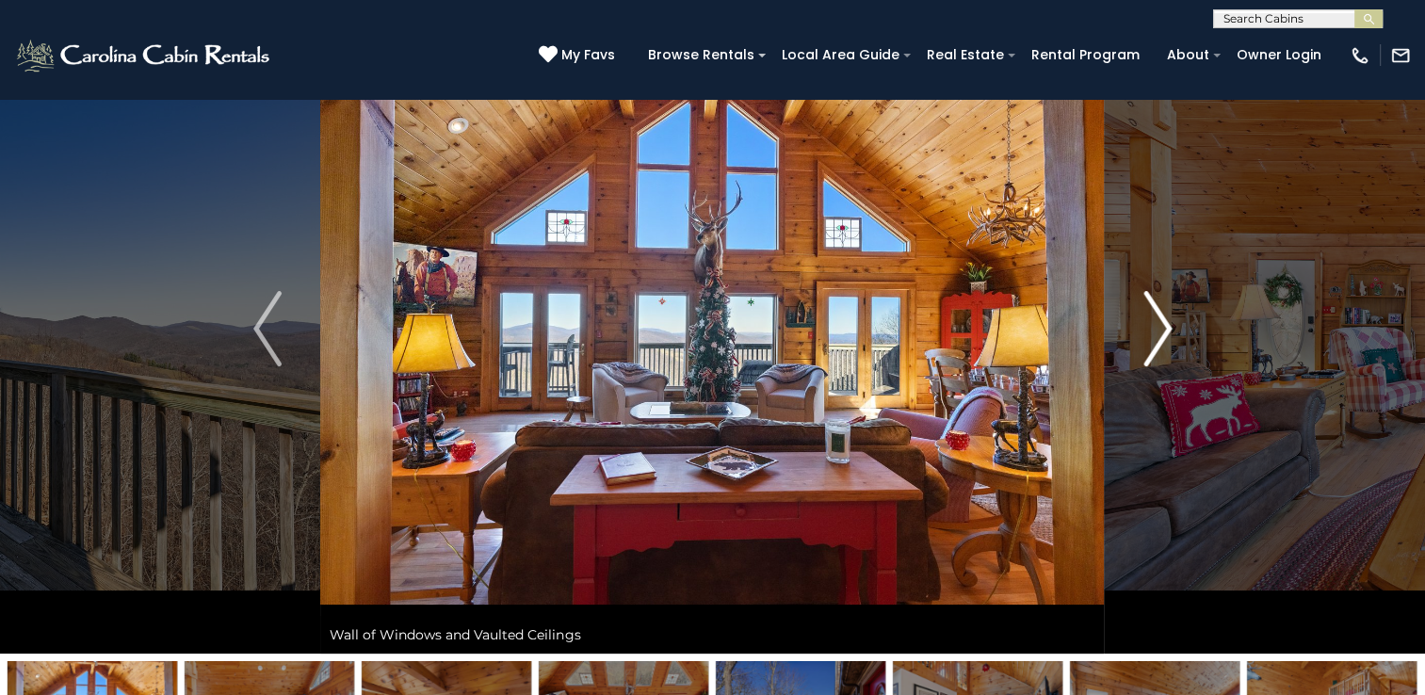
click at [1160, 326] on img "Next" at bounding box center [1157, 328] width 28 height 75
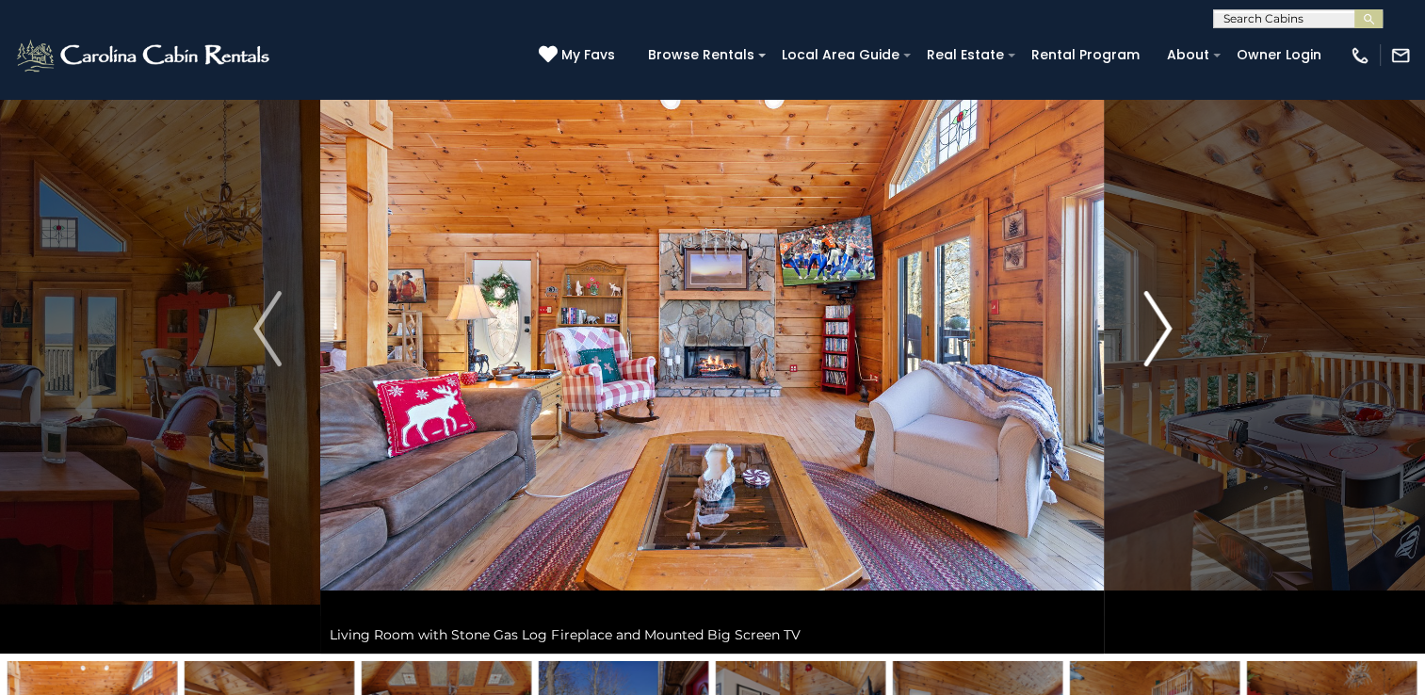
click at [1160, 326] on img "Next" at bounding box center [1157, 328] width 28 height 75
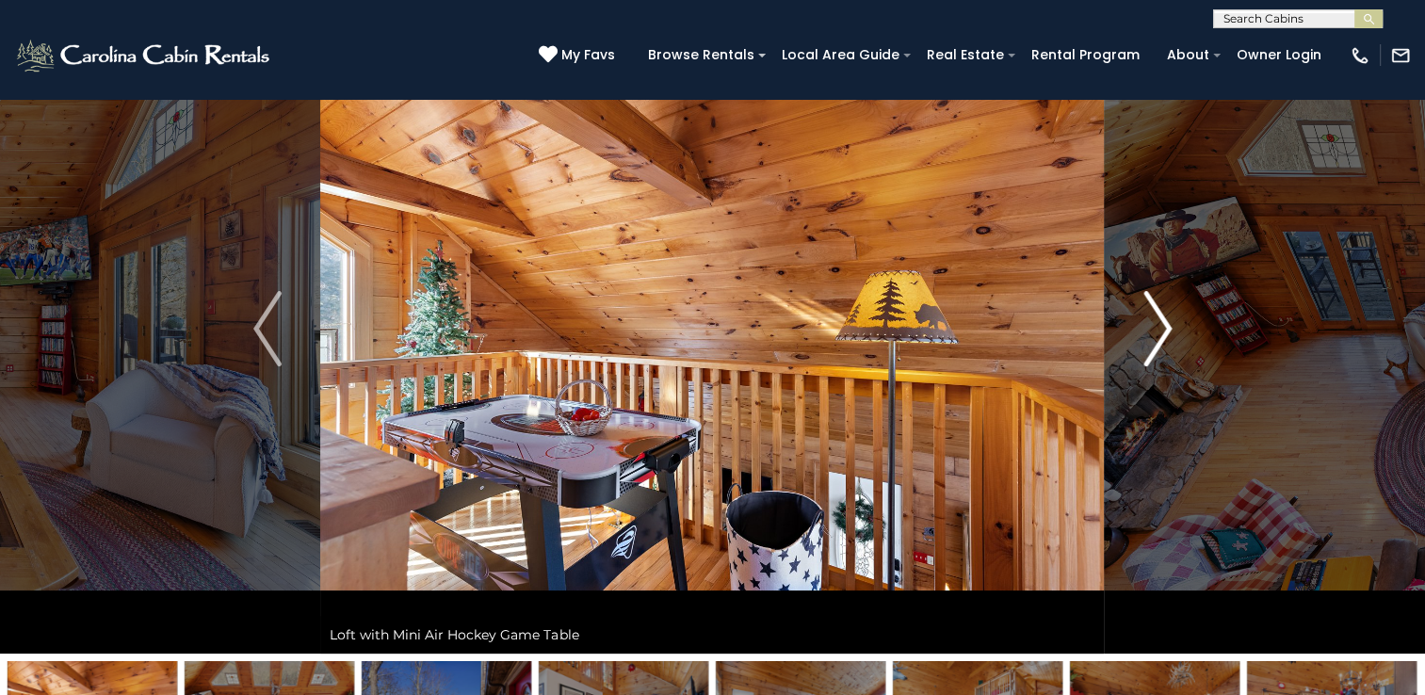
click at [1158, 326] on img "Next" at bounding box center [1157, 328] width 28 height 75
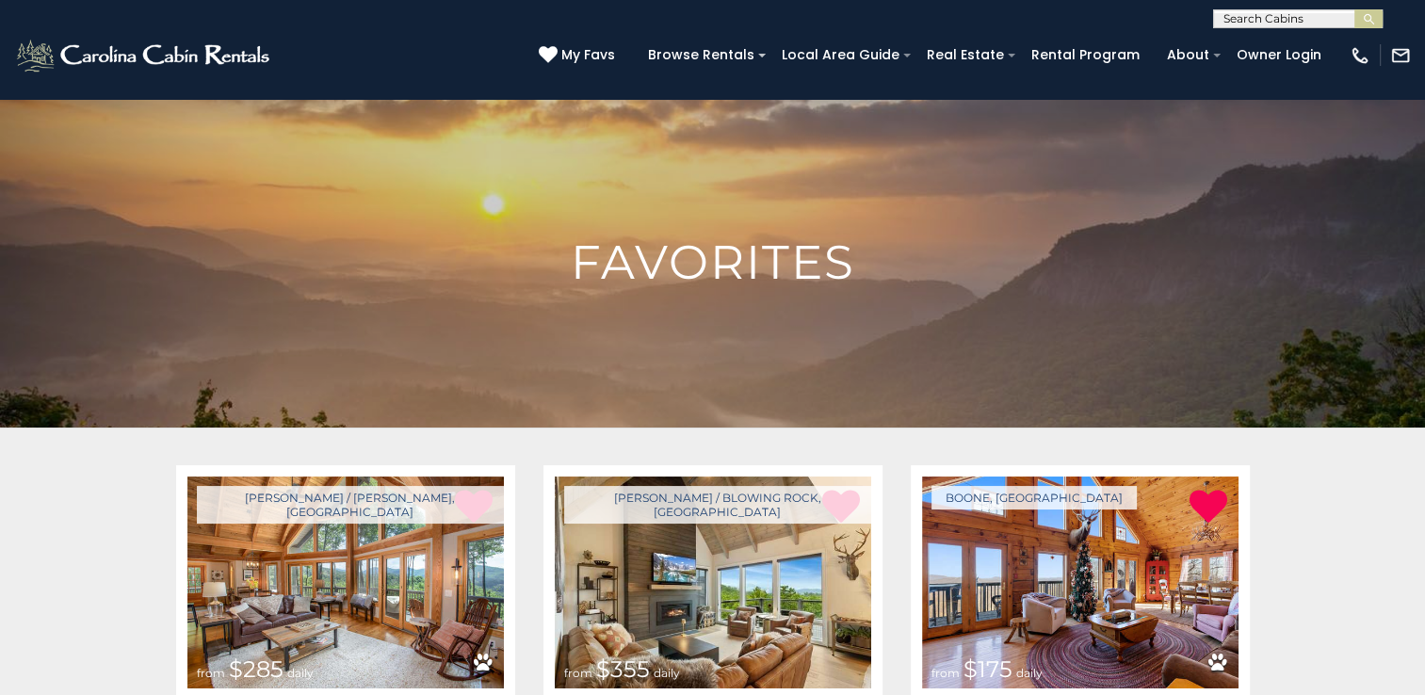
scroll to position [293, 0]
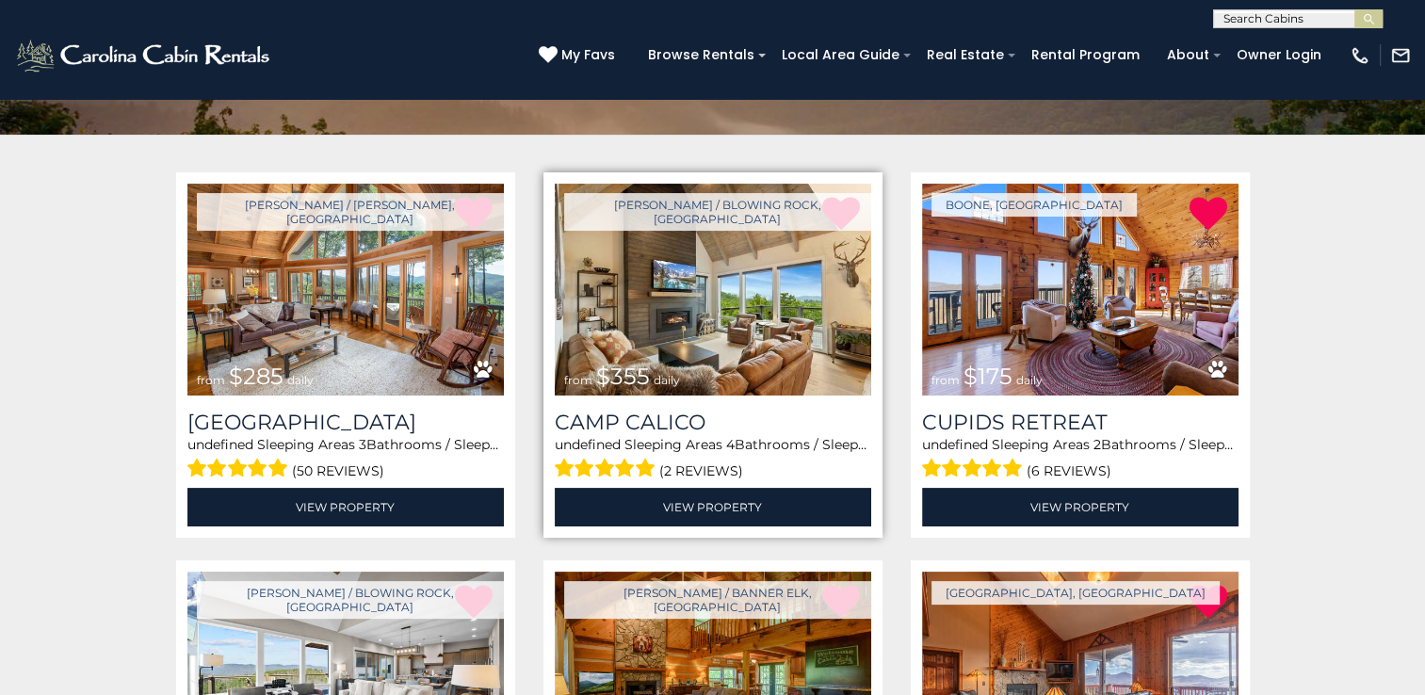
click at [667, 305] on img at bounding box center [713, 290] width 316 height 212
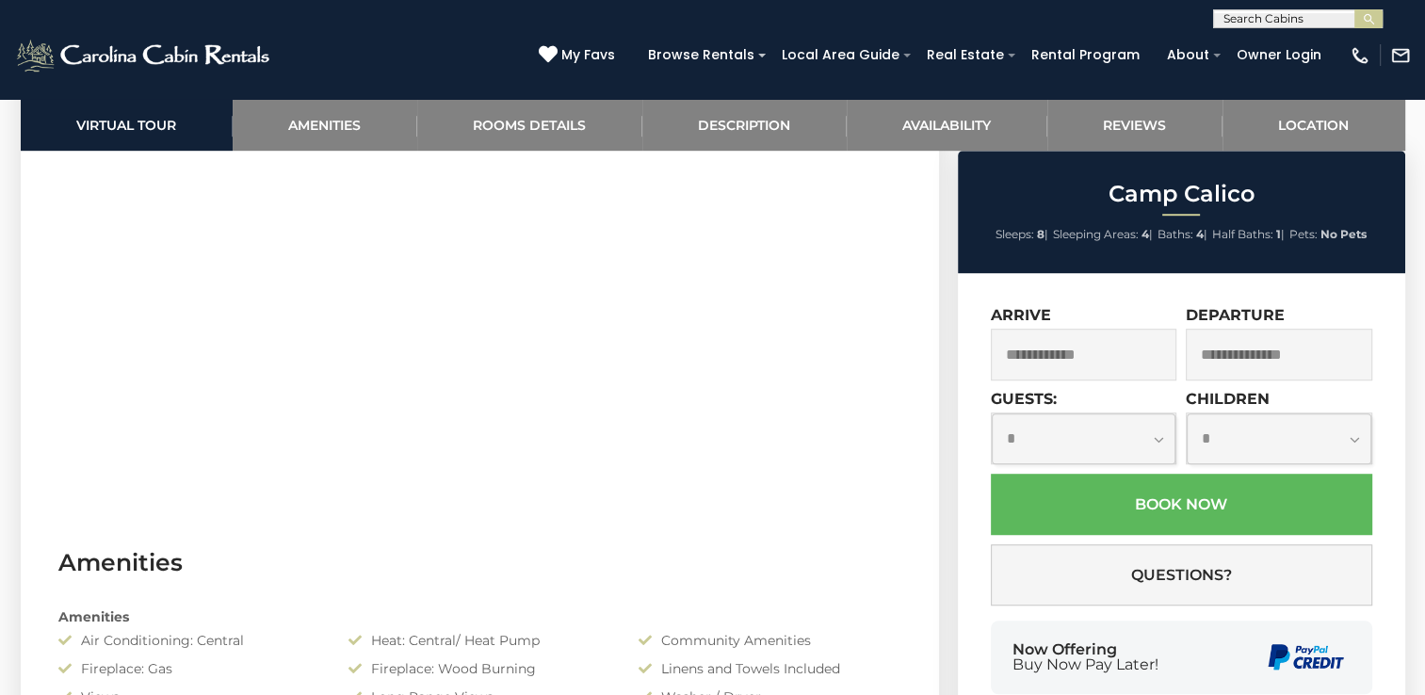
scroll to position [1130, 0]
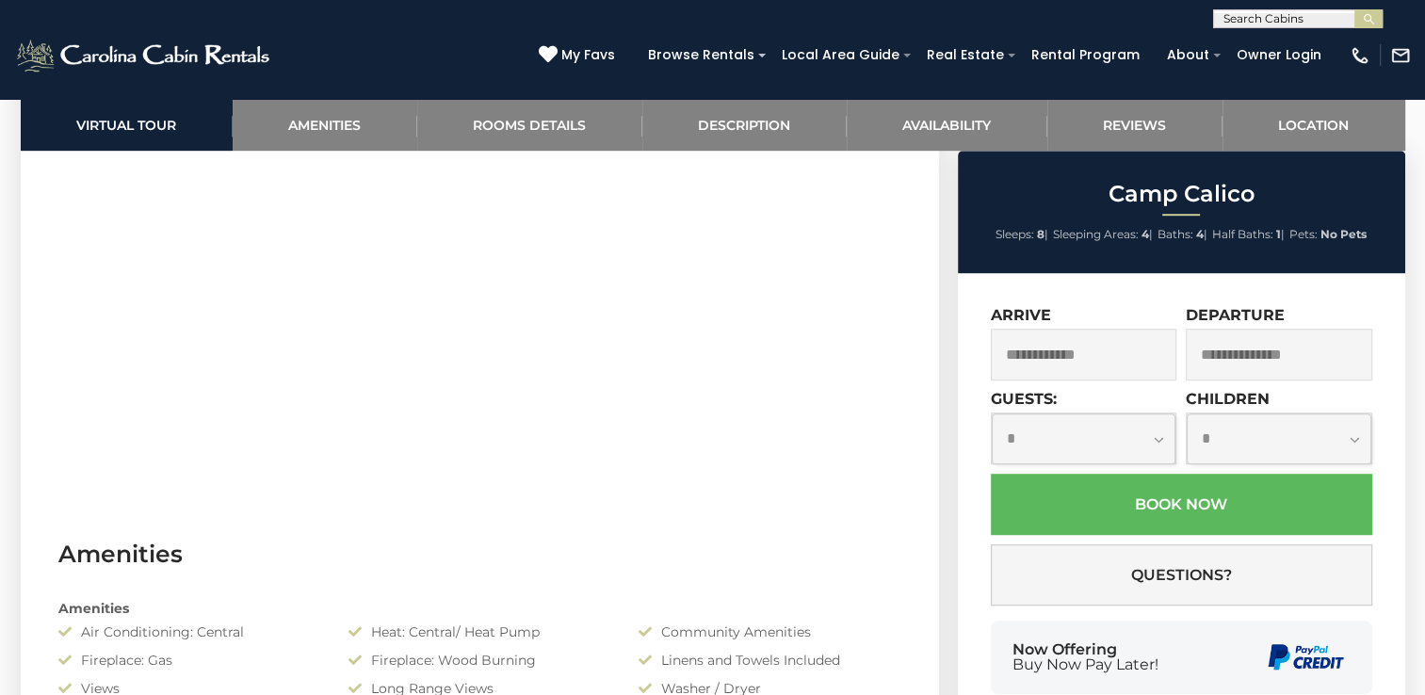
click at [1027, 360] on input "text" at bounding box center [1084, 355] width 186 height 52
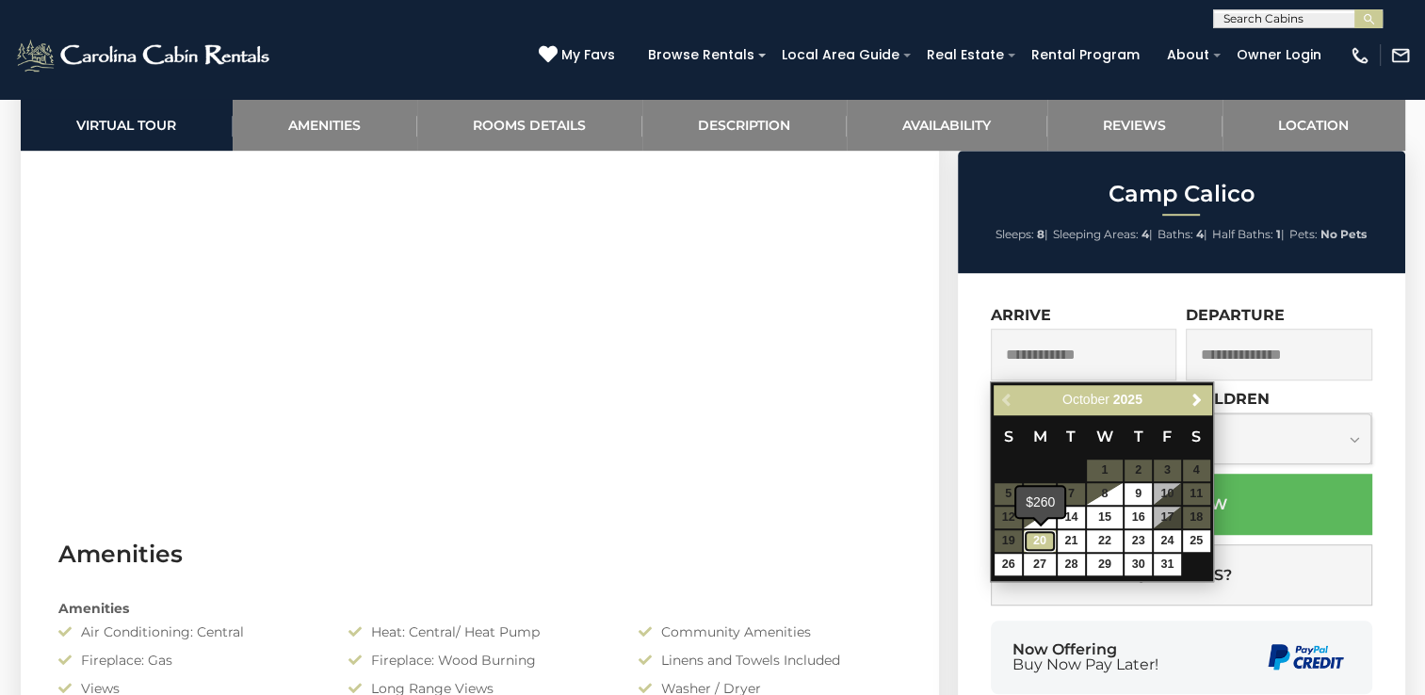
click at [1046, 535] on link "20" at bounding box center [1040, 541] width 32 height 22
type input "**********"
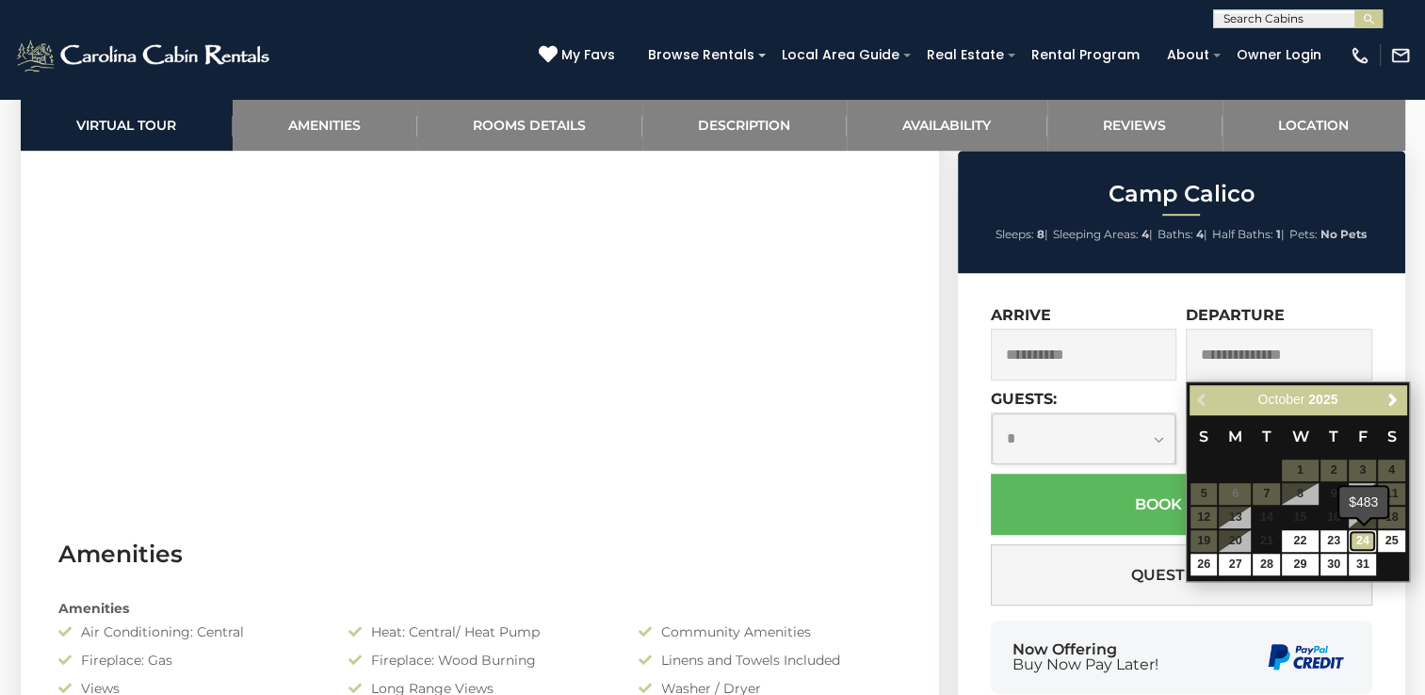
click at [1356, 537] on link "24" at bounding box center [1362, 541] width 27 height 22
type input "**********"
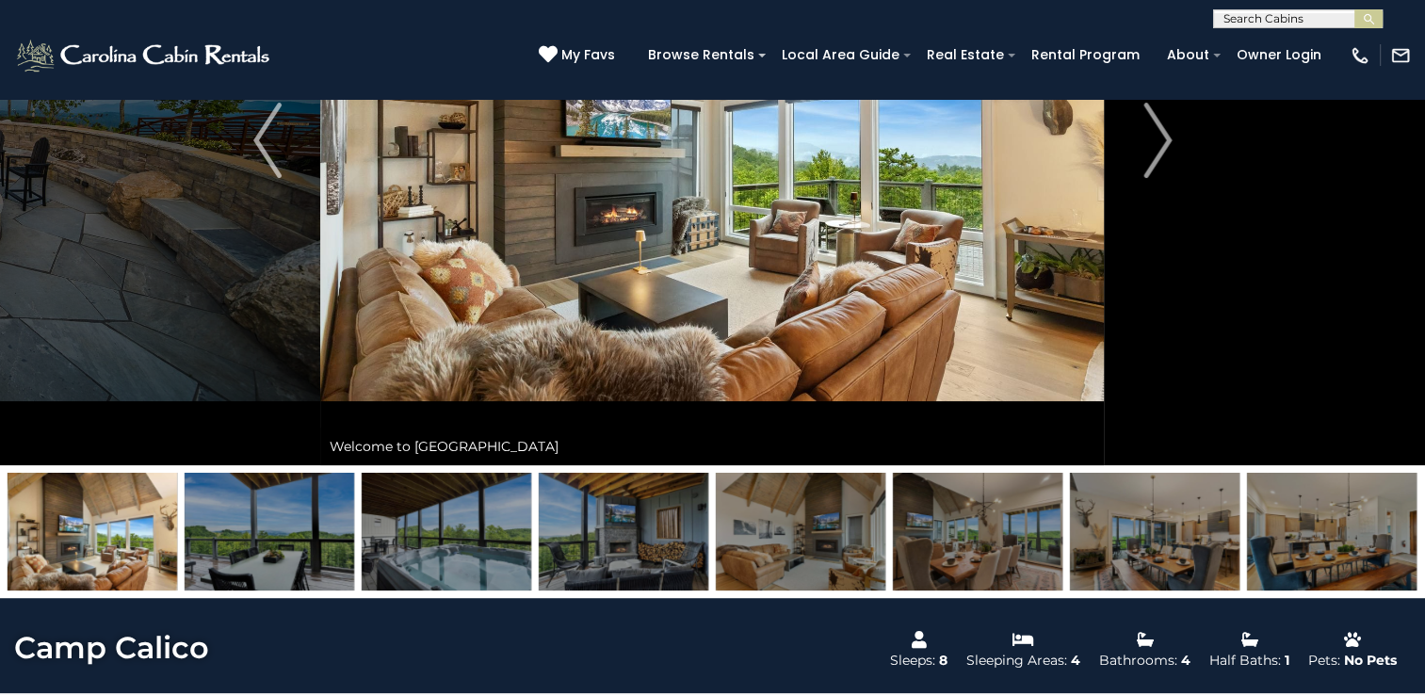
scroll to position [0, 0]
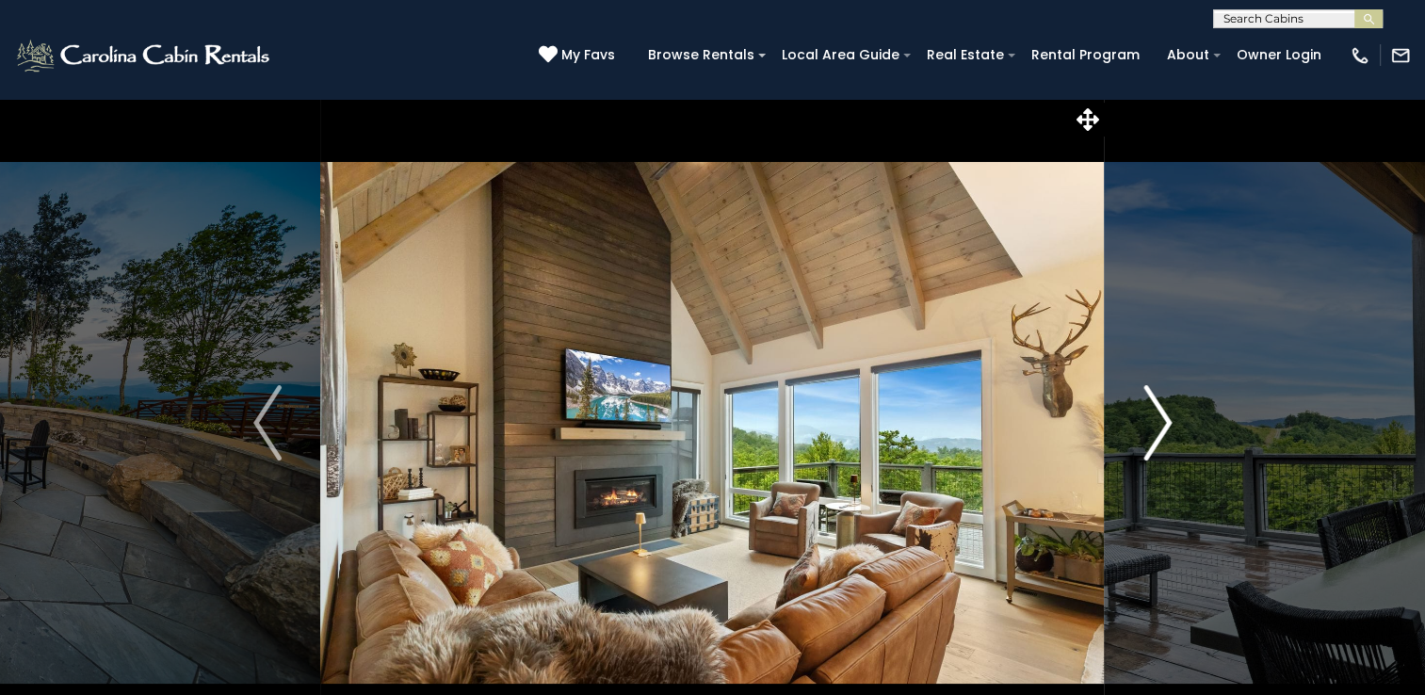
click at [1162, 419] on img "Next" at bounding box center [1157, 422] width 28 height 75
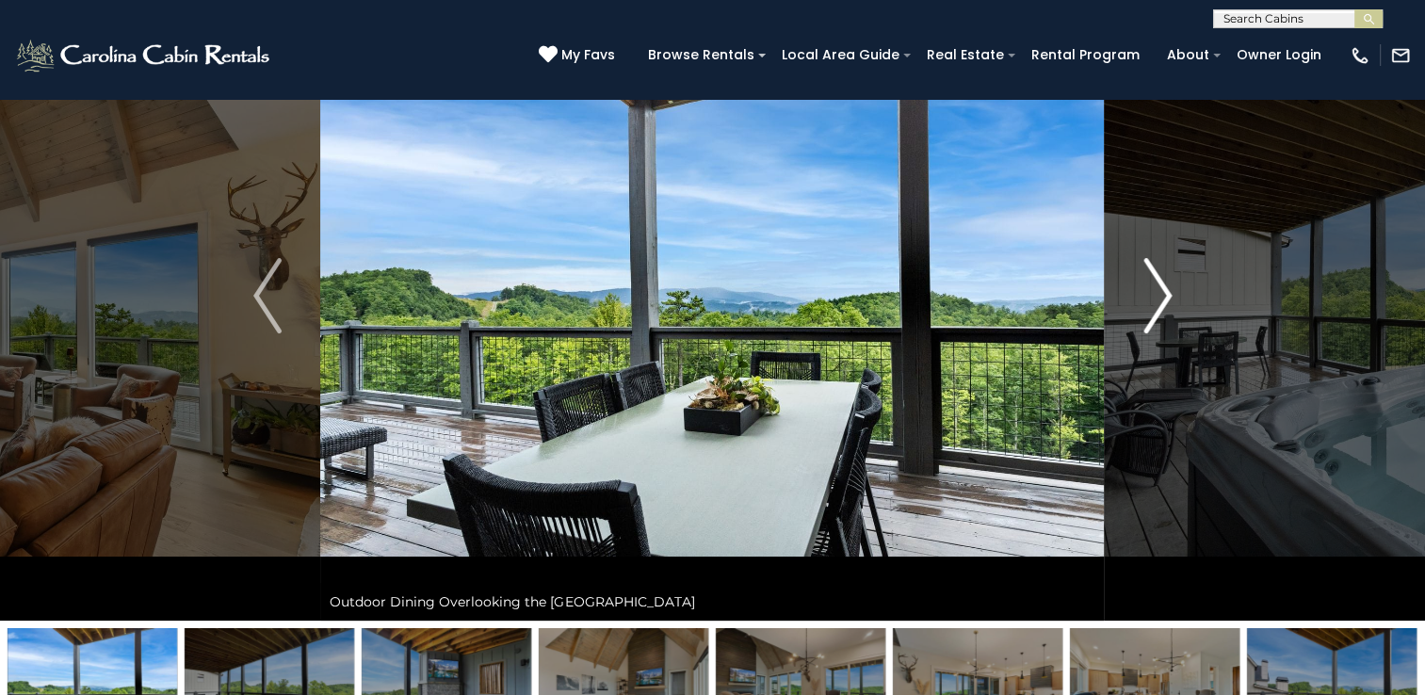
scroll to position [94, 0]
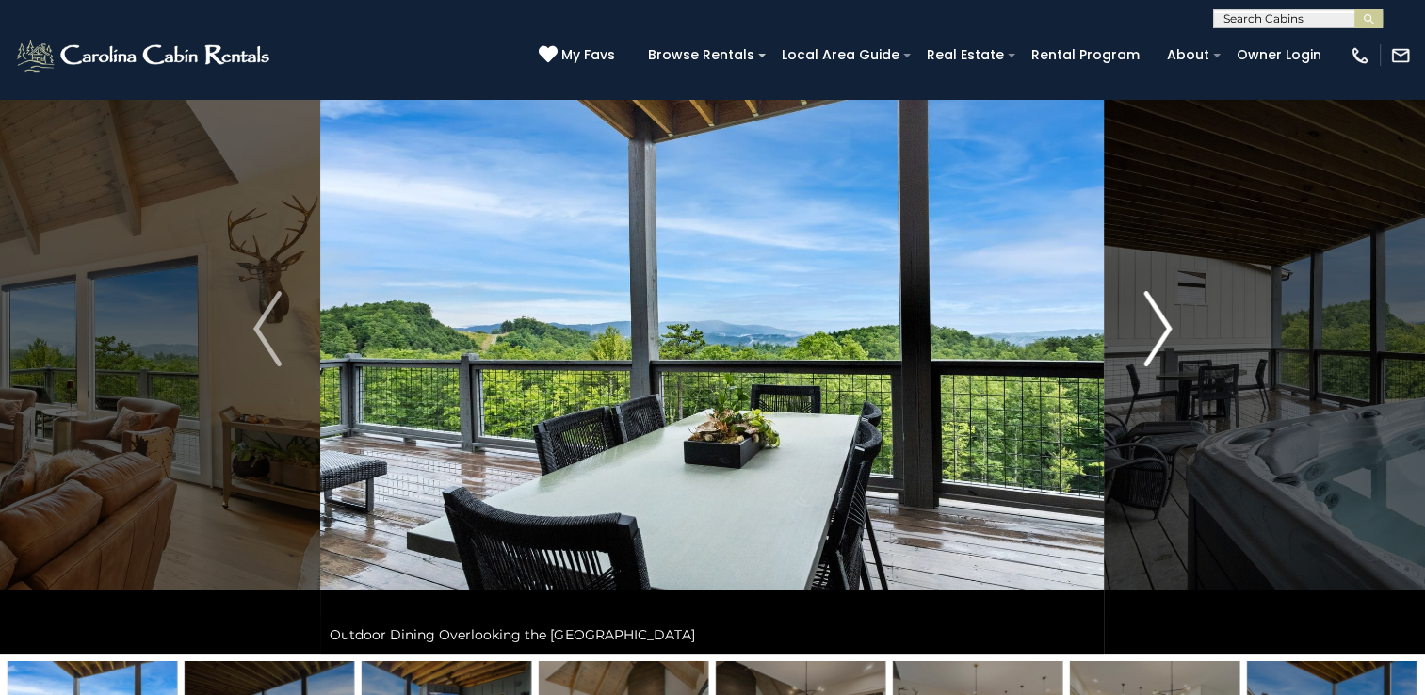
click at [1164, 331] on img "Next" at bounding box center [1157, 328] width 28 height 75
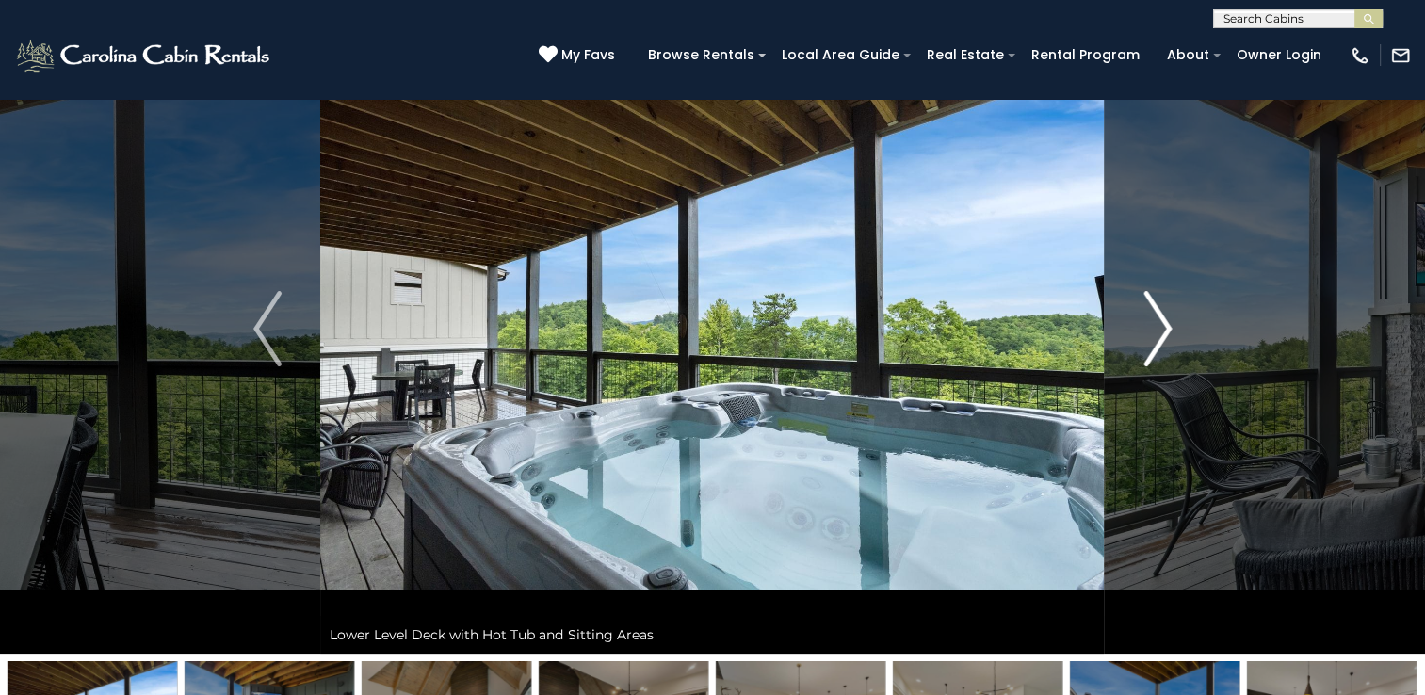
click at [1164, 331] on img "Next" at bounding box center [1157, 328] width 28 height 75
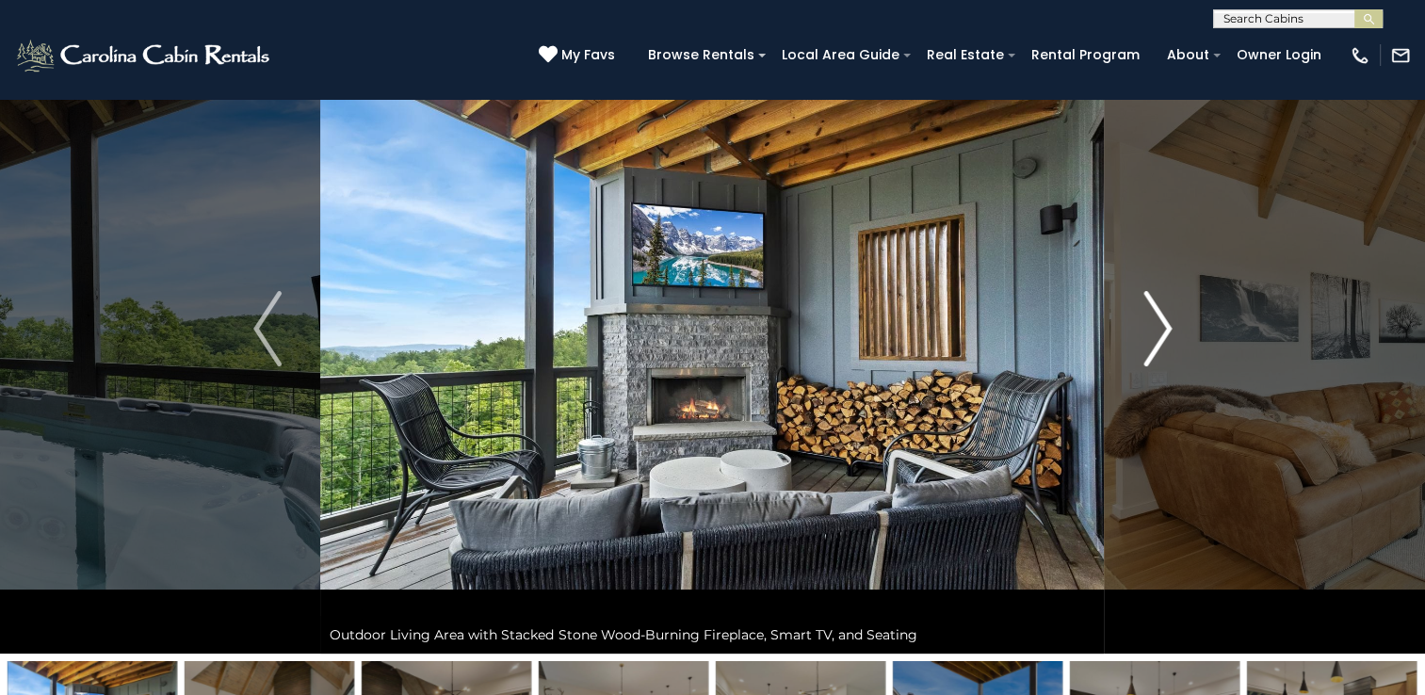
click at [1164, 331] on img "Next" at bounding box center [1157, 328] width 28 height 75
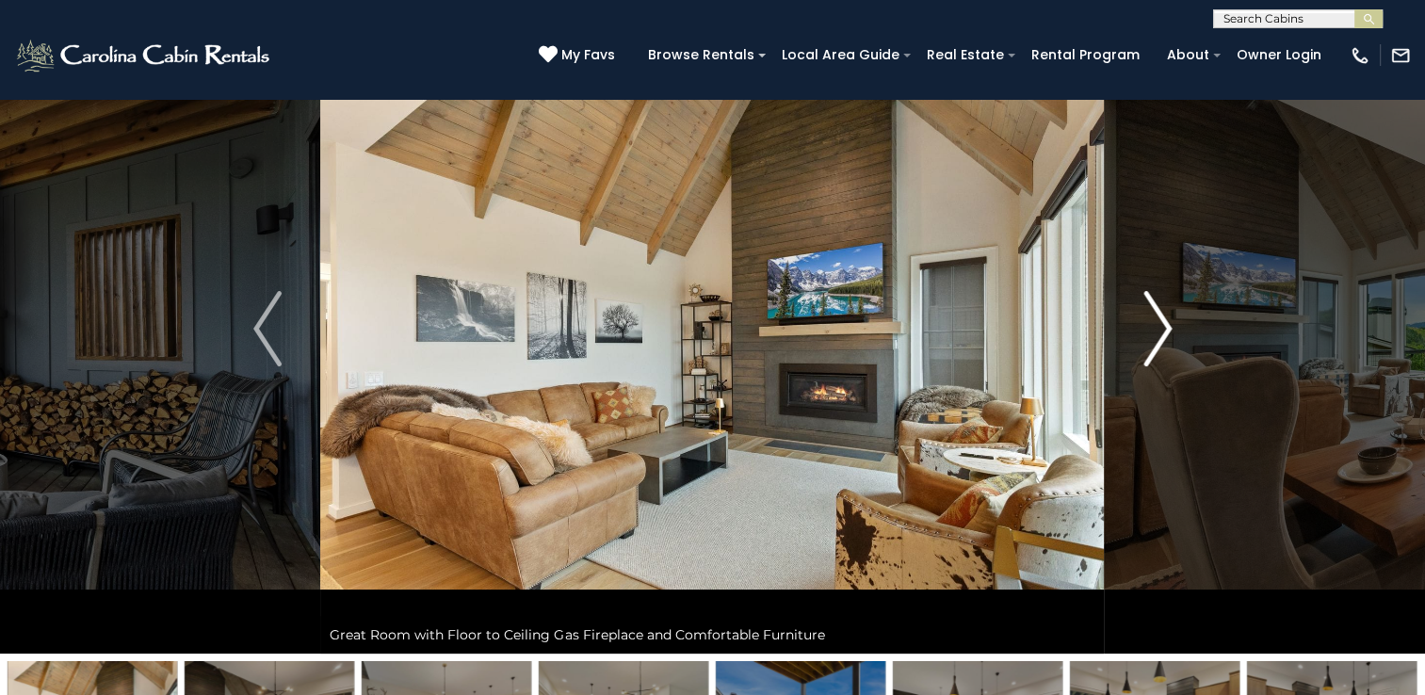
click at [1164, 330] on img "Next" at bounding box center [1157, 328] width 28 height 75
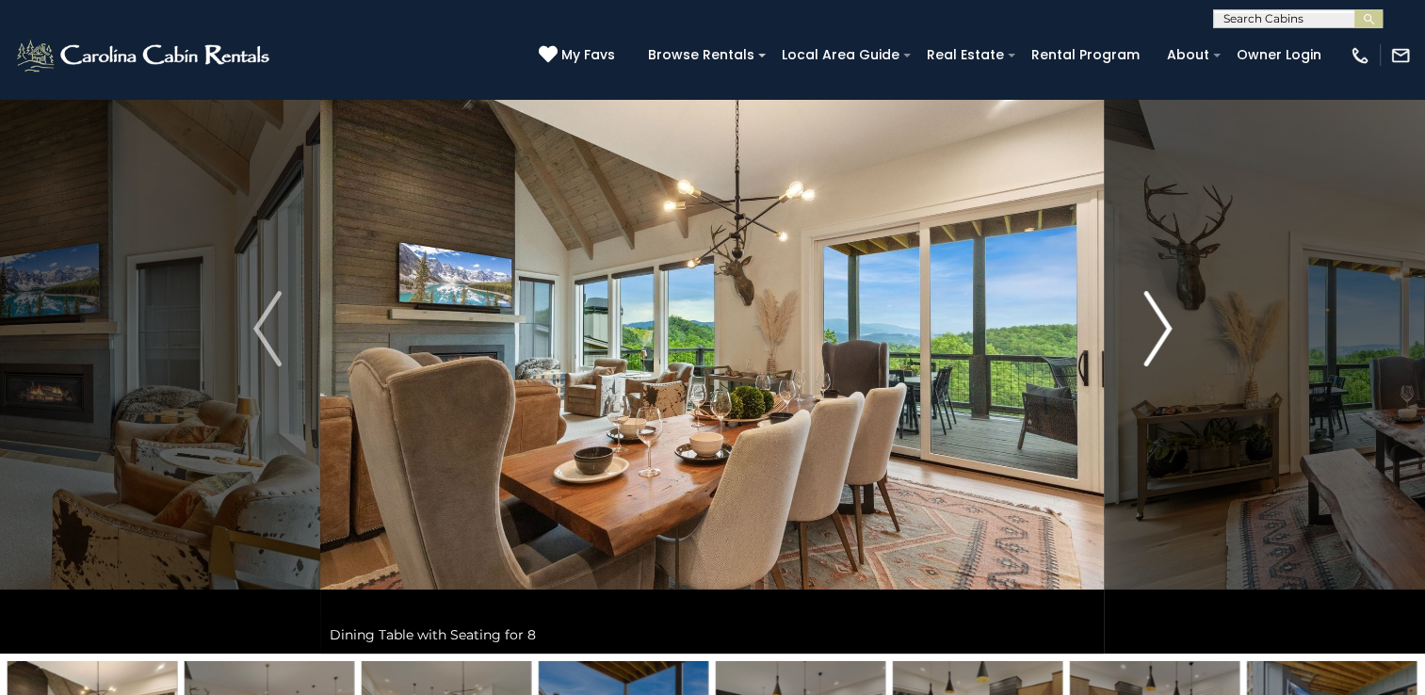
click at [1164, 330] on img "Next" at bounding box center [1157, 328] width 28 height 75
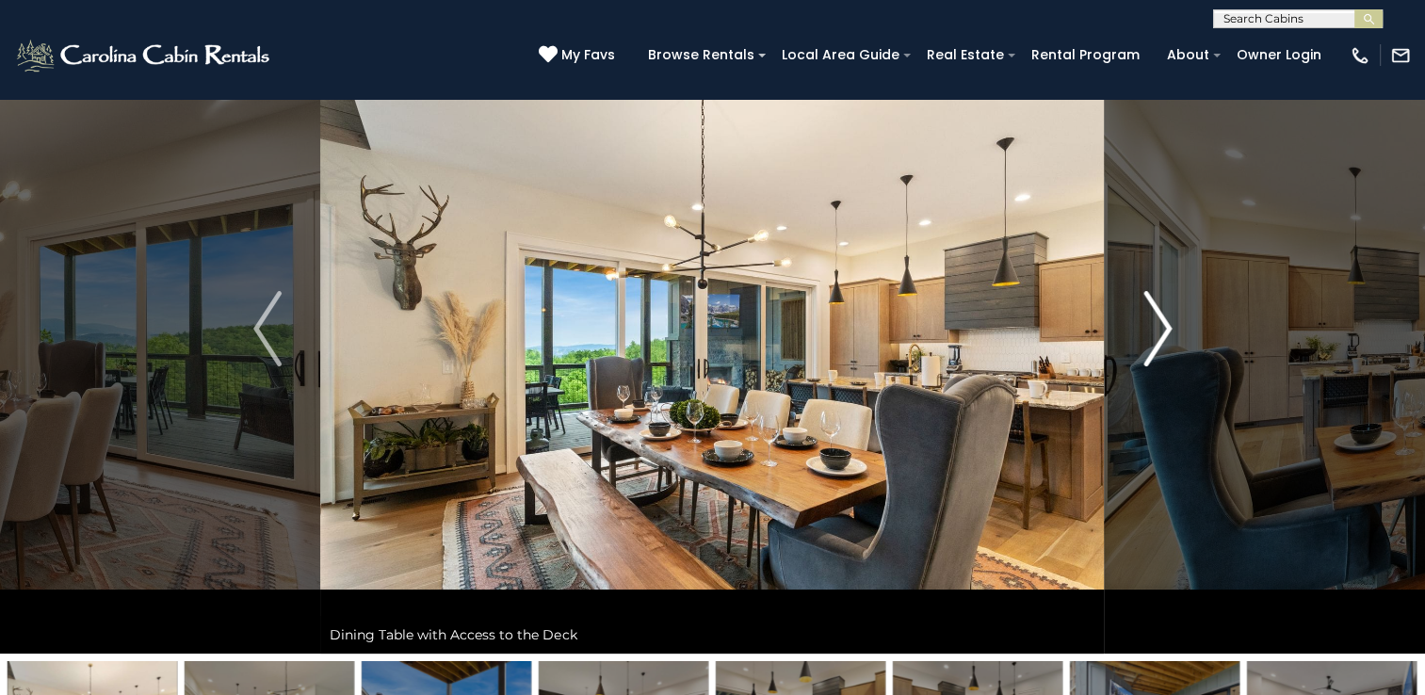
click at [1164, 330] on img "Next" at bounding box center [1157, 328] width 28 height 75
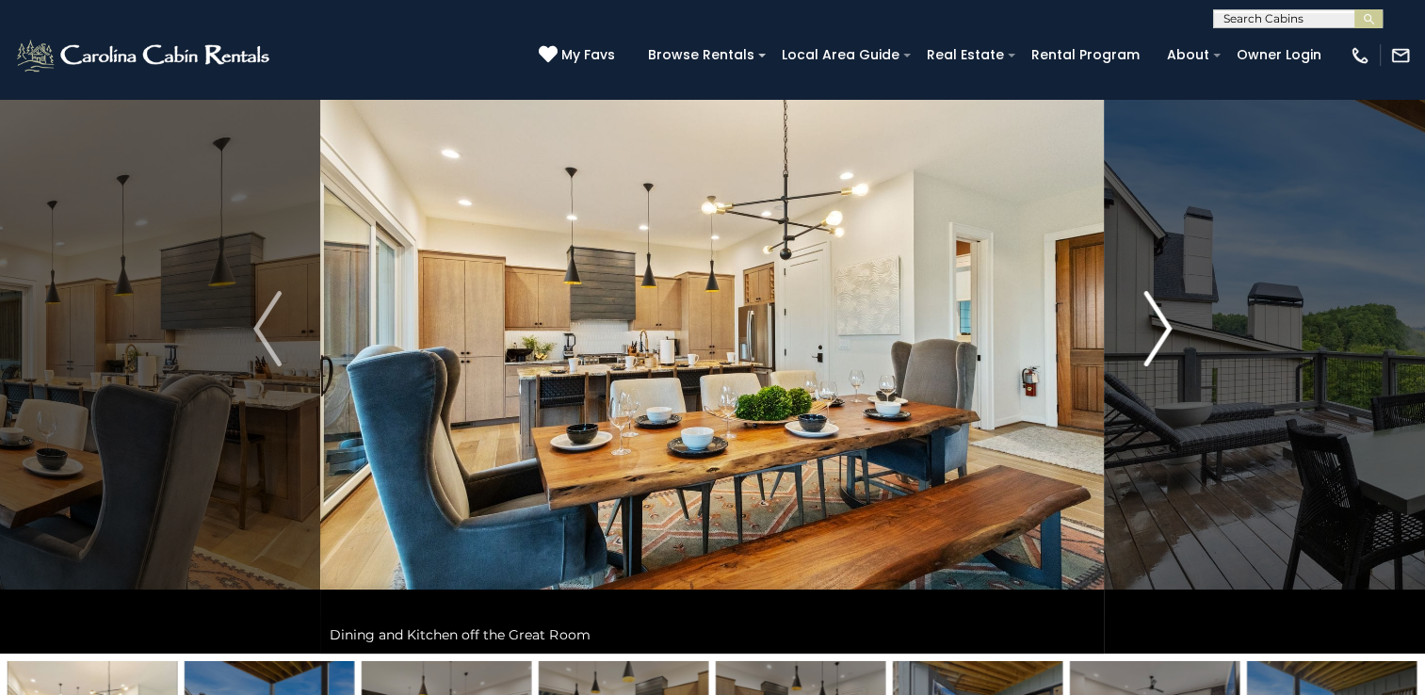
click at [1163, 330] on img "Next" at bounding box center [1157, 328] width 28 height 75
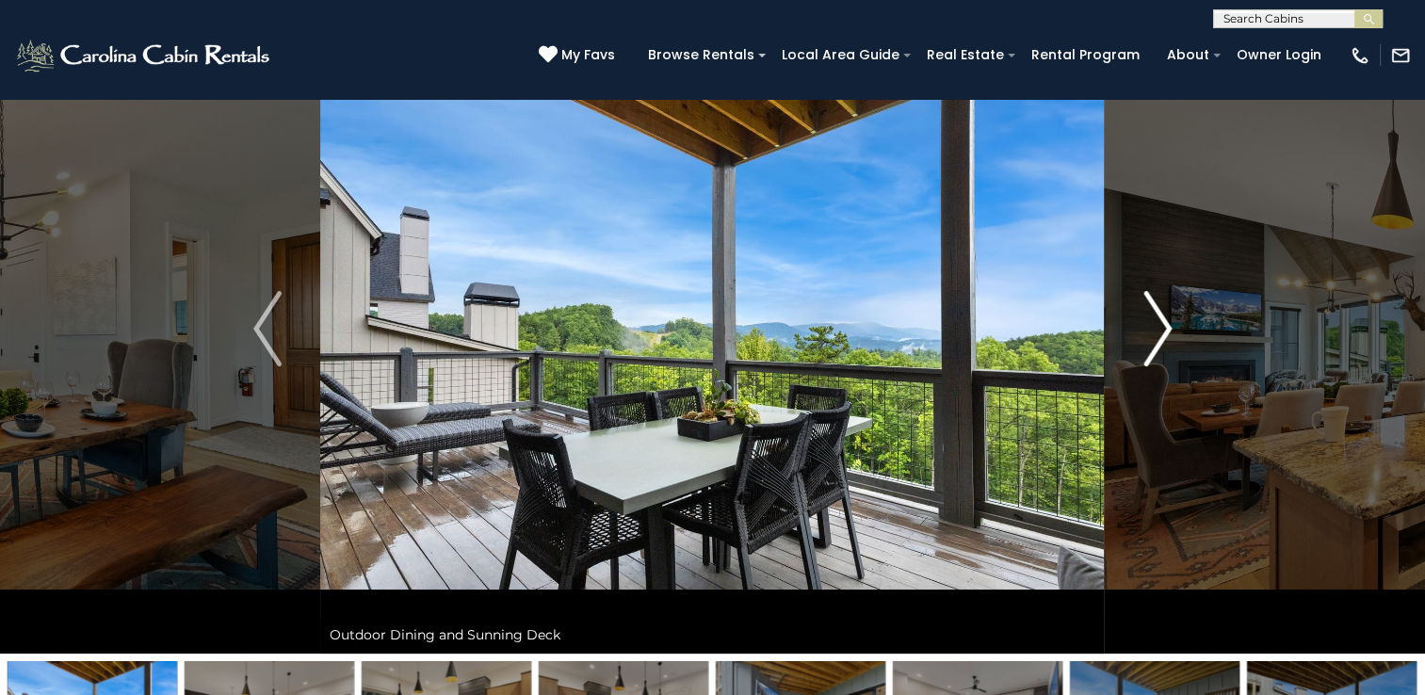
click at [1163, 330] on img "Next" at bounding box center [1157, 328] width 28 height 75
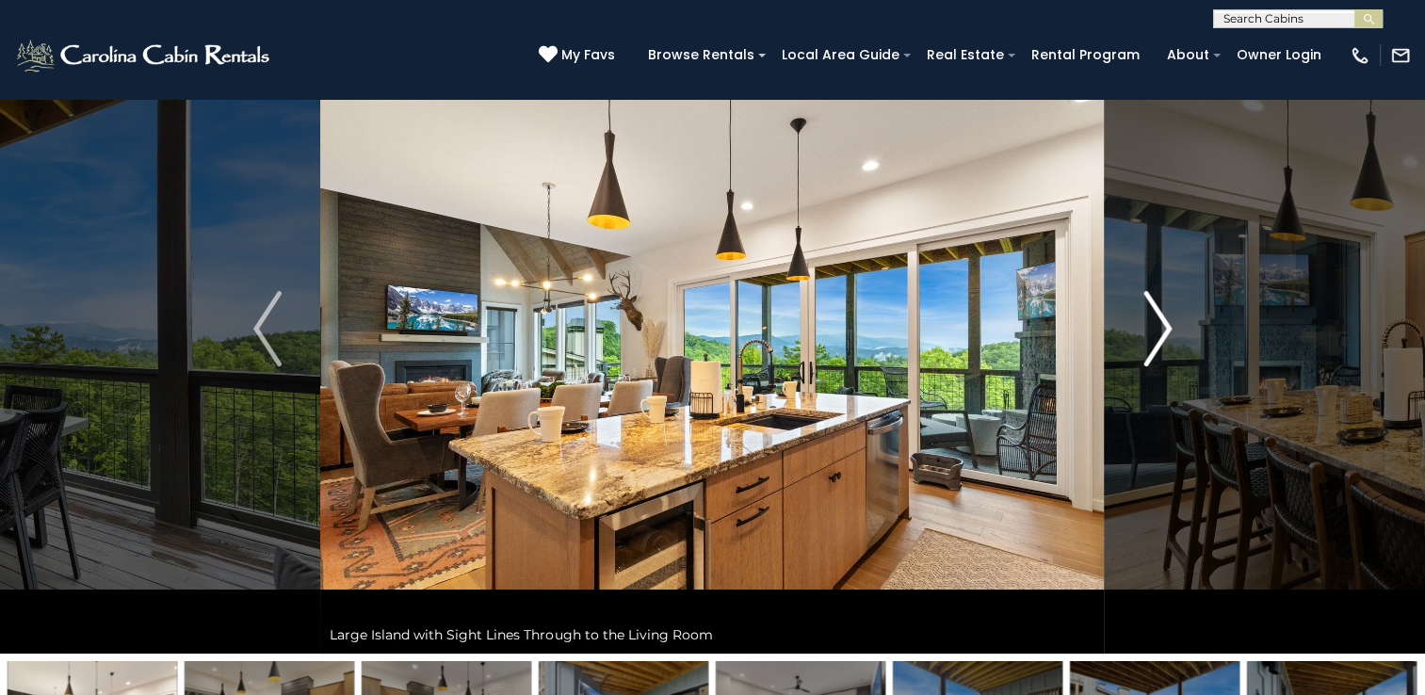
click at [1163, 330] on img "Next" at bounding box center [1157, 328] width 28 height 75
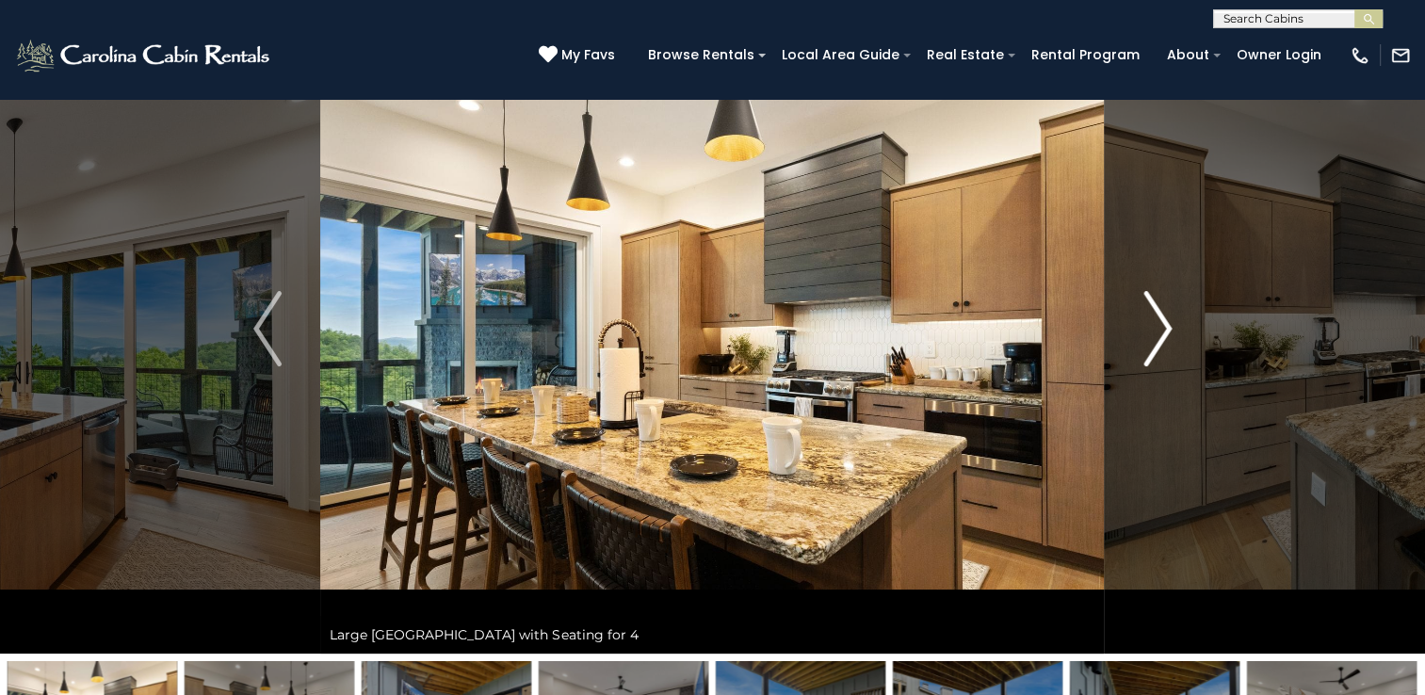
click at [1163, 330] on img "Next" at bounding box center [1157, 328] width 28 height 75
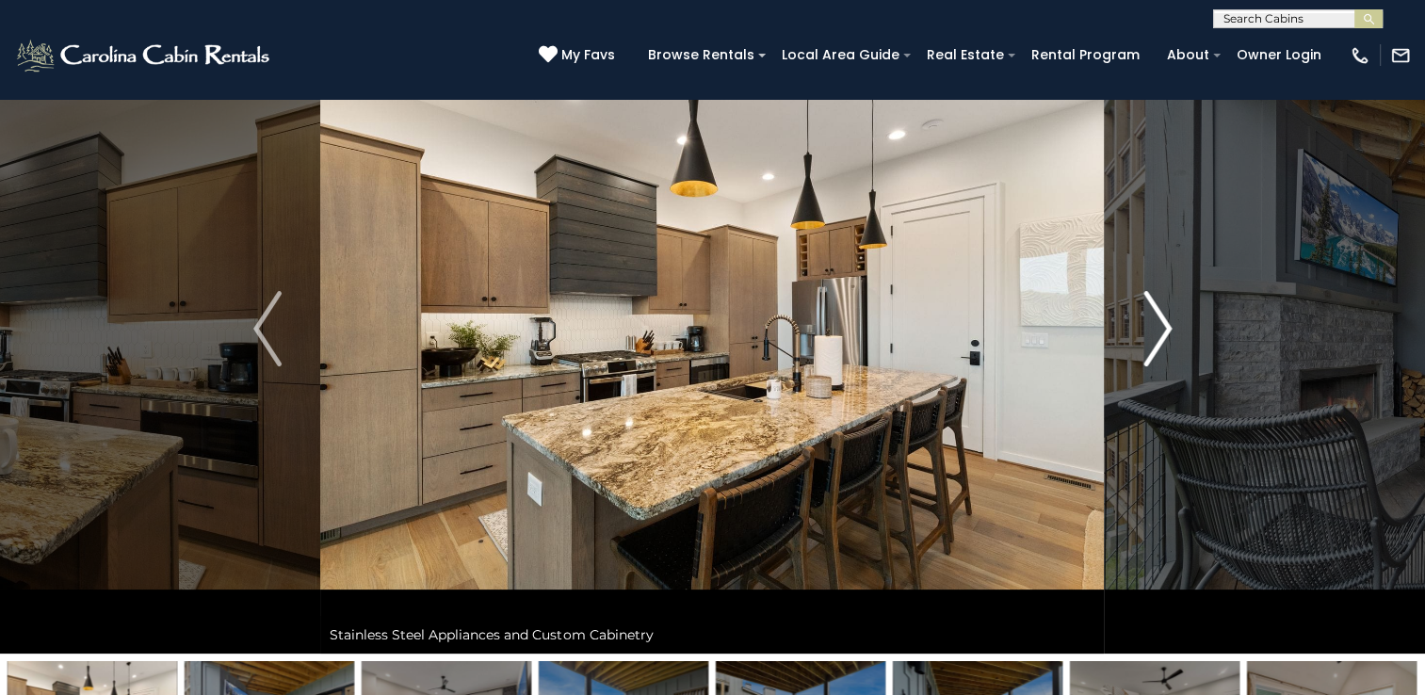
click at [1163, 330] on img "Next" at bounding box center [1157, 328] width 28 height 75
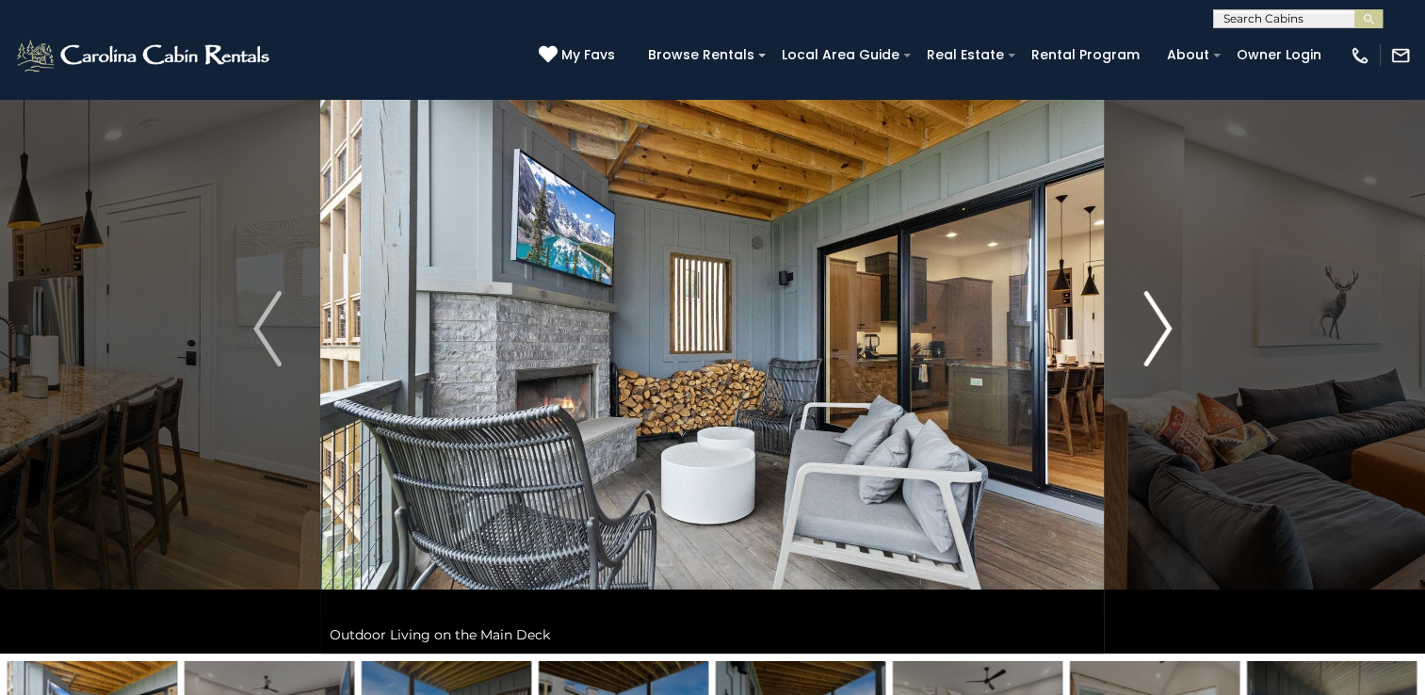
click at [1163, 330] on img "Next" at bounding box center [1157, 328] width 28 height 75
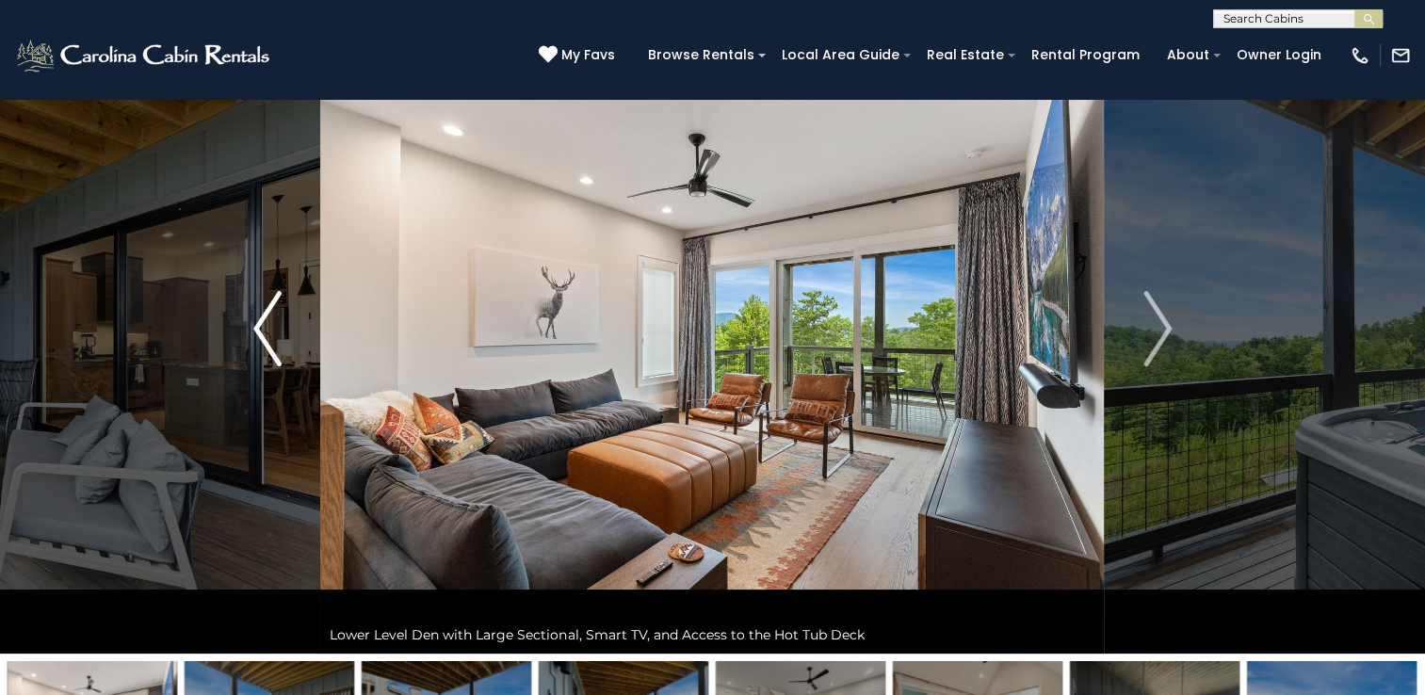
click at [268, 308] on img "Previous" at bounding box center [267, 328] width 28 height 75
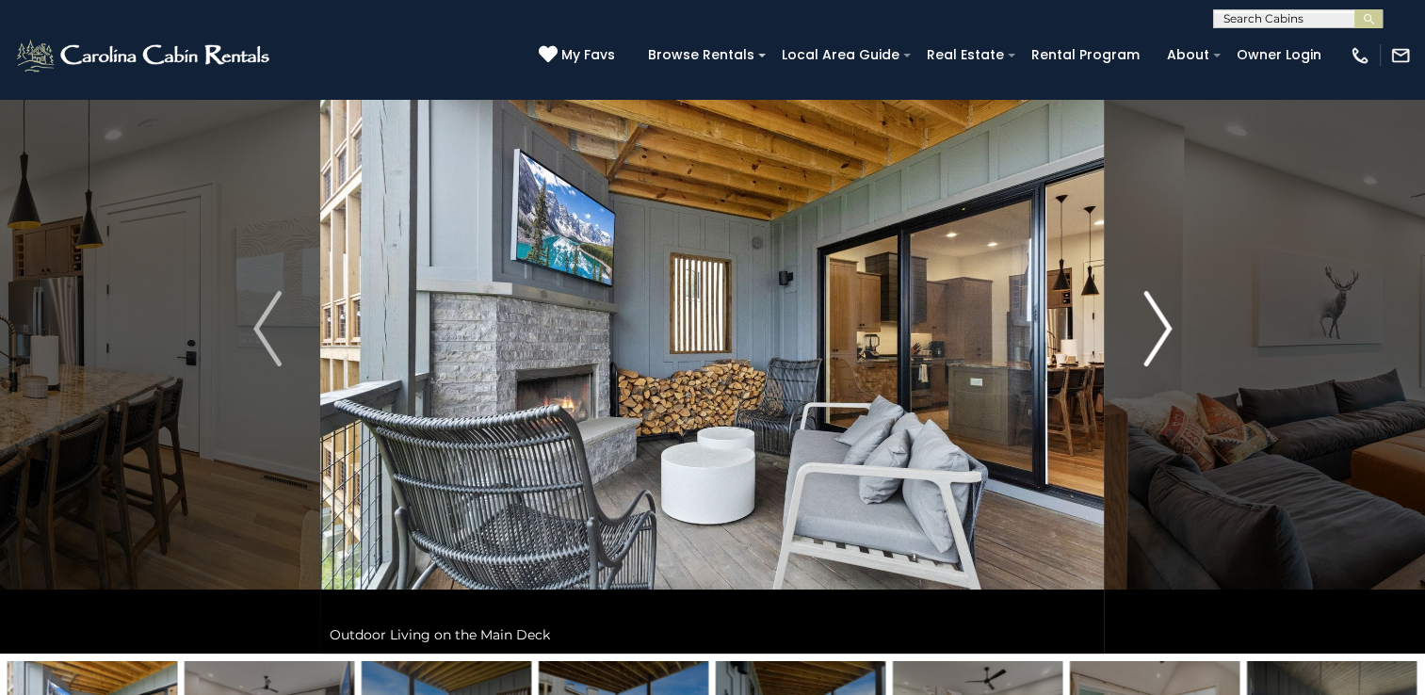
click at [1165, 321] on img "Next" at bounding box center [1157, 328] width 28 height 75
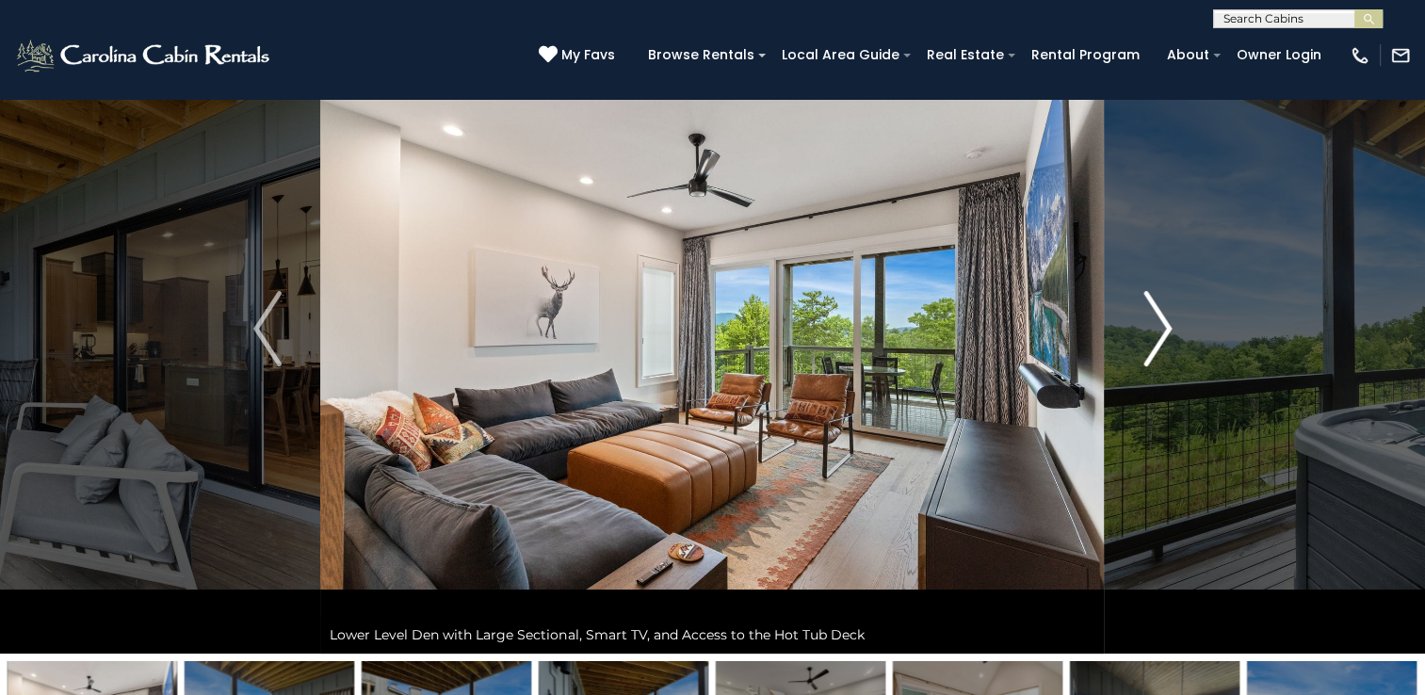
click at [1164, 321] on img "Next" at bounding box center [1157, 328] width 28 height 75
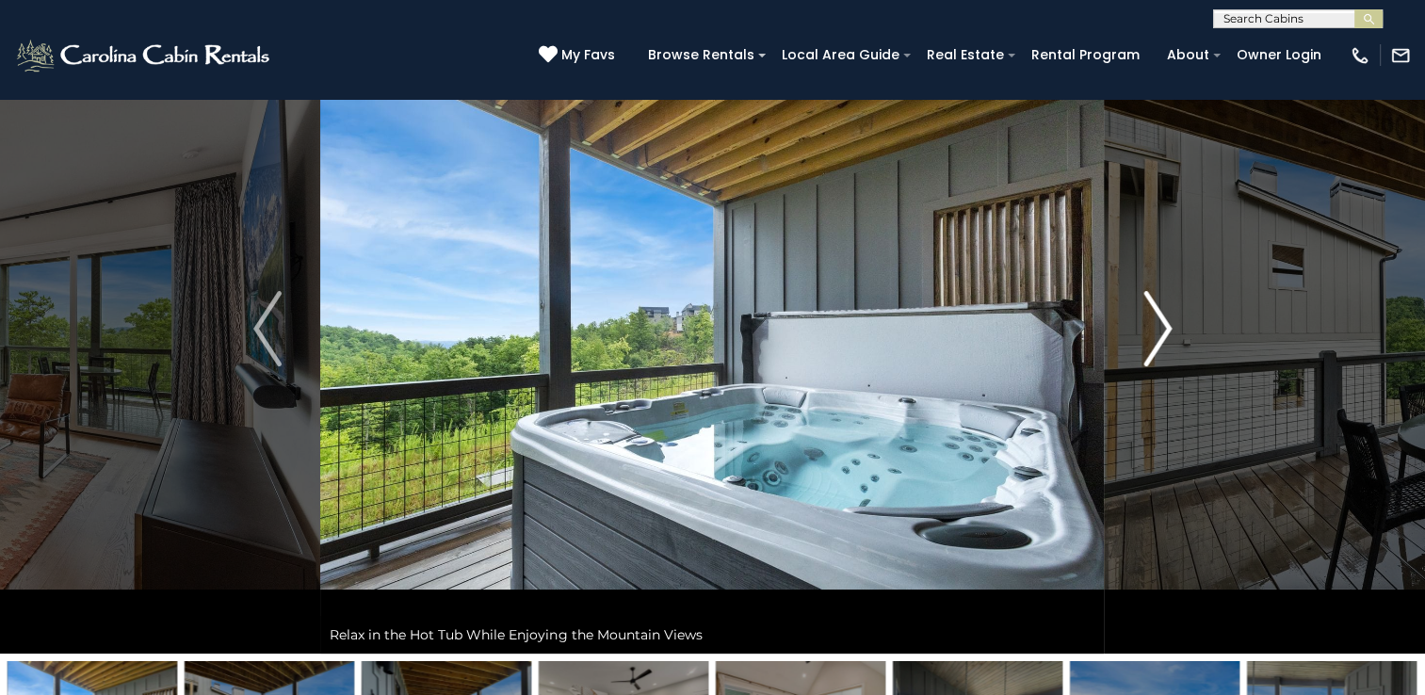
click at [1164, 321] on img "Next" at bounding box center [1157, 328] width 28 height 75
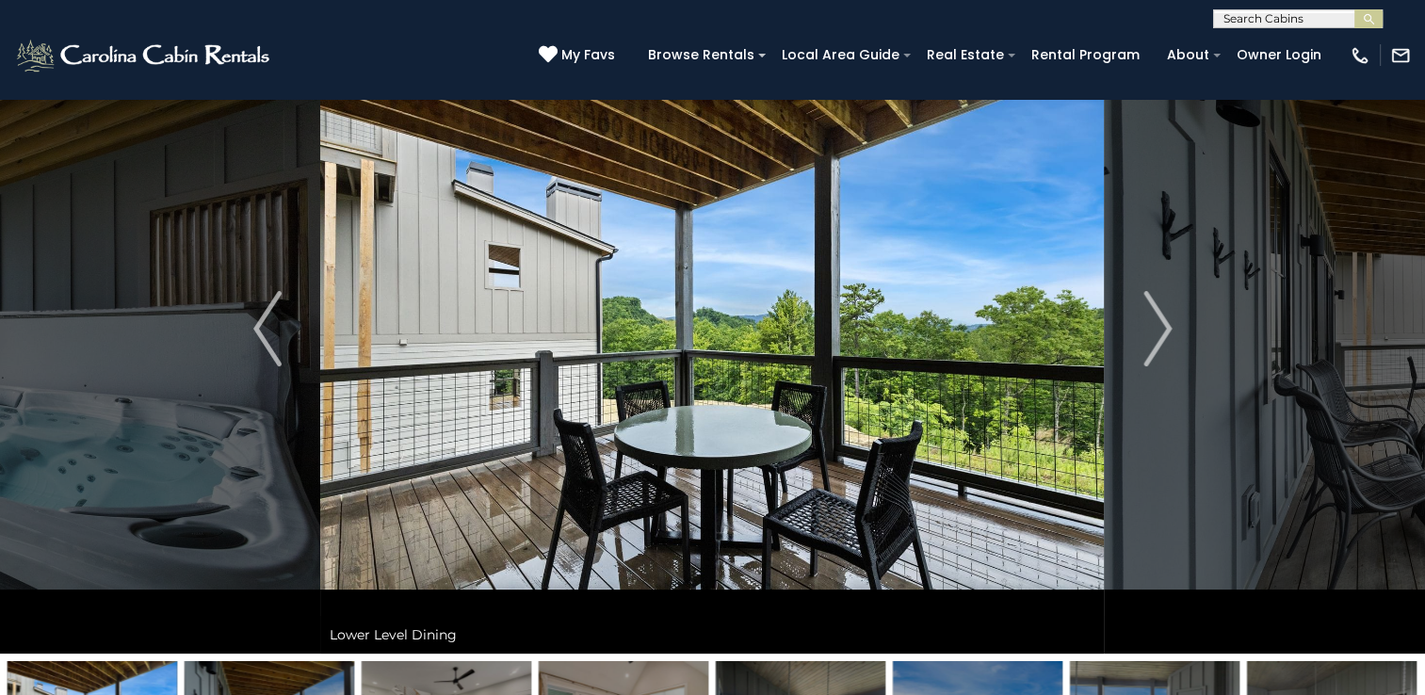
drag, startPoint x: 772, startPoint y: 353, endPoint x: 1035, endPoint y: 379, distance: 264.0
click at [1013, 379] on img at bounding box center [712, 329] width 784 height 650
click at [1164, 329] on img "Next" at bounding box center [1157, 328] width 28 height 75
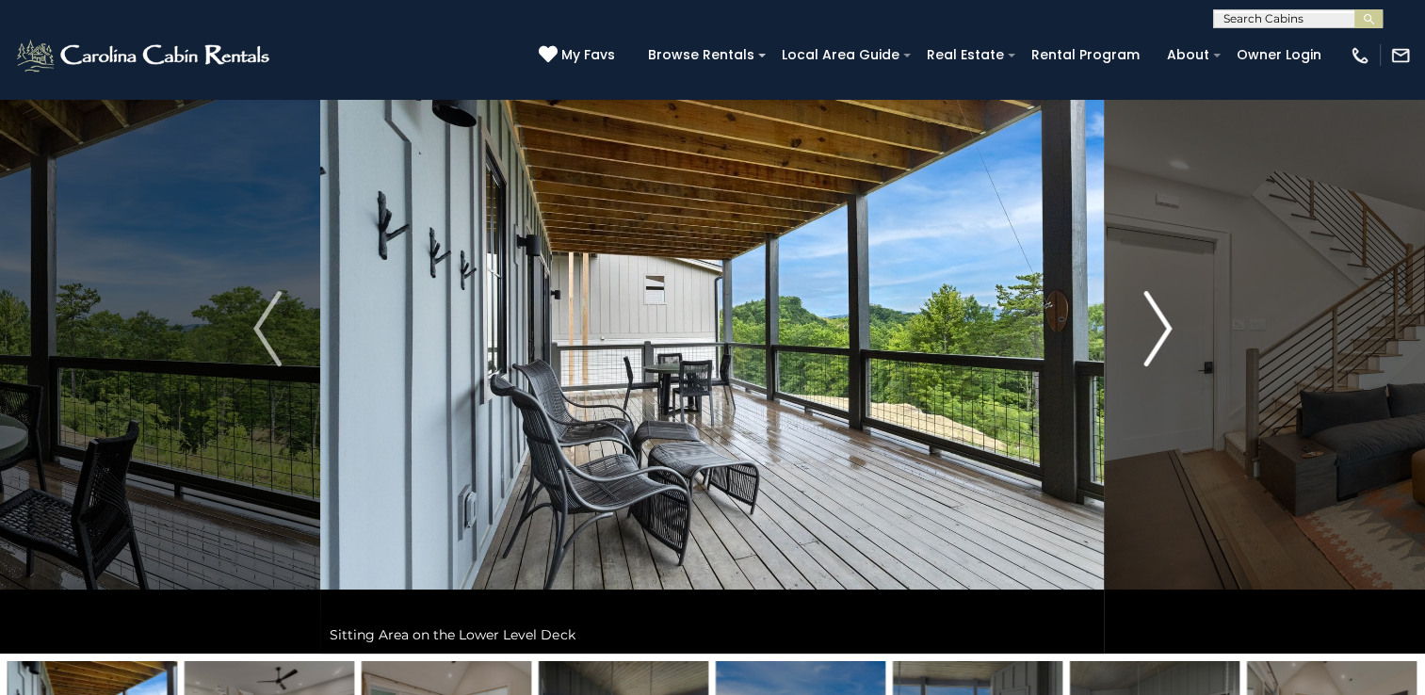
click at [1160, 329] on img "Next" at bounding box center [1157, 328] width 28 height 75
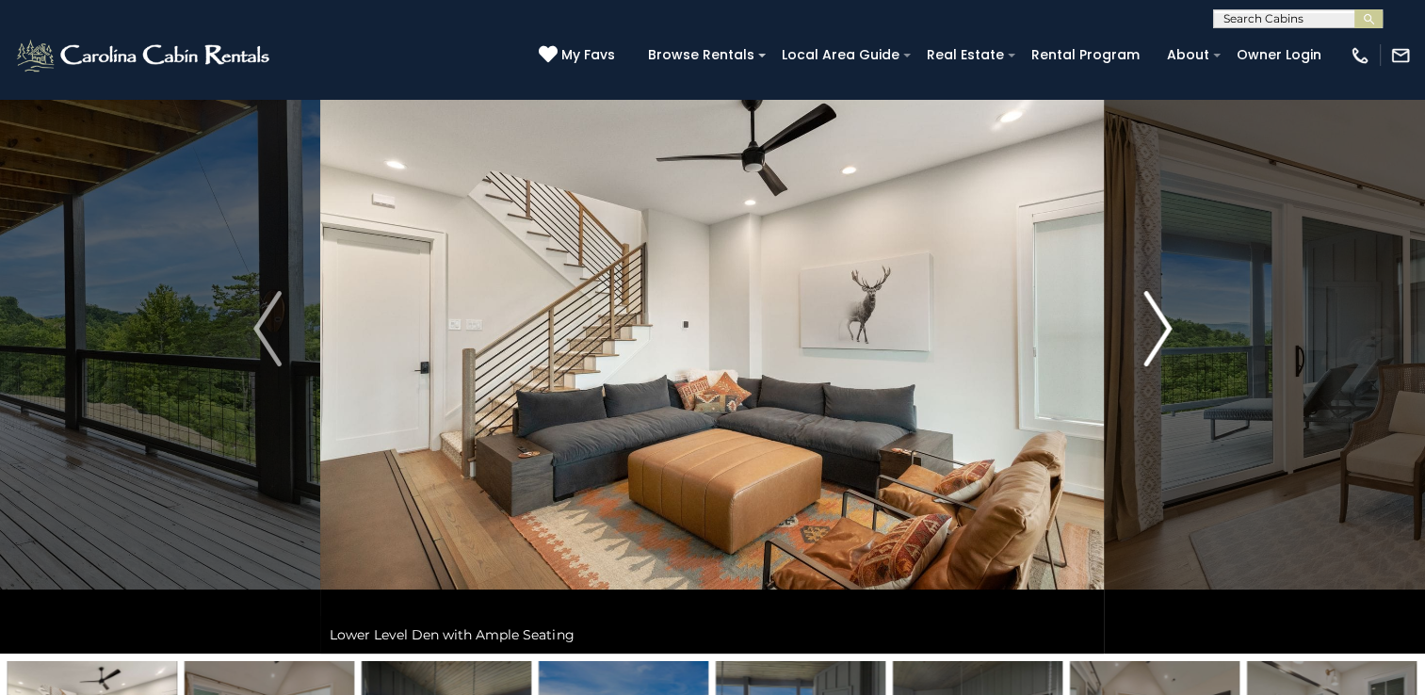
click at [1156, 330] on img "Next" at bounding box center [1157, 328] width 28 height 75
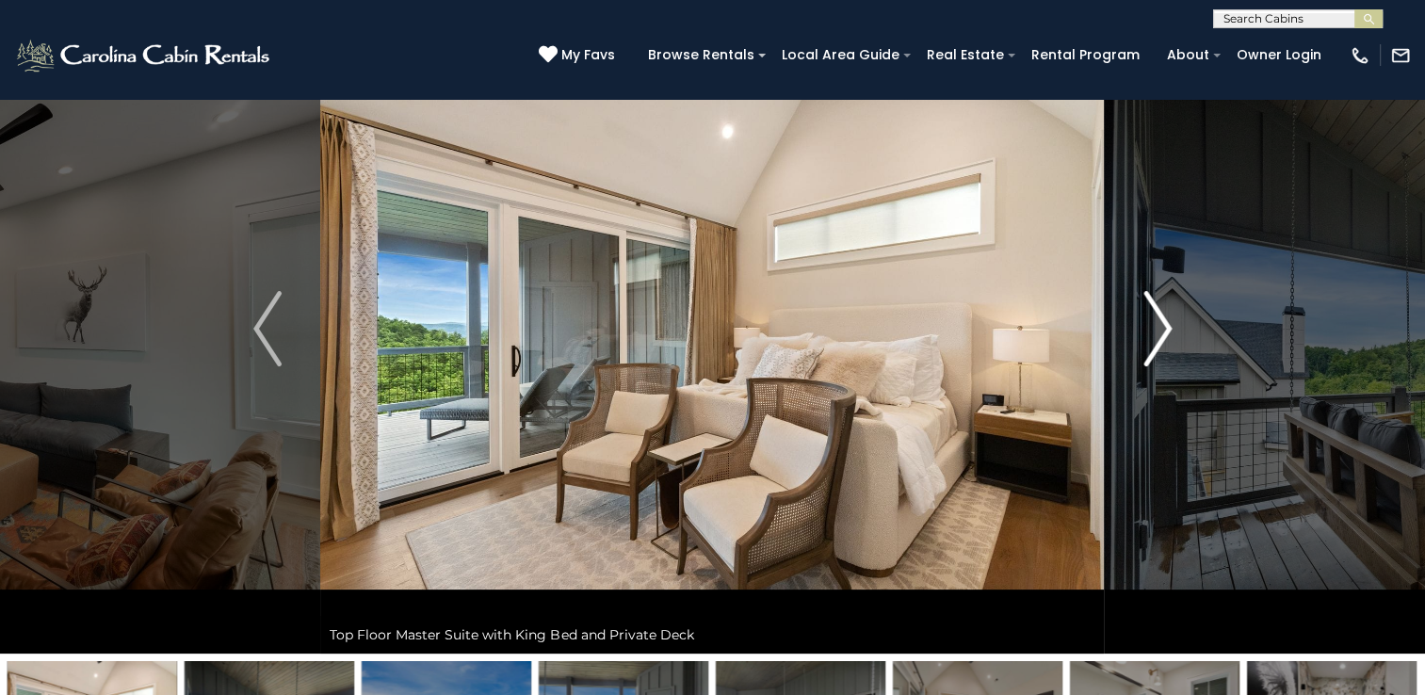
click at [1155, 330] on img "Next" at bounding box center [1157, 328] width 28 height 75
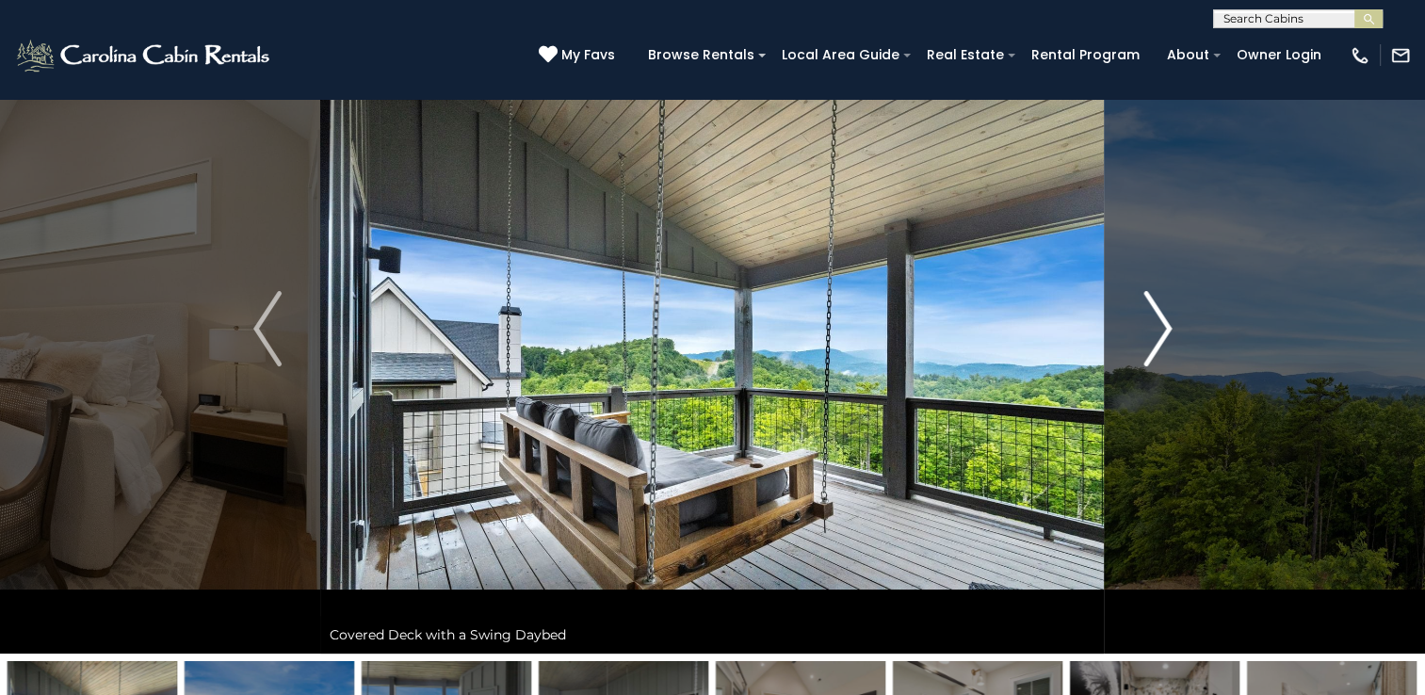
click at [1155, 330] on img "Next" at bounding box center [1157, 328] width 28 height 75
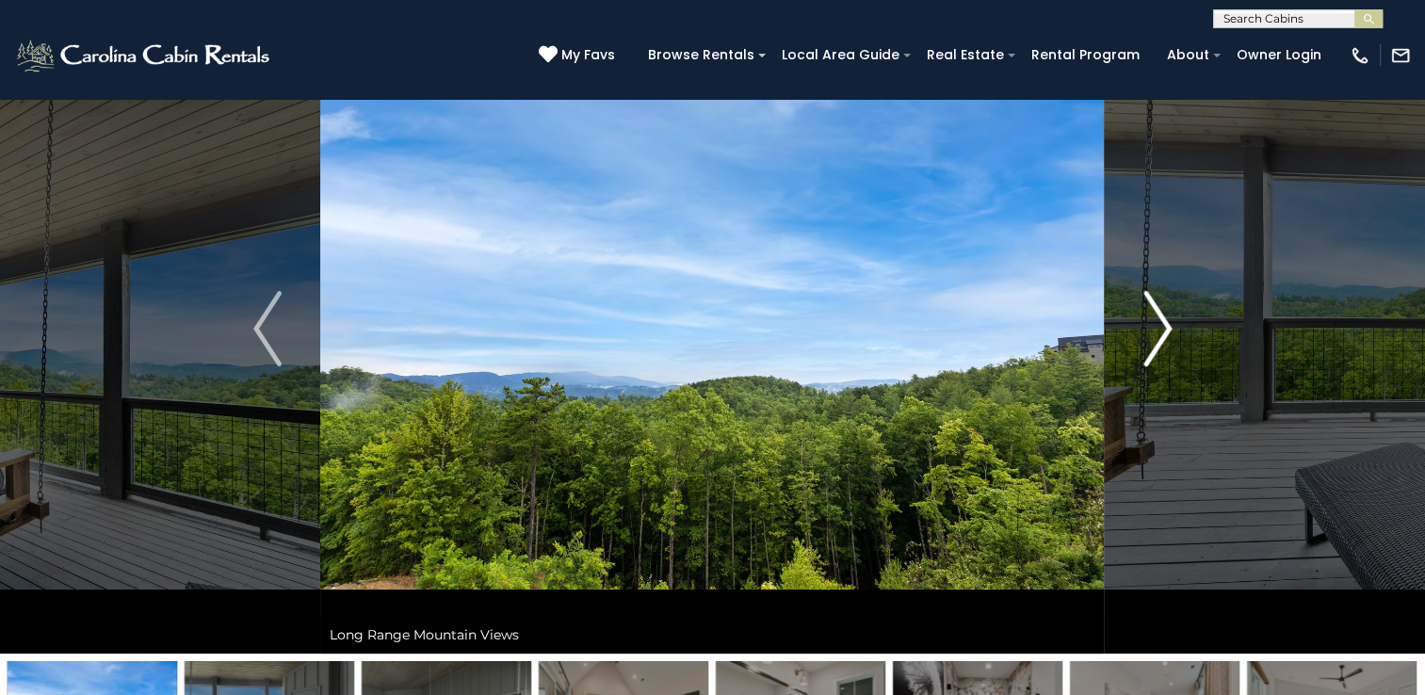
click at [1155, 330] on img "Next" at bounding box center [1157, 328] width 28 height 75
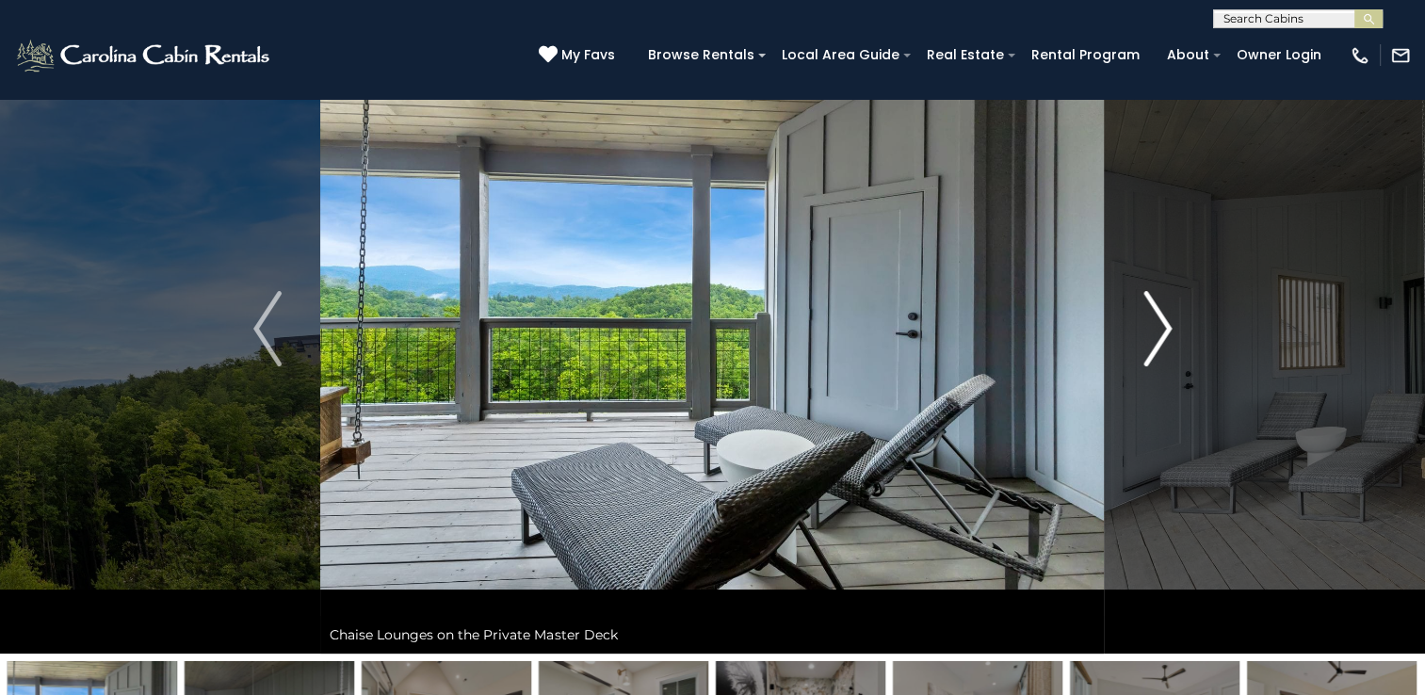
click at [1155, 330] on img "Next" at bounding box center [1157, 328] width 28 height 75
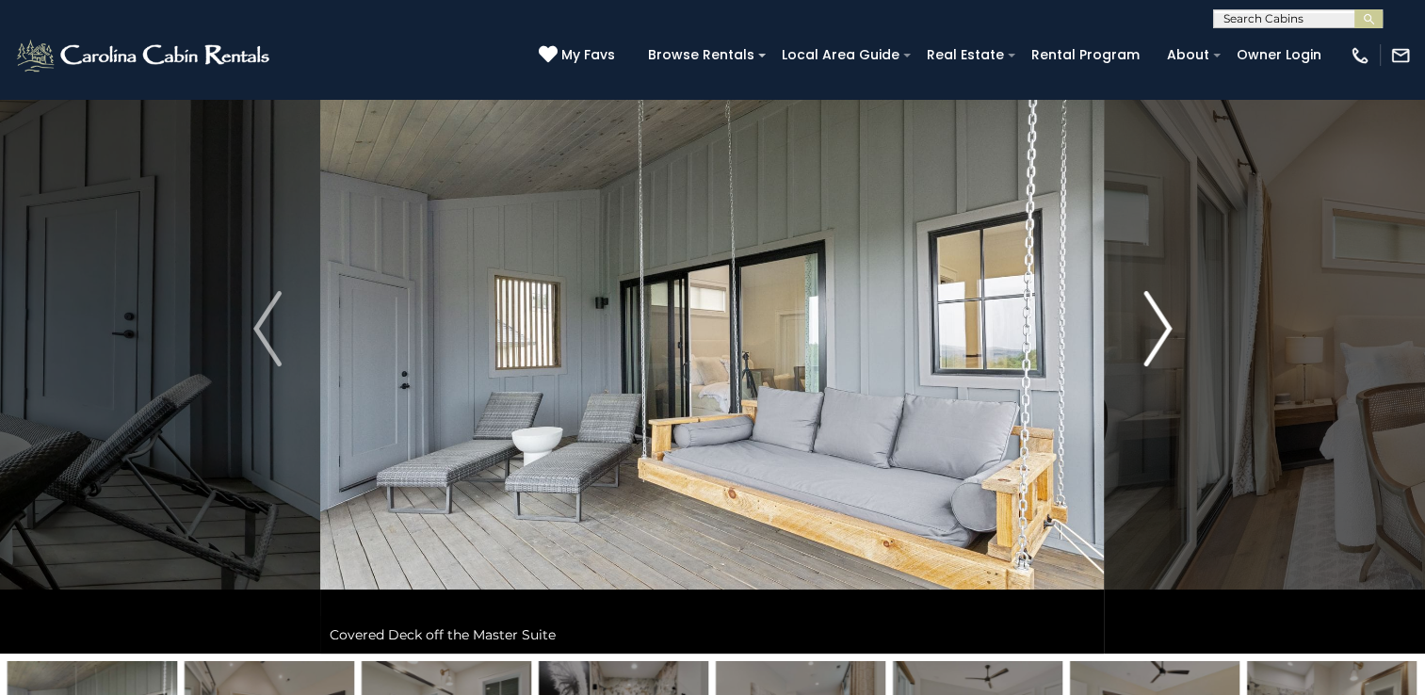
click at [1155, 330] on img "Next" at bounding box center [1157, 328] width 28 height 75
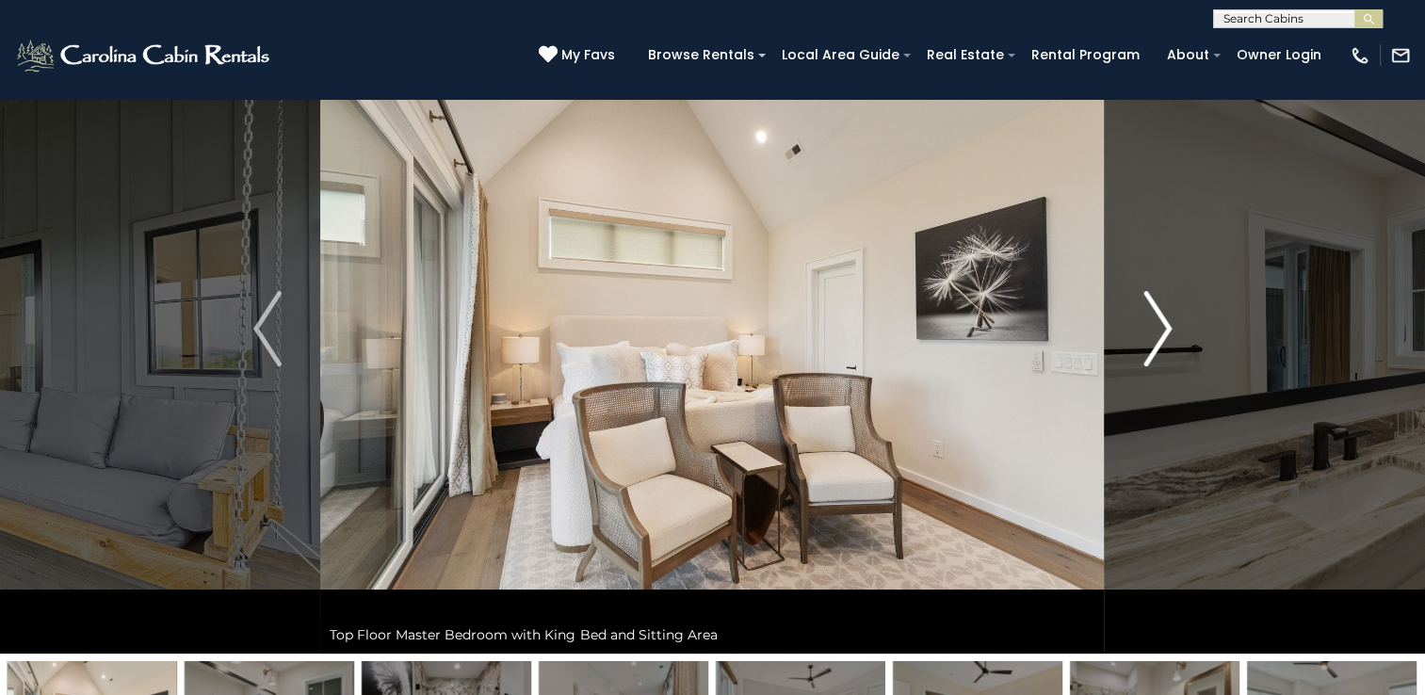
click at [1155, 330] on img "Next" at bounding box center [1157, 328] width 28 height 75
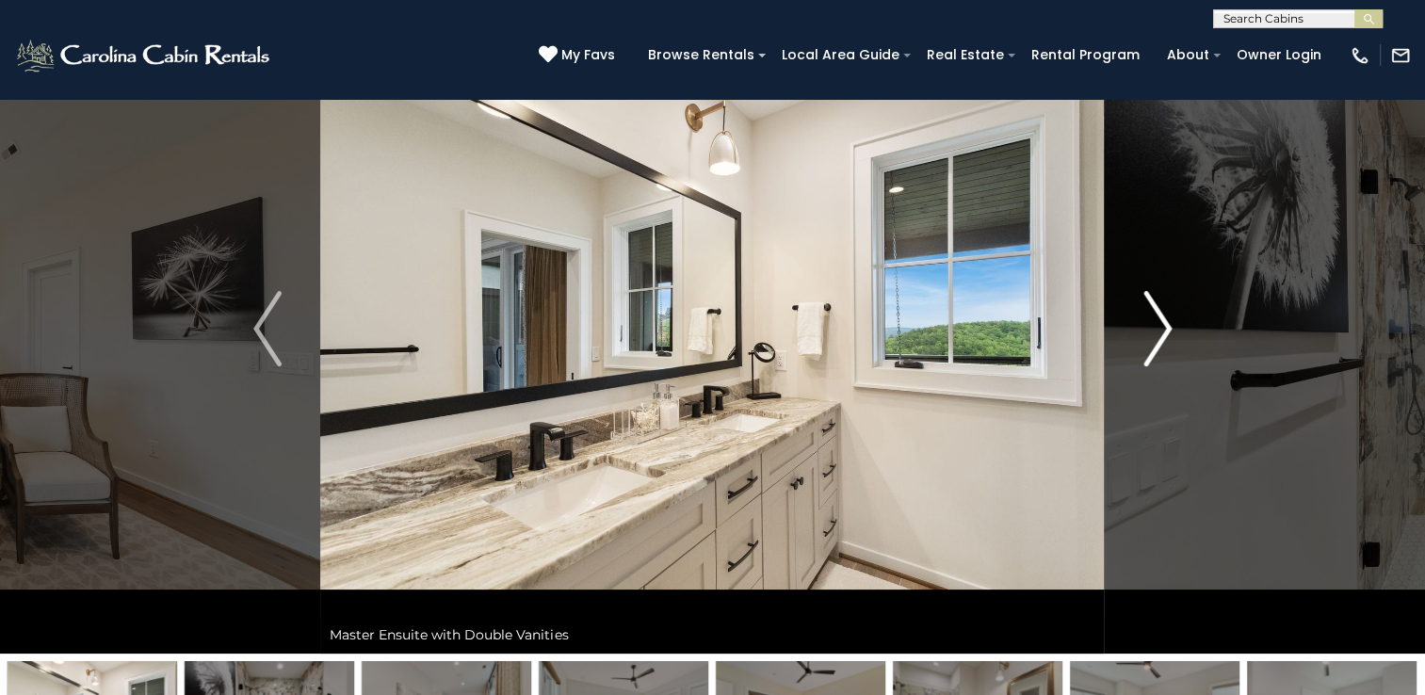
click at [1155, 330] on img "Next" at bounding box center [1157, 328] width 28 height 75
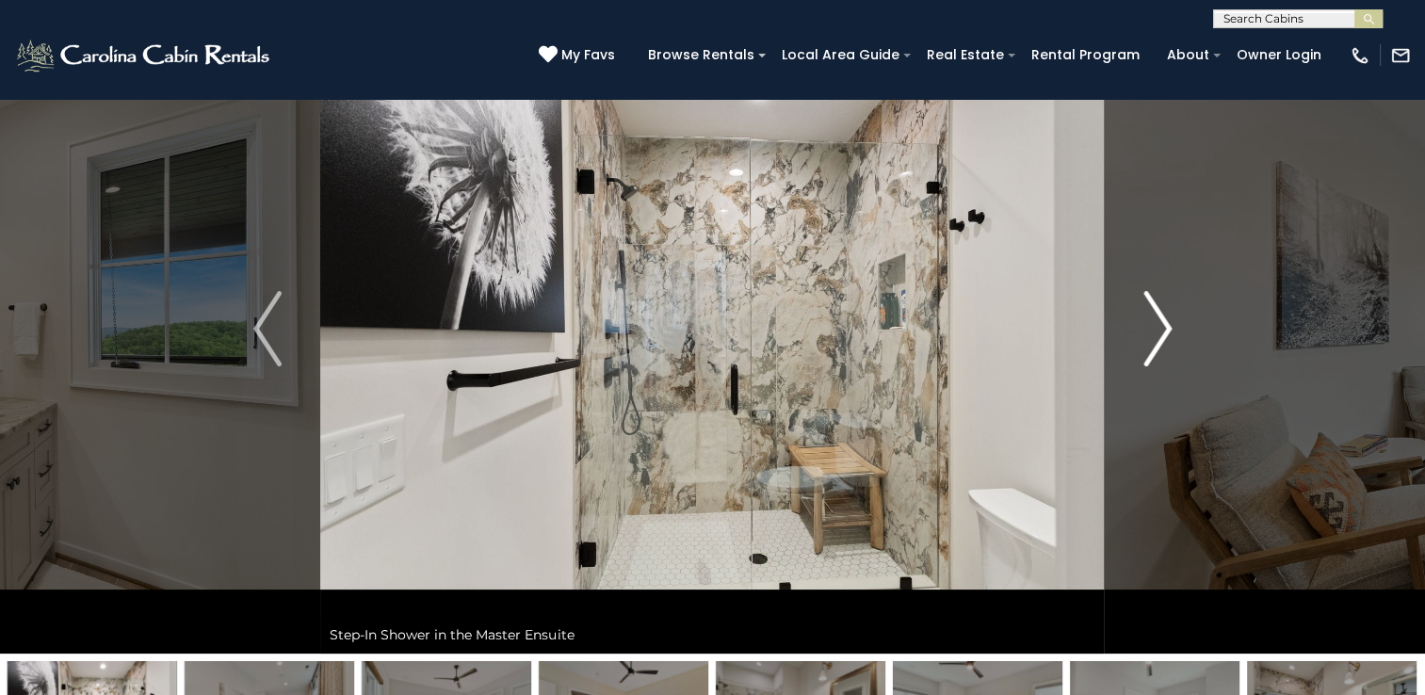
click at [1155, 330] on img "Next" at bounding box center [1157, 328] width 28 height 75
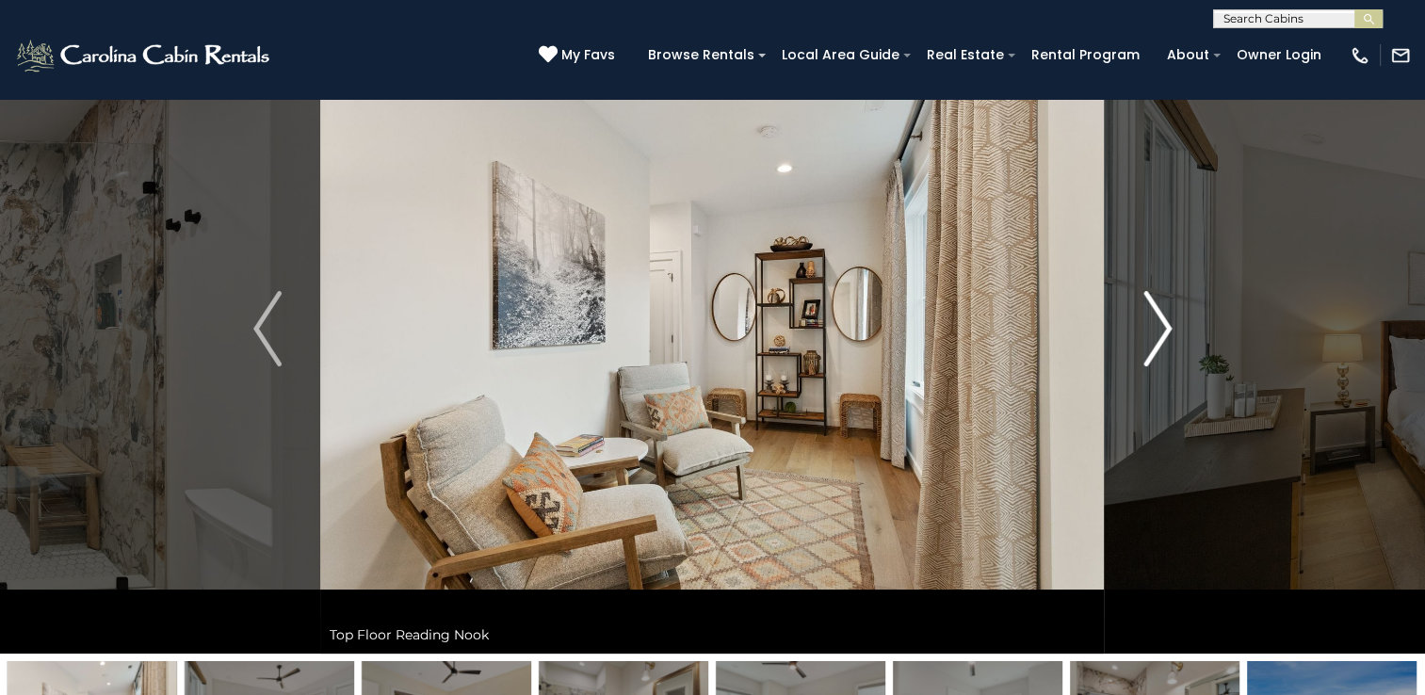
click at [1155, 330] on img "Next" at bounding box center [1157, 328] width 28 height 75
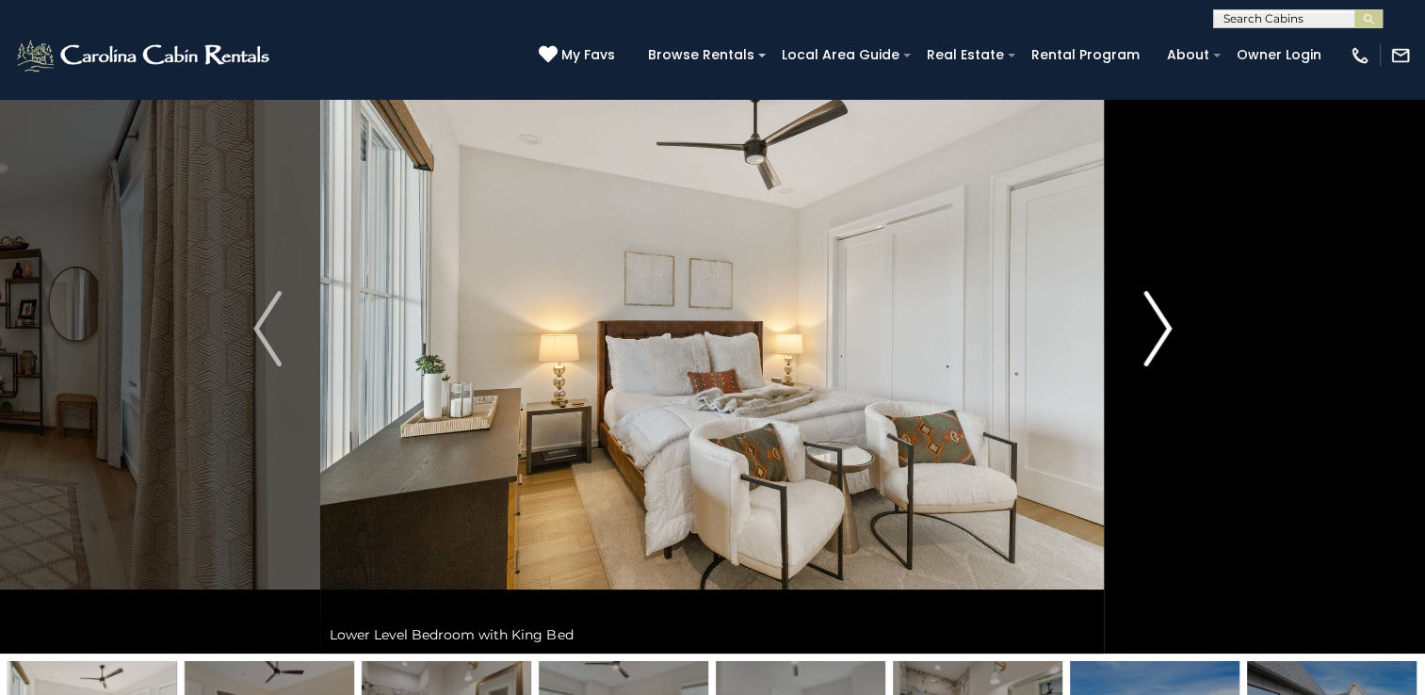
click at [1155, 331] on img "Next" at bounding box center [1157, 328] width 28 height 75
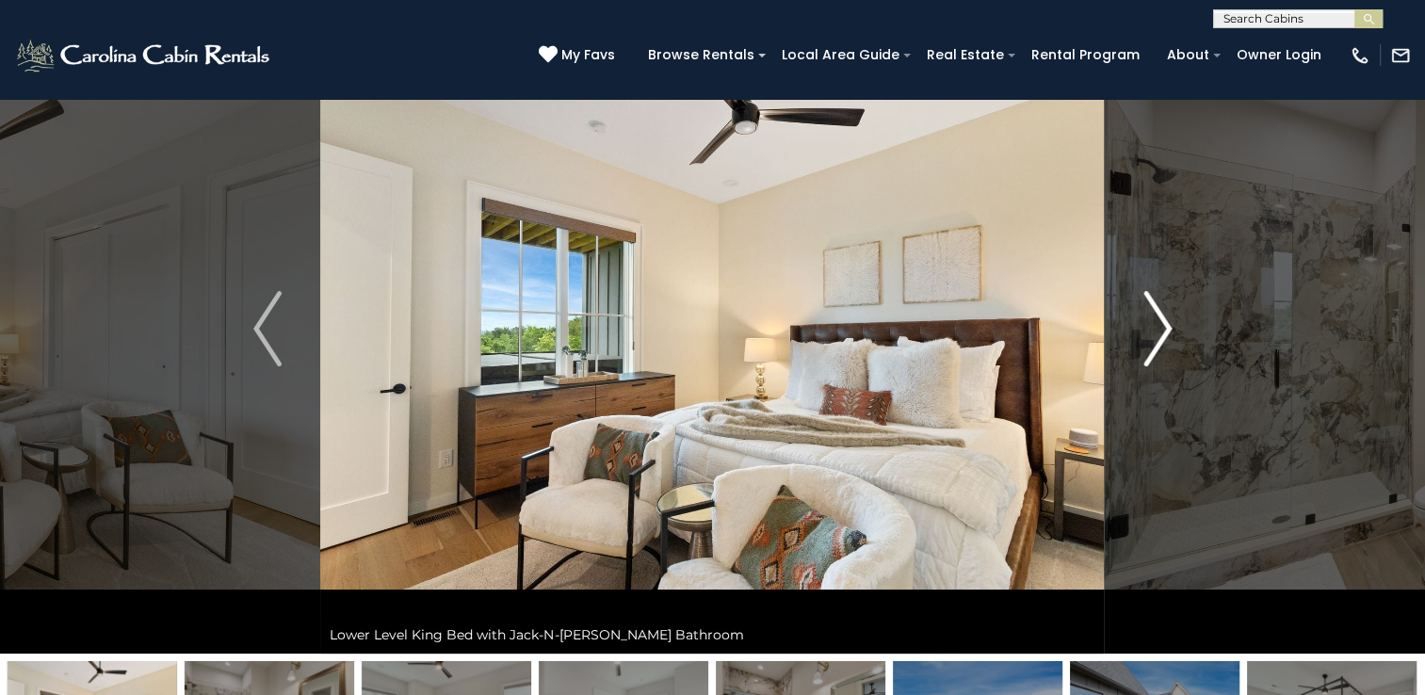
click at [1155, 331] on img "Next" at bounding box center [1157, 328] width 28 height 75
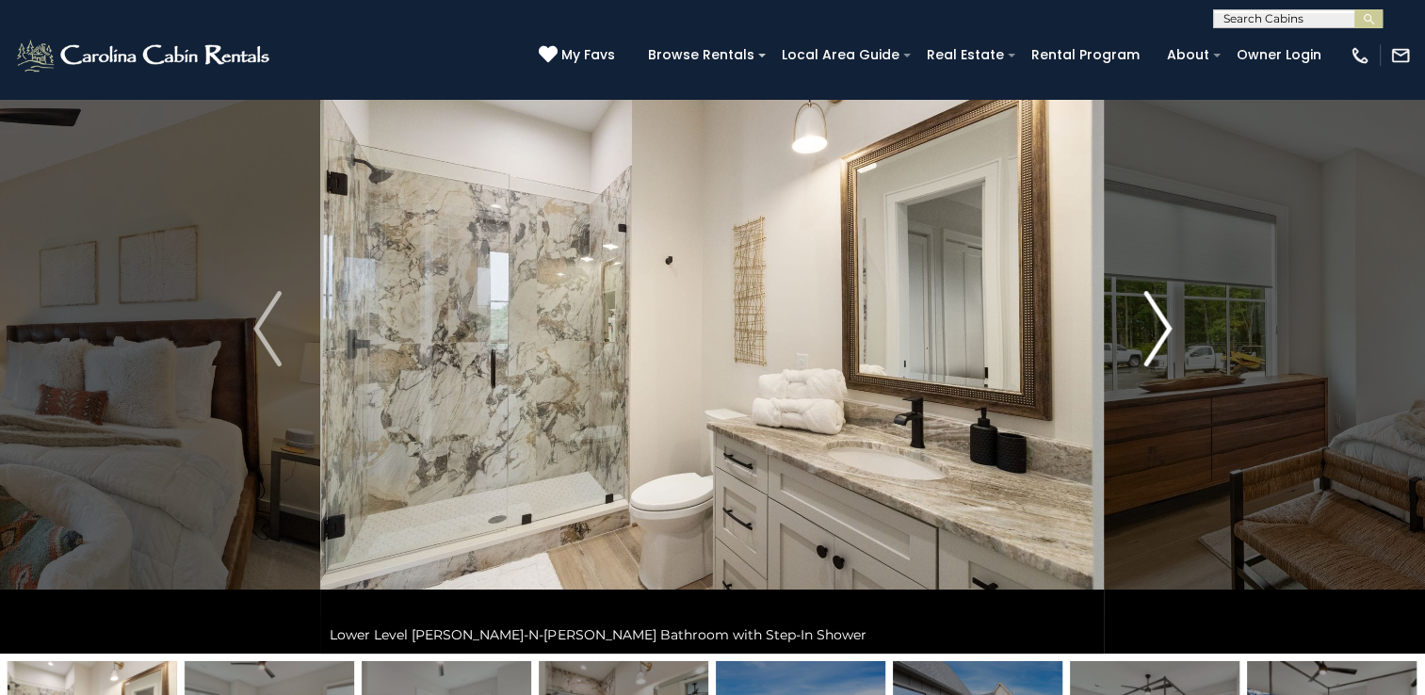
click at [1155, 331] on img "Next" at bounding box center [1157, 328] width 28 height 75
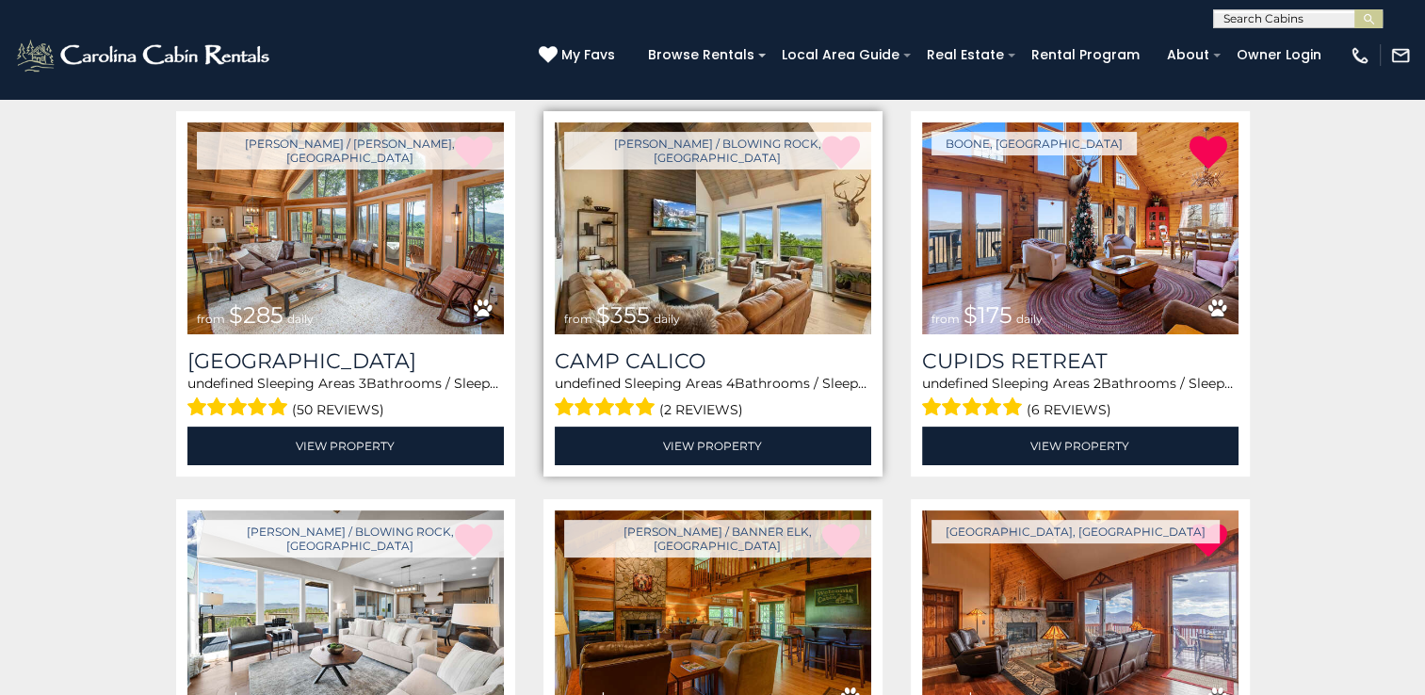
scroll to position [387, 0]
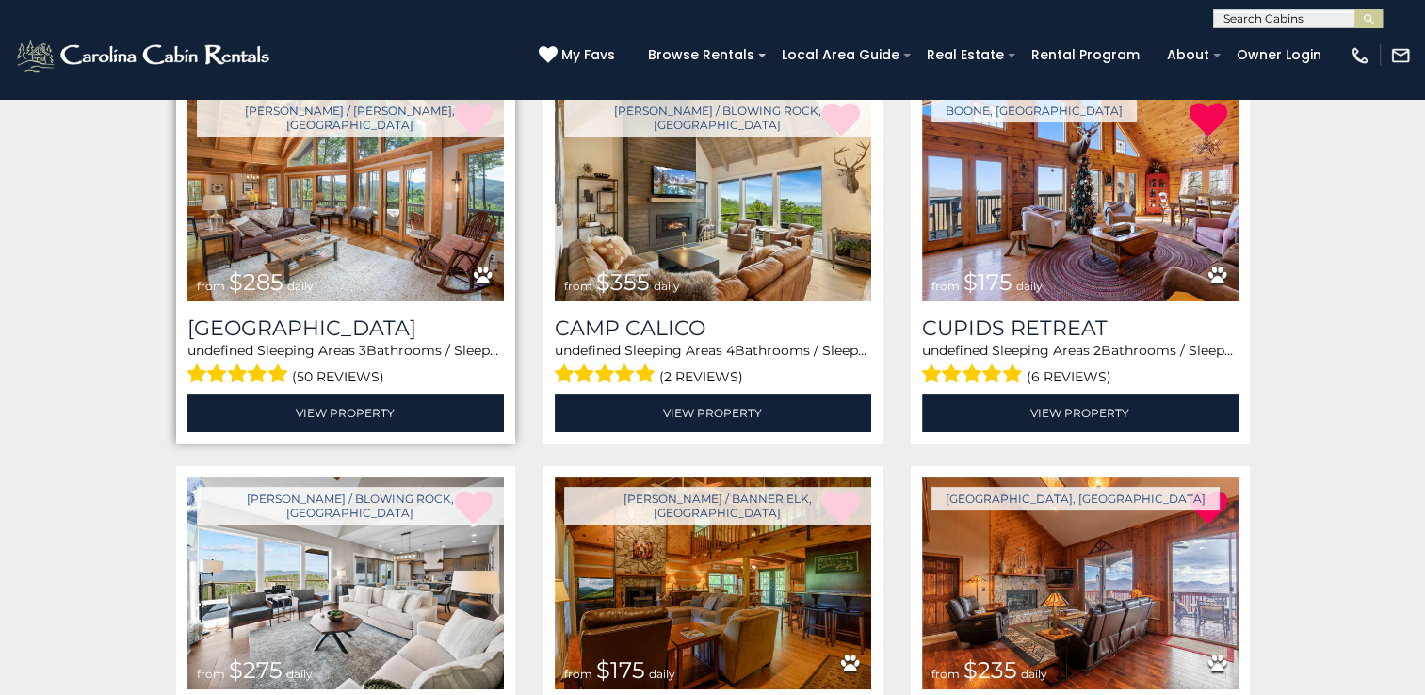
click at [341, 213] on img at bounding box center [345, 195] width 316 height 212
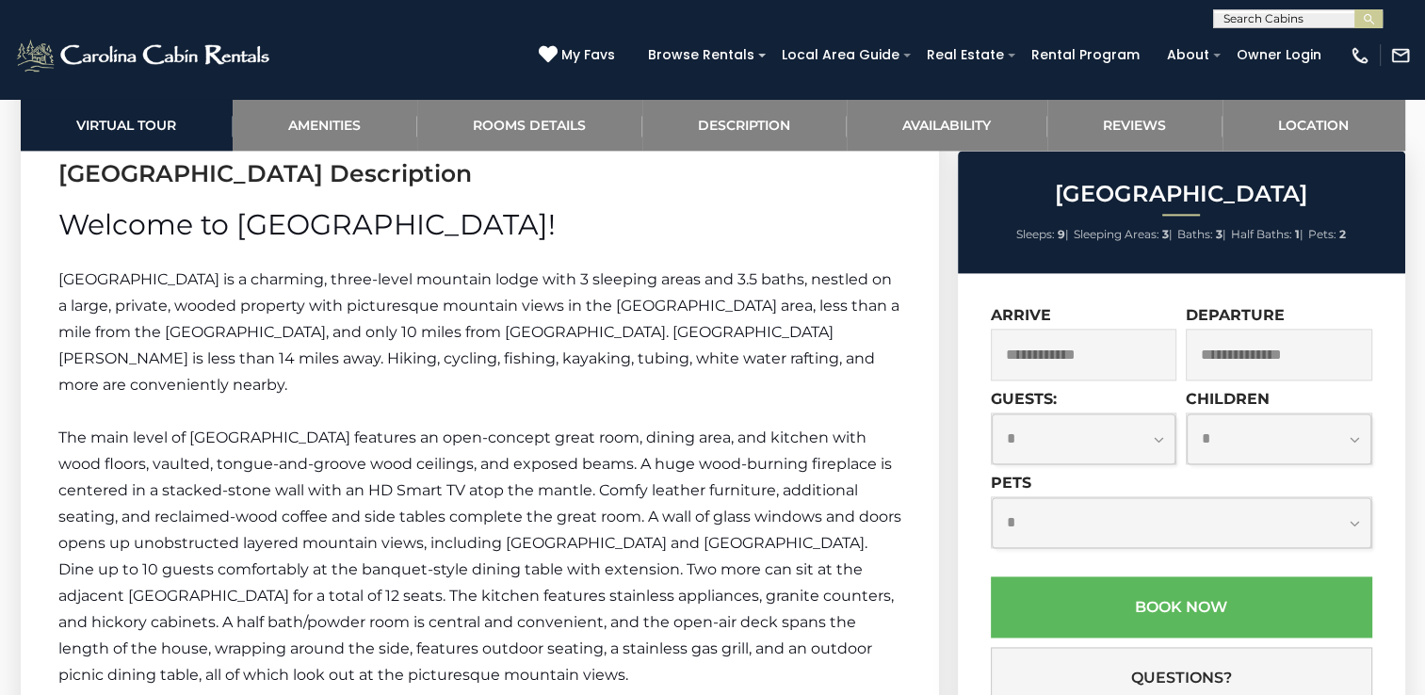
scroll to position [2637, 0]
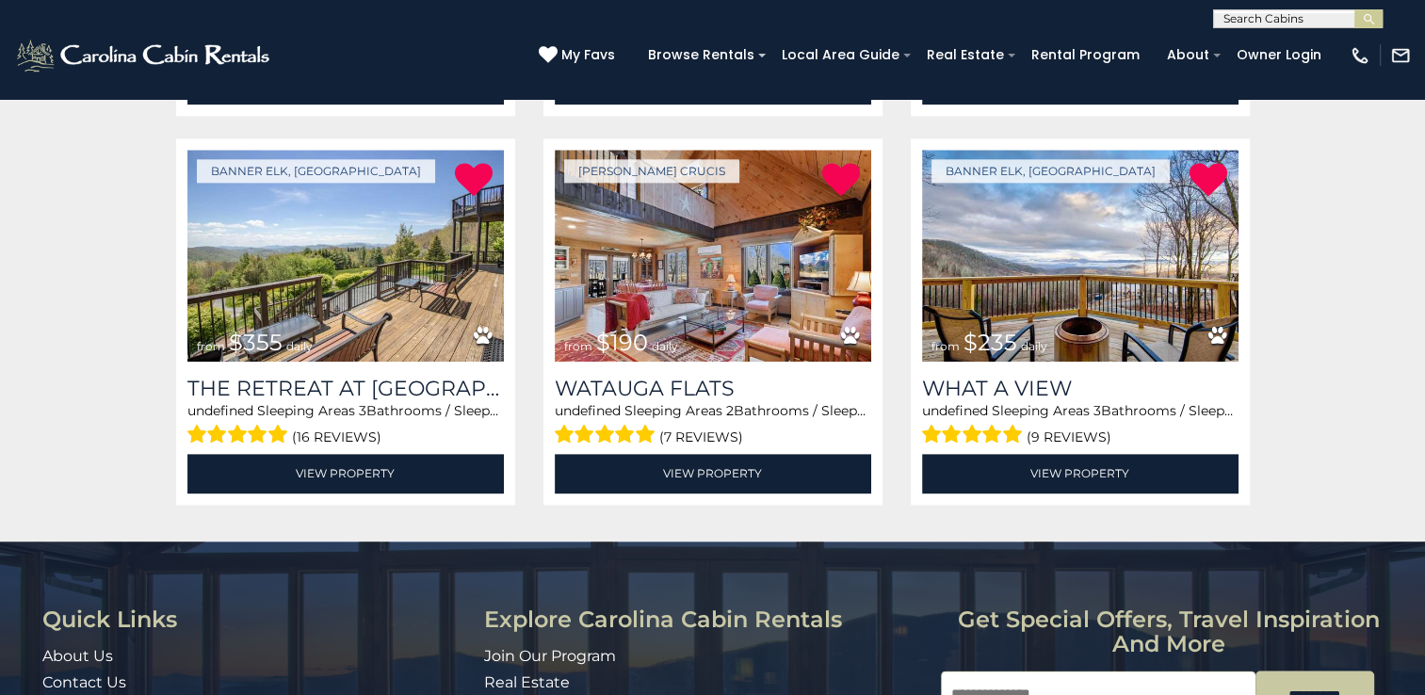
scroll to position [2510, 0]
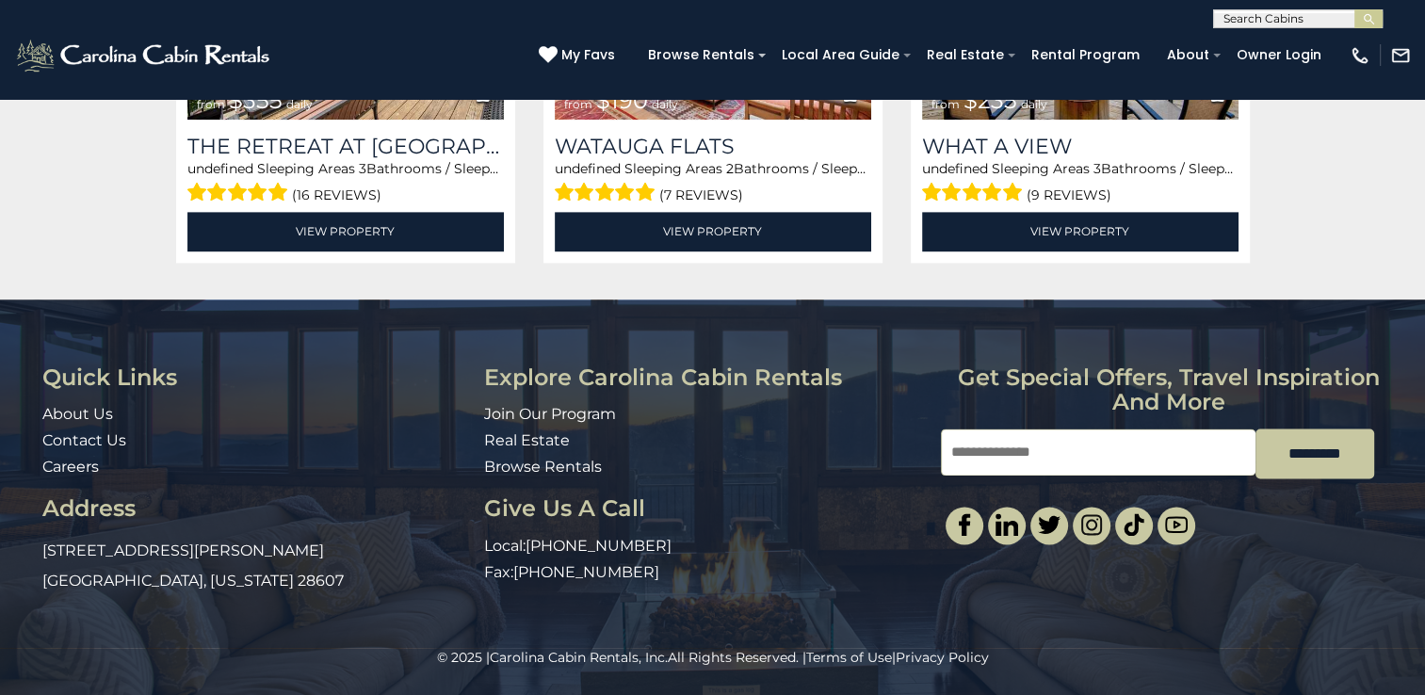
drag, startPoint x: 354, startPoint y: 413, endPoint x: 351, endPoint y: 430, distance: 17.2
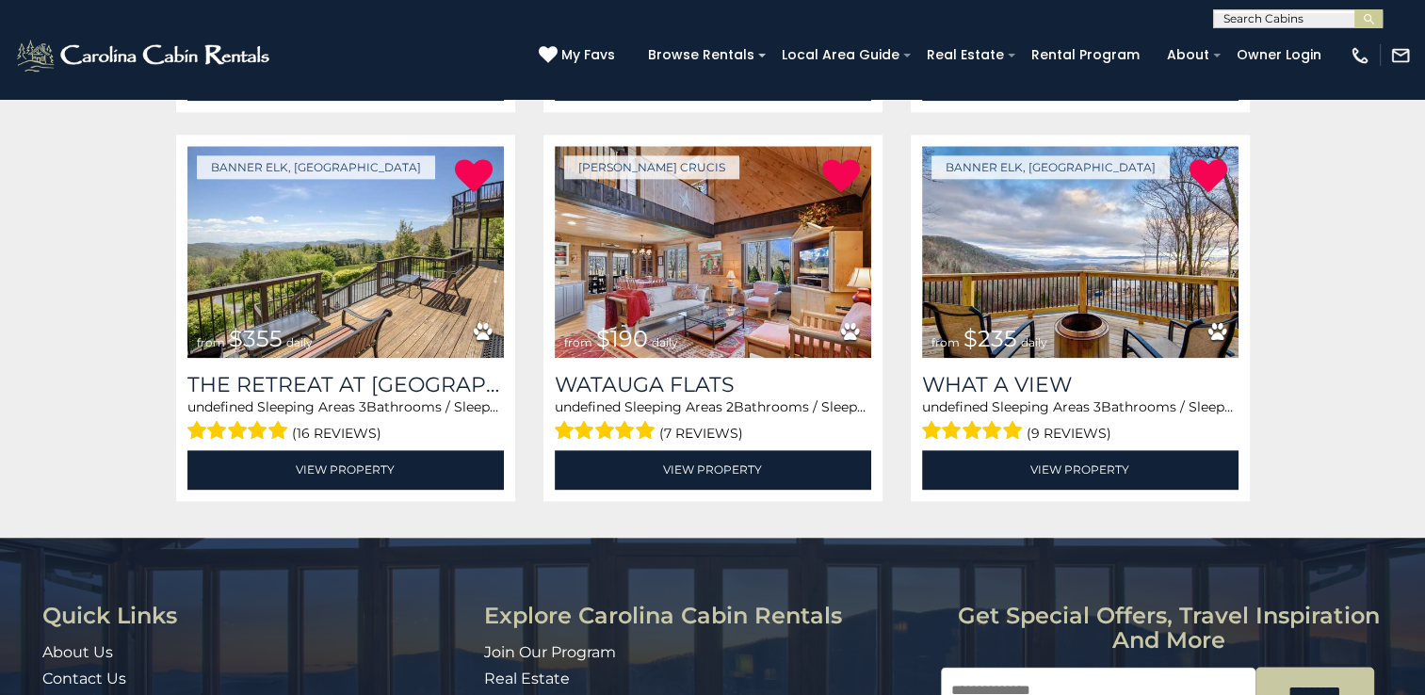
scroll to position [2227, 0]
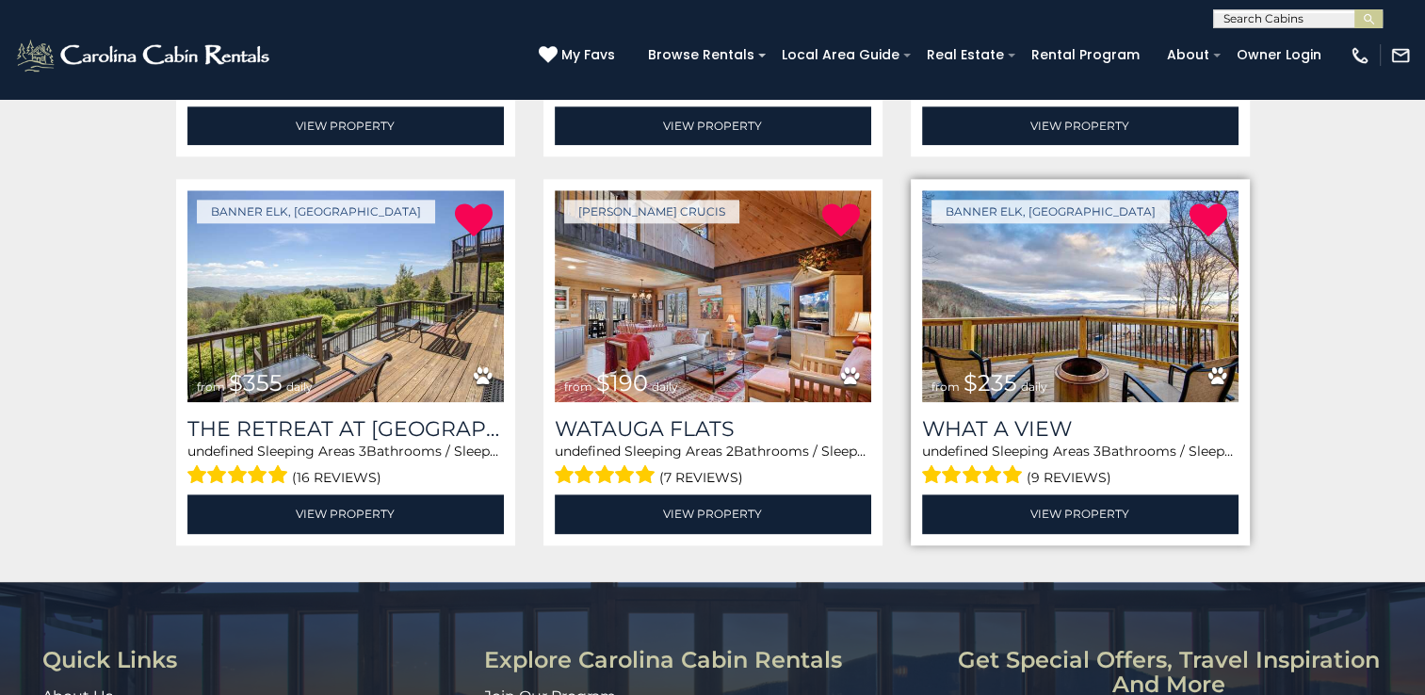
click at [1050, 303] on img at bounding box center [1080, 296] width 316 height 212
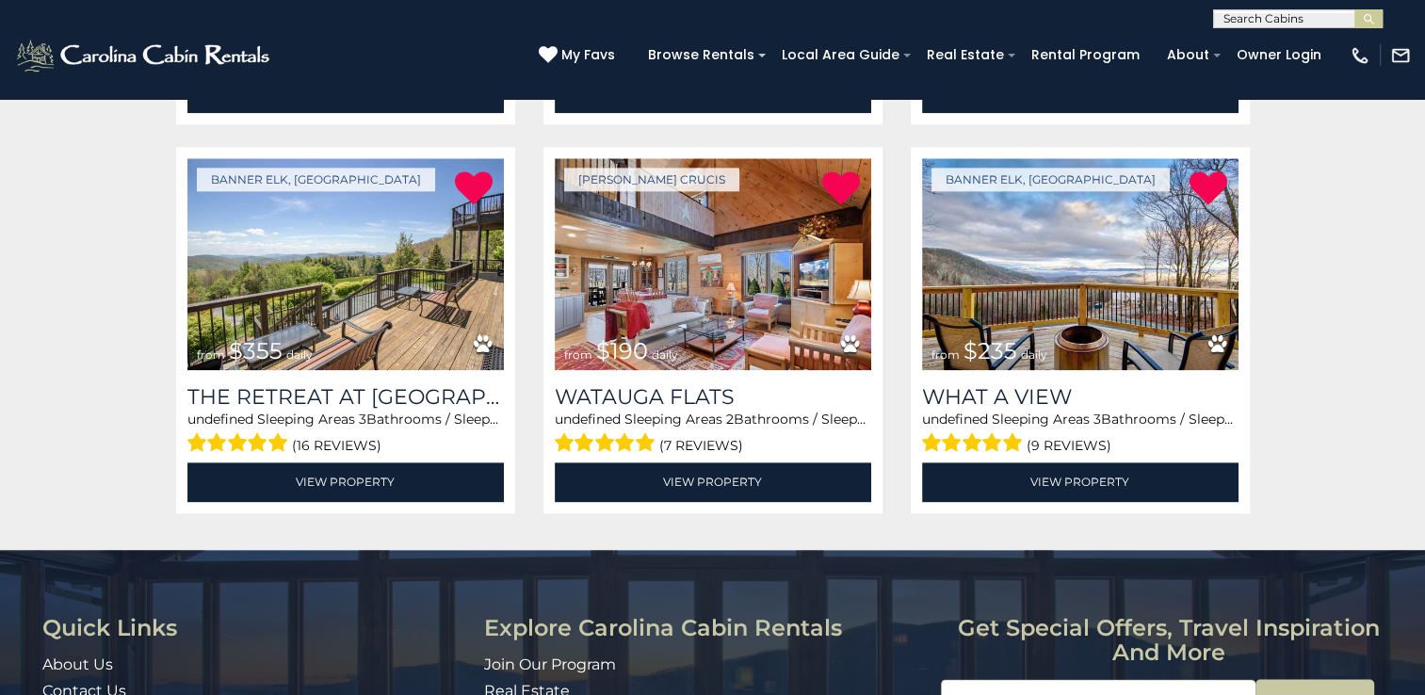
scroll to position [2227, 0]
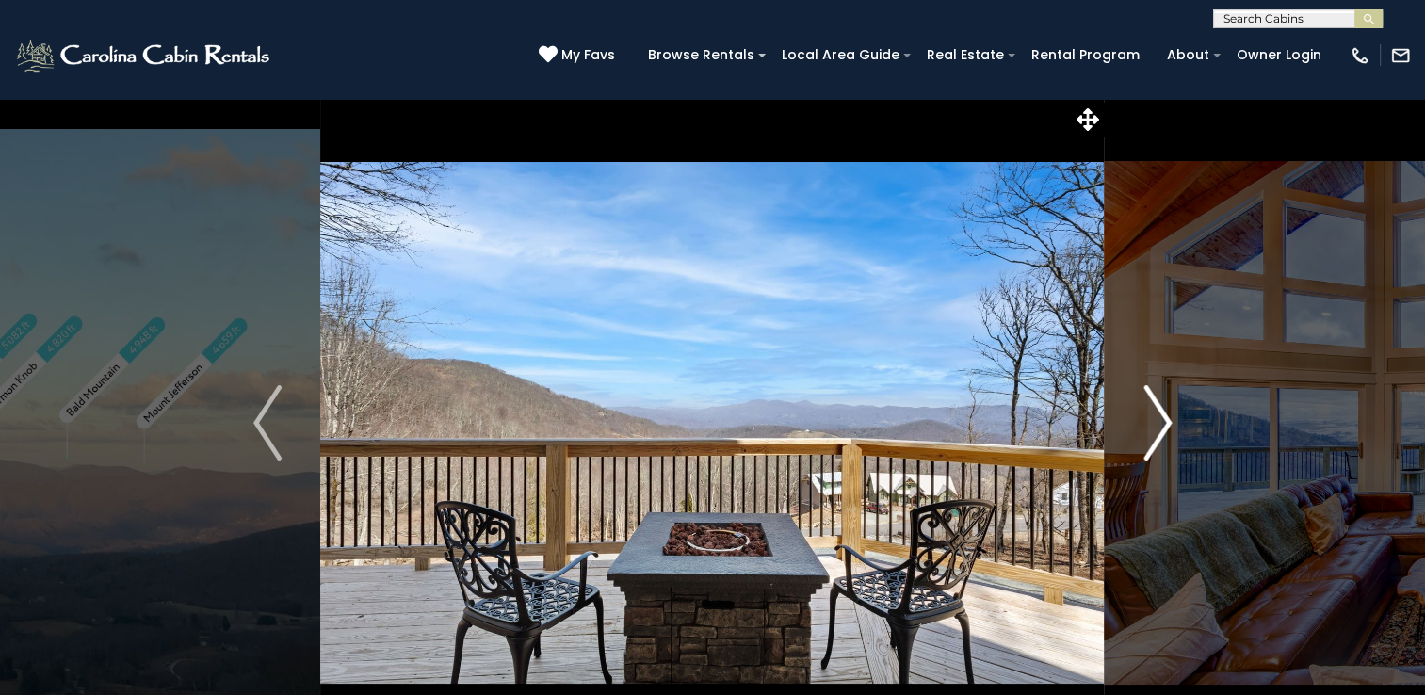
click at [1158, 428] on img "Next" at bounding box center [1157, 422] width 28 height 75
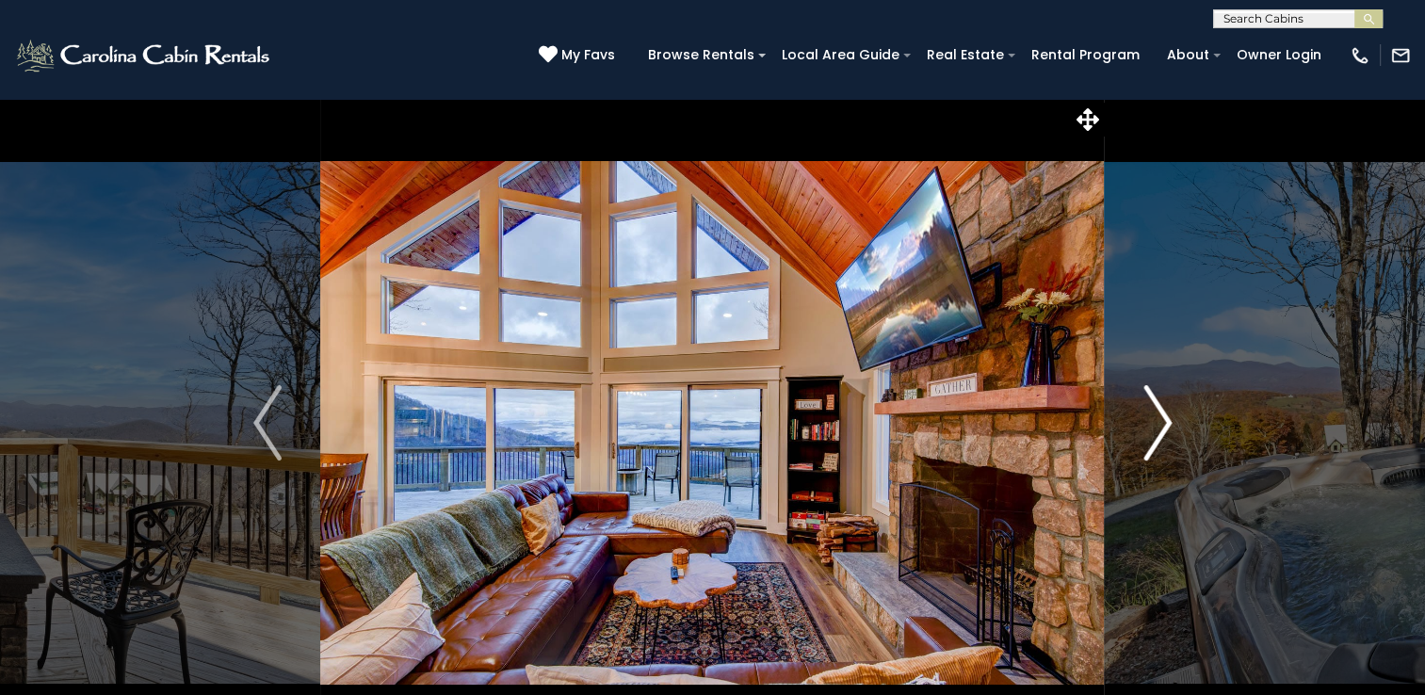
click at [1158, 428] on img "Next" at bounding box center [1157, 422] width 28 height 75
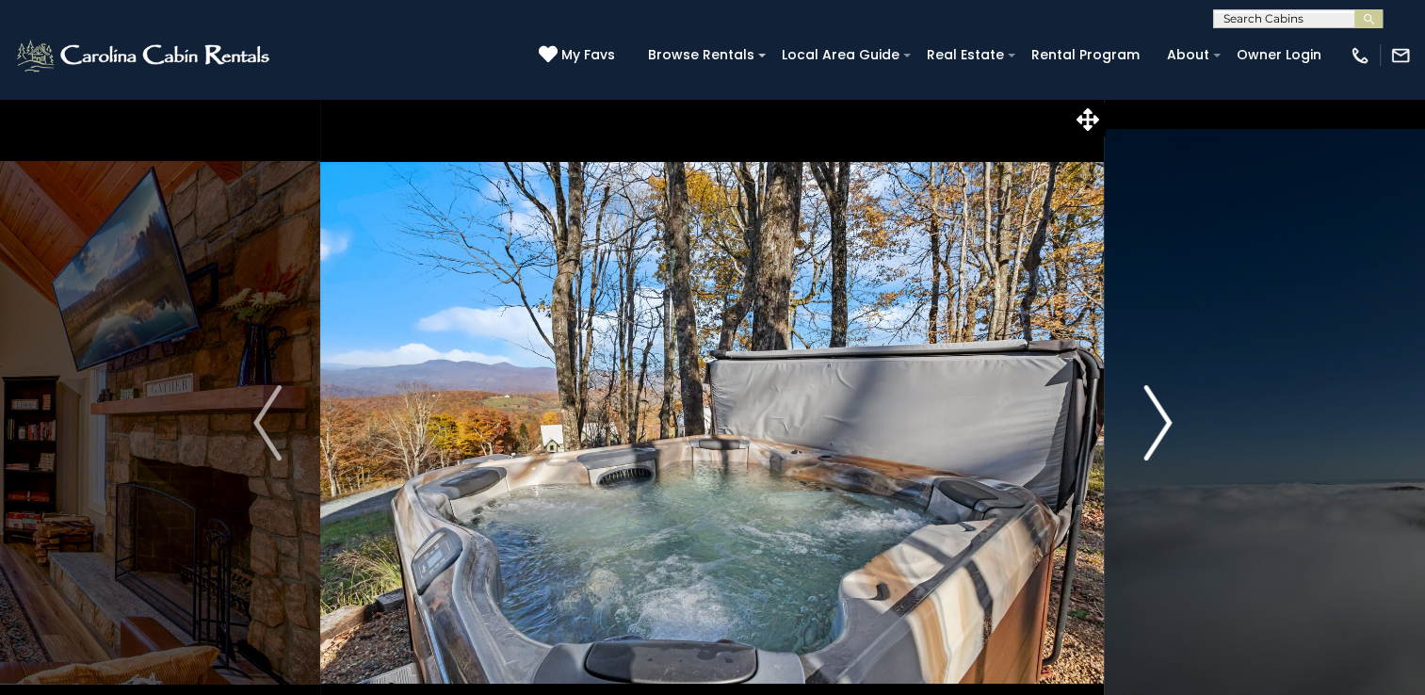
click at [1156, 429] on img "Next" at bounding box center [1157, 422] width 28 height 75
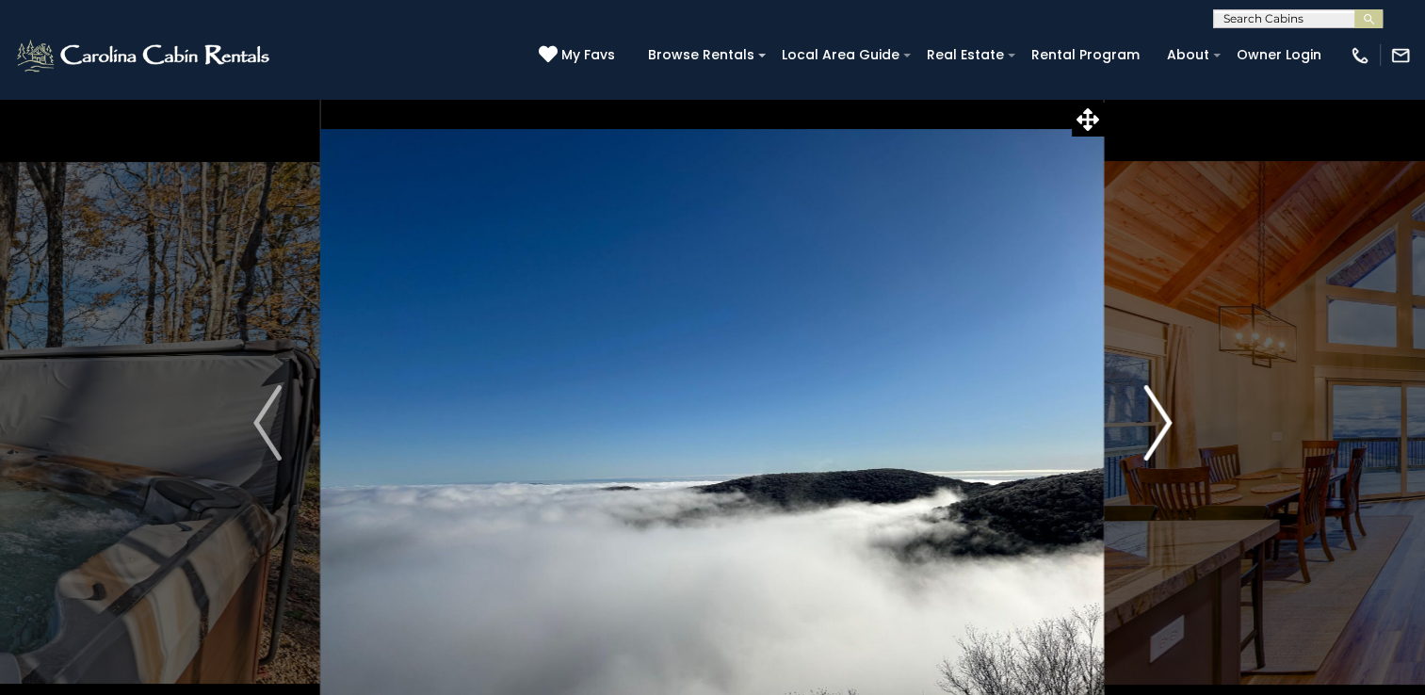
click at [1170, 424] on img "Next" at bounding box center [1157, 422] width 28 height 75
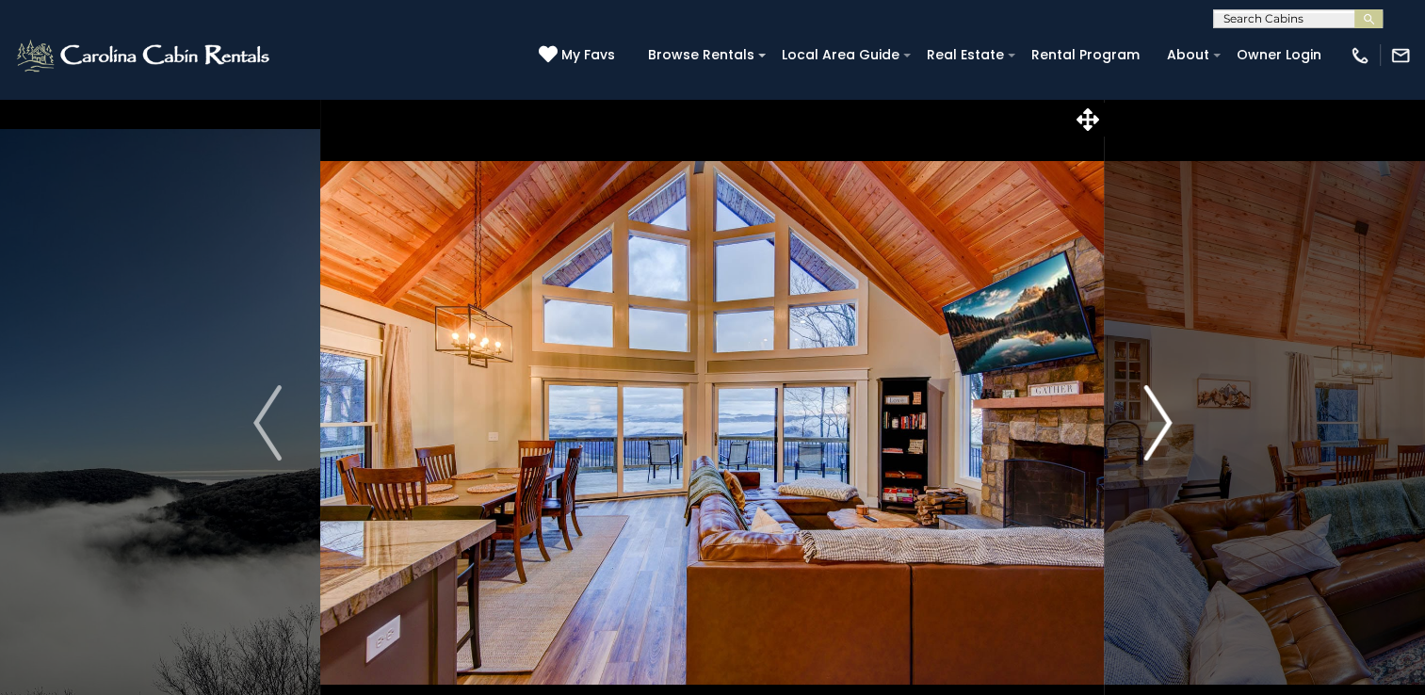
click at [1170, 424] on img "Next" at bounding box center [1157, 422] width 28 height 75
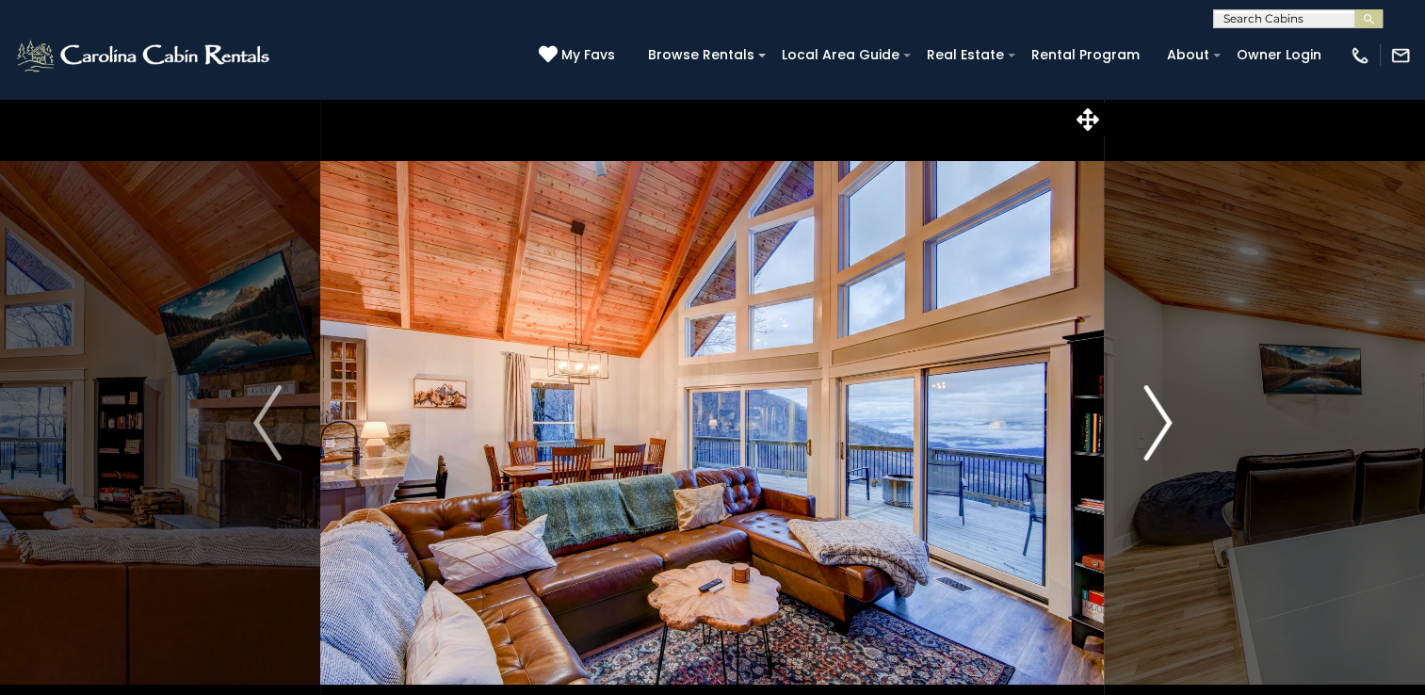
click at [1170, 424] on img "Next" at bounding box center [1157, 422] width 28 height 75
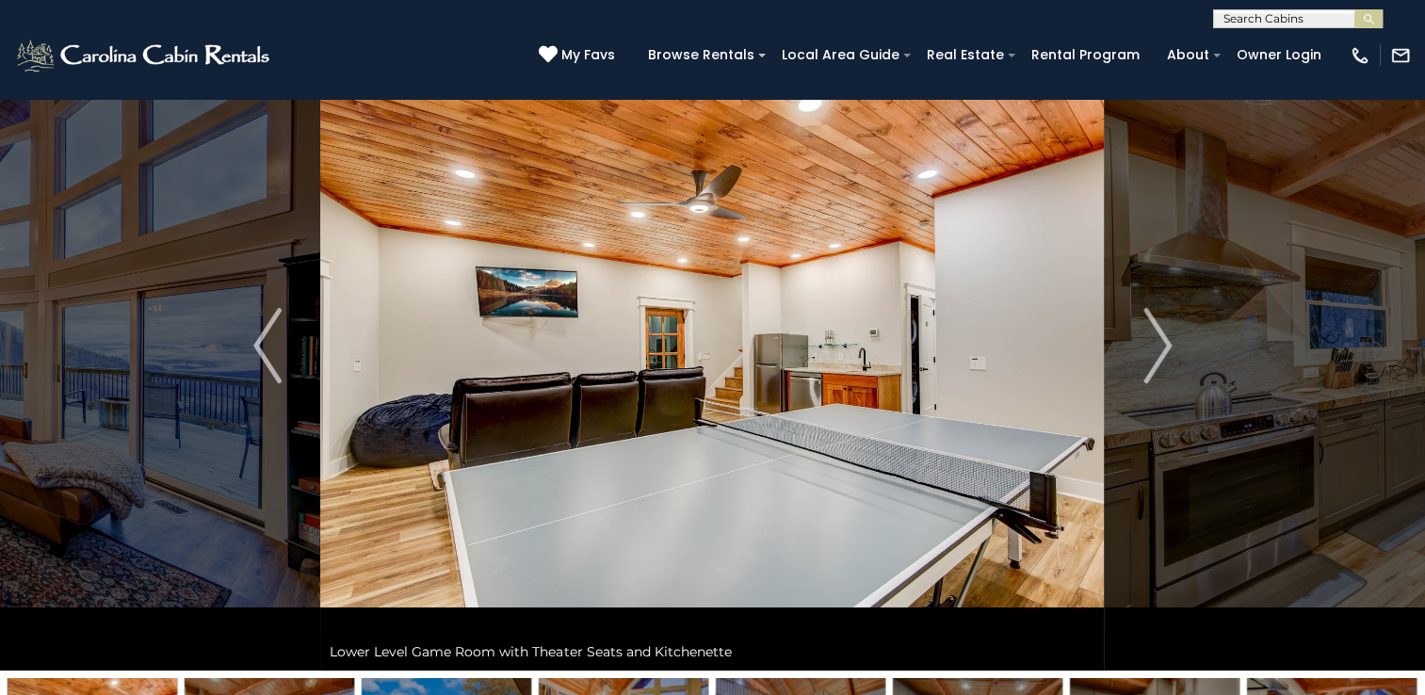
scroll to position [43, 0]
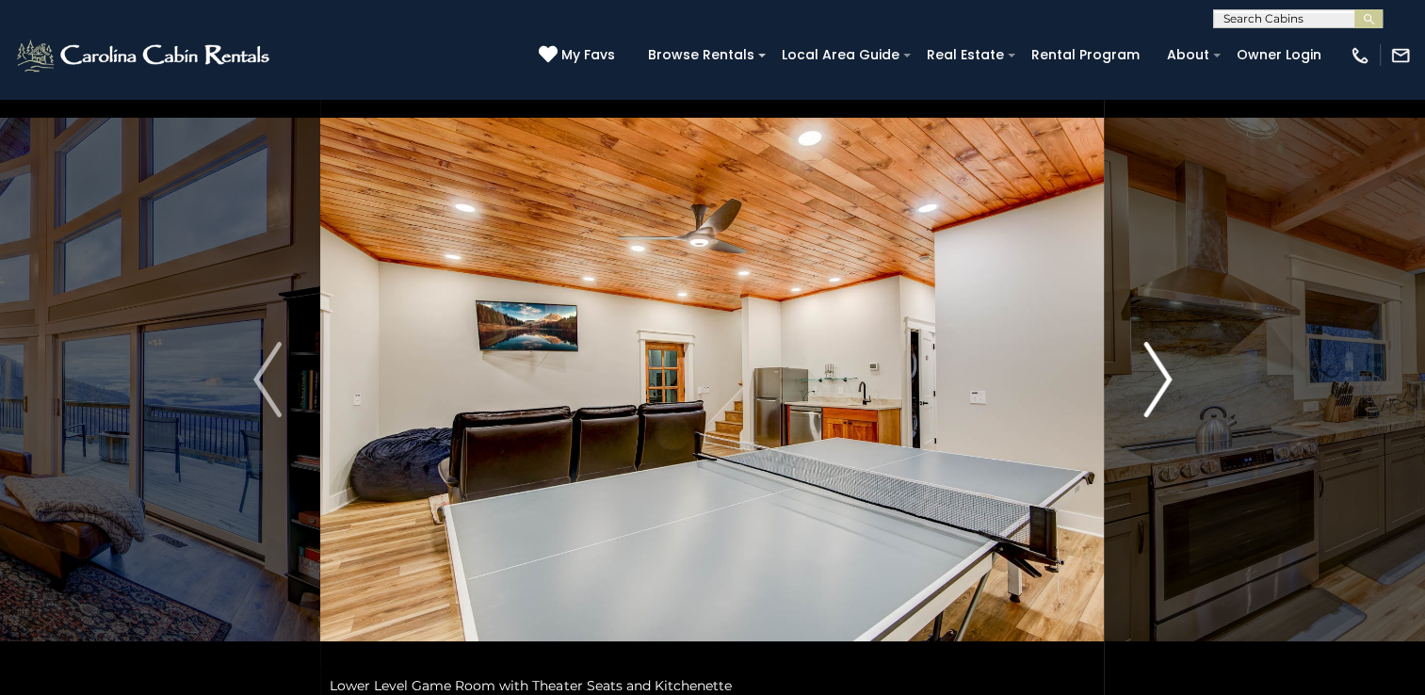
click at [1143, 389] on img "Next" at bounding box center [1157, 379] width 28 height 75
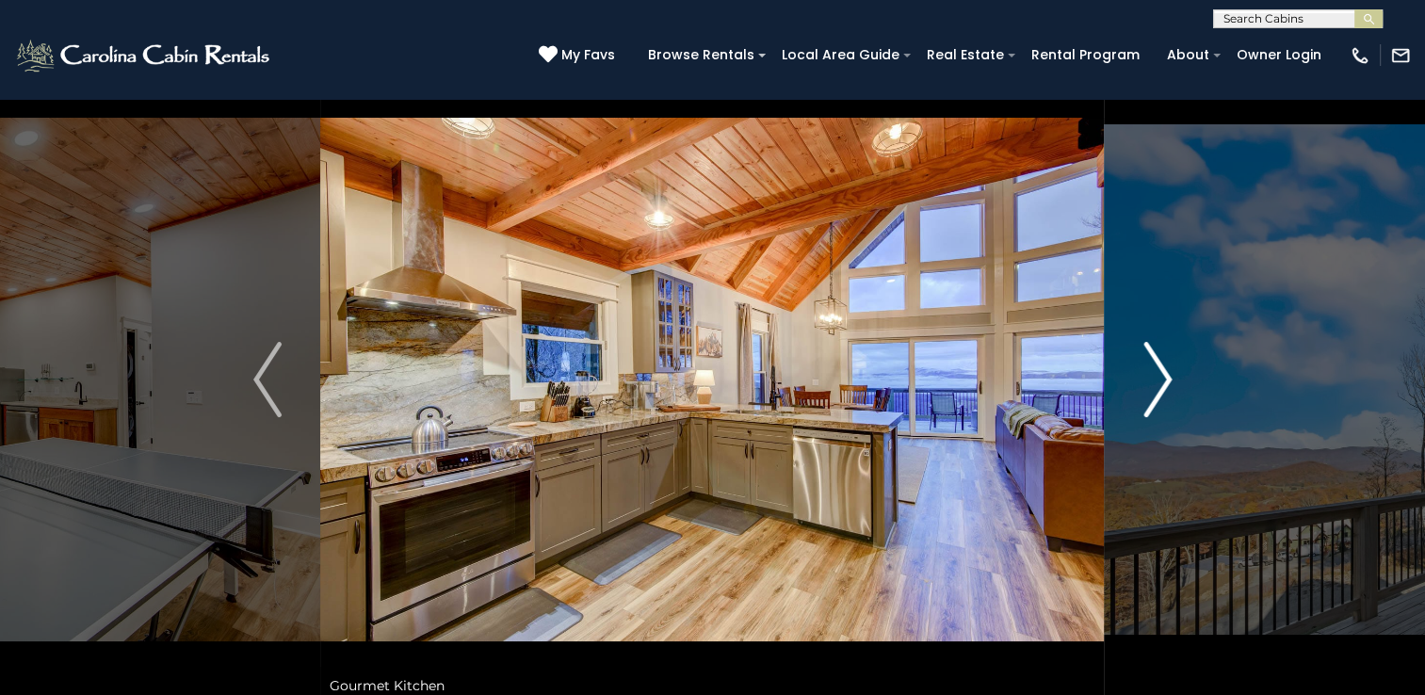
click at [1144, 388] on img "Next" at bounding box center [1157, 379] width 28 height 75
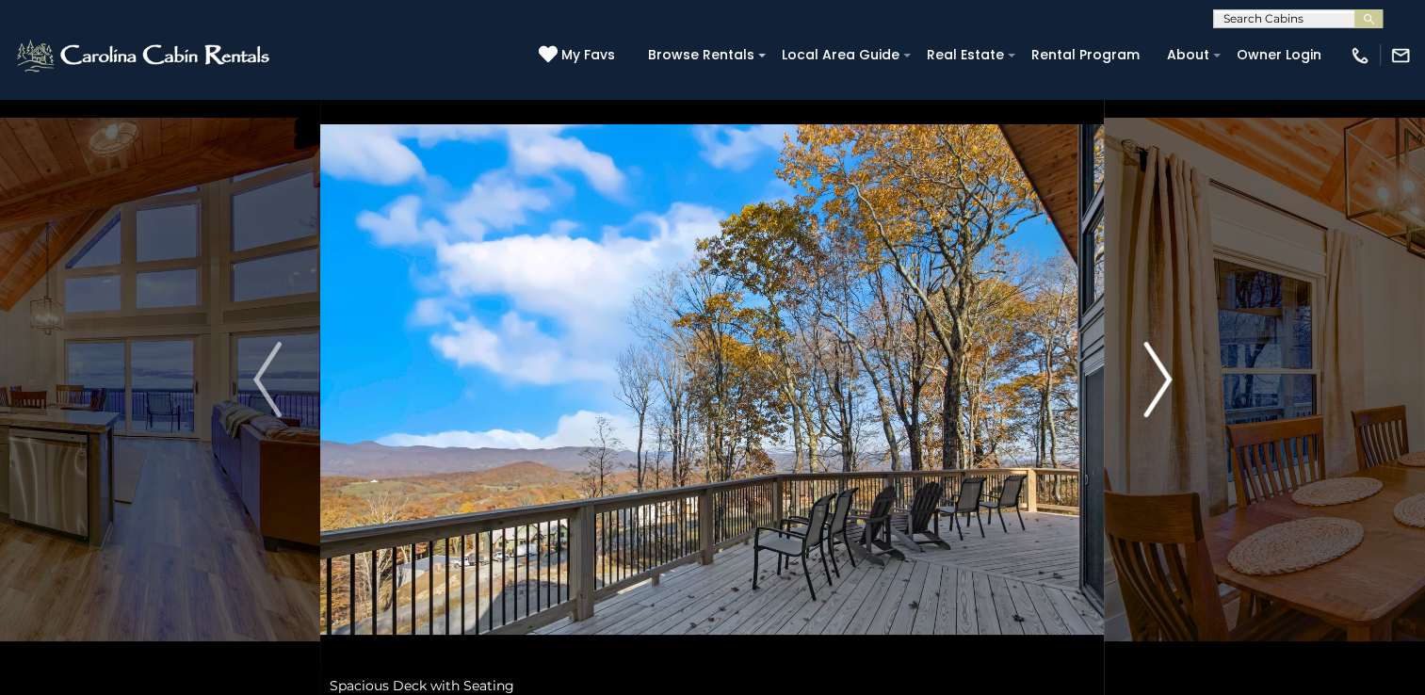
click at [1156, 382] on img "Next" at bounding box center [1157, 379] width 28 height 75
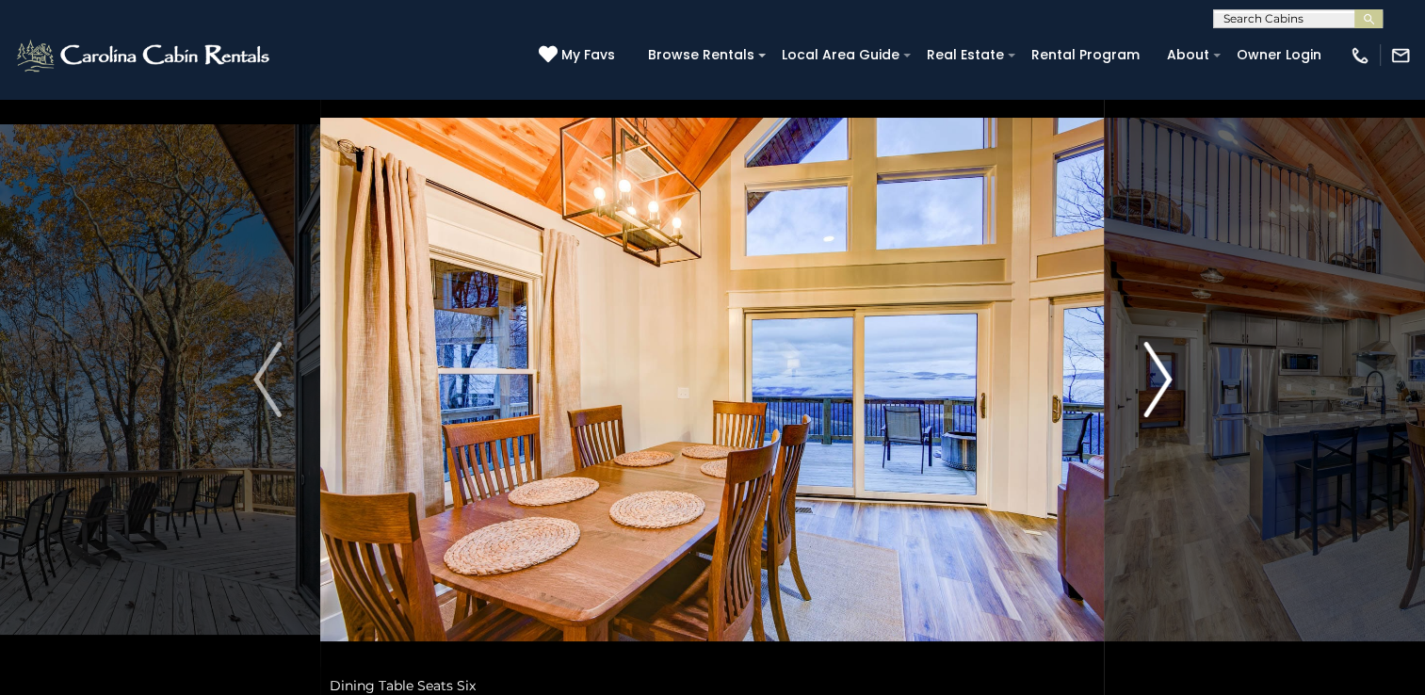
click at [1156, 382] on img "Next" at bounding box center [1157, 379] width 28 height 75
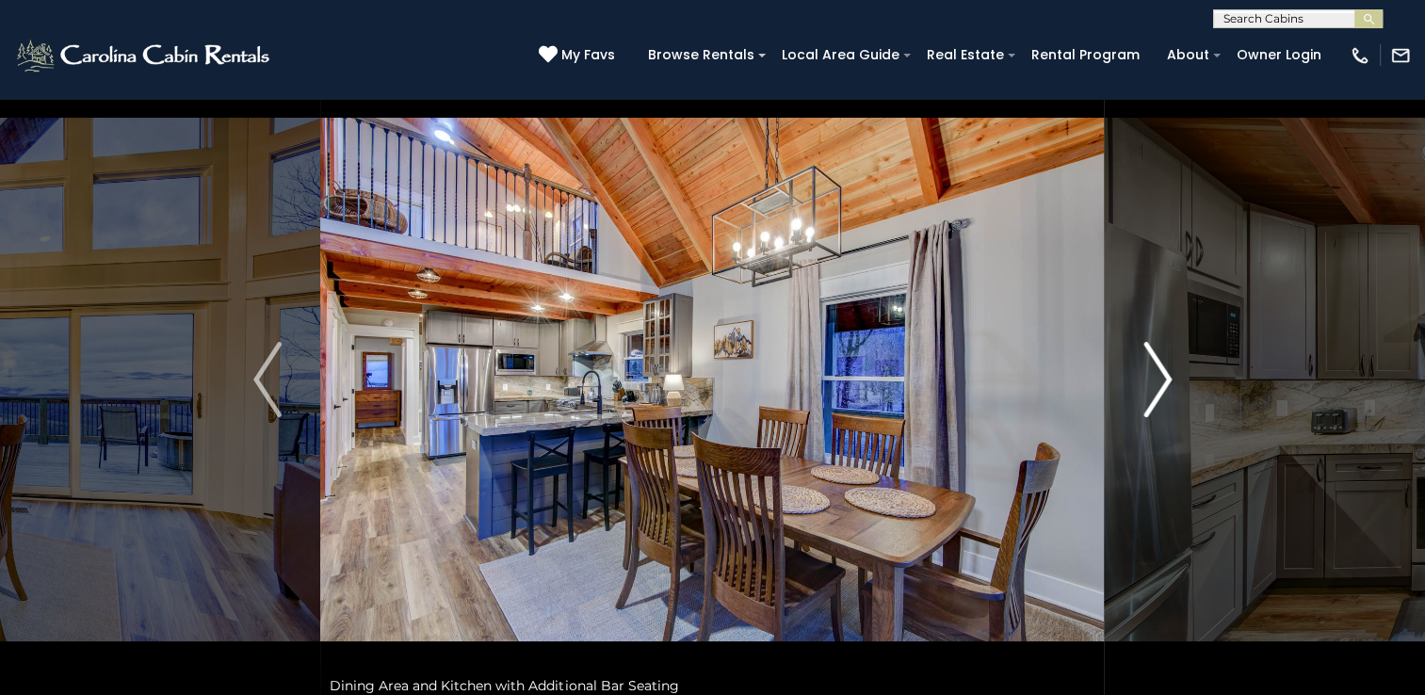
click at [1156, 382] on img "Next" at bounding box center [1157, 379] width 28 height 75
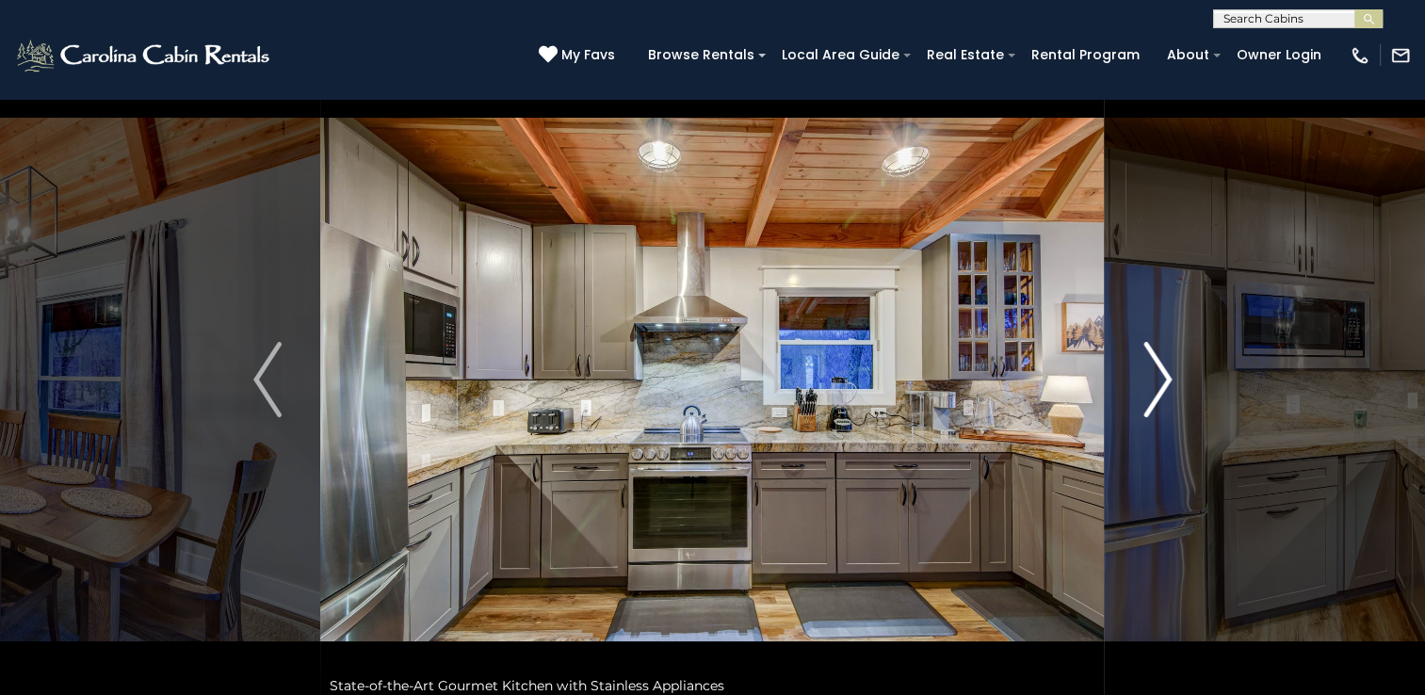
click at [1156, 382] on img "Next" at bounding box center [1157, 379] width 28 height 75
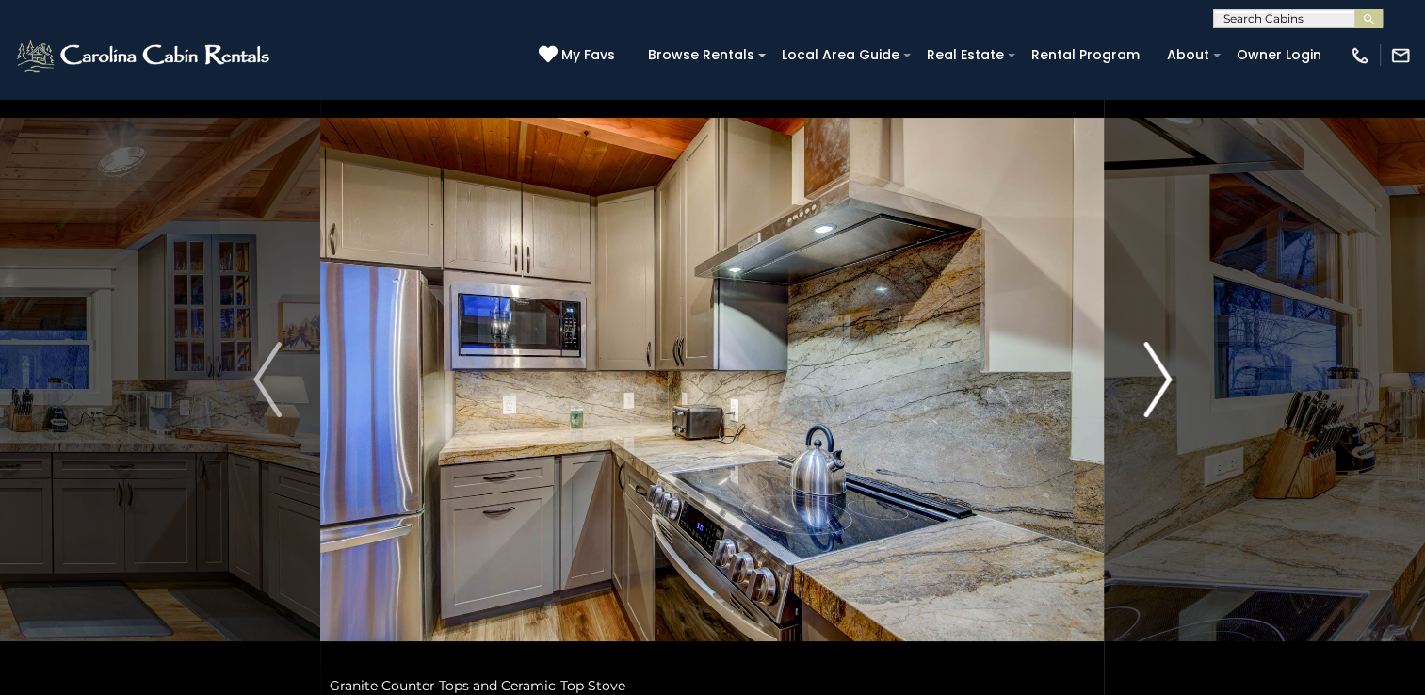
click at [1156, 382] on img "Next" at bounding box center [1157, 379] width 28 height 75
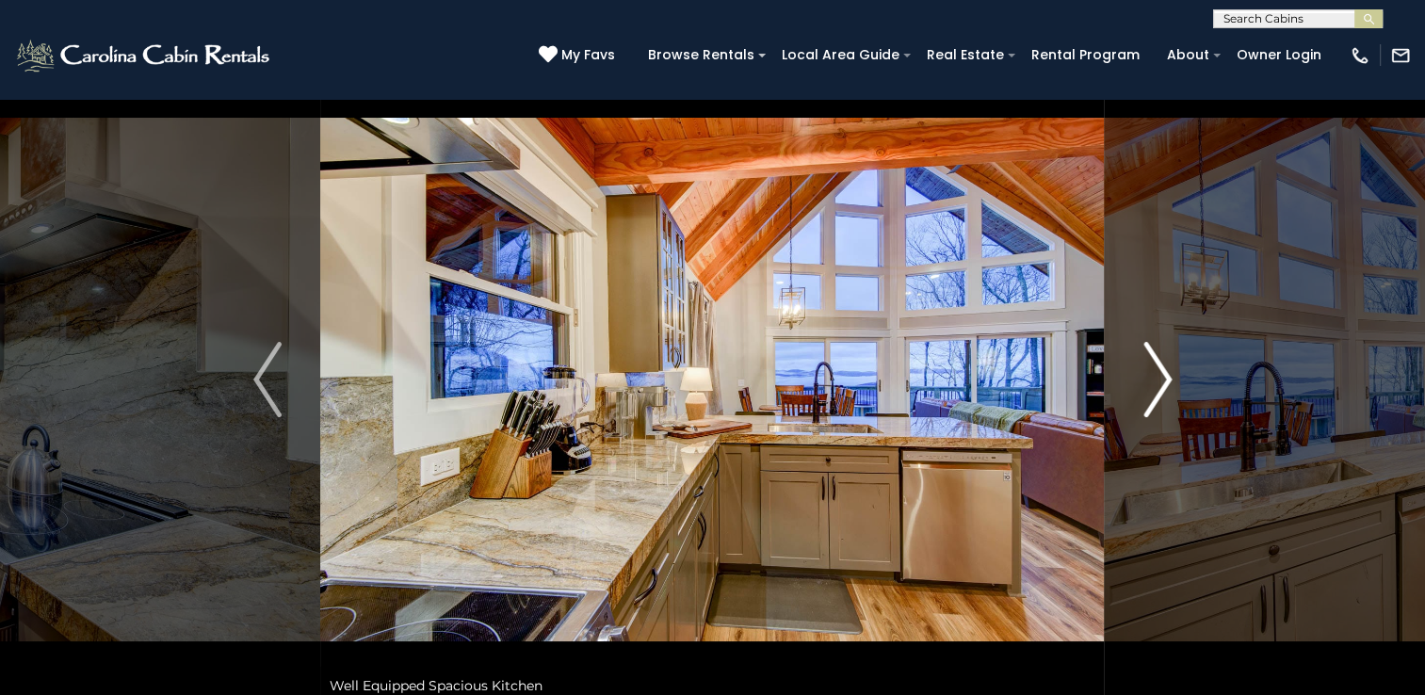
click at [1156, 382] on img "Next" at bounding box center [1157, 379] width 28 height 75
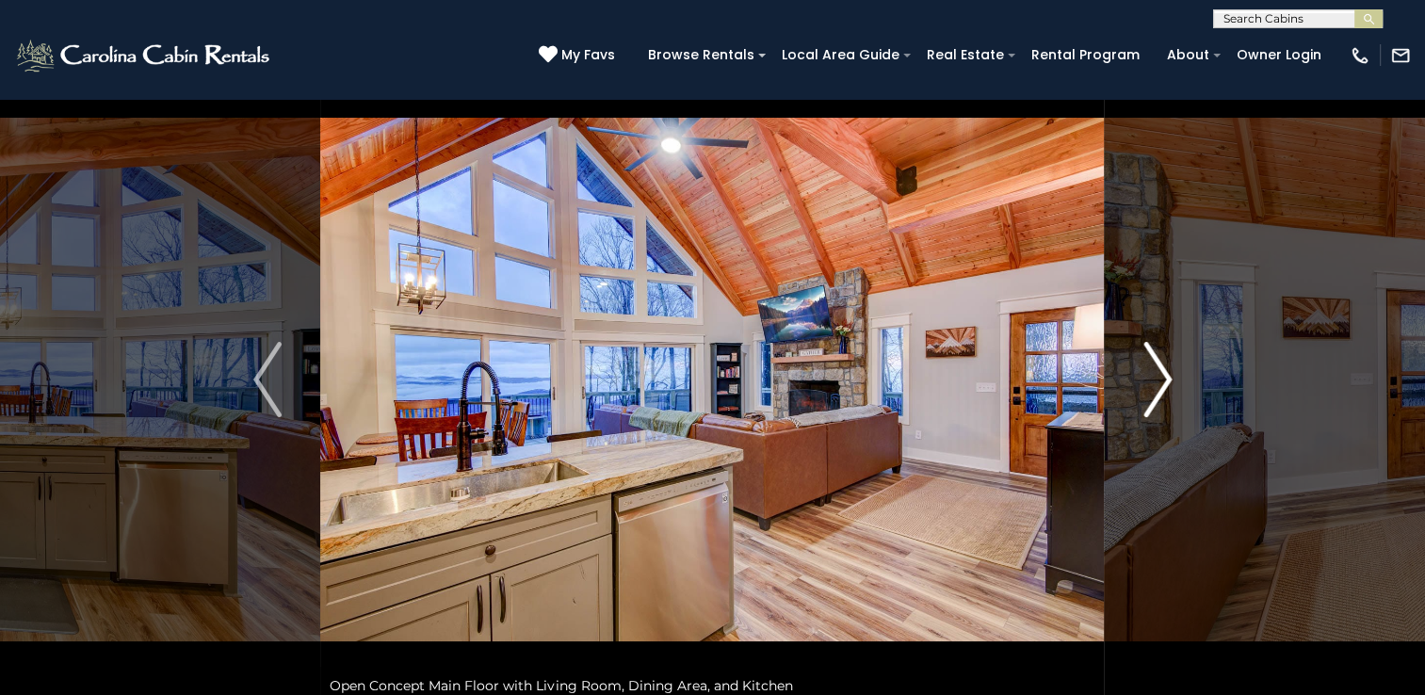
click at [1156, 383] on img "Next" at bounding box center [1157, 379] width 28 height 75
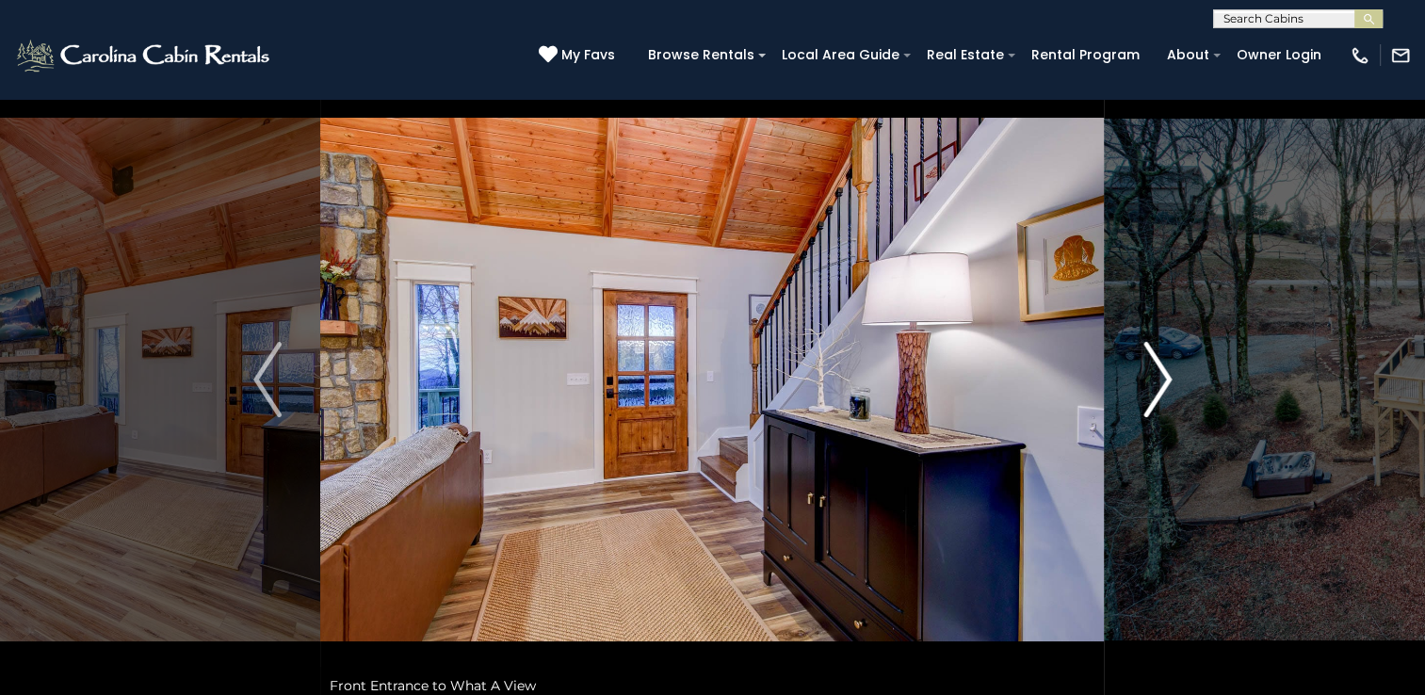
click at [1156, 383] on img "Next" at bounding box center [1157, 379] width 28 height 75
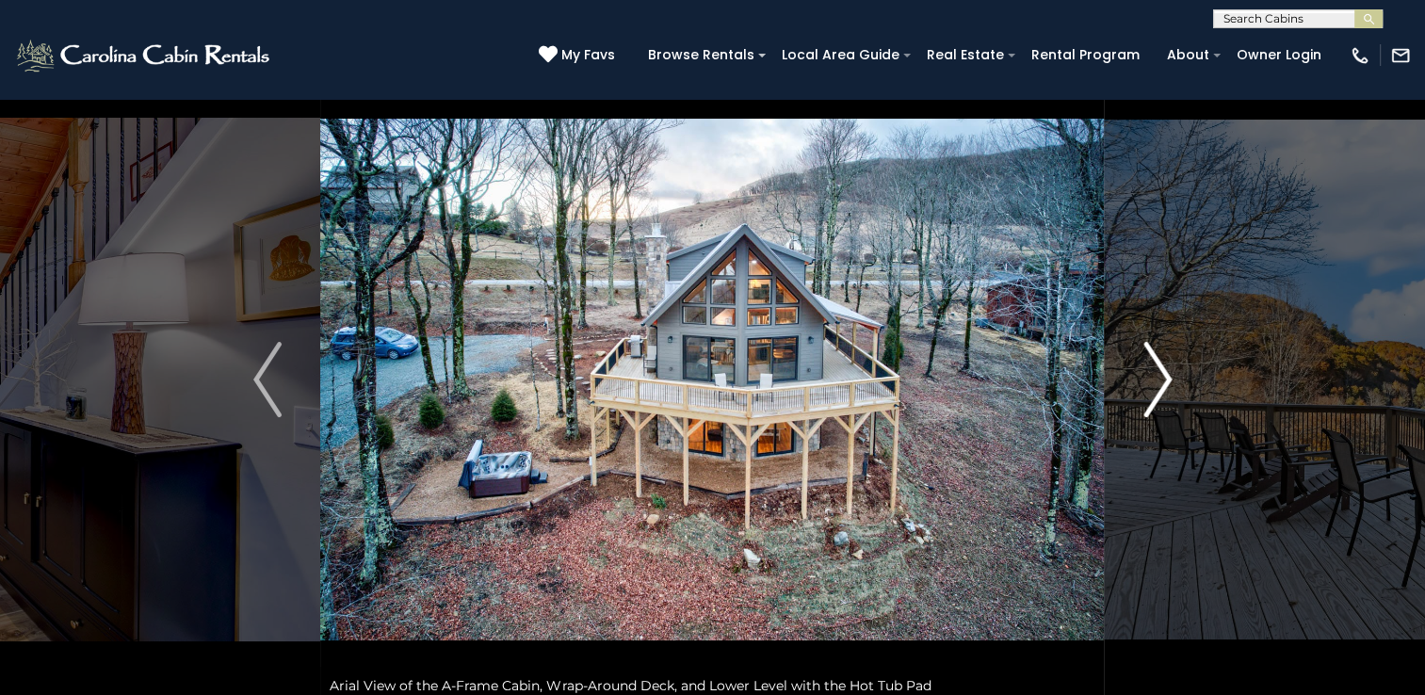
click at [1155, 386] on img "Next" at bounding box center [1157, 379] width 28 height 75
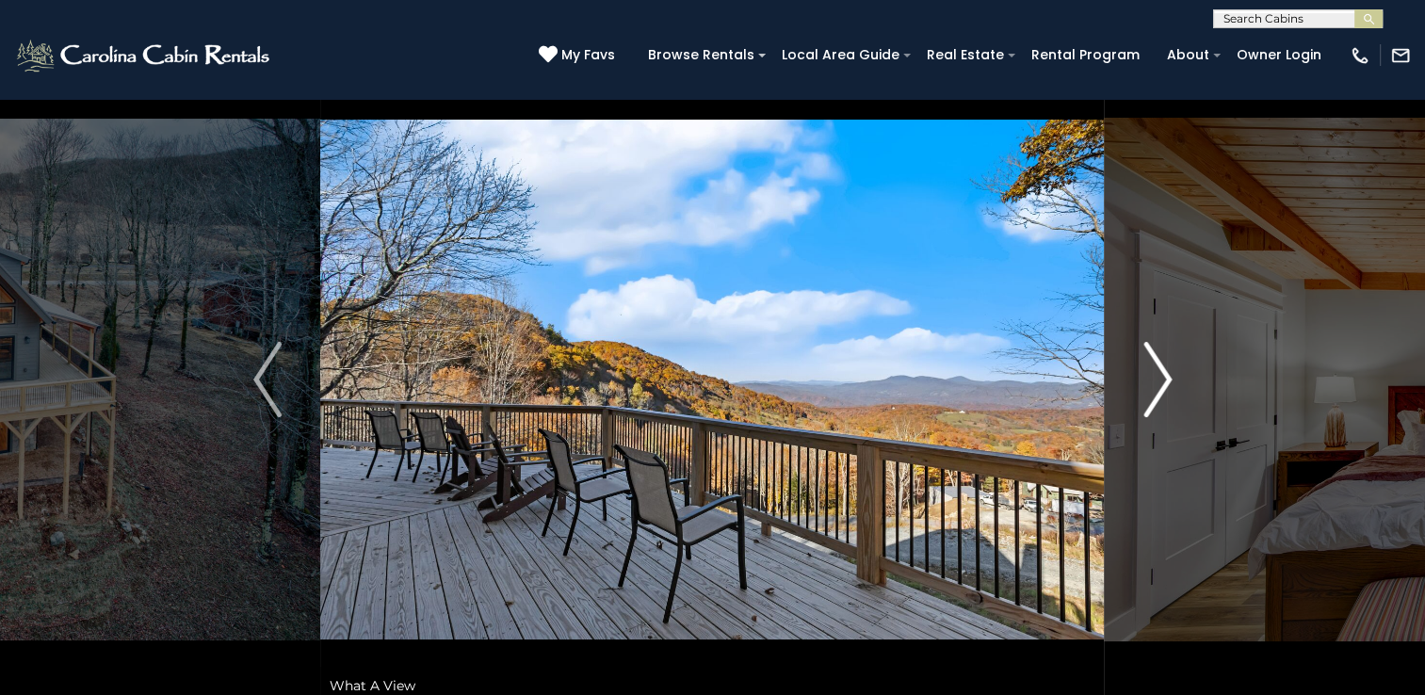
click at [1155, 386] on img "Next" at bounding box center [1157, 379] width 28 height 75
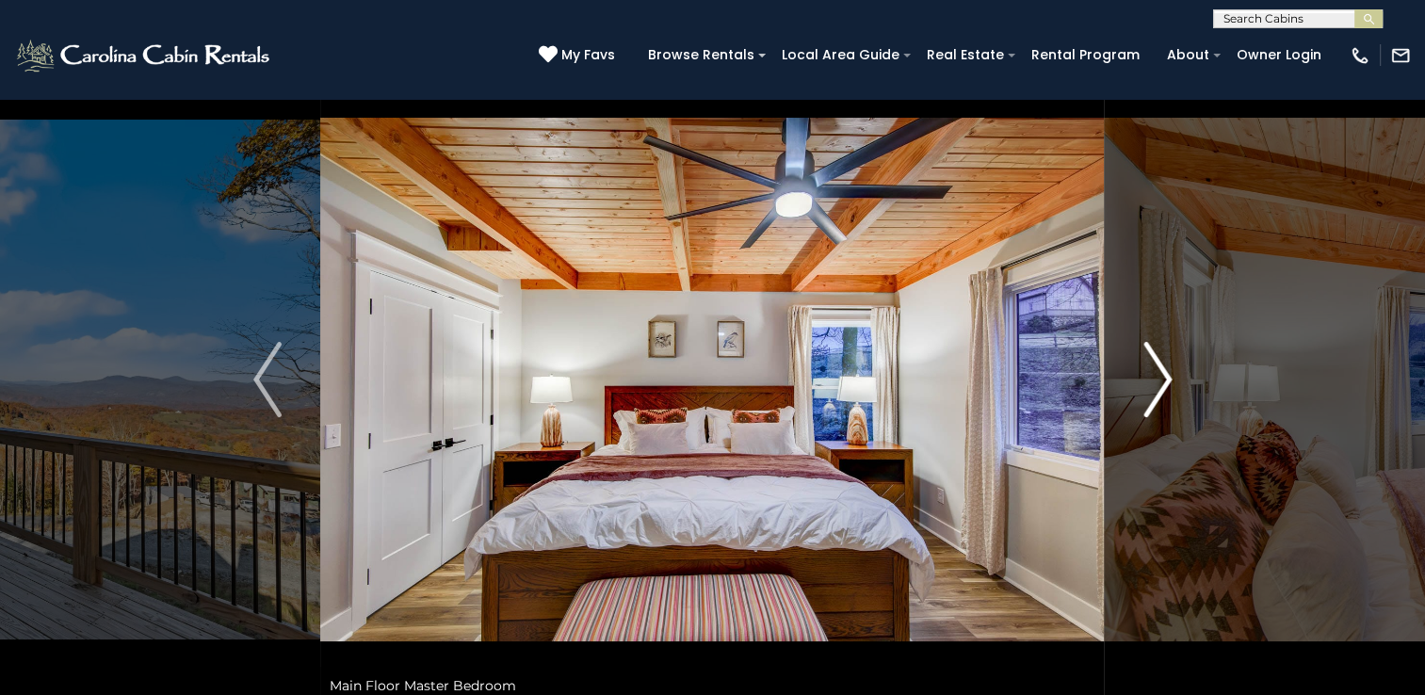
click at [1154, 391] on img "Next" at bounding box center [1157, 379] width 28 height 75
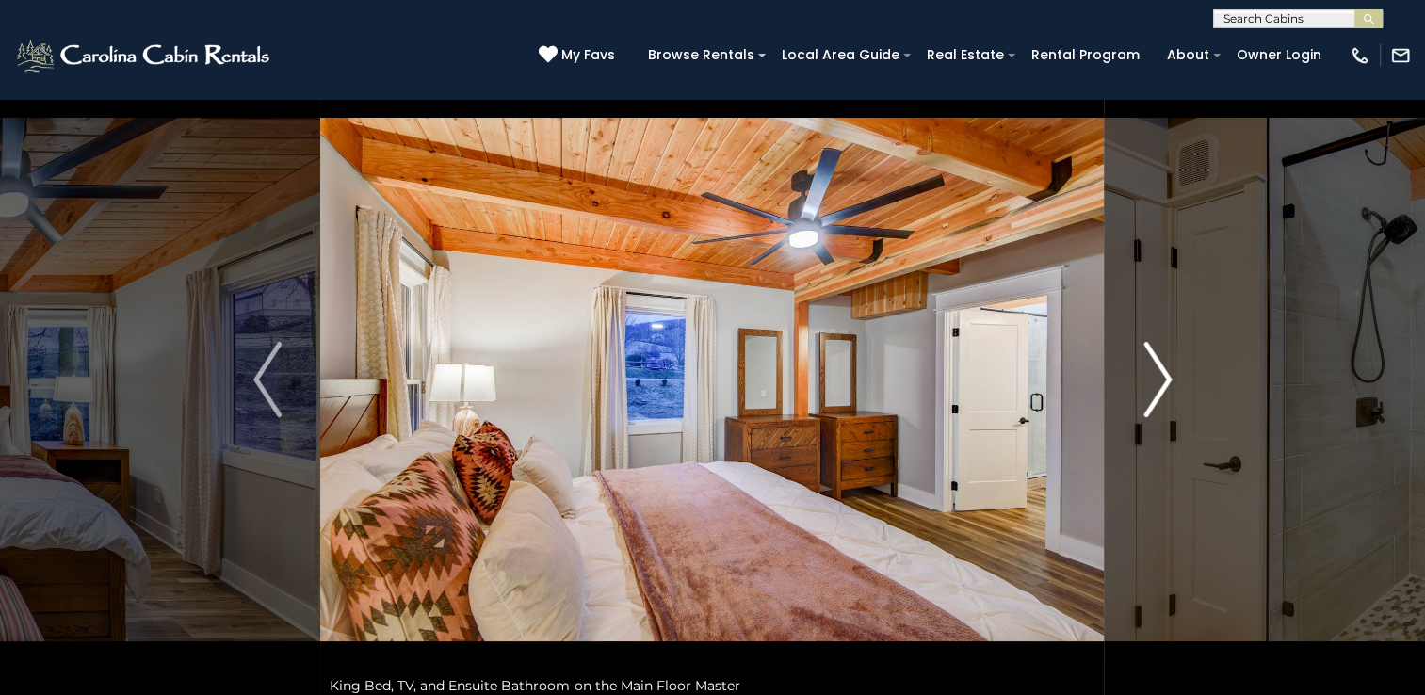
click at [1158, 380] on img "Next" at bounding box center [1157, 379] width 28 height 75
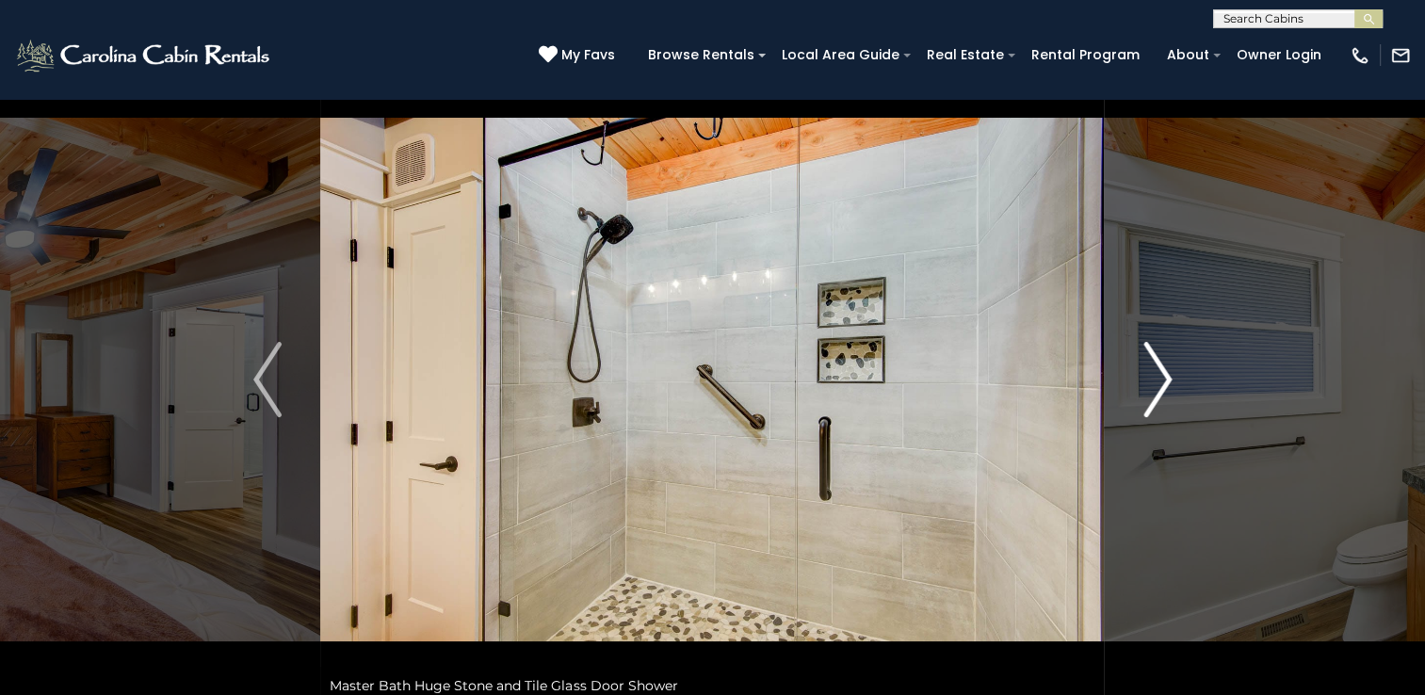
click at [1157, 380] on img "Next" at bounding box center [1157, 379] width 28 height 75
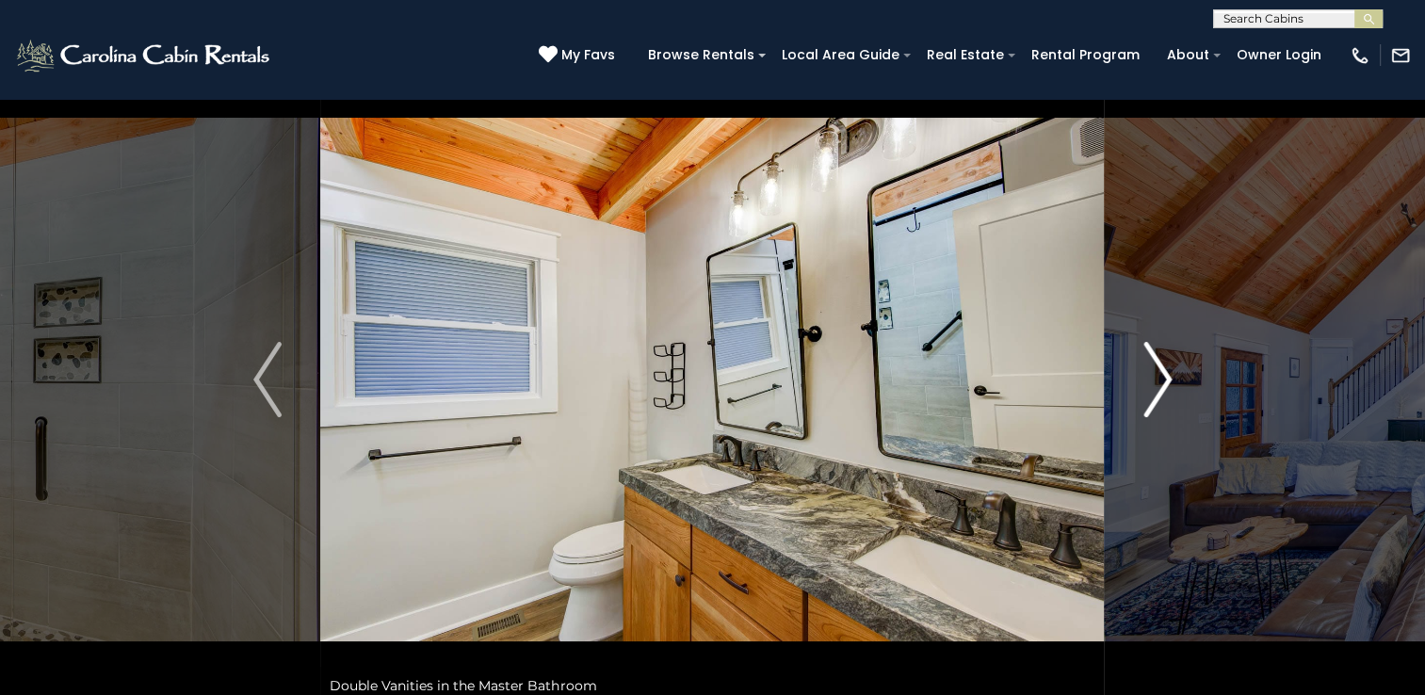
click at [1157, 380] on img "Next" at bounding box center [1157, 379] width 28 height 75
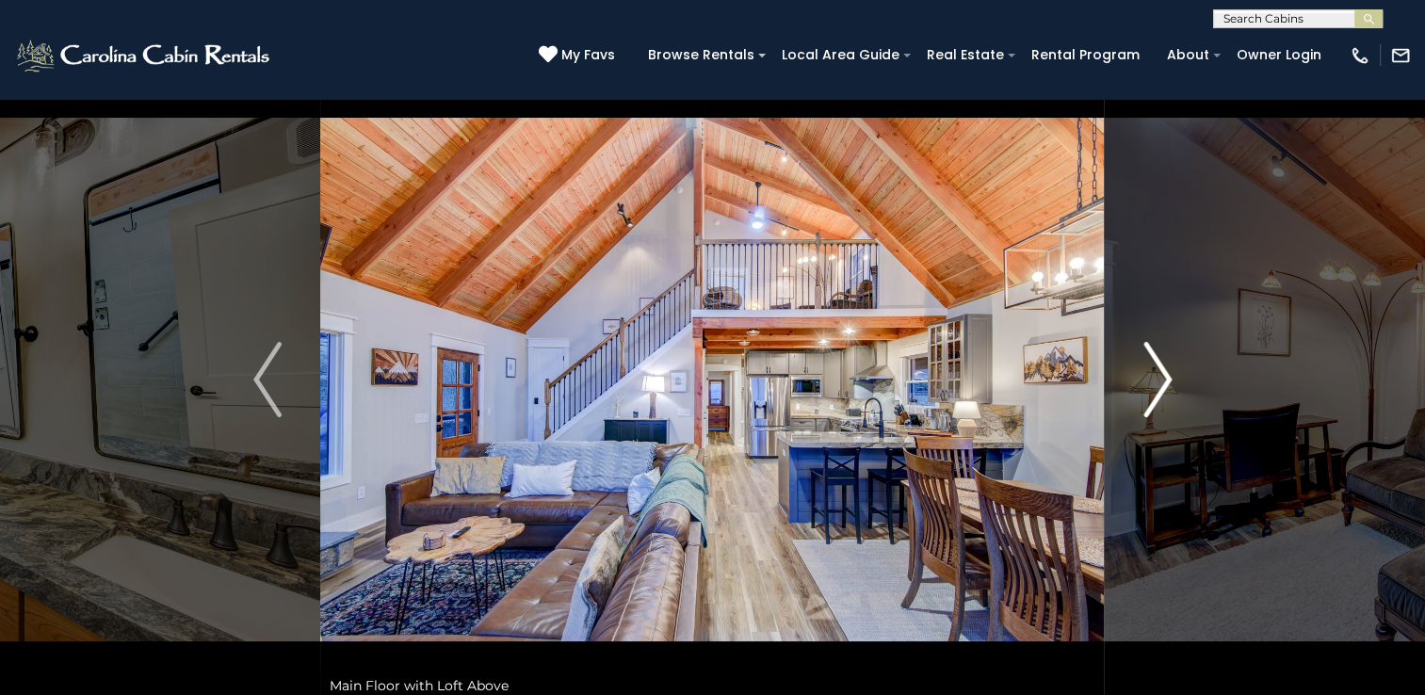
click at [1162, 396] on img "Next" at bounding box center [1157, 379] width 28 height 75
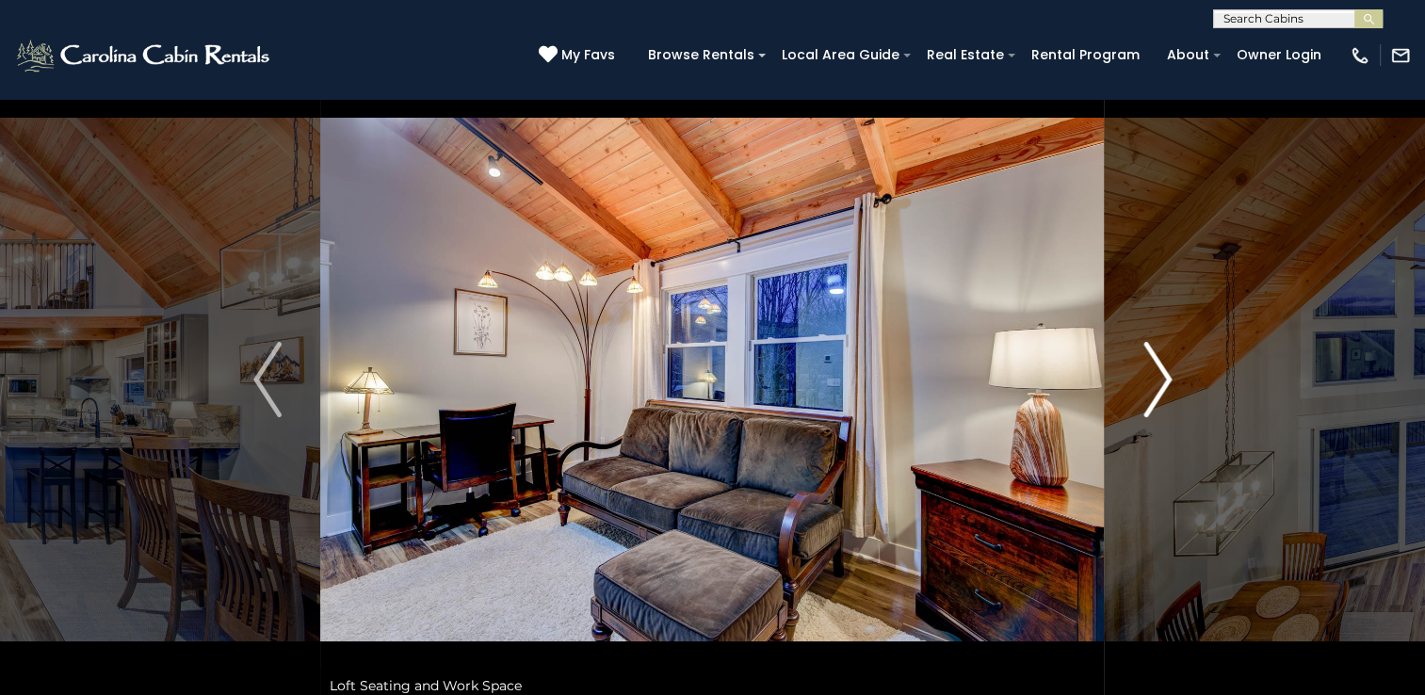
click at [1162, 396] on img "Next" at bounding box center [1157, 379] width 28 height 75
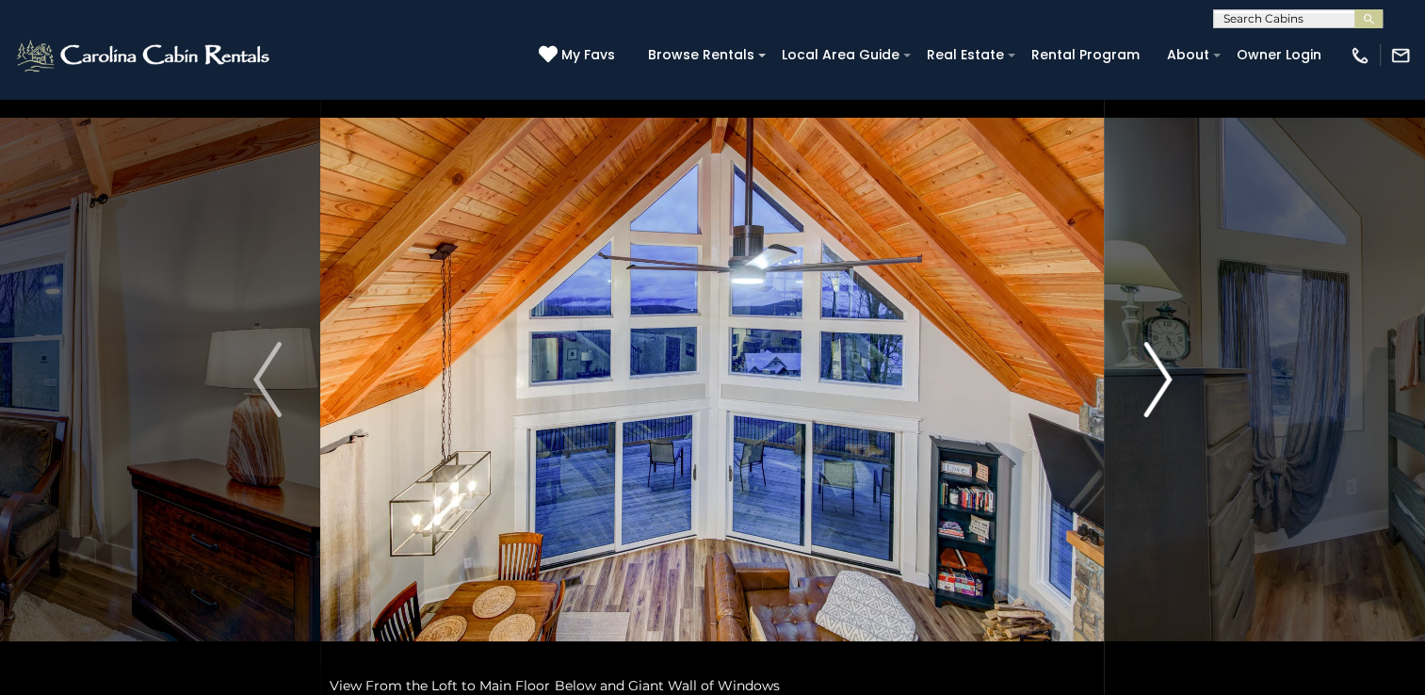
click at [1162, 396] on img "Next" at bounding box center [1157, 379] width 28 height 75
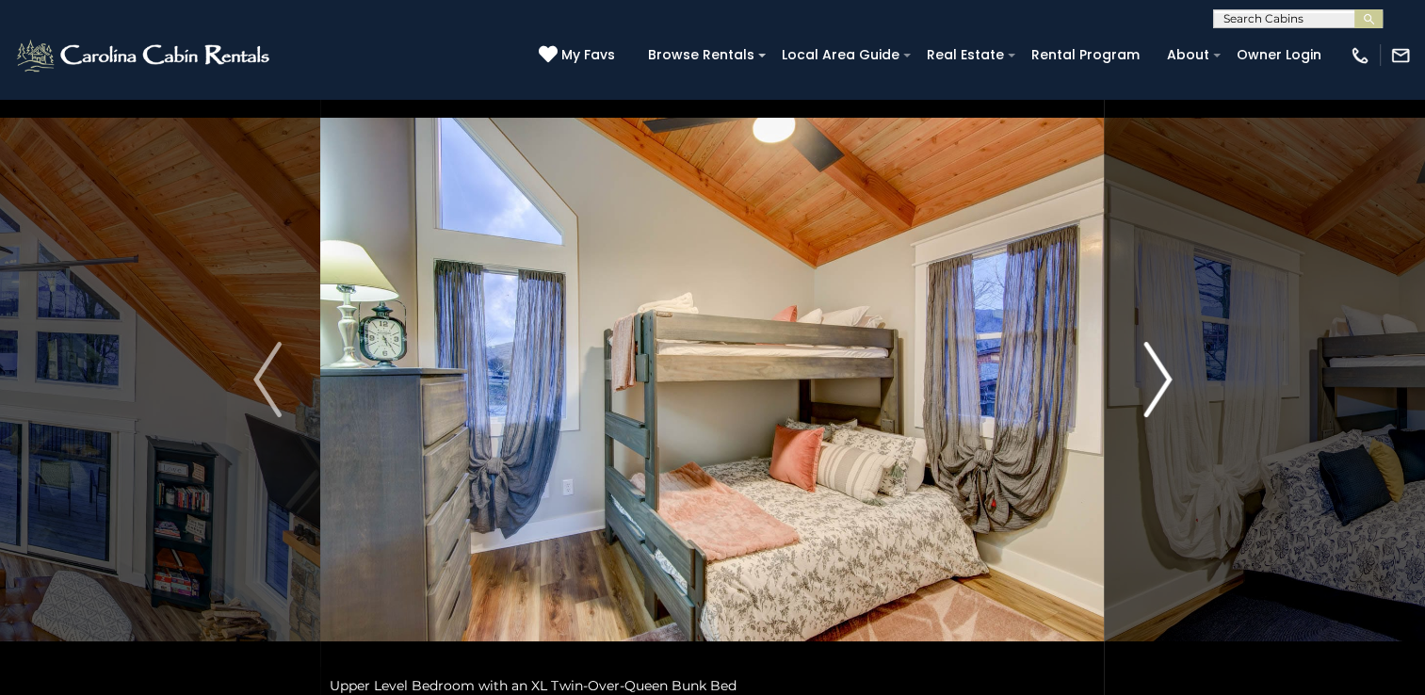
click at [1162, 396] on img "Next" at bounding box center [1157, 379] width 28 height 75
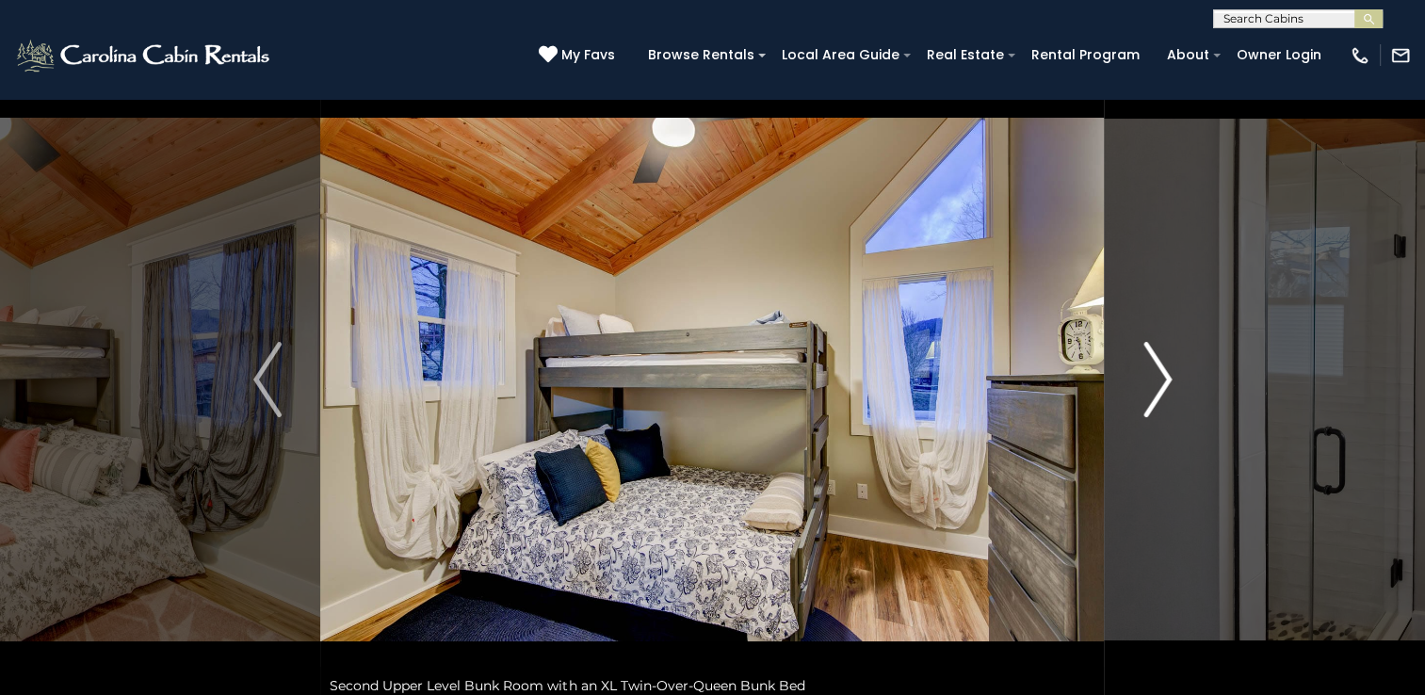
click at [1162, 396] on img "Next" at bounding box center [1157, 379] width 28 height 75
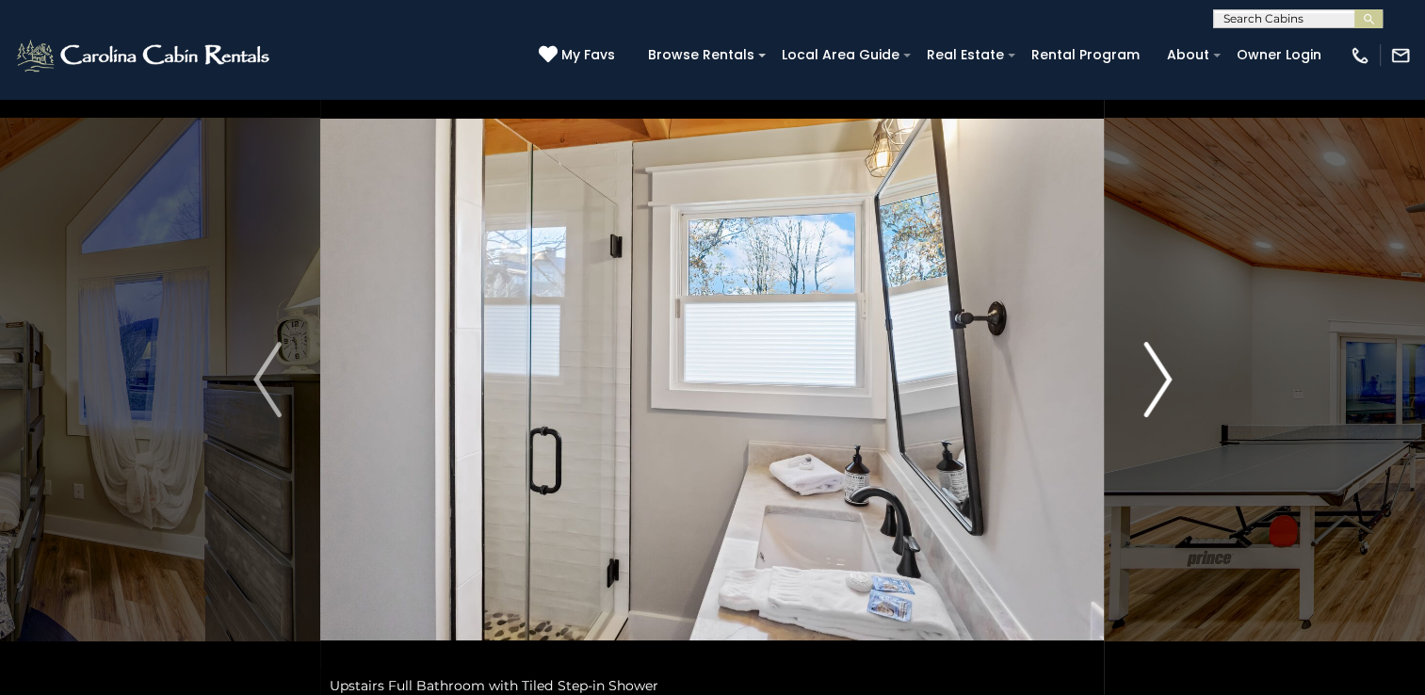
click at [1162, 396] on img "Next" at bounding box center [1157, 379] width 28 height 75
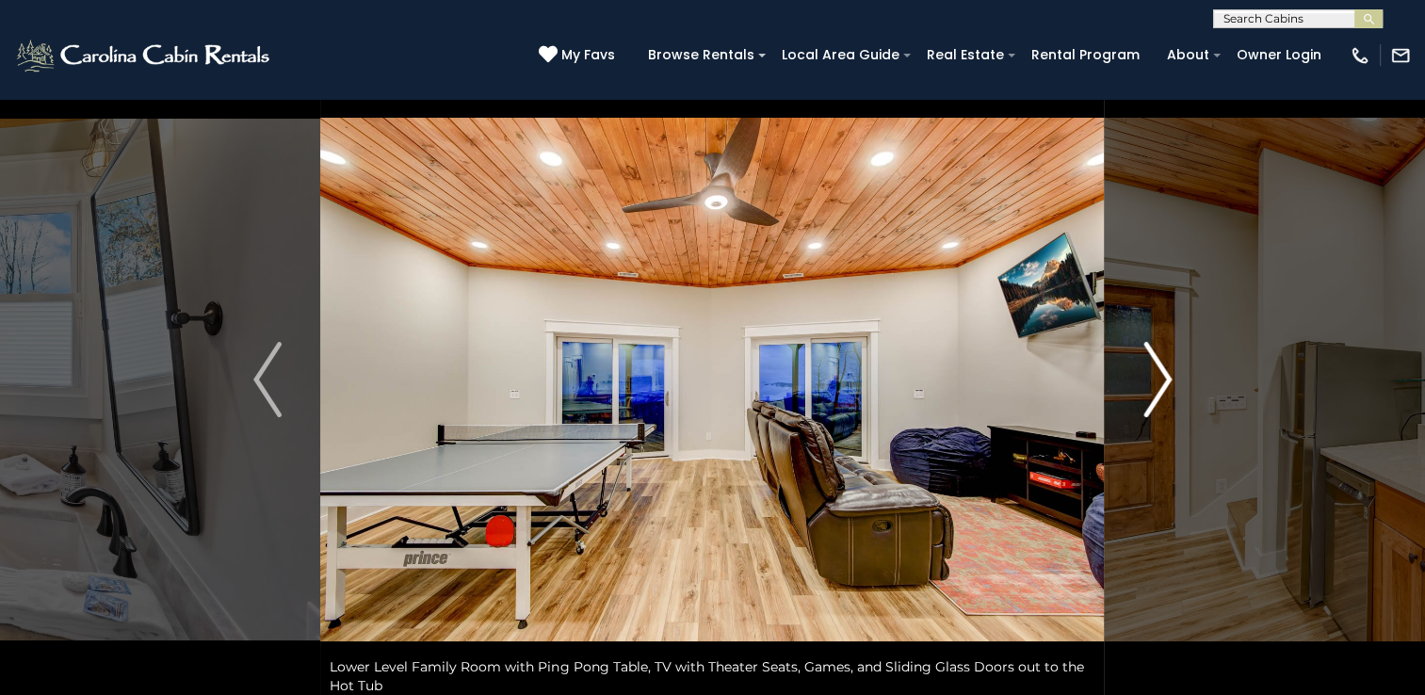
click at [1162, 396] on img "Next" at bounding box center [1157, 379] width 28 height 75
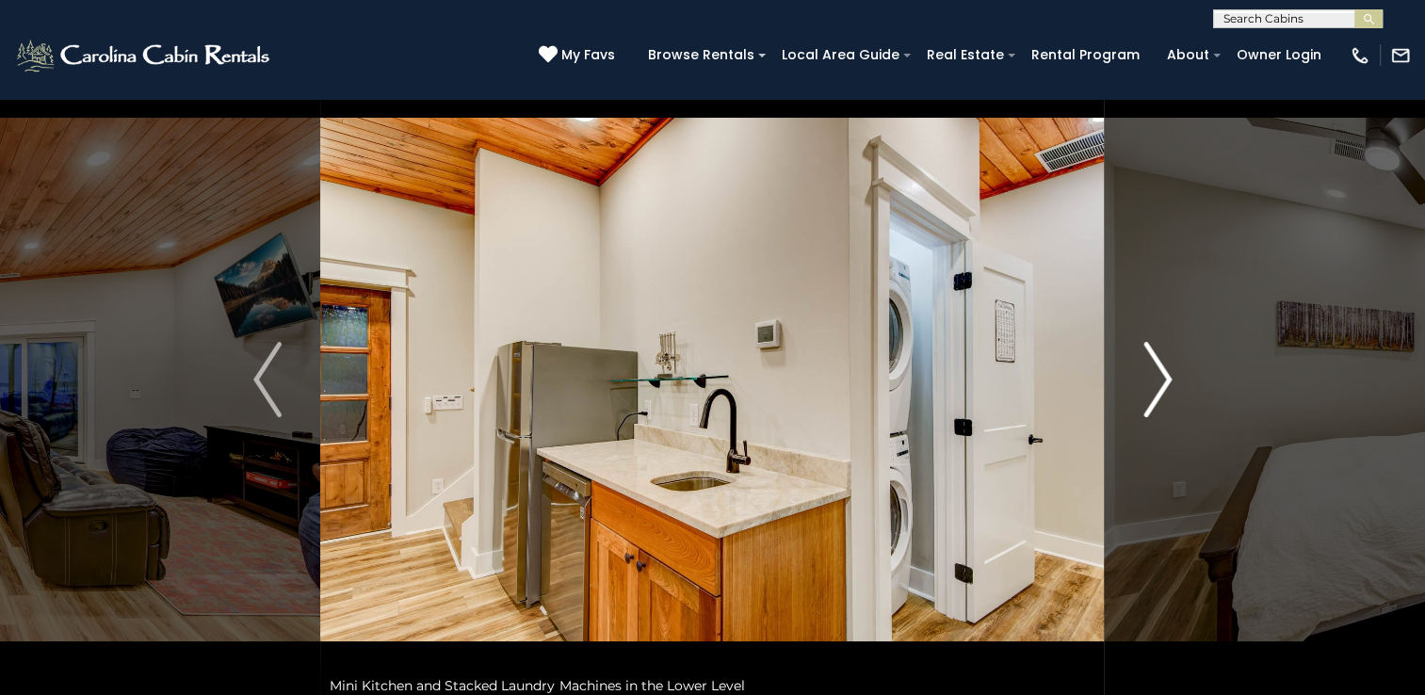
click at [1162, 396] on img "Next" at bounding box center [1157, 379] width 28 height 75
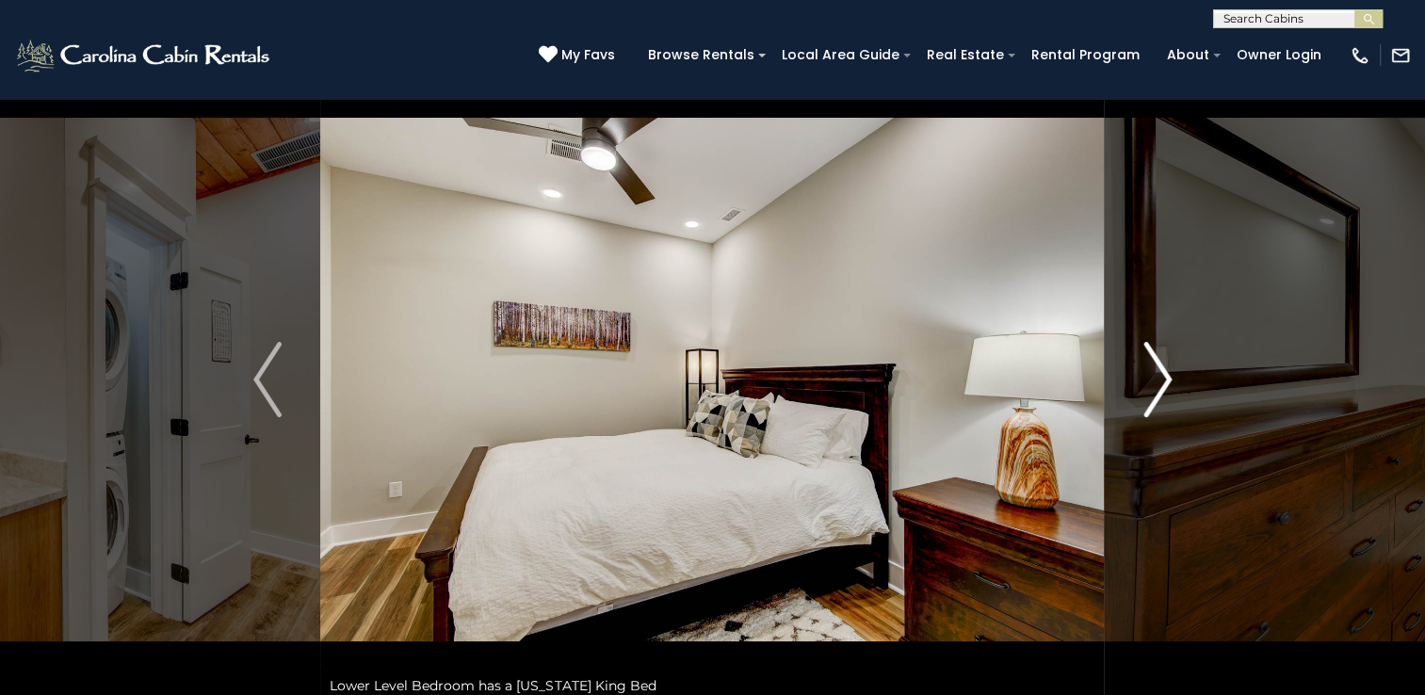
click at [1162, 396] on img "Next" at bounding box center [1157, 379] width 28 height 75
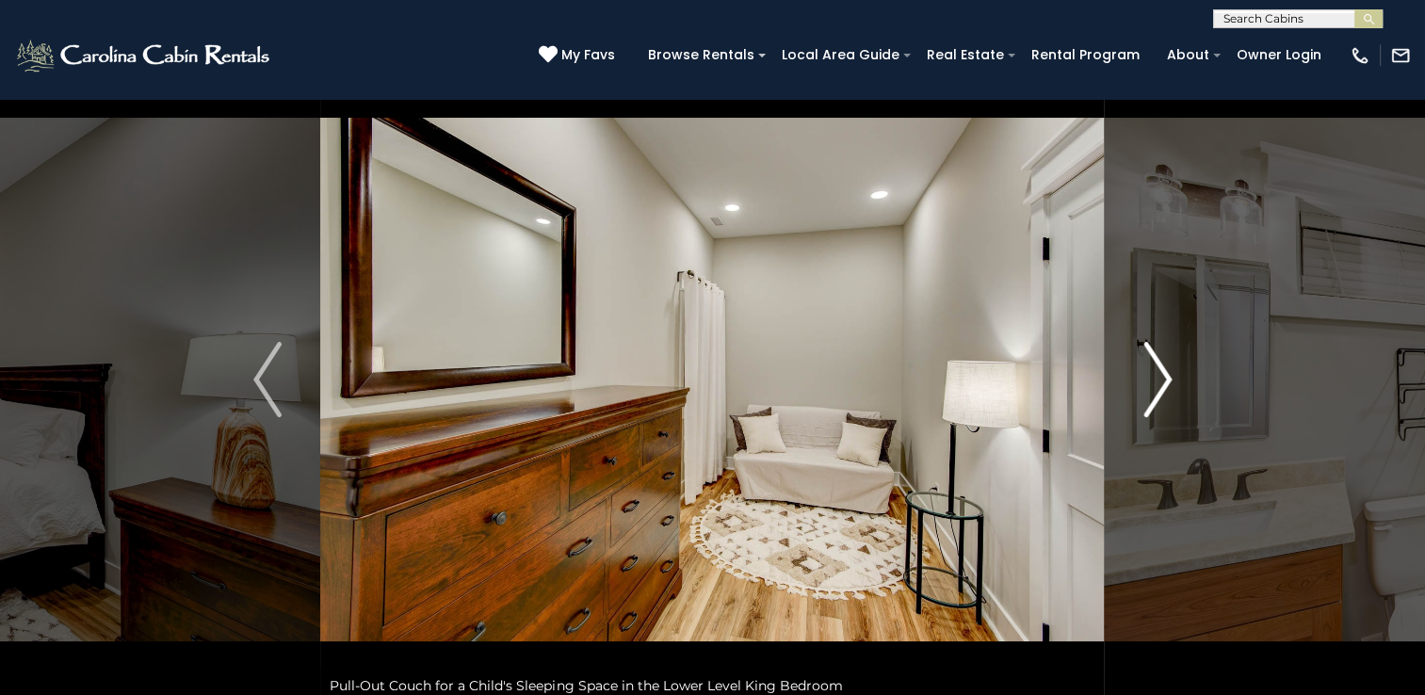
click at [1162, 396] on img "Next" at bounding box center [1157, 379] width 28 height 75
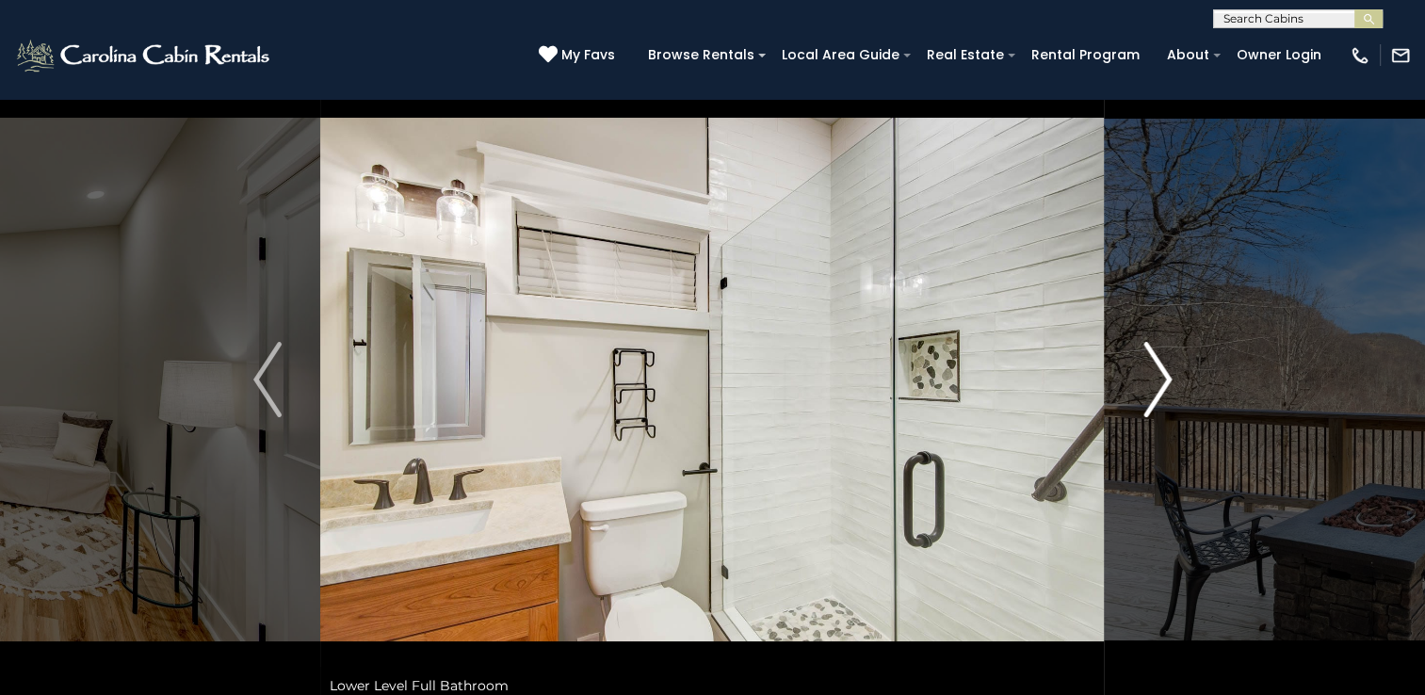
click at [1162, 396] on img "Next" at bounding box center [1157, 379] width 28 height 75
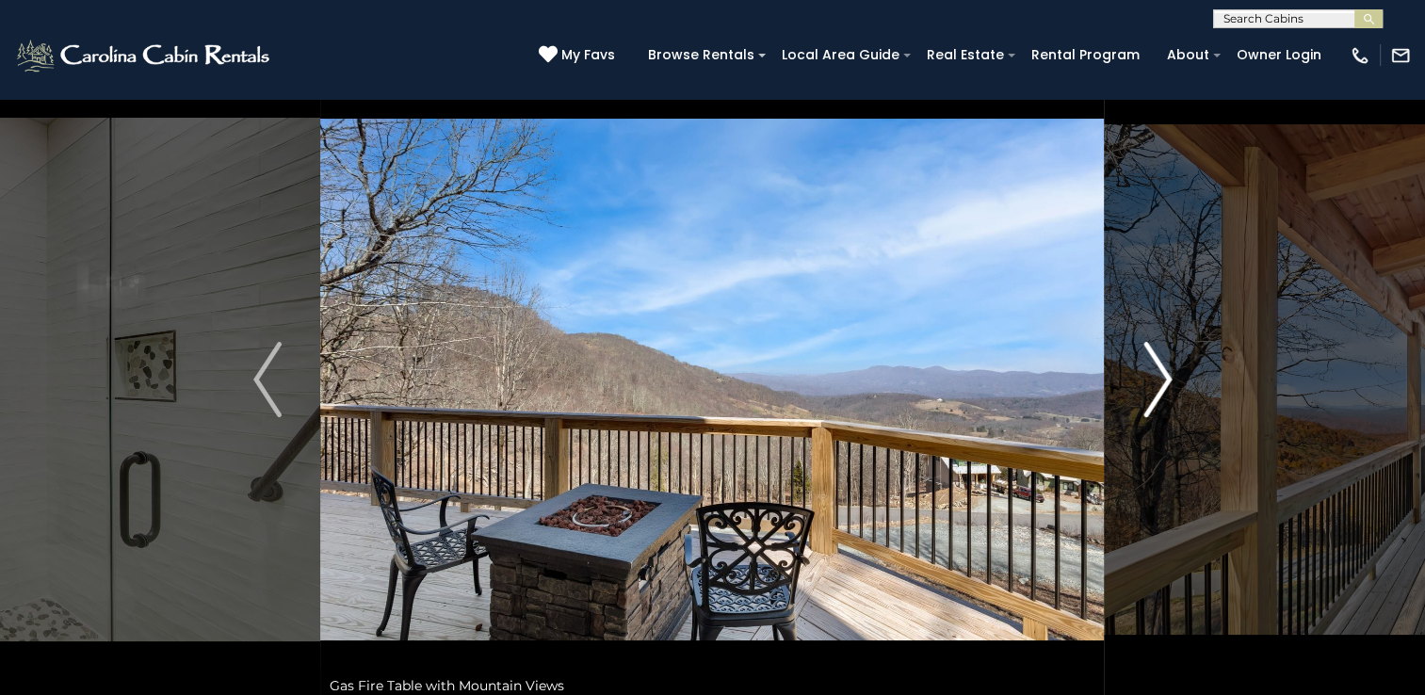
click at [1162, 396] on img "Next" at bounding box center [1157, 379] width 28 height 75
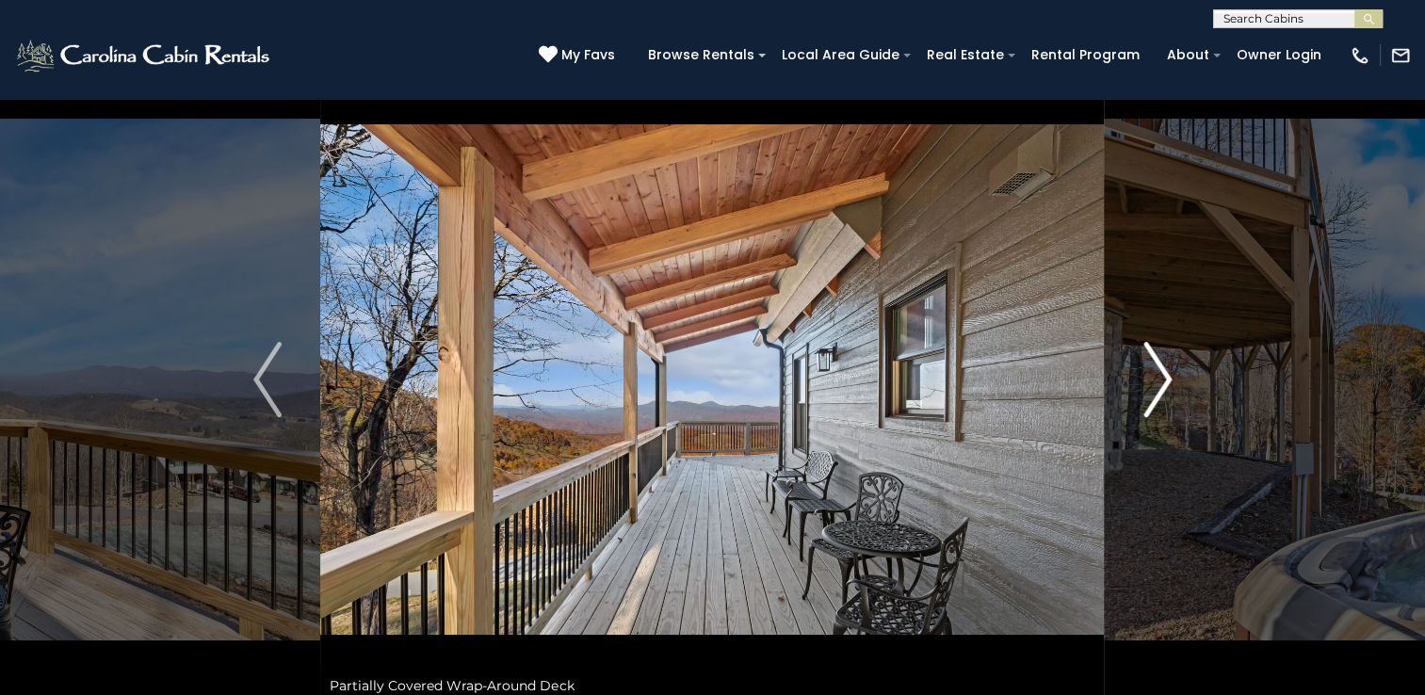
click at [1156, 365] on img "Next" at bounding box center [1157, 379] width 28 height 75
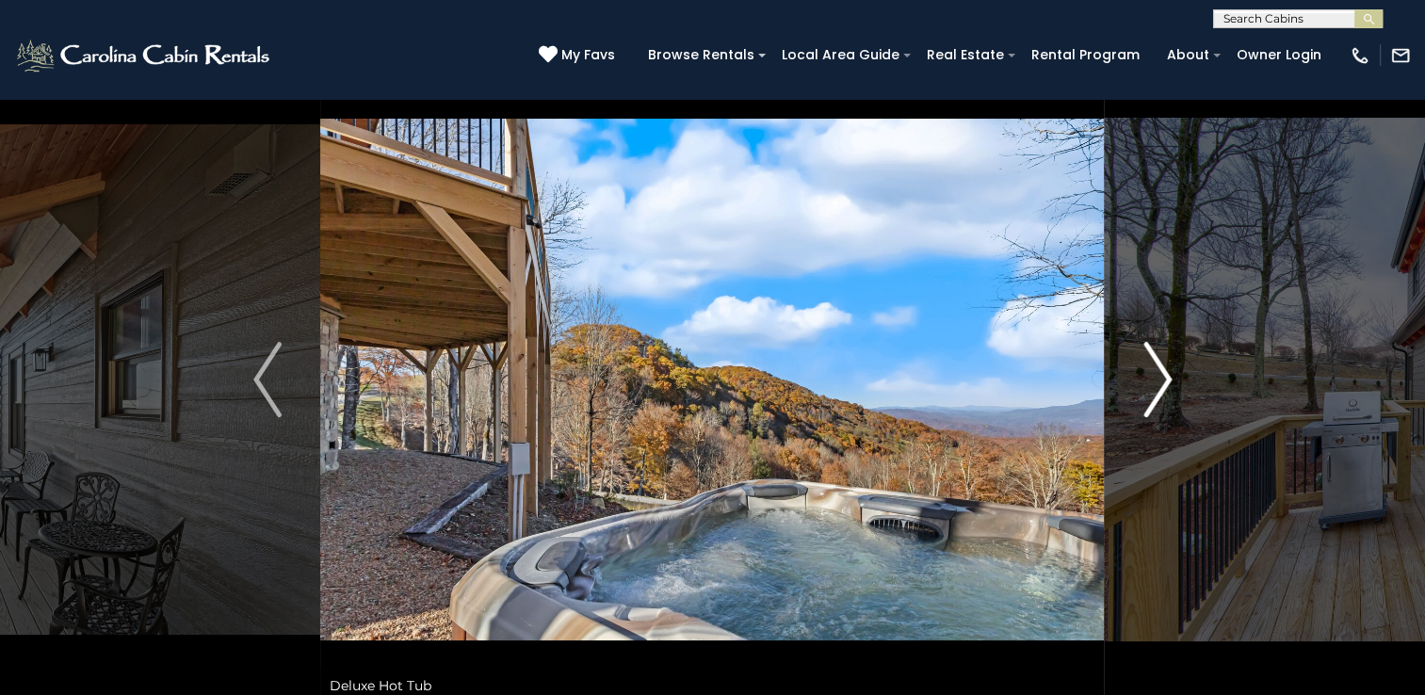
click at [1161, 381] on img "Next" at bounding box center [1157, 379] width 28 height 75
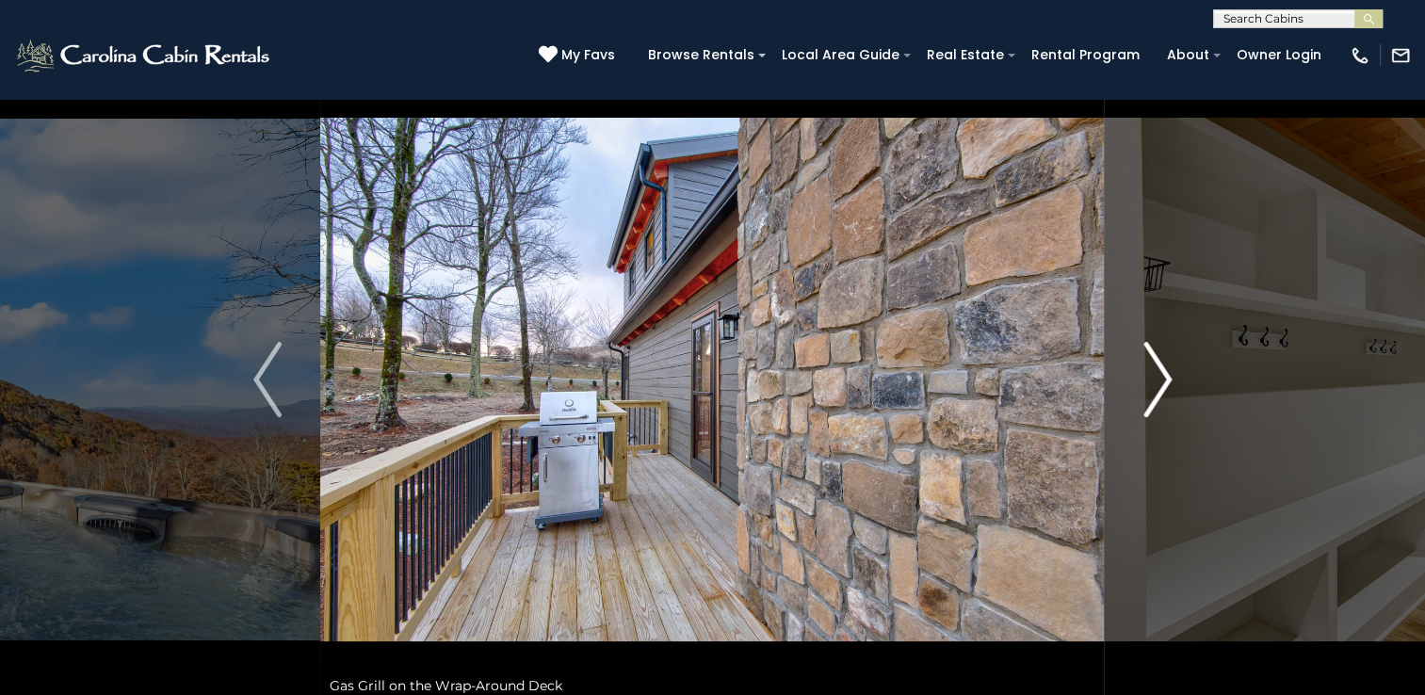
click at [1161, 381] on img "Next" at bounding box center [1157, 379] width 28 height 75
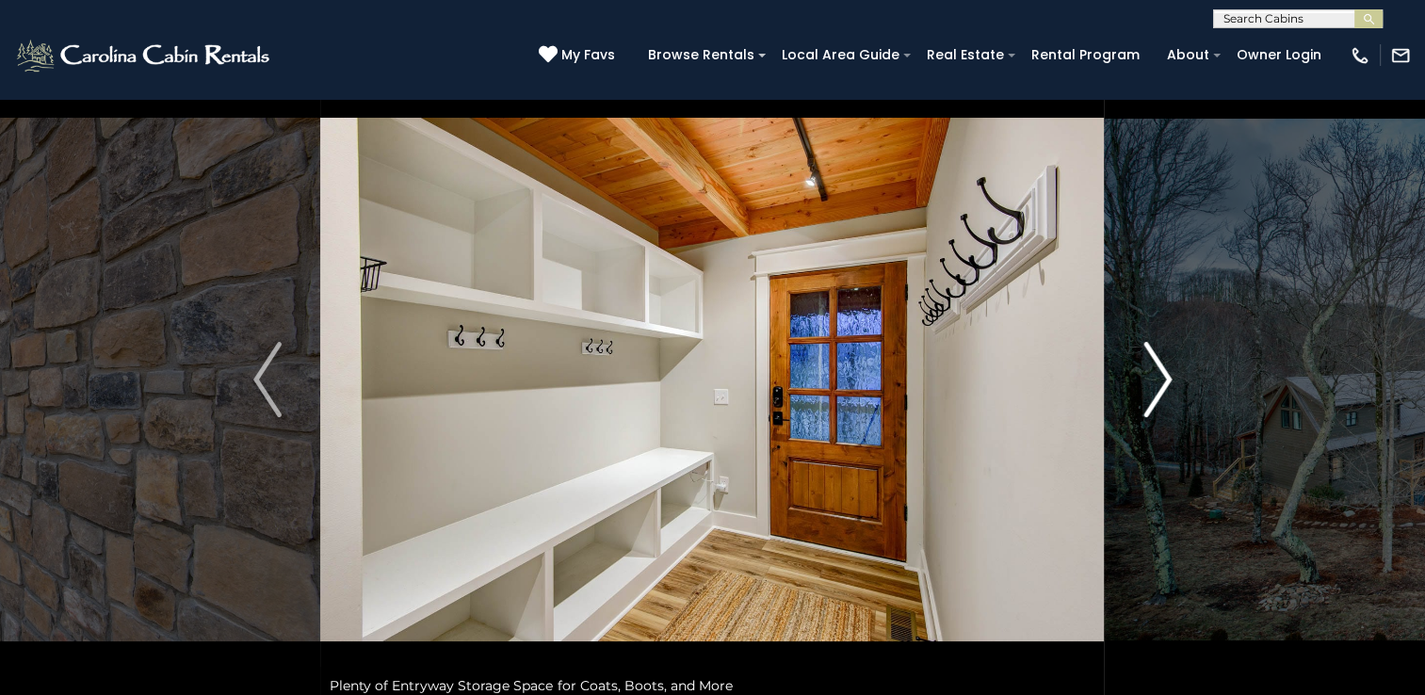
click at [1161, 381] on img "Next" at bounding box center [1157, 379] width 28 height 75
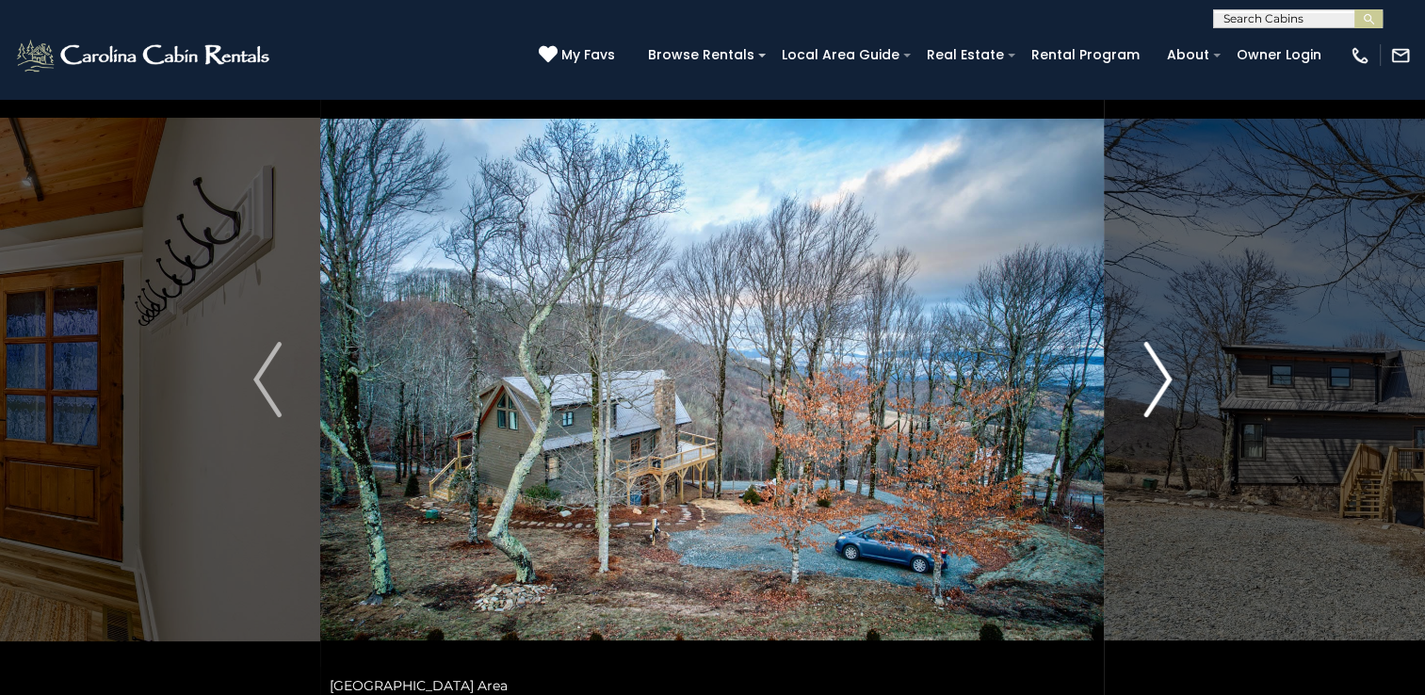
click at [1161, 381] on img "Next" at bounding box center [1157, 379] width 28 height 75
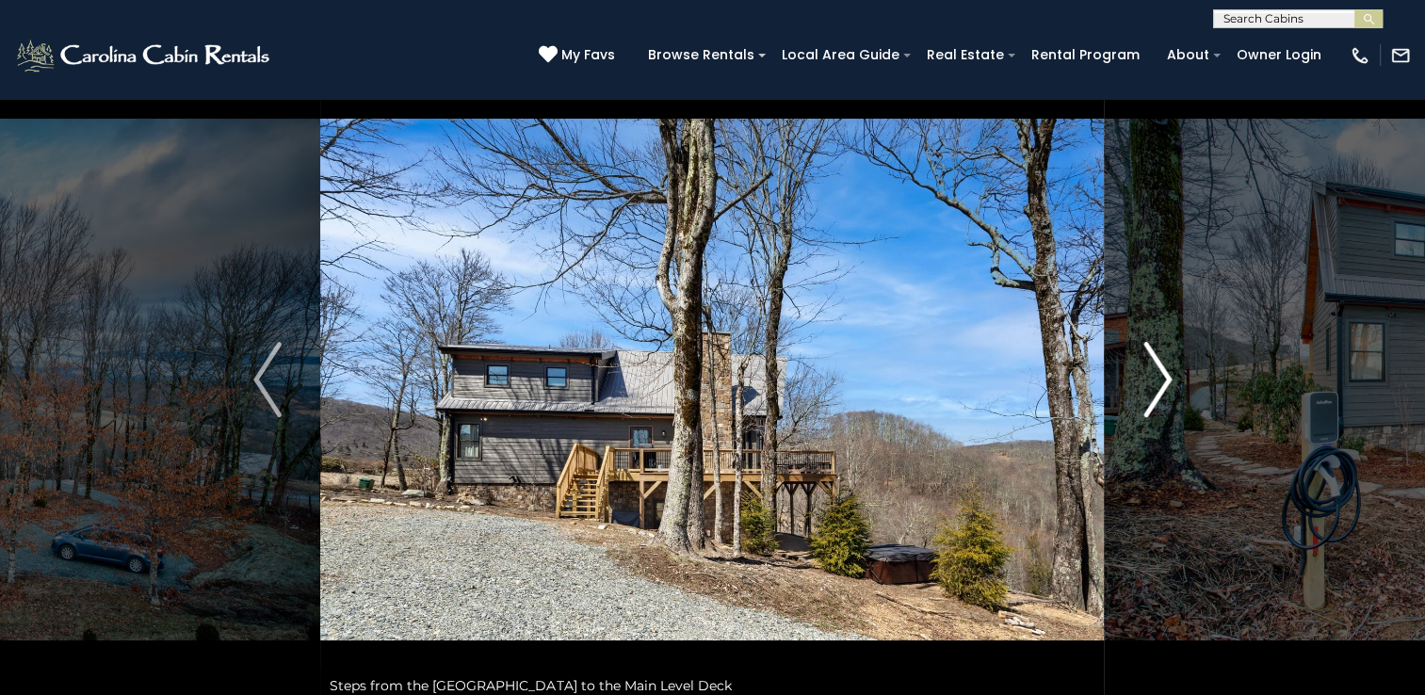
click at [1161, 381] on img "Next" at bounding box center [1157, 379] width 28 height 75
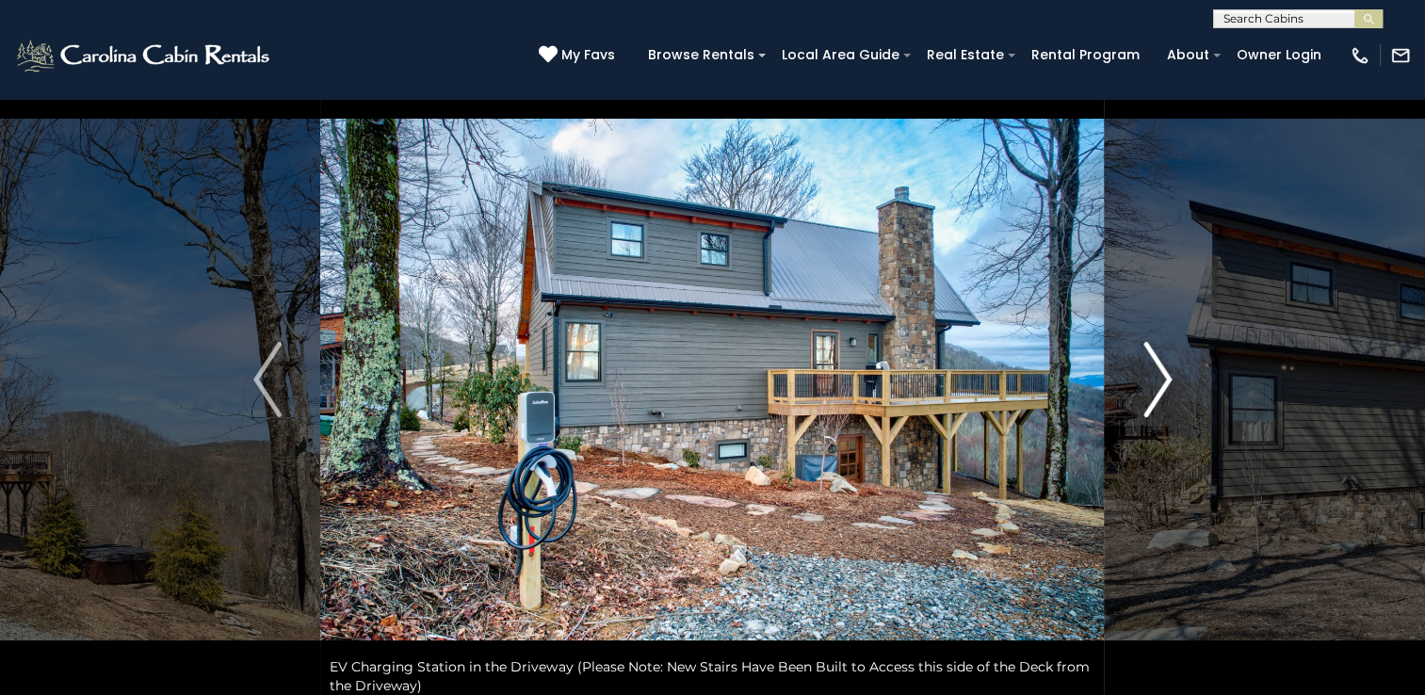
click at [1161, 381] on img "Next" at bounding box center [1157, 379] width 28 height 75
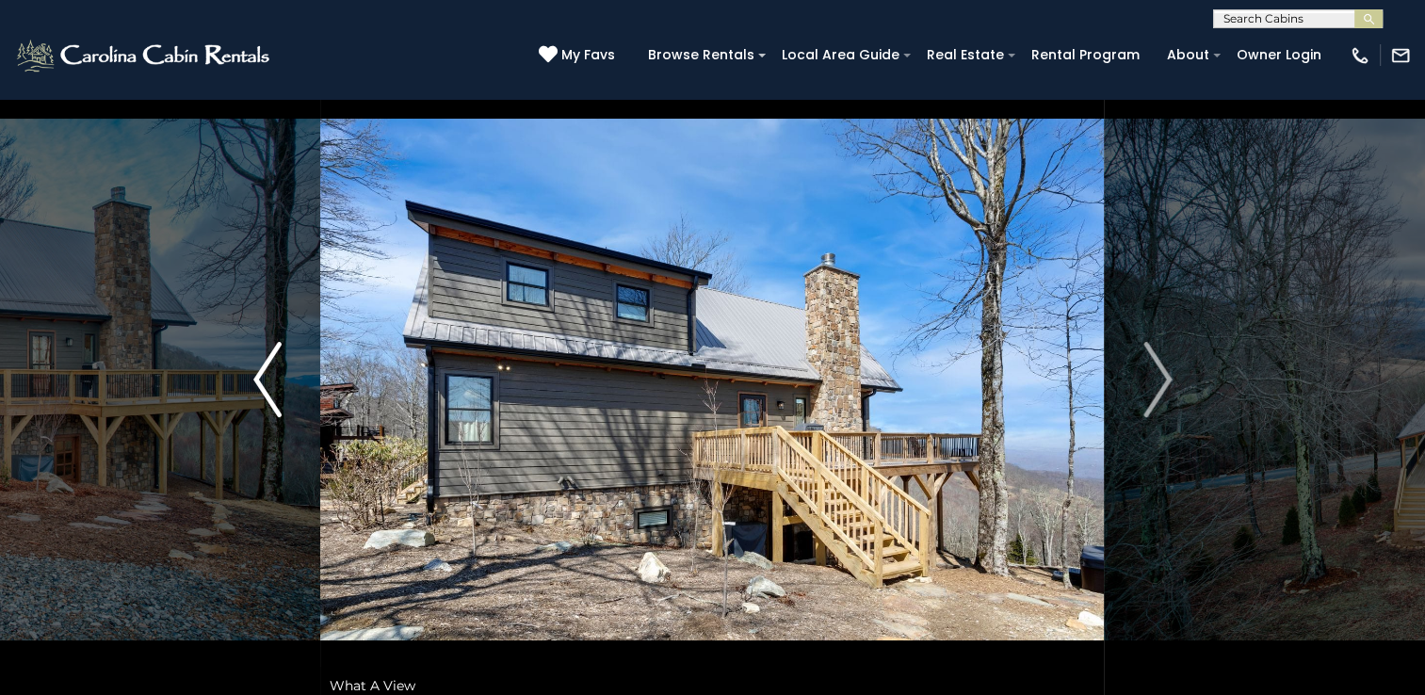
click at [277, 387] on img "Previous" at bounding box center [267, 379] width 28 height 75
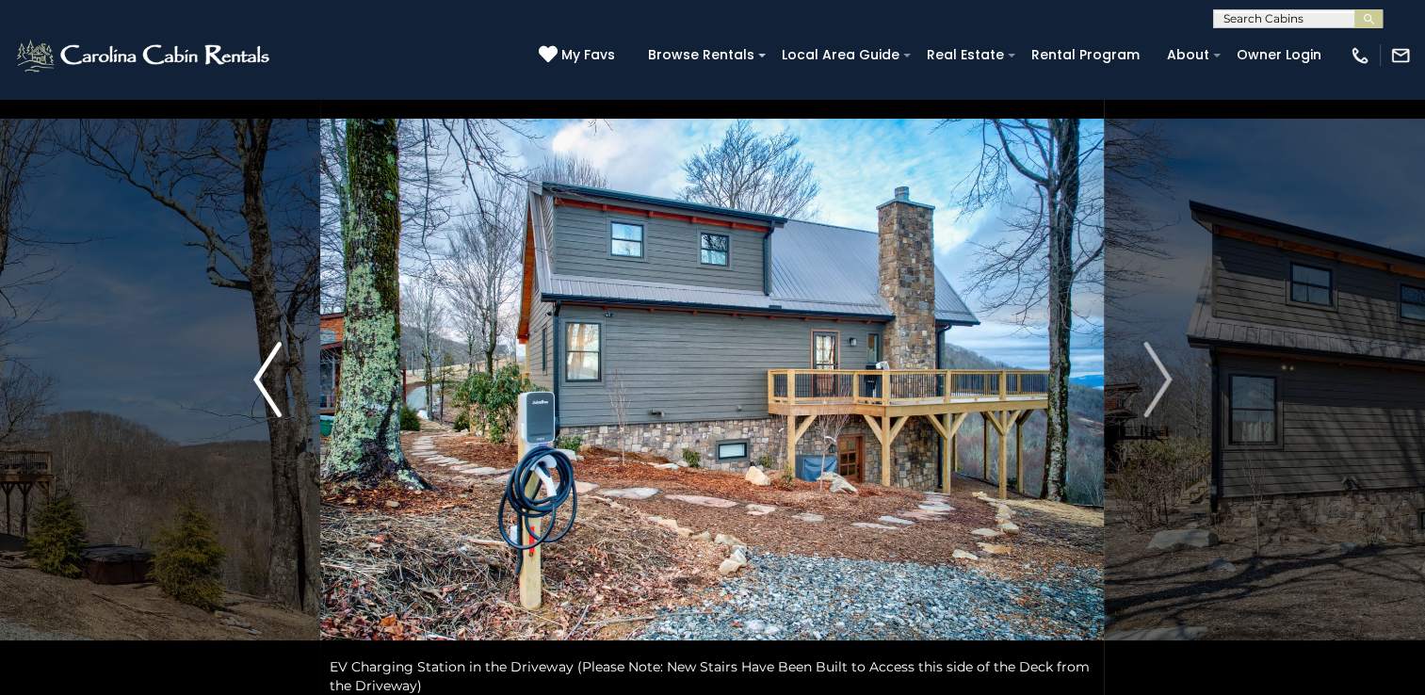
click at [277, 388] on img "Previous" at bounding box center [267, 379] width 28 height 75
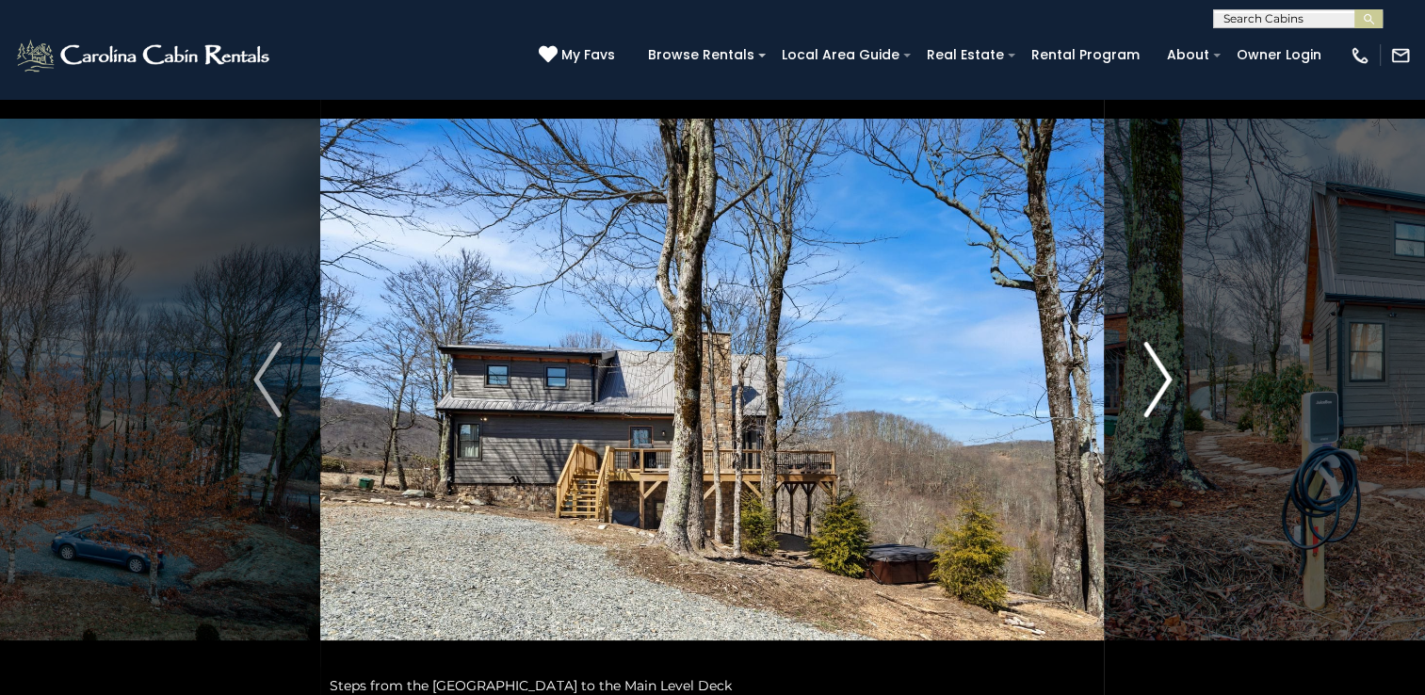
click at [1149, 374] on img "Next" at bounding box center [1157, 379] width 28 height 75
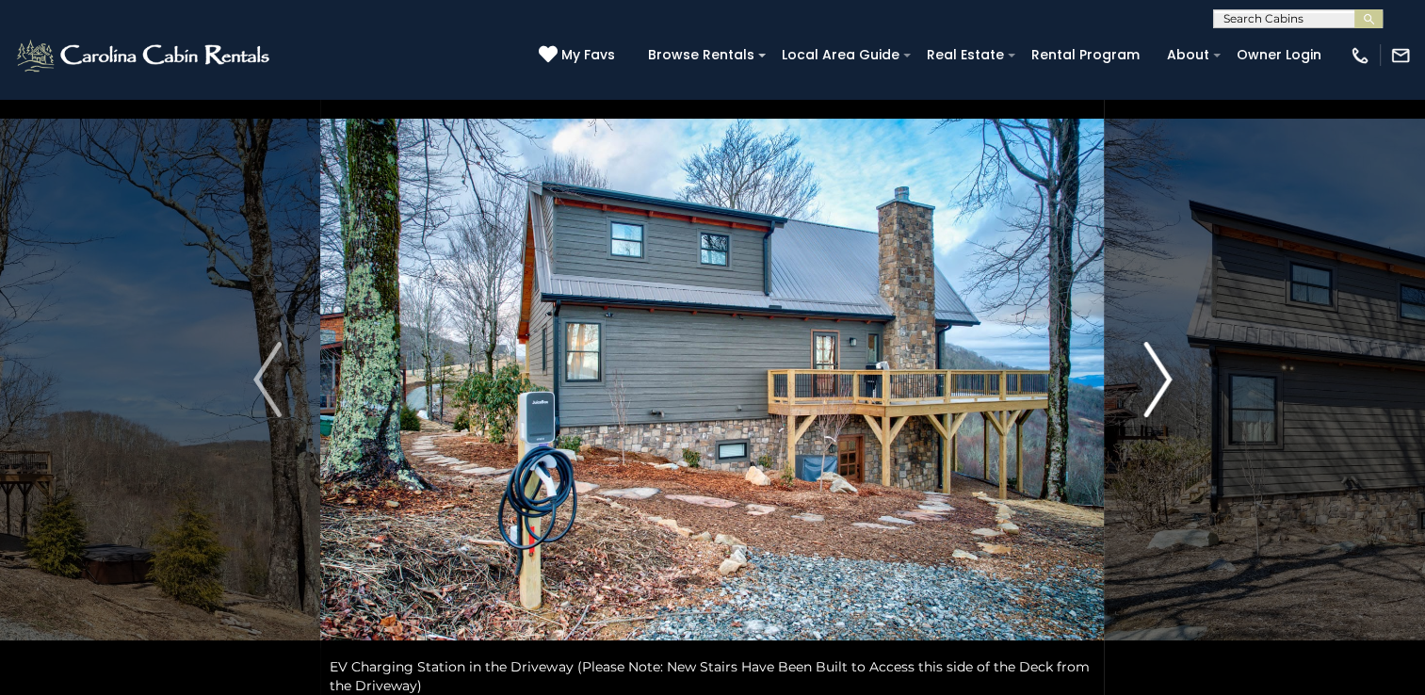
click at [1149, 376] on img "Next" at bounding box center [1157, 379] width 28 height 75
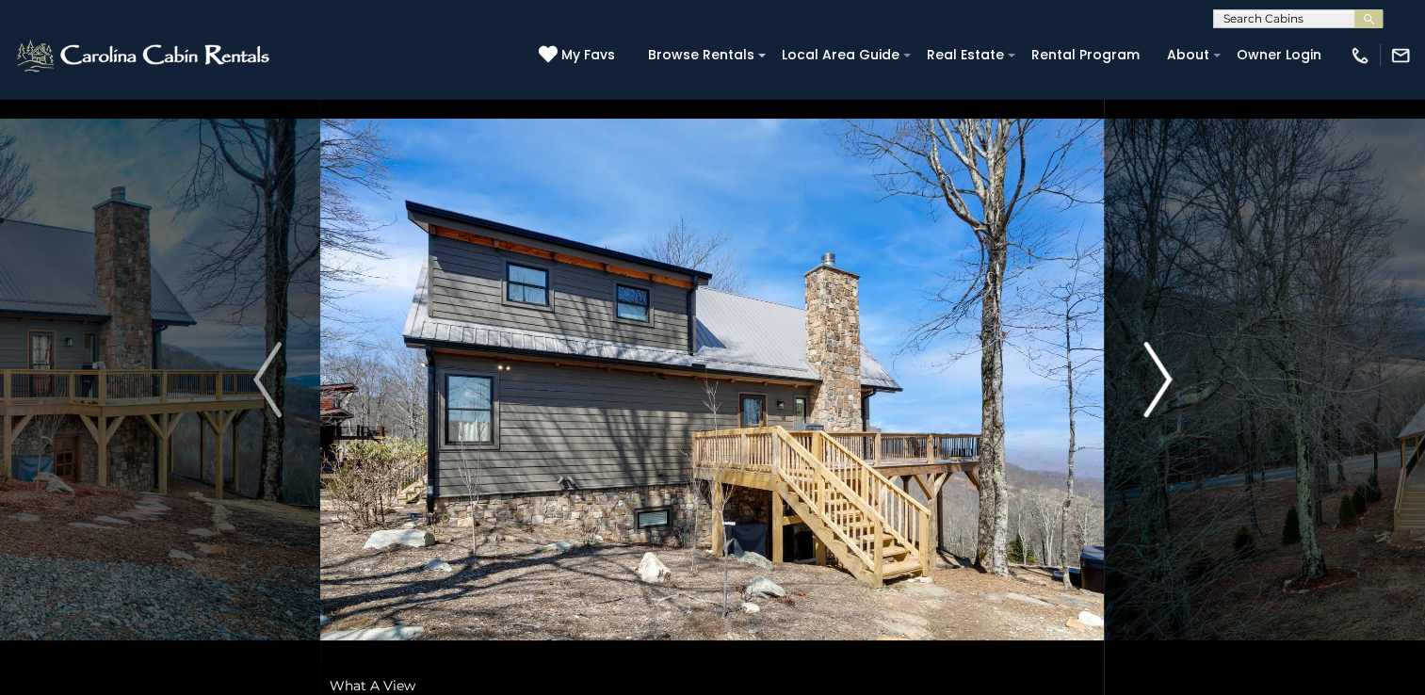
click at [1149, 376] on img "Next" at bounding box center [1157, 379] width 28 height 75
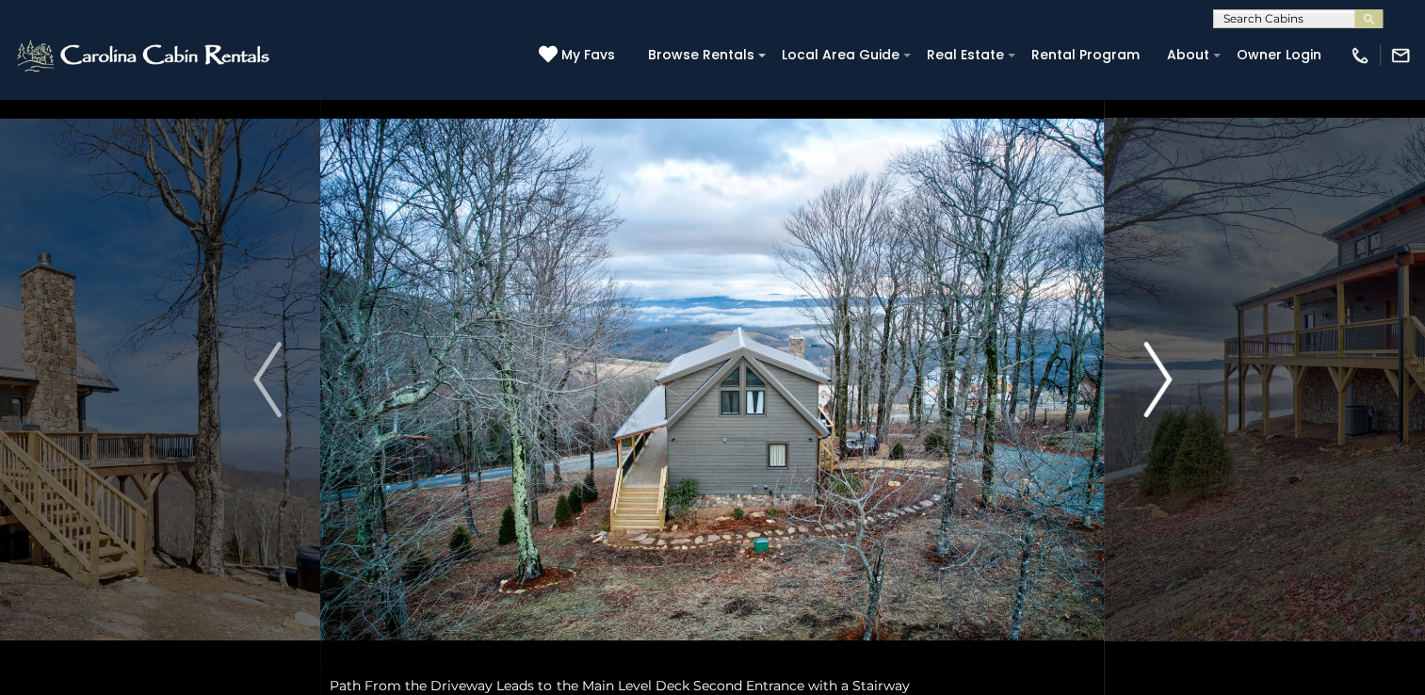
click at [1149, 376] on img "Next" at bounding box center [1157, 379] width 28 height 75
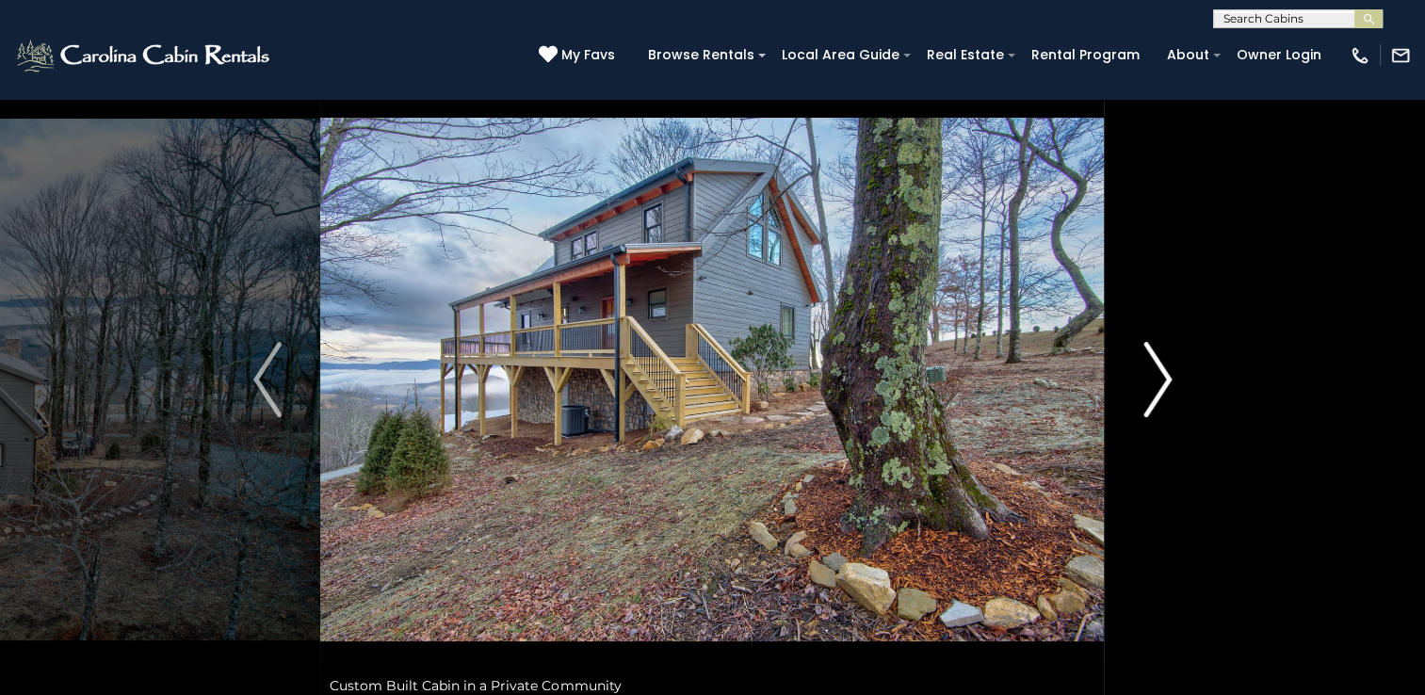
click at [1149, 376] on img "Next" at bounding box center [1157, 379] width 28 height 75
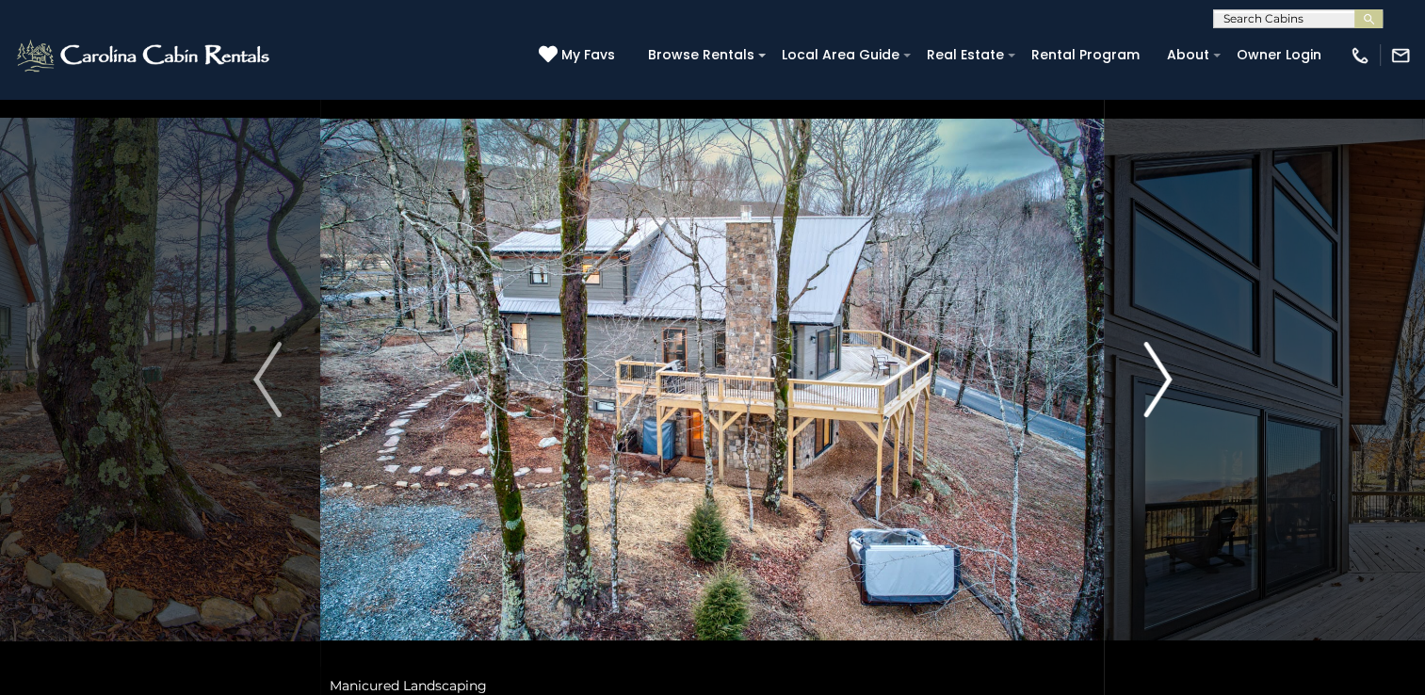
click at [1166, 386] on img "Next" at bounding box center [1157, 379] width 28 height 75
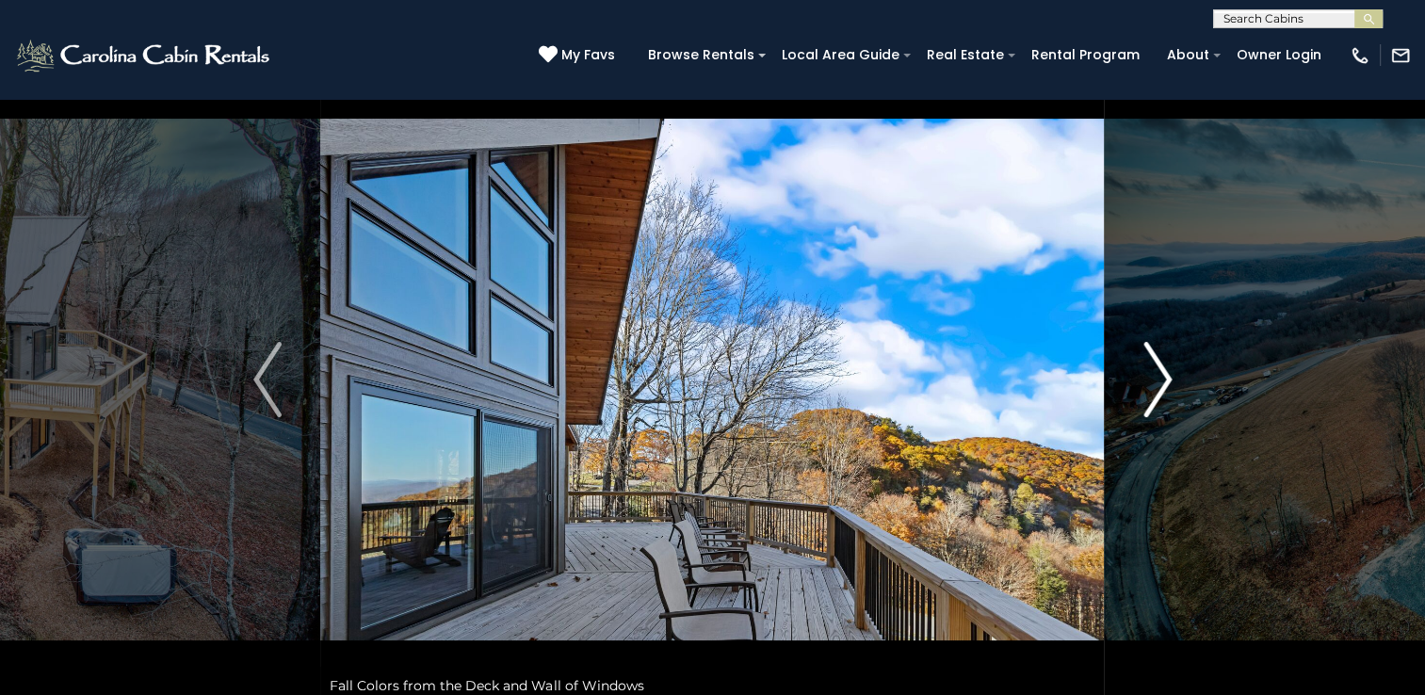
click at [1155, 402] on img "Next" at bounding box center [1157, 379] width 28 height 75
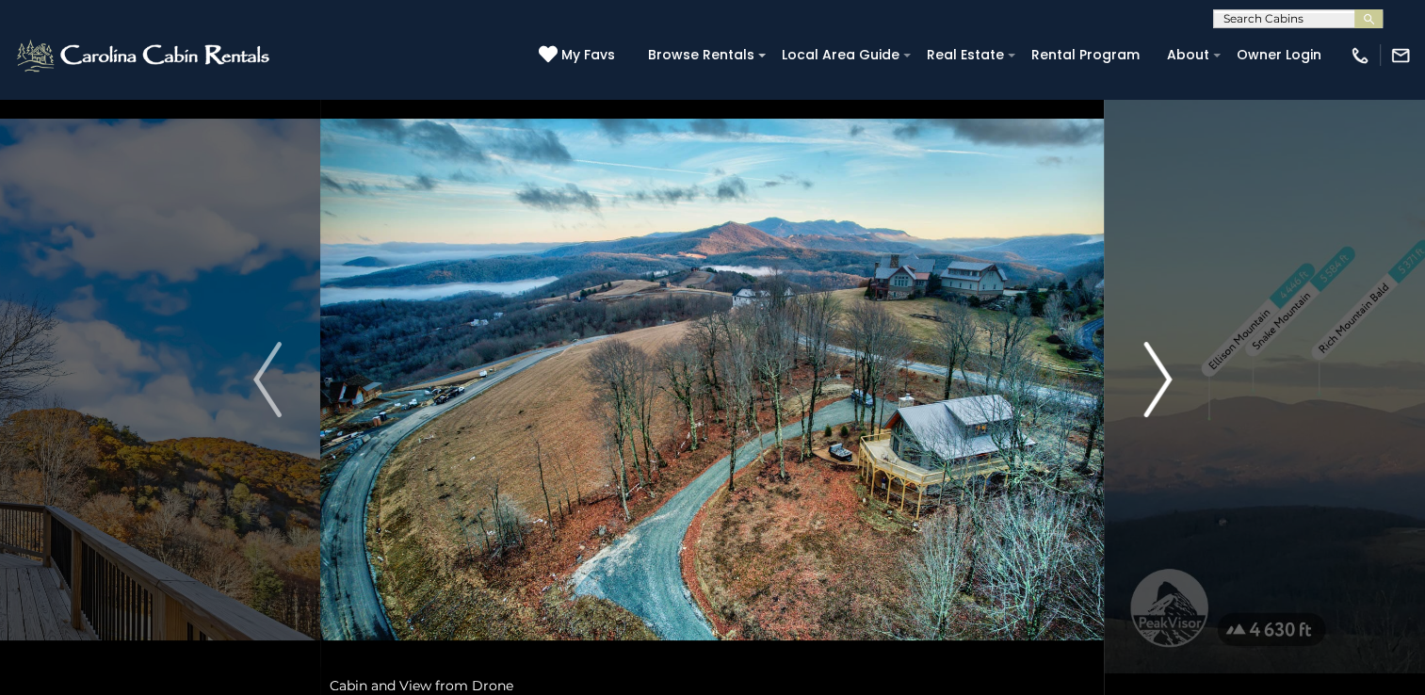
click at [1155, 402] on img "Next" at bounding box center [1157, 379] width 28 height 75
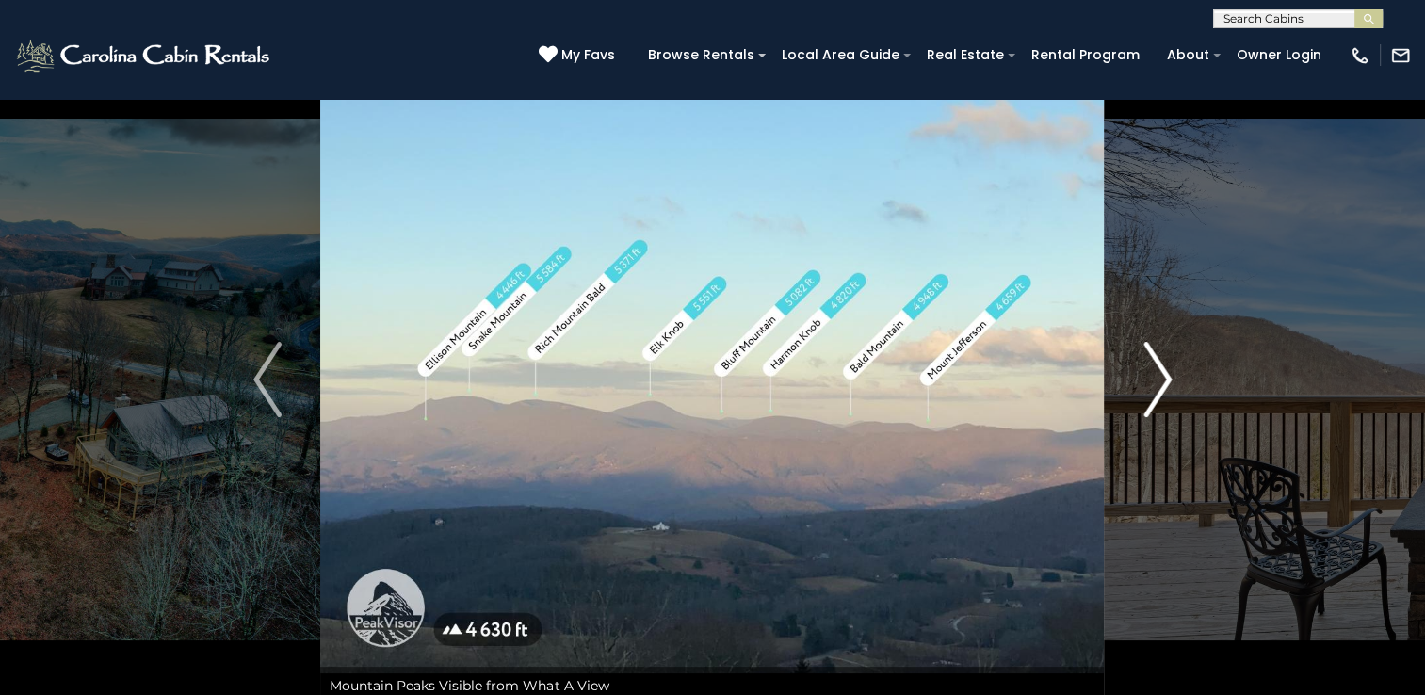
click at [1155, 402] on img "Next" at bounding box center [1157, 379] width 28 height 75
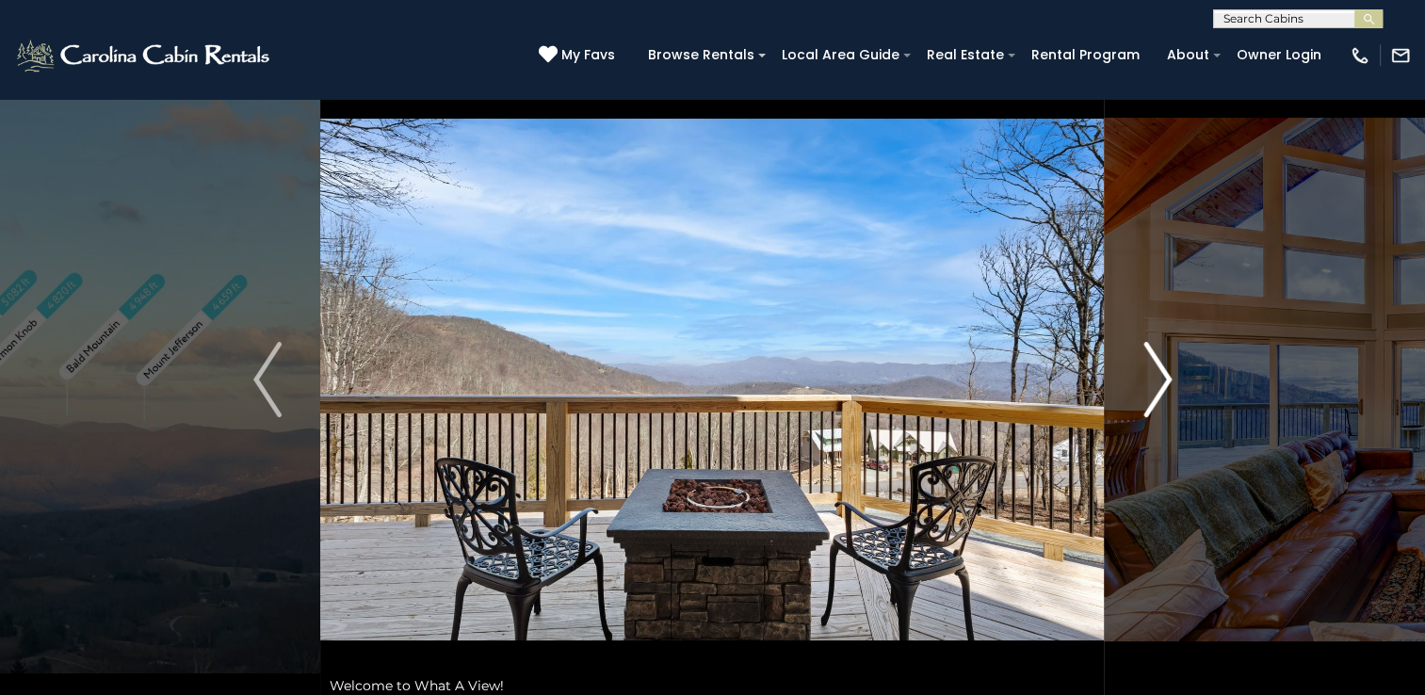
click at [1155, 402] on img "Next" at bounding box center [1157, 379] width 28 height 75
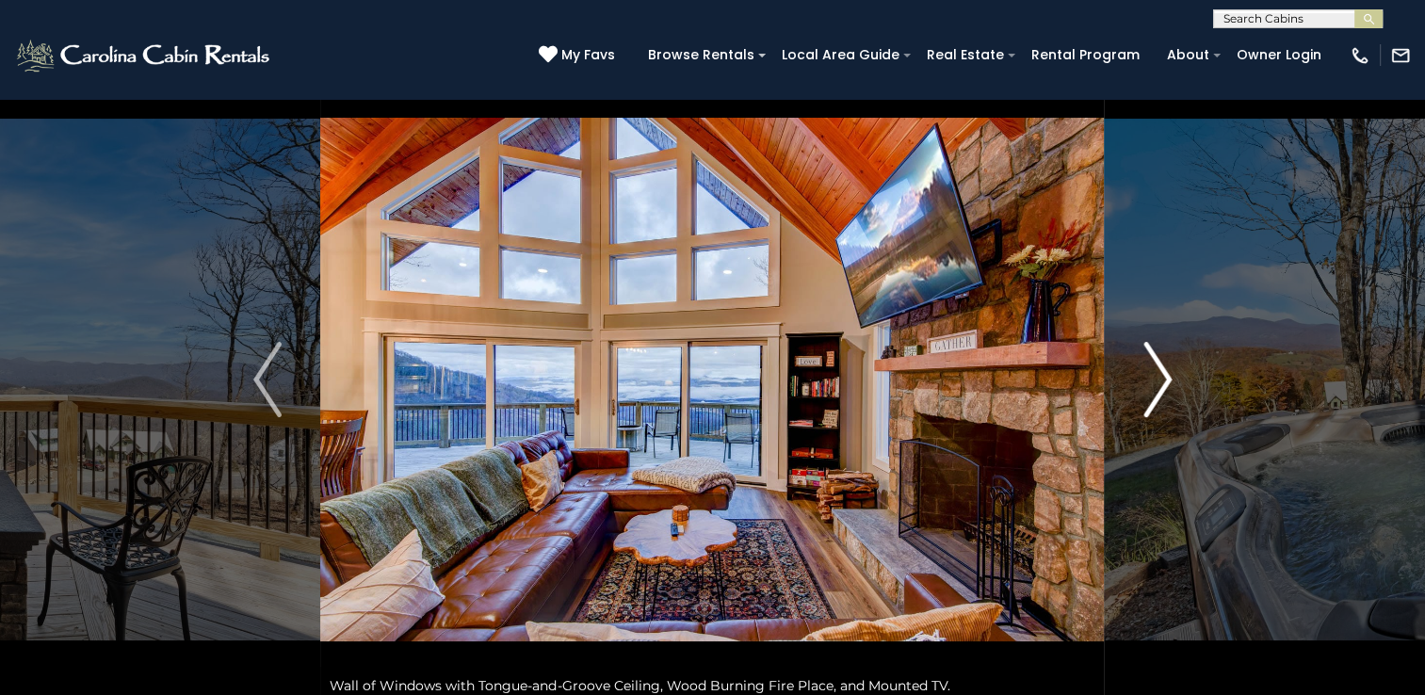
click at [1155, 379] on img "Next" at bounding box center [1157, 379] width 28 height 75
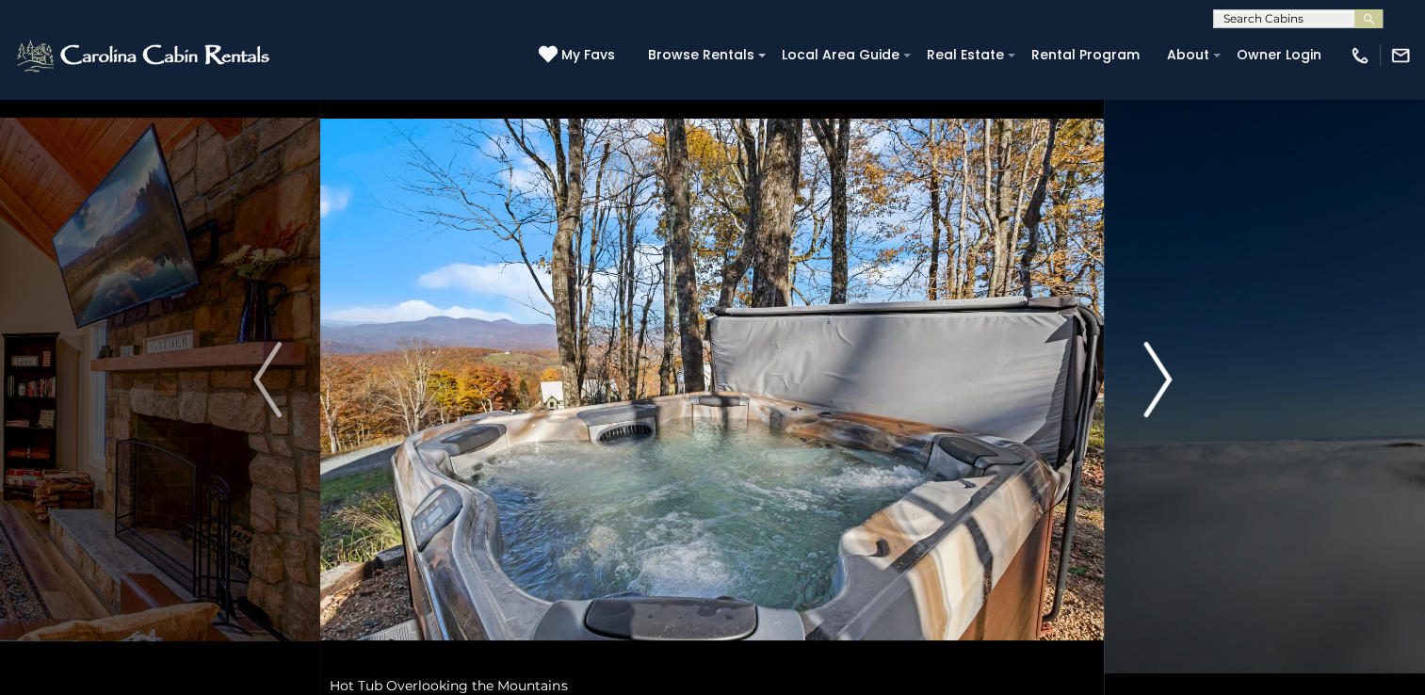
click at [1155, 379] on img "Next" at bounding box center [1157, 379] width 28 height 75
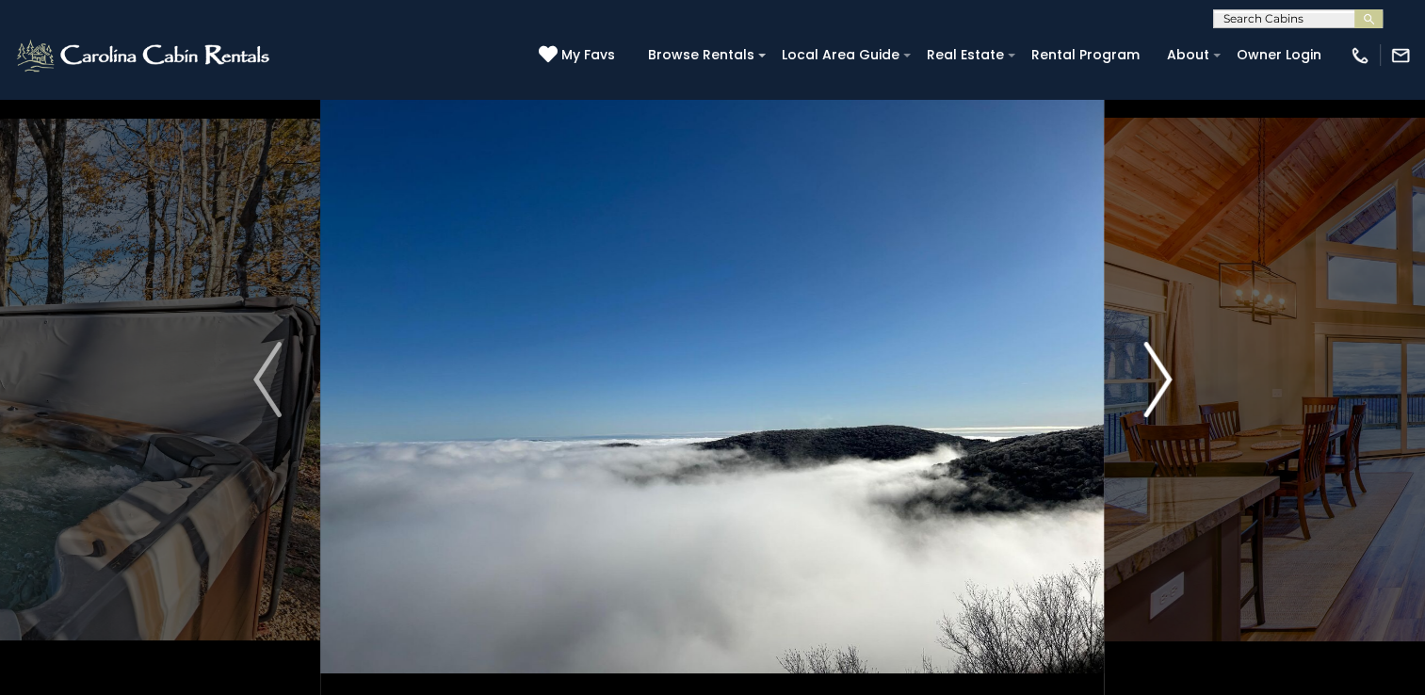
click at [1155, 379] on img "Next" at bounding box center [1157, 379] width 28 height 75
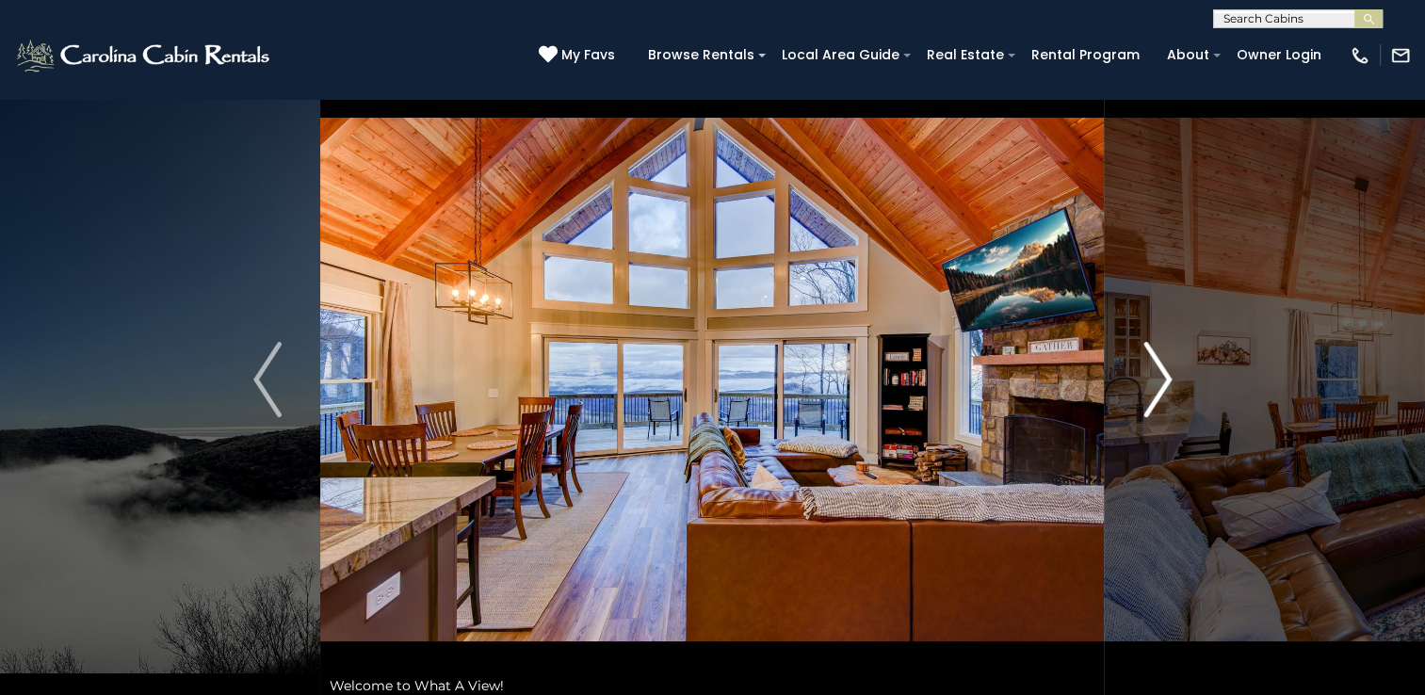
click at [1155, 379] on img "Next" at bounding box center [1157, 379] width 28 height 75
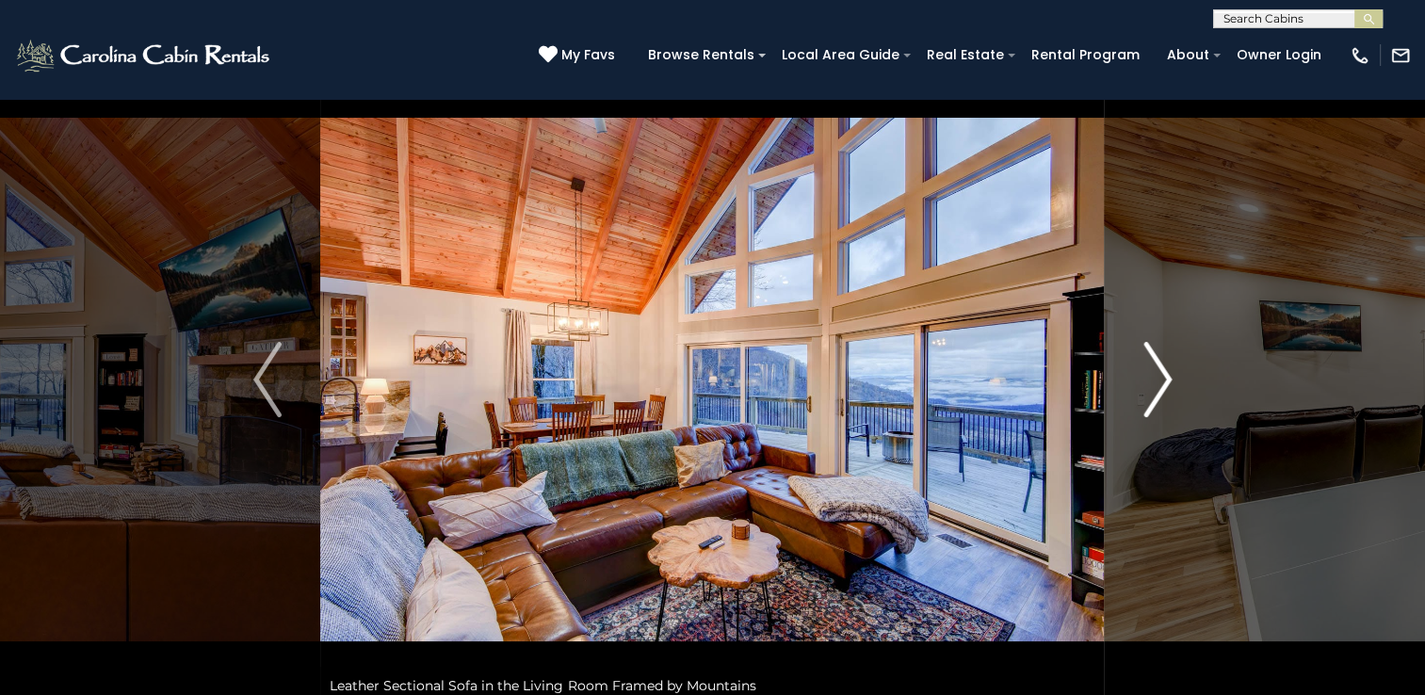
click at [1154, 377] on img "Next" at bounding box center [1157, 379] width 28 height 75
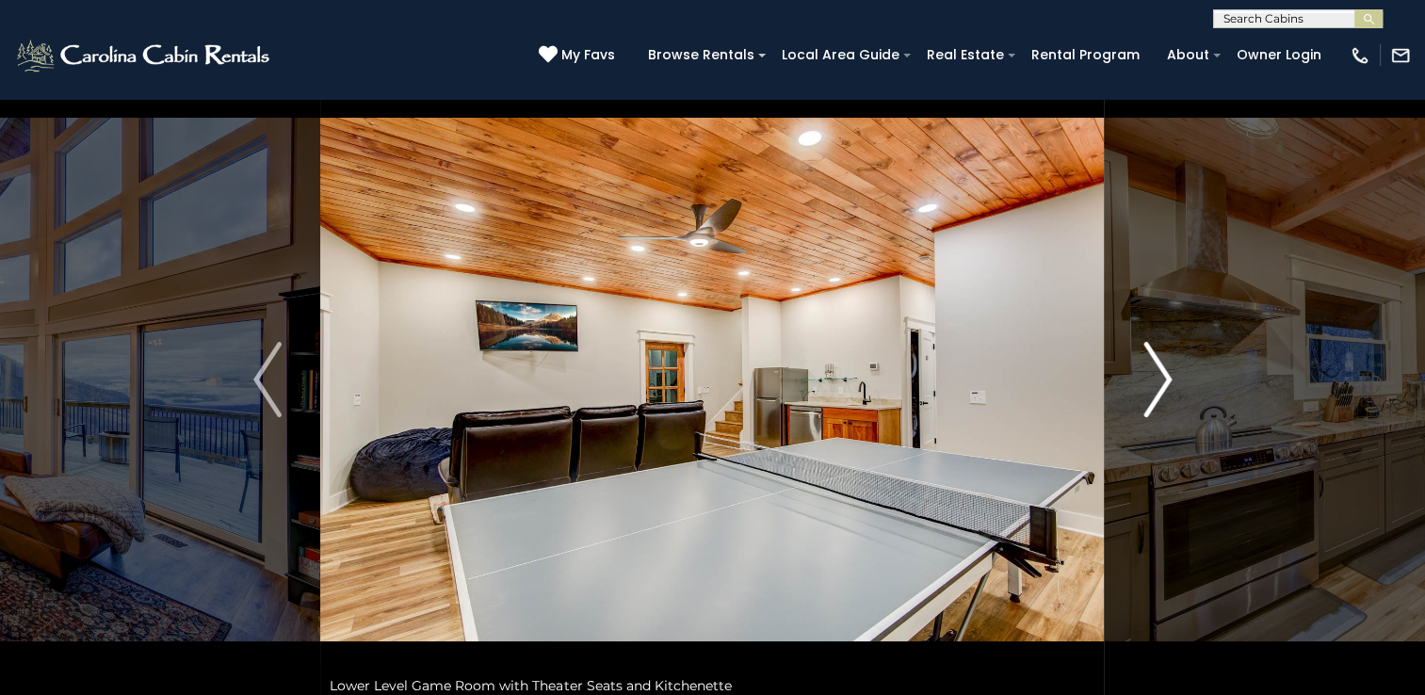
click at [1154, 377] on img "Next" at bounding box center [1157, 379] width 28 height 75
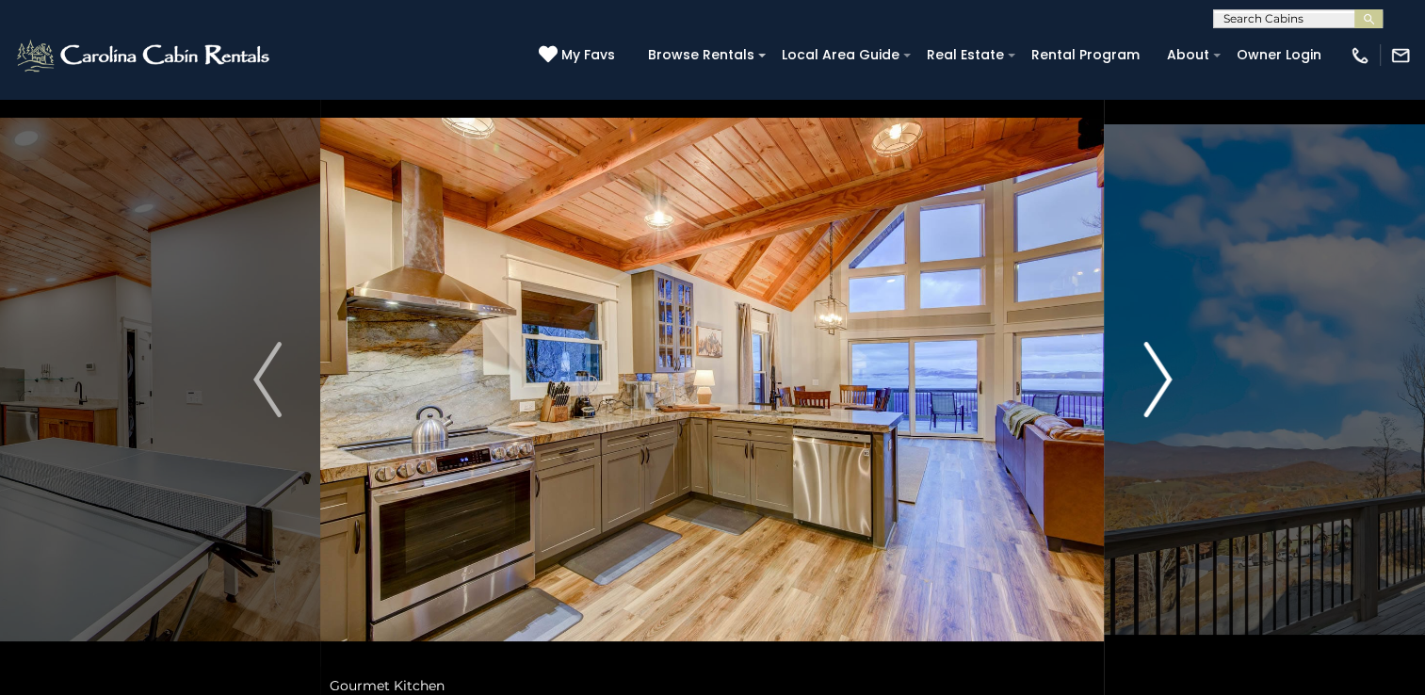
click at [1154, 377] on img "Next" at bounding box center [1157, 379] width 28 height 75
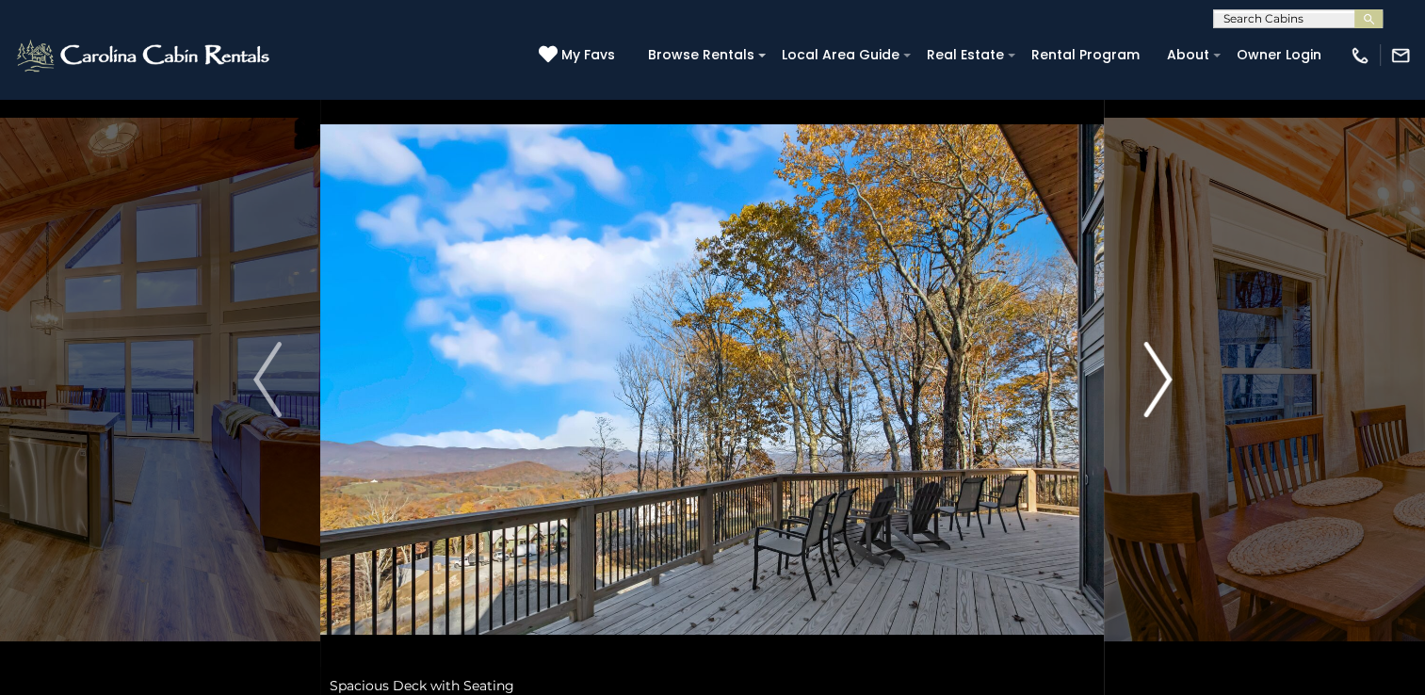
click at [1154, 377] on img "Next" at bounding box center [1157, 379] width 28 height 75
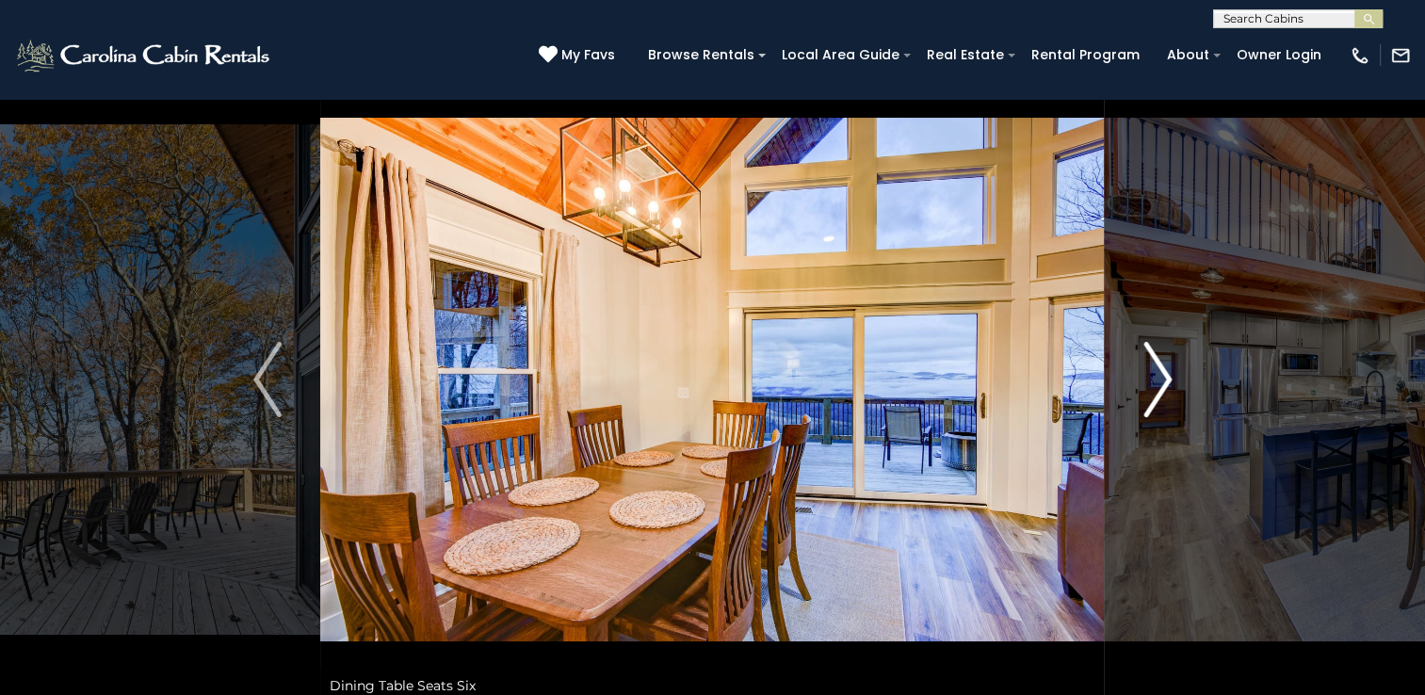
click at [1153, 377] on img "Next" at bounding box center [1157, 379] width 28 height 75
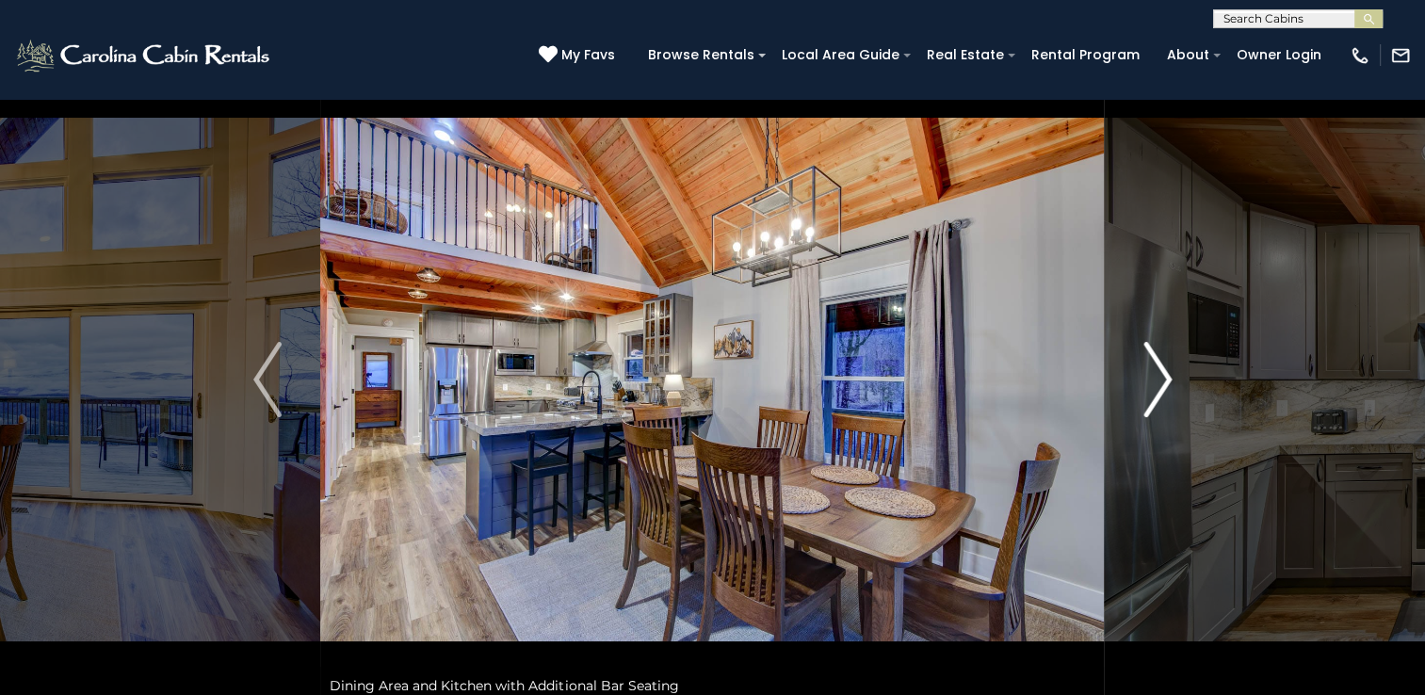
click at [1153, 377] on img "Next" at bounding box center [1157, 379] width 28 height 75
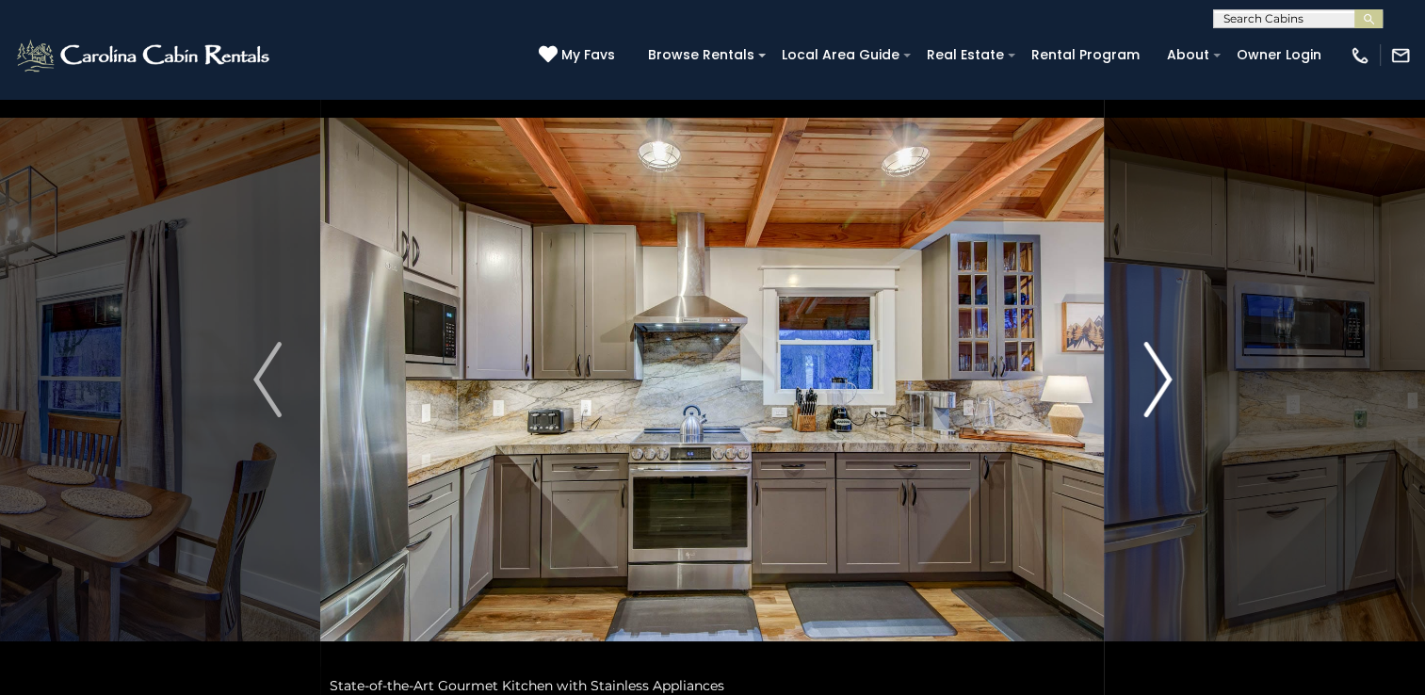
click at [1153, 377] on img "Next" at bounding box center [1157, 379] width 28 height 75
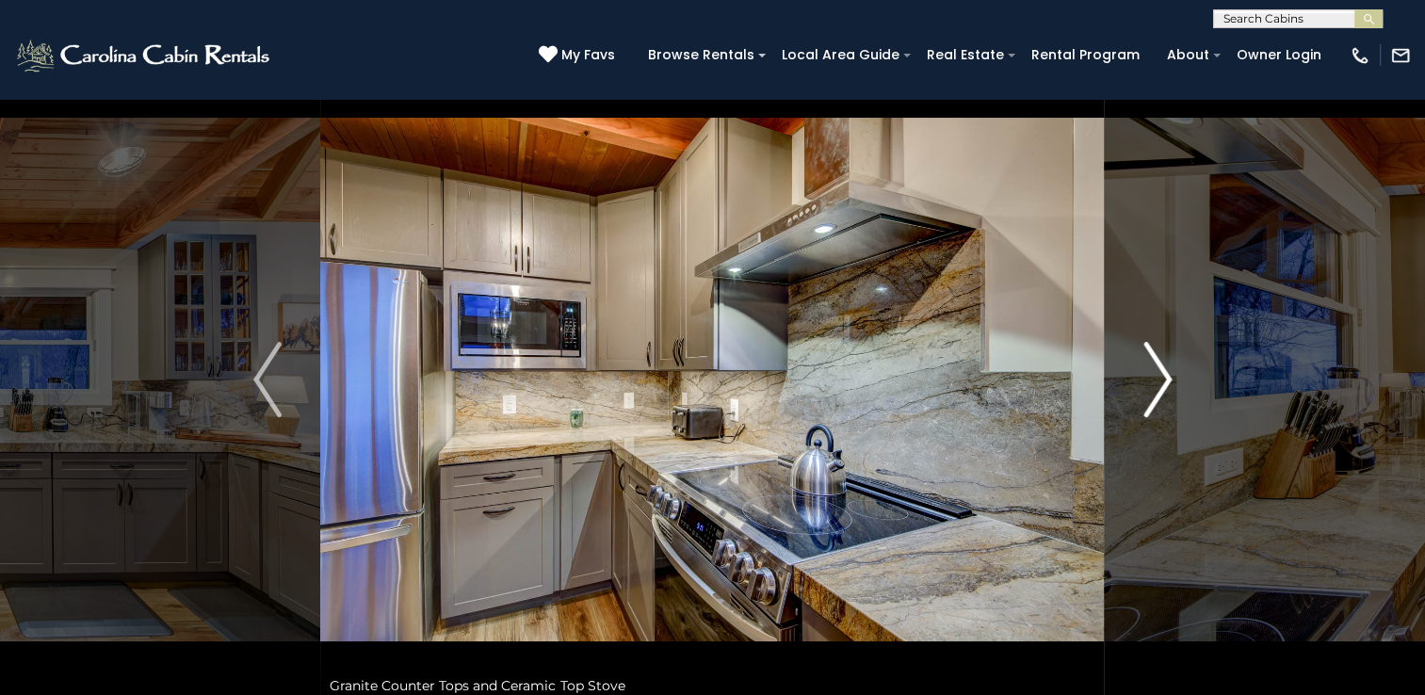
click at [1153, 377] on img "Next" at bounding box center [1157, 379] width 28 height 75
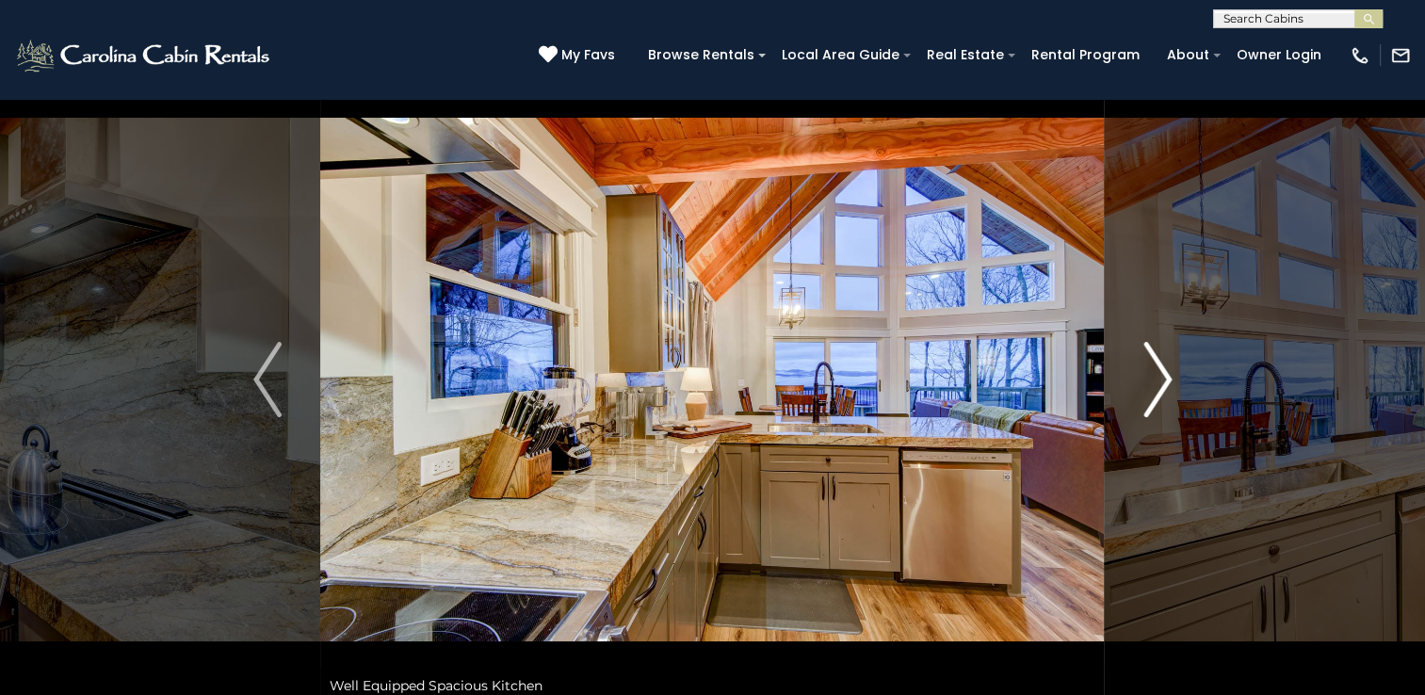
click at [1153, 377] on img "Next" at bounding box center [1157, 379] width 28 height 75
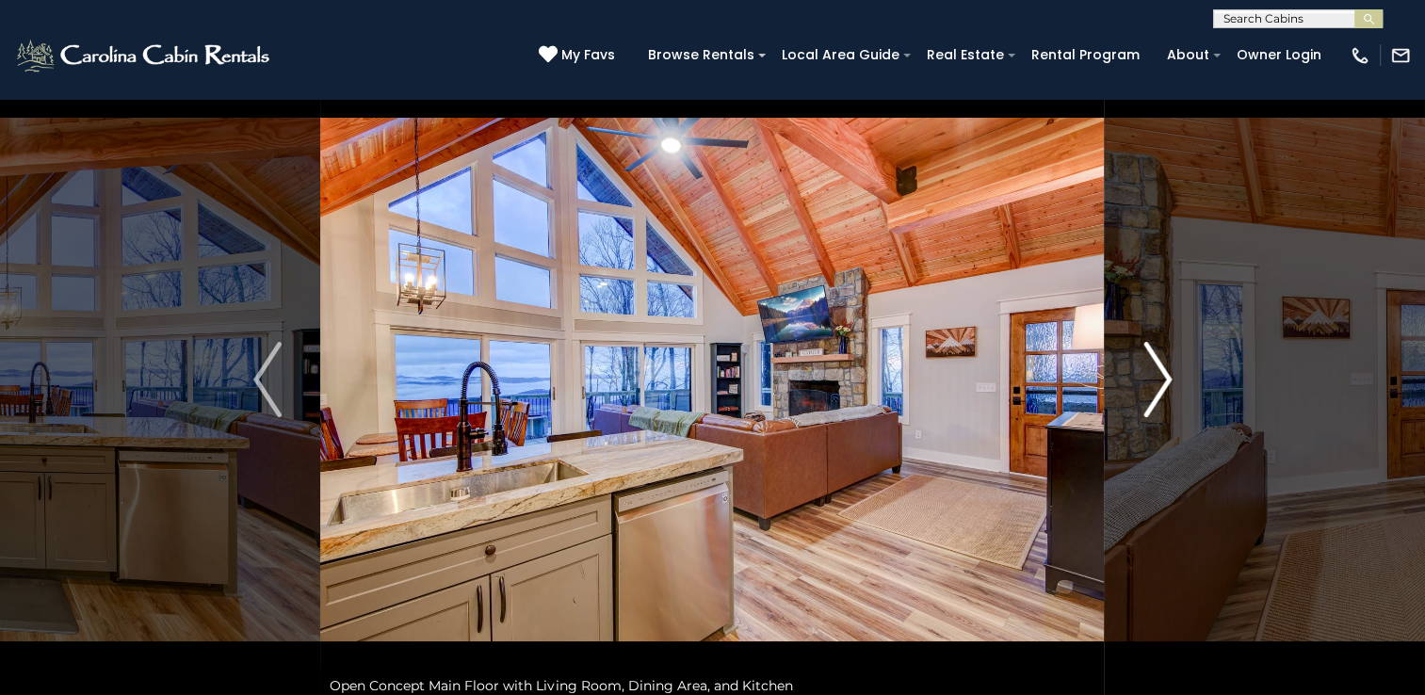
click at [1153, 377] on img "Next" at bounding box center [1157, 379] width 28 height 75
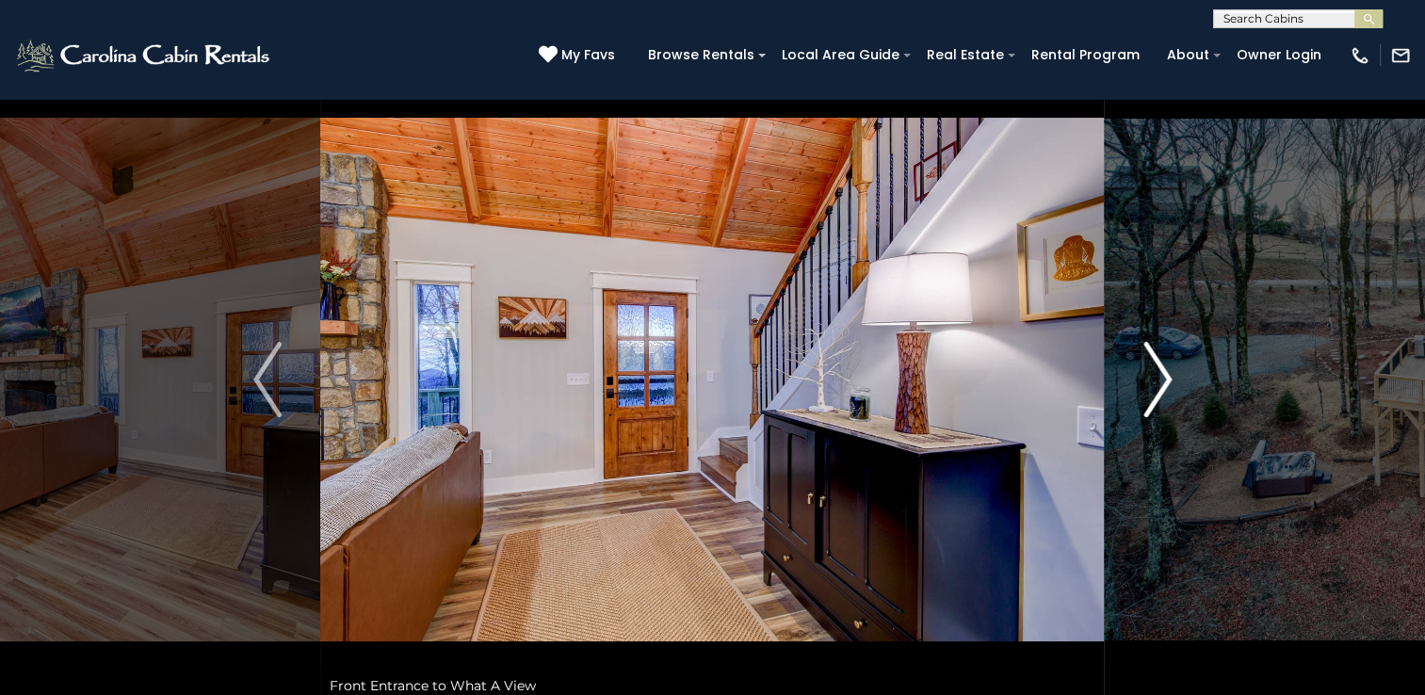
click at [1153, 377] on img "Next" at bounding box center [1157, 379] width 28 height 75
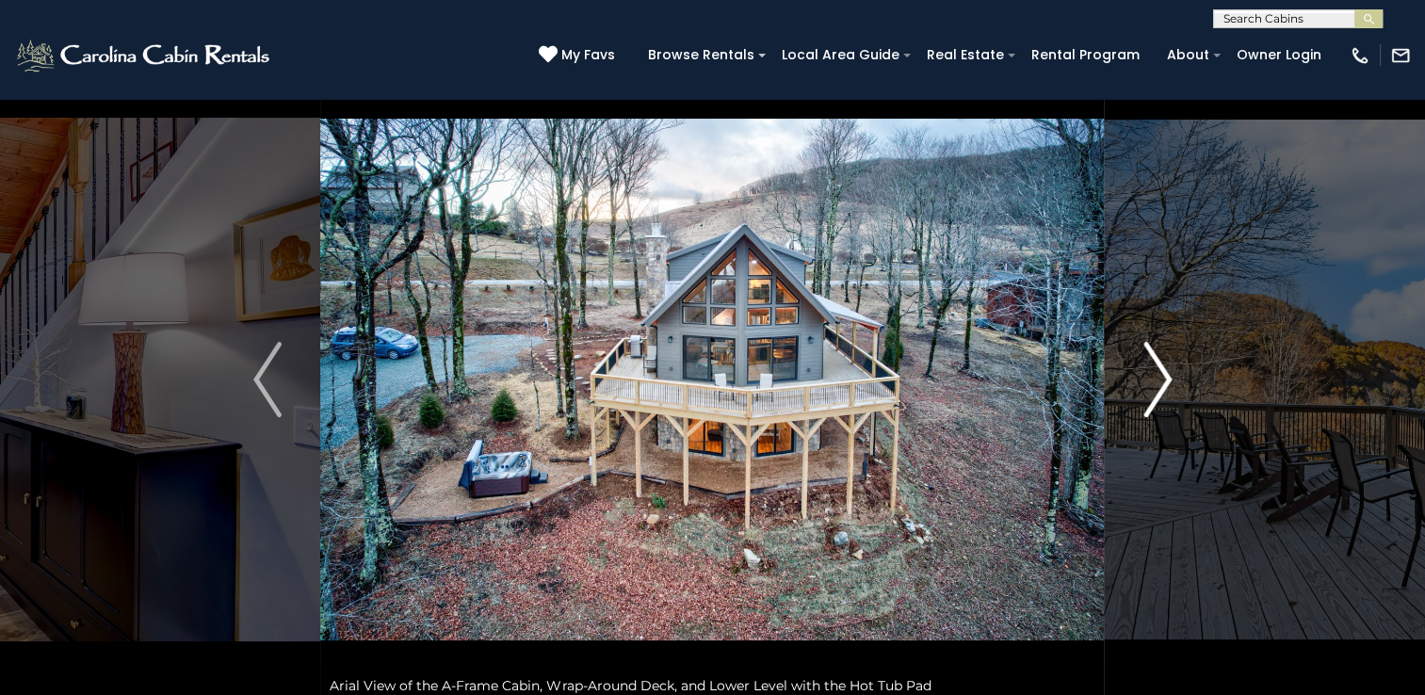
click at [1153, 377] on img "Next" at bounding box center [1157, 379] width 28 height 75
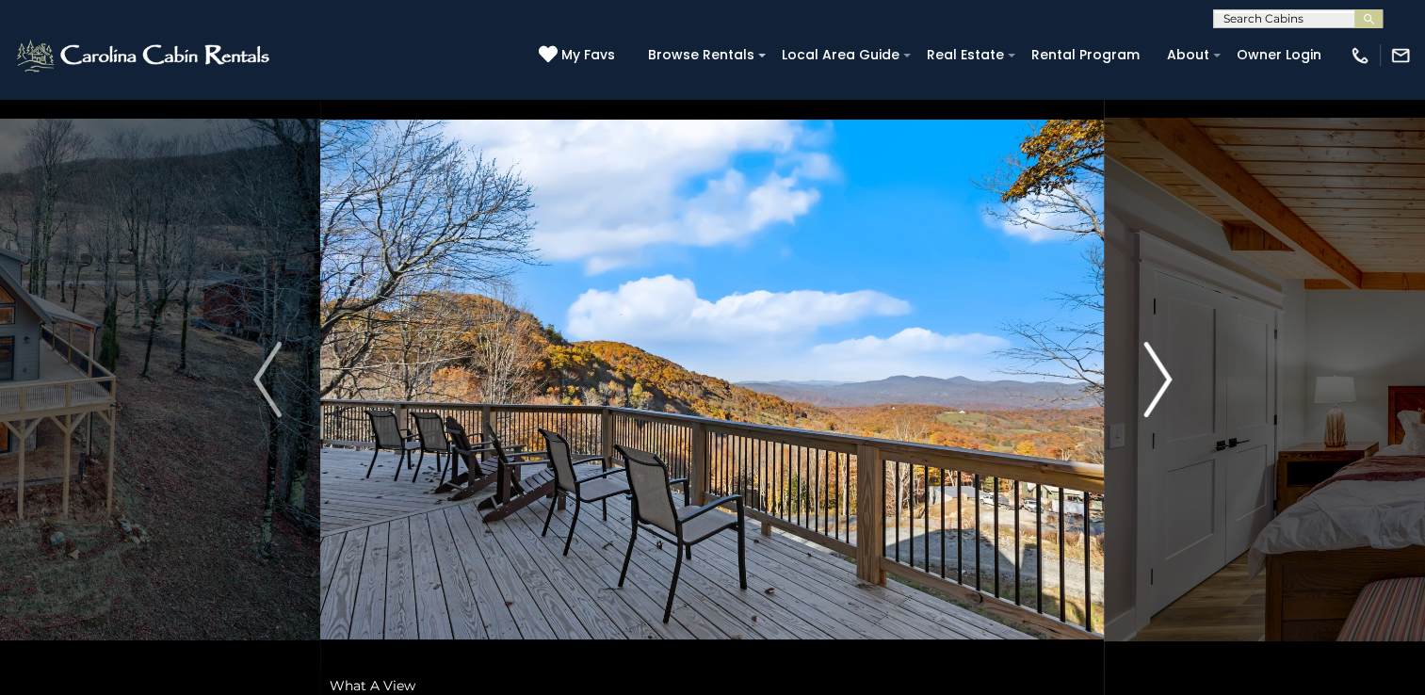
click at [1153, 377] on img "Next" at bounding box center [1157, 379] width 28 height 75
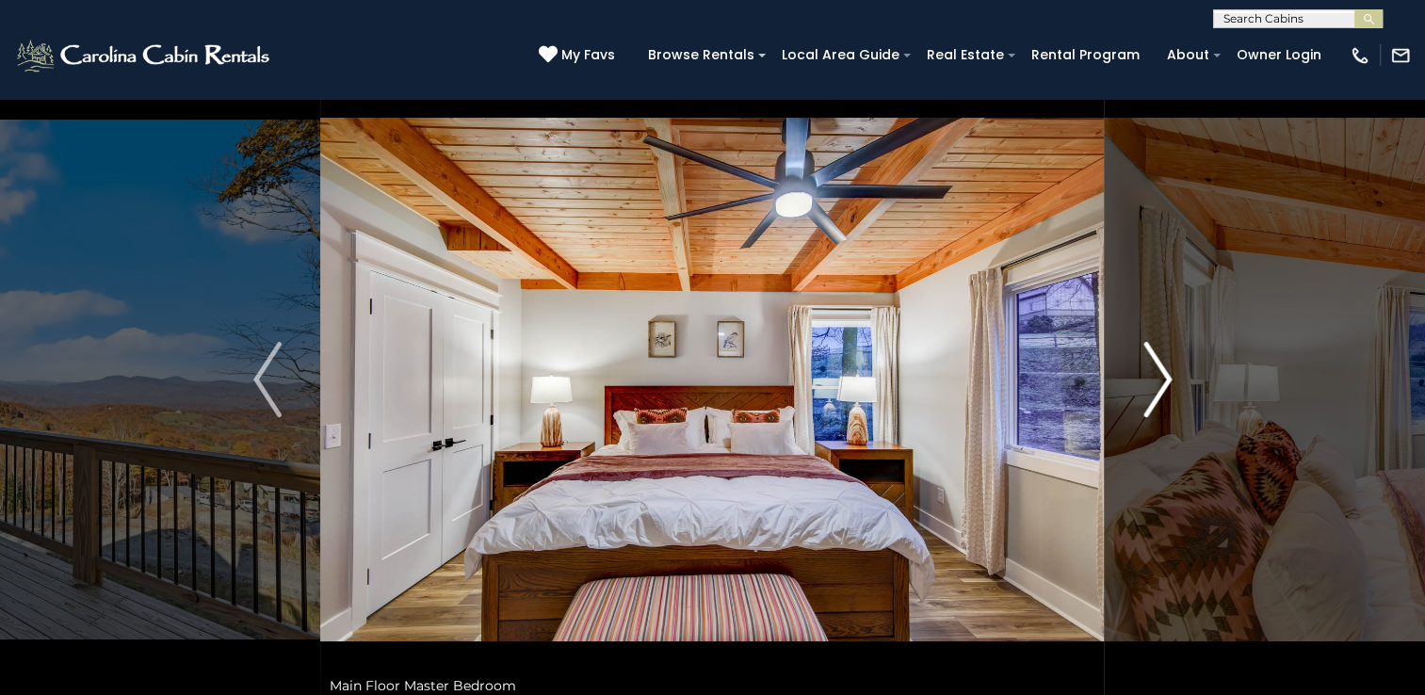
click at [1153, 377] on img "Next" at bounding box center [1157, 379] width 28 height 75
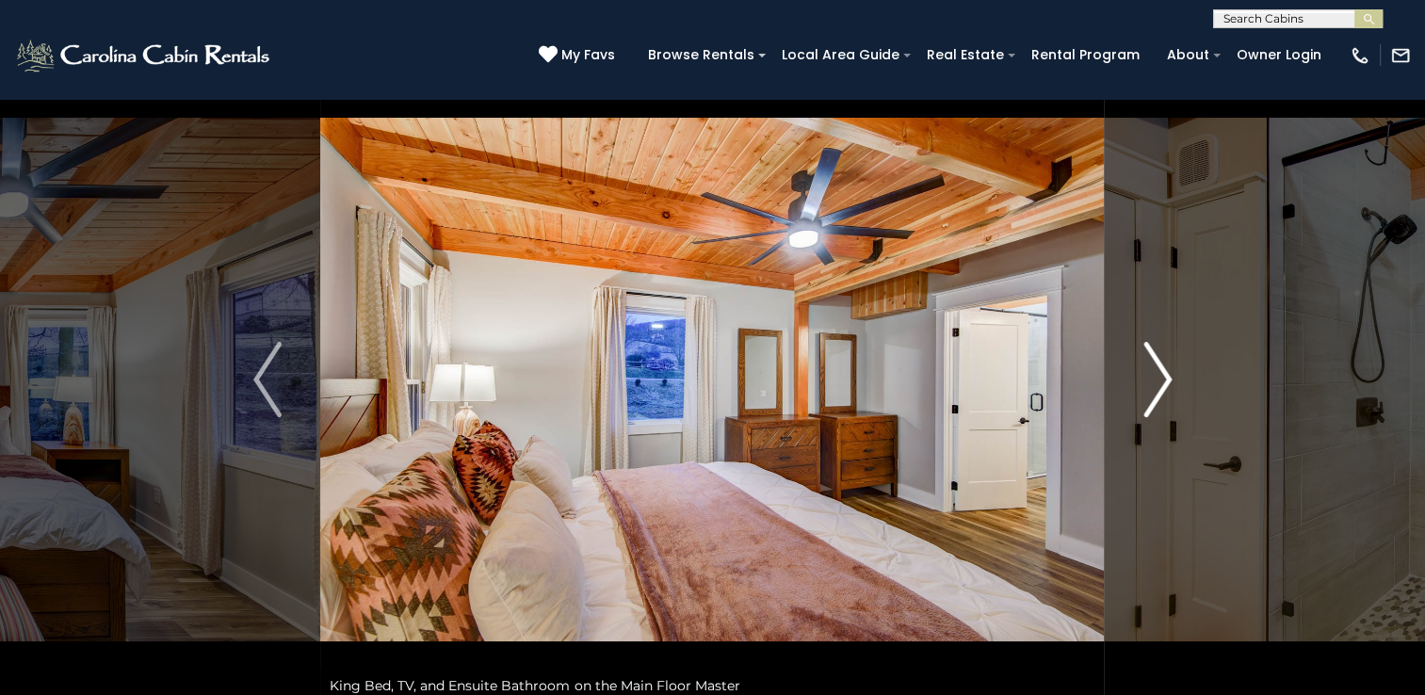
click at [1153, 377] on img "Next" at bounding box center [1157, 379] width 28 height 75
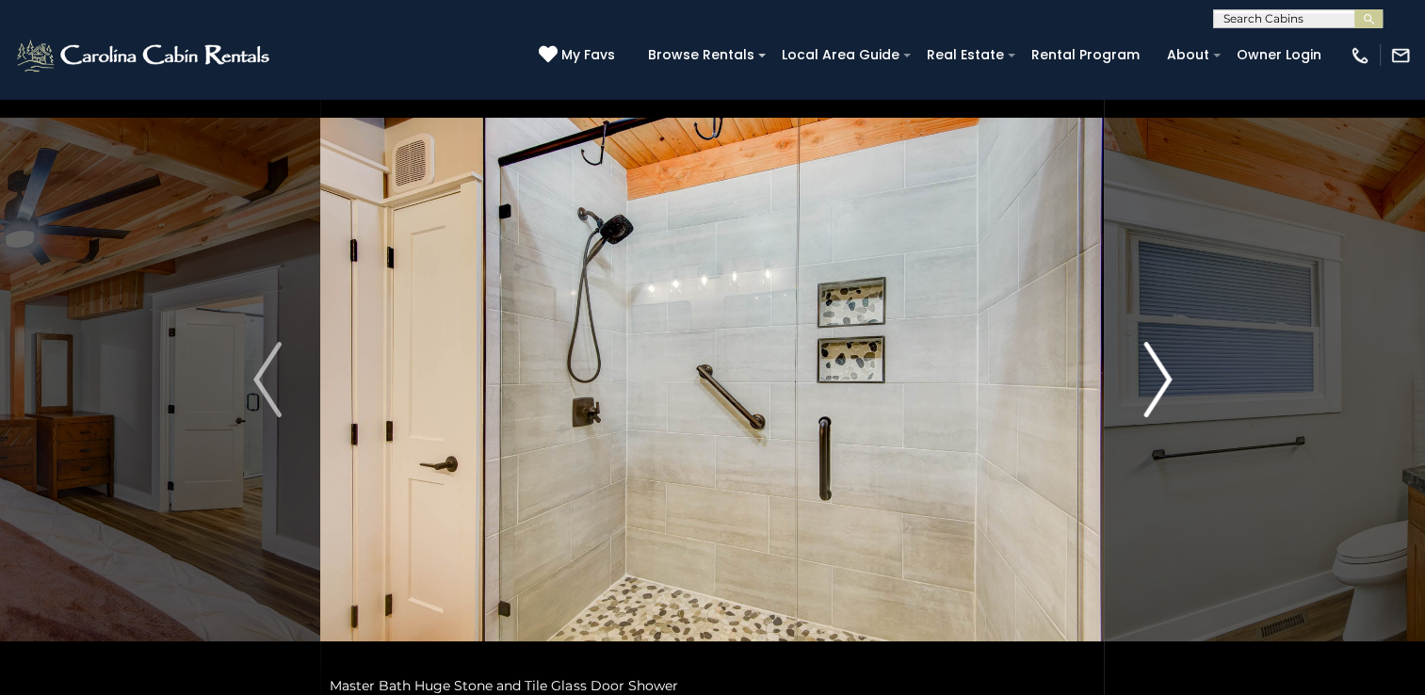
click at [1153, 377] on img "Next" at bounding box center [1157, 379] width 28 height 75
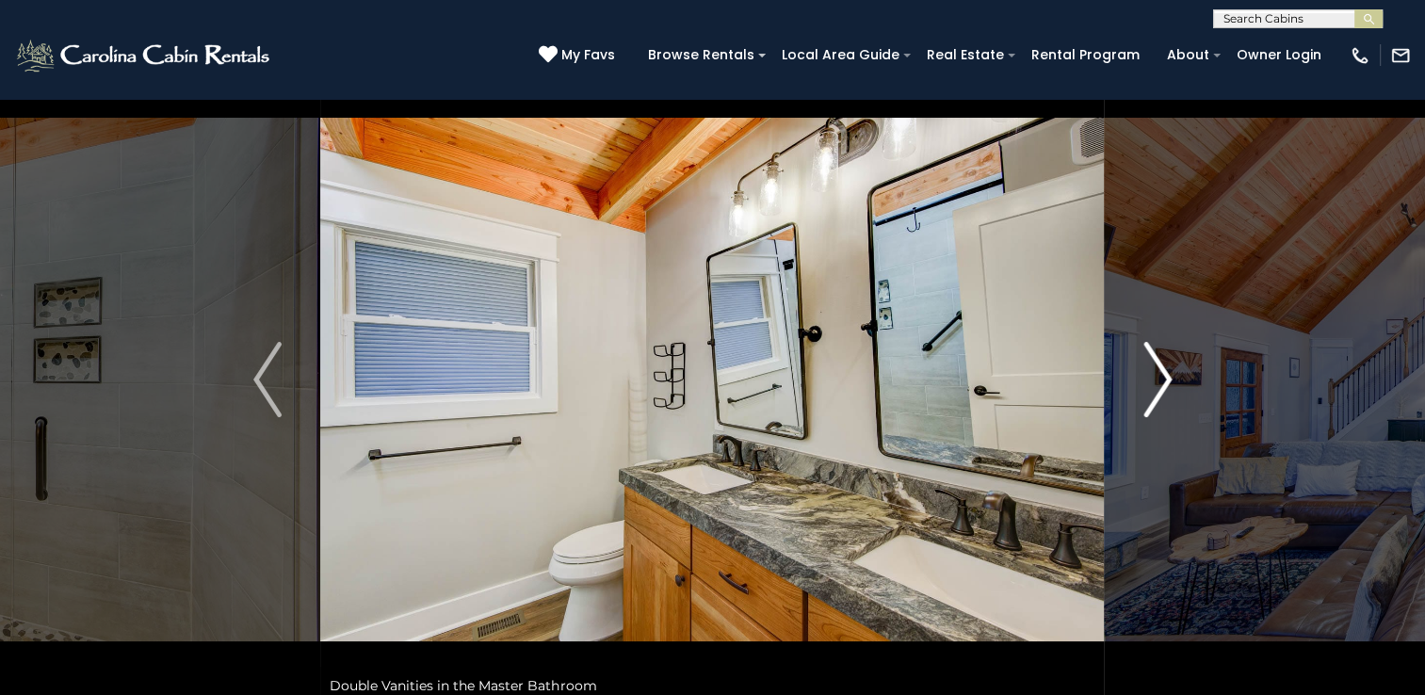
click at [1153, 377] on img "Next" at bounding box center [1157, 379] width 28 height 75
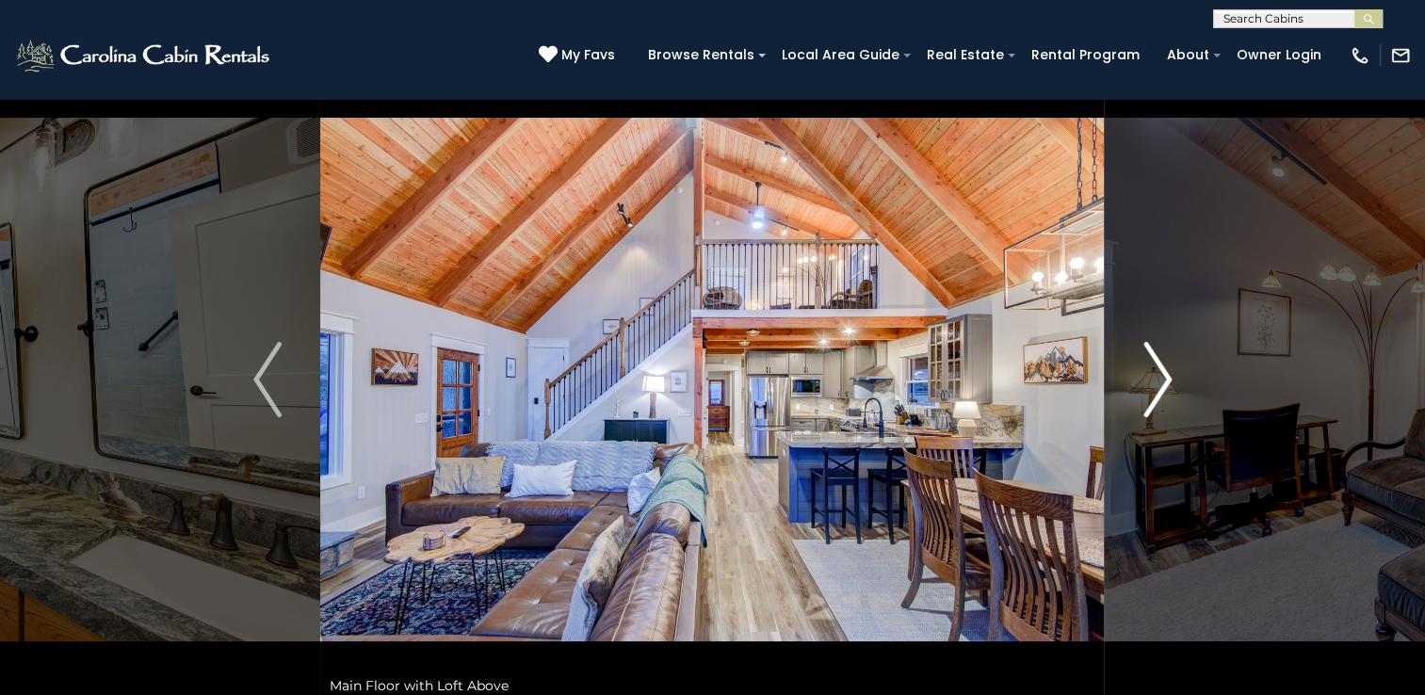
click at [1153, 377] on img "Next" at bounding box center [1157, 379] width 28 height 75
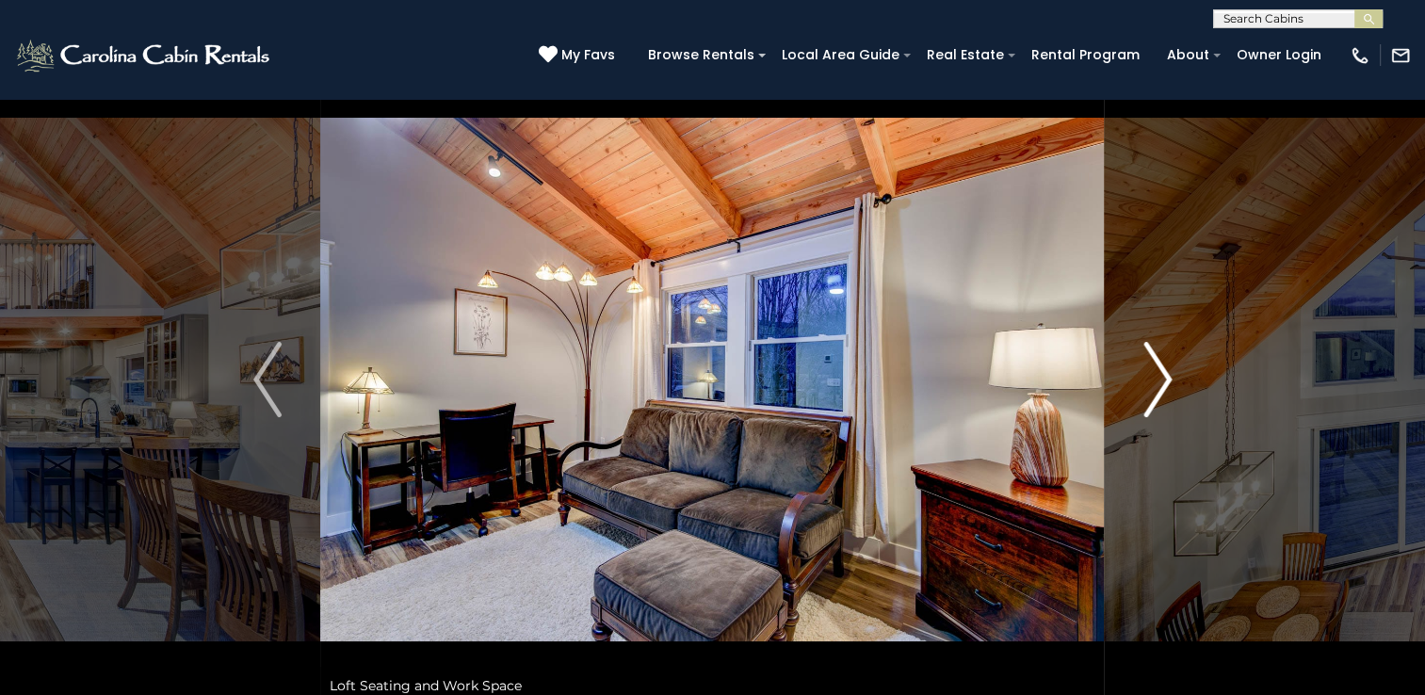
click at [1153, 377] on img "Next" at bounding box center [1157, 379] width 28 height 75
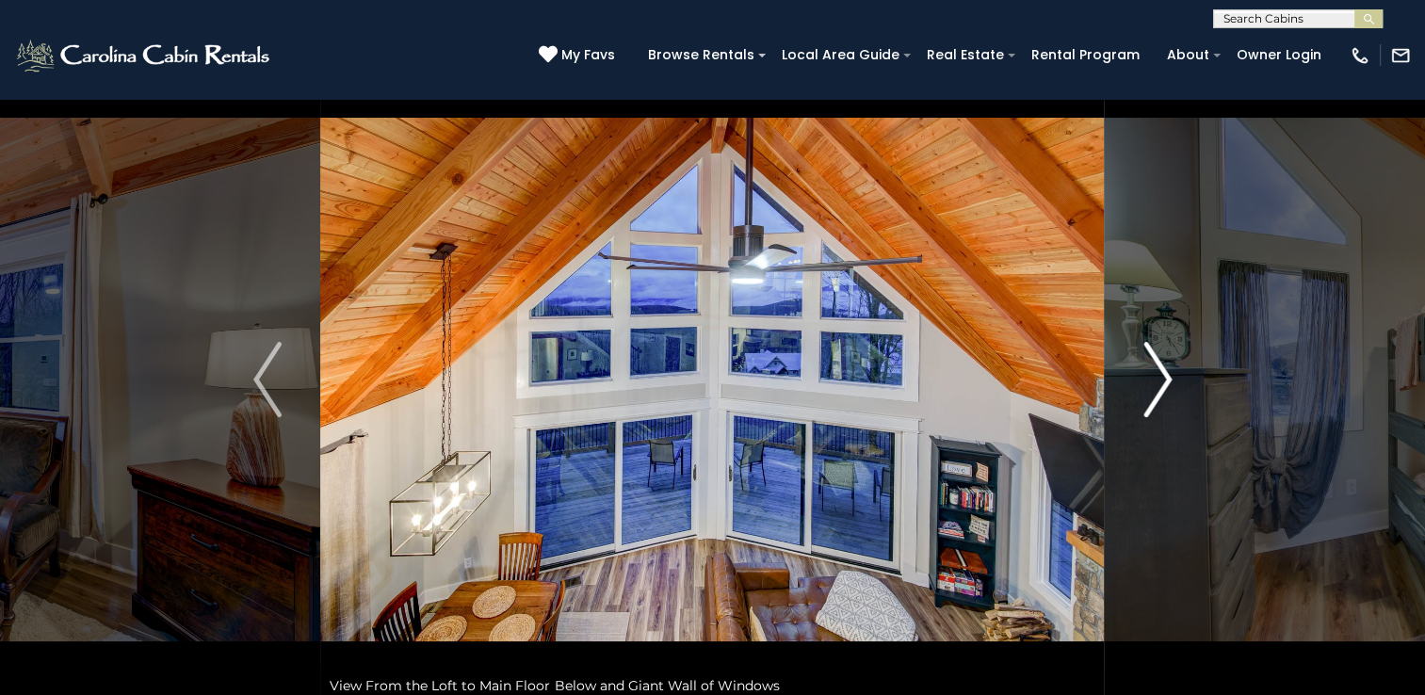
click at [1153, 377] on img "Next" at bounding box center [1157, 379] width 28 height 75
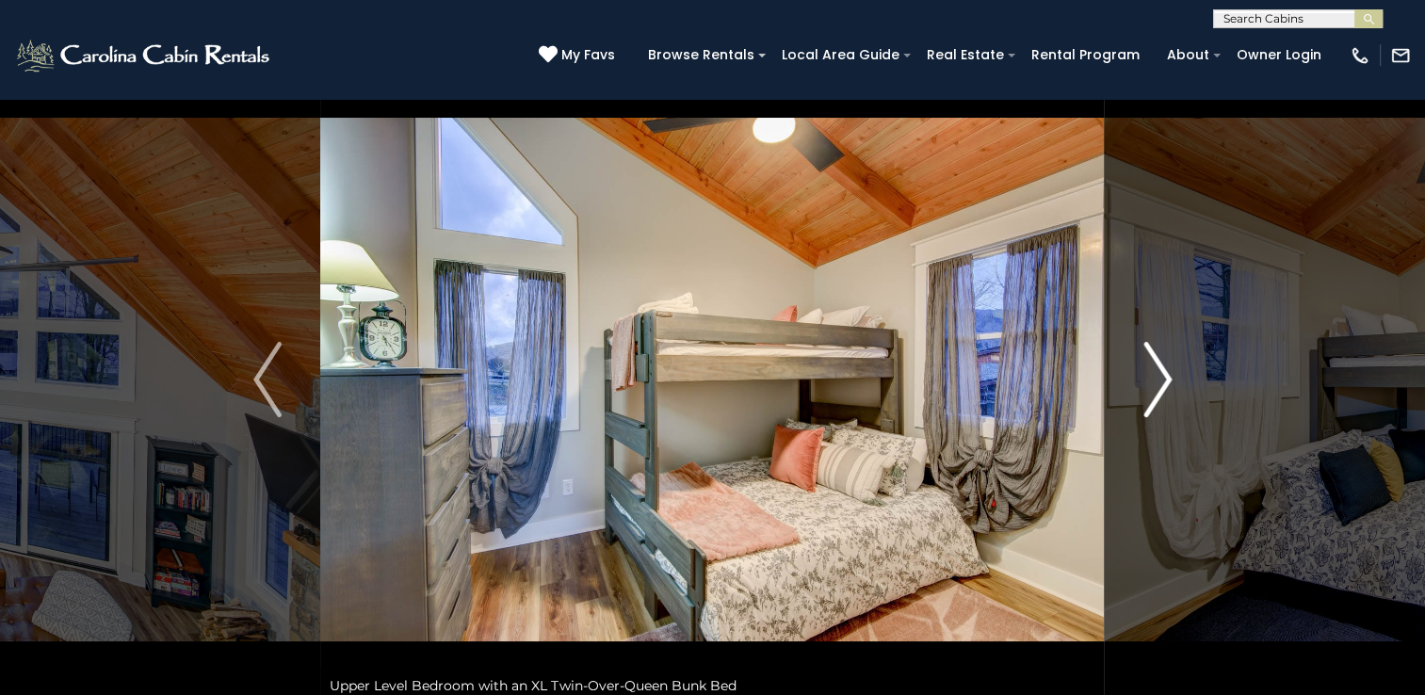
click at [1153, 377] on img "Next" at bounding box center [1157, 379] width 28 height 75
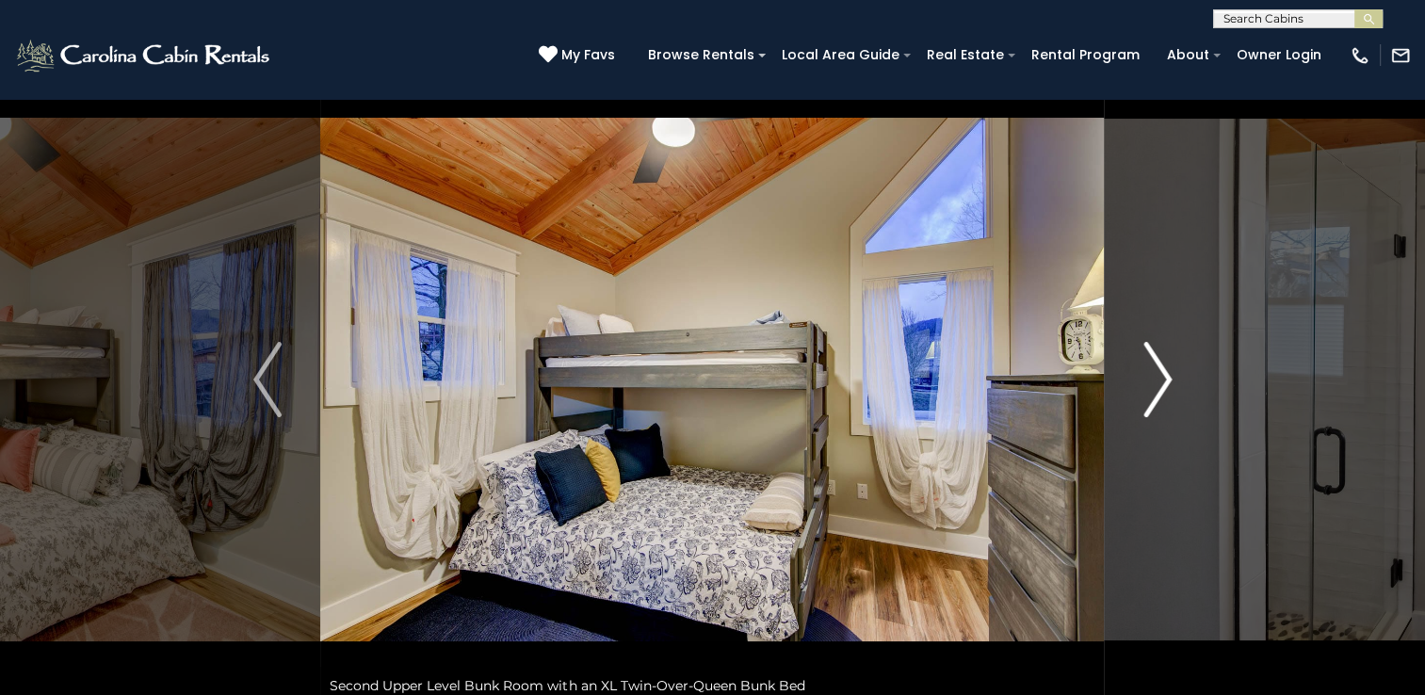
click at [1153, 377] on img "Next" at bounding box center [1157, 379] width 28 height 75
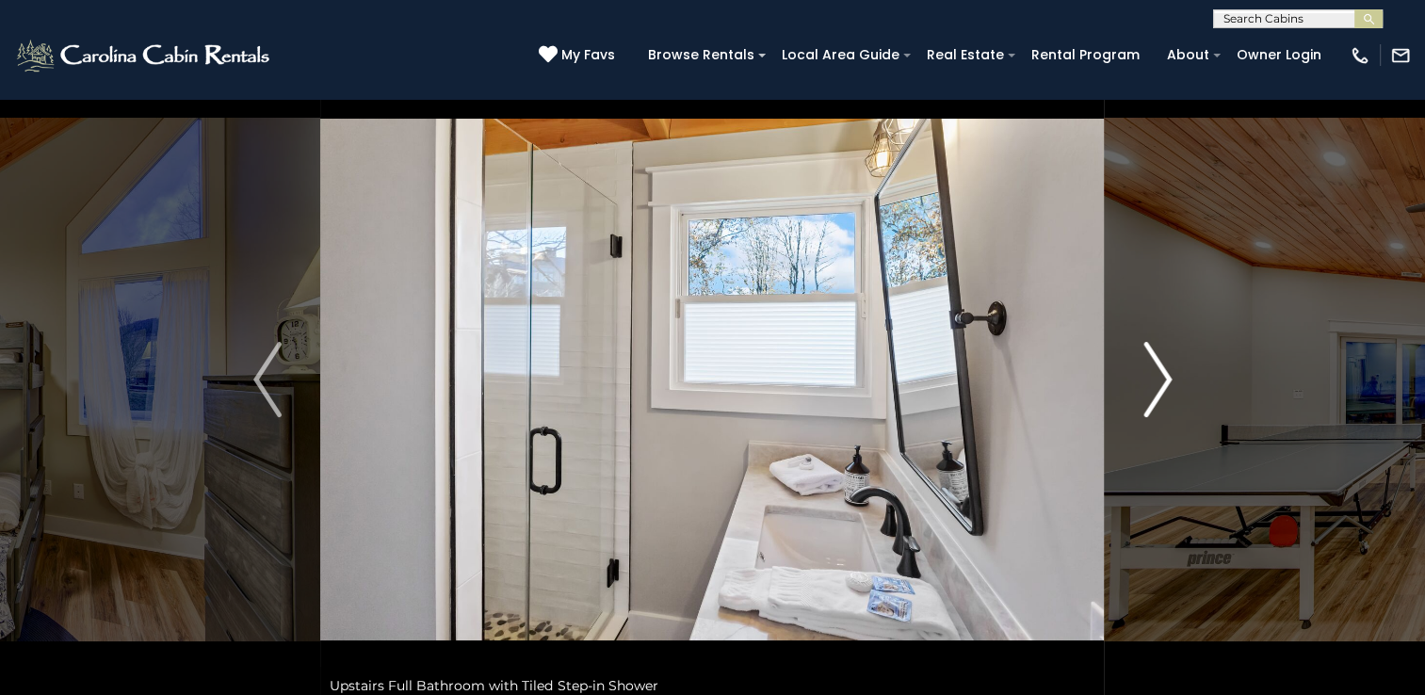
click at [1153, 377] on img "Next" at bounding box center [1157, 379] width 28 height 75
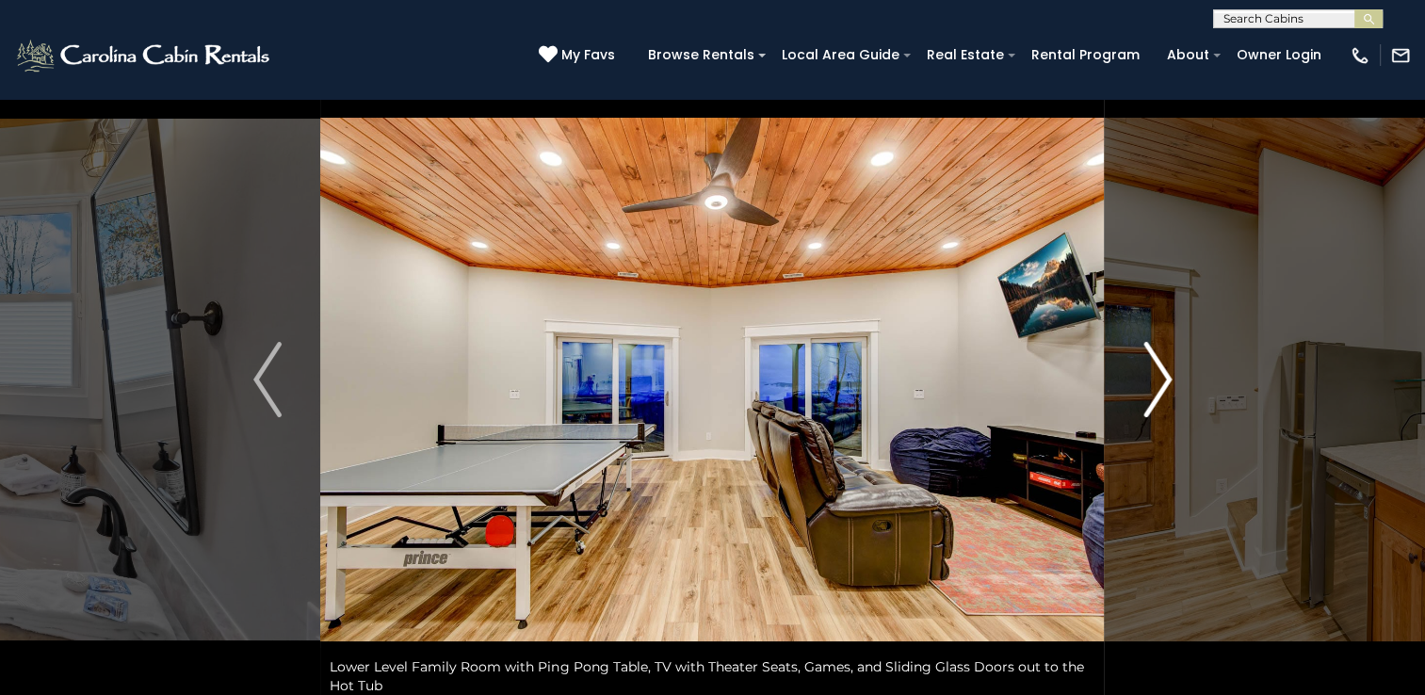
click at [1153, 376] on img "Next" at bounding box center [1157, 379] width 28 height 75
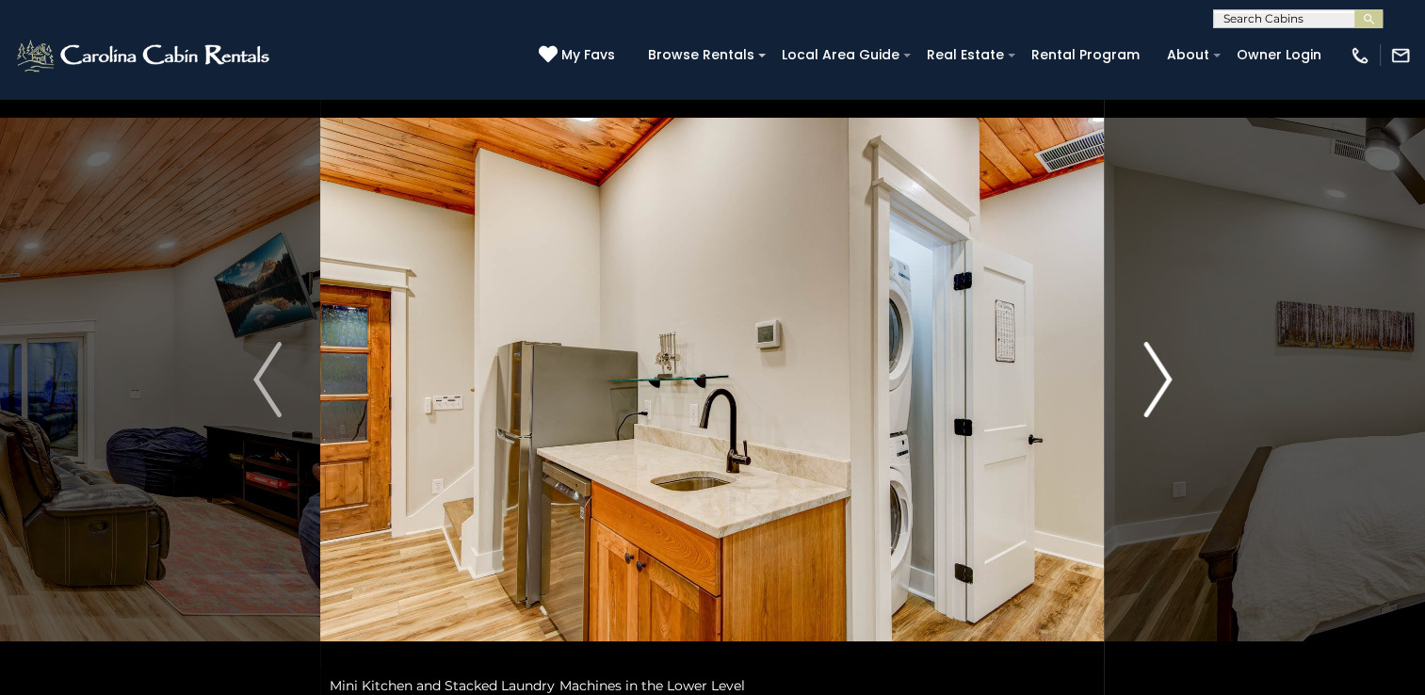
click at [1153, 376] on img "Next" at bounding box center [1157, 379] width 28 height 75
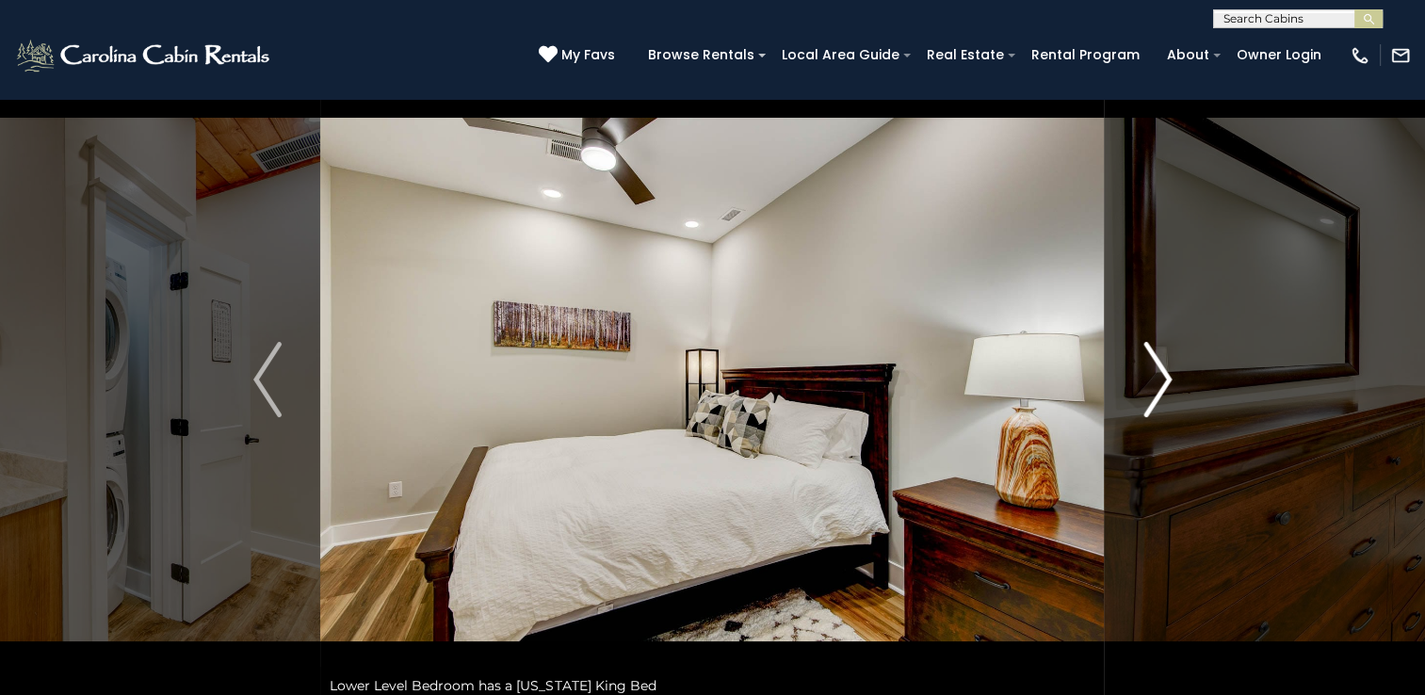
click at [1153, 376] on img "Next" at bounding box center [1157, 379] width 28 height 75
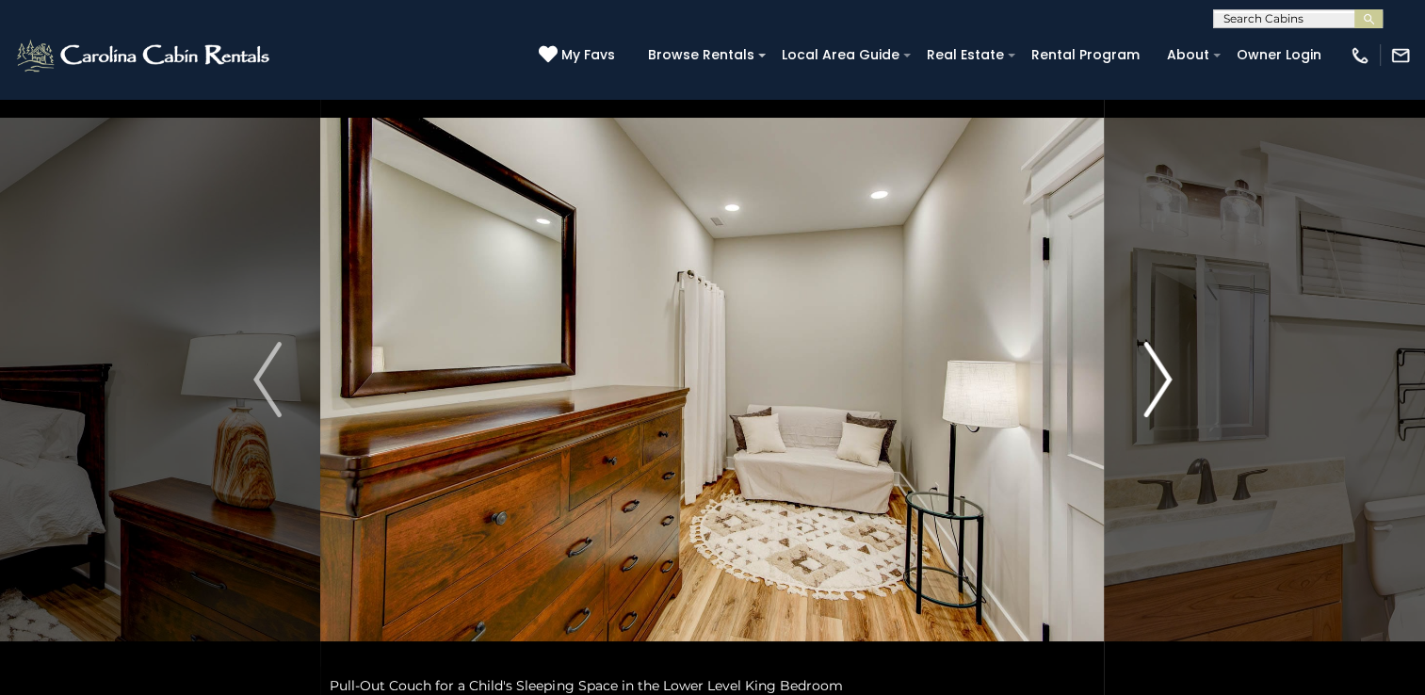
click at [1153, 376] on img "Next" at bounding box center [1157, 379] width 28 height 75
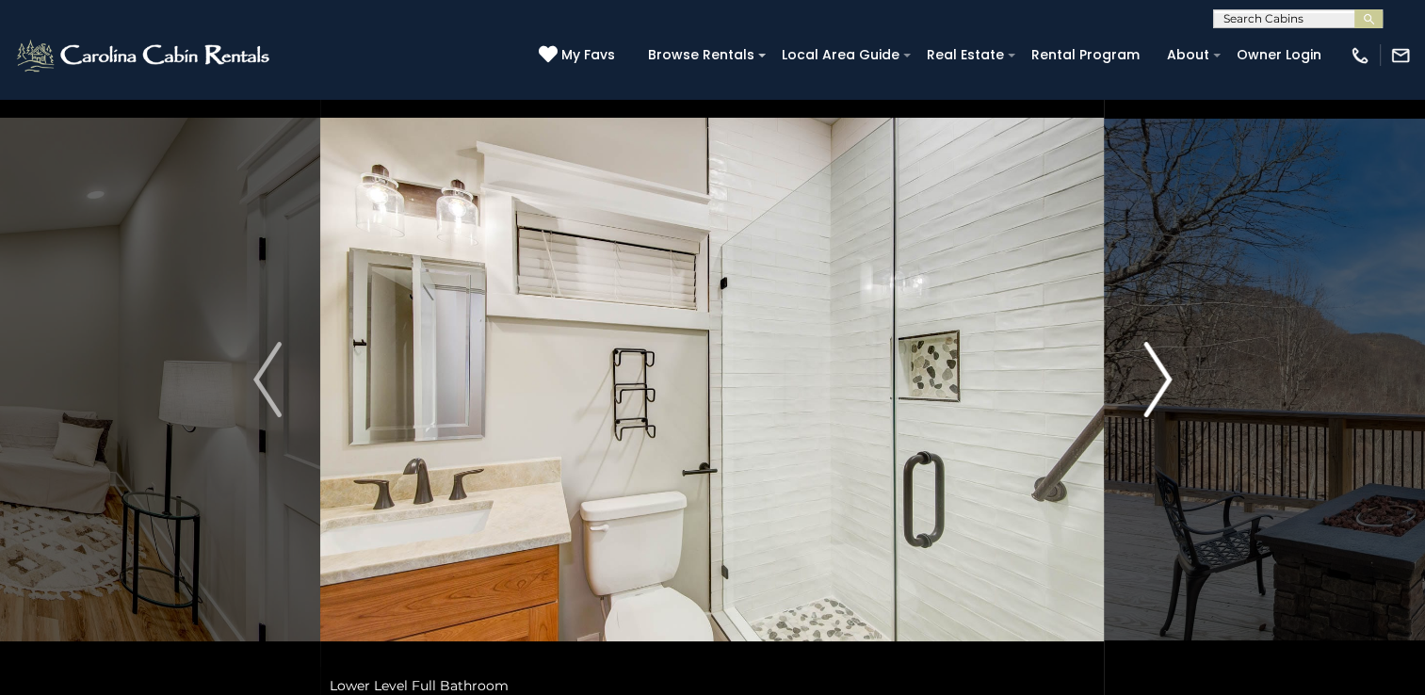
click at [1153, 376] on img "Next" at bounding box center [1157, 379] width 28 height 75
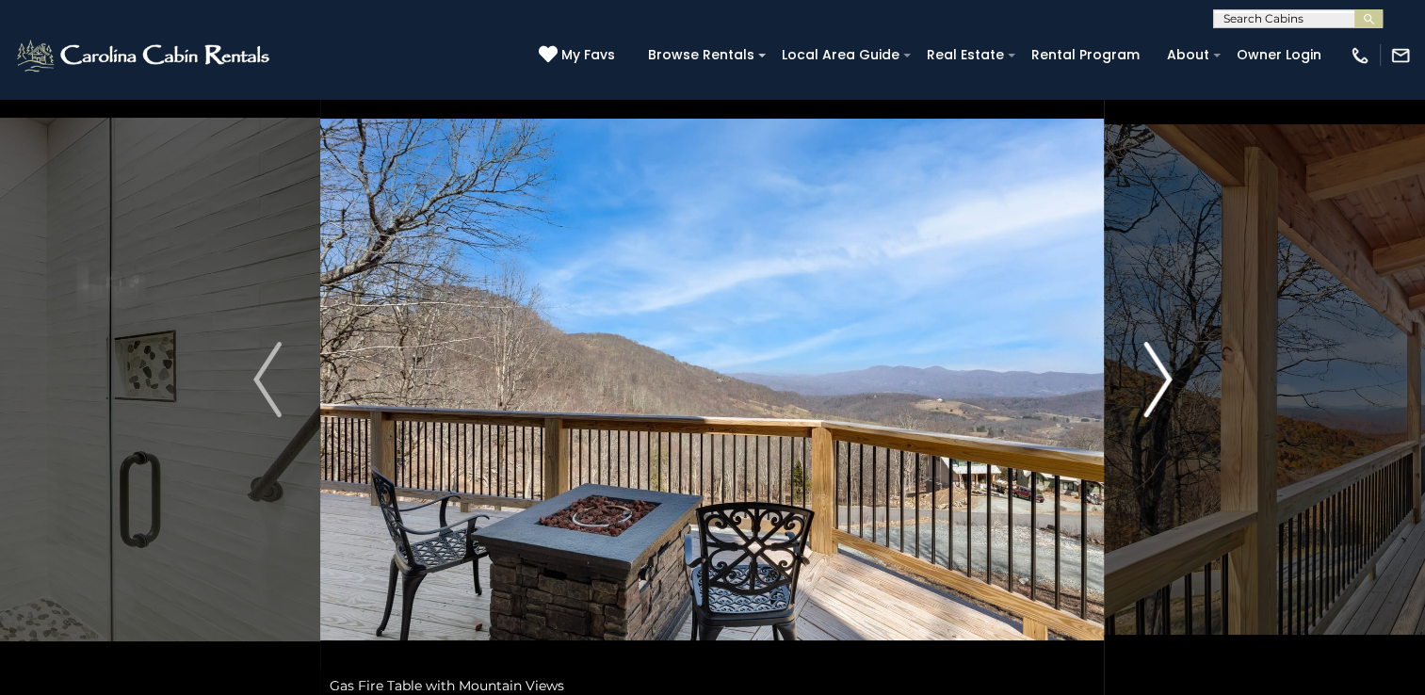
click at [1153, 376] on img "Next" at bounding box center [1157, 379] width 28 height 75
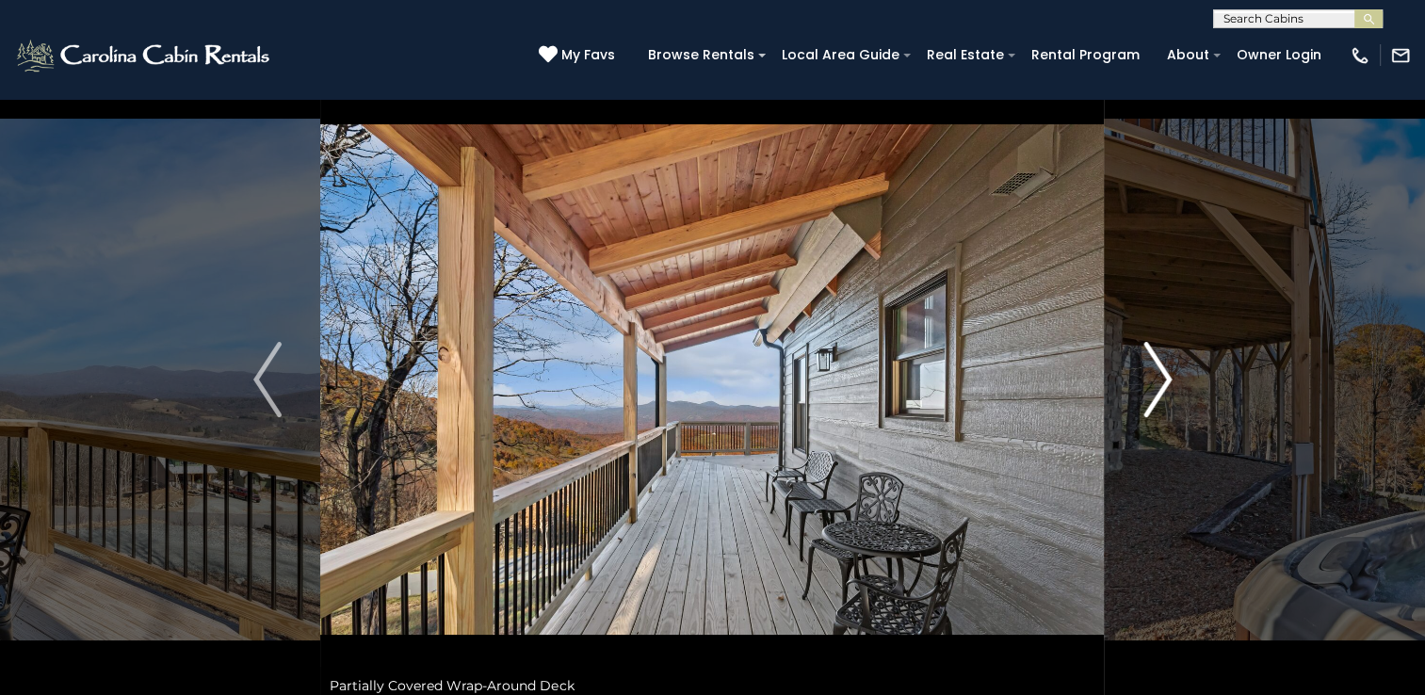
click at [1153, 376] on img "Next" at bounding box center [1157, 379] width 28 height 75
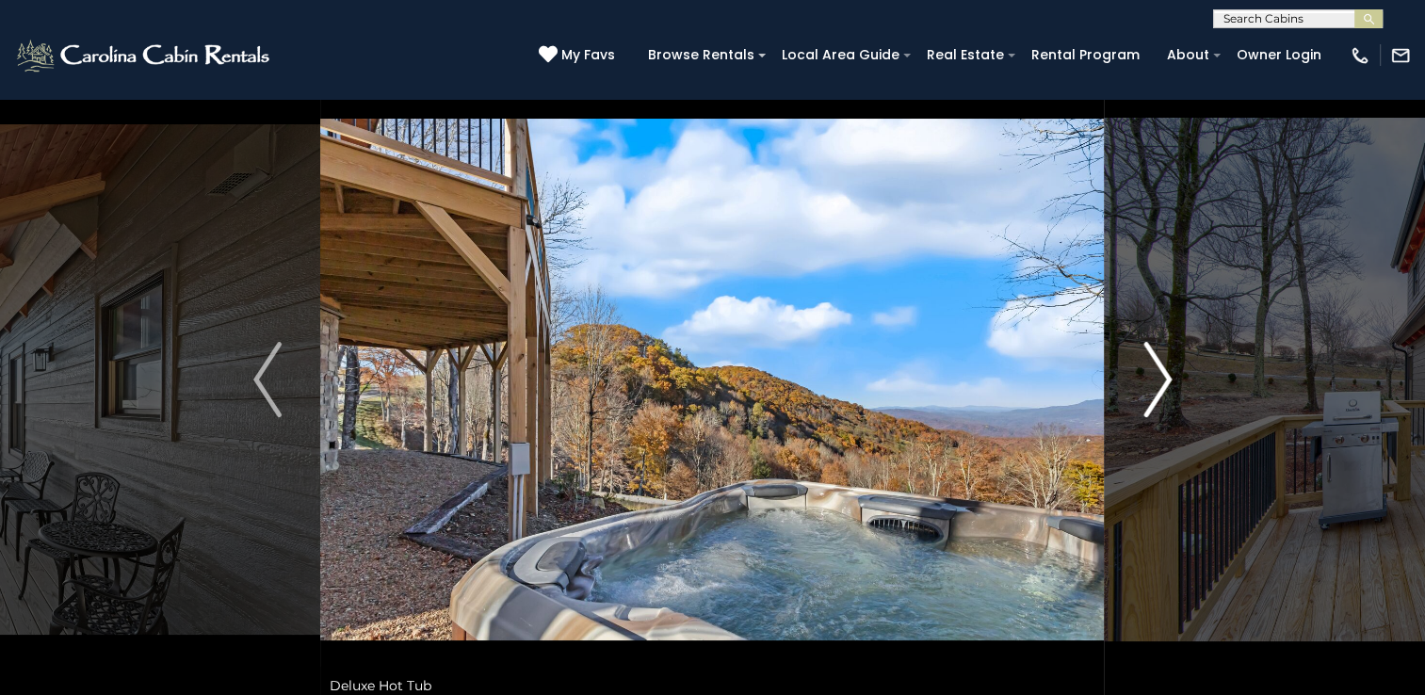
click at [1153, 376] on img "Next" at bounding box center [1157, 379] width 28 height 75
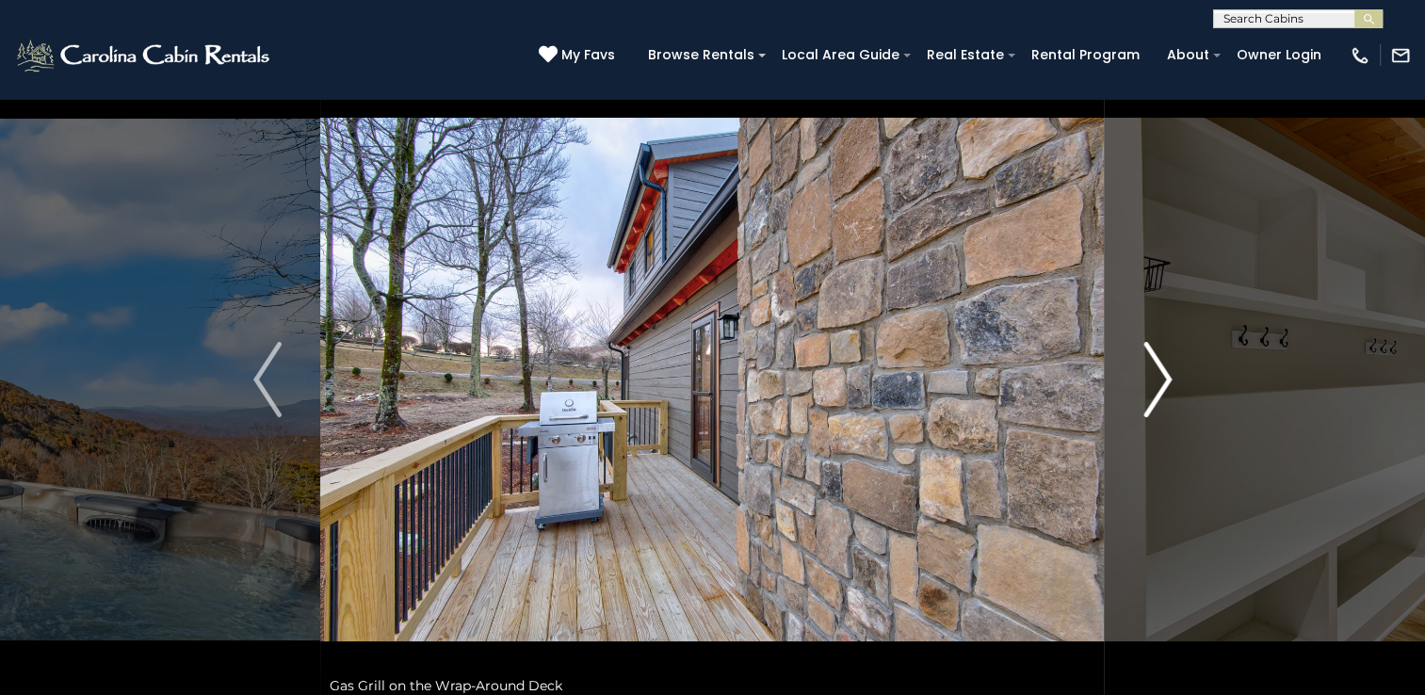
click at [1153, 375] on img "Next" at bounding box center [1157, 379] width 28 height 75
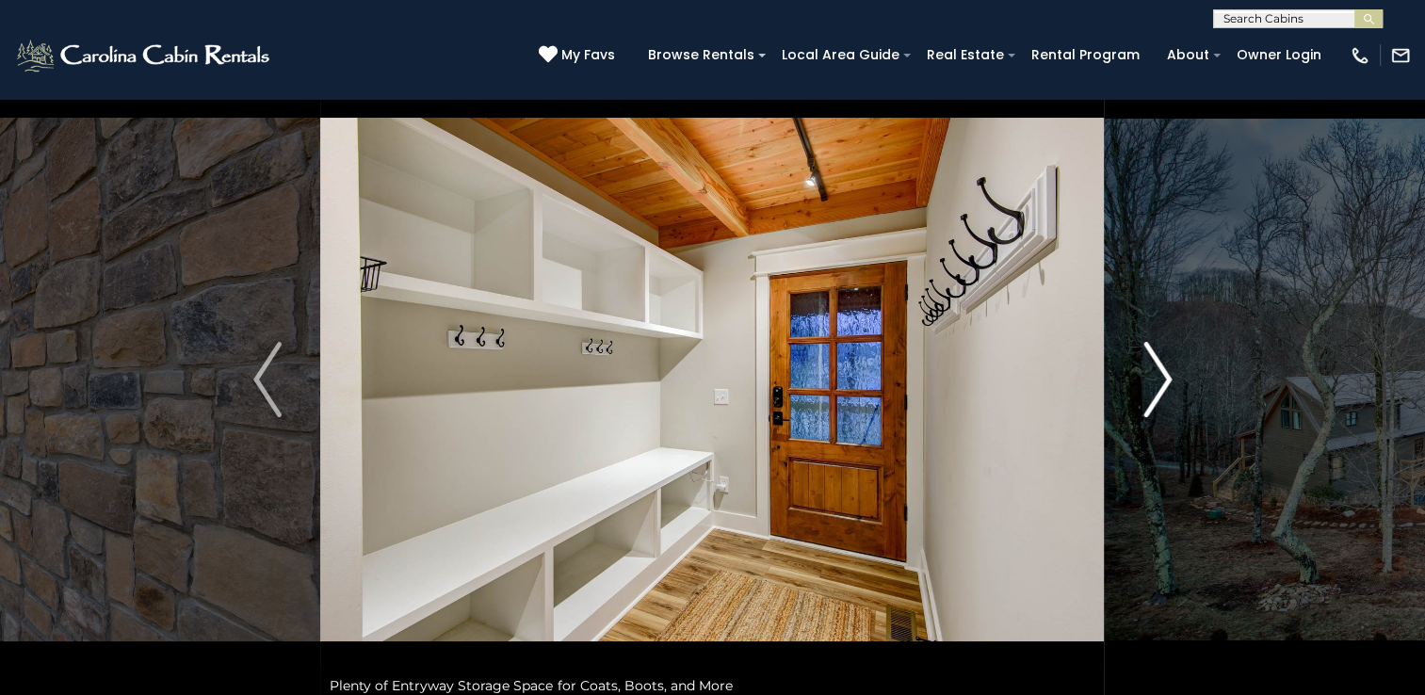
click at [1153, 375] on img "Next" at bounding box center [1157, 379] width 28 height 75
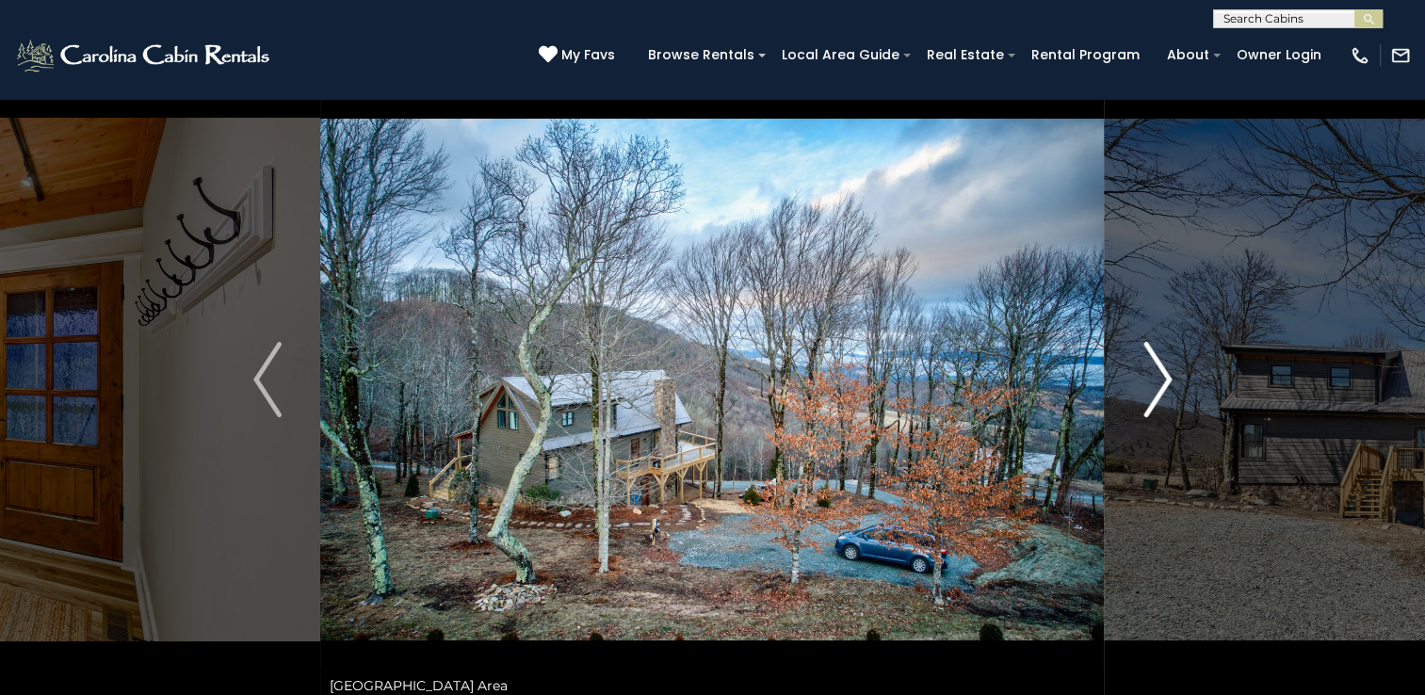
click at [1153, 375] on img "Next" at bounding box center [1157, 379] width 28 height 75
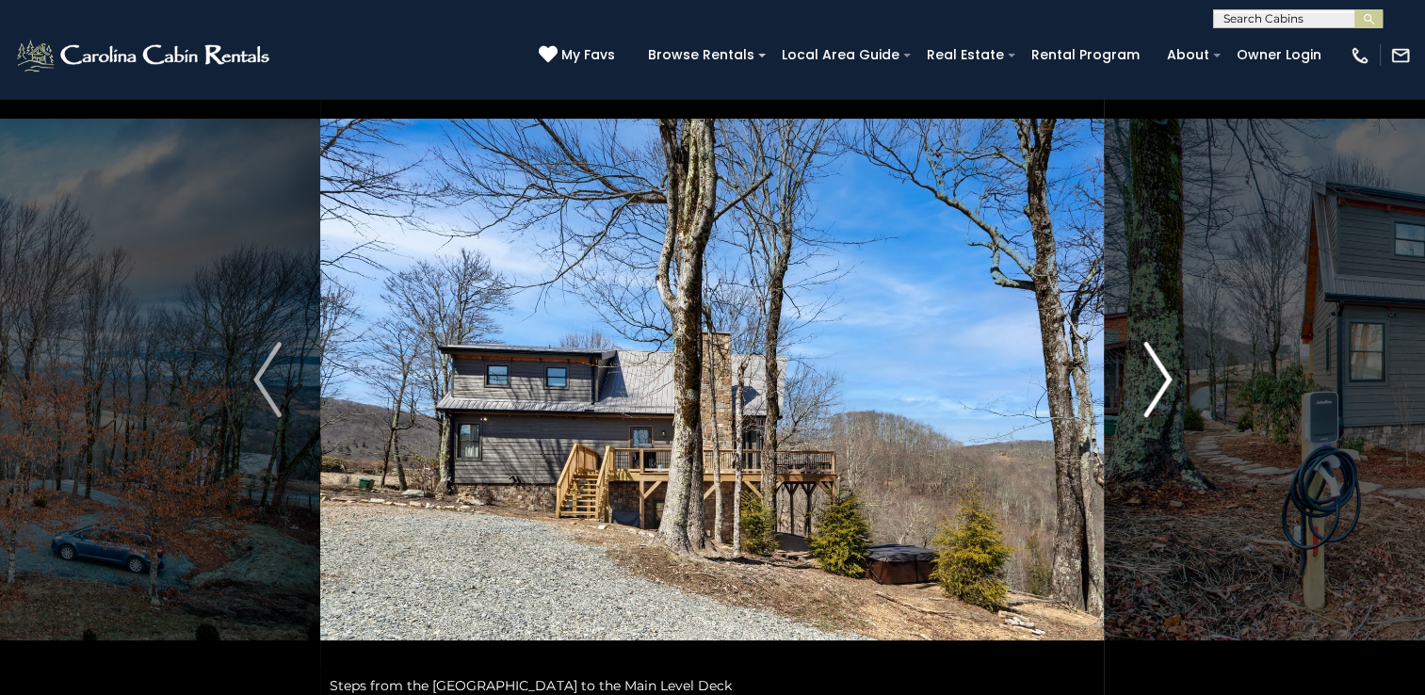
click at [1153, 375] on img "Next" at bounding box center [1157, 379] width 28 height 75
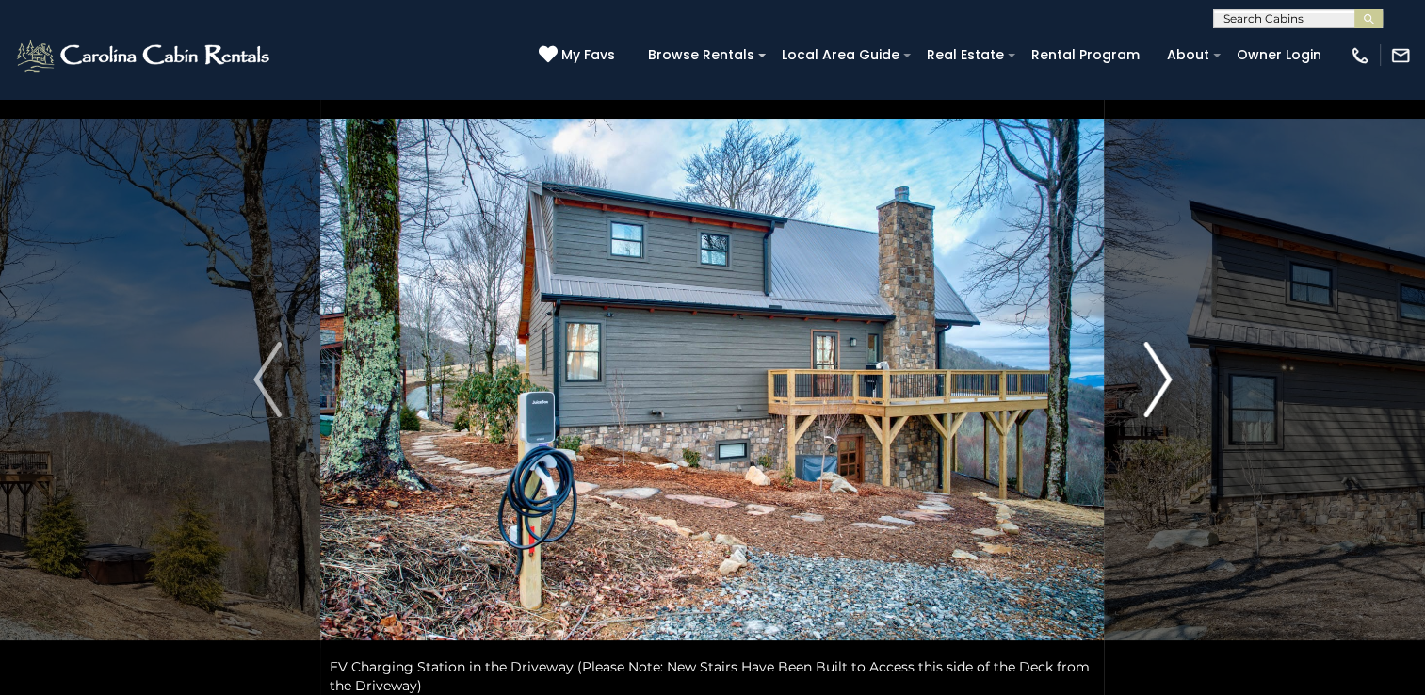
click at [1153, 375] on img "Next" at bounding box center [1157, 379] width 28 height 75
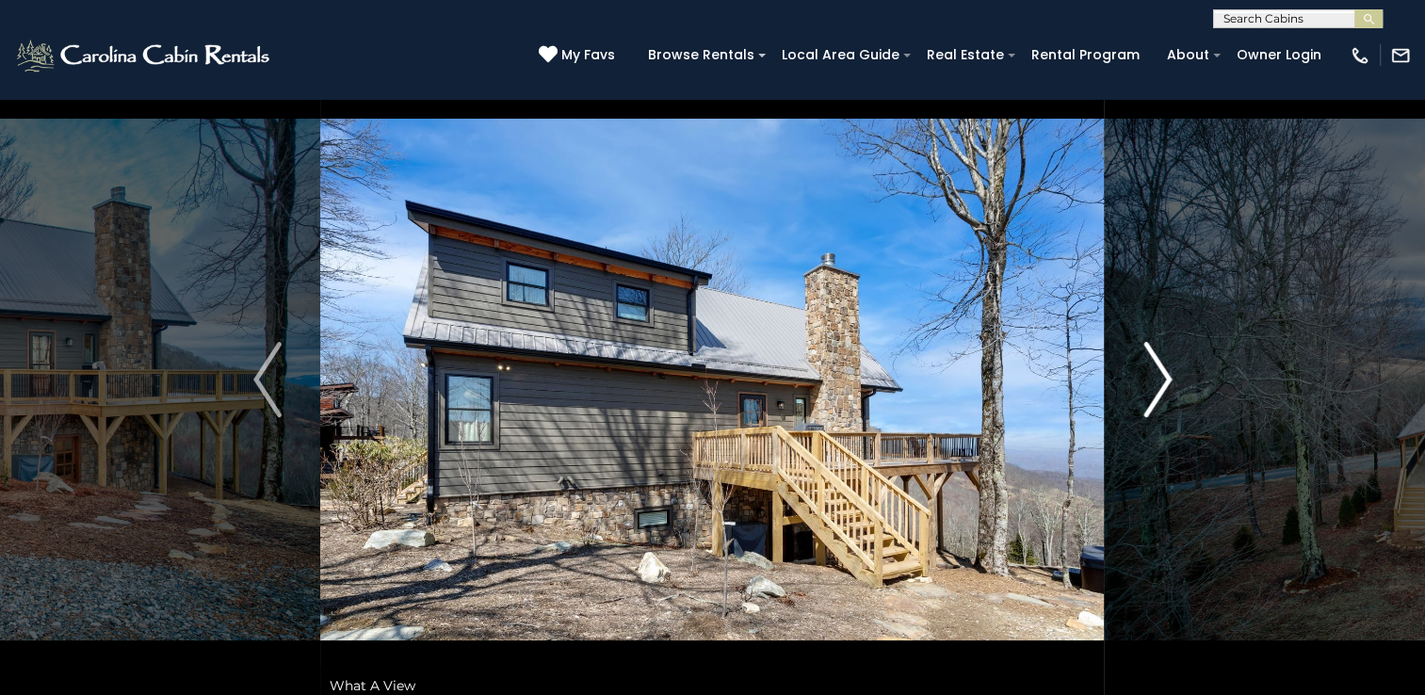
click at [1153, 375] on img "Next" at bounding box center [1157, 379] width 28 height 75
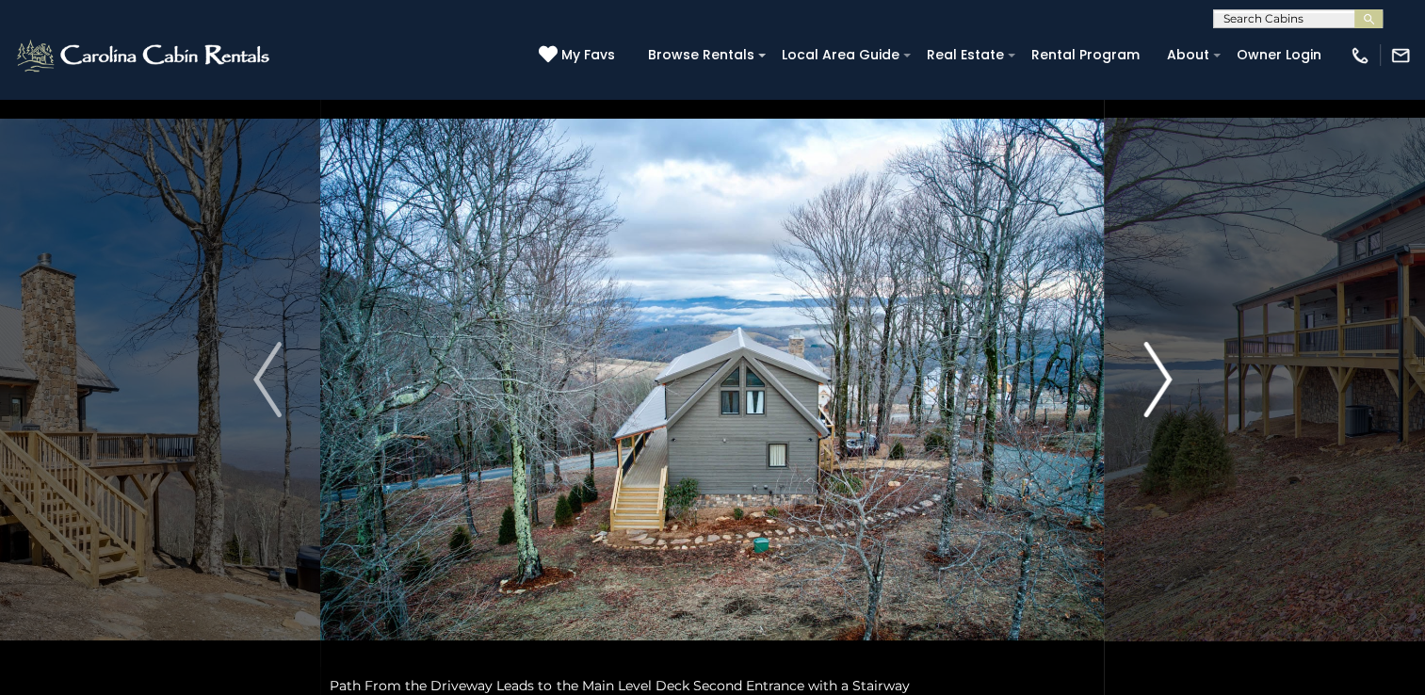
click at [1153, 375] on img "Next" at bounding box center [1157, 379] width 28 height 75
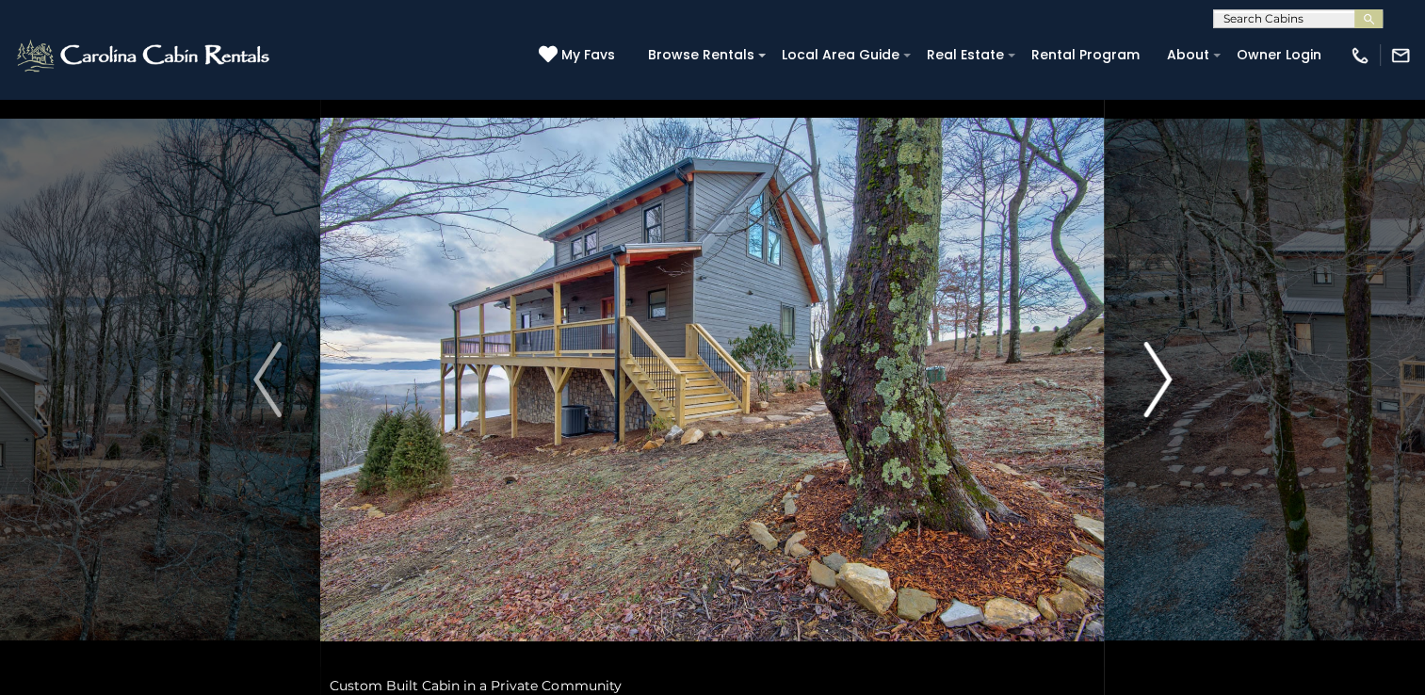
click at [1153, 375] on img "Next" at bounding box center [1157, 379] width 28 height 75
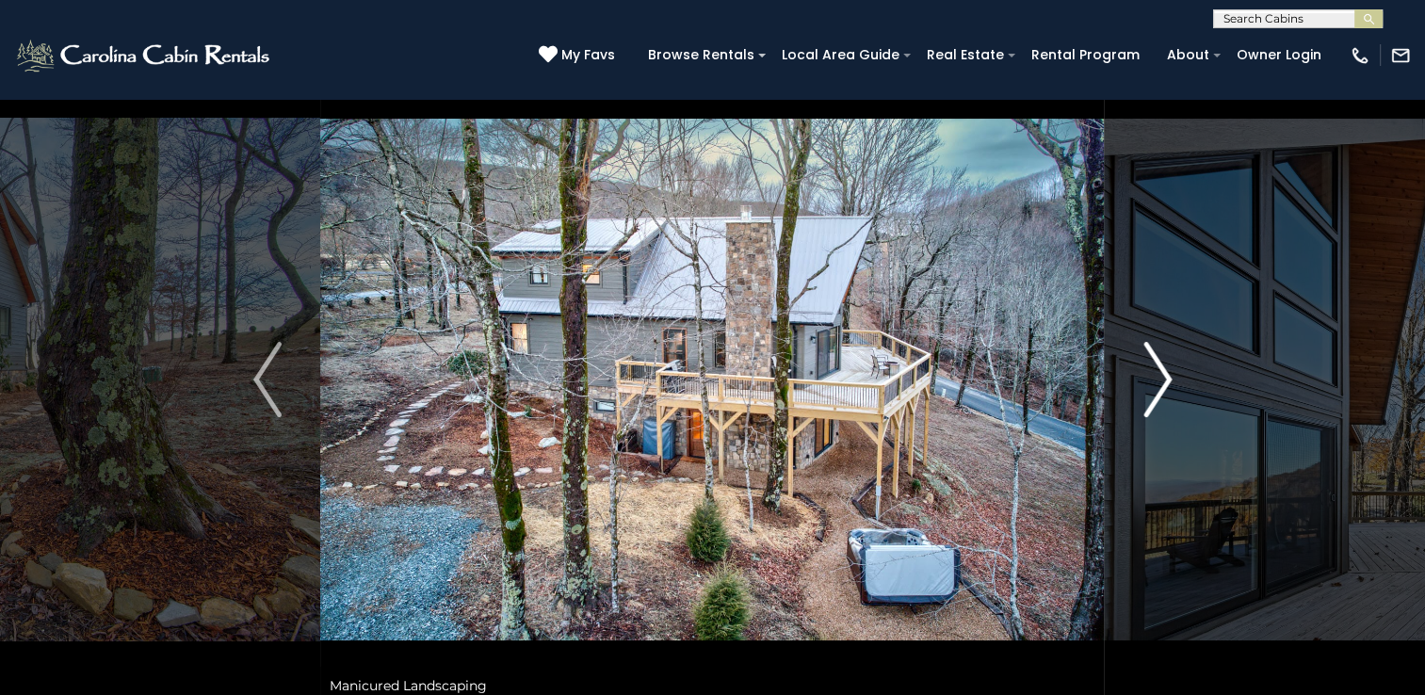
click at [1153, 375] on img "Next" at bounding box center [1157, 379] width 28 height 75
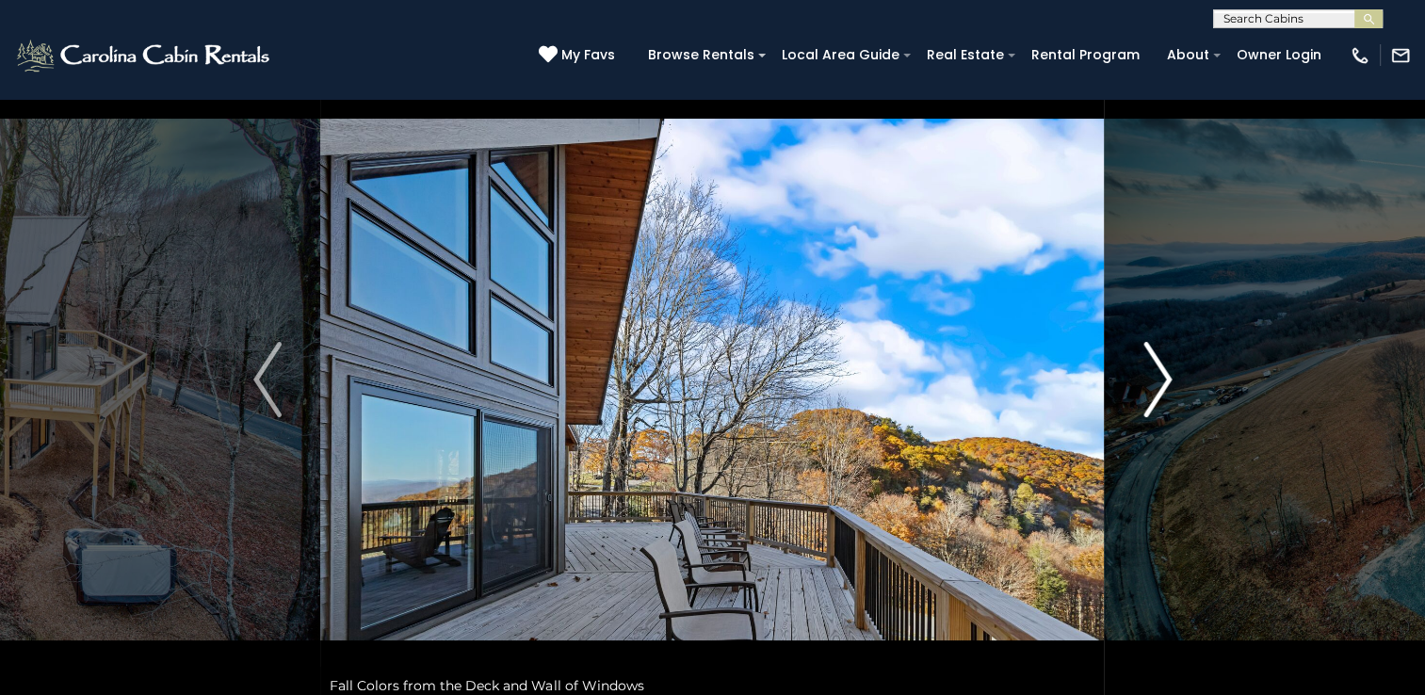
click at [1153, 375] on img "Next" at bounding box center [1157, 379] width 28 height 75
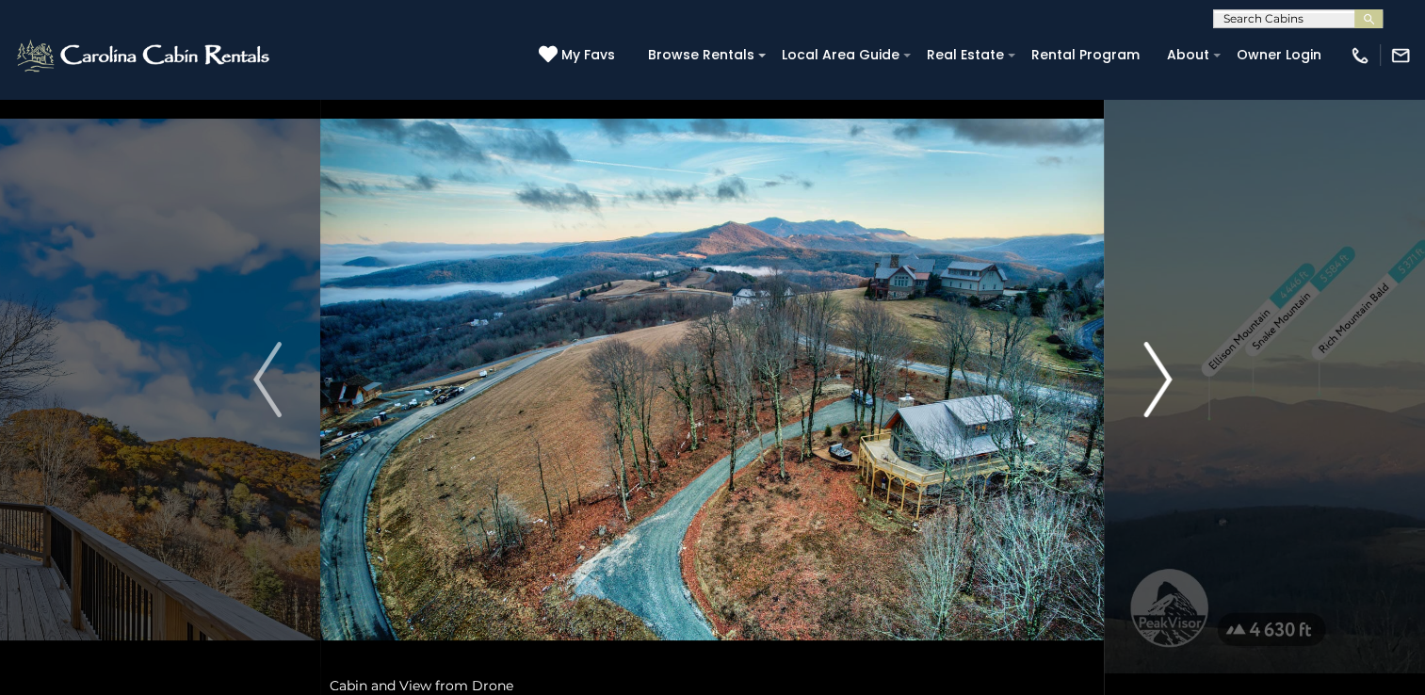
click at [1153, 375] on img "Next" at bounding box center [1157, 379] width 28 height 75
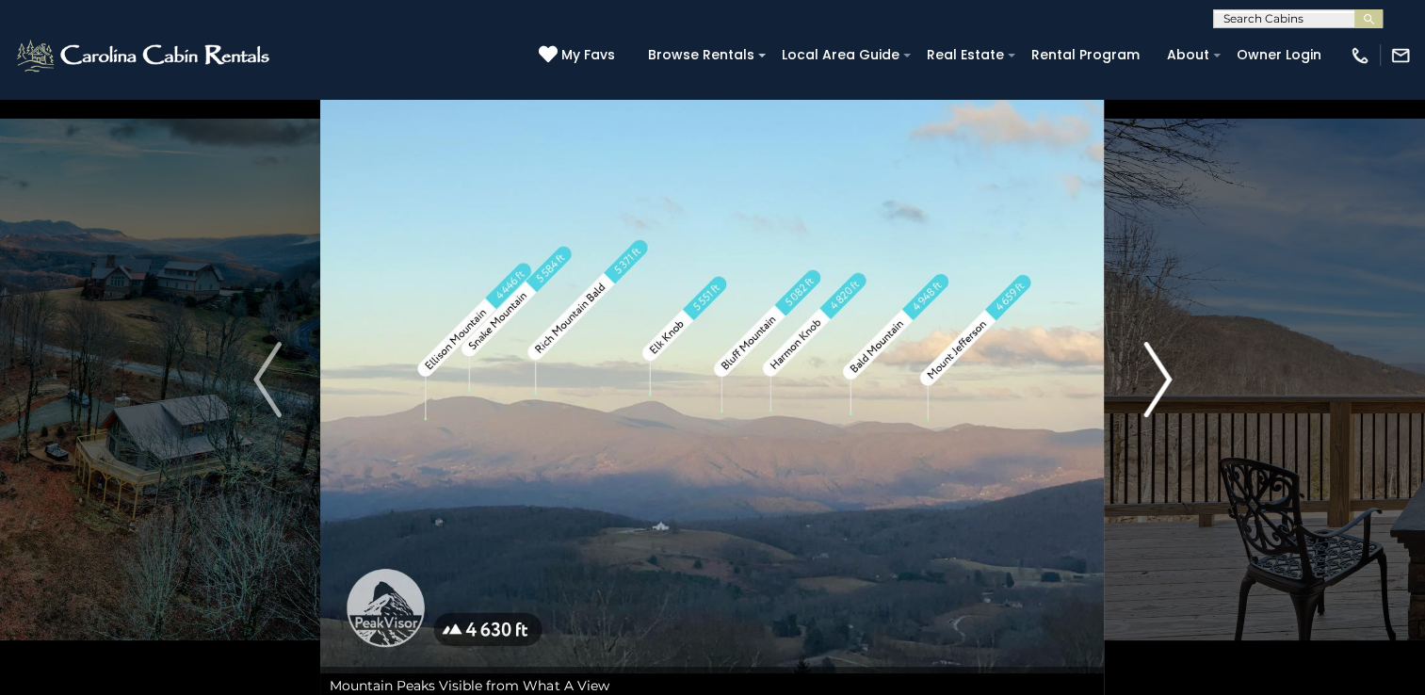
click at [1153, 375] on img "Next" at bounding box center [1157, 379] width 28 height 75
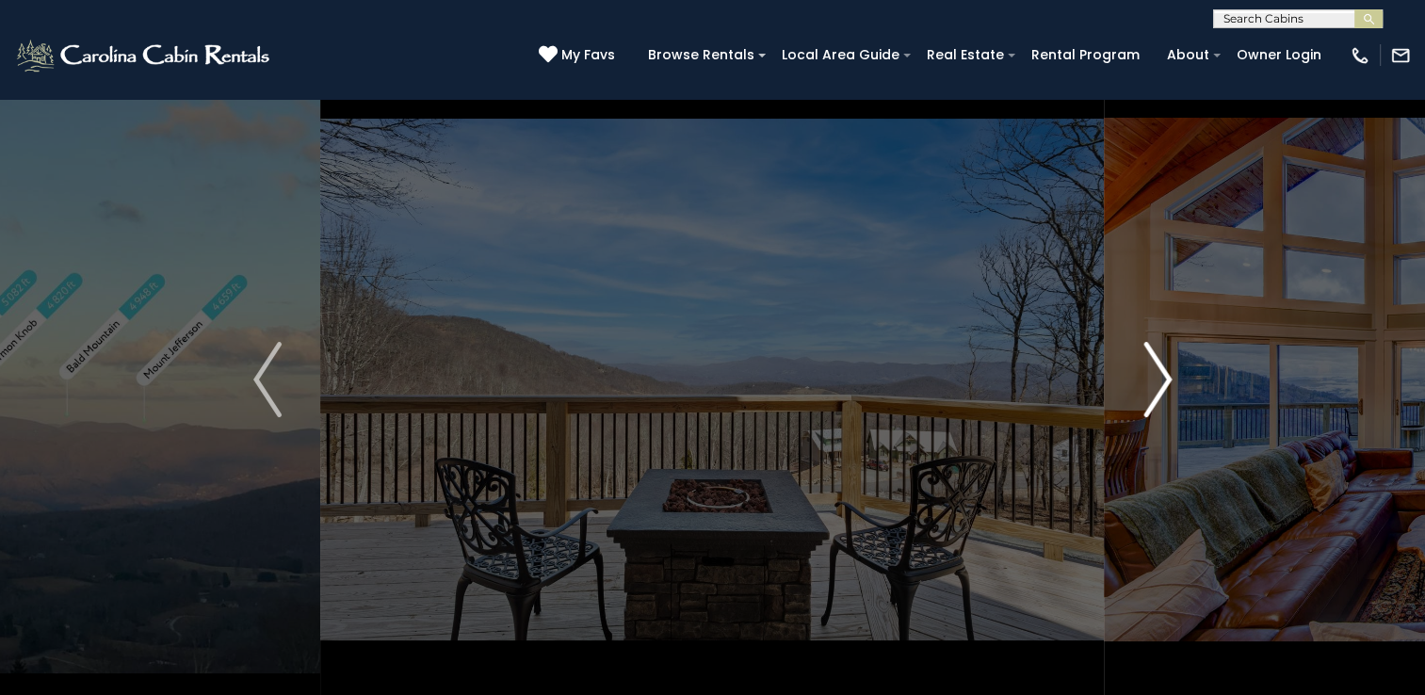
click at [1153, 375] on img "Next" at bounding box center [1157, 379] width 28 height 75
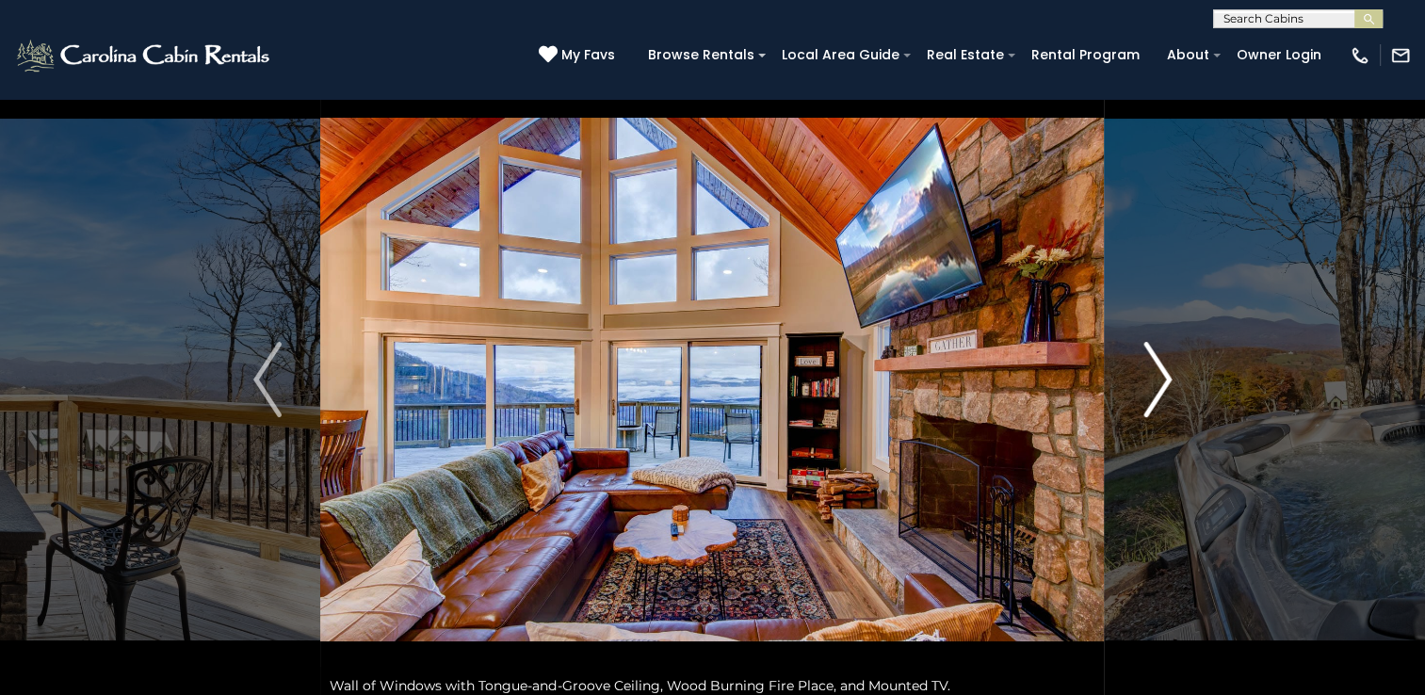
click at [1153, 375] on img "Next" at bounding box center [1157, 379] width 28 height 75
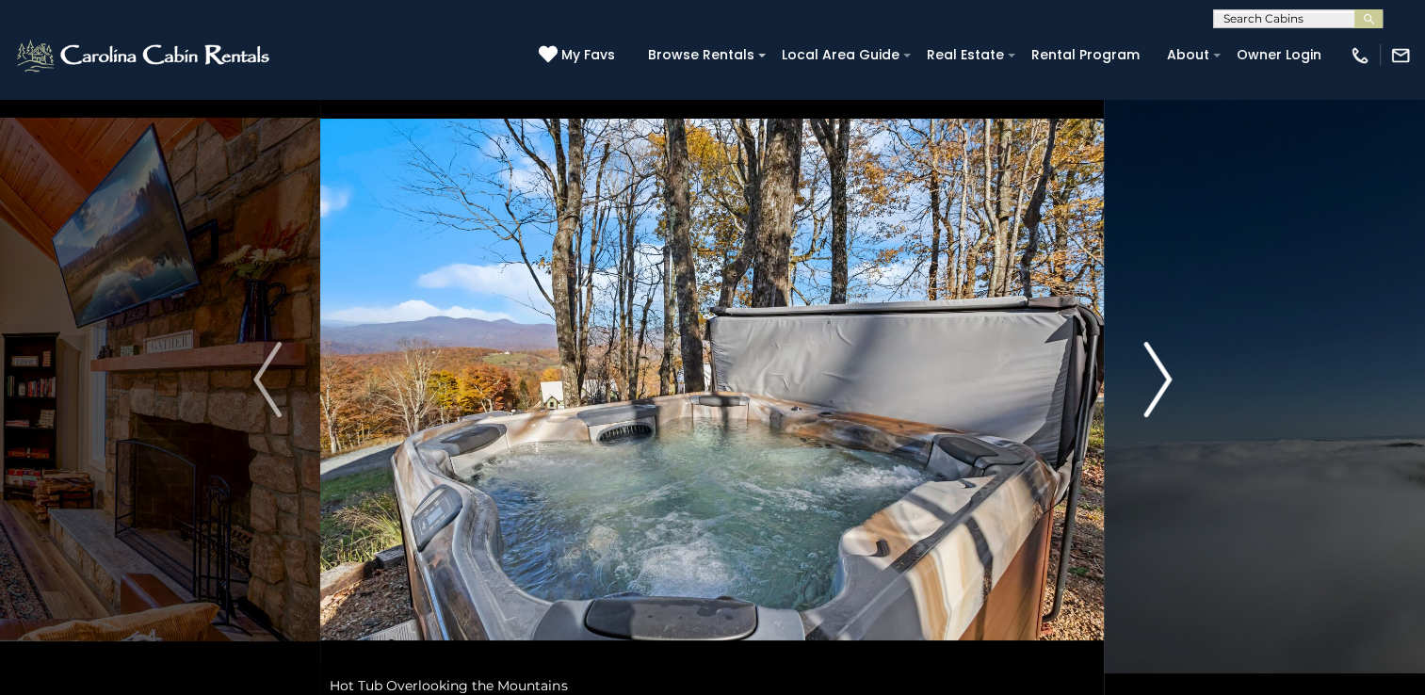
click at [1153, 375] on img "Next" at bounding box center [1157, 379] width 28 height 75
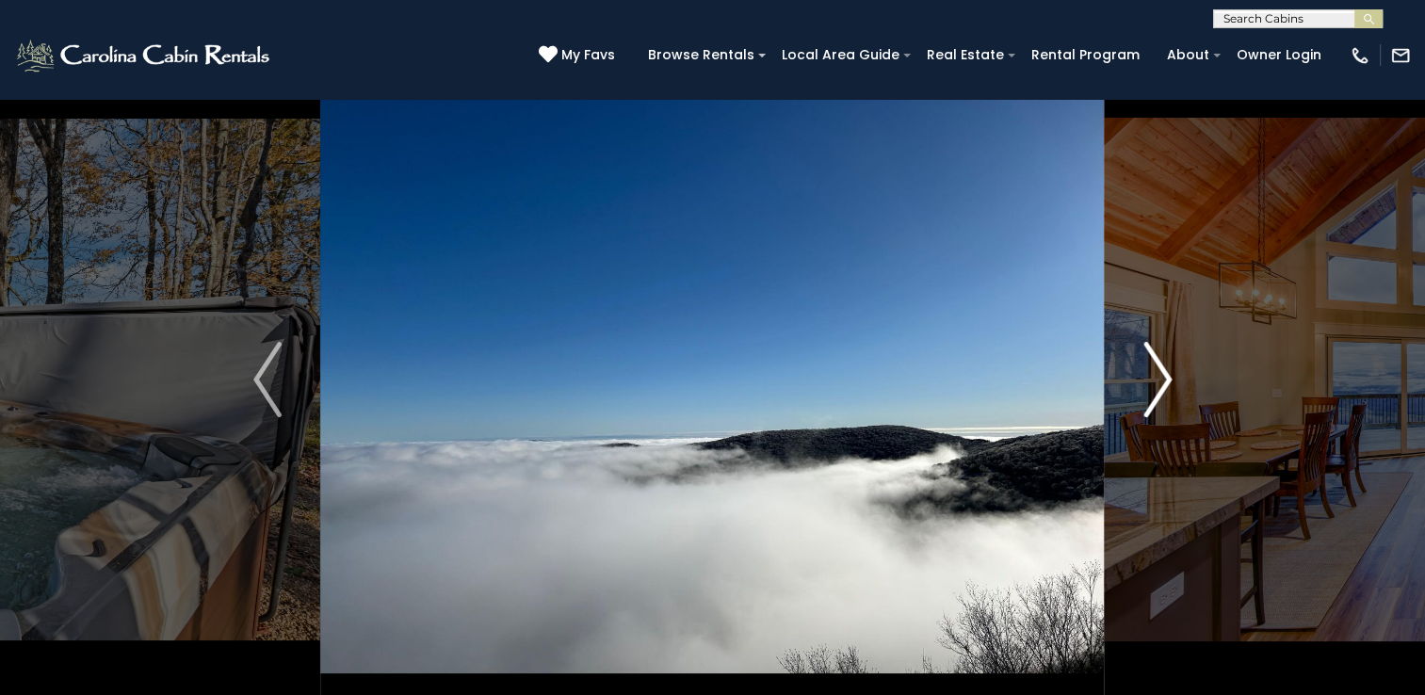
click at [1153, 375] on img "Next" at bounding box center [1157, 379] width 28 height 75
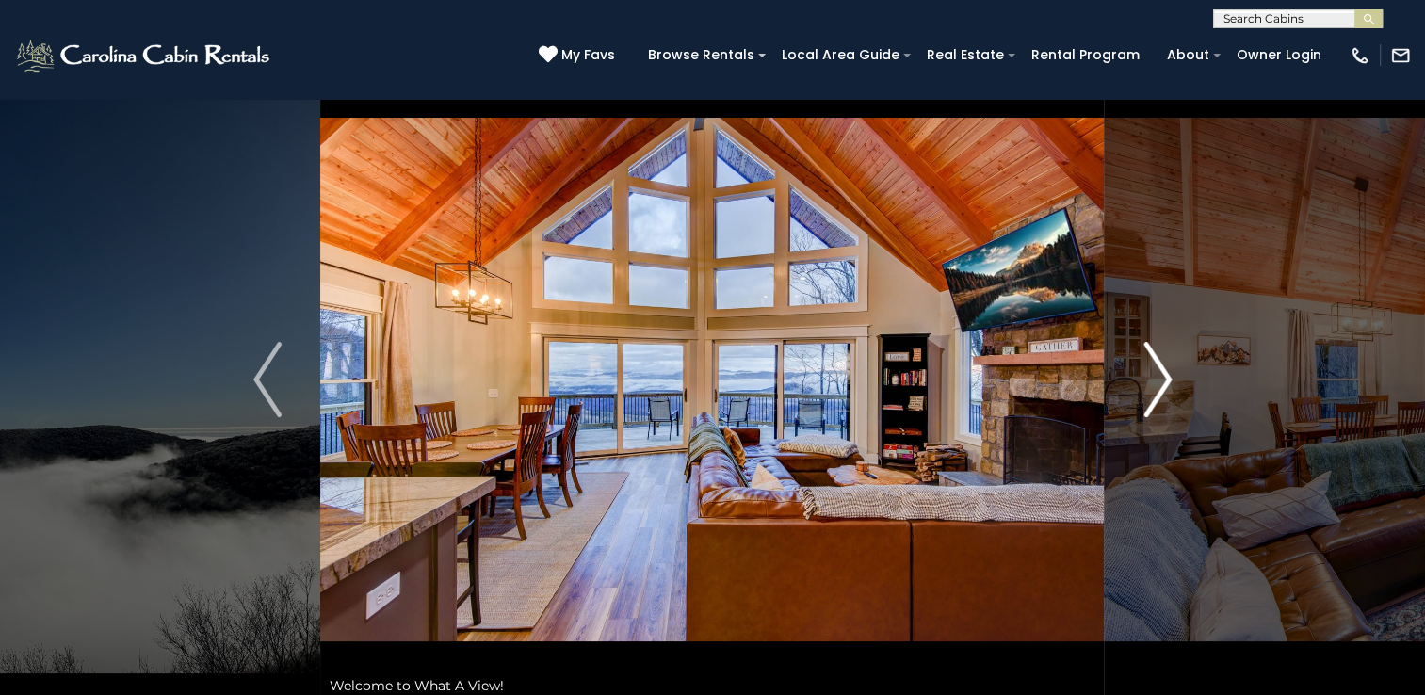
click at [1153, 375] on img "Next" at bounding box center [1157, 379] width 28 height 75
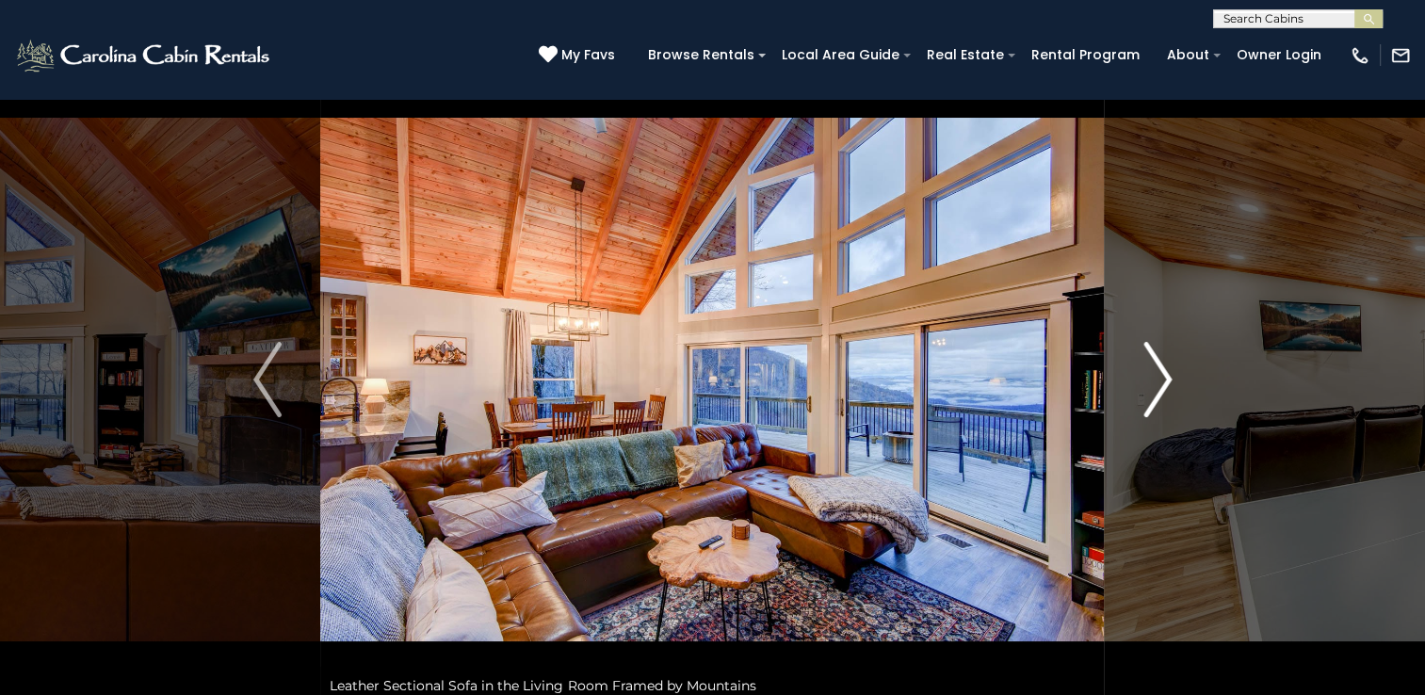
click at [1153, 375] on img "Next" at bounding box center [1157, 379] width 28 height 75
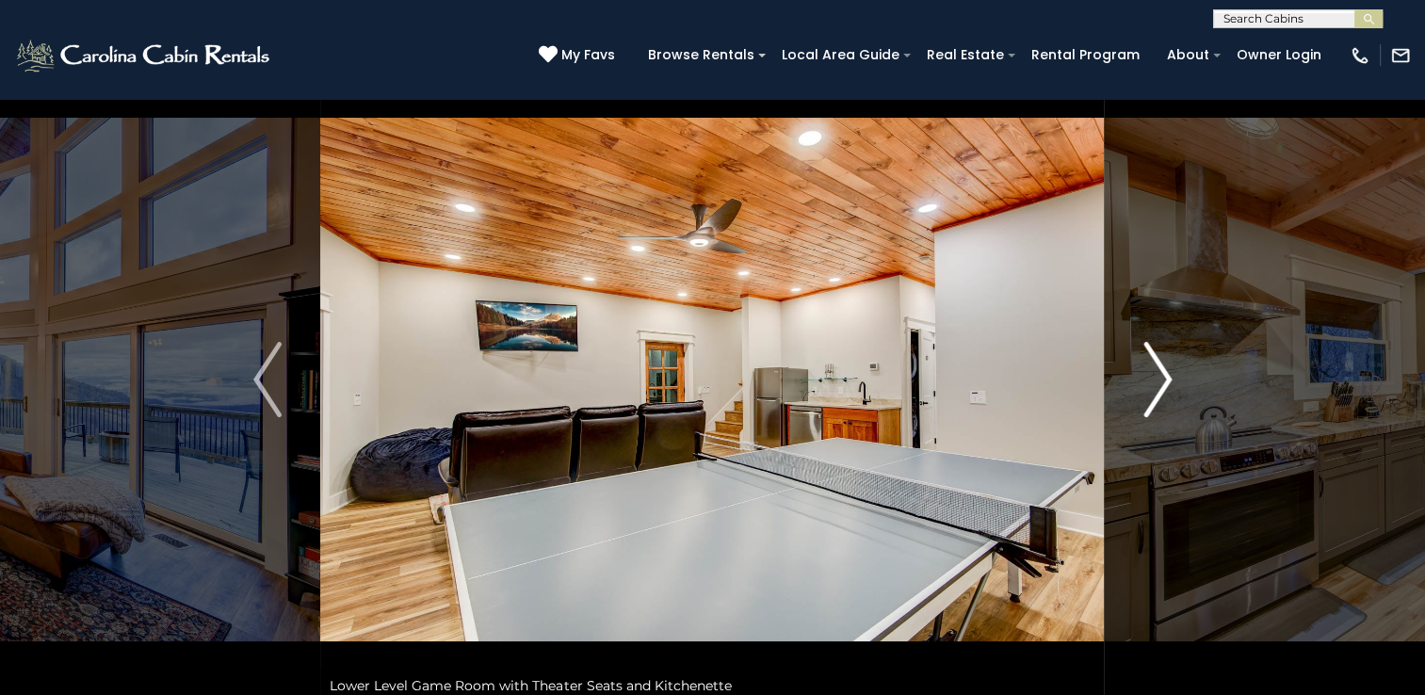
click at [1153, 375] on img "Next" at bounding box center [1157, 379] width 28 height 75
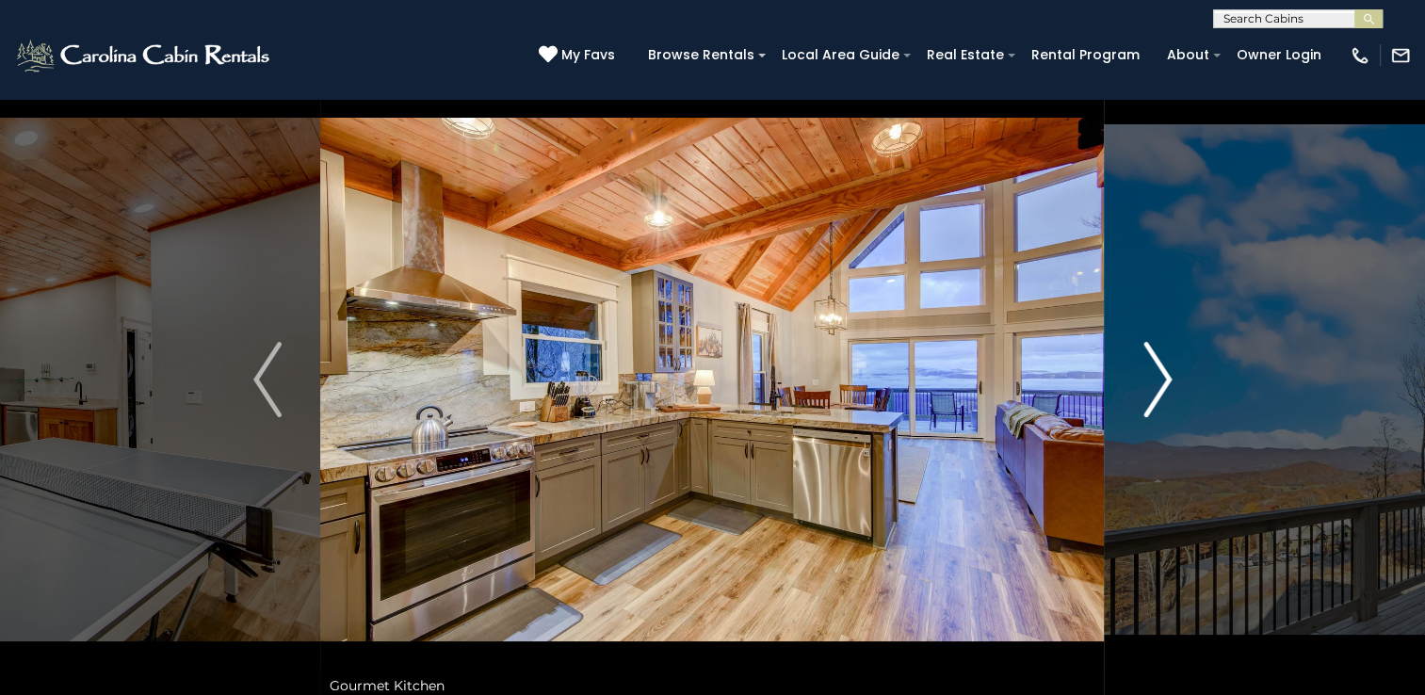
click at [1153, 375] on img "Next" at bounding box center [1157, 379] width 28 height 75
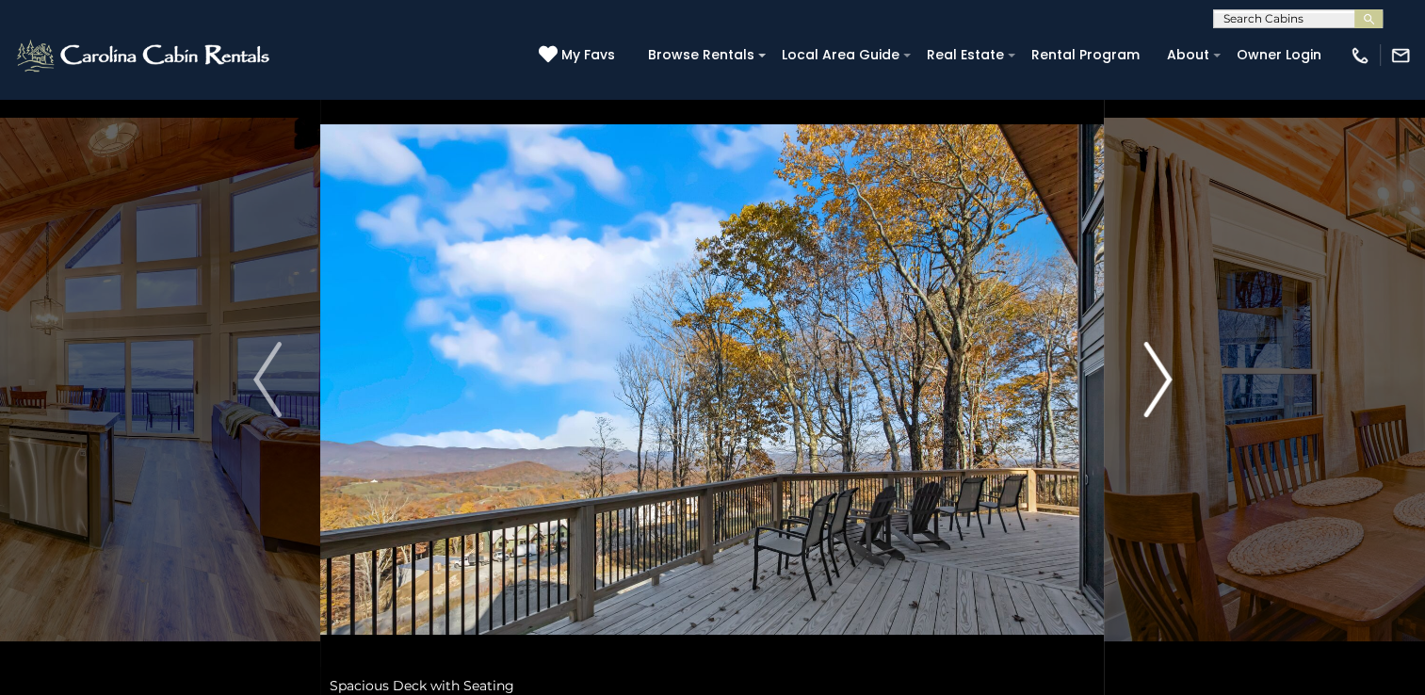
click at [1153, 375] on img "Next" at bounding box center [1157, 379] width 28 height 75
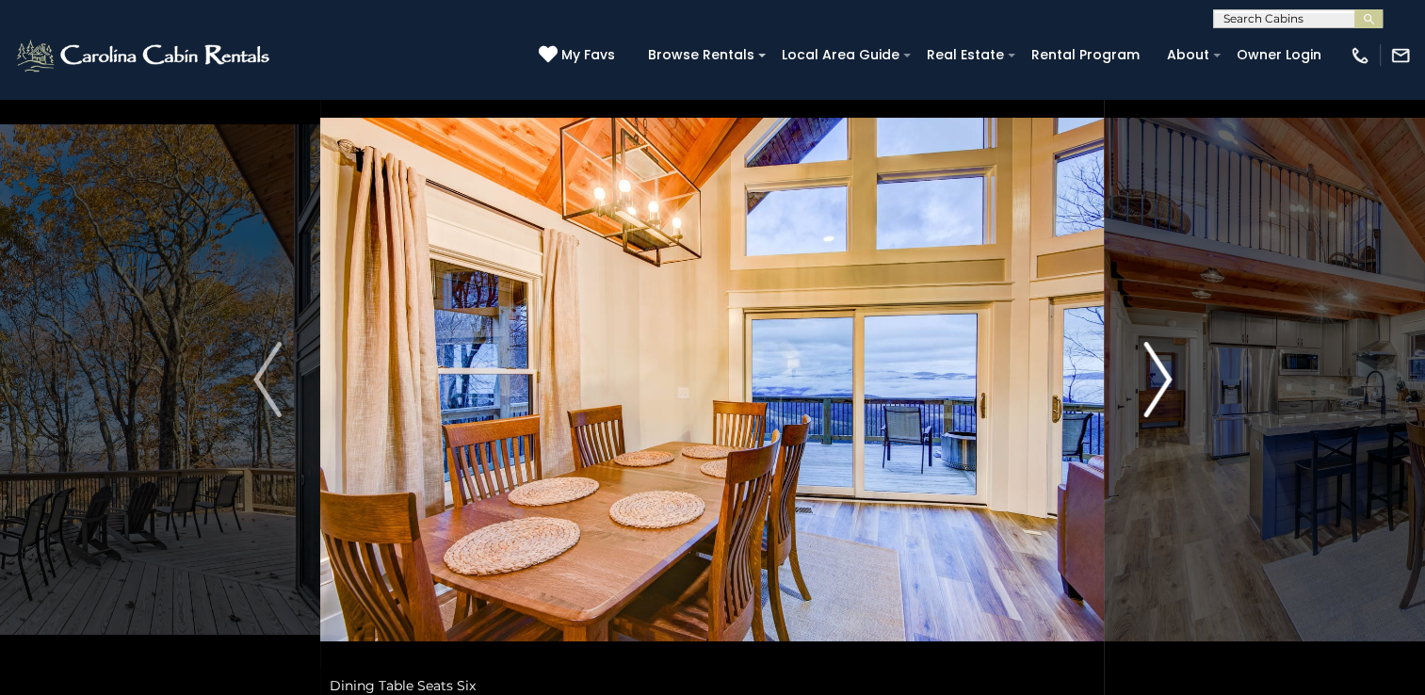
click at [1153, 375] on img "Next" at bounding box center [1157, 379] width 28 height 75
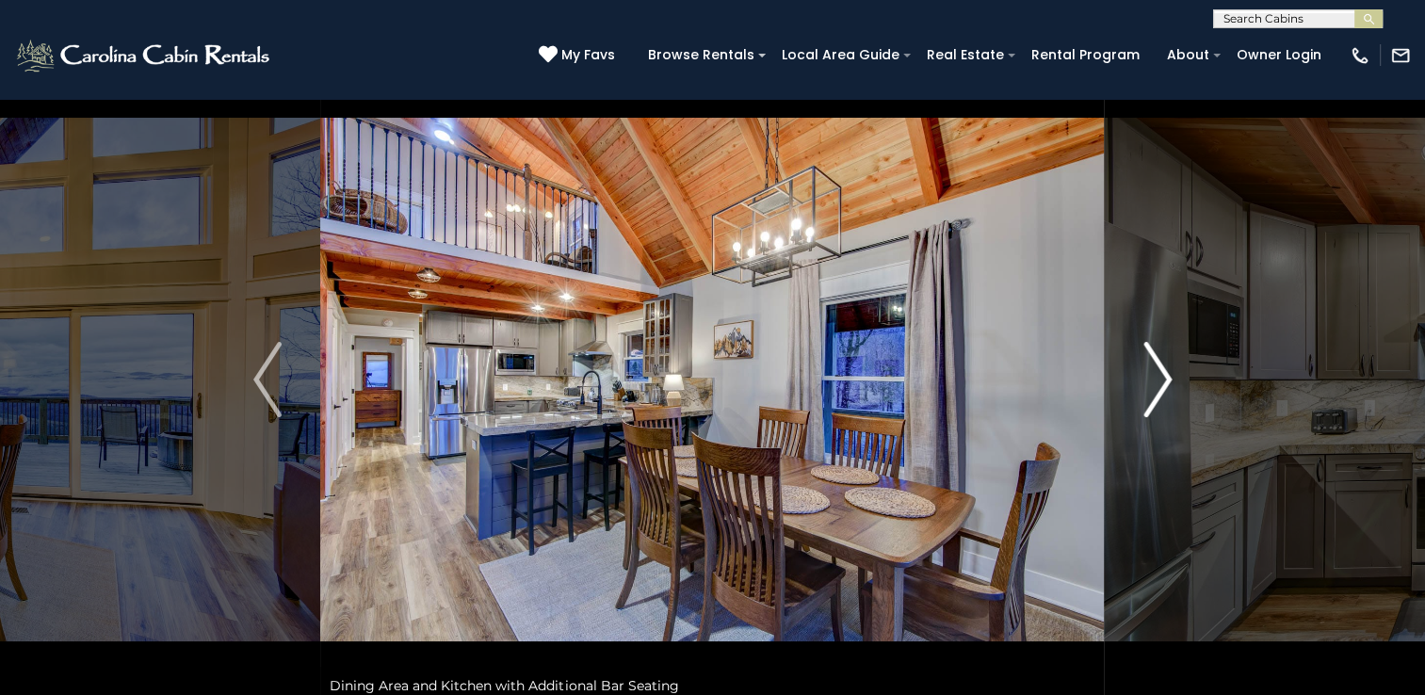
click at [1153, 375] on img "Next" at bounding box center [1157, 379] width 28 height 75
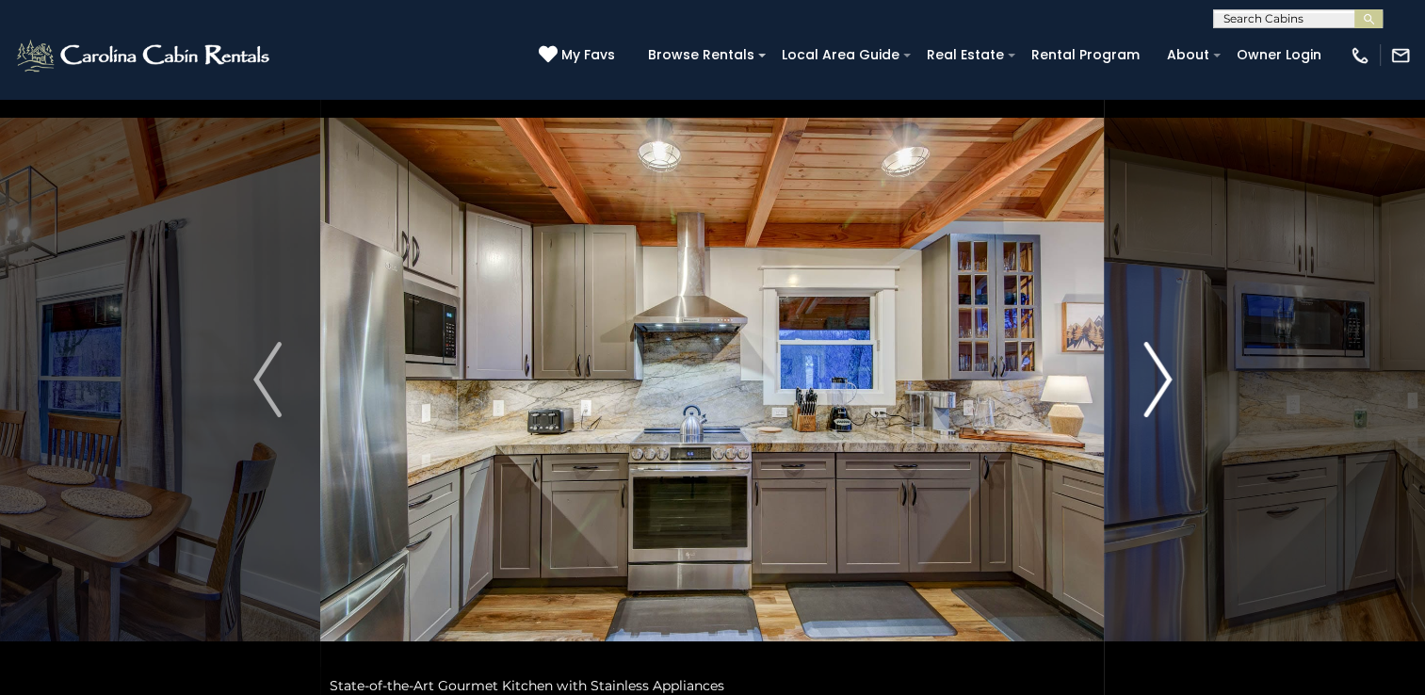
click at [1153, 375] on img "Next" at bounding box center [1157, 379] width 28 height 75
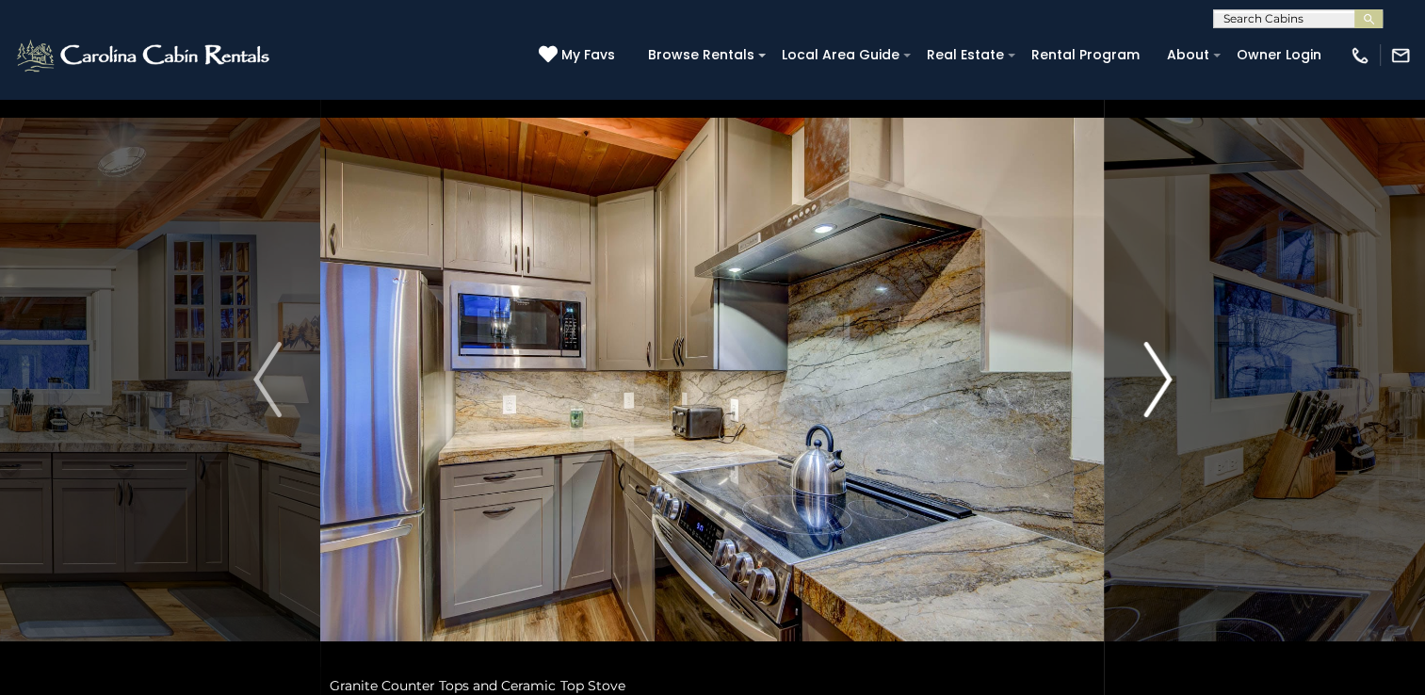
click at [1152, 376] on img "Next" at bounding box center [1157, 379] width 28 height 75
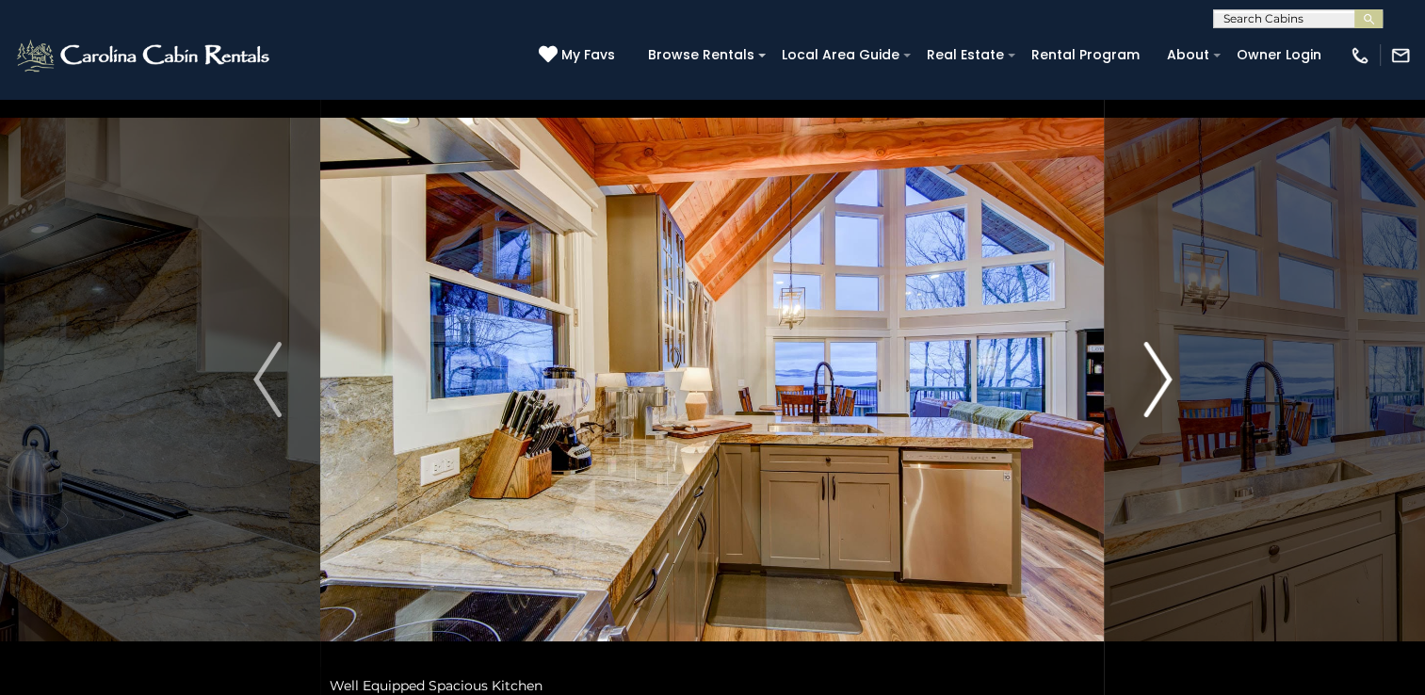
click at [1151, 375] on img "Next" at bounding box center [1157, 379] width 28 height 75
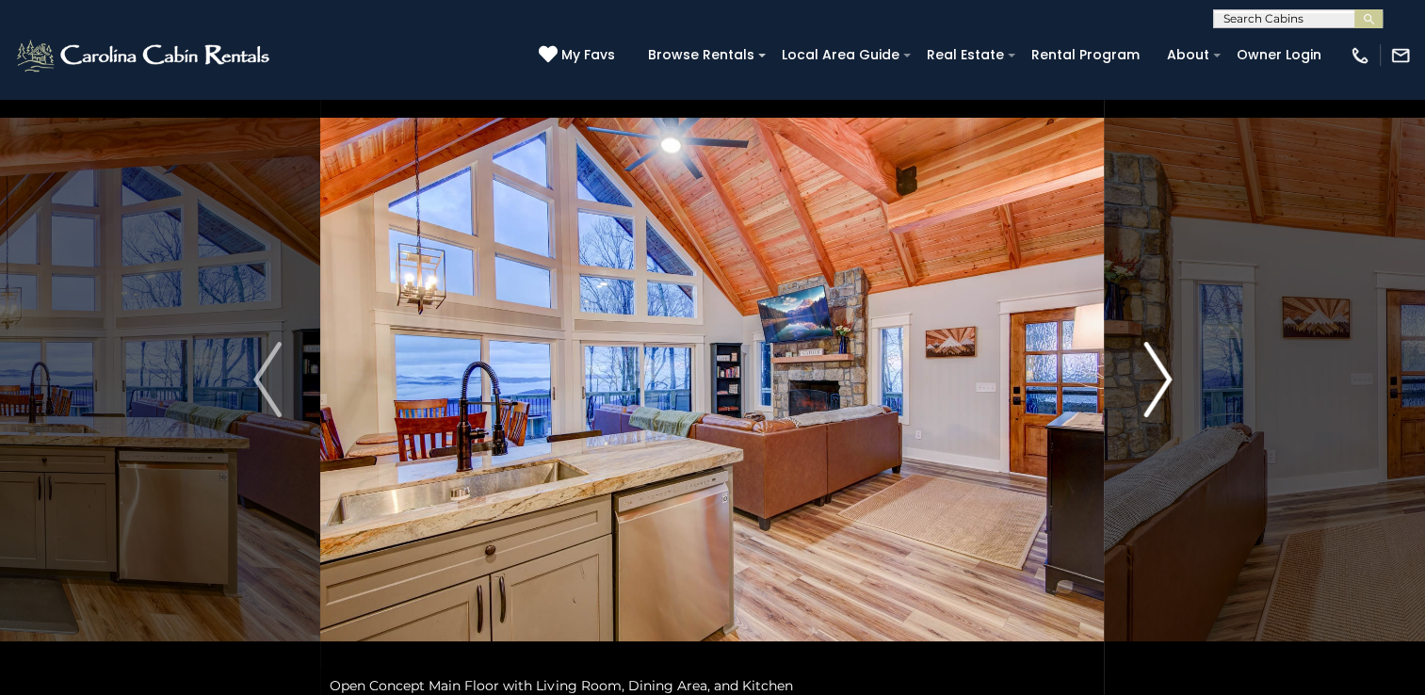
click at [1151, 374] on img "Next" at bounding box center [1157, 379] width 28 height 75
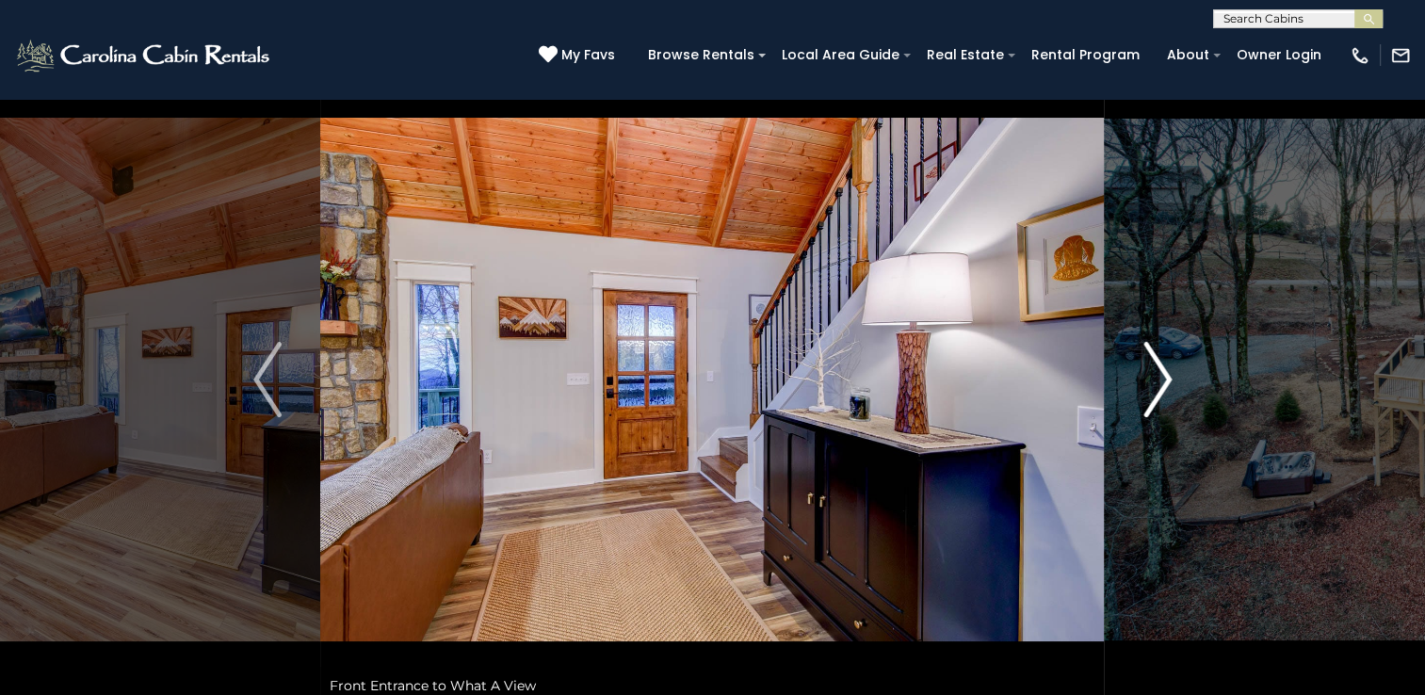
click at [1151, 374] on img "Next" at bounding box center [1157, 379] width 28 height 75
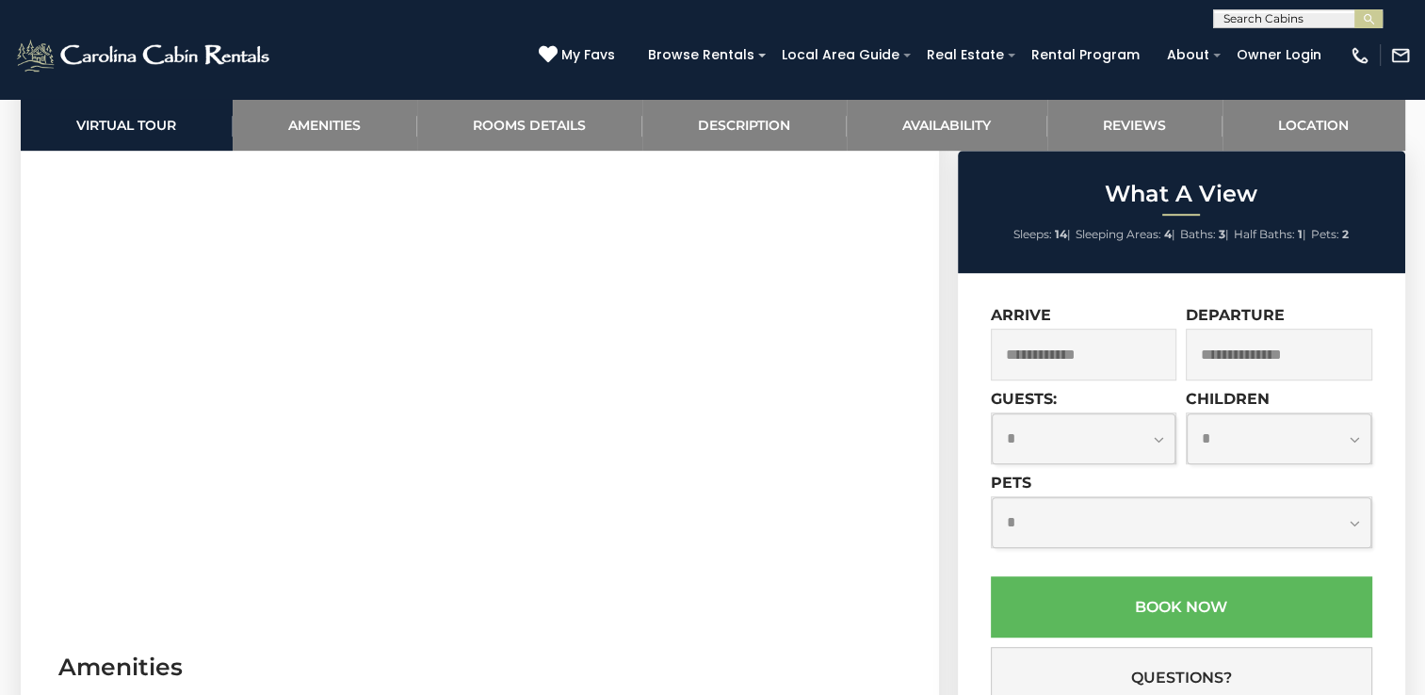
scroll to position [985, 0]
click at [1078, 358] on input "text" at bounding box center [1084, 355] width 186 height 52
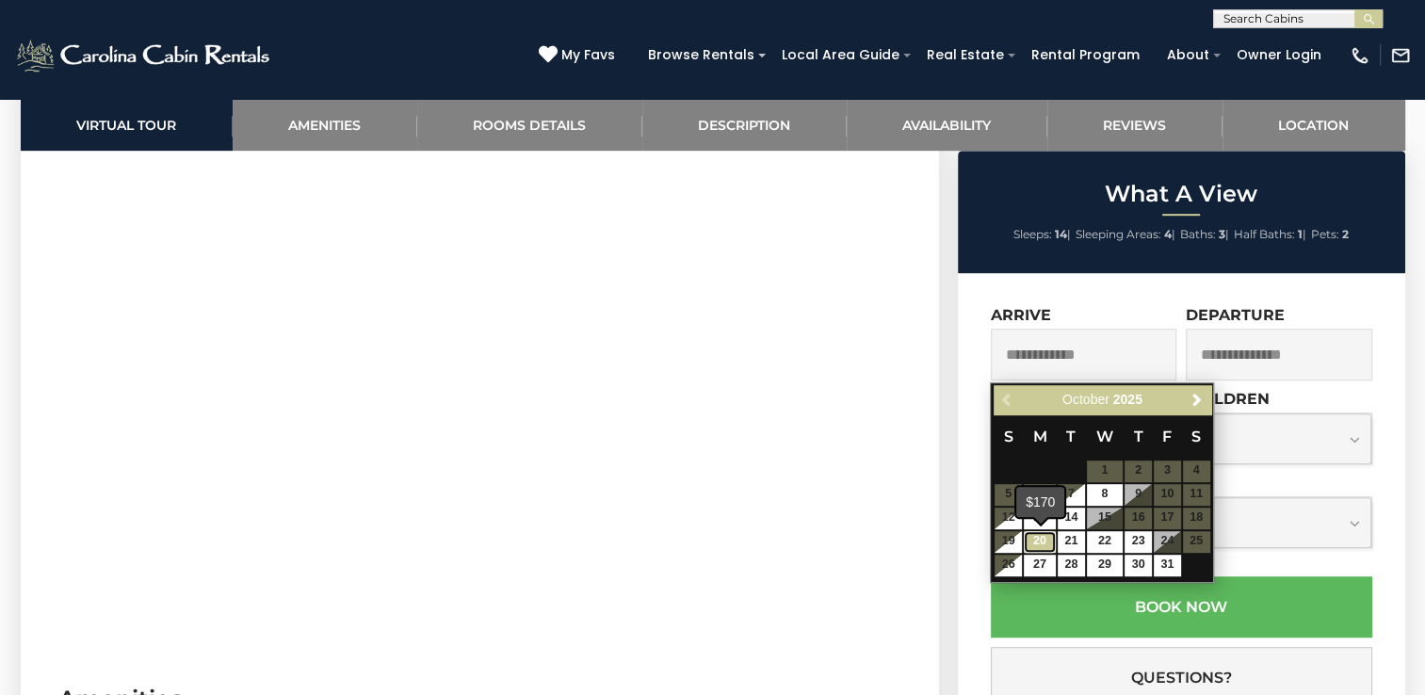
click at [1033, 541] on link "20" at bounding box center [1040, 542] width 32 height 22
type input "**********"
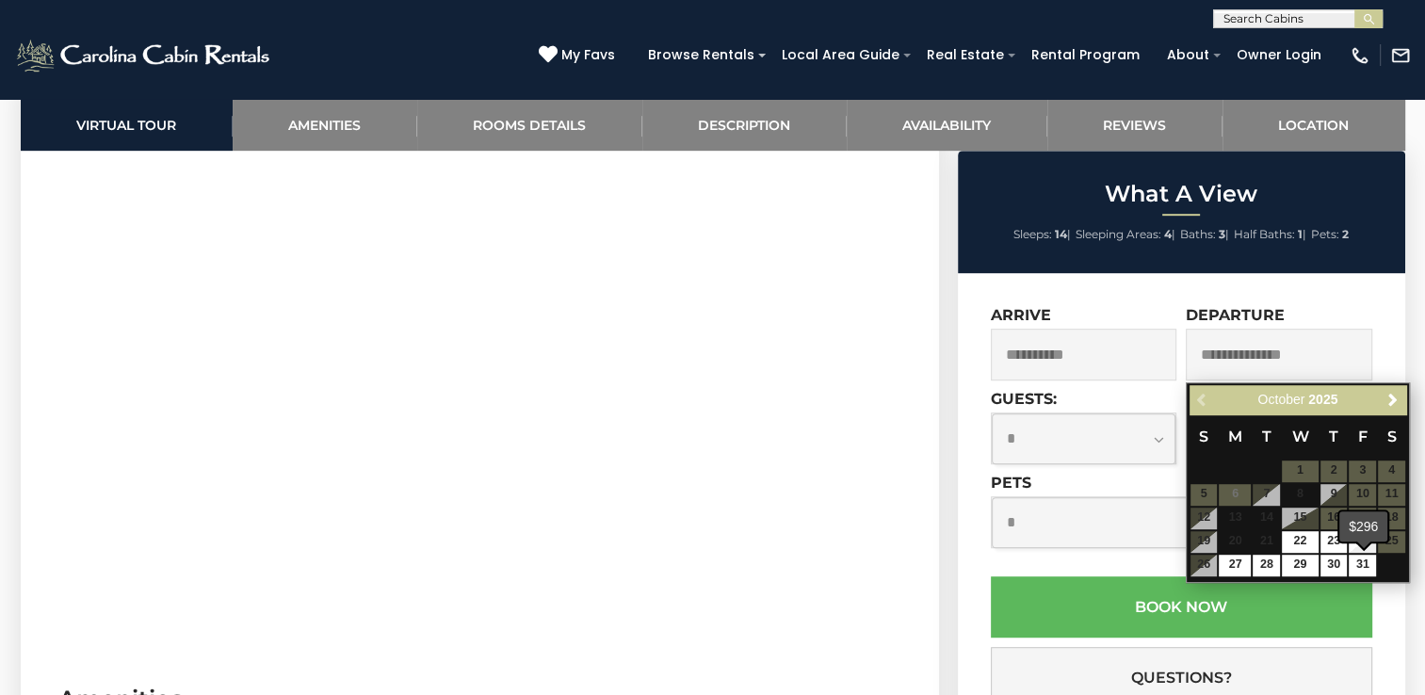
click at [1359, 541] on div "$296" at bounding box center [1363, 526] width 48 height 30
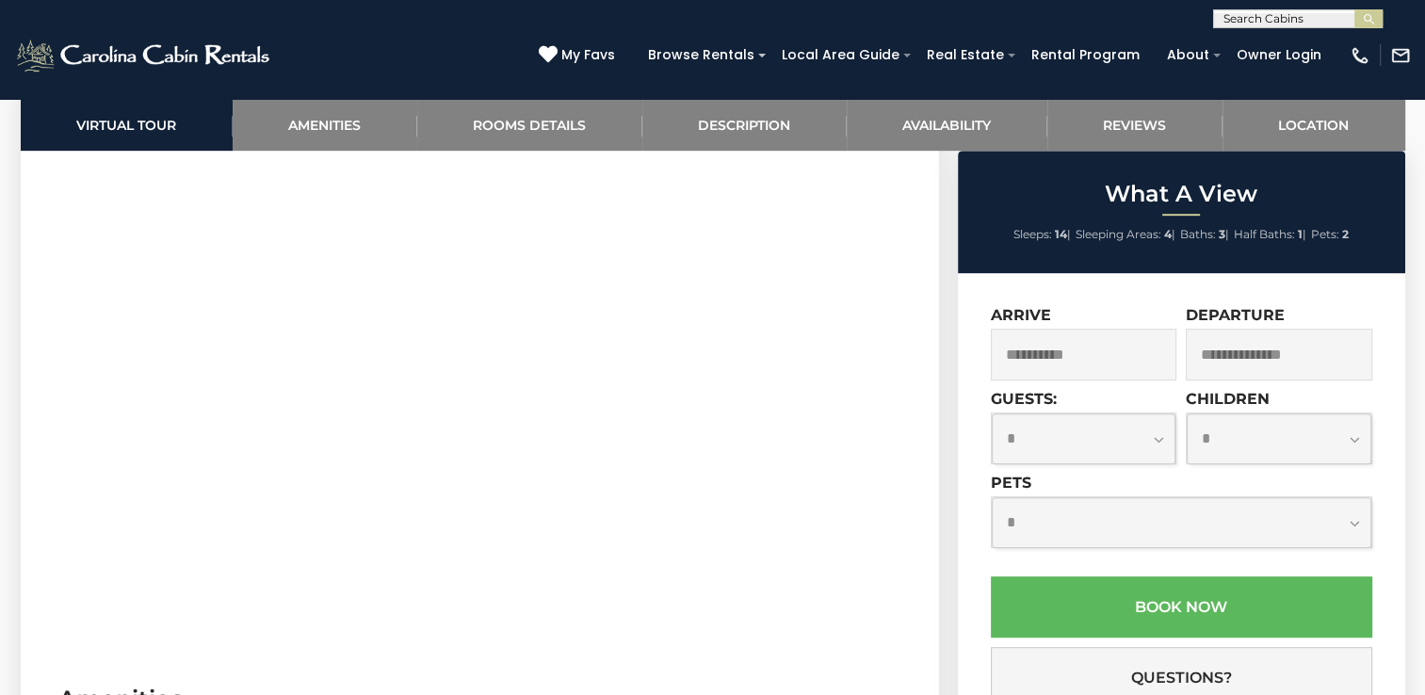
click at [1351, 525] on select "**********" at bounding box center [1182, 522] width 380 height 50
click at [1276, 351] on input "text" at bounding box center [1279, 355] width 186 height 52
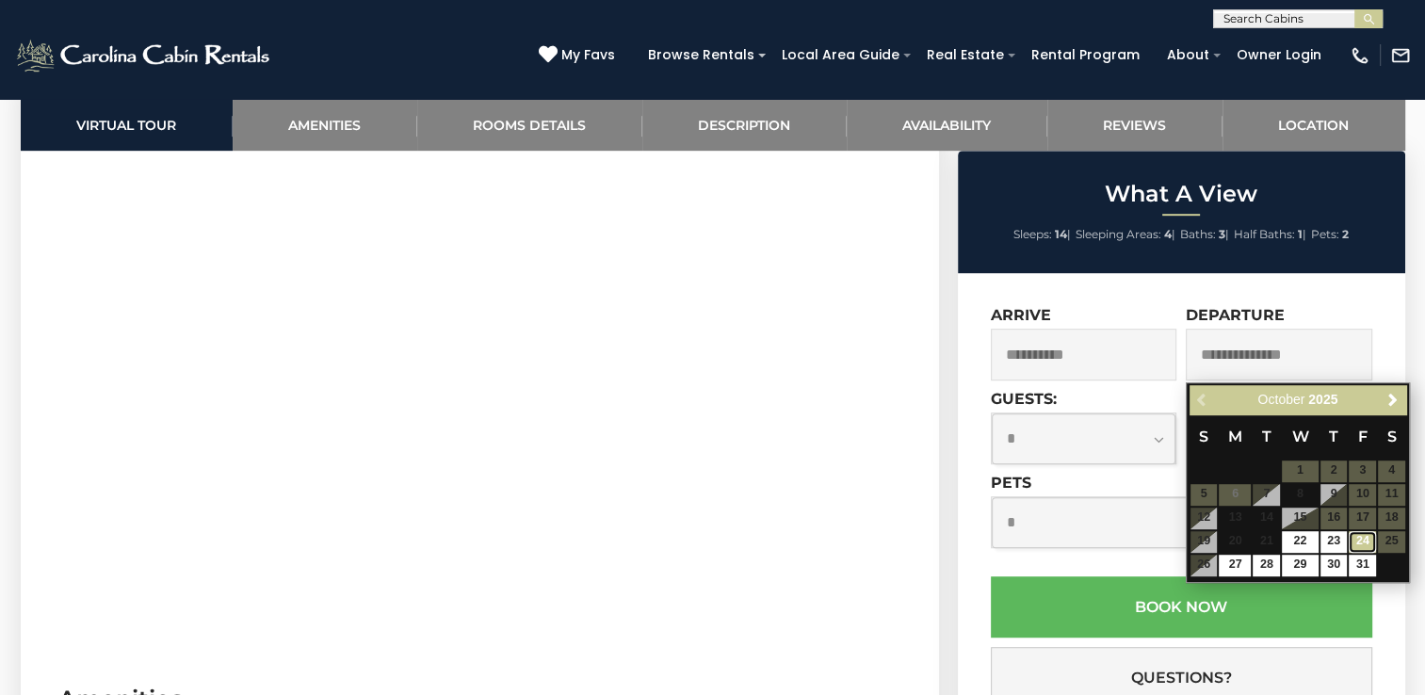
click at [1354, 536] on link "24" at bounding box center [1362, 542] width 27 height 22
type input "**********"
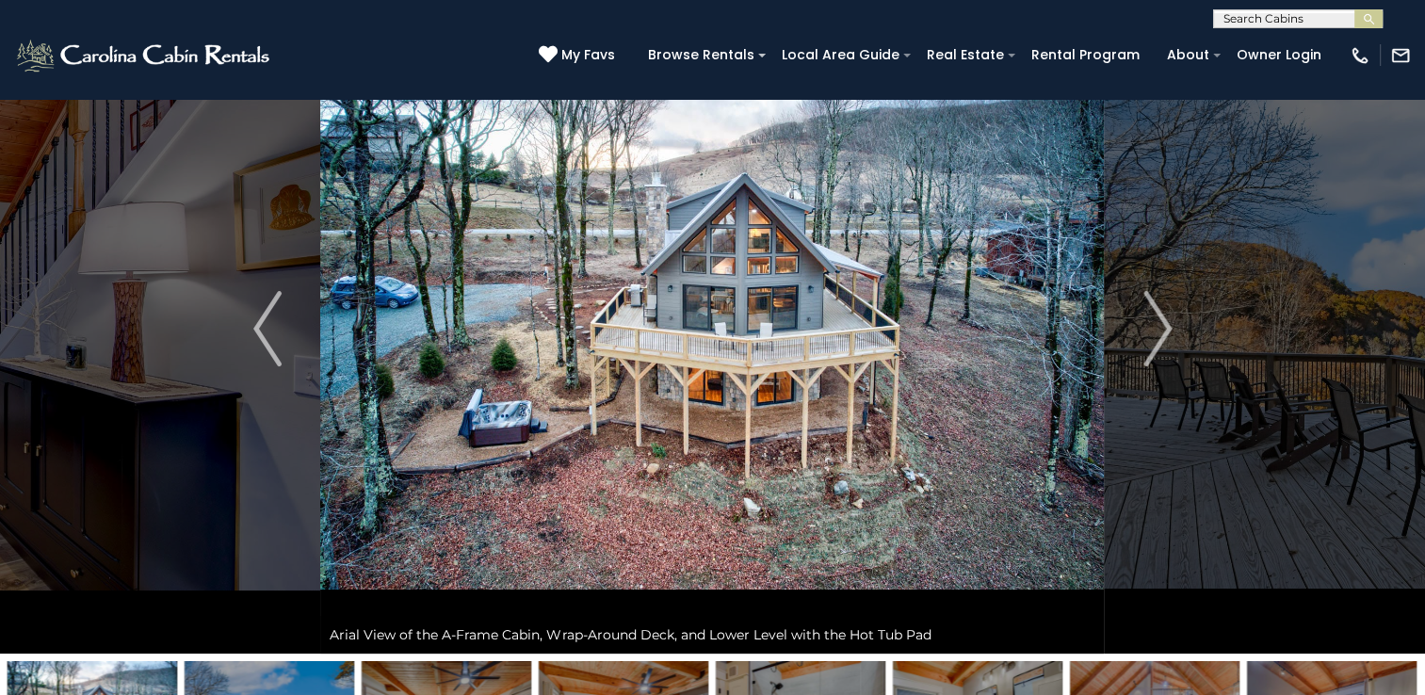
scroll to position [0, 0]
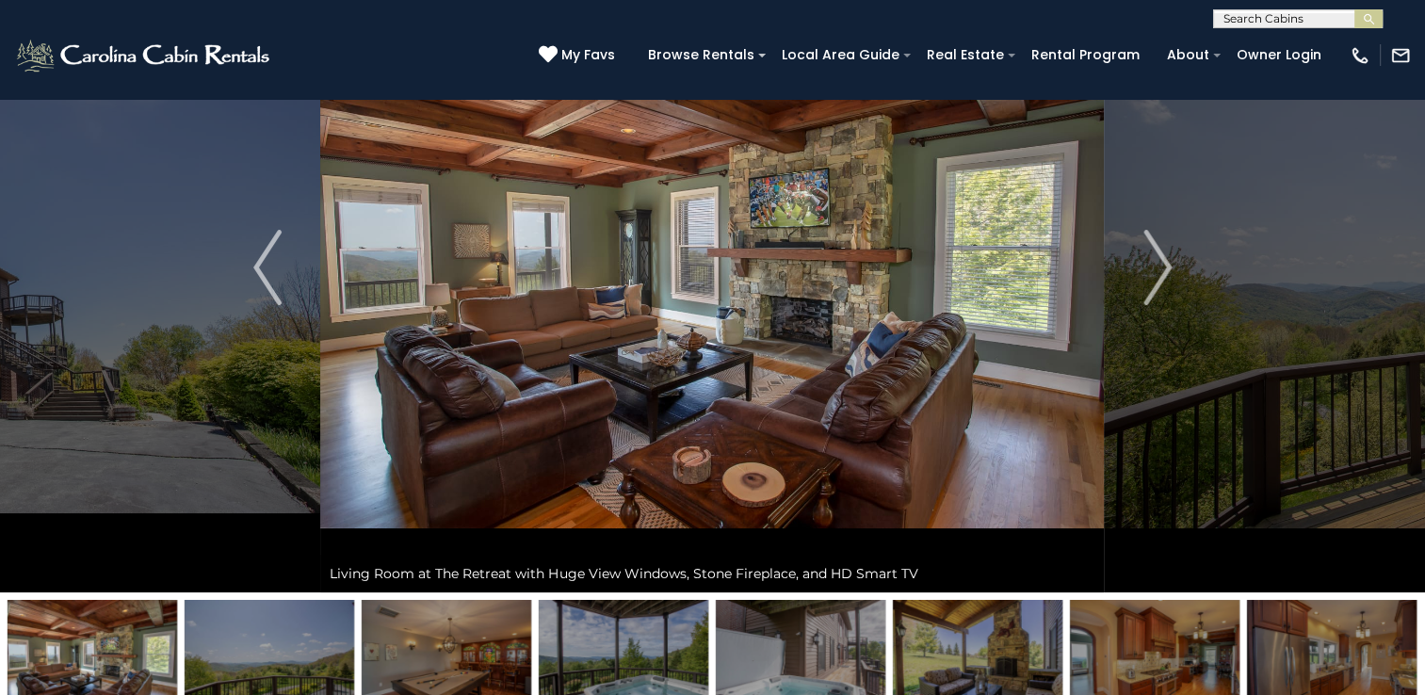
scroll to position [188, 0]
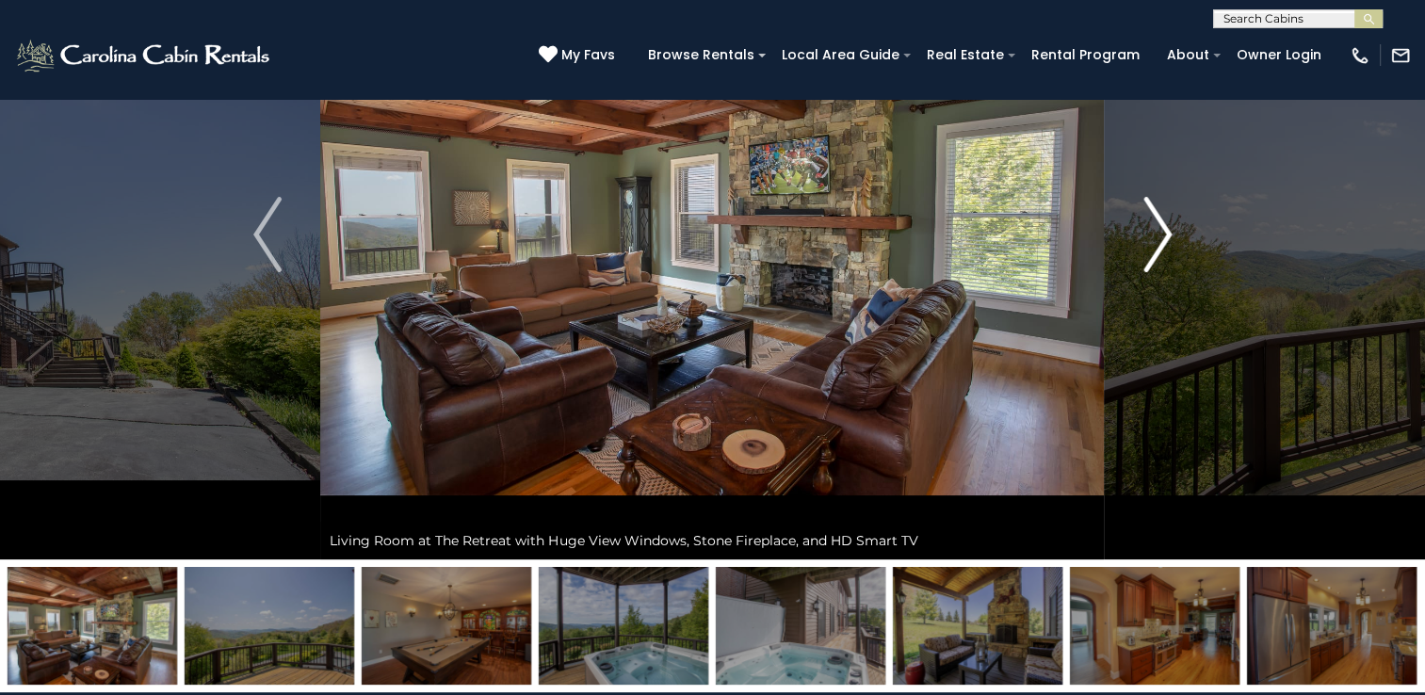
click at [1164, 240] on img "Next" at bounding box center [1157, 234] width 28 height 75
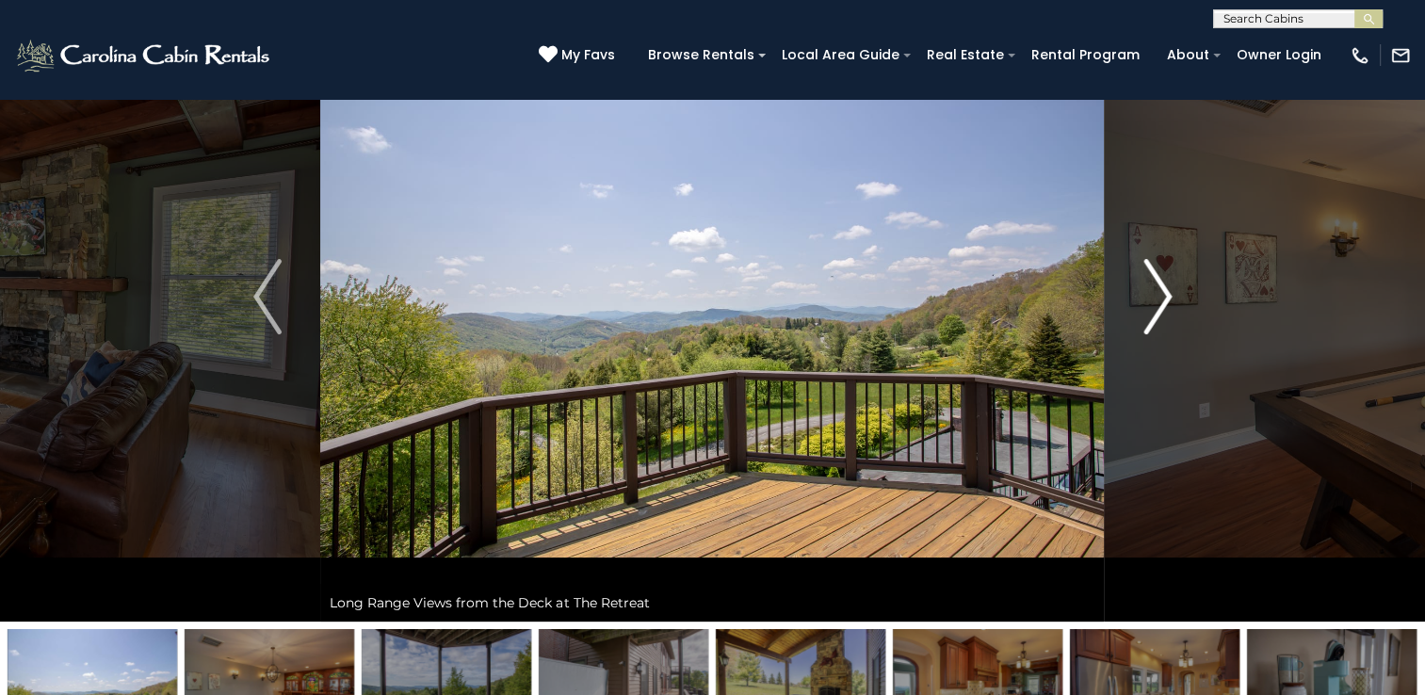
scroll to position [94, 0]
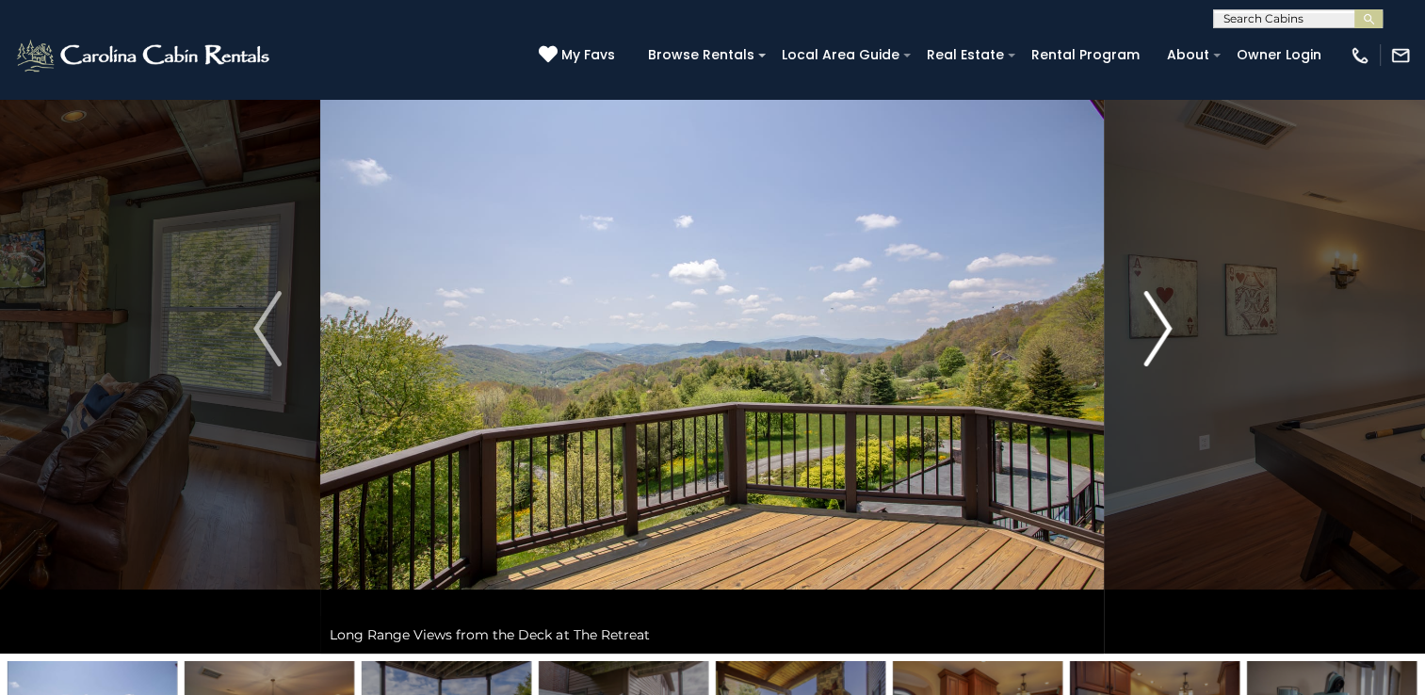
click at [1147, 303] on img "Next" at bounding box center [1157, 328] width 28 height 75
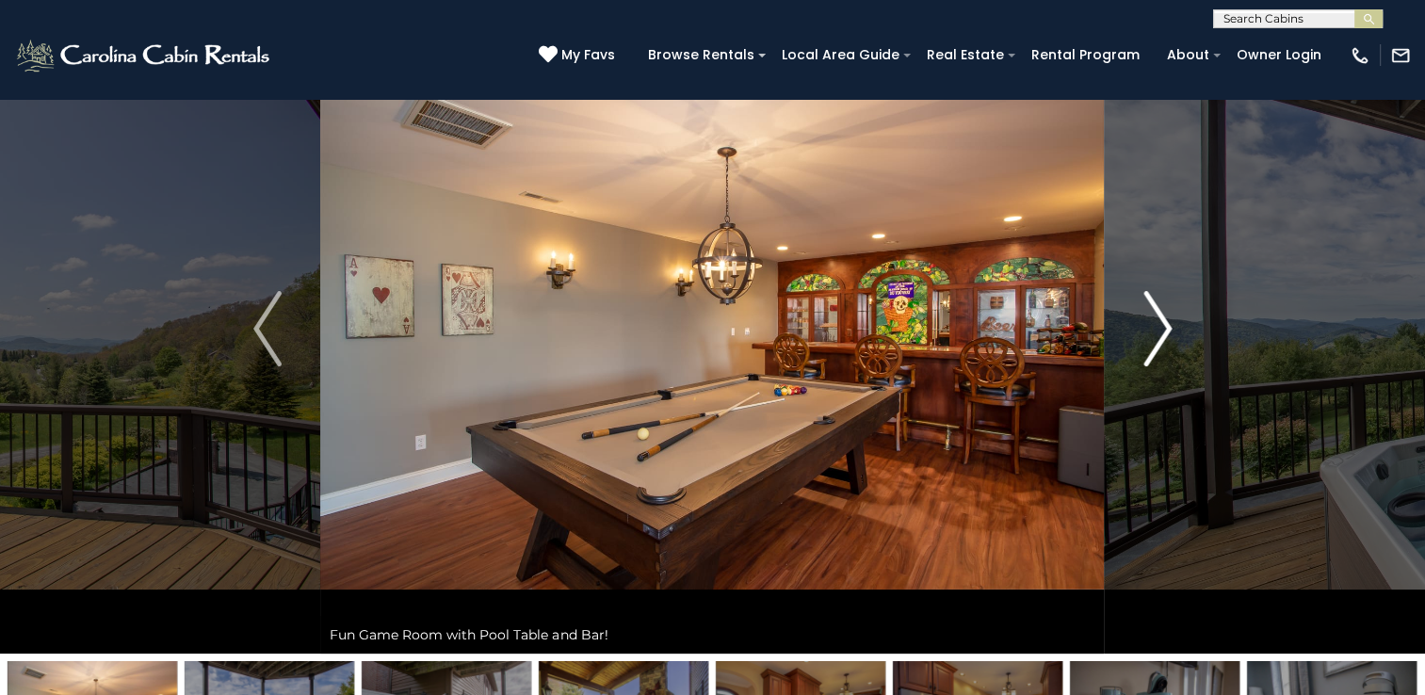
click at [1147, 303] on img "Next" at bounding box center [1157, 328] width 28 height 75
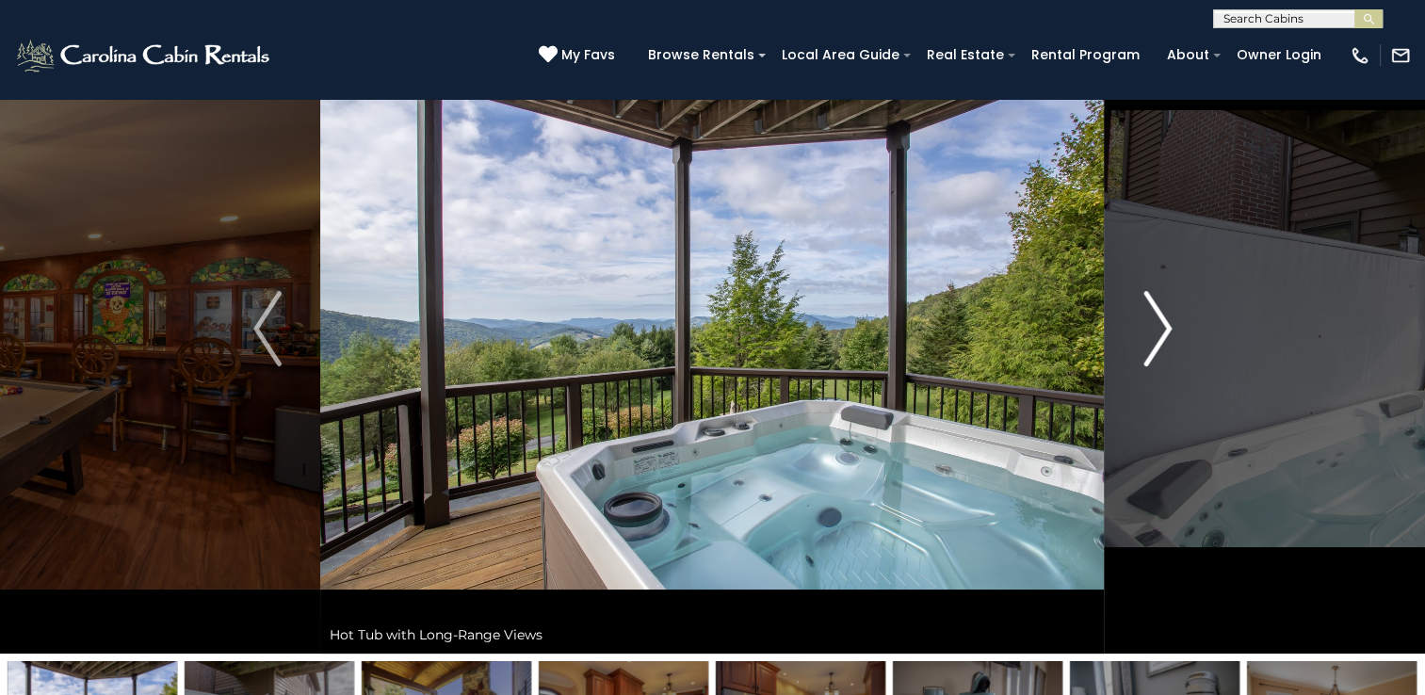
click at [1147, 303] on img "Next" at bounding box center [1157, 328] width 28 height 75
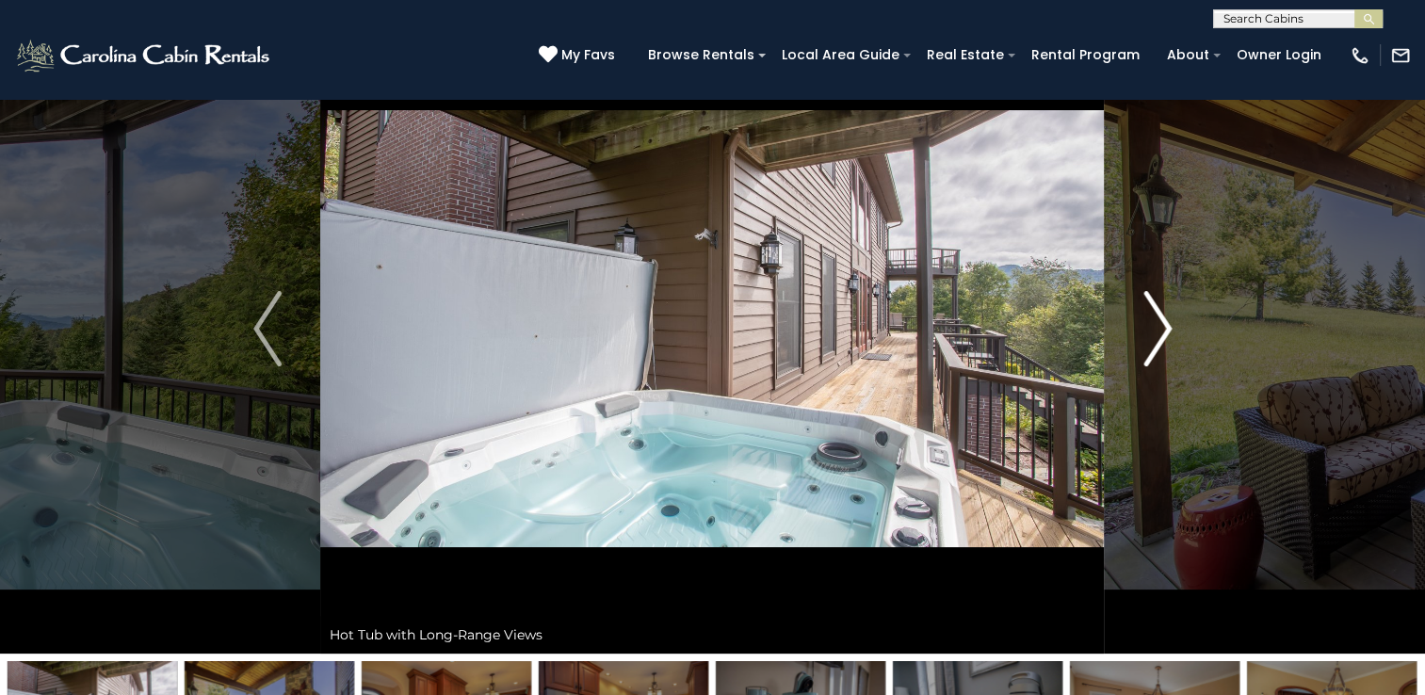
click at [1147, 303] on img "Next" at bounding box center [1157, 328] width 28 height 75
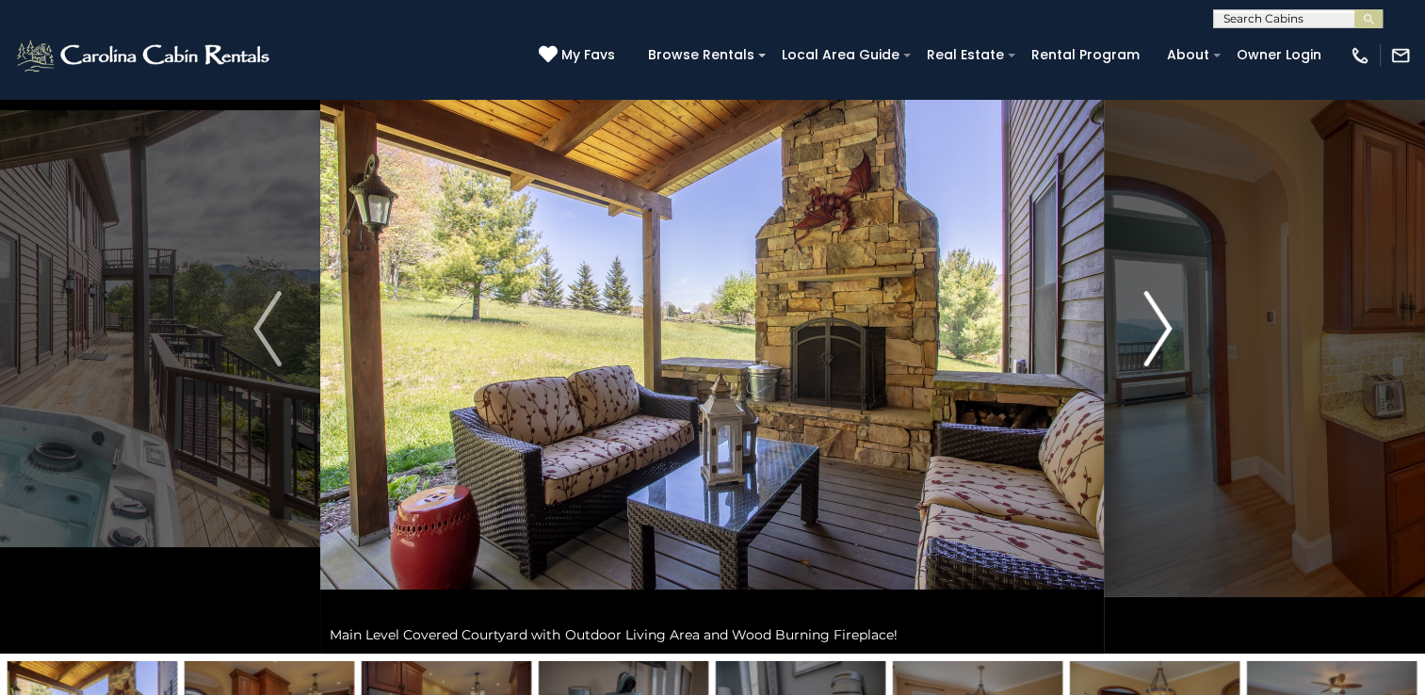
click at [1147, 303] on img "Next" at bounding box center [1157, 328] width 28 height 75
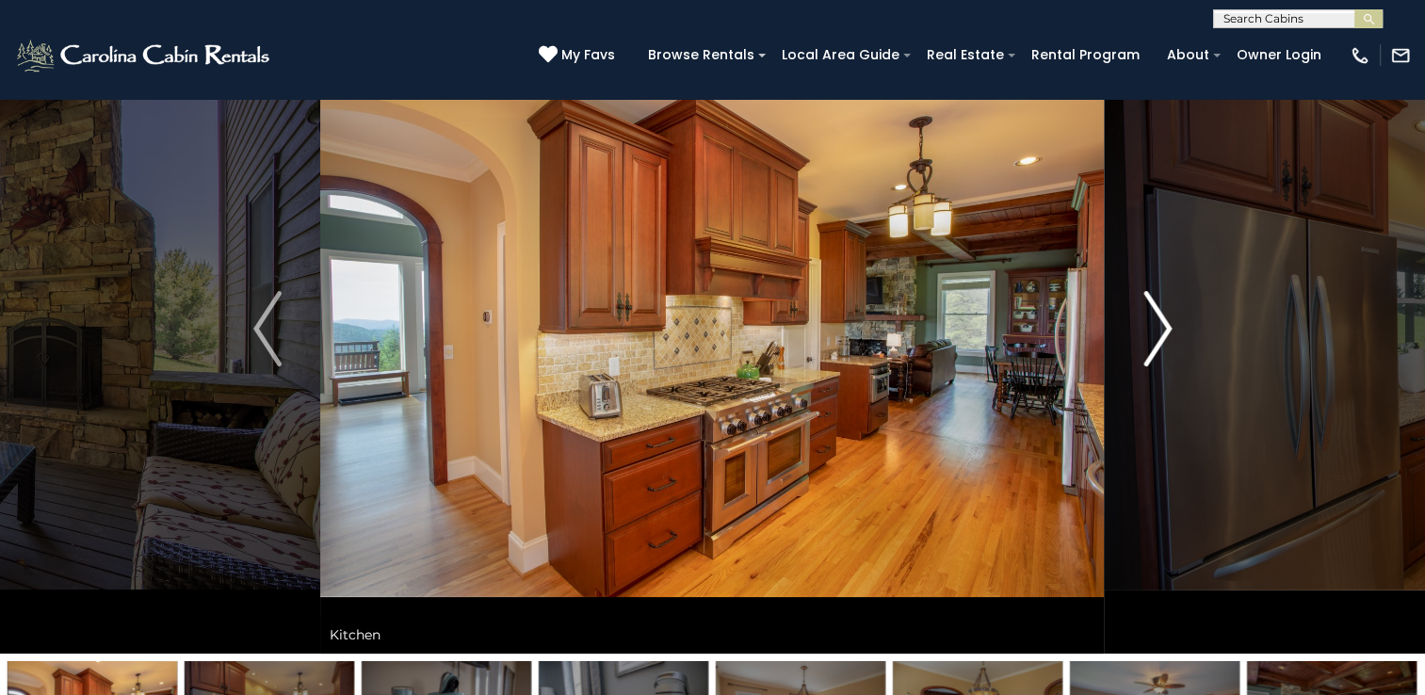
click at [1147, 303] on img "Next" at bounding box center [1157, 328] width 28 height 75
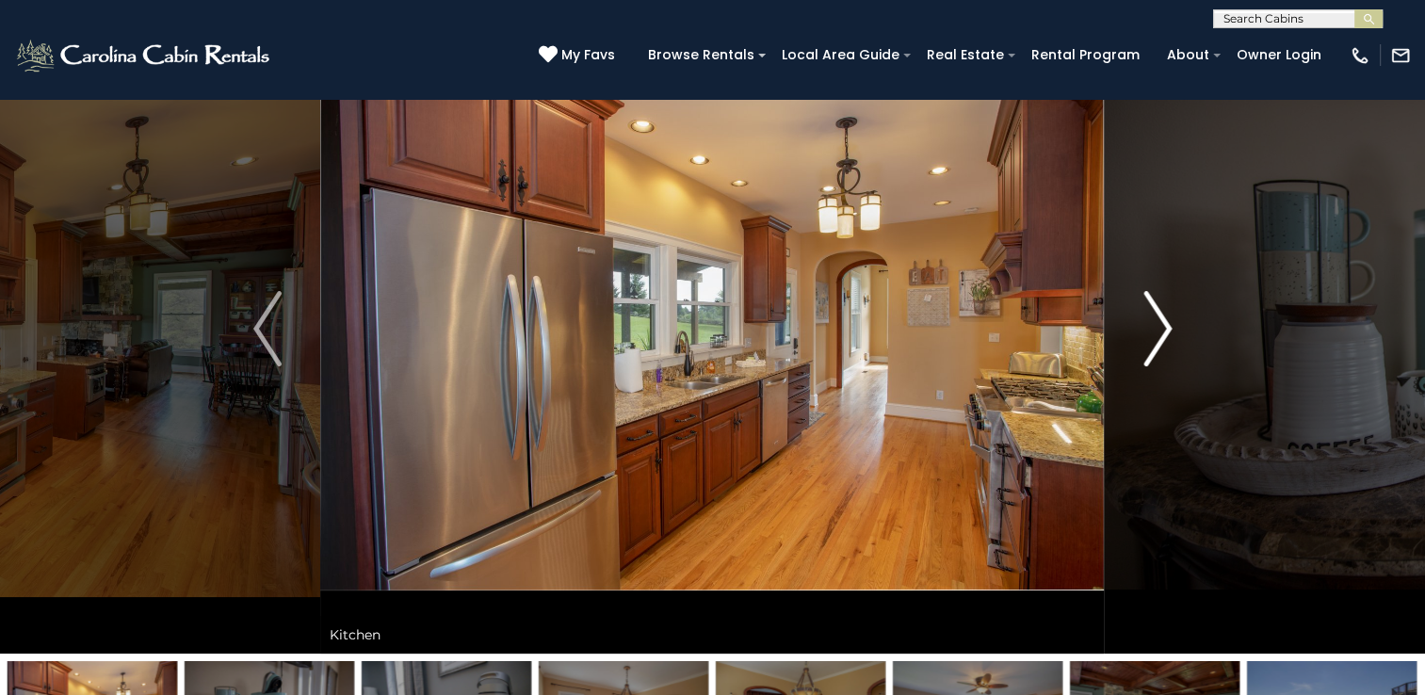
click at [1147, 303] on img "Next" at bounding box center [1157, 328] width 28 height 75
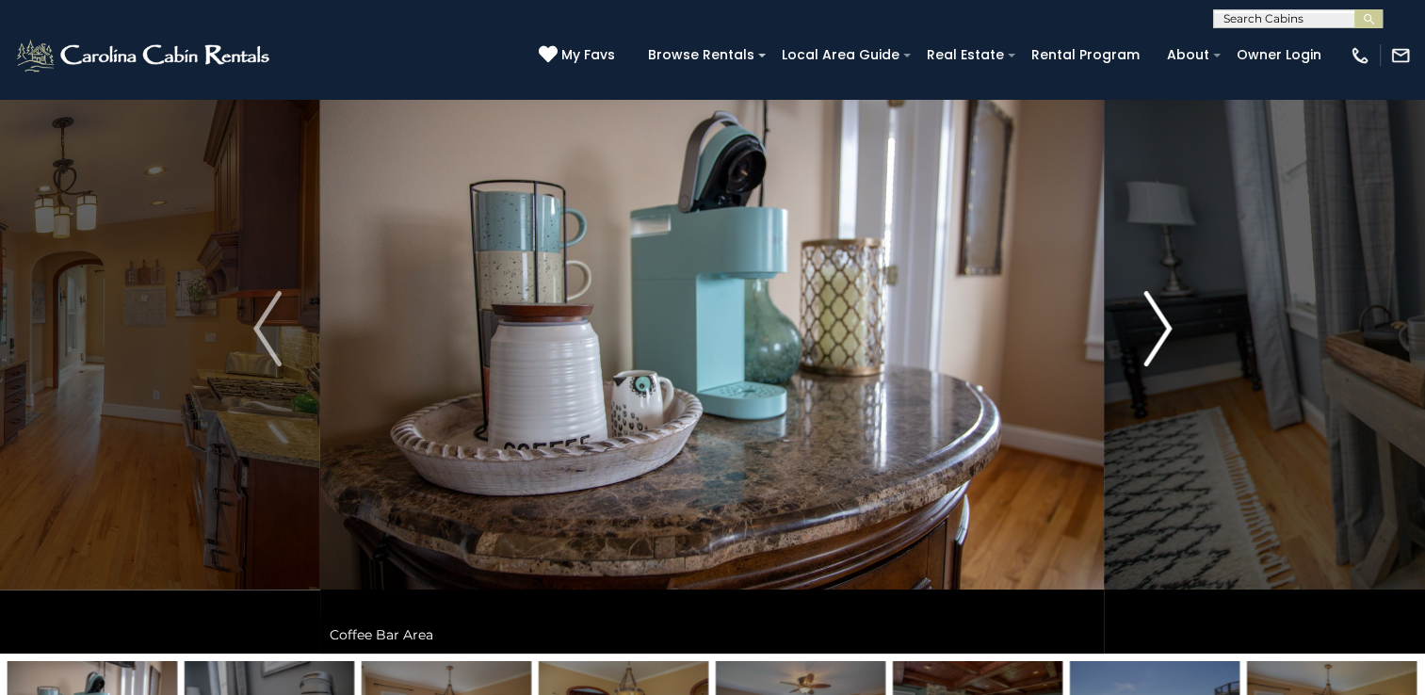
click at [1147, 303] on img "Next" at bounding box center [1157, 328] width 28 height 75
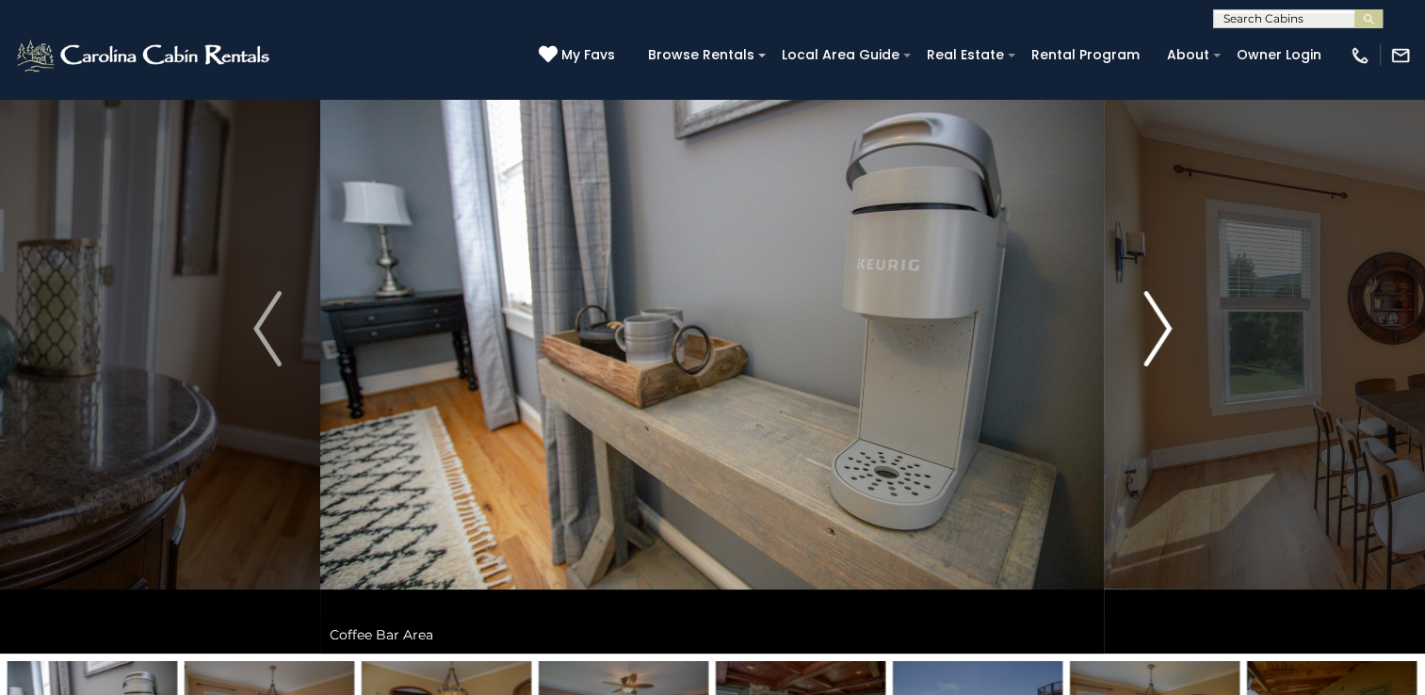
click at [1147, 303] on img "Next" at bounding box center [1157, 328] width 28 height 75
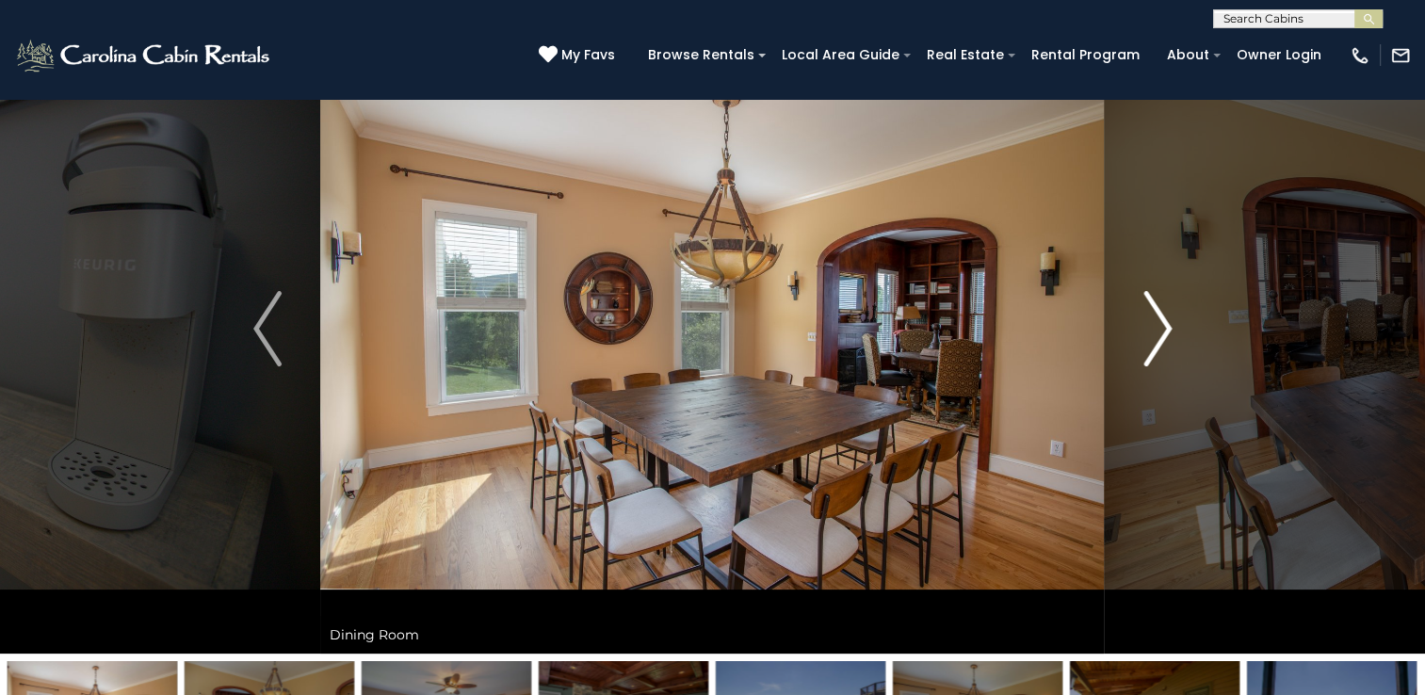
click at [1147, 303] on img "Next" at bounding box center [1157, 328] width 28 height 75
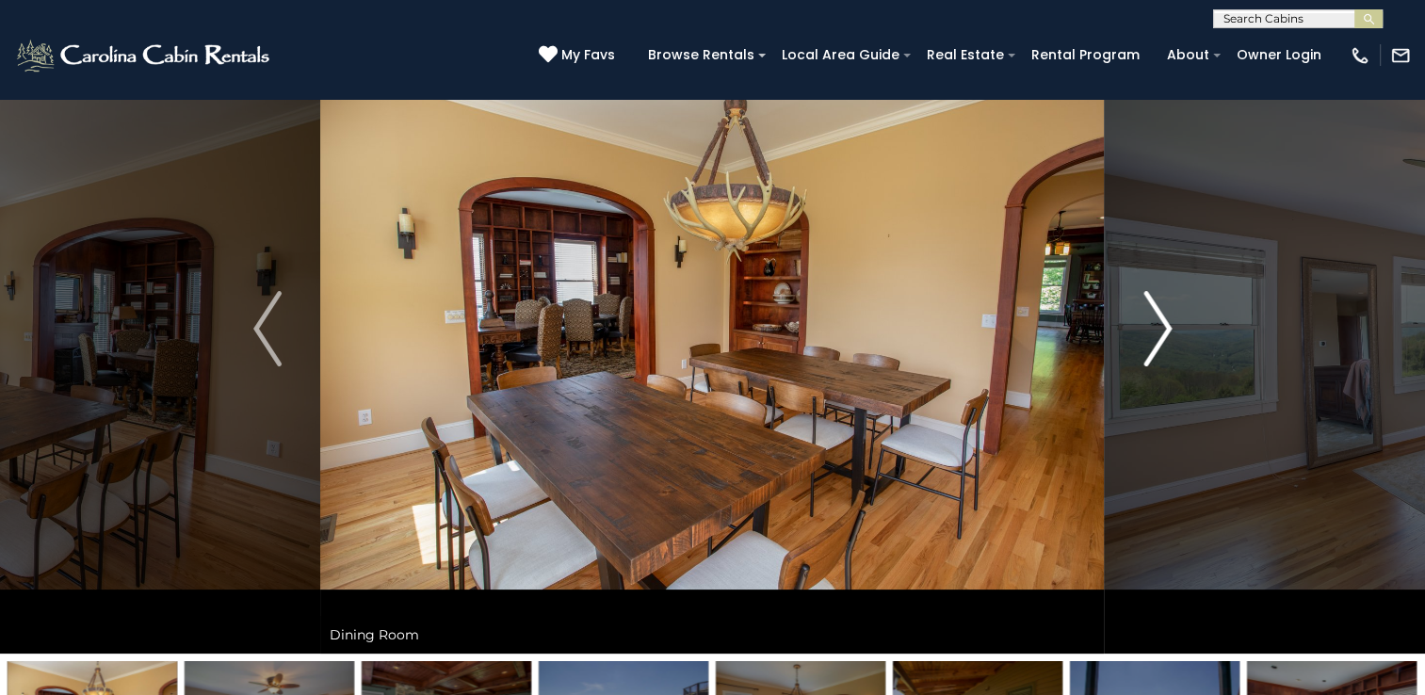
click at [1147, 303] on img "Next" at bounding box center [1157, 328] width 28 height 75
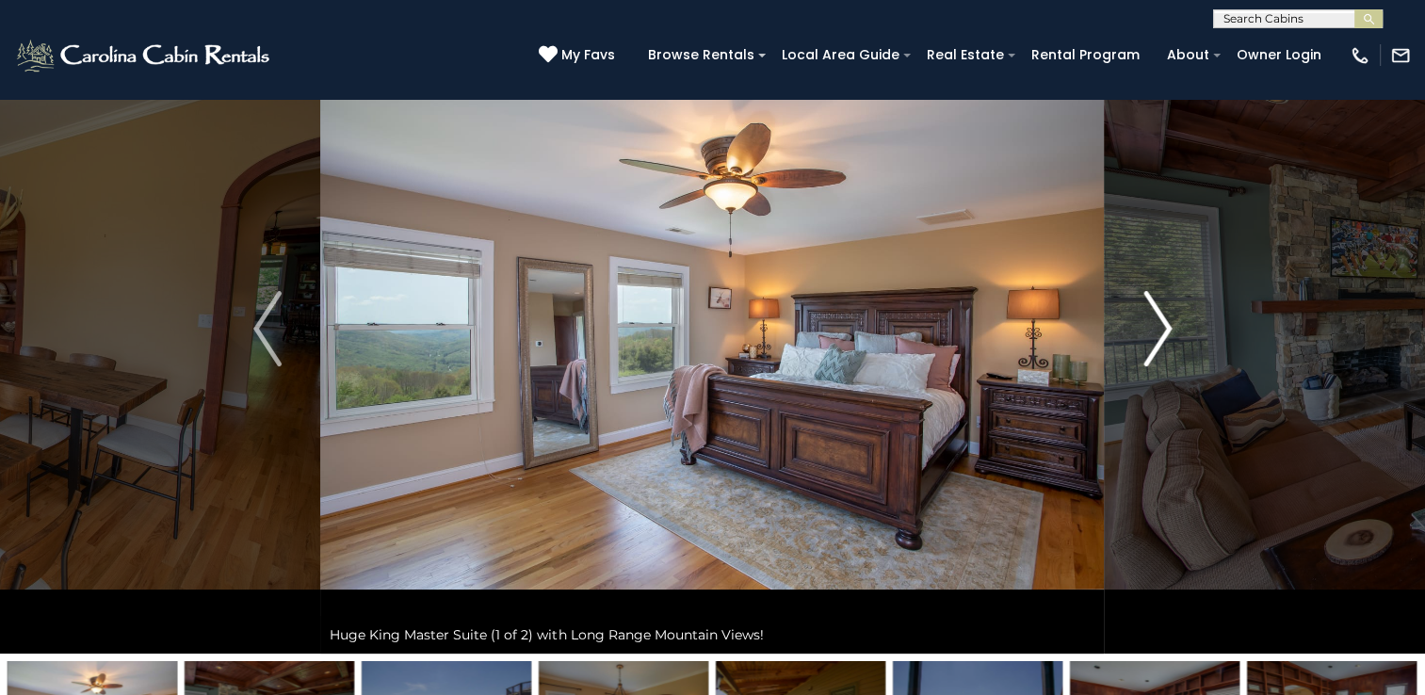
click at [1147, 303] on img "Next" at bounding box center [1157, 328] width 28 height 75
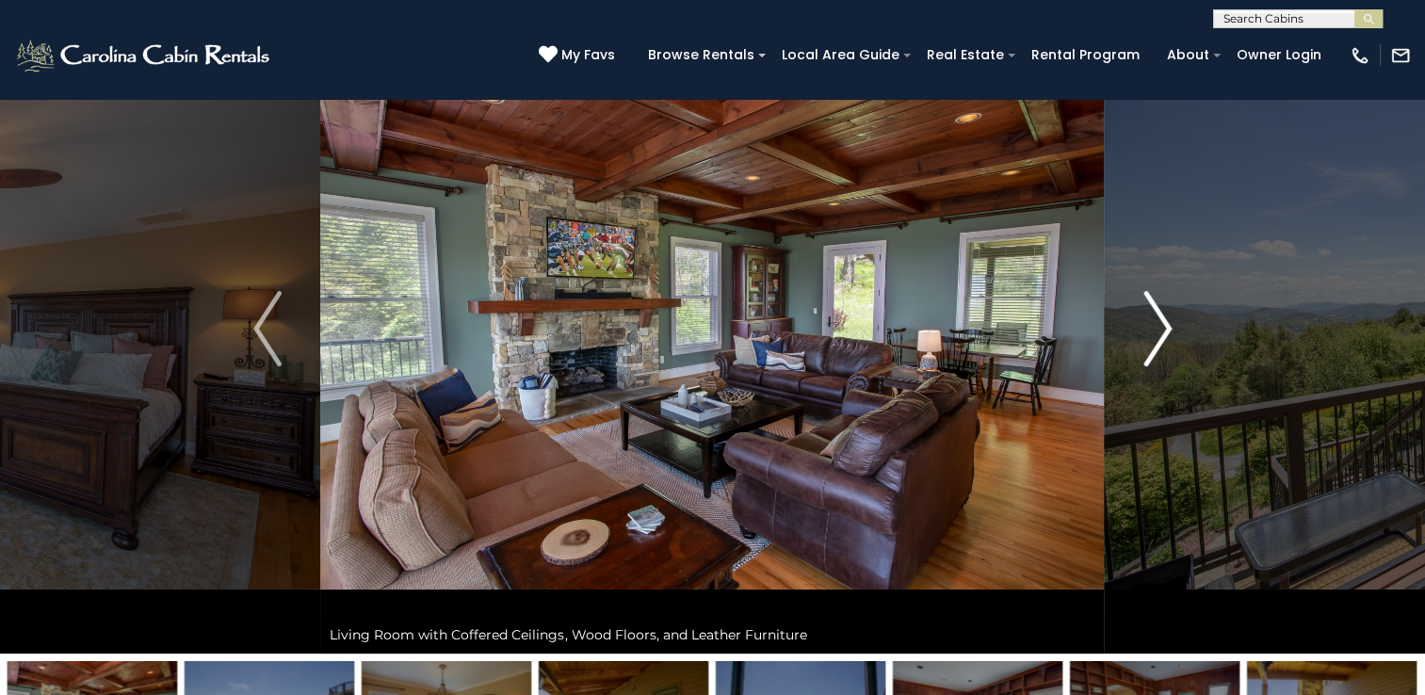
click at [1147, 303] on img "Next" at bounding box center [1157, 328] width 28 height 75
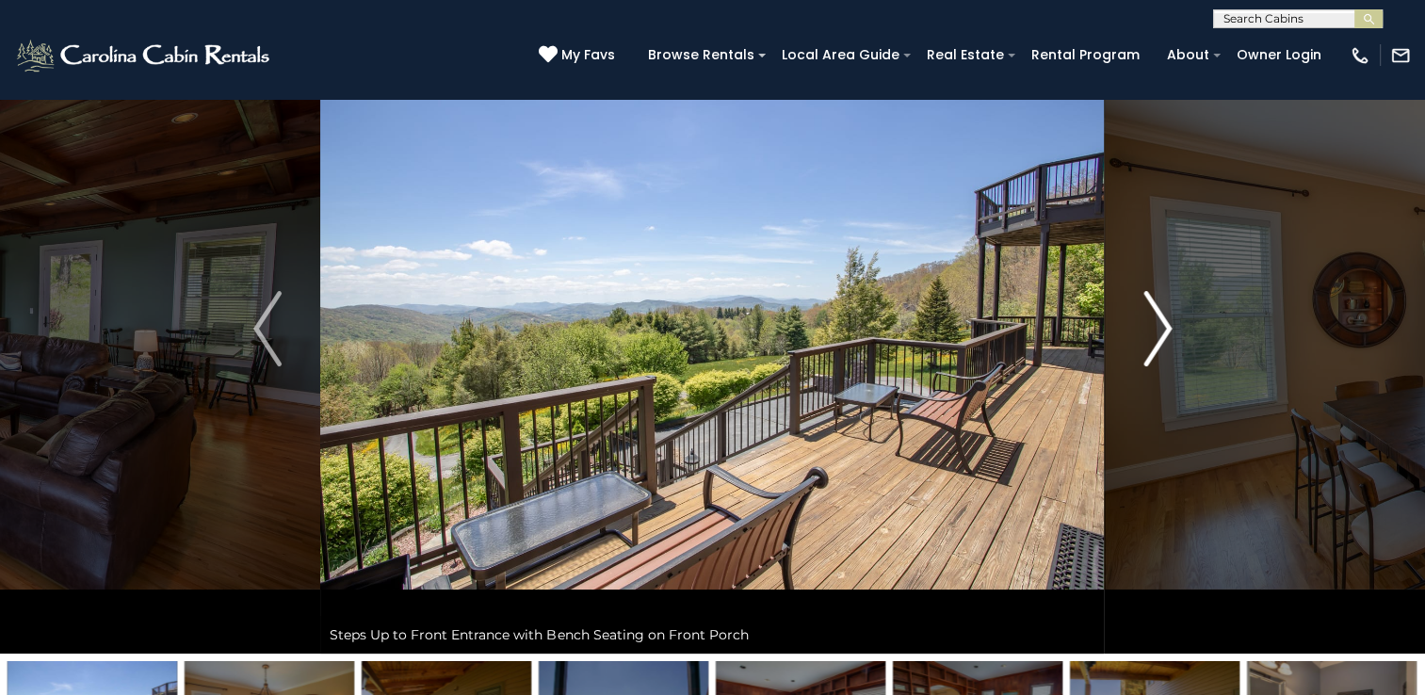
click at [1147, 303] on img "Next" at bounding box center [1157, 328] width 28 height 75
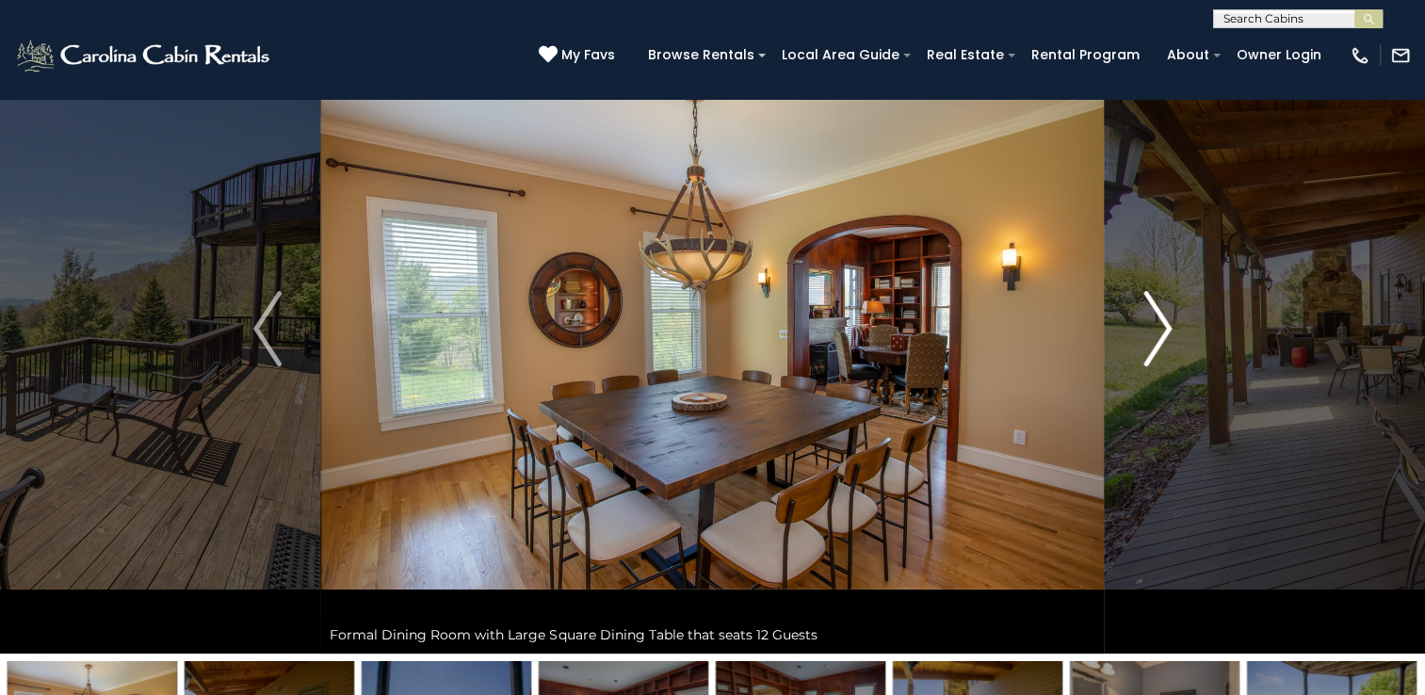
click at [1147, 303] on img "Next" at bounding box center [1157, 328] width 28 height 75
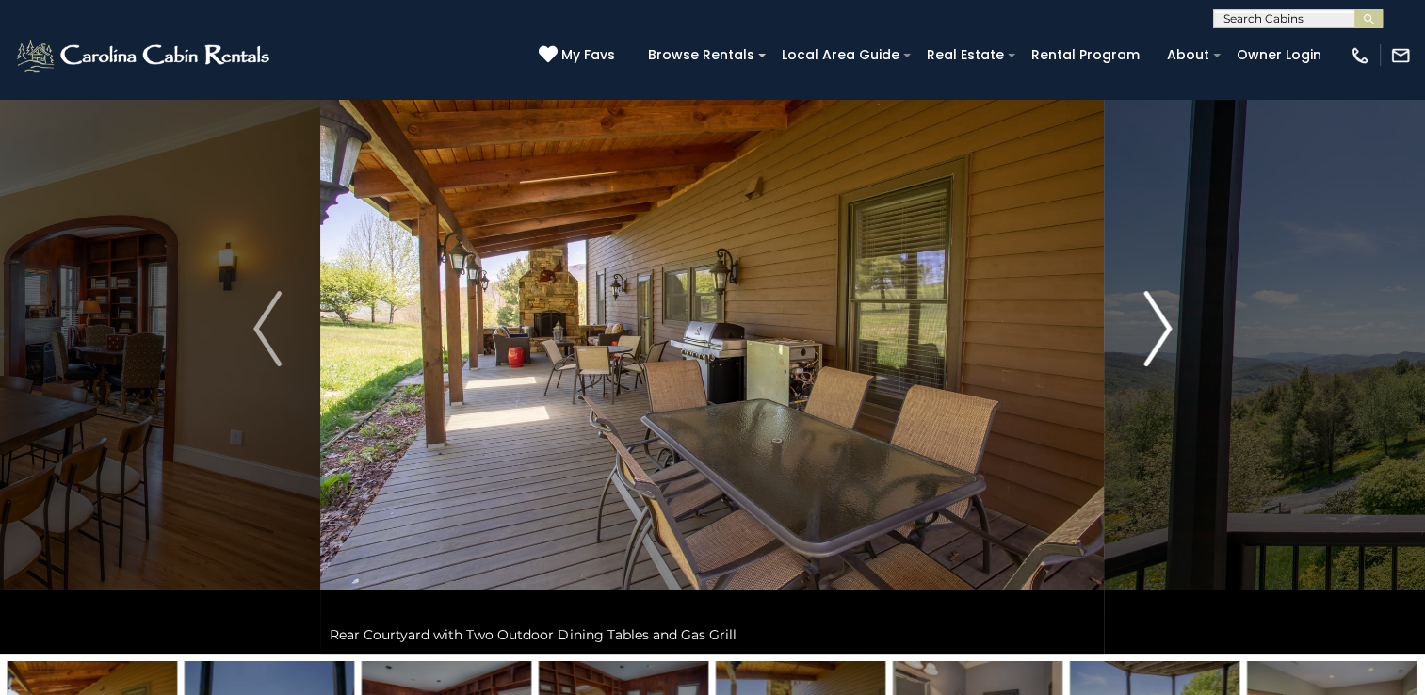
click at [1147, 303] on img "Next" at bounding box center [1157, 328] width 28 height 75
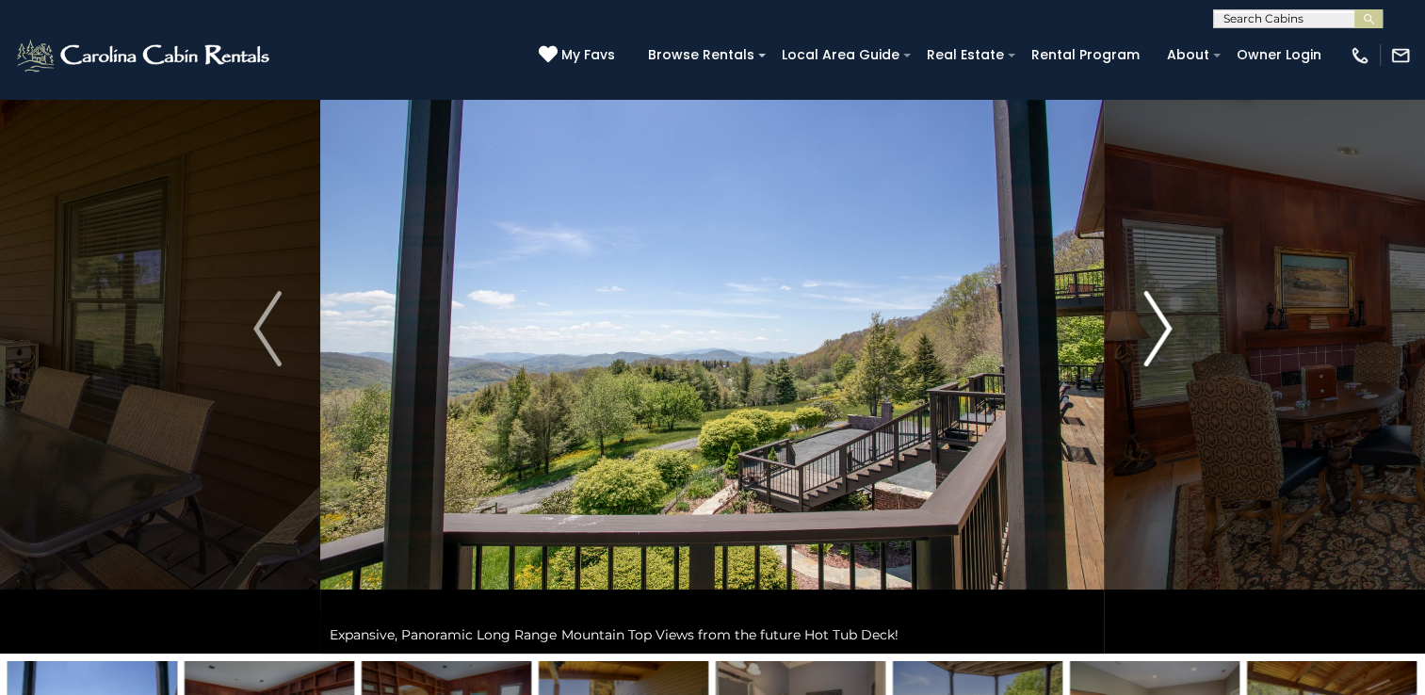
click at [1147, 303] on img "Next" at bounding box center [1157, 328] width 28 height 75
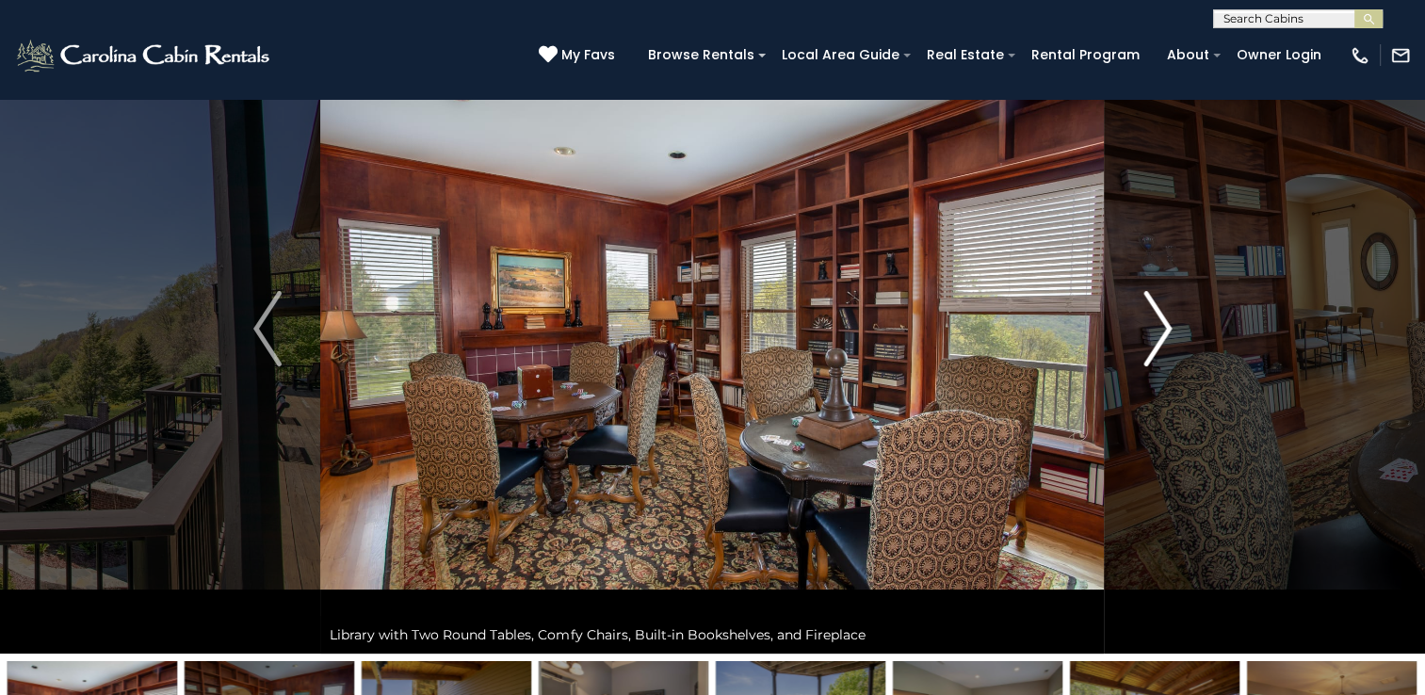
click at [1147, 303] on img "Next" at bounding box center [1157, 328] width 28 height 75
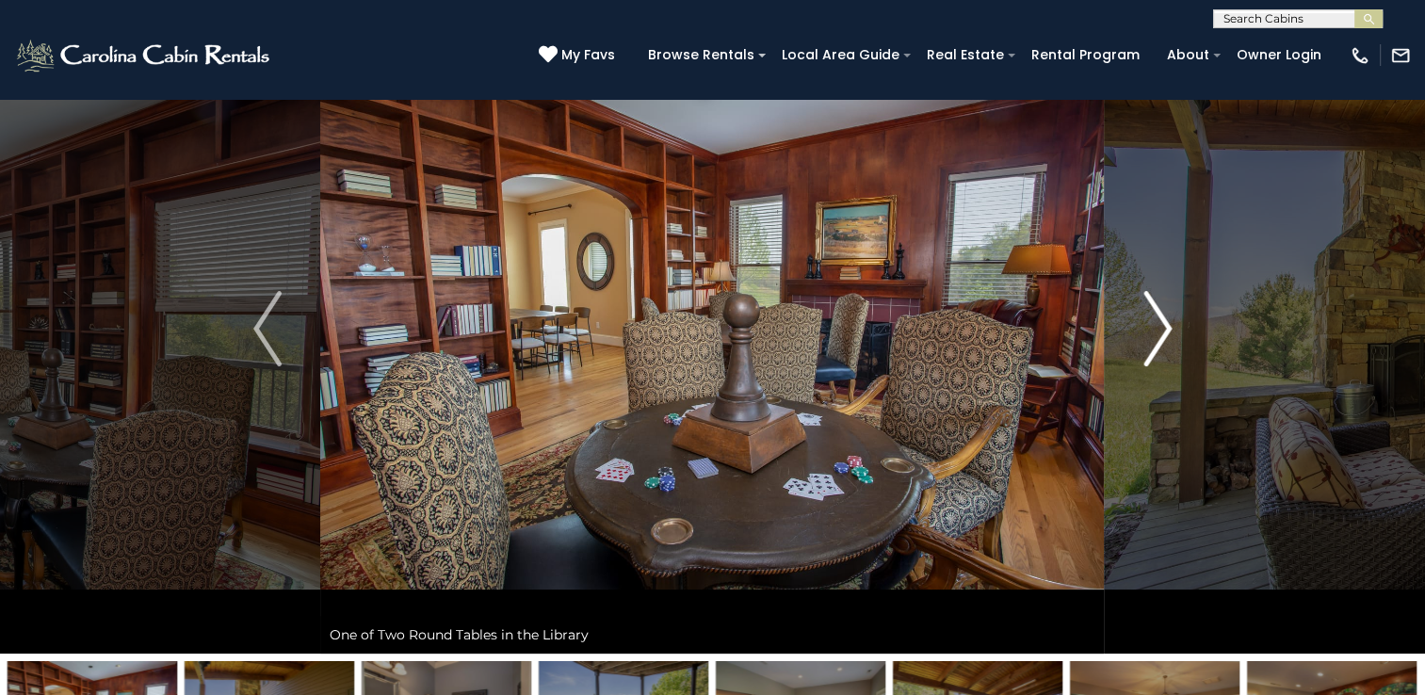
click at [1147, 303] on img "Next" at bounding box center [1157, 328] width 28 height 75
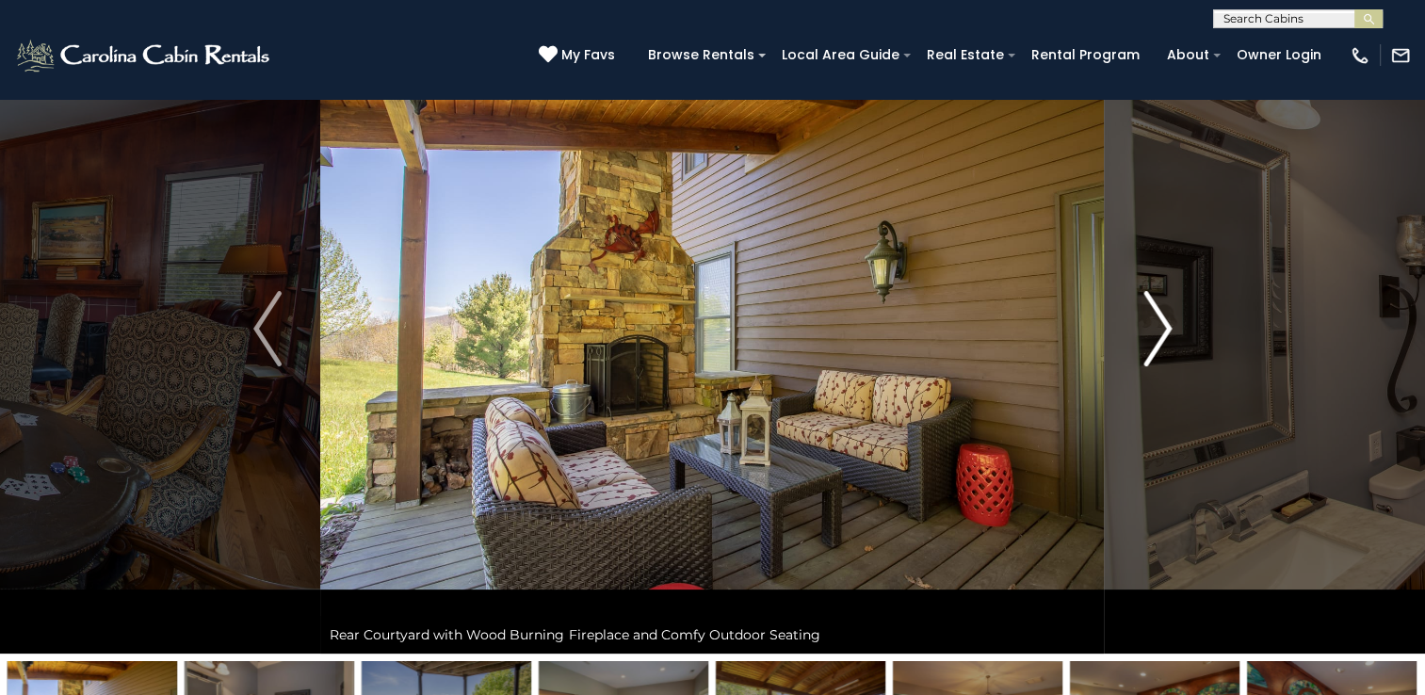
click at [1147, 303] on img "Next" at bounding box center [1157, 328] width 28 height 75
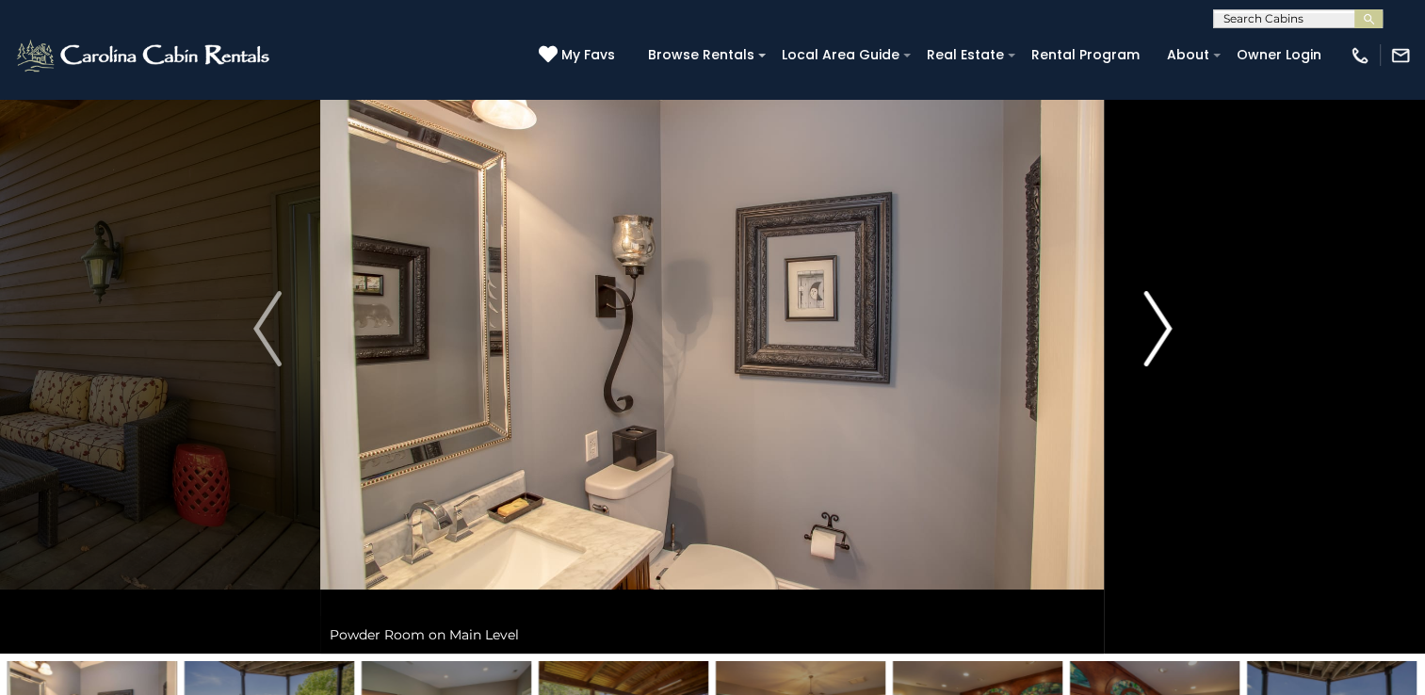
click at [1147, 303] on img "Next" at bounding box center [1157, 328] width 28 height 75
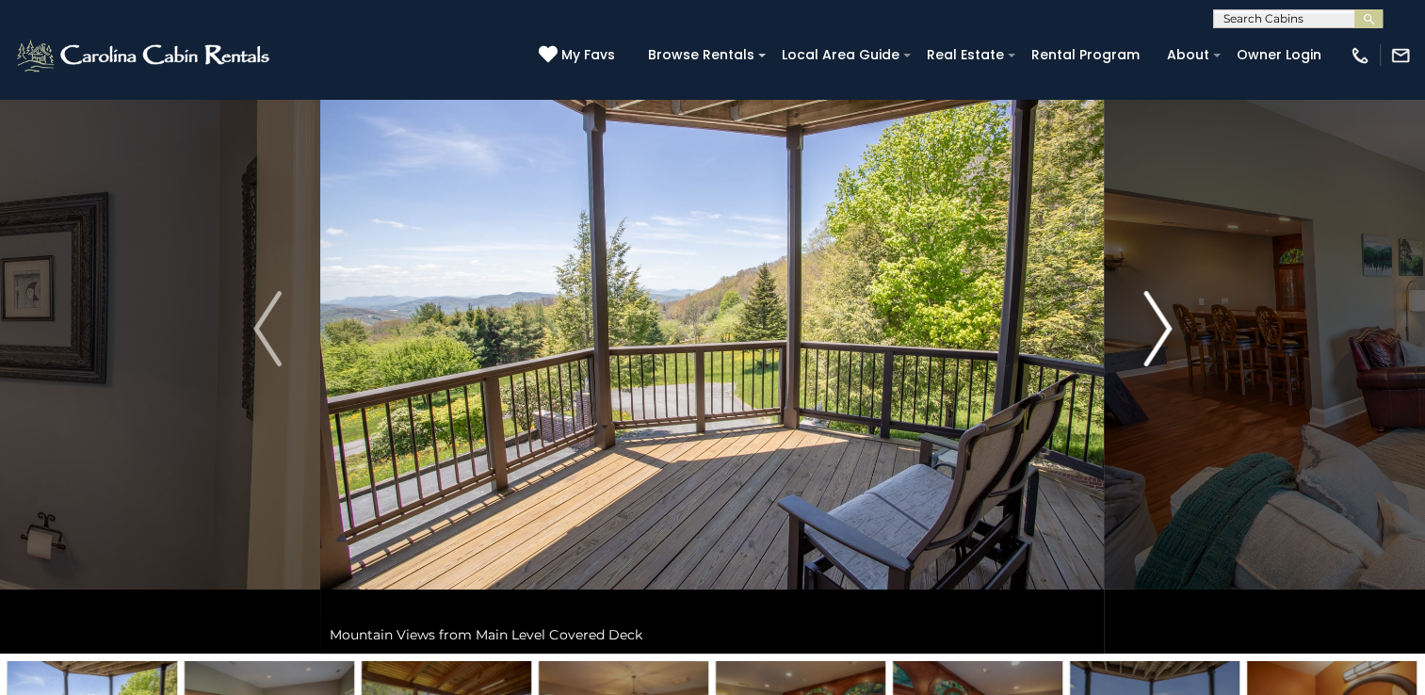
click at [1147, 303] on img "Next" at bounding box center [1157, 328] width 28 height 75
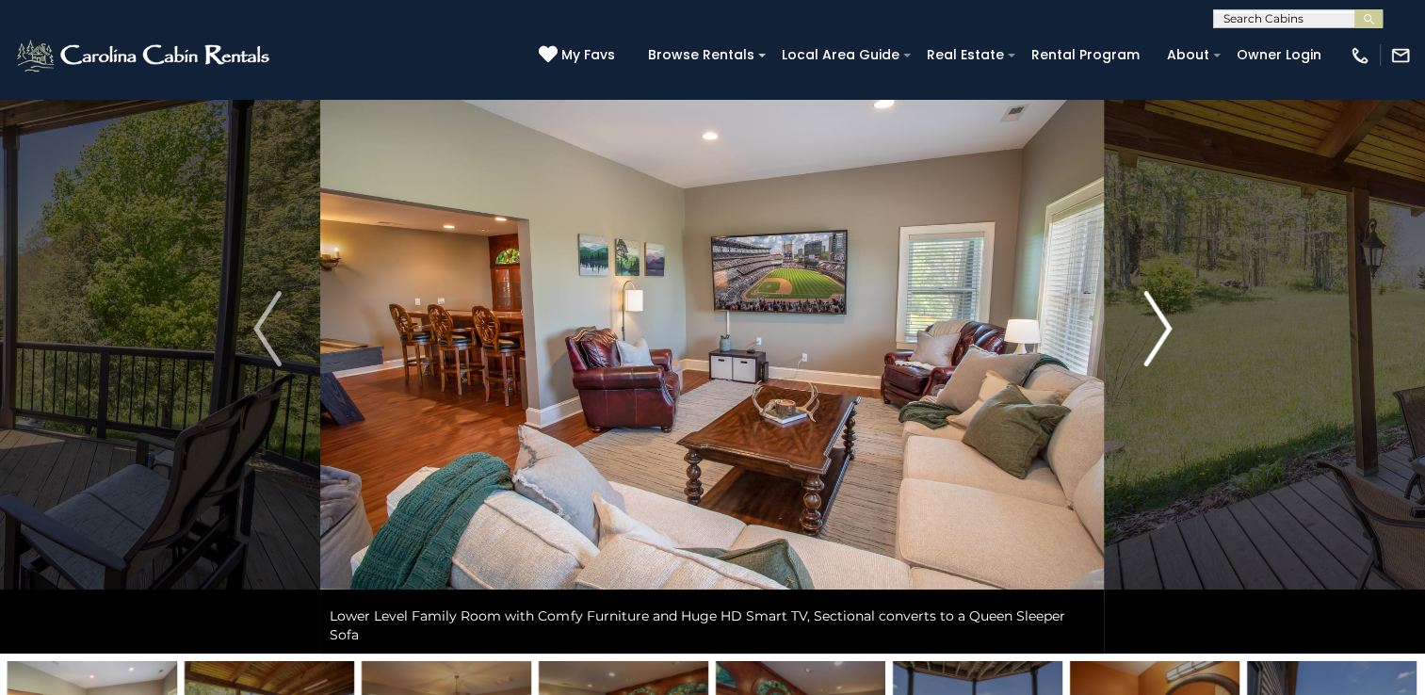
click at [1147, 303] on img "Next" at bounding box center [1157, 328] width 28 height 75
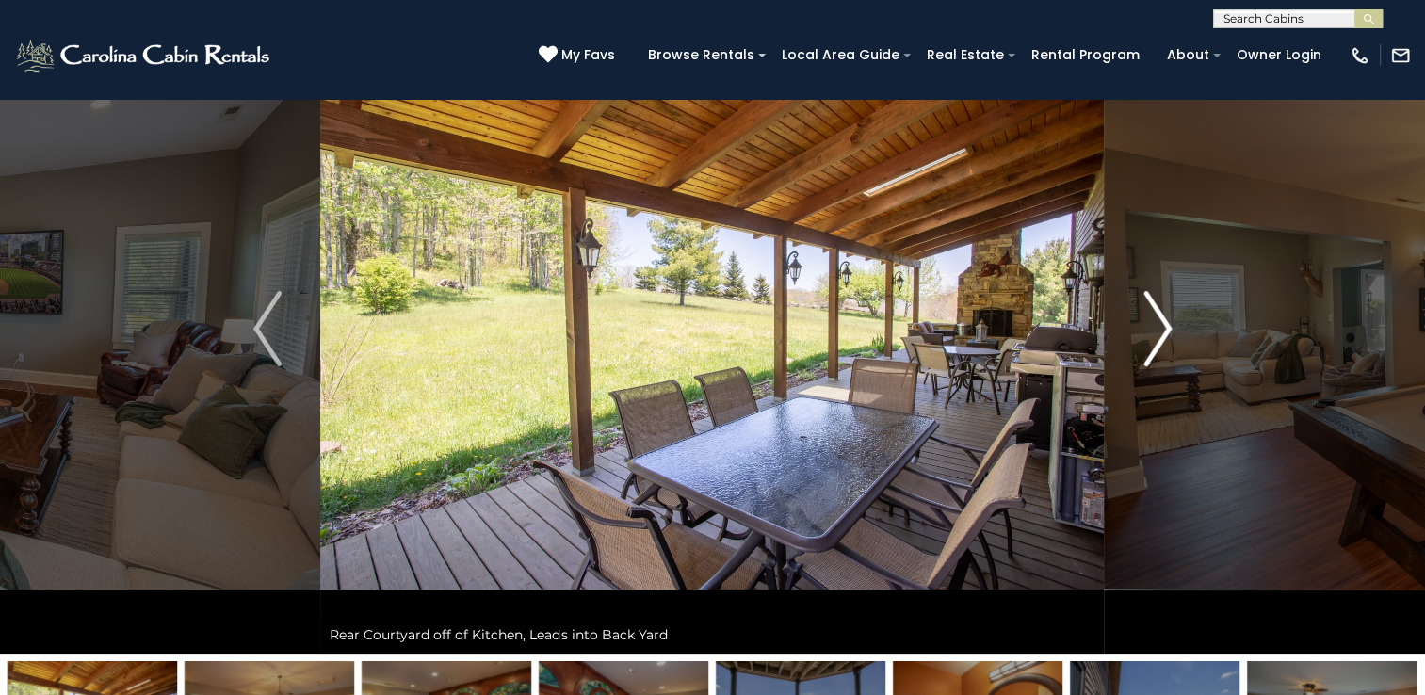
click at [1147, 303] on img "Next" at bounding box center [1157, 328] width 28 height 75
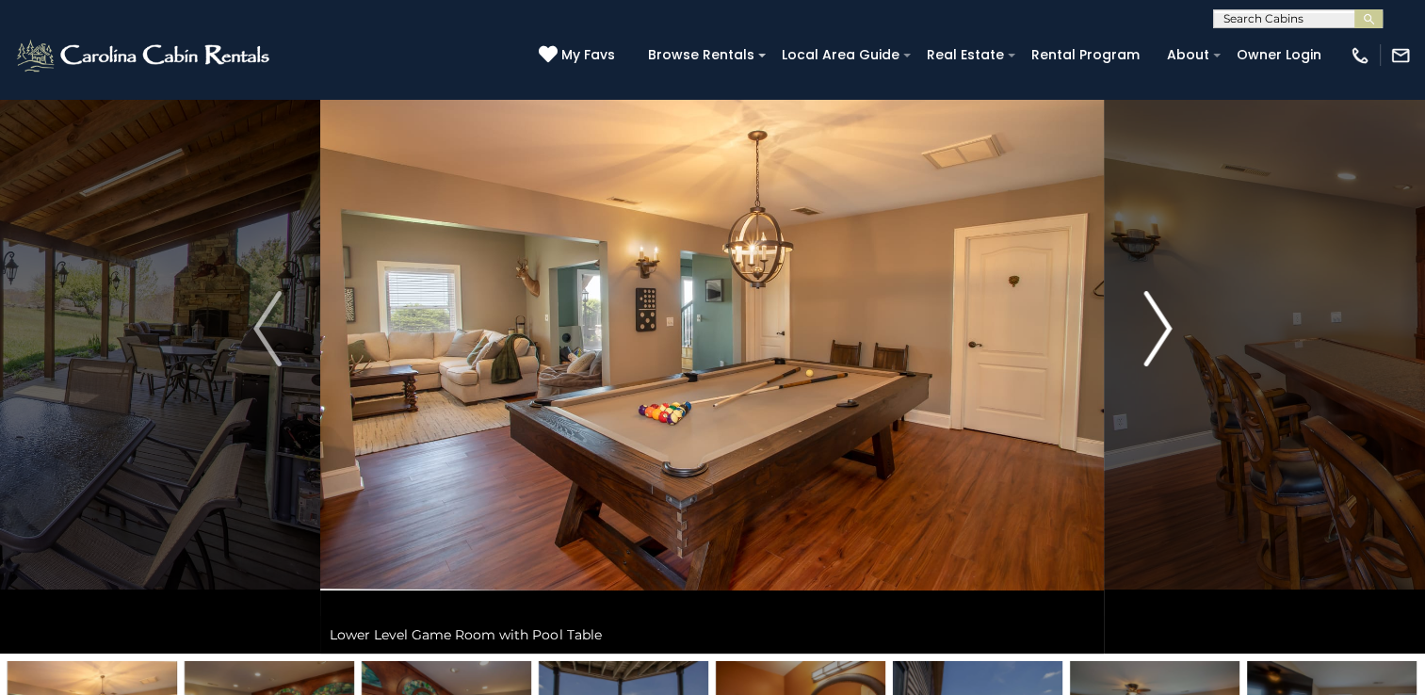
click at [1147, 303] on img "Next" at bounding box center [1157, 328] width 28 height 75
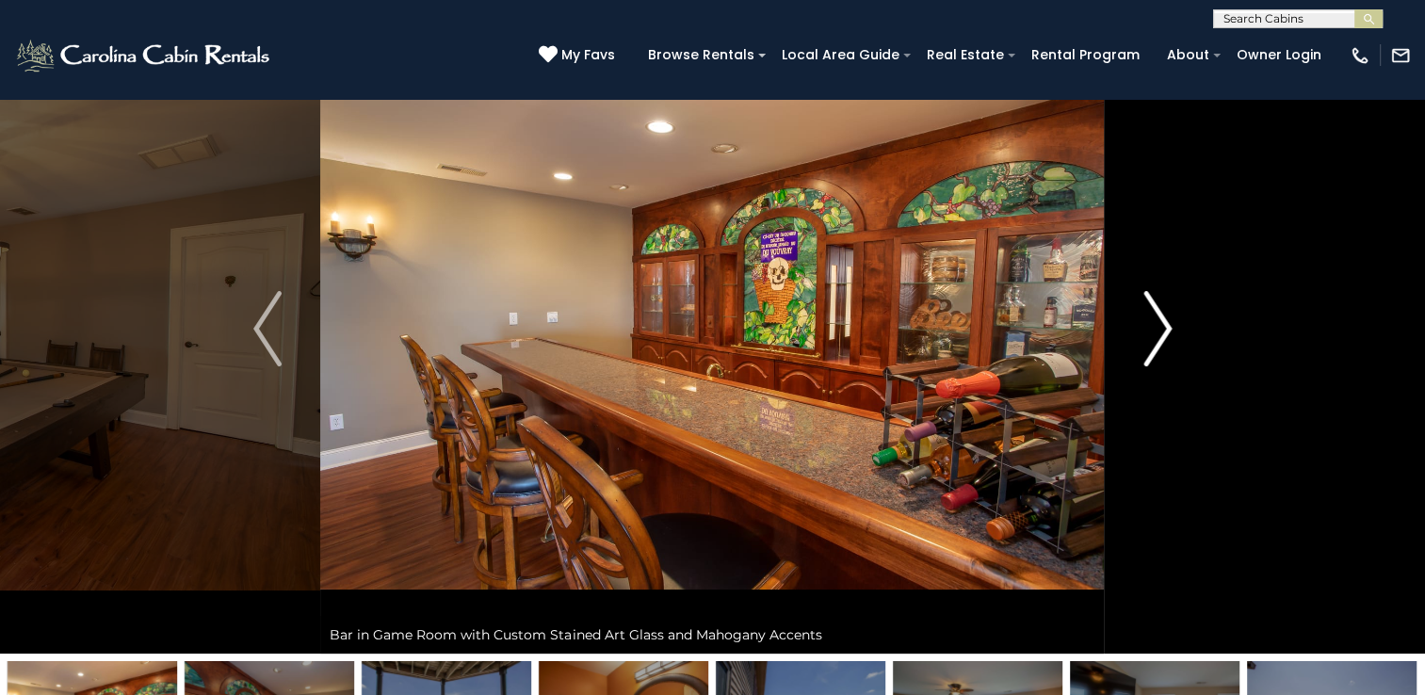
click at [1150, 303] on img "Next" at bounding box center [1157, 328] width 28 height 75
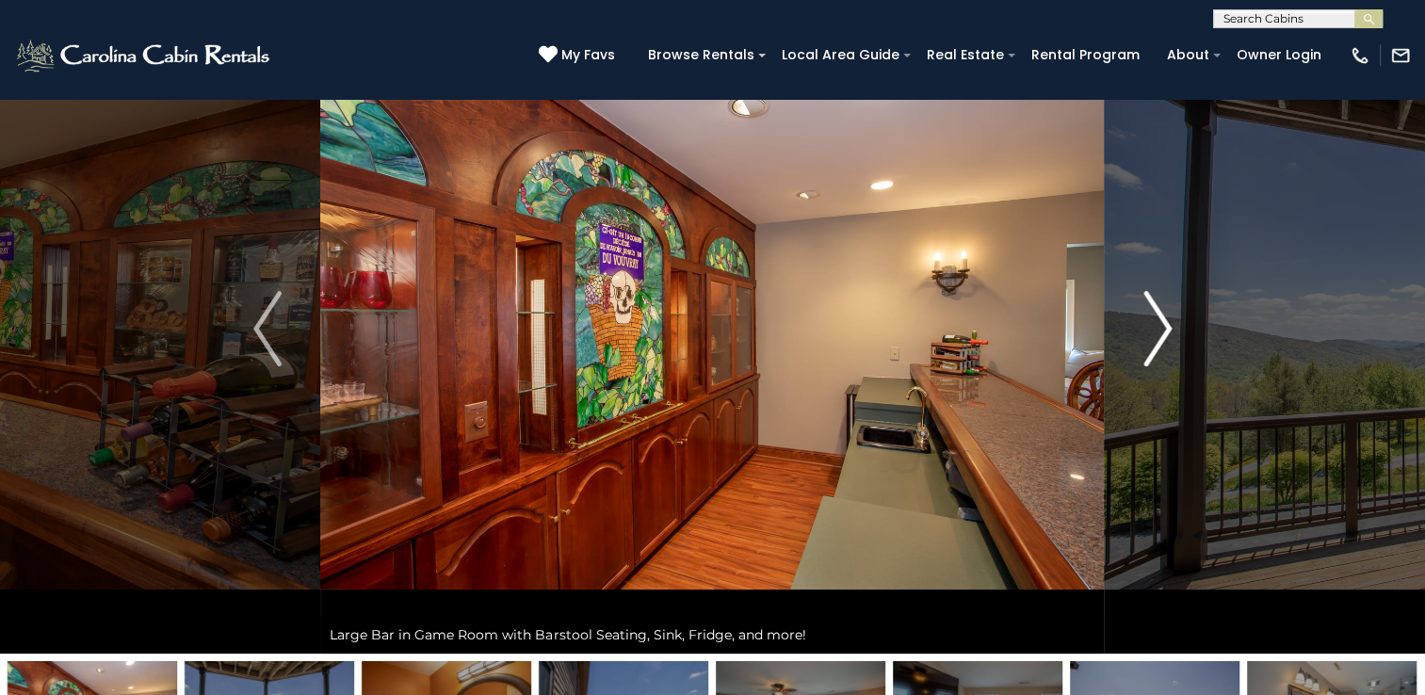
click at [1150, 302] on img "Next" at bounding box center [1157, 328] width 28 height 75
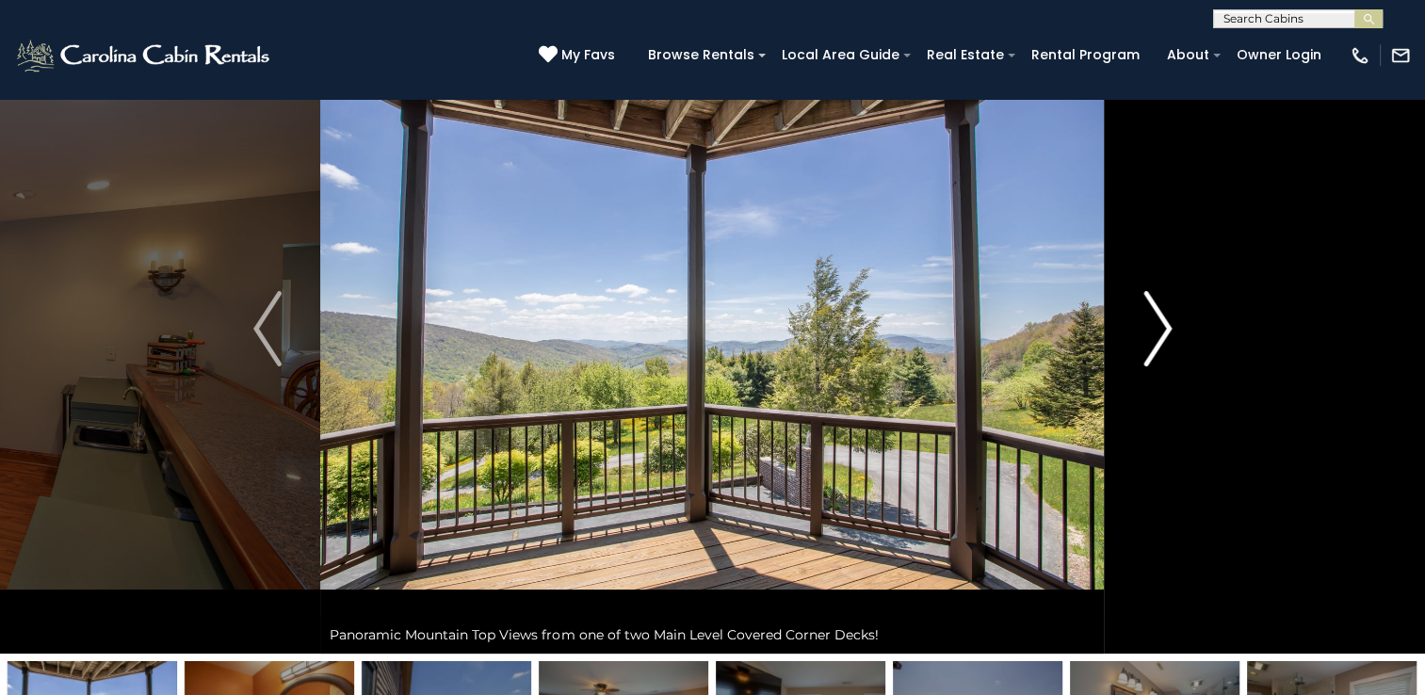
click at [1150, 302] on img "Next" at bounding box center [1157, 328] width 28 height 75
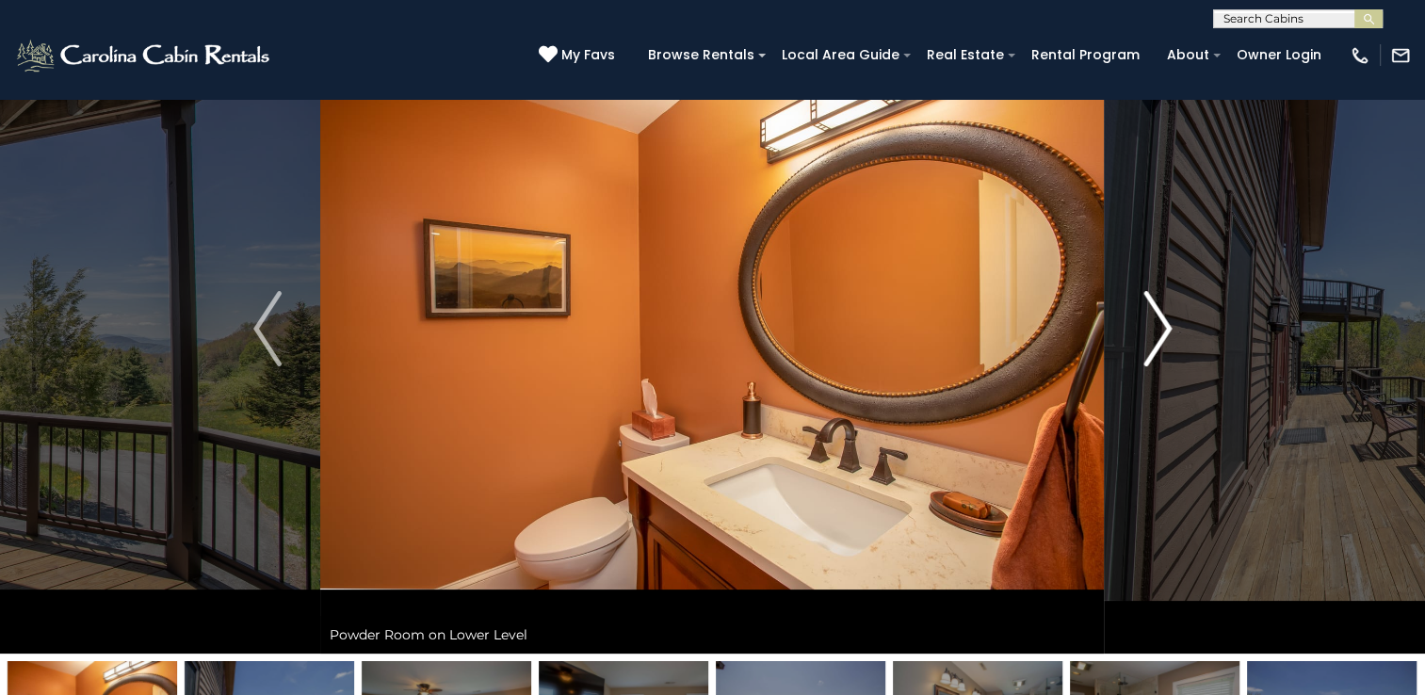
click at [1150, 302] on img "Next" at bounding box center [1157, 328] width 28 height 75
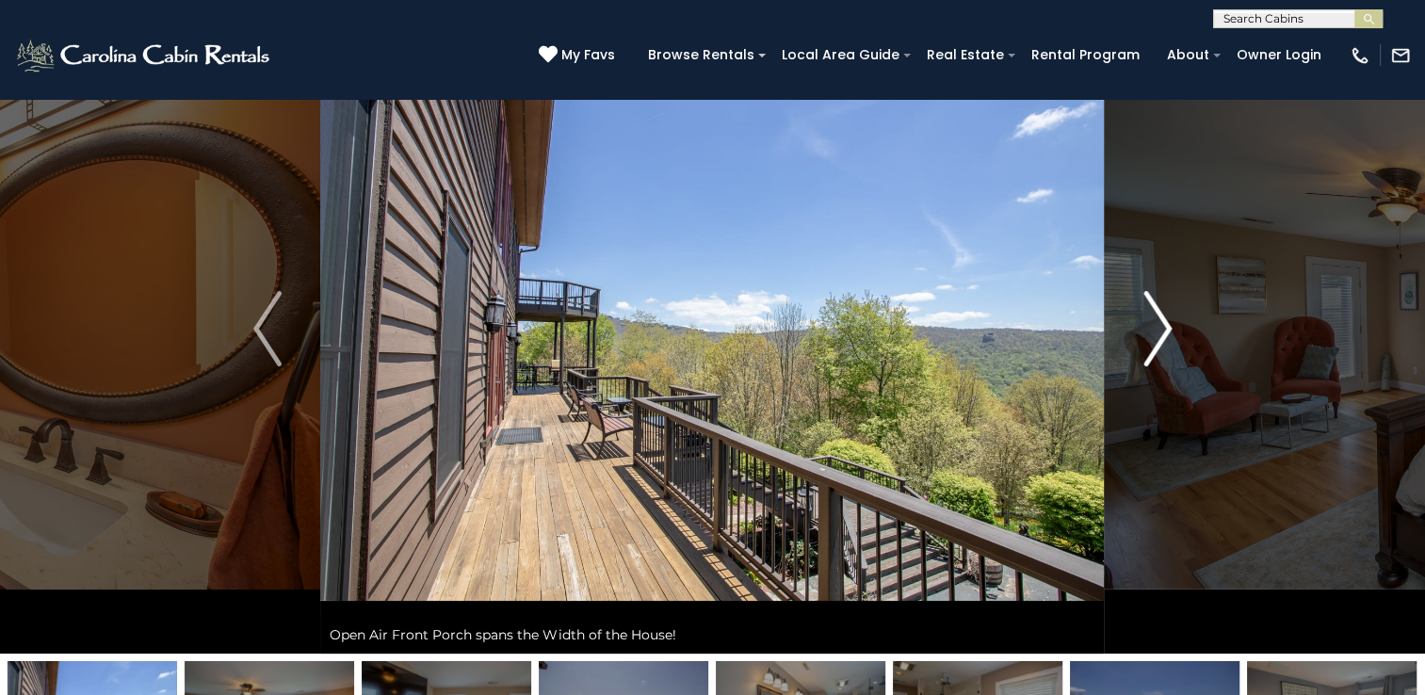
click at [1150, 302] on img "Next" at bounding box center [1157, 328] width 28 height 75
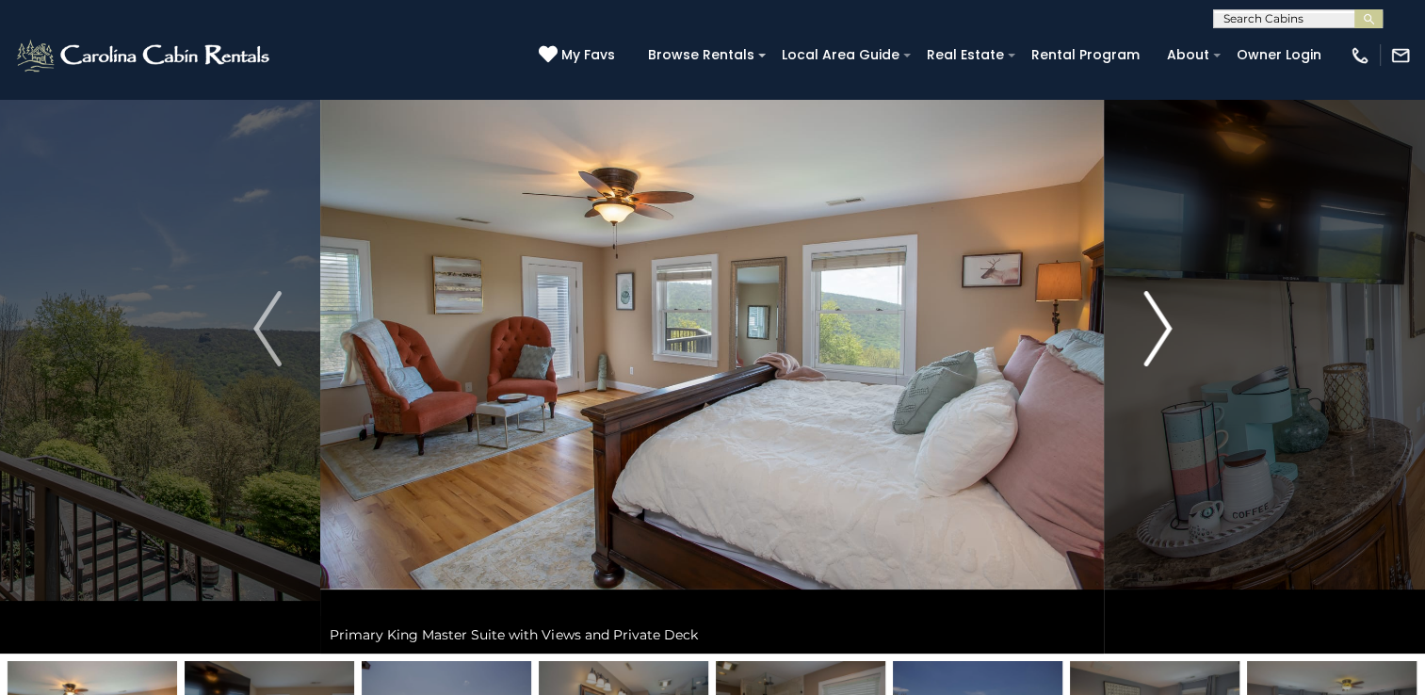
click at [1150, 302] on img "Next" at bounding box center [1157, 328] width 28 height 75
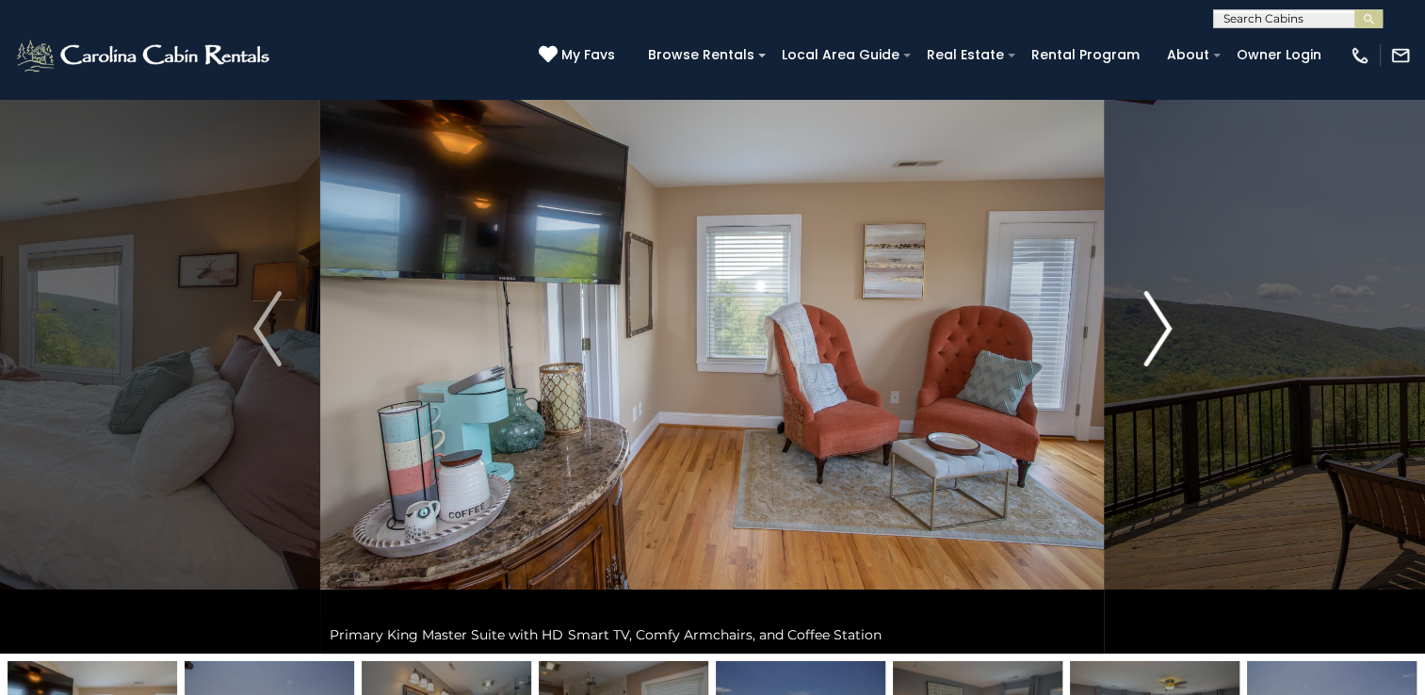
click at [1150, 302] on img "Next" at bounding box center [1157, 328] width 28 height 75
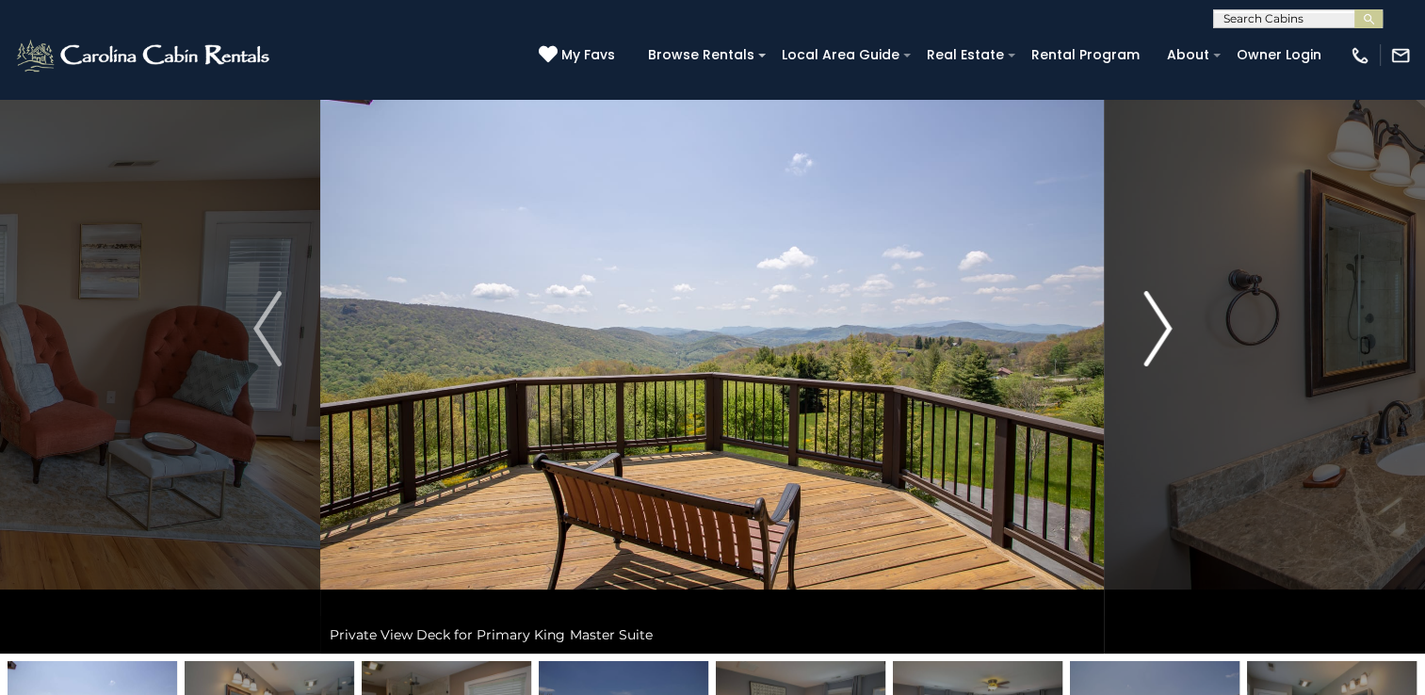
click at [1150, 302] on img "Next" at bounding box center [1157, 328] width 28 height 75
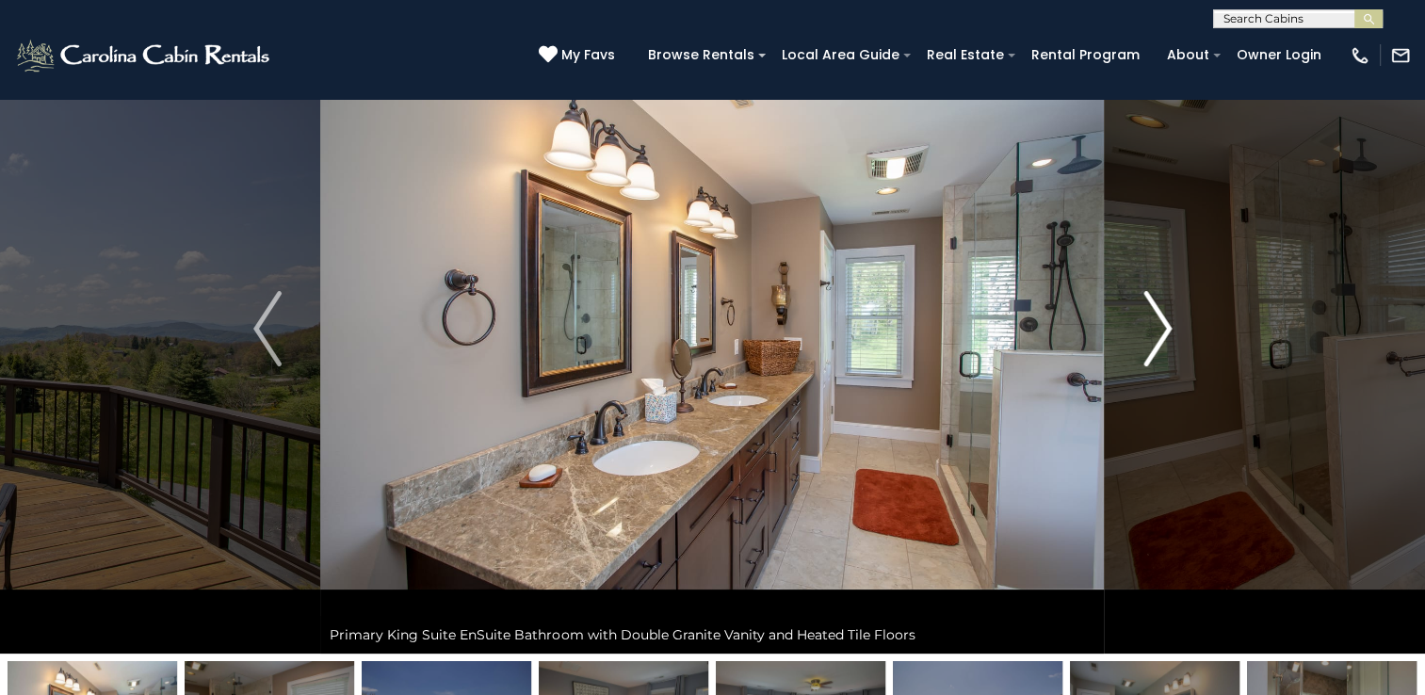
click at [1150, 302] on img "Next" at bounding box center [1157, 328] width 28 height 75
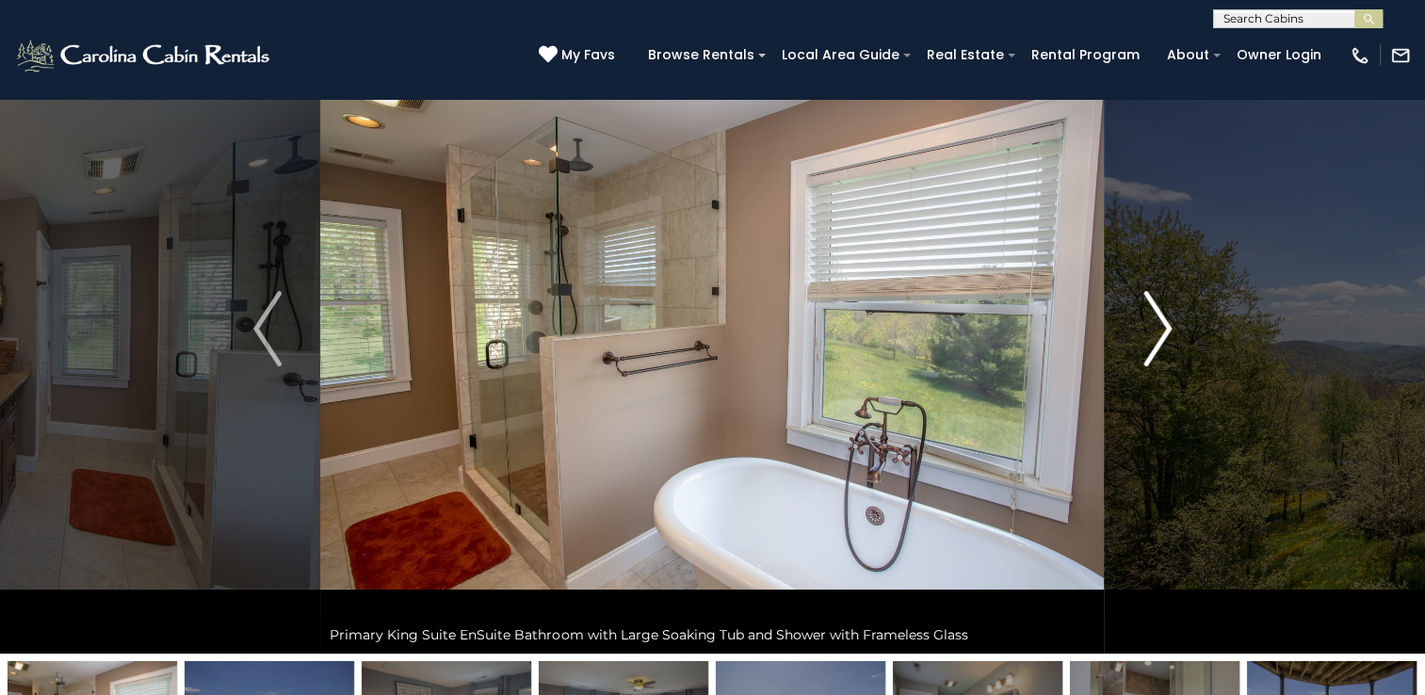
click at [1150, 302] on img "Next" at bounding box center [1157, 328] width 28 height 75
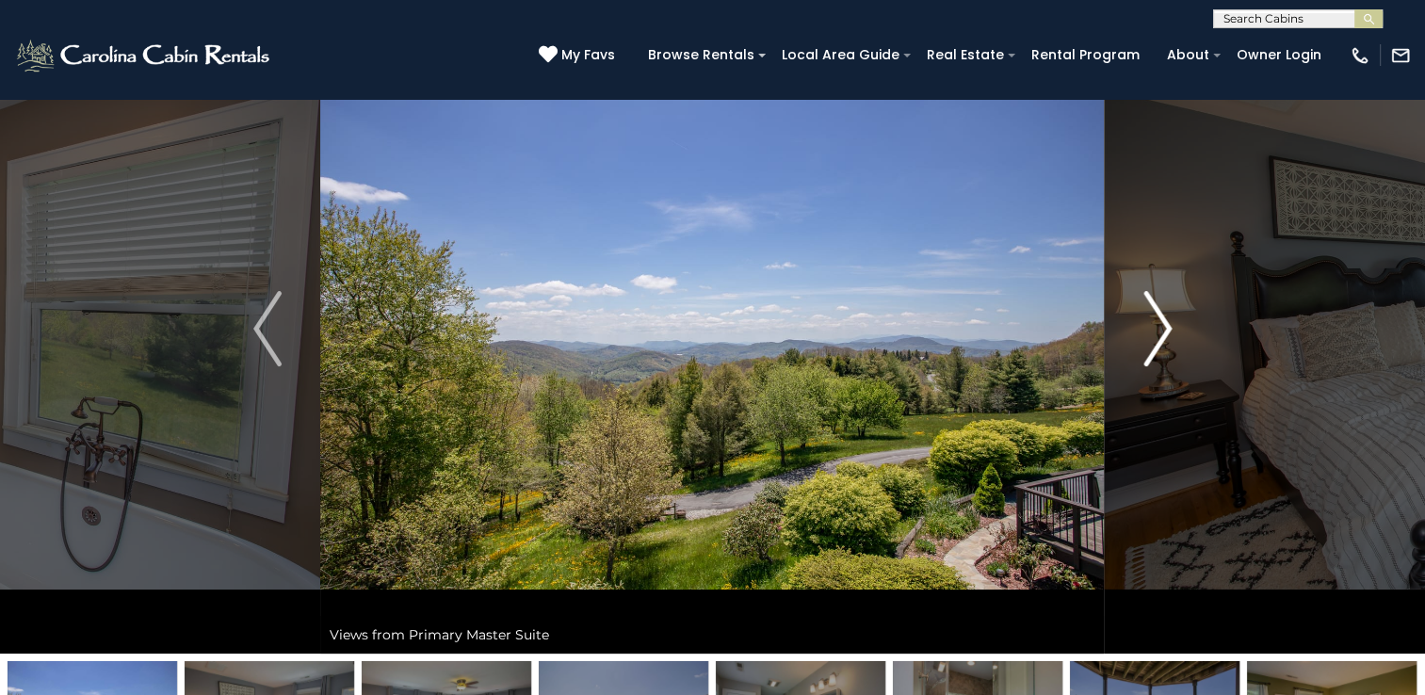
click at [1150, 302] on img "Next" at bounding box center [1157, 328] width 28 height 75
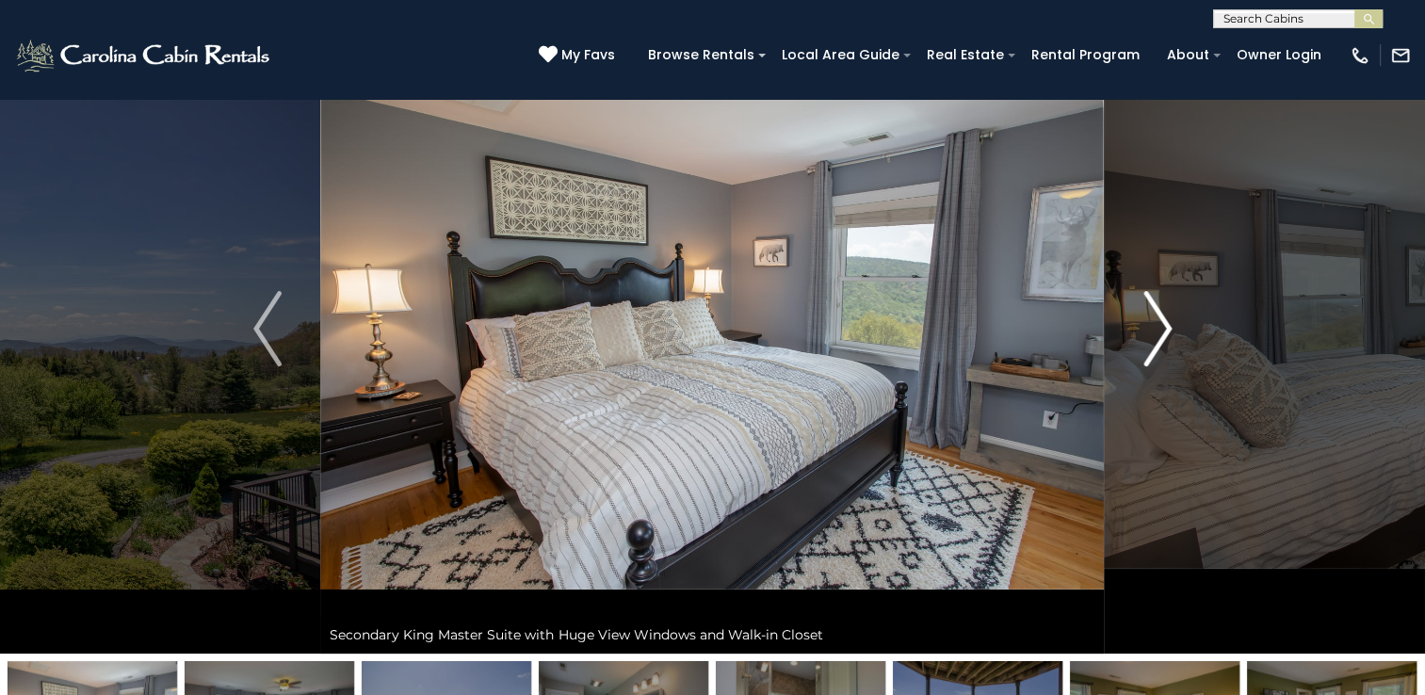
click at [1150, 302] on img "Next" at bounding box center [1157, 328] width 28 height 75
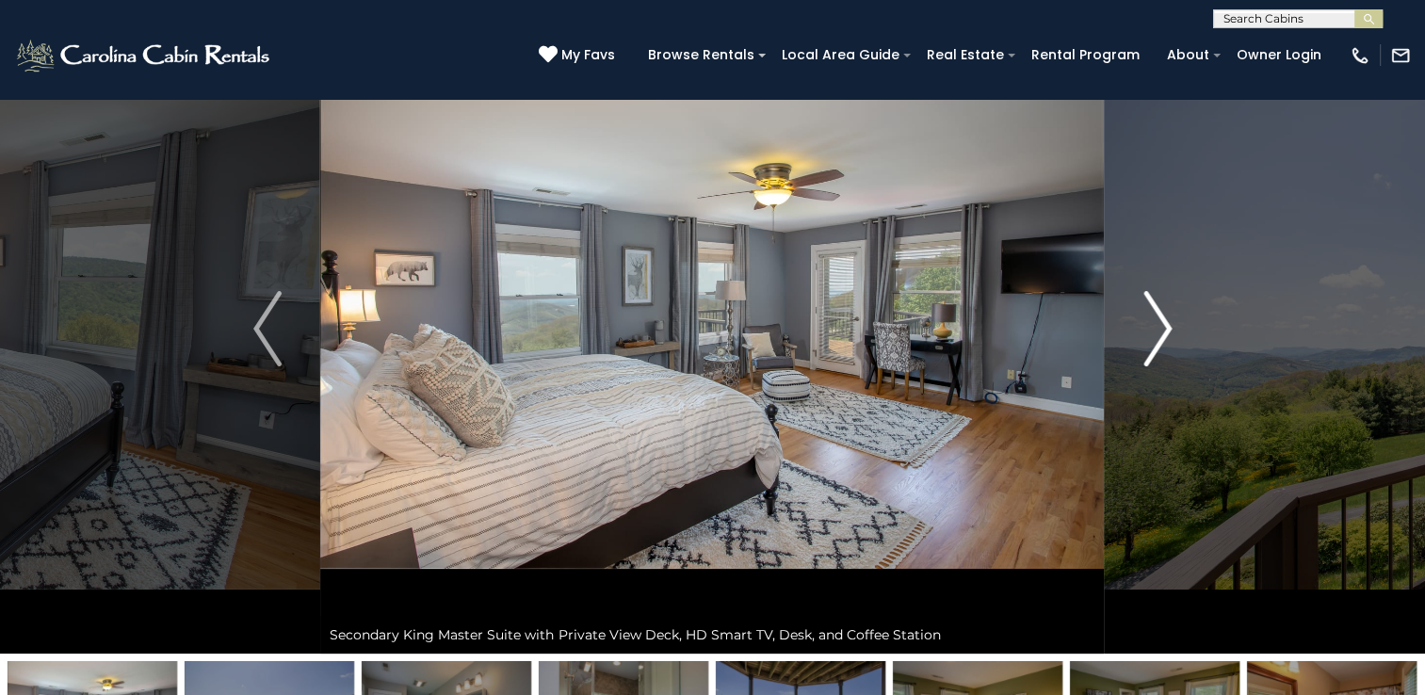
click at [1150, 302] on img "Next" at bounding box center [1157, 328] width 28 height 75
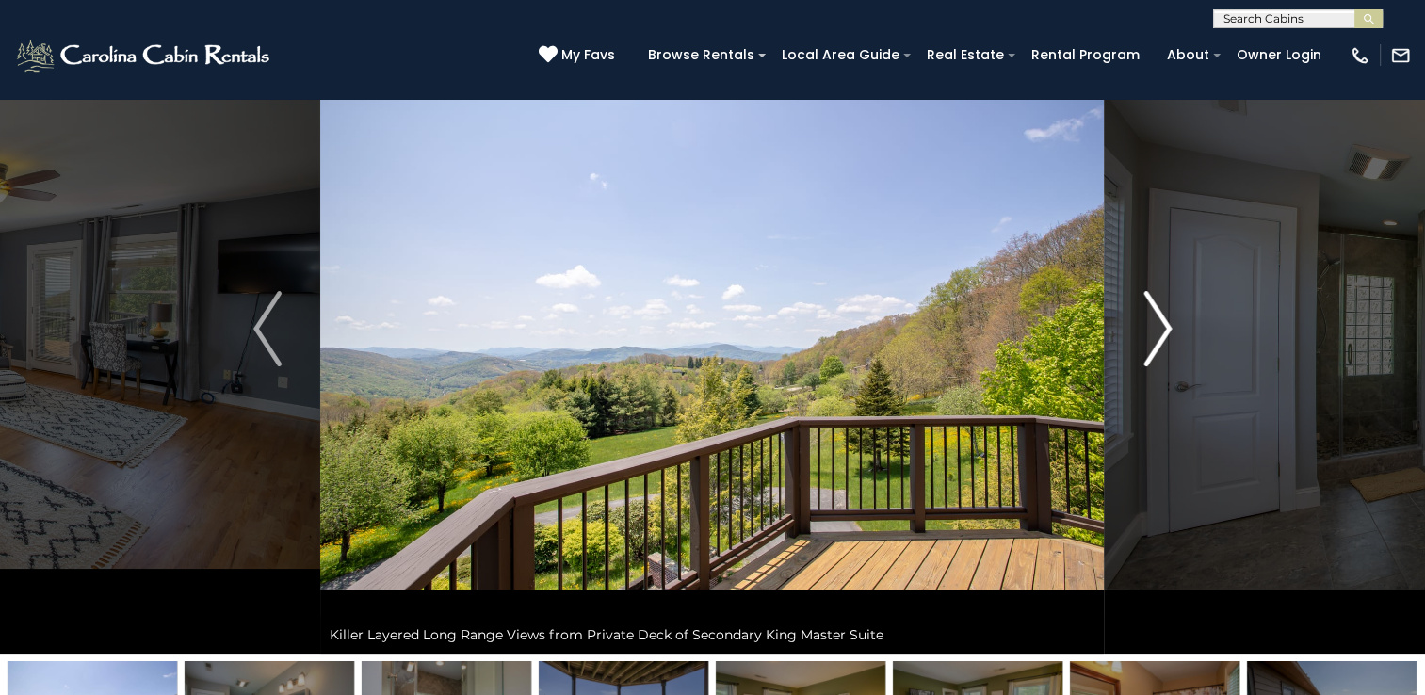
click at [1150, 302] on img "Next" at bounding box center [1157, 328] width 28 height 75
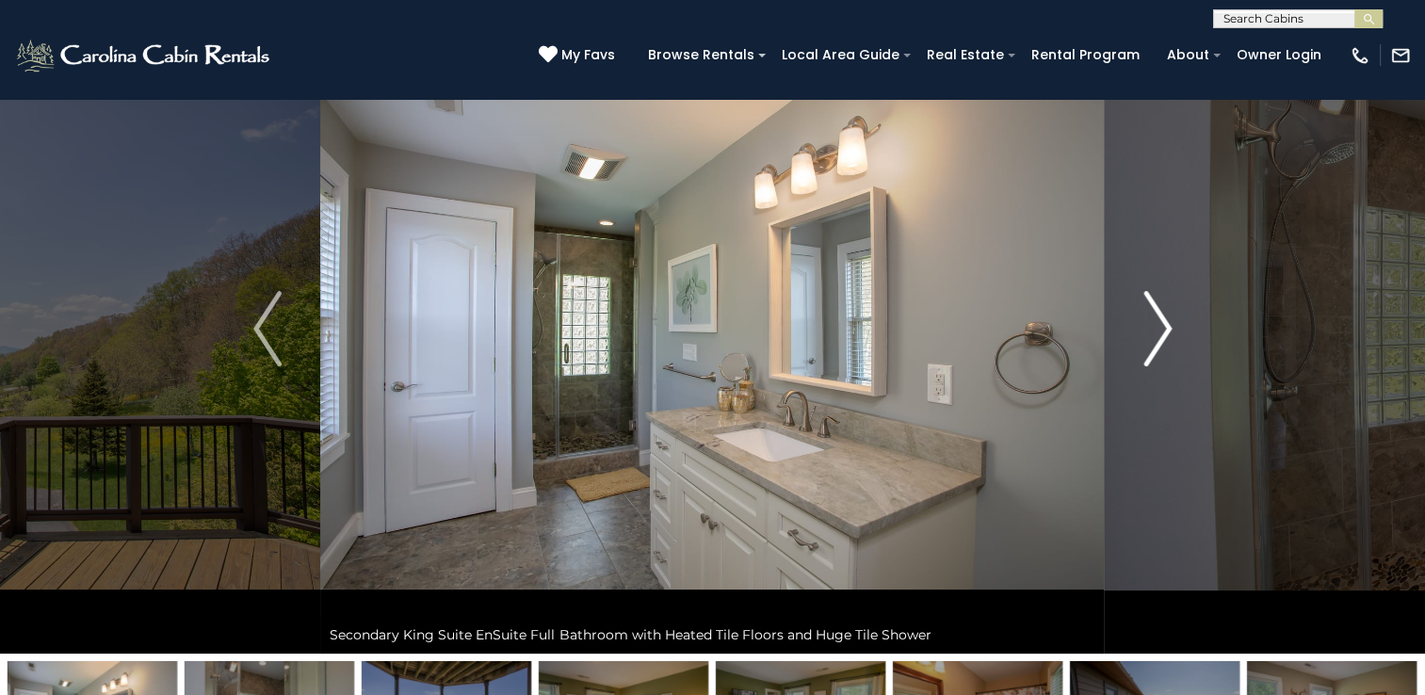
click at [1150, 302] on img "Next" at bounding box center [1157, 328] width 28 height 75
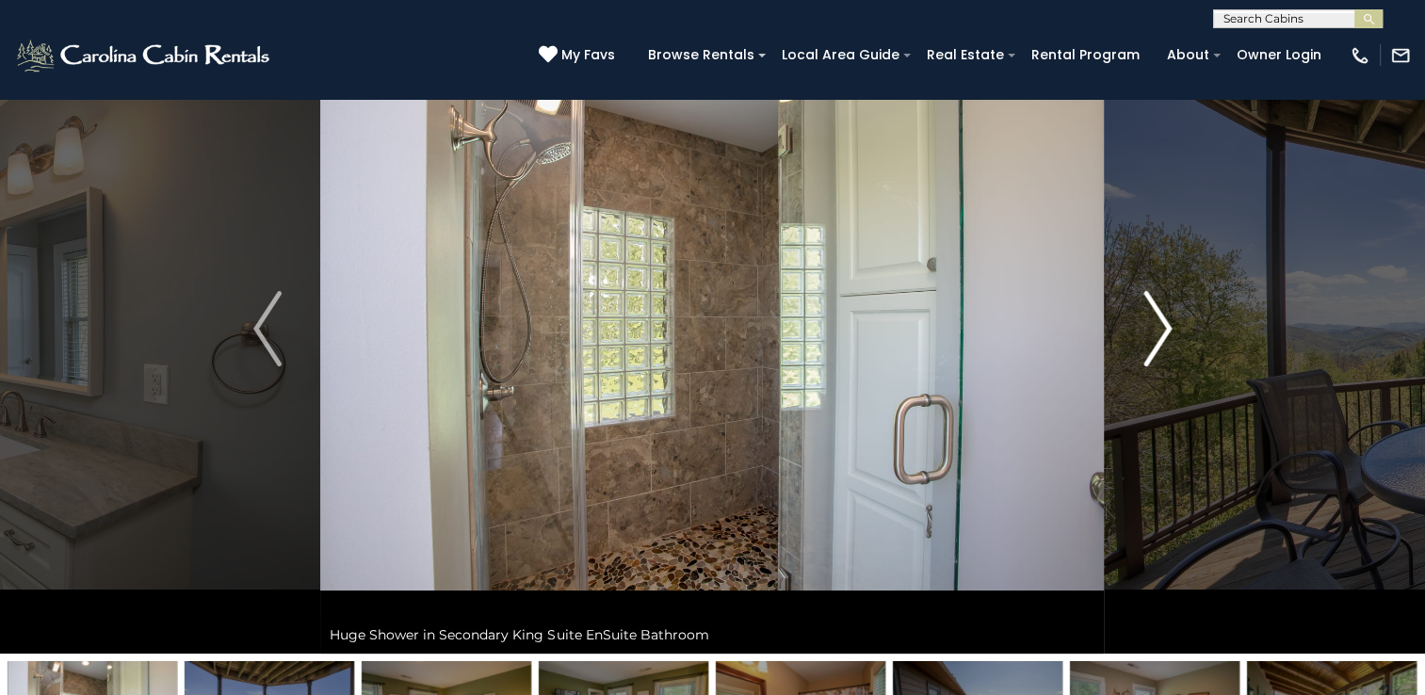
click at [1150, 302] on img "Next" at bounding box center [1157, 328] width 28 height 75
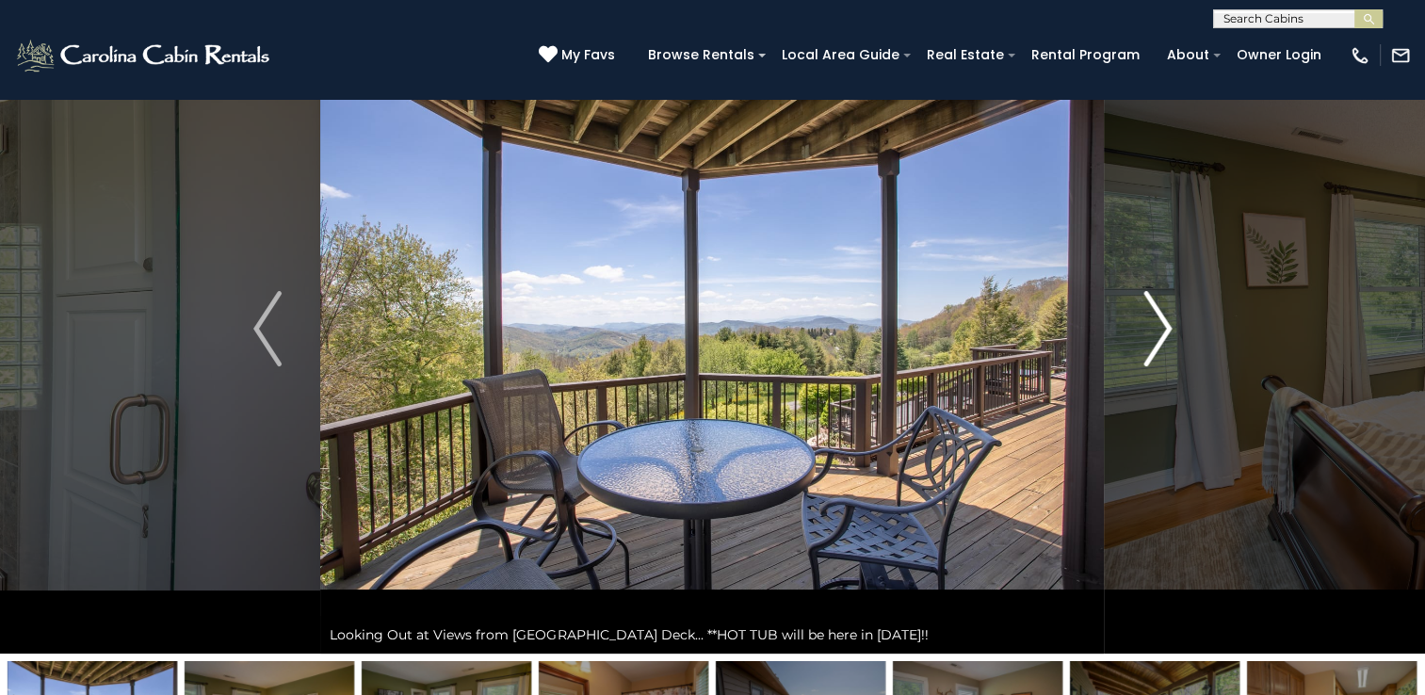
click at [1150, 302] on img "Next" at bounding box center [1157, 328] width 28 height 75
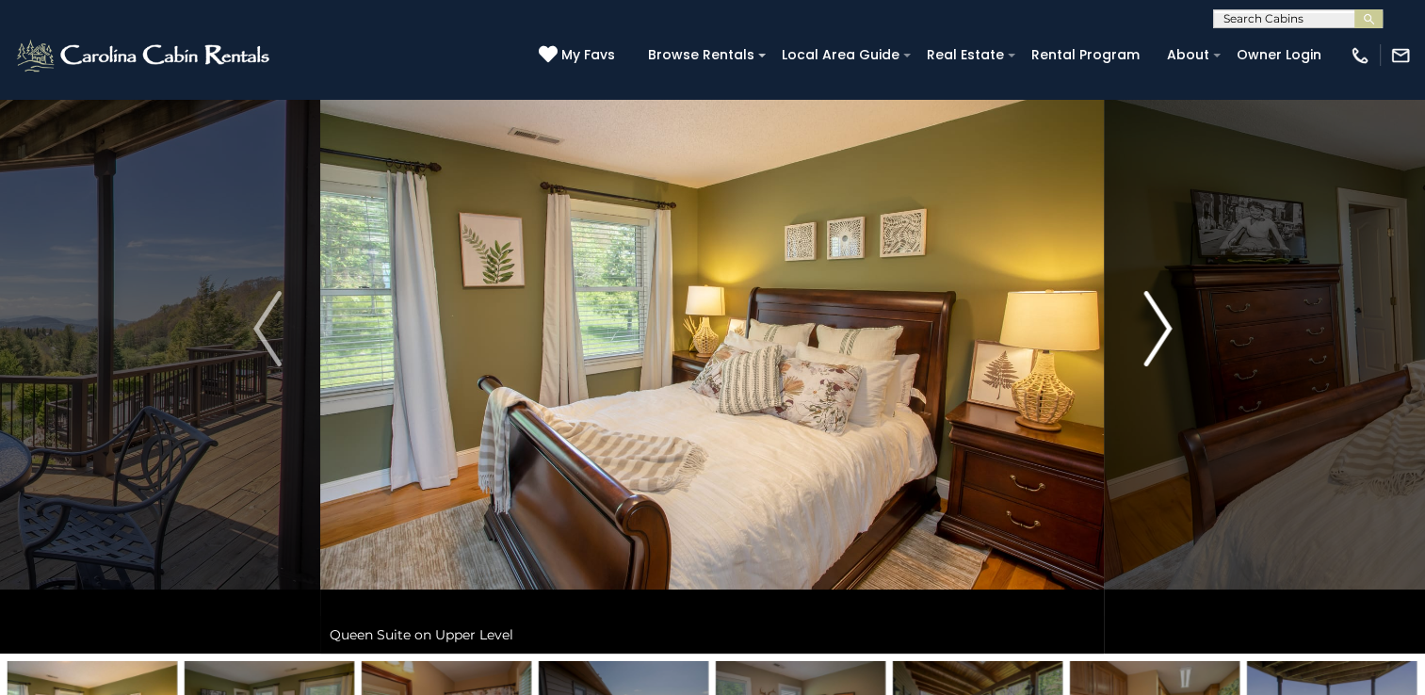
click at [1150, 302] on img "Next" at bounding box center [1157, 328] width 28 height 75
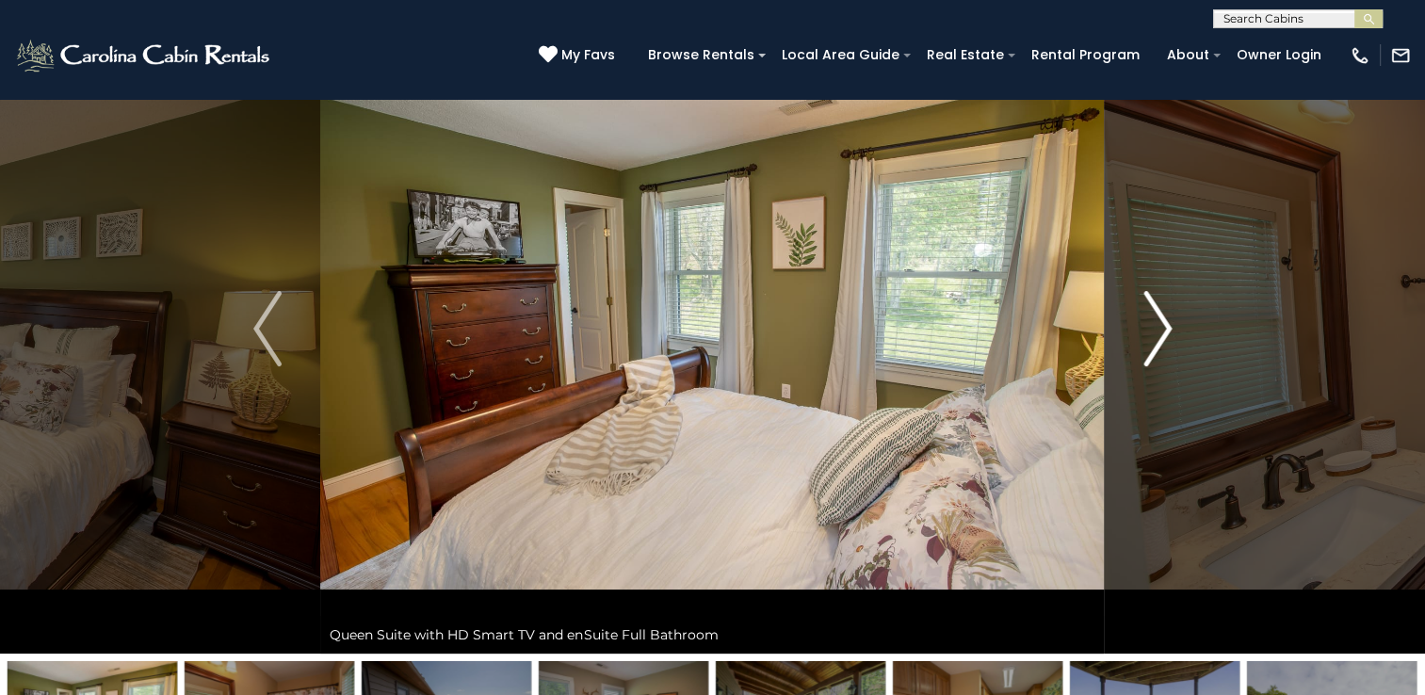
click at [1150, 302] on img "Next" at bounding box center [1157, 328] width 28 height 75
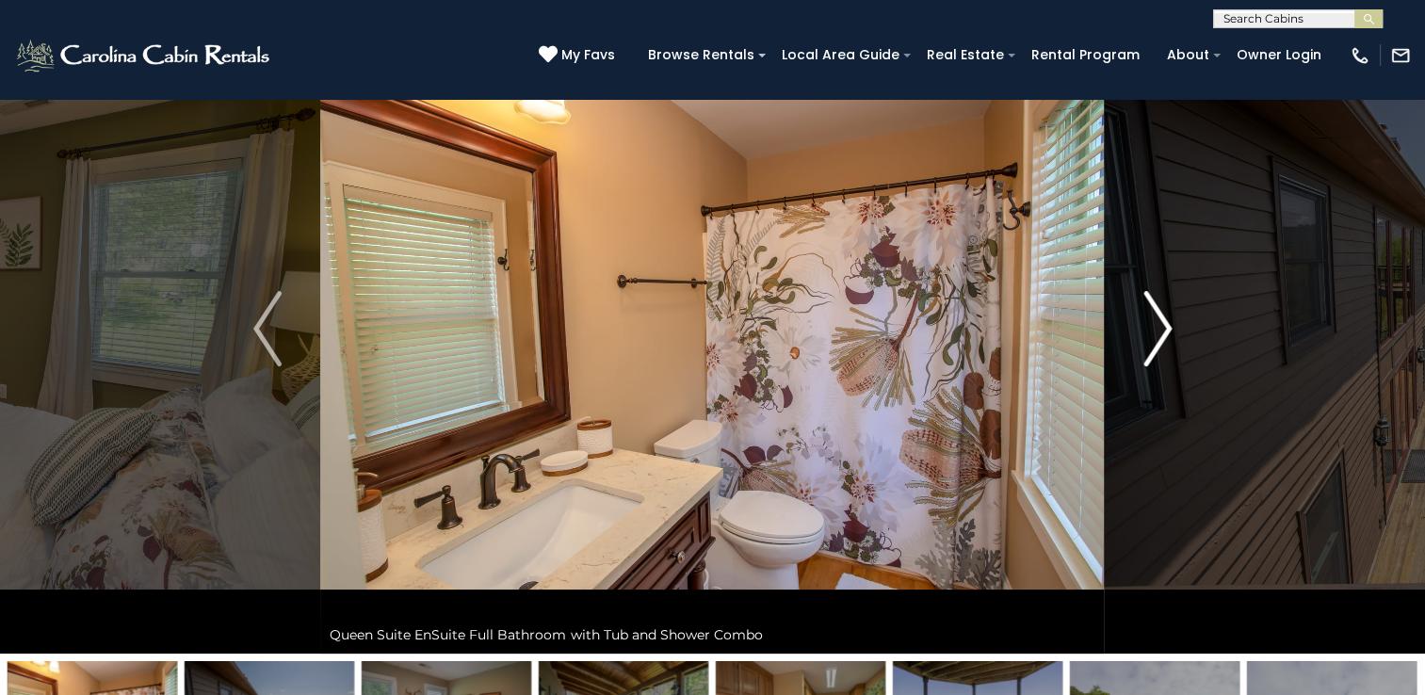
click at [1150, 302] on img "Next" at bounding box center [1157, 328] width 28 height 75
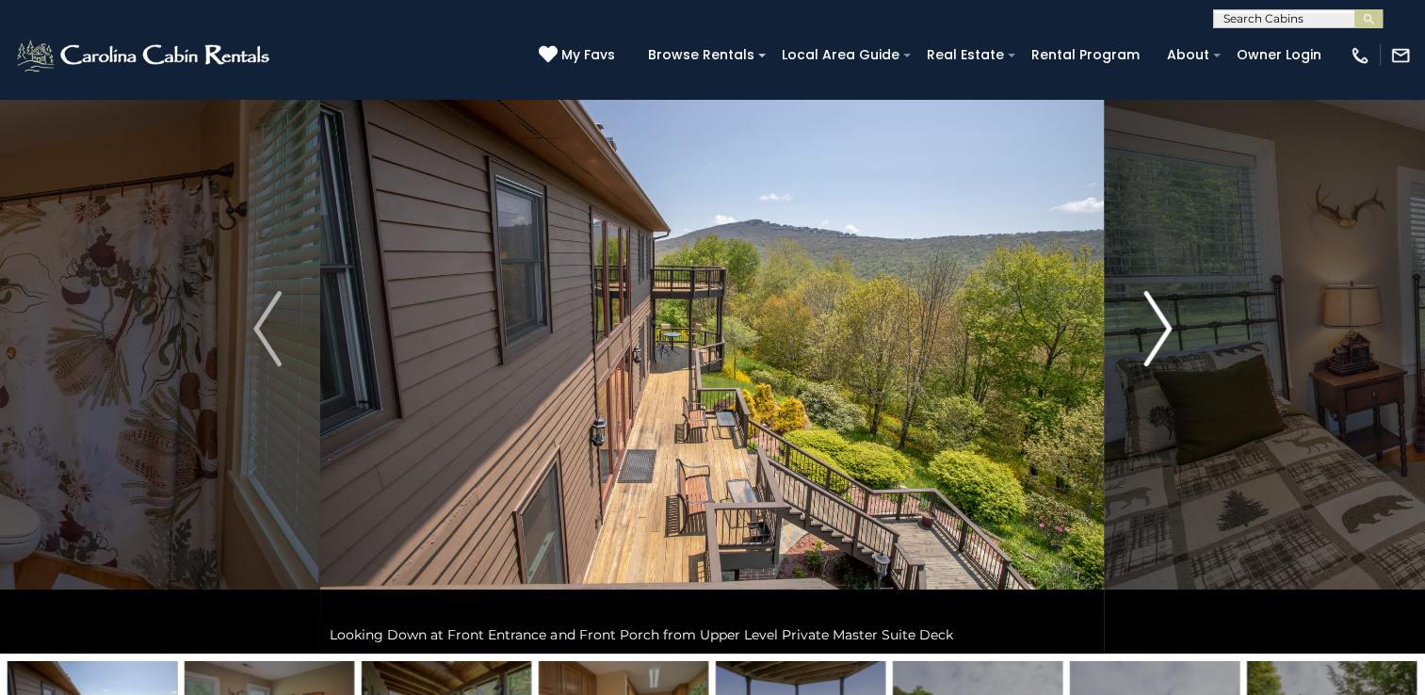
click at [1150, 302] on img "Next" at bounding box center [1157, 328] width 28 height 75
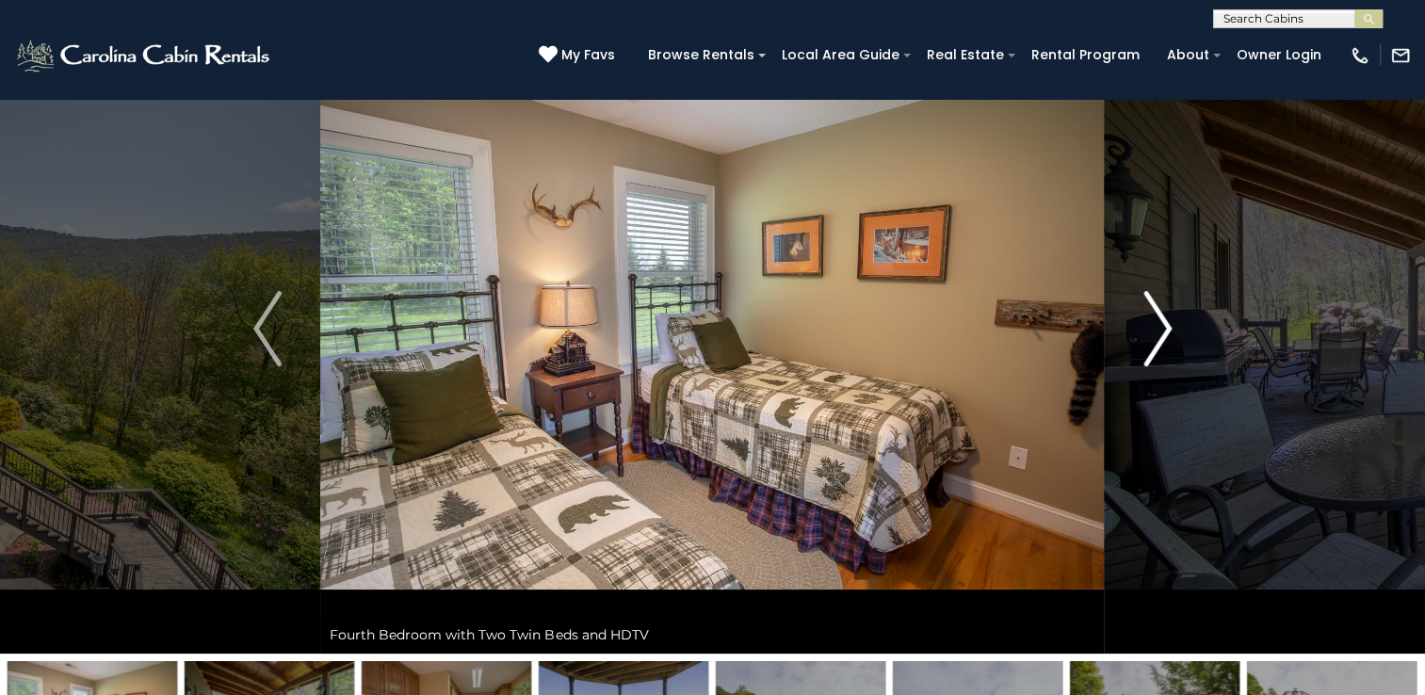
click at [1150, 302] on img "Next" at bounding box center [1157, 328] width 28 height 75
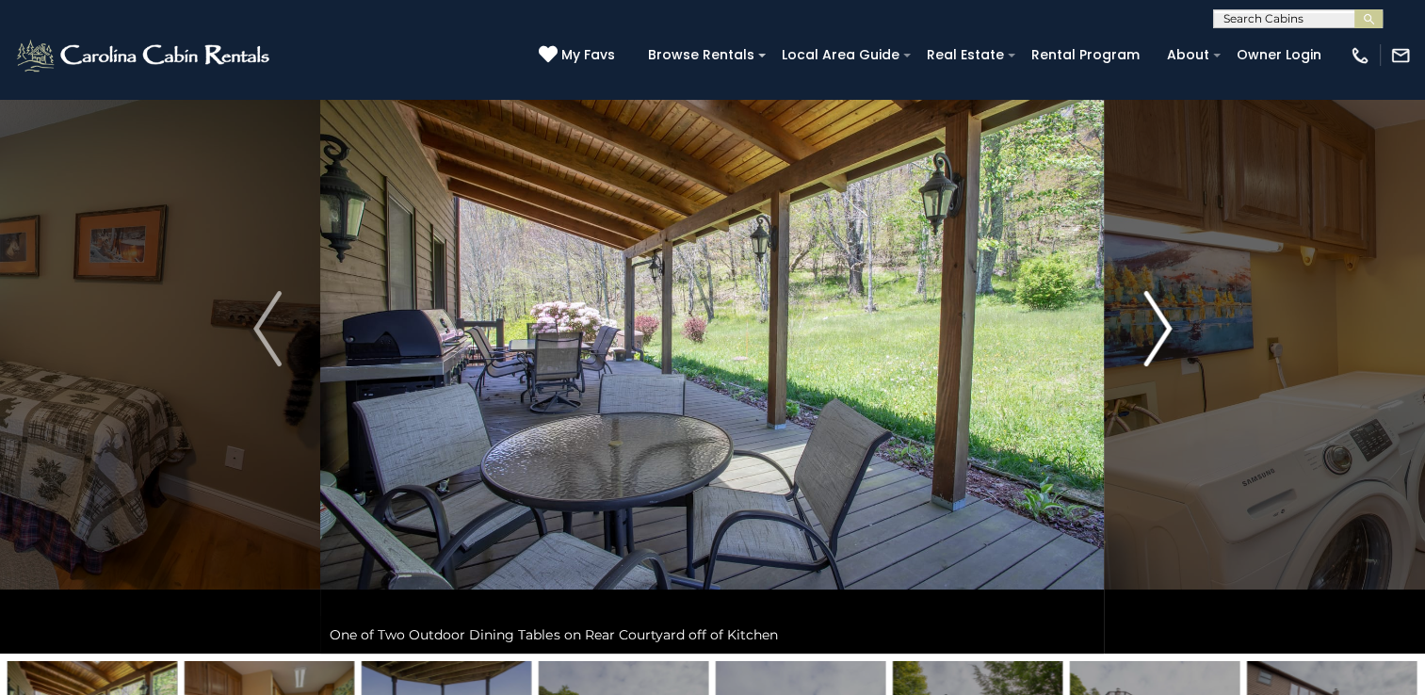
click at [1150, 302] on img "Next" at bounding box center [1157, 328] width 28 height 75
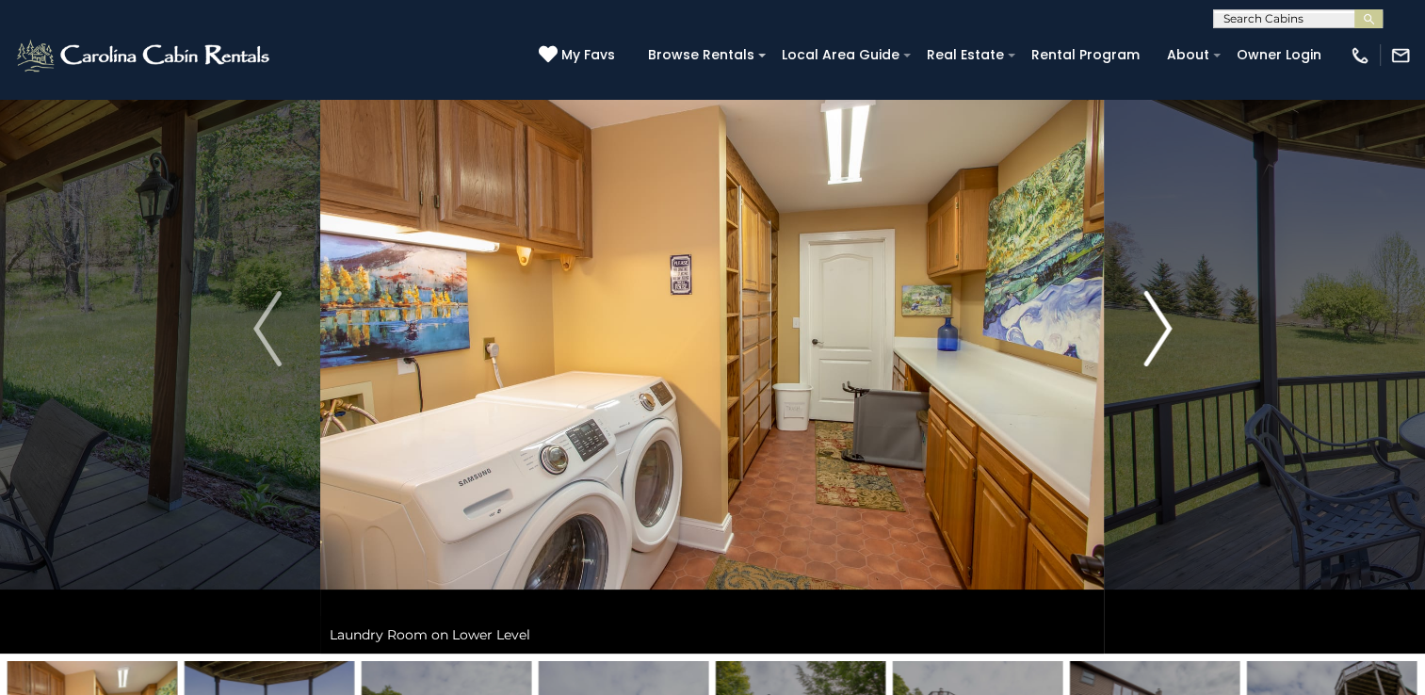
click at [1150, 302] on img "Next" at bounding box center [1157, 328] width 28 height 75
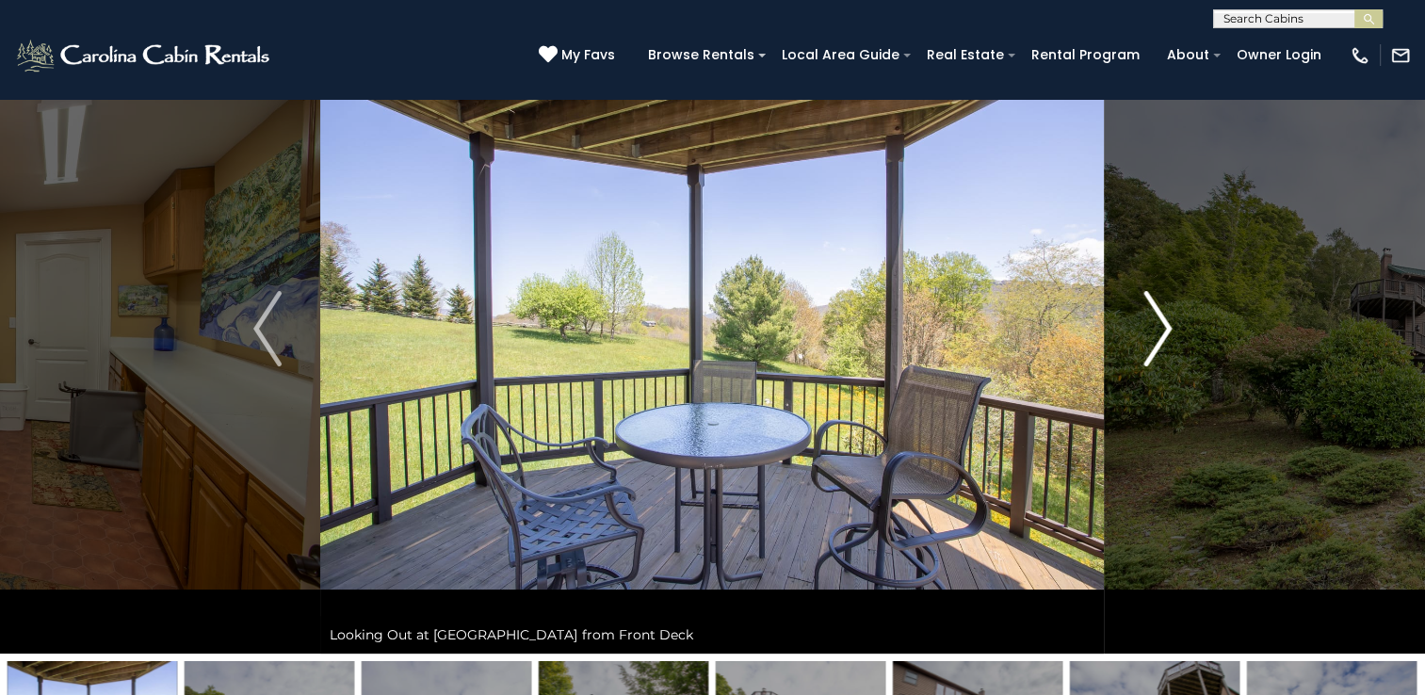
click at [1150, 302] on img "Next" at bounding box center [1157, 328] width 28 height 75
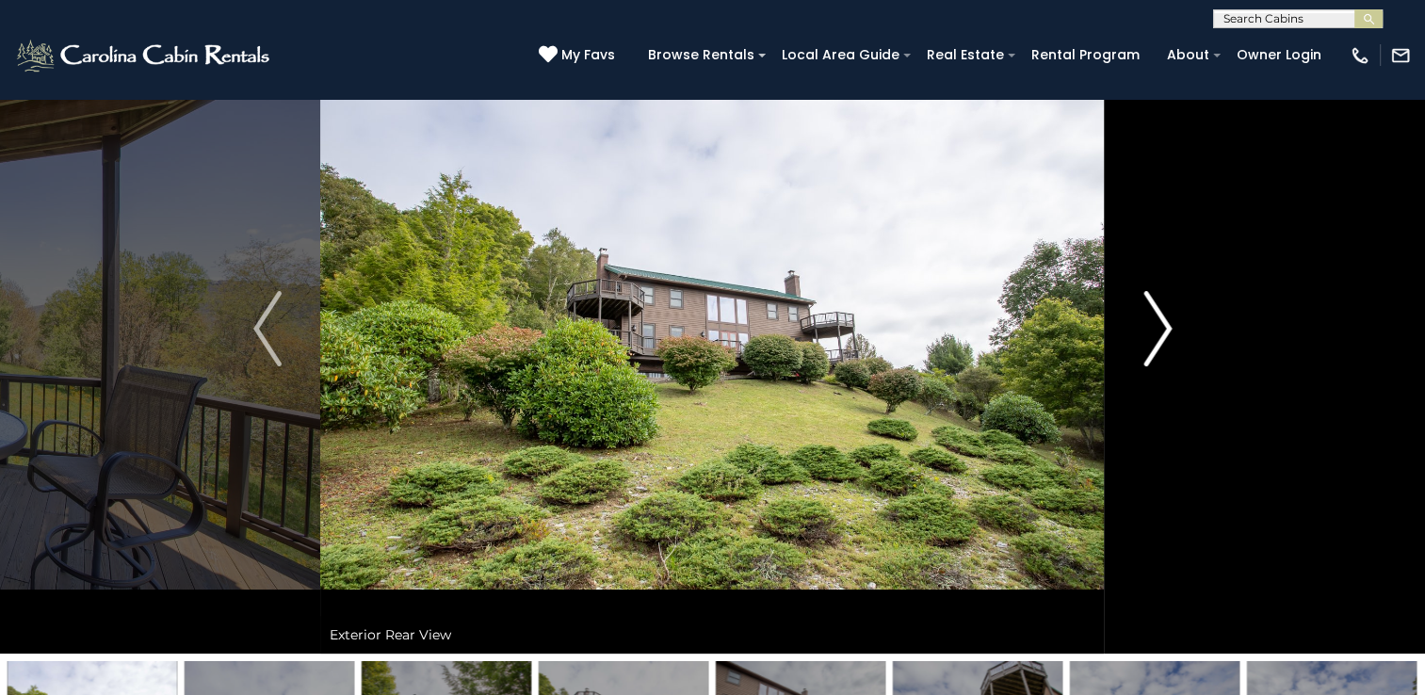
click at [1150, 302] on img "Next" at bounding box center [1157, 328] width 28 height 75
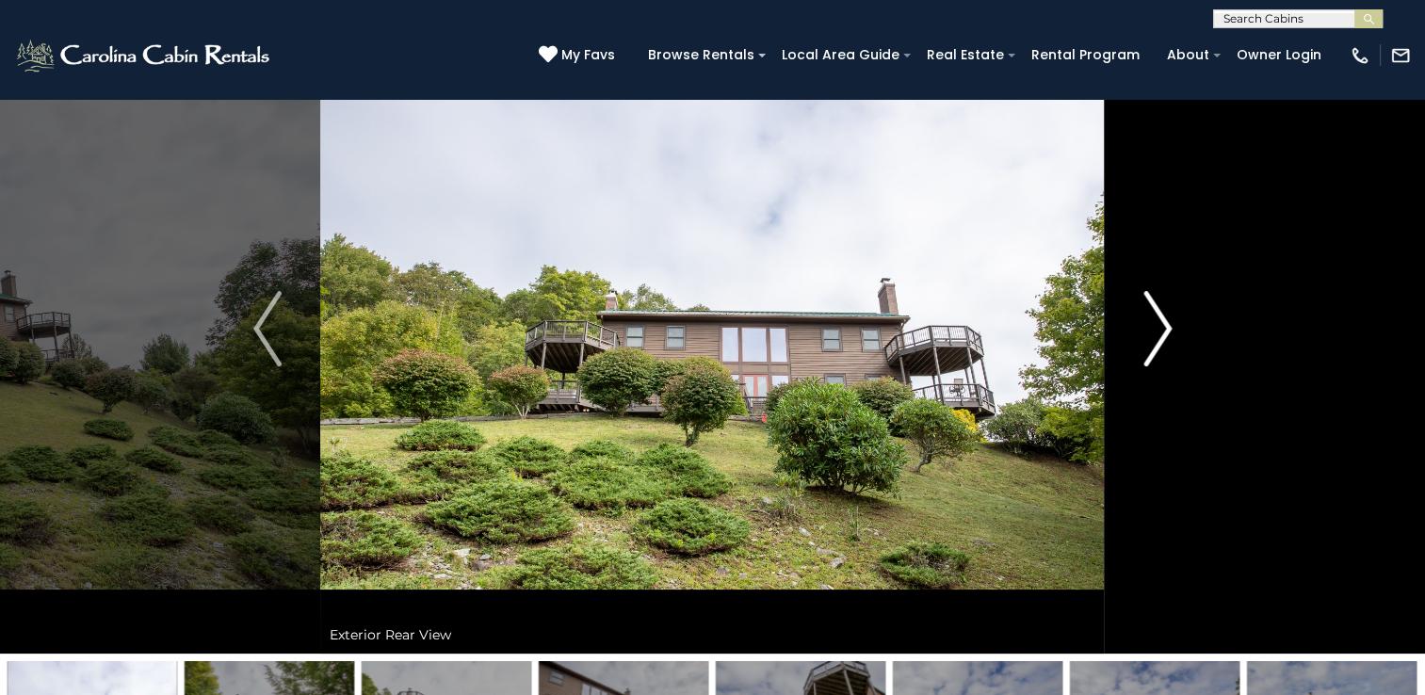
click at [1150, 302] on img "Next" at bounding box center [1157, 328] width 28 height 75
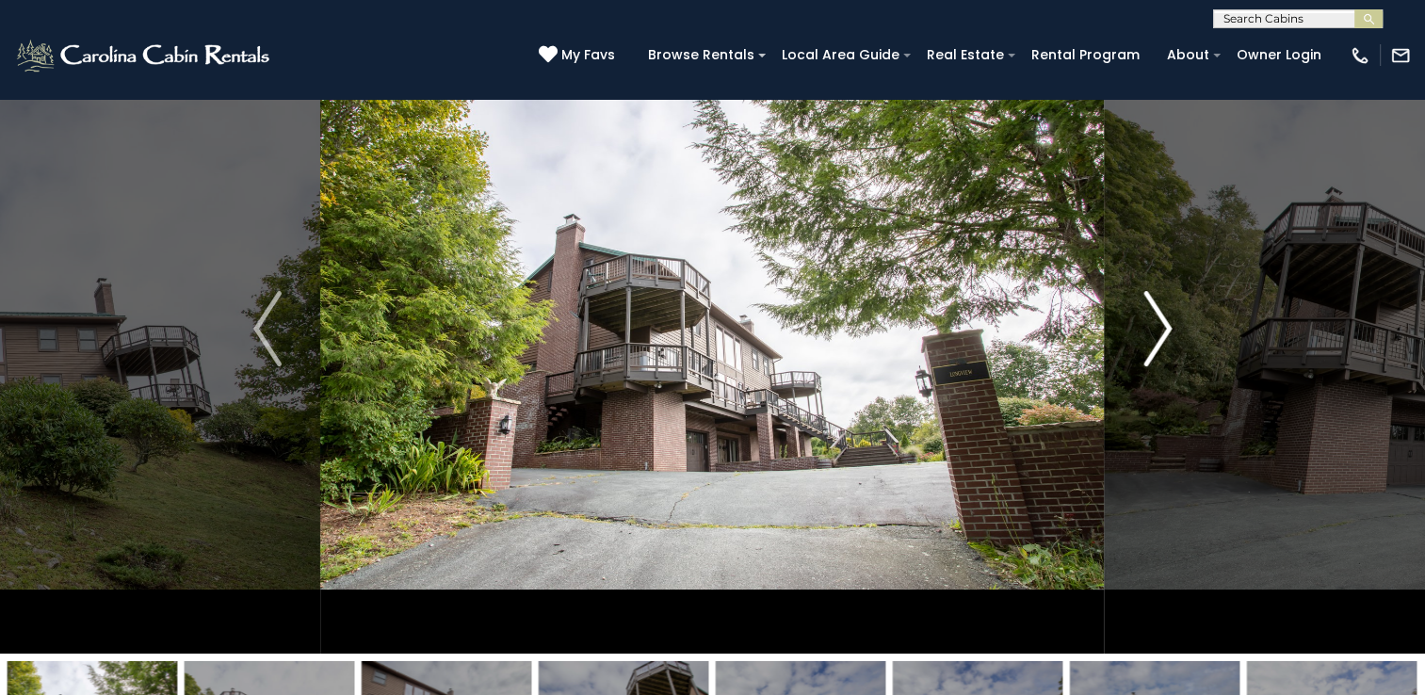
click at [1150, 302] on img "Next" at bounding box center [1157, 328] width 28 height 75
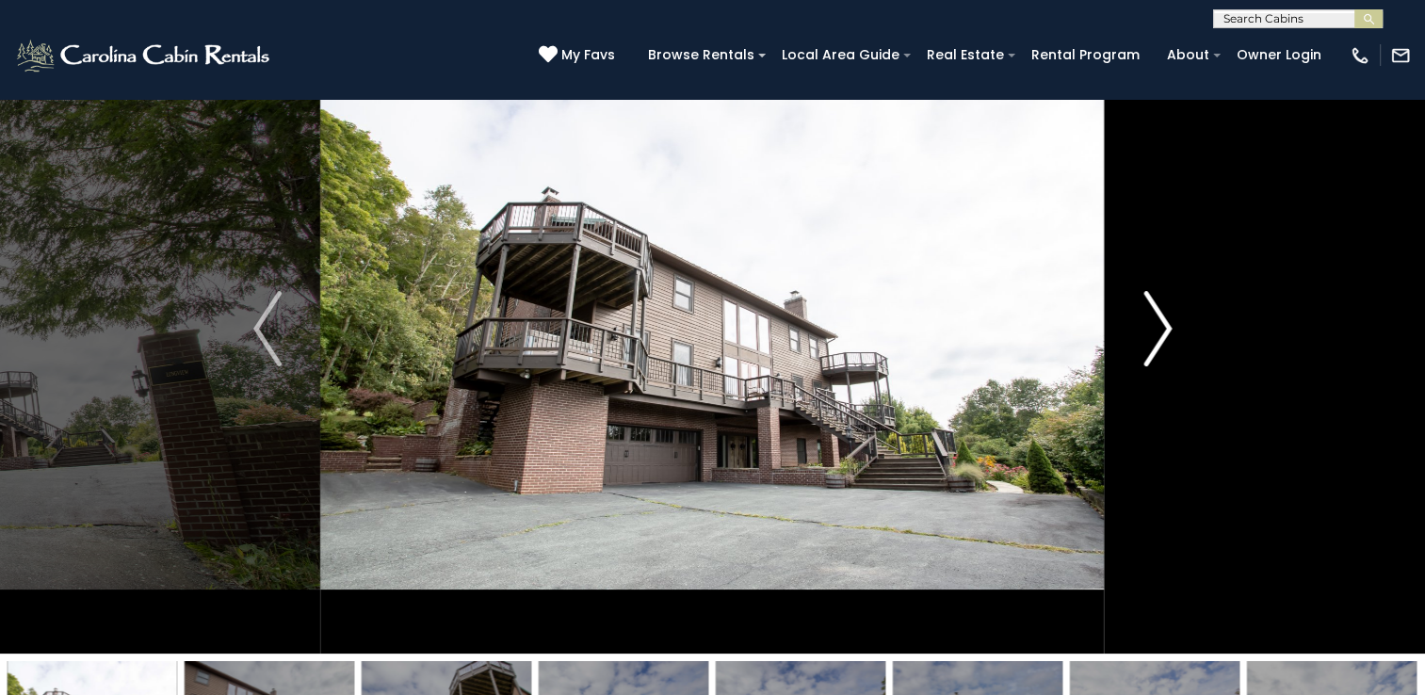
click at [1150, 302] on img "Next" at bounding box center [1157, 328] width 28 height 75
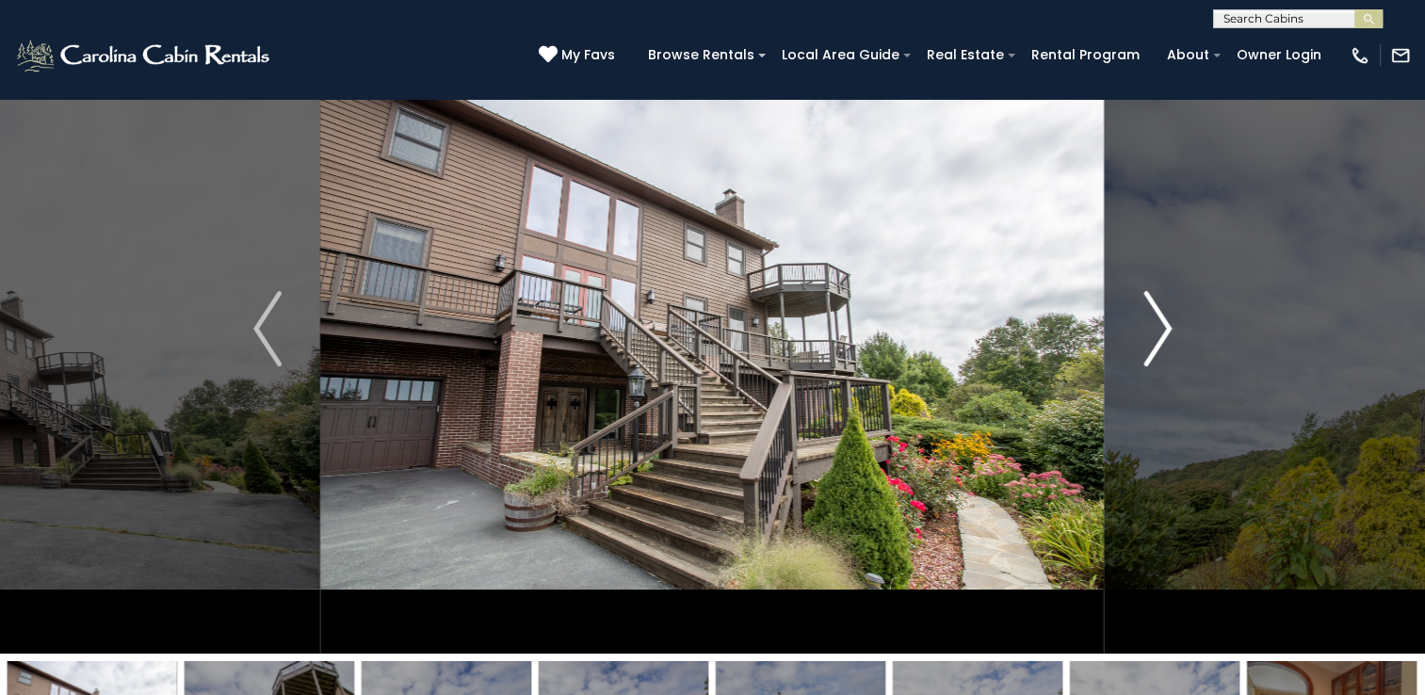
click at [1150, 302] on img "Next" at bounding box center [1157, 328] width 28 height 75
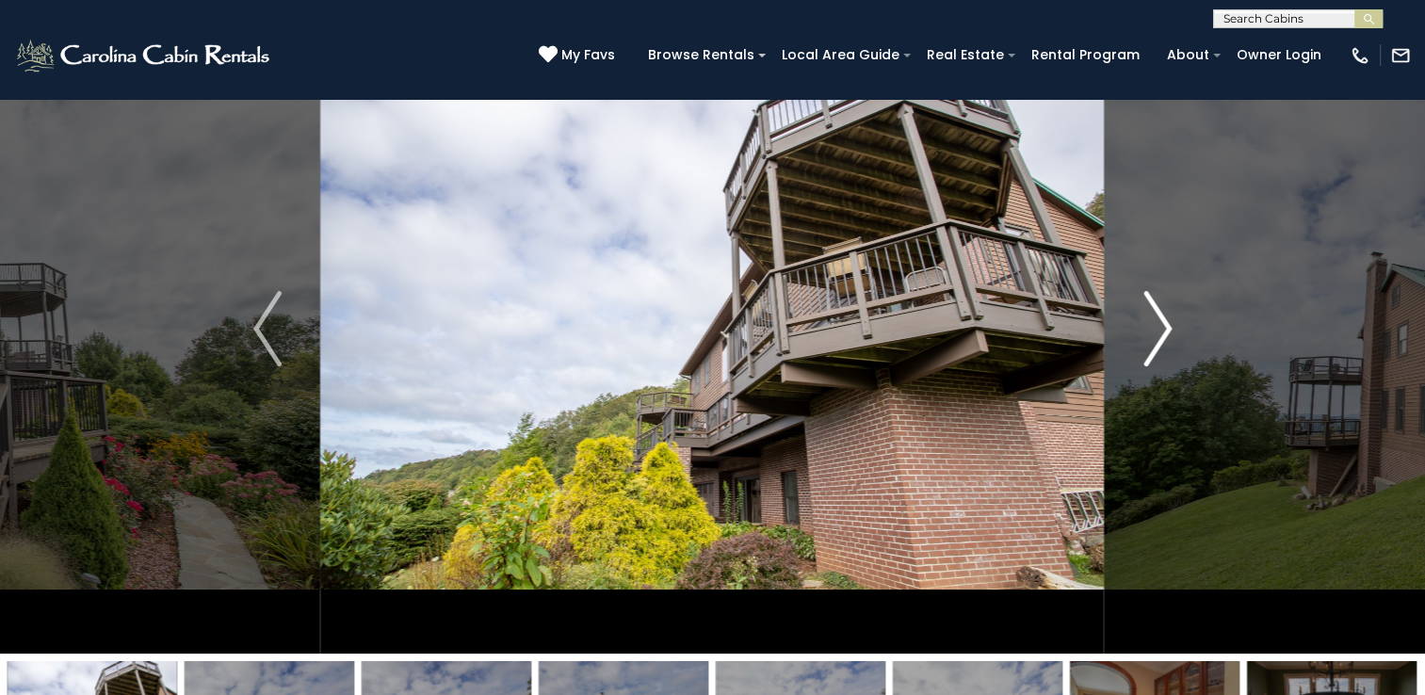
click at [1150, 302] on img "Next" at bounding box center [1157, 328] width 28 height 75
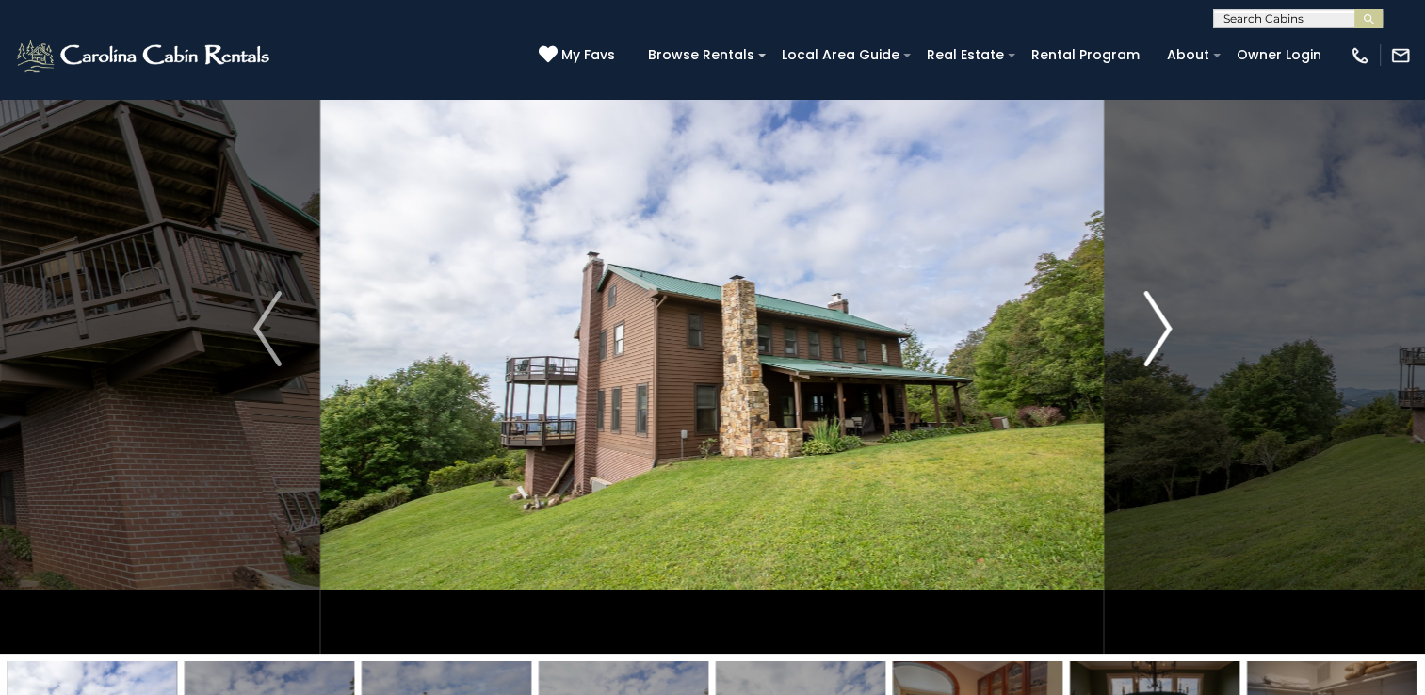
click at [1150, 302] on img "Next" at bounding box center [1157, 328] width 28 height 75
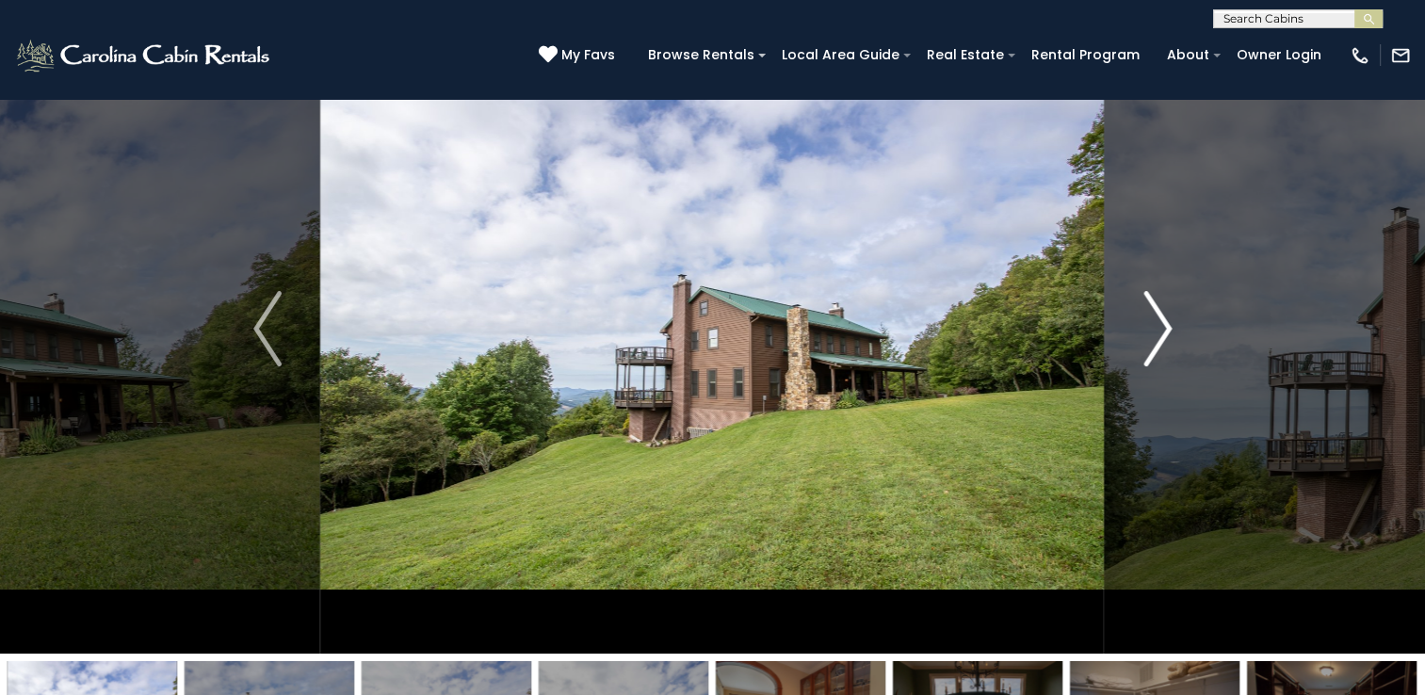
click at [1150, 302] on img "Next" at bounding box center [1157, 328] width 28 height 75
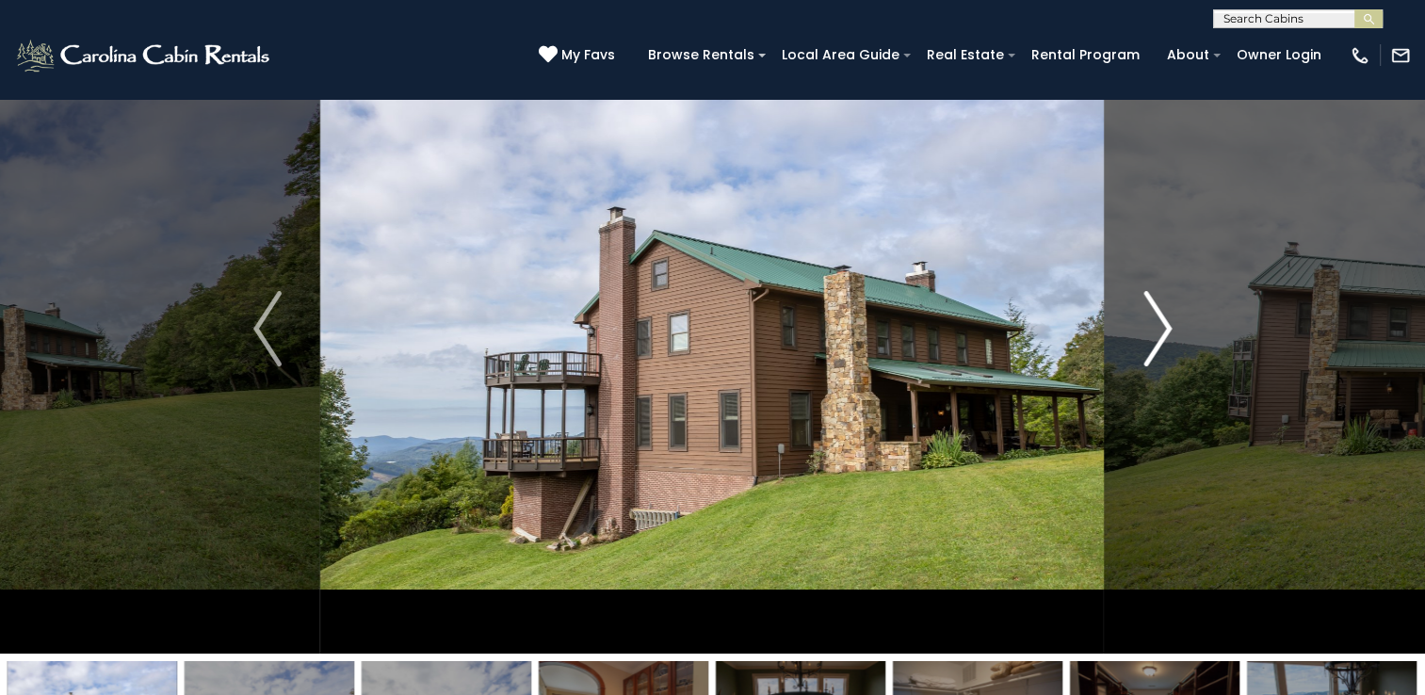
click at [1150, 302] on img "Next" at bounding box center [1157, 328] width 28 height 75
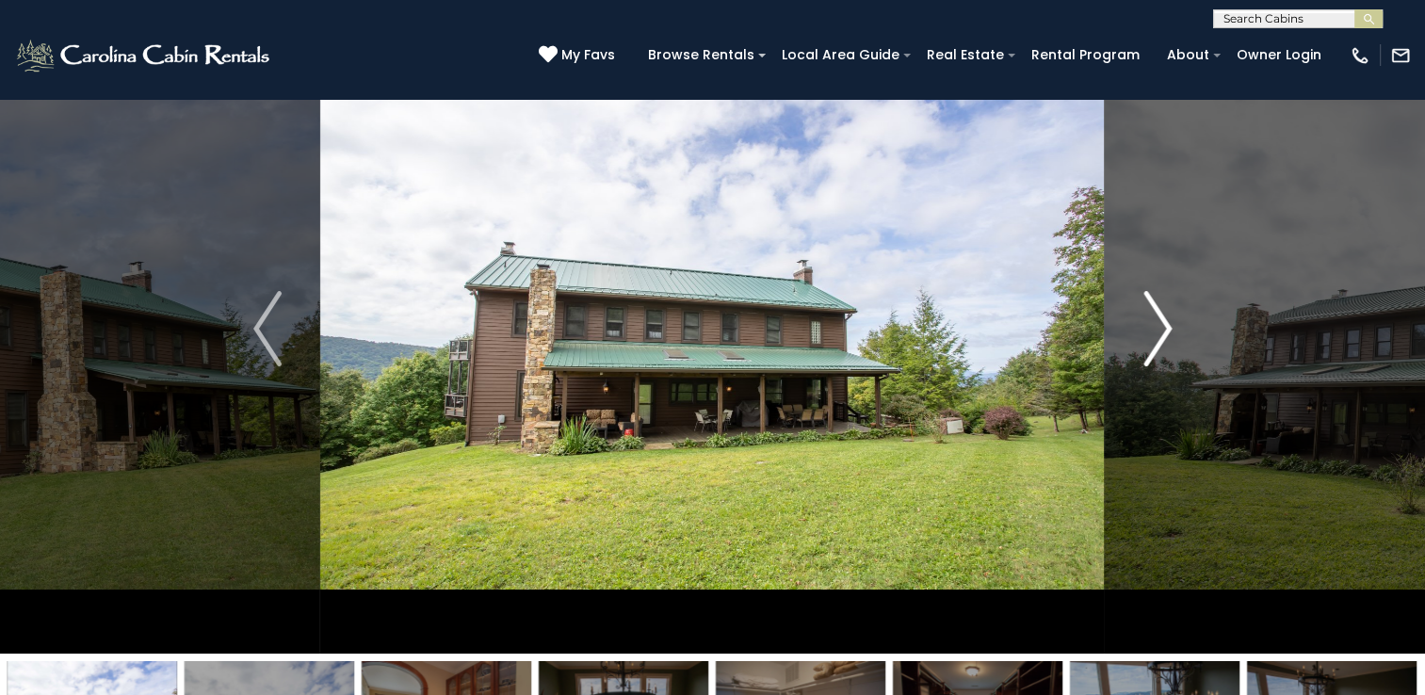
click at [1150, 302] on img "Next" at bounding box center [1157, 328] width 28 height 75
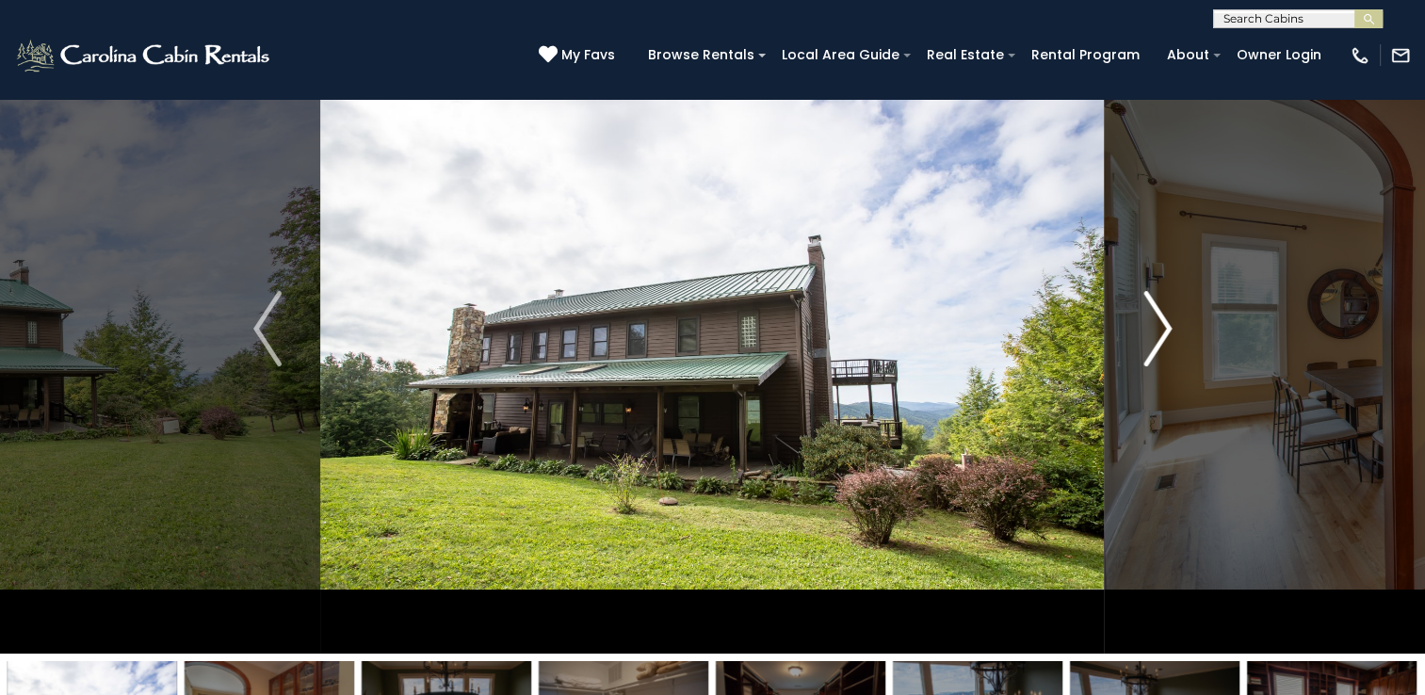
click at [1150, 302] on img "Next" at bounding box center [1157, 328] width 28 height 75
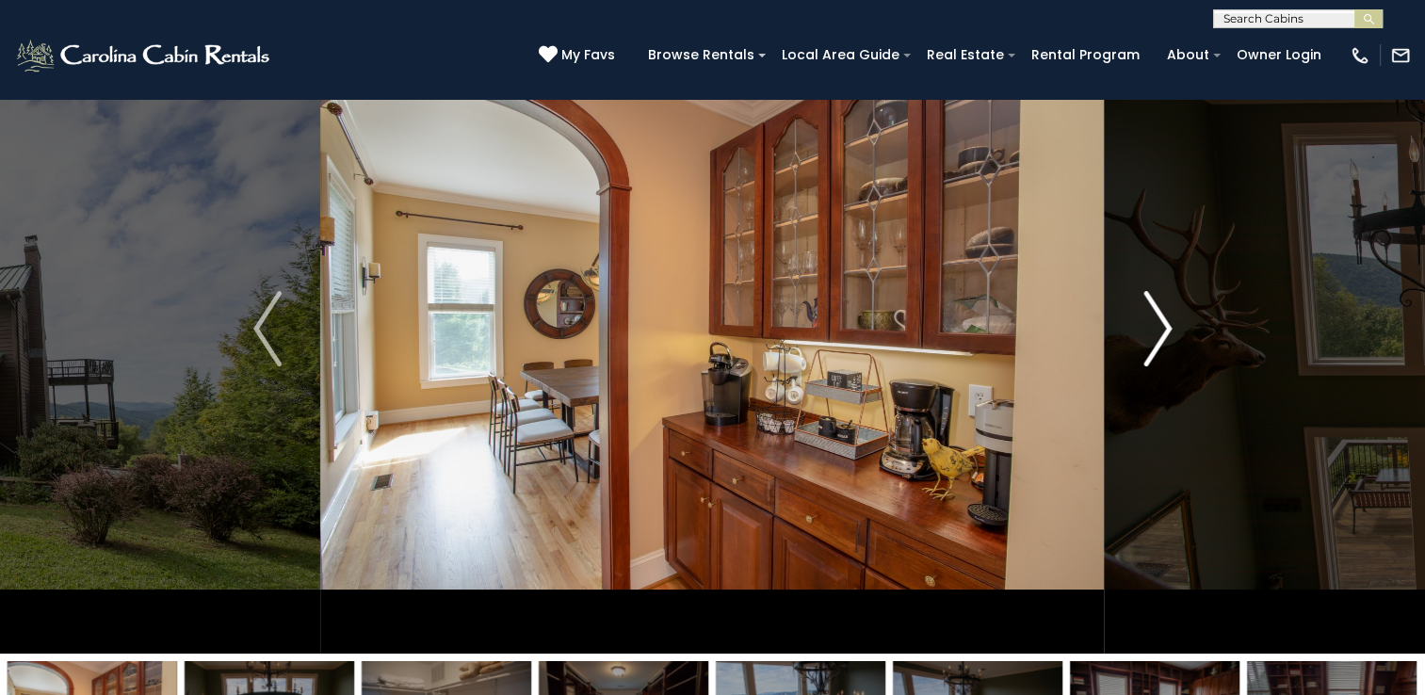
click at [1150, 302] on img "Next" at bounding box center [1157, 328] width 28 height 75
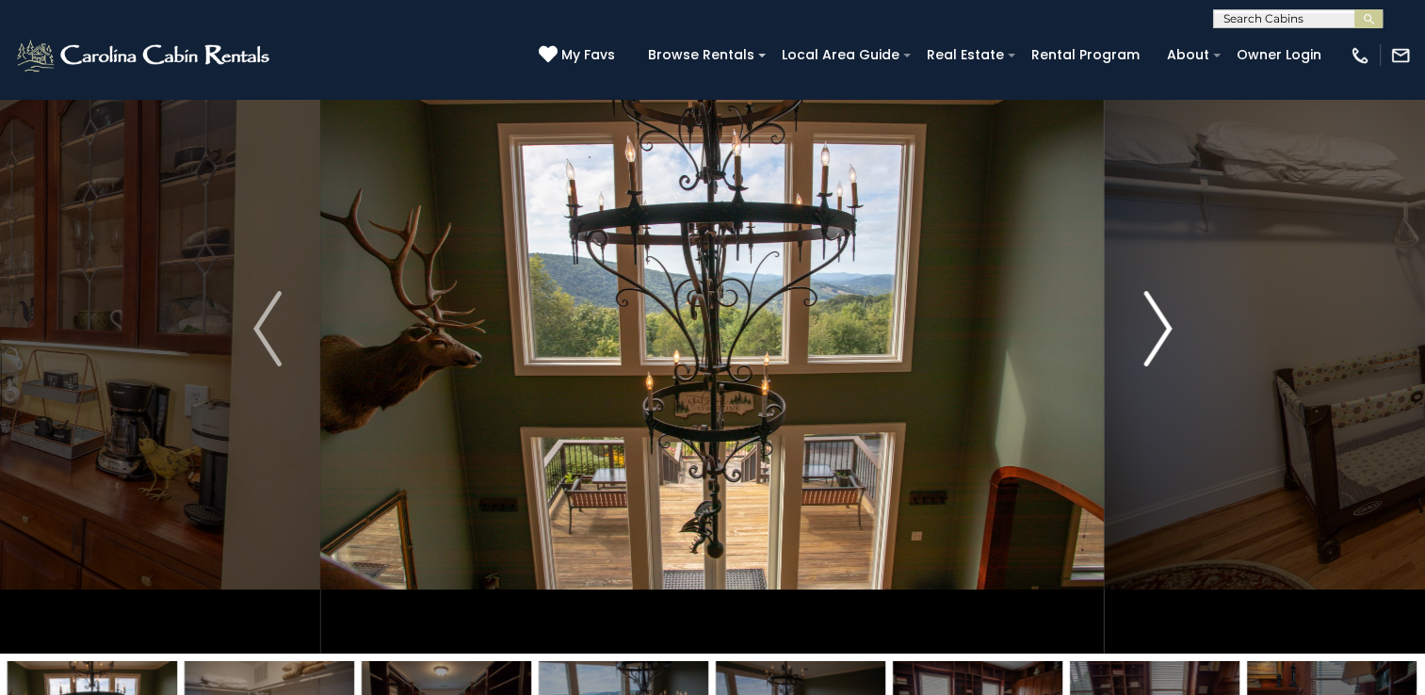
click at [1150, 302] on img "Next" at bounding box center [1157, 328] width 28 height 75
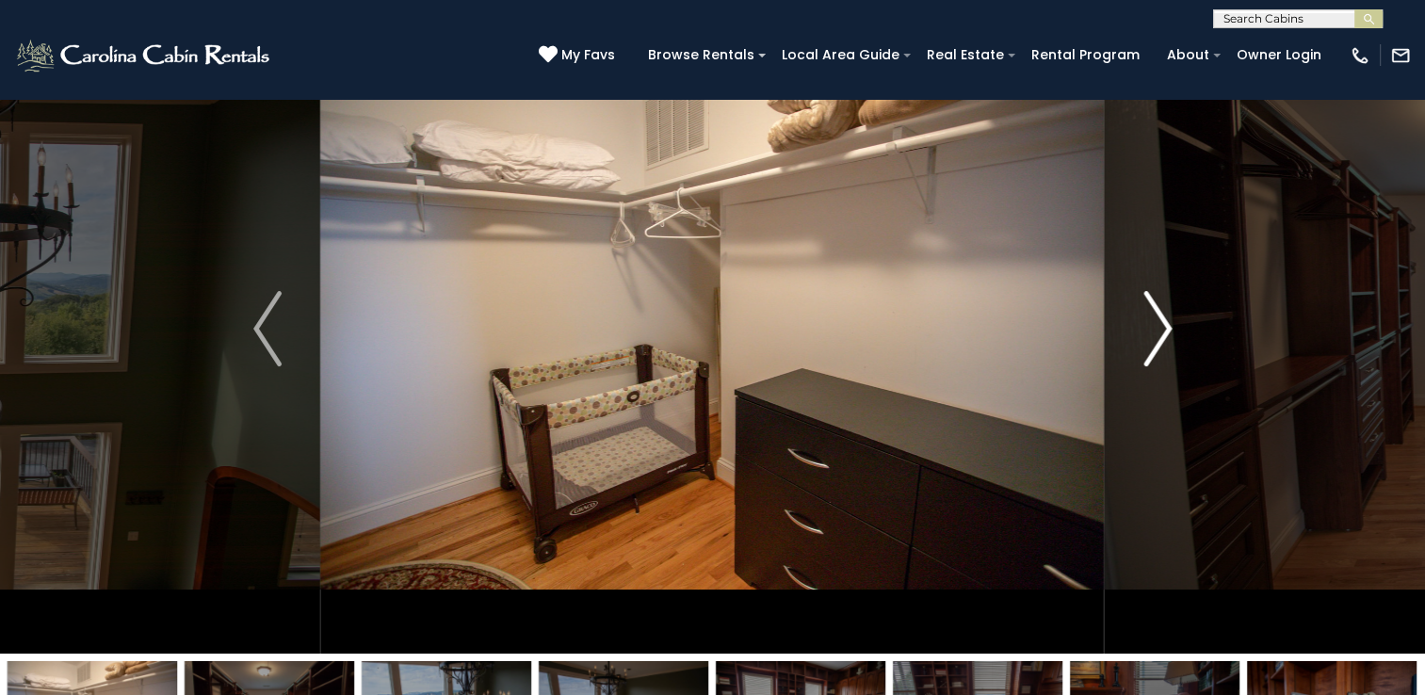
click at [1150, 302] on img "Next" at bounding box center [1157, 328] width 28 height 75
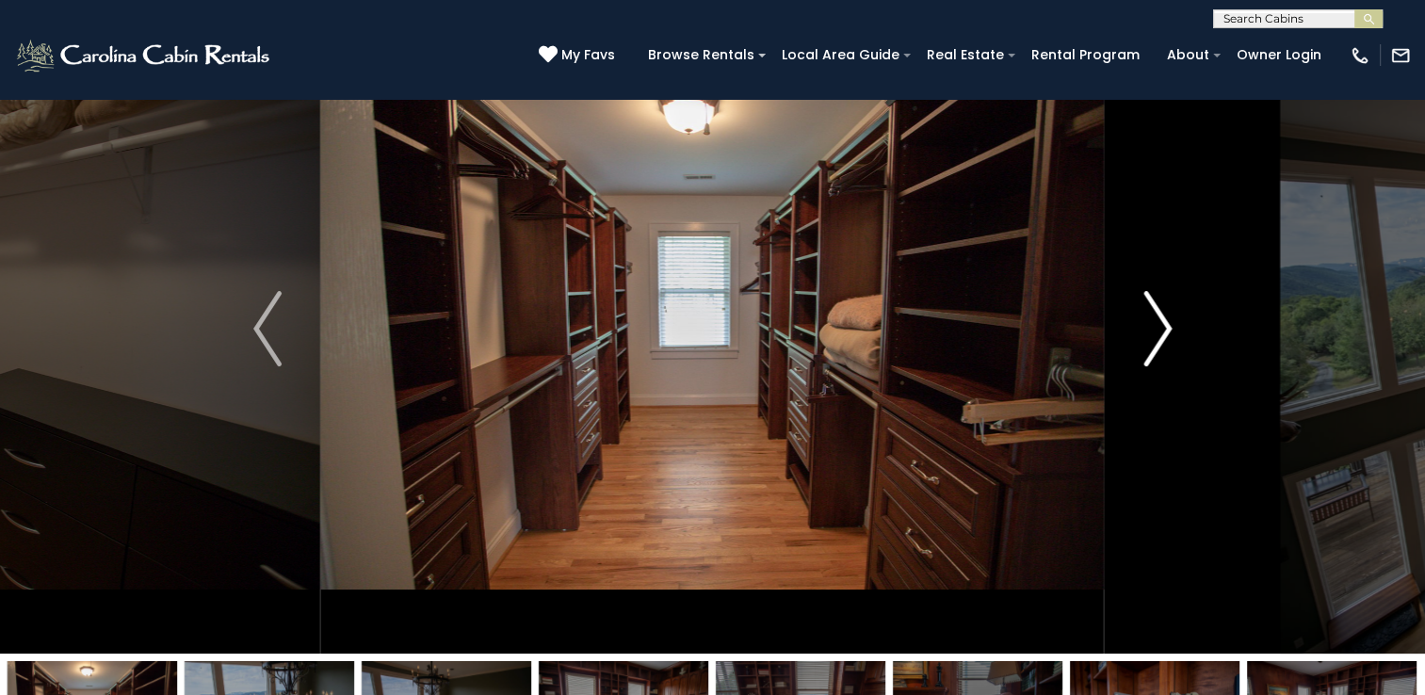
click at [1150, 302] on img "Next" at bounding box center [1157, 328] width 28 height 75
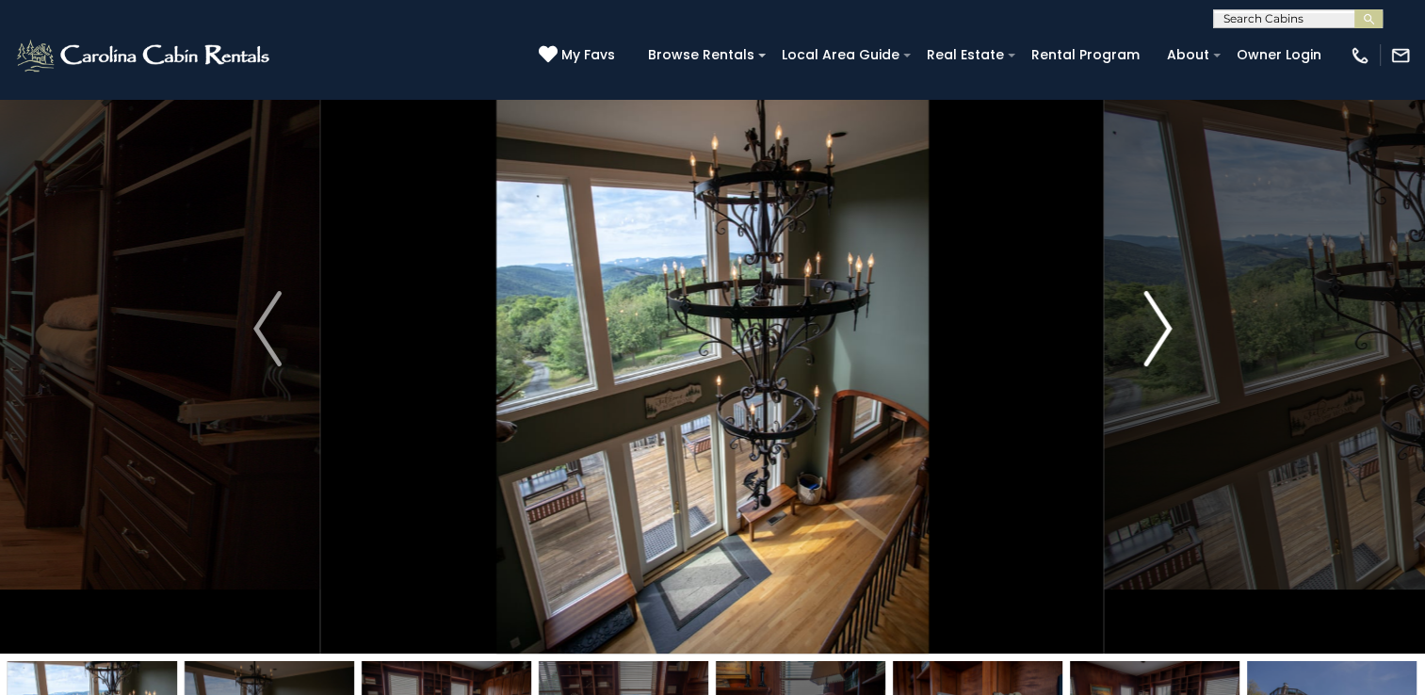
click at [1150, 302] on img "Next" at bounding box center [1157, 328] width 28 height 75
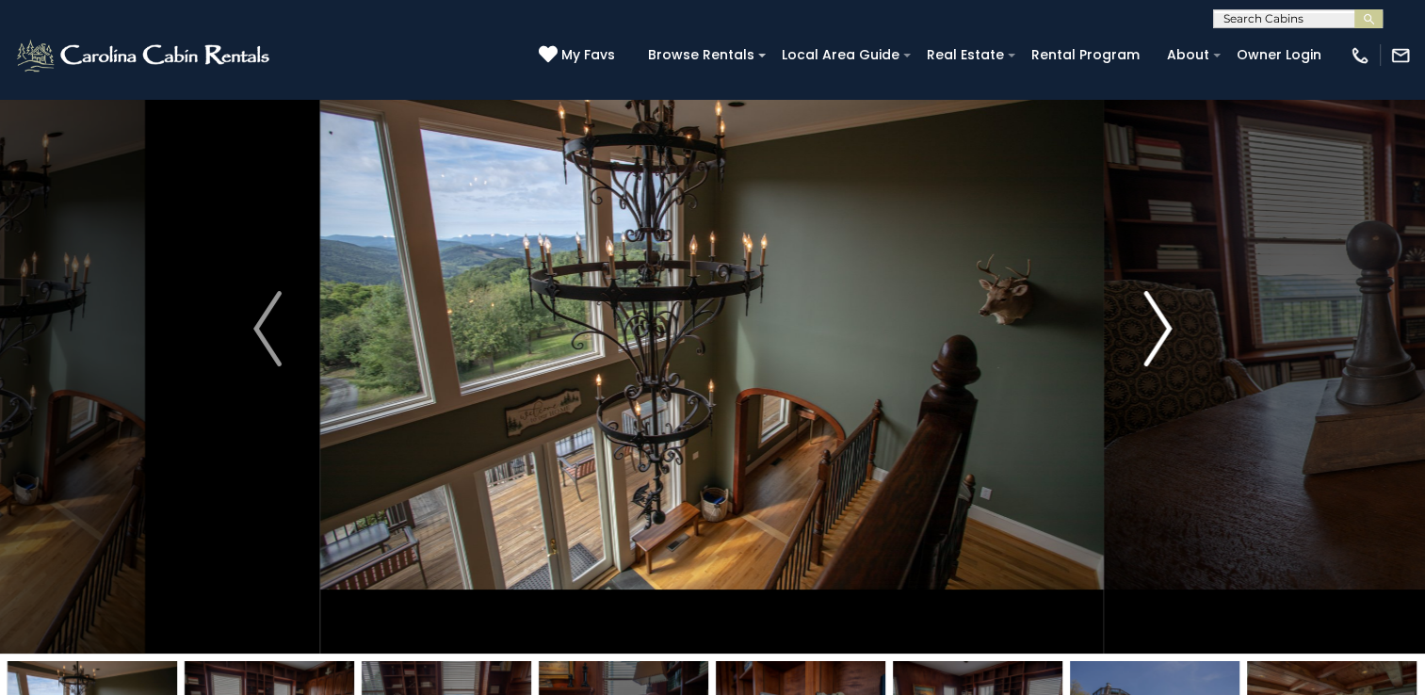
click at [1150, 302] on img "Next" at bounding box center [1157, 328] width 28 height 75
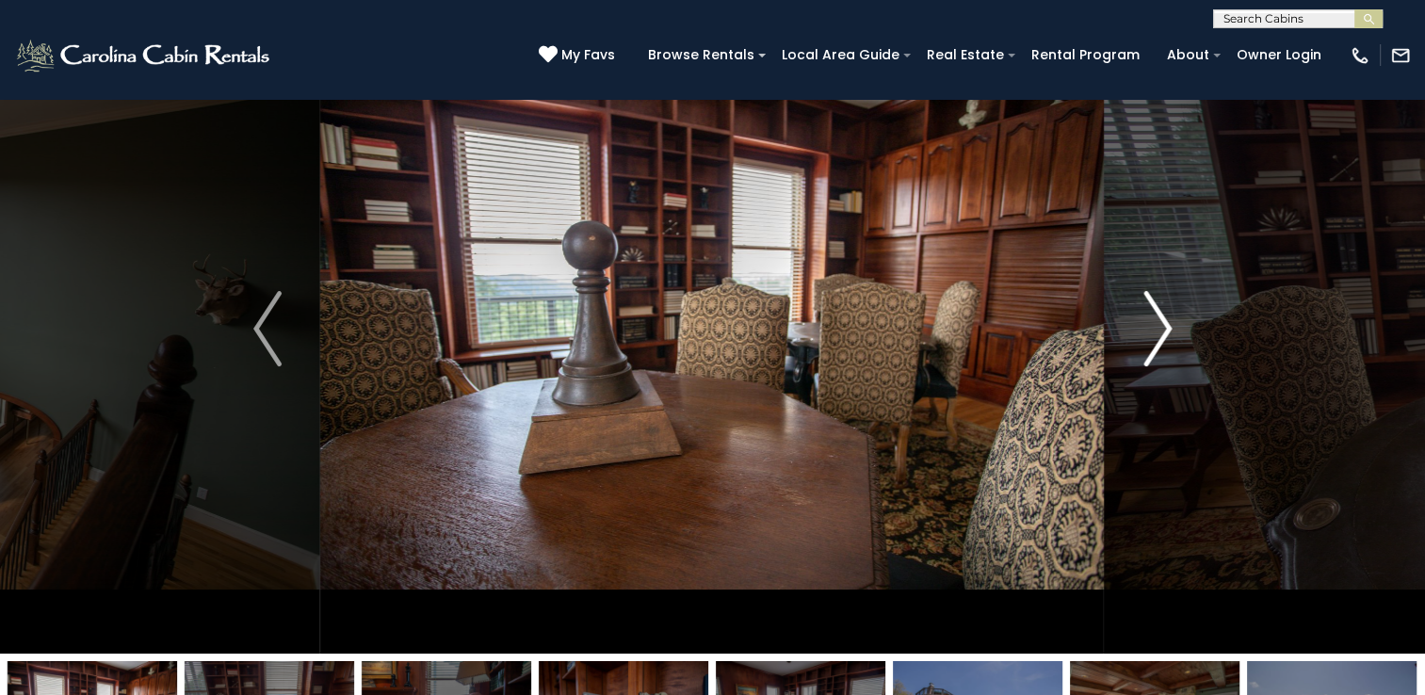
click at [1150, 302] on img "Next" at bounding box center [1157, 328] width 28 height 75
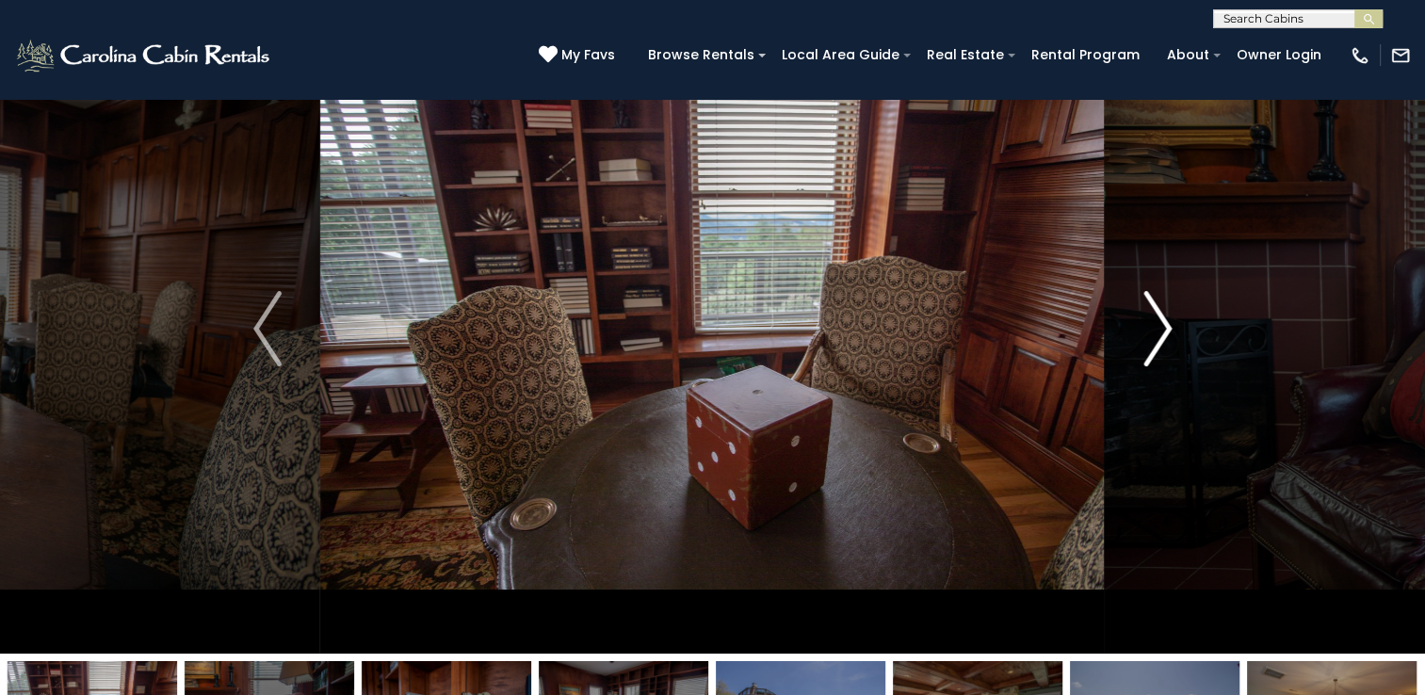
click at [1150, 302] on img "Next" at bounding box center [1157, 328] width 28 height 75
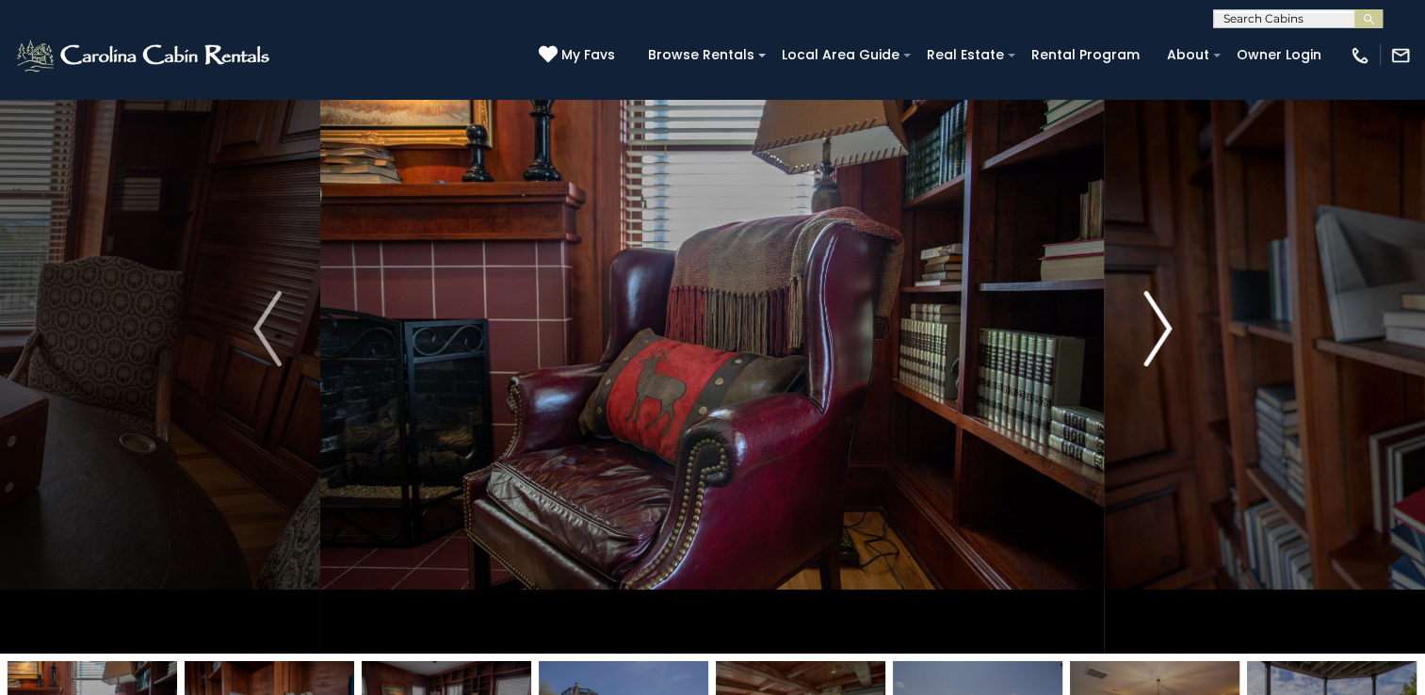
click at [1150, 302] on img "Next" at bounding box center [1157, 328] width 28 height 75
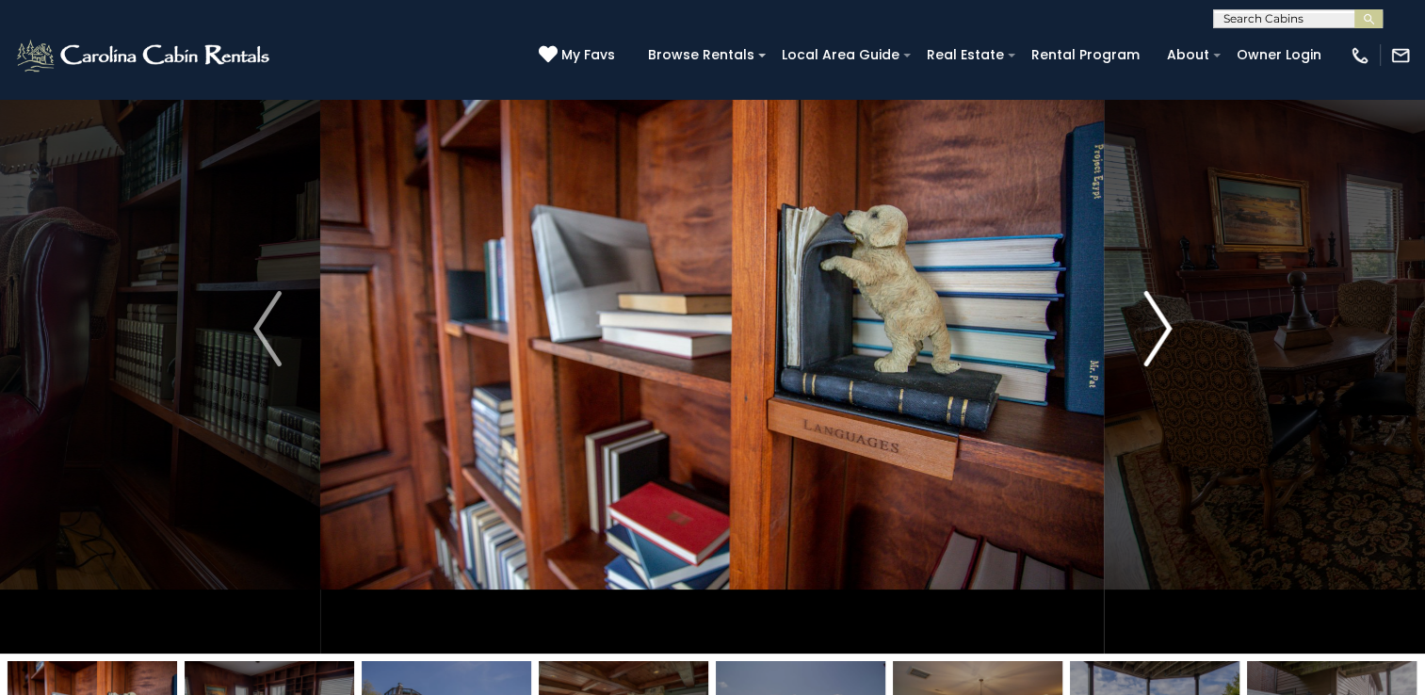
click at [1150, 302] on img "Next" at bounding box center [1157, 328] width 28 height 75
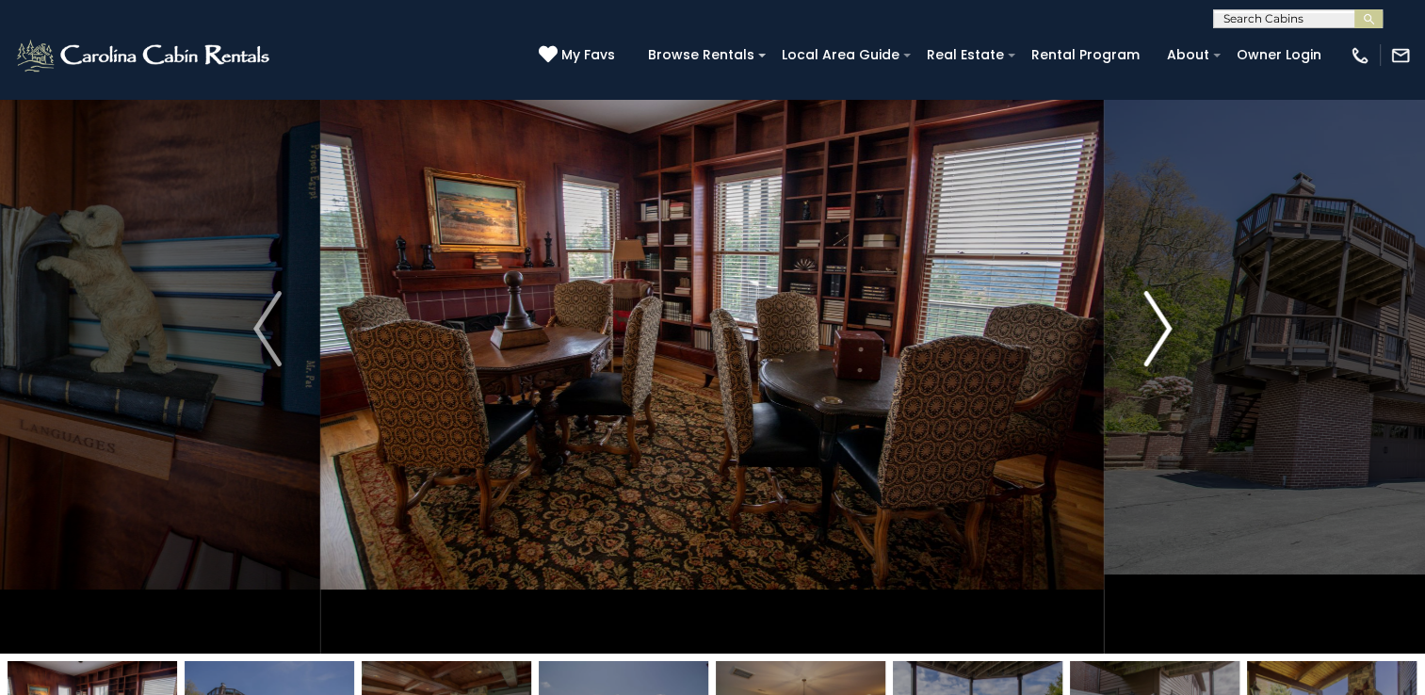
click at [1165, 331] on img "Next" at bounding box center [1157, 328] width 28 height 75
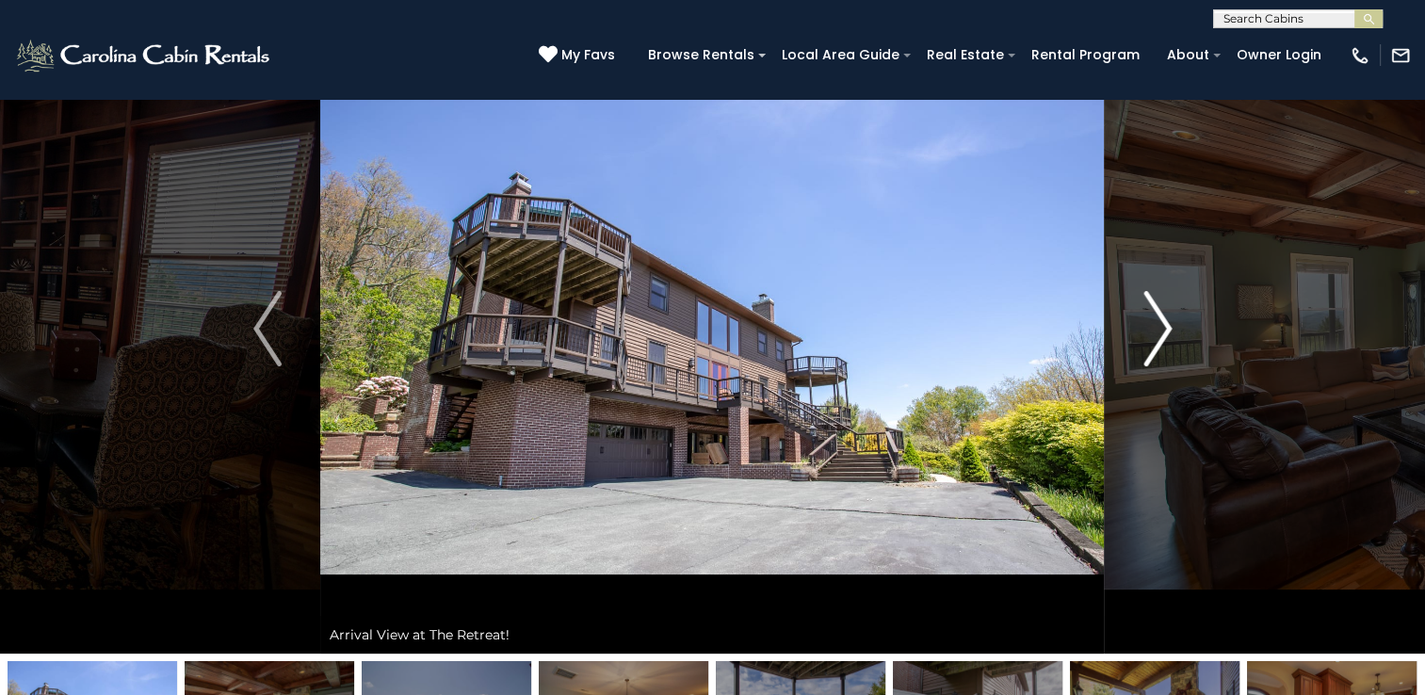
click at [1168, 325] on img "Next" at bounding box center [1157, 328] width 28 height 75
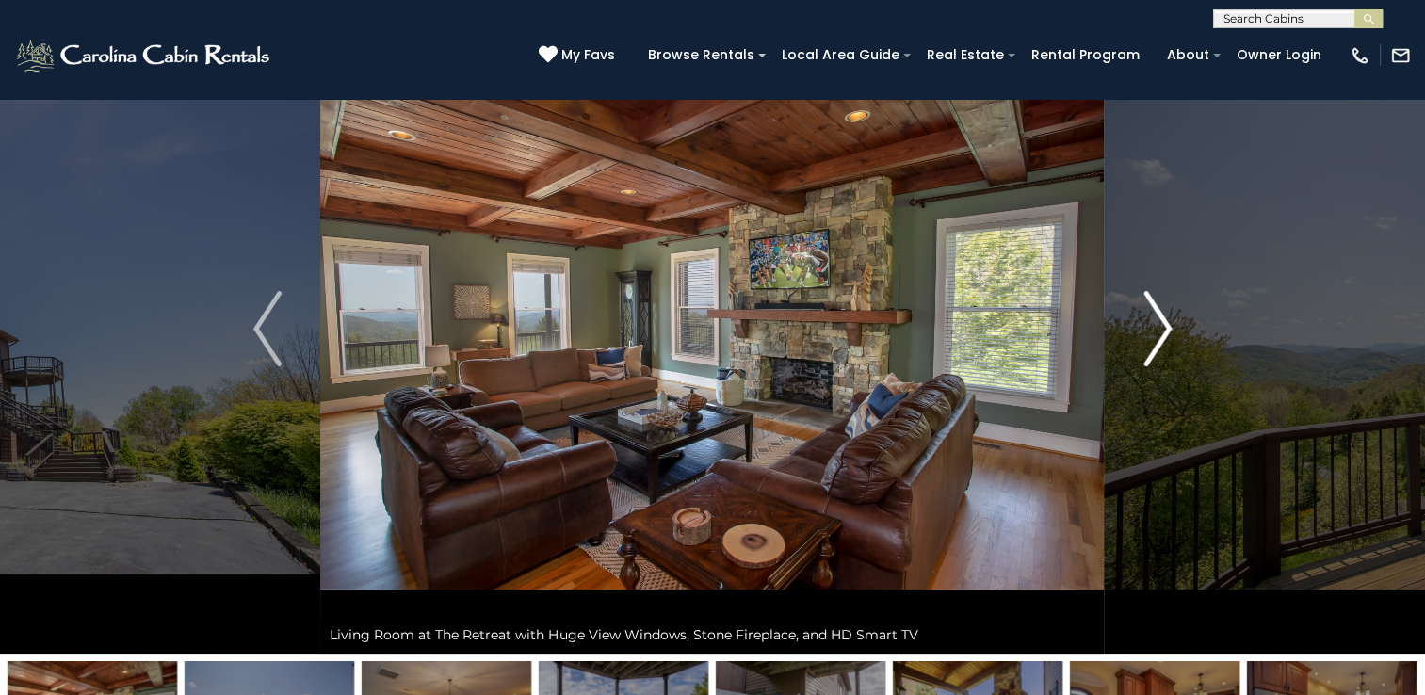
click at [1167, 325] on img "Next" at bounding box center [1157, 328] width 28 height 75
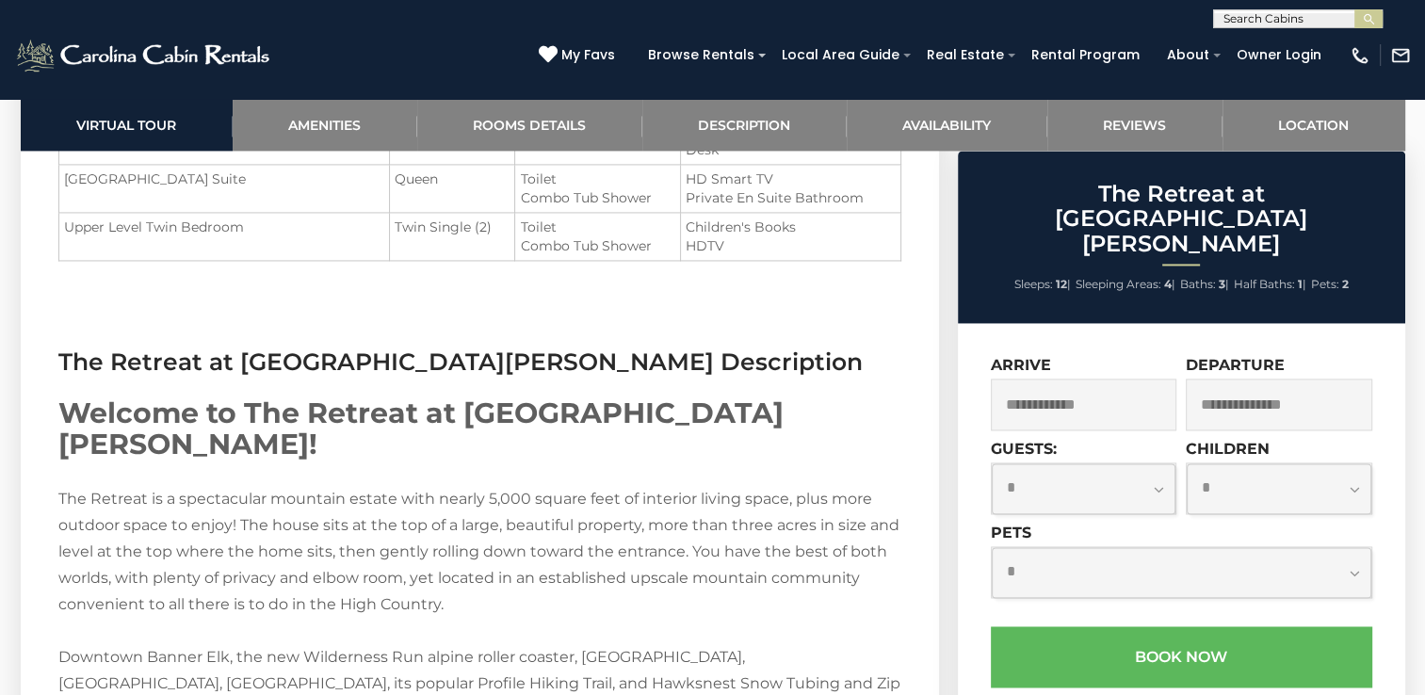
scroll to position [2449, 0]
